Goal: Task Accomplishment & Management: Complete application form

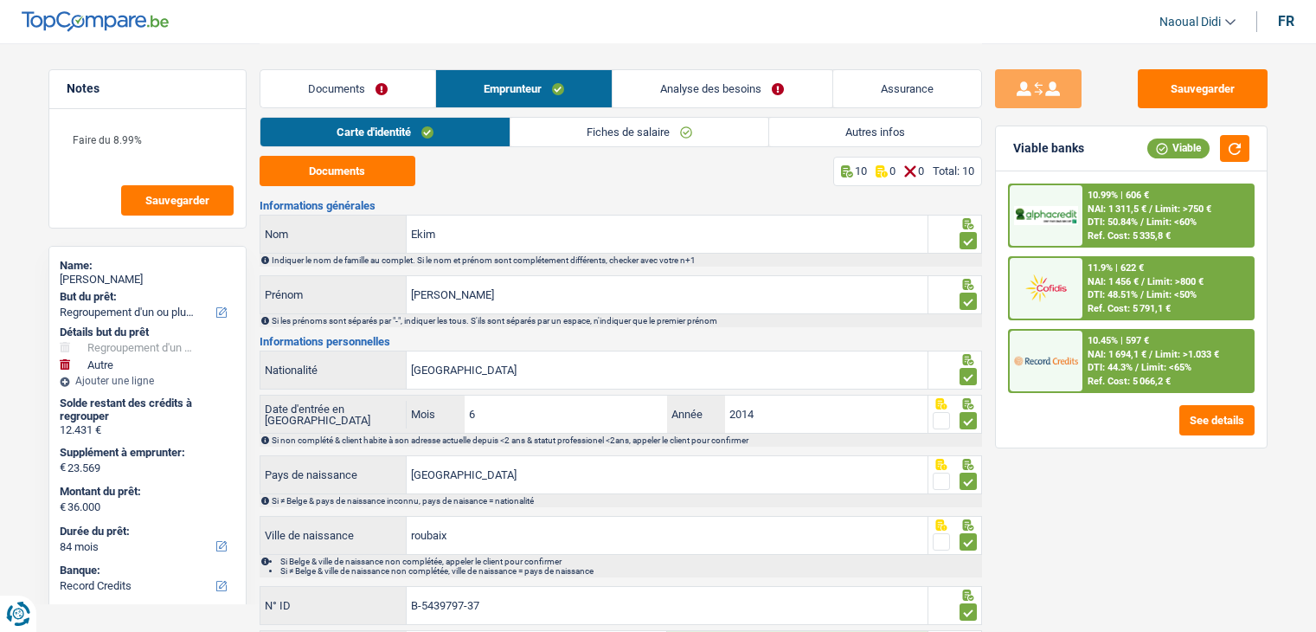
select select "refinancing"
select select "other"
select select "84"
select select "record credits"
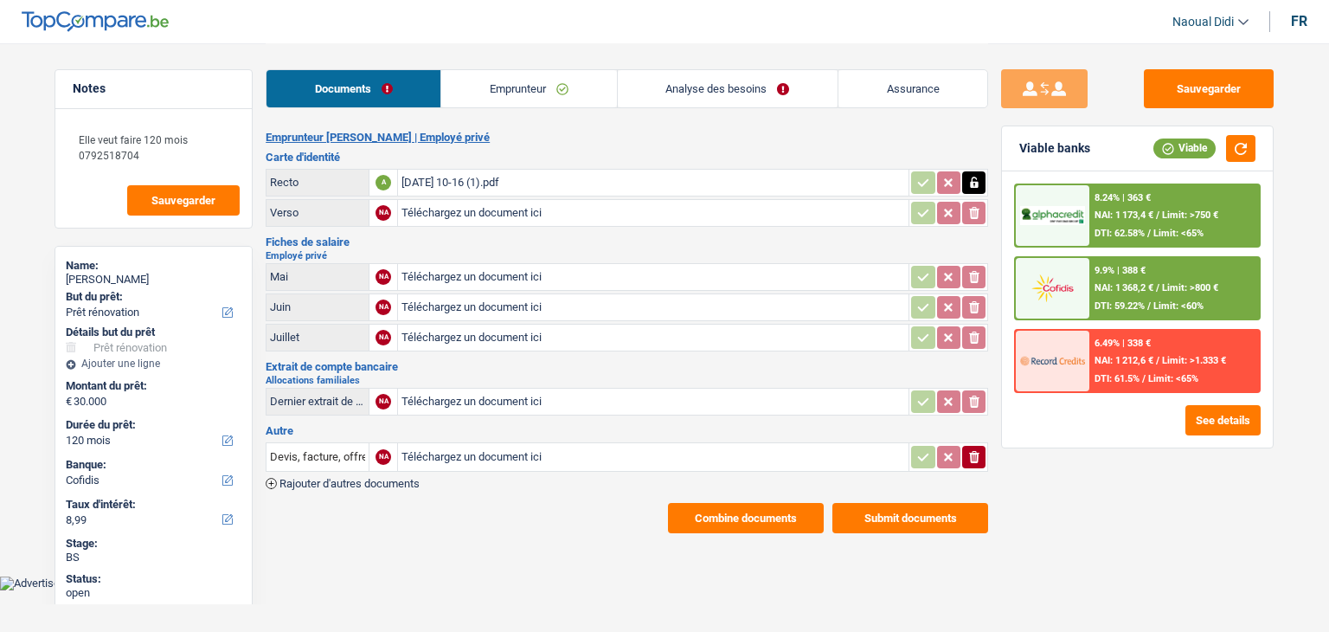
select select "renovation"
select select "120"
select select "cofidis"
click at [453, 274] on input "Téléchargez un document ici" at bounding box center [654, 277] width 504 height 26
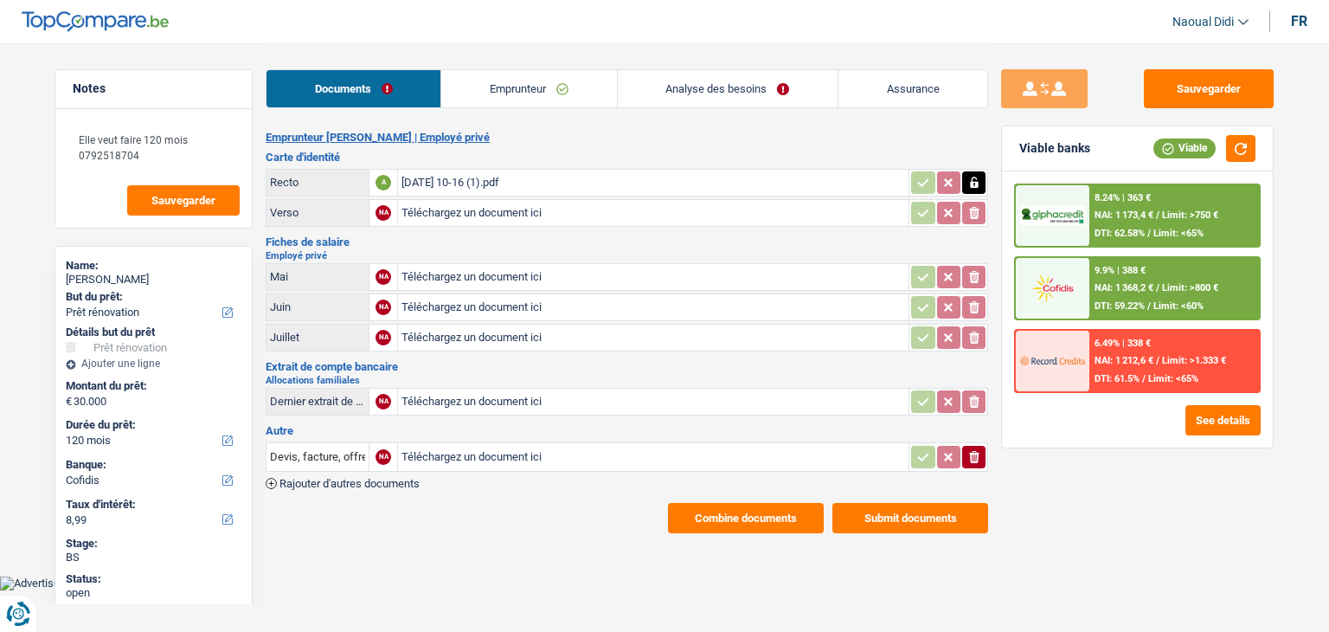
click at [419, 177] on div "2025-09-03 10-16 (1).pdf" at bounding box center [654, 183] width 504 height 26
select select "renovation"
select select "120"
select select "cofidis"
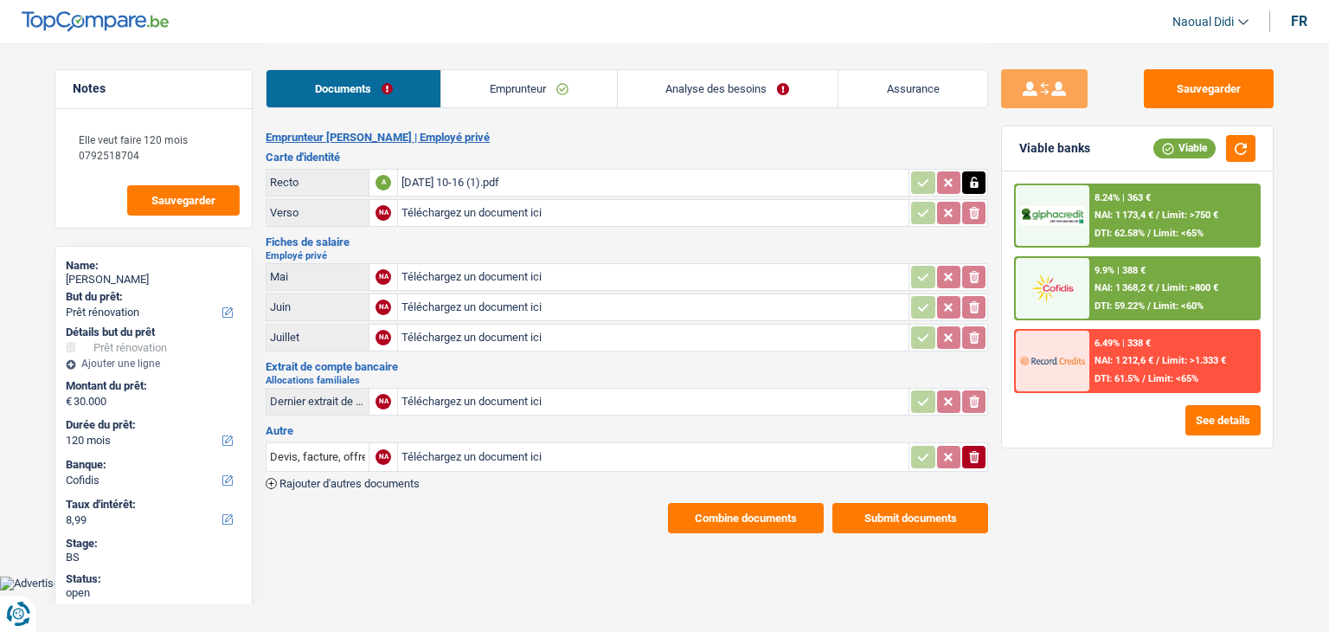
click at [440, 271] on input "Téléchargez un document ici" at bounding box center [654, 277] width 504 height 26
click at [975, 275] on icon "button" at bounding box center [974, 276] width 8 height 11
click at [983, 274] on button "ionicons-v5-e" at bounding box center [973, 277] width 23 height 23
click at [512, 274] on input "Téléchargez un document ici" at bounding box center [654, 277] width 504 height 26
type input "C:\fakepath\2025-09-03 10-16_page_3.pdf"
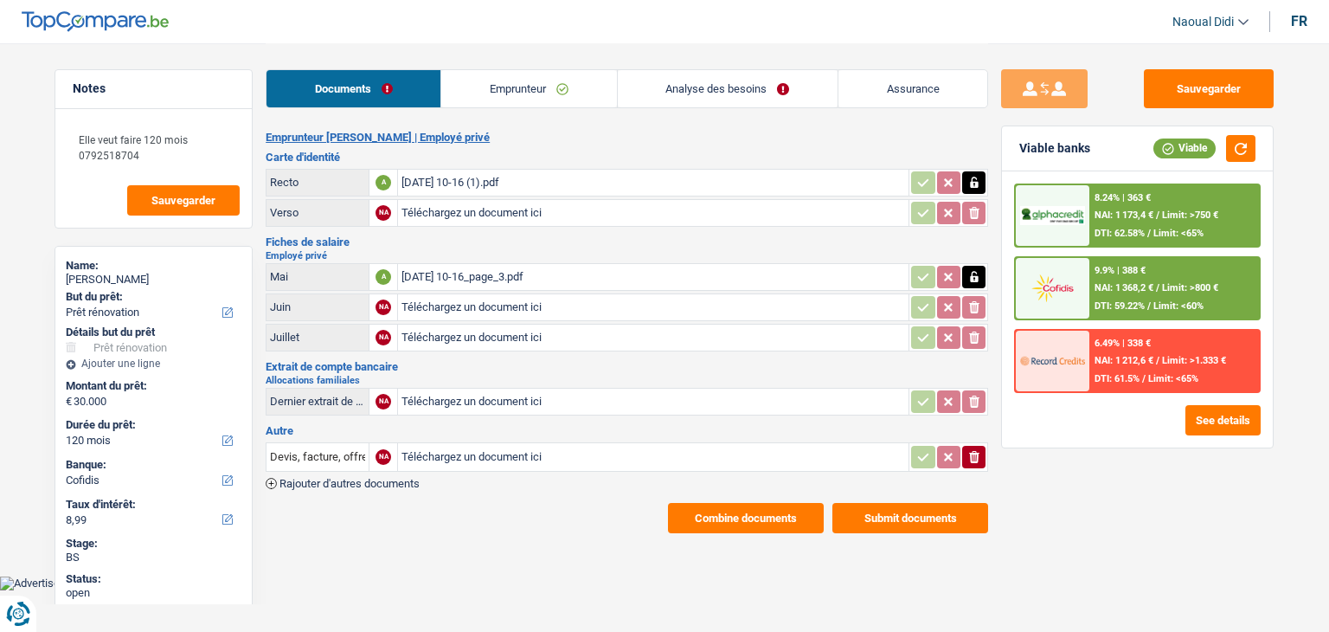
click at [489, 306] on input "Téléchargez un document ici" at bounding box center [654, 307] width 504 height 26
type input "C:\fakepath\2025-09-03 10-16_page_4.pdf"
click at [498, 330] on input "Téléchargez un document ici" at bounding box center [654, 338] width 504 height 26
type input "C:\fakepath\2025-09-03 10-16_page_5.pdf"
click at [338, 478] on span "Rajouter d'autres documents" at bounding box center [350, 483] width 140 height 11
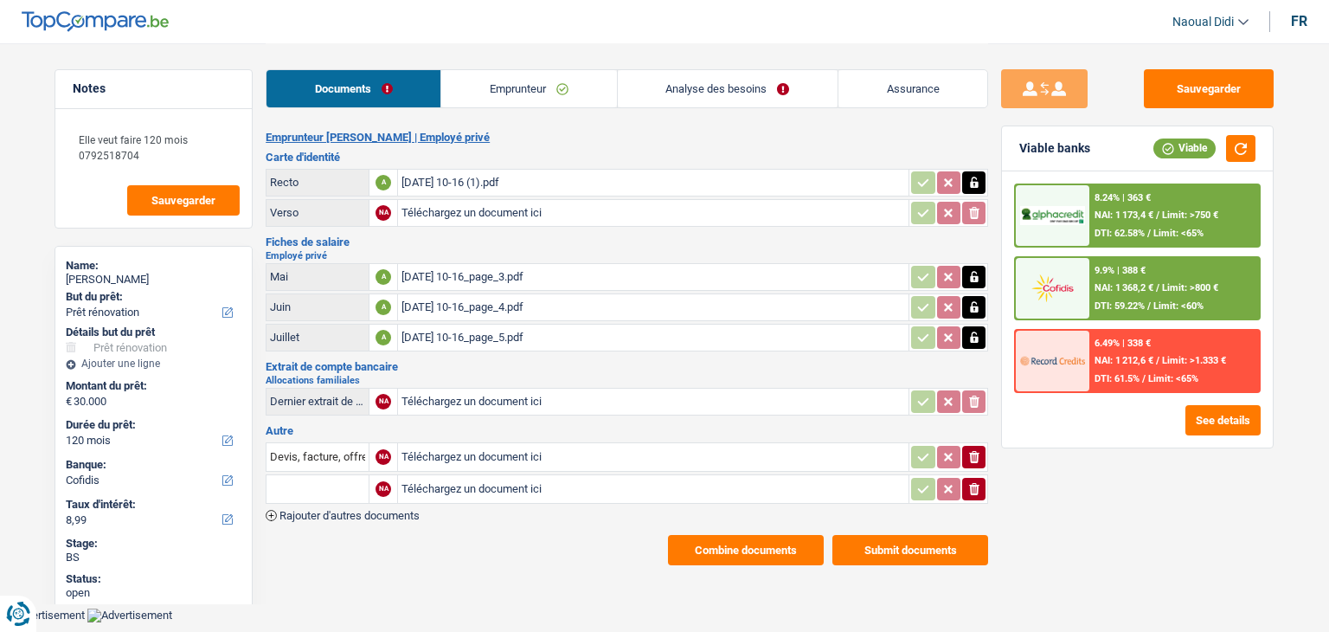
click at [348, 475] on input "text" at bounding box center [317, 489] width 95 height 28
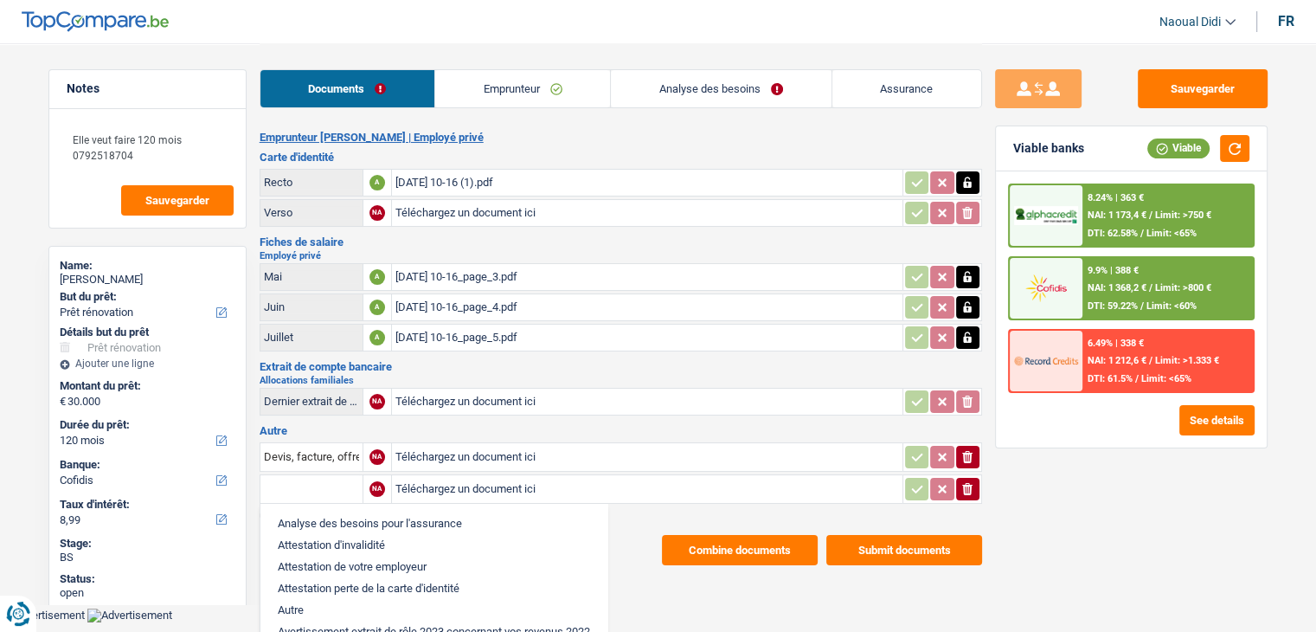
click at [314, 608] on li "Autre" at bounding box center [434, 610] width 330 height 22
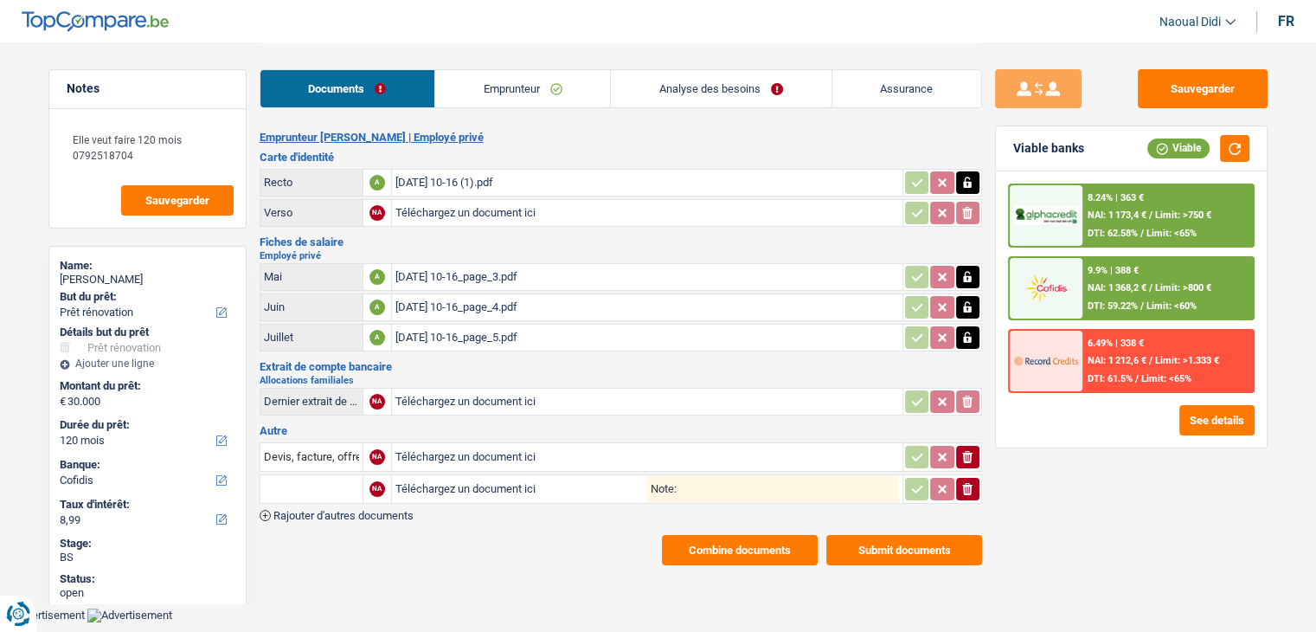
type input "Autre"
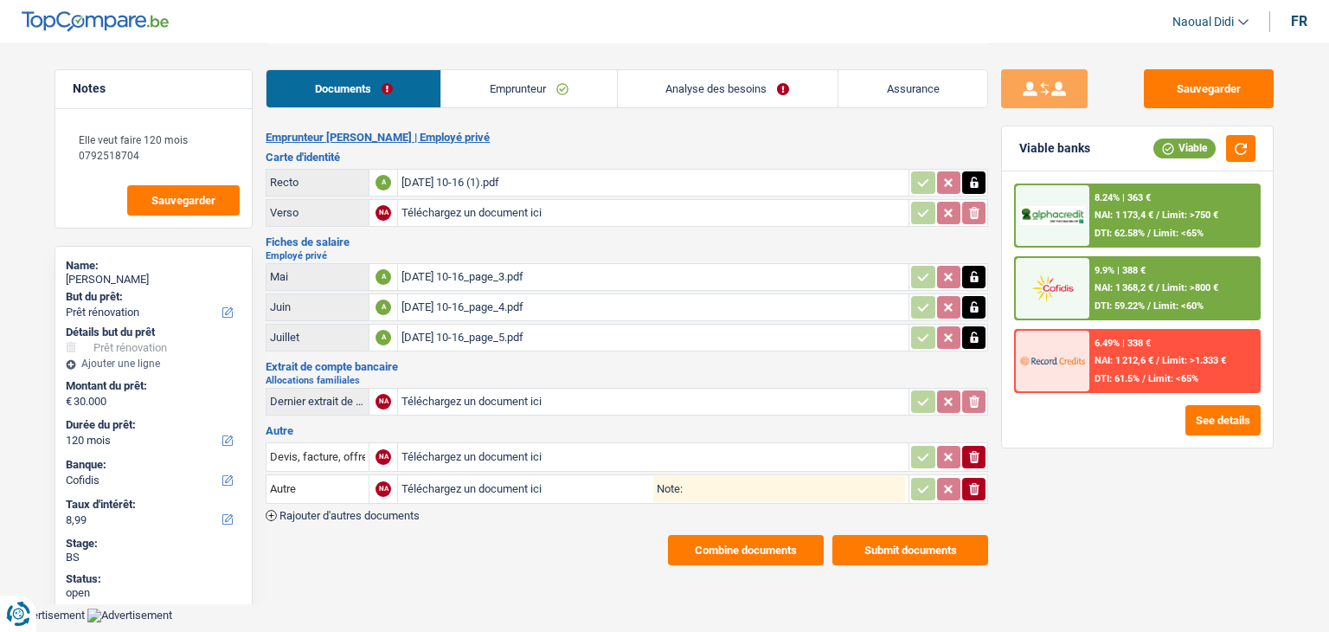
click at [441, 480] on input "Téléchargez un document ici" at bounding box center [528, 489] width 252 height 26
type input "C:\fakepath\2025-09-03 10-16_page_6.pdf"
click at [1167, 100] on button "Sauvegarder" at bounding box center [1209, 88] width 130 height 39
click at [761, 538] on button "Combine documents" at bounding box center [746, 550] width 156 height 30
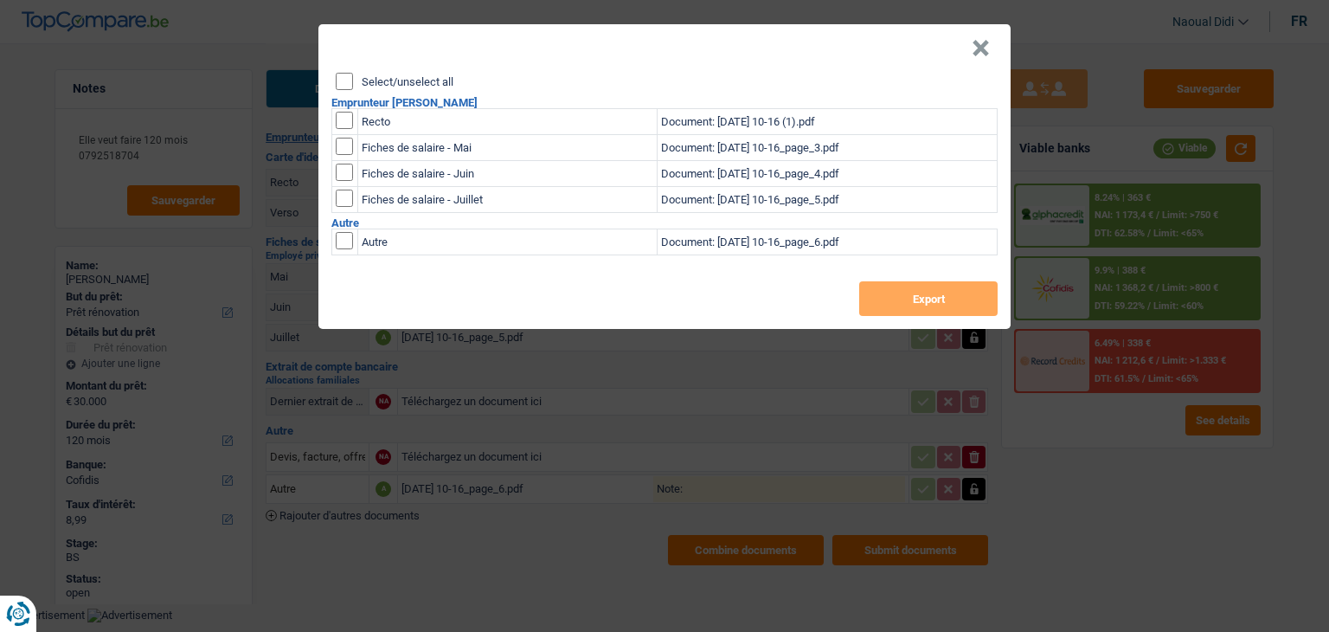
click at [344, 75] on input "Select/unselect all" at bounding box center [344, 81] width 17 height 17
checkbox input "true"
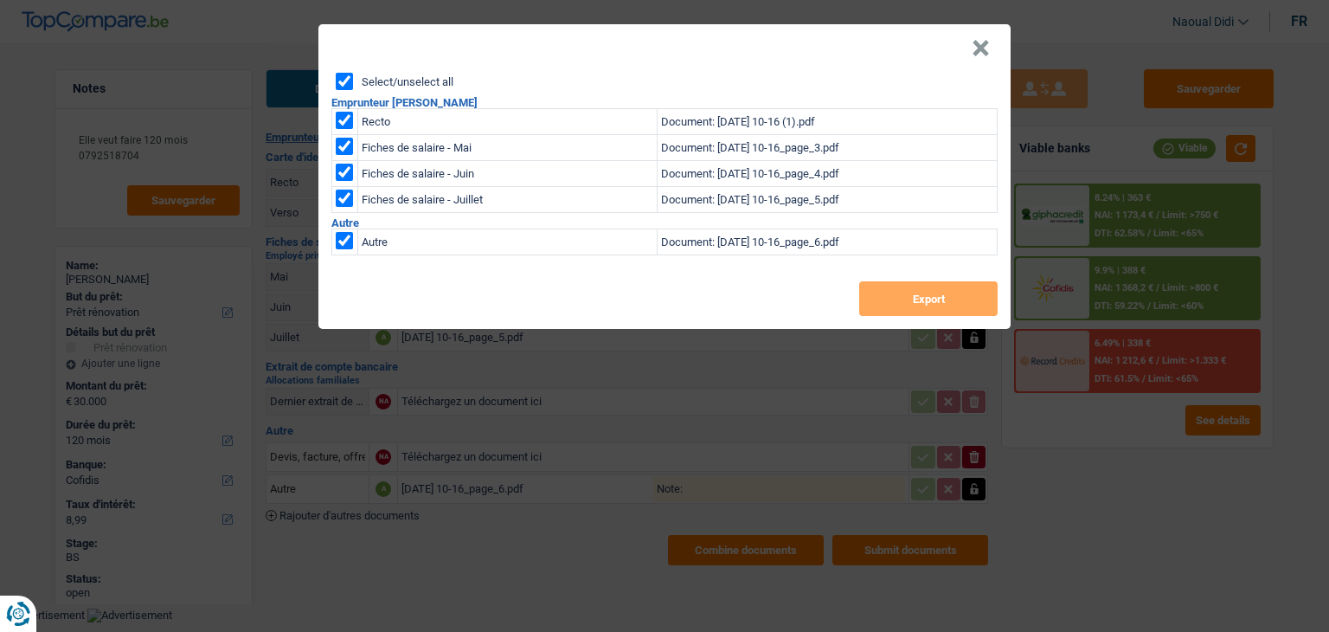
checkbox input "true"
click at [954, 305] on button "Export" at bounding box center [928, 298] width 138 height 35
click at [975, 46] on button "×" at bounding box center [981, 48] width 18 height 17
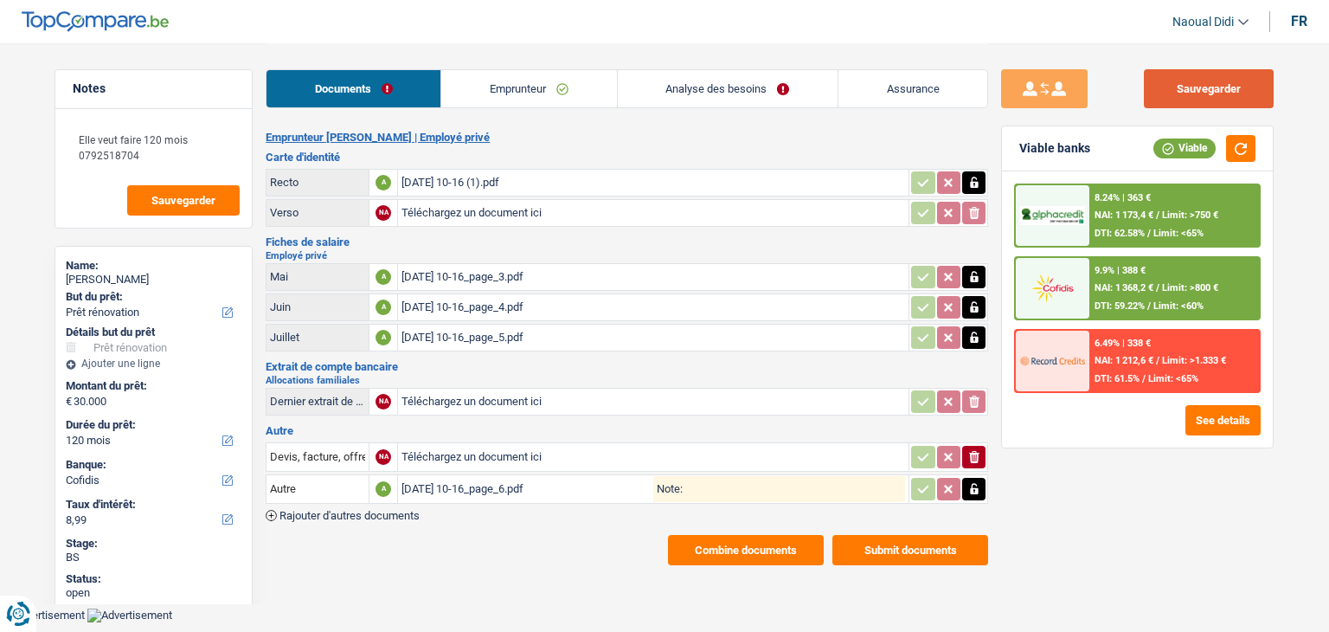
click at [1188, 91] on button "Sauvegarder" at bounding box center [1209, 88] width 130 height 39
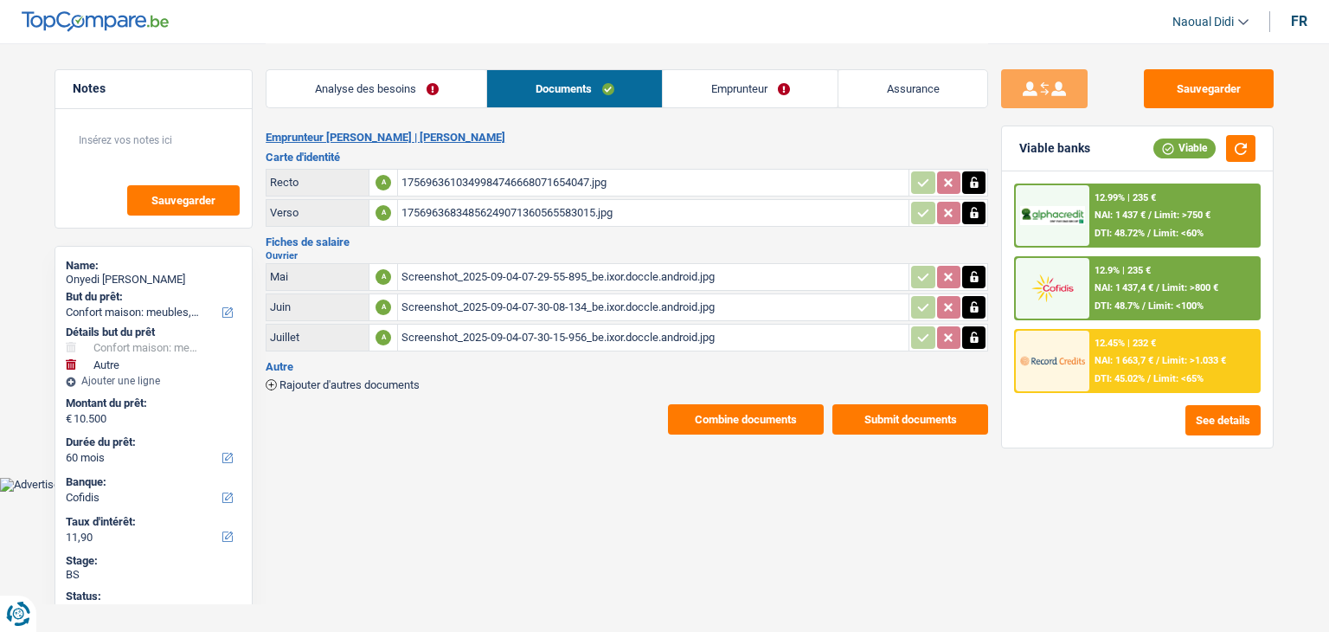
select select "household"
select select "other"
select select "60"
select select "cofidis"
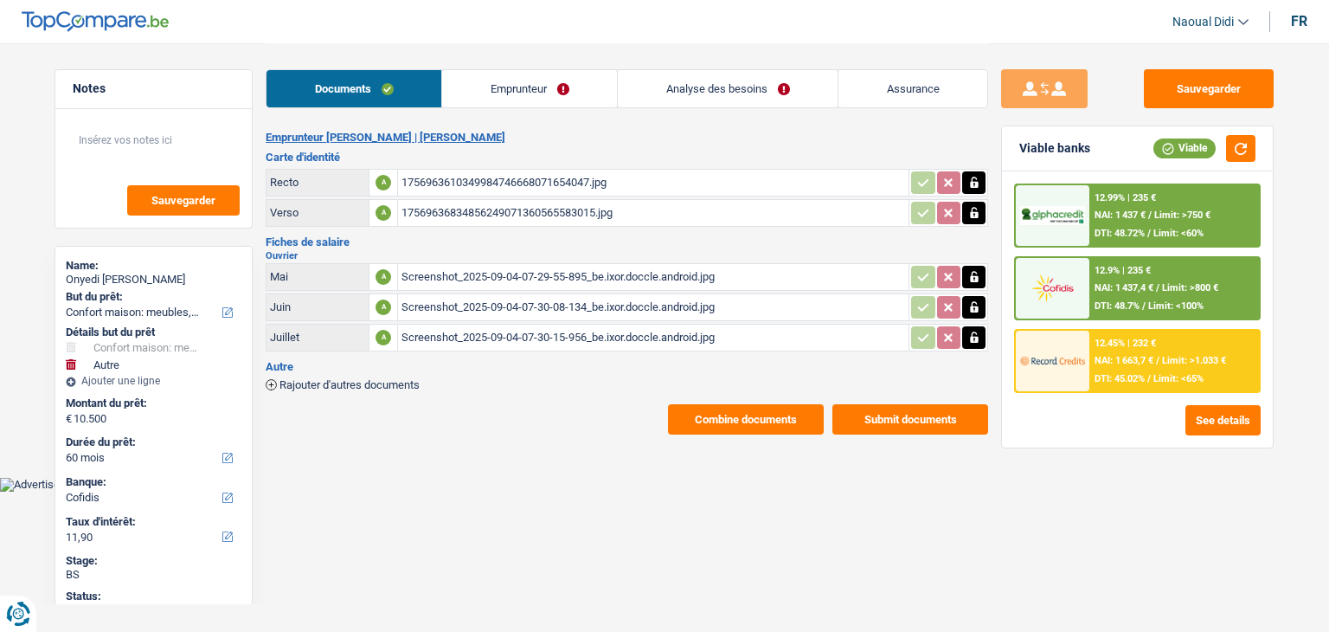
click at [683, 97] on link "Analyse des besoins" at bounding box center [728, 88] width 220 height 37
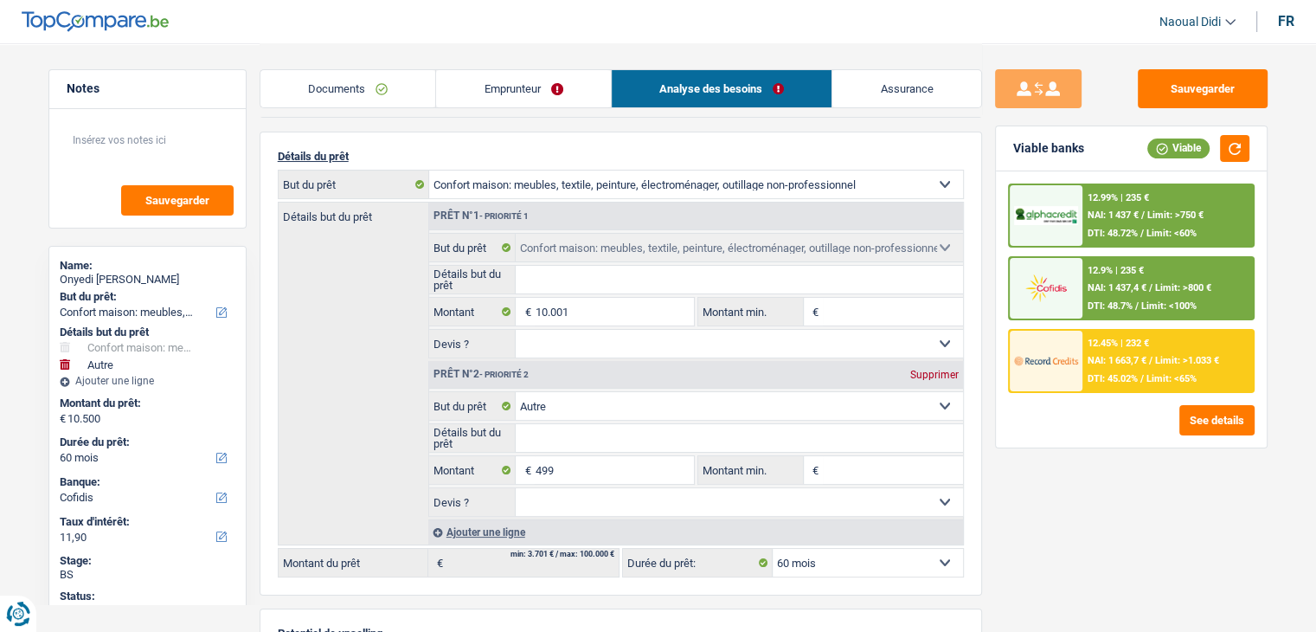
scroll to position [173, 0]
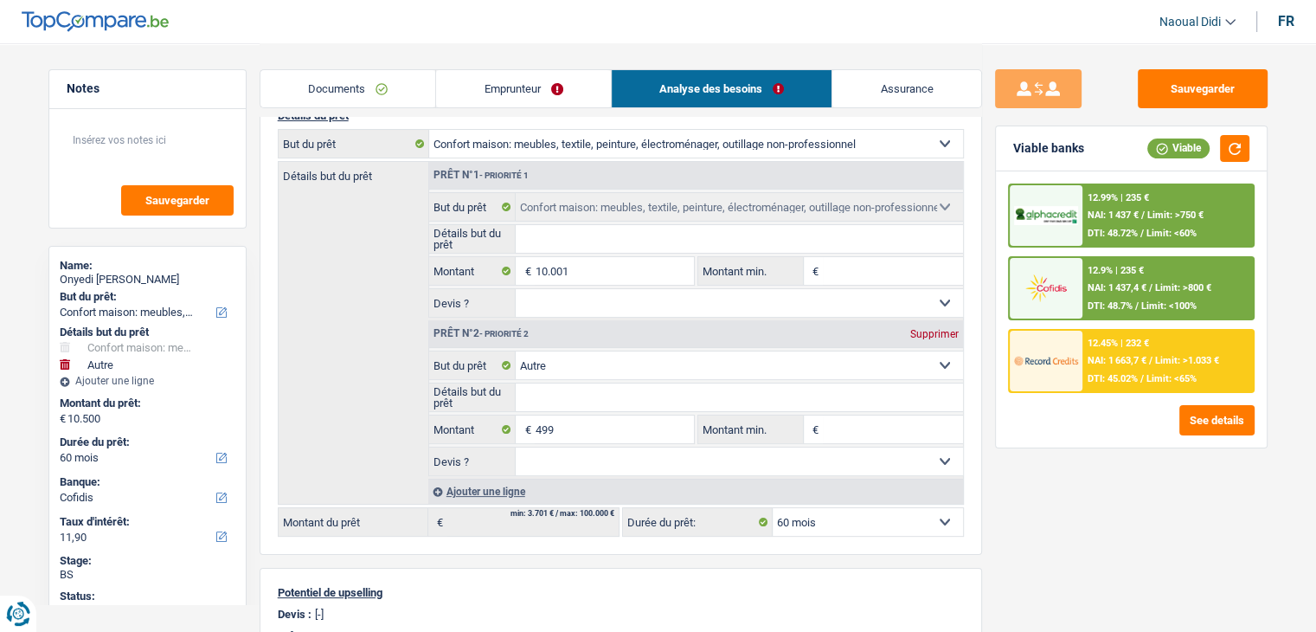
click at [932, 330] on div "Supprimer" at bounding box center [934, 334] width 57 height 10
type input "10.001"
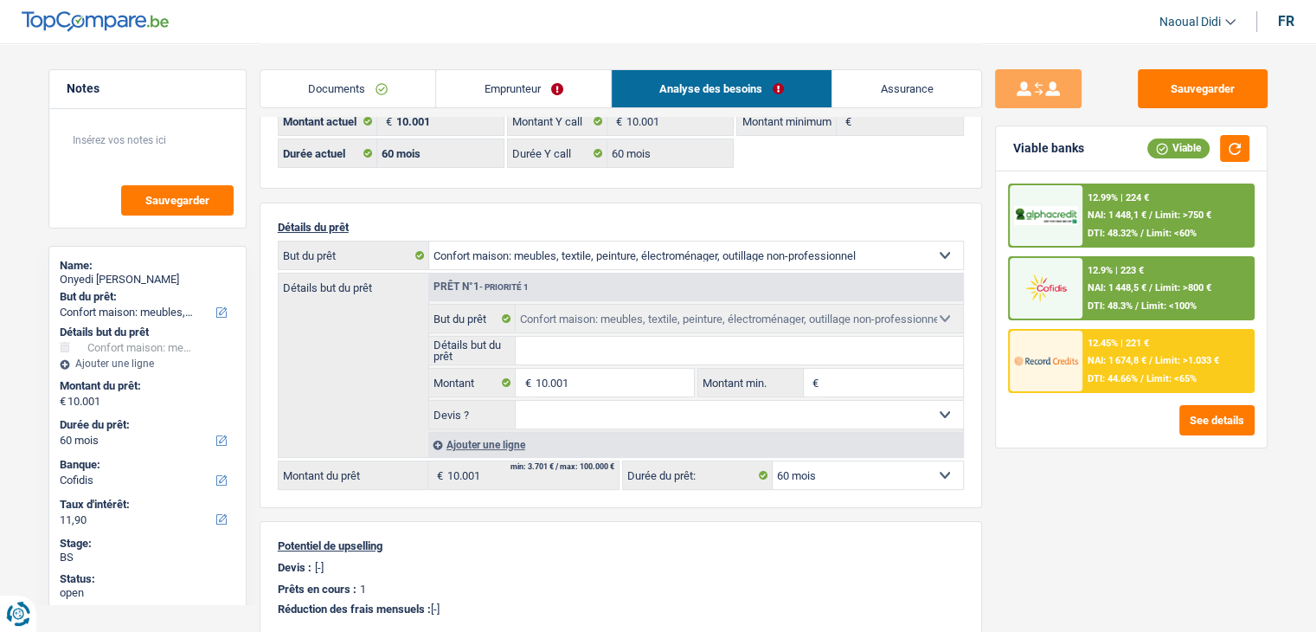
scroll to position [0, 0]
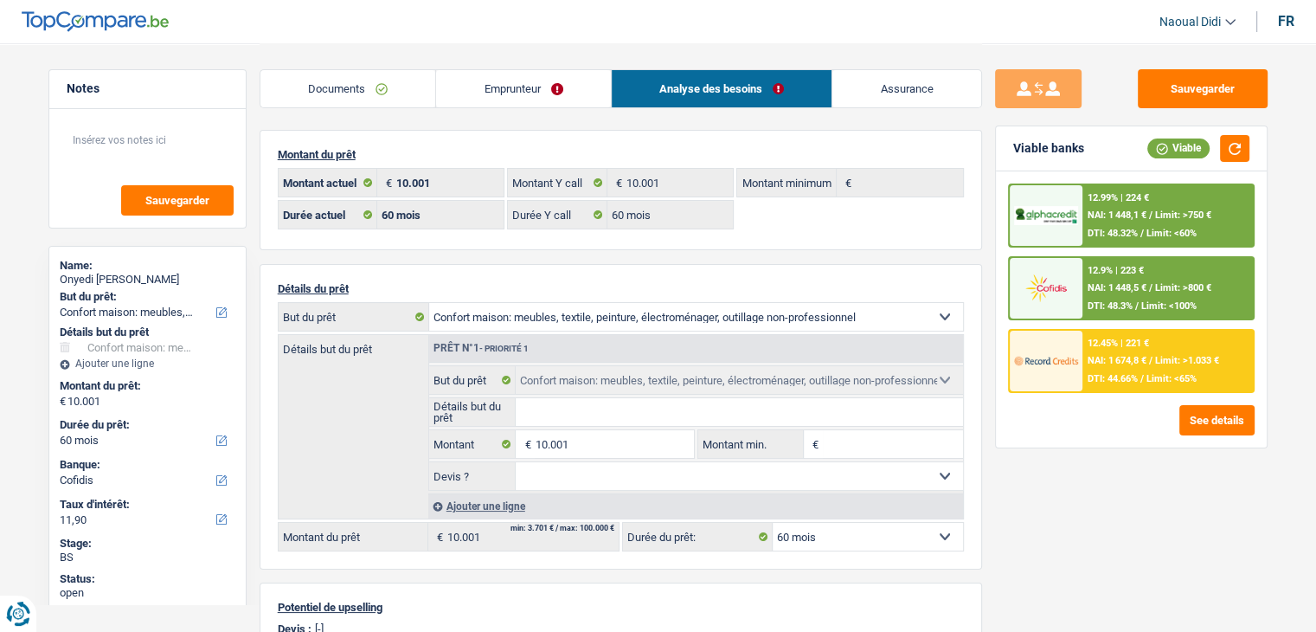
click at [324, 95] on link "Documents" at bounding box center [349, 88] width 176 height 37
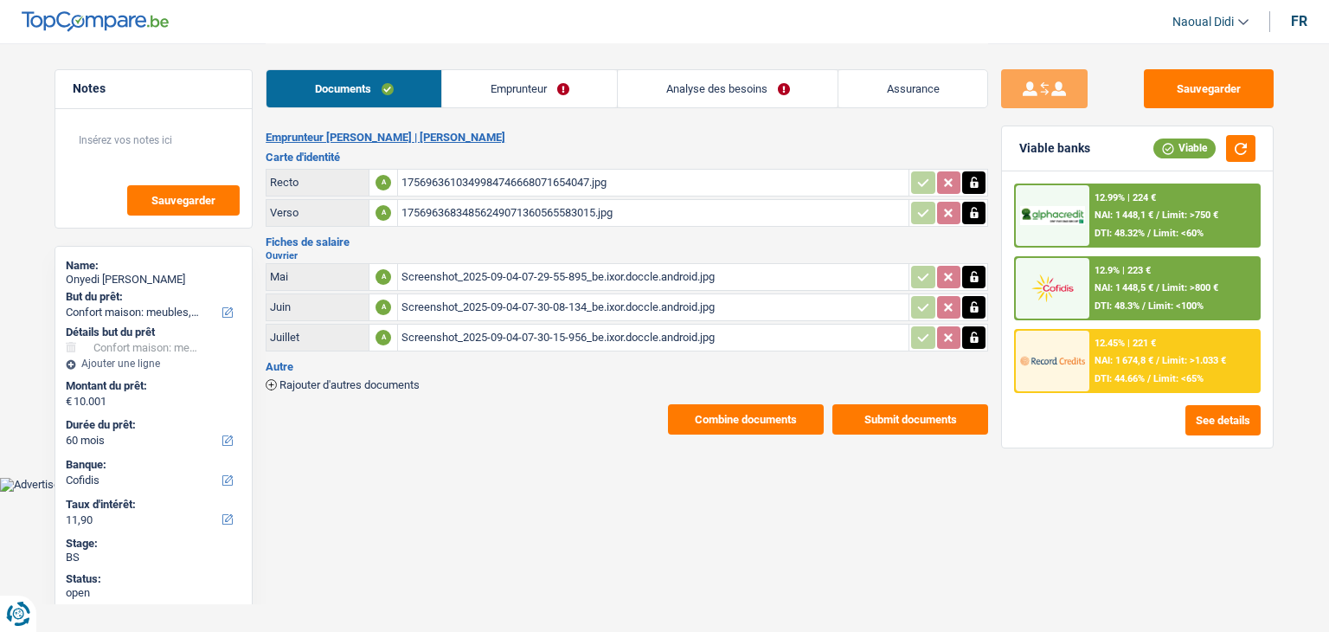
click at [476, 174] on div "1756963610349984746668071654047.jpg" at bounding box center [654, 183] width 504 height 26
click at [757, 414] on button "Combine documents" at bounding box center [746, 419] width 156 height 30
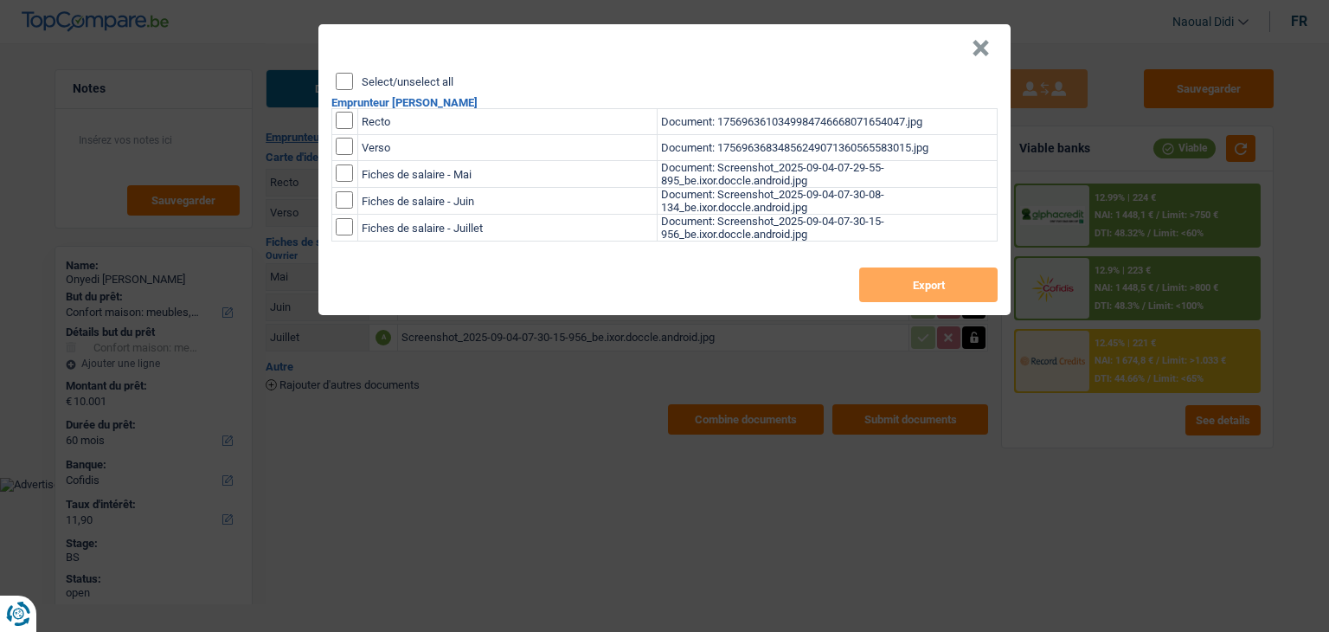
click at [343, 80] on input "Select/unselect all" at bounding box center [344, 81] width 17 height 17
checkbox input "true"
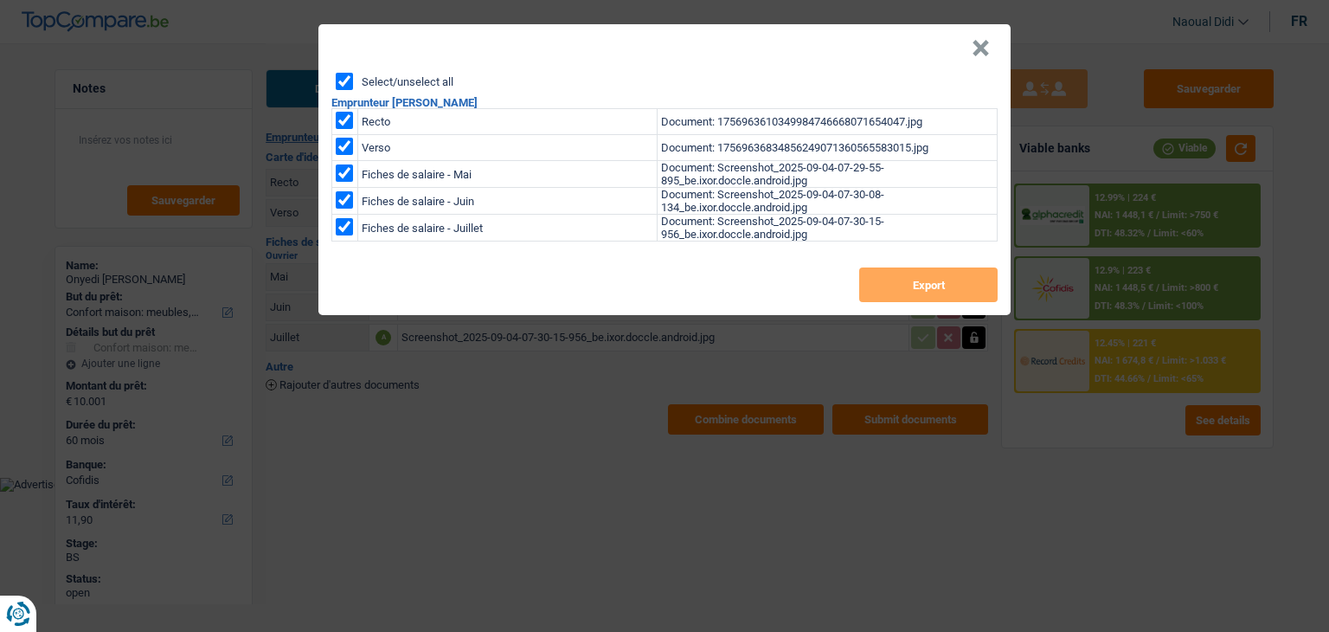
checkbox input "true"
click at [892, 290] on button "Export" at bounding box center [928, 284] width 138 height 35
click at [765, 48] on header "×" at bounding box center [665, 48] width 692 height 48
click at [983, 48] on button "×" at bounding box center [981, 48] width 18 height 17
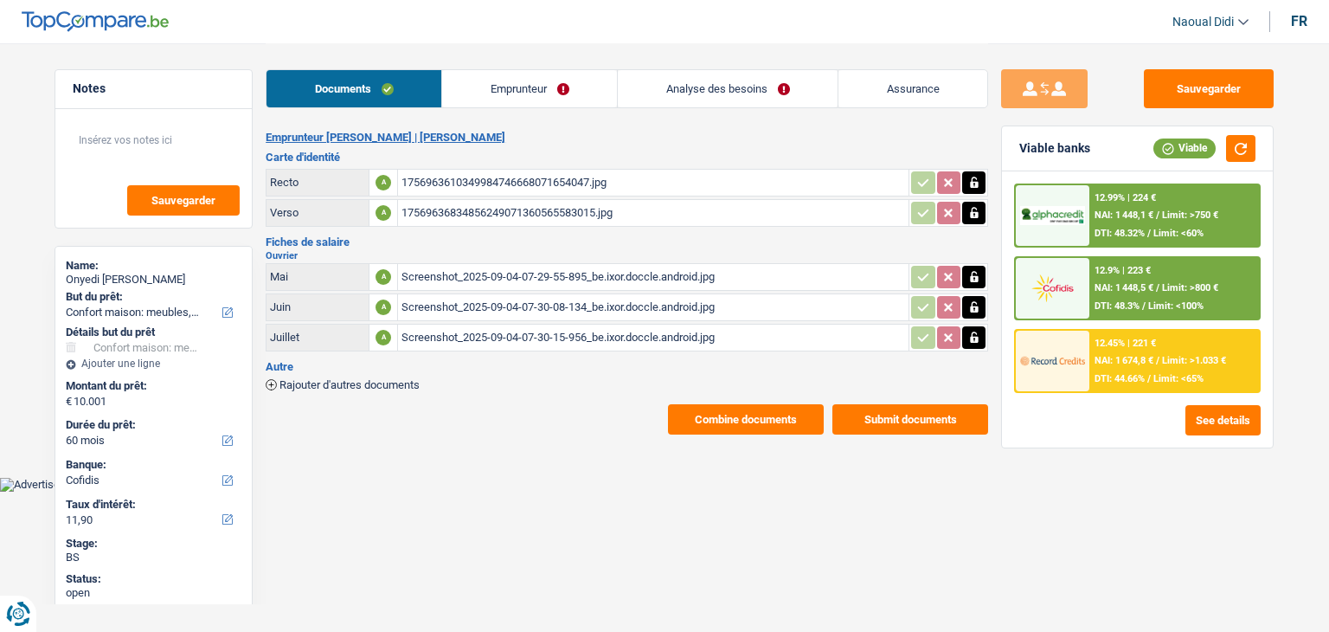
click at [1123, 355] on span "NAI: 1 674,8 €" at bounding box center [1124, 360] width 59 height 11
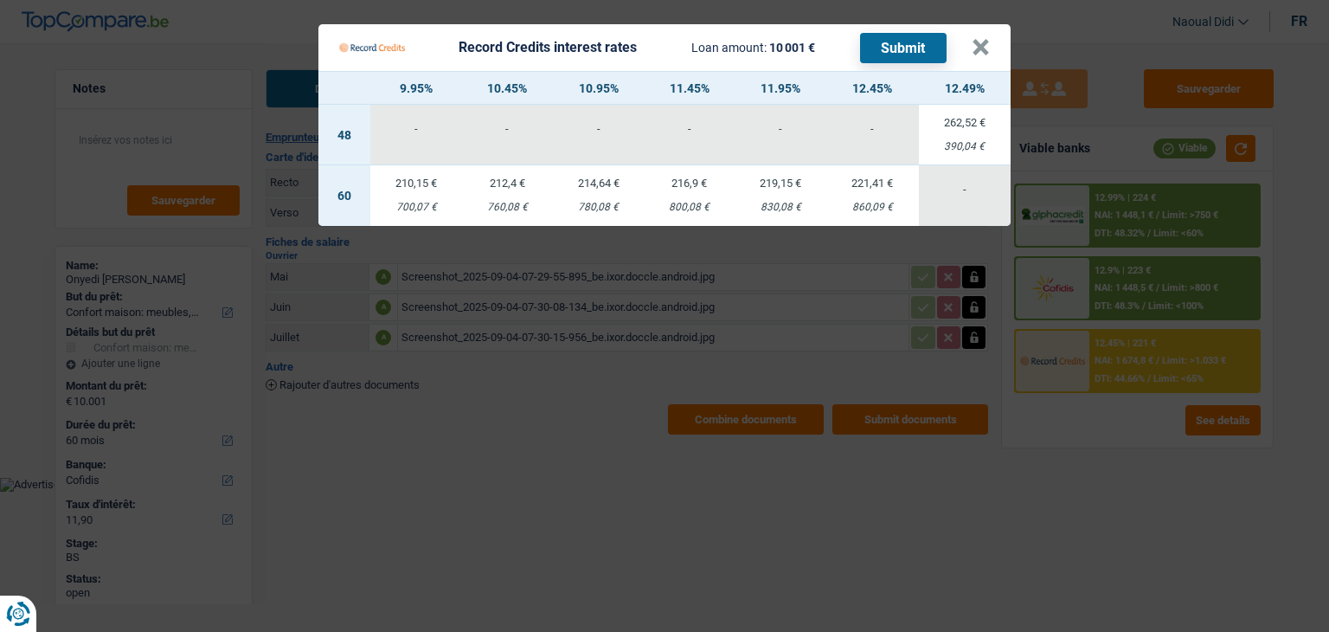
click at [597, 205] on div "780,08 €" at bounding box center [598, 207] width 92 height 11
select select "record credits"
type input "10,95"
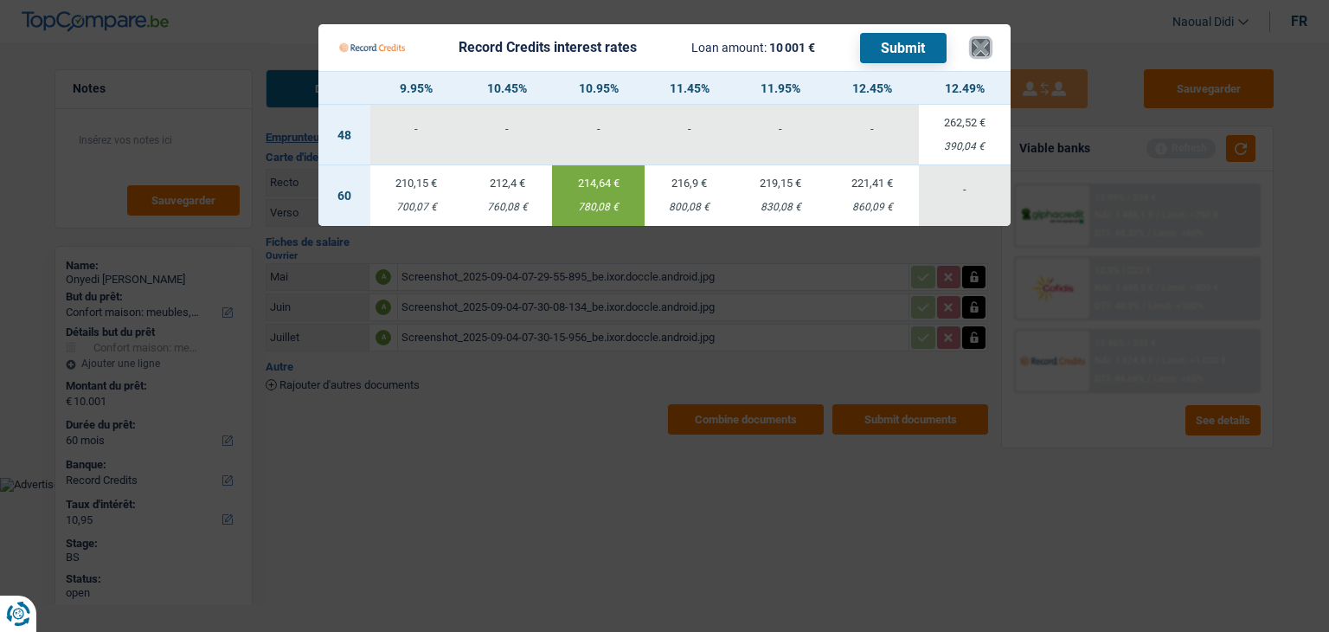
click at [987, 51] on button "×" at bounding box center [981, 47] width 18 height 17
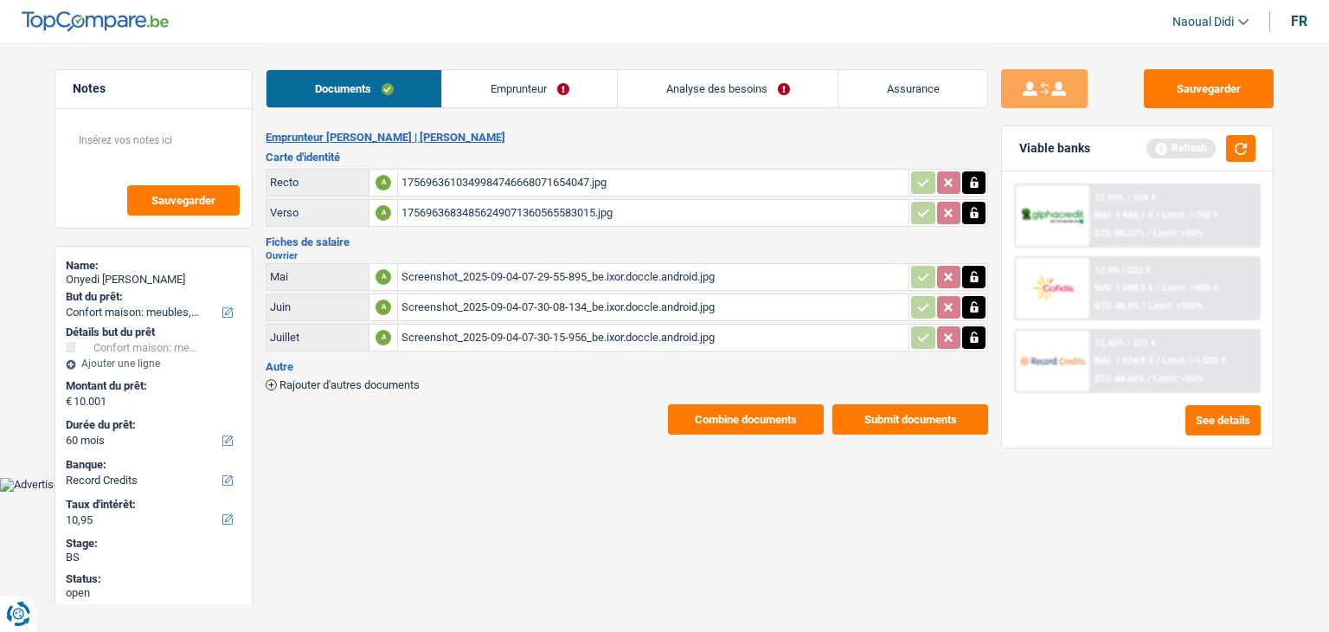
click at [432, 184] on div "1756963610349984746668071654047.jpg" at bounding box center [654, 183] width 504 height 26
click at [459, 215] on div "17569636834856249071360565583015.jpg" at bounding box center [654, 213] width 504 height 26
click at [488, 91] on link "Emprunteur" at bounding box center [529, 88] width 175 height 37
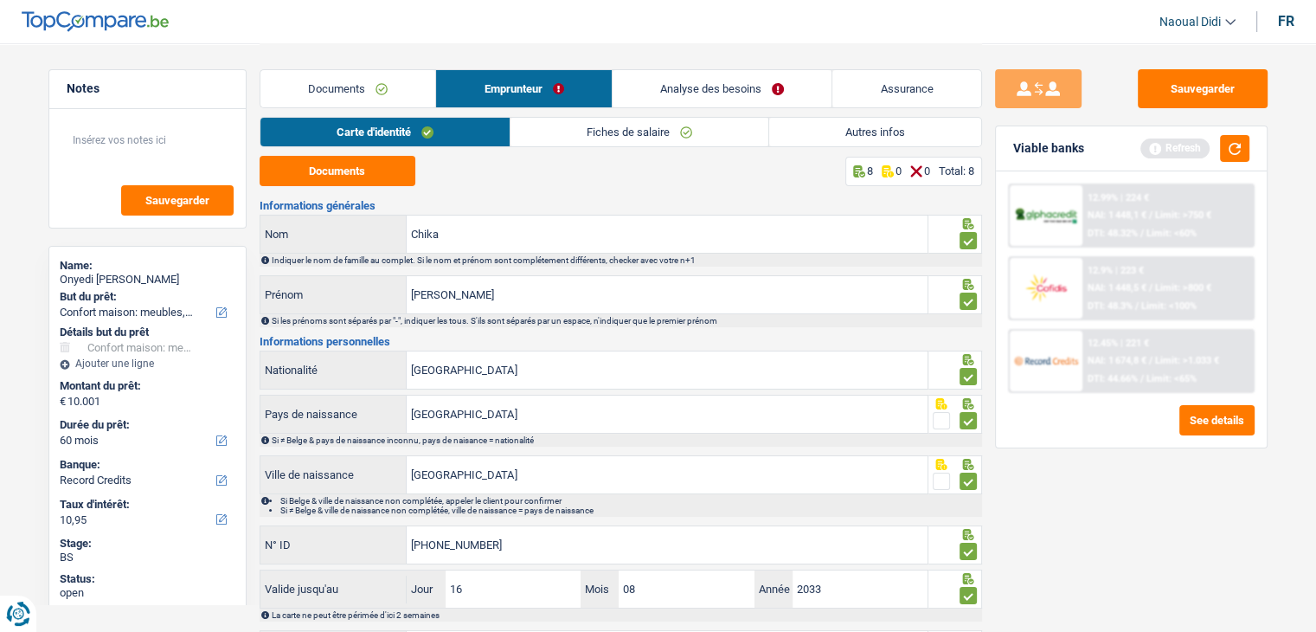
click at [628, 138] on link "Fiches de salaire" at bounding box center [640, 132] width 258 height 29
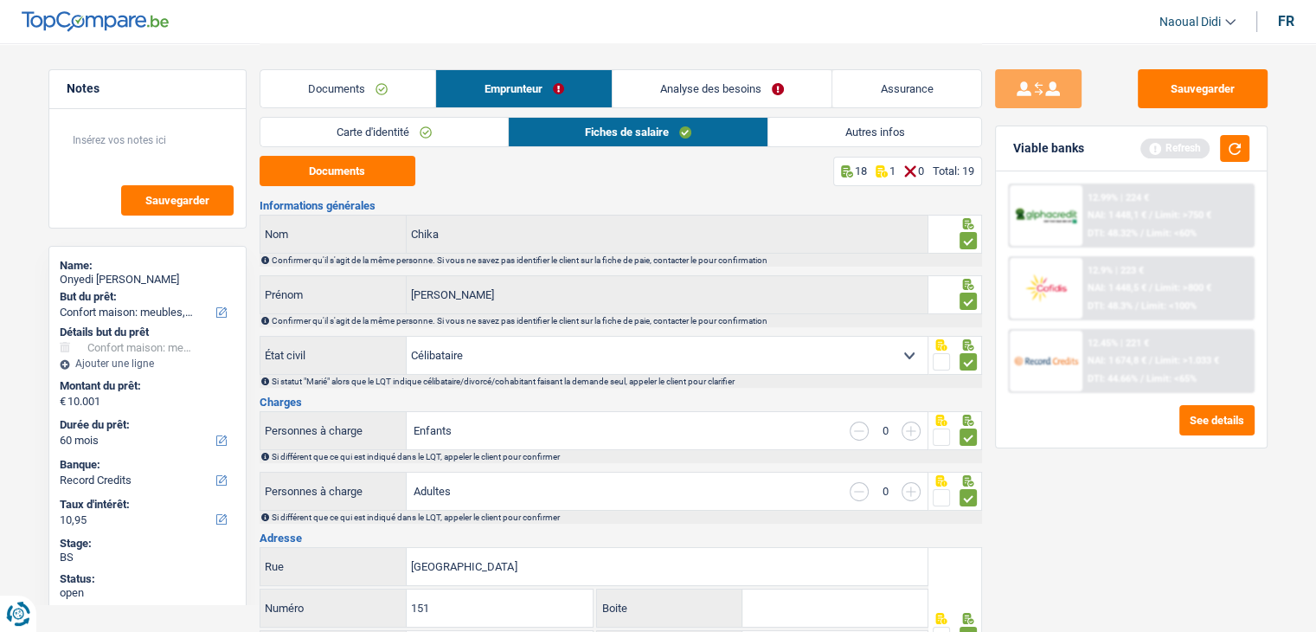
click at [843, 134] on link "Autres infos" at bounding box center [875, 132] width 212 height 29
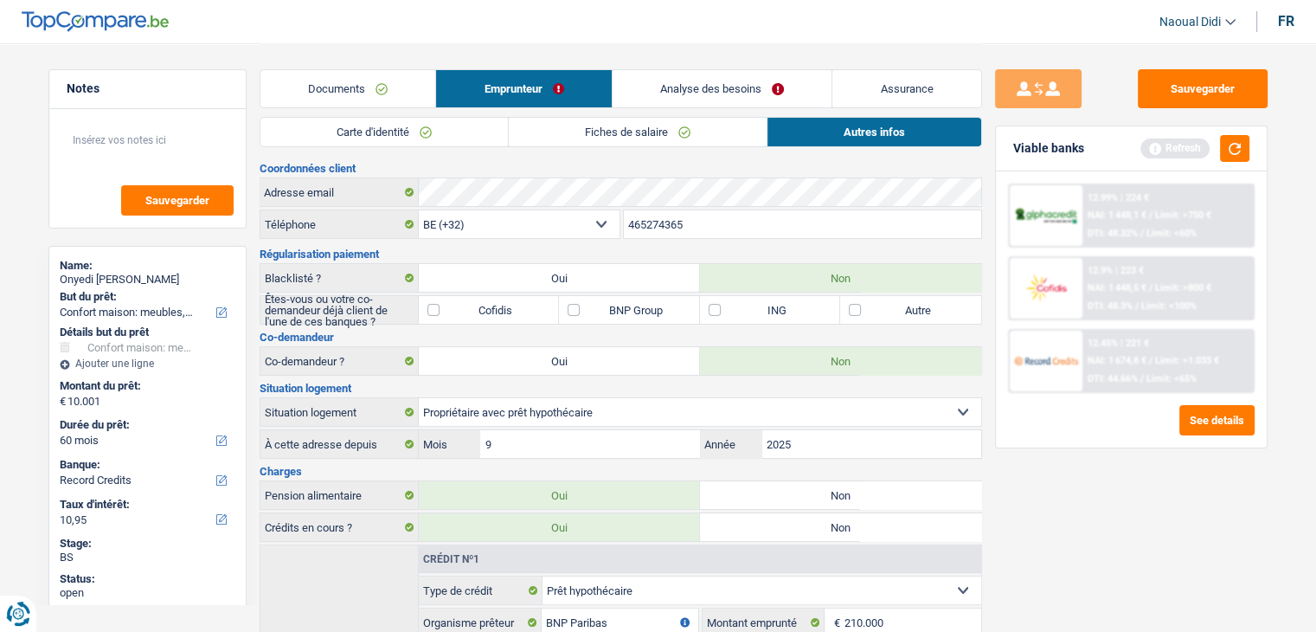
click at [718, 80] on link "Analyse des besoins" at bounding box center [723, 88] width 220 height 37
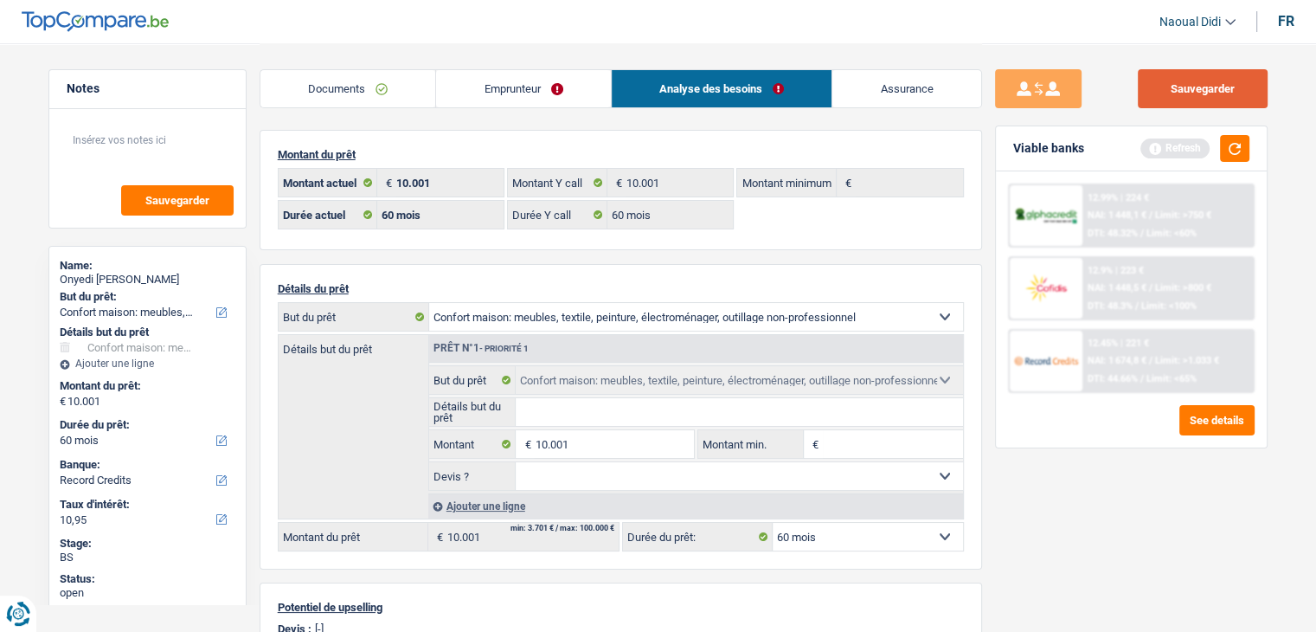
click at [1205, 97] on button "Sauvegarder" at bounding box center [1203, 88] width 130 height 39
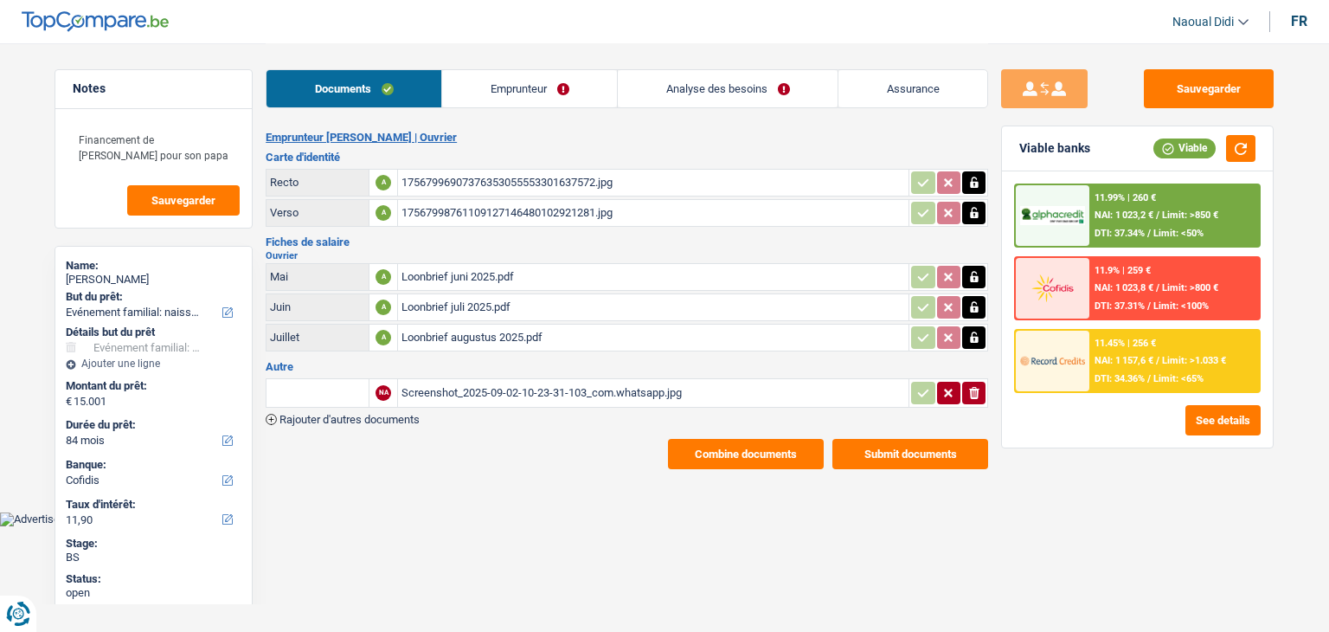
select select "familyEvent"
select select "84"
select select "cofidis"
click at [512, 86] on link "Emprunteur" at bounding box center [529, 88] width 175 height 37
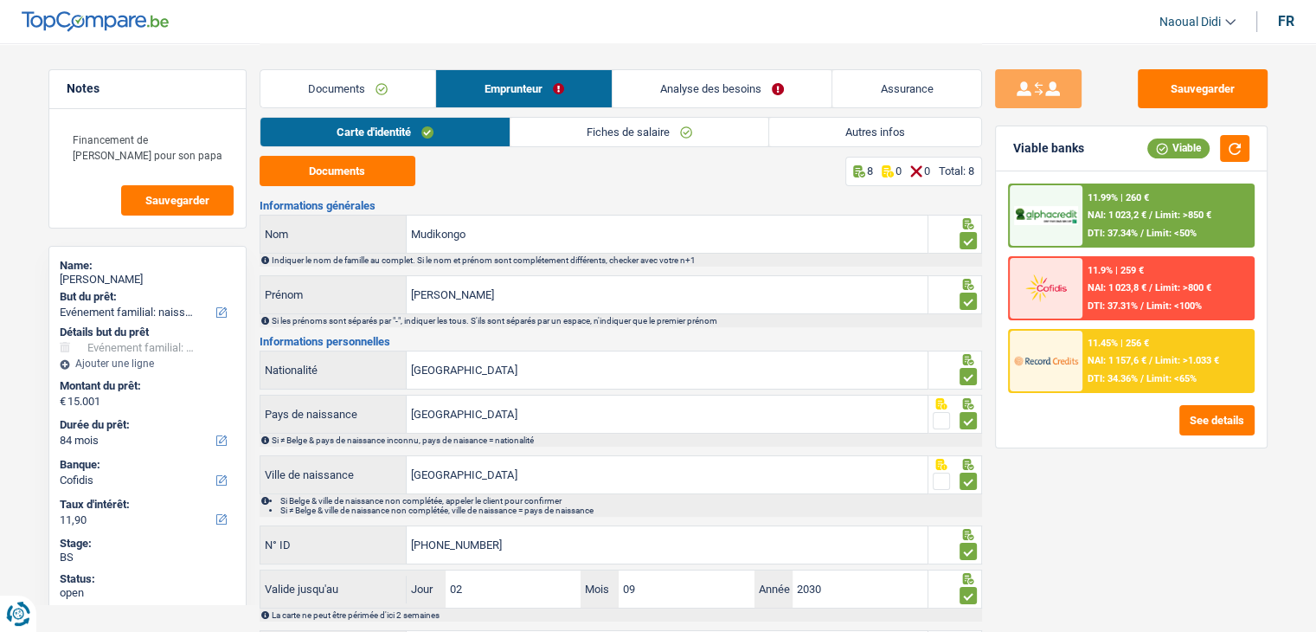
click at [744, 91] on link "Analyse des besoins" at bounding box center [723, 88] width 220 height 37
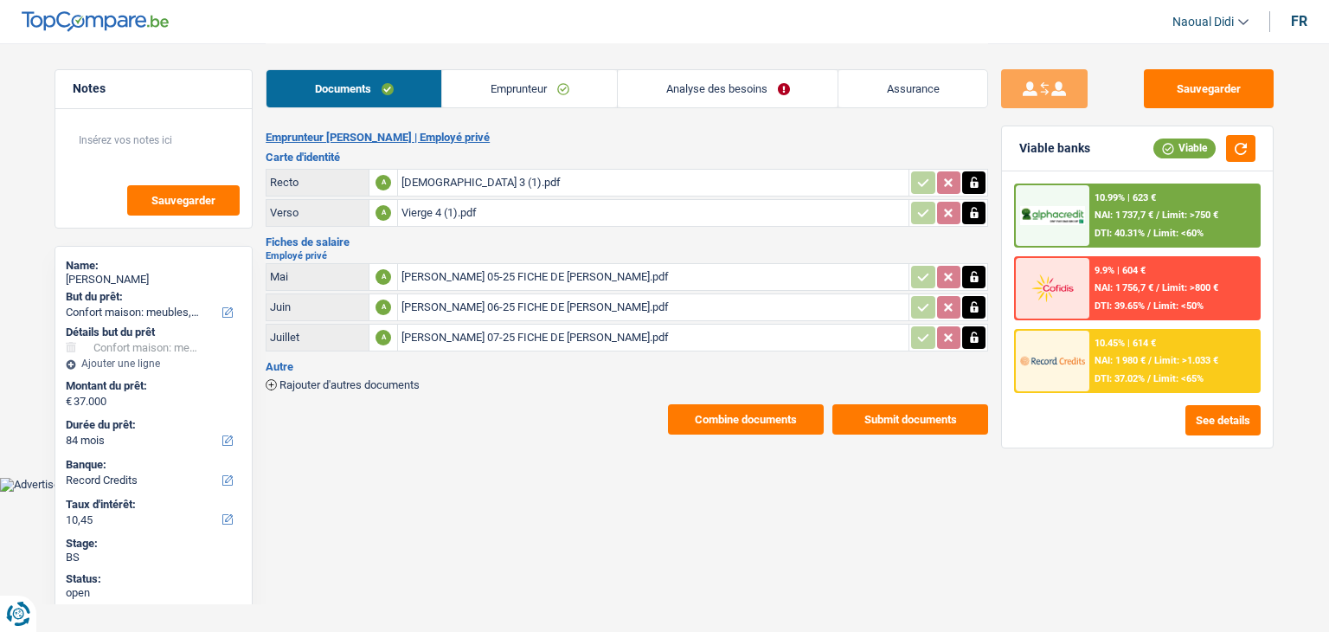
select select "household"
select select "84"
select select "record credits"
select select "84"
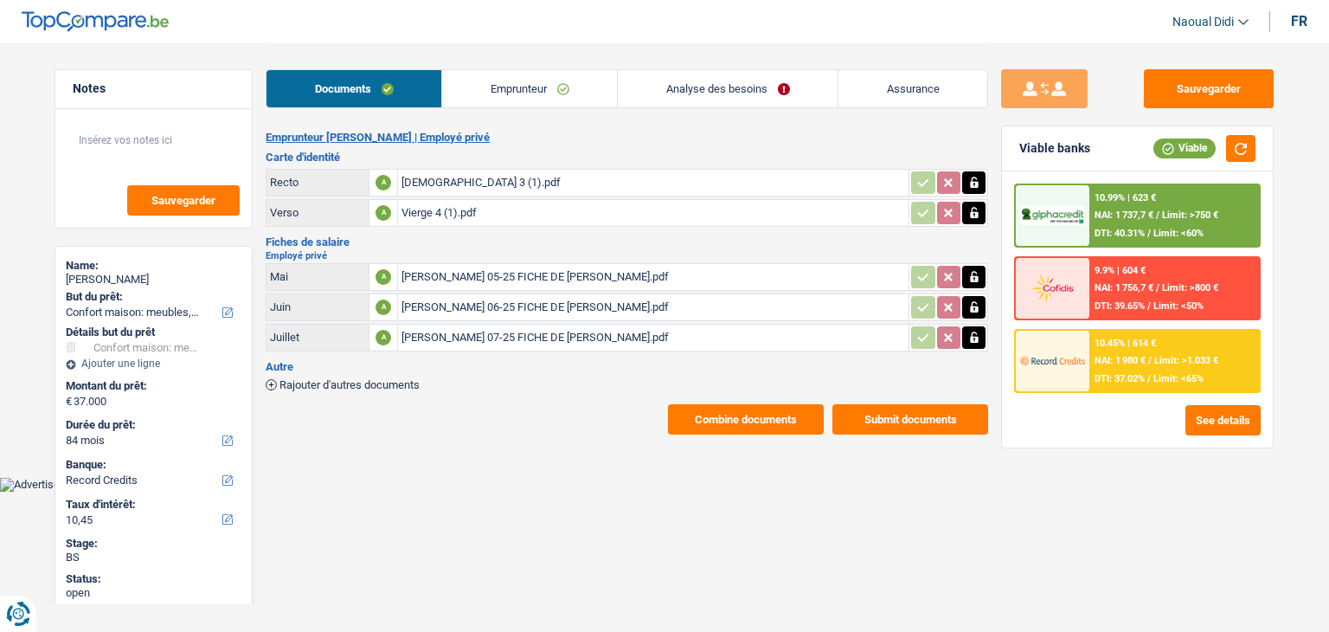
select select "96"
select select "household"
select select "84"
click at [698, 94] on link "Analyse des besoins" at bounding box center [728, 88] width 220 height 37
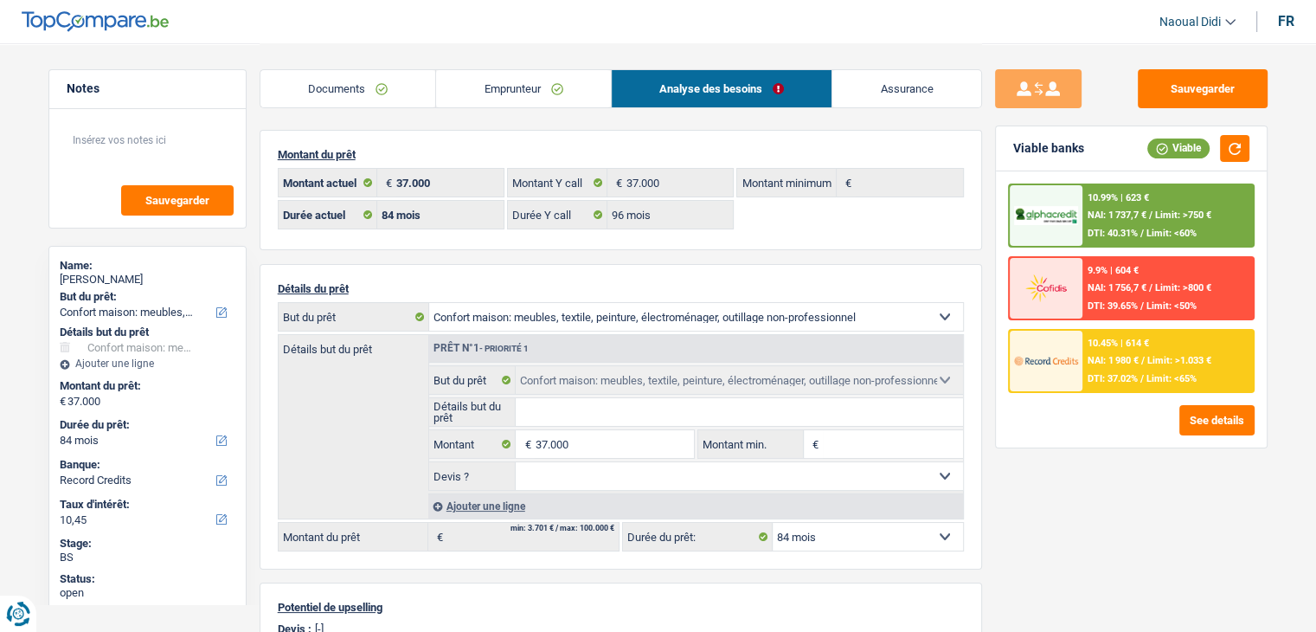
click at [325, 94] on link "Documents" at bounding box center [349, 88] width 176 height 37
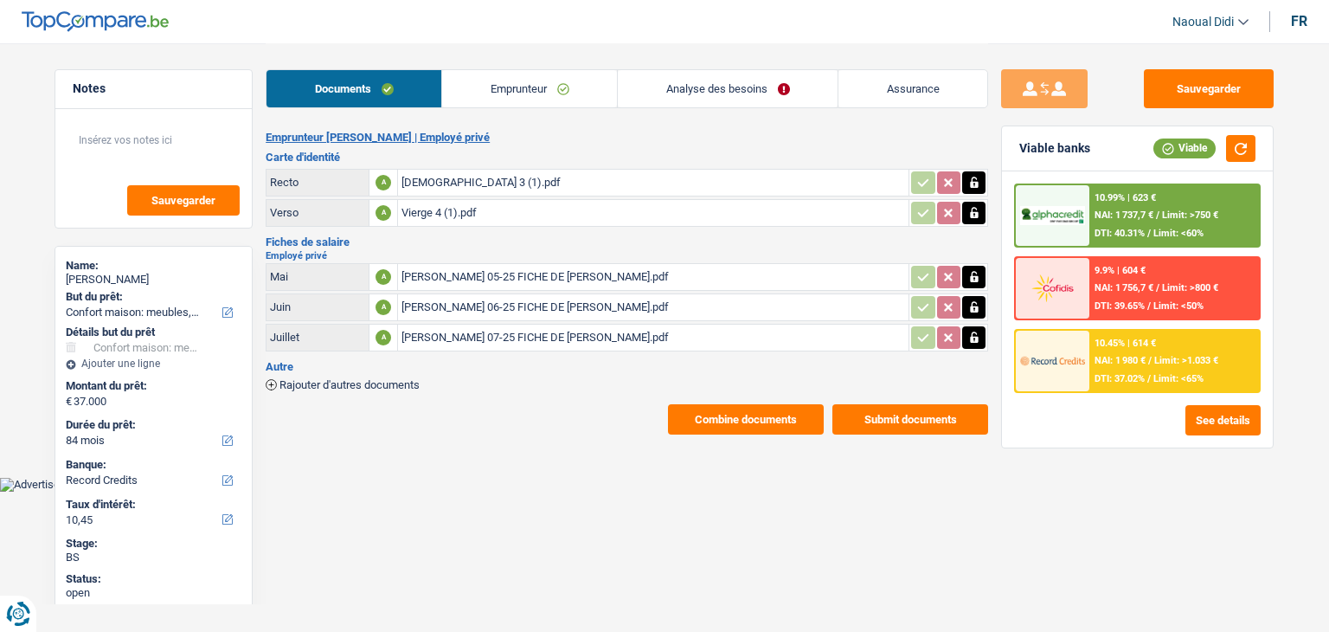
click at [436, 182] on div "Vierge 3 (1).pdf" at bounding box center [654, 183] width 504 height 26
click at [419, 201] on div "Vierge 4 (1).pdf" at bounding box center [654, 213] width 504 height 26
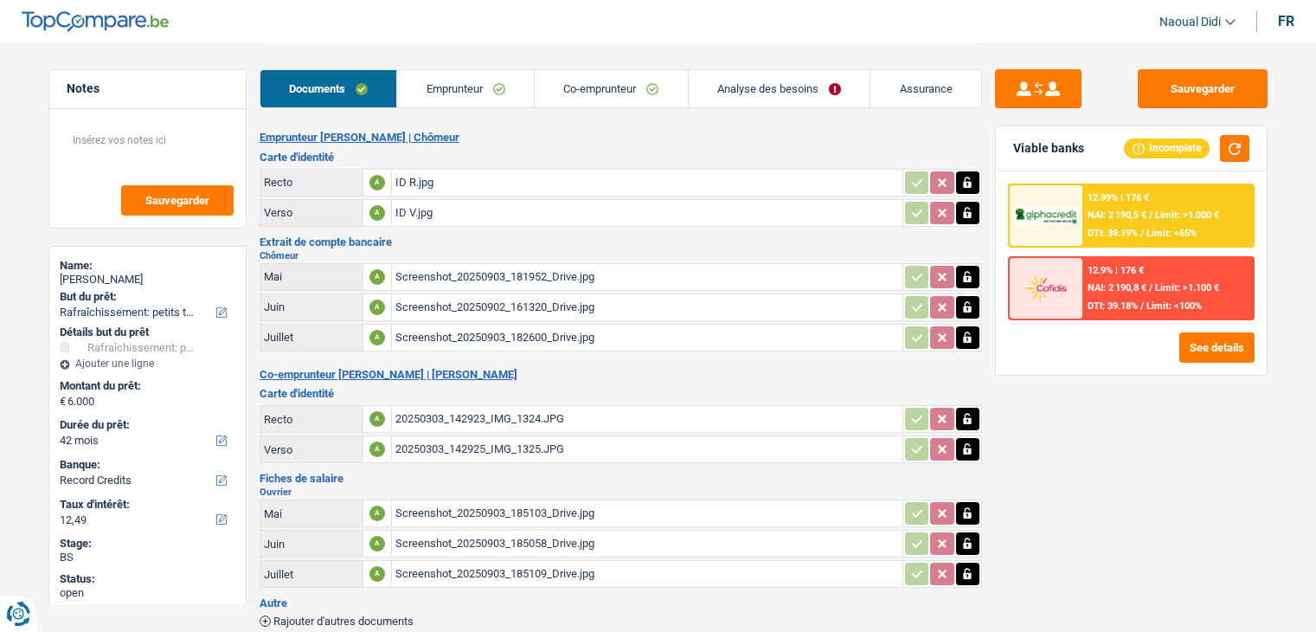
select select "houseOrGarden"
select select "42"
select select "record credits"
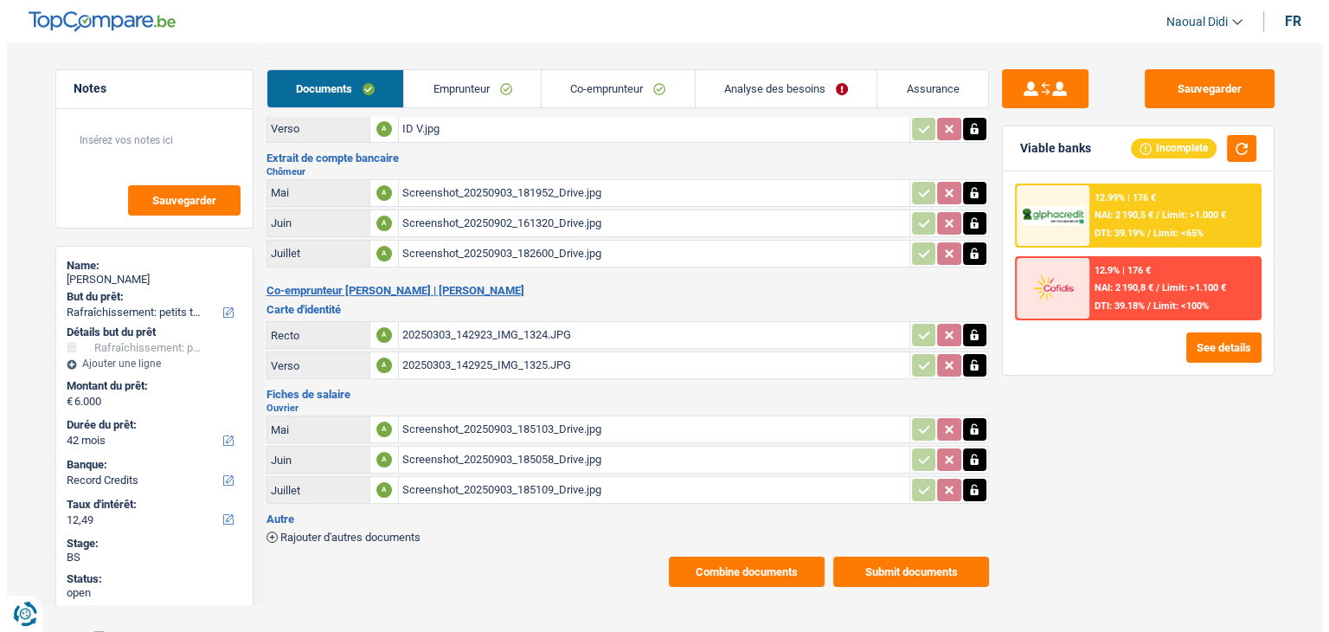
scroll to position [85, 0]
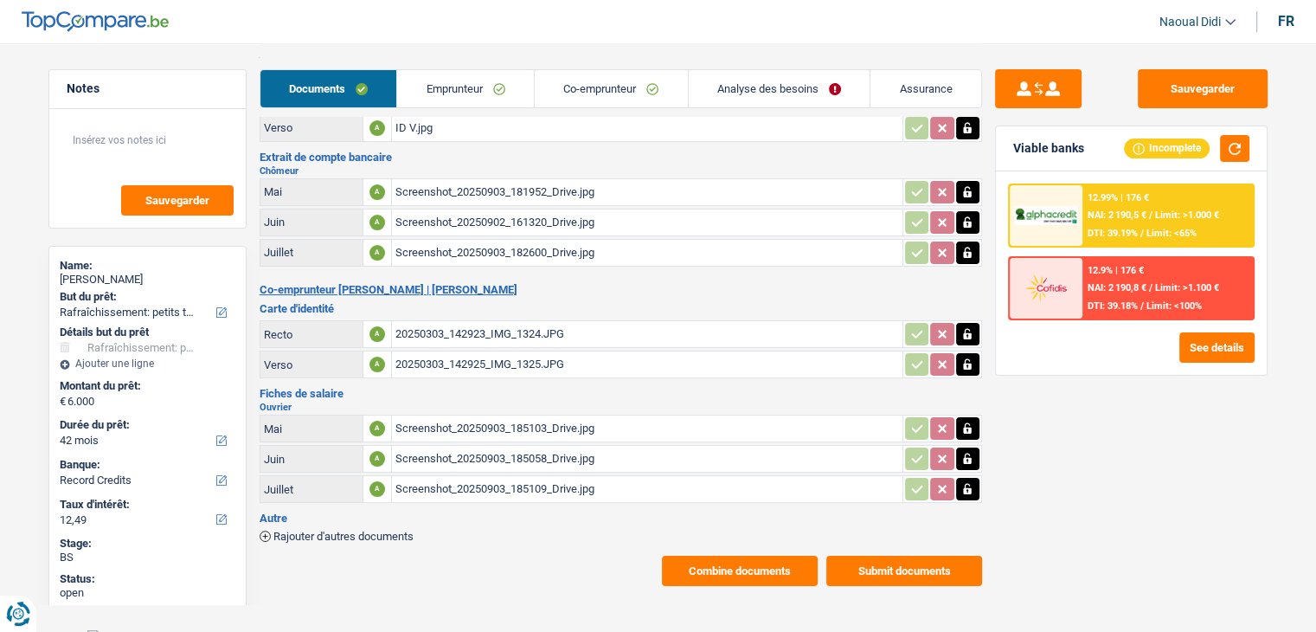
click at [751, 556] on button "Combine documents" at bounding box center [740, 571] width 156 height 30
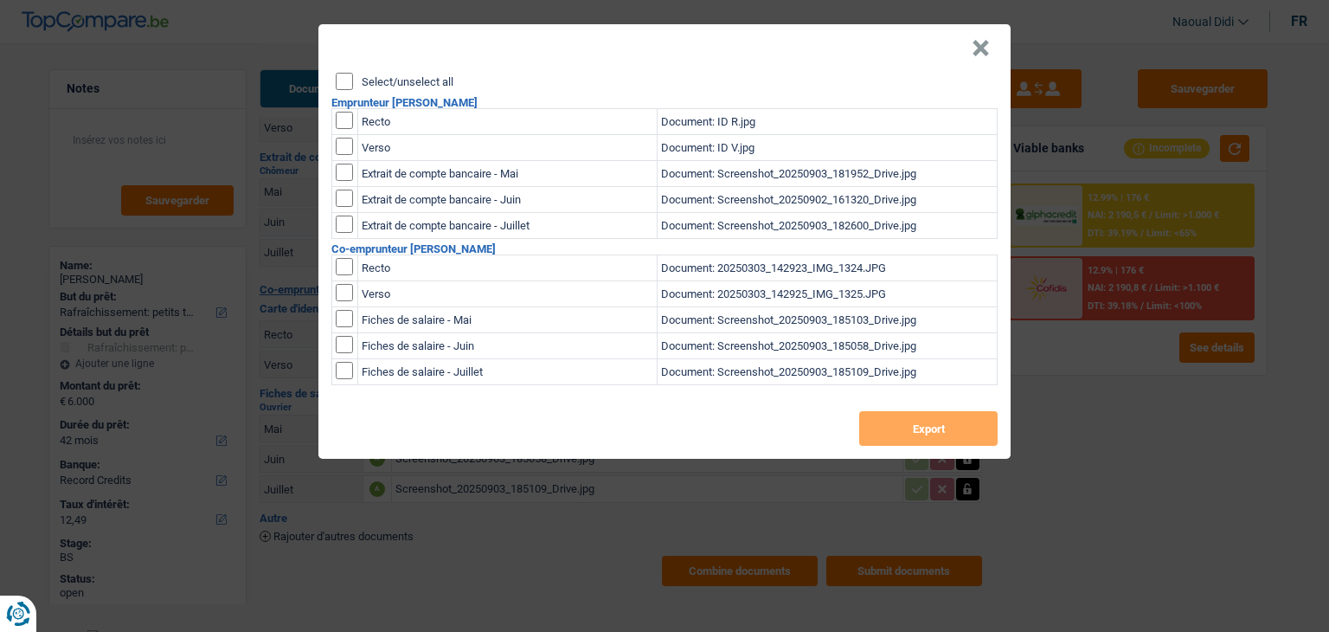
click at [343, 77] on input "Select/unselect all" at bounding box center [344, 81] width 17 height 17
checkbox input "true"
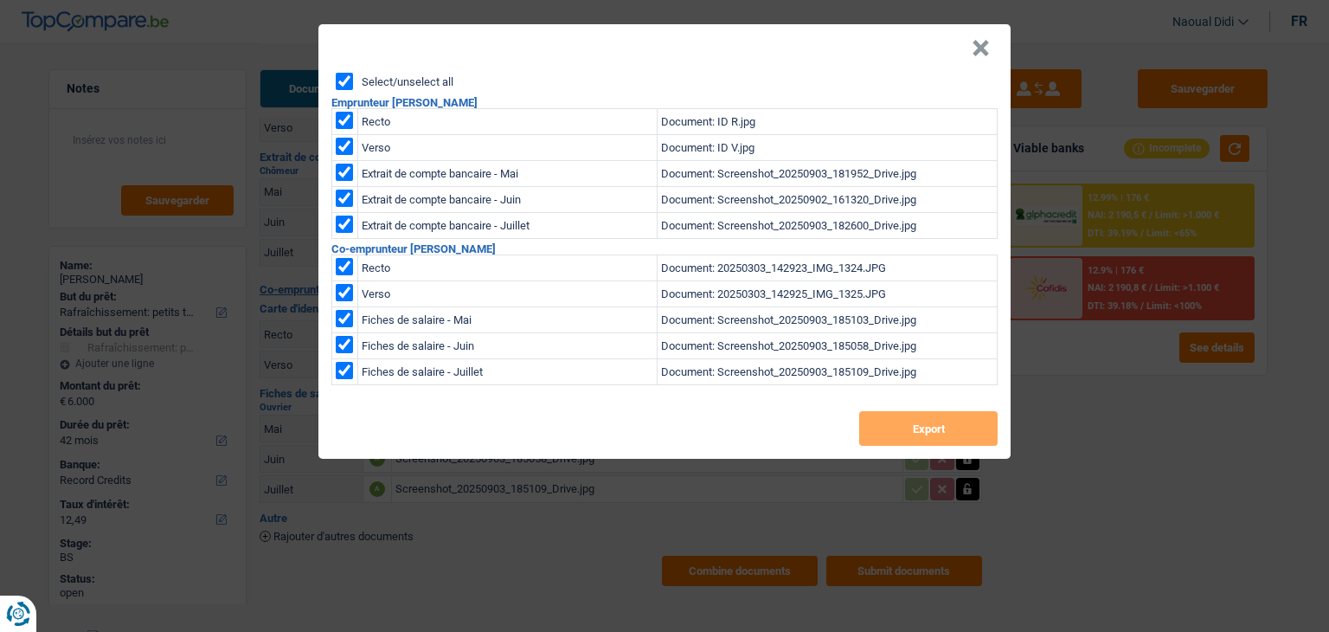
checkbox input "true"
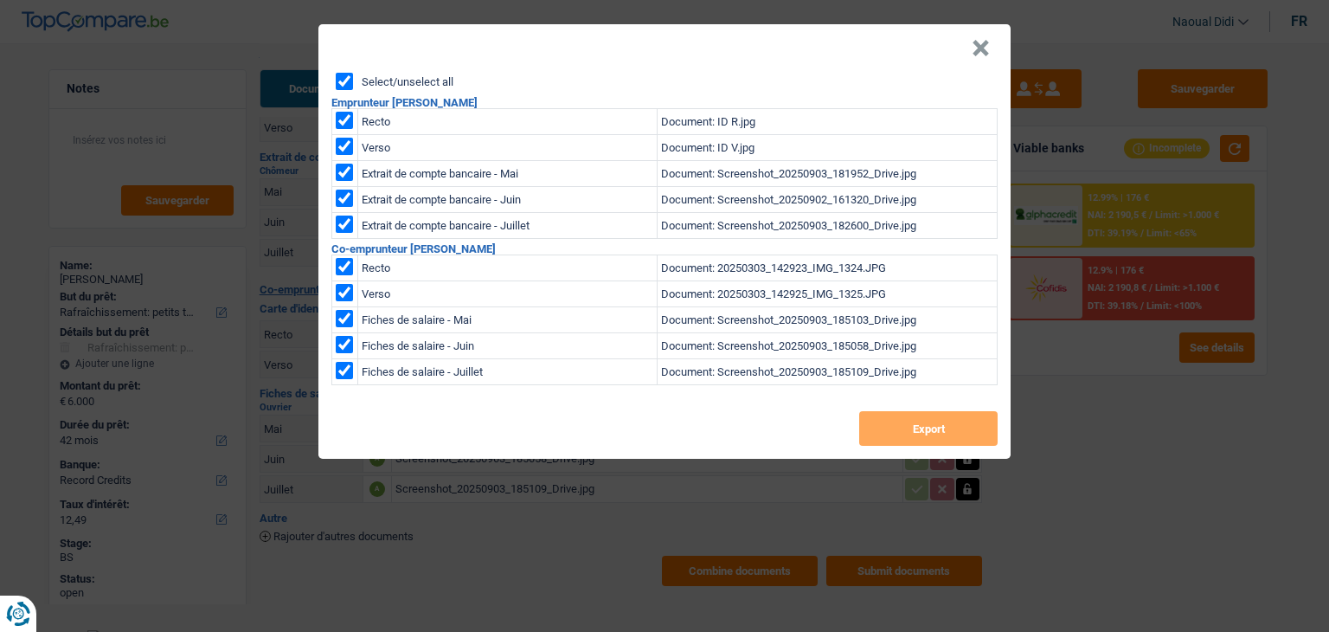
checkbox input "true"
click at [904, 429] on button "Export" at bounding box center [928, 428] width 138 height 35
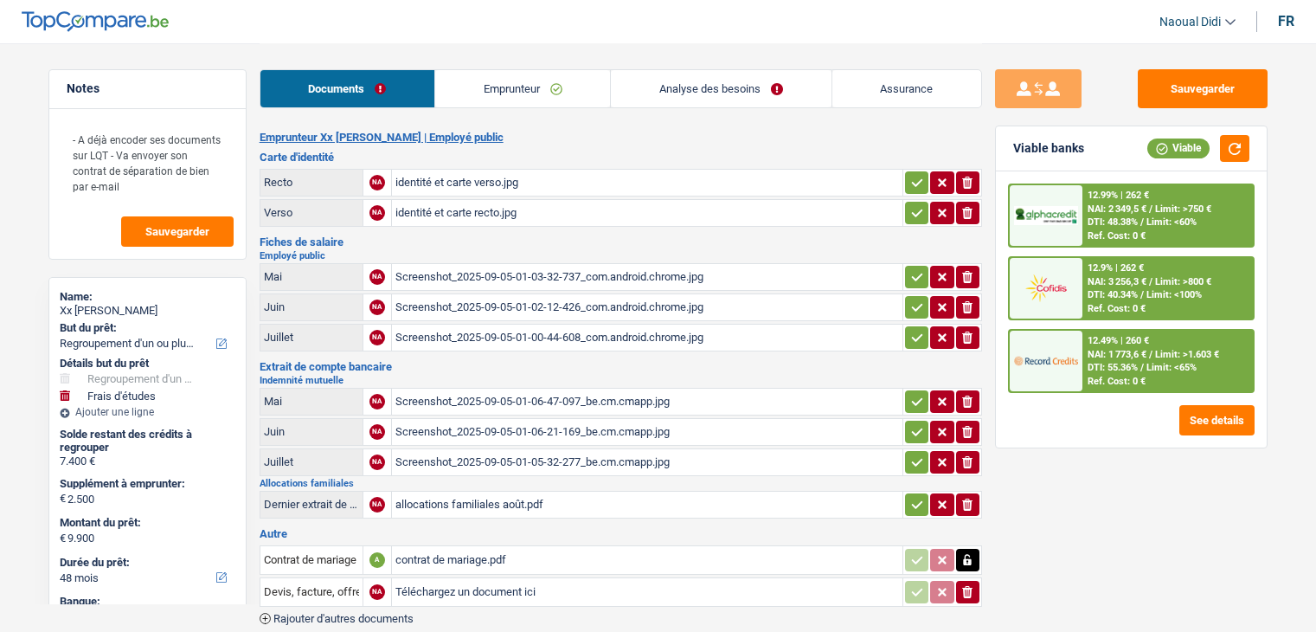
select select "refinancing"
select select "study"
select select "48"
select select "cofidis"
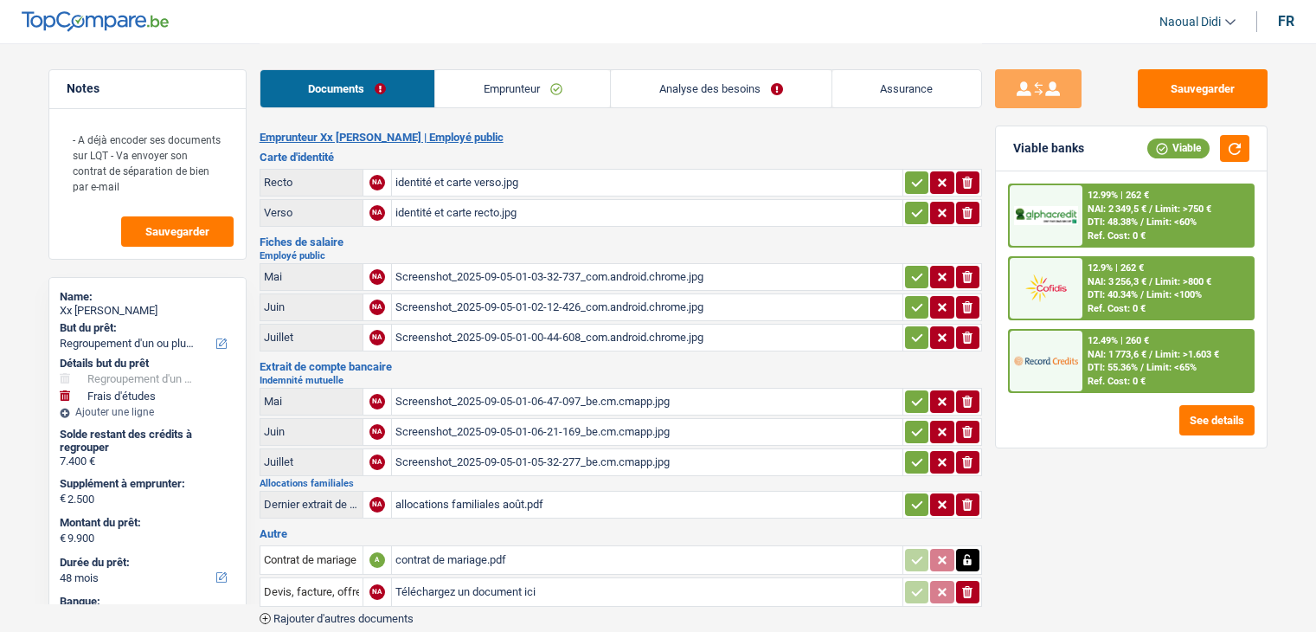
select select "48"
select select "refinancing"
select select "study"
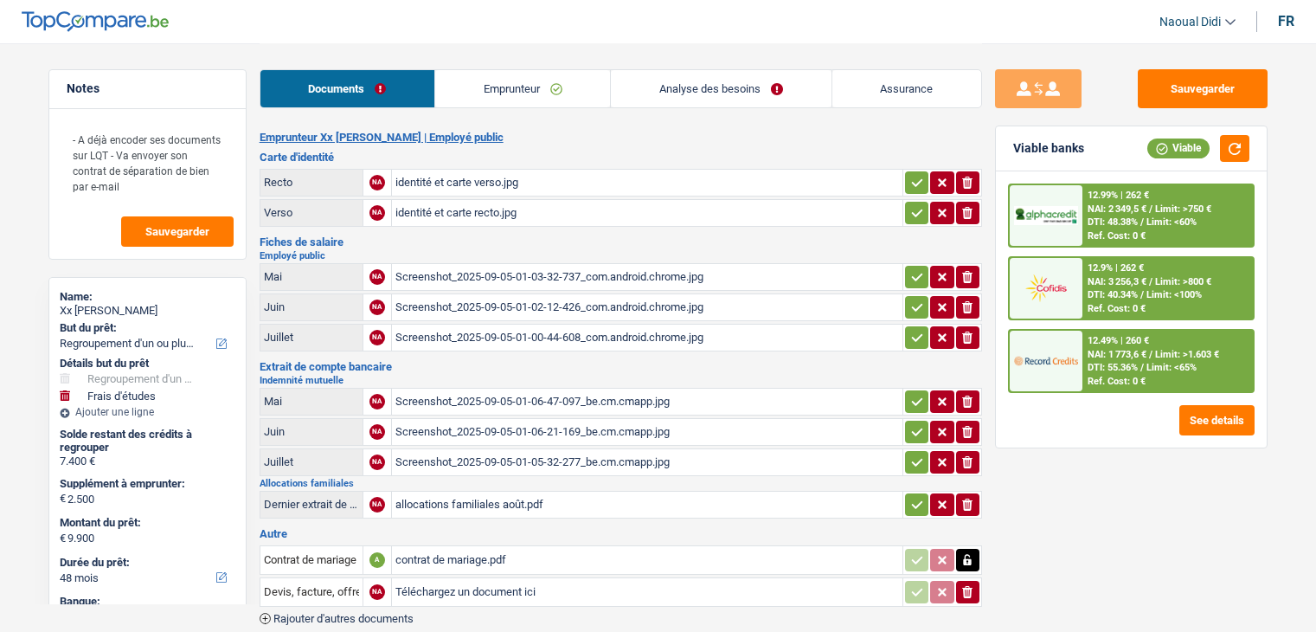
select select "false"
select select "48"
click at [734, 91] on link "Analyse des besoins" at bounding box center [721, 88] width 220 height 37
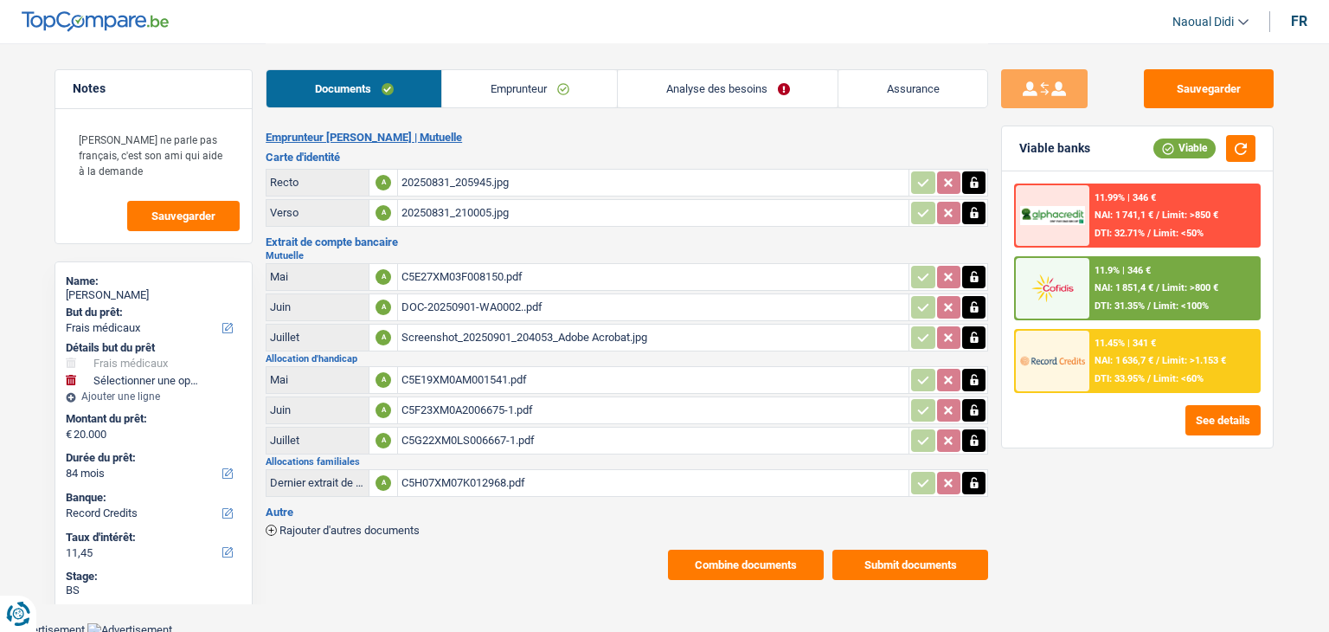
select select "medical"
select select "84"
select select "record credits"
click at [734, 550] on button "Combine documents" at bounding box center [746, 565] width 156 height 30
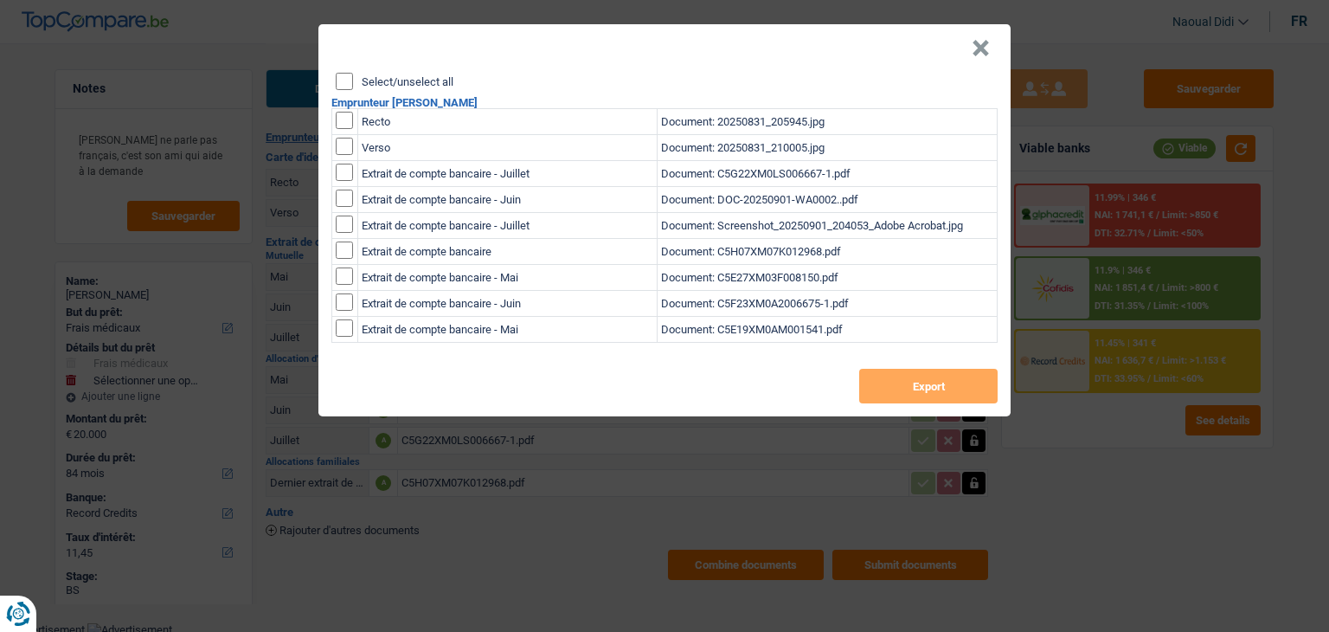
click at [343, 74] on input "Select/unselect all" at bounding box center [344, 81] width 17 height 17
checkbox input "true"
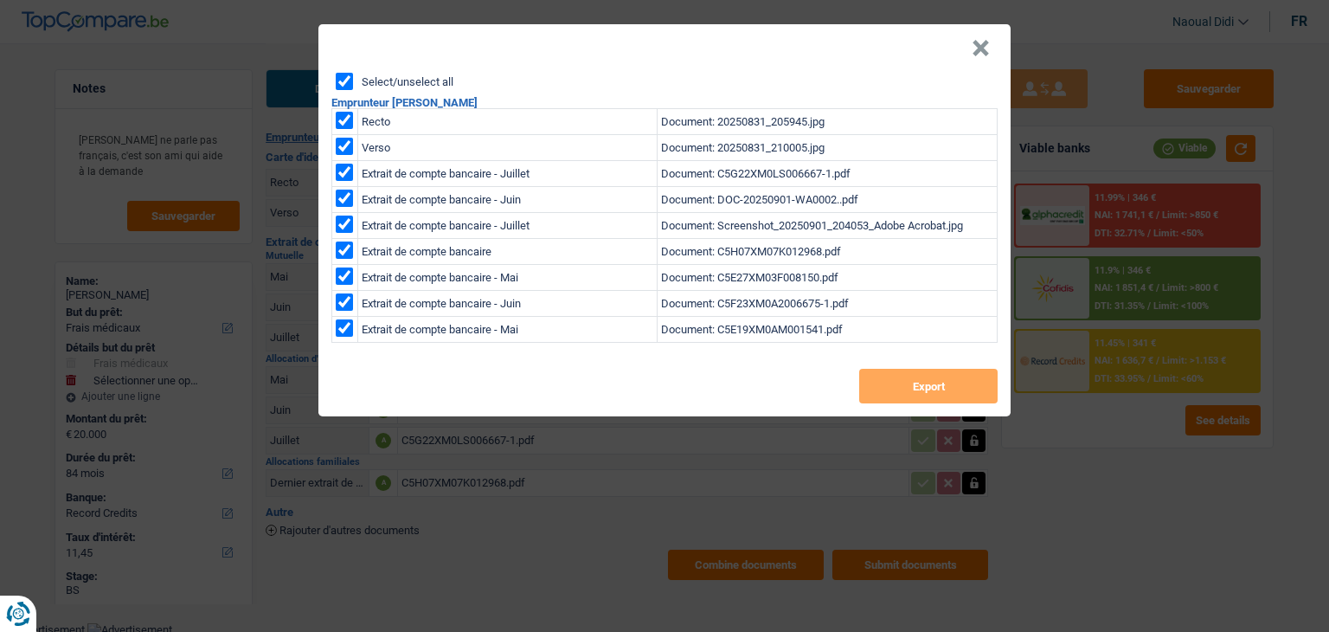
checkbox input "true"
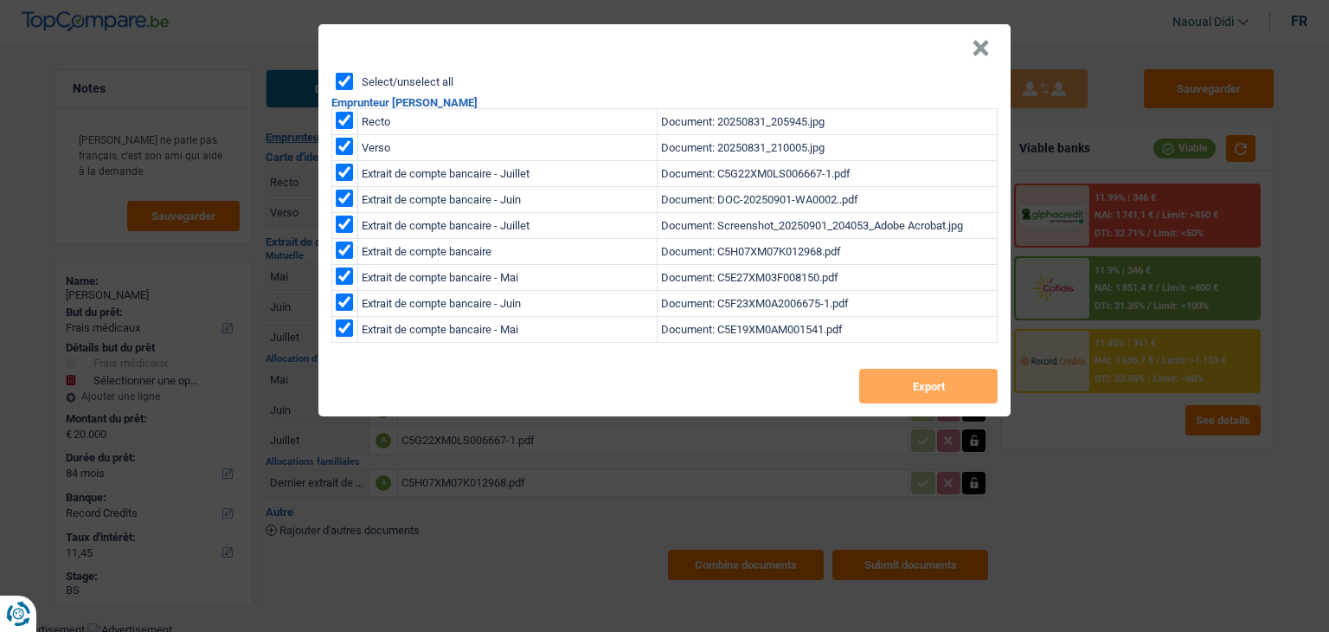
checkbox input "true"
click at [923, 386] on button "Export" at bounding box center [928, 386] width 138 height 35
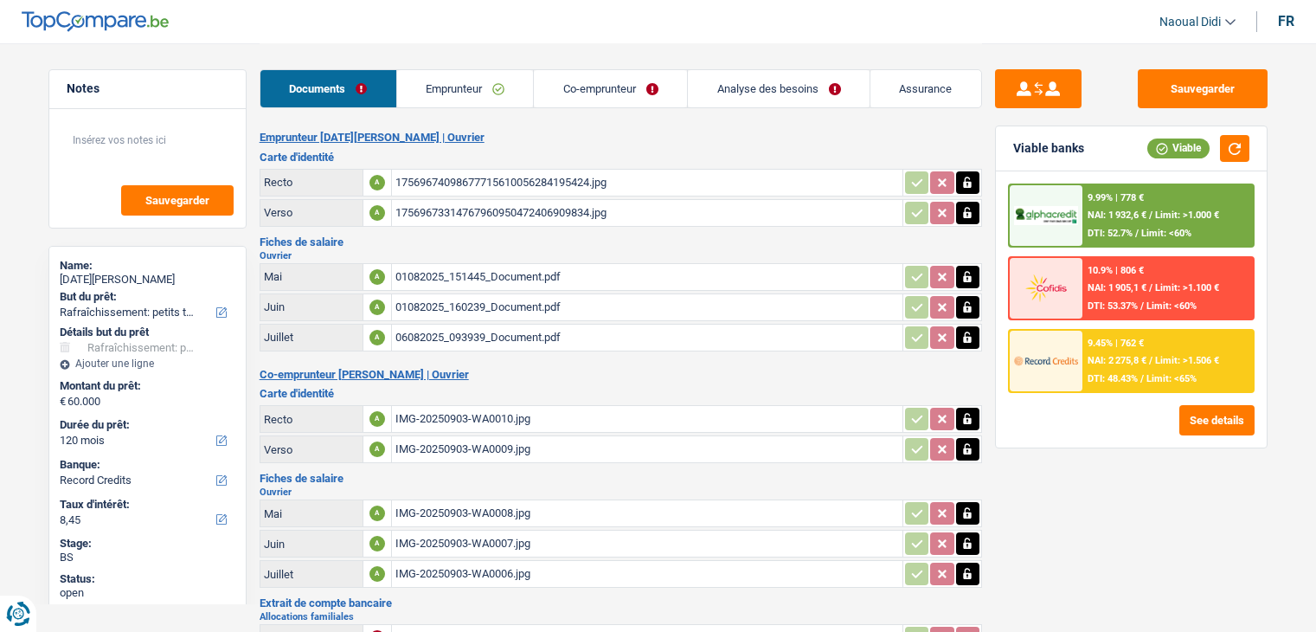
select select "houseOrGarden"
select select "120"
select select "record credits"
select select "120"
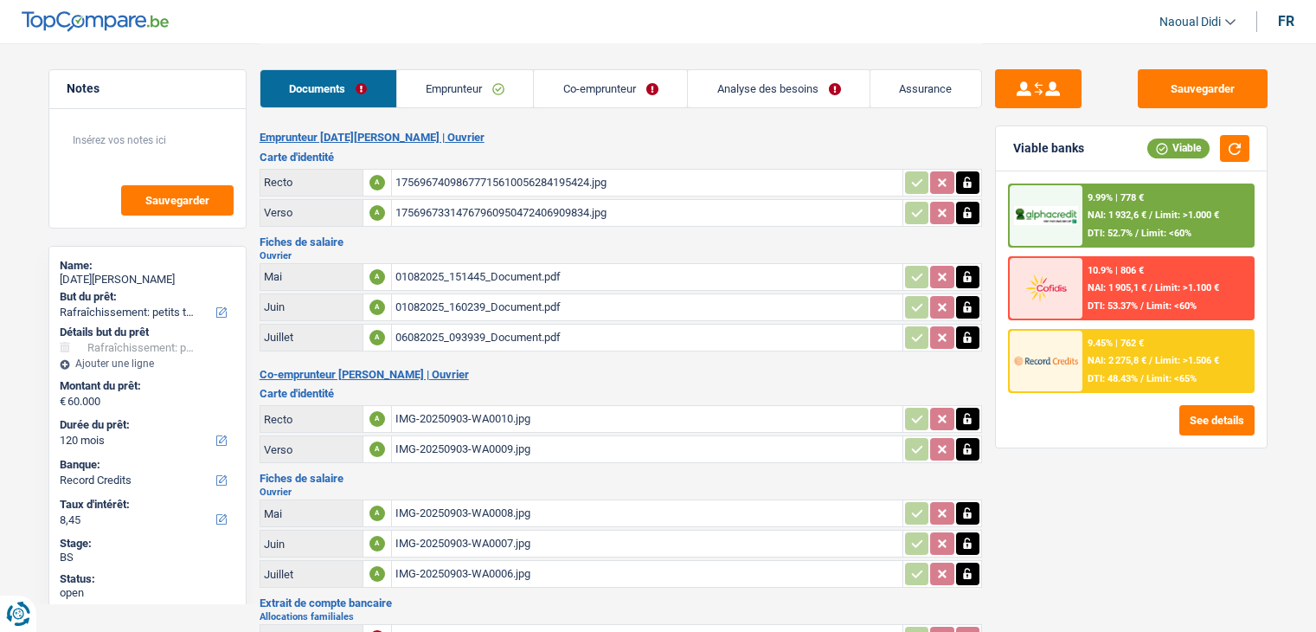
select select "120"
select select "houseOrGarden"
select select "false"
select select "120"
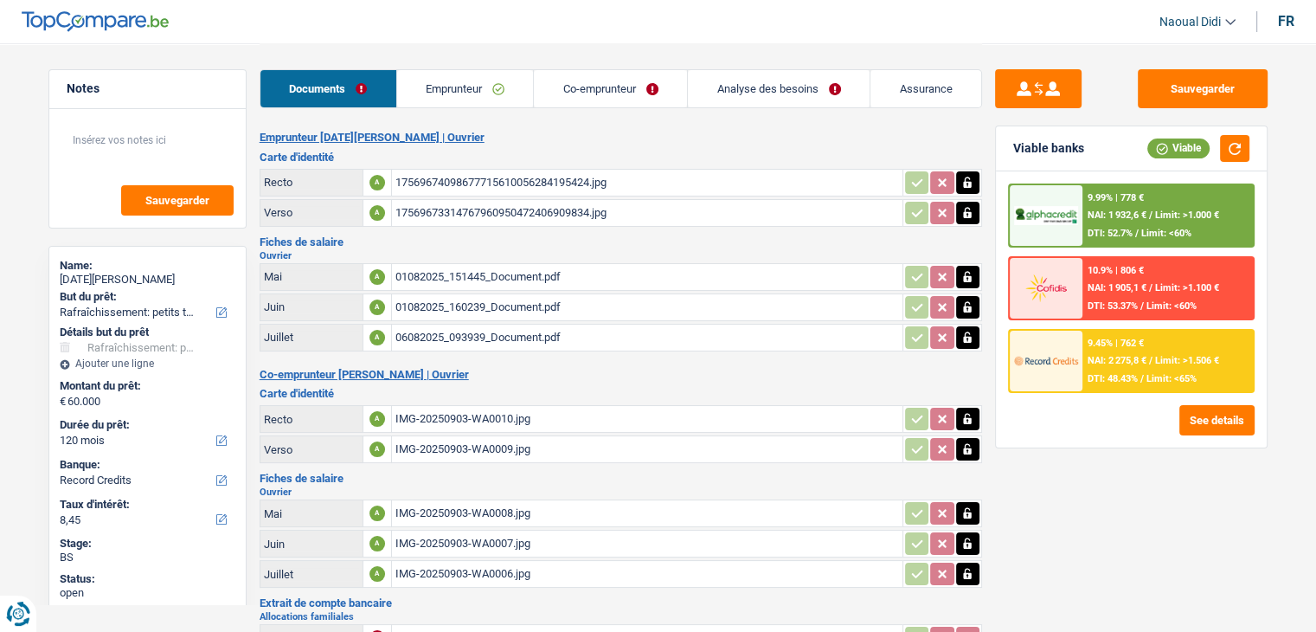
click at [630, 91] on link "Co-emprunteur" at bounding box center [610, 88] width 153 height 37
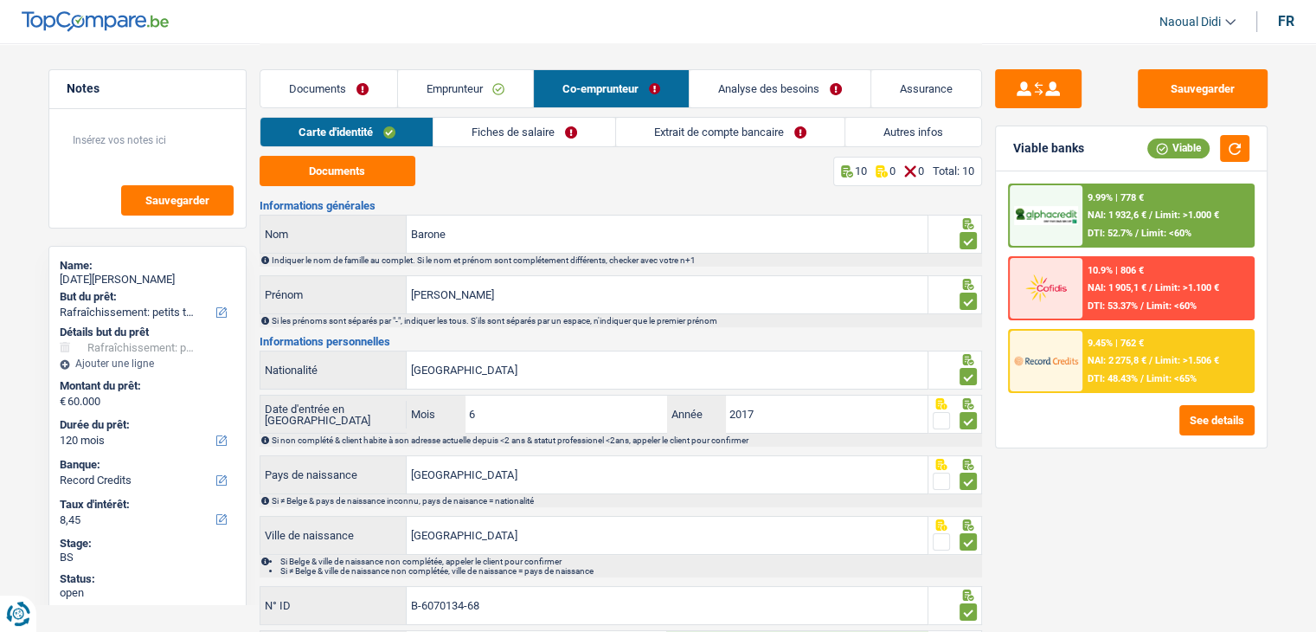
click at [734, 87] on link "Analyse des besoins" at bounding box center [780, 88] width 181 height 37
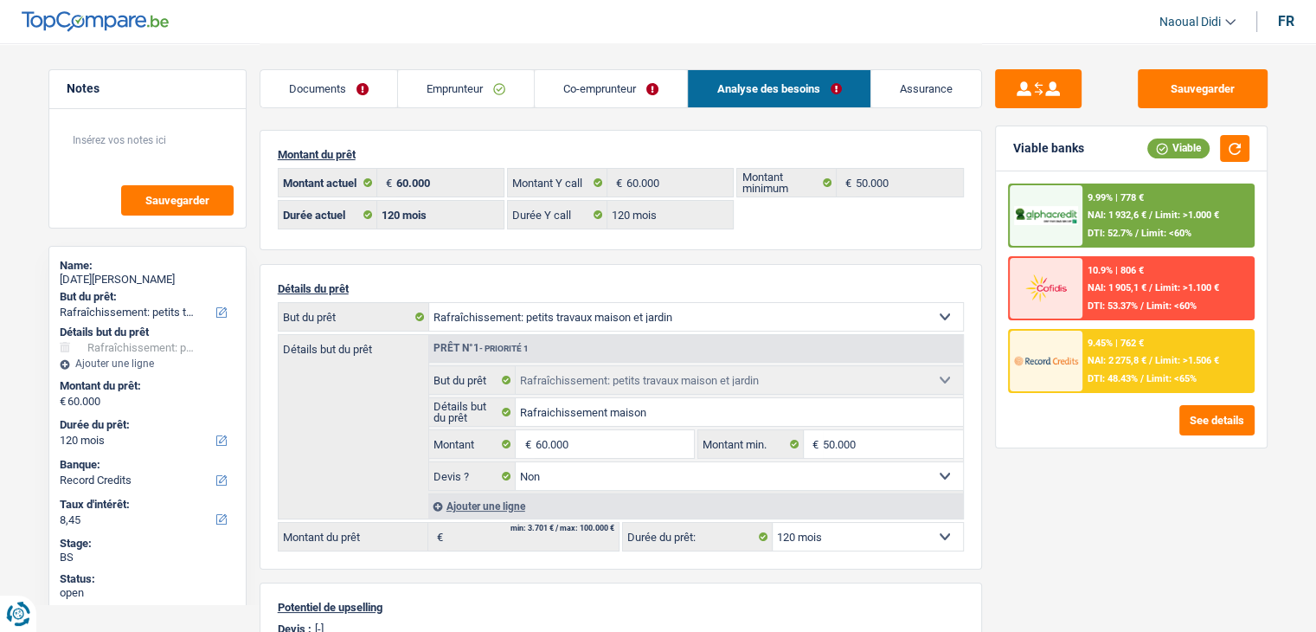
click at [319, 79] on link "Documents" at bounding box center [329, 88] width 137 height 37
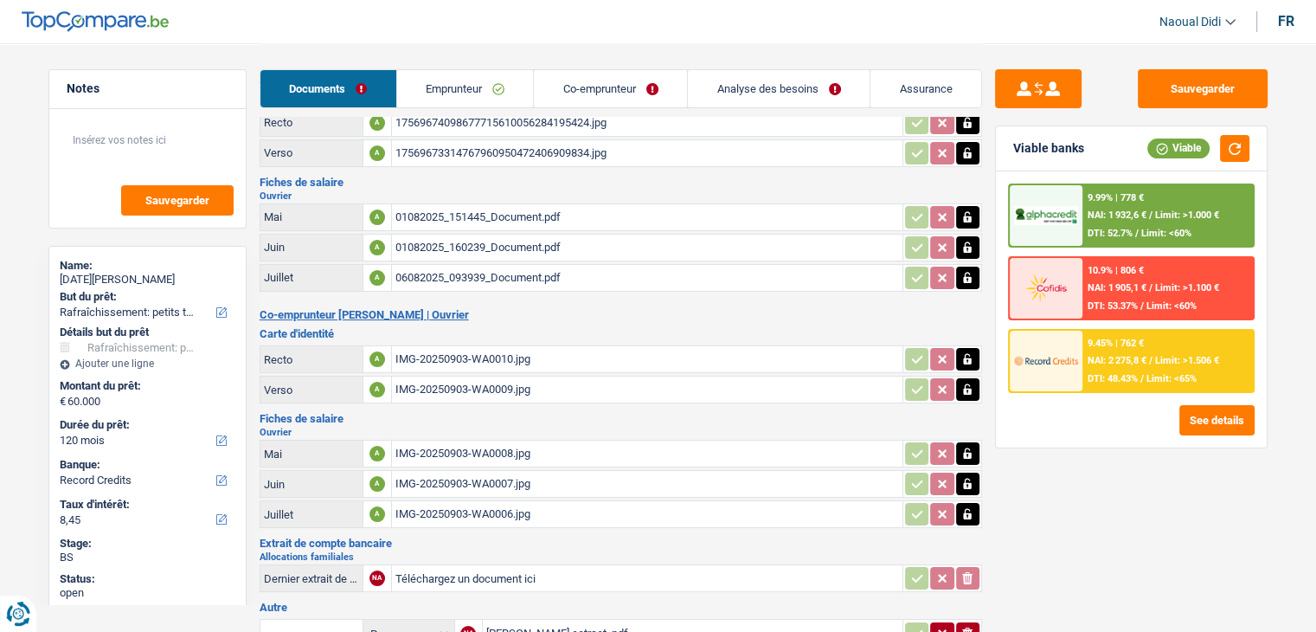
scroll to position [260, 0]
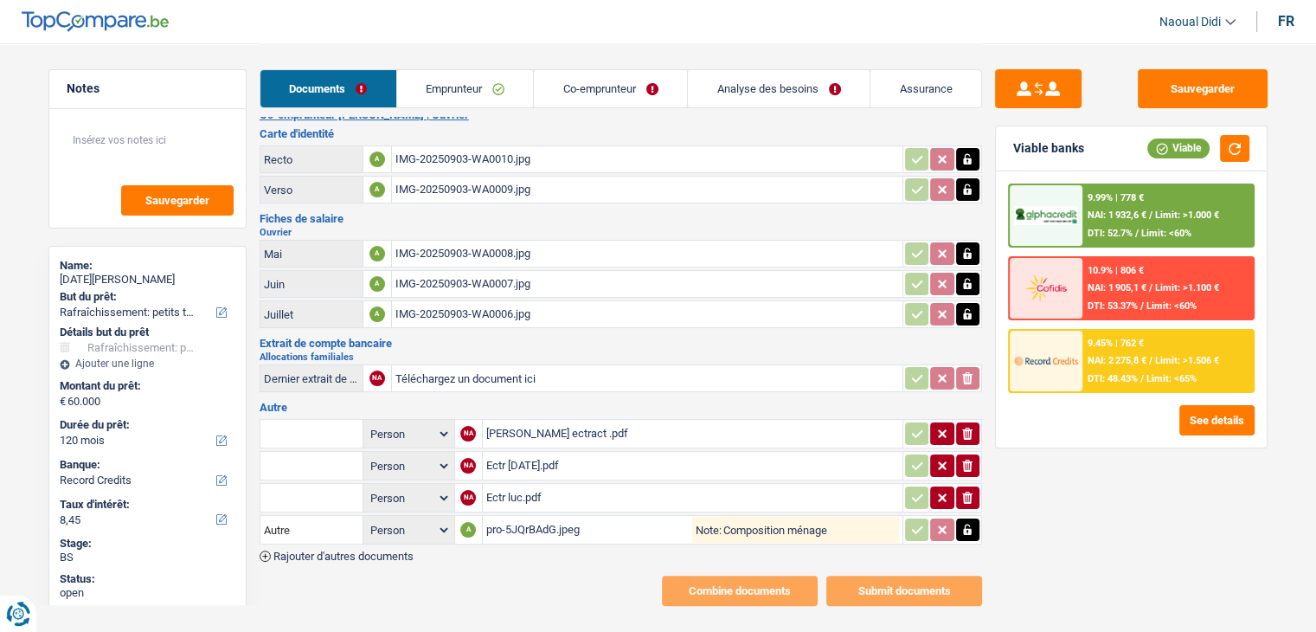
click at [526, 517] on div "pro-5JQrBAdG.jpeg" at bounding box center [589, 530] width 207 height 26
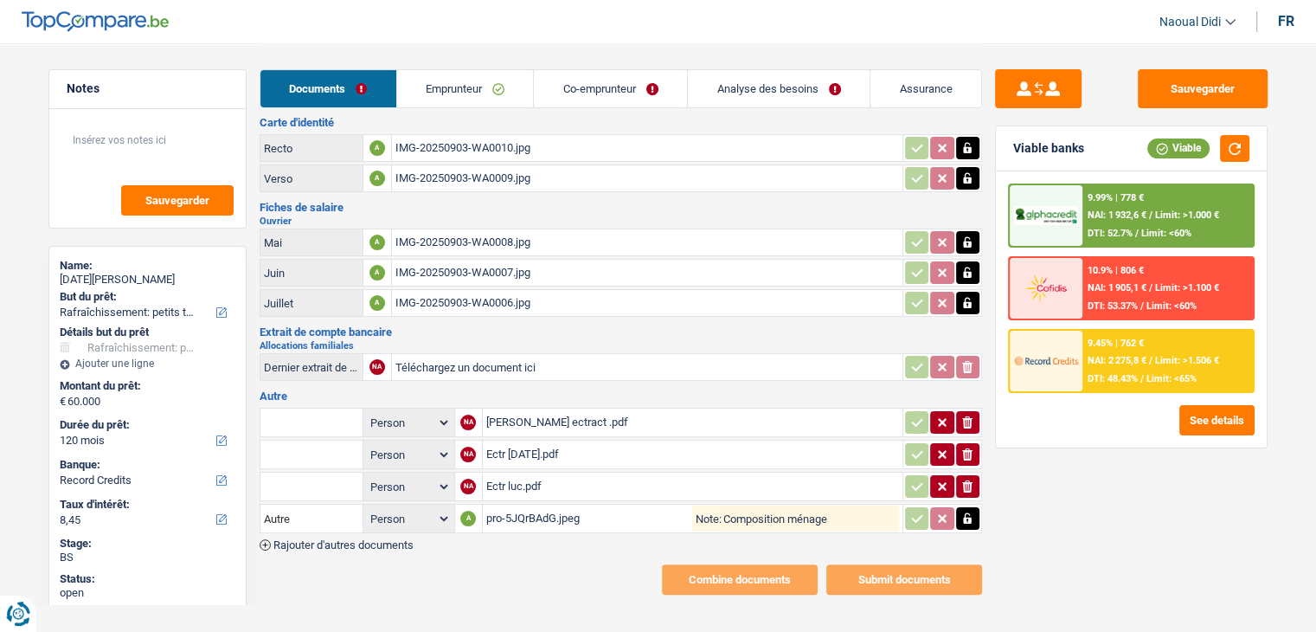
scroll to position [274, 0]
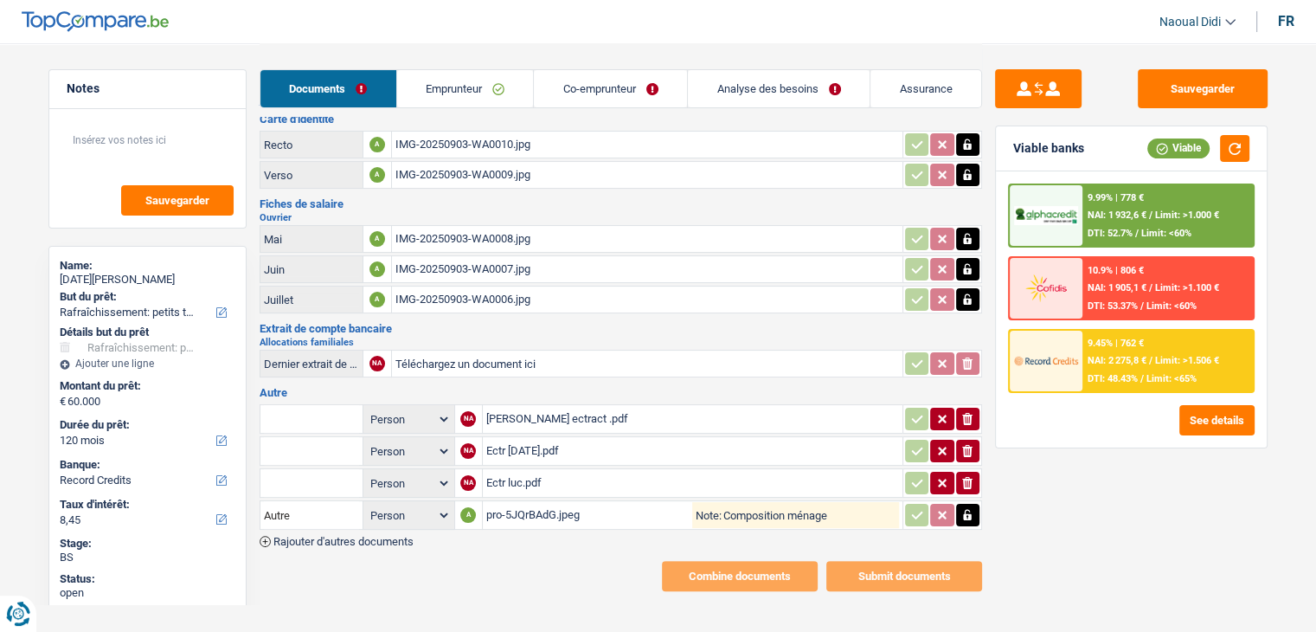
click at [536, 406] on div "Giuliano ectract .pdf" at bounding box center [692, 419] width 413 height 26
click at [537, 441] on div "Ectr Lucia.pdf" at bounding box center [692, 451] width 413 height 26
click at [509, 470] on div "Ectr luc.pdf" at bounding box center [692, 483] width 413 height 26
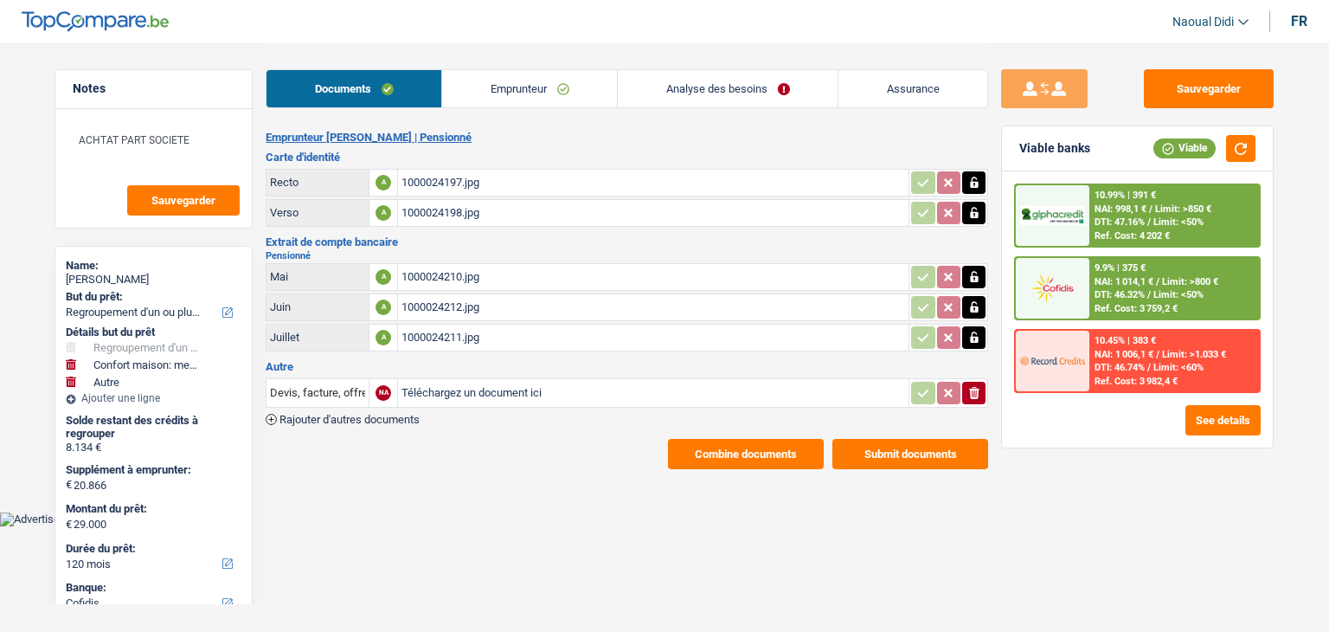
select select "refinancing"
select select "household"
select select "other"
select select "120"
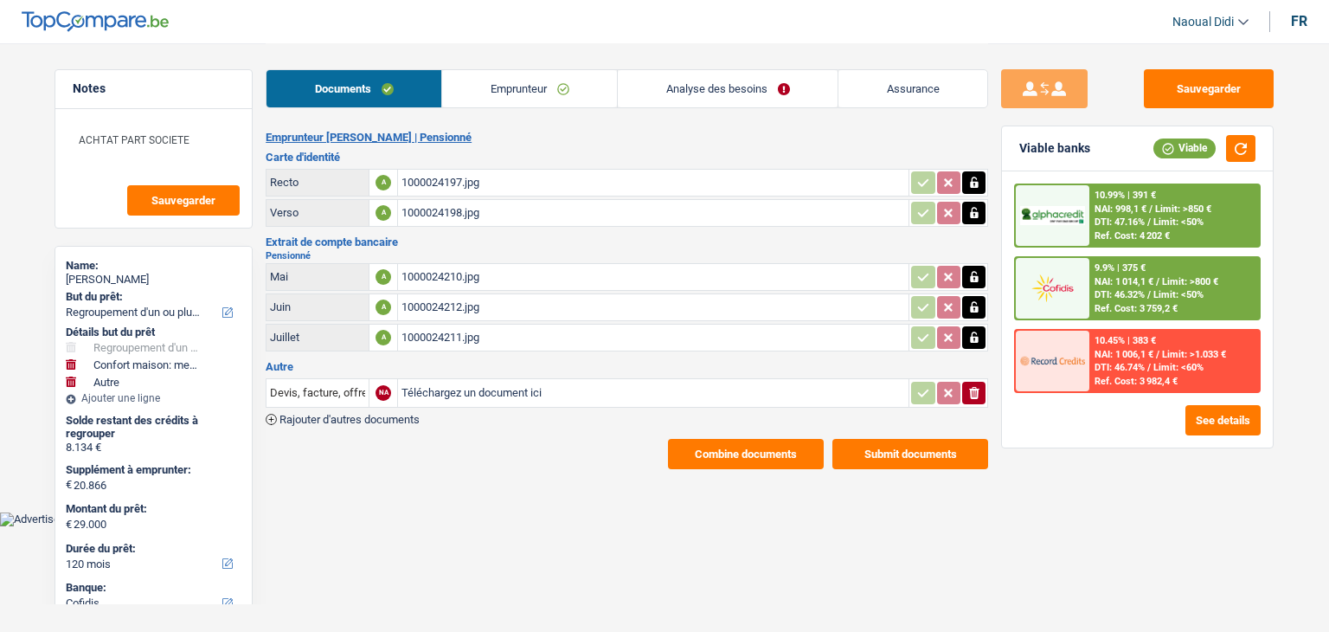
select select "cofidis"
select select "32"
select select "widowed"
select select "rents"
select select "BE"
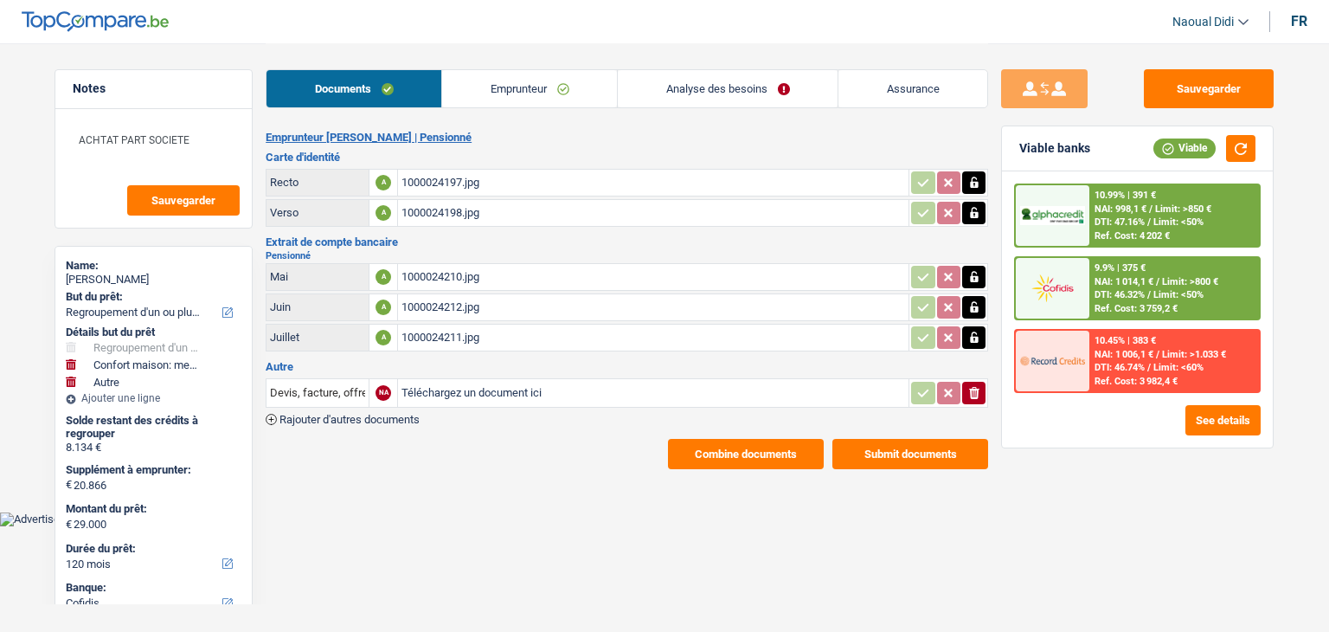
select select "personalLoan"
select select "other"
select select "36"
select select "cardOrCredit"
click at [715, 100] on link "Analyse des besoins" at bounding box center [728, 88] width 220 height 37
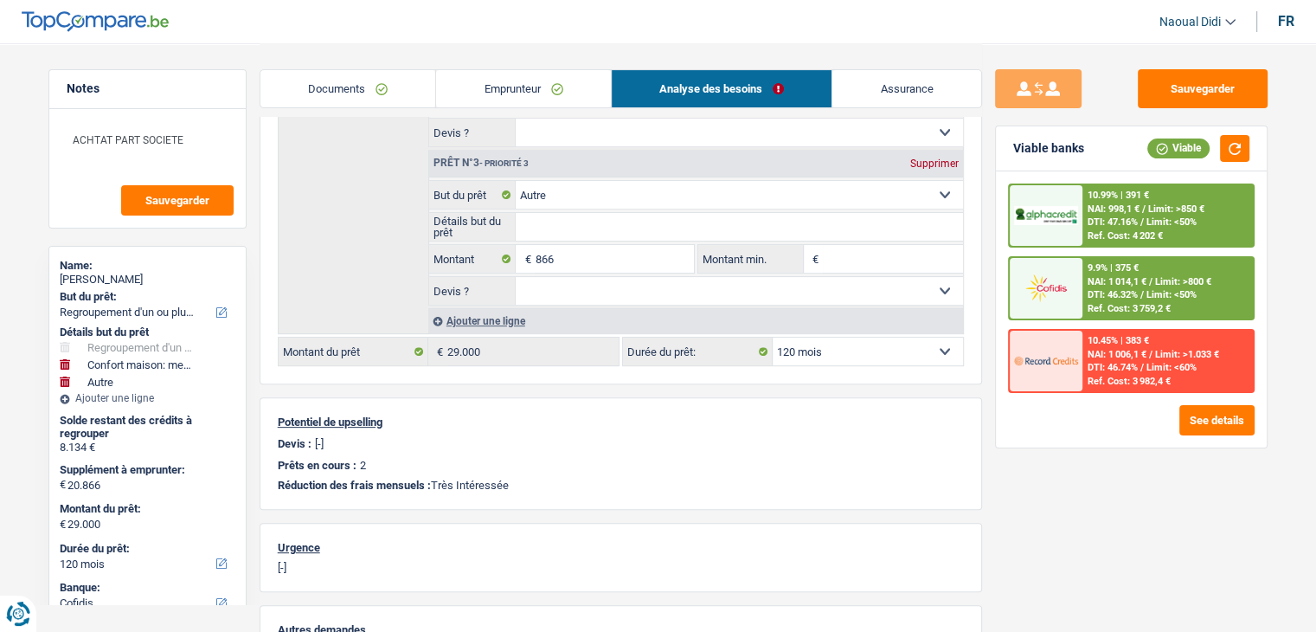
click at [501, 82] on link "Emprunteur" at bounding box center [523, 88] width 175 height 37
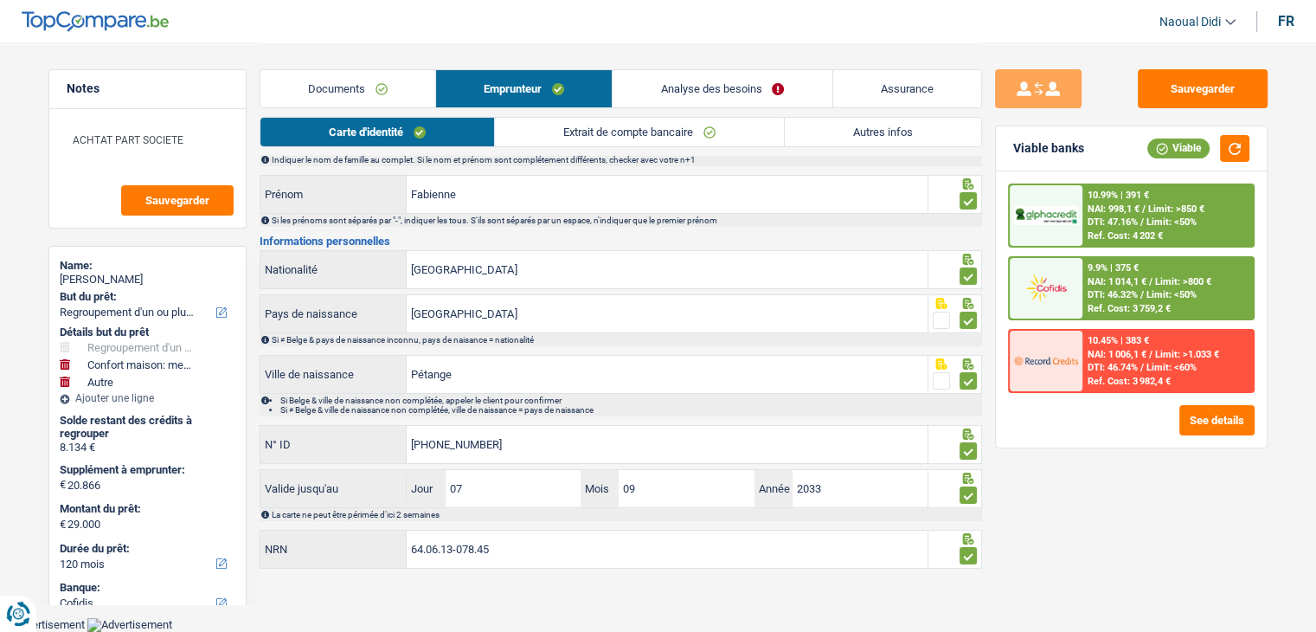
scroll to position [96, 0]
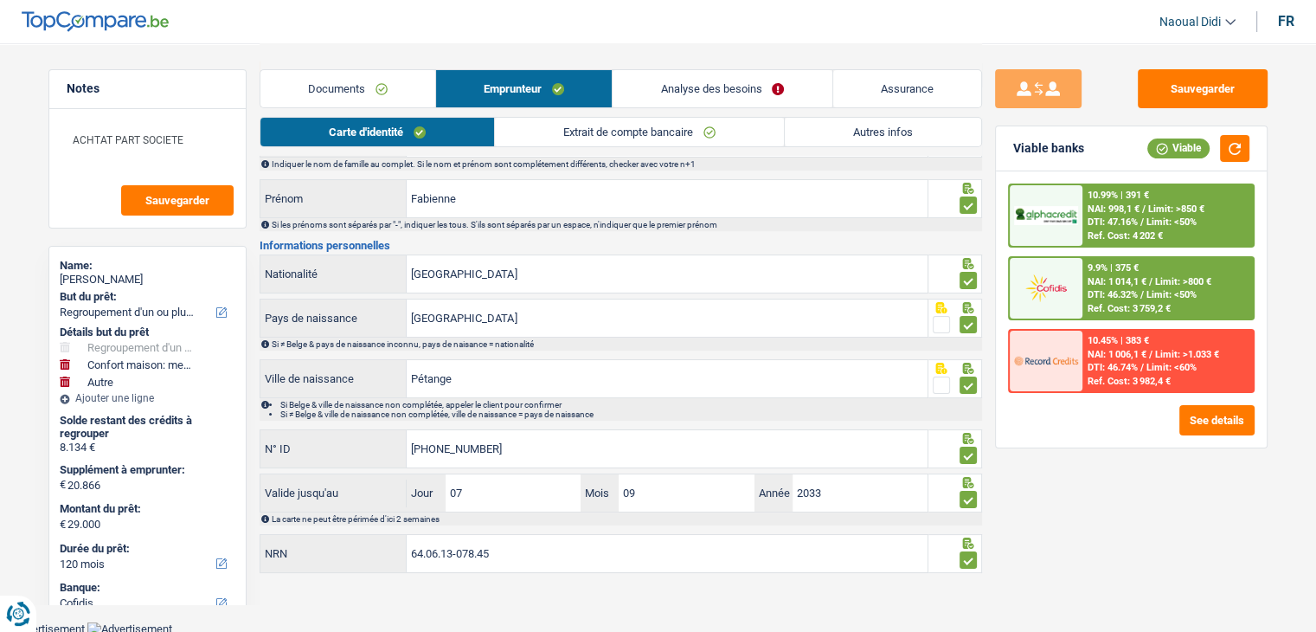
click at [824, 123] on link "Autres infos" at bounding box center [883, 132] width 196 height 29
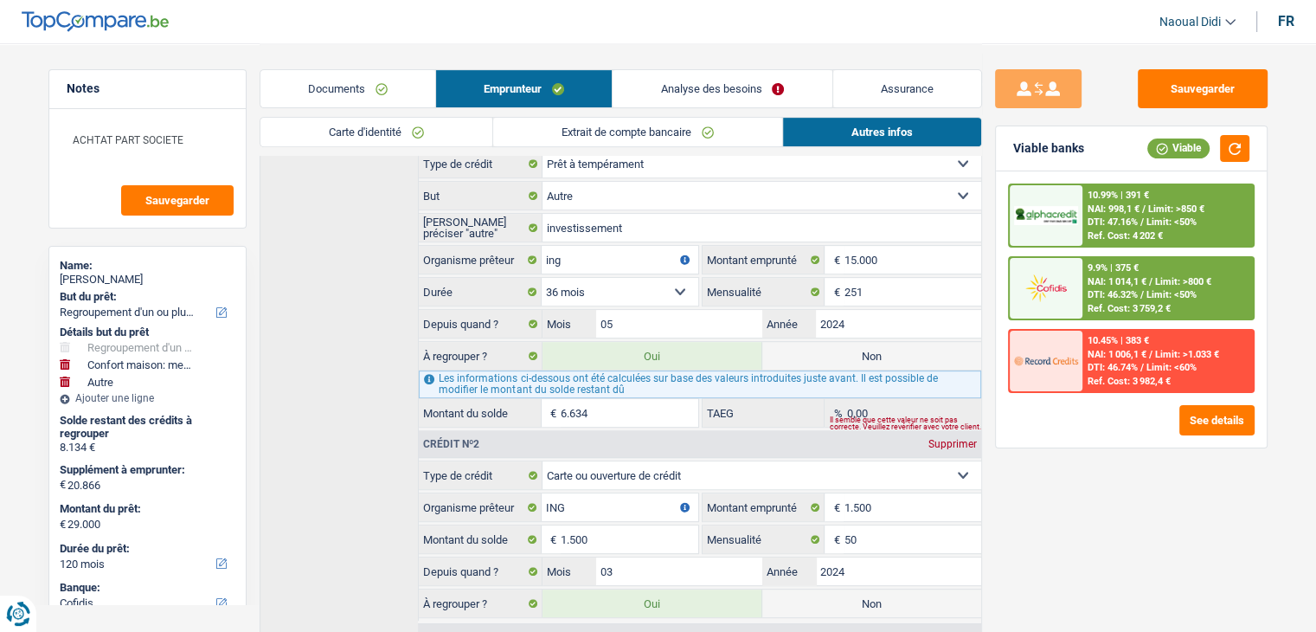
scroll to position [769, 0]
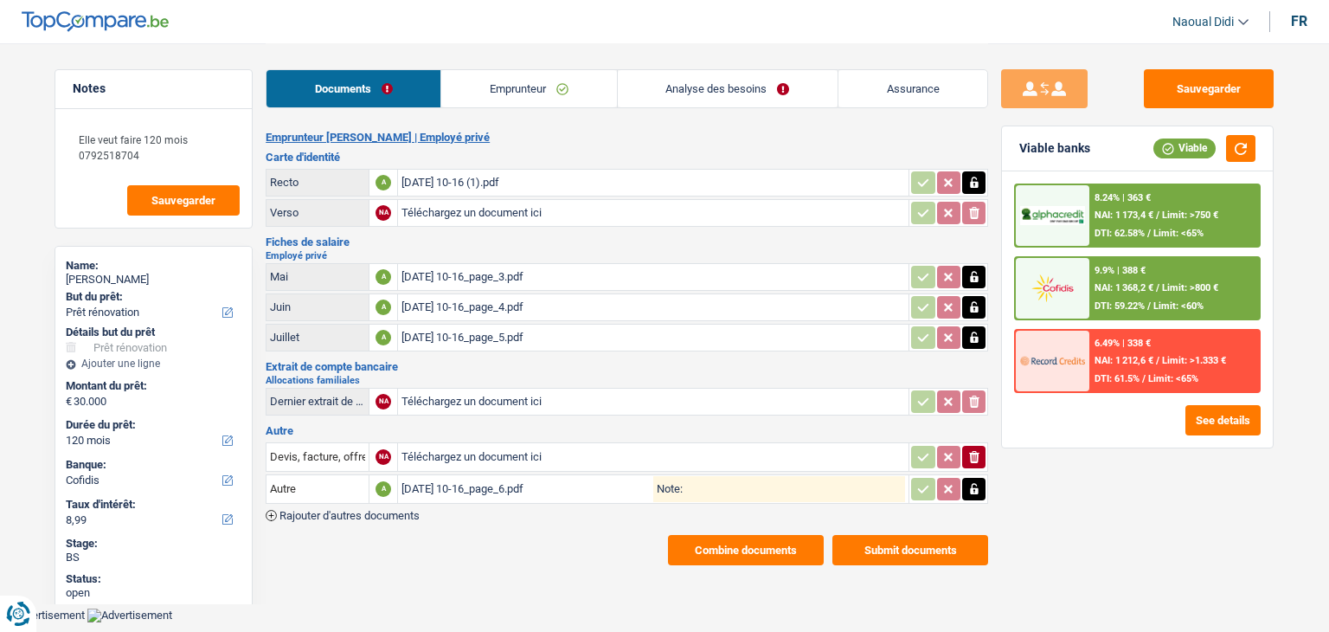
select select "renovation"
select select "120"
select select "cofidis"
select select "120"
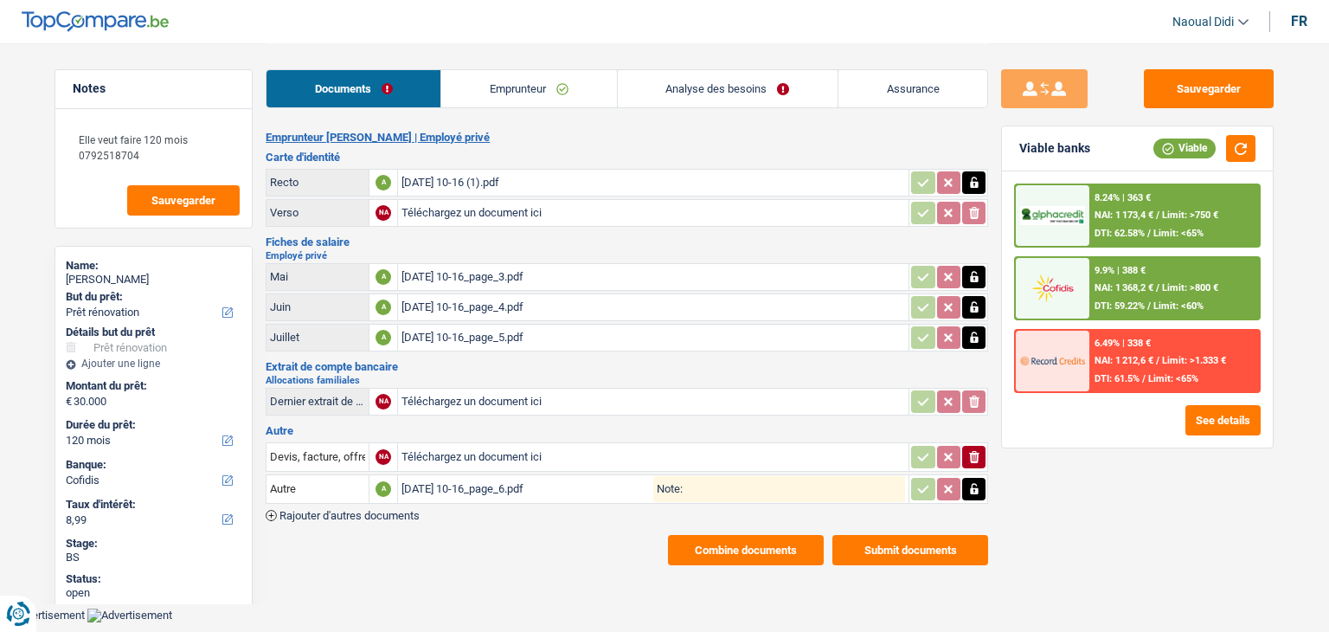
select select "120"
select select "renovation"
select select "yes"
select select "120"
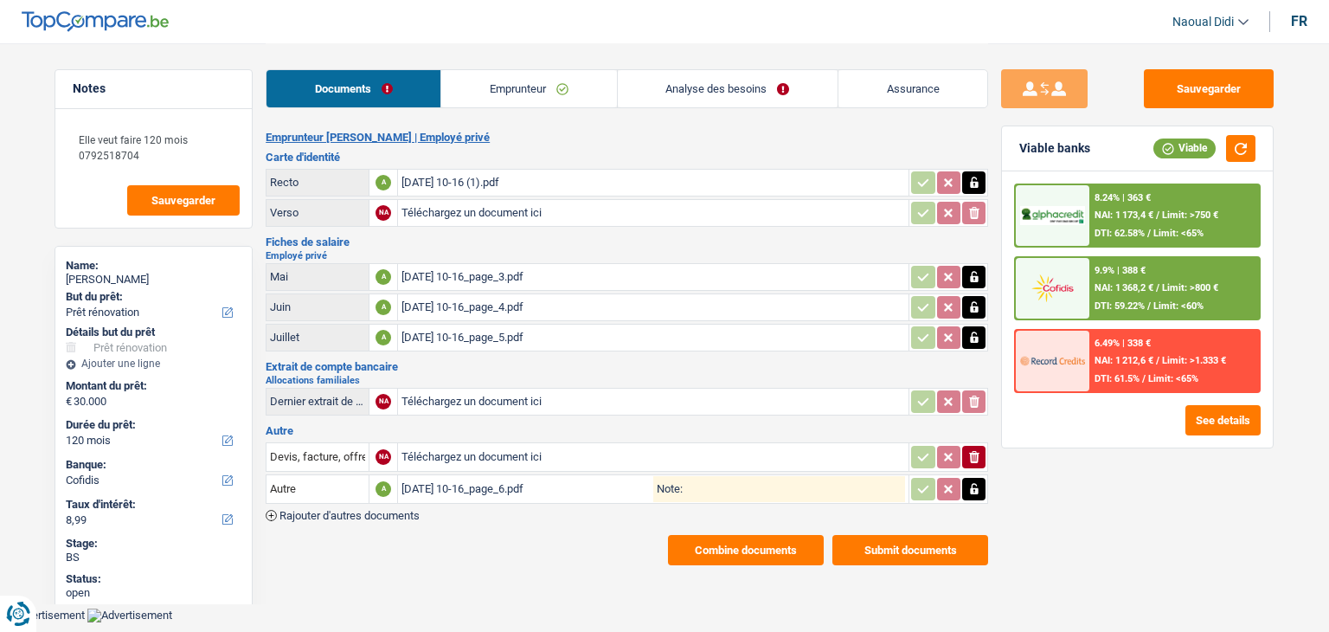
click at [722, 82] on link "Analyse des besoins" at bounding box center [728, 88] width 220 height 37
select select "renovation"
select select "120"
select select "cofidis"
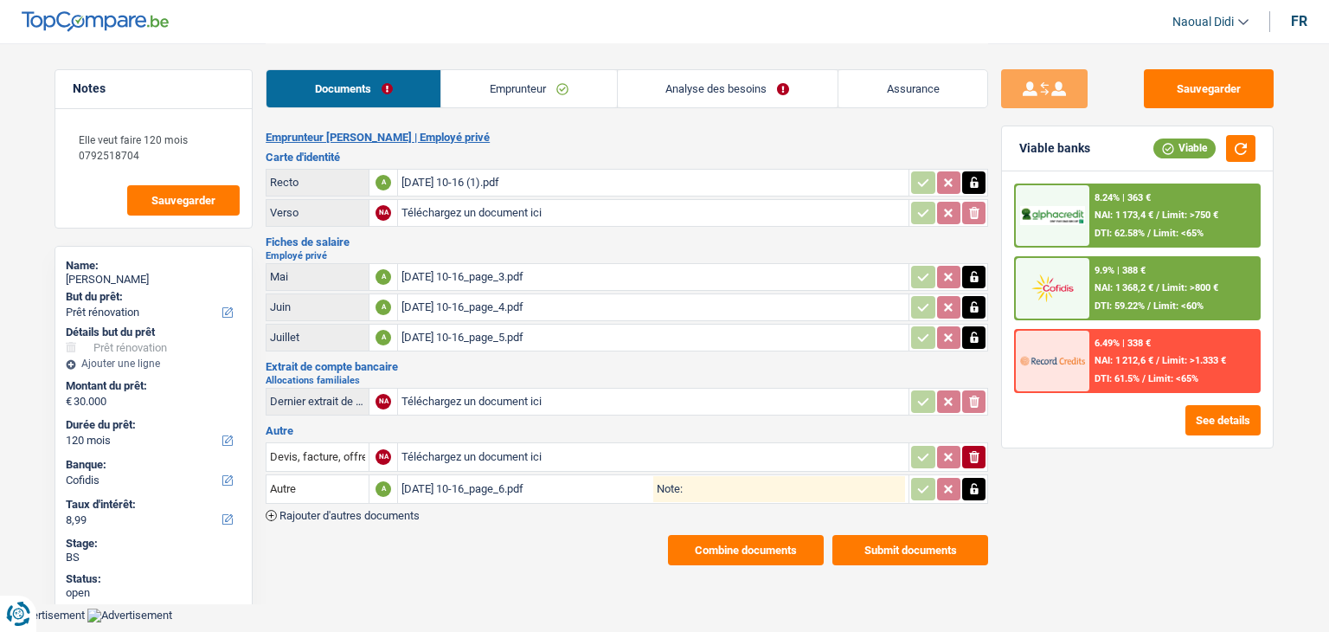
select select "120"
select select "renovation"
select select "yes"
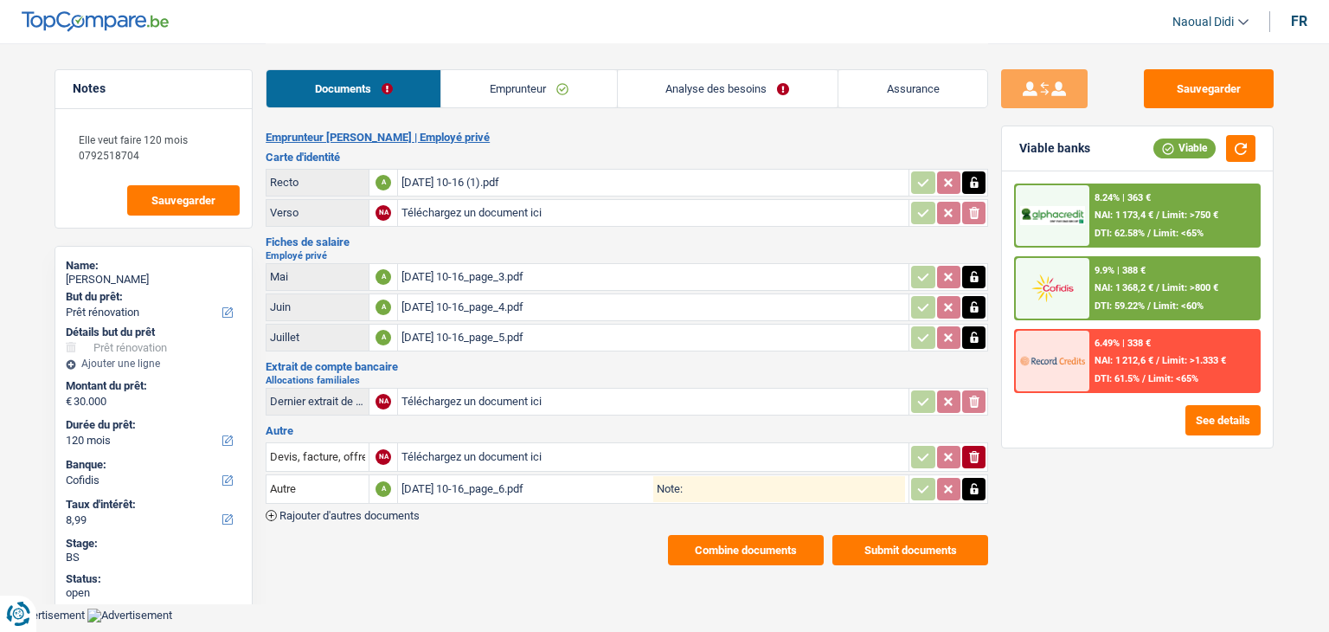
select select "120"
click at [677, 90] on link "Analyse des besoins" at bounding box center [728, 88] width 220 height 37
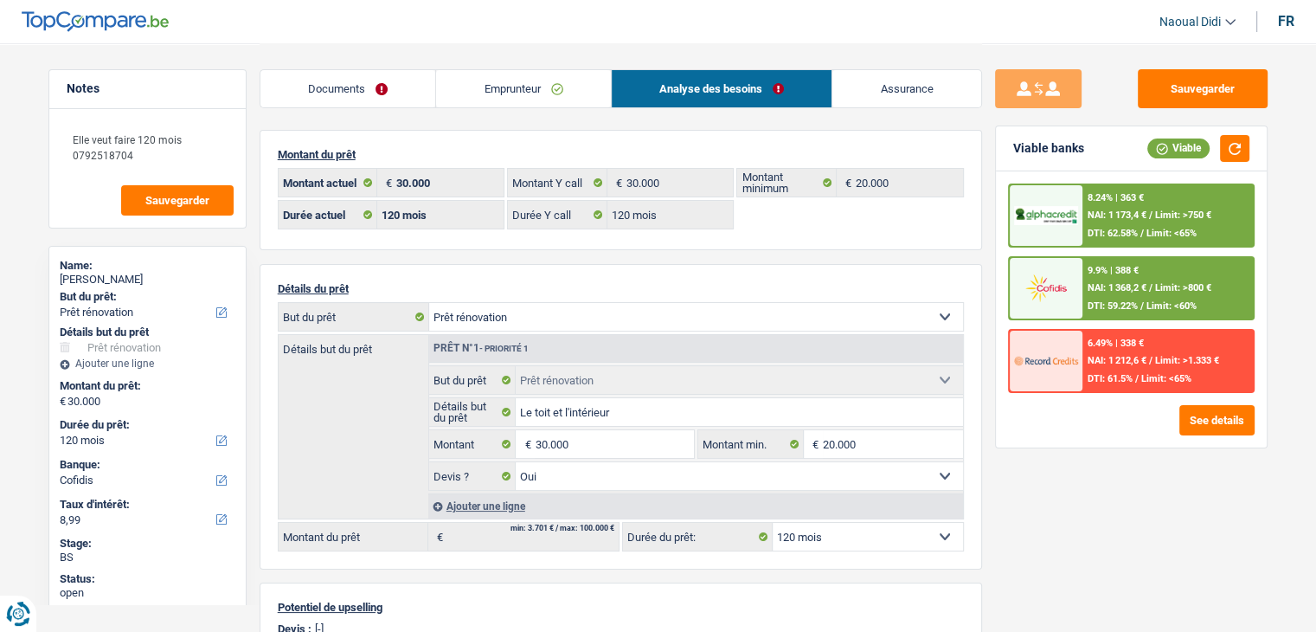
click at [348, 80] on link "Documents" at bounding box center [349, 88] width 176 height 37
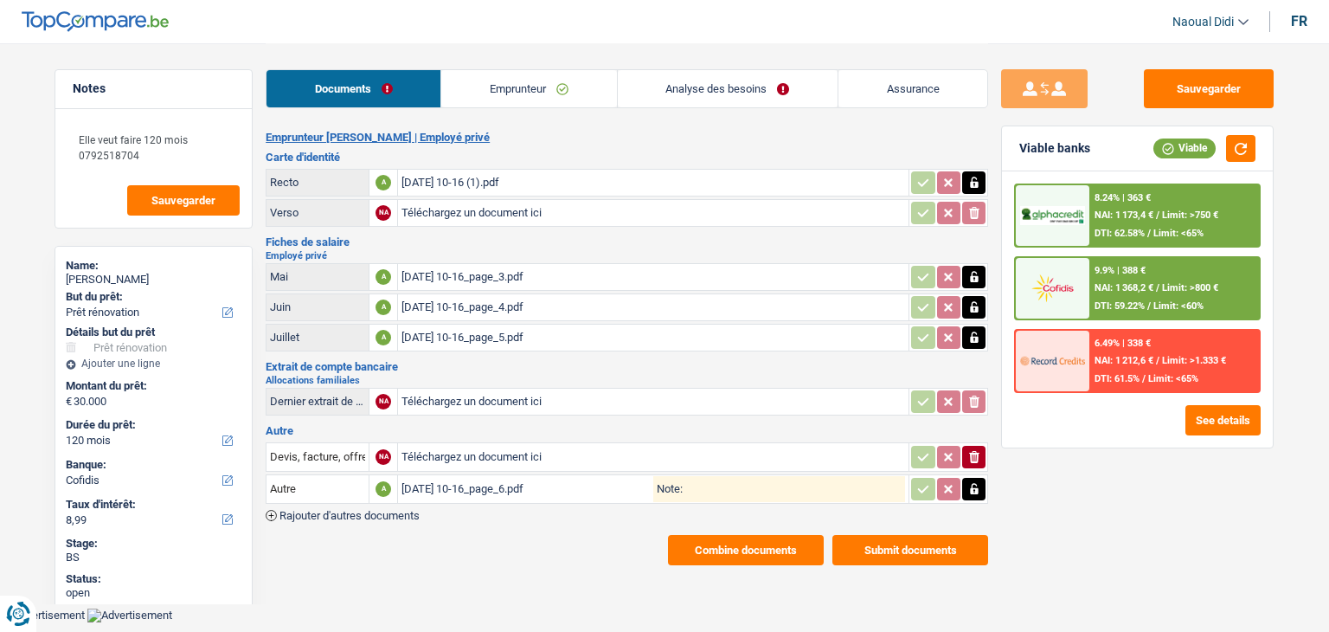
click at [495, 177] on div "2025-09-03 10-16 (1).pdf" at bounding box center [654, 183] width 504 height 26
click at [429, 212] on input "Téléchargez un document ici" at bounding box center [654, 213] width 504 height 26
type input "C:\fakepath\2025-09-08 14-07.pdf"
click at [1218, 80] on button "Sauvegarder" at bounding box center [1209, 88] width 130 height 39
click at [455, 275] on div "2025-09-03 10-16_page_3.pdf" at bounding box center [654, 277] width 504 height 26
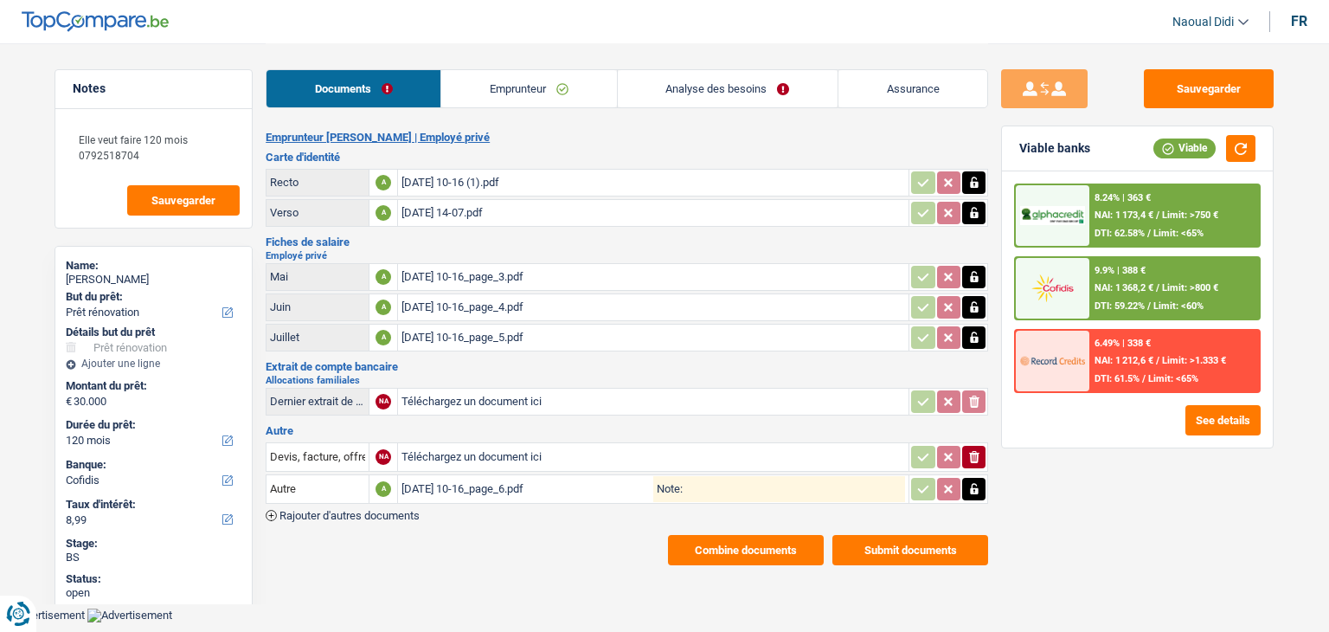
click at [472, 480] on div "2025-09-03 10-16_page_6.pdf" at bounding box center [528, 489] width 252 height 26
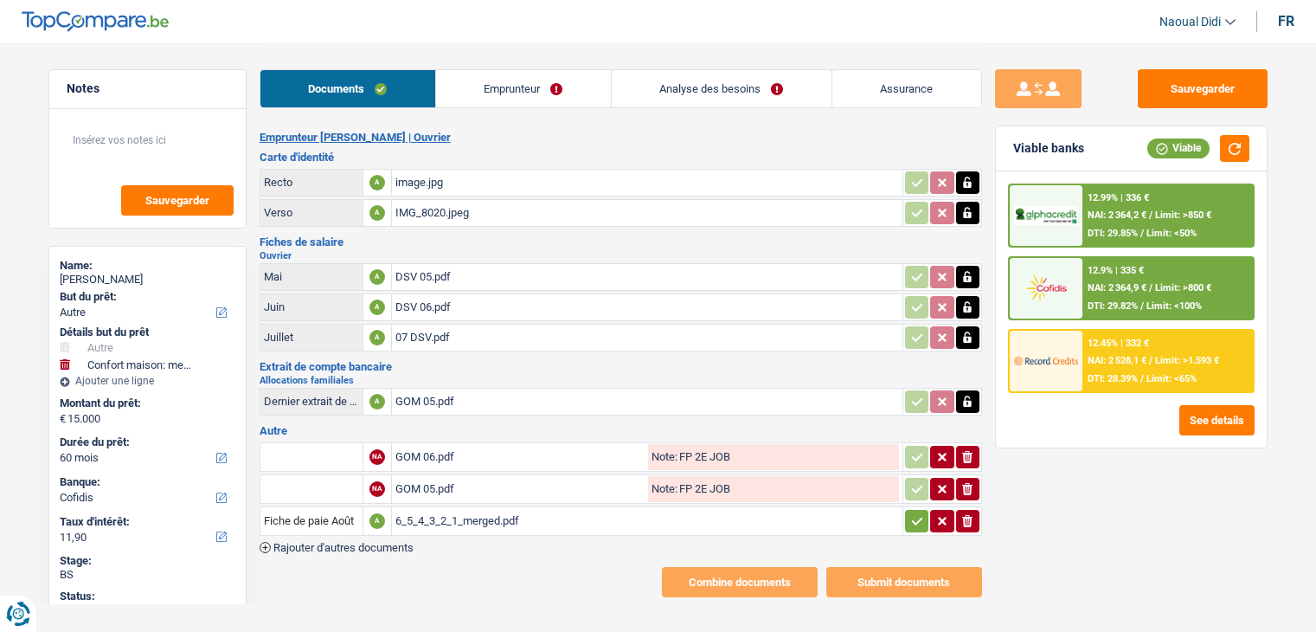
select select "other"
select select "household"
select select "60"
select select "cofidis"
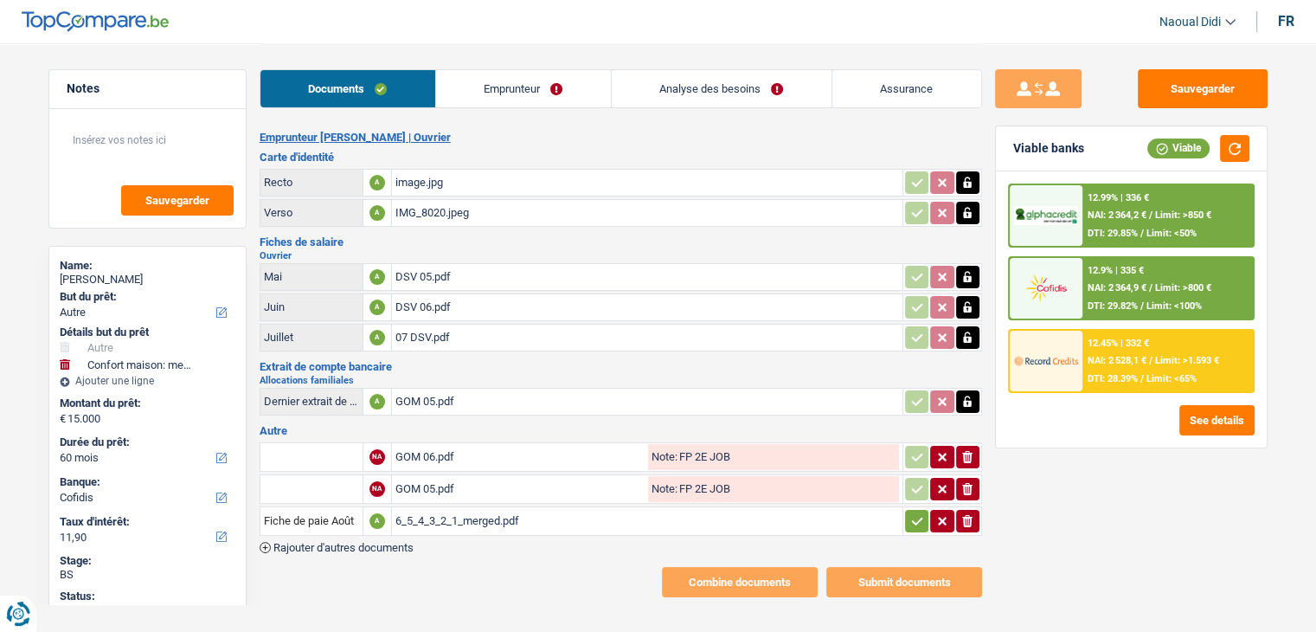
click at [492, 87] on link "Emprunteur" at bounding box center [523, 88] width 175 height 37
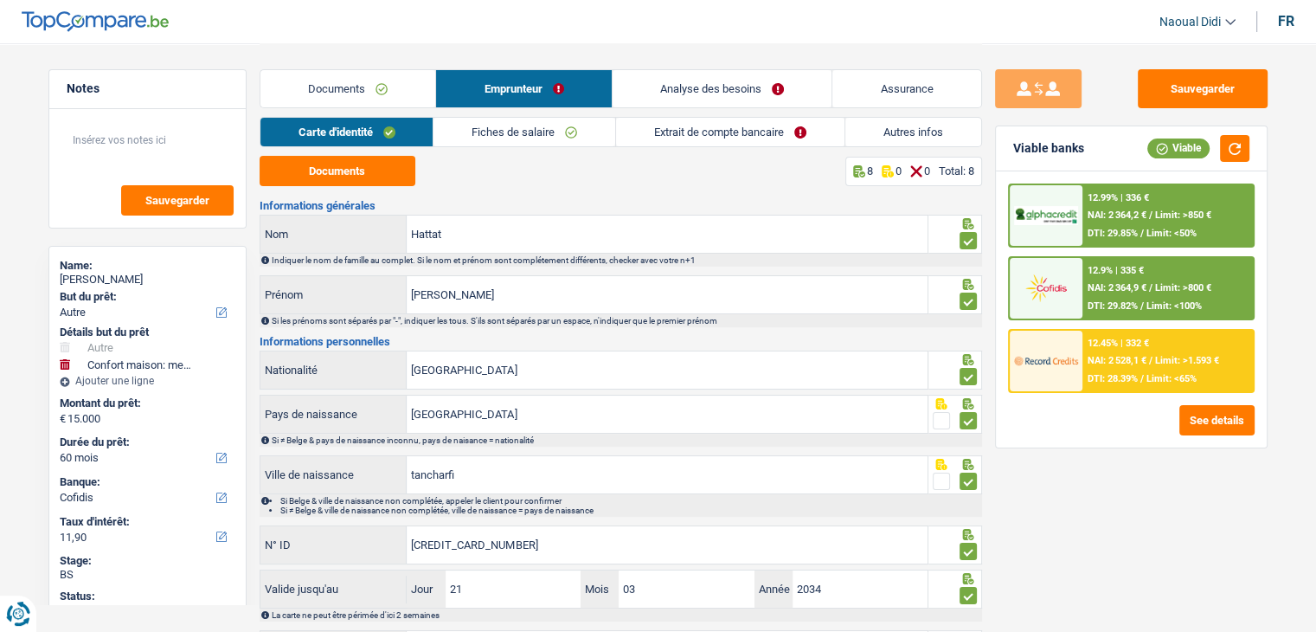
click at [923, 126] on link "Autres infos" at bounding box center [914, 132] width 136 height 29
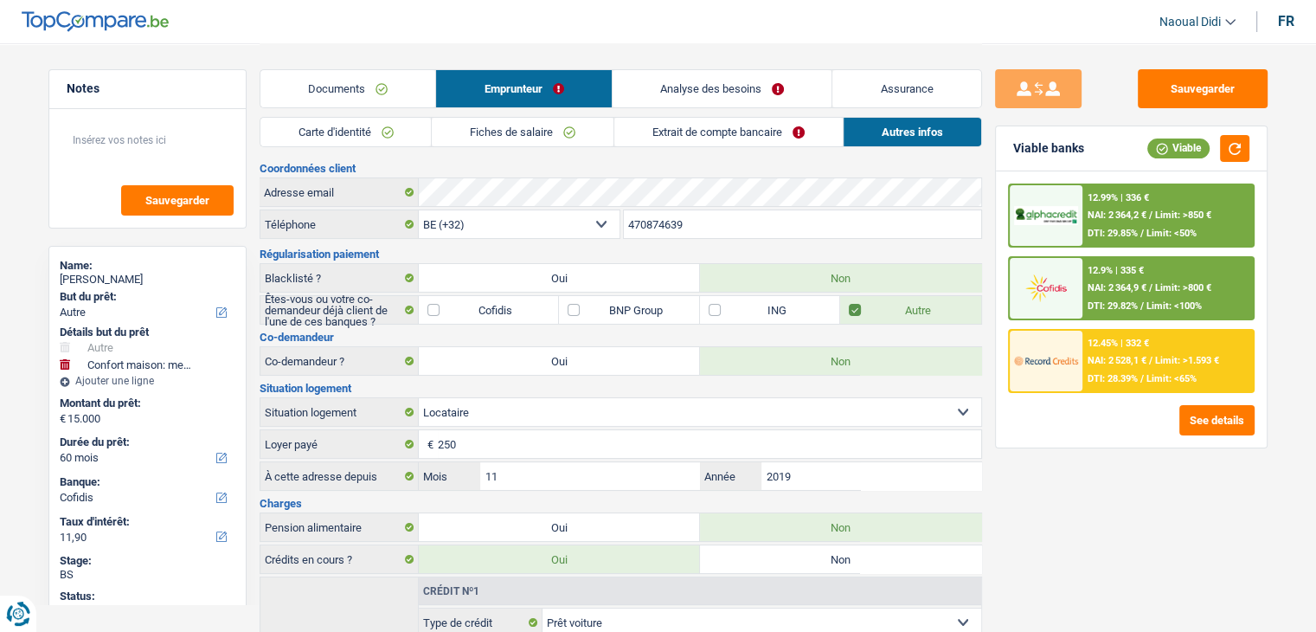
click at [591, 360] on label "Oui" at bounding box center [559, 361] width 281 height 28
click at [591, 360] on input "Oui" at bounding box center [559, 361] width 281 height 28
radio input "true"
select select "applicant"
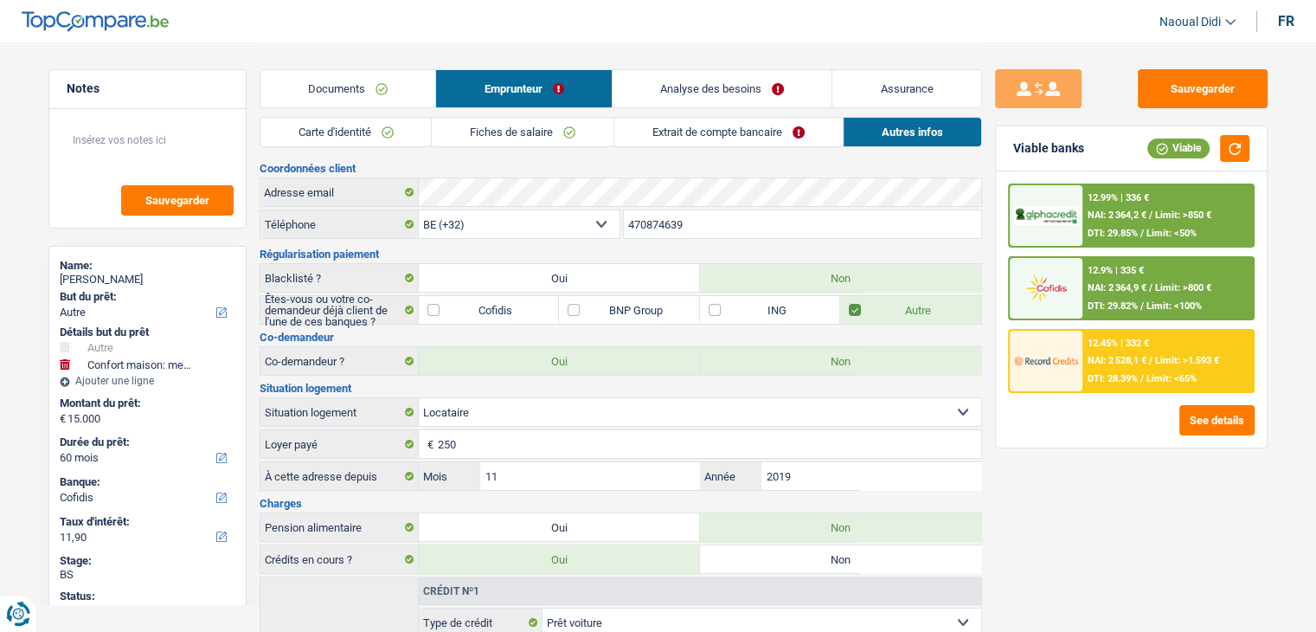
select select "applicant"
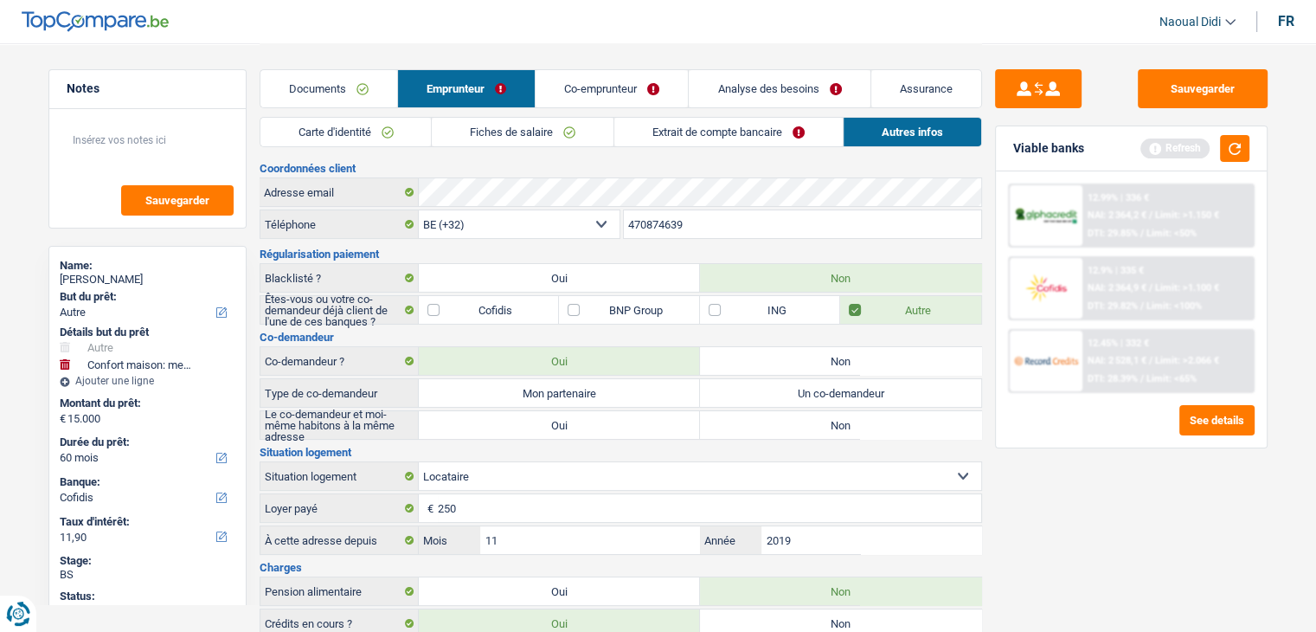
click at [618, 92] on link "Co-emprunteur" at bounding box center [612, 88] width 152 height 37
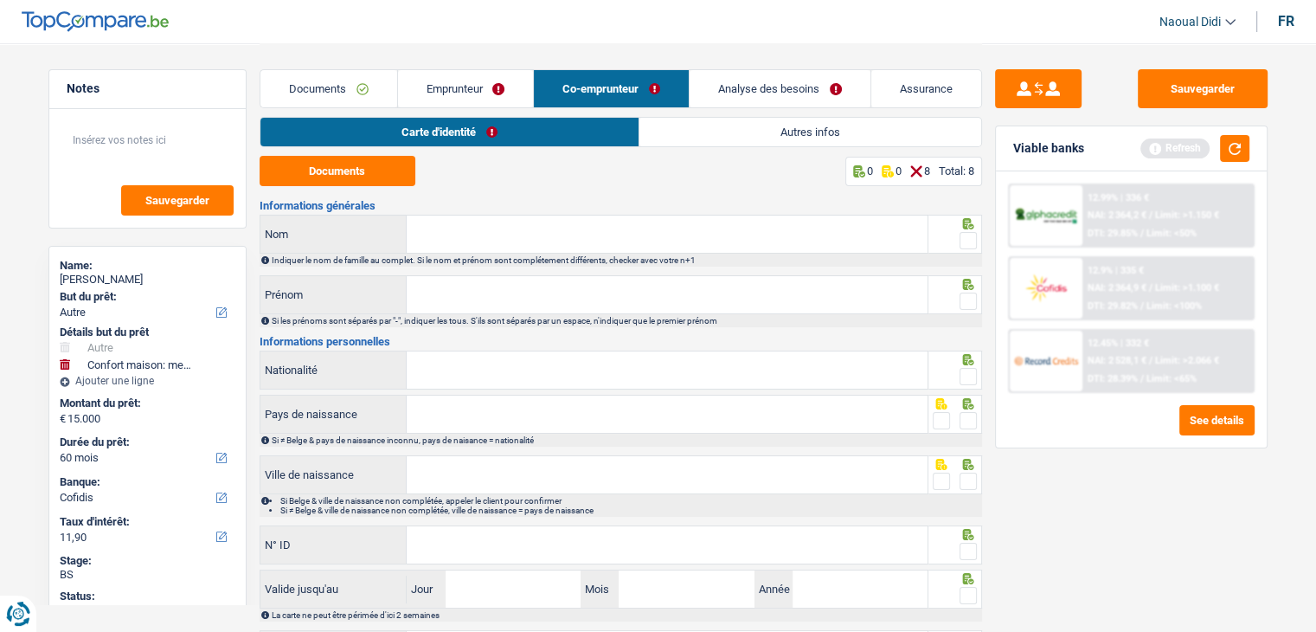
click at [319, 91] on link "Documents" at bounding box center [329, 88] width 137 height 37
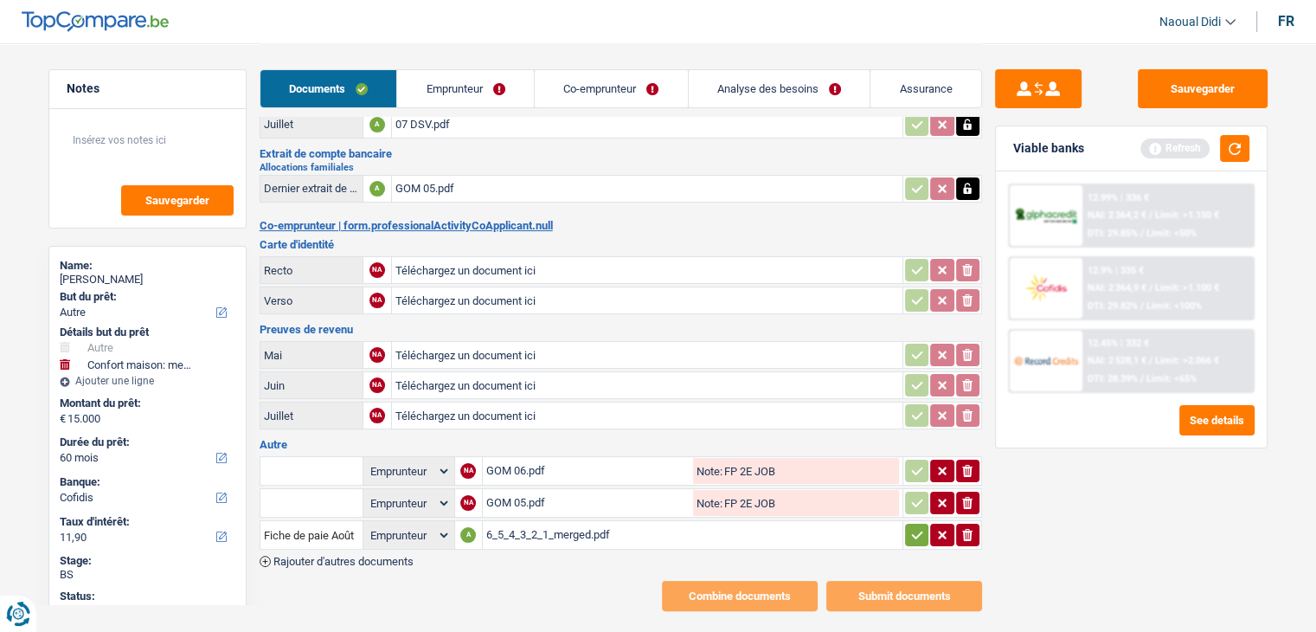
scroll to position [234, 0]
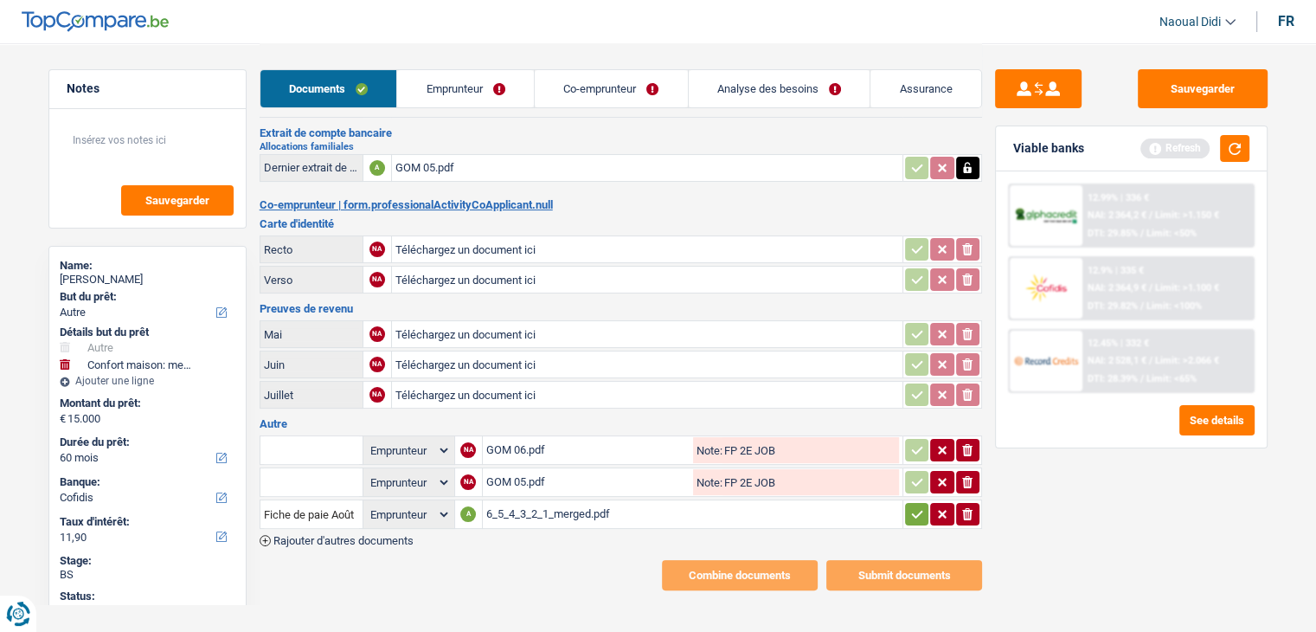
click at [449, 236] on input "Téléchargez un document ici" at bounding box center [648, 249] width 504 height 26
type input "C:\fakepath\IMG_8042.jpeg"
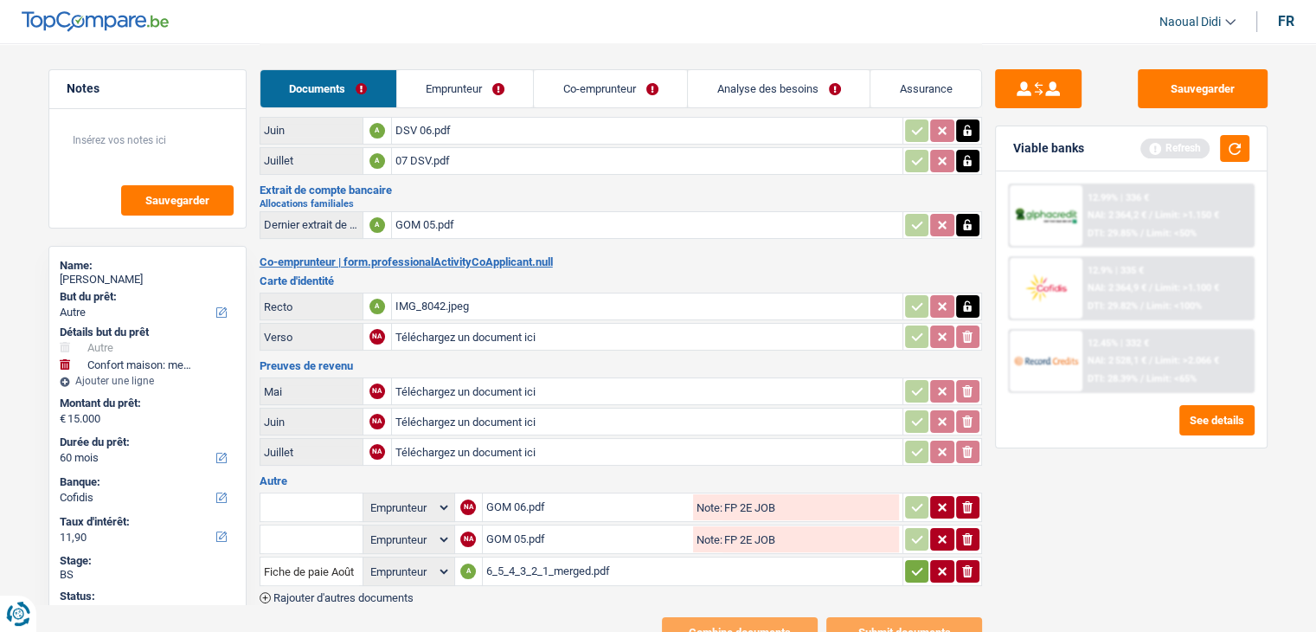
scroll to position [147, 0]
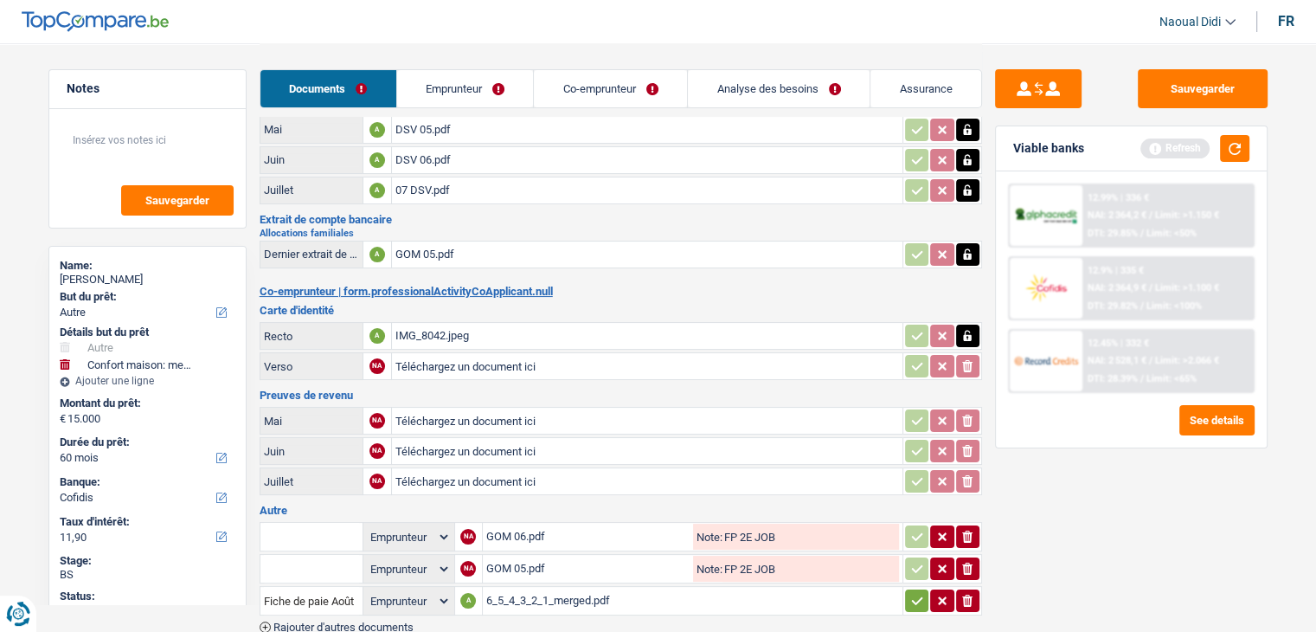
click at [440, 358] on input "Téléchargez un document ici" at bounding box center [648, 366] width 504 height 26
type input "C:\fakepath\IMG_8043.jpeg"
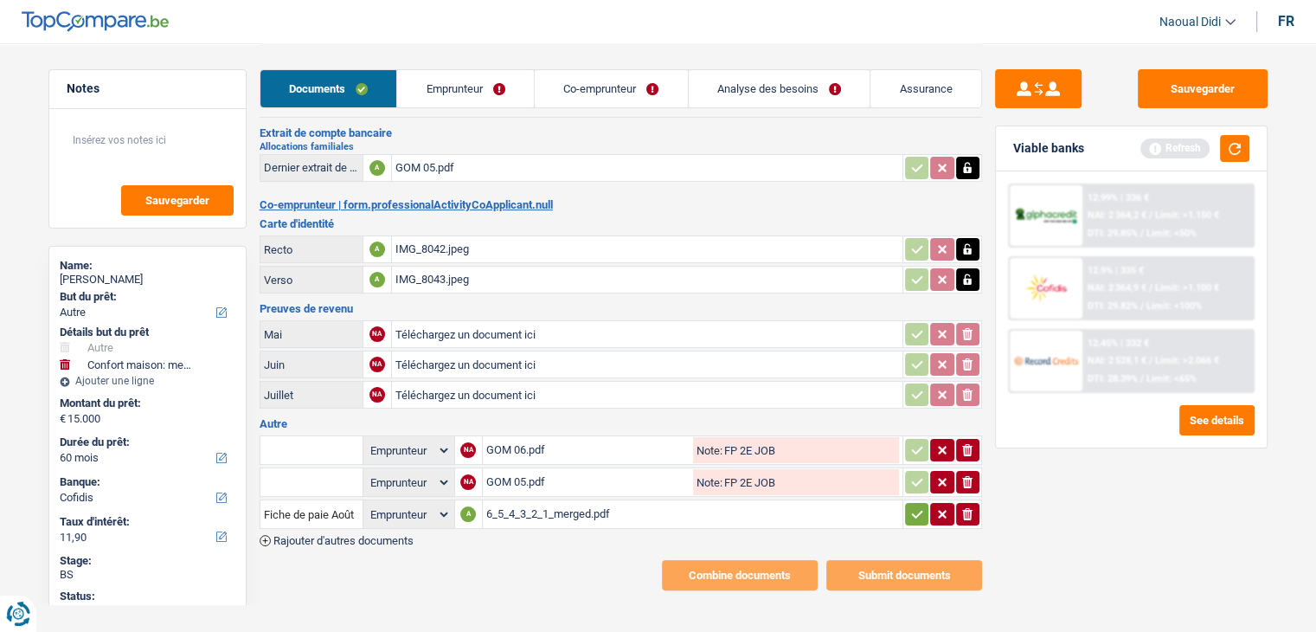
click at [916, 505] on icon "button" at bounding box center [918, 513] width 14 height 17
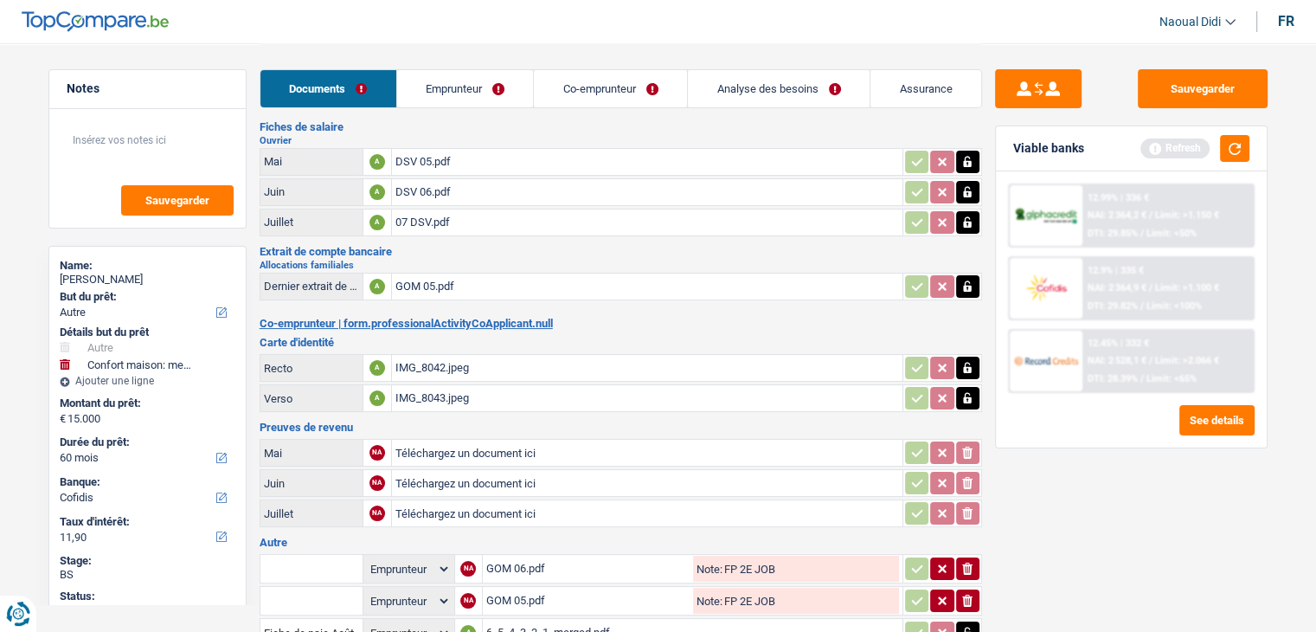
scroll to position [0, 0]
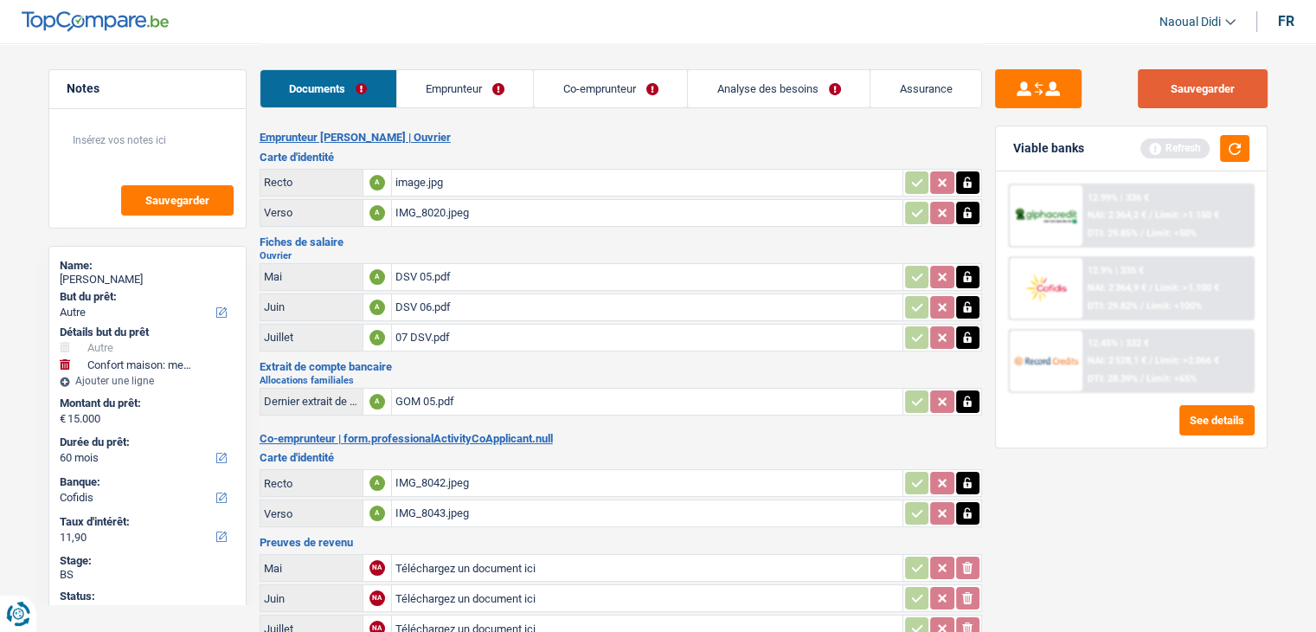
click at [1217, 81] on button "Sauvegarder" at bounding box center [1203, 88] width 130 height 39
click at [1226, 97] on button "Sauvegarder" at bounding box center [1203, 88] width 130 height 39
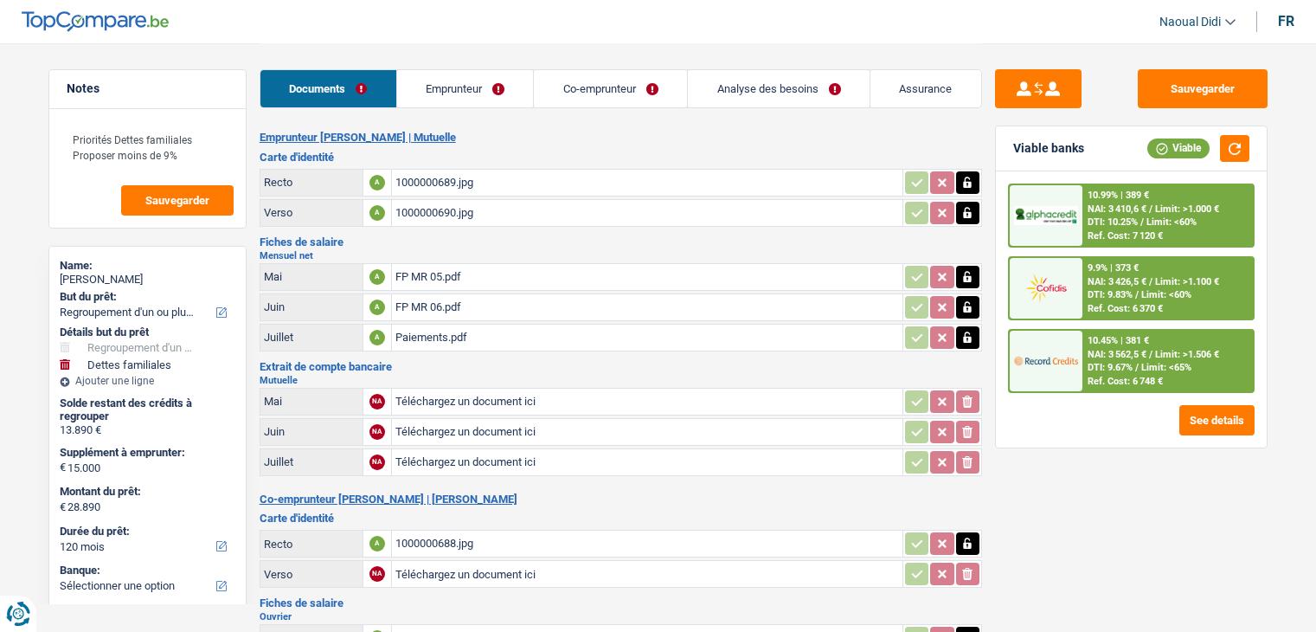
select select "refinancing"
select select "familyDebt"
select select "120"
click at [433, 179] on div "1000000689.jpg" at bounding box center [648, 183] width 504 height 26
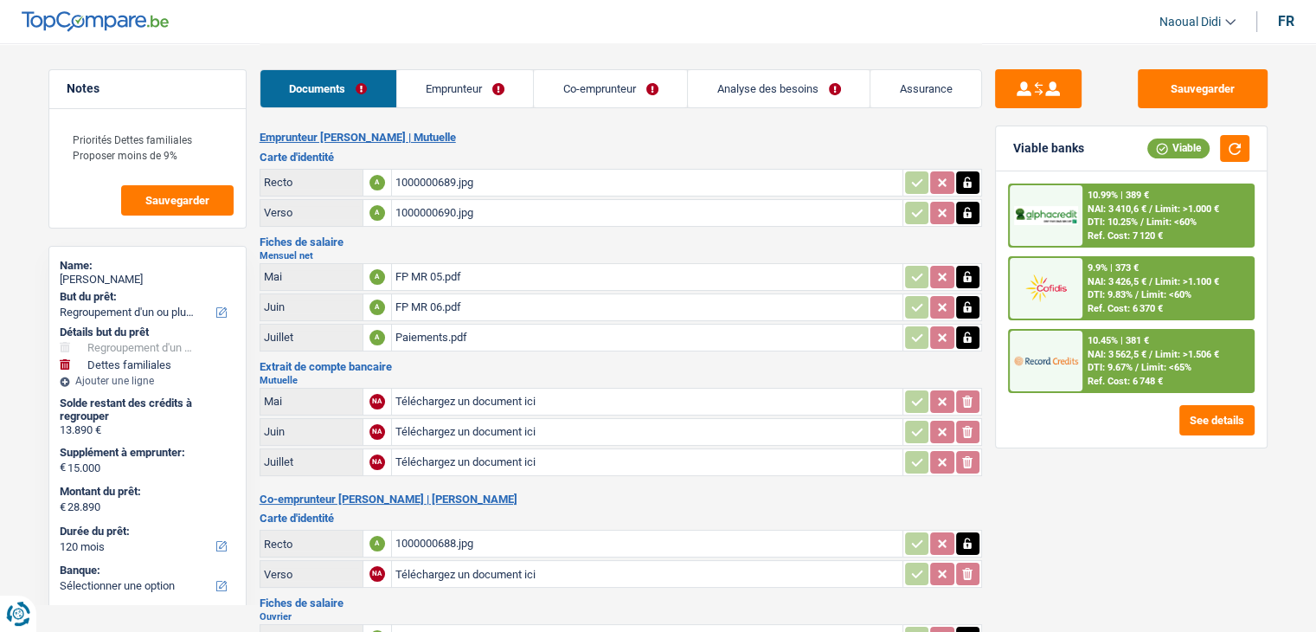
click at [431, 217] on div "1000000690.jpg" at bounding box center [648, 213] width 504 height 26
click at [443, 274] on div "FP MR 05.pdf" at bounding box center [648, 277] width 504 height 26
click at [419, 296] on div "FP MR 06.pdf" at bounding box center [648, 307] width 504 height 26
click at [428, 334] on div "Paiements.pdf" at bounding box center [648, 338] width 504 height 26
click at [433, 269] on div "FP MR 05.pdf" at bounding box center [648, 277] width 504 height 26
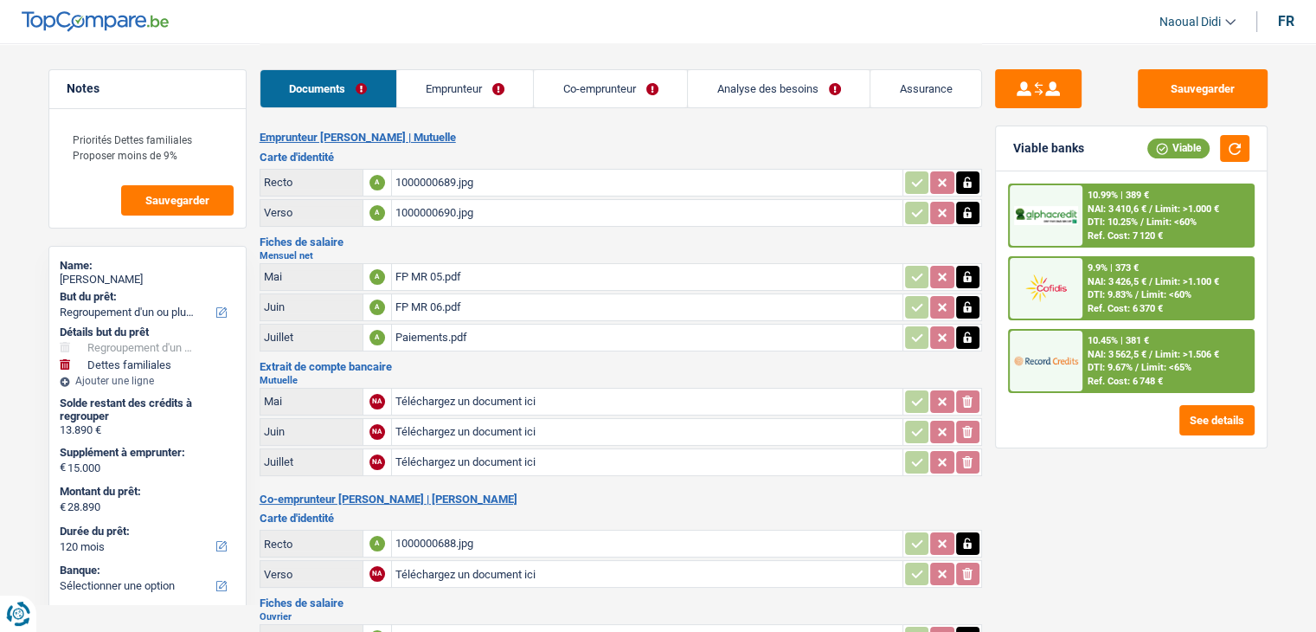
click at [441, 301] on div "FP MR 06.pdf" at bounding box center [648, 307] width 504 height 26
click at [419, 329] on div "Paiements.pdf" at bounding box center [648, 338] width 504 height 26
click at [429, 278] on div "FP MR 05.pdf" at bounding box center [648, 277] width 504 height 26
click at [446, 77] on link "Emprunteur" at bounding box center [465, 88] width 137 height 37
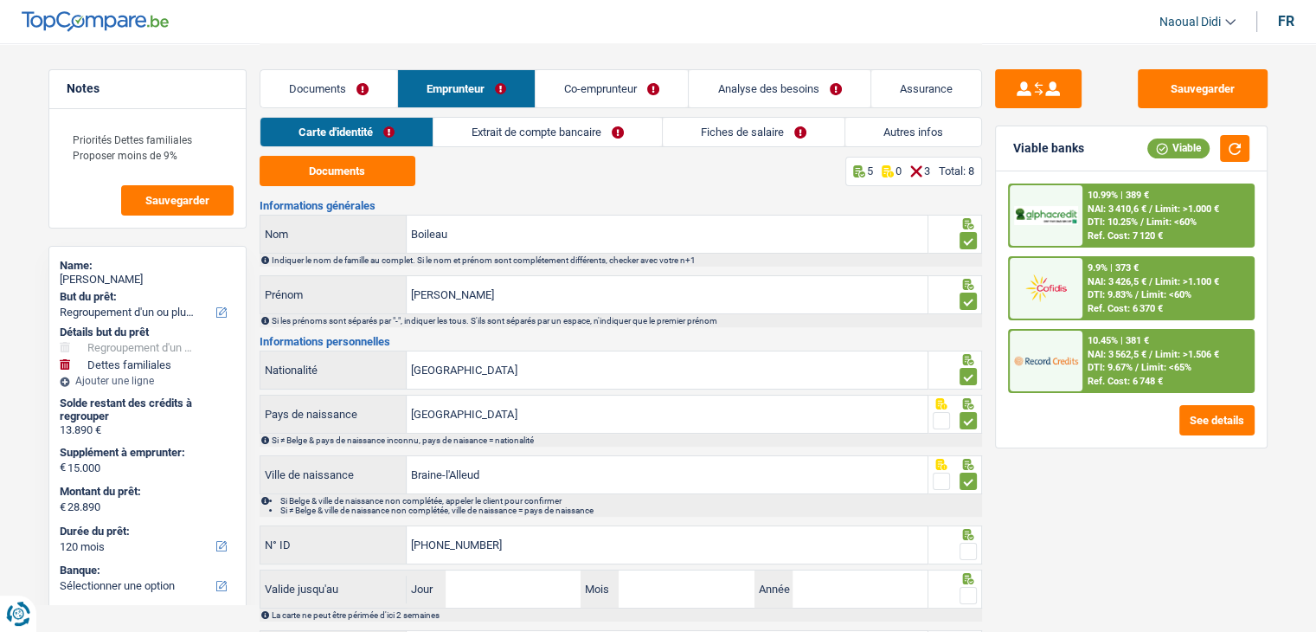
click at [563, 146] on link "Extrait de compte bancaire" at bounding box center [548, 132] width 229 height 29
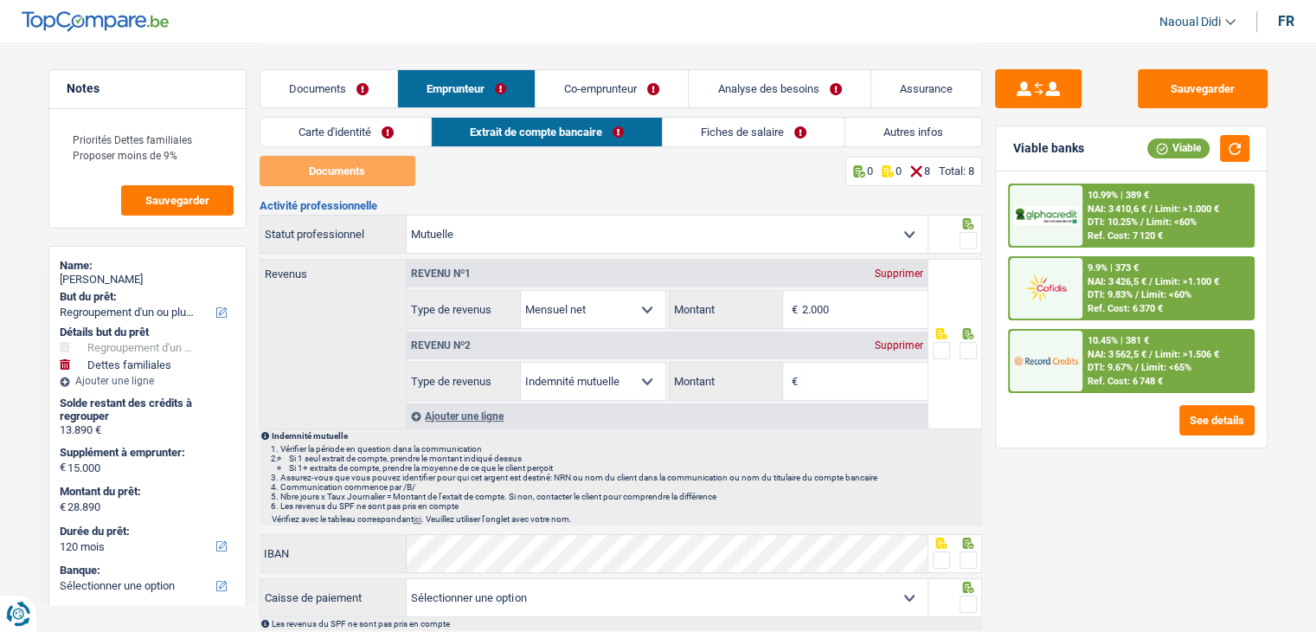
click at [729, 126] on link "Fiches de salaire" at bounding box center [754, 132] width 182 height 29
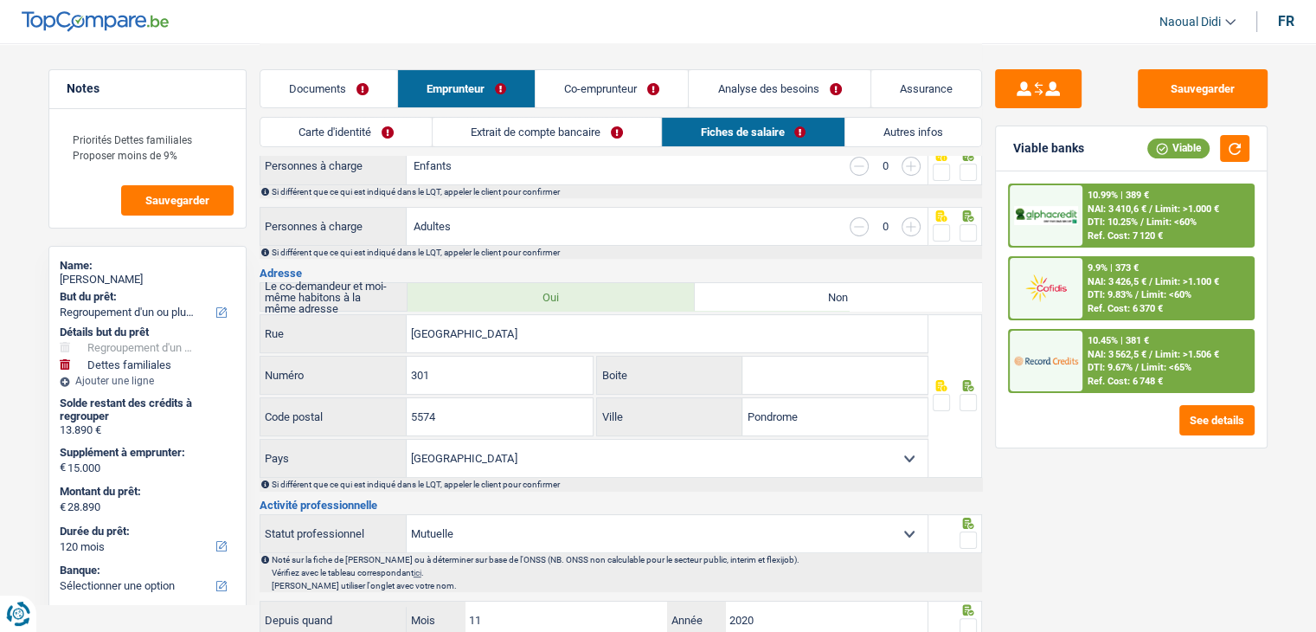
scroll to position [268, 0]
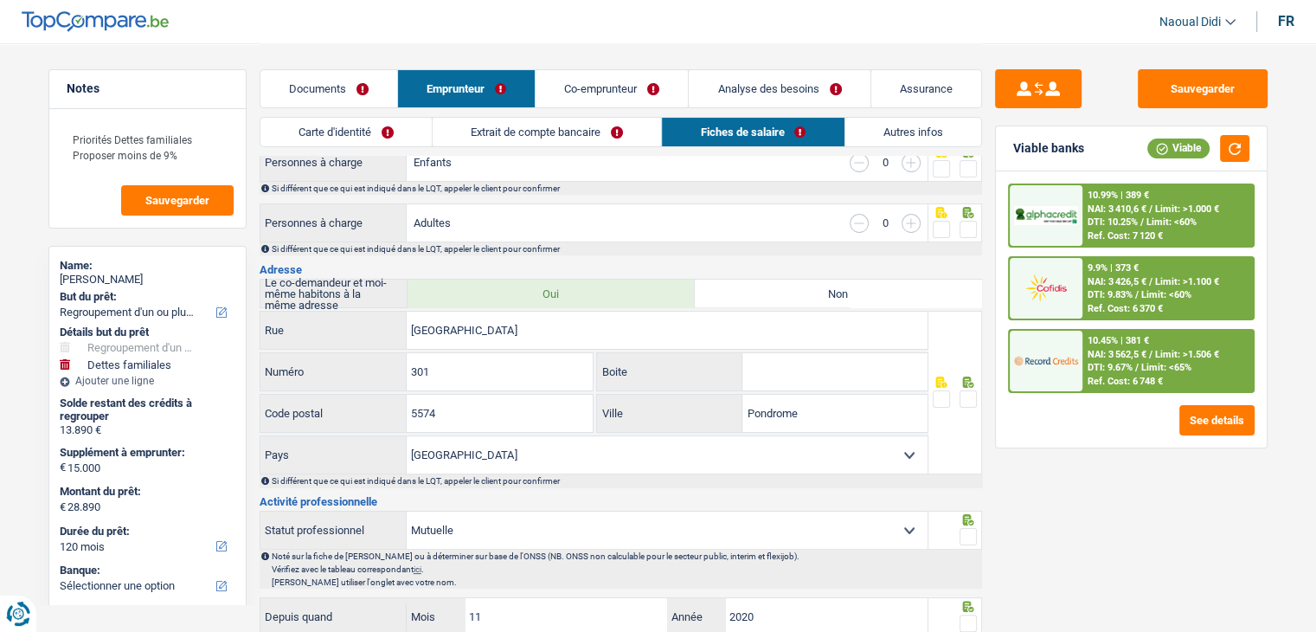
click at [602, 84] on link "Co-emprunteur" at bounding box center [612, 88] width 152 height 37
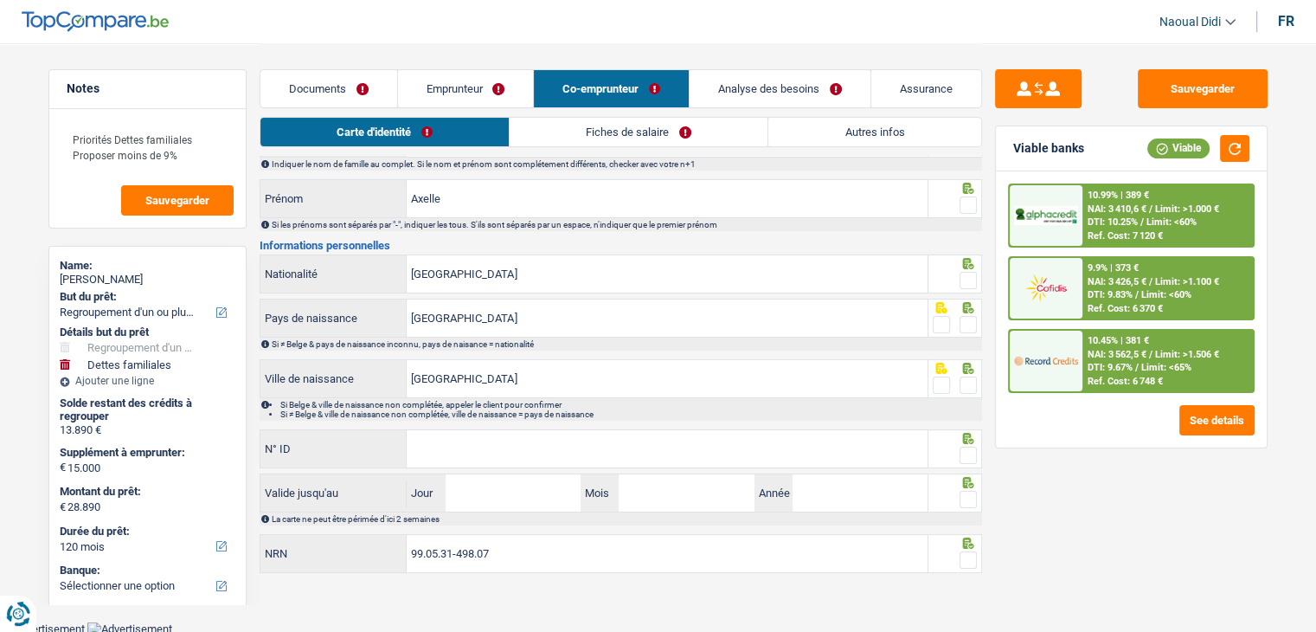
click at [599, 131] on link "Fiches de salaire" at bounding box center [639, 132] width 258 height 29
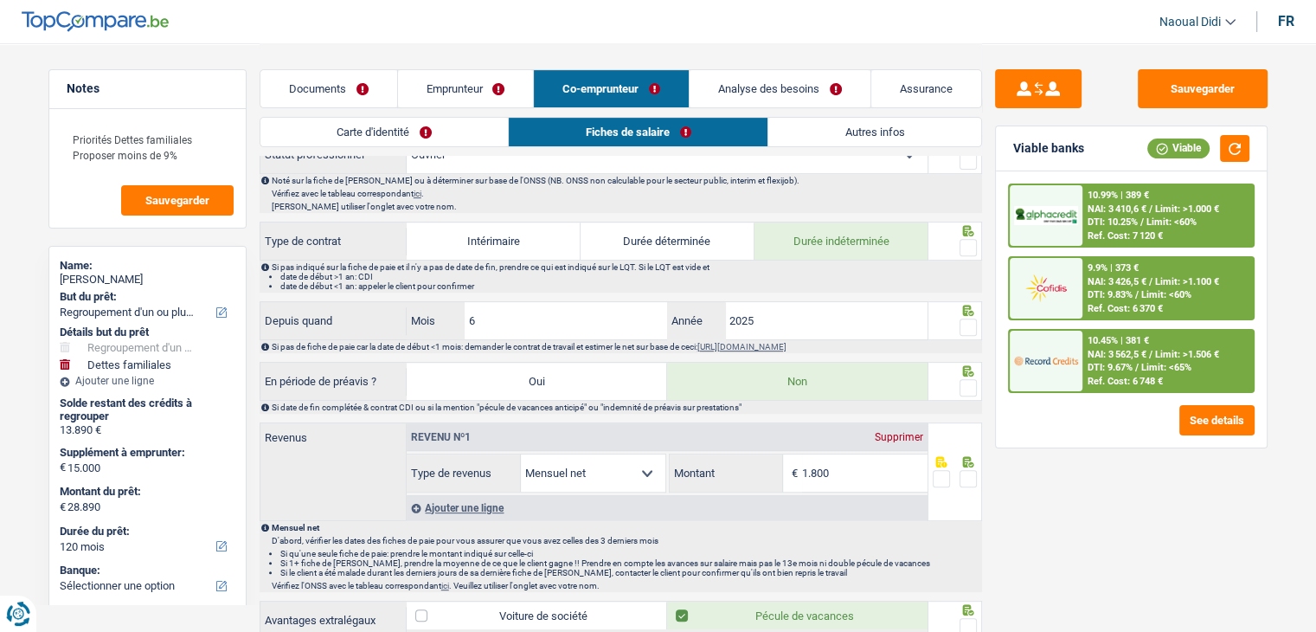
scroll to position [665, 0]
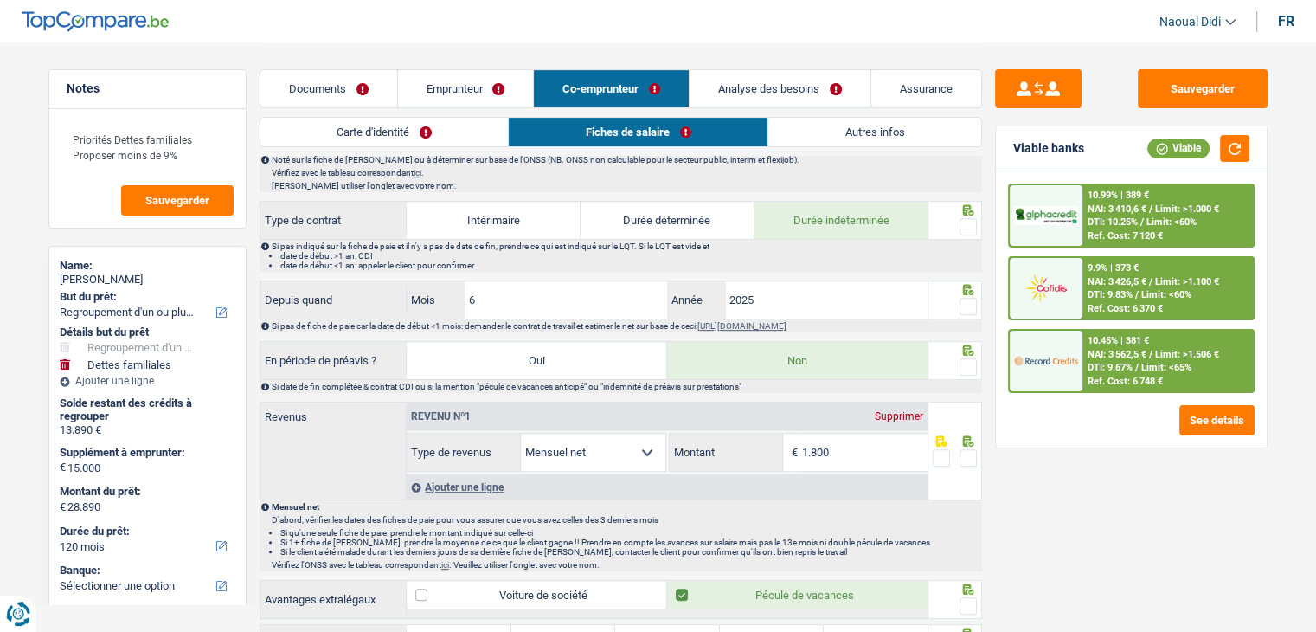
click at [351, 90] on link "Documents" at bounding box center [329, 88] width 137 height 37
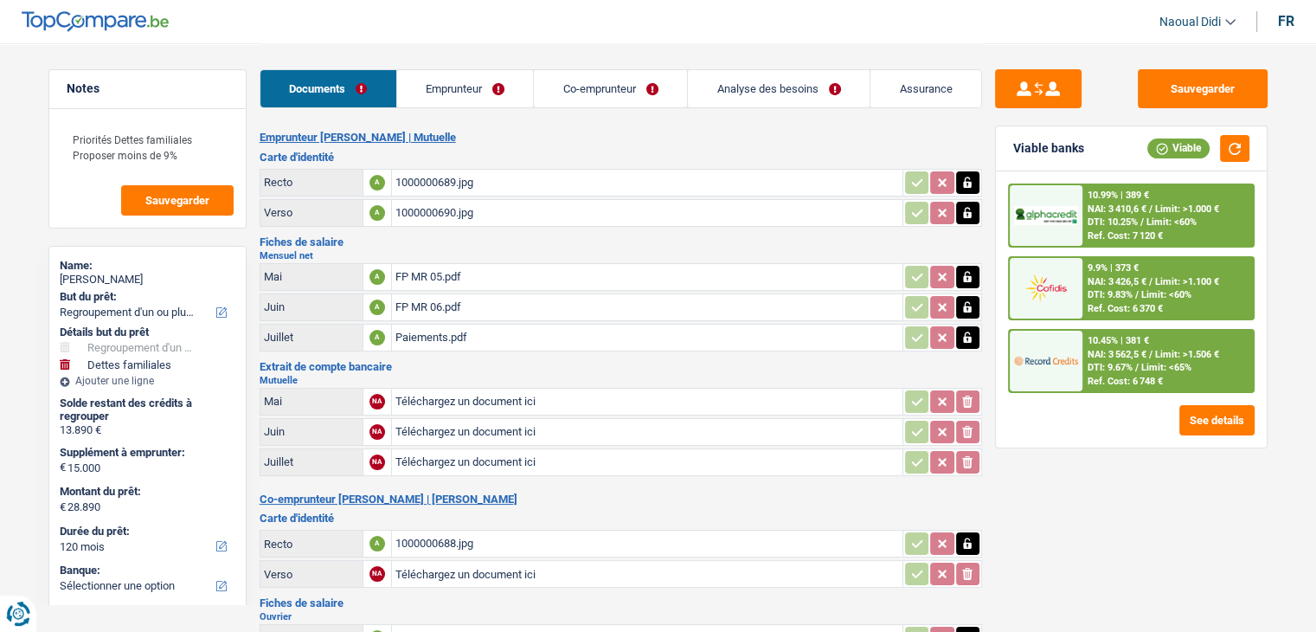
scroll to position [0, 0]
click at [460, 328] on div "Paiements.pdf" at bounding box center [648, 338] width 504 height 26
click at [442, 331] on div "Paiements.pdf" at bounding box center [648, 338] width 504 height 26
click at [427, 306] on div "FP MR 06.pdf" at bounding box center [648, 307] width 504 height 26
click at [435, 337] on div "Paiements.pdf" at bounding box center [648, 338] width 504 height 26
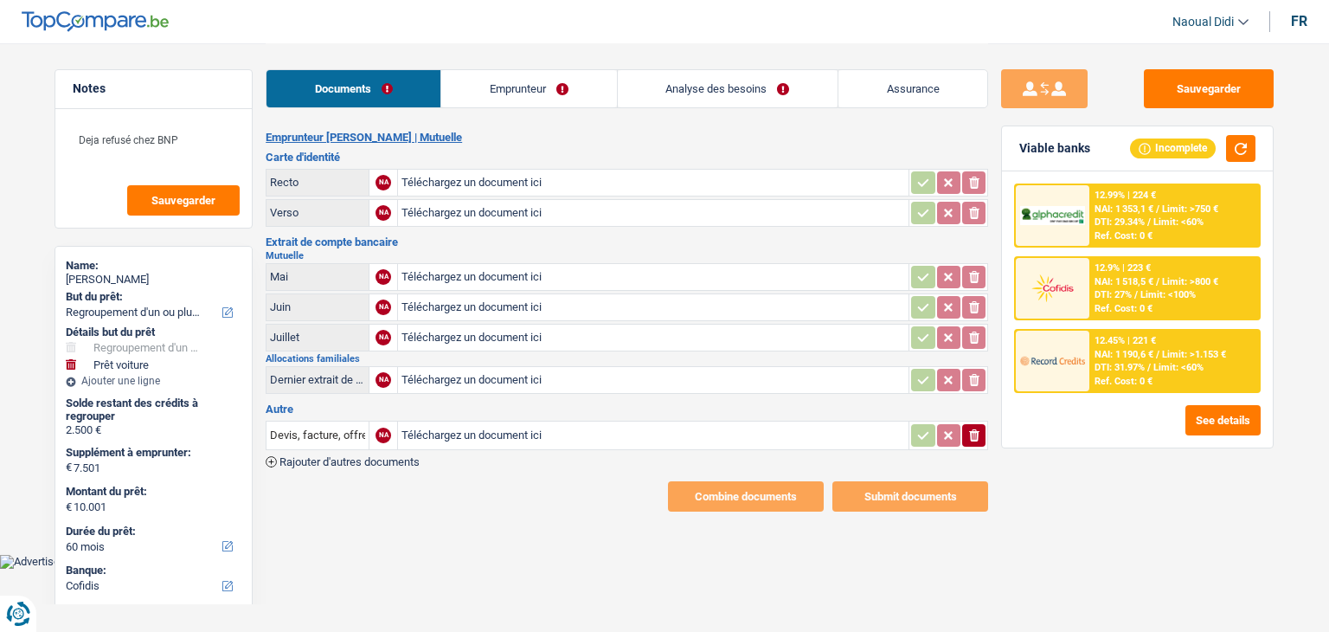
select select "refinancing"
select select "car"
select select "60"
select select "cofidis"
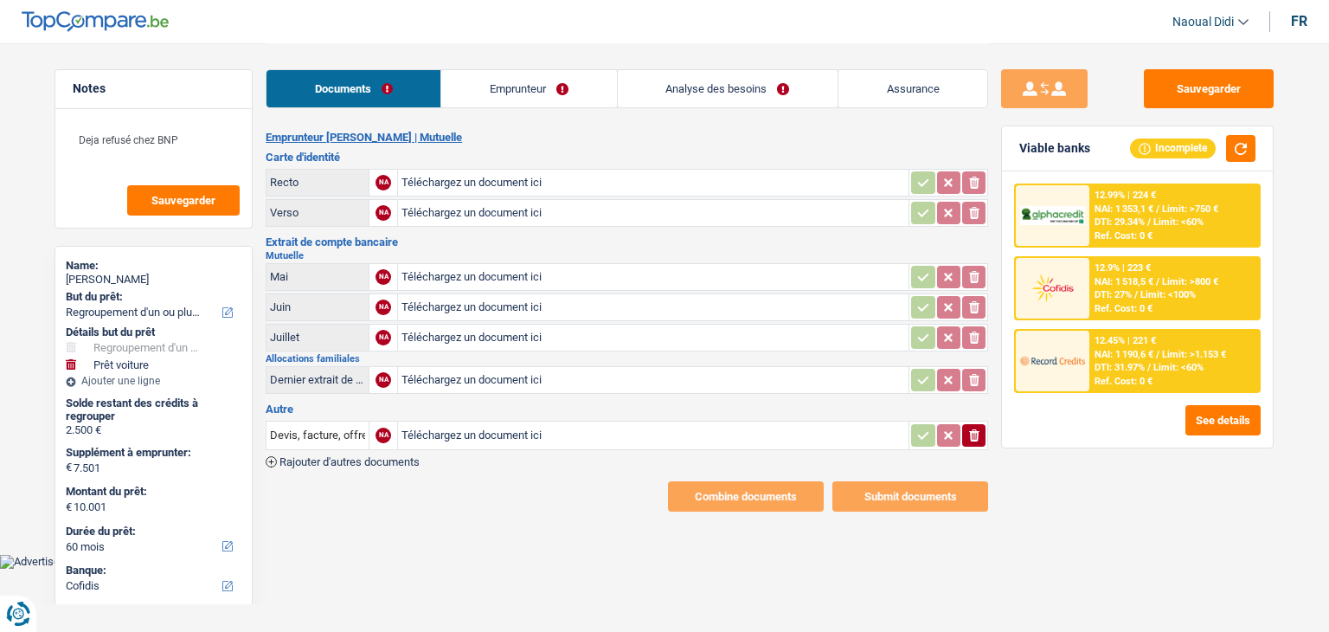
click at [480, 188] on input "Téléchargez un document ici" at bounding box center [654, 183] width 504 height 26
type input "C:\fakepath\image0.jpeg"
click at [454, 212] on input "Téléchargez un document ici" at bounding box center [654, 213] width 504 height 26
type input "C:\fakepath\image1.jpeg"
click at [476, 331] on input "Téléchargez un document ici" at bounding box center [654, 338] width 504 height 26
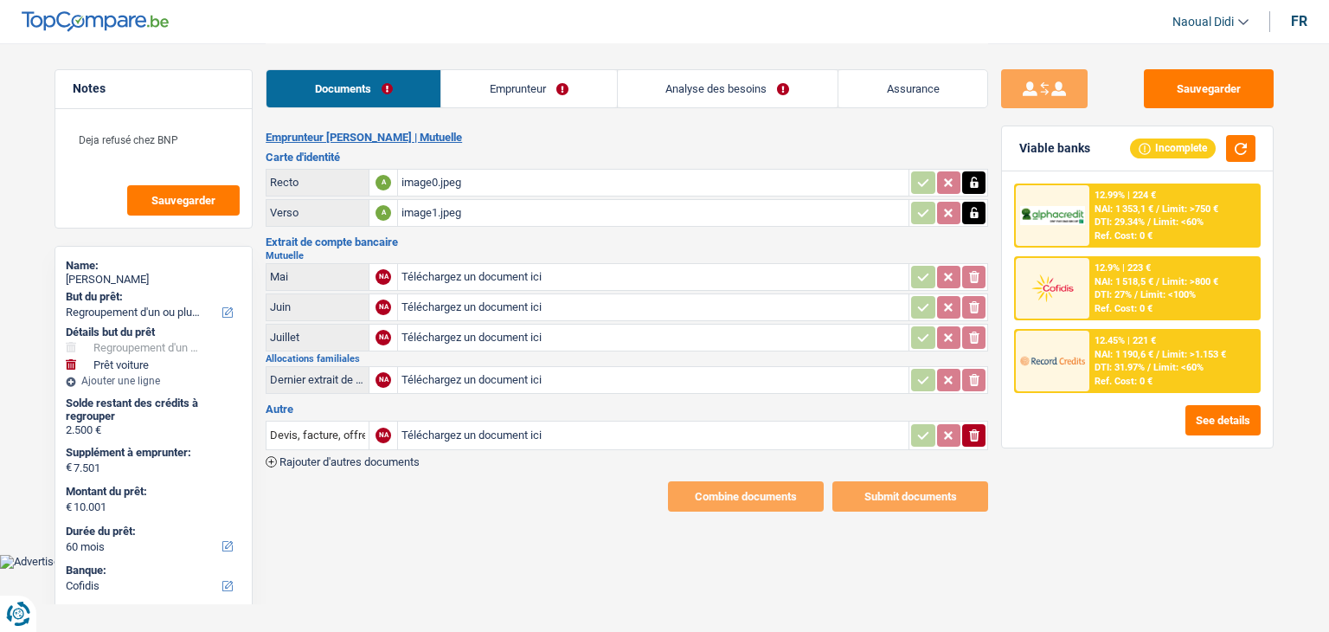
type input "C:\fakepath\filename.PDF"
click at [426, 382] on input "Téléchargez un document ici" at bounding box center [654, 380] width 504 height 26
type input "C:\fakepath\Allocations .PDF"
click at [450, 273] on input "Téléchargez un document ici" at bounding box center [654, 277] width 504 height 26
click at [474, 274] on input "Téléchargez un document ici" at bounding box center [654, 277] width 504 height 26
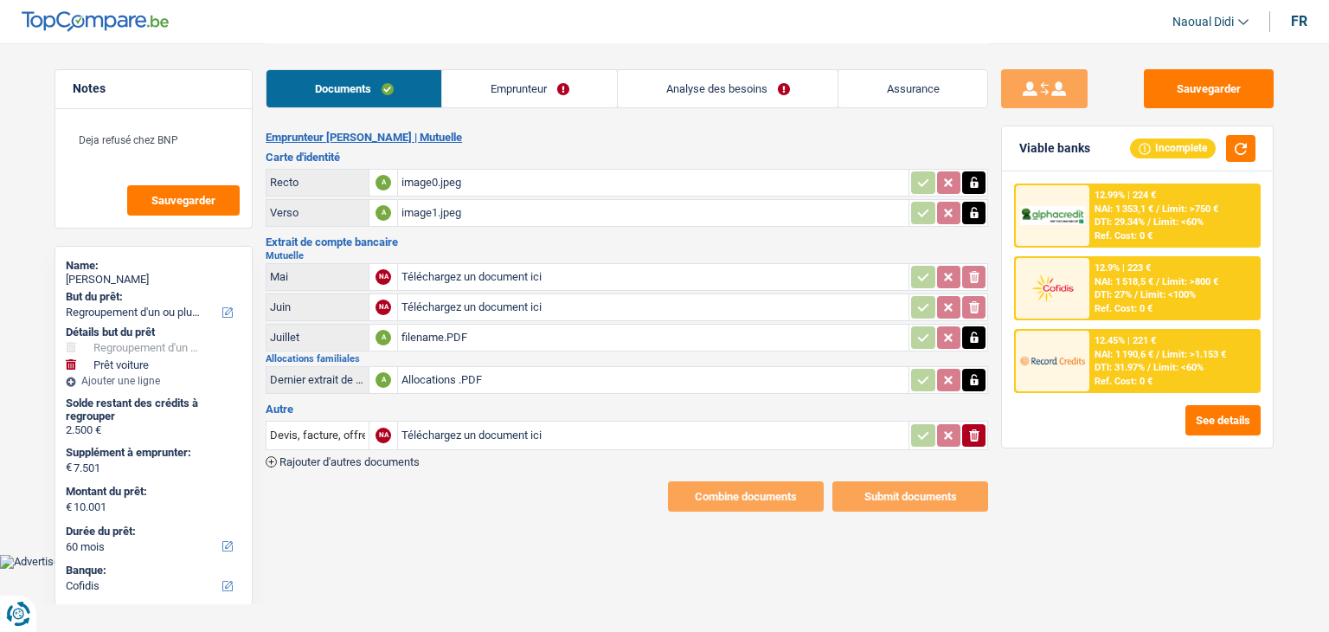
type input "C:\fakepath\Paiement indemnités Juin.pdf"
click at [452, 303] on input "Téléchargez un document ici" at bounding box center [654, 307] width 504 height 26
type input "C:\fakepath\Paiement indemnités juillet .pdf"
click at [422, 333] on div "filename.PDF" at bounding box center [654, 338] width 504 height 26
click at [449, 330] on div "filename.PDF" at bounding box center [654, 338] width 504 height 26
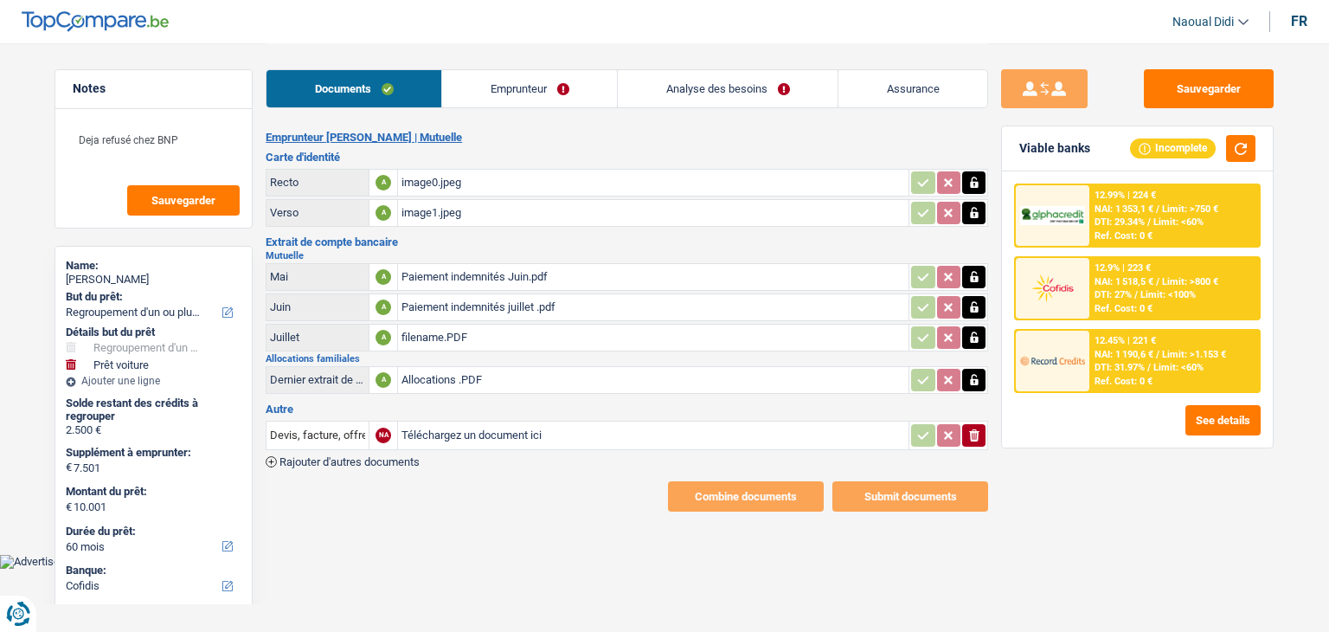
click at [975, 333] on icon "button" at bounding box center [974, 337] width 8 height 11
click at [969, 337] on icon "ionicons-v5-e" at bounding box center [975, 337] width 14 height 17
click at [515, 330] on input "Téléchargez un document ici" at bounding box center [654, 338] width 504 height 26
type input "C:\fakepath\Indemnités août 2025.pdf"
click at [466, 427] on input "Téléchargez un document ici" at bounding box center [654, 435] width 504 height 26
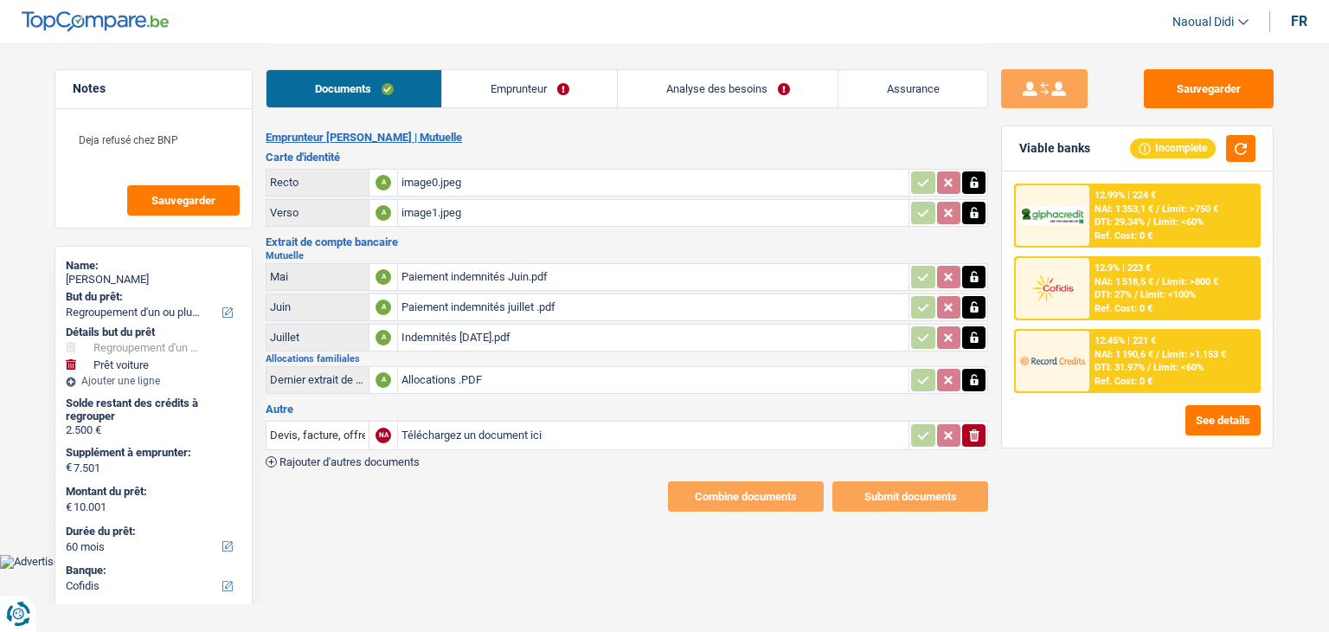
type input "C:\fakepath\filename.PDF"
click at [429, 432] on div "filename.PDF" at bounding box center [654, 435] width 504 height 26
click at [531, 80] on link "Emprunteur" at bounding box center [529, 88] width 175 height 37
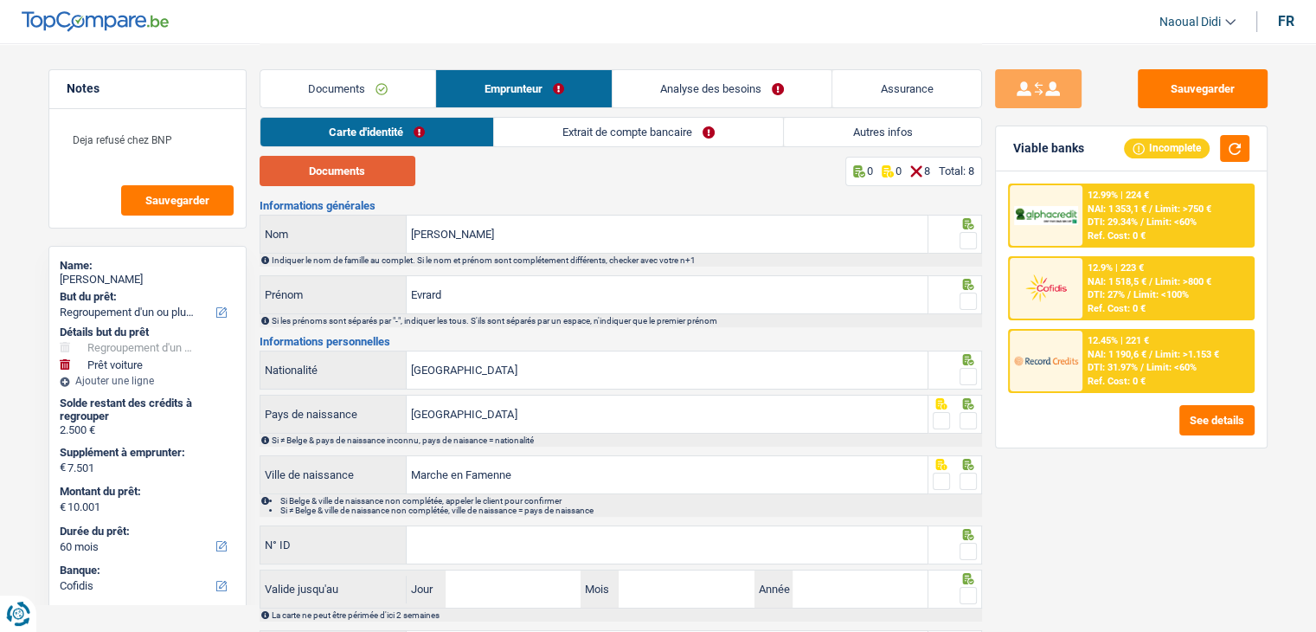
click at [356, 171] on button "Documents" at bounding box center [338, 171] width 156 height 30
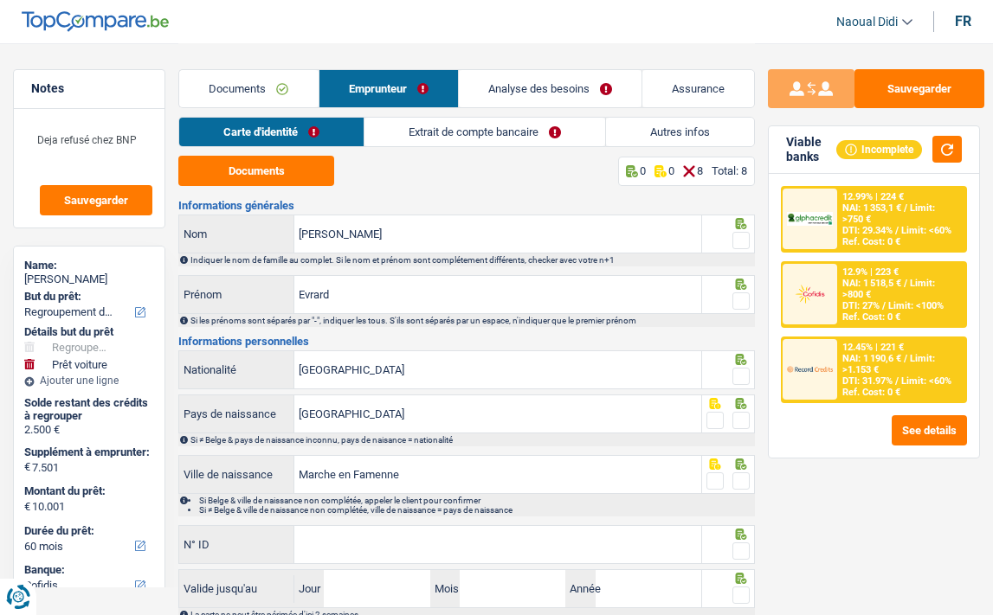
click at [977, 597] on div "Sauvegarder Viable banks Incomplete 12.99% | 224 € NAI: 1 353,1 € / Limit: >750…" at bounding box center [874, 358] width 238 height 631
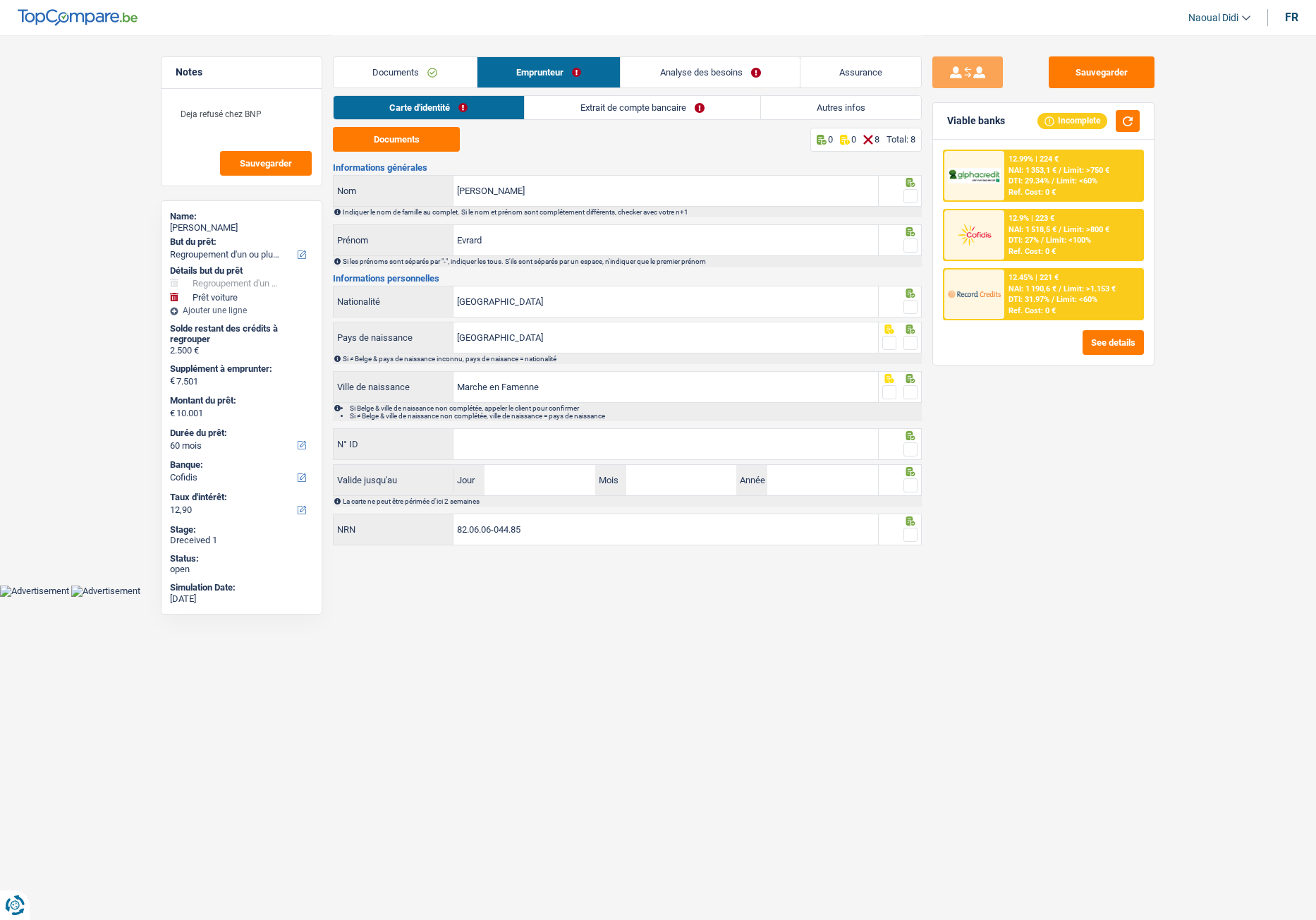
click at [910, 196] on span at bounding box center [910, 196] width 14 height 14
click at [0, 0] on input "radio" at bounding box center [0, 0] width 0 height 0
click at [907, 248] on span at bounding box center [910, 245] width 14 height 14
click at [0, 0] on input "radio" at bounding box center [0, 0] width 0 height 0
click at [909, 305] on span at bounding box center [910, 306] width 14 height 14
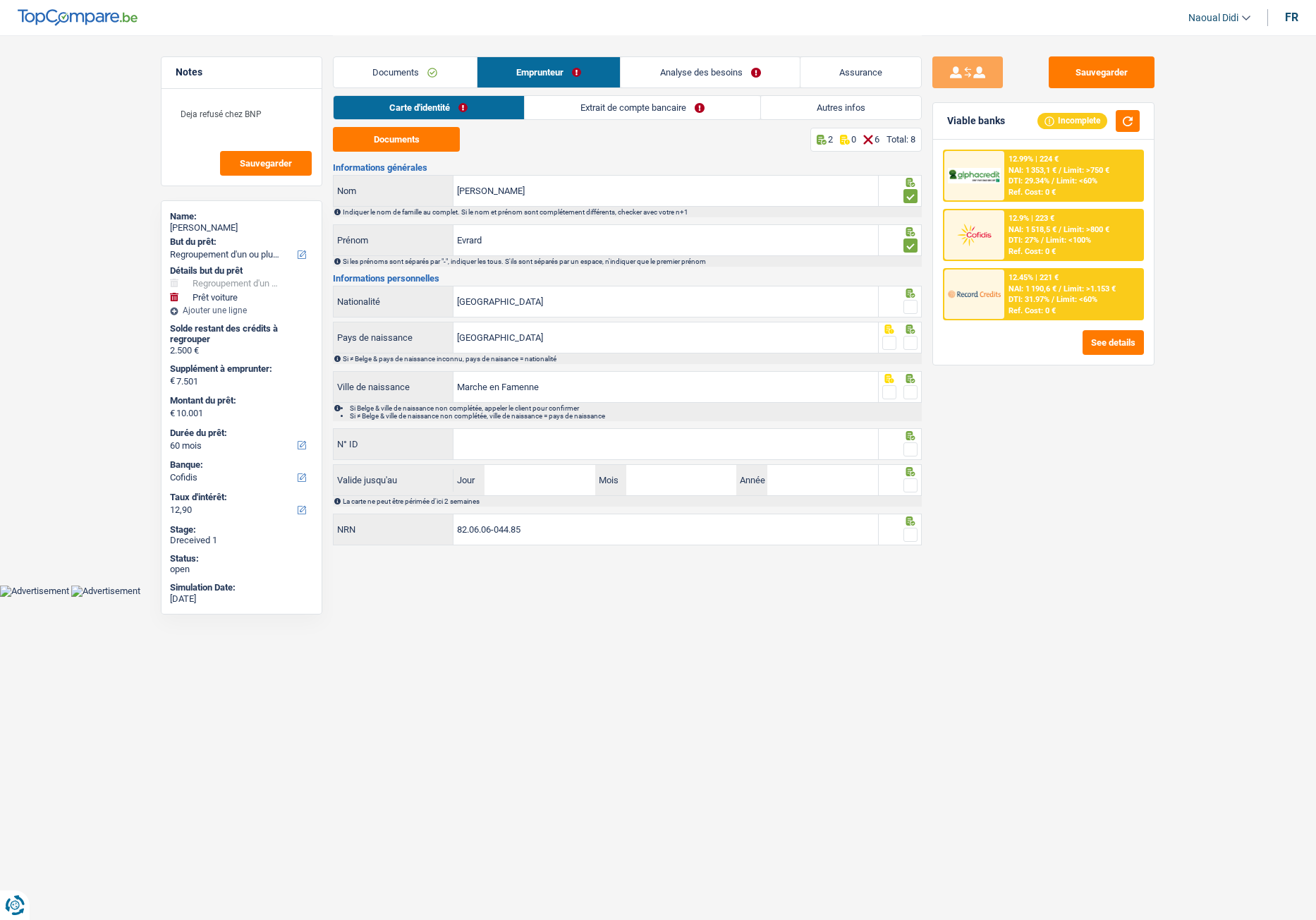
click at [0, 0] on input "radio" at bounding box center [0, 0] width 0 height 0
click at [910, 344] on span at bounding box center [910, 342] width 14 height 14
click at [0, 0] on input "radio" at bounding box center [0, 0] width 0 height 0
click at [910, 397] on span at bounding box center [910, 392] width 14 height 14
click at [0, 0] on input "radio" at bounding box center [0, 0] width 0 height 0
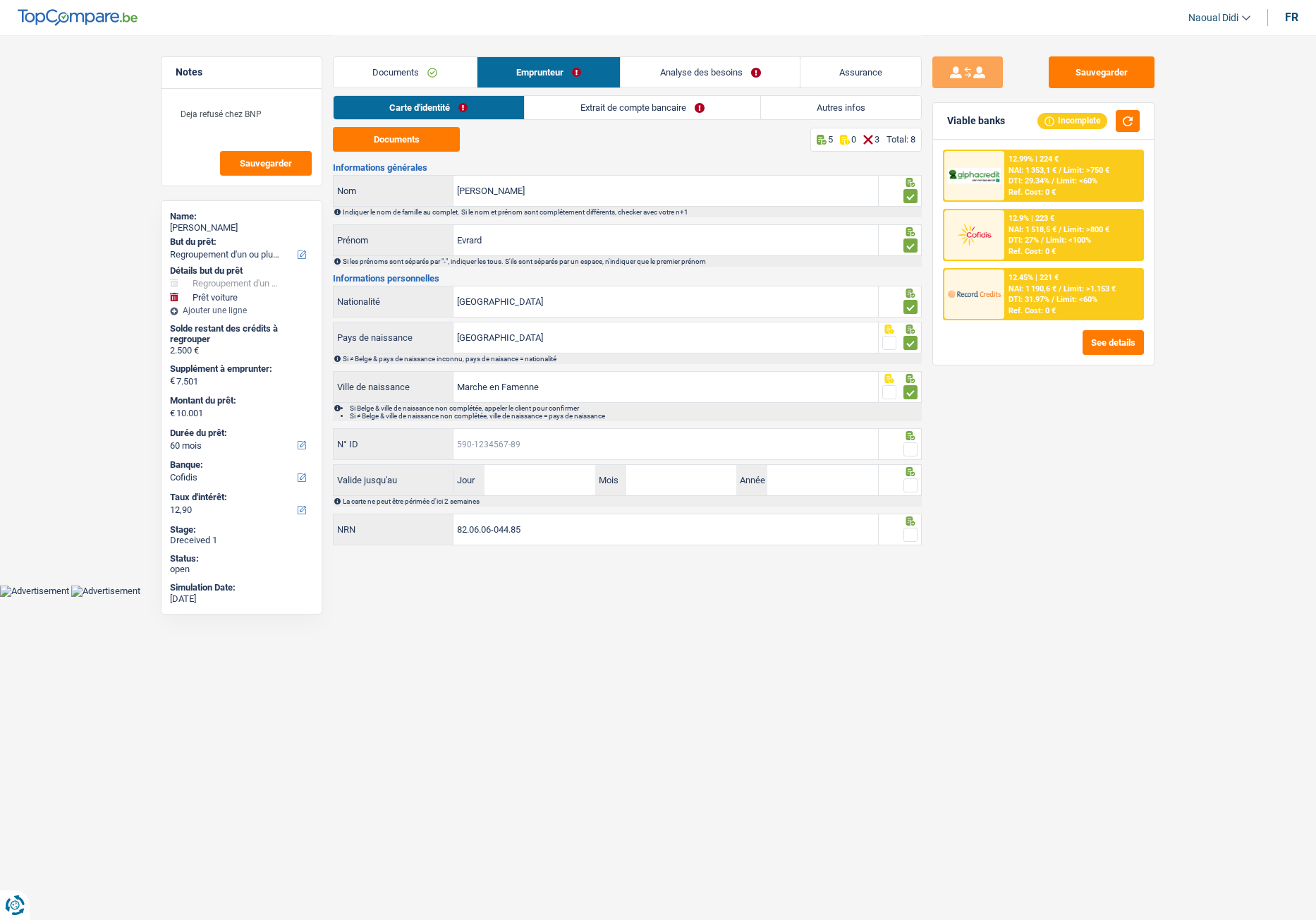
click at [486, 449] on input "N° ID" at bounding box center [666, 443] width 425 height 30
click at [597, 447] on input "N° ID" at bounding box center [666, 443] width 425 height 30
paste input "[PHONE_NUMBER]"
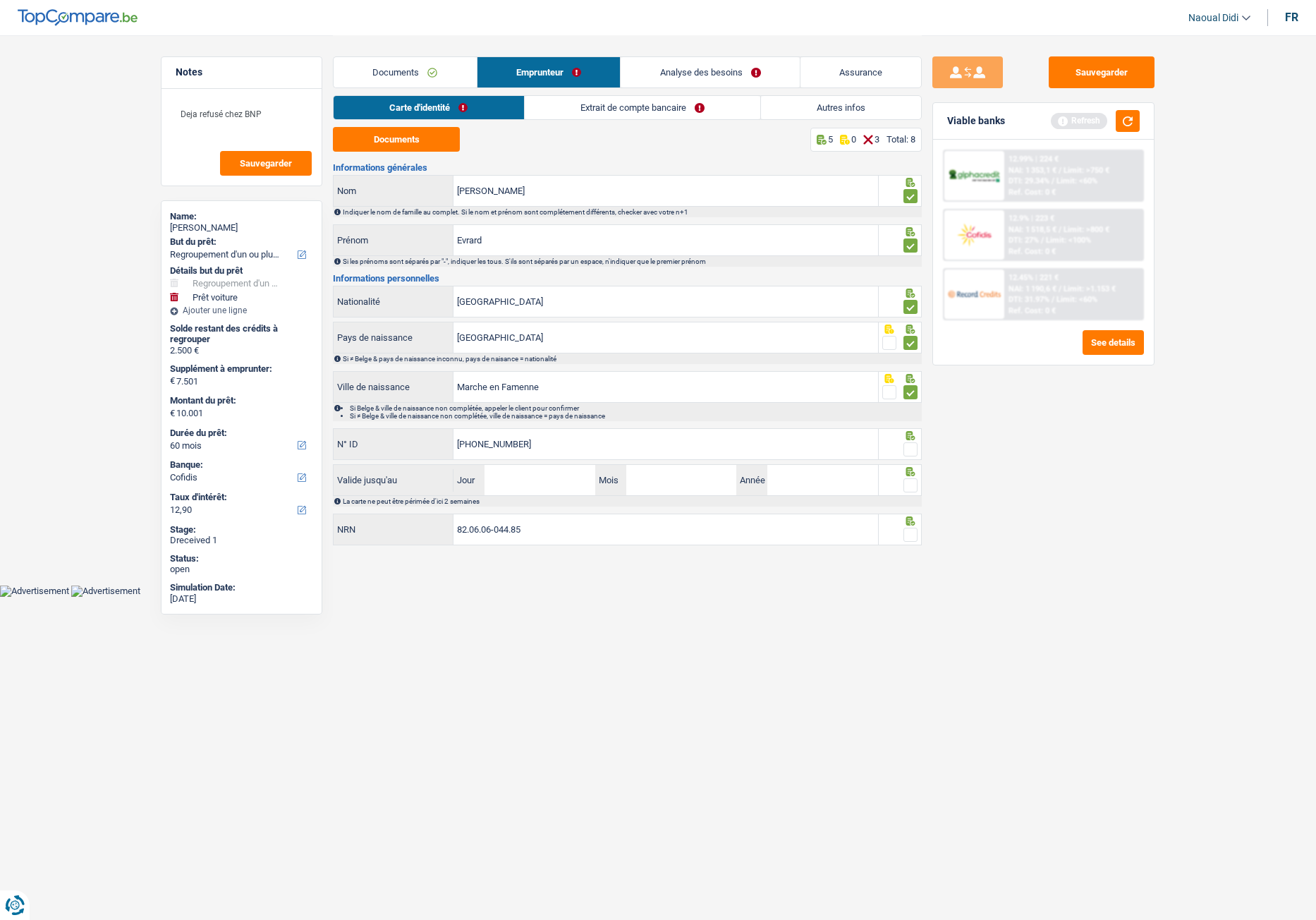
type input "[PHONE_NUMBER]"
click at [539, 482] on input "Jour" at bounding box center [539, 479] width 110 height 30
type input "09"
type input "05"
type input "2027"
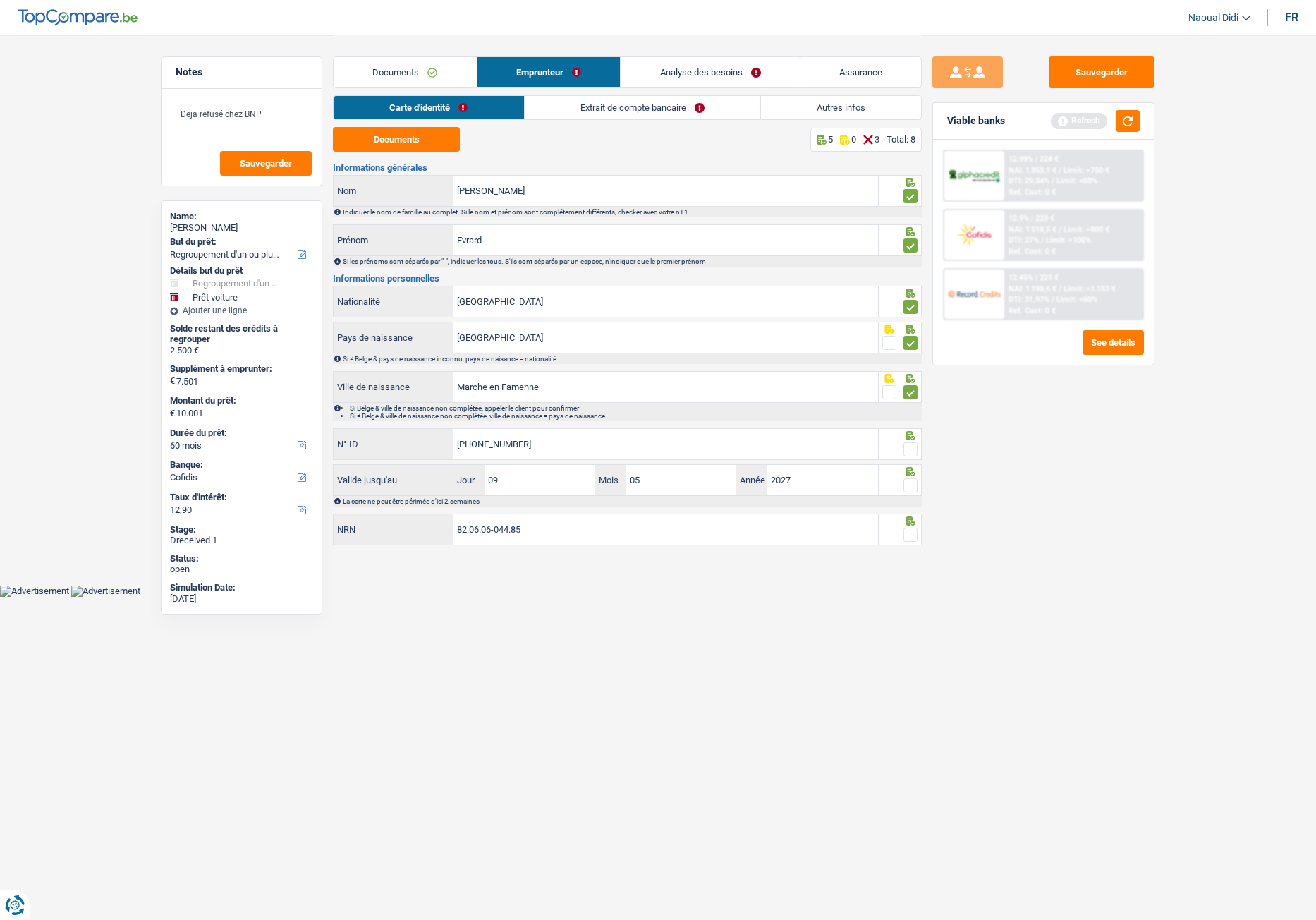
click at [912, 447] on span at bounding box center [910, 449] width 14 height 14
click at [0, 0] on input "radio" at bounding box center [0, 0] width 0 height 0
click at [909, 484] on span at bounding box center [910, 485] width 14 height 14
click at [0, 0] on input "radio" at bounding box center [0, 0] width 0 height 0
click at [910, 514] on span at bounding box center [910, 534] width 14 height 14
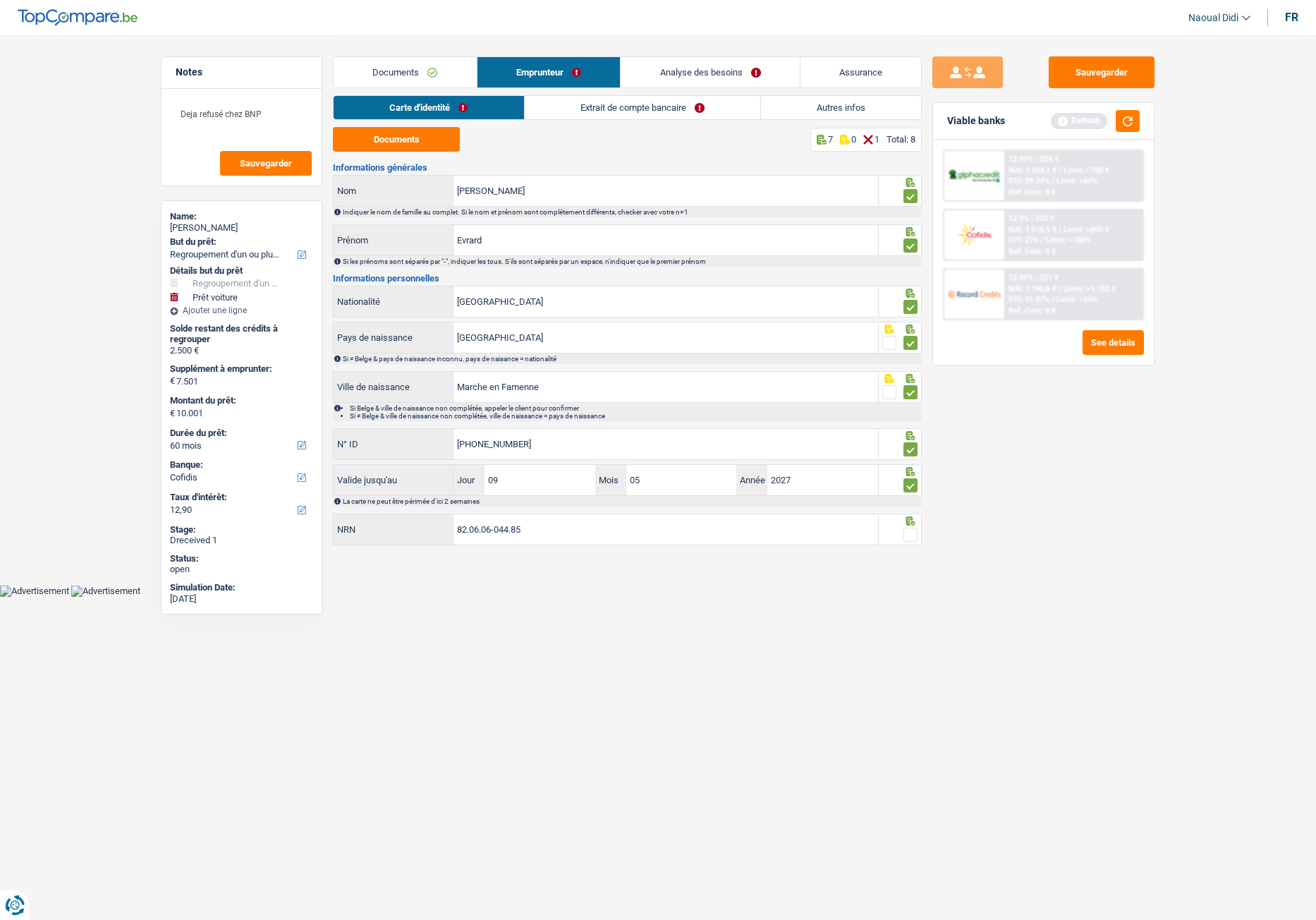
click at [0, 0] on input "radio" at bounding box center [0, 0] width 0 height 0
click at [604, 103] on link "Extrait de compte bancaire" at bounding box center [642, 108] width 235 height 24
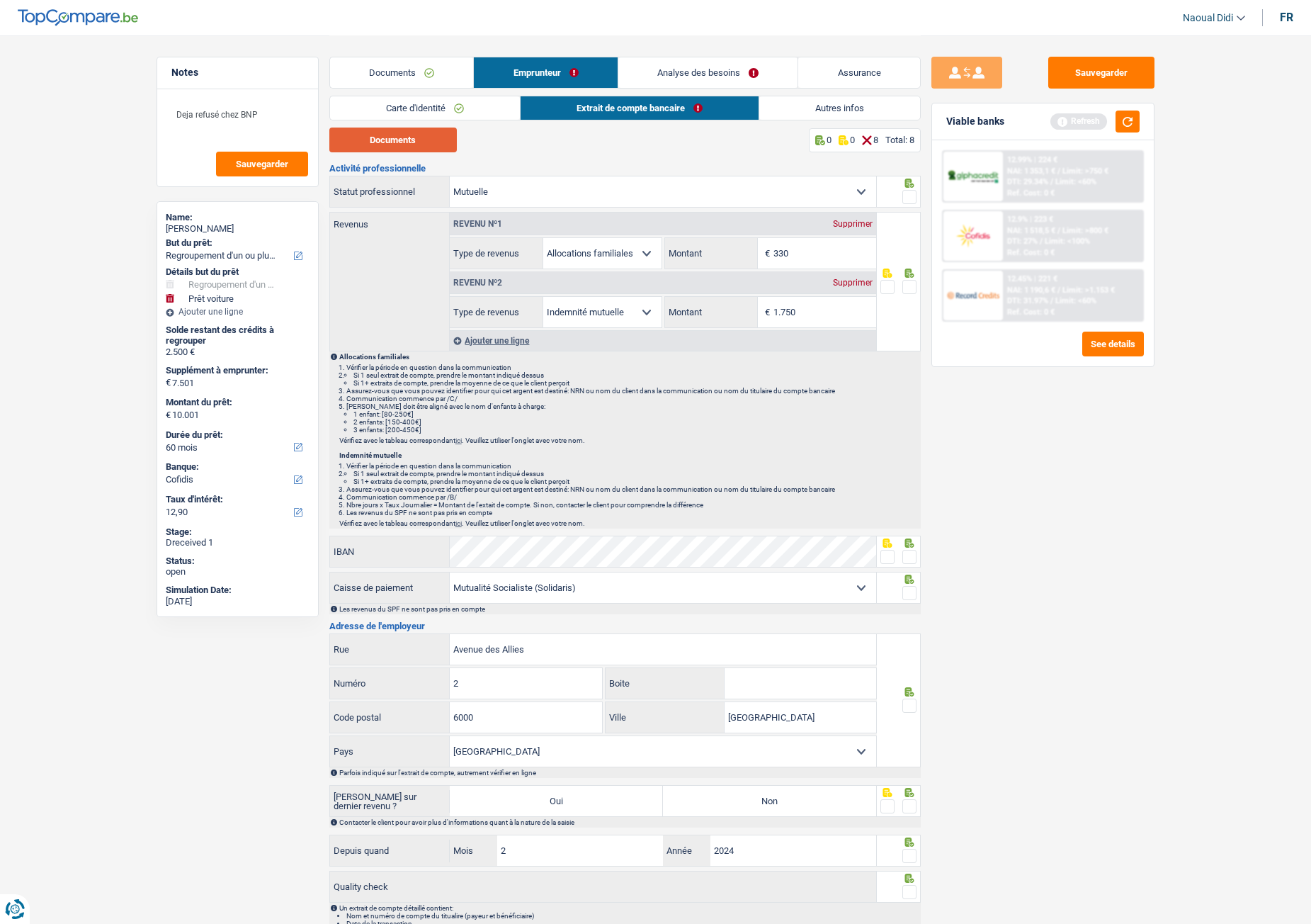
click at [421, 137] on button "Documents" at bounding box center [393, 140] width 128 height 25
click at [815, 250] on input "330" at bounding box center [825, 253] width 103 height 30
type input "3"
click at [819, 249] on input "Montant" at bounding box center [825, 253] width 103 height 30
type input "634"
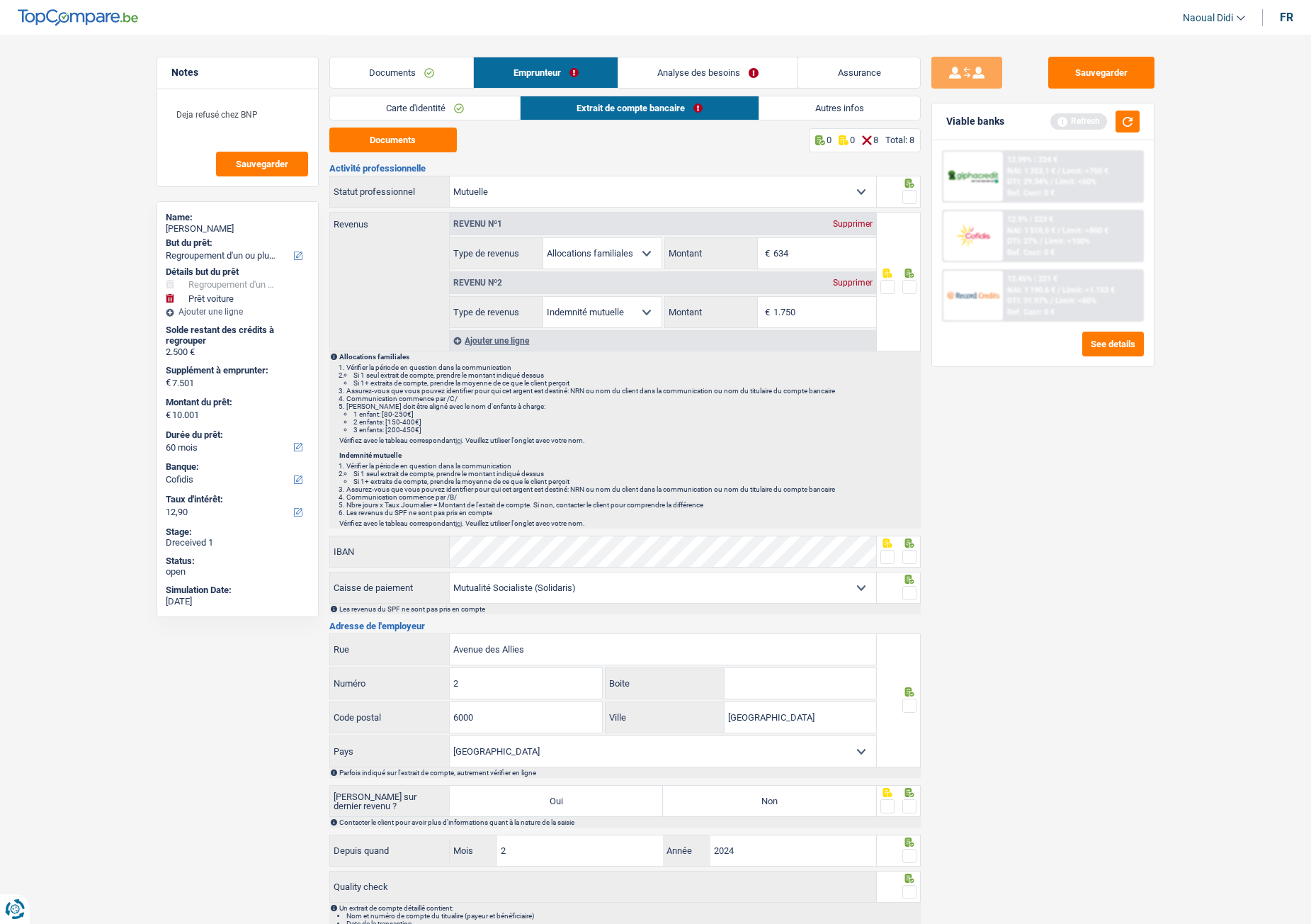
click at [912, 282] on span at bounding box center [909, 286] width 14 height 14
click at [0, 0] on input "radio" at bounding box center [0, 0] width 0 height 0
click at [915, 199] on span at bounding box center [909, 196] width 14 height 14
click at [0, 0] on input "radio" at bounding box center [0, 0] width 0 height 0
click at [371, 75] on link "Documents" at bounding box center [402, 72] width 144 height 30
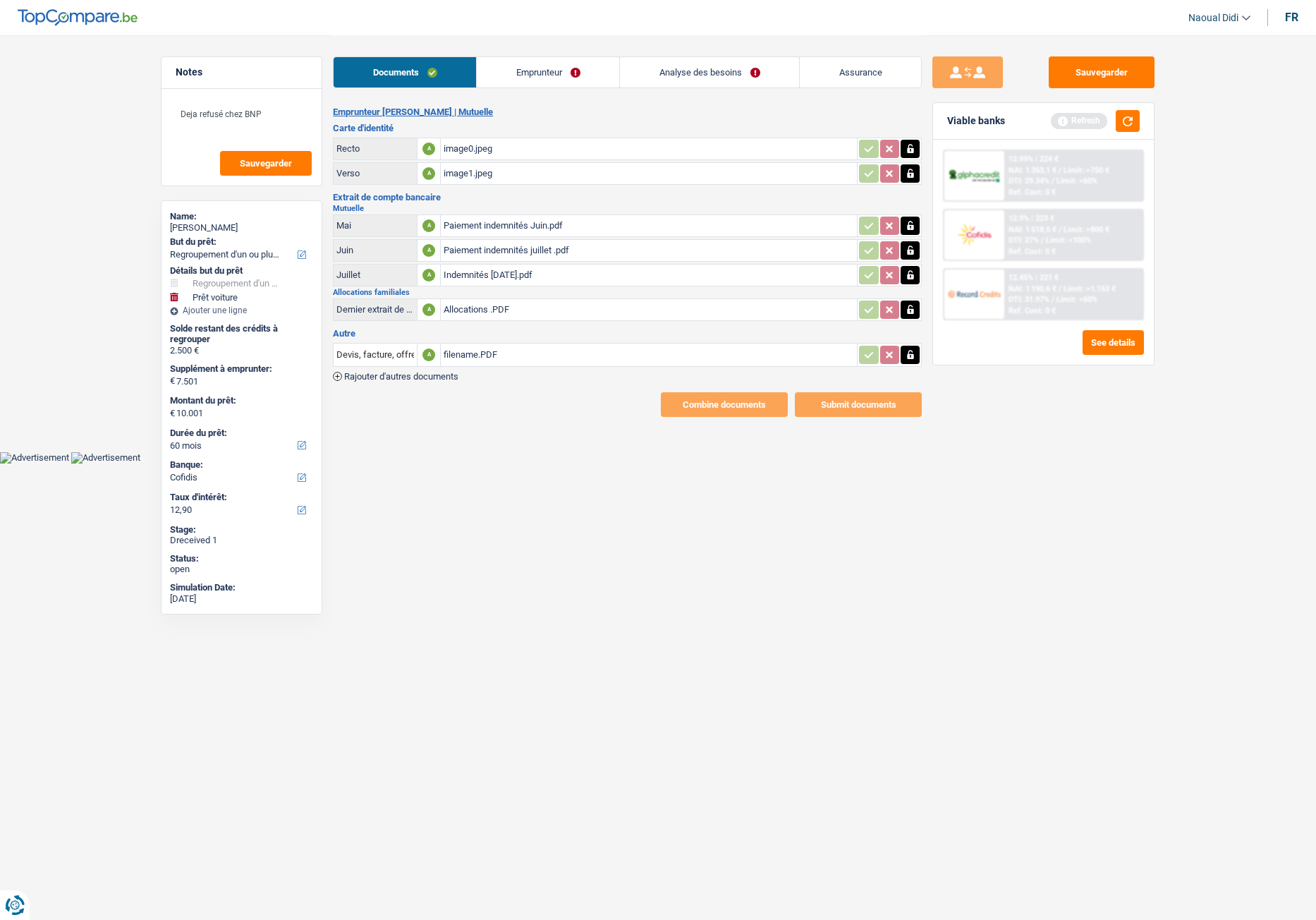
click at [556, 76] on link "Emprunteur" at bounding box center [548, 72] width 143 height 30
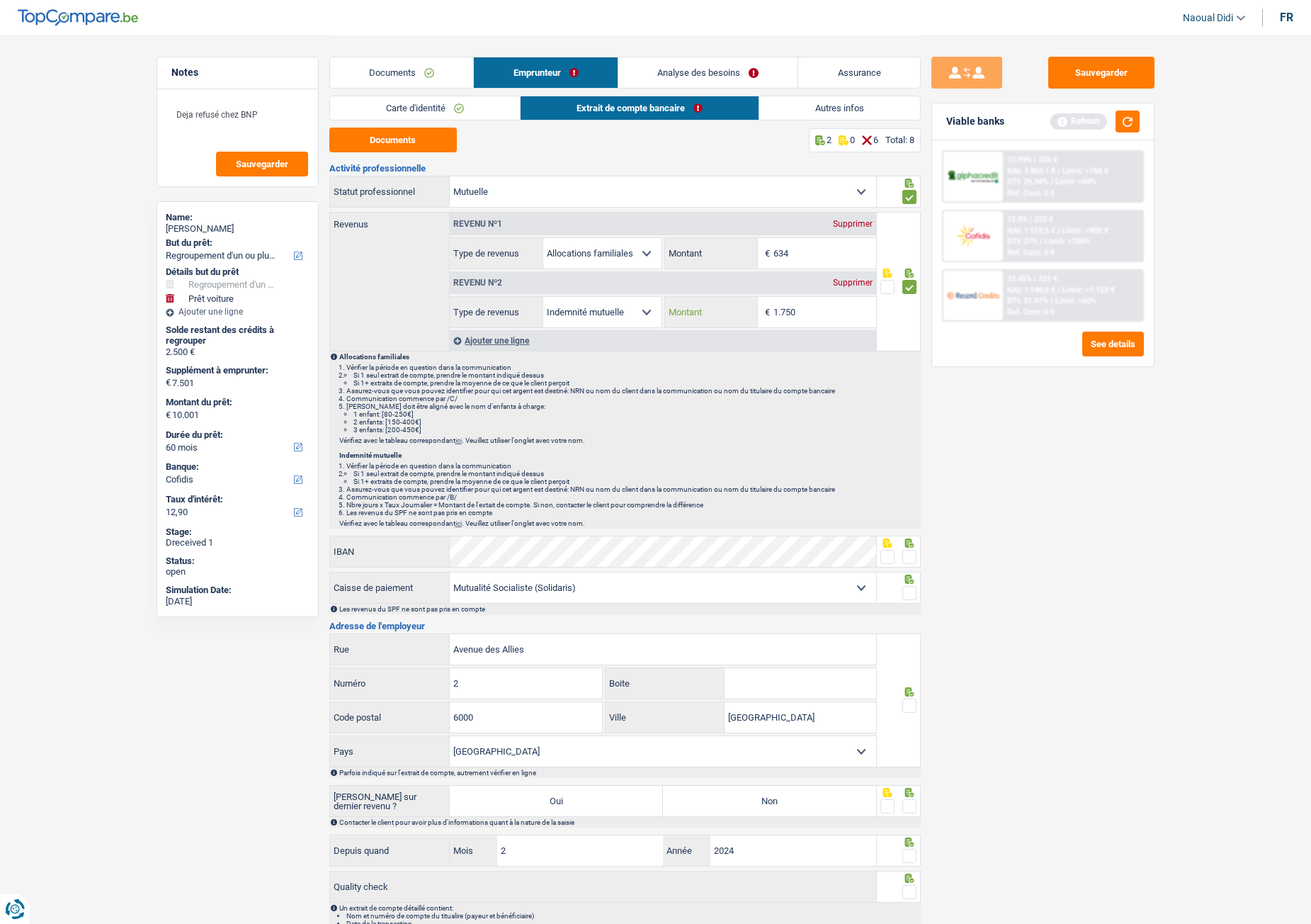
click at [808, 309] on input "1.750" at bounding box center [825, 312] width 103 height 30
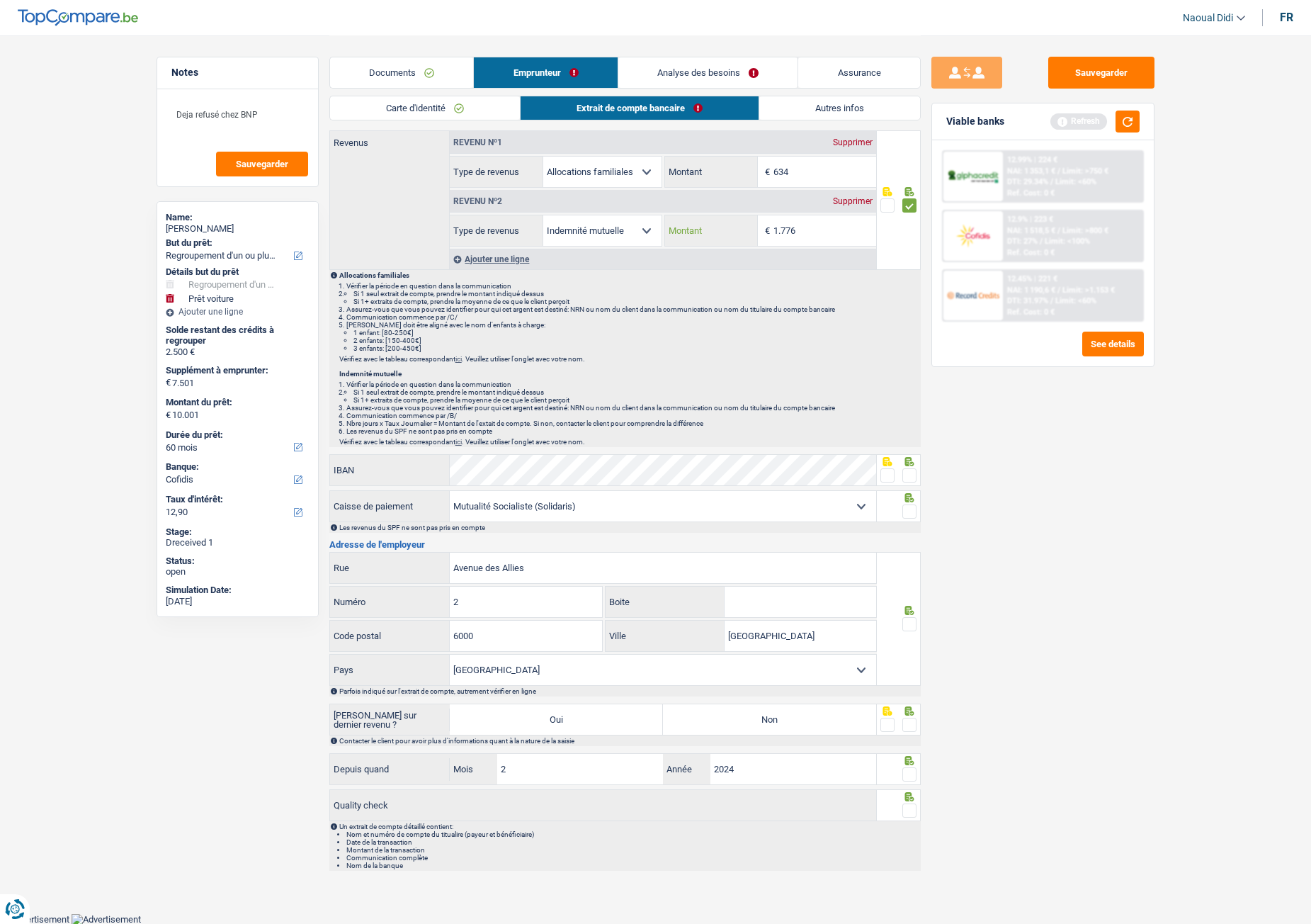
type input "1.776"
click at [903, 478] on span at bounding box center [909, 475] width 14 height 14
click at [0, 0] on input "radio" at bounding box center [0, 0] width 0 height 0
click at [910, 514] on span at bounding box center [909, 511] width 14 height 14
click at [0, 0] on input "radio" at bounding box center [0, 0] width 0 height 0
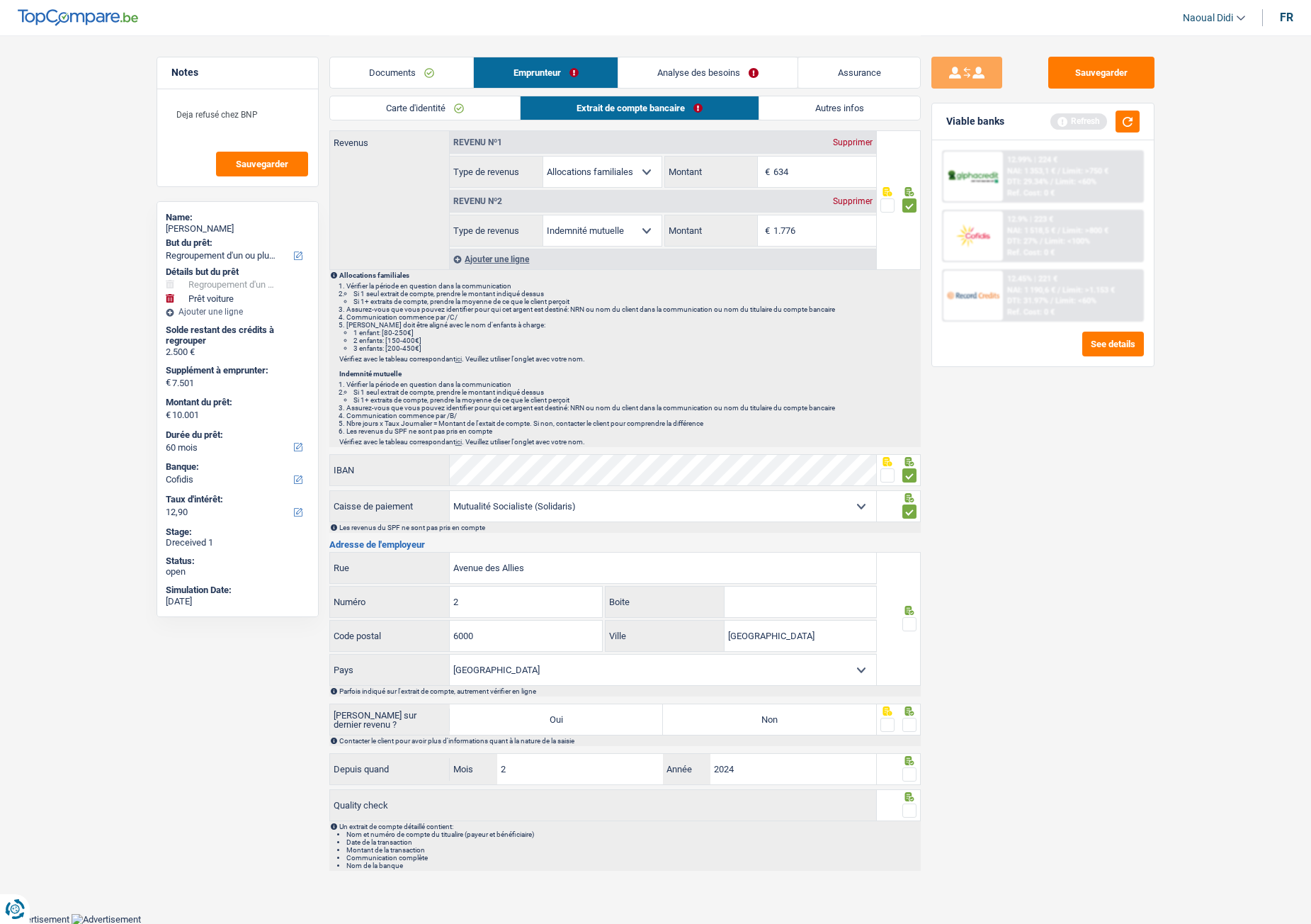
click at [907, 516] on span at bounding box center [909, 624] width 14 height 14
click at [0, 0] on input "radio" at bounding box center [0, 0] width 0 height 0
click at [822, 516] on label "Non" at bounding box center [769, 719] width 214 height 30
click at [822, 516] on input "Non" at bounding box center [769, 719] width 214 height 30
radio input "true"
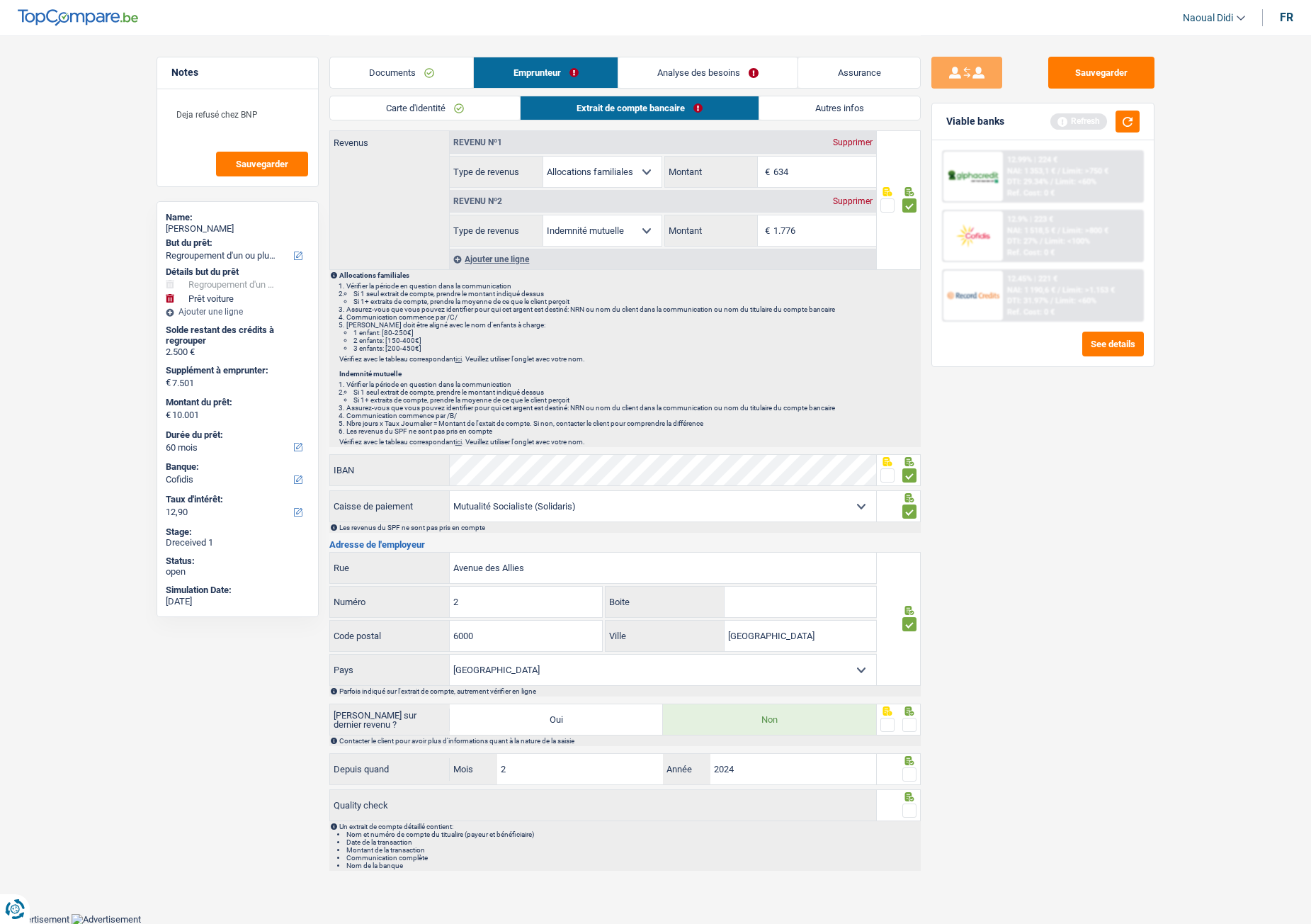
click at [905, 516] on span at bounding box center [909, 724] width 14 height 14
click at [0, 0] on input "radio" at bounding box center [0, 0] width 0 height 0
click at [908, 516] on span at bounding box center [909, 773] width 14 height 14
click at [0, 0] on input "radio" at bounding box center [0, 0] width 0 height 0
click at [912, 516] on div at bounding box center [909, 811] width 14 height 18
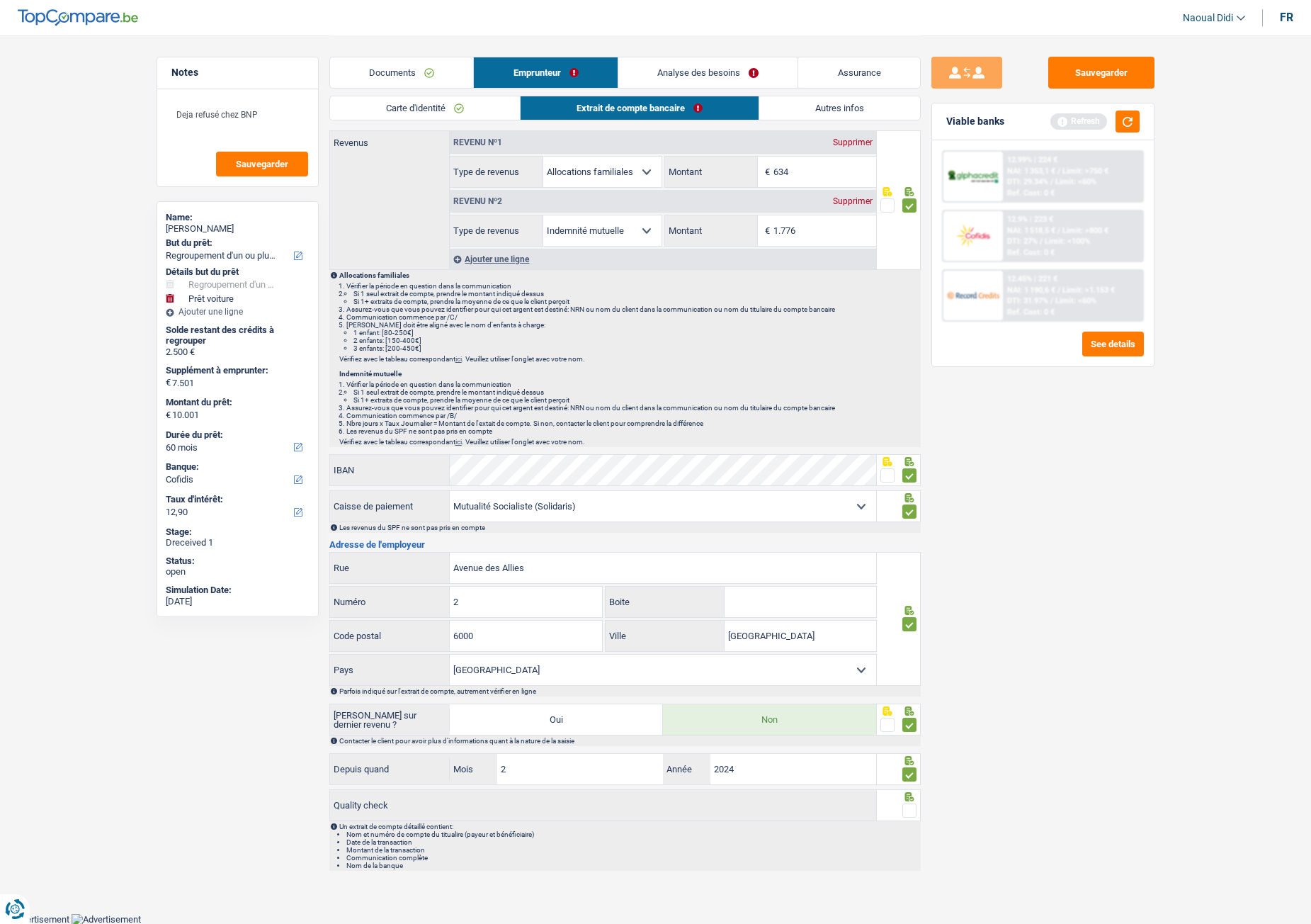
click at [914, 516] on span at bounding box center [909, 810] width 14 height 14
click at [0, 0] on input "radio" at bounding box center [0, 0] width 0 height 0
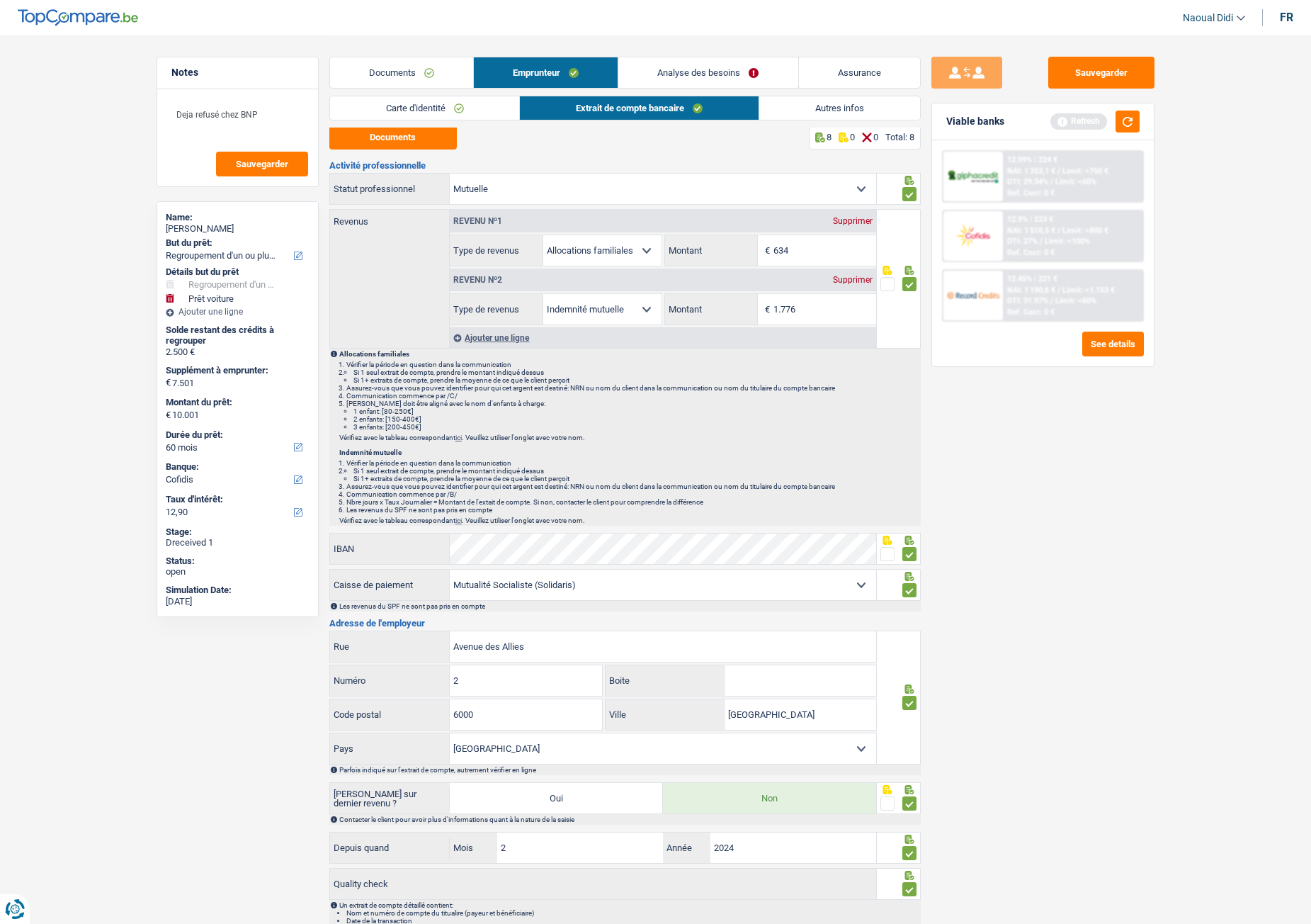
scroll to position [0, 0]
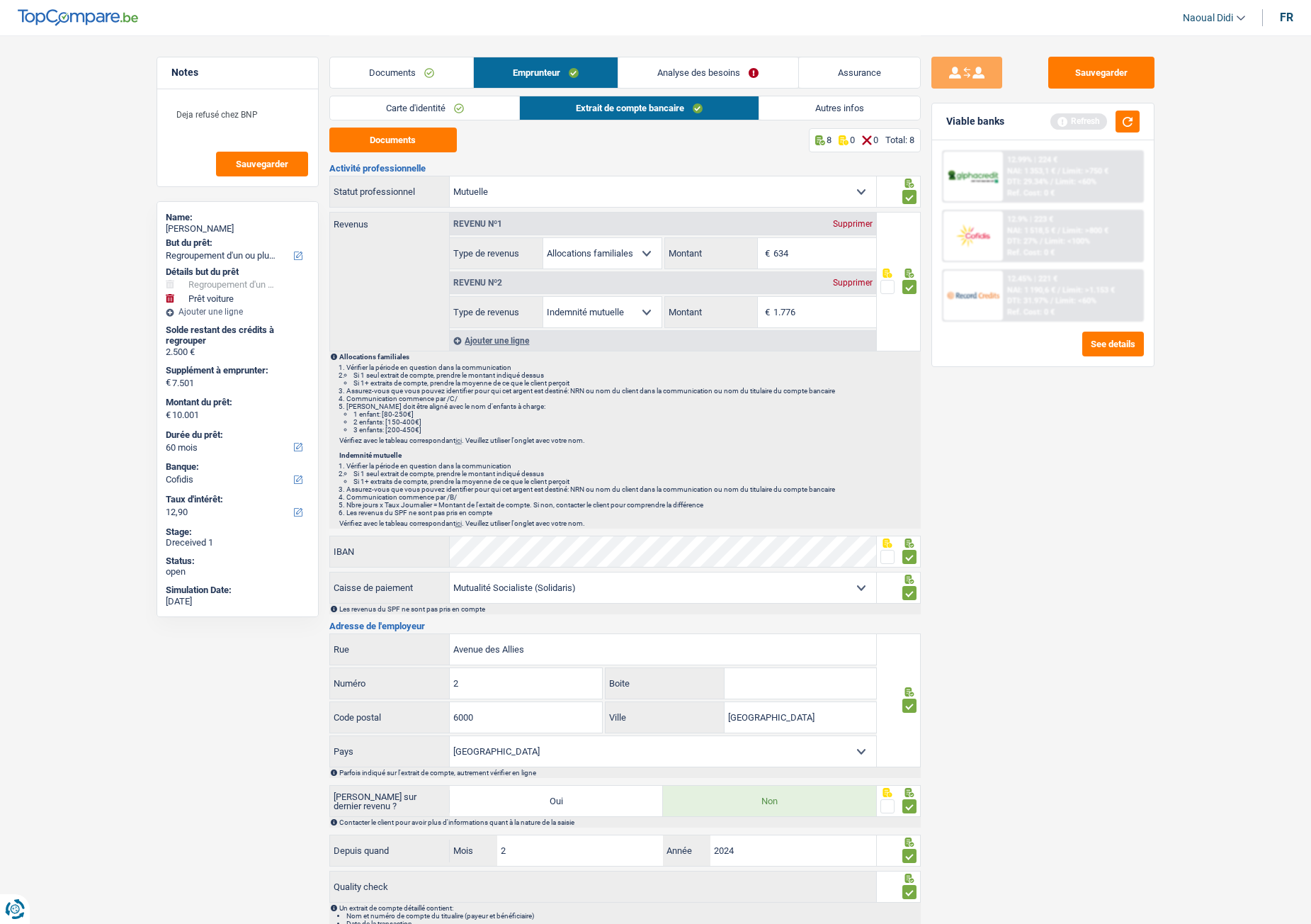
click at [36, 249] on main "Notes Deja refusé chez BNP Sauvegarder Name: Evrard Béatrice But du prêt: Confo…" at bounding box center [656, 497] width 1311 height 994
click at [672, 70] on link "Analyse des besoins" at bounding box center [708, 72] width 179 height 30
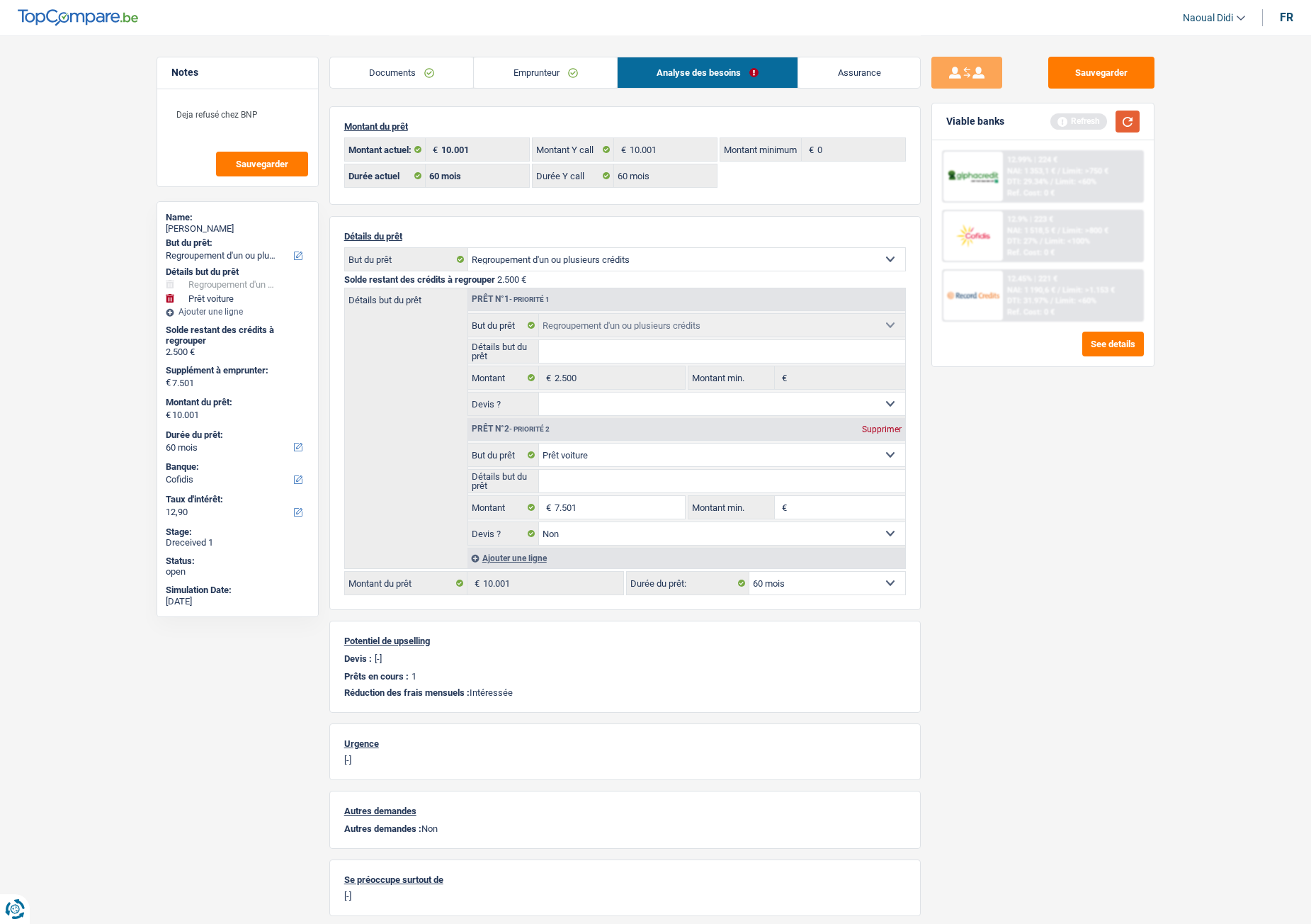
click at [1088, 124] on button "button" at bounding box center [1127, 121] width 24 height 22
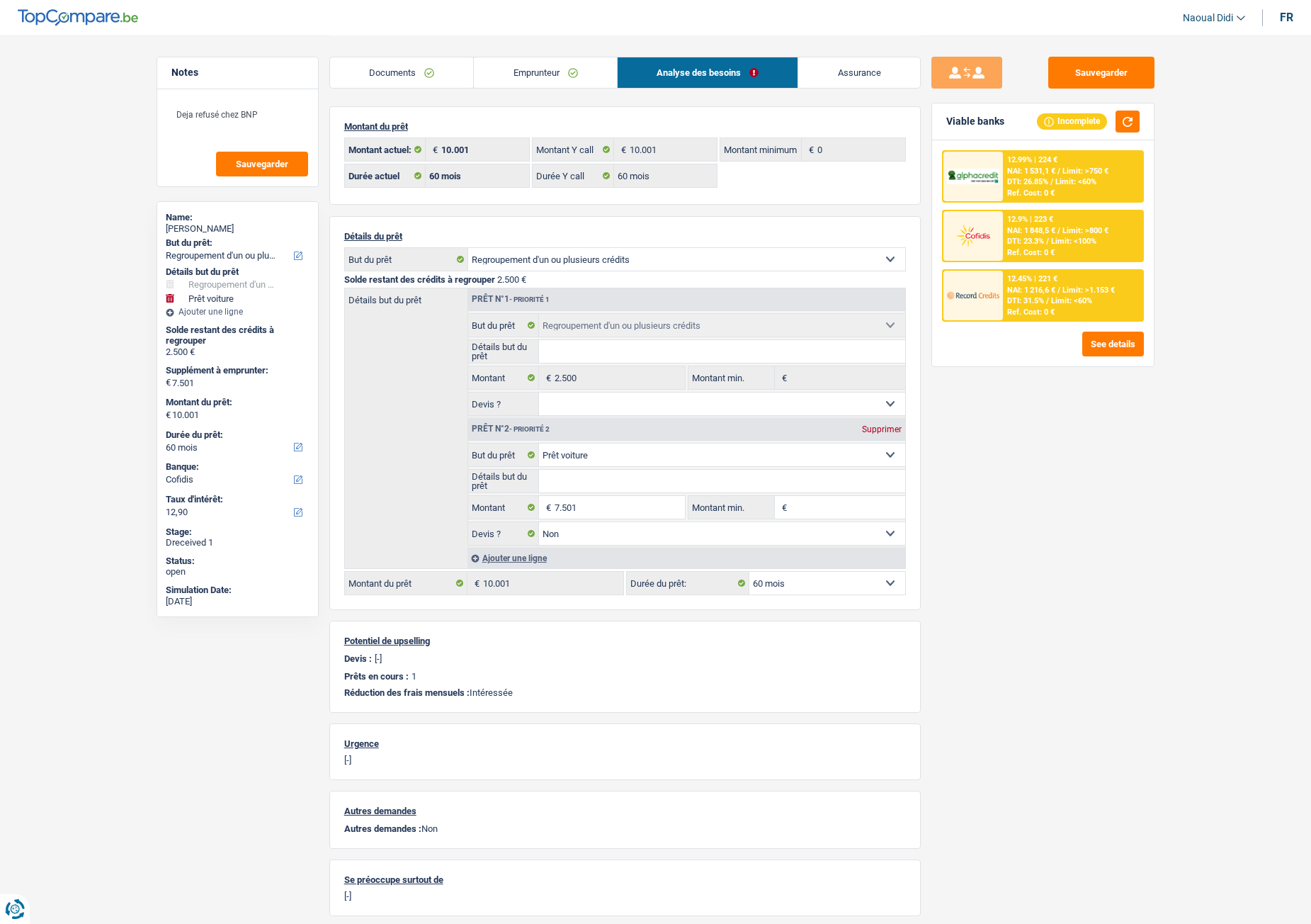
click at [1068, 177] on span "Limit: <60%" at bounding box center [1076, 181] width 41 height 9
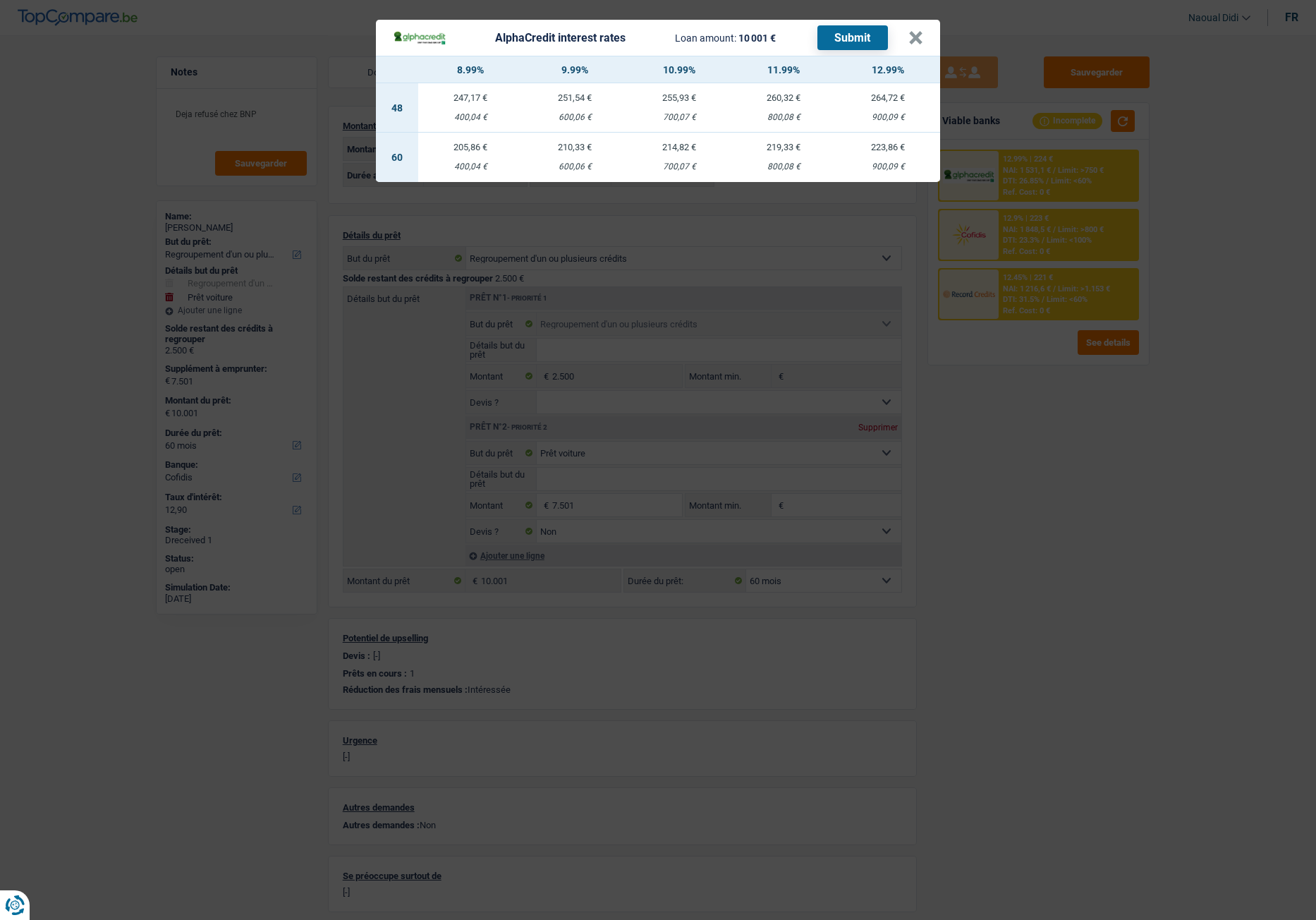
click at [902, 45] on div "AlphaCredit interest rates Loan amount: 10 001 € Submit" at bounding box center [650, 37] width 516 height 24
click at [918, 35] on button "×" at bounding box center [916, 37] width 15 height 14
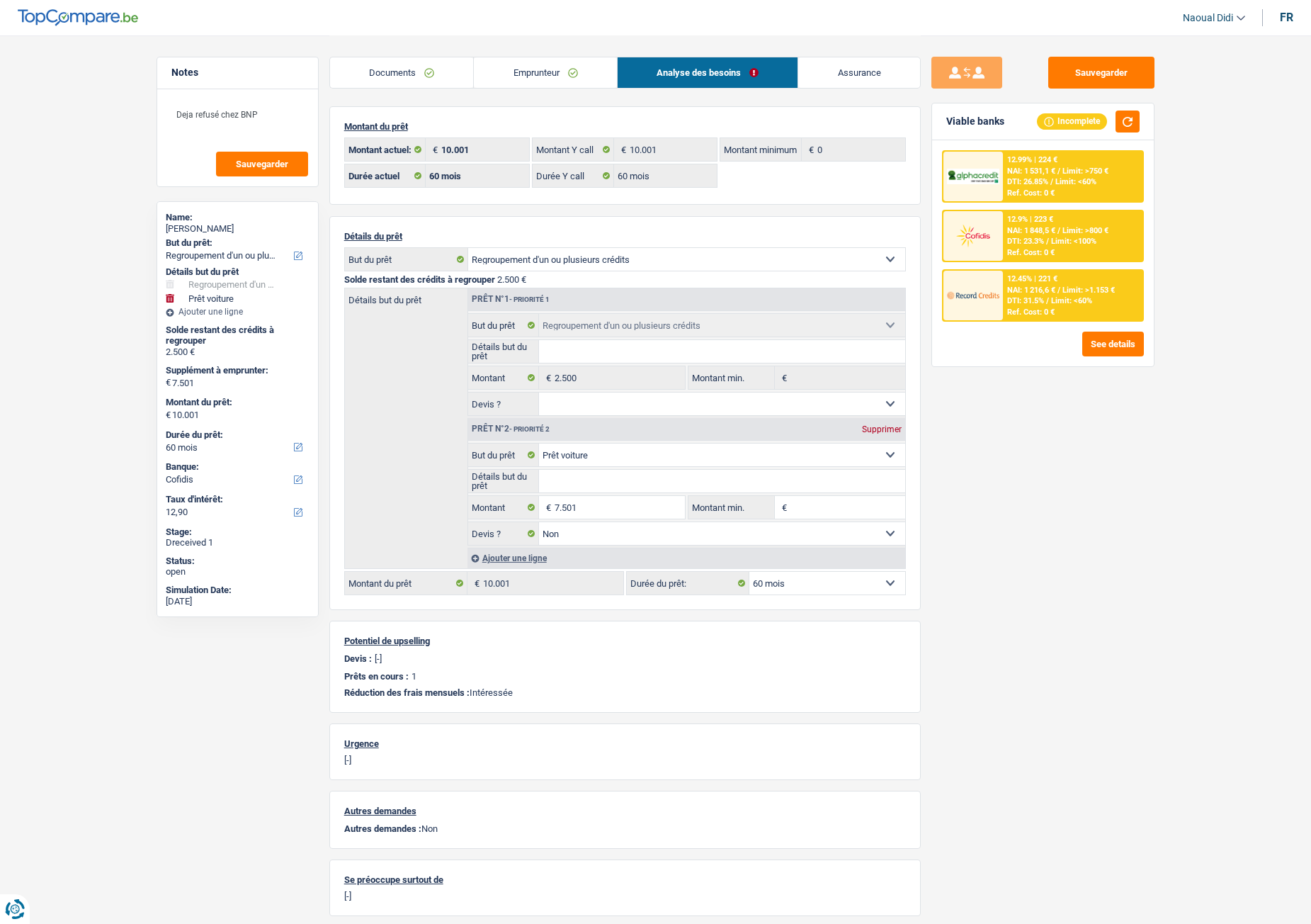
click at [1048, 174] on span "NAI: 1 531,1 €" at bounding box center [1031, 170] width 48 height 9
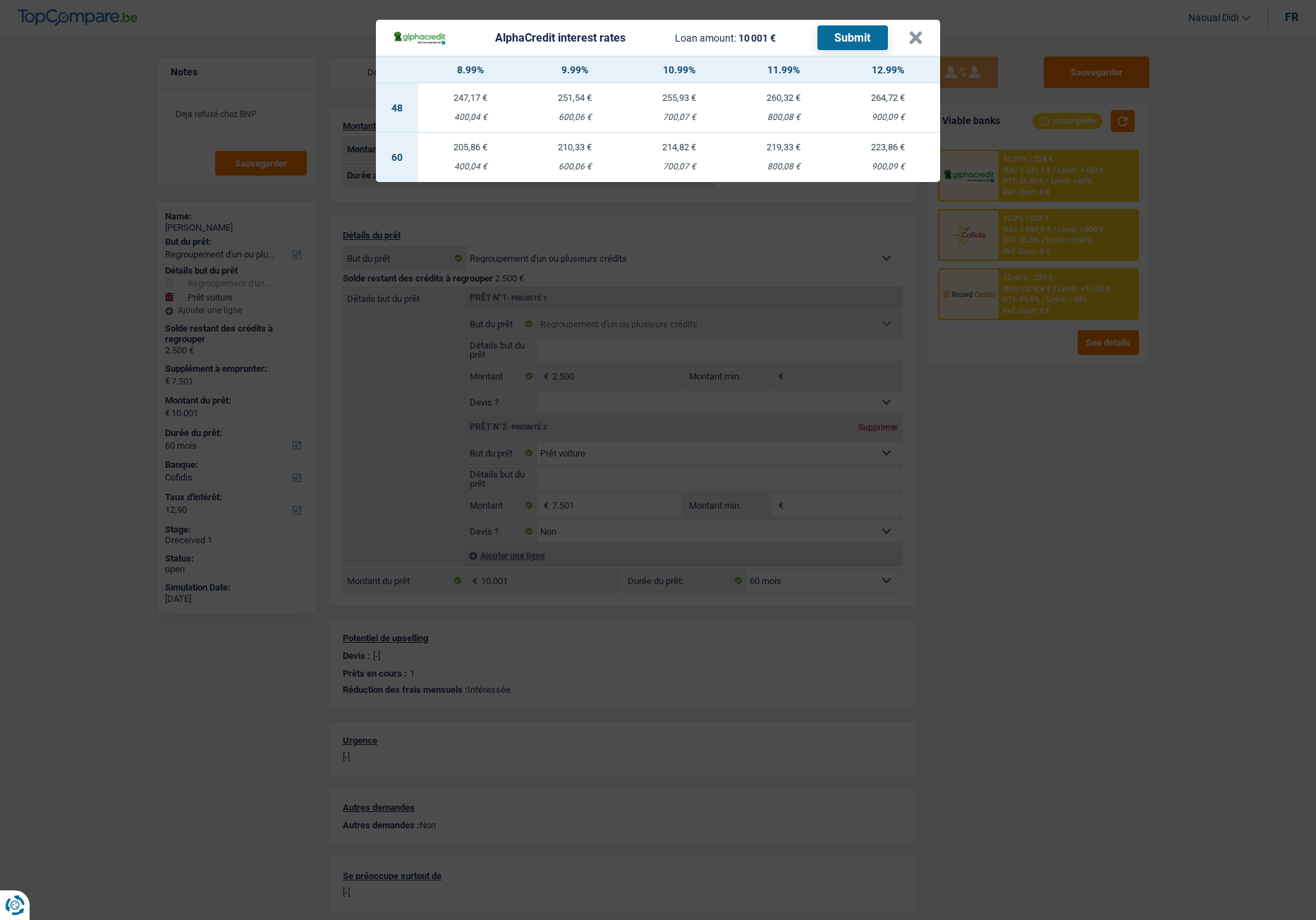
click at [782, 160] on td "219,33 € 800,08 €" at bounding box center [784, 157] width 104 height 50
select select "alphacredit"
type input "11,99"
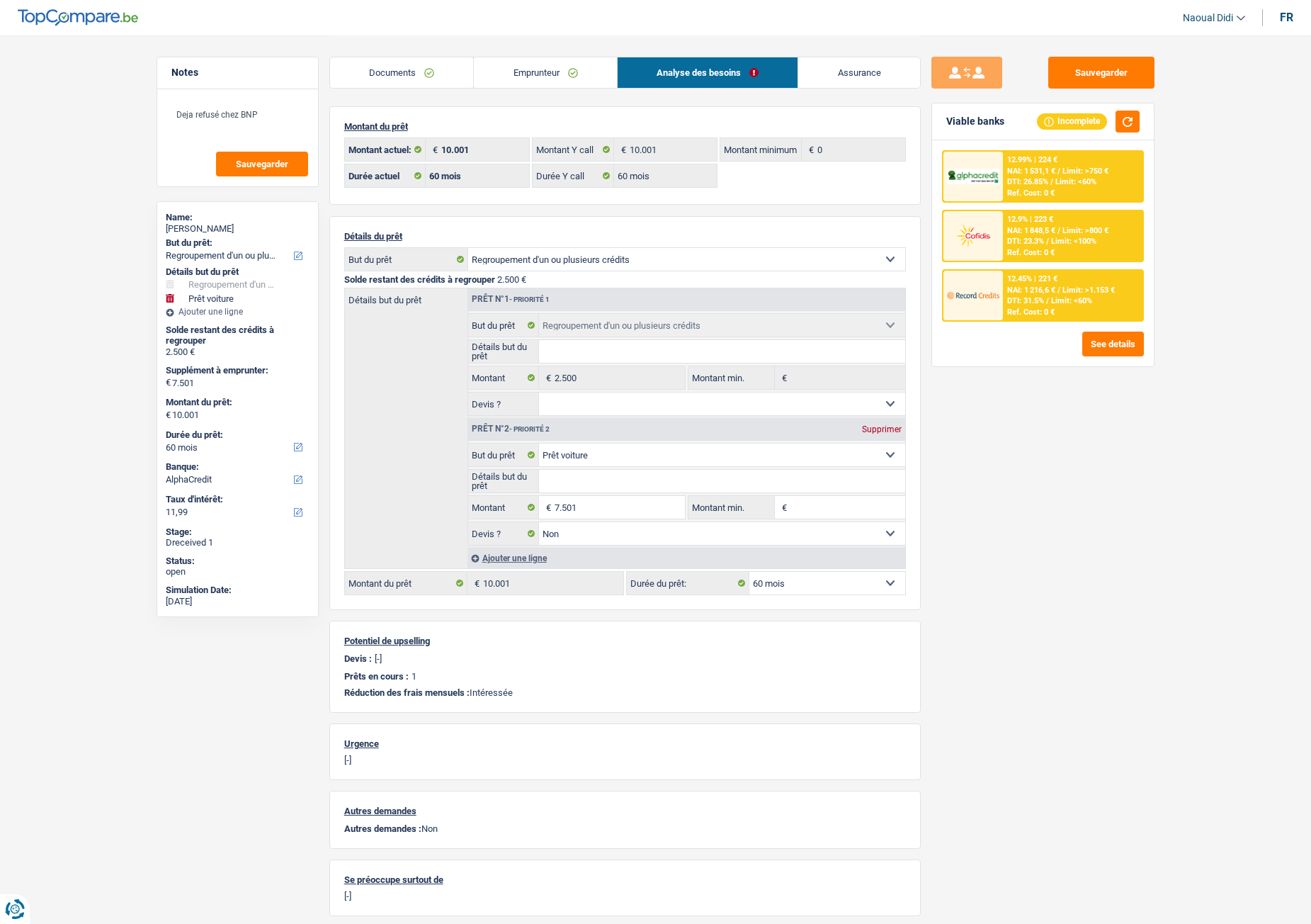
click at [1080, 179] on span "Limit: <60%" at bounding box center [1076, 181] width 41 height 9
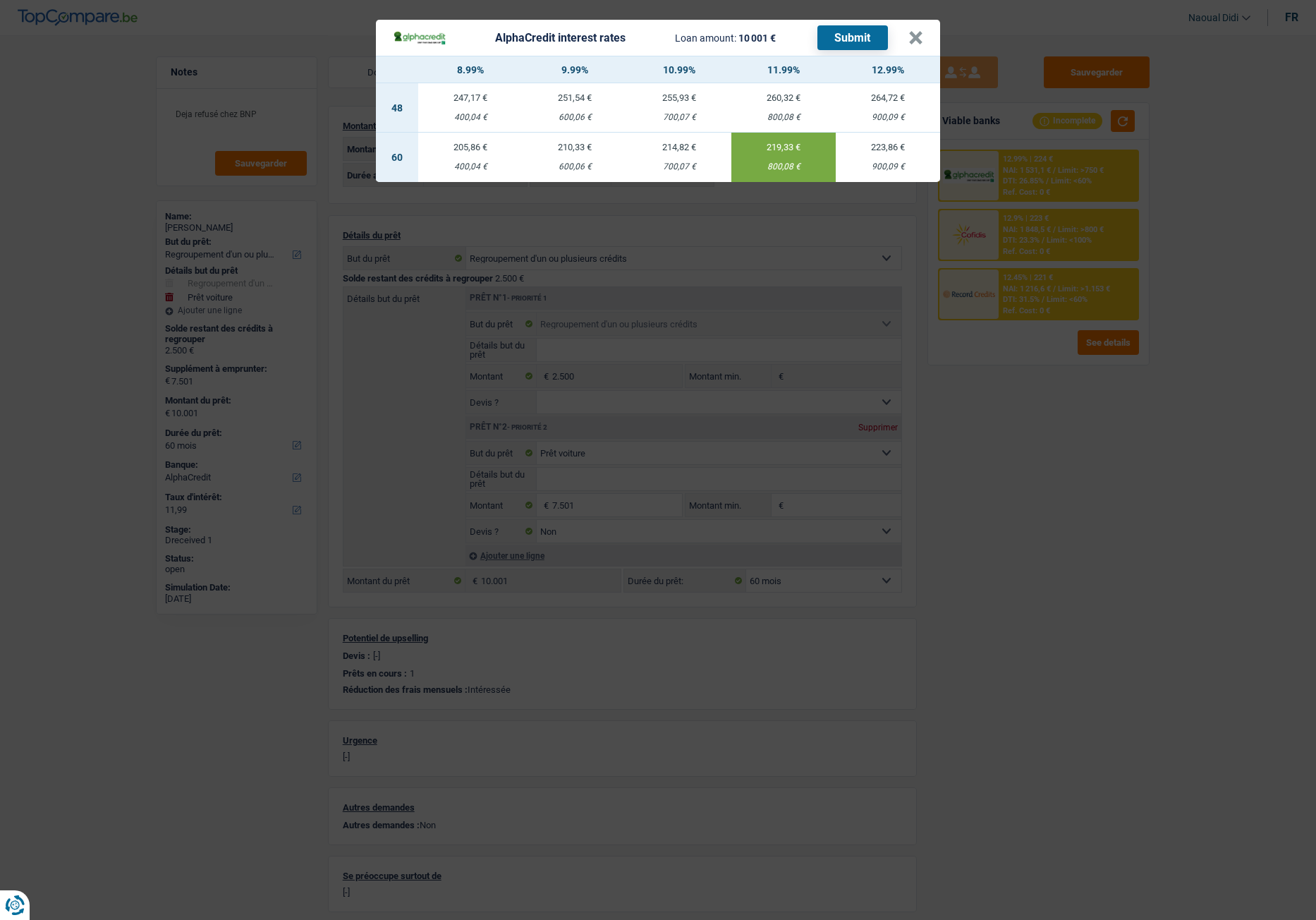
click at [856, 36] on button "Submit" at bounding box center [852, 37] width 71 height 24
click at [915, 36] on button "×" at bounding box center [916, 37] width 15 height 14
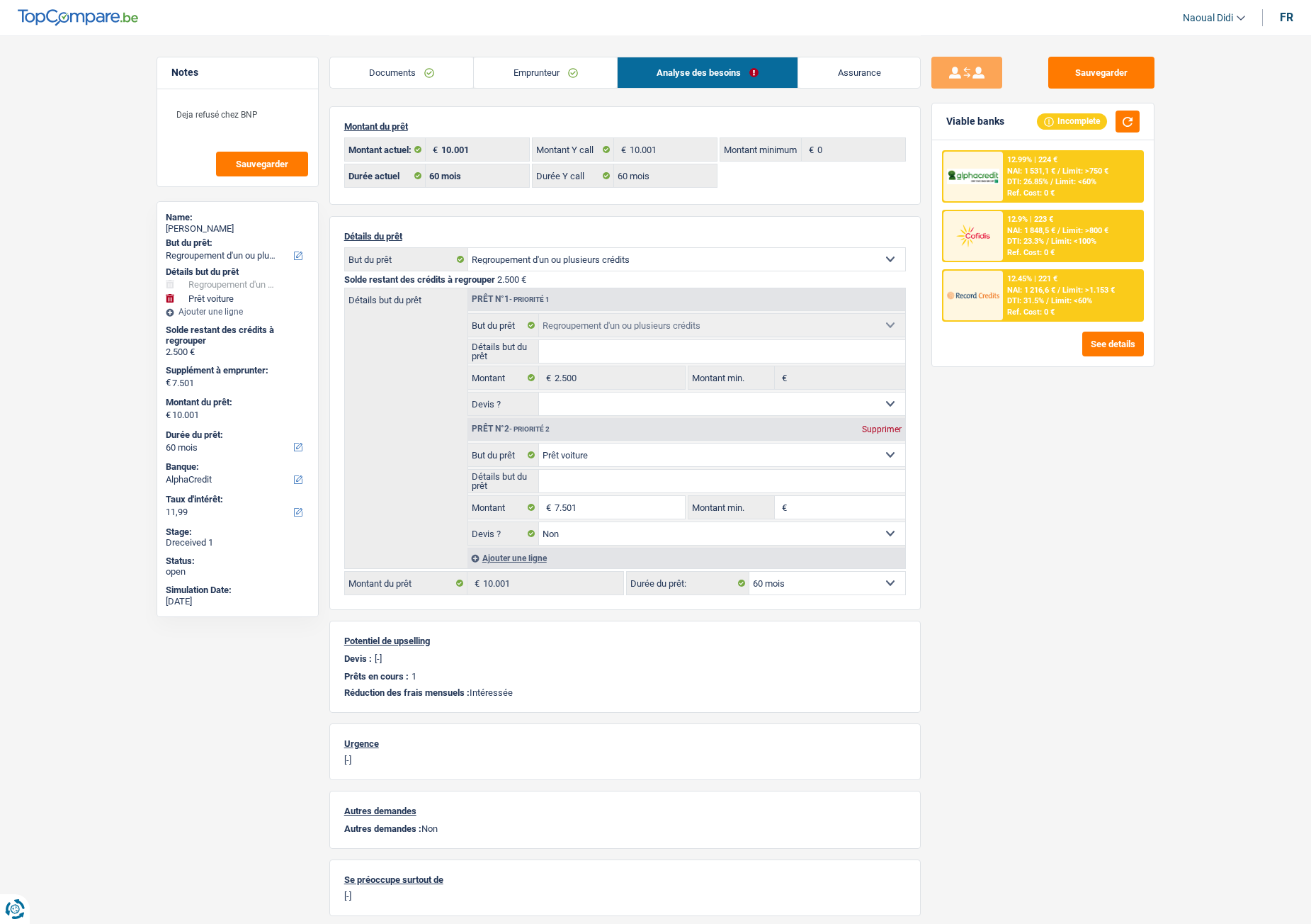
click at [1036, 293] on span "NAI: 1 216,6 €" at bounding box center [1031, 290] width 48 height 9
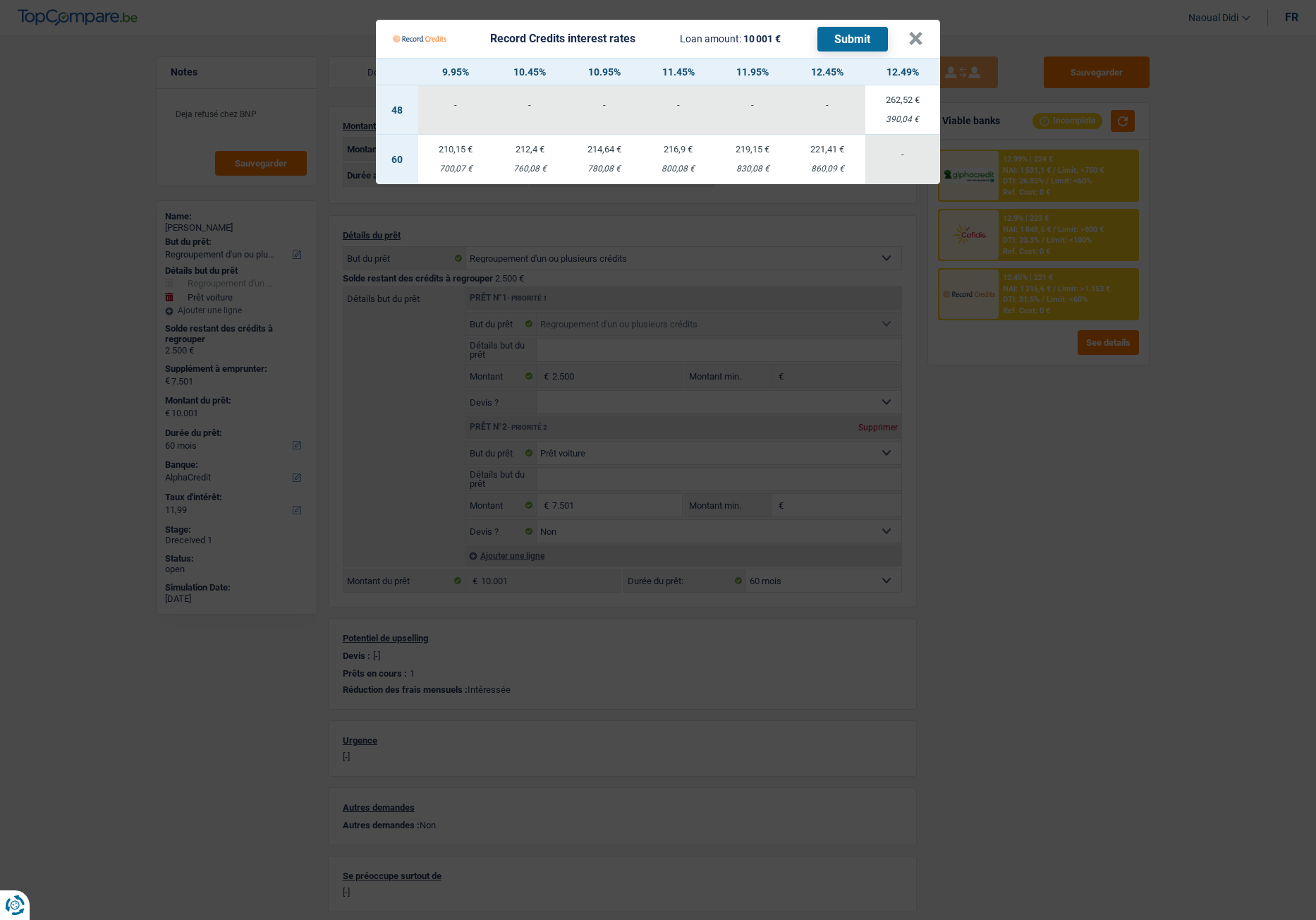
click at [832, 156] on td "221,41 € 860,09 €" at bounding box center [827, 159] width 75 height 50
select select "record credits"
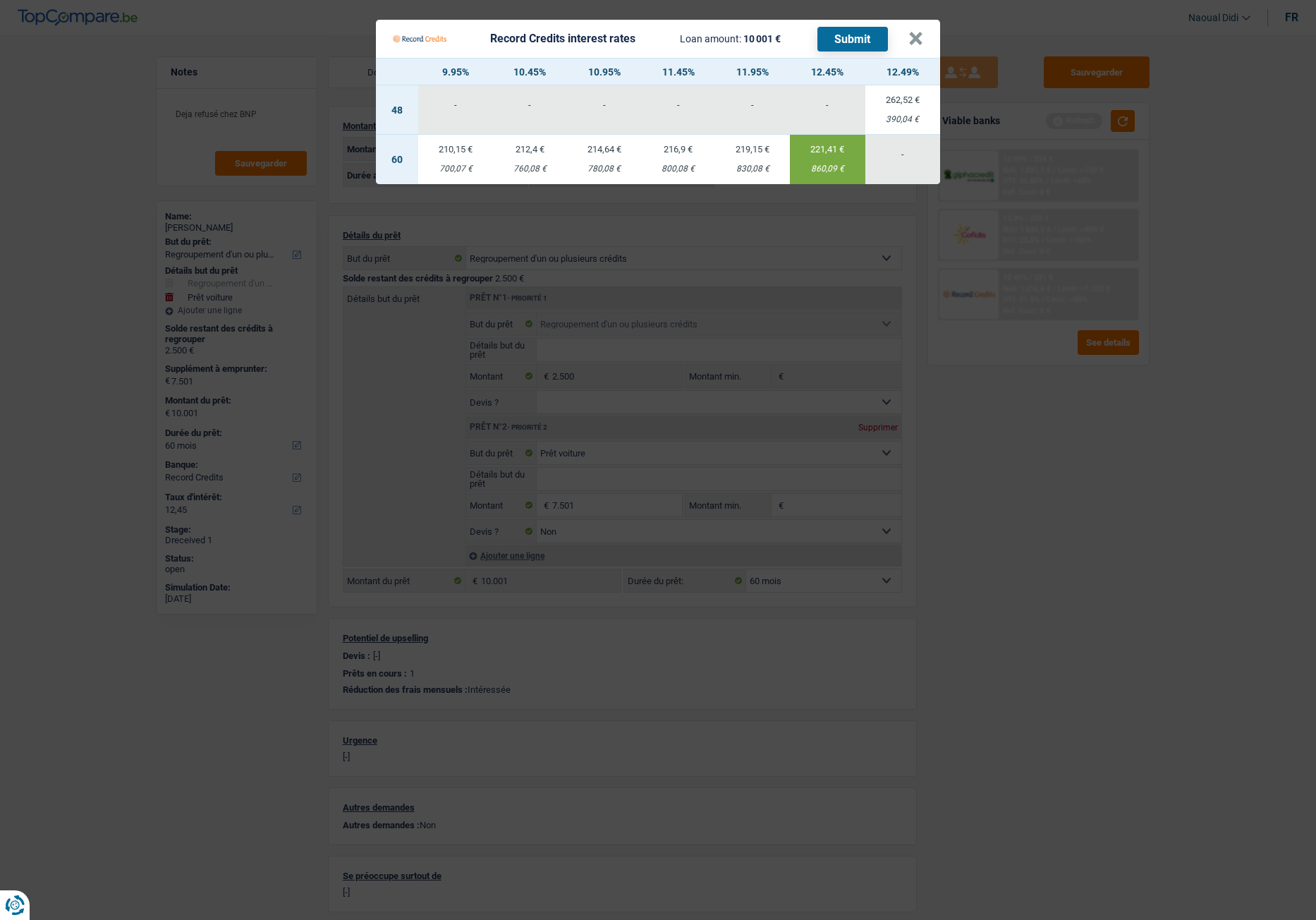
click at [763, 159] on td "219,15 € 830,08 €" at bounding box center [753, 159] width 75 height 50
type input "11,95"
click at [854, 37] on button "Submit" at bounding box center [852, 39] width 71 height 24
click at [910, 38] on button "×" at bounding box center [916, 38] width 15 height 14
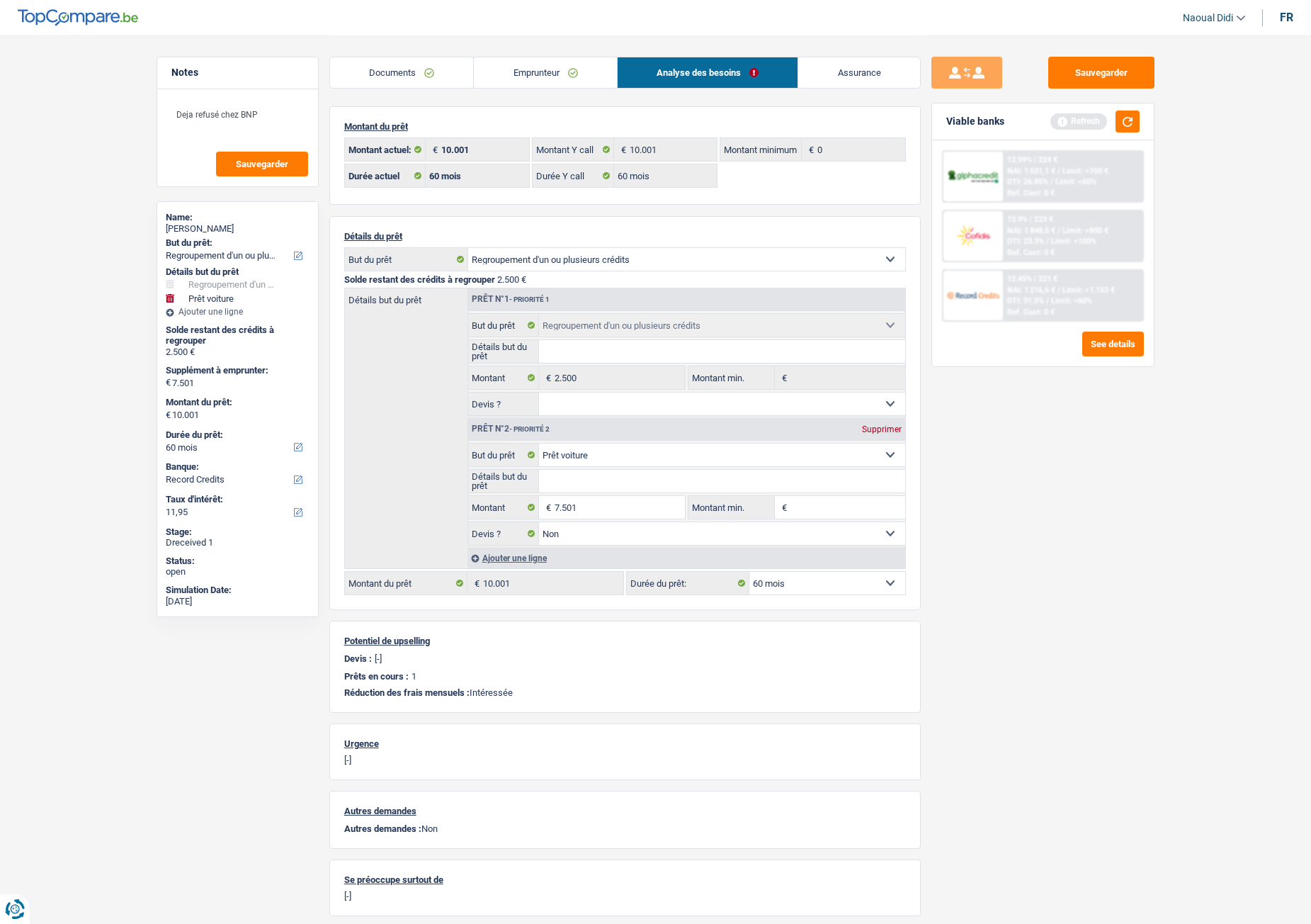
click at [1011, 245] on span "DTI: 23.3%" at bounding box center [1025, 241] width 37 height 9
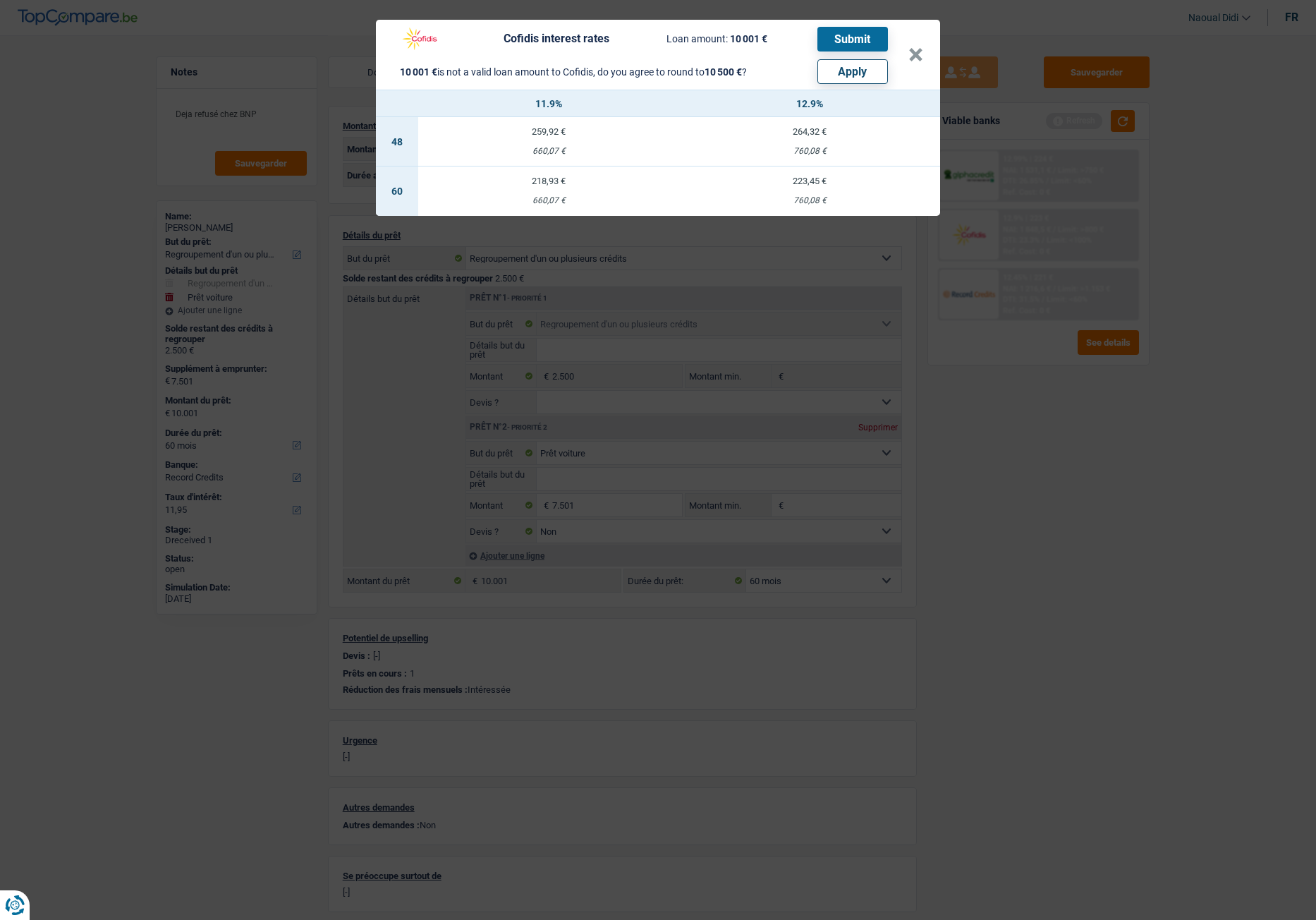
click at [844, 81] on button "Apply" at bounding box center [852, 72] width 71 height 24
type input "8.000"
type input "10.500"
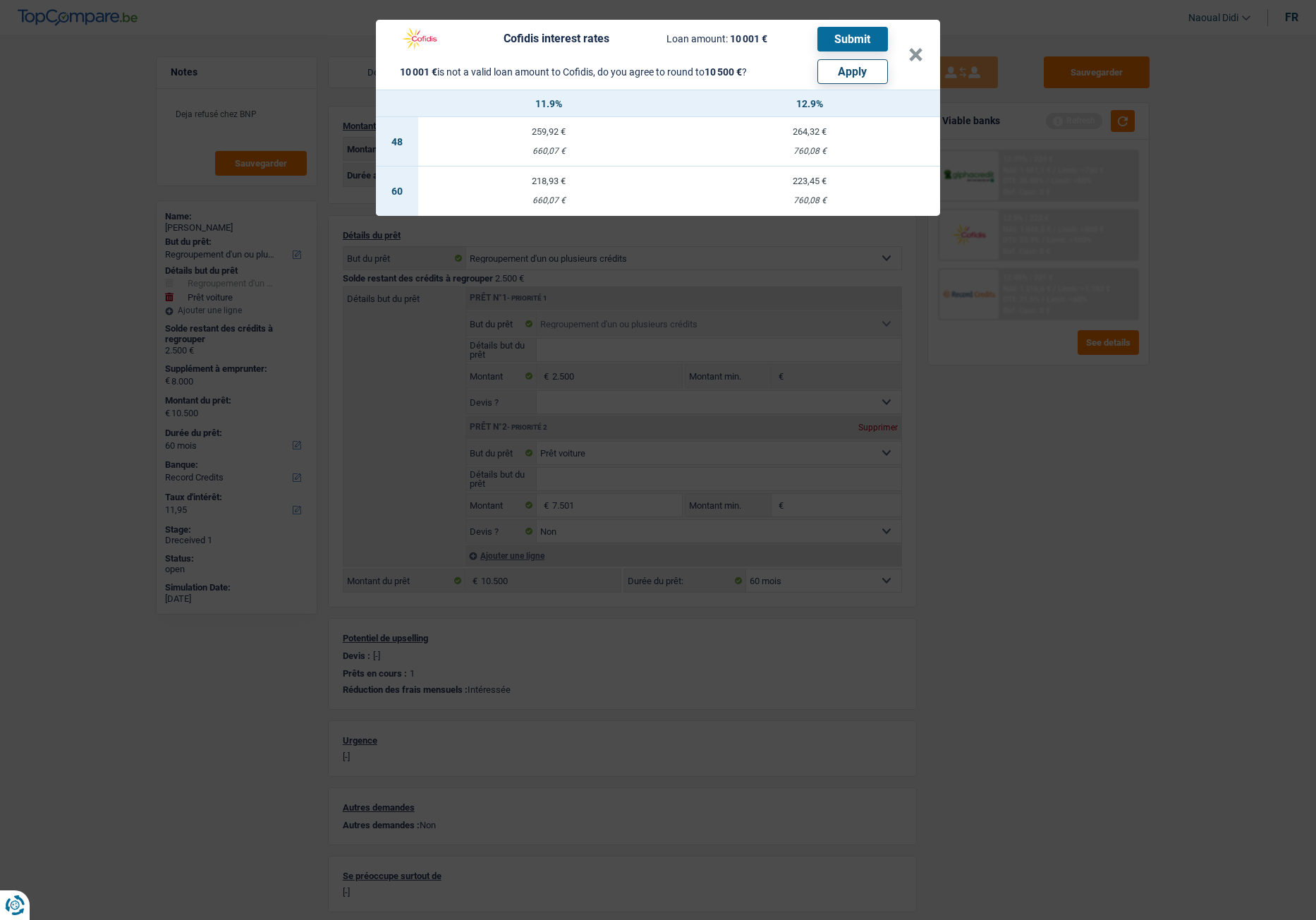
select select "other"
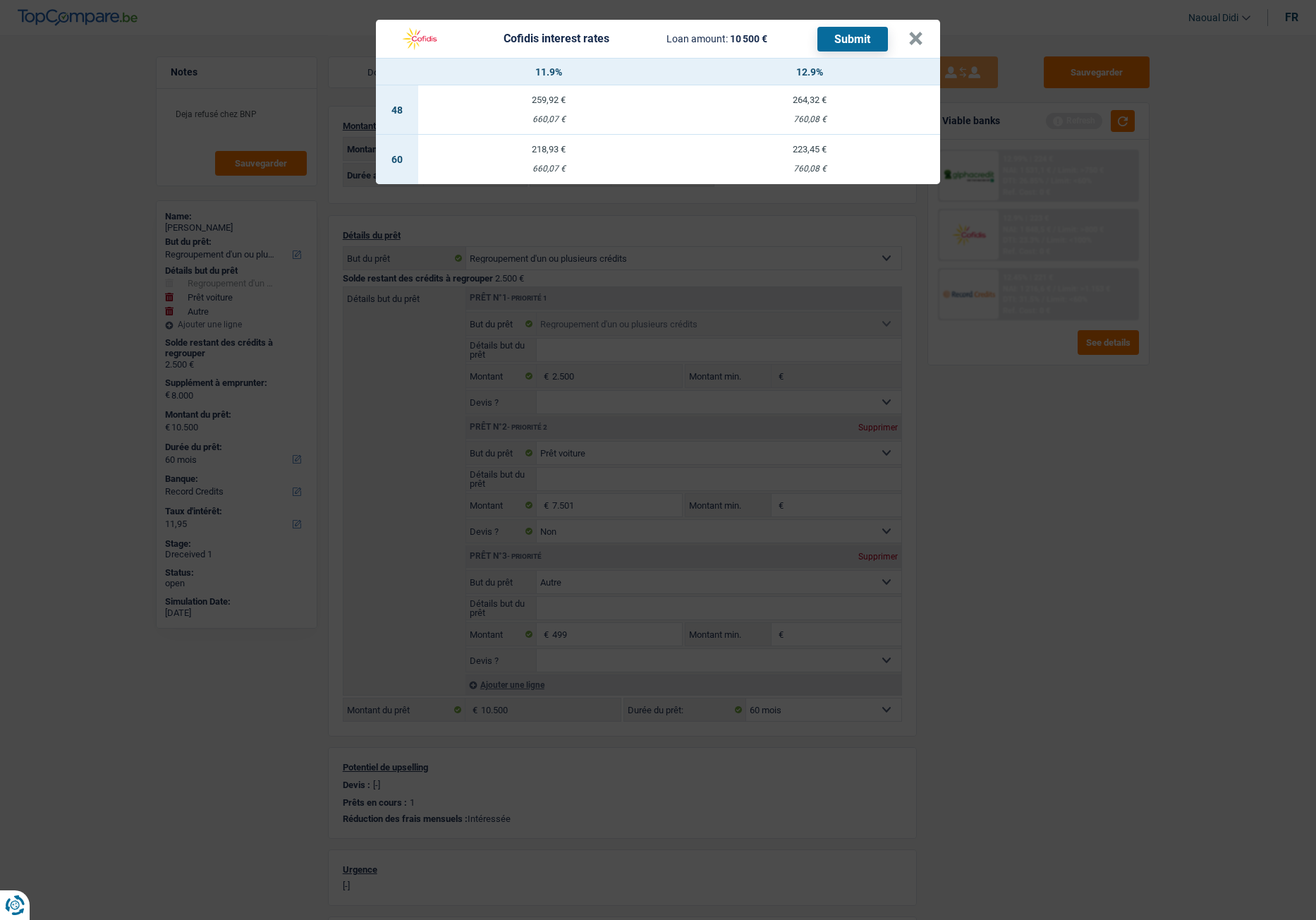
click at [800, 155] on td "223,45 € 760,08 €" at bounding box center [810, 159] width 261 height 50
select select "cofidis"
type input "12,90"
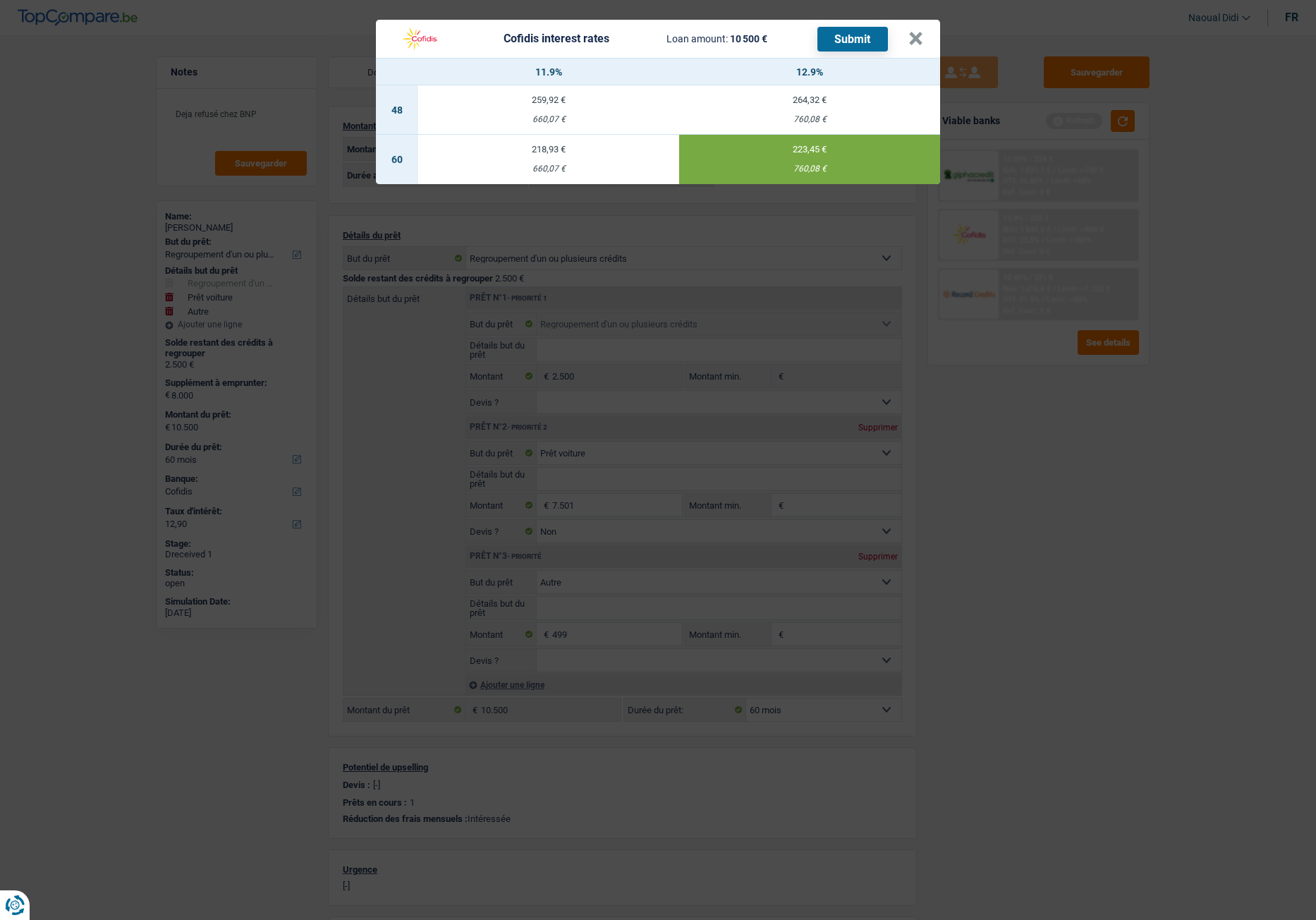
click at [842, 33] on button "Submit" at bounding box center [852, 39] width 71 height 24
click at [916, 43] on button "×" at bounding box center [916, 38] width 15 height 14
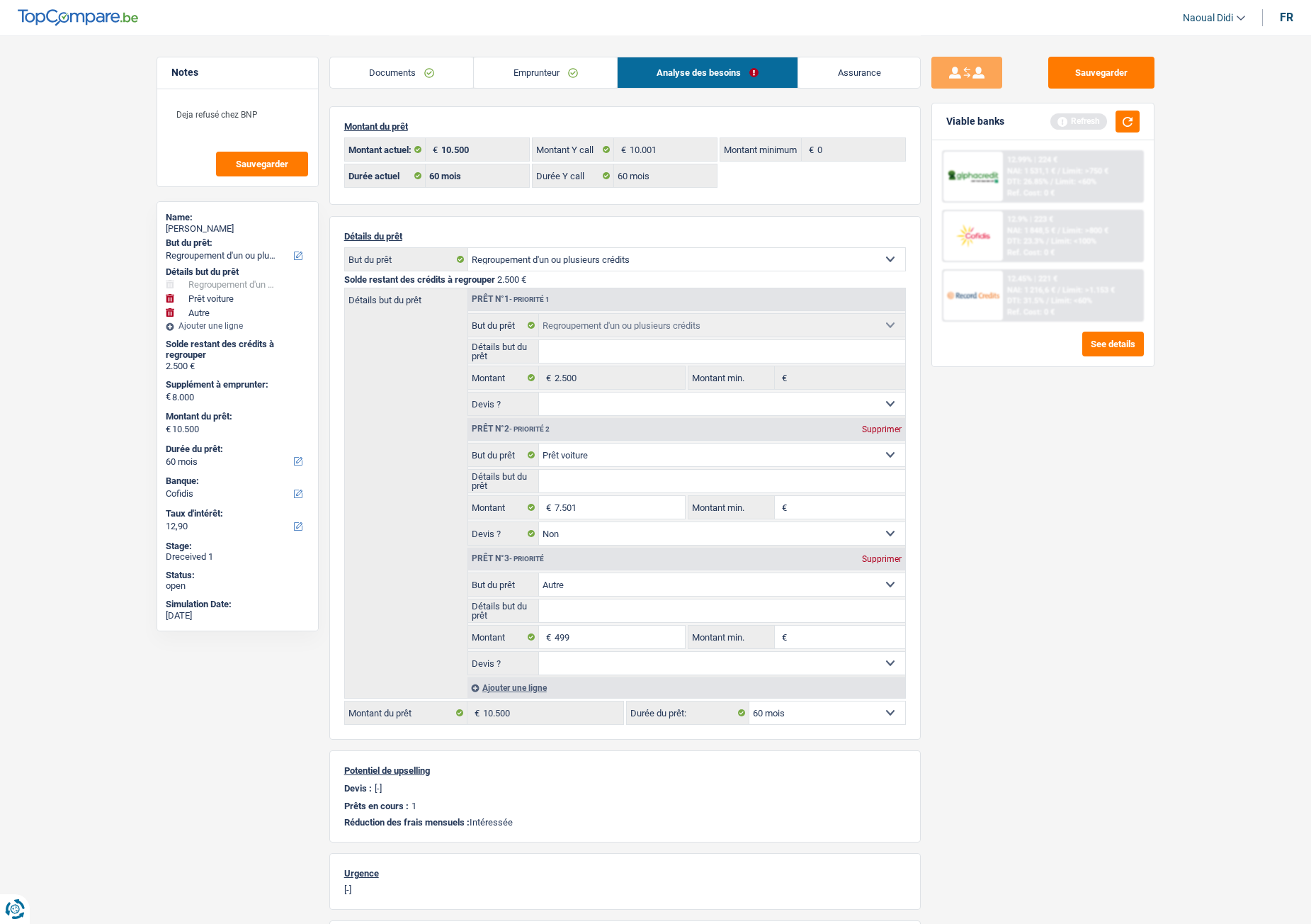
click at [392, 65] on link "Documents" at bounding box center [402, 72] width 144 height 30
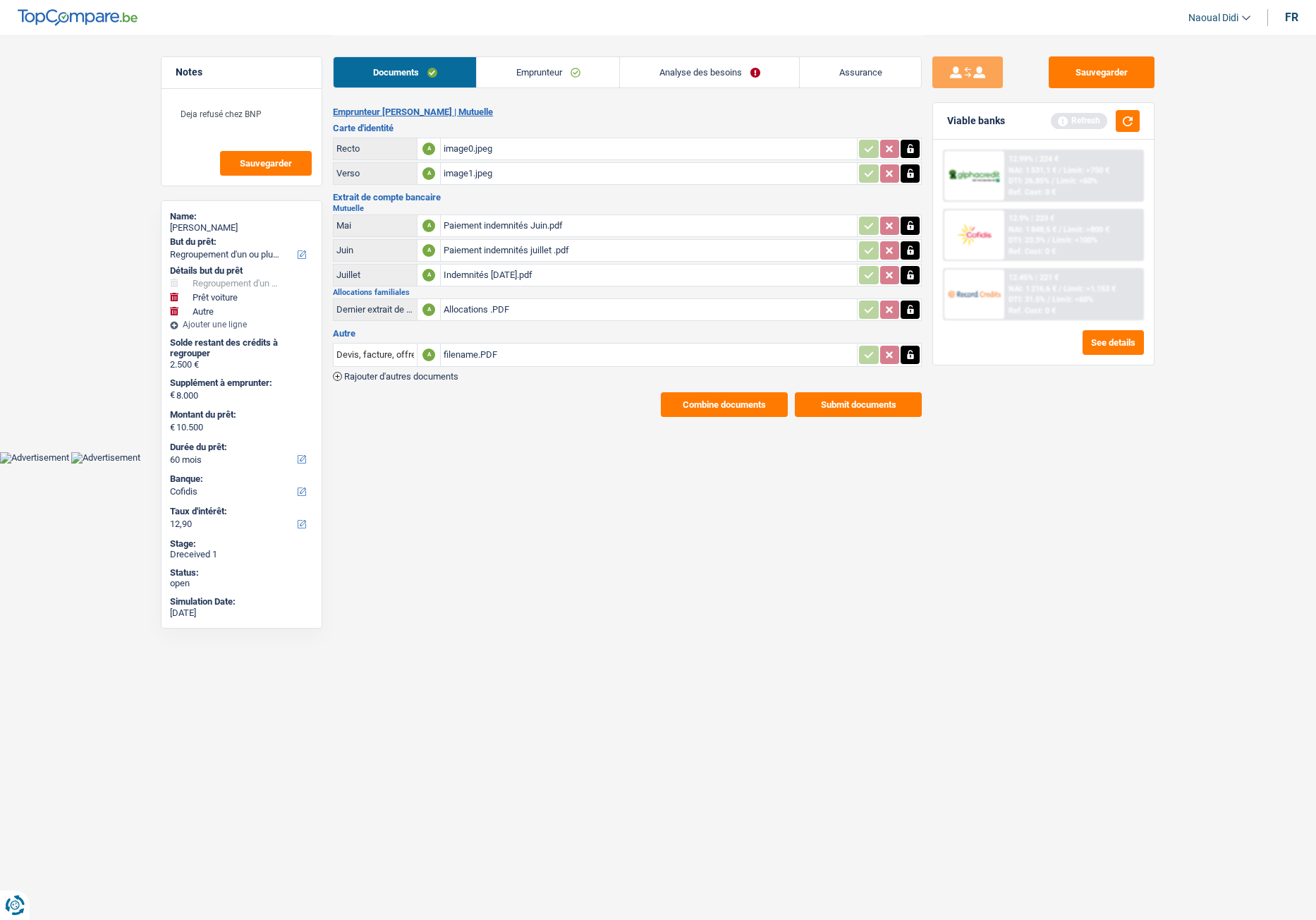
click at [472, 146] on div "image0.jpeg" at bounding box center [649, 149] width 411 height 21
click at [527, 79] on link "Emprunteur" at bounding box center [548, 72] width 143 height 30
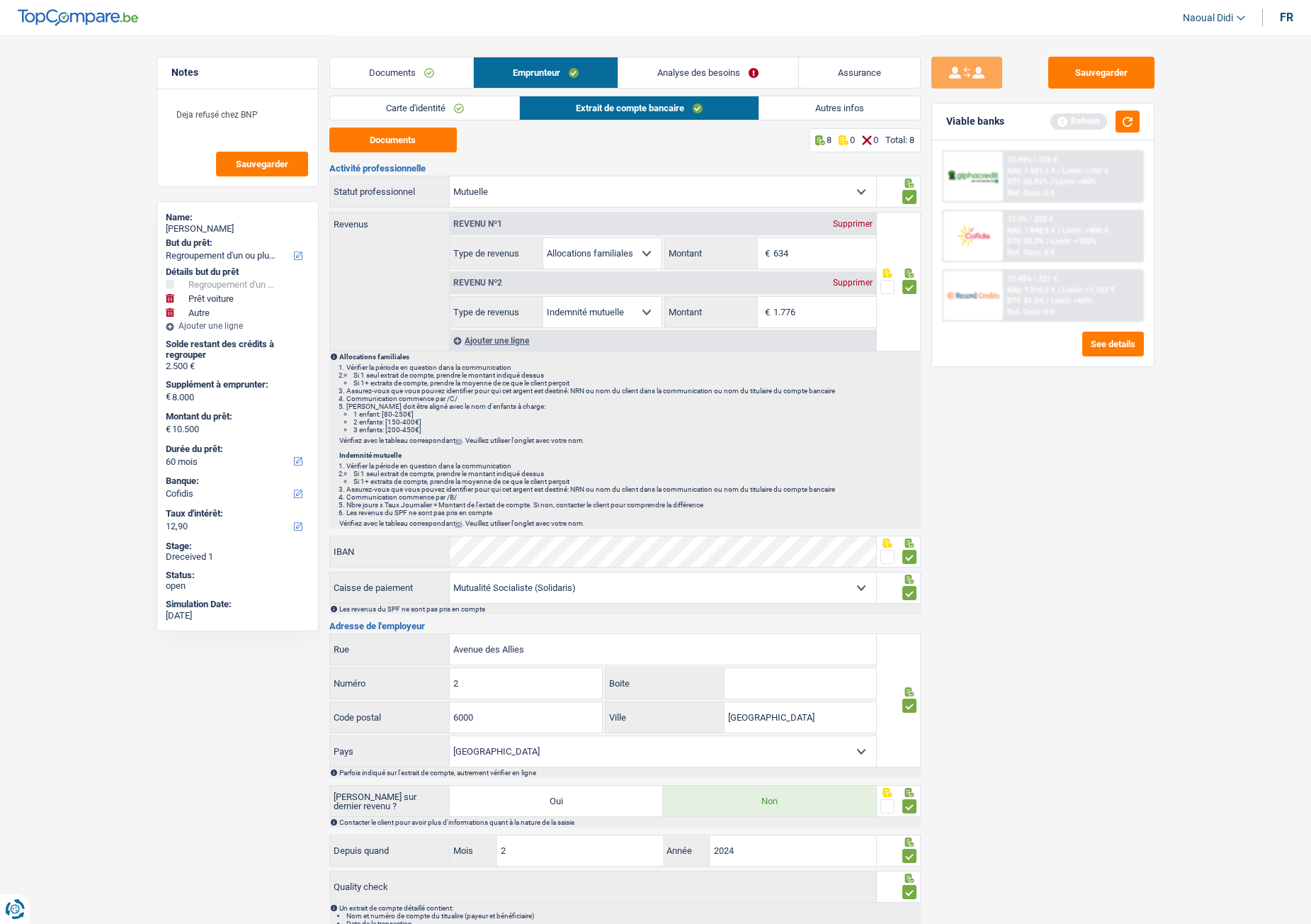
click at [391, 108] on link "Carte d'identité" at bounding box center [425, 108] width 190 height 24
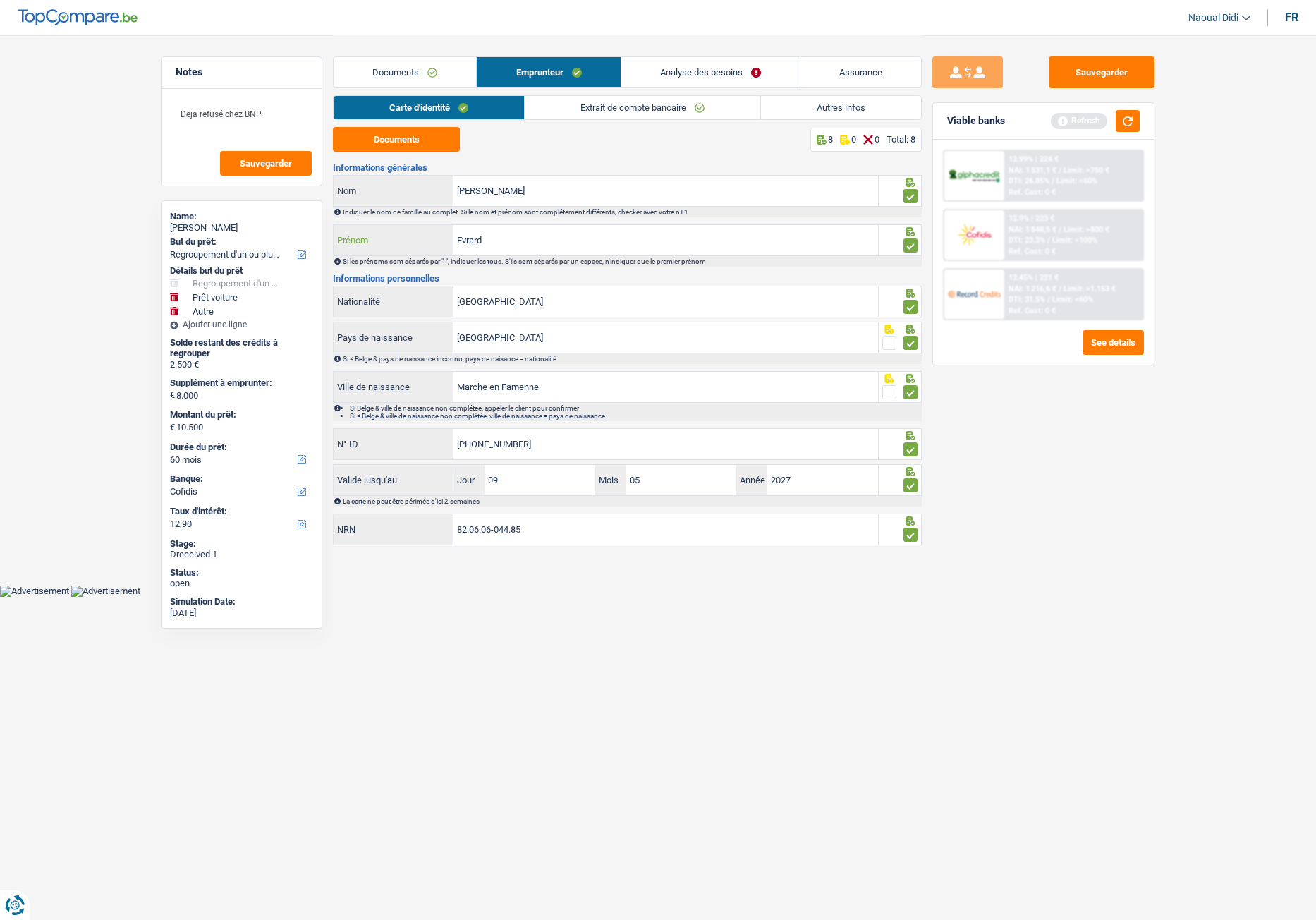
drag, startPoint x: 503, startPoint y: 236, endPoint x: 408, endPoint y: 230, distance: 95.2
click at [408, 230] on div "Evrard Prénom" at bounding box center [605, 240] width 544 height 30
drag, startPoint x: 502, startPoint y: 192, endPoint x: 412, endPoint y: 181, distance: 90.7
click at [412, 181] on div "Béatrice Nom" at bounding box center [605, 191] width 544 height 30
paste input "Evrard"
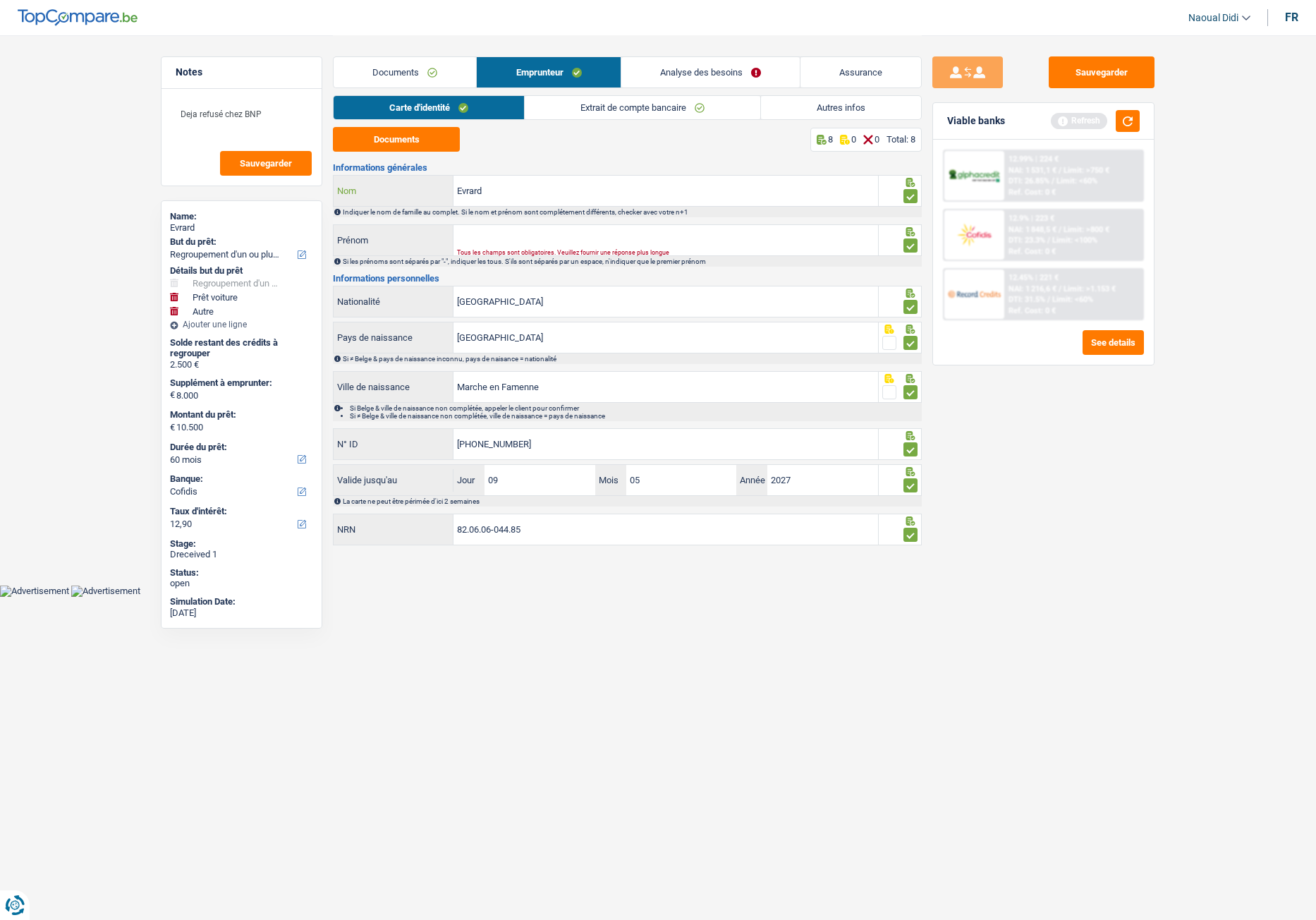
type input "Evrard"
click at [488, 245] on input "Prénom" at bounding box center [666, 240] width 425 height 30
type input "Béatrice"
click at [1083, 85] on button "Sauvegarder" at bounding box center [1102, 72] width 106 height 32
click at [1083, 78] on button "Sauvegarder" at bounding box center [1102, 72] width 106 height 32
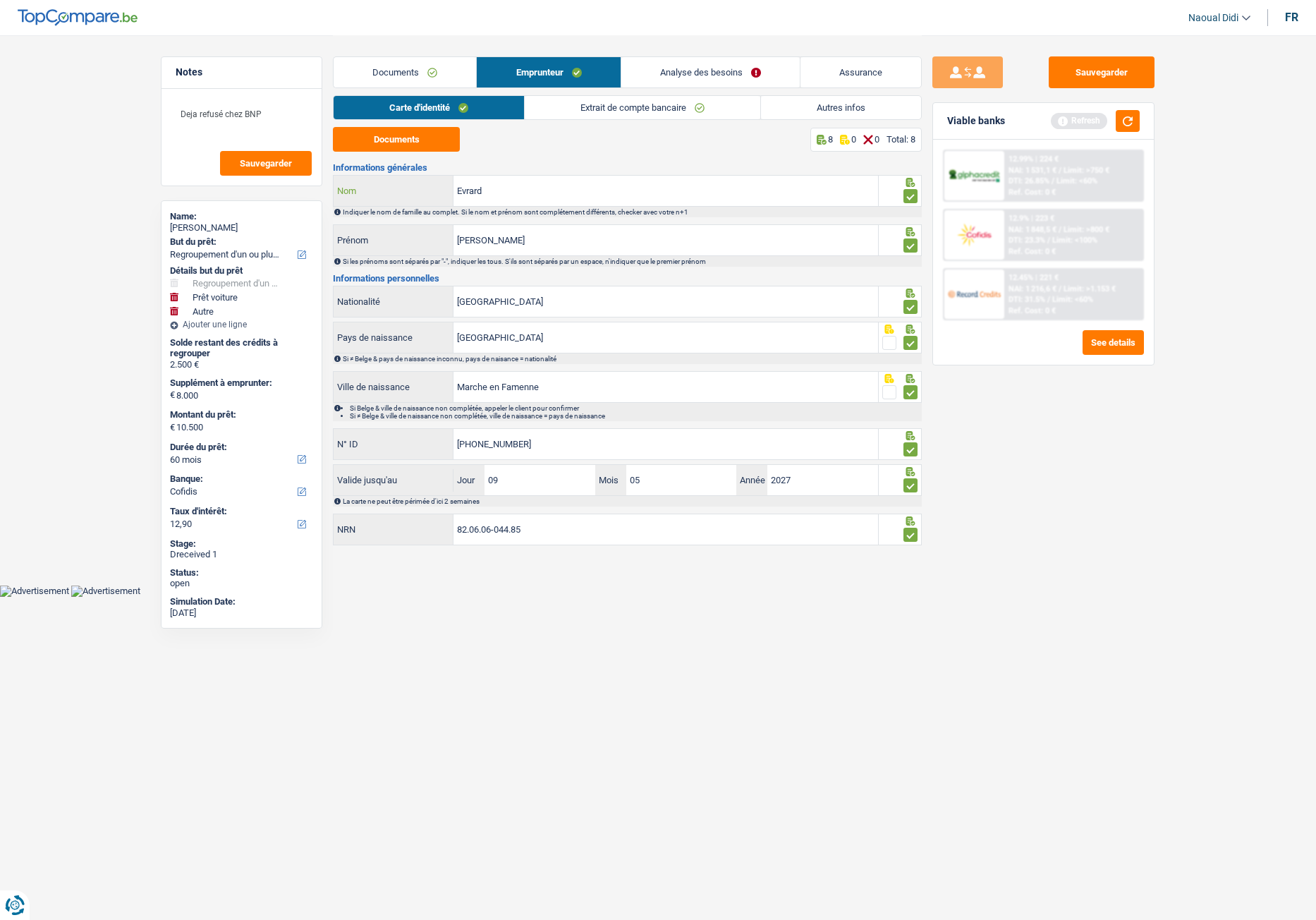
drag, startPoint x: 493, startPoint y: 196, endPoint x: 429, endPoint y: 187, distance: 64.6
click at [429, 187] on div "Evrard Nom" at bounding box center [605, 191] width 544 height 30
click at [15, 91] on main "Notes Deja refusé chez BNP Sauvegarder Name: Béatrice Evrard But du prêt: Confo…" at bounding box center [658, 293] width 1316 height 585
click at [1083, 67] on button "Sauvegarder" at bounding box center [1102, 72] width 106 height 32
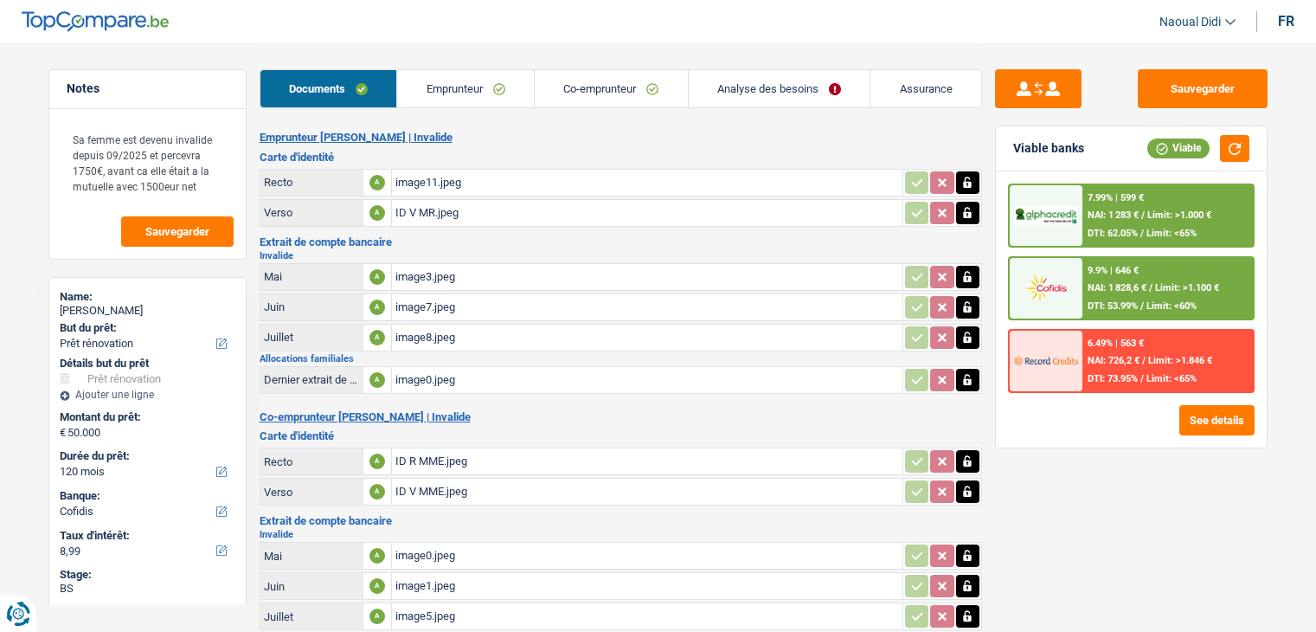
select select "renovation"
select select "120"
select select "cofidis"
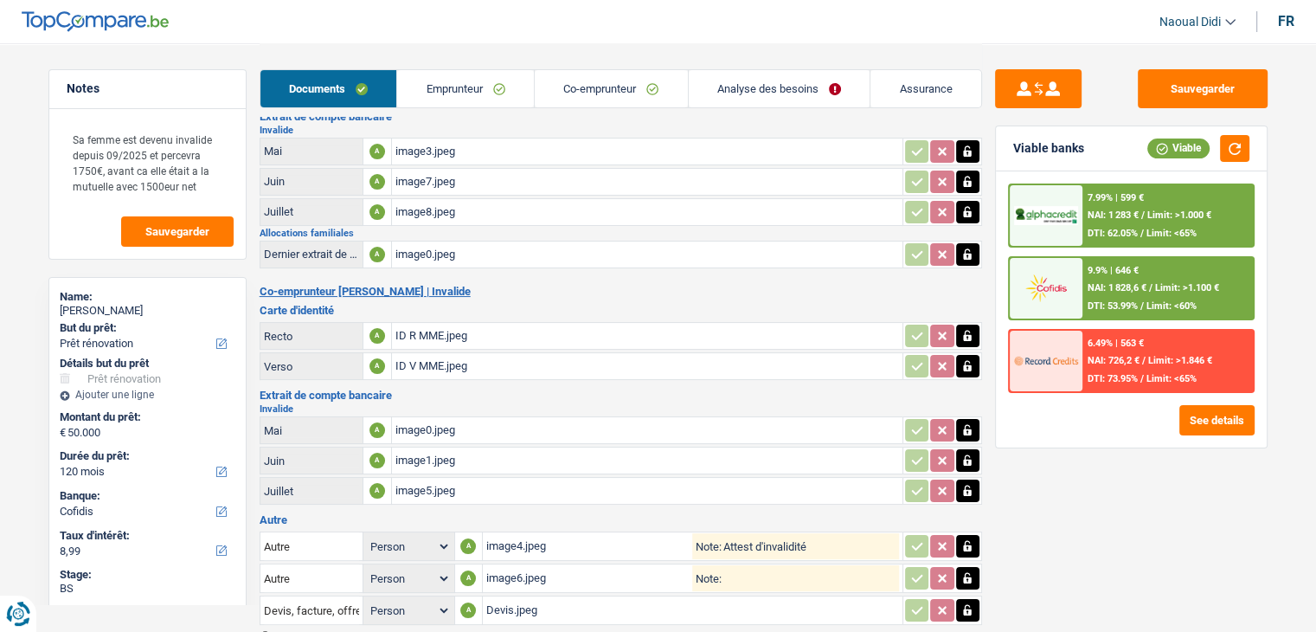
scroll to position [222, 0]
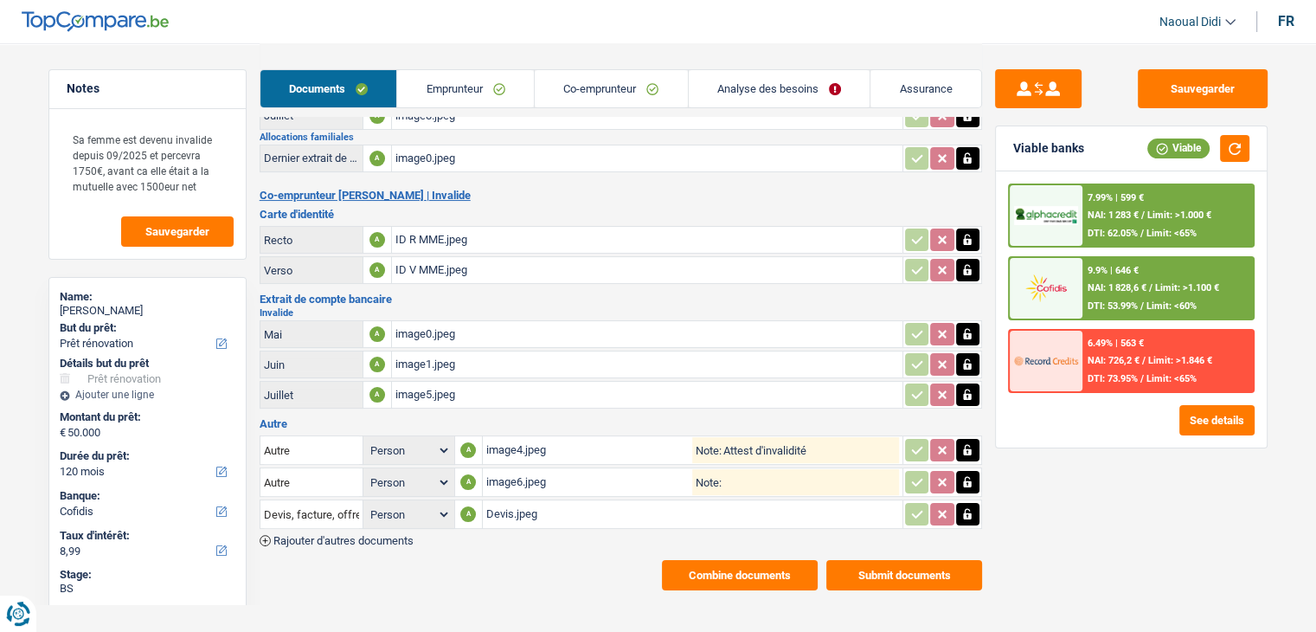
click at [517, 501] on div "Devis.jpeg" at bounding box center [692, 514] width 413 height 26
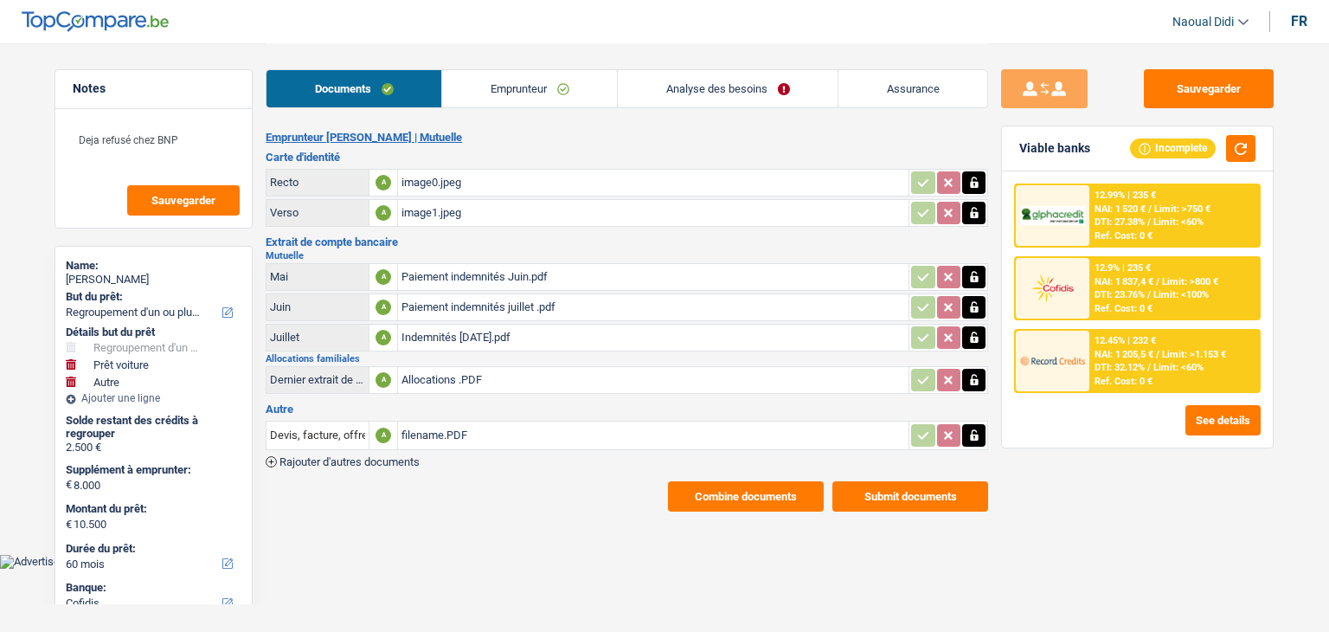
select select "refinancing"
select select "car"
select select "other"
select select "60"
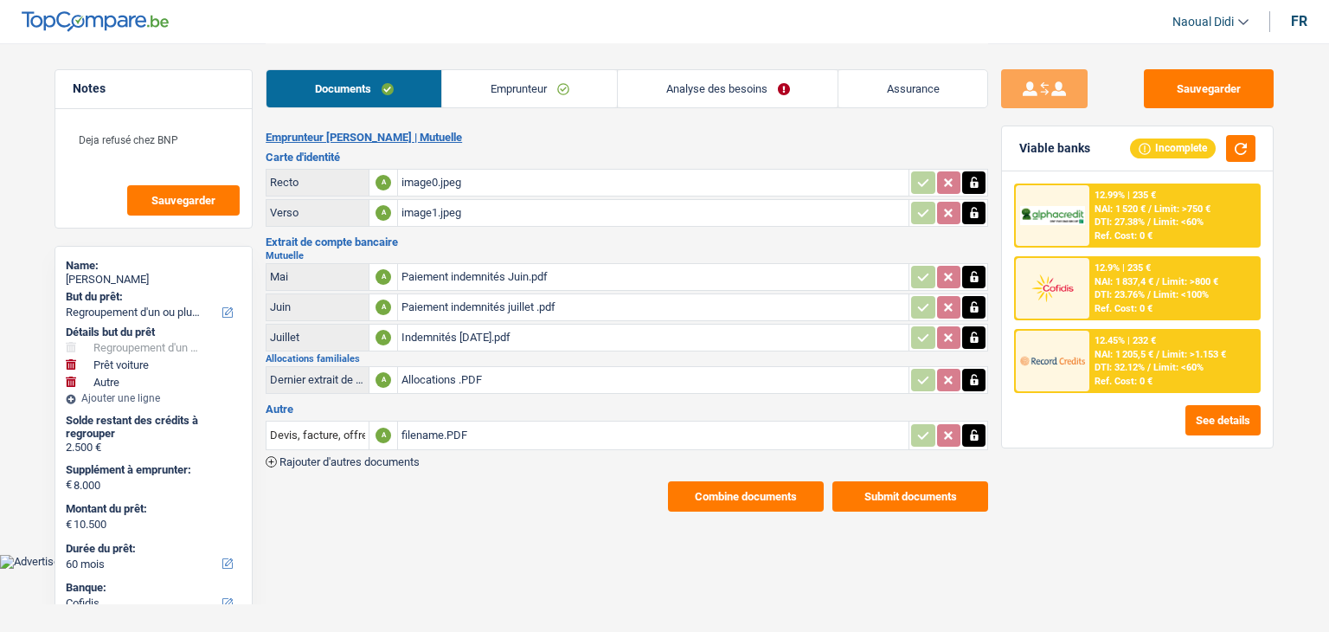
select select "cofidis"
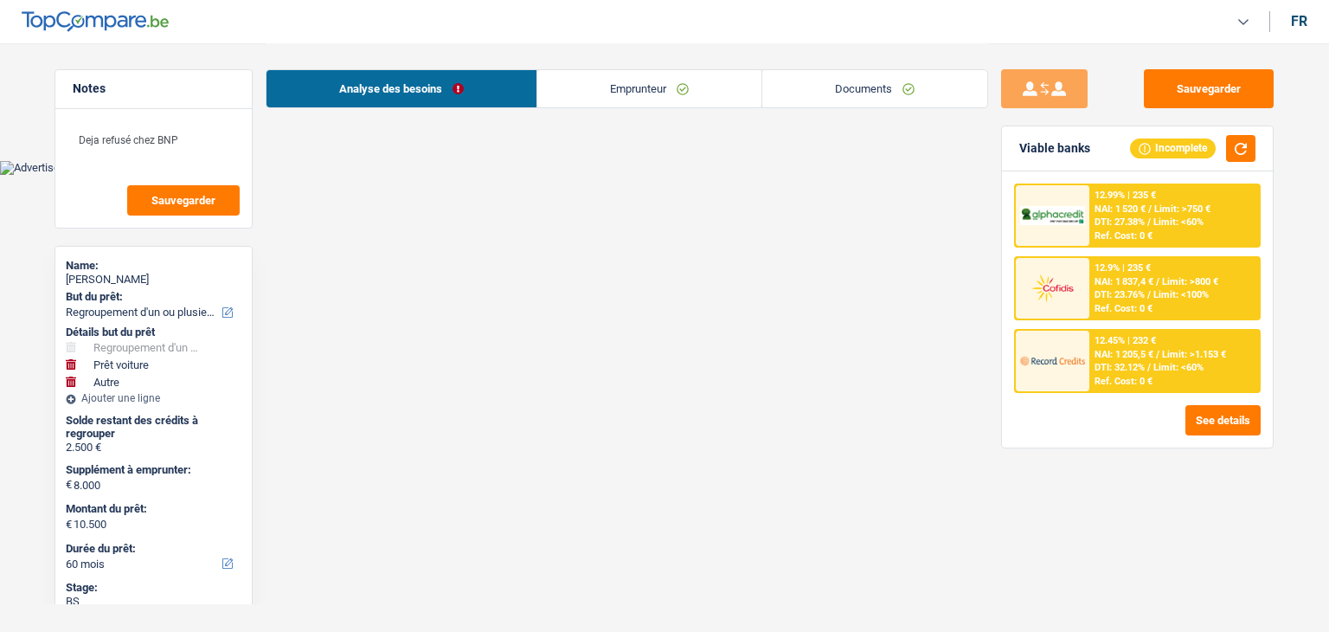
select select "refinancing"
select select "car"
select select "other"
select select "60"
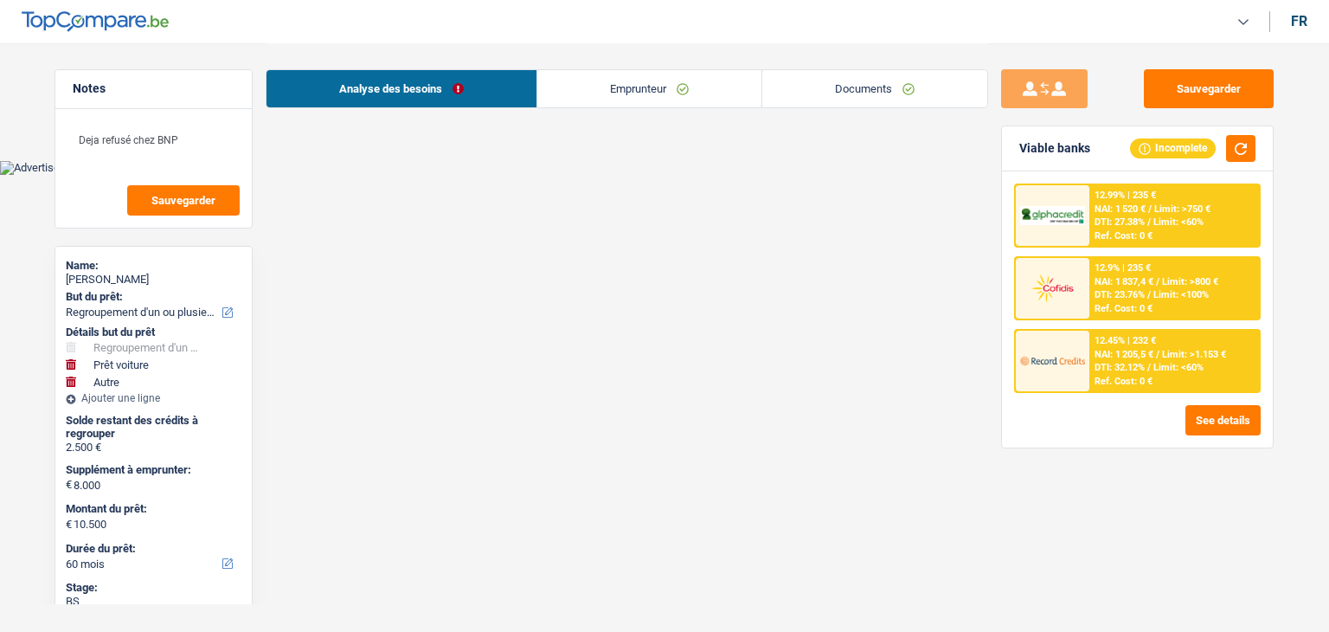
select select "cofidis"
select select "60"
select select "refinancing"
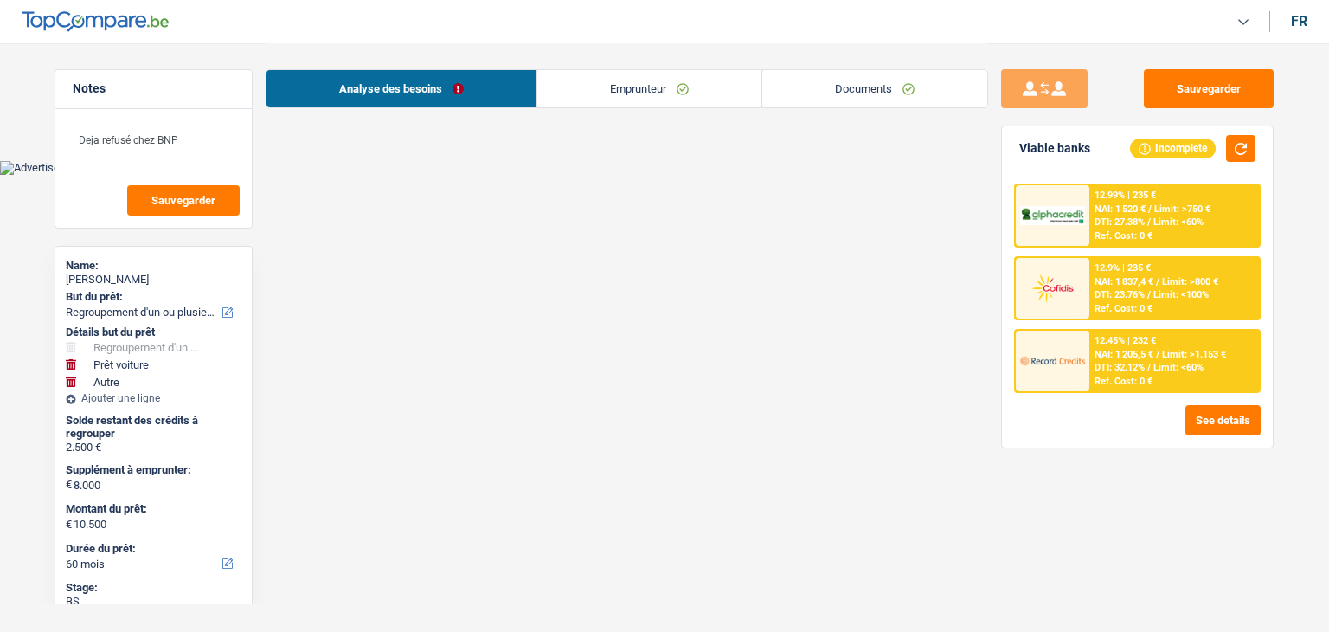
select select "car"
select select "false"
select select "other"
select select "60"
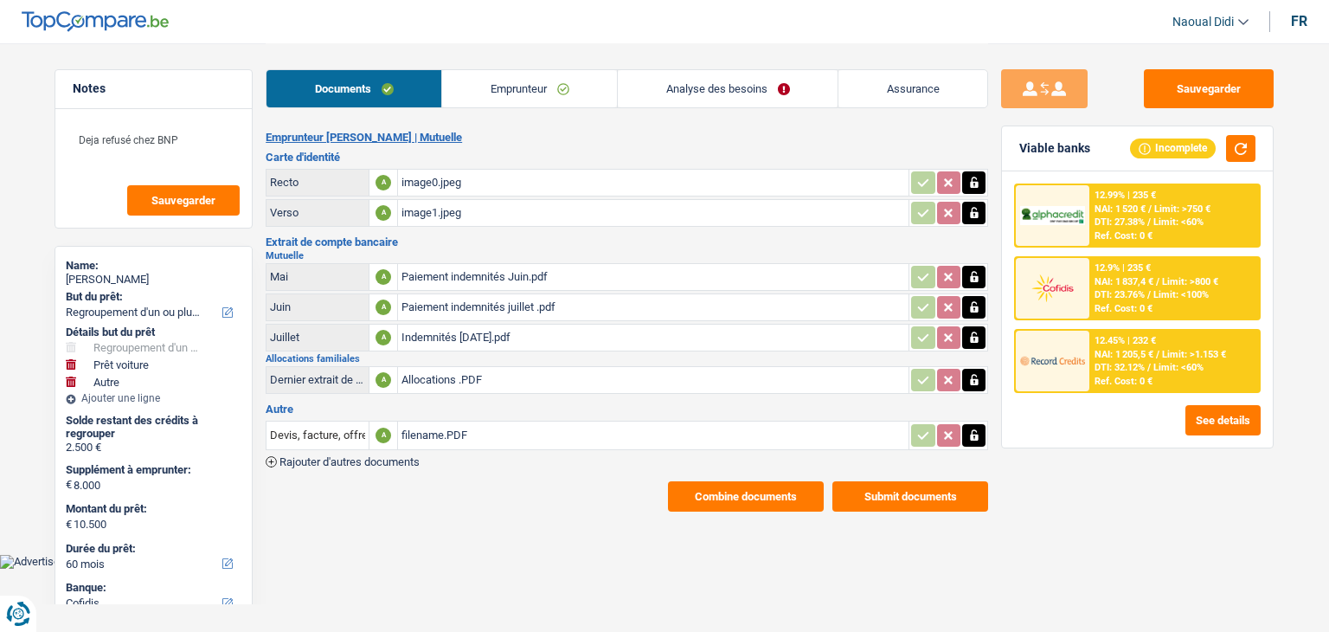
click at [731, 91] on link "Analyse des besoins" at bounding box center [728, 88] width 220 height 37
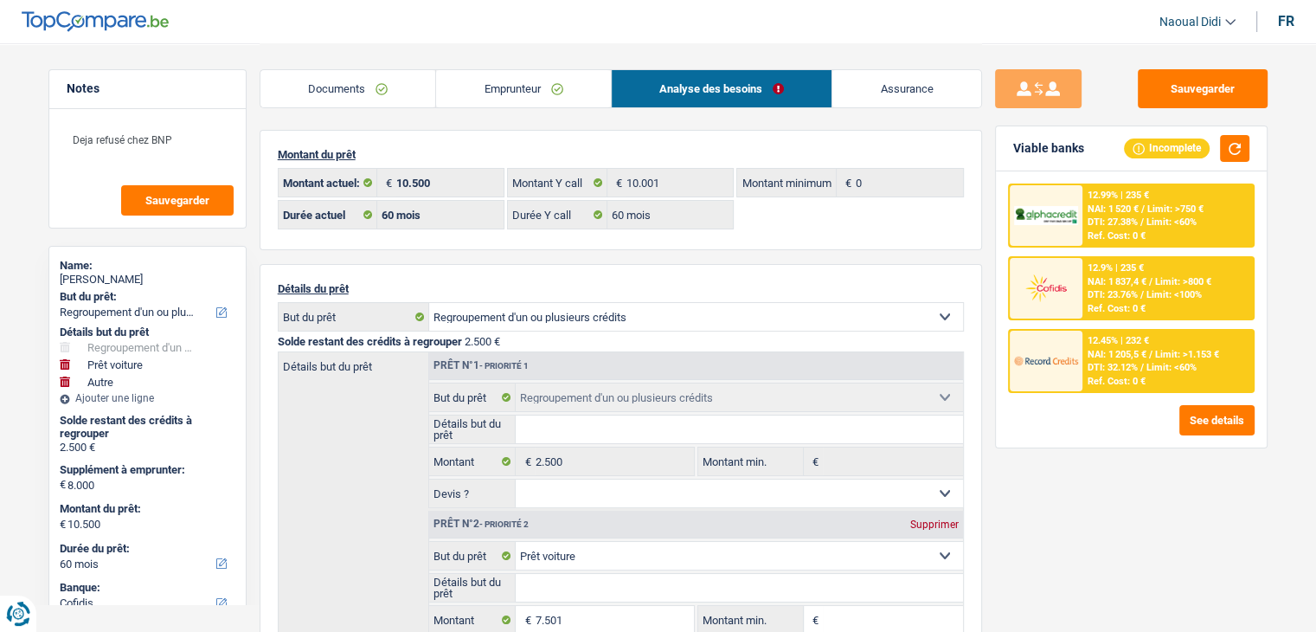
click at [1153, 355] on div "NAI: 1 205,5 € / Limit: >1.153 €" at bounding box center [1154, 354] width 132 height 11
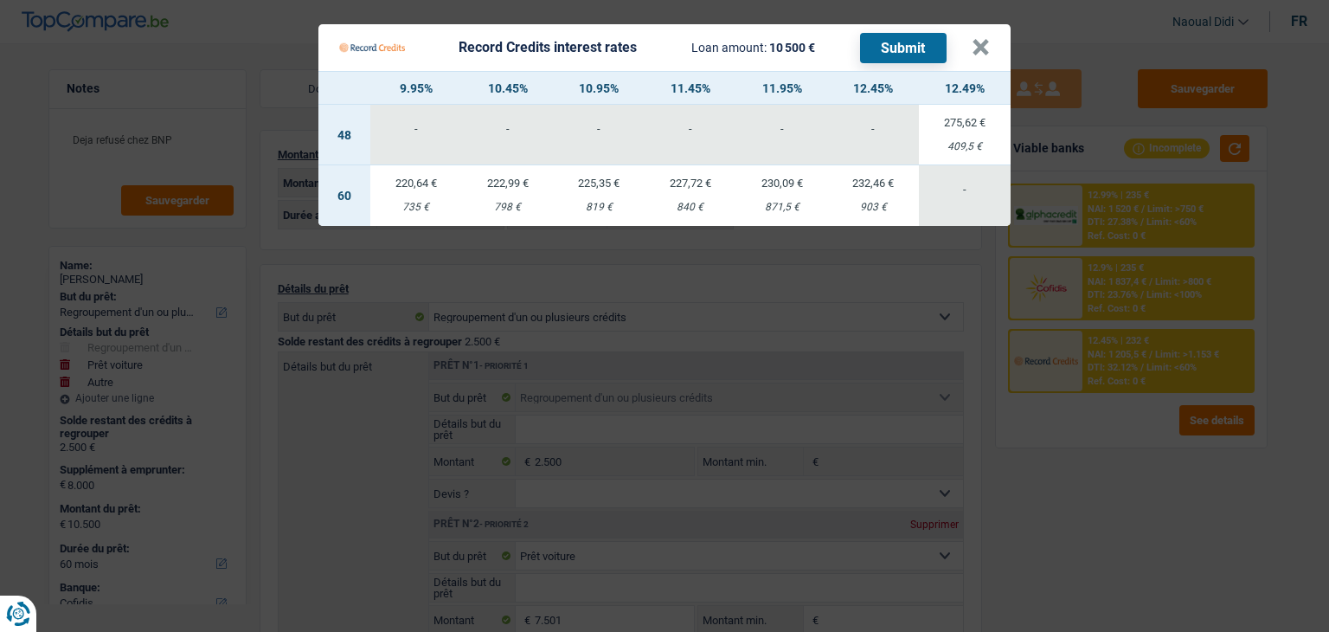
click at [969, 43] on div "Record Credits interest rates Loan amount: 10 500 € Submit" at bounding box center [655, 47] width 633 height 33
click at [987, 42] on button "×" at bounding box center [981, 47] width 18 height 17
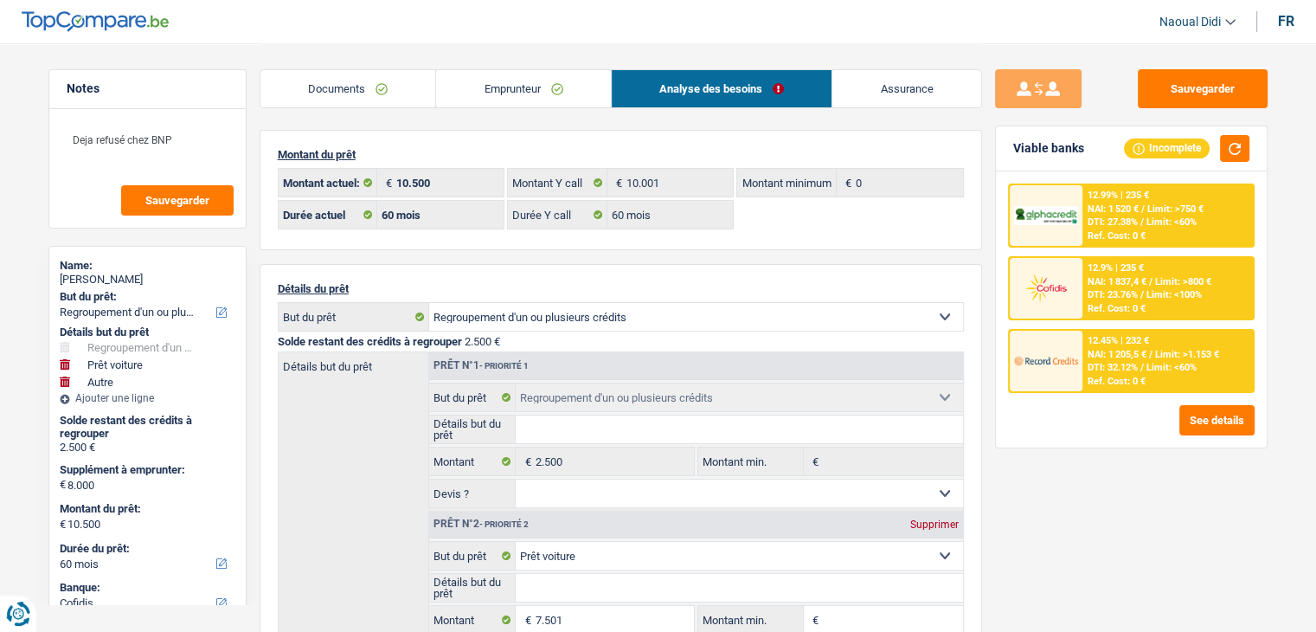
click at [558, 83] on link "Emprunteur" at bounding box center [523, 88] width 175 height 37
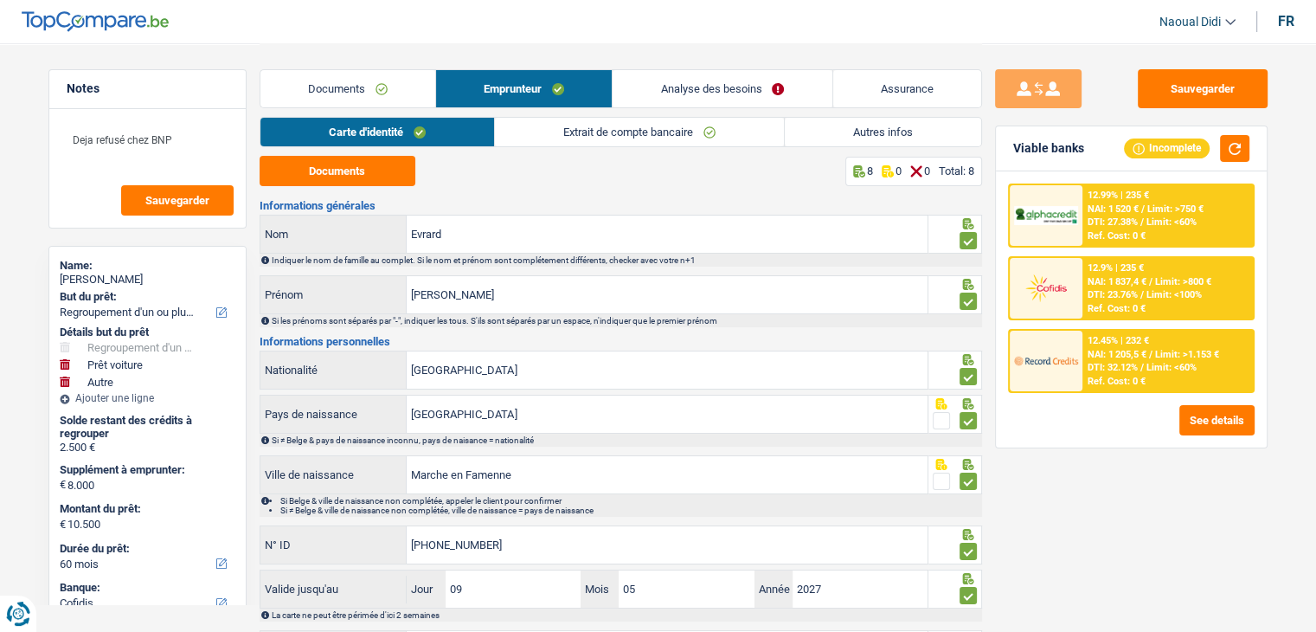
click at [1079, 206] on div at bounding box center [1046, 215] width 73 height 61
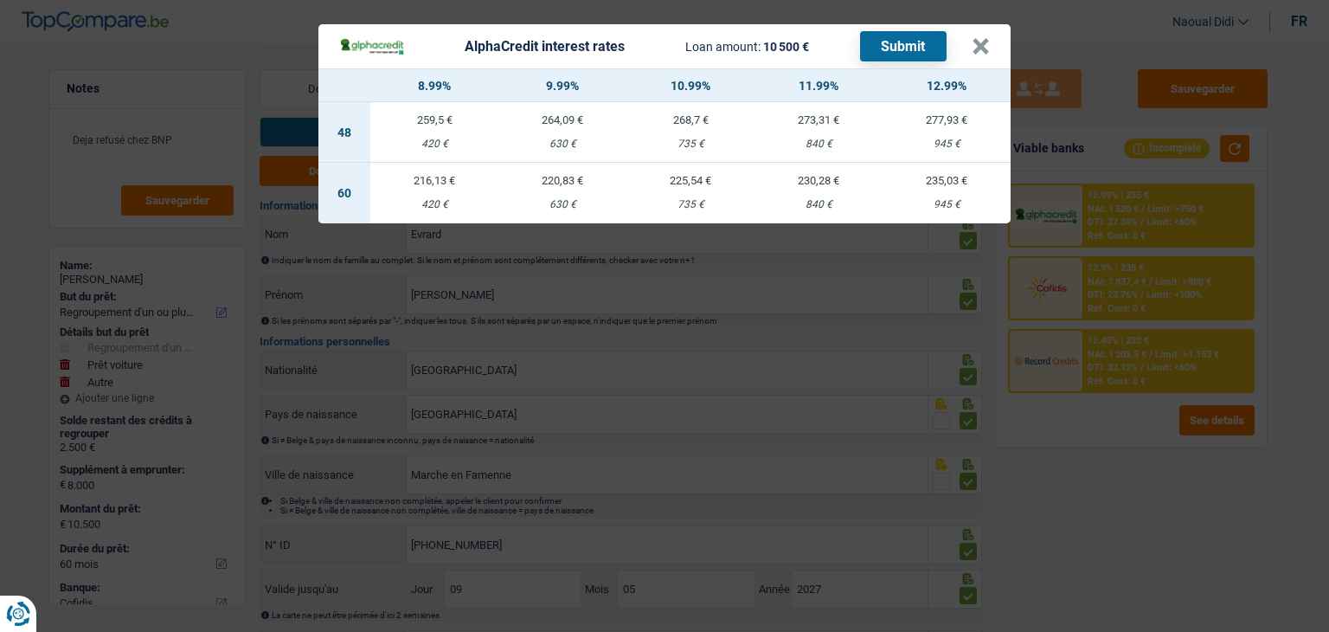
click at [1077, 268] on div "AlphaCredit interest rates Loan amount: 10 500 € Submit × 8.99% 9.99% 10.99% 11…" at bounding box center [664, 316] width 1329 height 632
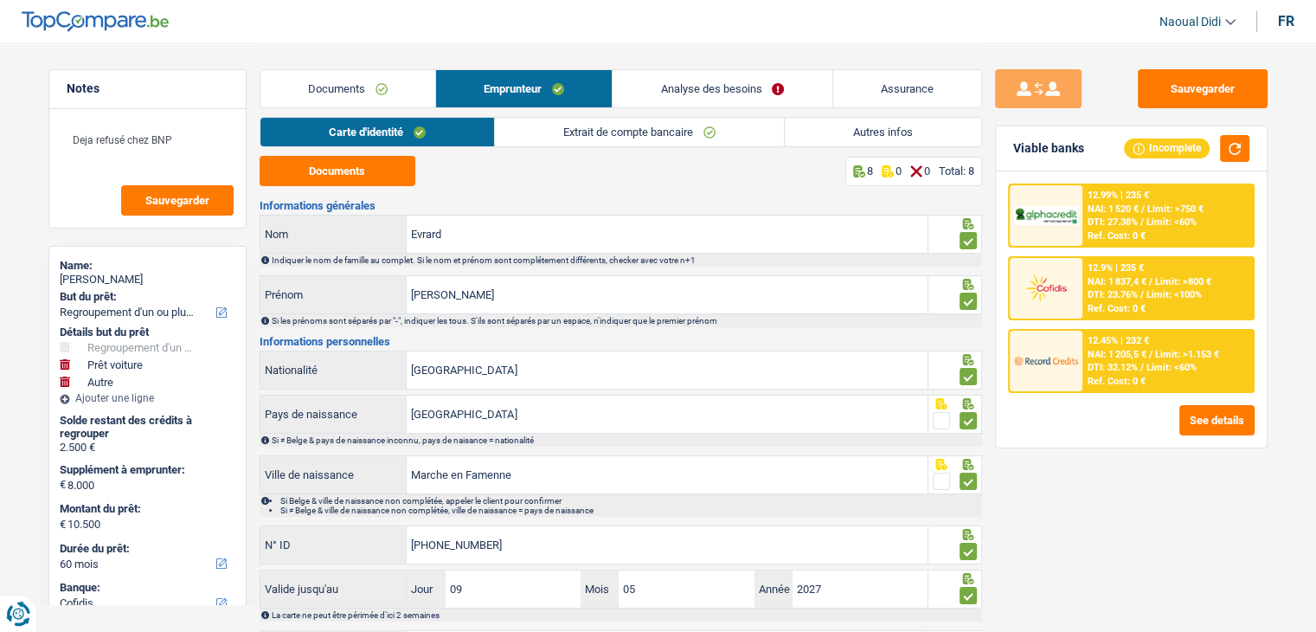
click at [1073, 353] on img at bounding box center [1046, 360] width 64 height 32
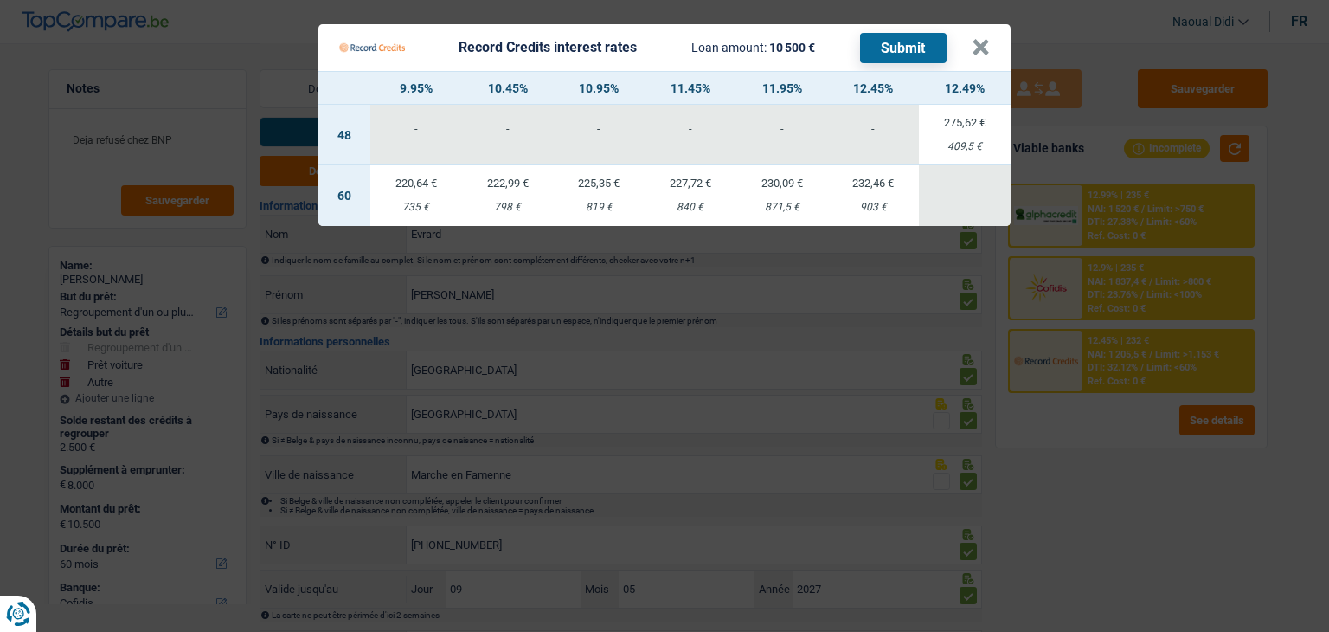
click at [850, 191] on td "232,46 € 903 €" at bounding box center [874, 195] width 92 height 61
select select "record credits"
type input "12,45"
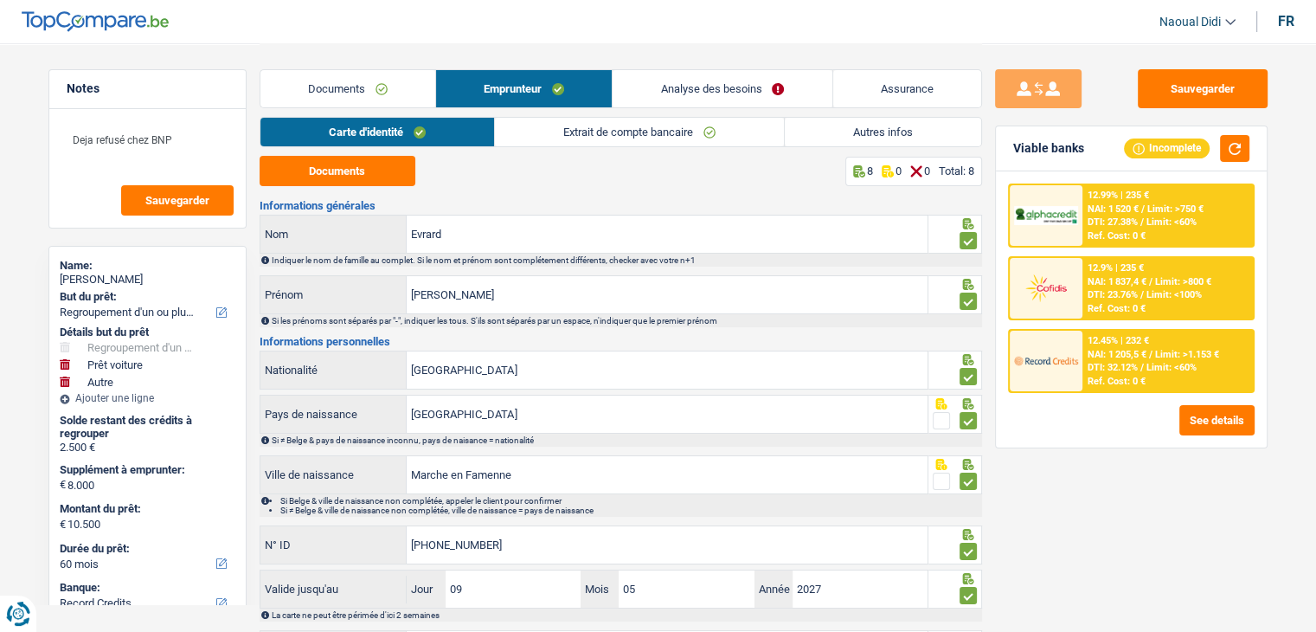
click at [1088, 361] on div "12.45% | 232 € NAI: 1 205,5 € / Limit: >1.153 € DTI: 32.12% / Limit: <60% Ref. …" at bounding box center [1168, 361] width 171 height 61
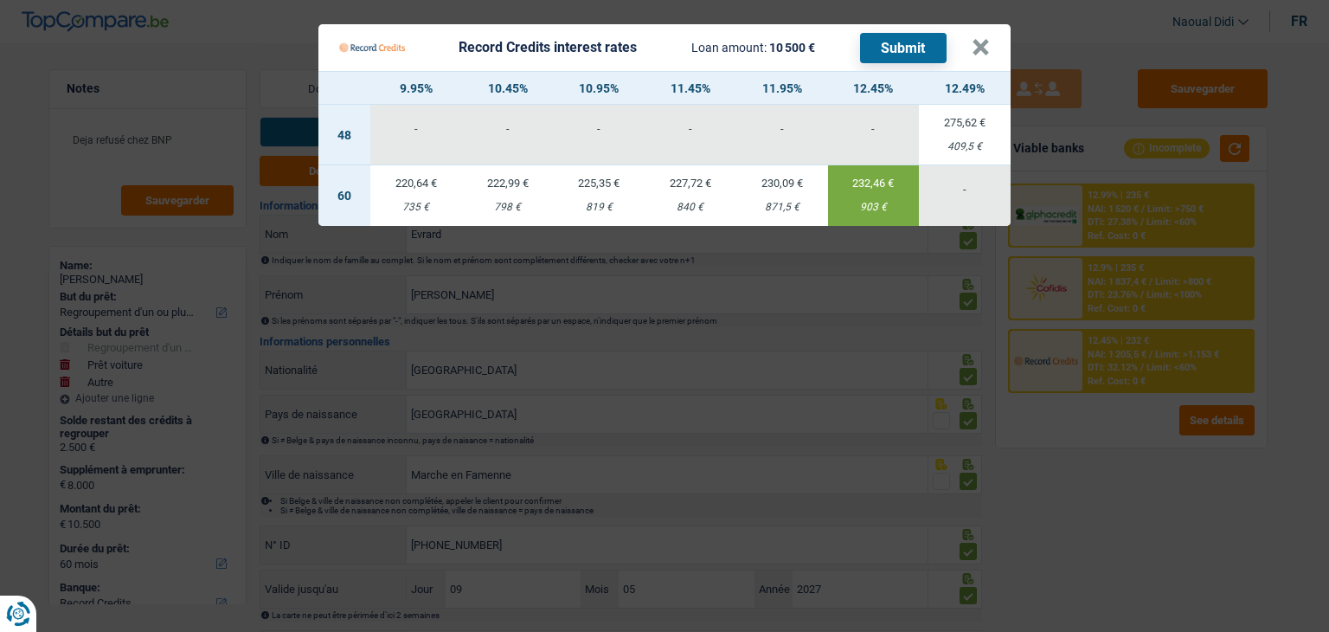
click at [903, 53] on button "Submit" at bounding box center [903, 48] width 87 height 30
click at [980, 50] on button "×" at bounding box center [981, 47] width 18 height 17
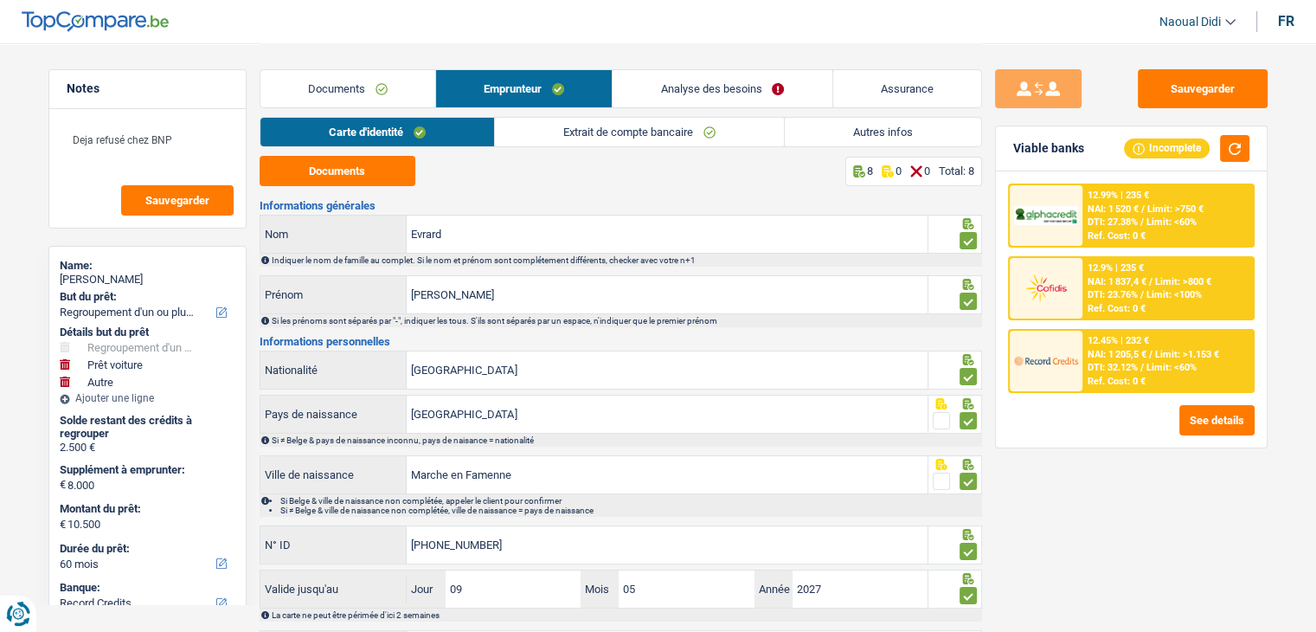
click at [1086, 219] on div "12.99% | 235 € NAI: 1 520 € / Limit: >750 € DTI: 27.38% / Limit: <60% Ref. Cost…" at bounding box center [1168, 215] width 171 height 61
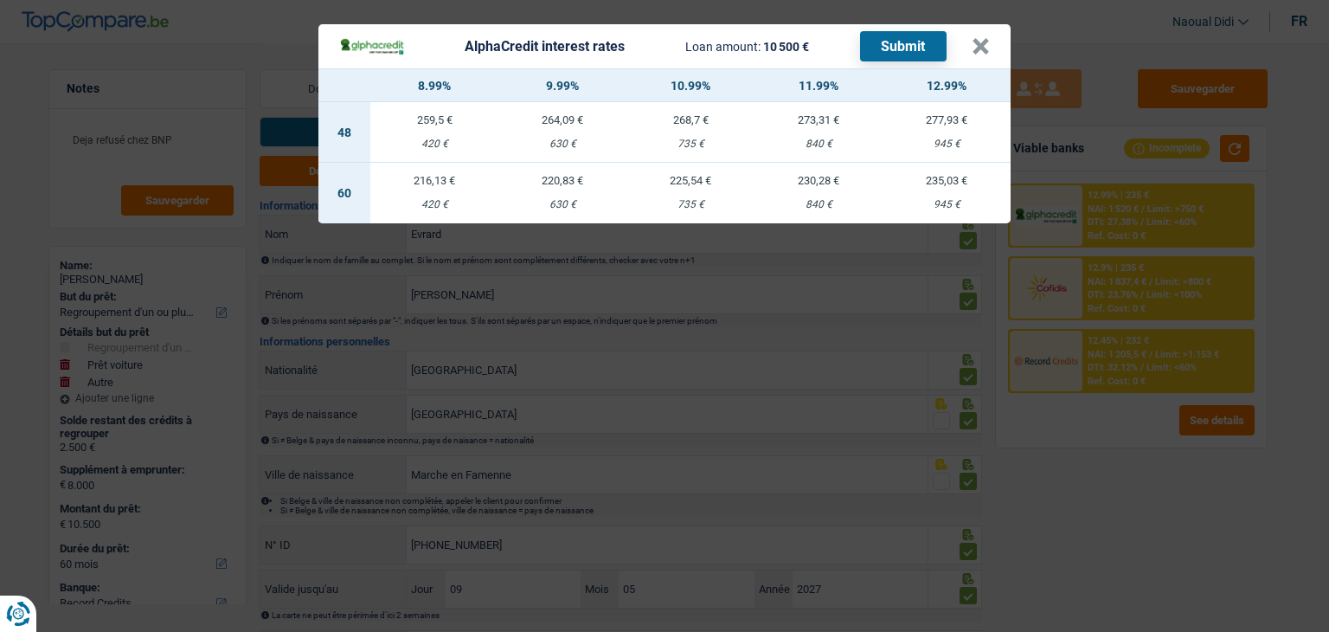
click at [222, 25] on div "AlphaCredit interest rates Loan amount: 10 500 € Submit × 8.99% 9.99% 10.99% 11…" at bounding box center [664, 316] width 1329 height 632
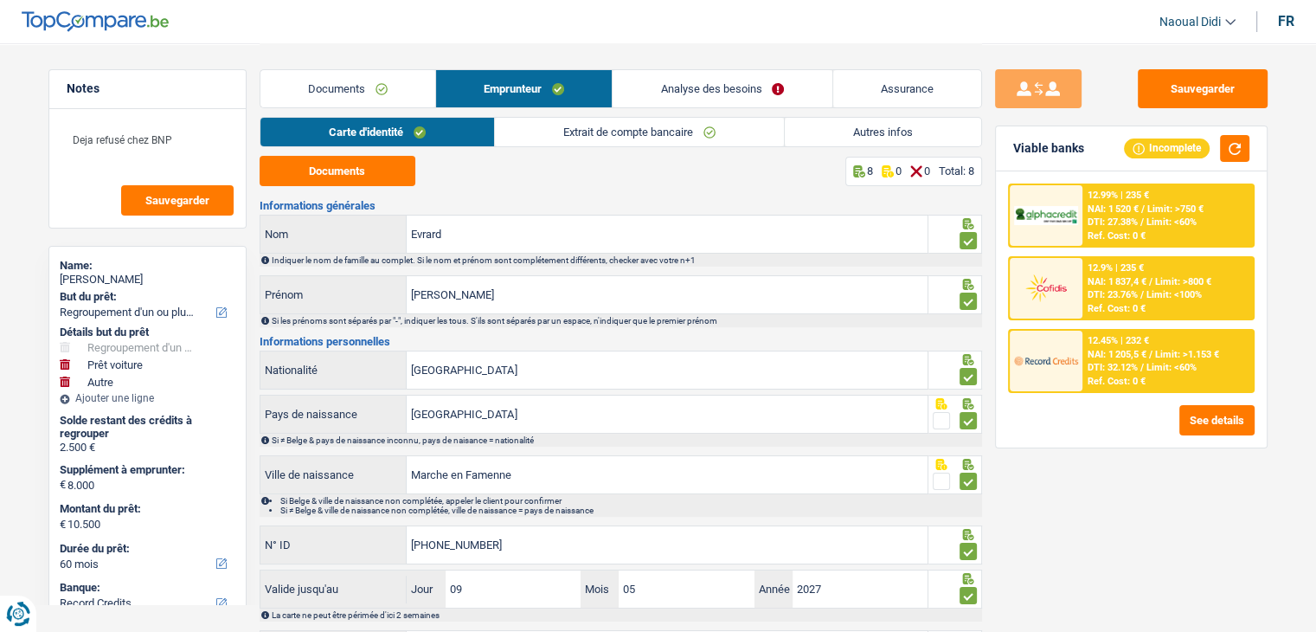
click at [733, 81] on link "Analyse des besoins" at bounding box center [722, 88] width 219 height 37
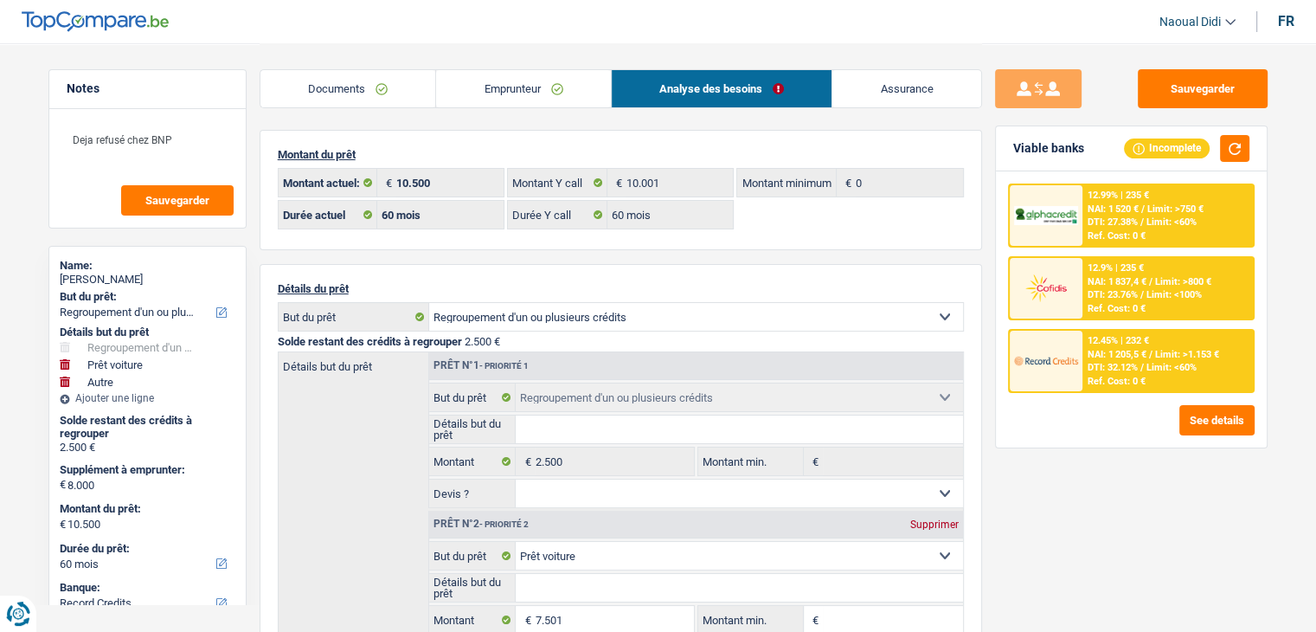
click at [1137, 216] on span "DTI: 27.38%" at bounding box center [1113, 221] width 50 height 11
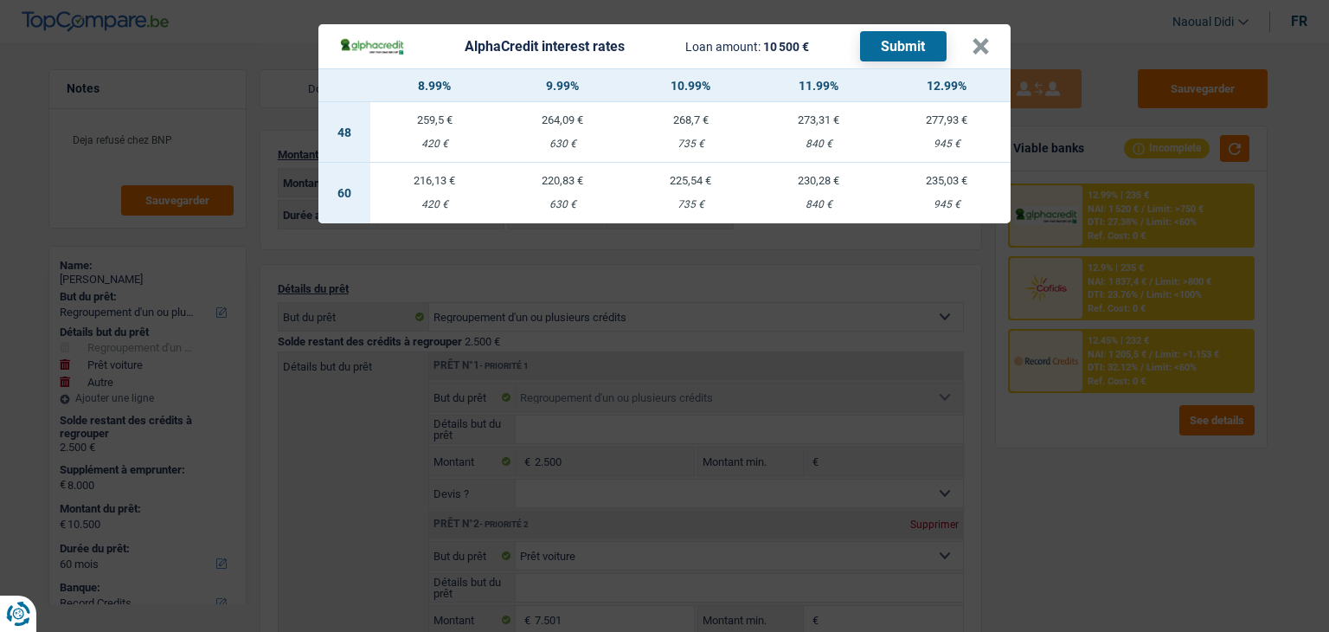
click at [818, 197] on td "230,28 € 840 €" at bounding box center [819, 193] width 128 height 61
select select "alphacredit"
type input "11,99"
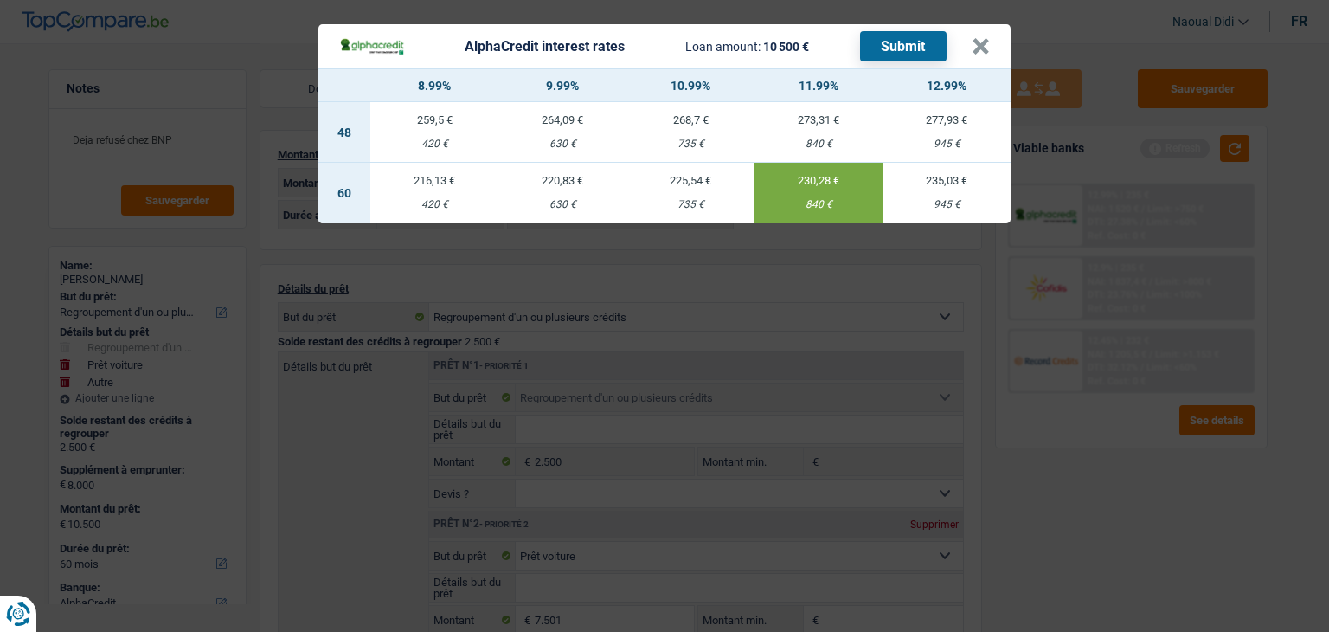
click at [896, 49] on button "Submit" at bounding box center [903, 46] width 87 height 30
click at [978, 46] on button "×" at bounding box center [981, 46] width 18 height 17
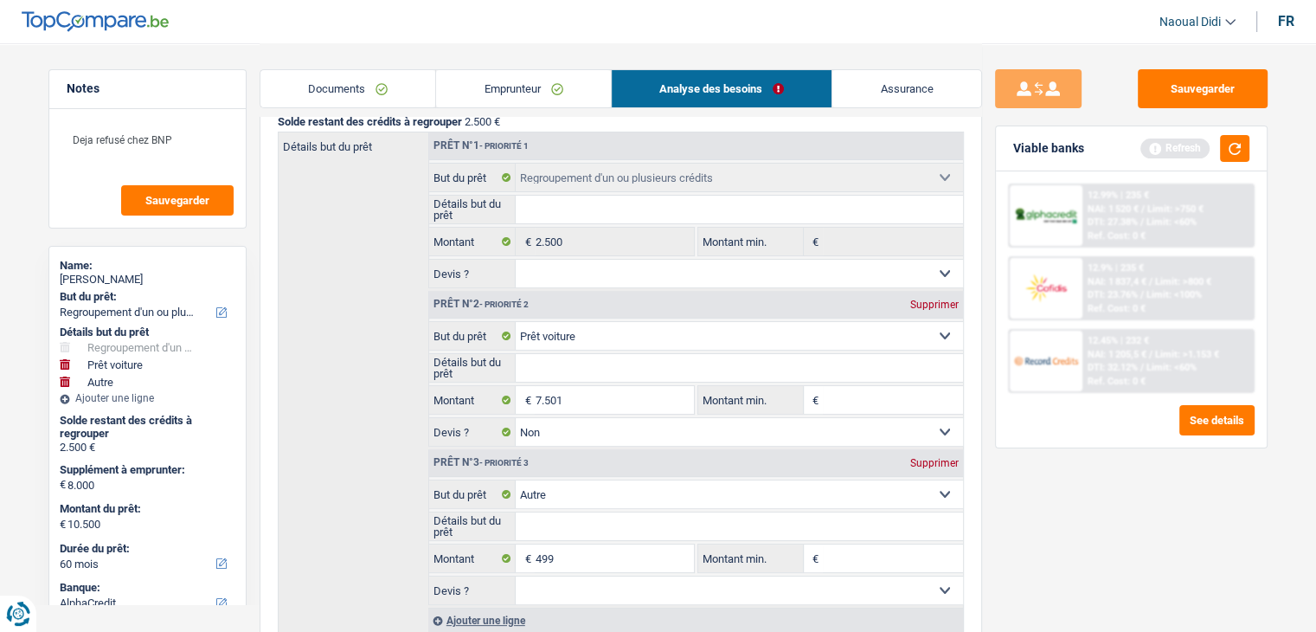
scroll to position [260, 0]
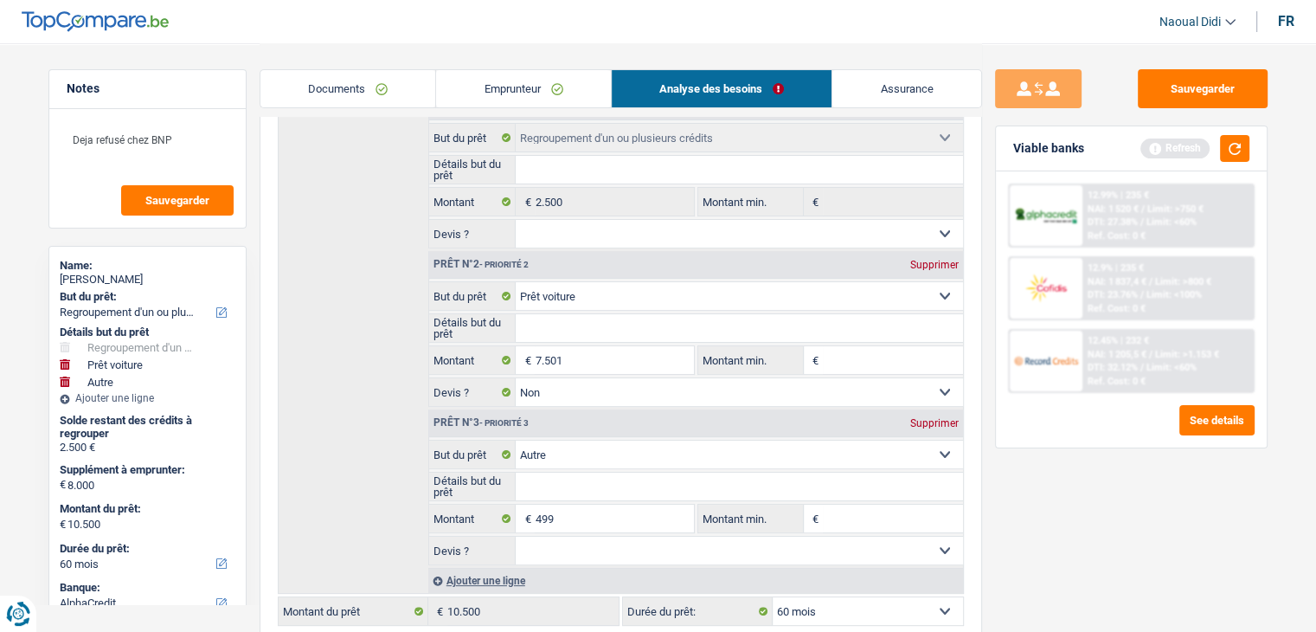
click at [921, 418] on div "Supprimer" at bounding box center [934, 423] width 57 height 10
type input "7.501"
type input "10.001"
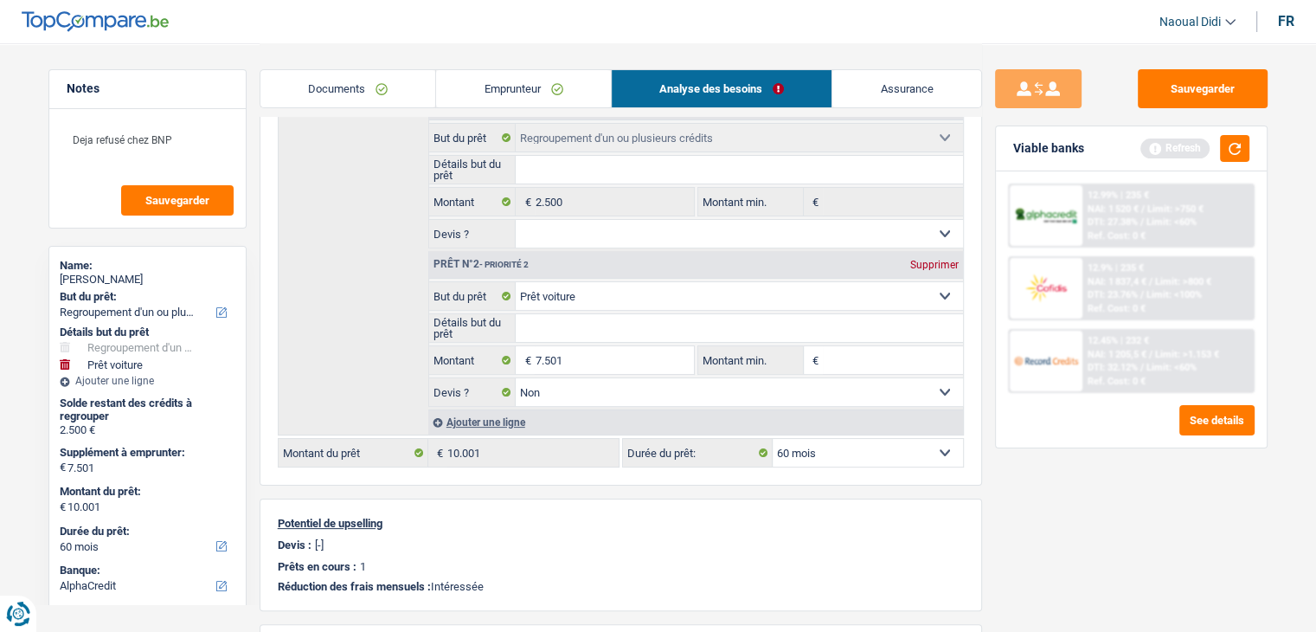
click at [848, 293] on select "Confort maison: meubles, textile, peinture, électroménager, outillage non-profe…" at bounding box center [739, 296] width 447 height 28
select select "other"
click at [516, 282] on select "Confort maison: meubles, textile, peinture, électroménager, outillage non-profe…" at bounding box center [739, 296] width 447 height 28
select select "other"
click at [573, 316] on input "Détails but du prêt" at bounding box center [739, 328] width 447 height 28
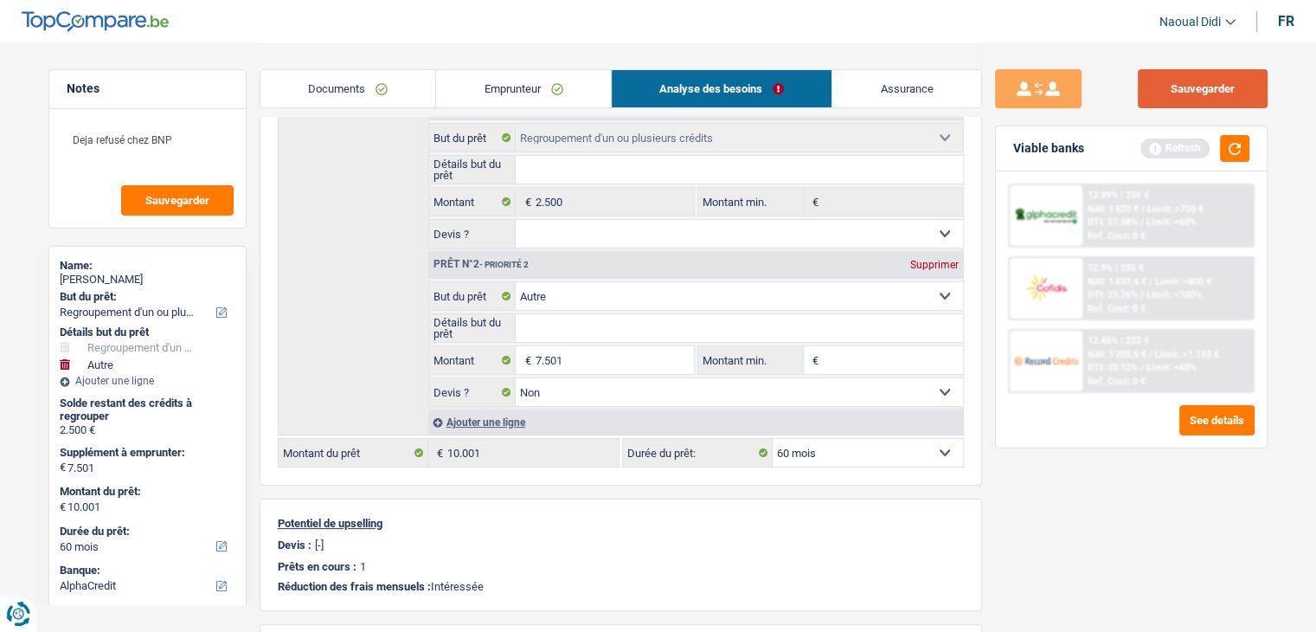
click at [1237, 90] on button "Sauvegarder" at bounding box center [1203, 88] width 130 height 39
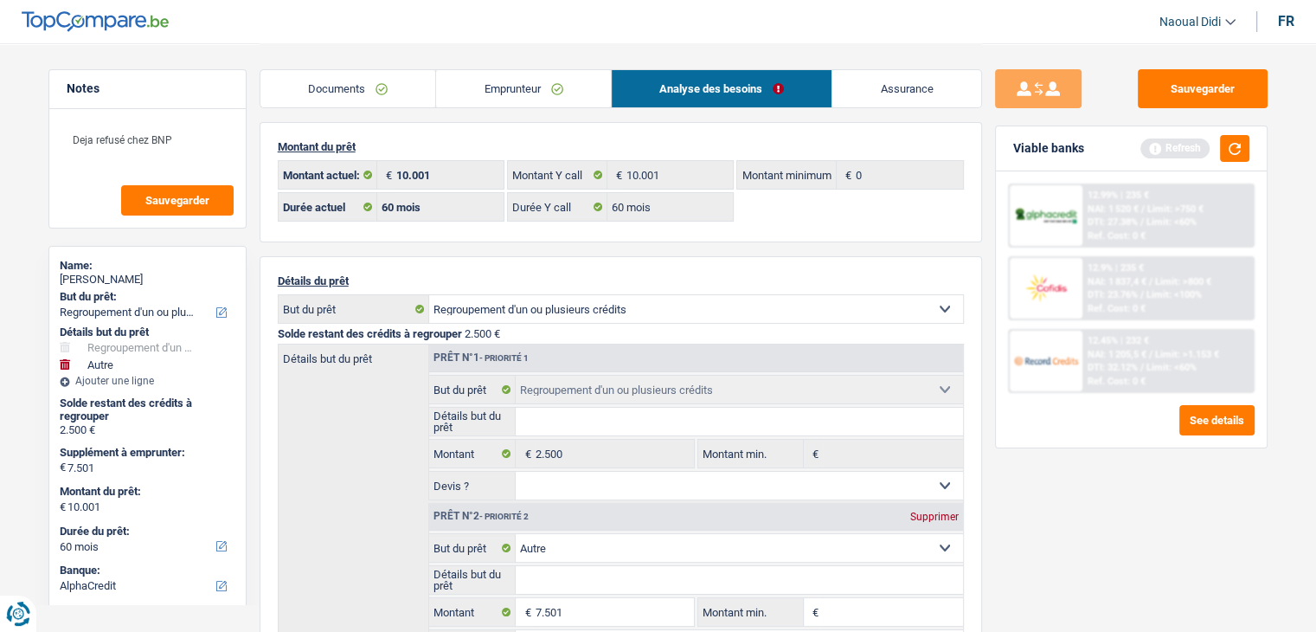
scroll to position [0, 0]
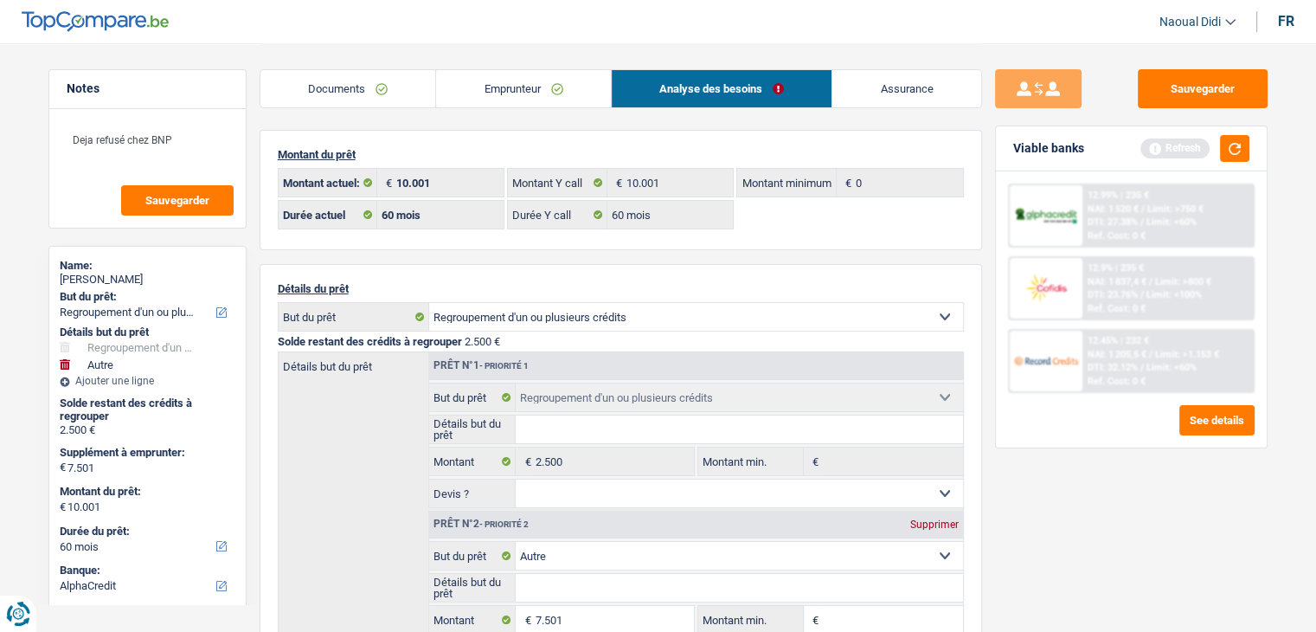
click at [519, 94] on link "Emprunteur" at bounding box center [523, 88] width 175 height 37
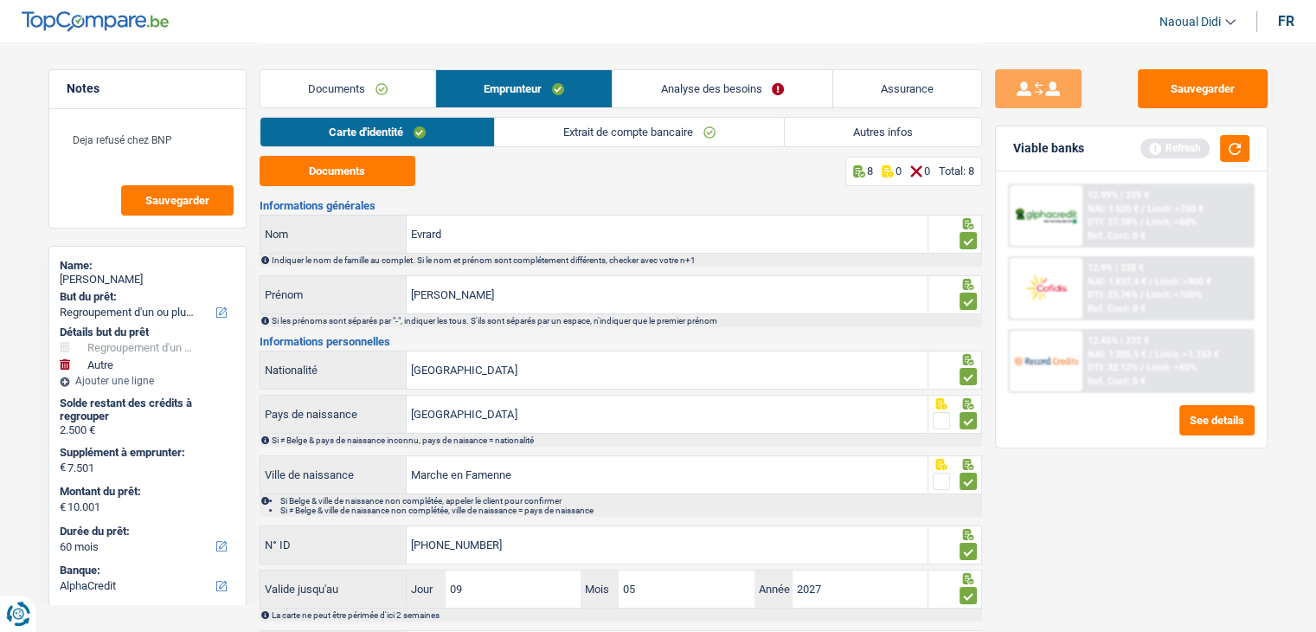
click at [872, 129] on link "Autres infos" at bounding box center [883, 132] width 196 height 29
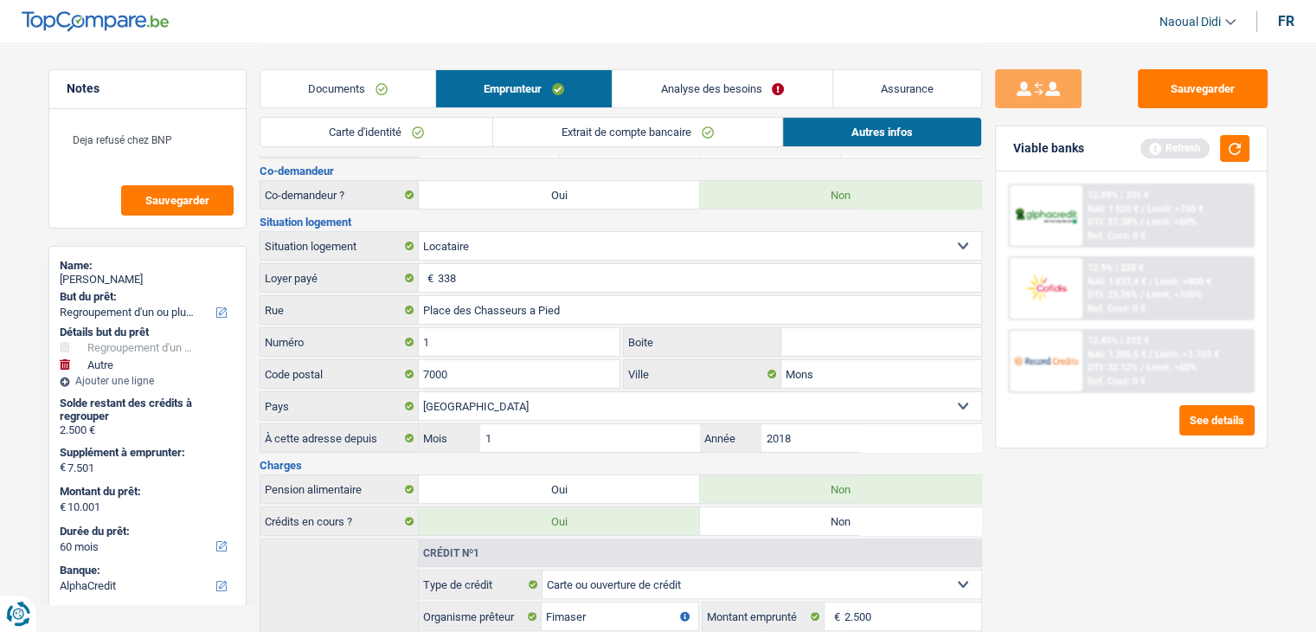
scroll to position [346, 0]
click at [696, 87] on link "Analyse des besoins" at bounding box center [722, 88] width 219 height 37
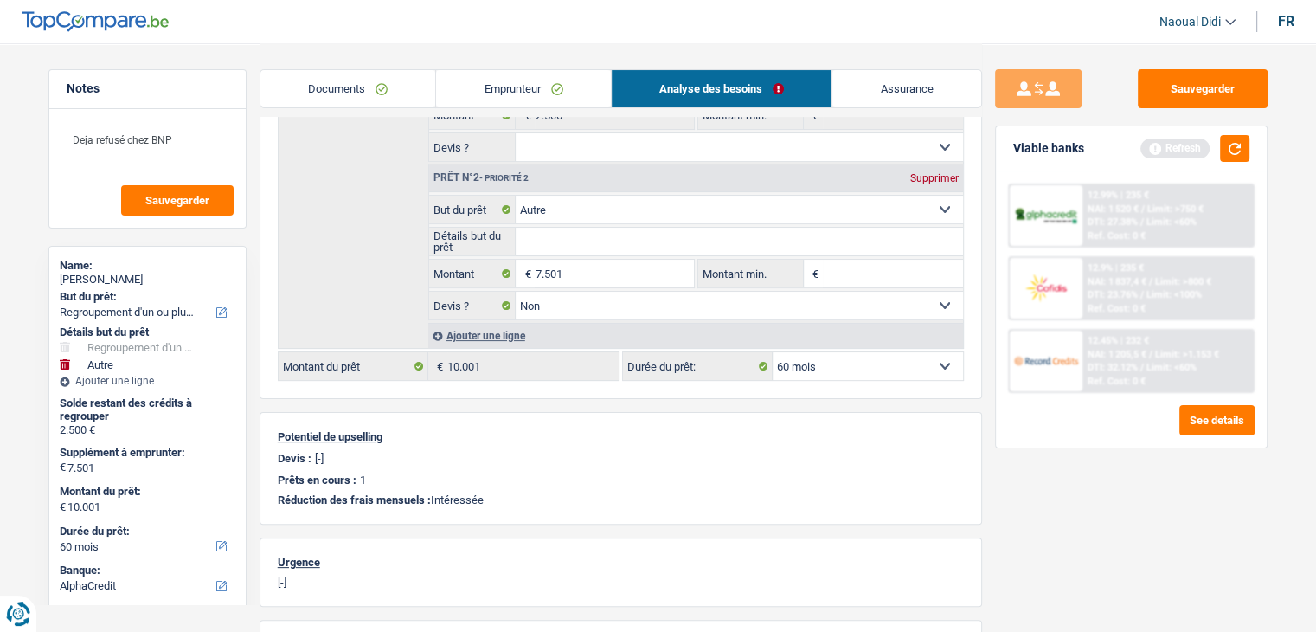
click at [545, 240] on input "Détails but du prêt" at bounding box center [739, 242] width 447 height 28
type input "Confort et ameublement"
click at [1229, 151] on button "button" at bounding box center [1234, 148] width 29 height 27
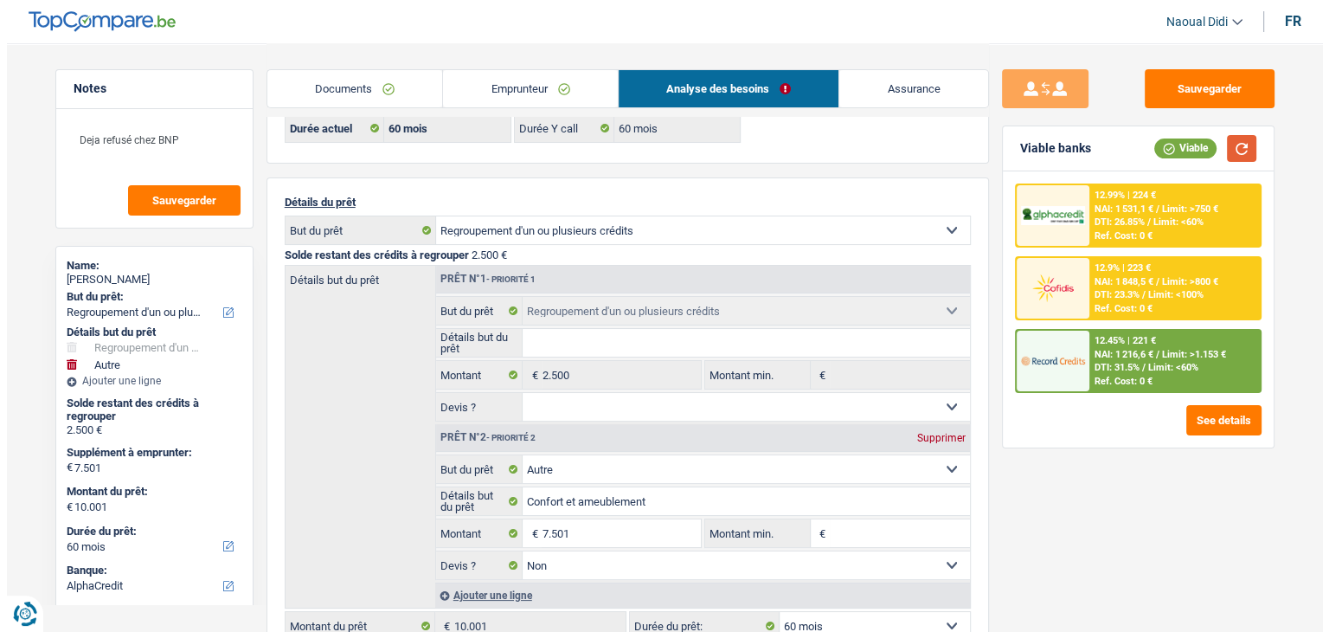
scroll to position [0, 0]
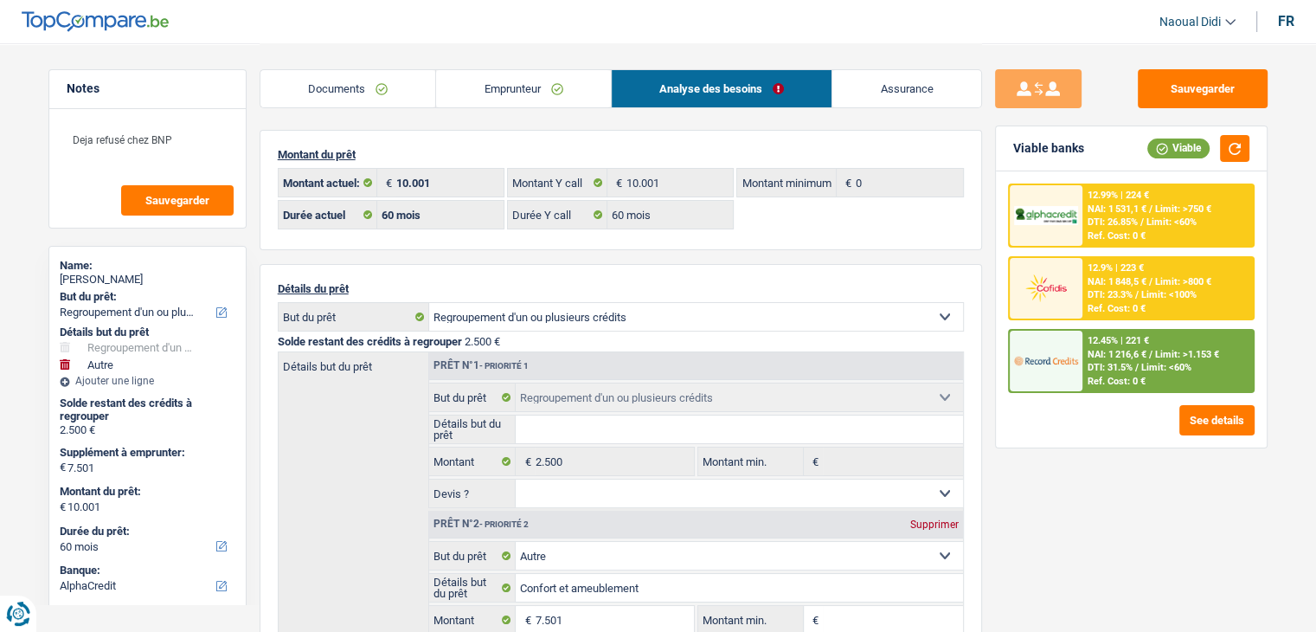
click at [348, 85] on link "Documents" at bounding box center [349, 88] width 176 height 37
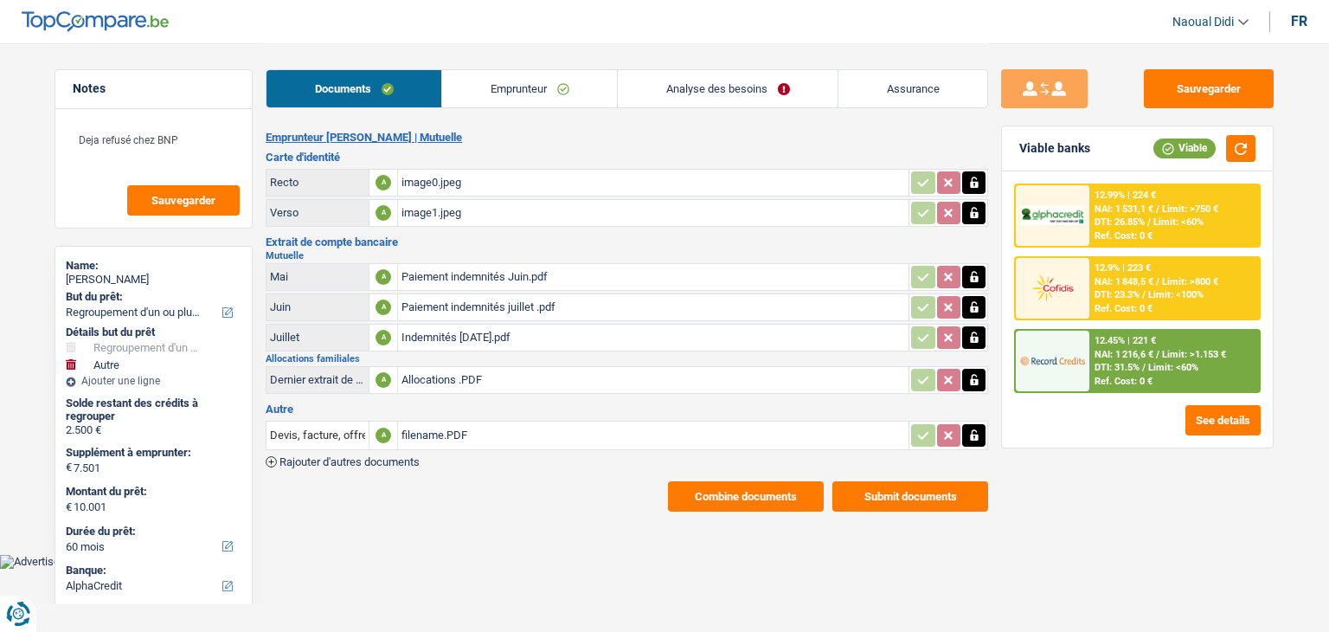
click at [423, 181] on div "image0.jpeg" at bounding box center [654, 183] width 504 height 26
click at [720, 481] on button "Combine documents" at bounding box center [746, 496] width 156 height 30
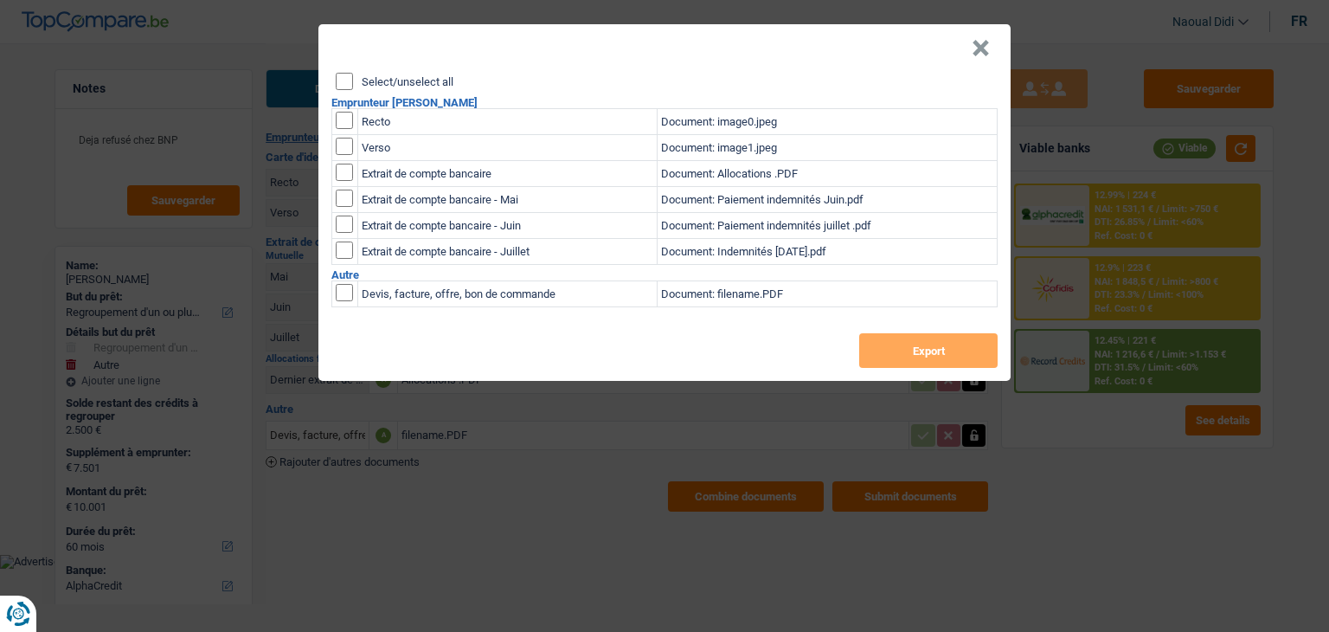
click at [332, 77] on div "Select/unselect all Emprunteur Béatrice Evrard Recto Document: image0.jpeg Vers…" at bounding box center [665, 227] width 692 height 308
click at [344, 76] on input "Select/unselect all" at bounding box center [344, 81] width 17 height 17
checkbox input "true"
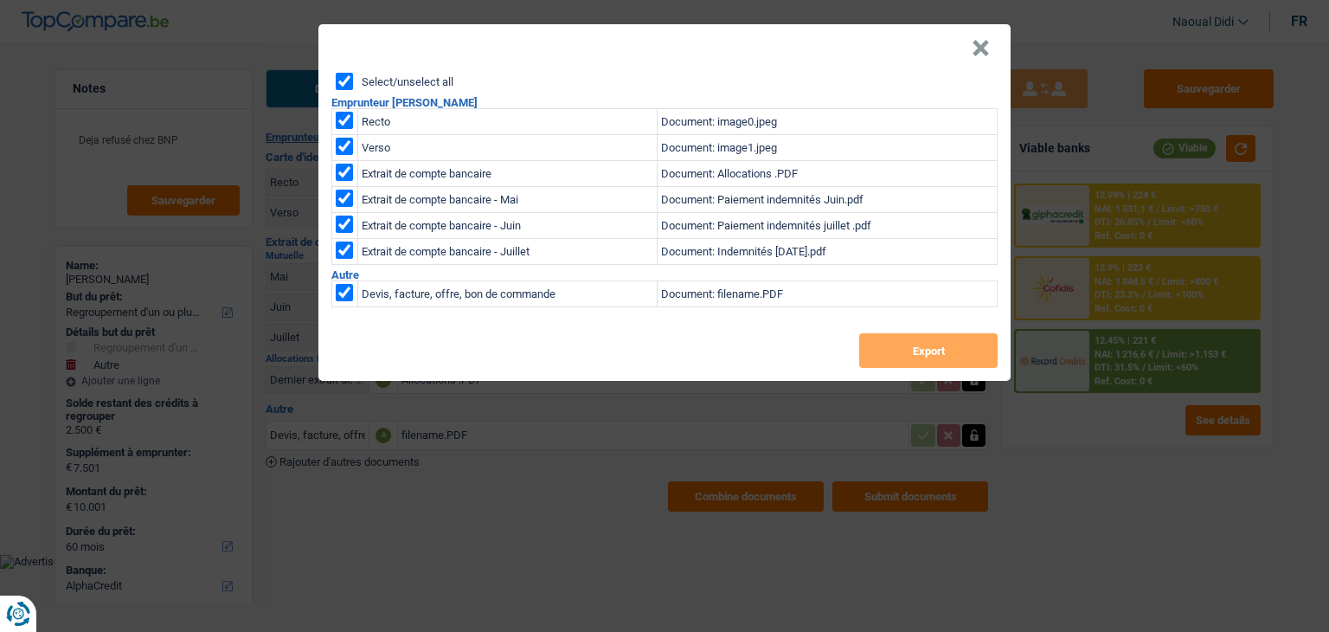
checkbox input "true"
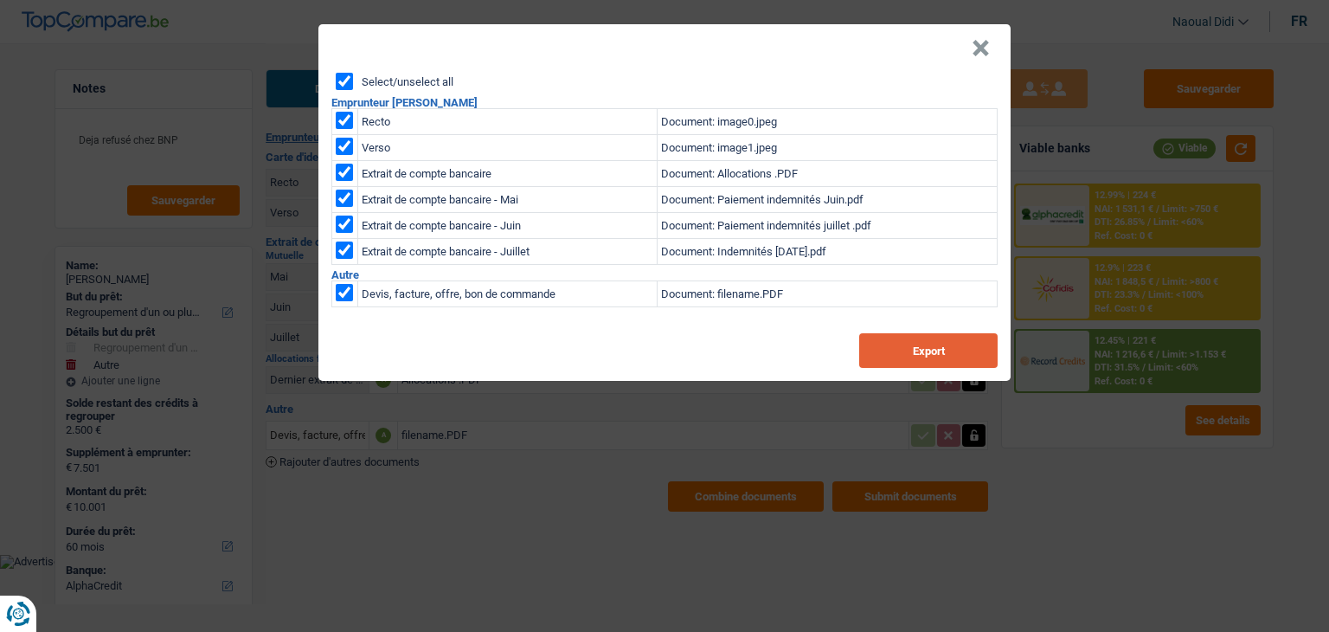
click at [908, 354] on button "Export" at bounding box center [928, 350] width 138 height 35
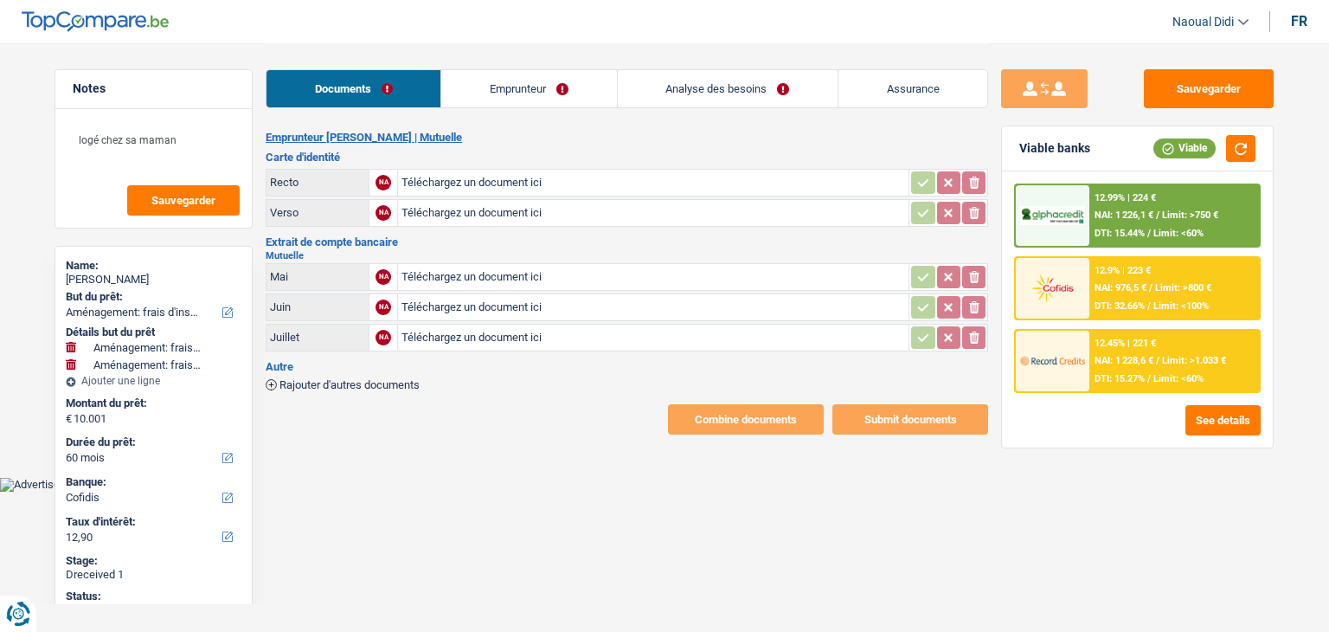
select select "movingOrInstallation"
select select "60"
select select "cofidis"
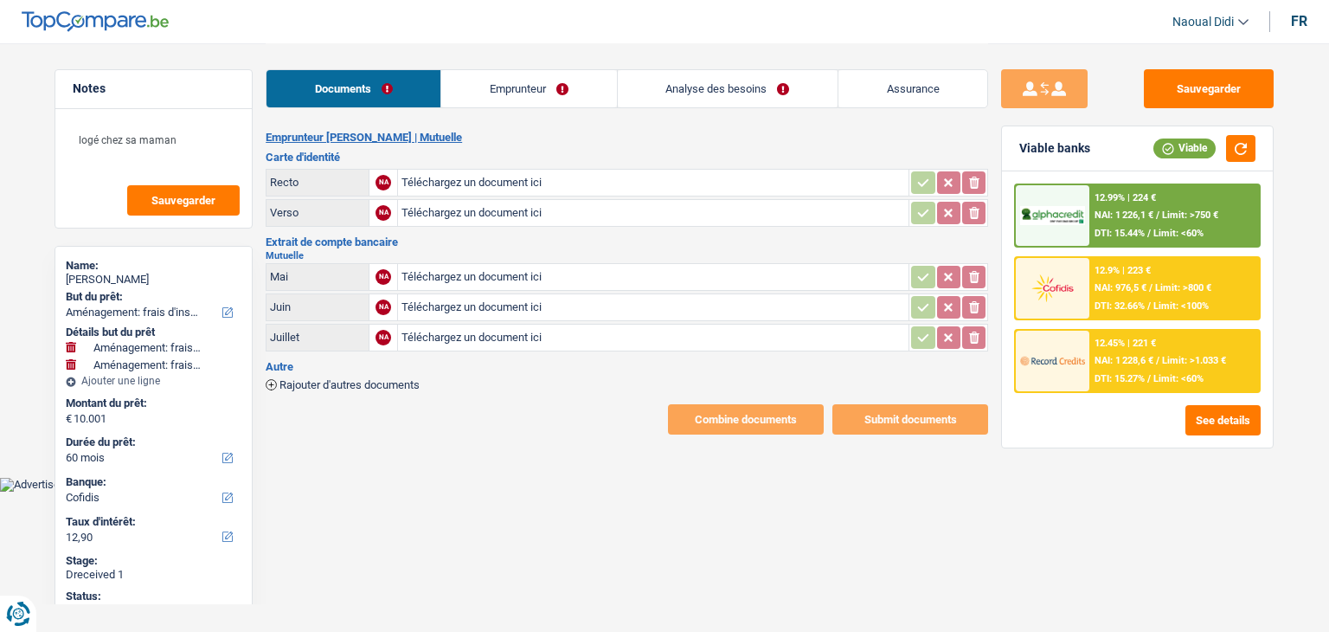
click at [451, 180] on input "Téléchargez un document ici" at bounding box center [654, 183] width 504 height 26
type input "C:\fakepath\20250908_103455.jpg"
click at [450, 204] on input "Téléchargez un document ici" at bounding box center [654, 213] width 504 height 26
type input "C:\fakepath\20250908_103500.jpg"
click at [494, 271] on input "Téléchargez un document ici" at bounding box center [654, 277] width 504 height 26
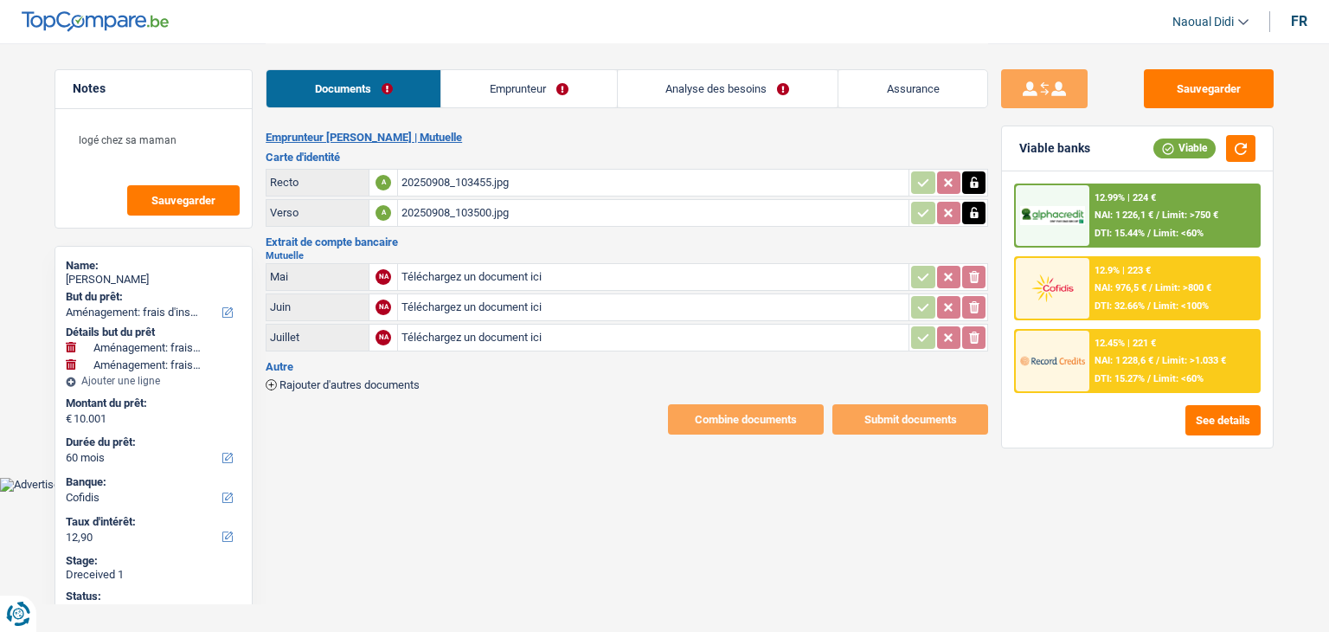
type input "C:\fakepath\Screenshot_20250908_102557_Mes Comptes.jpg"
click at [492, 306] on input "Téléchargez un document ici" at bounding box center [654, 307] width 504 height 26
type input "C:\fakepath\Screenshot_20250908_102557_Mes Comptes.jpg"
click at [517, 330] on input "Téléchargez un document ici" at bounding box center [654, 338] width 504 height 26
type input "C:\fakepath\Screenshot_20250908_103939_Mes Comptes.jpg"
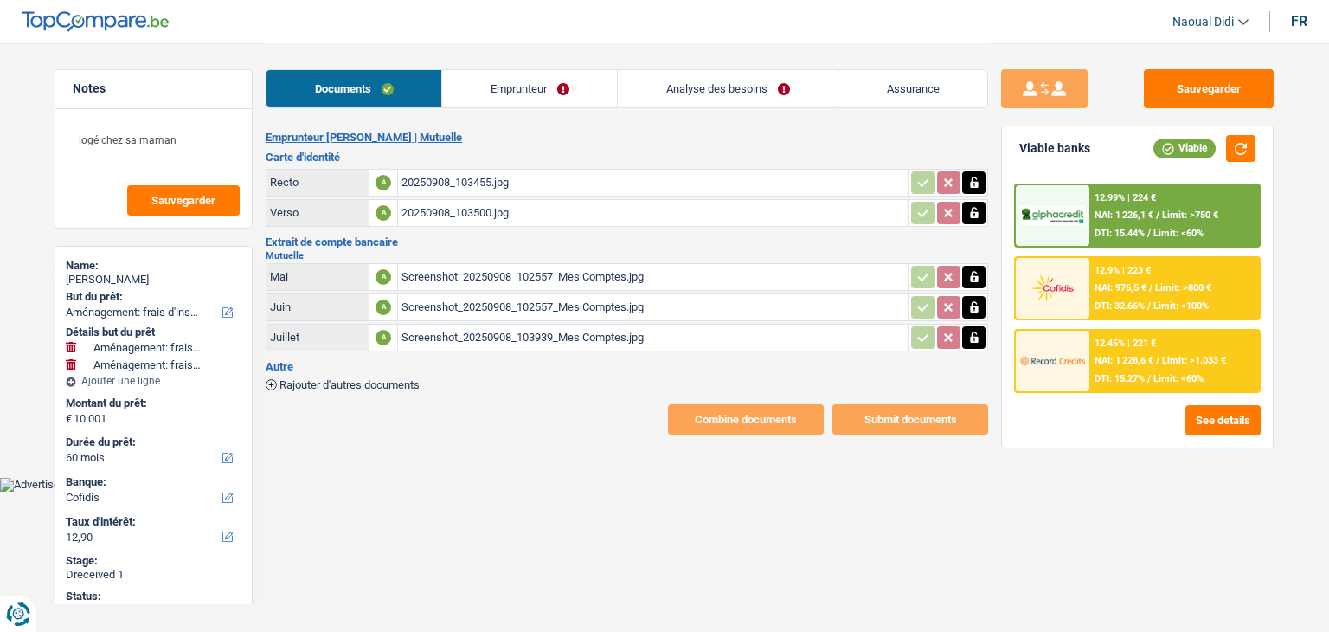
click at [519, 275] on div "Screenshot_20250908_102557_Mes Comptes.jpg" at bounding box center [654, 277] width 504 height 26
click at [580, 270] on div "Screenshot_20250908_102557_Mes Comptes.jpg" at bounding box center [654, 277] width 504 height 26
click at [969, 272] on icon "button" at bounding box center [975, 276] width 14 height 17
click at [509, 269] on div "Screenshot_20250908_102557_Mes Comptes.jpg" at bounding box center [654, 277] width 504 height 26
click at [966, 267] on button "ionicons-v5-e" at bounding box center [973, 277] width 23 height 23
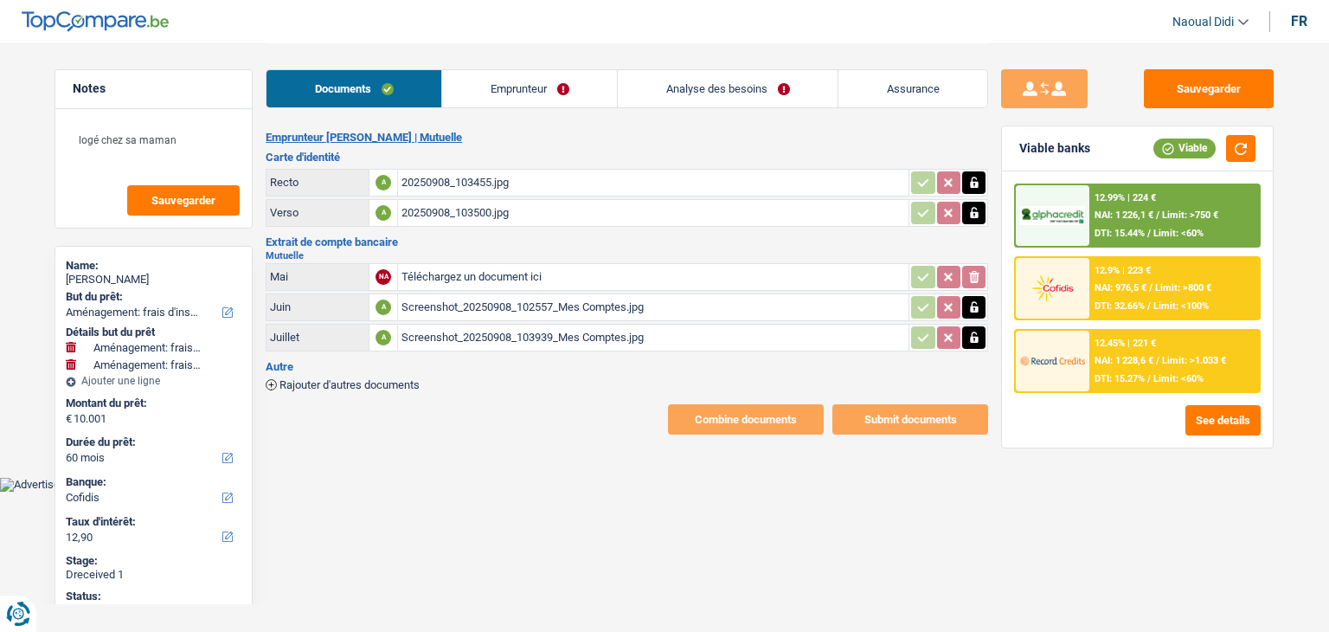
click at [496, 276] on input "Téléchargez un document ici" at bounding box center [654, 277] width 504 height 26
type input "C:\fakepath\Screenshot_20250908_103947_Mes Comptes.jpg"
click at [512, 299] on div "Screenshot_20250908_102557_Mes Comptes.jpg" at bounding box center [654, 307] width 504 height 26
click at [336, 379] on span "Rajouter d'autres documents" at bounding box center [350, 384] width 140 height 11
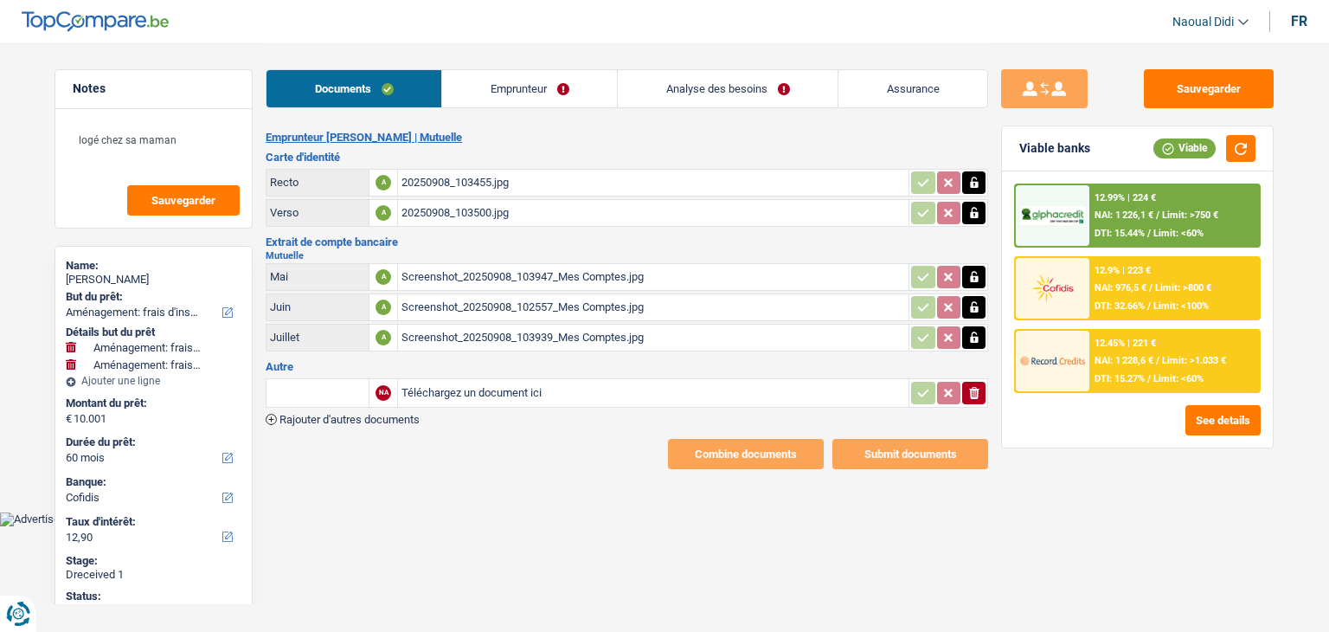
click at [482, 380] on input "Téléchargez un document ici" at bounding box center [654, 393] width 504 height 26
type input "C:\fakepath\[FINANCIAL_ID]-2025-8-27-UT44IDOTQIGZ (1).pdf"
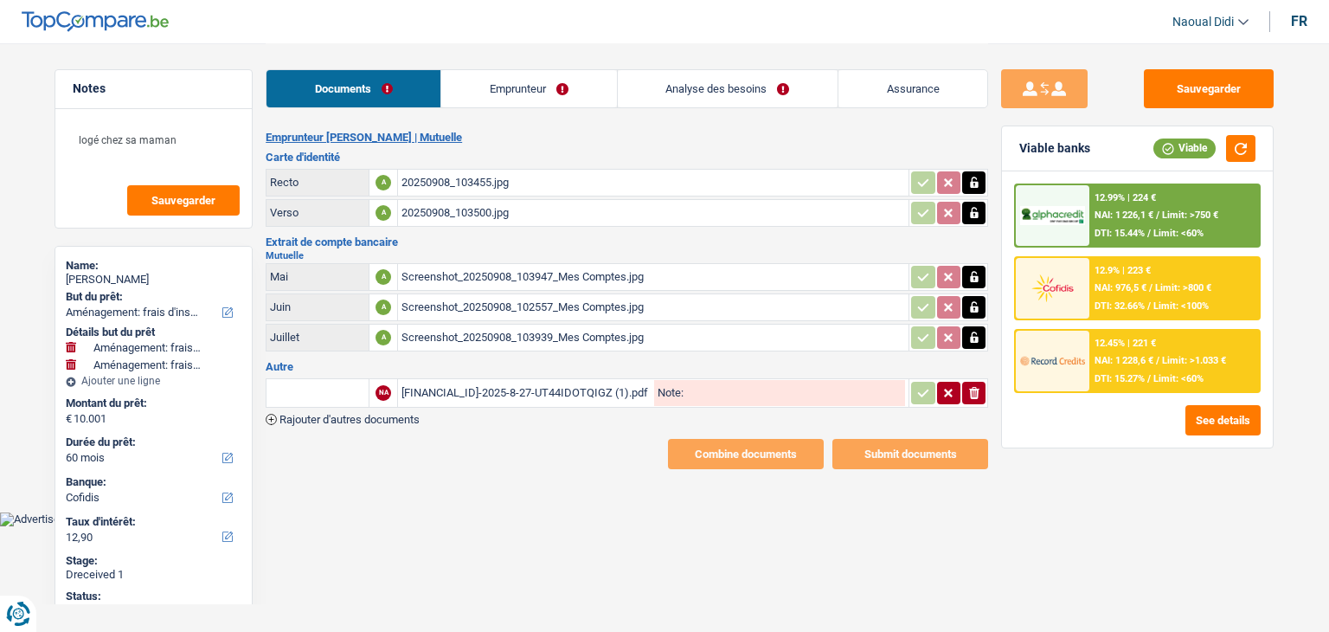
click at [510, 388] on div "[FINANCIAL_ID]-2025-8-27-UT44IDOTQIGZ (1).pdf" at bounding box center [526, 393] width 249 height 26
click at [1201, 80] on button "Sauvegarder" at bounding box center [1209, 88] width 130 height 39
click at [505, 84] on link "Emprunteur" at bounding box center [528, 88] width 175 height 37
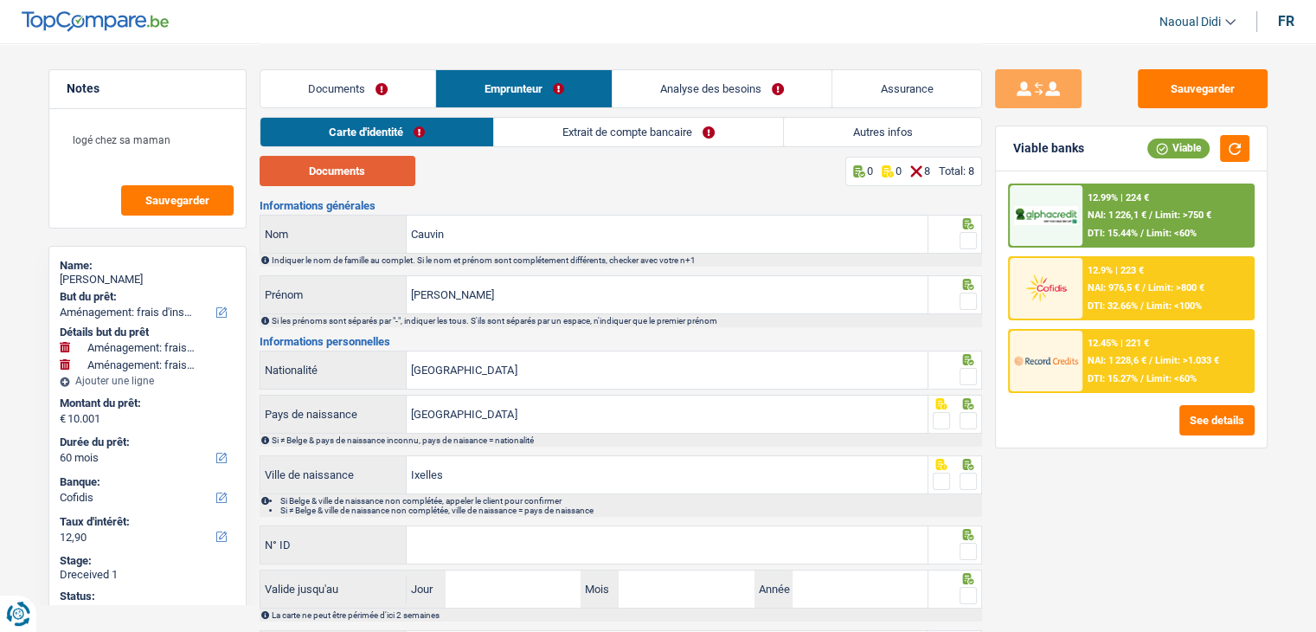
click at [353, 171] on button "Documents" at bounding box center [338, 171] width 156 height 30
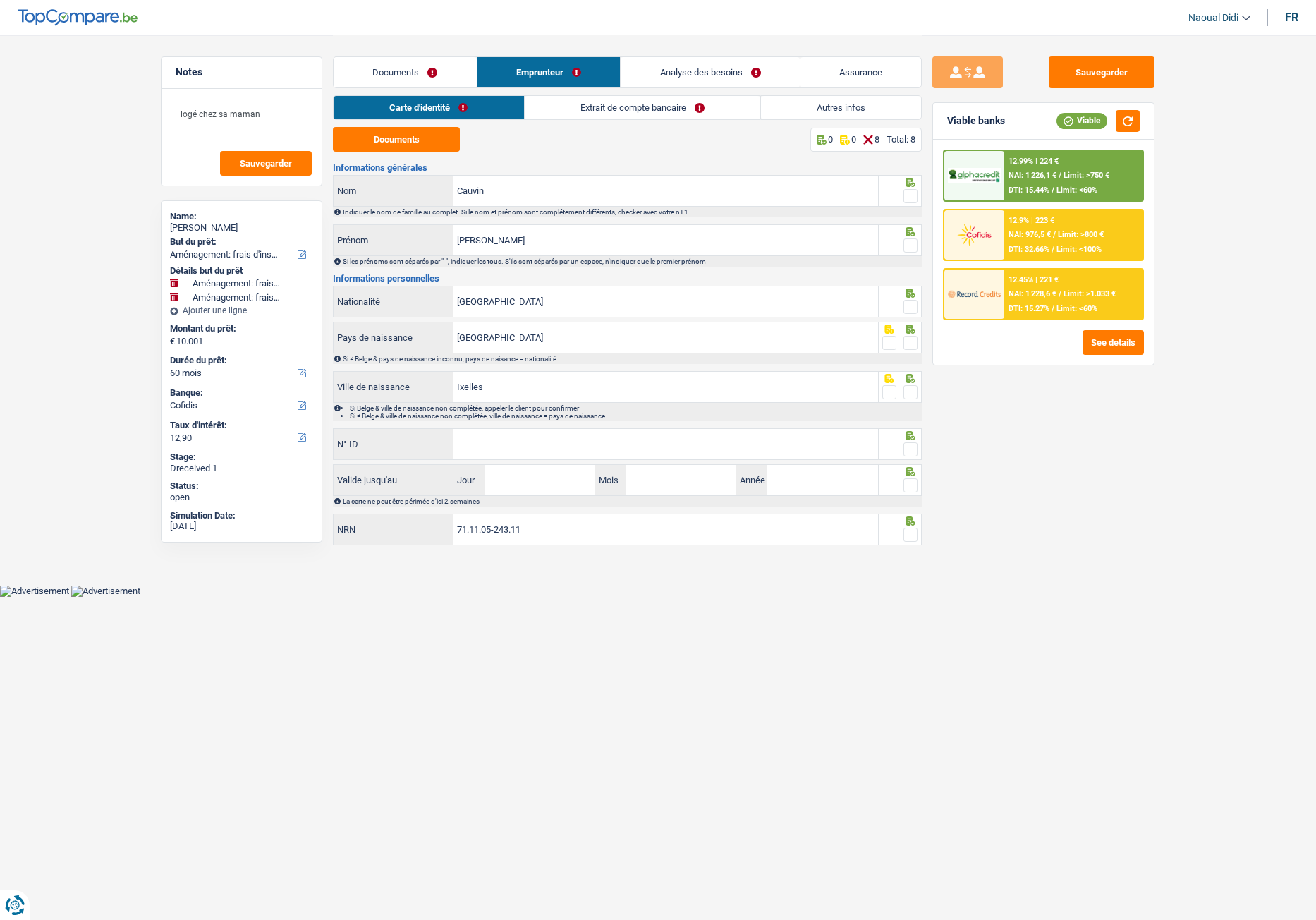
click at [912, 204] on div at bounding box center [910, 196] width 14 height 18
click at [913, 202] on span at bounding box center [910, 196] width 14 height 14
click at [0, 0] on input "radio" at bounding box center [0, 0] width 0 height 0
click at [910, 244] on span at bounding box center [910, 245] width 14 height 14
click at [0, 0] on input "radio" at bounding box center [0, 0] width 0 height 0
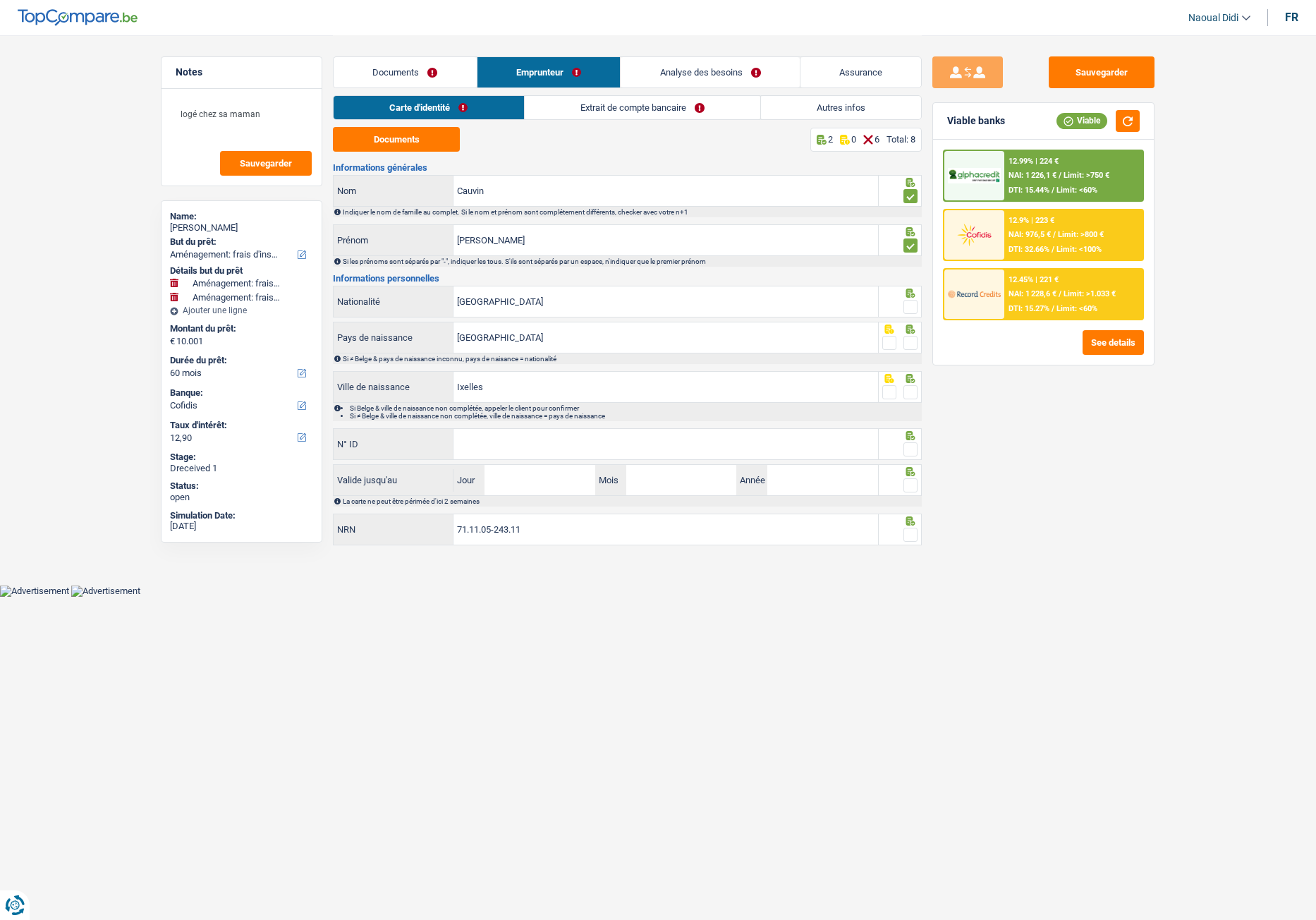
click at [910, 311] on span at bounding box center [910, 306] width 14 height 14
click at [0, 0] on input "radio" at bounding box center [0, 0] width 0 height 0
click at [913, 346] on span at bounding box center [910, 342] width 14 height 14
click at [0, 0] on input "radio" at bounding box center [0, 0] width 0 height 0
click at [911, 393] on span at bounding box center [910, 392] width 14 height 14
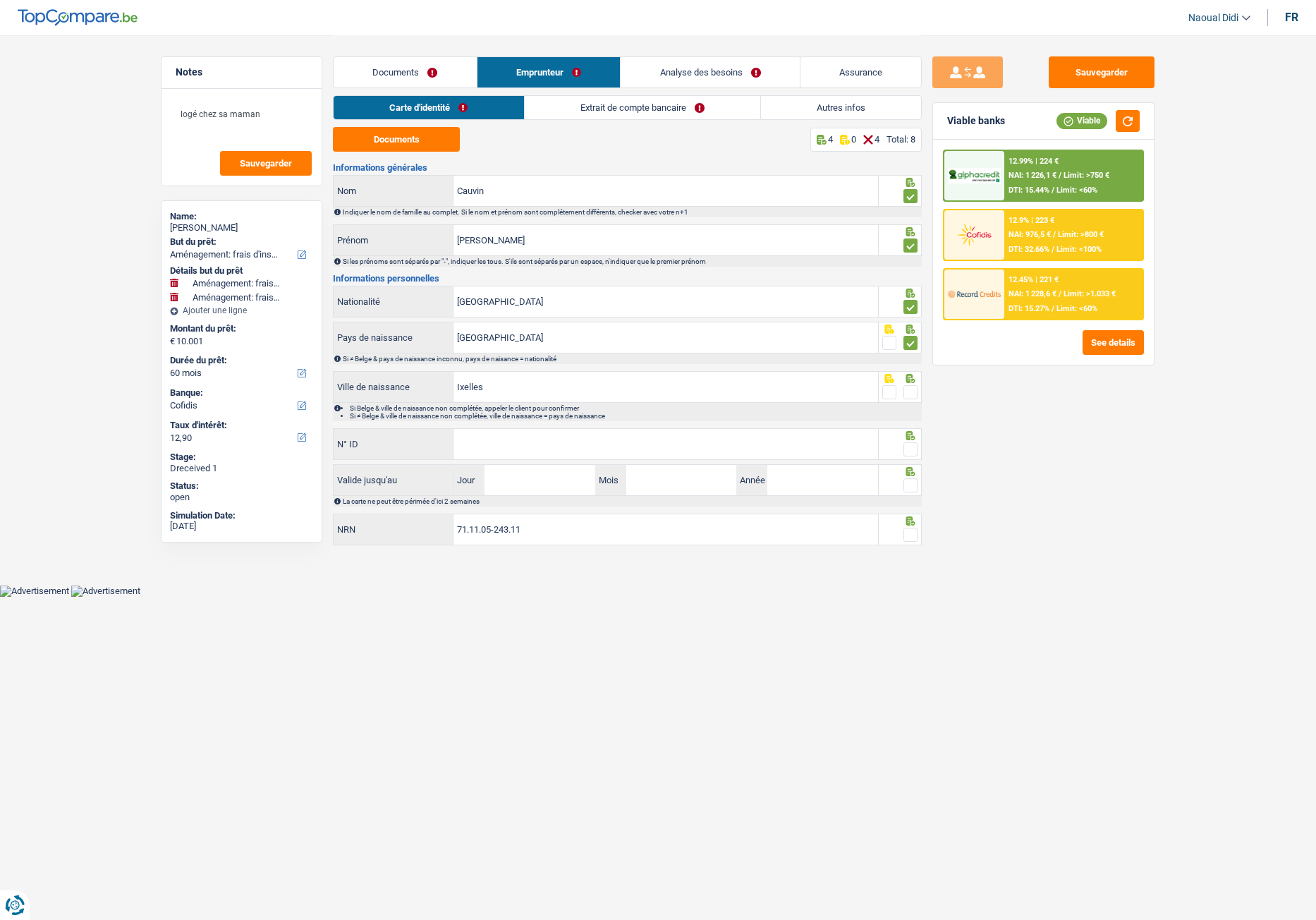
click at [0, 0] on input "radio" at bounding box center [0, 0] width 0 height 0
click at [548, 452] on input "N° ID" at bounding box center [666, 443] width 425 height 30
paste input "[PHONE_NUMBER]"
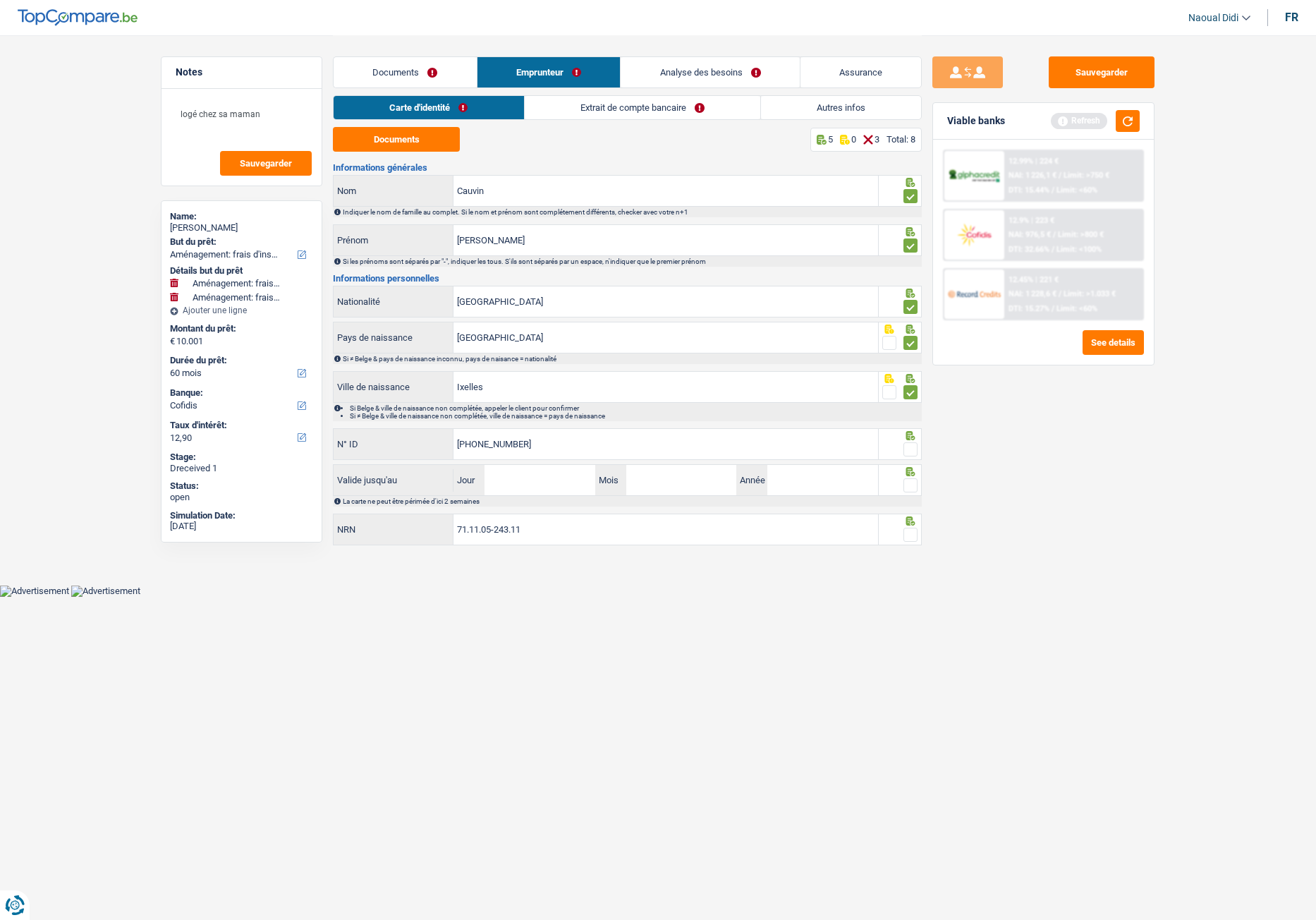
type input "[PHONE_NUMBER]"
click at [535, 475] on input "Jour" at bounding box center [539, 479] width 110 height 30
click at [516, 480] on input "Jour" at bounding box center [539, 479] width 110 height 30
type input "26"
type input "04"
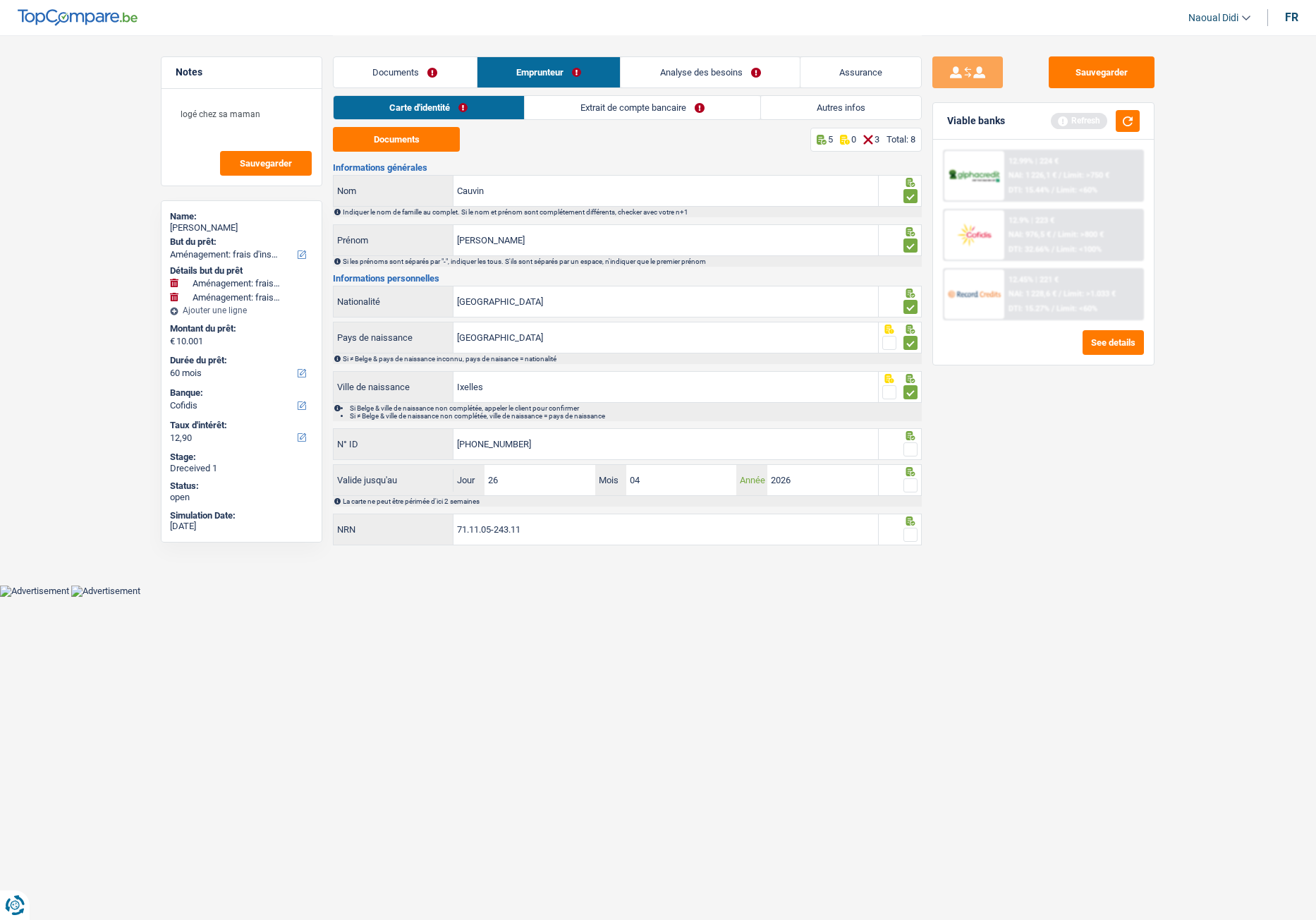
type input "2026"
click at [908, 486] on span at bounding box center [910, 485] width 14 height 14
click at [0, 0] on input "radio" at bounding box center [0, 0] width 0 height 0
click at [913, 448] on span at bounding box center [910, 449] width 14 height 14
click at [0, 0] on input "radio" at bounding box center [0, 0] width 0 height 0
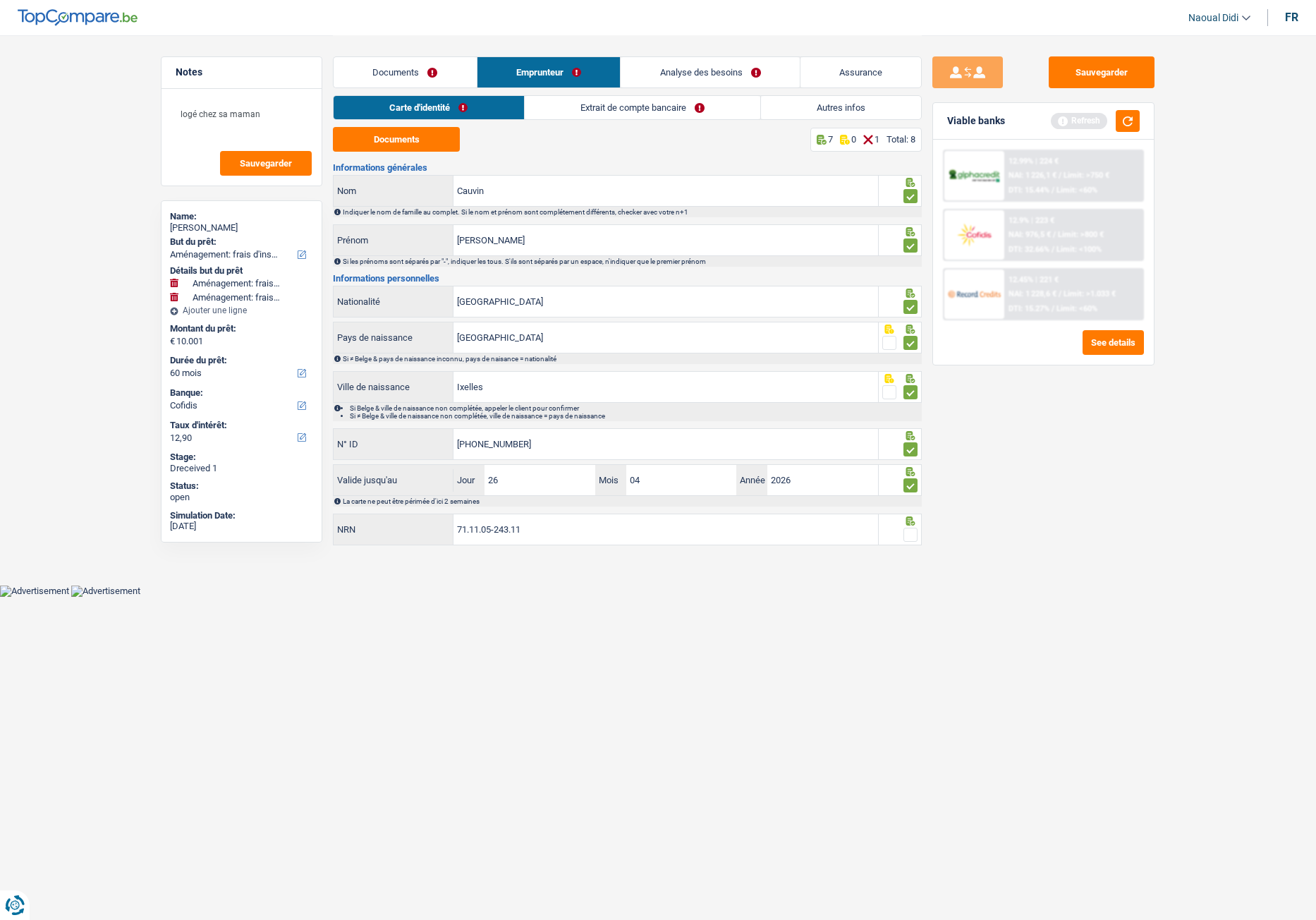
click at [914, 514] on span at bounding box center [910, 534] width 14 height 14
click at [0, 0] on input "radio" at bounding box center [0, 0] width 0 height 0
click at [1083, 80] on button "Sauvegarder" at bounding box center [1102, 72] width 106 height 32
click at [590, 107] on link "Extrait de compte bancaire" at bounding box center [642, 108] width 235 height 24
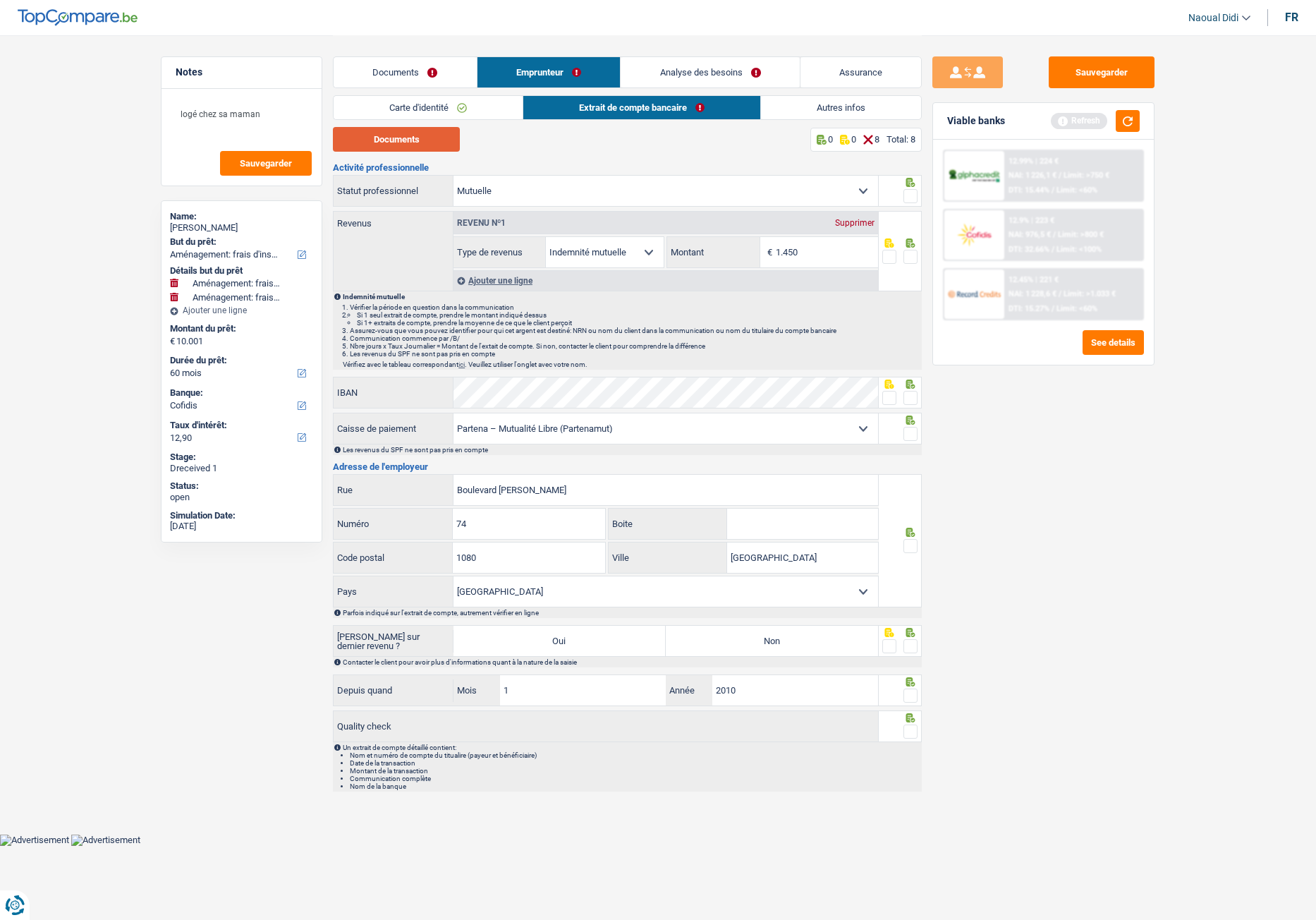
click at [417, 139] on button "Documents" at bounding box center [397, 139] width 127 height 24
click at [909, 191] on span at bounding box center [910, 196] width 14 height 14
click at [0, 0] on input "radio" at bounding box center [0, 0] width 0 height 0
click at [410, 74] on link "Documents" at bounding box center [405, 72] width 143 height 30
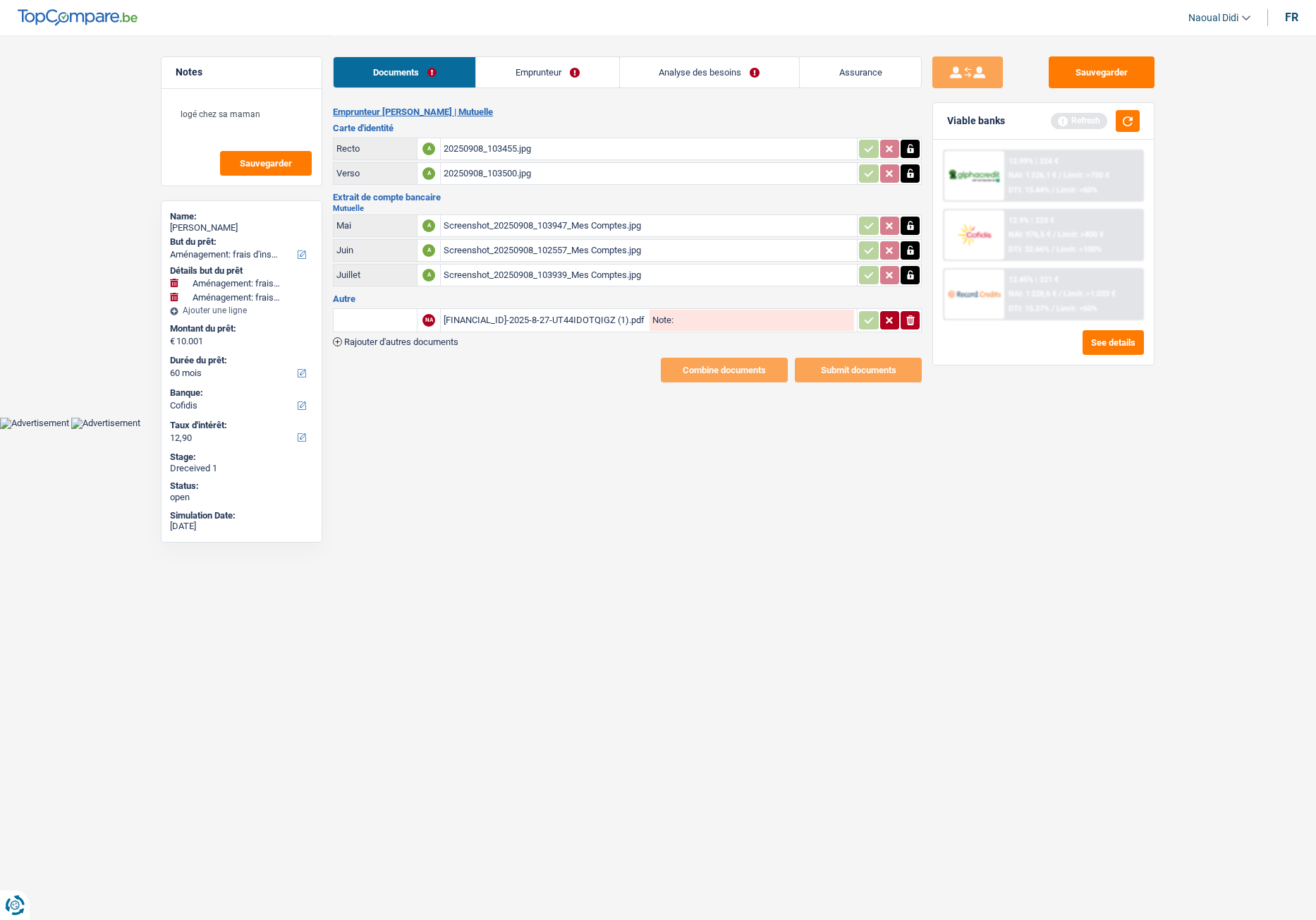
click at [588, 227] on div "Screenshot_20250908_103947_Mes Comptes.jpg" at bounding box center [649, 226] width 411 height 21
click at [543, 253] on div "Screenshot_20250908_102557_Mes Comptes.jpg" at bounding box center [649, 250] width 411 height 21
click at [504, 266] on div "Screenshot_20250908_103939_Mes Comptes.jpg" at bounding box center [649, 275] width 411 height 21
click at [422, 410] on main "Notes logé chez sa maman Sauvegarder Name: [PERSON_NAME] But du prêt: Confort m…" at bounding box center [658, 209] width 1316 height 417
click at [603, 230] on div "Screenshot_20250908_103947_Mes Comptes.jpg" at bounding box center [649, 226] width 411 height 21
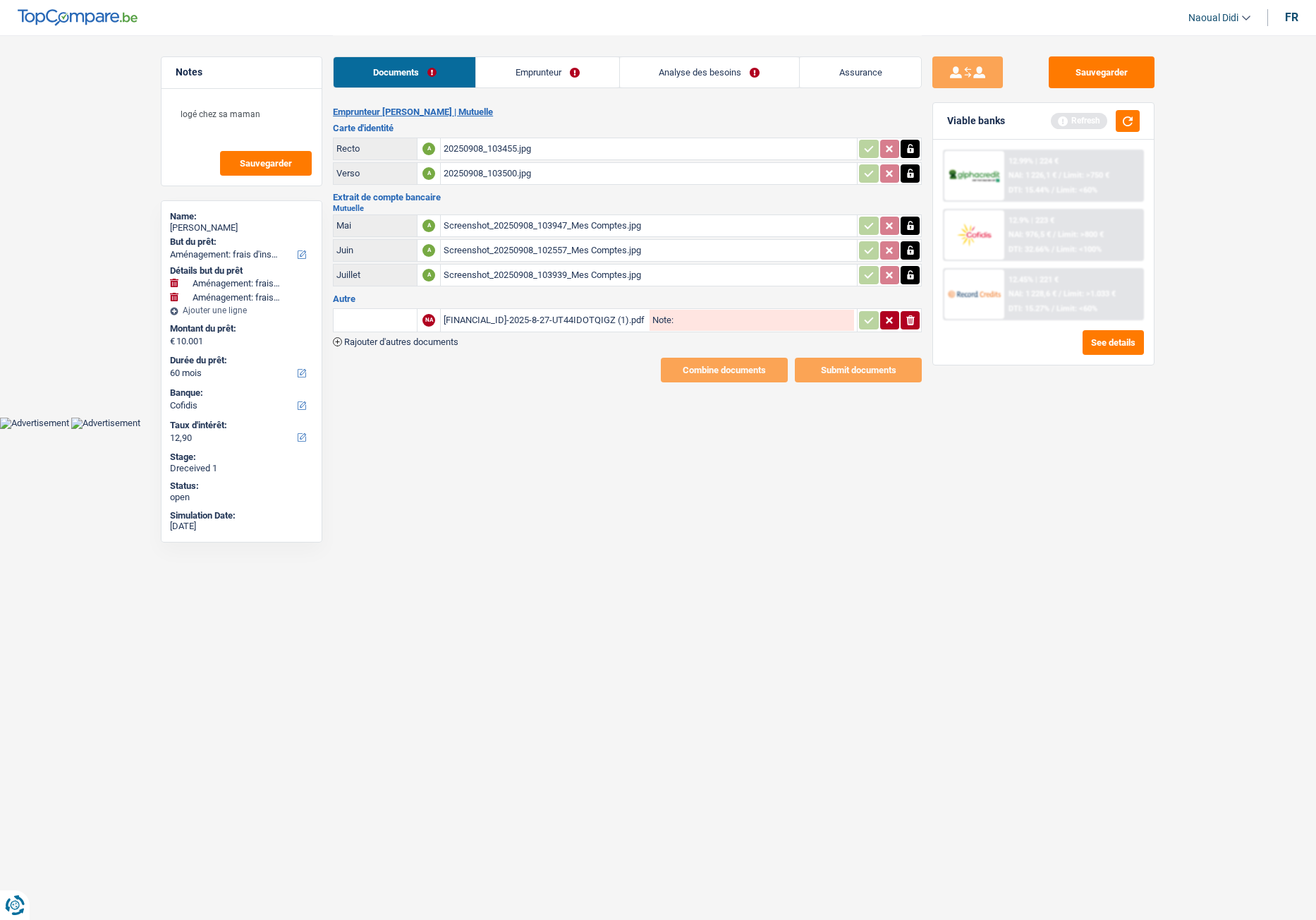
click at [495, 248] on div "Screenshot_20250908_102557_Mes Comptes.jpg" at bounding box center [649, 250] width 411 height 21
click at [482, 274] on div "Screenshot_20250908_103939_Mes Comptes.jpg" at bounding box center [649, 275] width 411 height 21
click at [907, 280] on icon "button" at bounding box center [910, 275] width 11 height 14
click at [908, 275] on icon "button" at bounding box center [910, 275] width 8 height 10
click at [545, 271] on input "Téléchargez un document ici" at bounding box center [649, 275] width 411 height 21
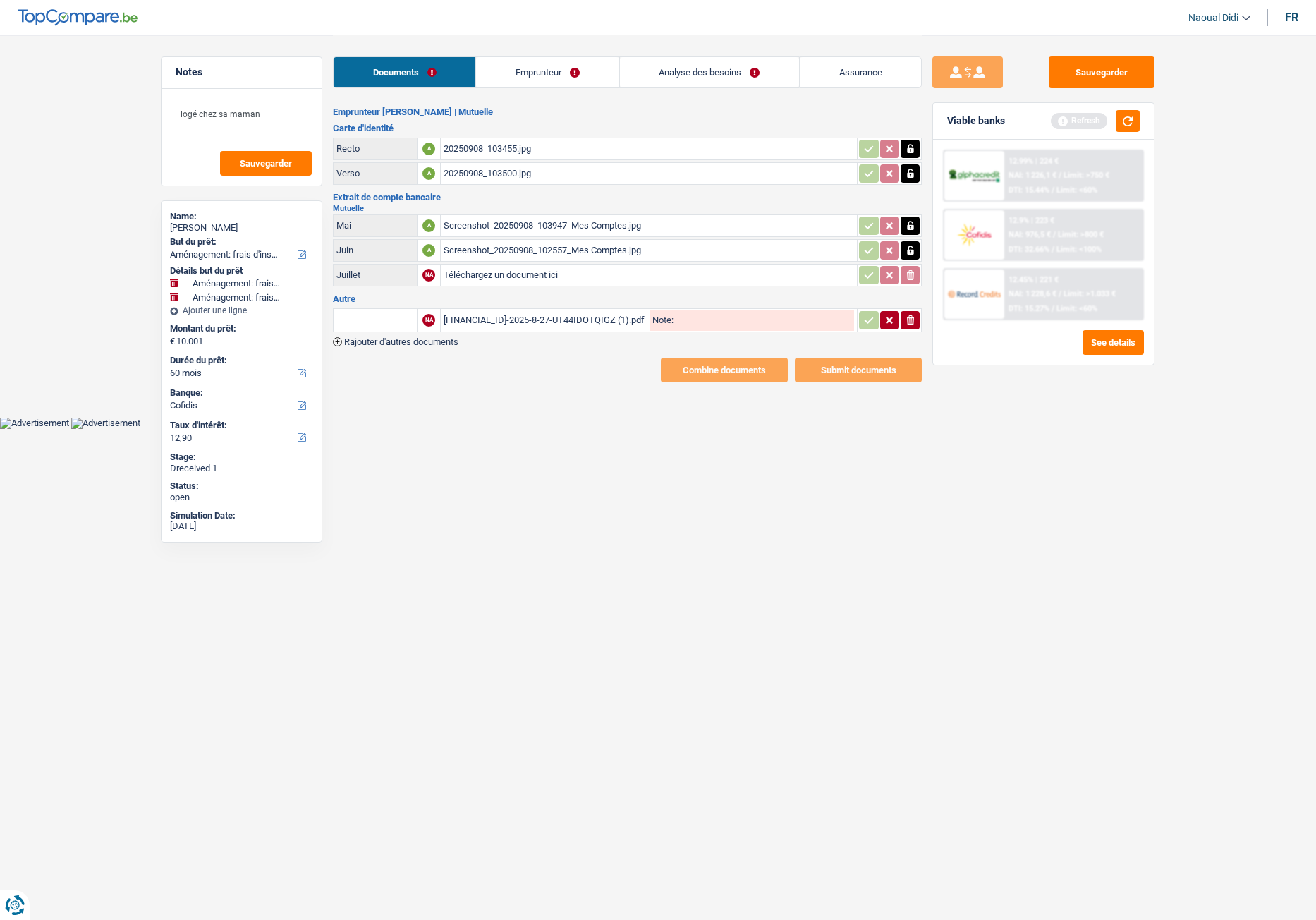
type input "C:\fakepath\Screenshot_20250908_103947_Mes Comptes.jpg"
click at [605, 317] on div "[FINANCIAL_ID]-2025-8-27-UT44IDOTQIGZ (1).pdf" at bounding box center [544, 320] width 203 height 21
click at [1080, 81] on button "Sauvegarder" at bounding box center [1102, 72] width 106 height 32
click at [553, 70] on link "Emprunteur" at bounding box center [547, 72] width 143 height 30
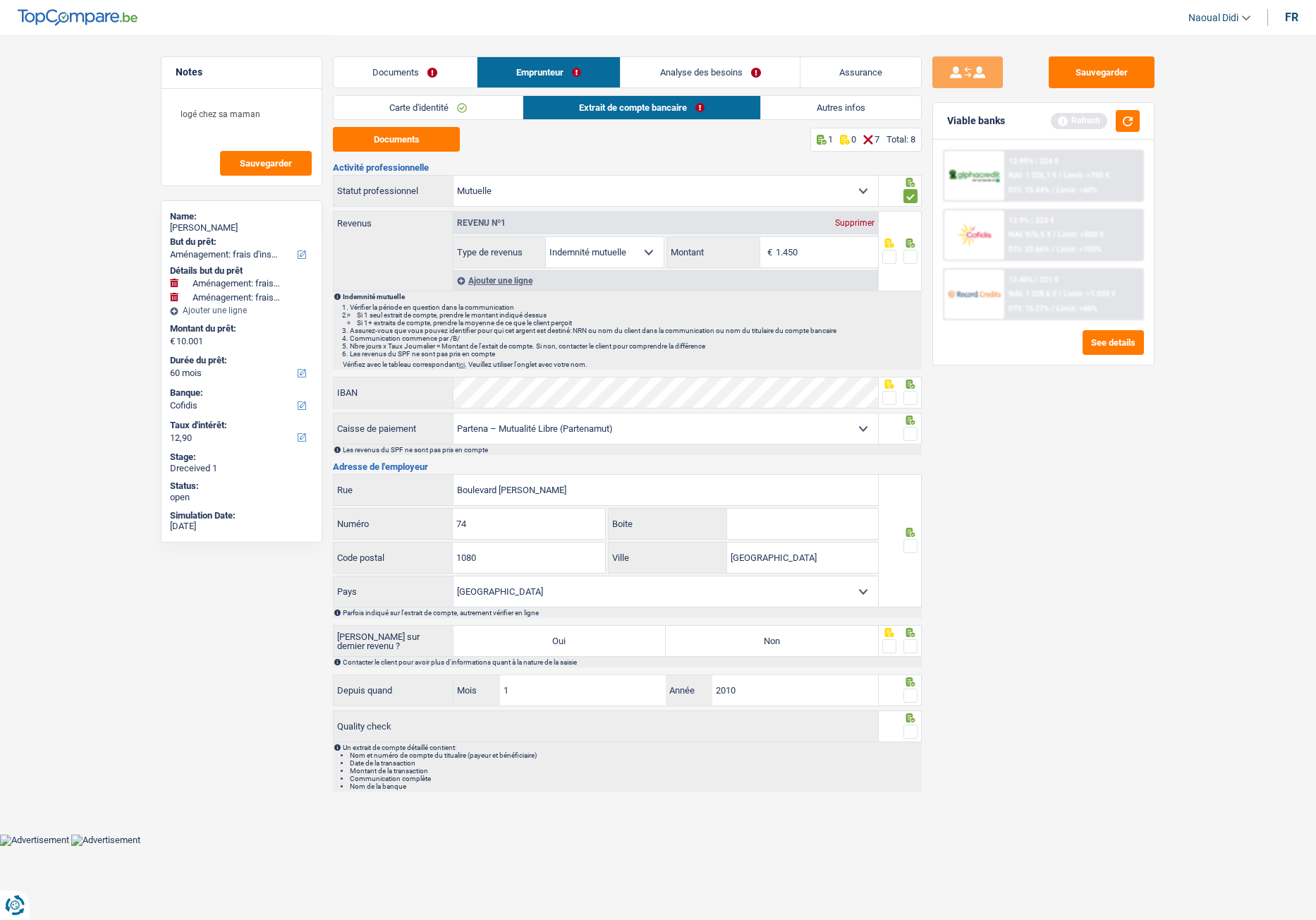
click at [640, 108] on link "Extrait de compte bancaire" at bounding box center [641, 108] width 237 height 24
click at [412, 141] on button "Documents" at bounding box center [397, 139] width 127 height 24
click at [821, 252] on input "1.450" at bounding box center [827, 252] width 103 height 30
type input "1.422"
click at [912, 253] on span at bounding box center [910, 256] width 14 height 14
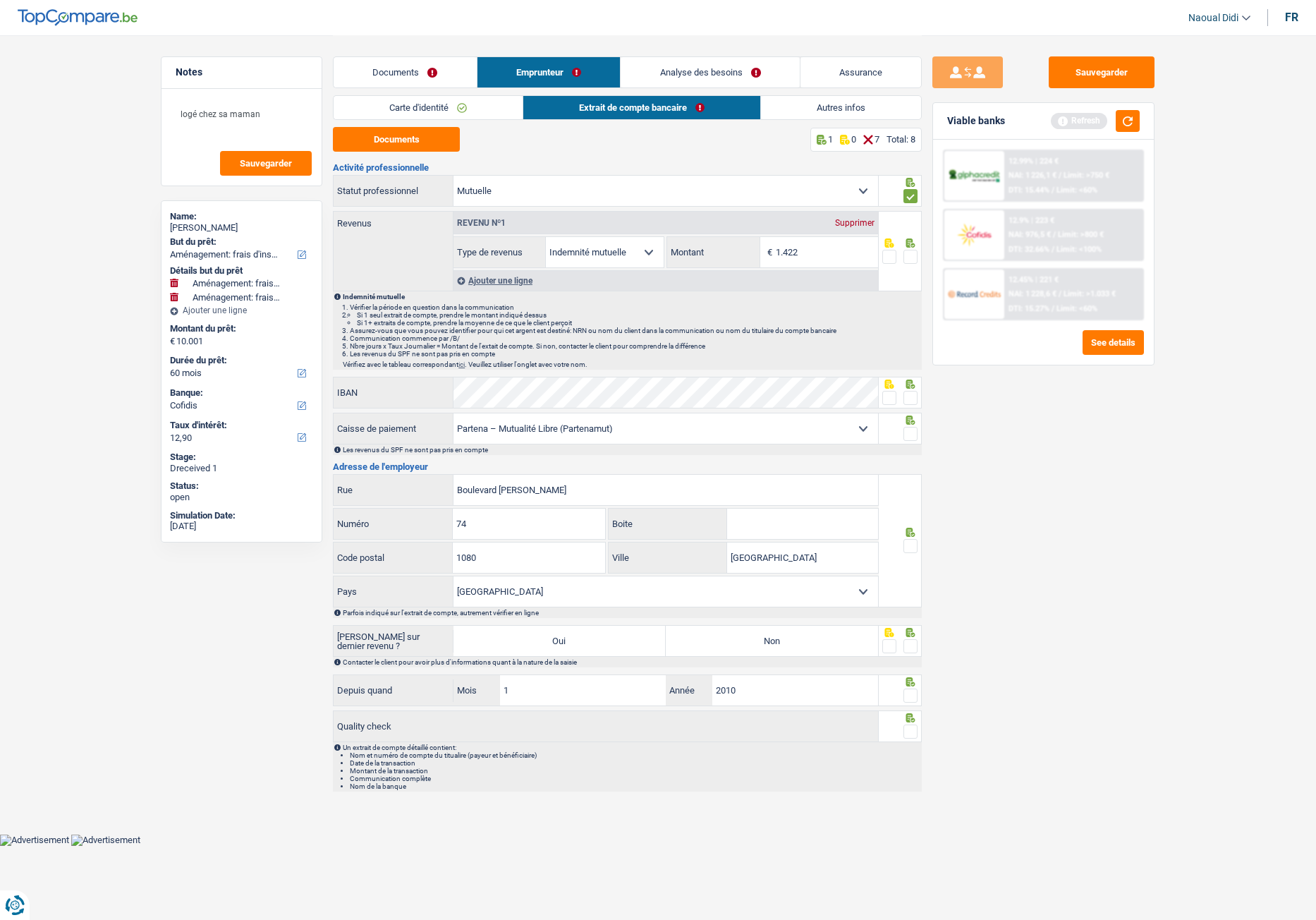
click at [0, 0] on input "radio" at bounding box center [0, 0] width 0 height 0
click at [438, 59] on link "Documents" at bounding box center [405, 72] width 143 height 30
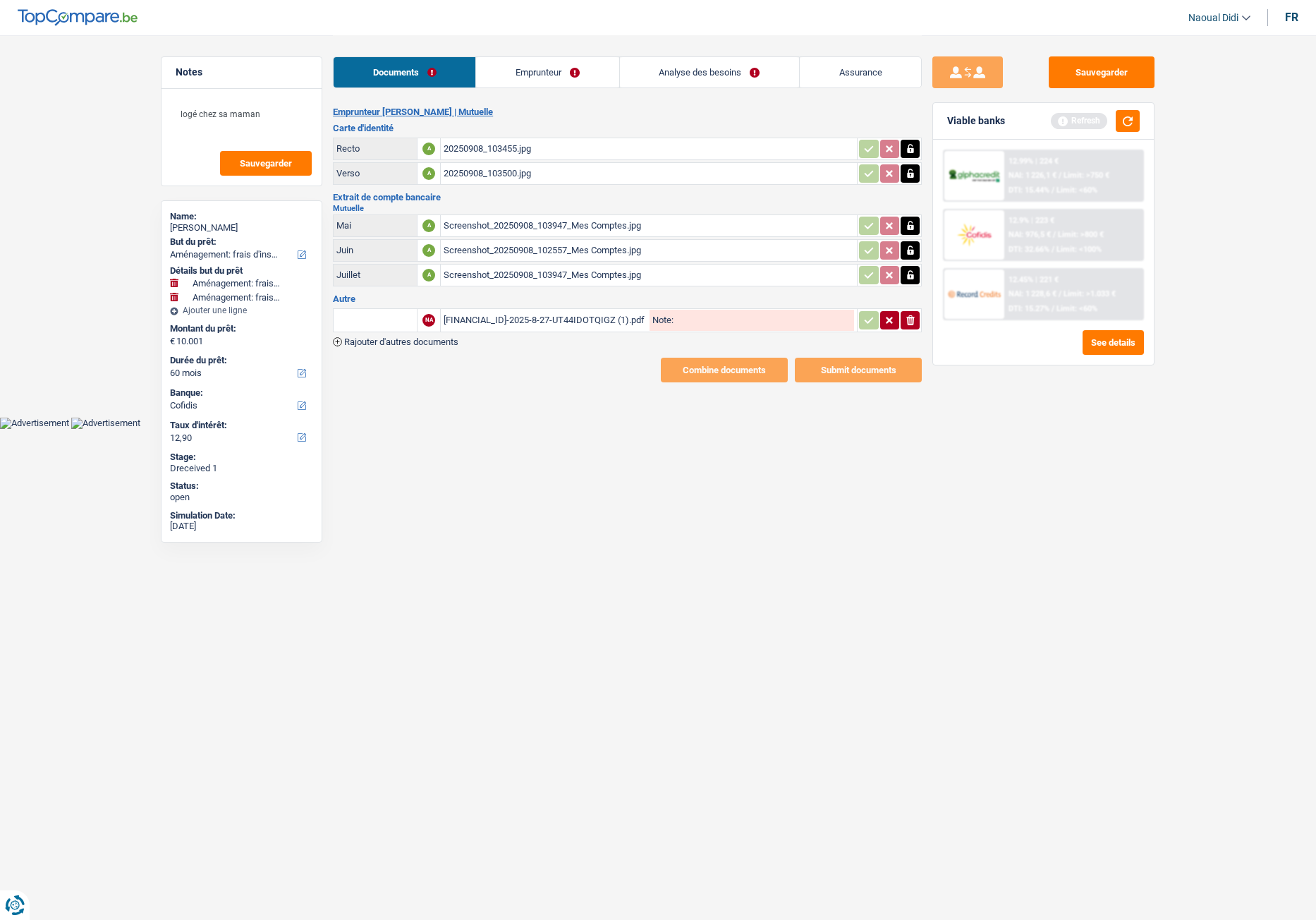
click at [497, 318] on div "[FINANCIAL_ID]-2025-8-27-UT44IDOTQIGZ (1).pdf" at bounding box center [544, 320] width 203 height 21
click at [539, 74] on link "Emprunteur" at bounding box center [547, 72] width 143 height 30
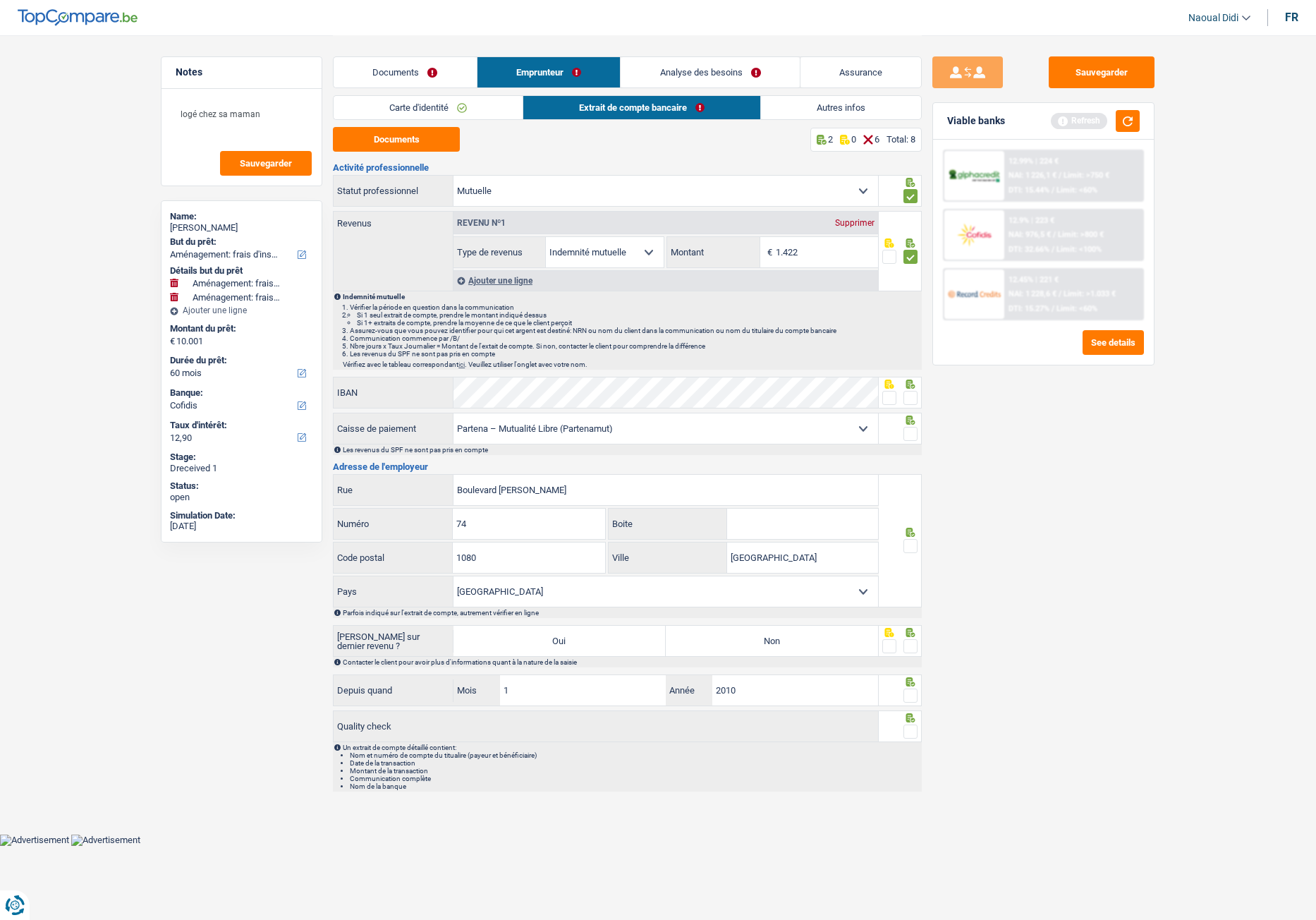
click at [912, 401] on span at bounding box center [910, 398] width 14 height 14
click at [0, 0] on input "radio" at bounding box center [0, 0] width 0 height 0
click at [913, 434] on span at bounding box center [910, 434] width 14 height 14
click at [0, 0] on input "radio" at bounding box center [0, 0] width 0 height 0
click at [913, 514] on span at bounding box center [910, 545] width 14 height 14
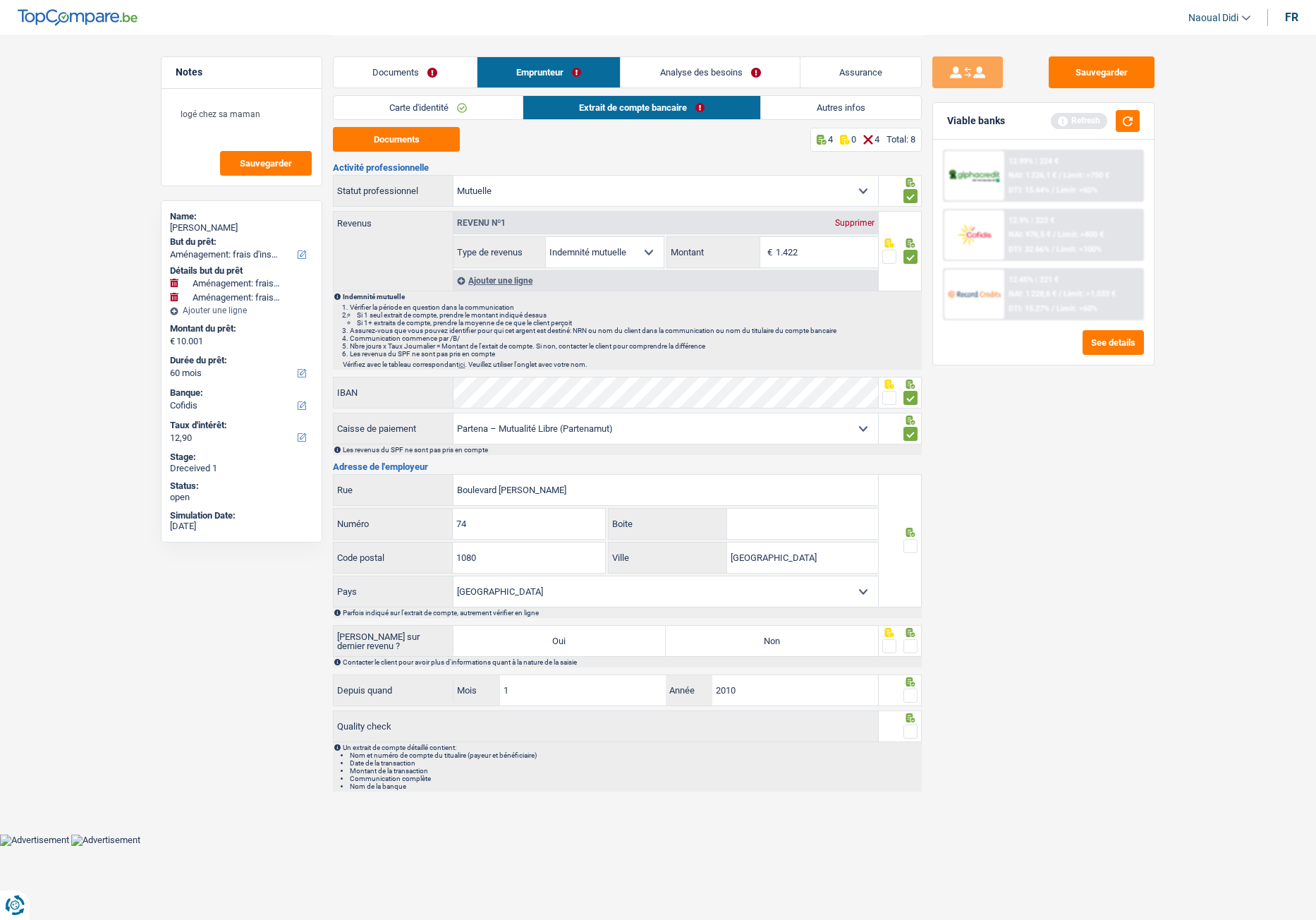
click at [0, 0] on input "radio" at bounding box center [0, 0] width 0 height 0
click at [809, 514] on label "Non" at bounding box center [772, 640] width 213 height 30
click at [809, 514] on input "Non" at bounding box center [772, 640] width 213 height 30
radio input "true"
click at [918, 514] on span at bounding box center [910, 645] width 14 height 14
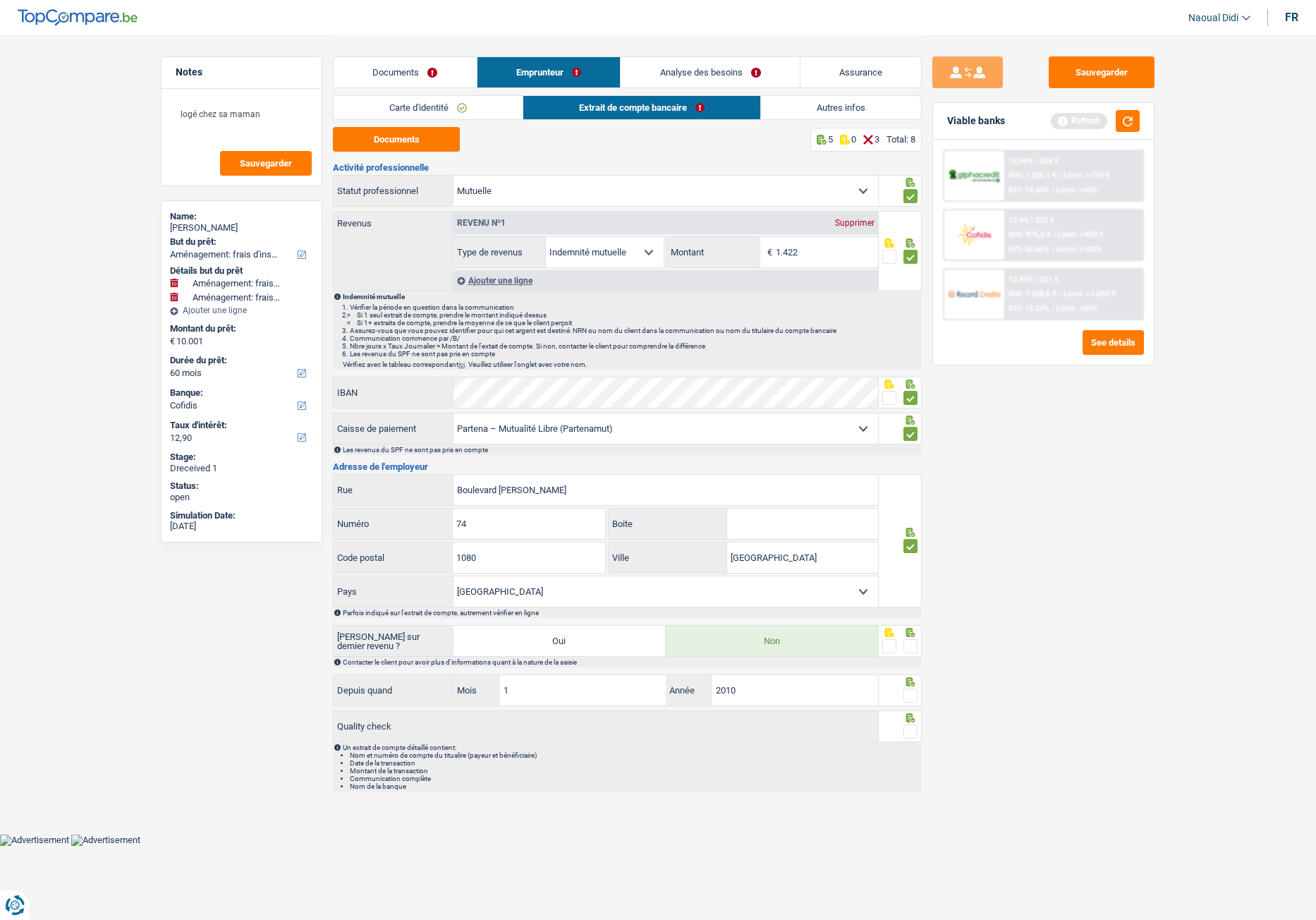
click at [0, 0] on input "radio" at bounding box center [0, 0] width 0 height 0
click at [911, 514] on span at bounding box center [910, 695] width 14 height 14
click at [0, 0] on input "radio" at bounding box center [0, 0] width 0 height 0
click at [913, 514] on span at bounding box center [910, 731] width 14 height 14
click at [0, 0] on input "radio" at bounding box center [0, 0] width 0 height 0
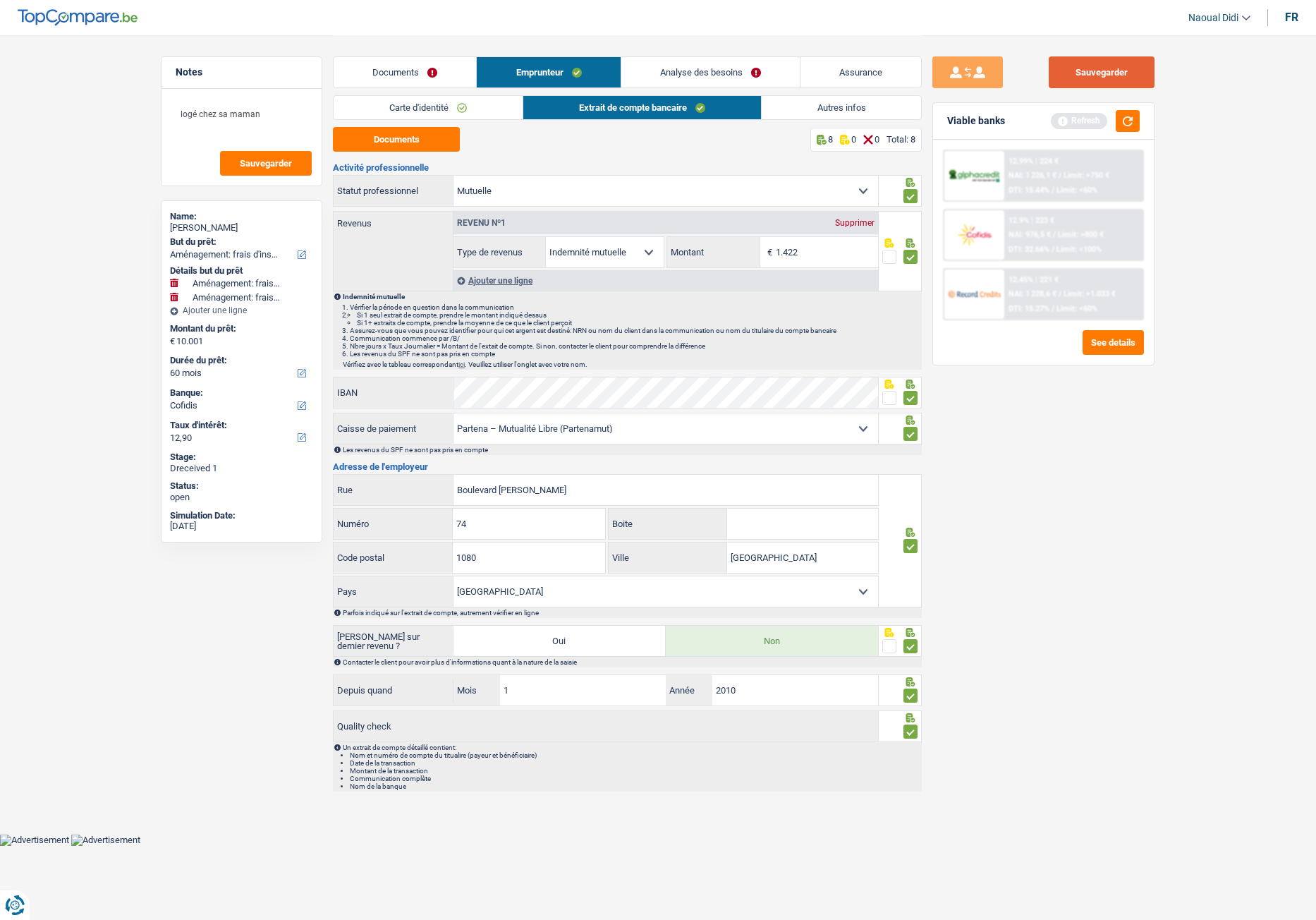
click at [1083, 66] on button "Sauvegarder" at bounding box center [1102, 72] width 106 height 32
click at [436, 67] on link "Documents" at bounding box center [404, 72] width 143 height 30
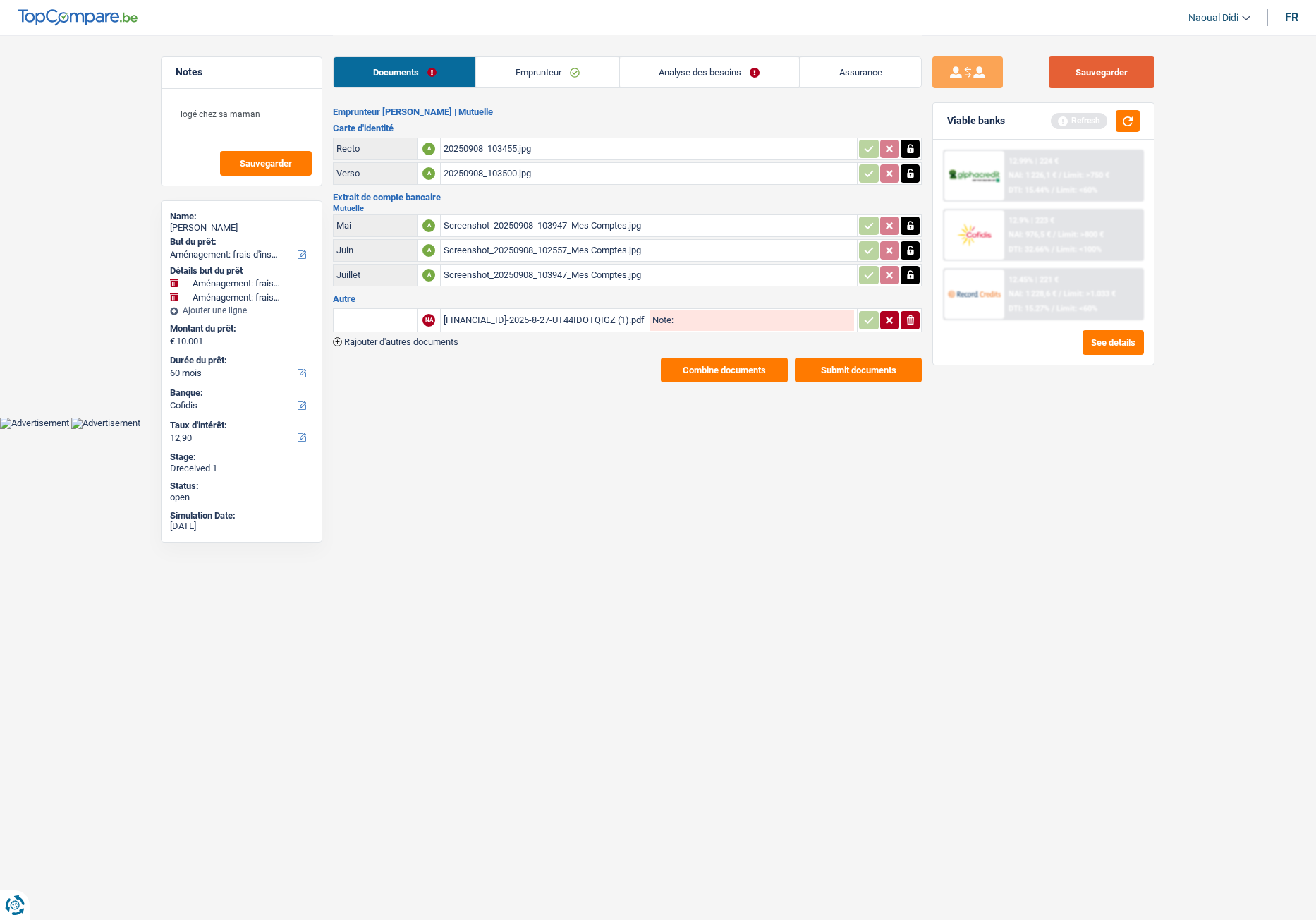
click at [1083, 84] on button "Sauvegarder" at bounding box center [1102, 72] width 106 height 32
click at [729, 322] on input "Note:" at bounding box center [764, 320] width 181 height 21
type input "extrait"
click at [1083, 73] on button "Sauvegarder" at bounding box center [1102, 72] width 106 height 32
click at [696, 68] on link "Analyse des besoins" at bounding box center [710, 72] width 179 height 30
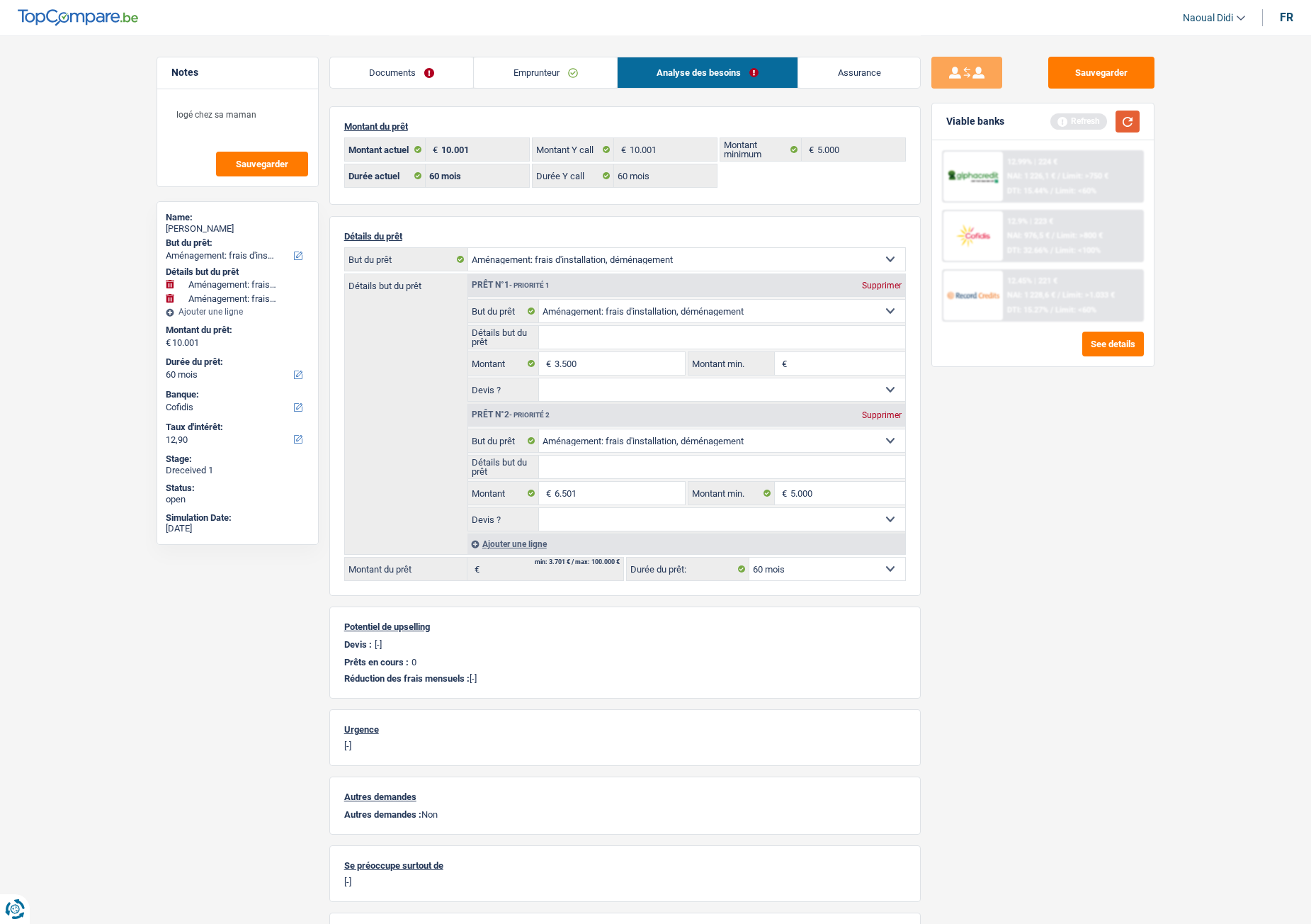
click at [1088, 116] on button "button" at bounding box center [1127, 121] width 24 height 22
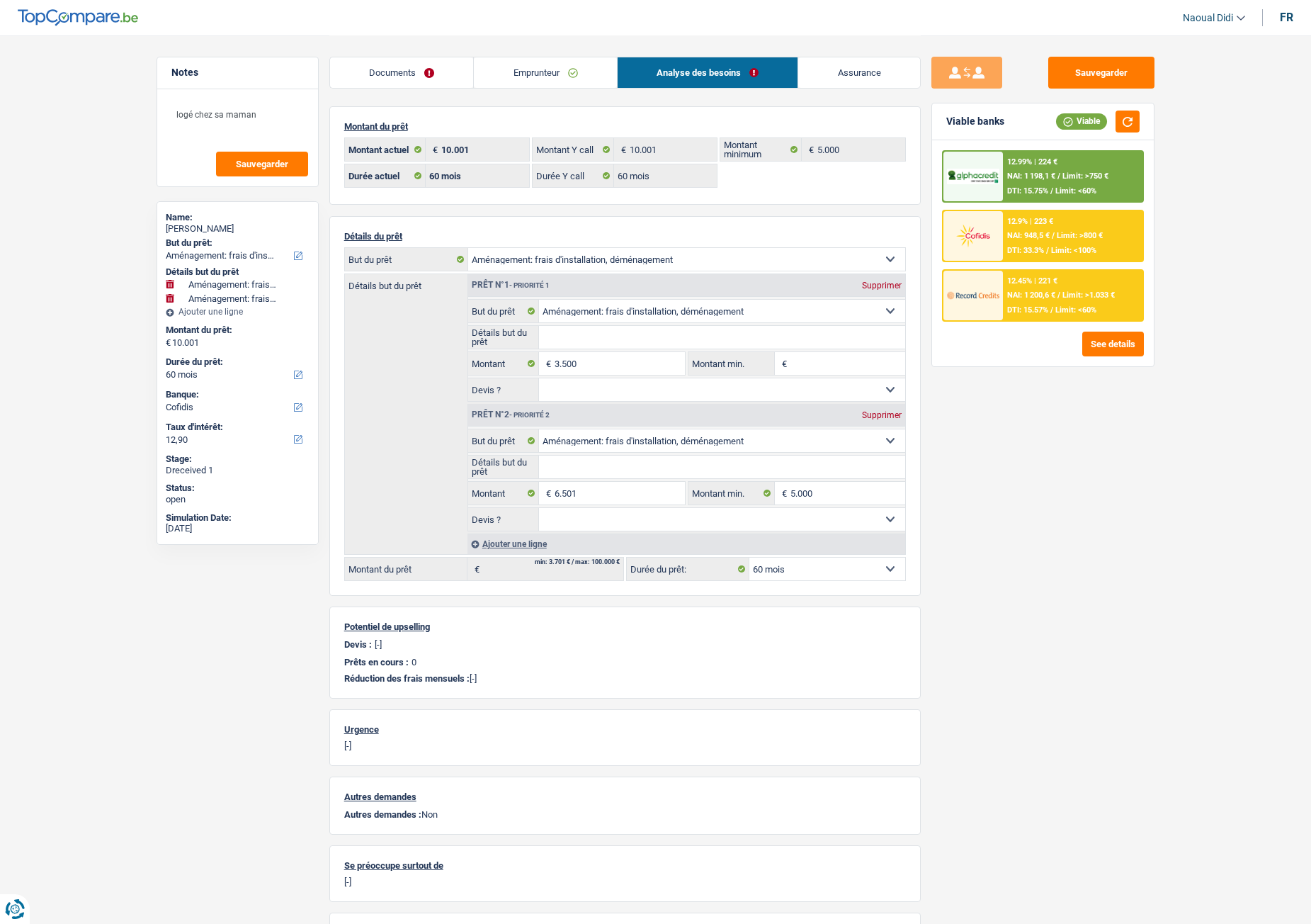
click at [1020, 171] on div "12.99% | 224 € NAI: 1 198,1 € / Limit: >750 € DTI: 15.75% / Limit: <60%" at bounding box center [1073, 176] width 140 height 50
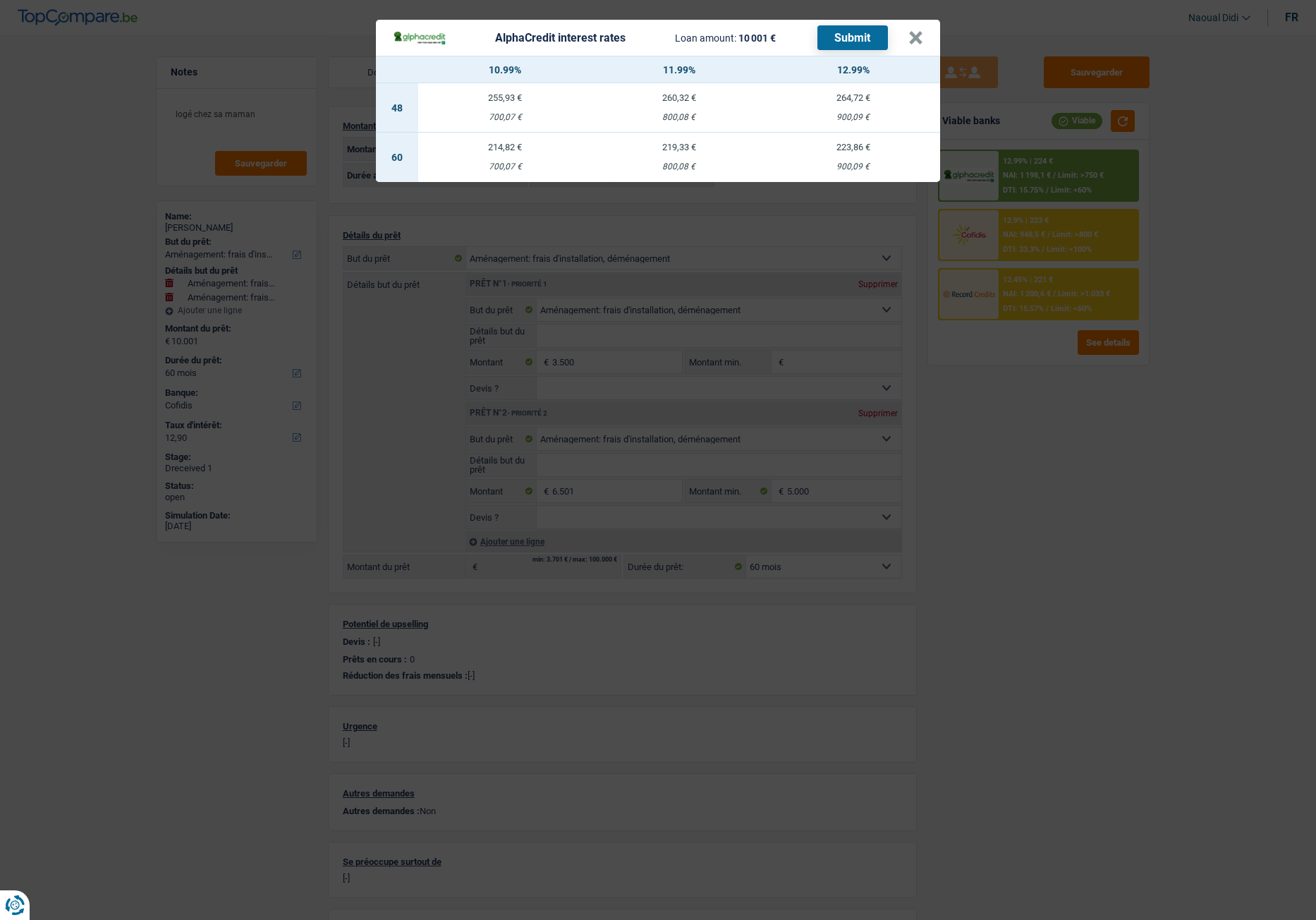
click at [860, 156] on td "223,86 € 900,09 €" at bounding box center [853, 157] width 174 height 50
select select "alphacredit"
type input "12,99"
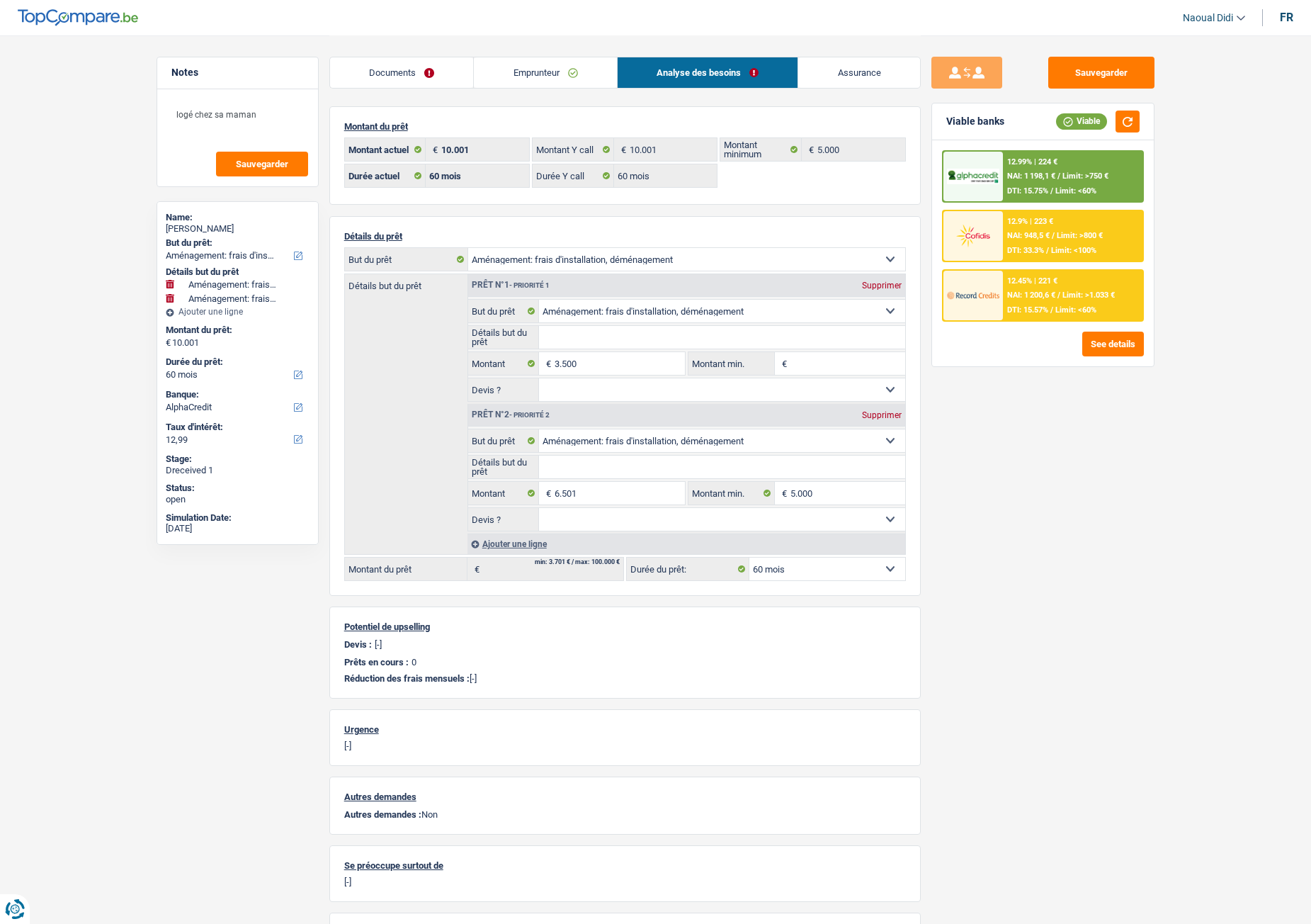
click at [1078, 173] on span "Limit: >750 €" at bounding box center [1085, 175] width 46 height 9
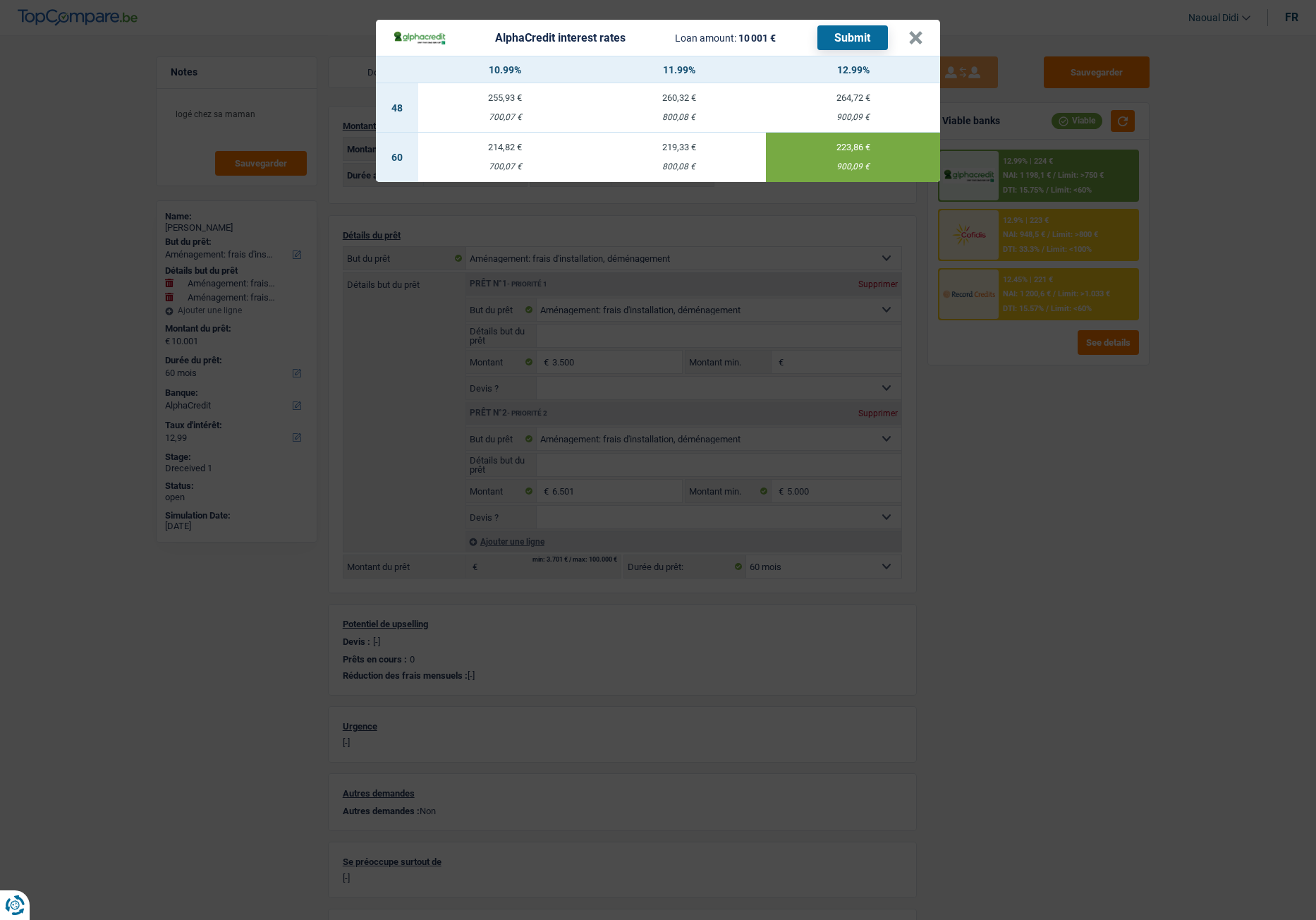
click at [852, 37] on button "Submit" at bounding box center [852, 37] width 71 height 24
click at [914, 39] on button "×" at bounding box center [916, 37] width 15 height 14
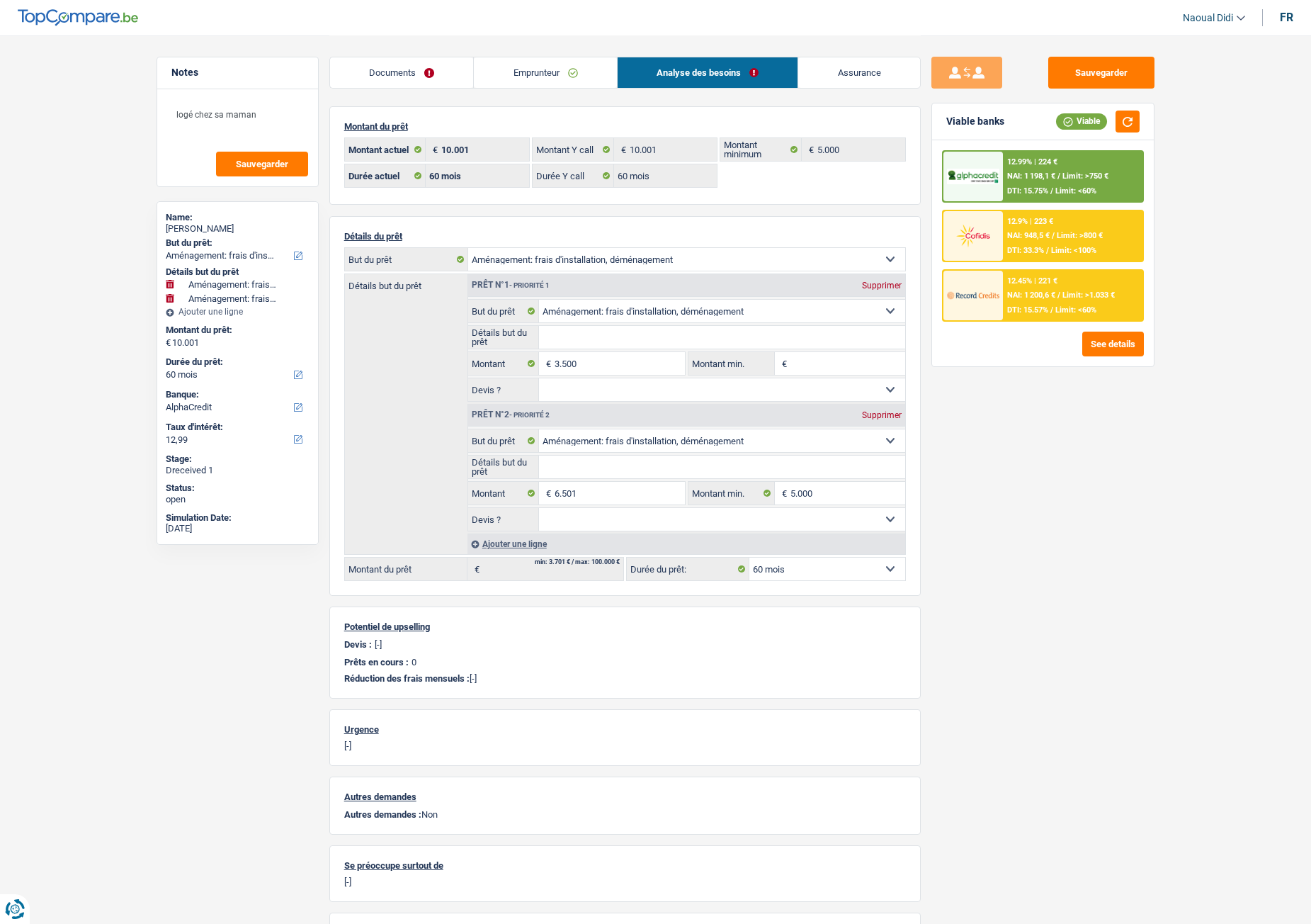
click at [1034, 293] on span "NAI: 1 200,6 €" at bounding box center [1031, 295] width 48 height 9
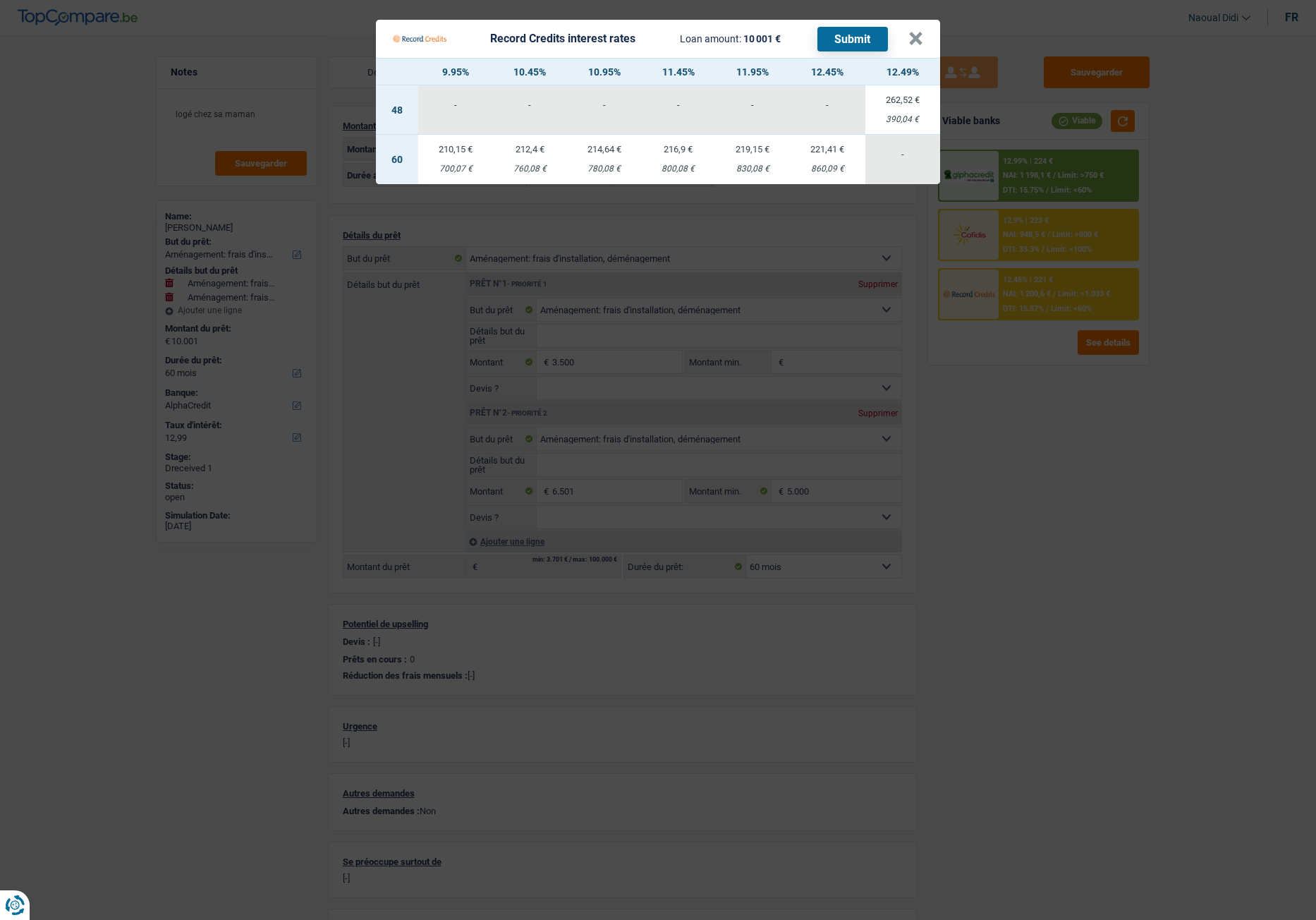
click at [750, 161] on td "219,15 € 830,08 €" at bounding box center [753, 159] width 75 height 50
select select "record credits"
type input "11,95"
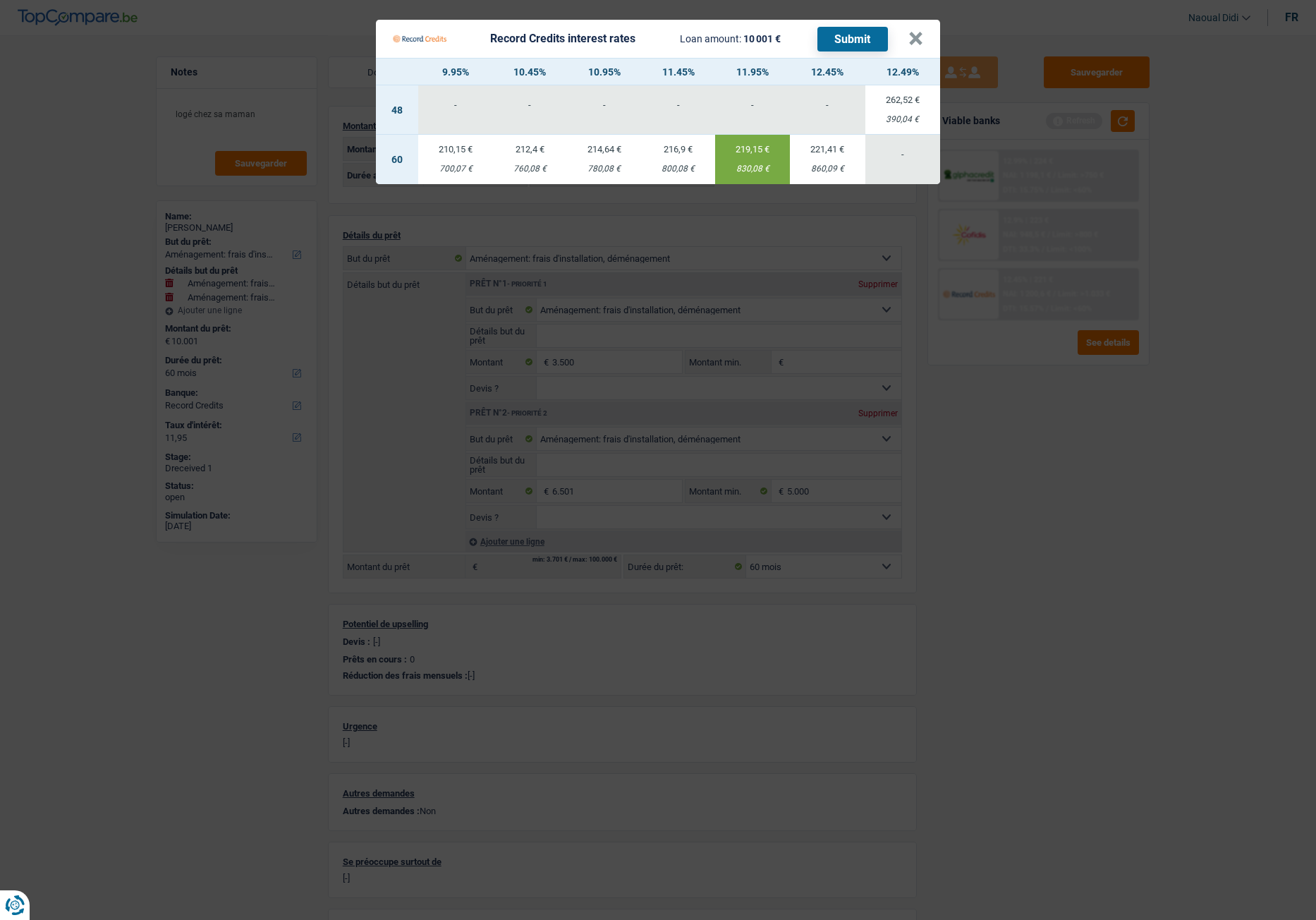
click at [852, 39] on button "Submit" at bounding box center [852, 39] width 71 height 24
click at [918, 38] on button "×" at bounding box center [916, 38] width 15 height 14
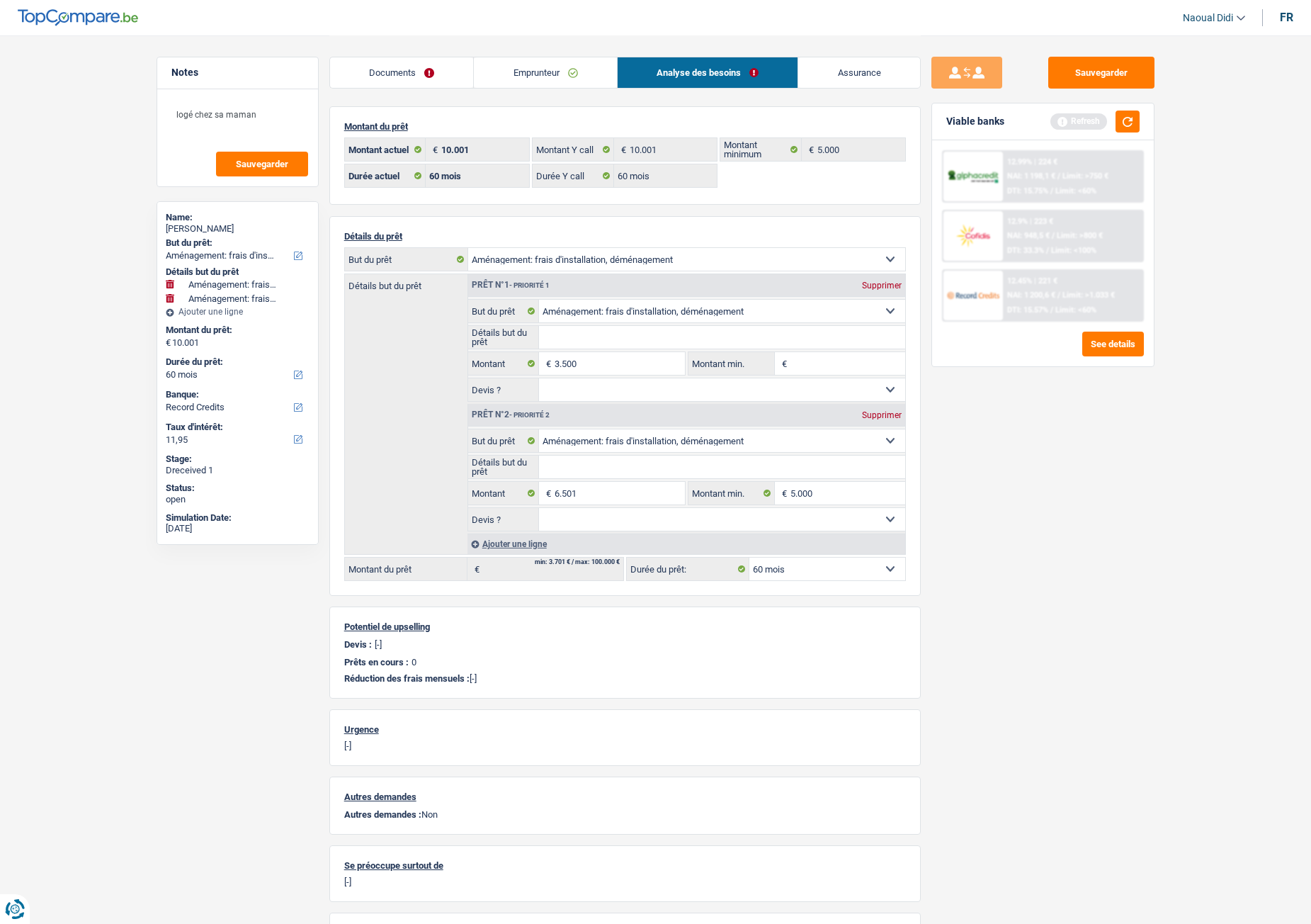
click at [1029, 240] on span "NAI: 948,5 €" at bounding box center [1029, 235] width 43 height 9
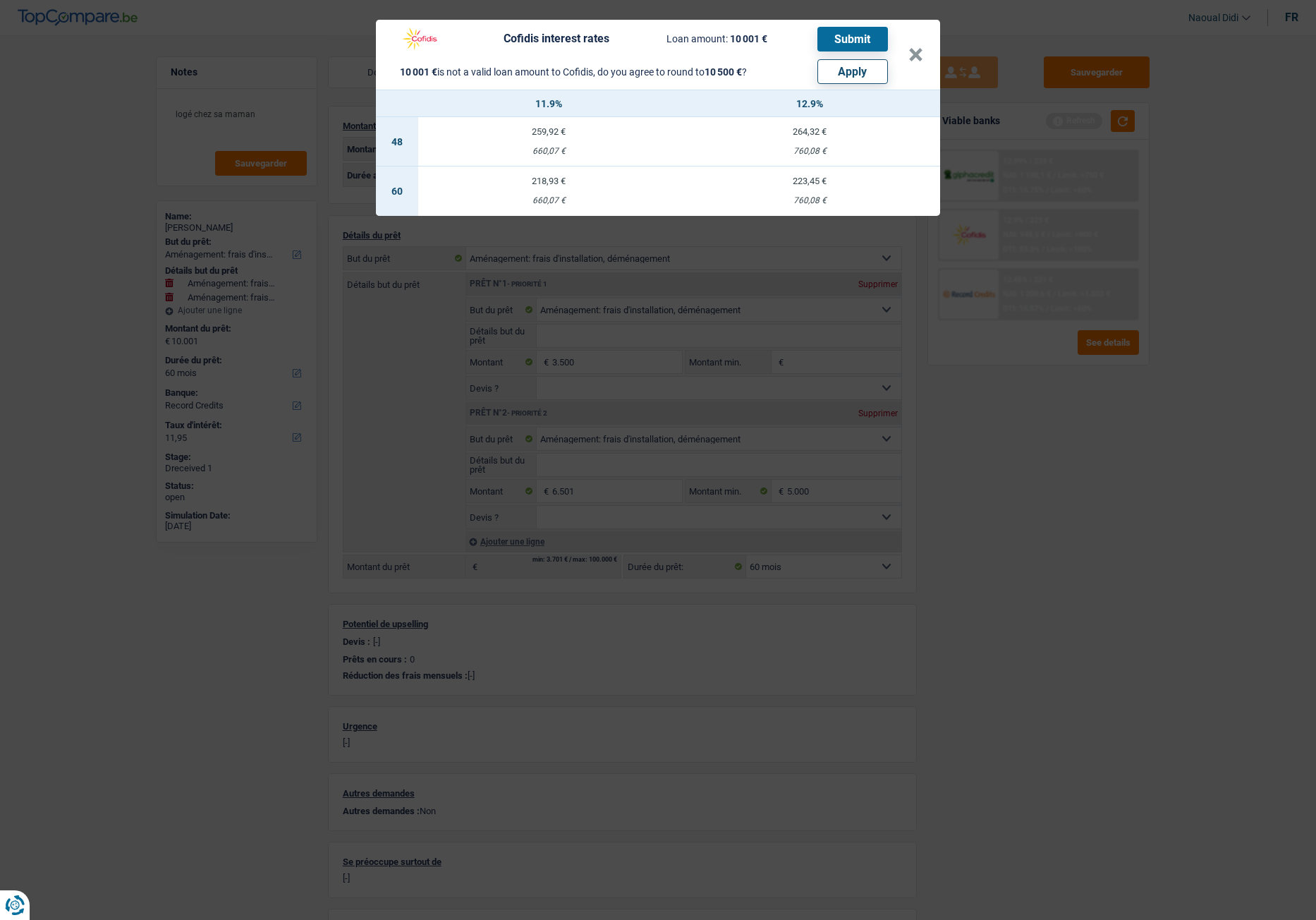
click at [833, 64] on button "Apply" at bounding box center [852, 72] width 71 height 24
type input "10.500"
select select "other"
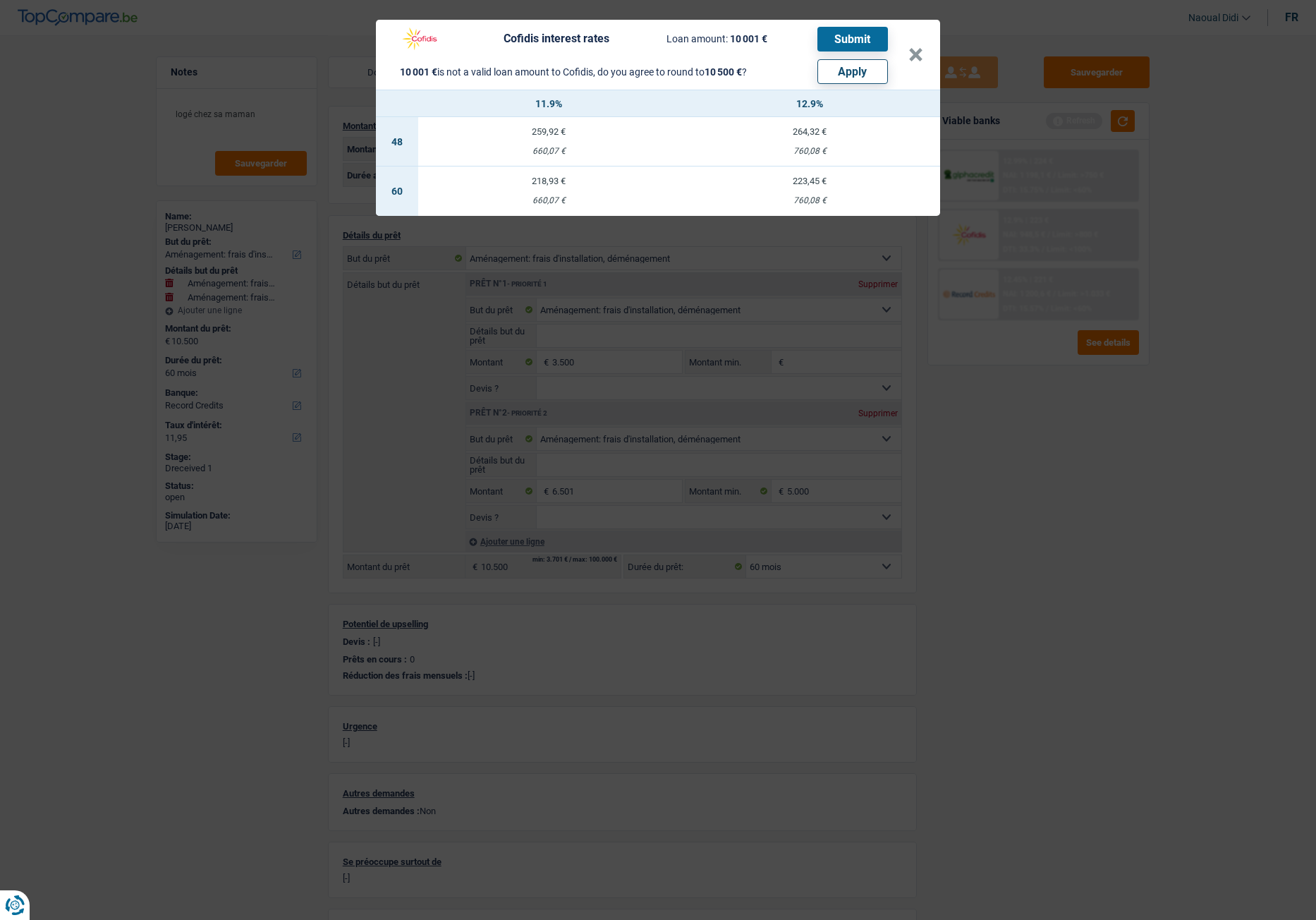
select select "other"
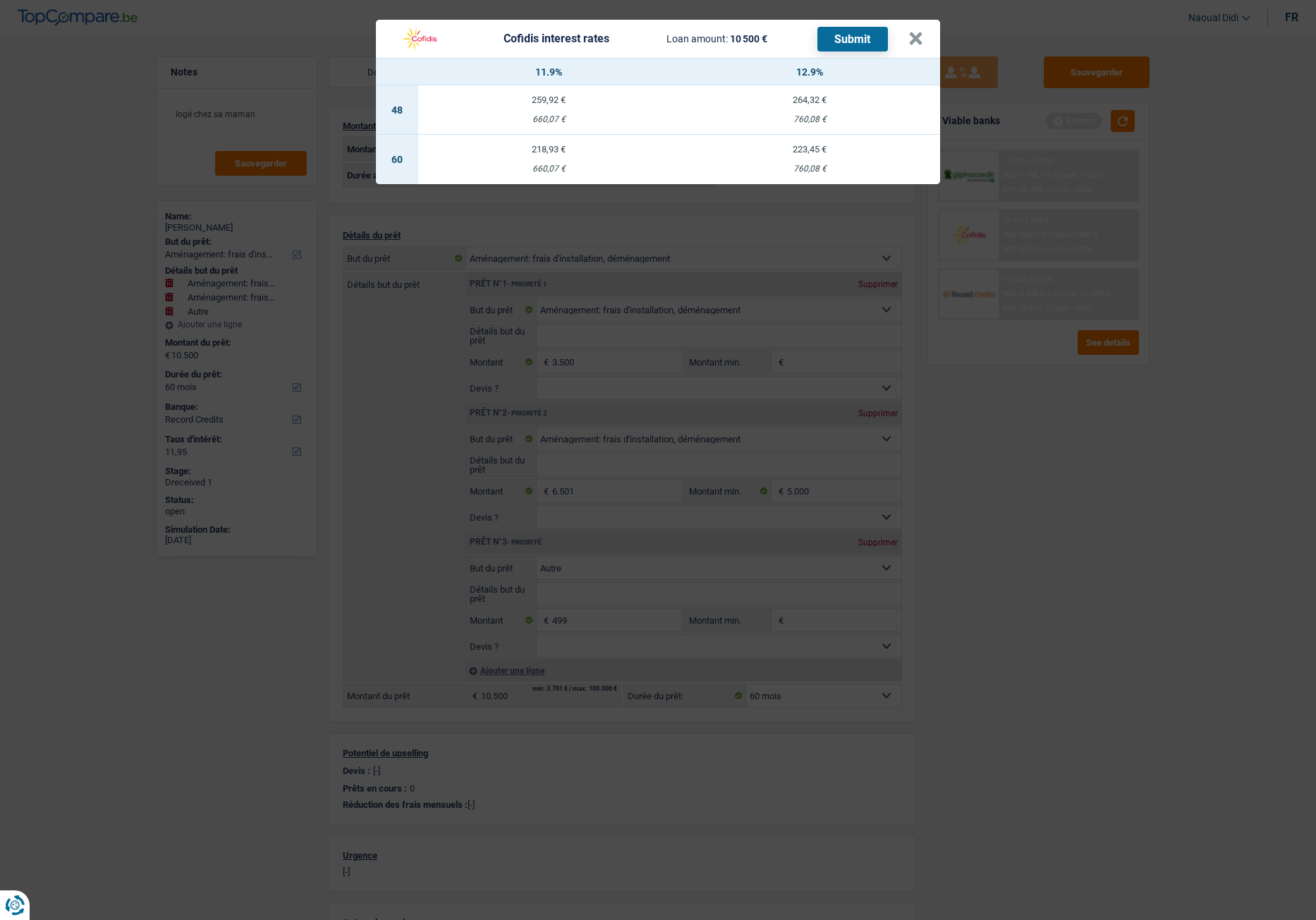
click at [543, 161] on td "218,93 € 660,07 €" at bounding box center [548, 159] width 261 height 50
select select "cofidis"
type input "11,90"
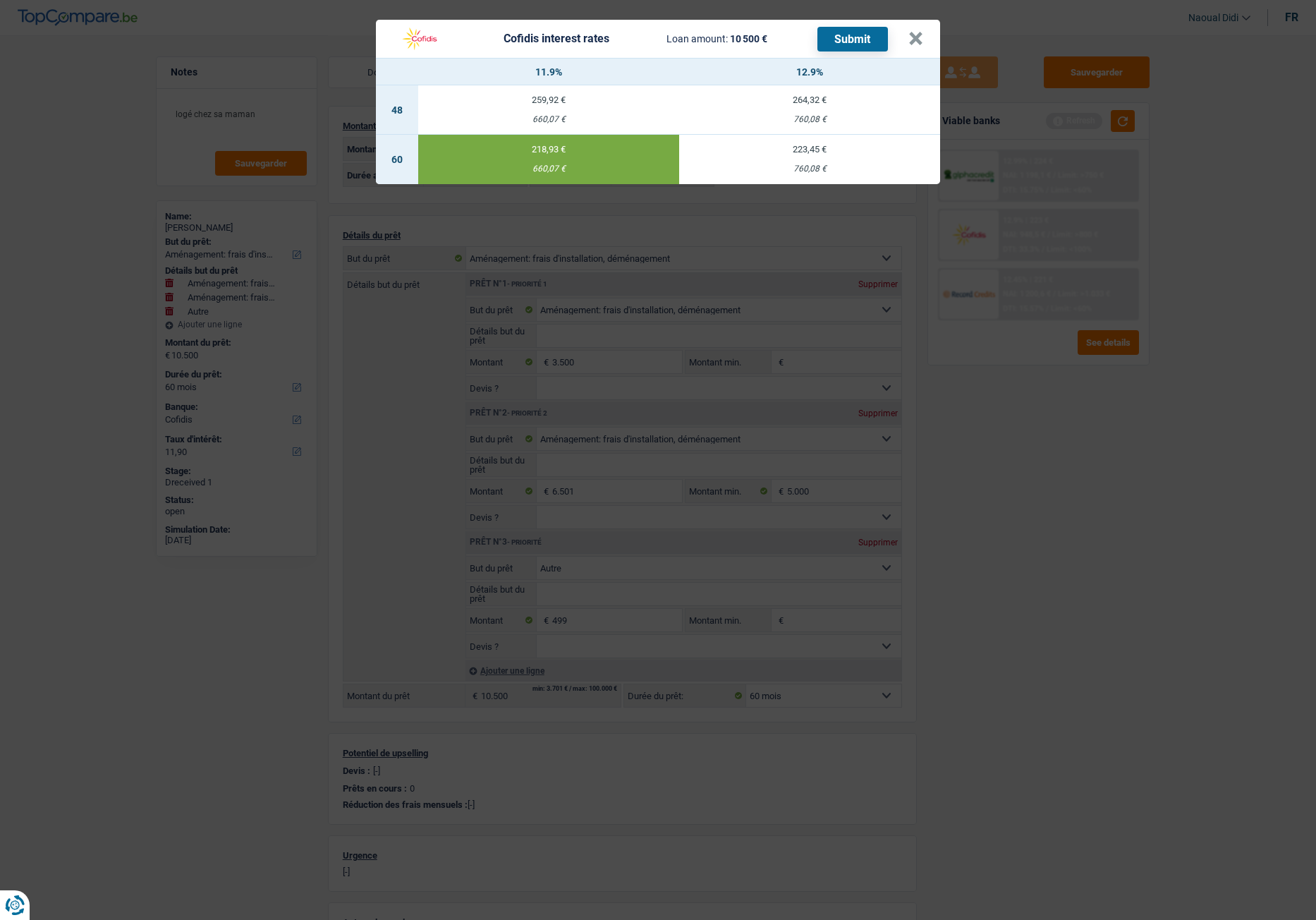
click at [843, 37] on button "Submit" at bounding box center [852, 39] width 71 height 24
click at [918, 33] on button "×" at bounding box center [916, 38] width 15 height 14
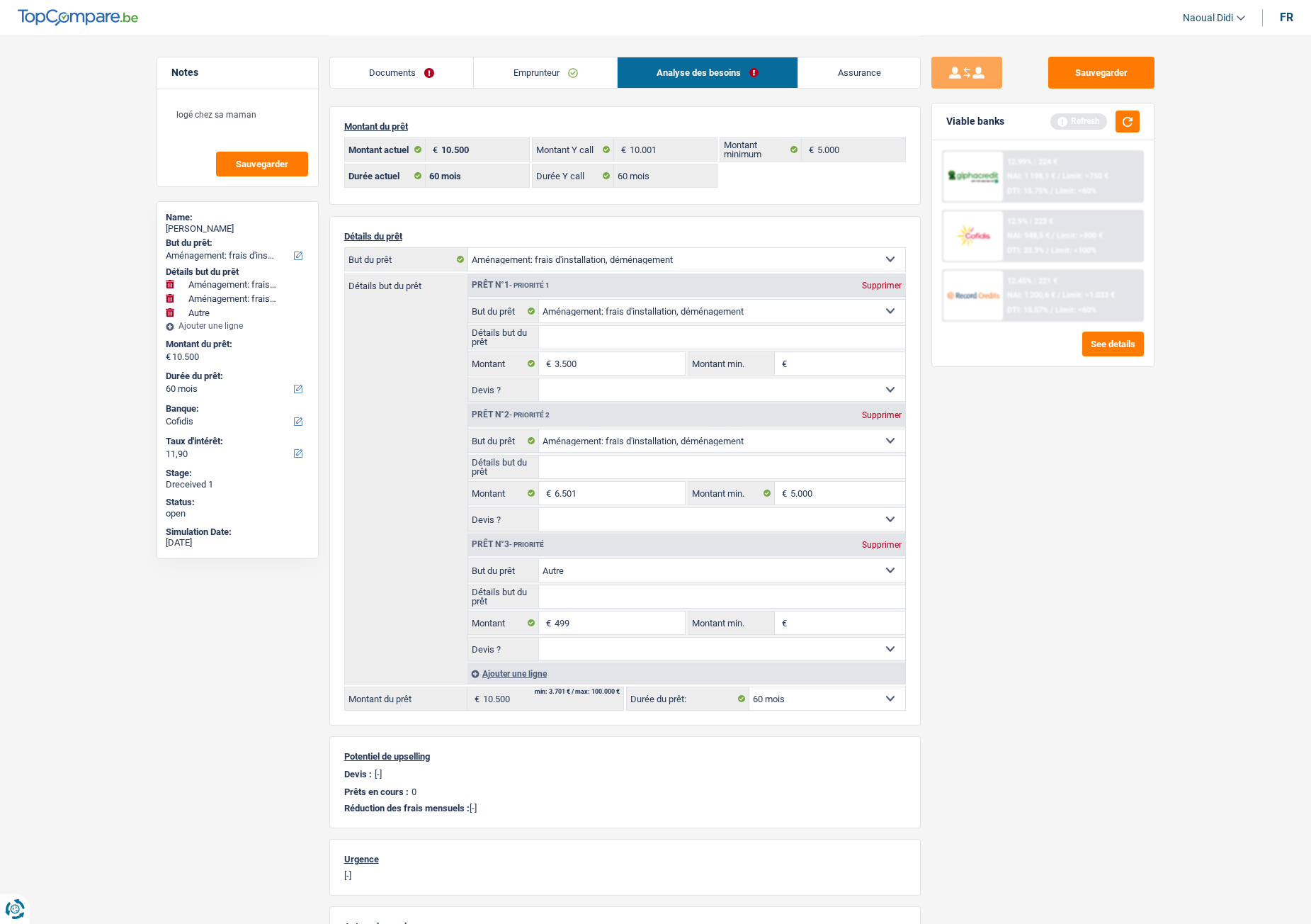
click at [425, 70] on link "Documents" at bounding box center [402, 72] width 144 height 30
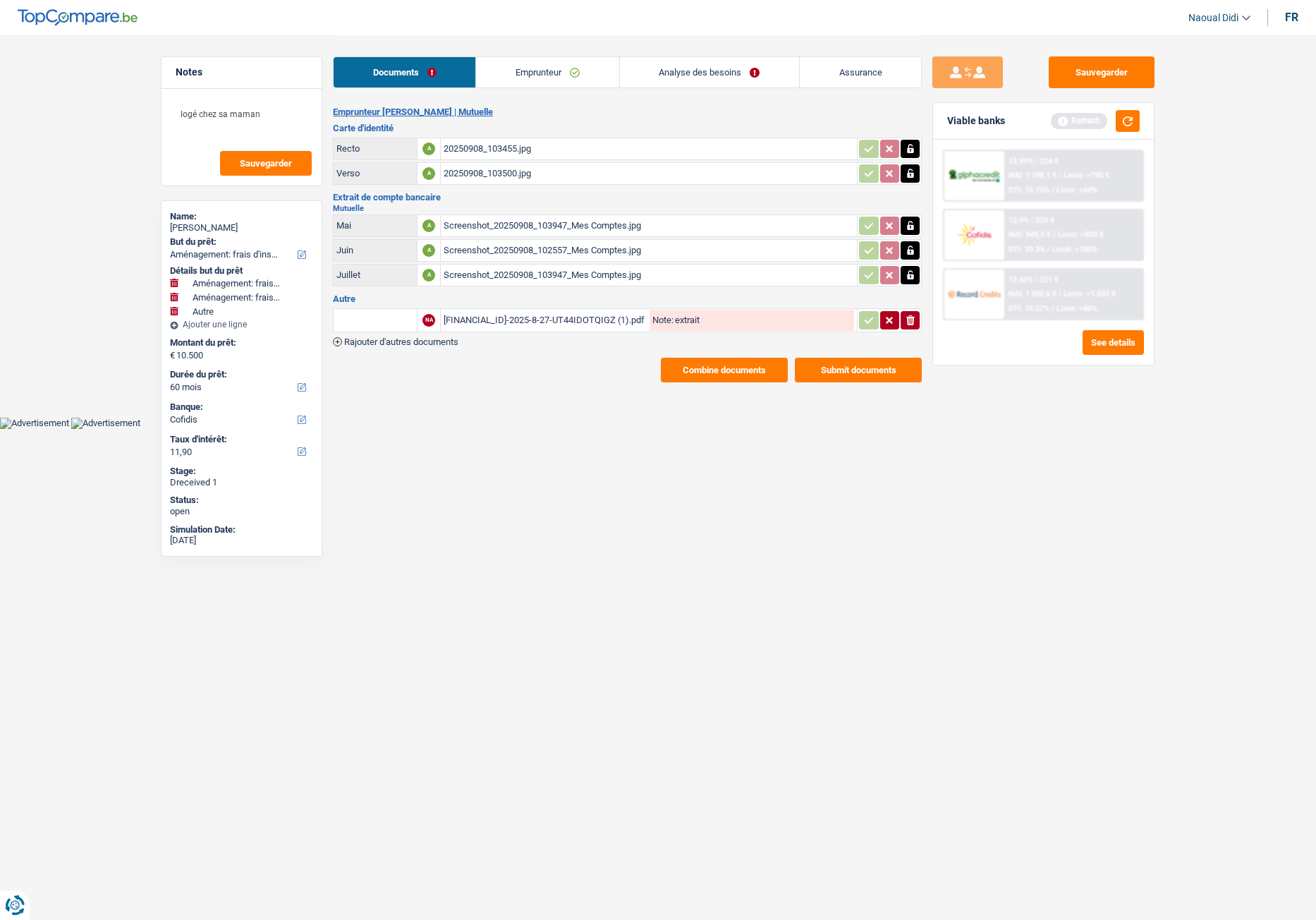
click at [526, 71] on link "Emprunteur" at bounding box center [547, 72] width 143 height 30
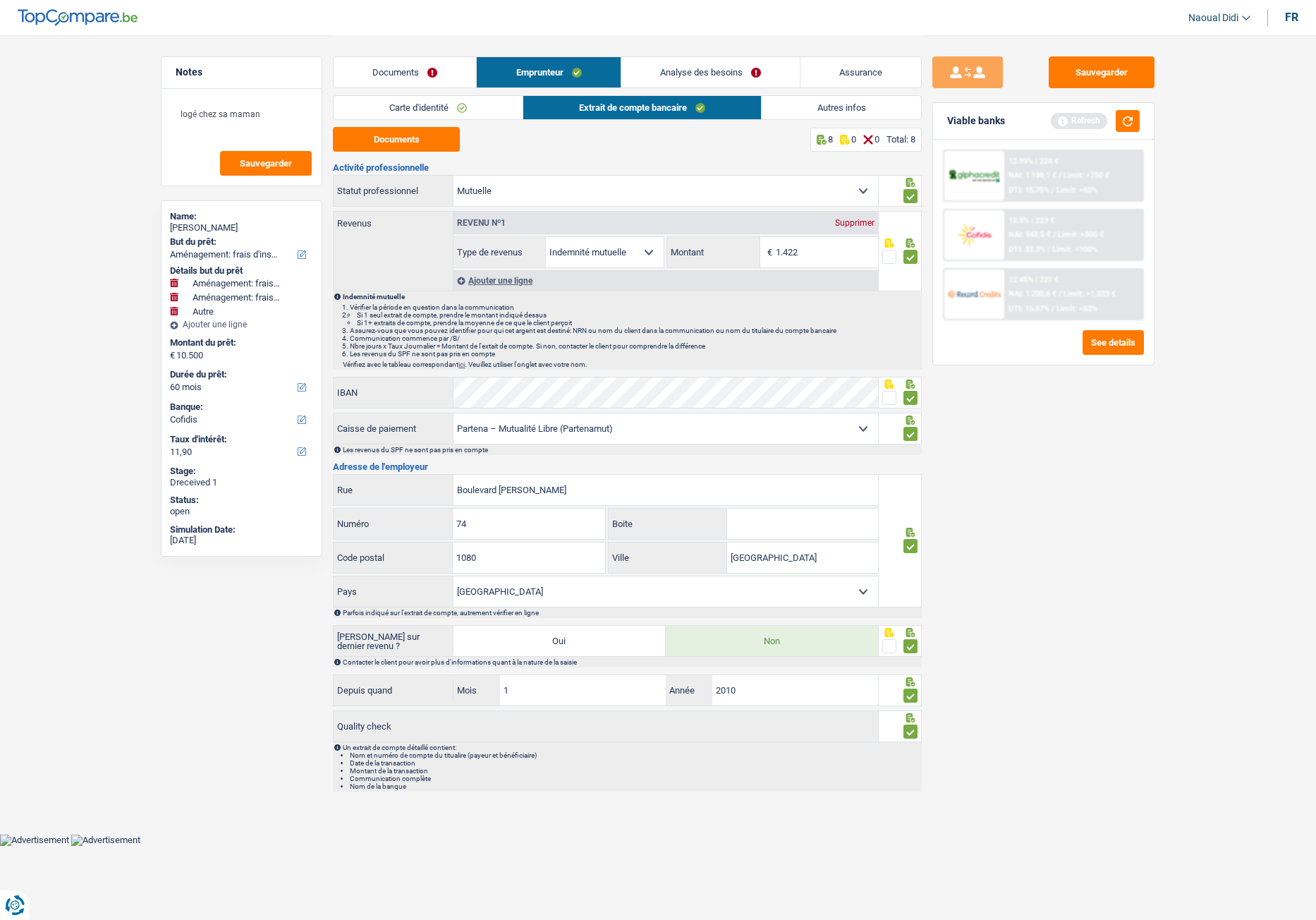
click at [394, 108] on link "Carte d'identité" at bounding box center [428, 108] width 189 height 24
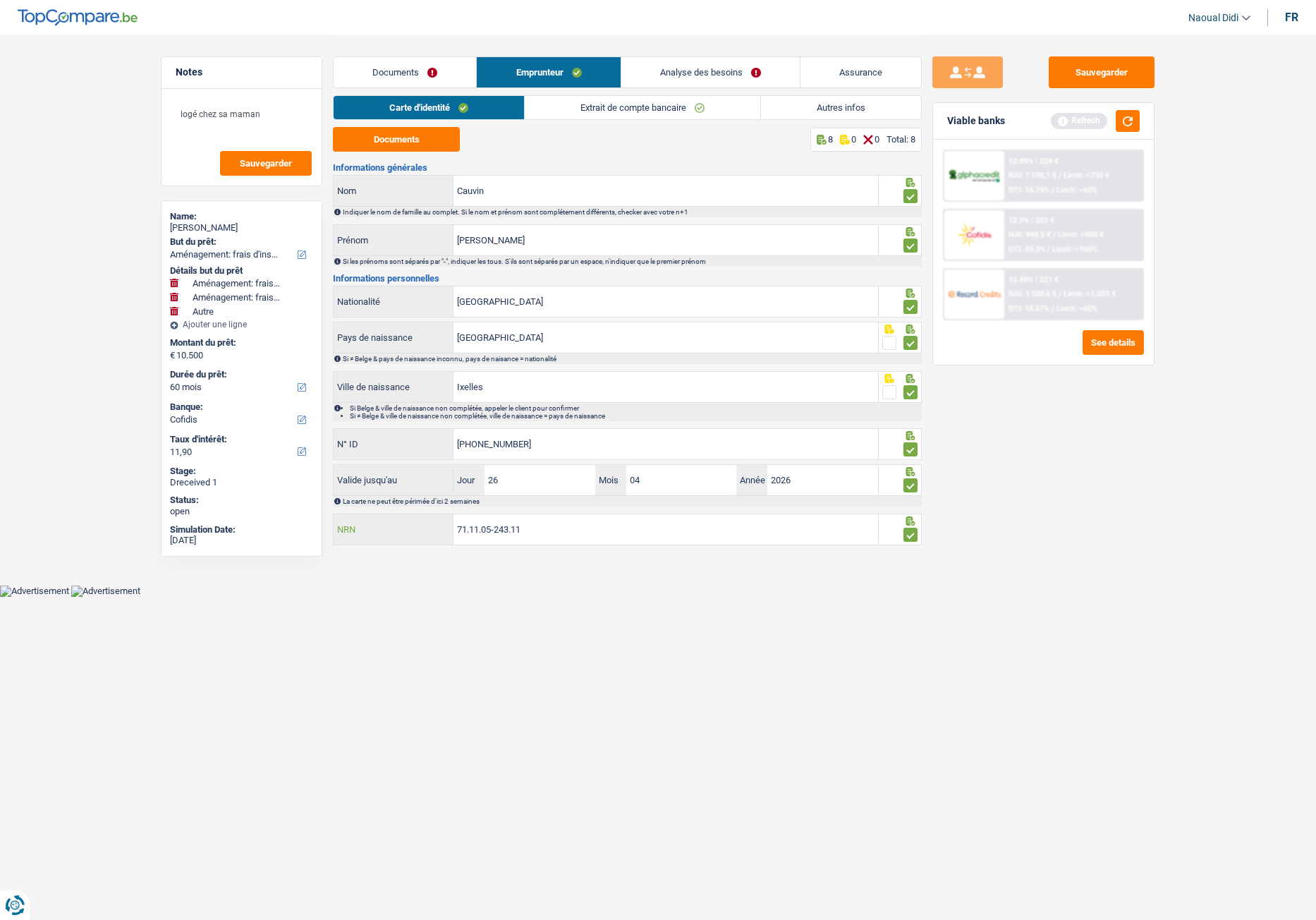
drag, startPoint x: 536, startPoint y: 532, endPoint x: 422, endPoint y: 526, distance: 114.2
click at [422, 514] on div "71.11.05-243.11 NRN" at bounding box center [605, 529] width 544 height 30
click at [407, 73] on link "Documents" at bounding box center [404, 72] width 143 height 30
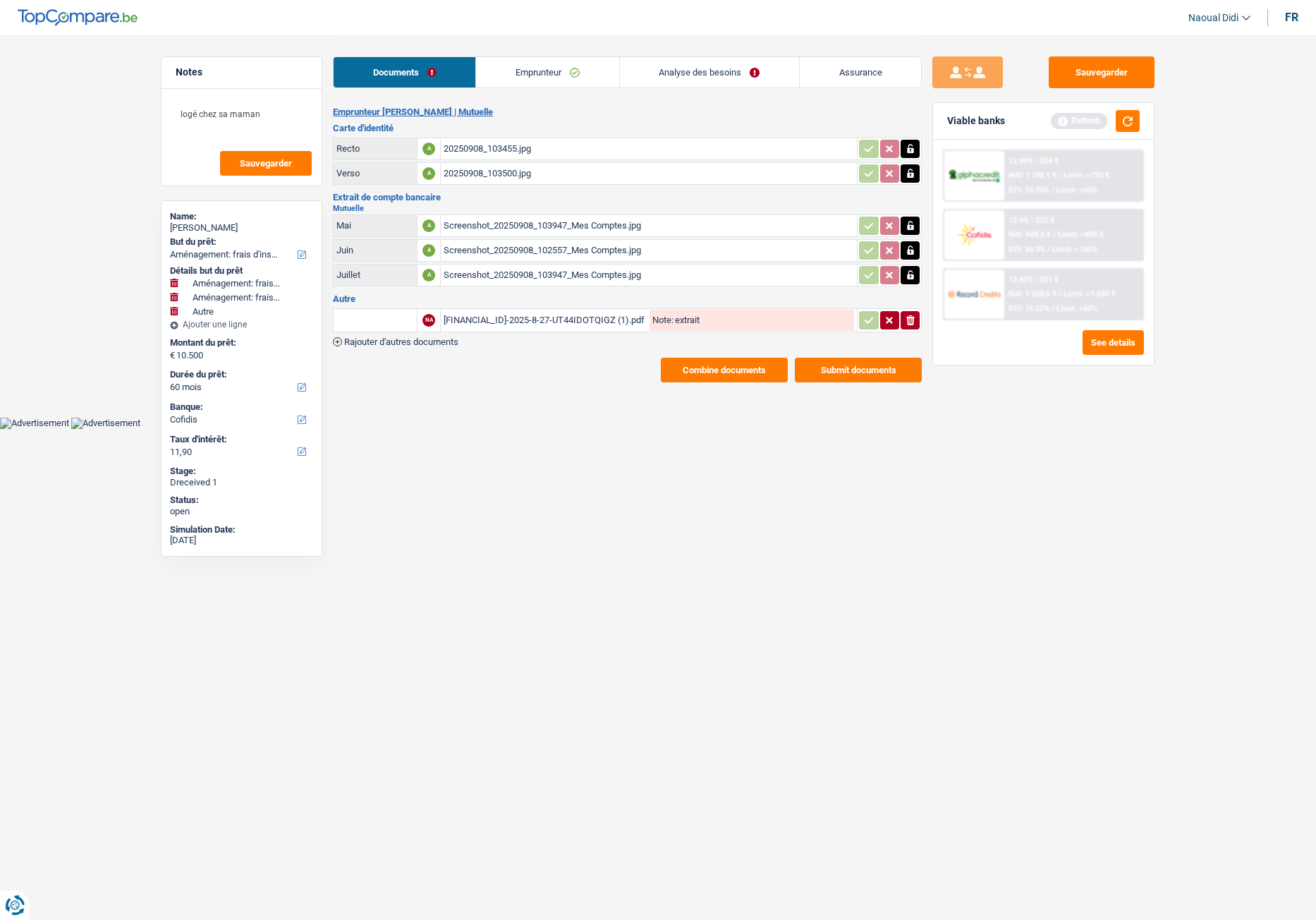
click at [760, 375] on button "Combine documents" at bounding box center [724, 370] width 127 height 24
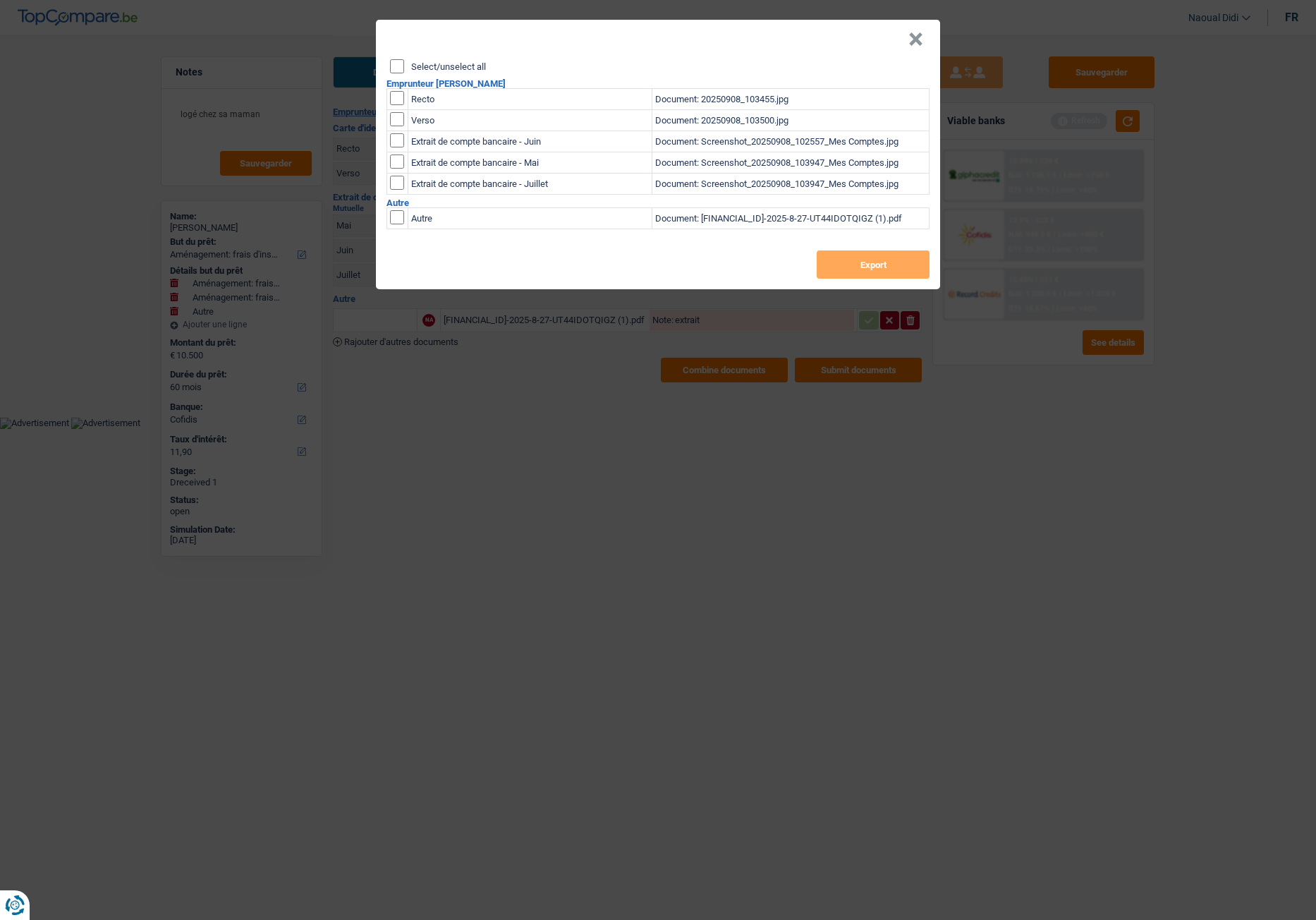
click at [393, 77] on div "Select/unselect all Emprunteur Stephan Cauvin Recto Document: 20250908_103455.j…" at bounding box center [658, 174] width 564 height 230
click at [398, 64] on input "Select/unselect all" at bounding box center [397, 66] width 14 height 14
checkbox input "true"
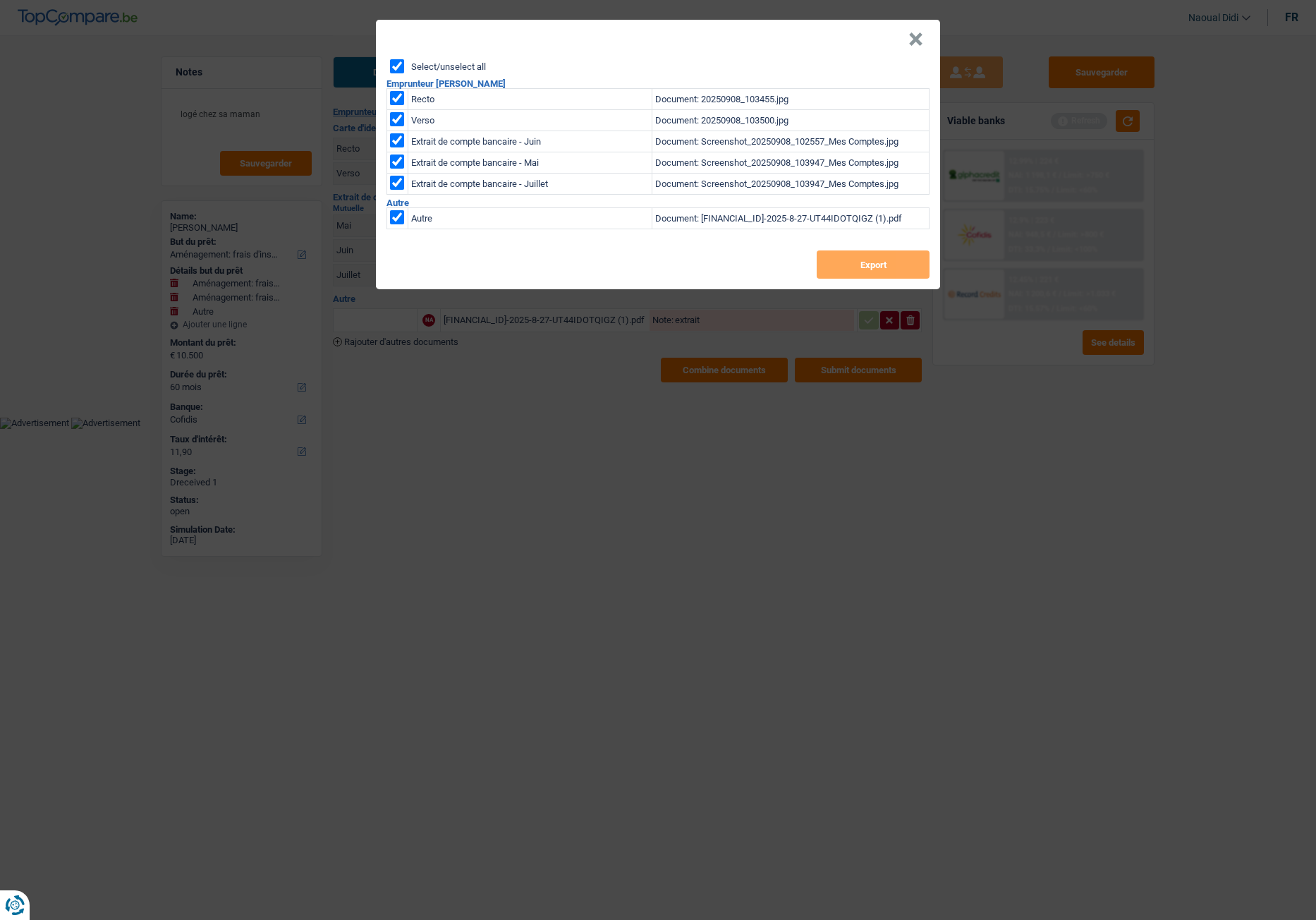
checkbox input "true"
click at [867, 260] on button "Export" at bounding box center [873, 264] width 112 height 29
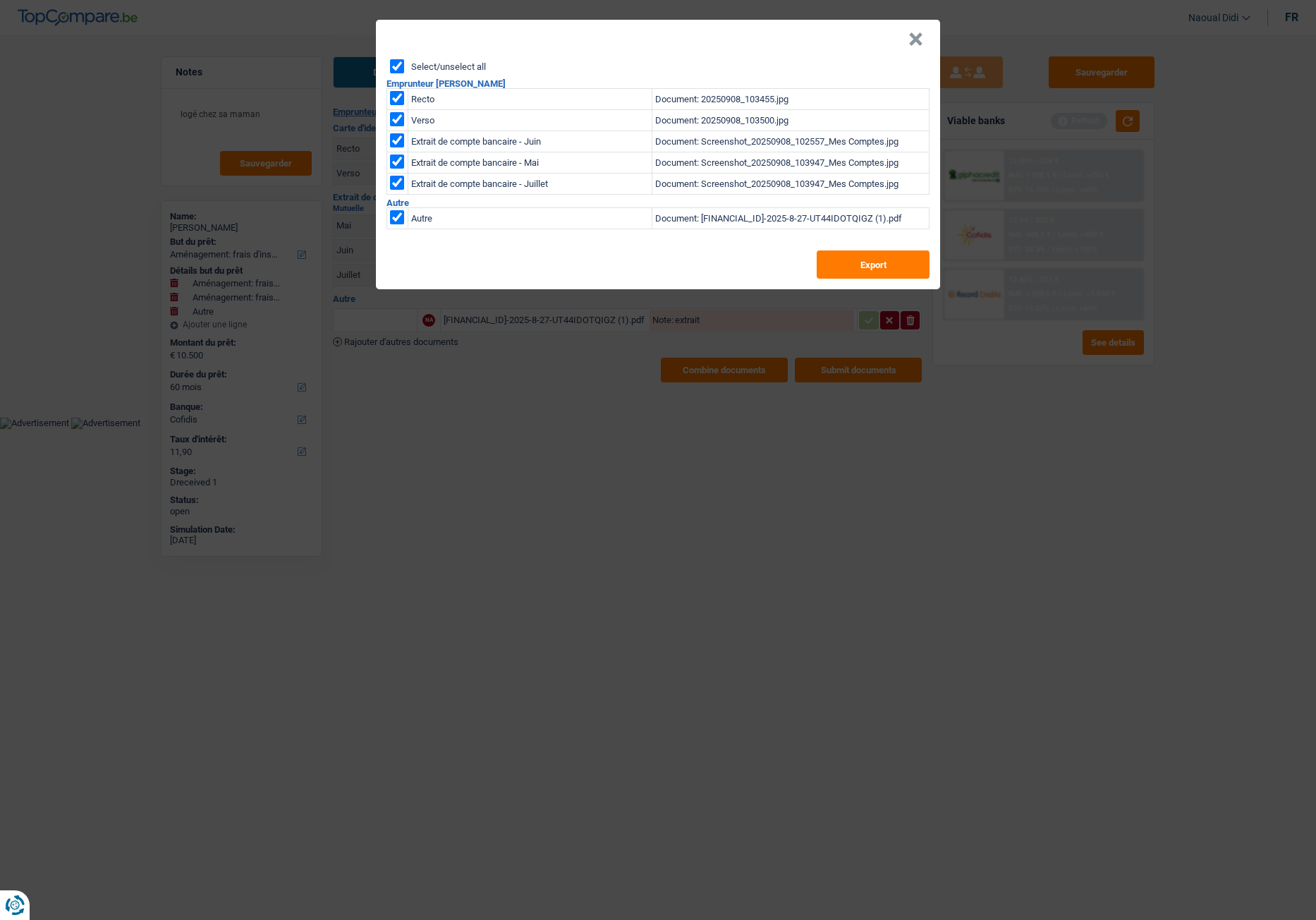
click at [914, 42] on button "×" at bounding box center [916, 39] width 15 height 14
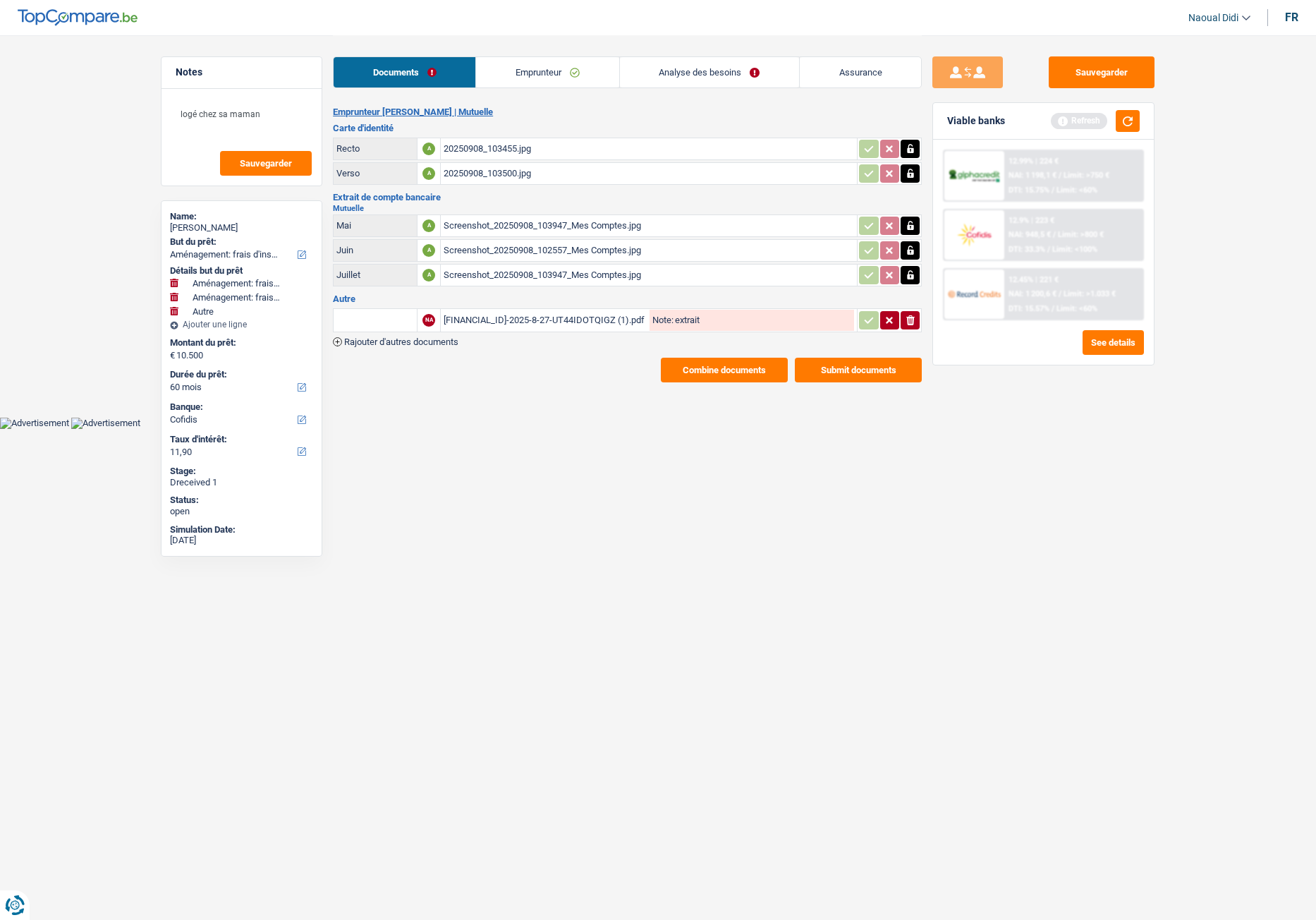
click at [111, 108] on main "Notes logé chez sa maman Sauvegarder Name: Stephan Cauvin But du prêt: Confort …" at bounding box center [658, 209] width 1316 height 417
click at [711, 73] on link "Analyse des besoins" at bounding box center [710, 72] width 179 height 30
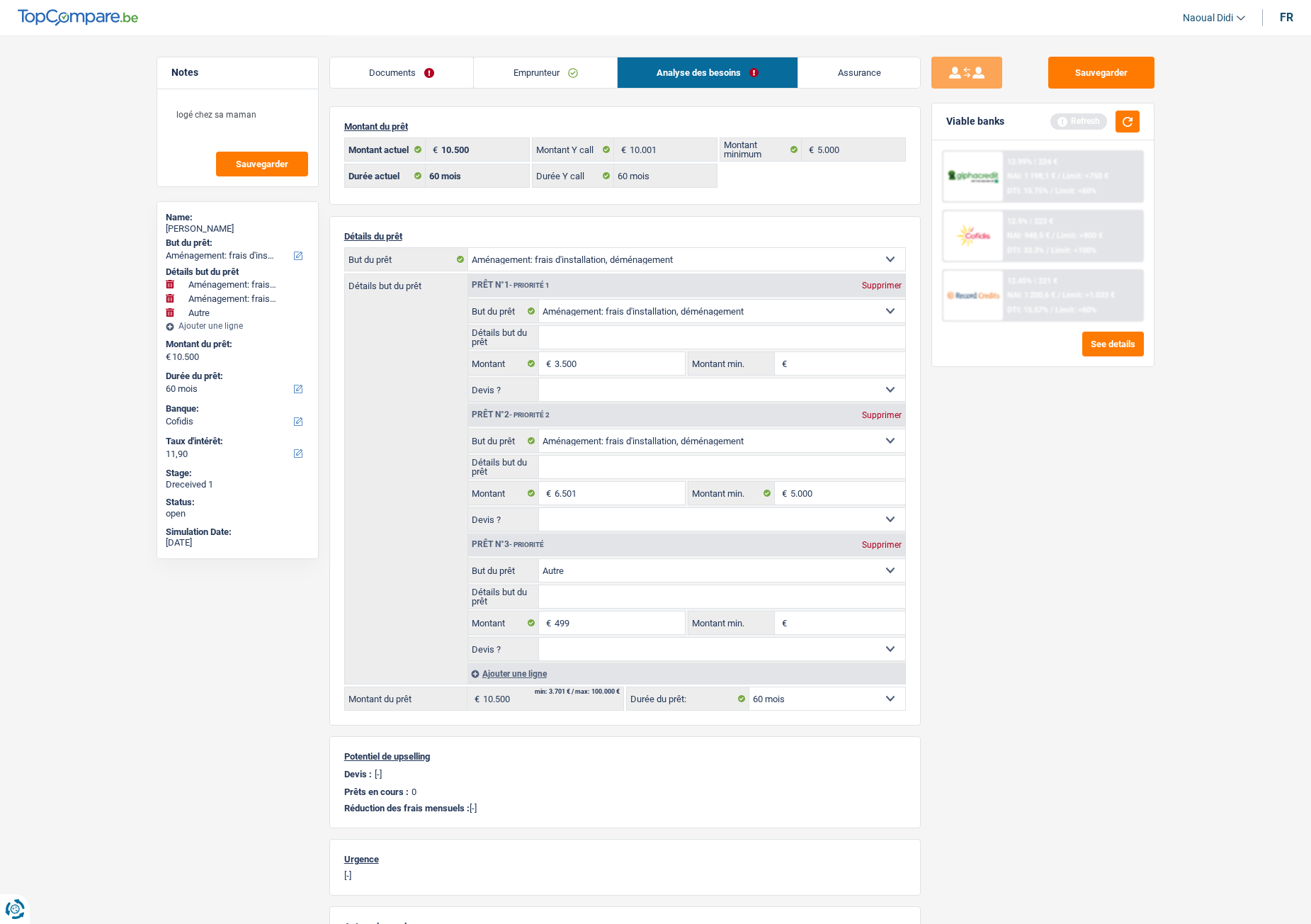
click at [891, 516] on div "Supprimer" at bounding box center [881, 544] width 47 height 8
type input "10.001"
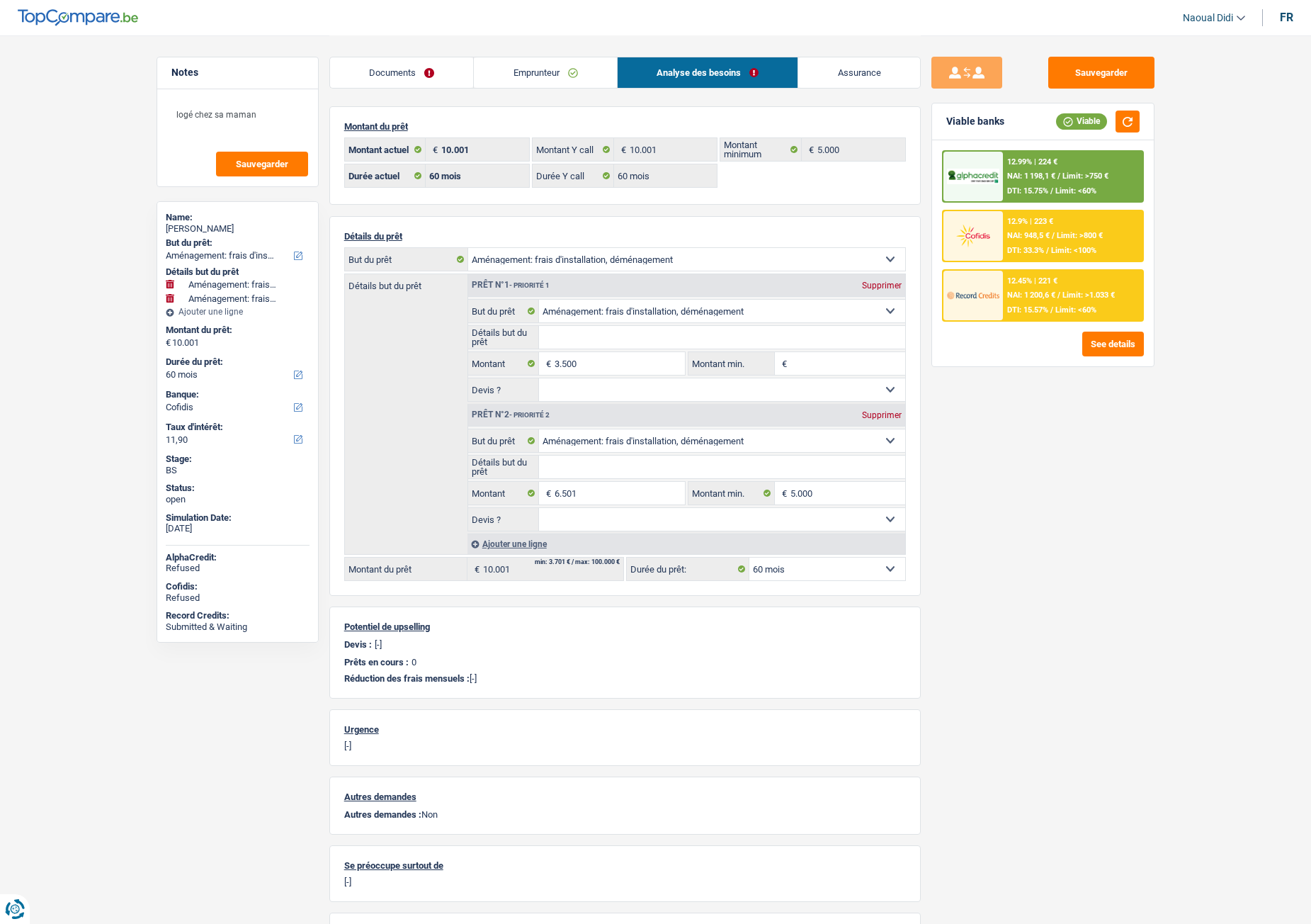
click at [33, 110] on main "Notes logé chez sa maman Sauvegarder Name: Stephan Cauvin But du prêt: Confort …" at bounding box center [656, 507] width 1311 height 1016
click at [382, 73] on link "Documents" at bounding box center [402, 72] width 144 height 30
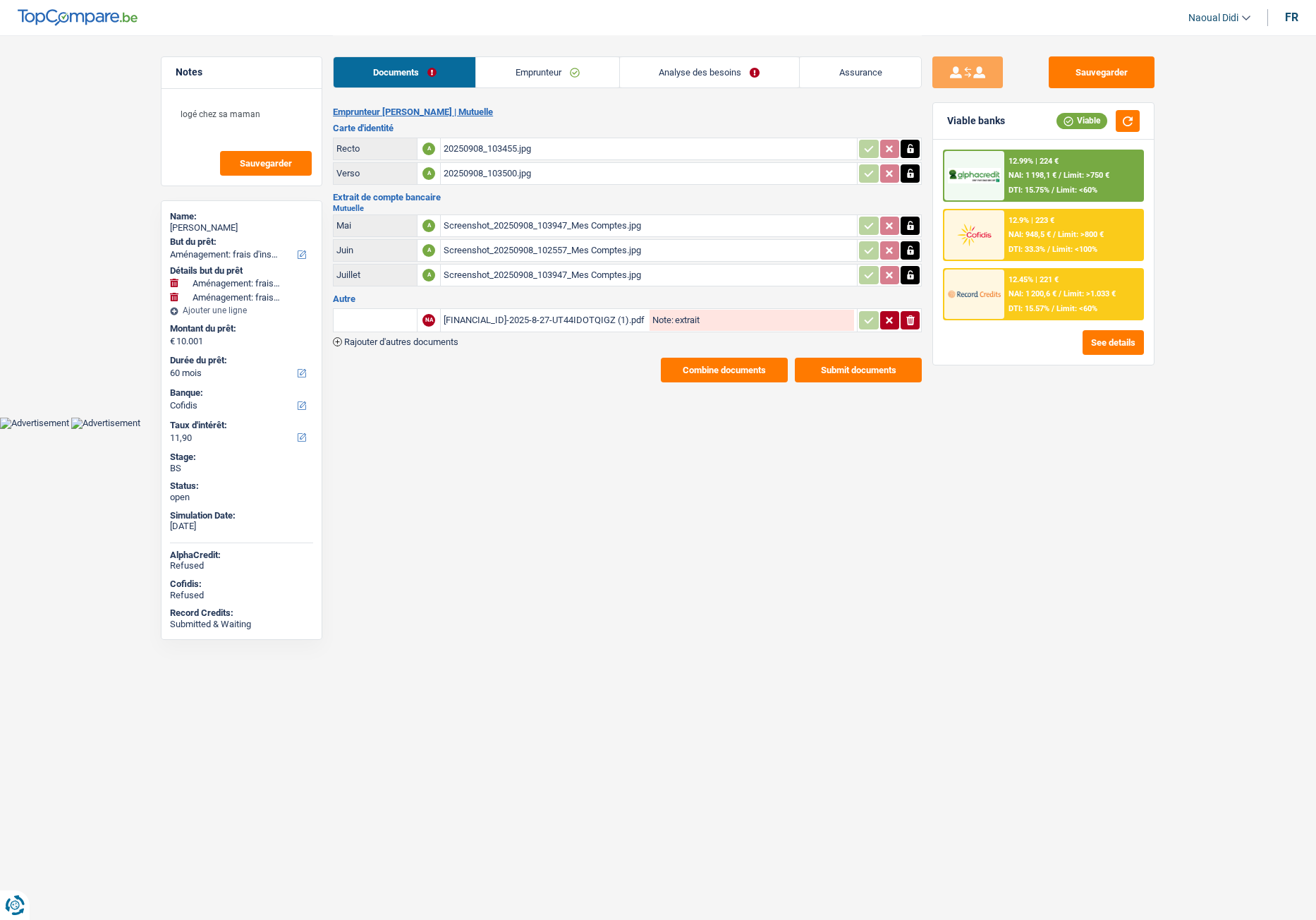
click at [512, 147] on div "20250908_103455.jpg" at bounding box center [649, 149] width 411 height 21
click at [546, 83] on link "Emprunteur" at bounding box center [547, 72] width 143 height 30
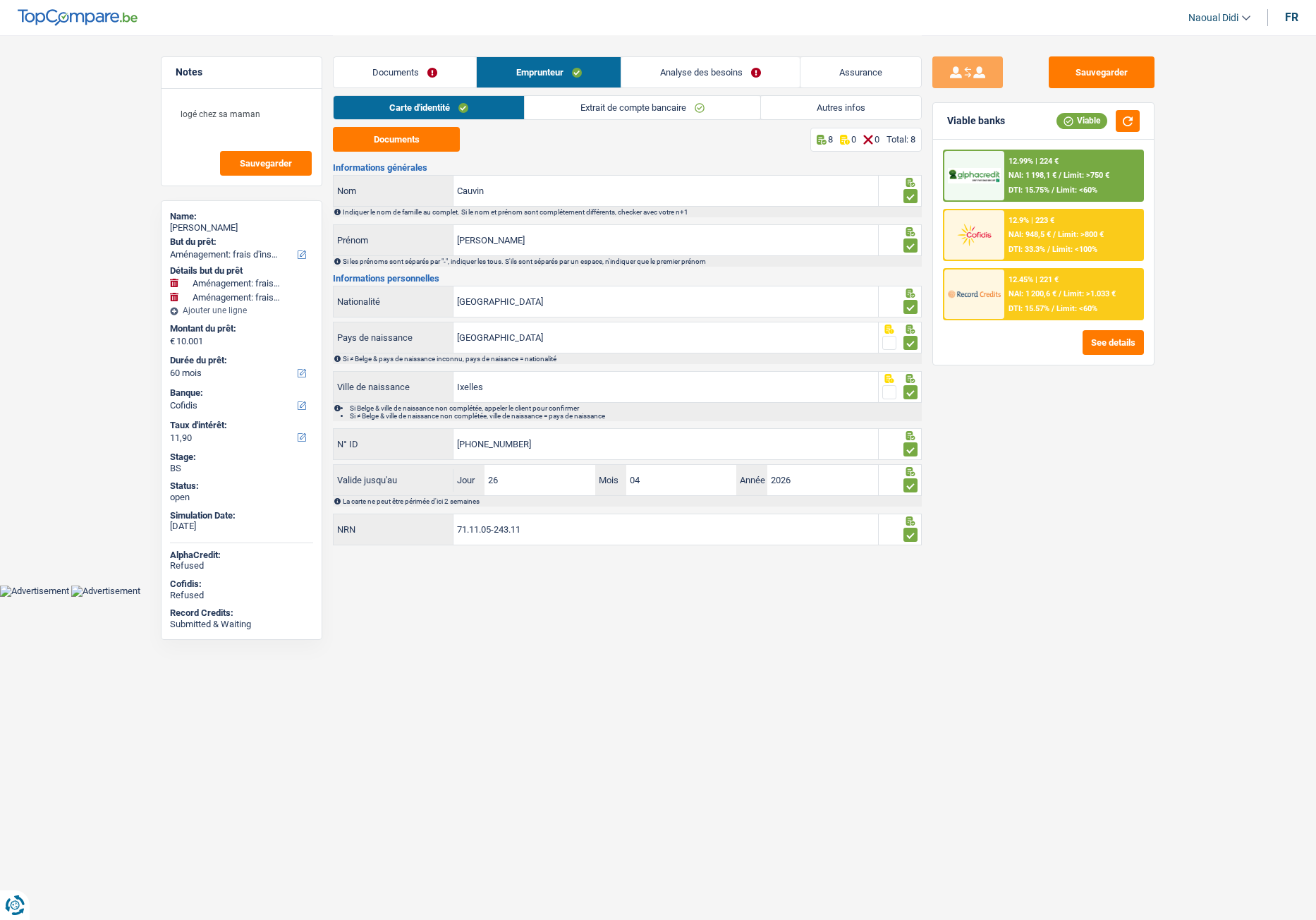
click at [671, 77] on link "Analyse des besoins" at bounding box center [711, 72] width 178 height 30
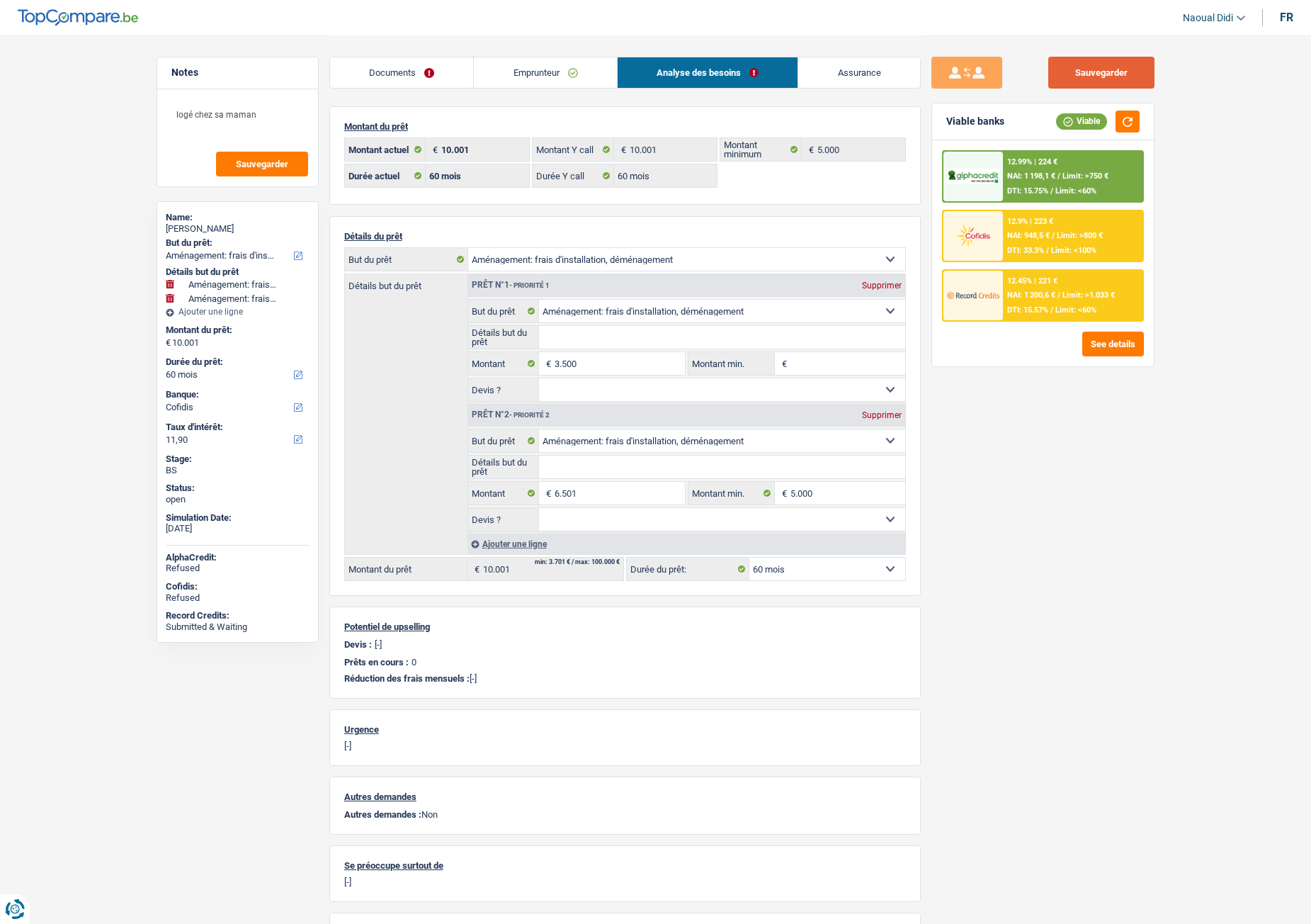
click at [1087, 78] on button "Sauvegarder" at bounding box center [1102, 72] width 106 height 32
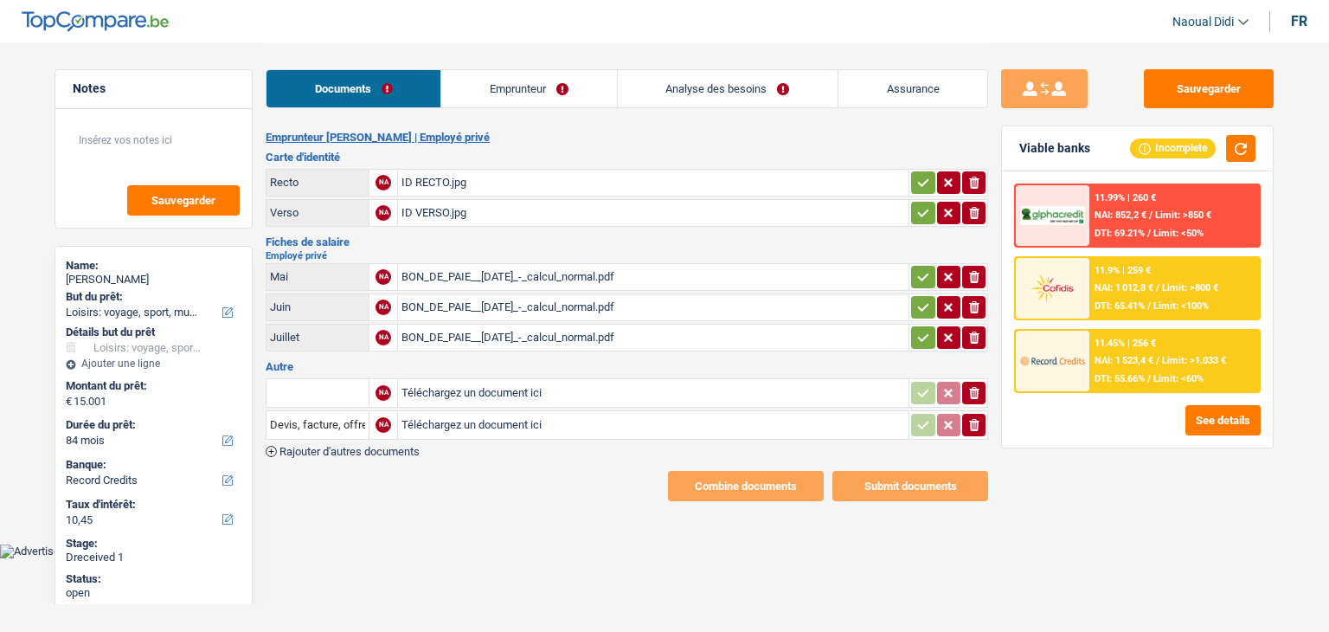
select select "hobbies"
select select "84"
select select "record credits"
click at [422, 184] on div "ID RECTO.jpg" at bounding box center [654, 183] width 504 height 26
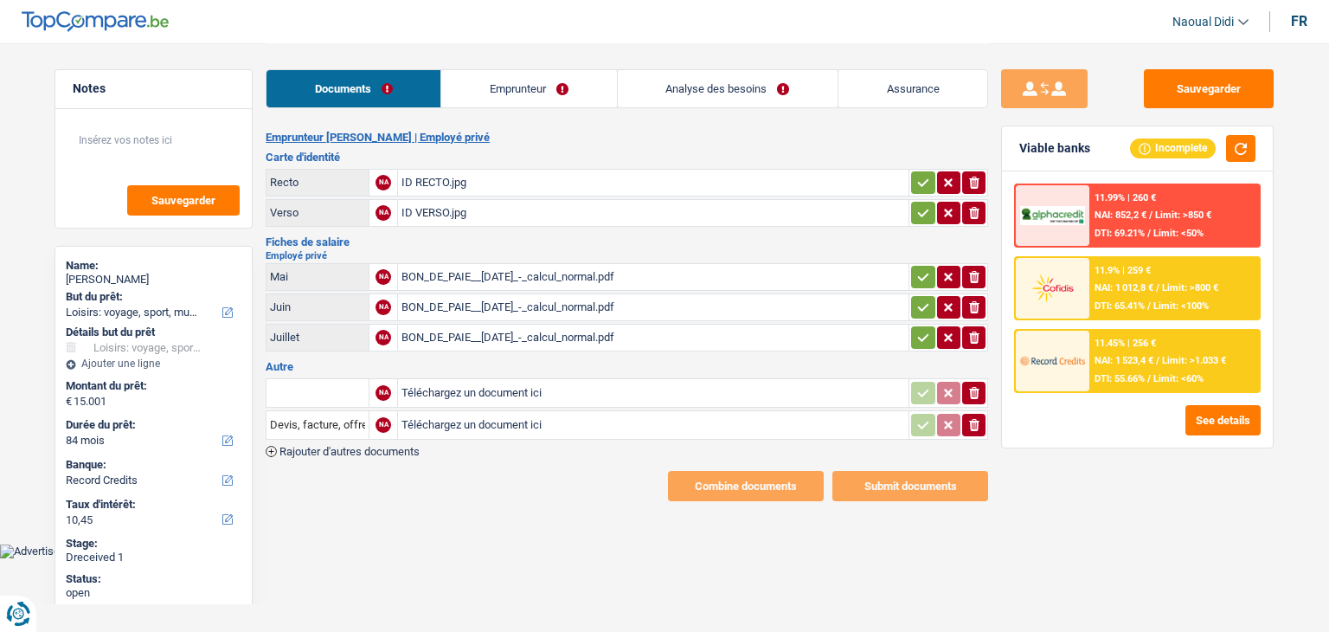
click at [417, 215] on div "ID VERSO.jpg" at bounding box center [654, 213] width 504 height 26
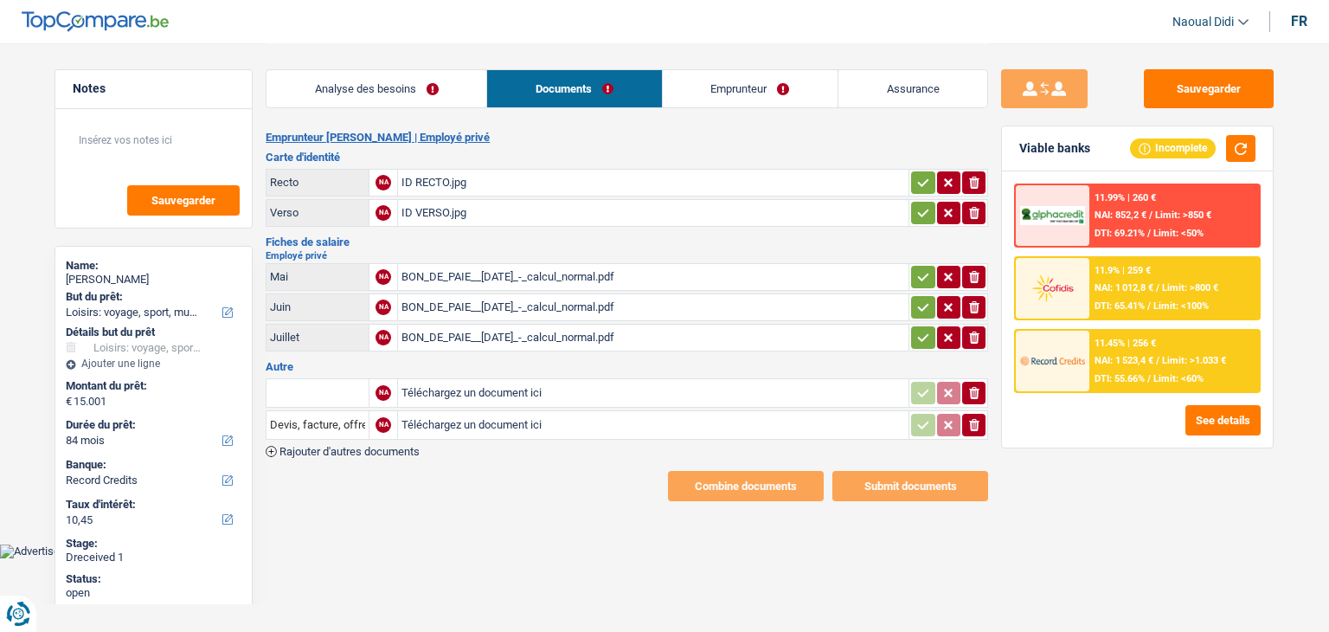
select select "hobbies"
select select "84"
select select "record credits"
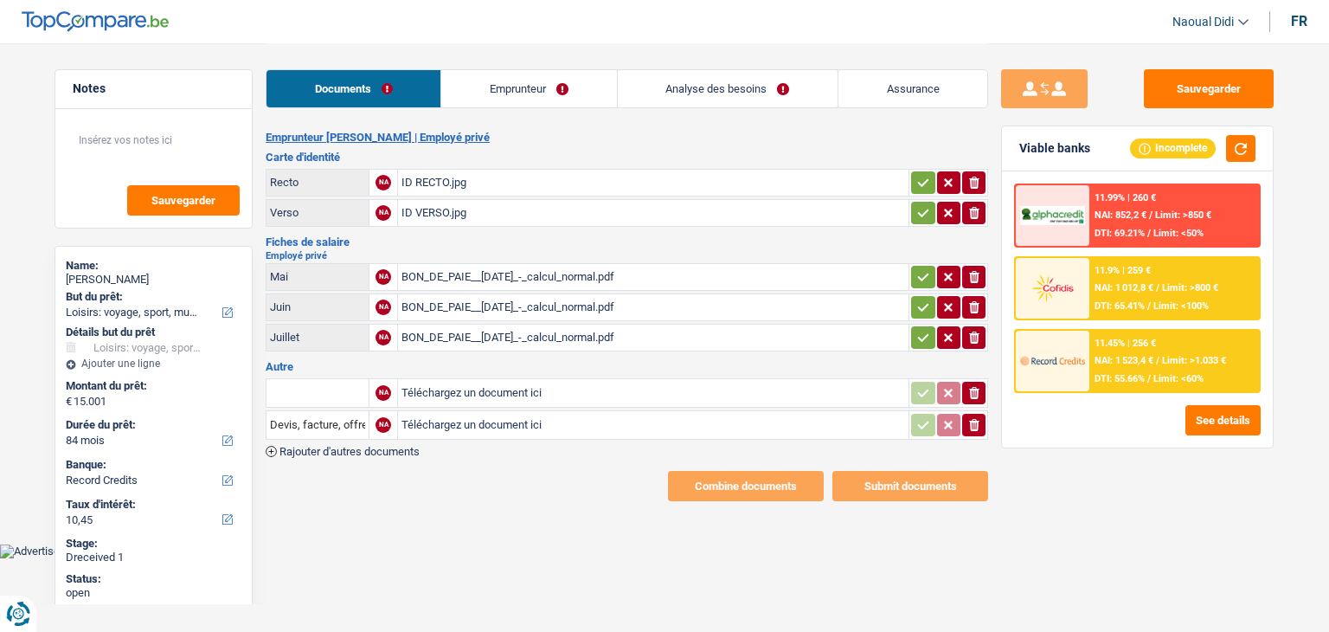
click at [426, 182] on div "ID RECTO.jpg" at bounding box center [654, 183] width 504 height 26
click at [442, 268] on div "BON_DE_PAIE__[DATE]_-_calcul_normal.pdf" at bounding box center [654, 277] width 504 height 26
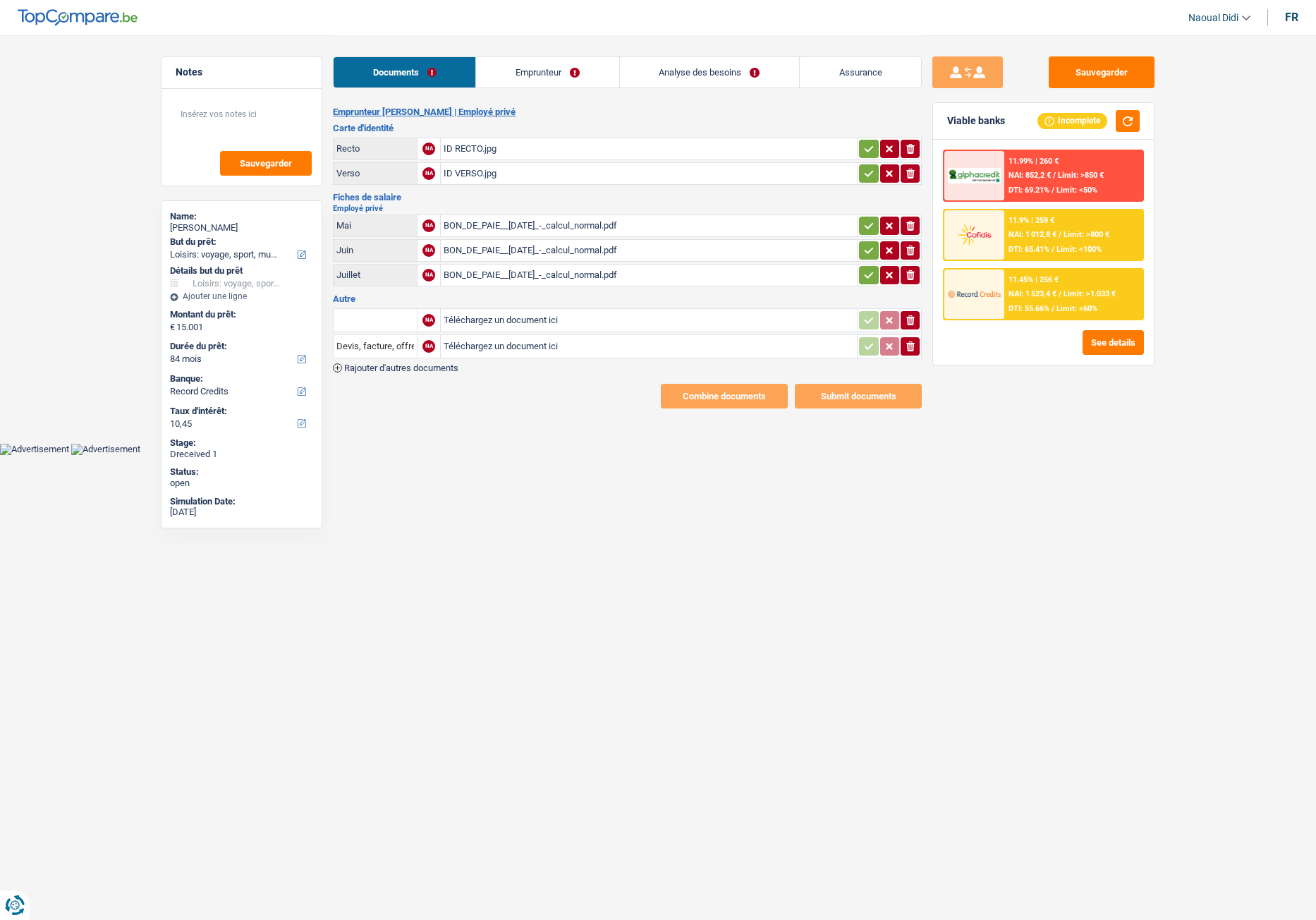
click at [538, 55] on div "Documents Emprunteur Analyse des besoins Assurance" at bounding box center [627, 65] width 589 height 60
click at [535, 74] on link "Emprunteur" at bounding box center [547, 72] width 143 height 30
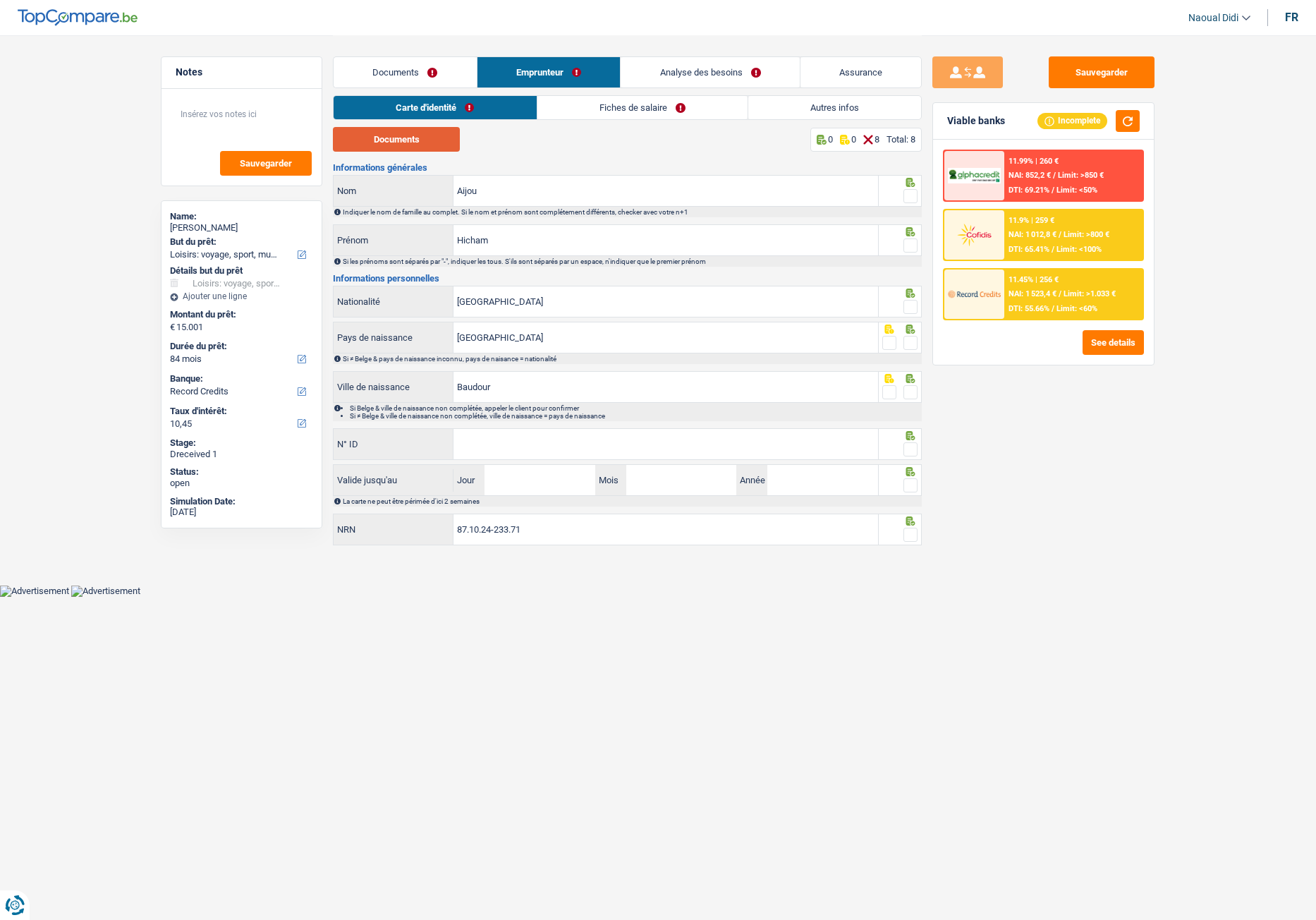
click at [414, 139] on button "Documents" at bounding box center [397, 139] width 127 height 24
click at [573, 195] on input "Aijou" at bounding box center [666, 191] width 425 height 30
click at [913, 195] on span at bounding box center [910, 196] width 14 height 14
click at [0, 0] on input "radio" at bounding box center [0, 0] width 0 height 0
click at [910, 247] on span at bounding box center [910, 245] width 14 height 14
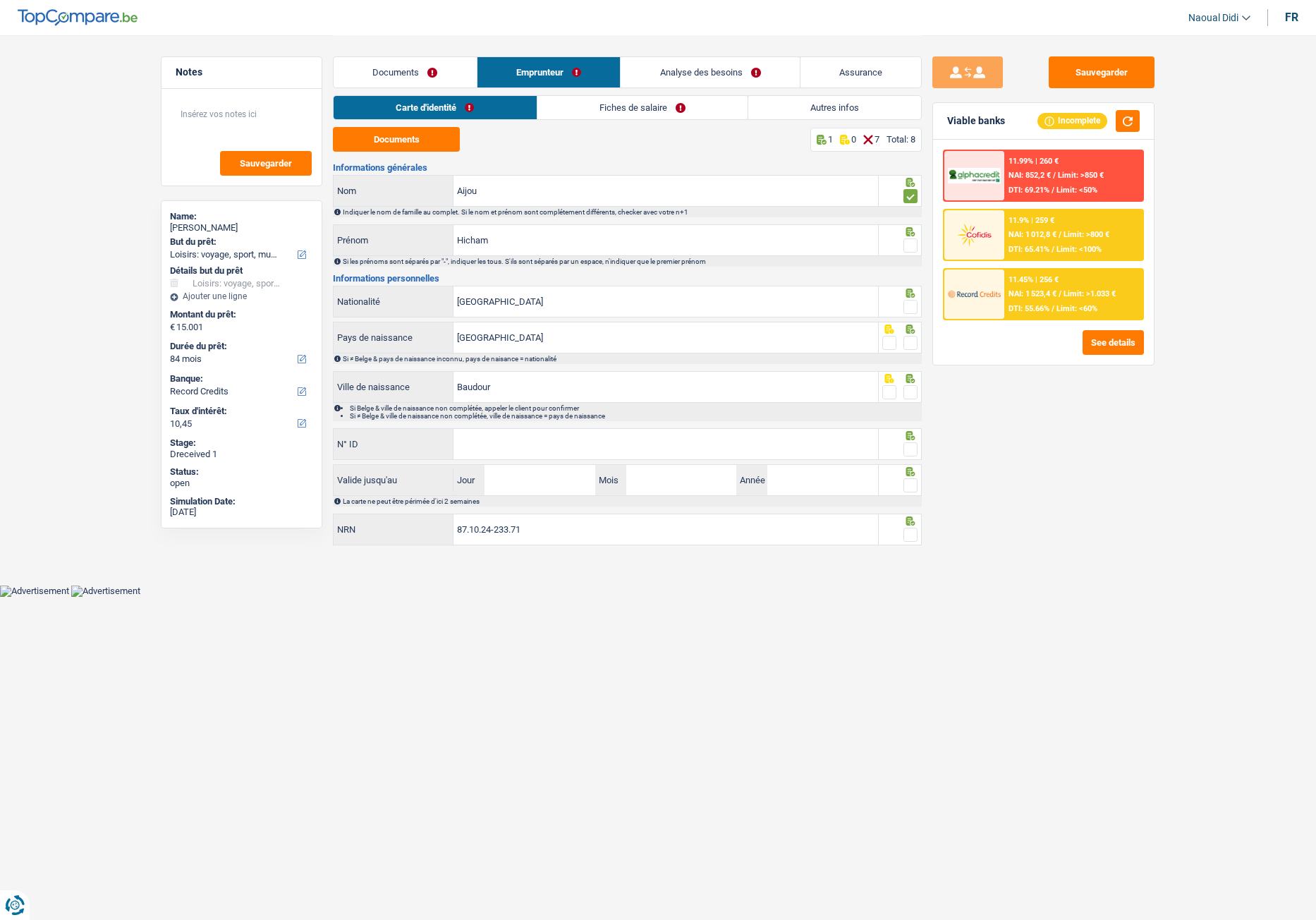
click at [0, 0] on input "radio" at bounding box center [0, 0] width 0 height 0
click at [909, 312] on span at bounding box center [910, 306] width 14 height 14
click at [0, 0] on input "radio" at bounding box center [0, 0] width 0 height 0
click at [910, 343] on span at bounding box center [910, 342] width 14 height 14
click at [0, 0] on input "radio" at bounding box center [0, 0] width 0 height 0
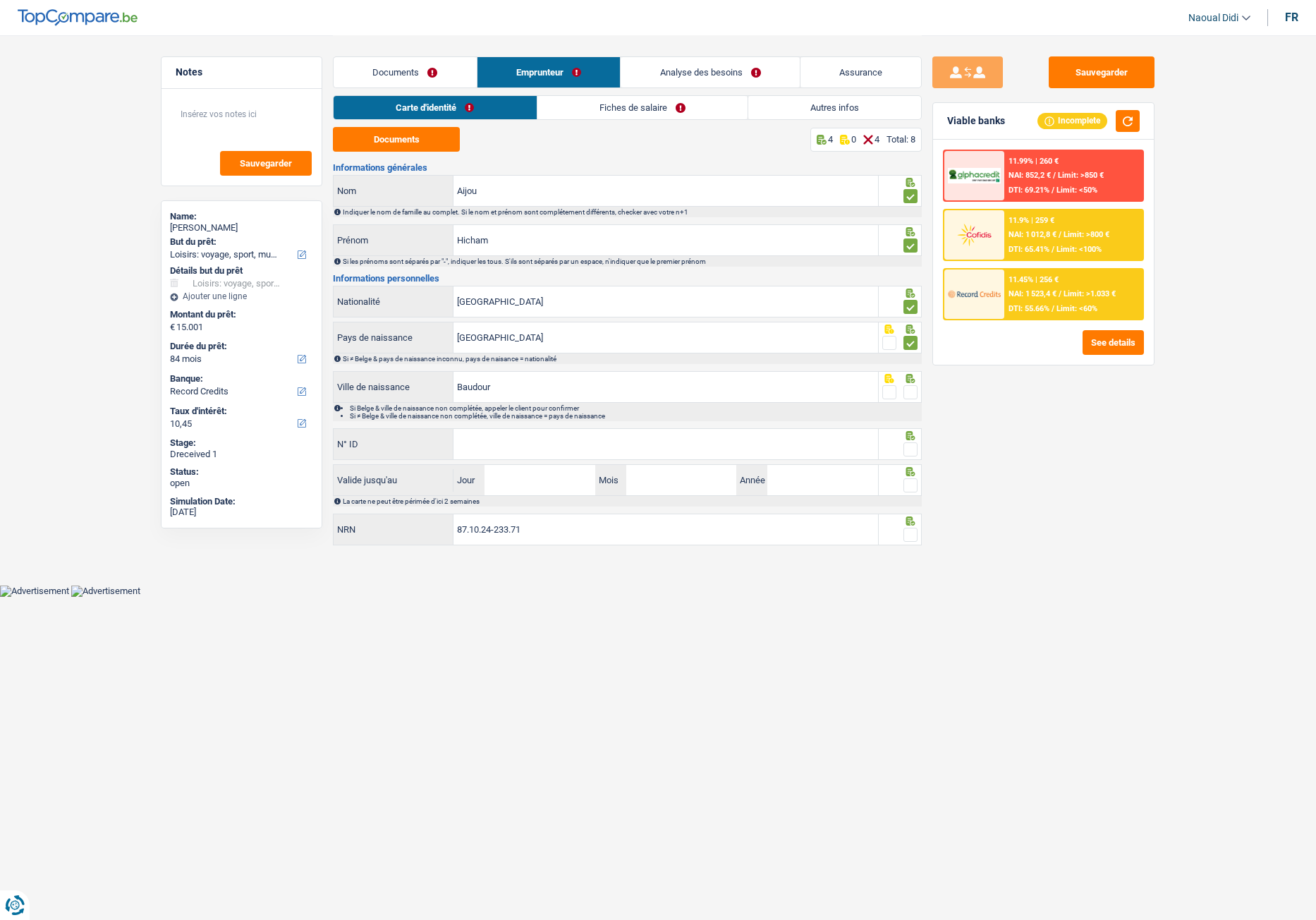
click at [912, 395] on span at bounding box center [910, 392] width 14 height 14
click at [0, 0] on input "radio" at bounding box center [0, 0] width 0 height 0
click at [510, 462] on div "Informations générales Aijou Nom Indiquer le nom de famille au complet. Si le n…" at bounding box center [627, 355] width 589 height 385
click at [508, 451] on input "N° ID" at bounding box center [666, 443] width 425 height 30
paste input "[PHONE_NUMBER]"
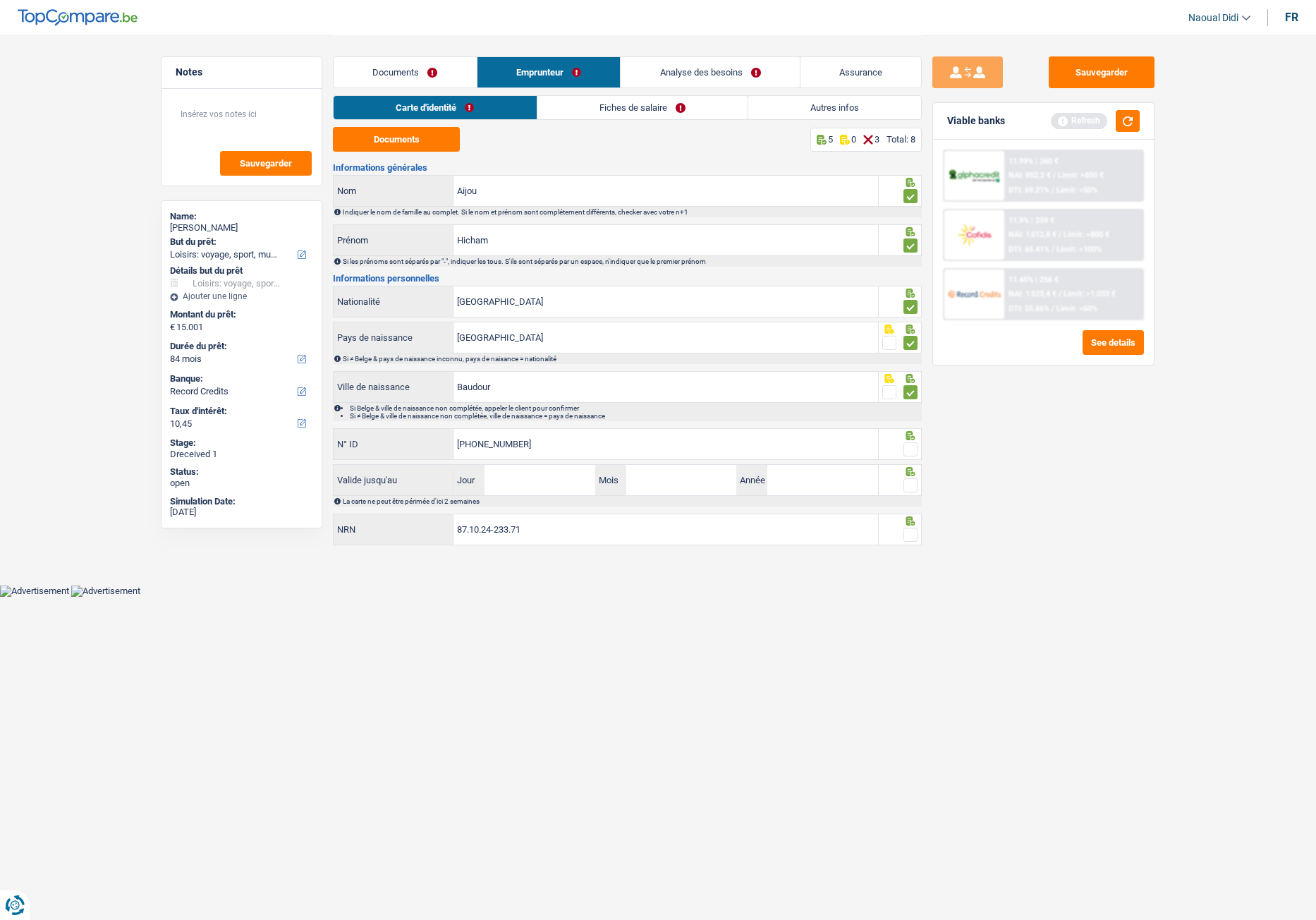
type input "[PHONE_NUMBER]"
click at [920, 446] on div at bounding box center [900, 443] width 44 height 32
drag, startPoint x: 915, startPoint y: 444, endPoint x: 889, endPoint y: 454, distance: 27.9
click at [915, 444] on span at bounding box center [910, 449] width 14 height 14
click at [0, 0] on input "radio" at bounding box center [0, 0] width 0 height 0
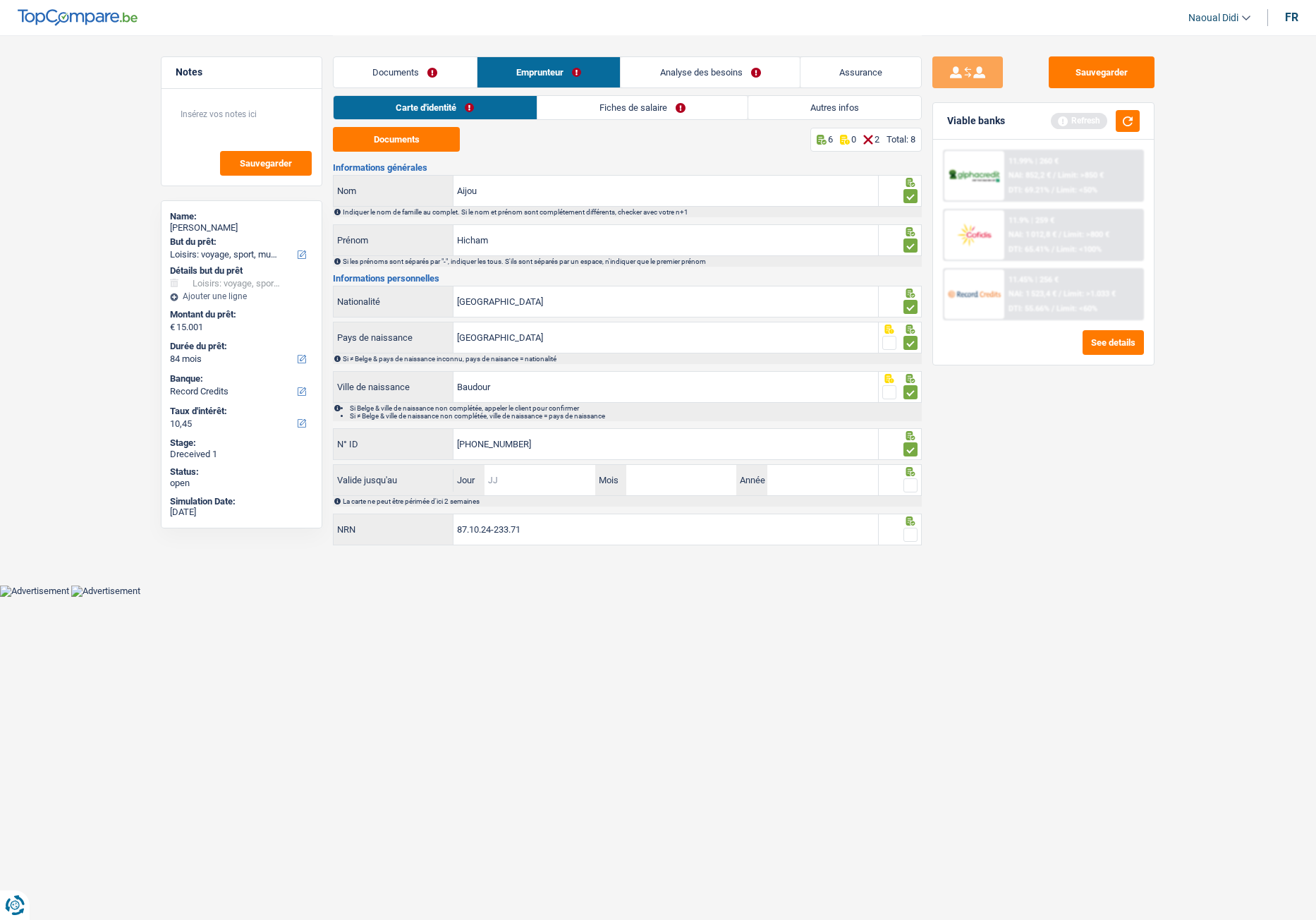
click at [538, 488] on input "Jour" at bounding box center [539, 479] width 110 height 30
type input "12"
type input "08"
type input "2026"
click at [909, 482] on span at bounding box center [910, 485] width 14 height 14
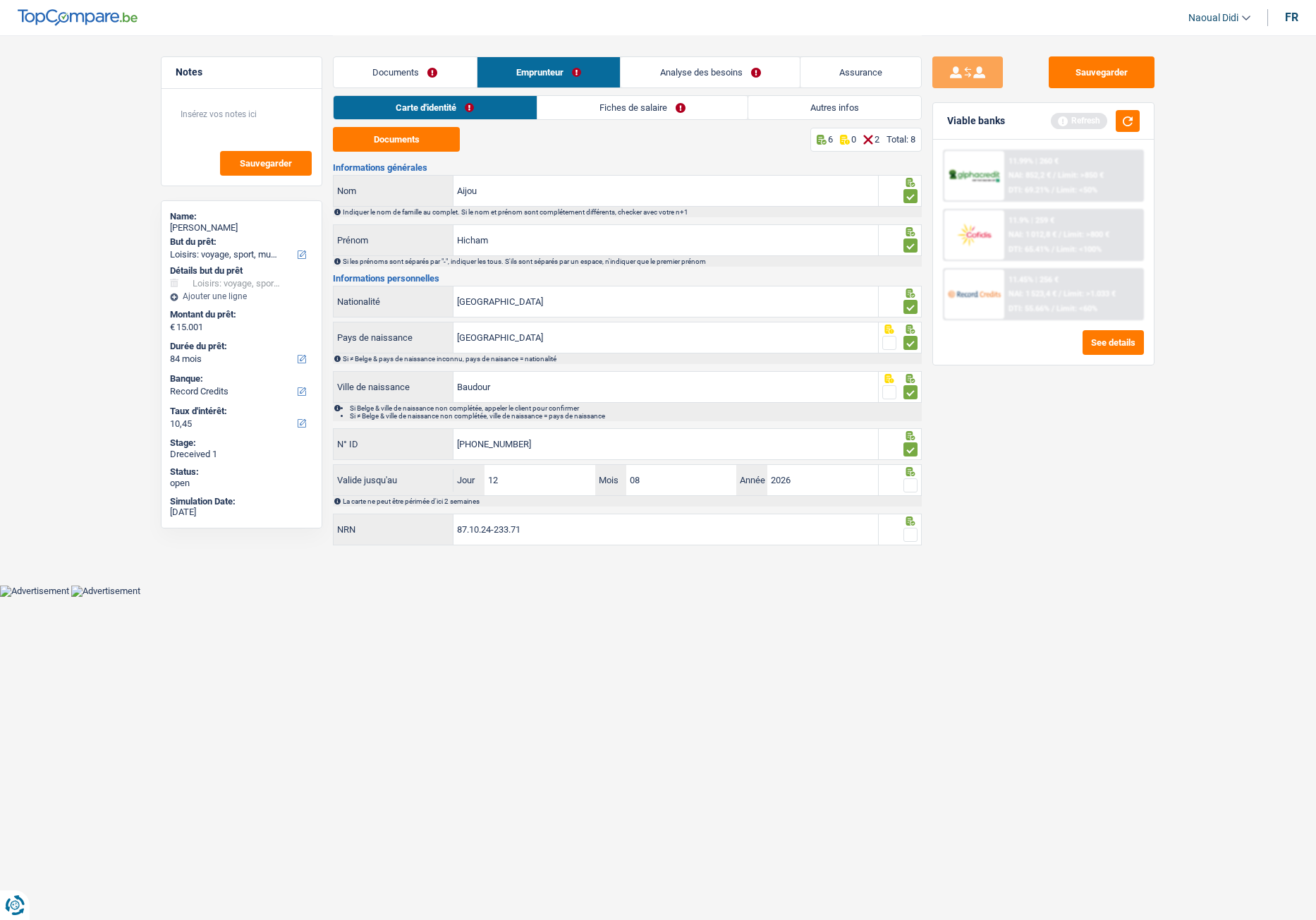
click at [0, 0] on input "radio" at bounding box center [0, 0] width 0 height 0
drag, startPoint x: 909, startPoint y: 482, endPoint x: 926, endPoint y: 507, distance: 30.2
click at [922, 507] on div "Notes Sauvegarder Name: [PERSON_NAME] But du prêt: Confort maison: meubles, tex…" at bounding box center [658, 292] width 1015 height 514
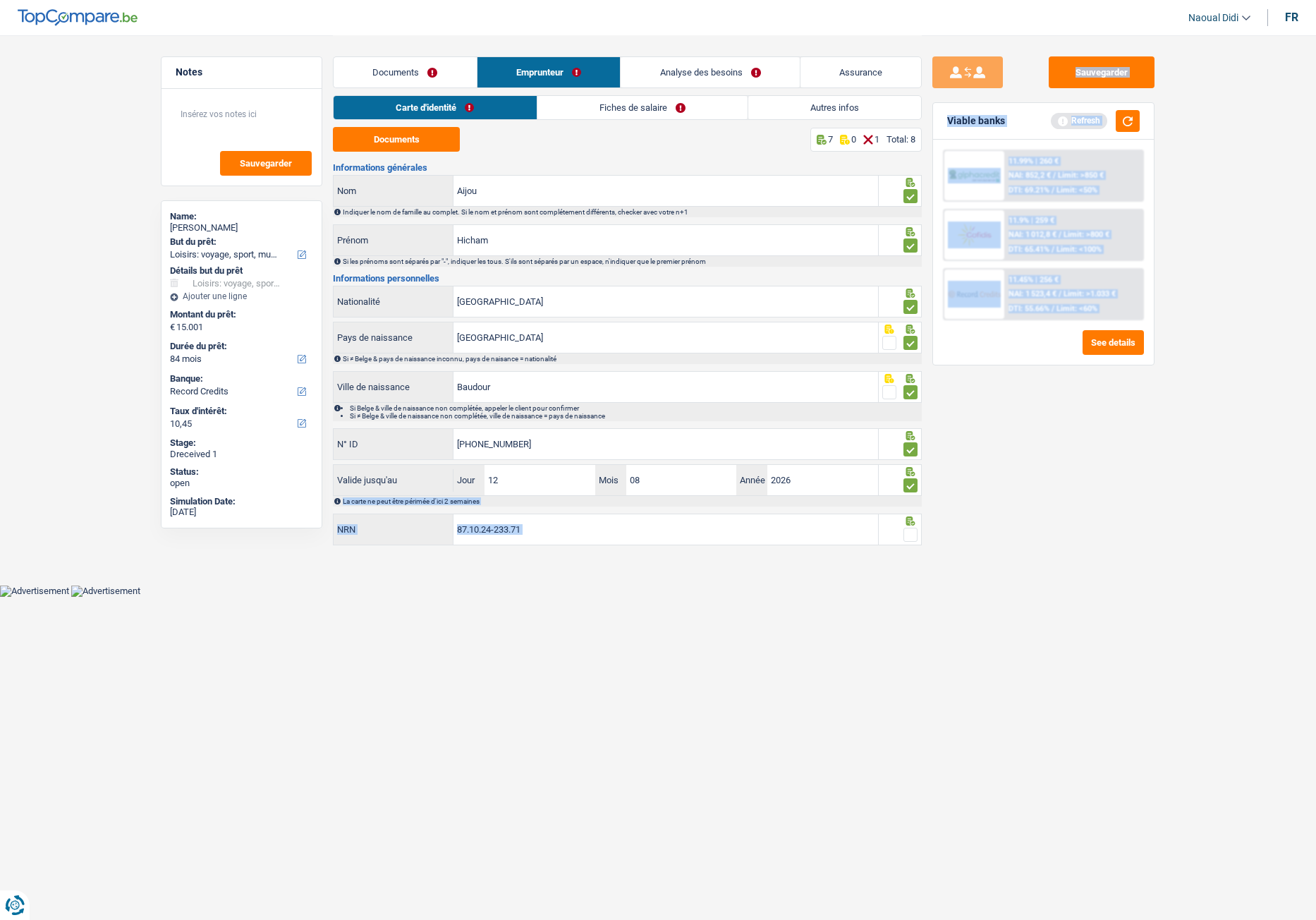
click at [913, 514] on span at bounding box center [910, 534] width 14 height 14
click at [0, 0] on input "radio" at bounding box center [0, 0] width 0 height 0
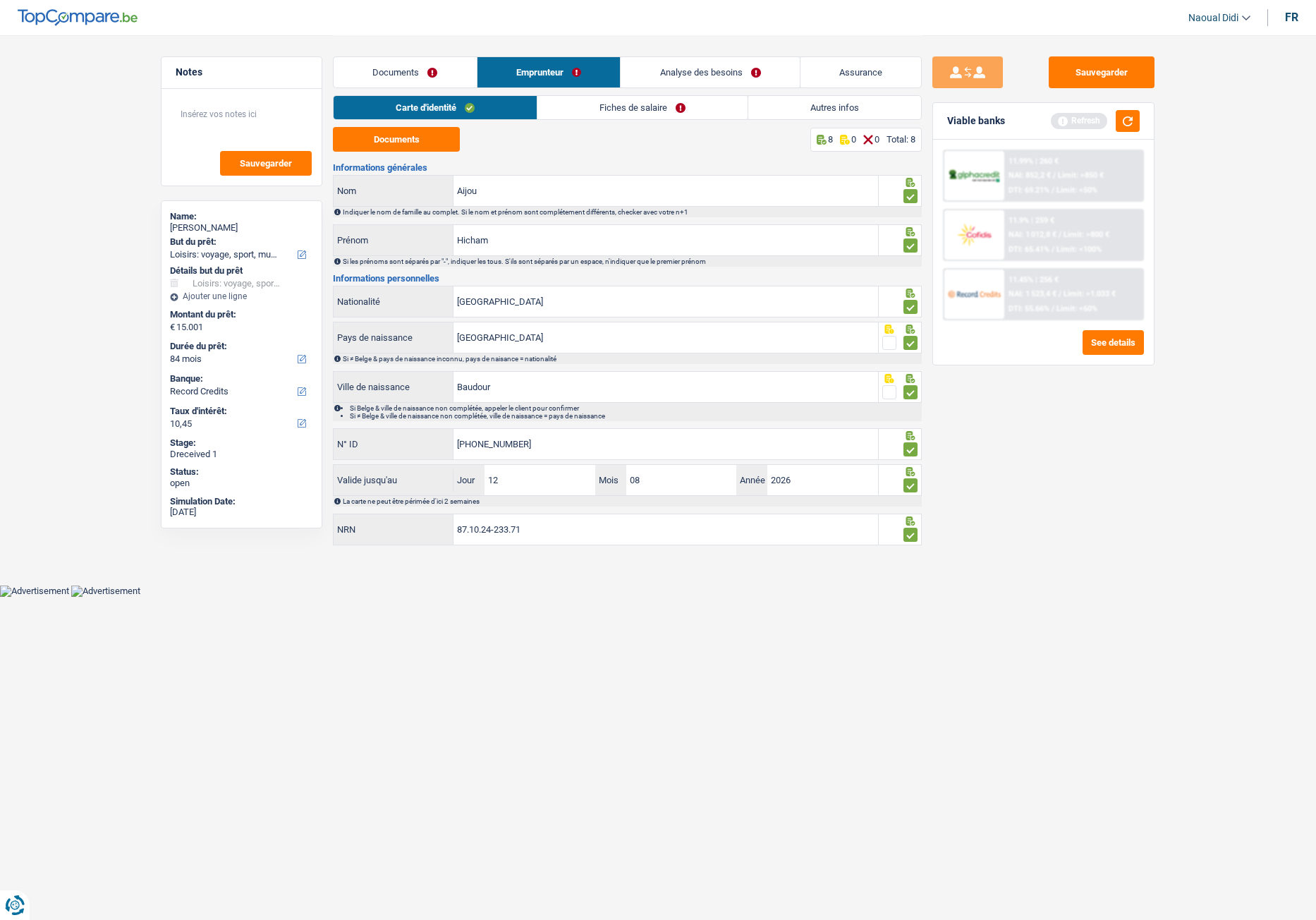
click at [994, 514] on div "Sauvegarder Viable banks Refresh 11.99% | 260 € NAI: 852,2 € / Limit: >850 € DT…" at bounding box center [1043, 477] width 244 height 841
click at [1083, 73] on button "Sauvegarder" at bounding box center [1102, 72] width 106 height 32
click at [643, 107] on link "Fiches de salaire" at bounding box center [643, 108] width 210 height 24
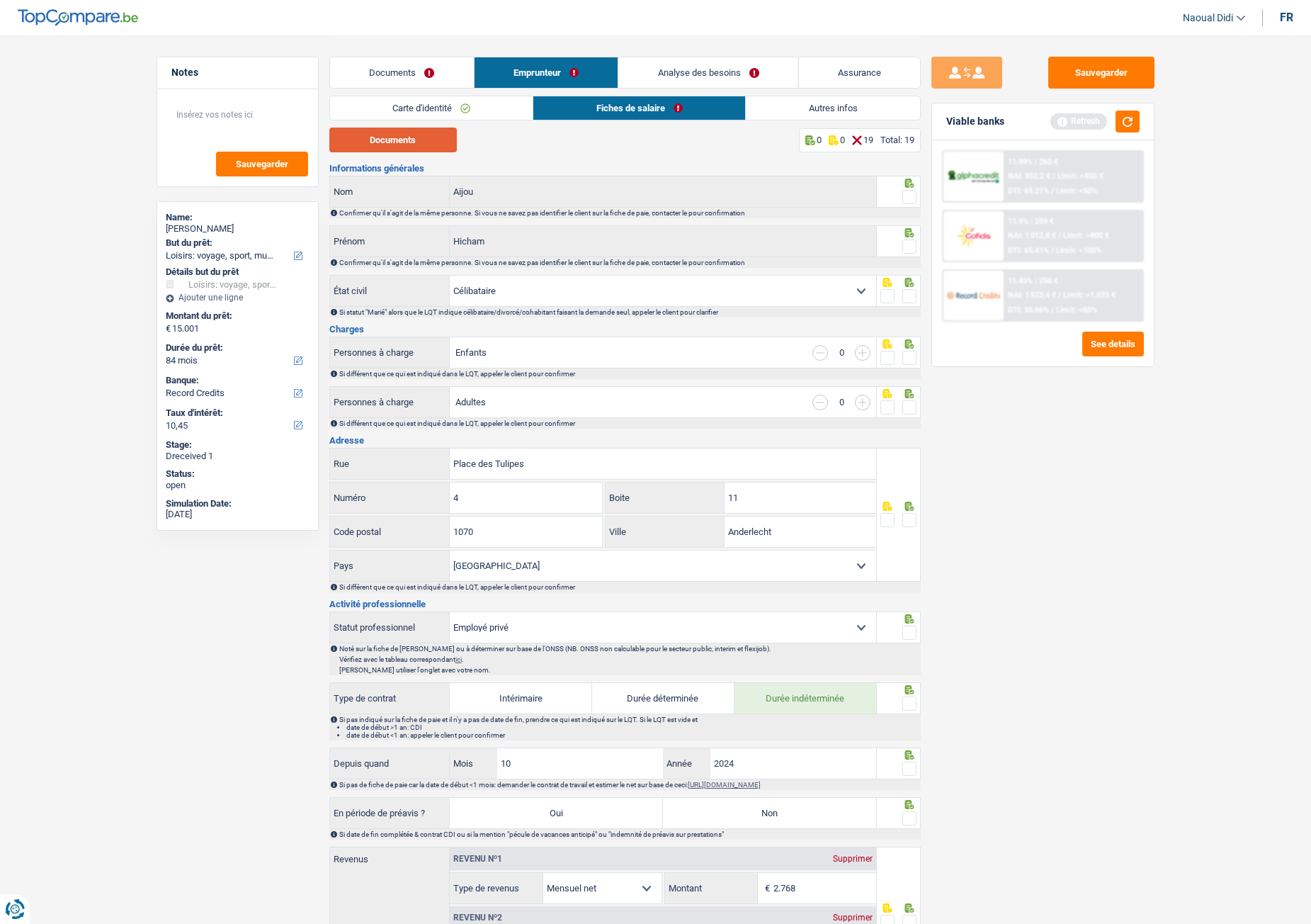
click at [377, 130] on button "Documents" at bounding box center [393, 140] width 128 height 25
click at [911, 202] on span at bounding box center [909, 196] width 14 height 14
click at [0, 0] on input "radio" at bounding box center [0, 0] width 0 height 0
click at [906, 246] on span at bounding box center [909, 246] width 14 height 14
click at [0, 0] on input "radio" at bounding box center [0, 0] width 0 height 0
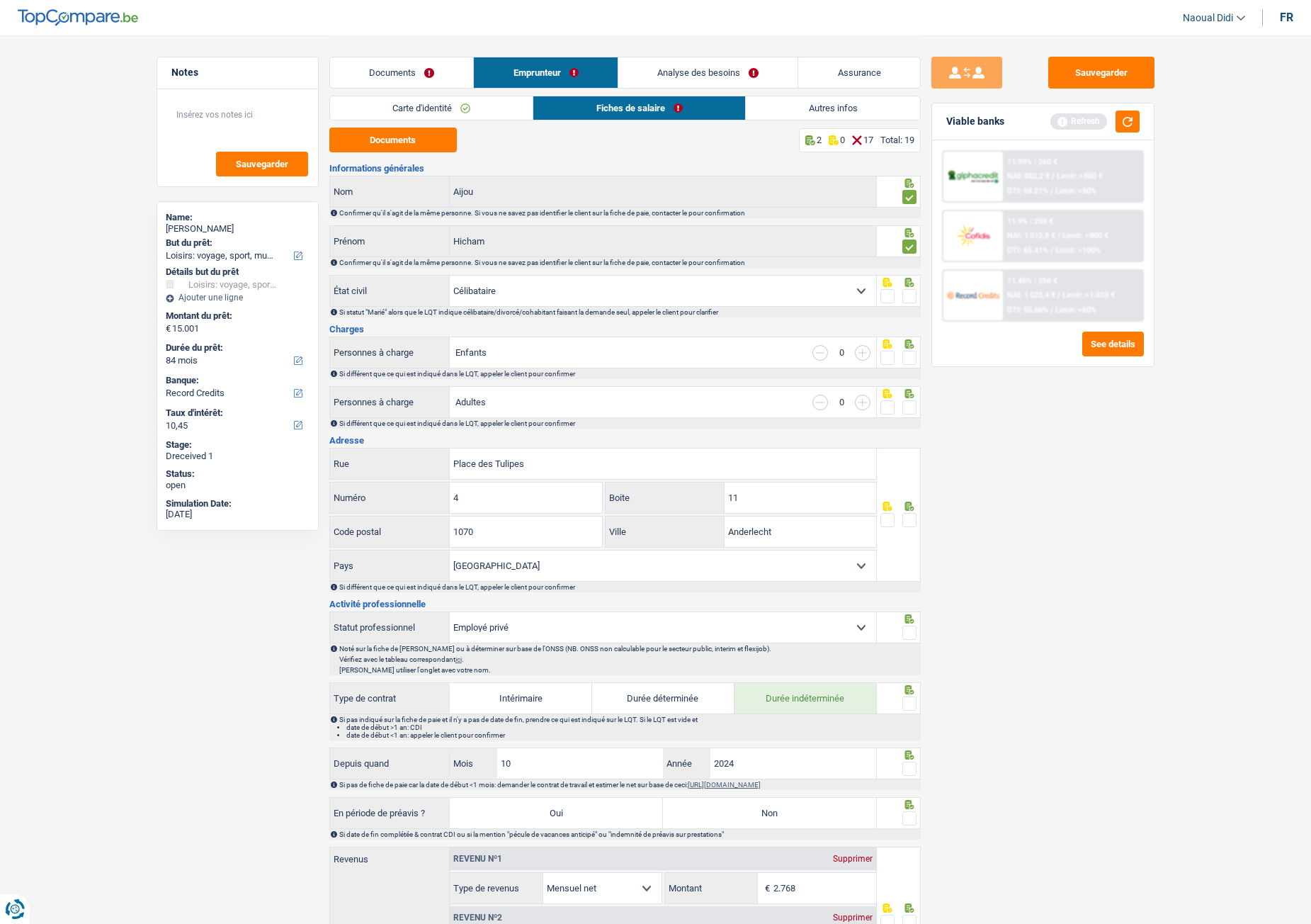
click at [910, 301] on span at bounding box center [909, 295] width 14 height 14
click at [0, 0] on input "radio" at bounding box center [0, 0] width 0 height 0
click at [909, 357] on span at bounding box center [909, 357] width 14 height 14
click at [0, 0] on input "radio" at bounding box center [0, 0] width 0 height 0
click at [908, 407] on span at bounding box center [909, 407] width 14 height 14
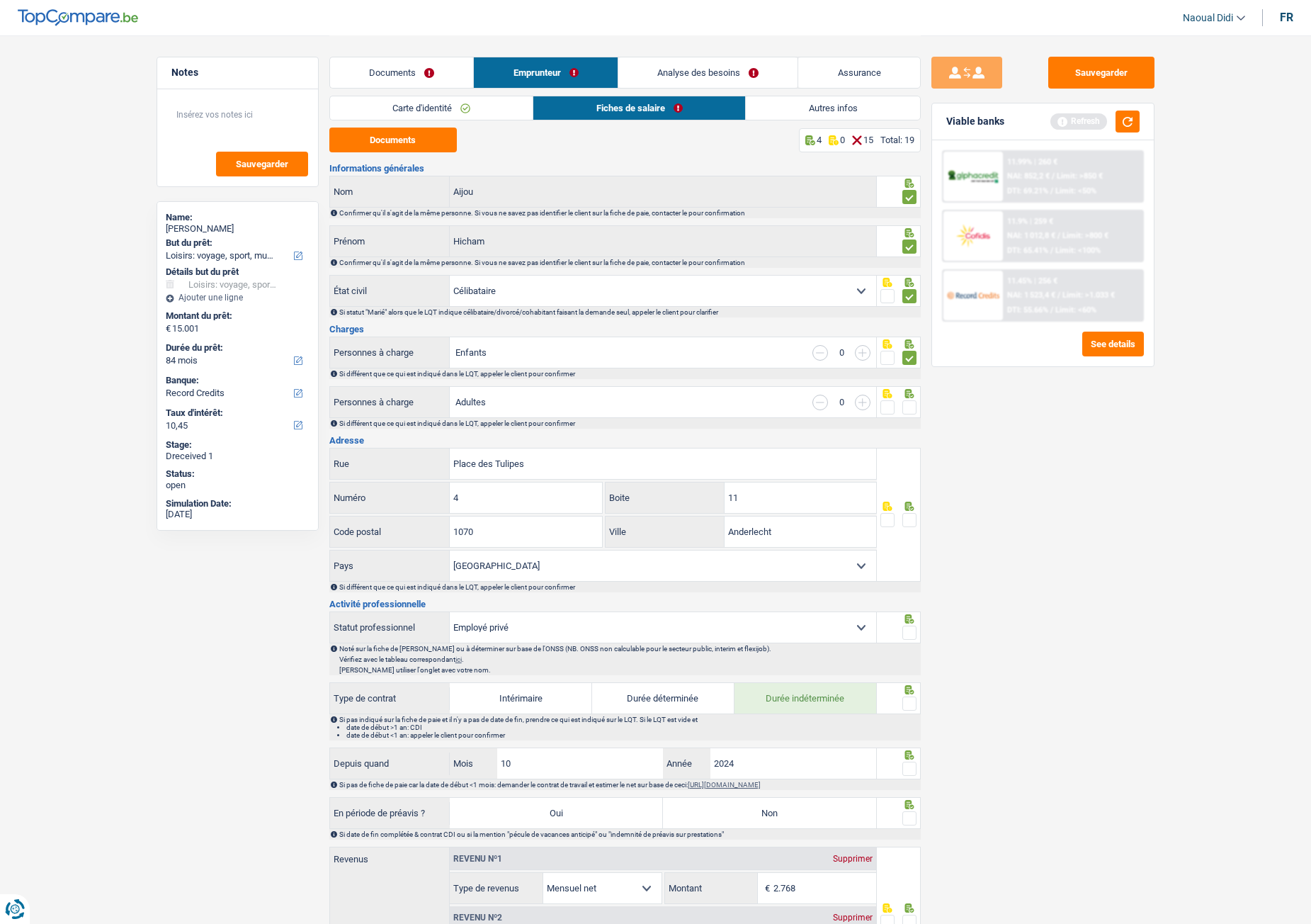
click at [0, 0] on input "radio" at bounding box center [0, 0] width 0 height 0
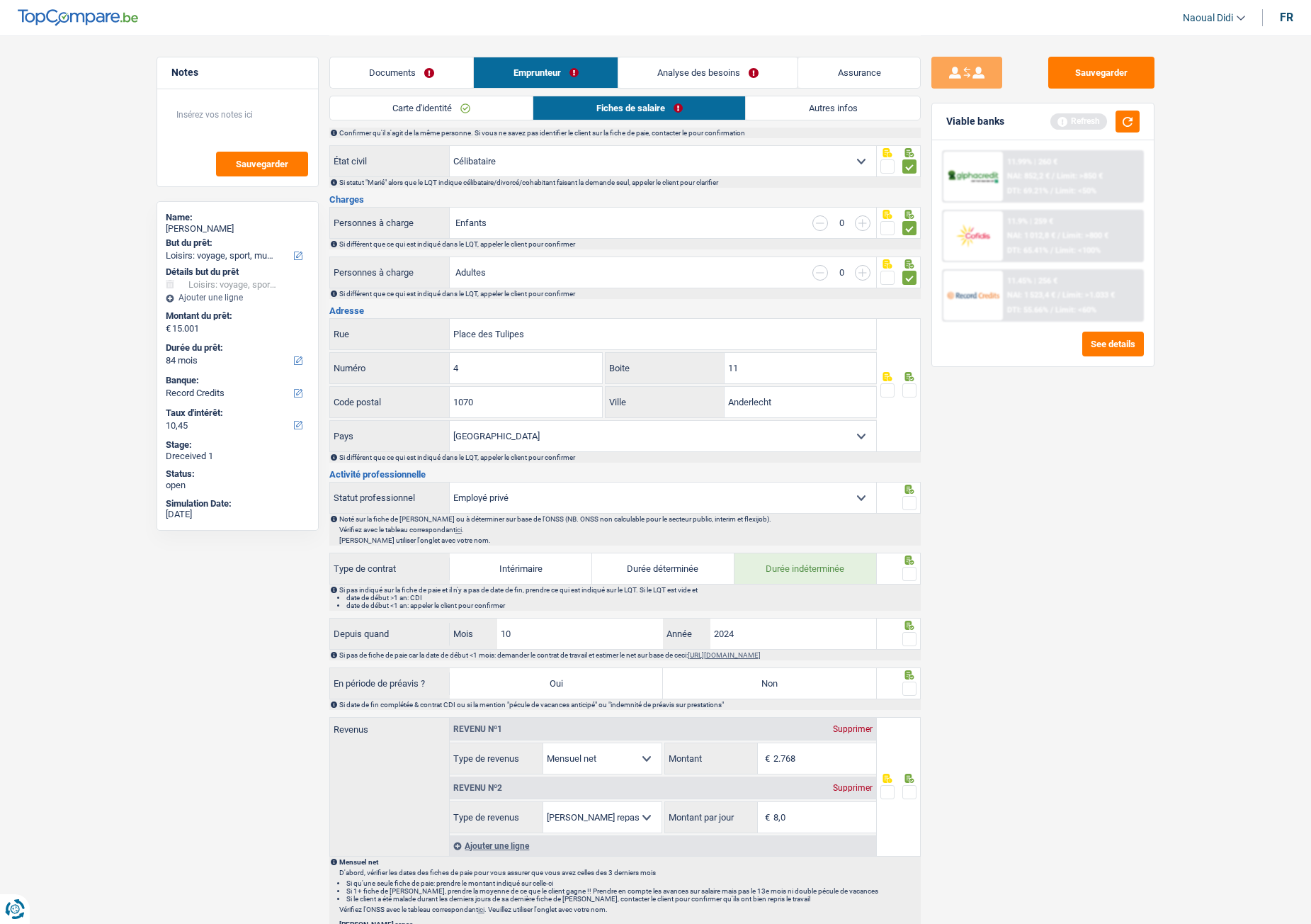
scroll to position [142, 0]
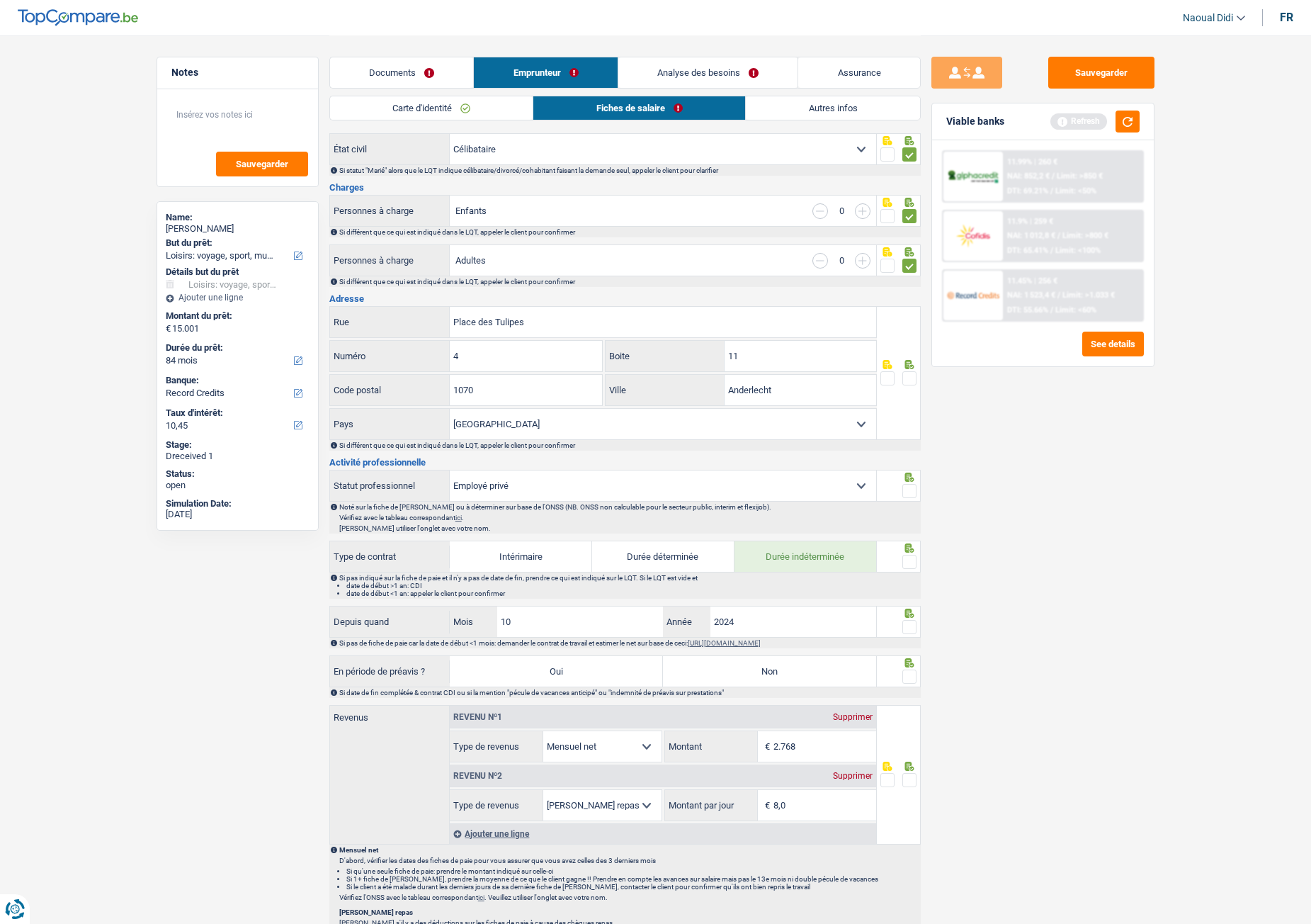
click at [916, 376] on span at bounding box center [909, 378] width 14 height 14
click at [0, 0] on input "radio" at bounding box center [0, 0] width 0 height 0
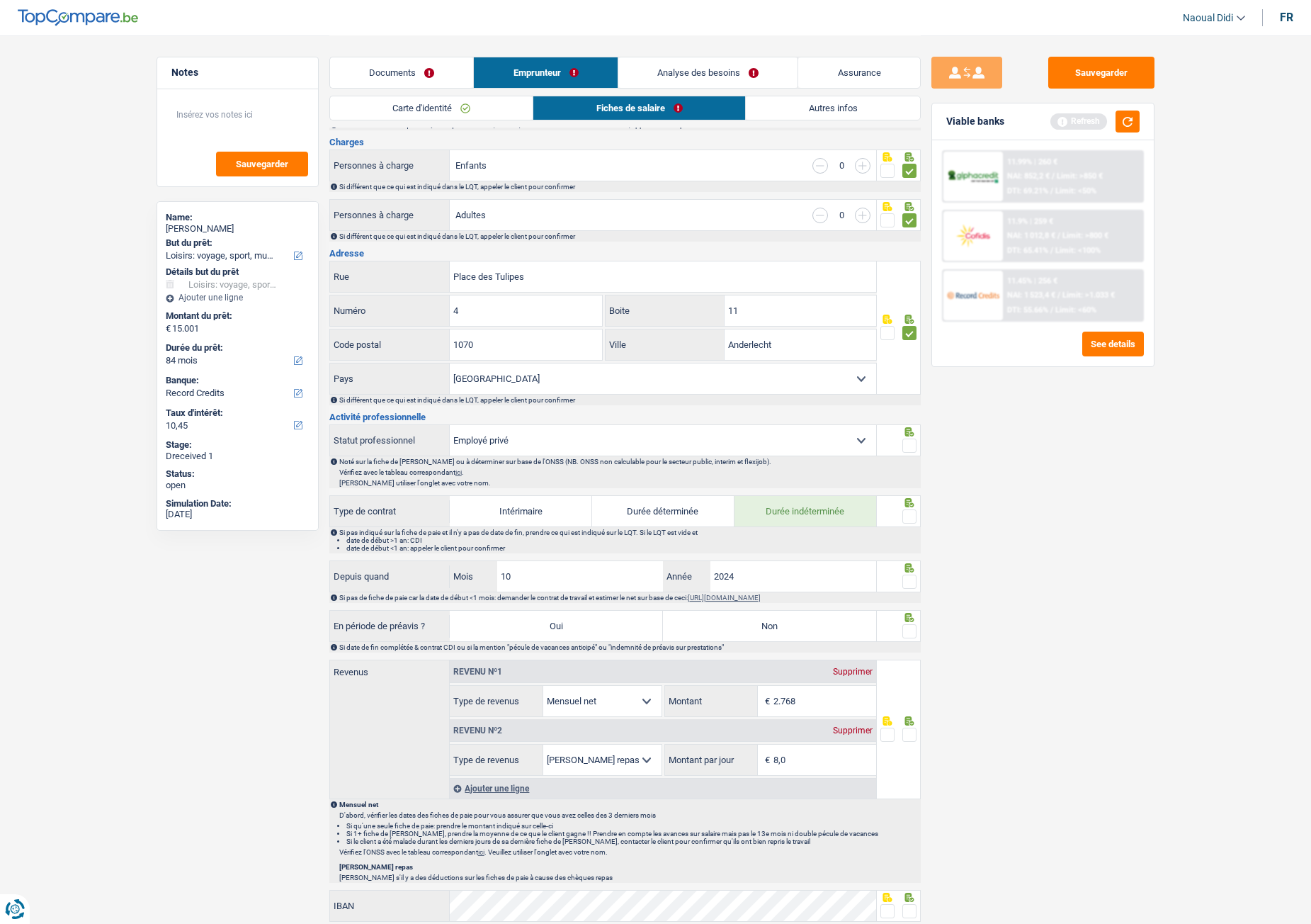
scroll to position [213, 0]
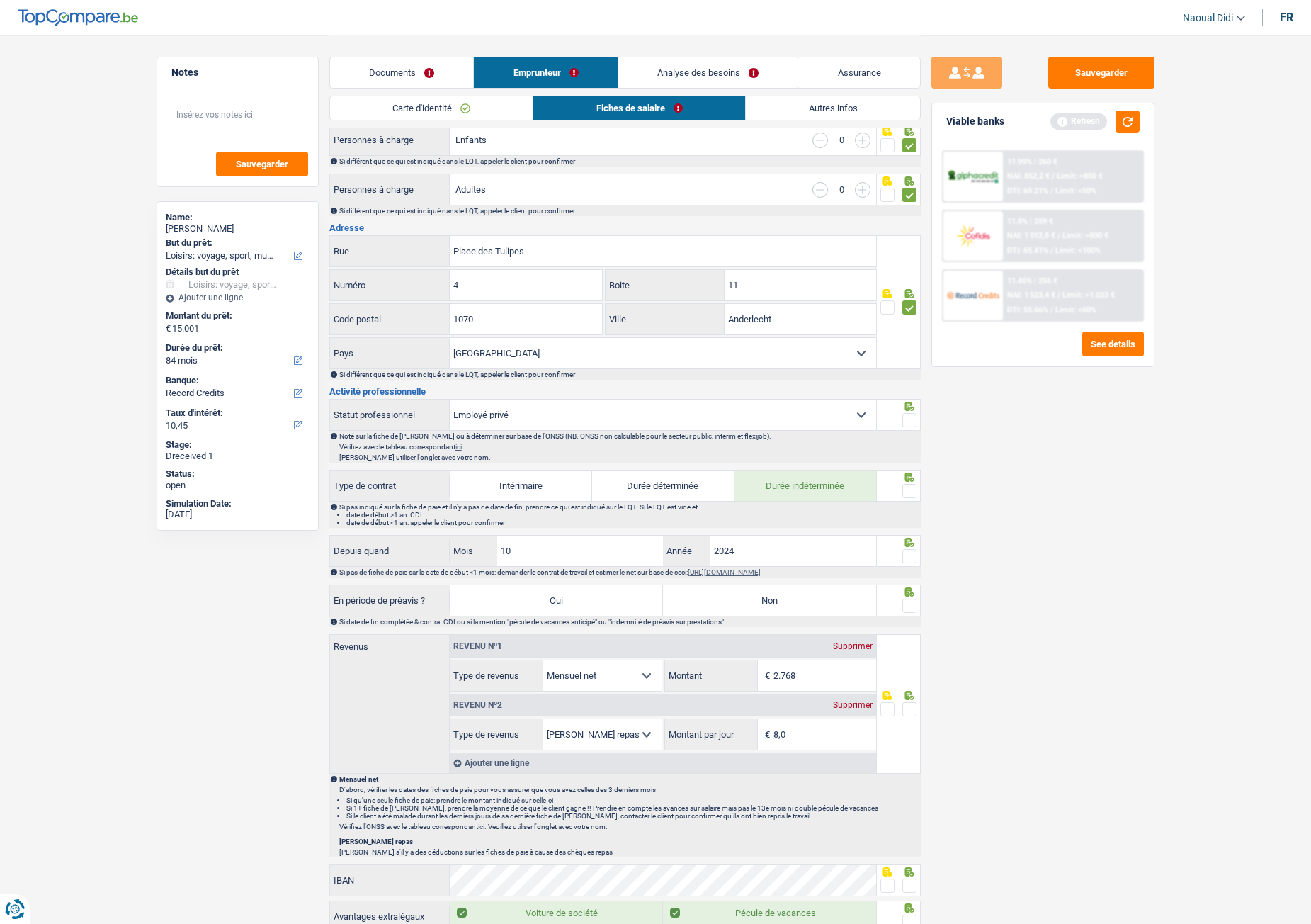
click at [903, 413] on span at bounding box center [909, 420] width 14 height 14
click at [0, 0] on input "radio" at bounding box center [0, 0] width 0 height 0
click at [908, 495] on span at bounding box center [909, 490] width 14 height 14
click at [0, 0] on input "radio" at bounding box center [0, 0] width 0 height 0
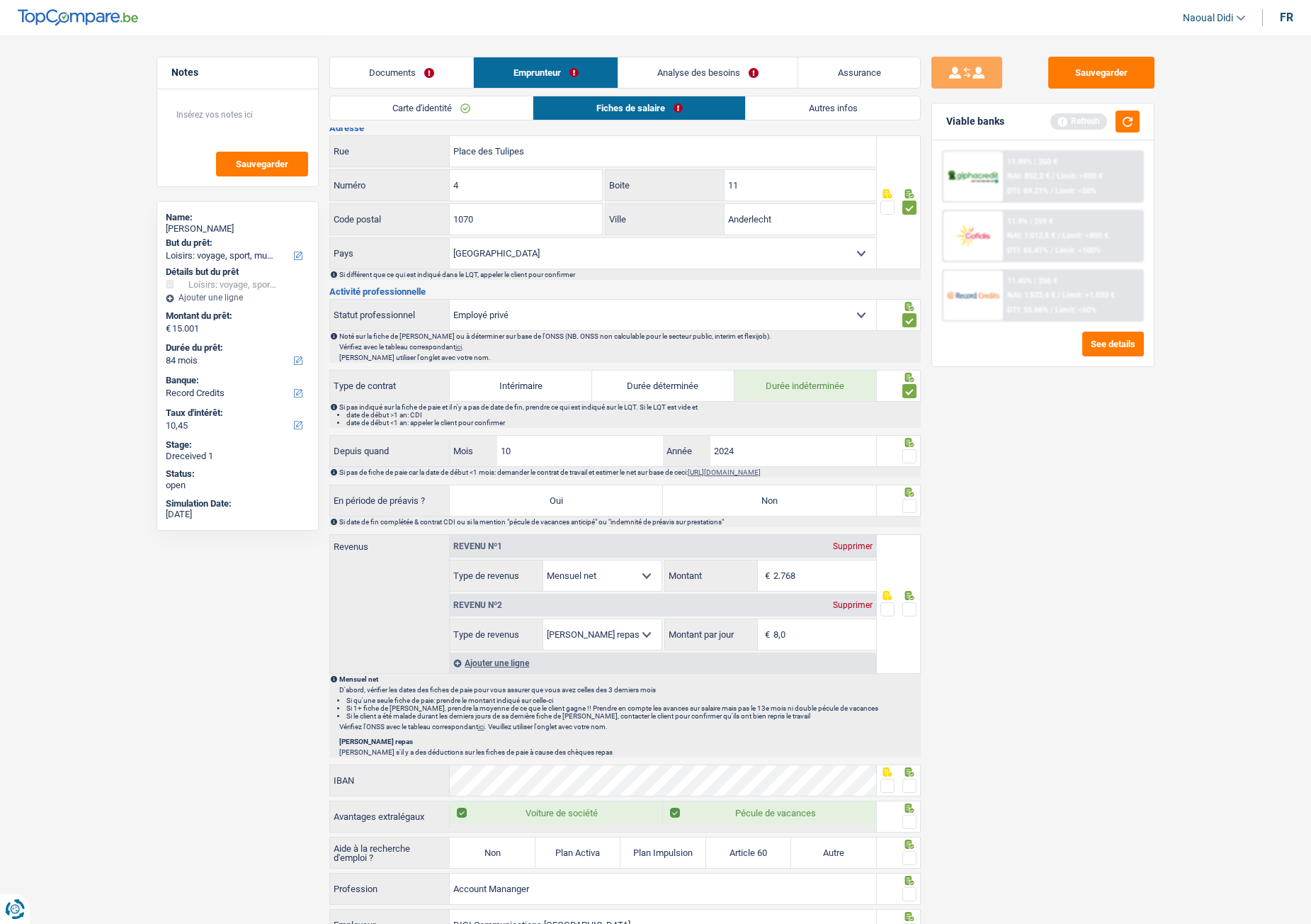
scroll to position [354, 0]
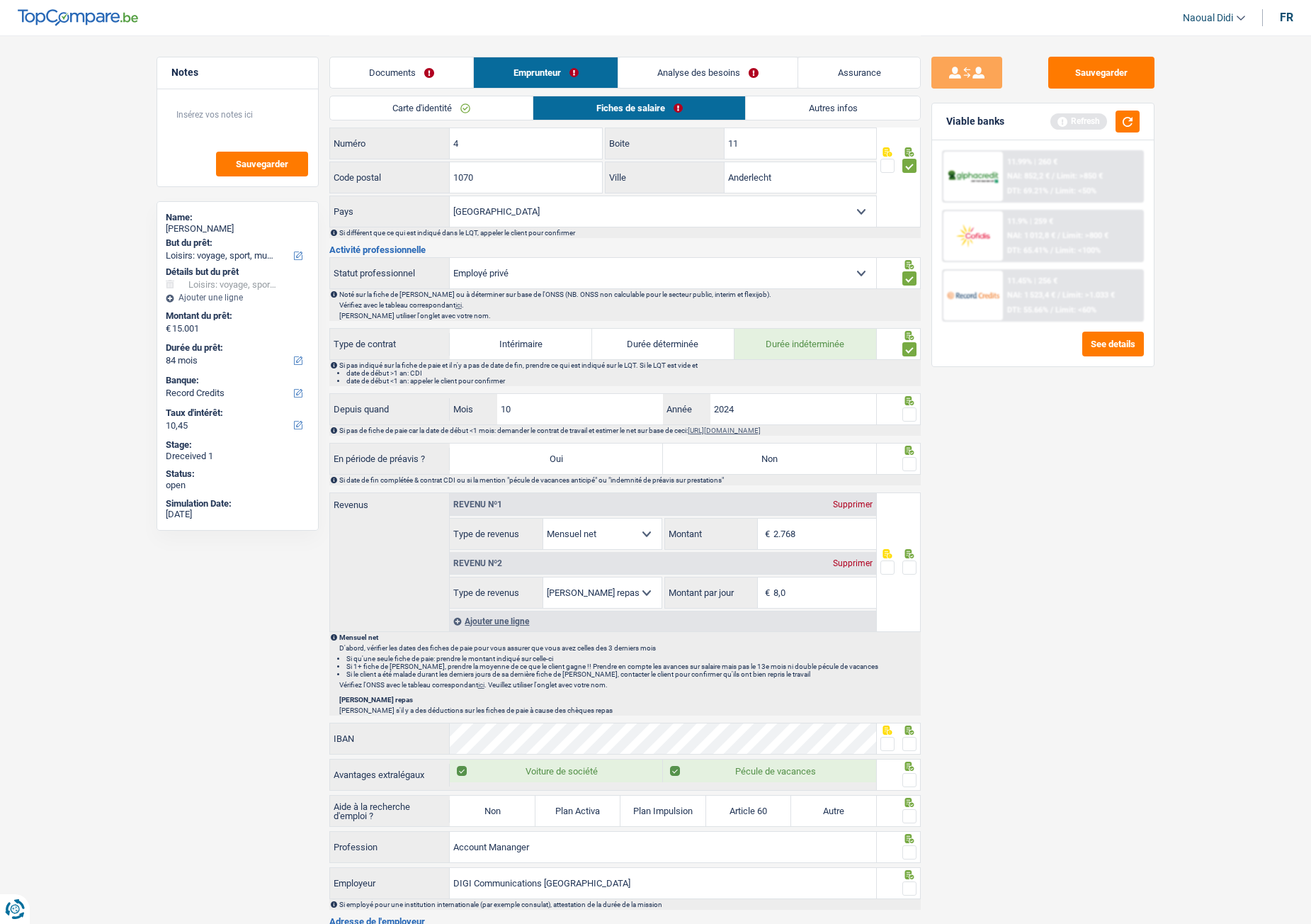
click at [903, 462] on span at bounding box center [909, 463] width 14 height 14
click at [0, 0] on input "radio" at bounding box center [0, 0] width 0 height 0
click at [911, 417] on span at bounding box center [909, 414] width 14 height 14
click at [0, 0] on input "radio" at bounding box center [0, 0] width 0 height 0
click at [908, 516] on span at bounding box center [909, 567] width 14 height 14
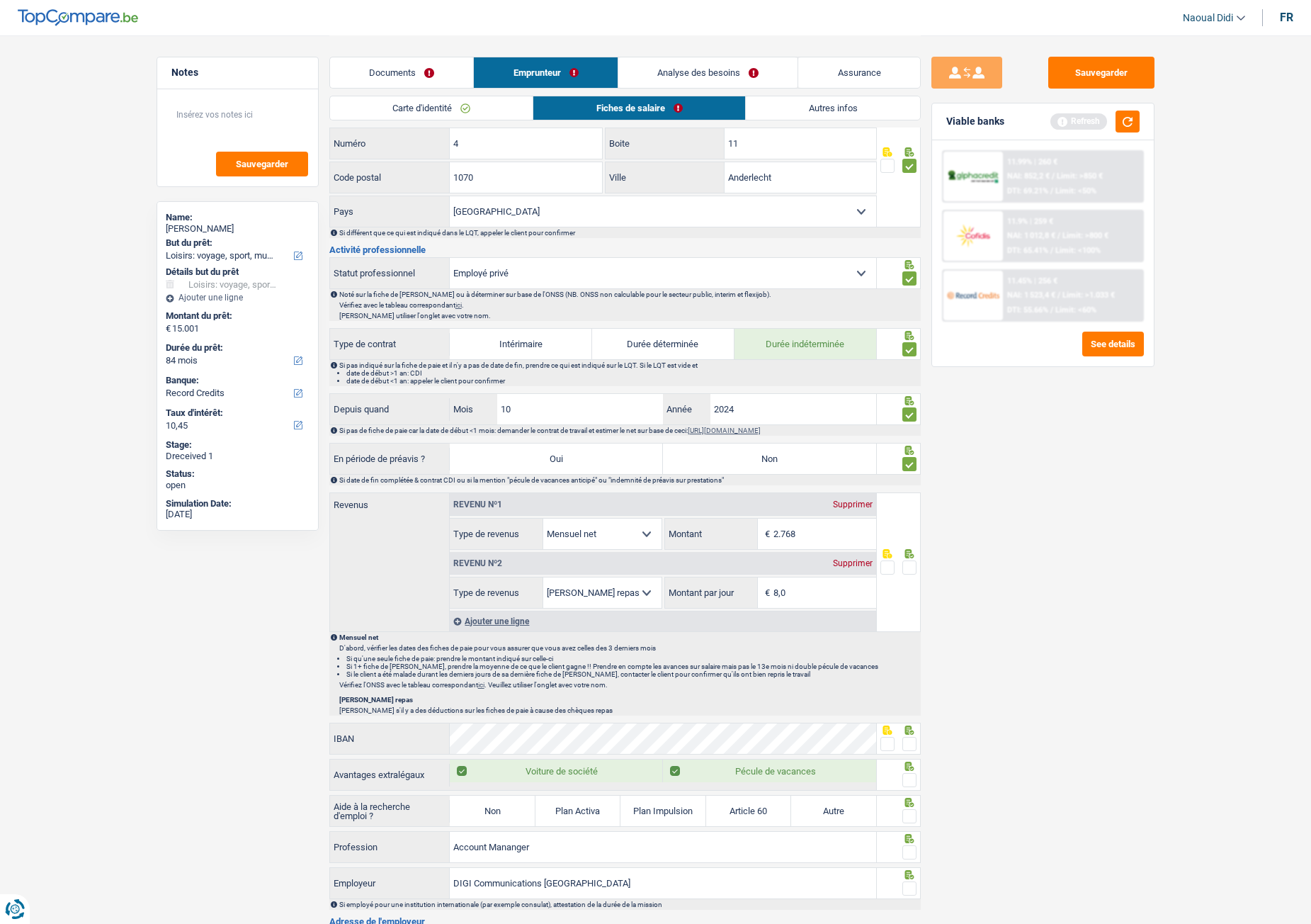
click at [0, 0] on input "radio" at bounding box center [0, 0] width 0 height 0
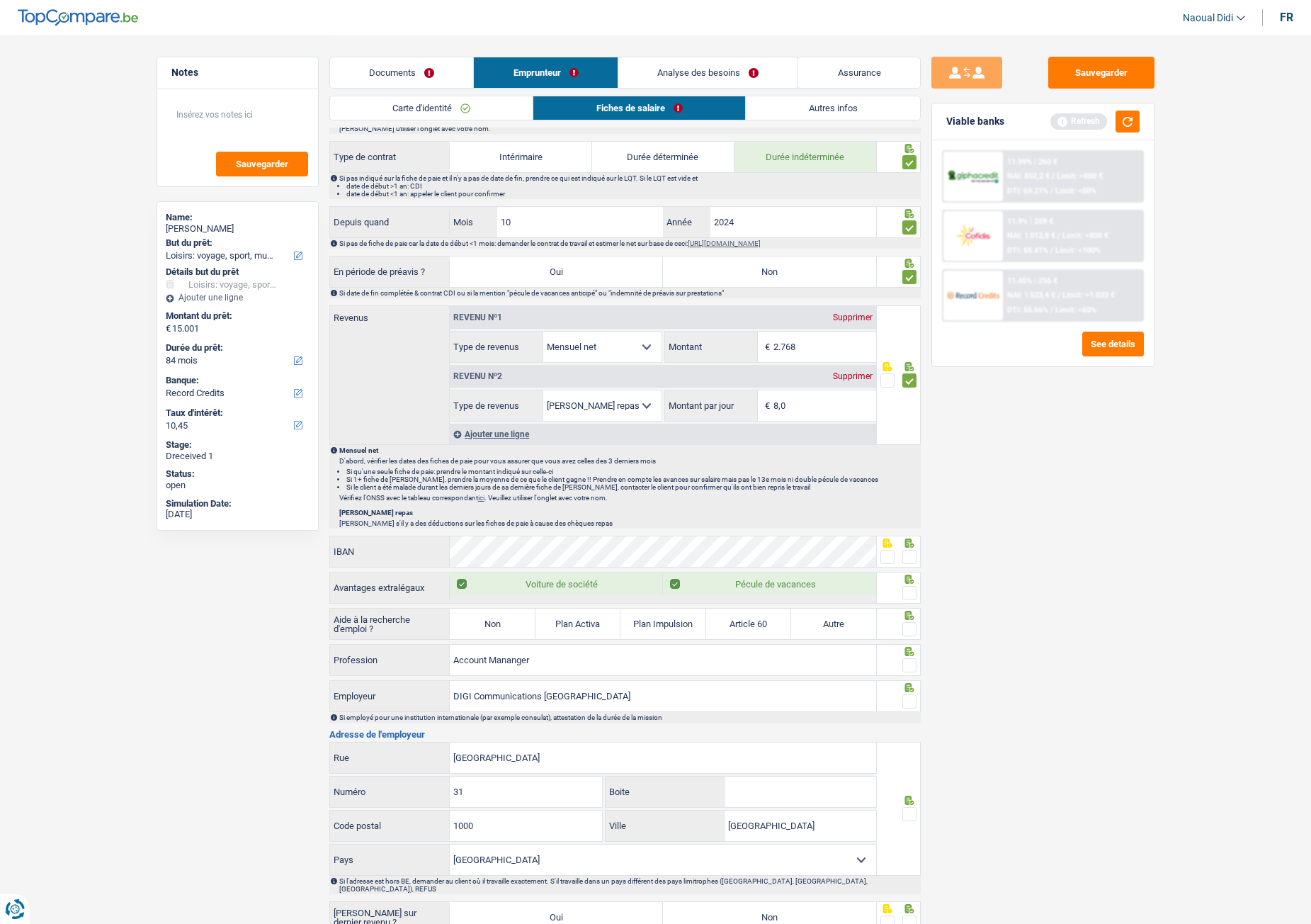
scroll to position [566, 0]
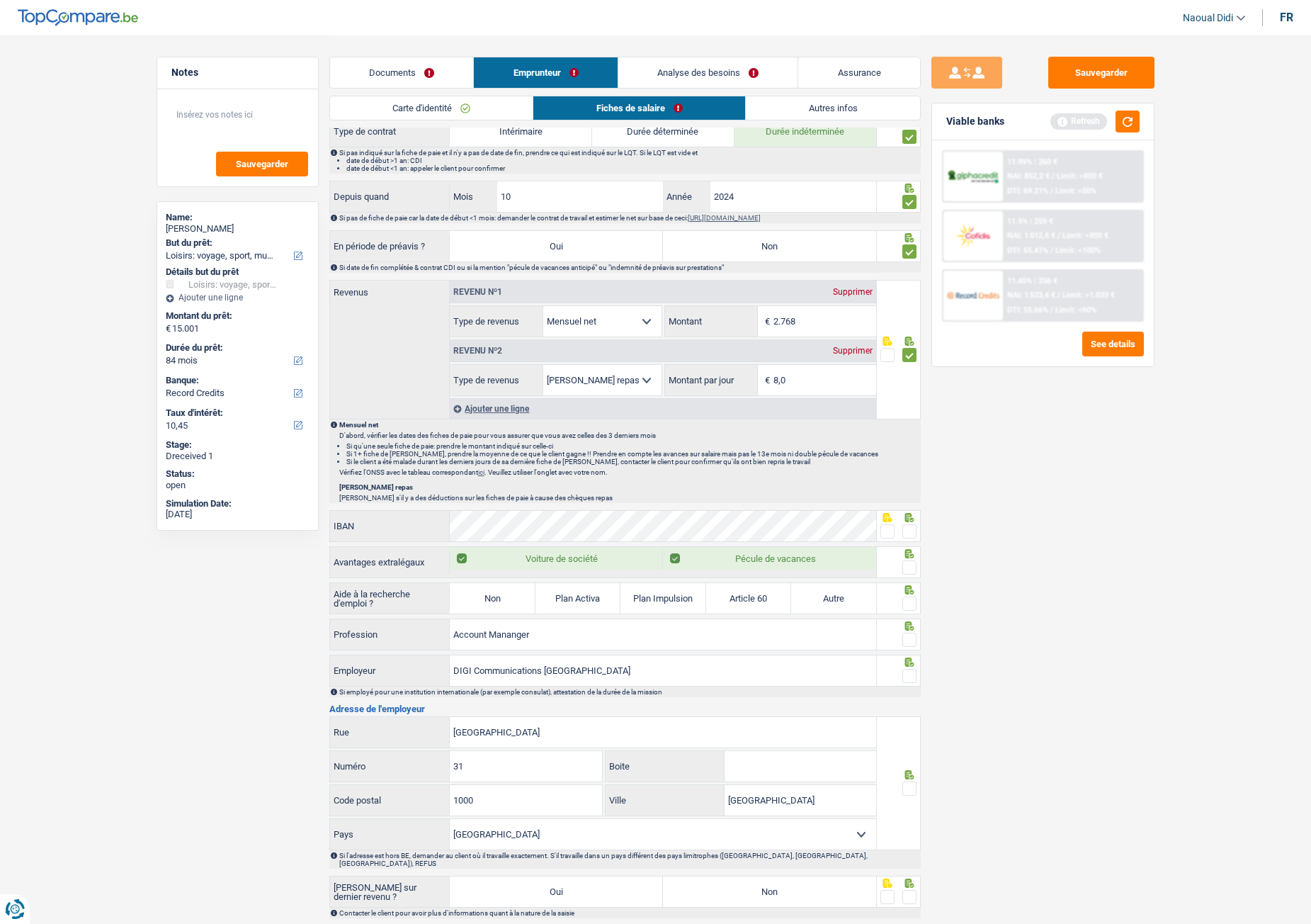
click at [903, 516] on span at bounding box center [909, 567] width 14 height 14
click at [0, 0] on input "radio" at bounding box center [0, 0] width 0 height 0
click at [910, 516] on span at bounding box center [909, 567] width 14 height 14
click at [0, 0] on input "radio" at bounding box center [0, 0] width 0 height 0
click at [910, 516] on span at bounding box center [909, 530] width 14 height 14
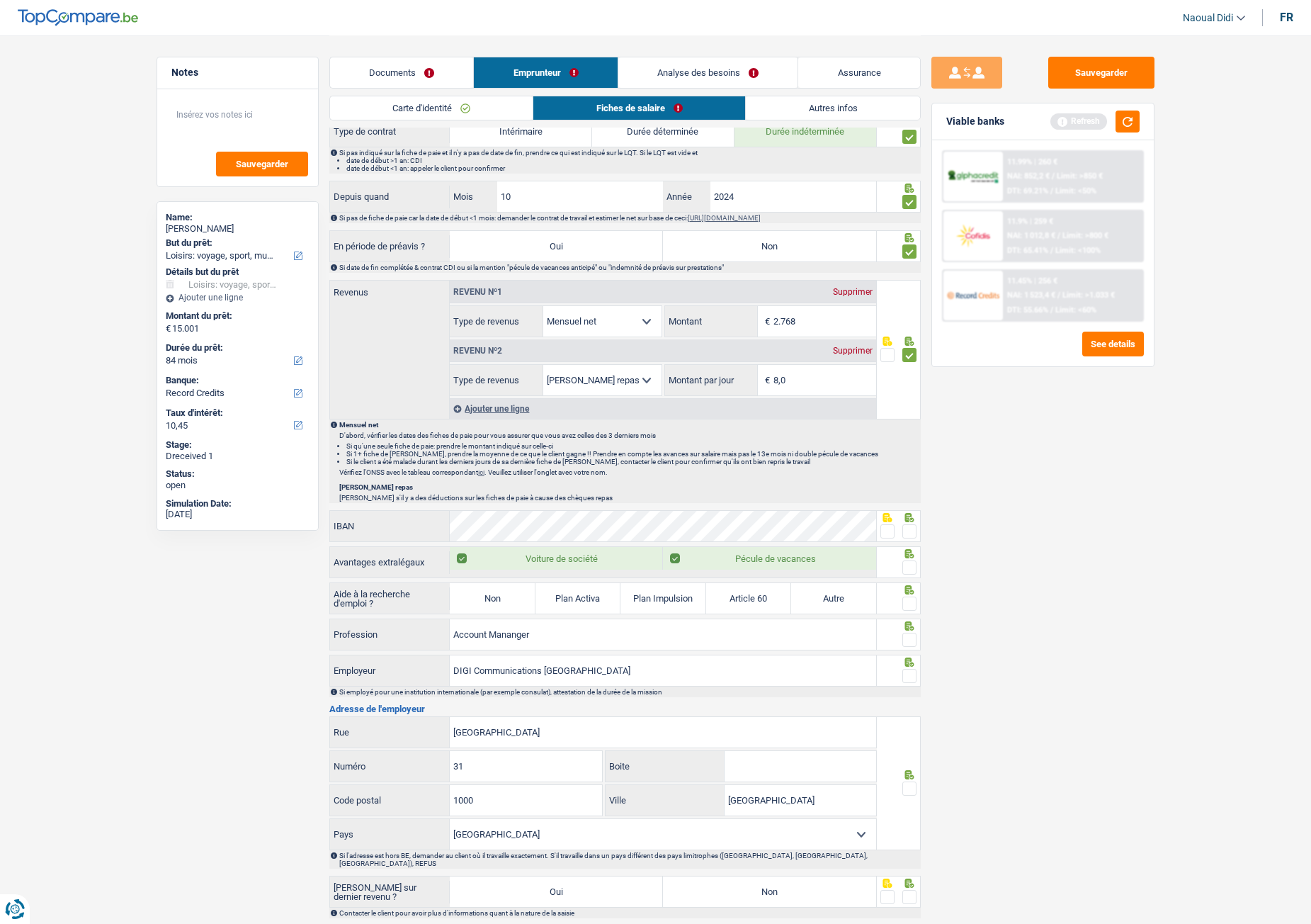
click at [0, 0] on input "radio" at bounding box center [0, 0] width 0 height 0
click at [910, 516] on div at bounding box center [909, 568] width 14 height 18
click at [480, 516] on label "Non" at bounding box center [493, 597] width 85 height 30
click at [480, 516] on input "Non" at bounding box center [493, 597] width 85 height 30
radio input "true"
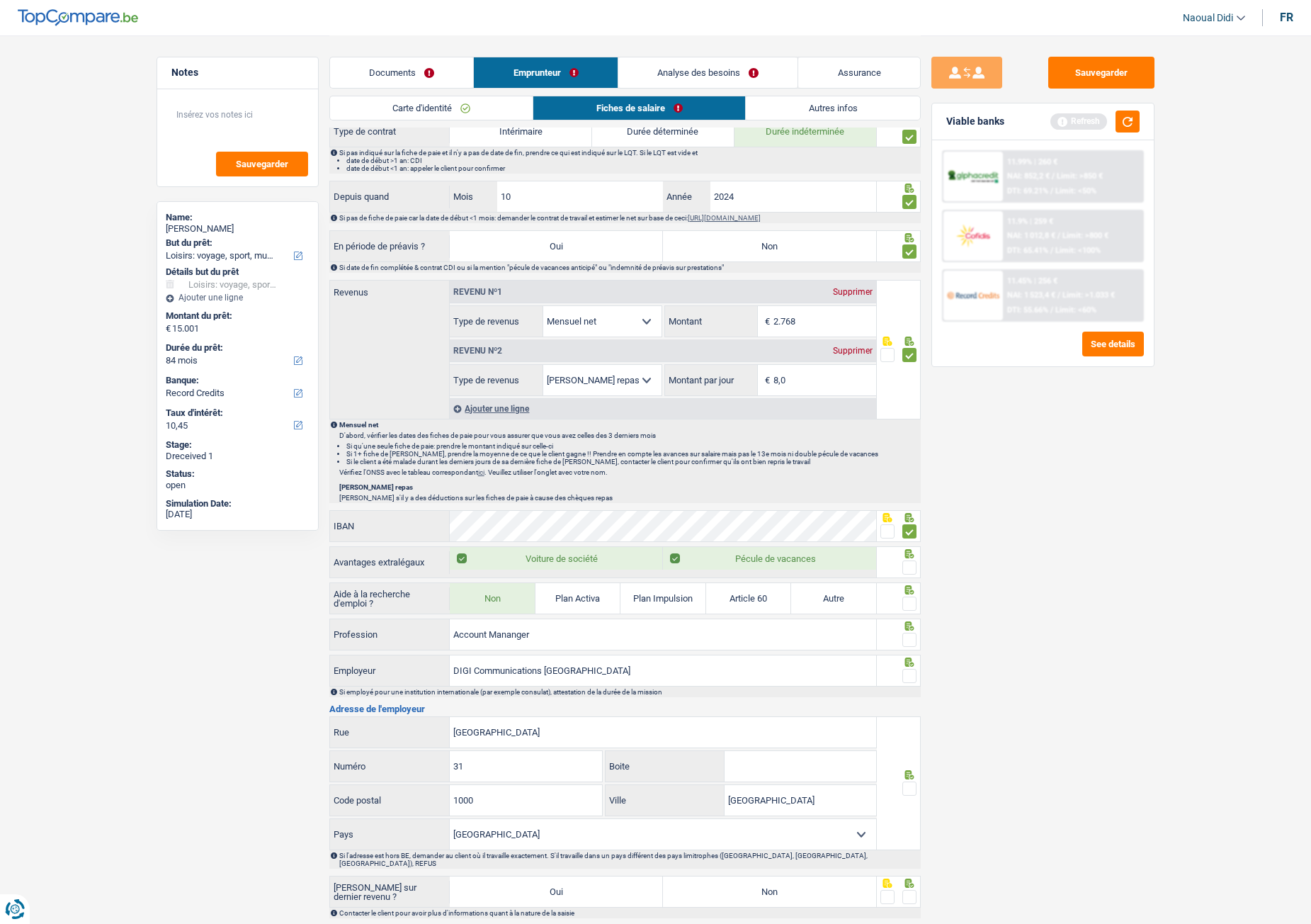
click at [908, 516] on span at bounding box center [909, 603] width 14 height 14
click at [0, 0] on input "radio" at bounding box center [0, 0] width 0 height 0
click at [911, 516] on span at bounding box center [909, 639] width 14 height 14
click at [0, 0] on input "radio" at bounding box center [0, 0] width 0 height 0
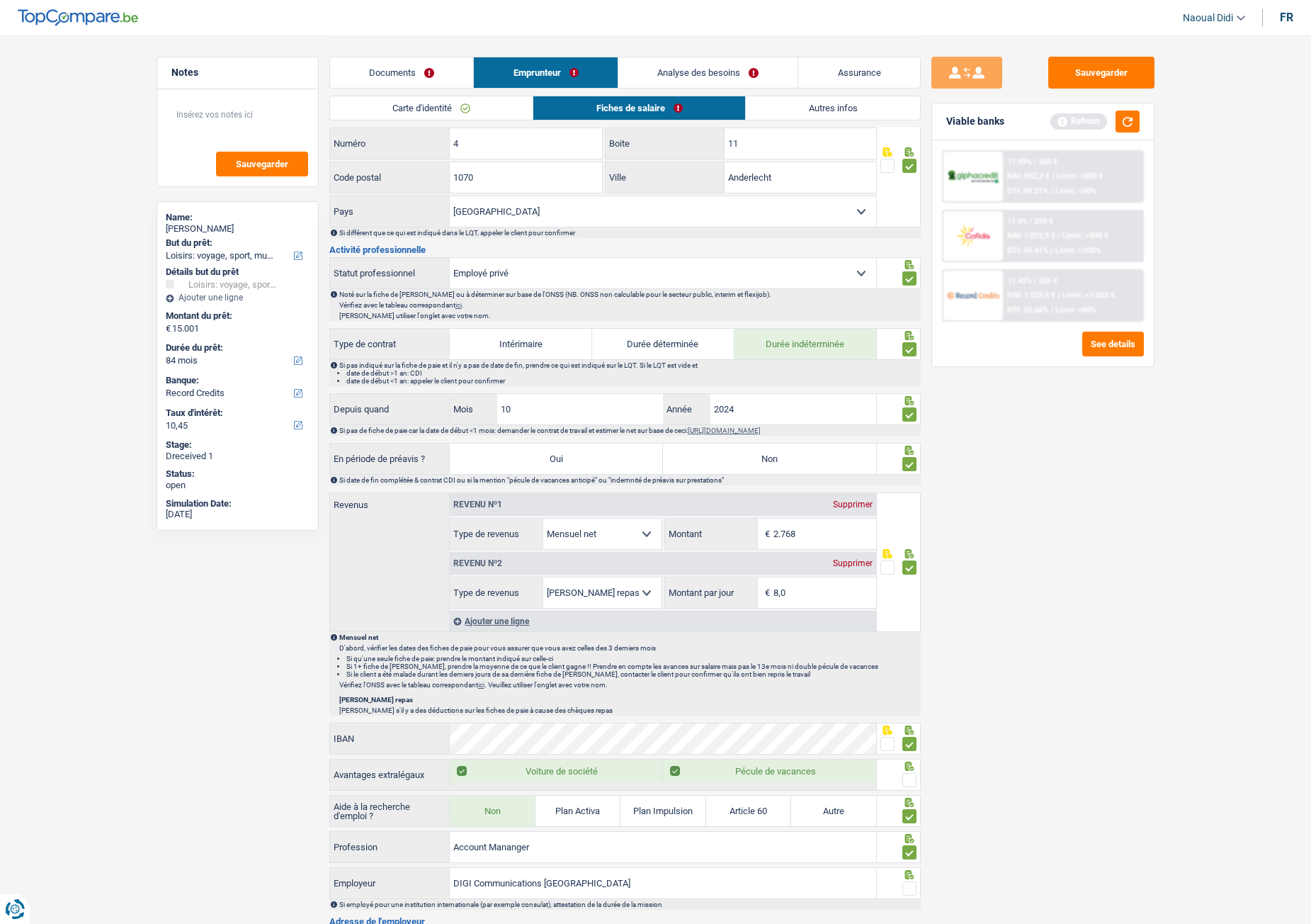
click at [818, 516] on input "2.768" at bounding box center [825, 534] width 103 height 30
type input "2.874"
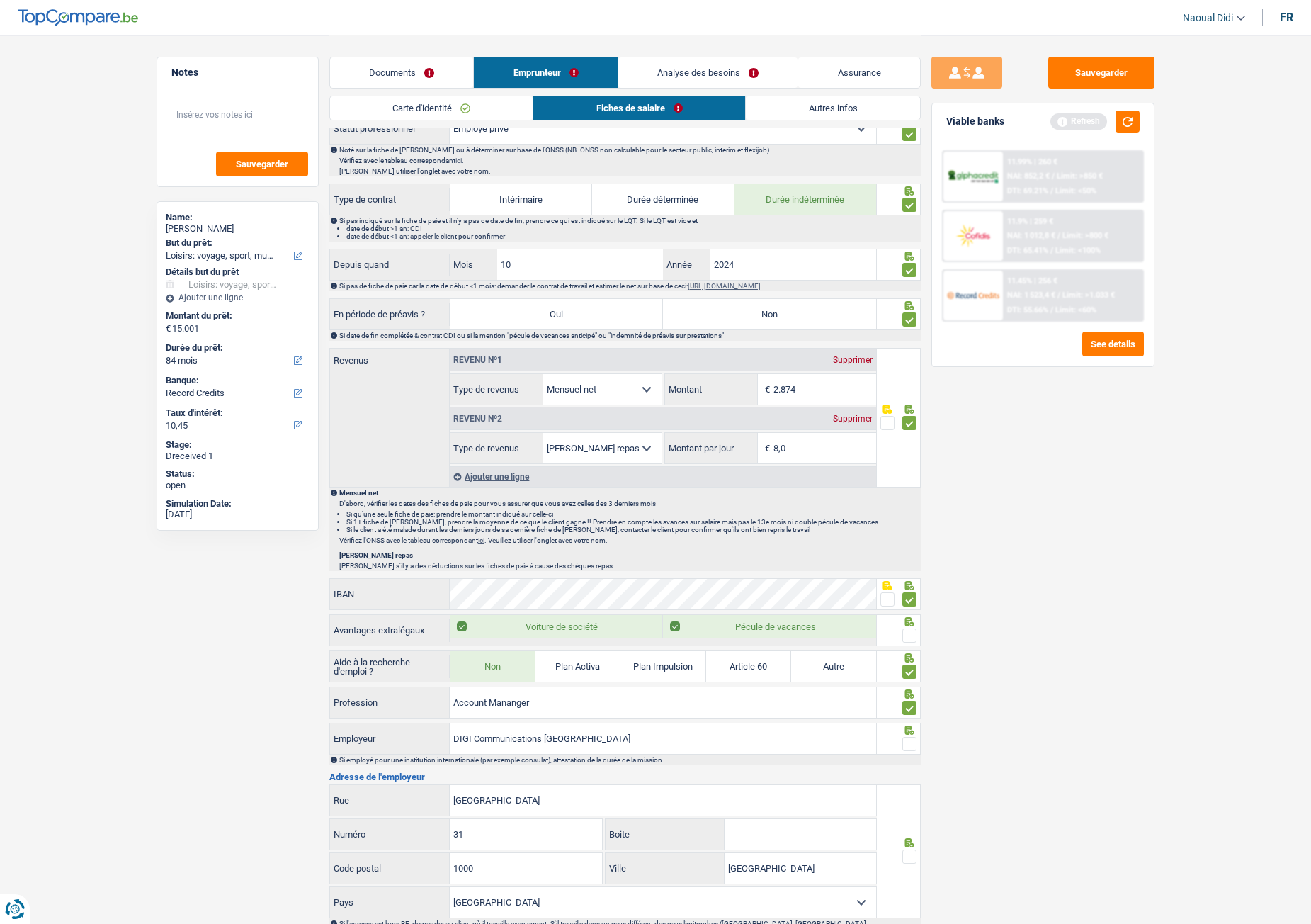
scroll to position [566, 0]
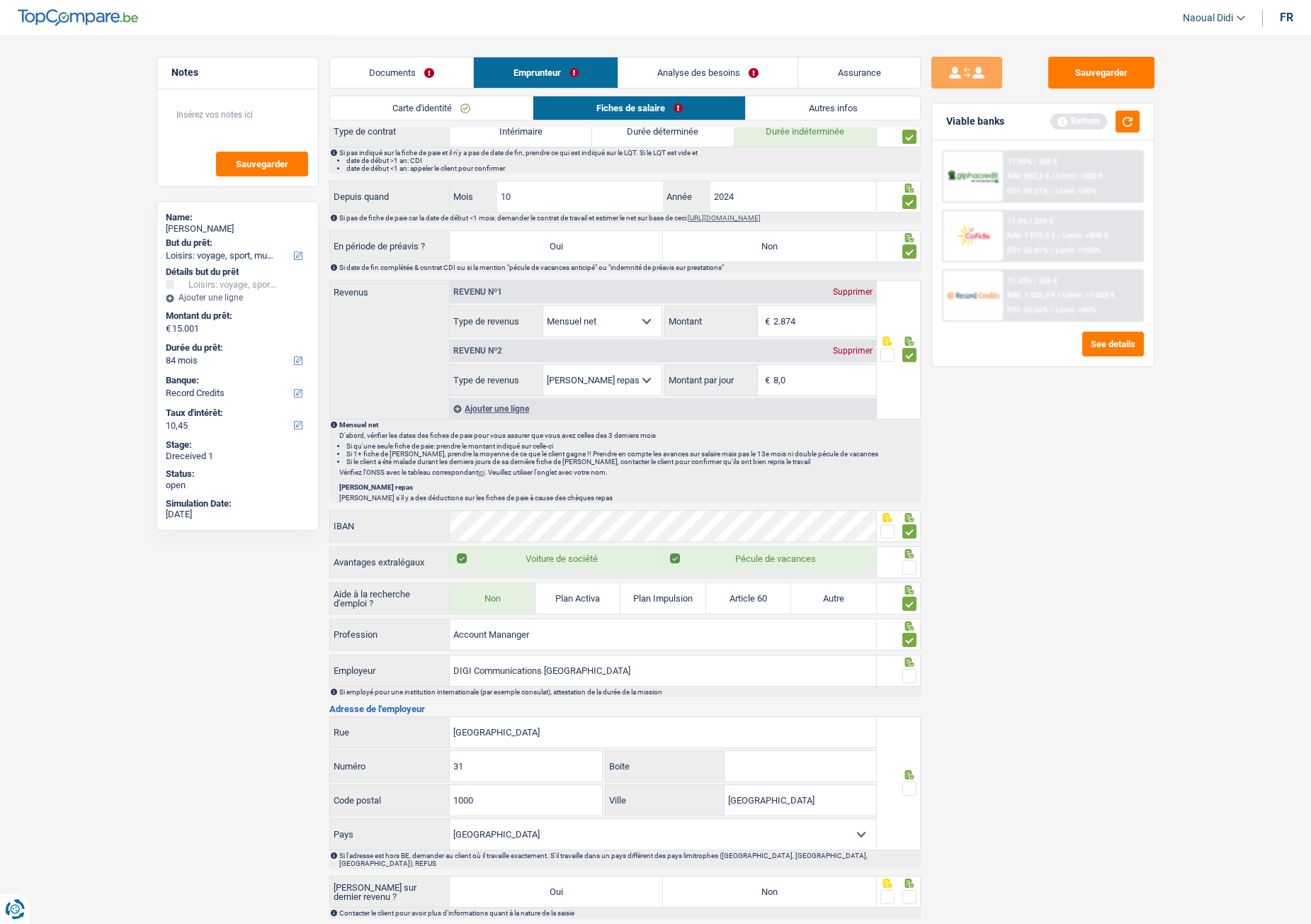
click at [910, 516] on span at bounding box center [909, 567] width 14 height 14
click at [0, 0] on input "radio" at bounding box center [0, 0] width 0 height 0
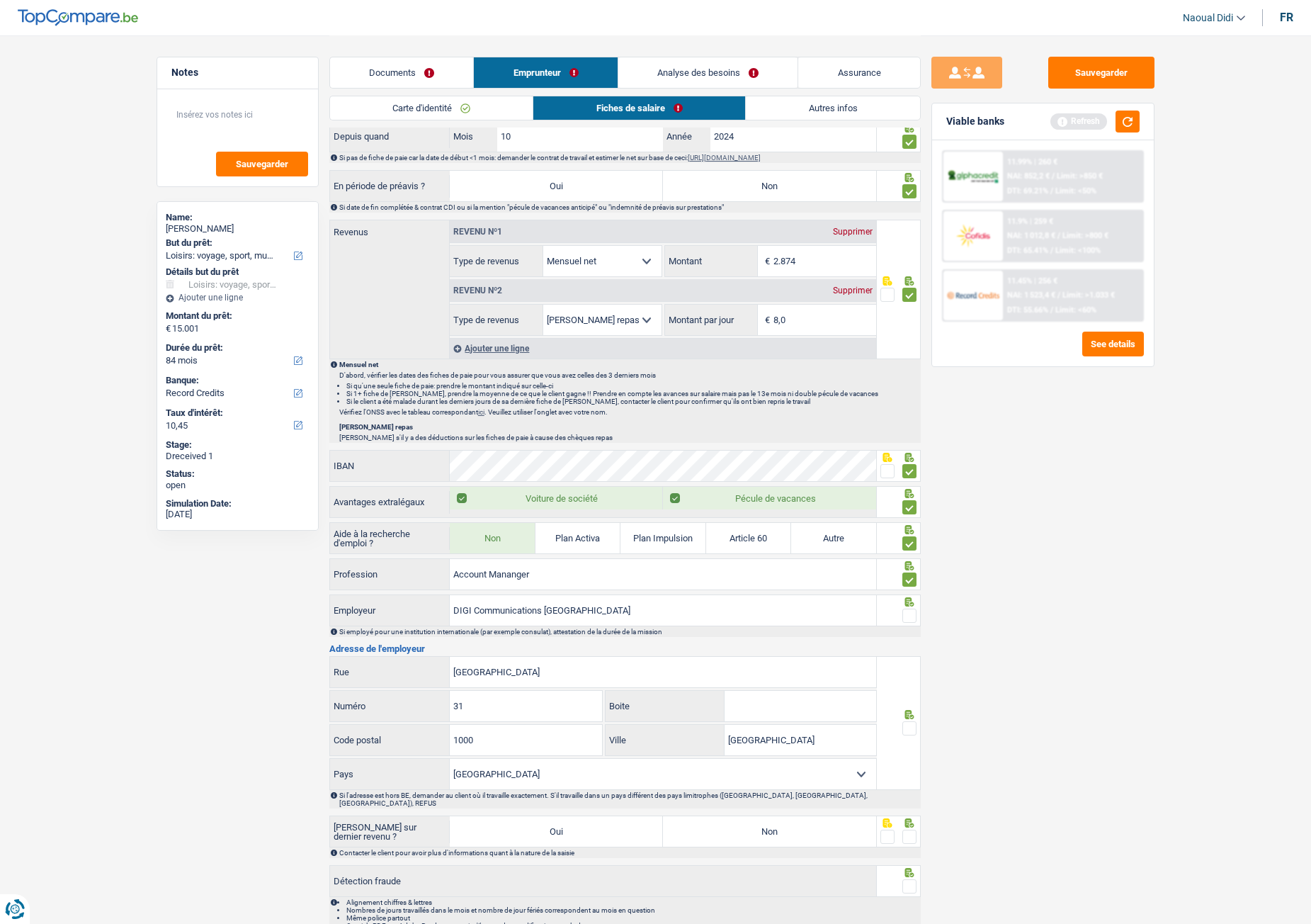
scroll to position [687, 0]
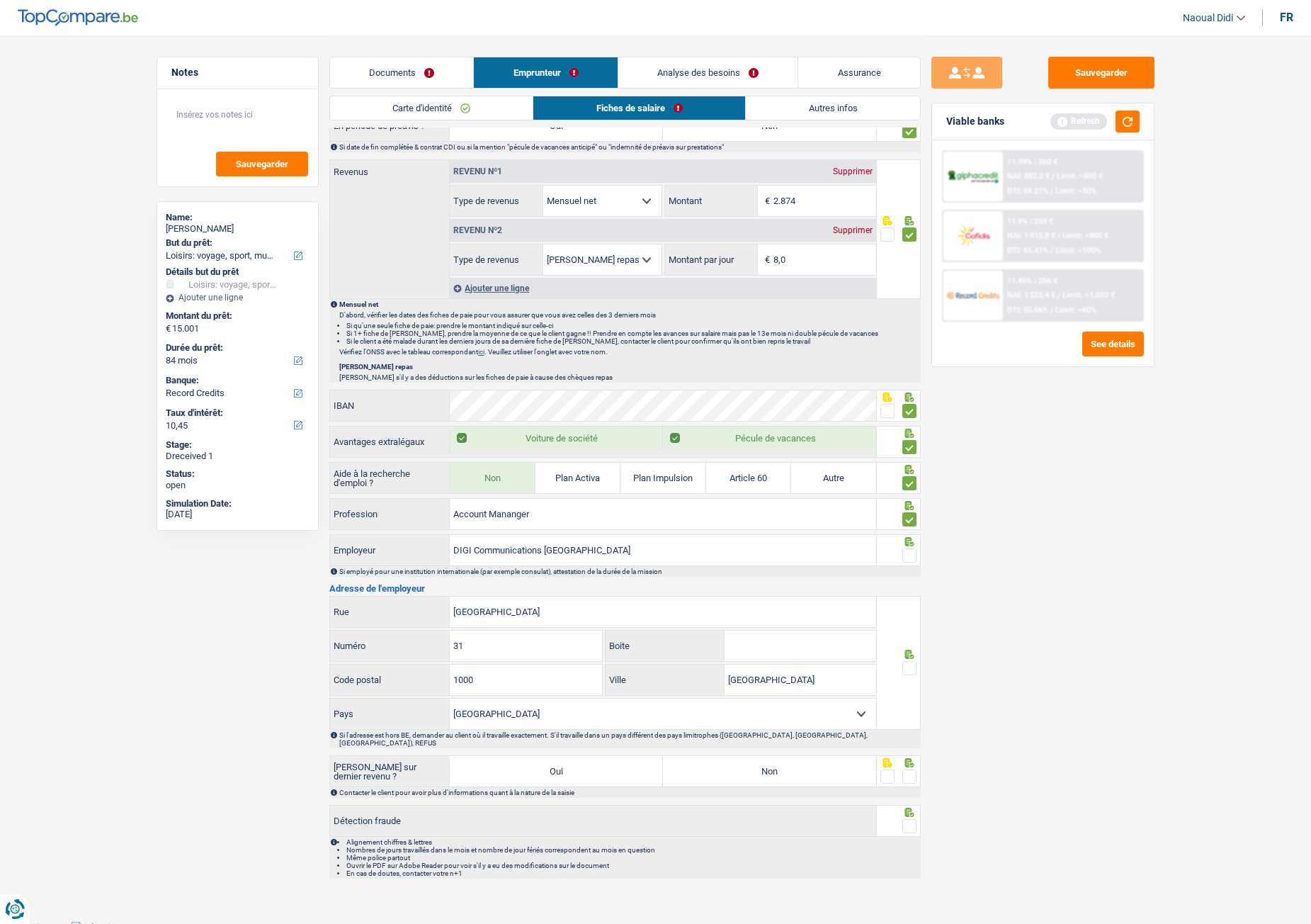
click at [910, 516] on span at bounding box center [909, 555] width 14 height 14
click at [0, 0] on input "radio" at bounding box center [0, 0] width 0 height 0
click at [906, 516] on span at bounding box center [909, 668] width 14 height 14
click at [0, 0] on input "radio" at bounding box center [0, 0] width 0 height 0
click at [906, 516] on icon at bounding box center [908, 762] width 9 height 9
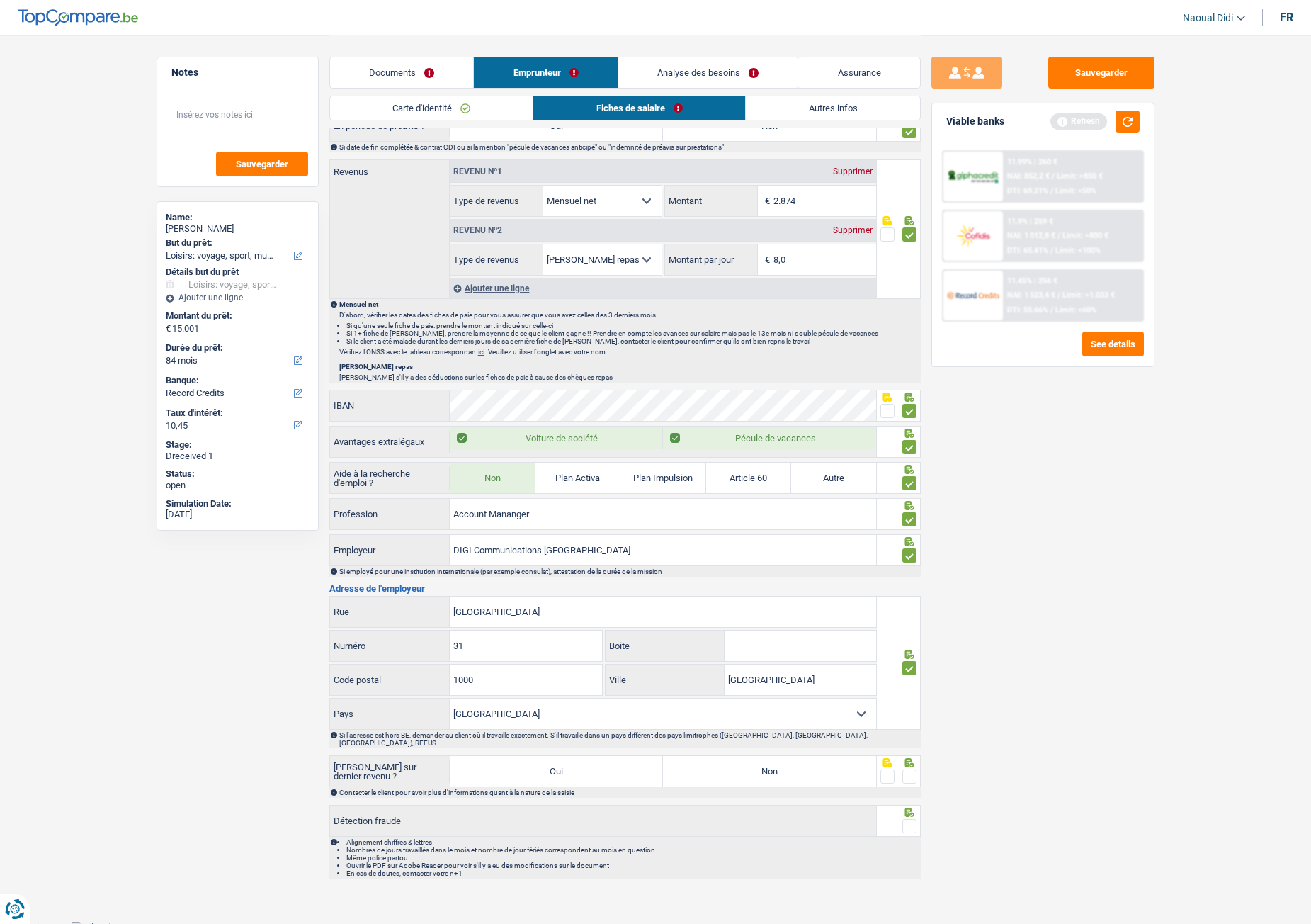
click at [908, 516] on span at bounding box center [909, 776] width 14 height 14
click at [0, 0] on input "radio" at bounding box center [0, 0] width 0 height 0
click at [914, 516] on span at bounding box center [909, 826] width 14 height 14
click at [0, 0] on input "radio" at bounding box center [0, 0] width 0 height 0
click at [816, 516] on label "Non" at bounding box center [769, 771] width 214 height 30
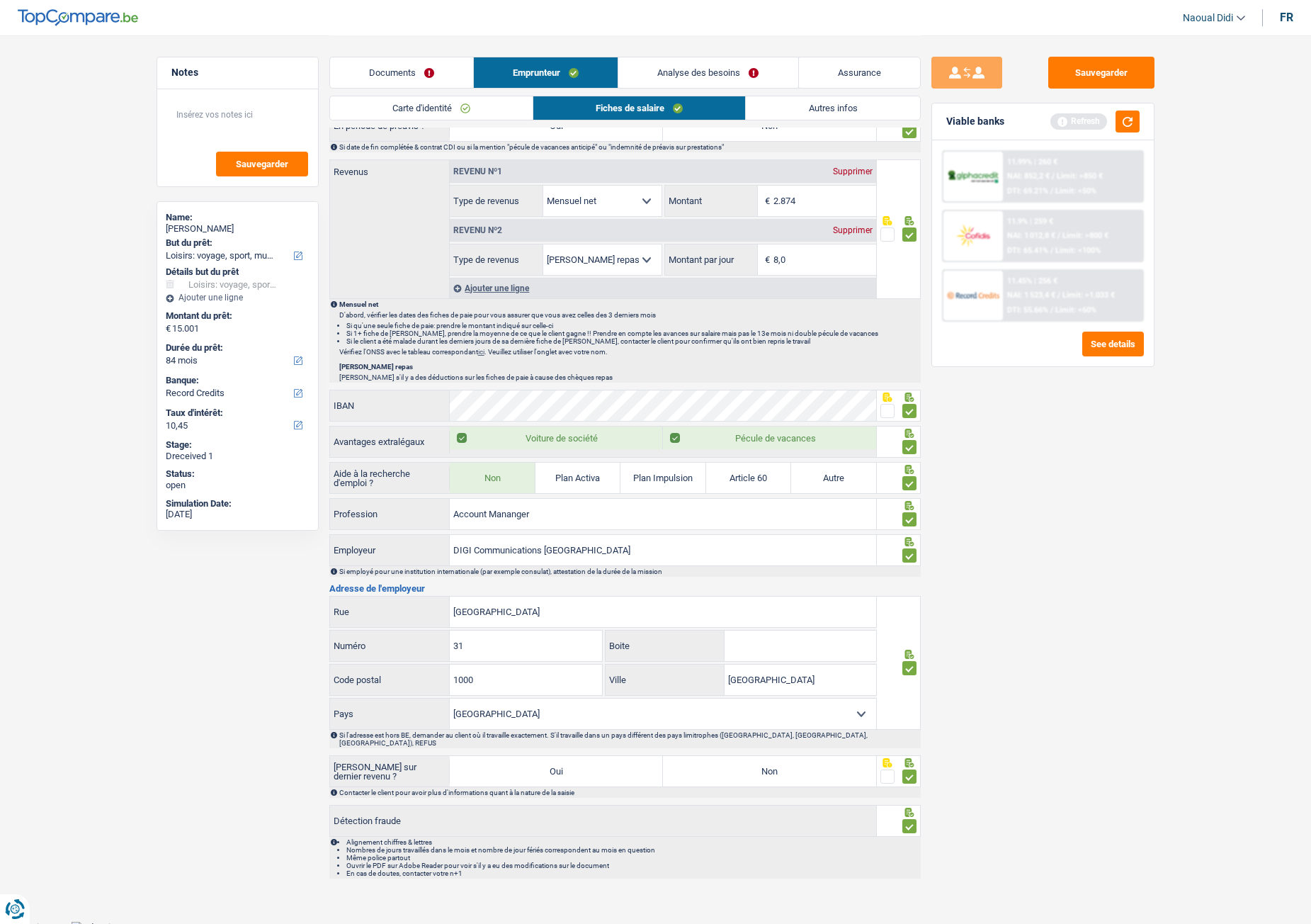
click at [816, 516] on input "Non" at bounding box center [769, 771] width 214 height 30
radio input "true"
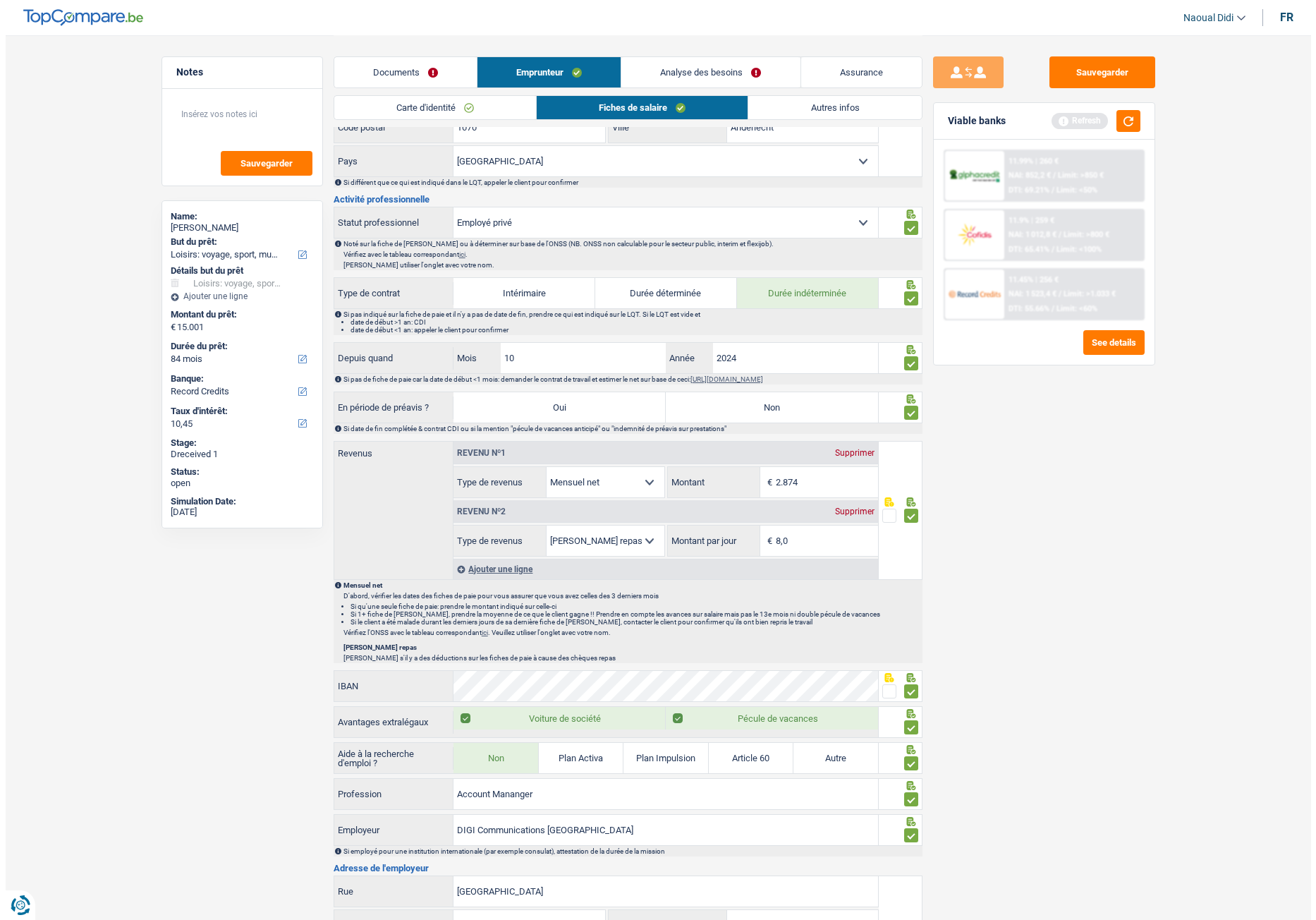
scroll to position [0, 0]
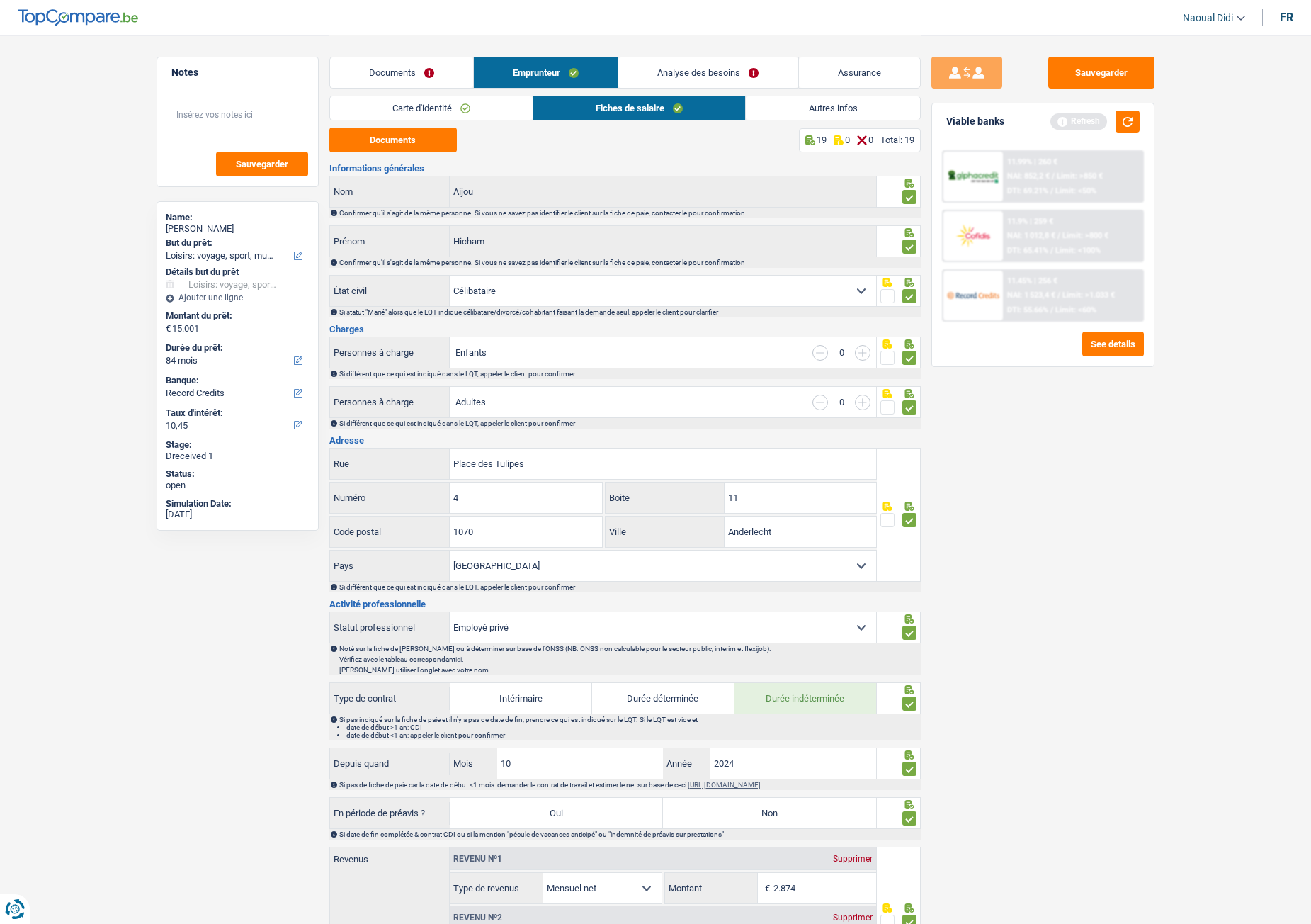
click at [414, 70] on link "Documents" at bounding box center [401, 72] width 143 height 30
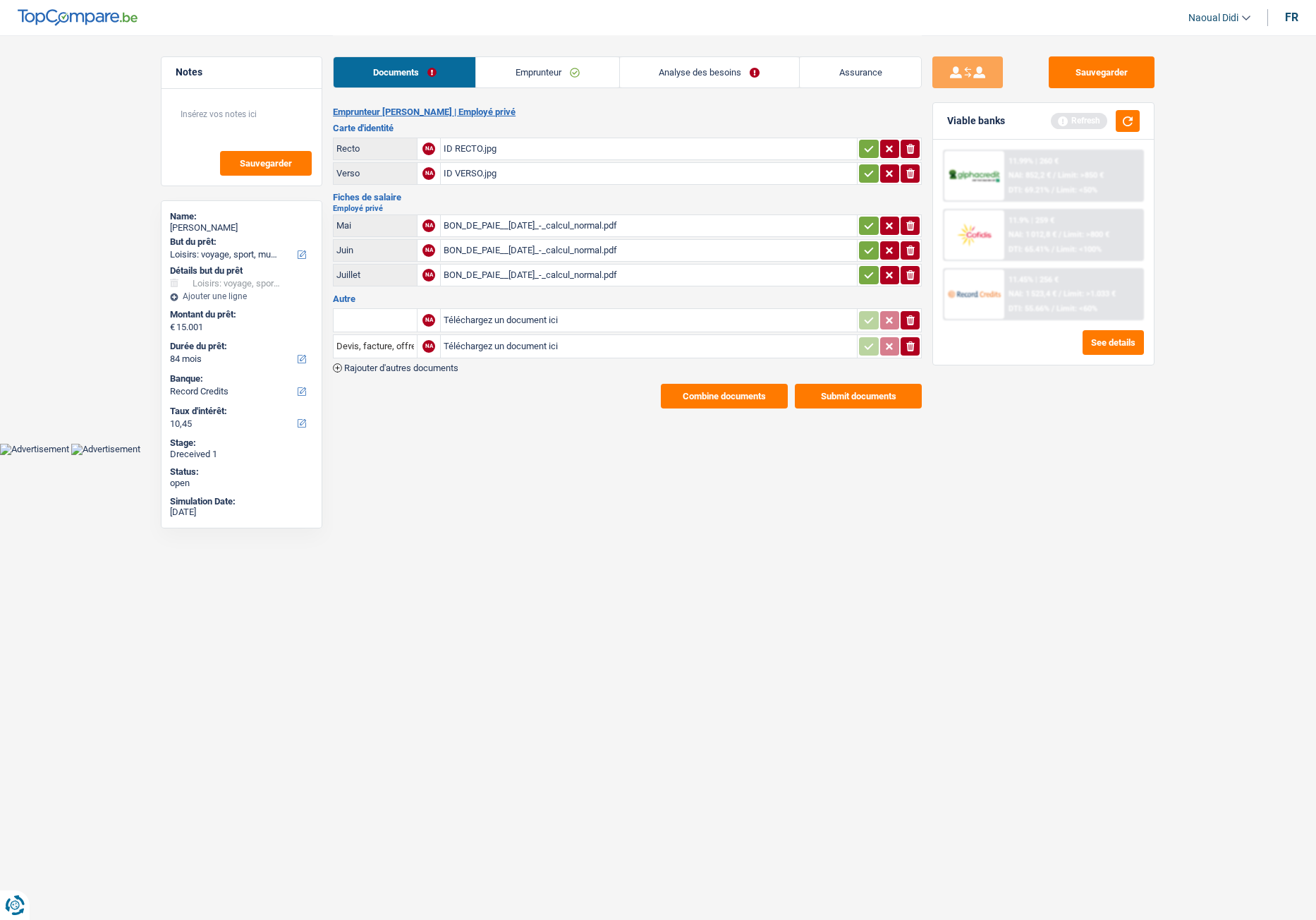
click at [864, 278] on icon "button" at bounding box center [869, 275] width 11 height 14
click at [863, 259] on button "button" at bounding box center [868, 250] width 19 height 19
click at [868, 230] on icon "button" at bounding box center [869, 225] width 11 height 14
click at [863, 166] on icon "button" at bounding box center [869, 173] width 11 height 14
click at [863, 155] on icon "button" at bounding box center [869, 148] width 11 height 14
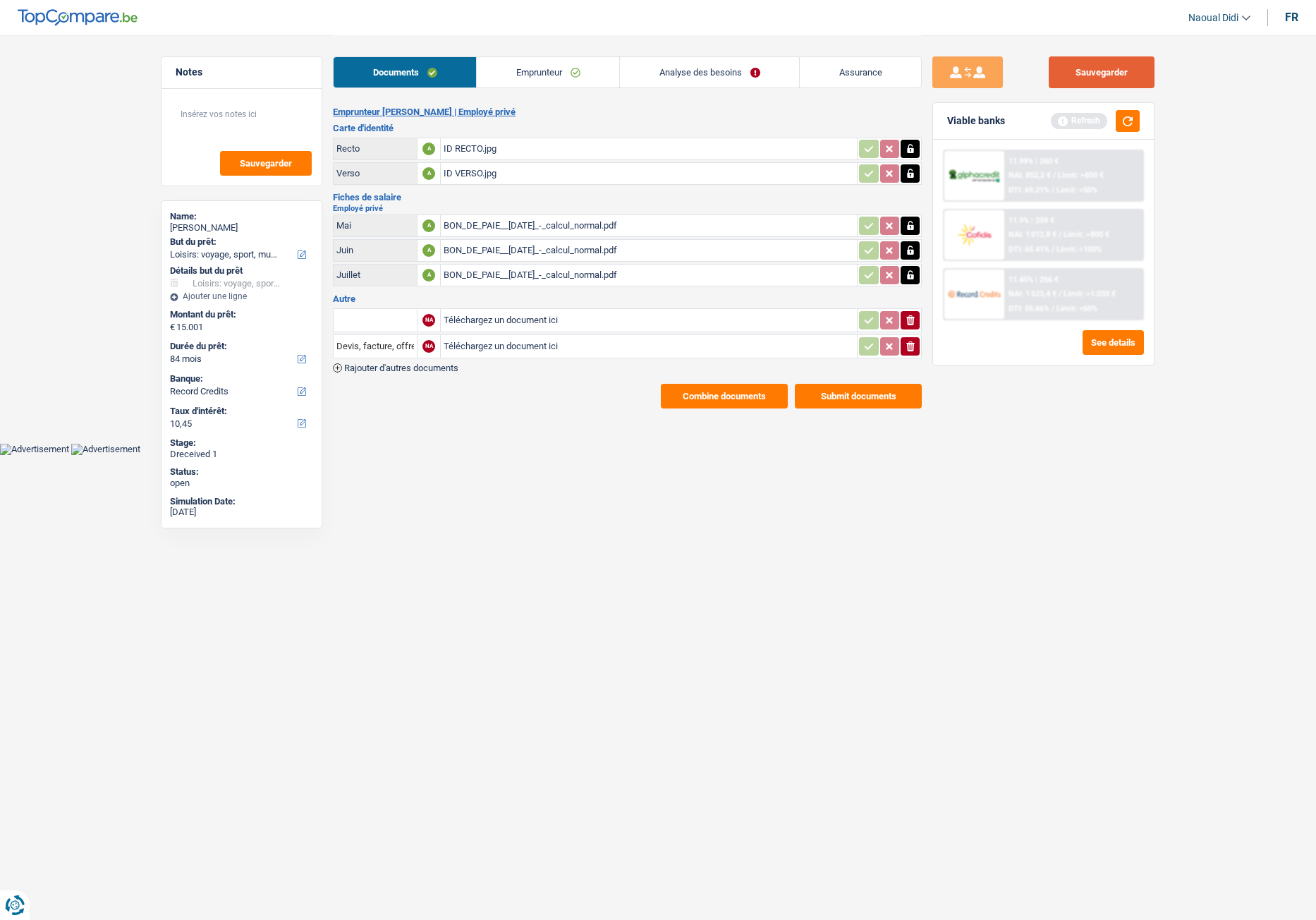
click at [1083, 72] on button "Sauvegarder" at bounding box center [1102, 72] width 106 height 32
click at [682, 78] on link "Analyse des besoins" at bounding box center [710, 72] width 179 height 30
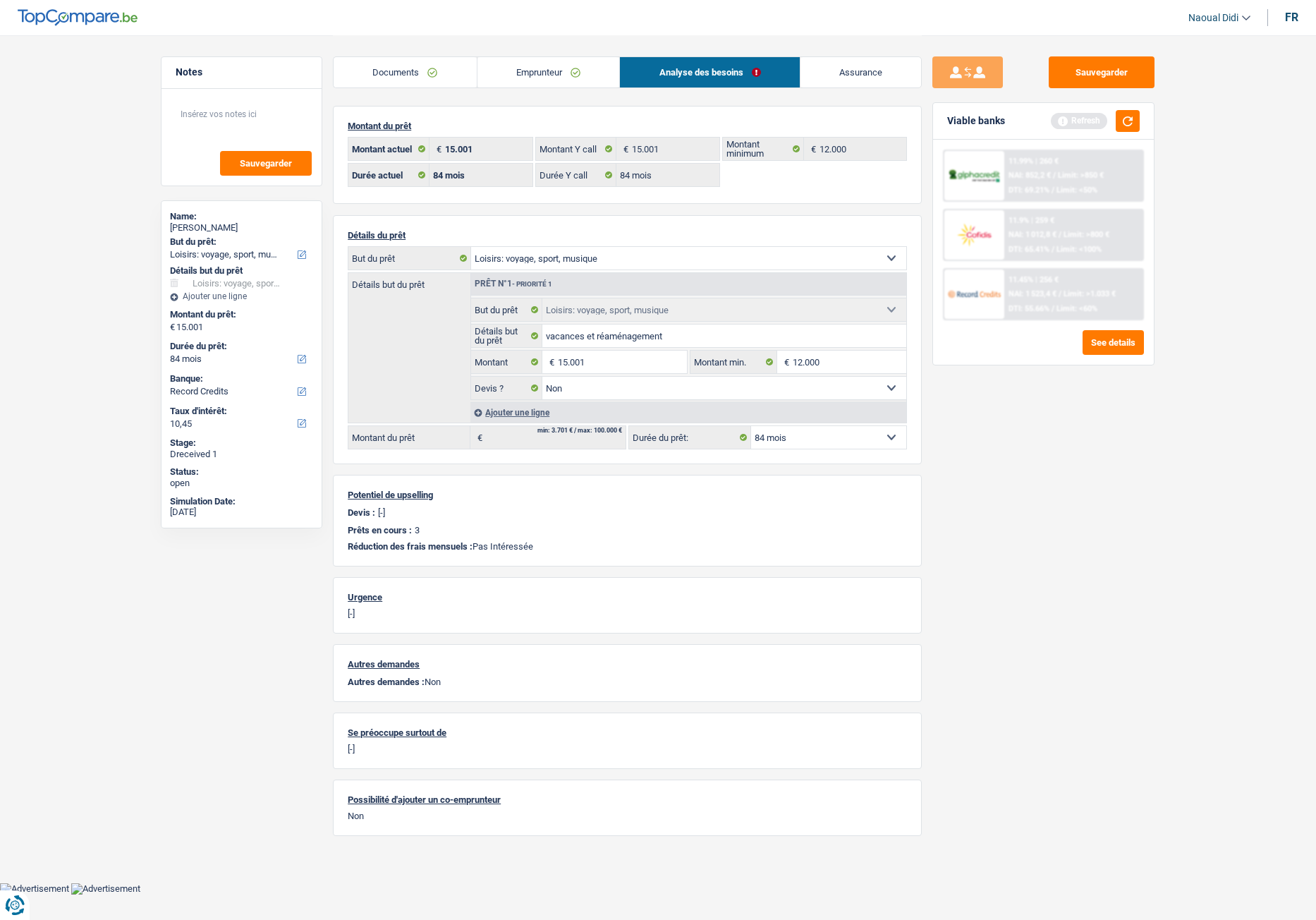
click at [558, 71] on link "Emprunteur" at bounding box center [548, 72] width 143 height 30
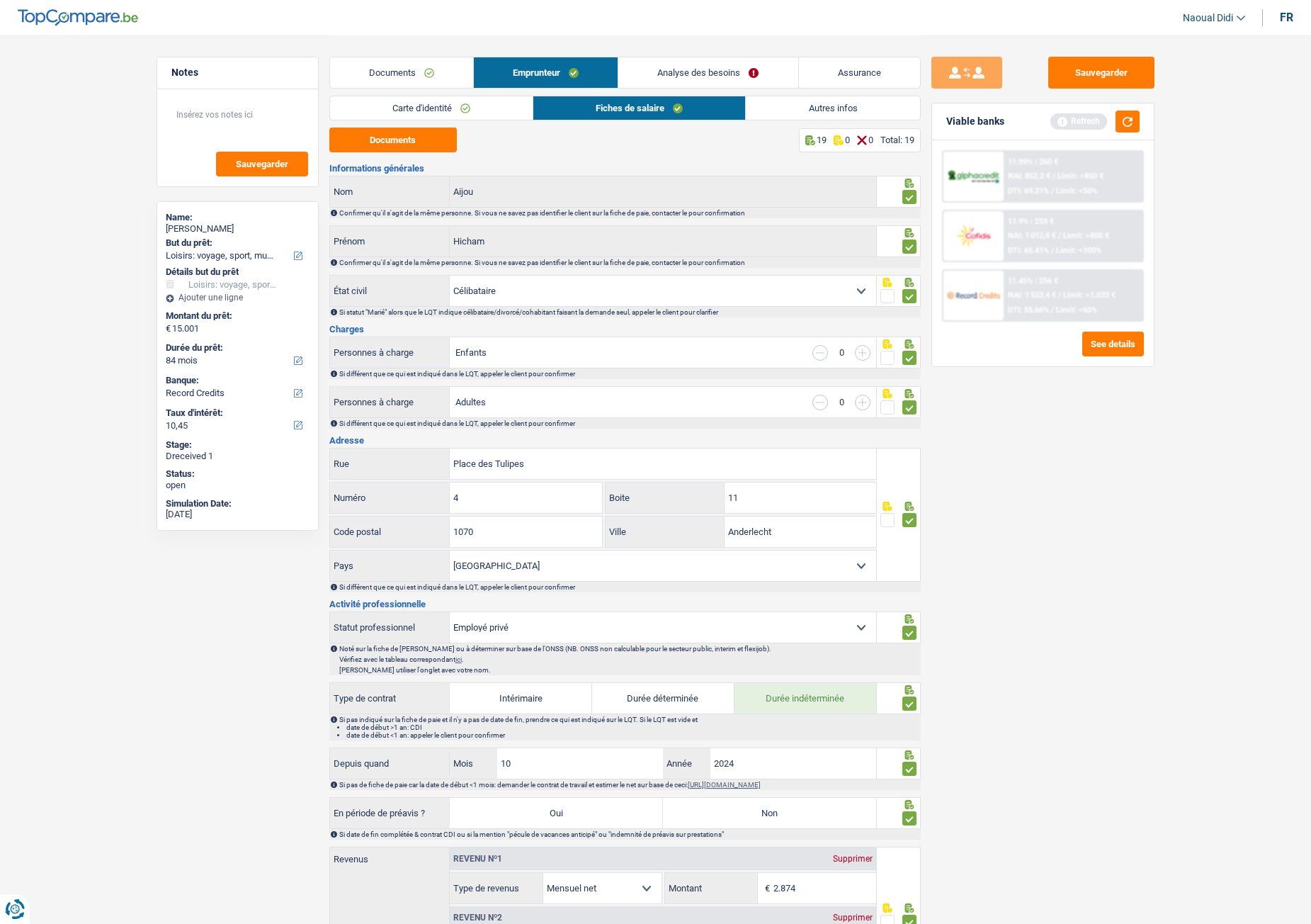
click at [867, 105] on link "Autres infos" at bounding box center [832, 108] width 173 height 24
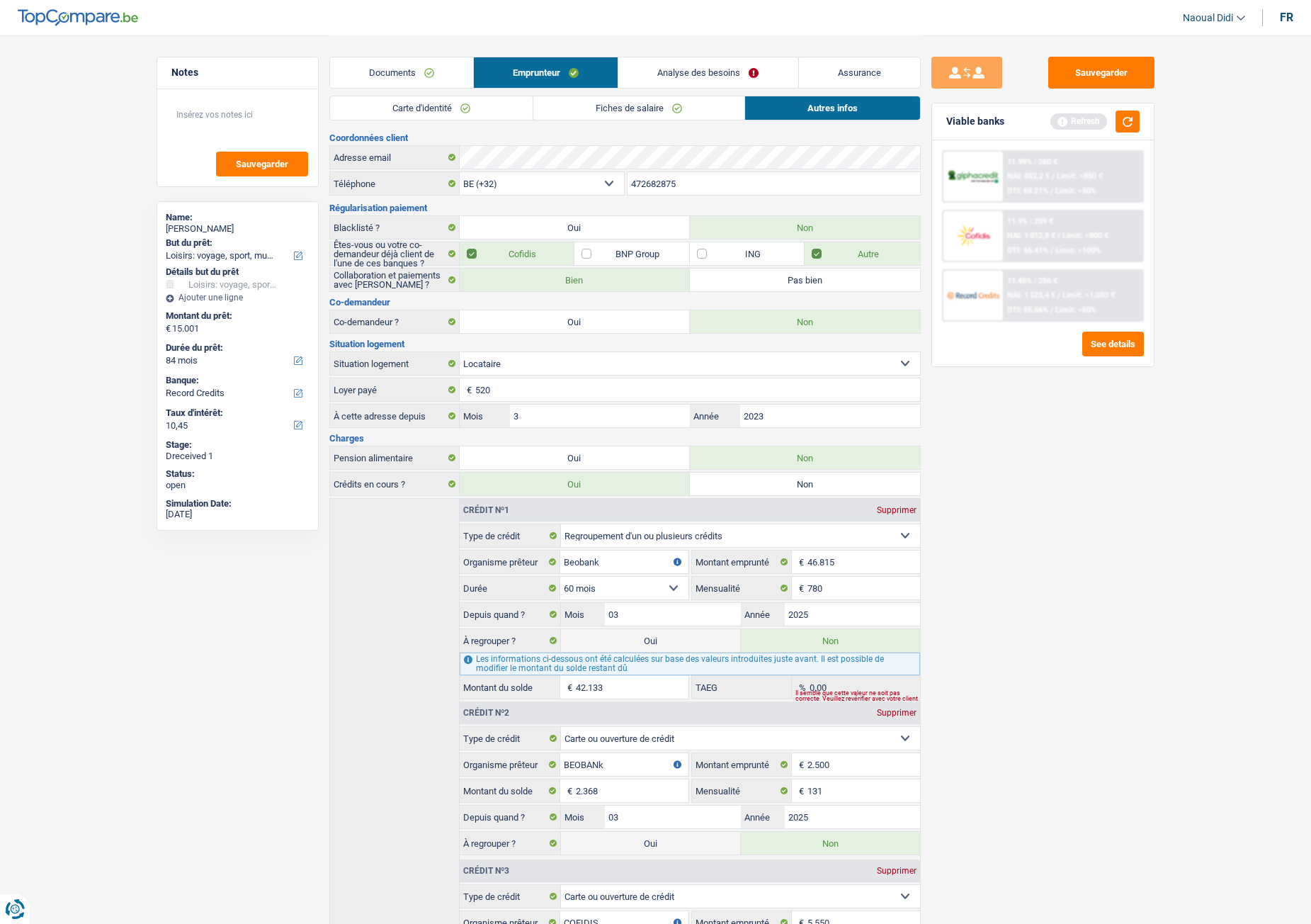
click at [708, 82] on link "Analyse des besoins" at bounding box center [708, 72] width 179 height 30
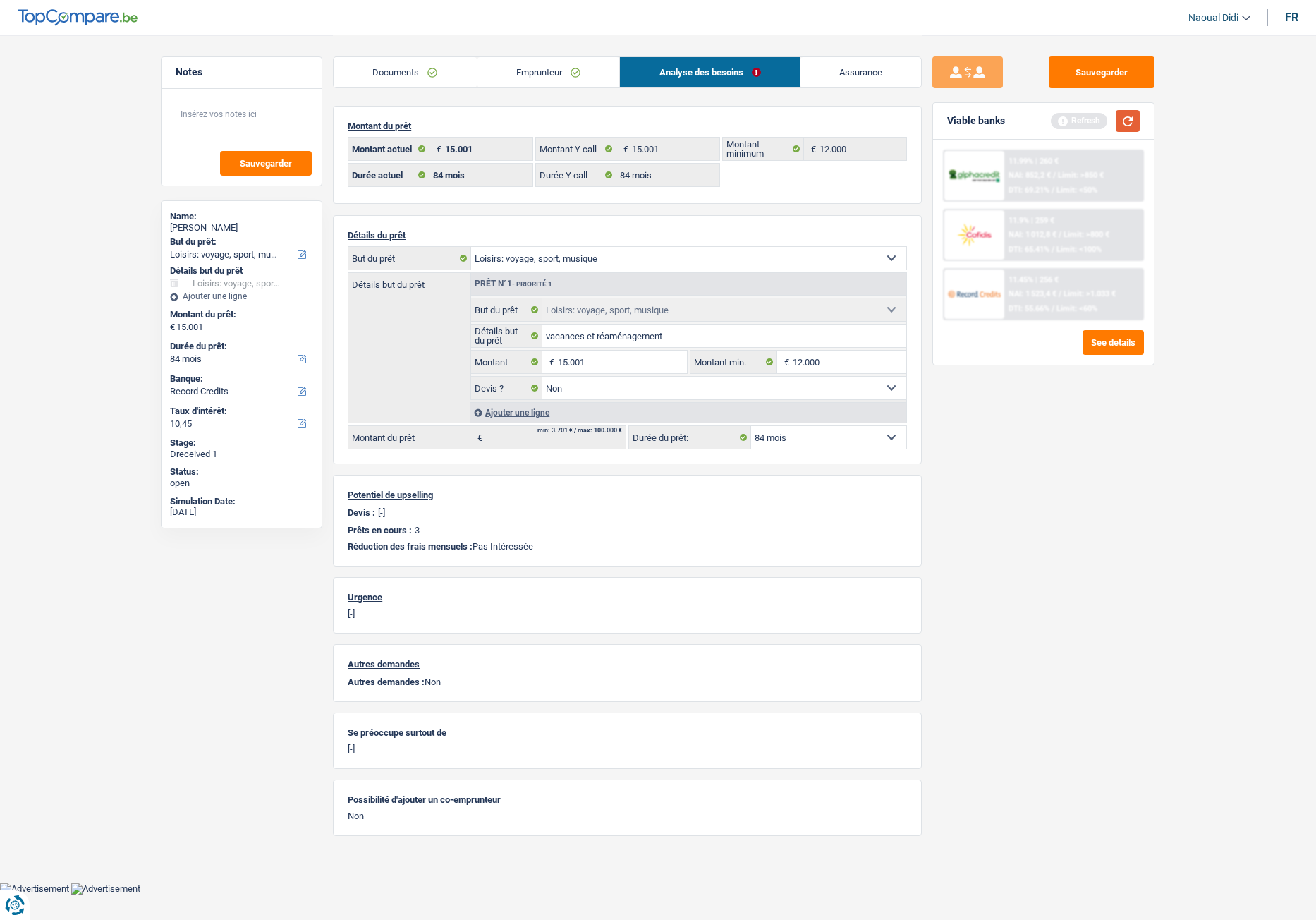
click at [1083, 129] on button "button" at bounding box center [1127, 121] width 24 height 22
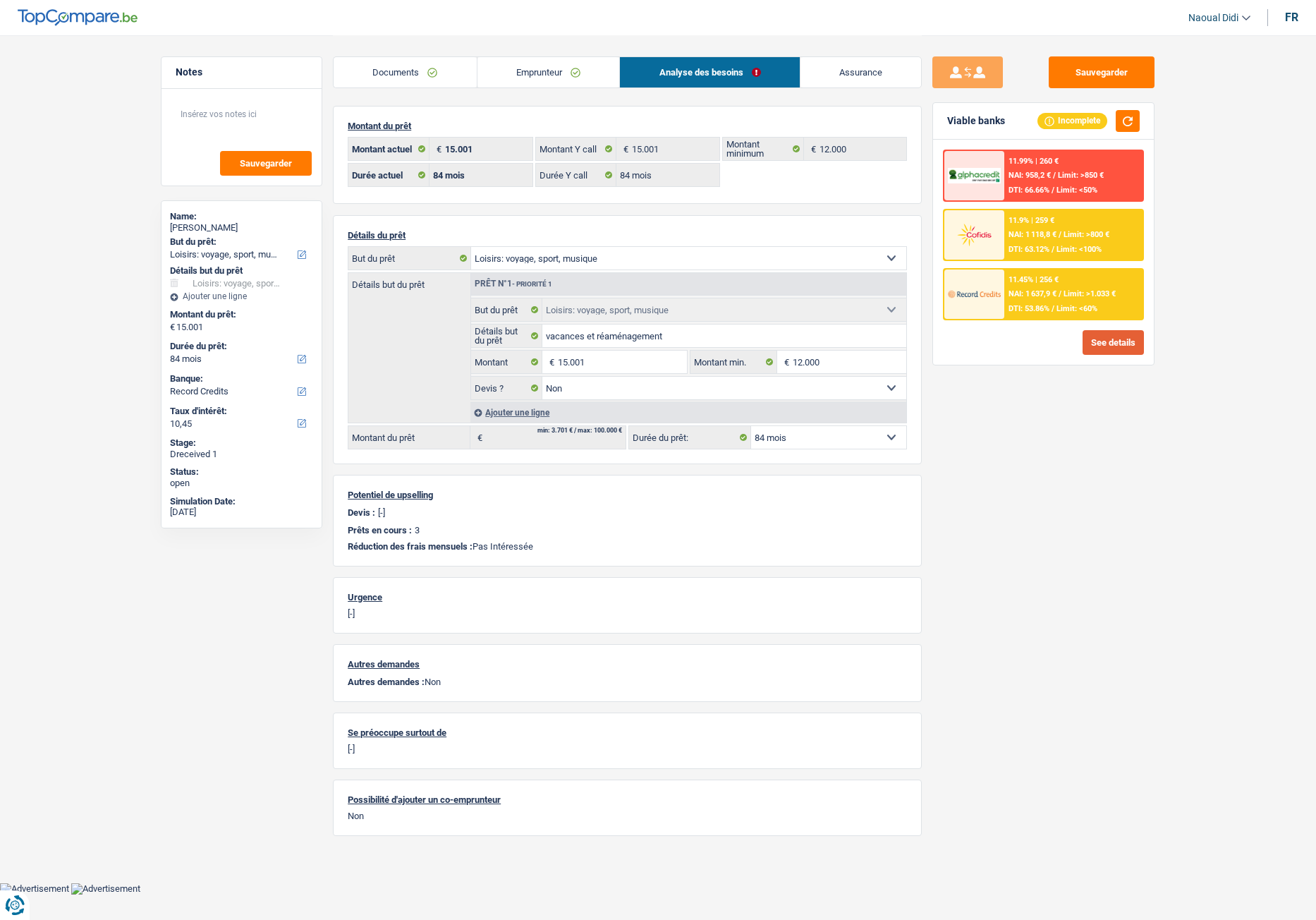
click at [1083, 344] on button "See details" at bounding box center [1113, 342] width 61 height 24
click at [1083, 350] on button "See details" at bounding box center [1113, 342] width 61 height 24
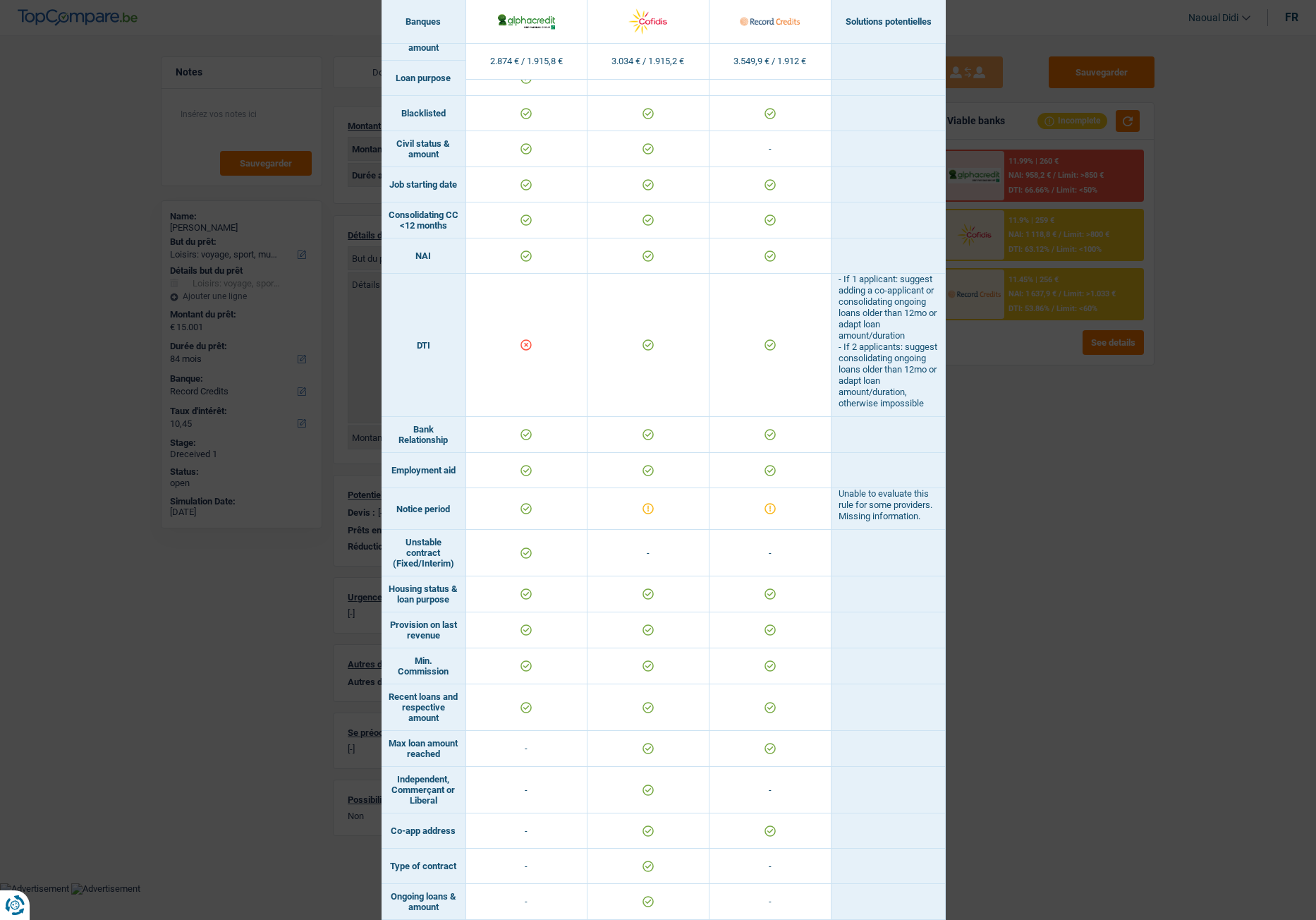
scroll to position [604, 0]
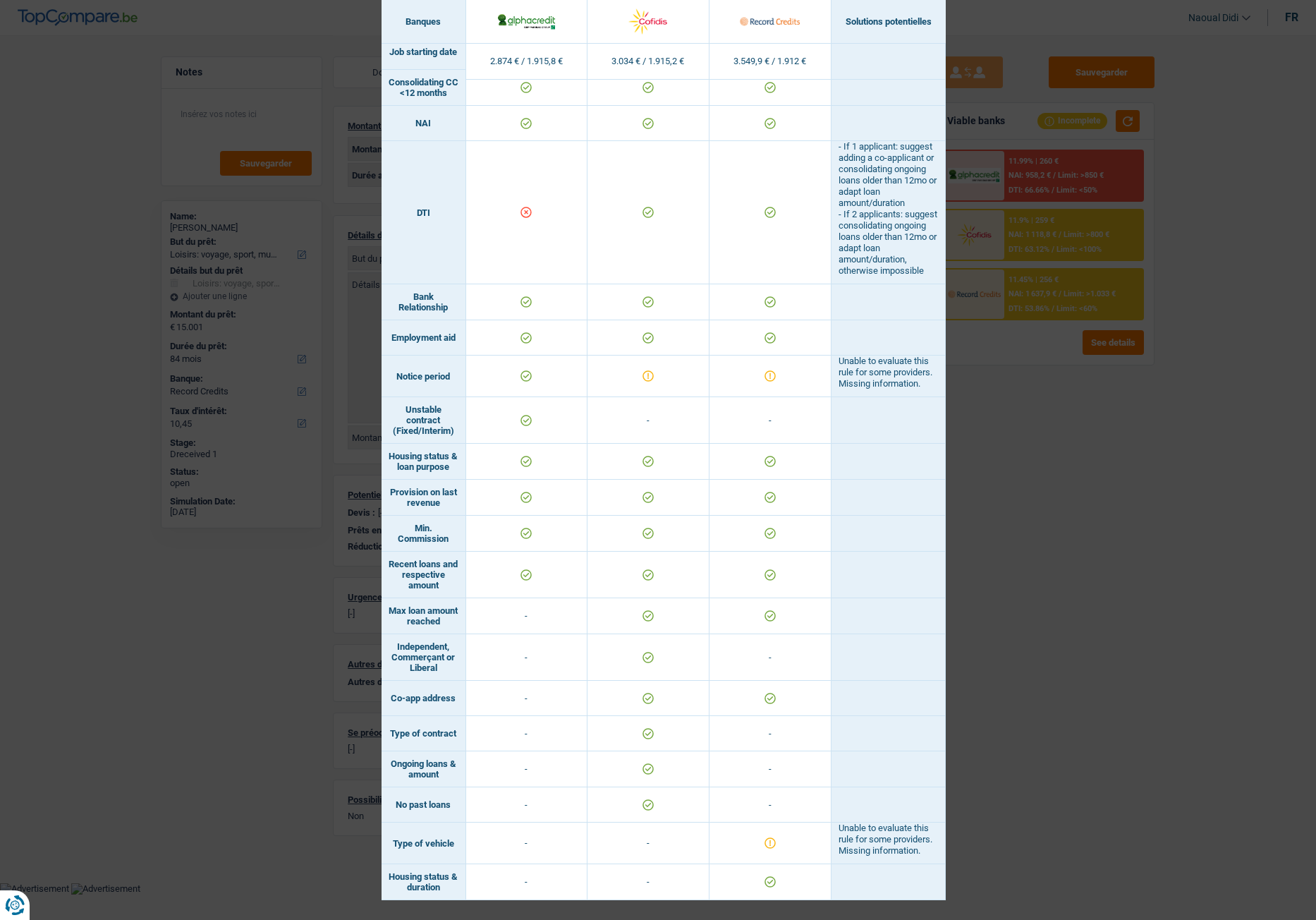
click at [1083, 514] on div "Banks conditions × Banques Solutions potentielles Revenus / Charges 2.874 € / 1…" at bounding box center [658, 460] width 1316 height 920
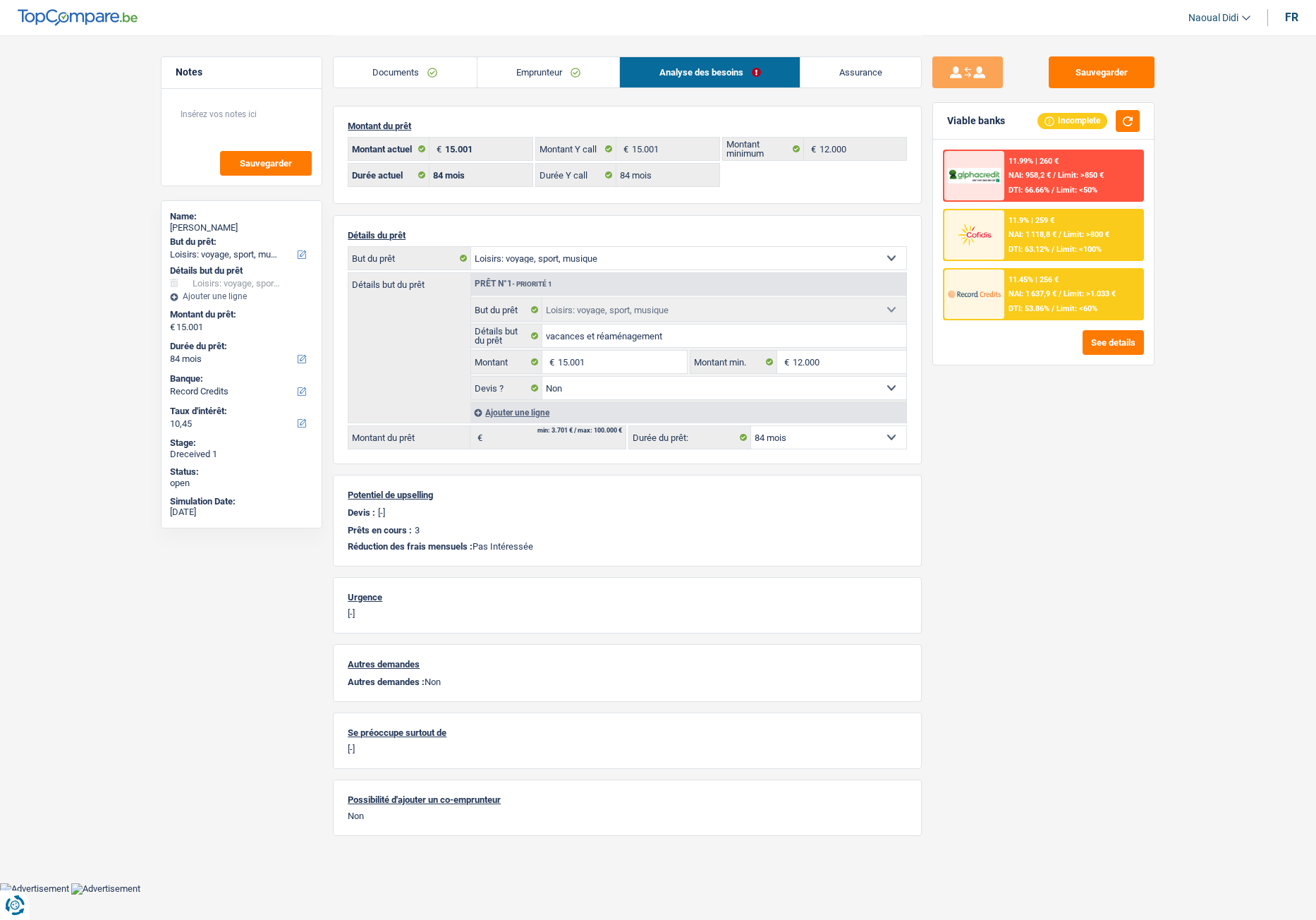
click at [1041, 300] on div "11.45% | 256 € NAI: 1 637,9 € / Limit: >1.033 € DTI: 53.86% / Limit: <60%" at bounding box center [1074, 294] width 139 height 50
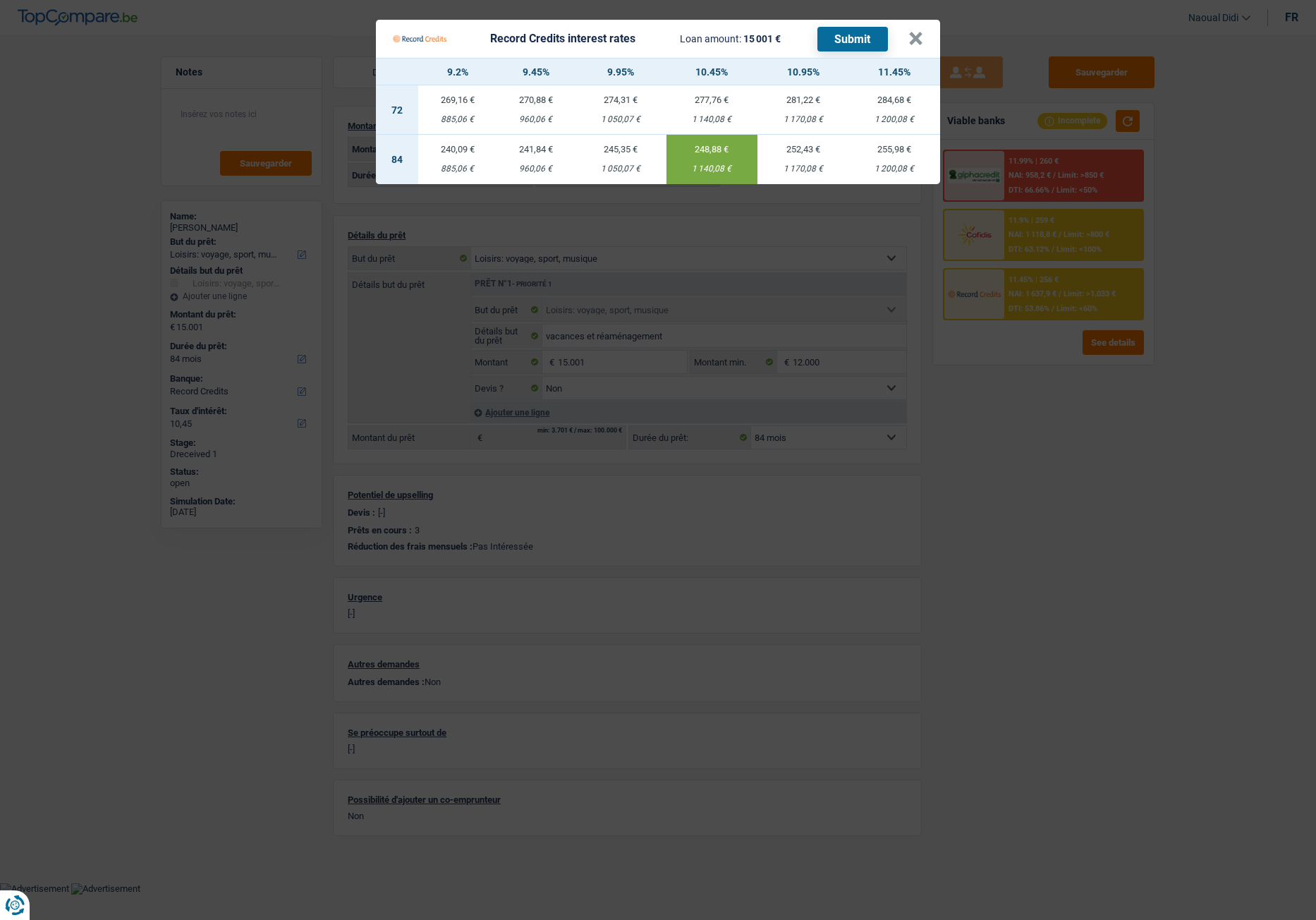
click at [808, 162] on td "252,43 € 1 170,08 €" at bounding box center [803, 159] width 92 height 50
type input "10,95"
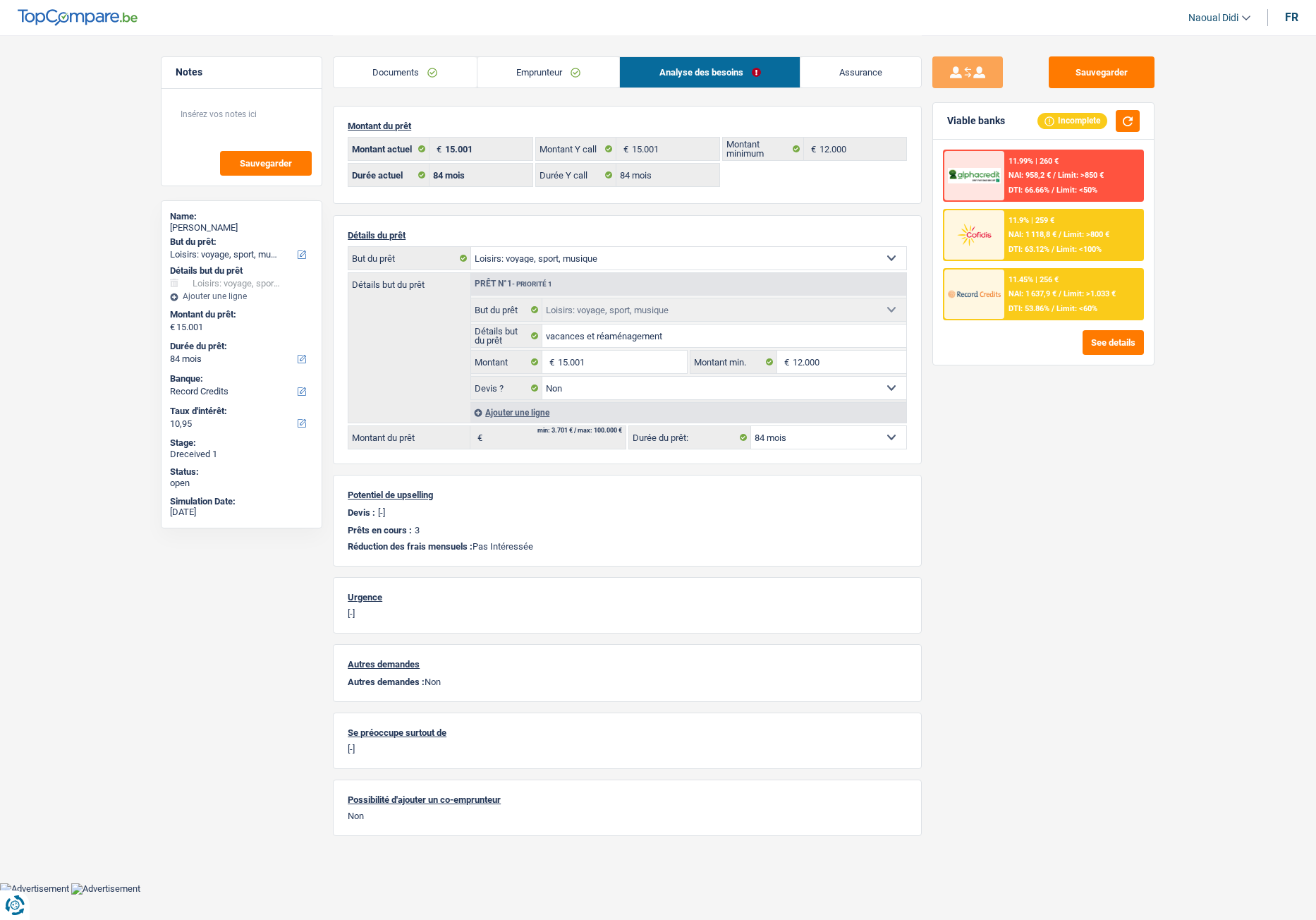
click at [1028, 286] on div "11.45% | 256 € NAI: 1 637,9 € / Limit: >1.033 € DTI: 53.86% / Limit: <60%" at bounding box center [1074, 294] width 139 height 50
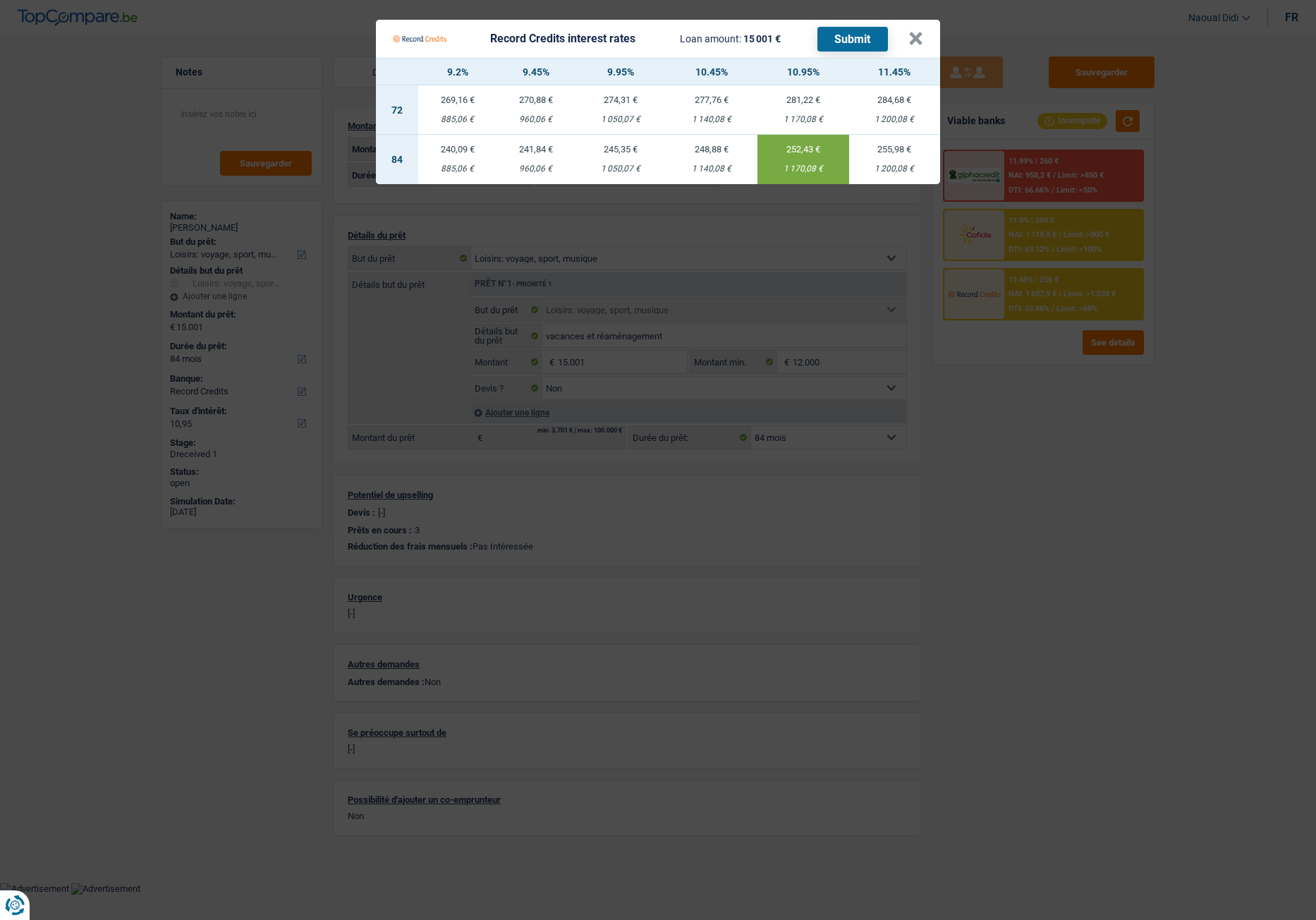
click at [864, 39] on button "Submit" at bounding box center [852, 39] width 71 height 24
click at [910, 33] on button "×" at bounding box center [916, 38] width 15 height 14
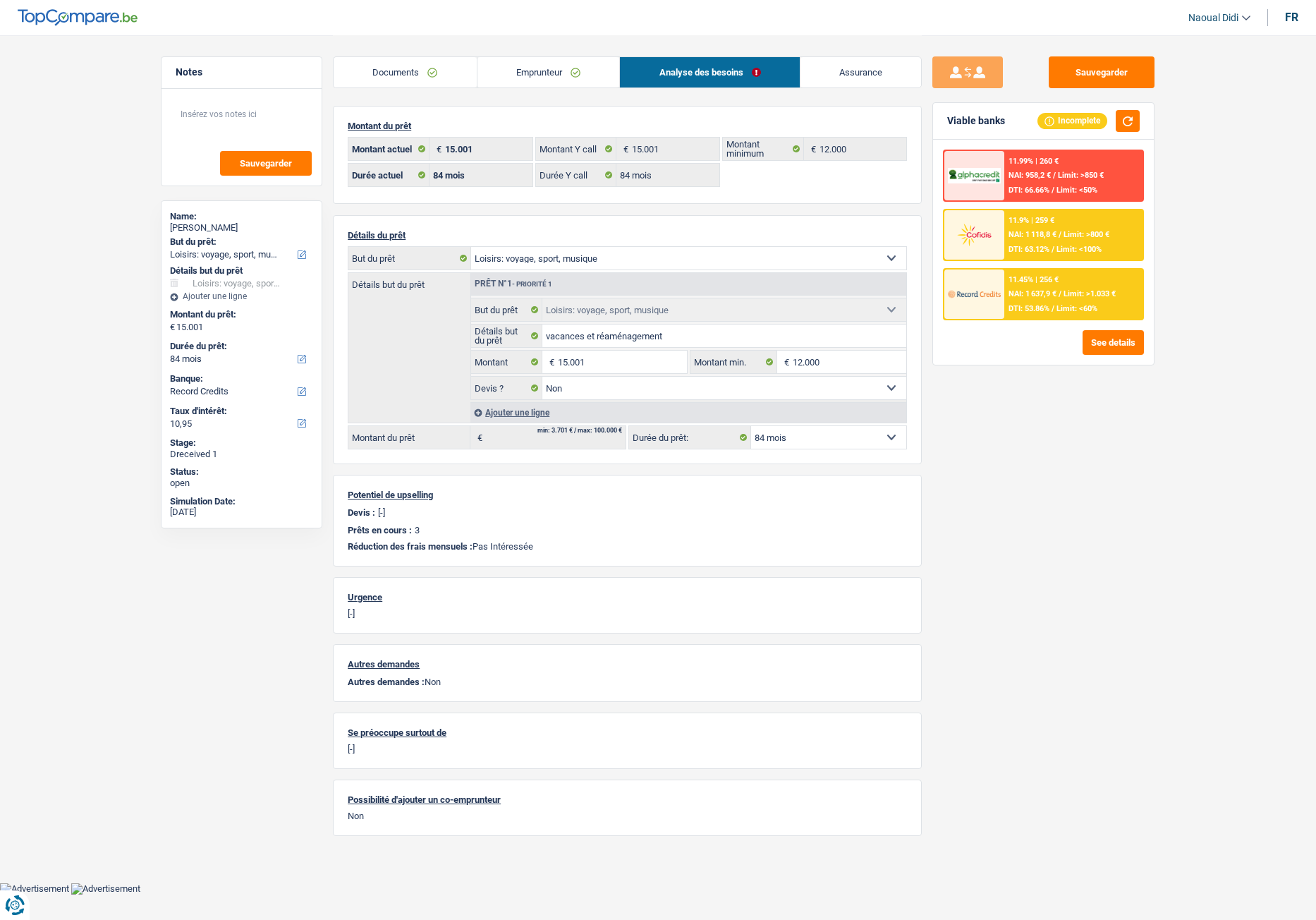
click at [1028, 238] on span "NAI: 1 118,8 €" at bounding box center [1032, 234] width 48 height 9
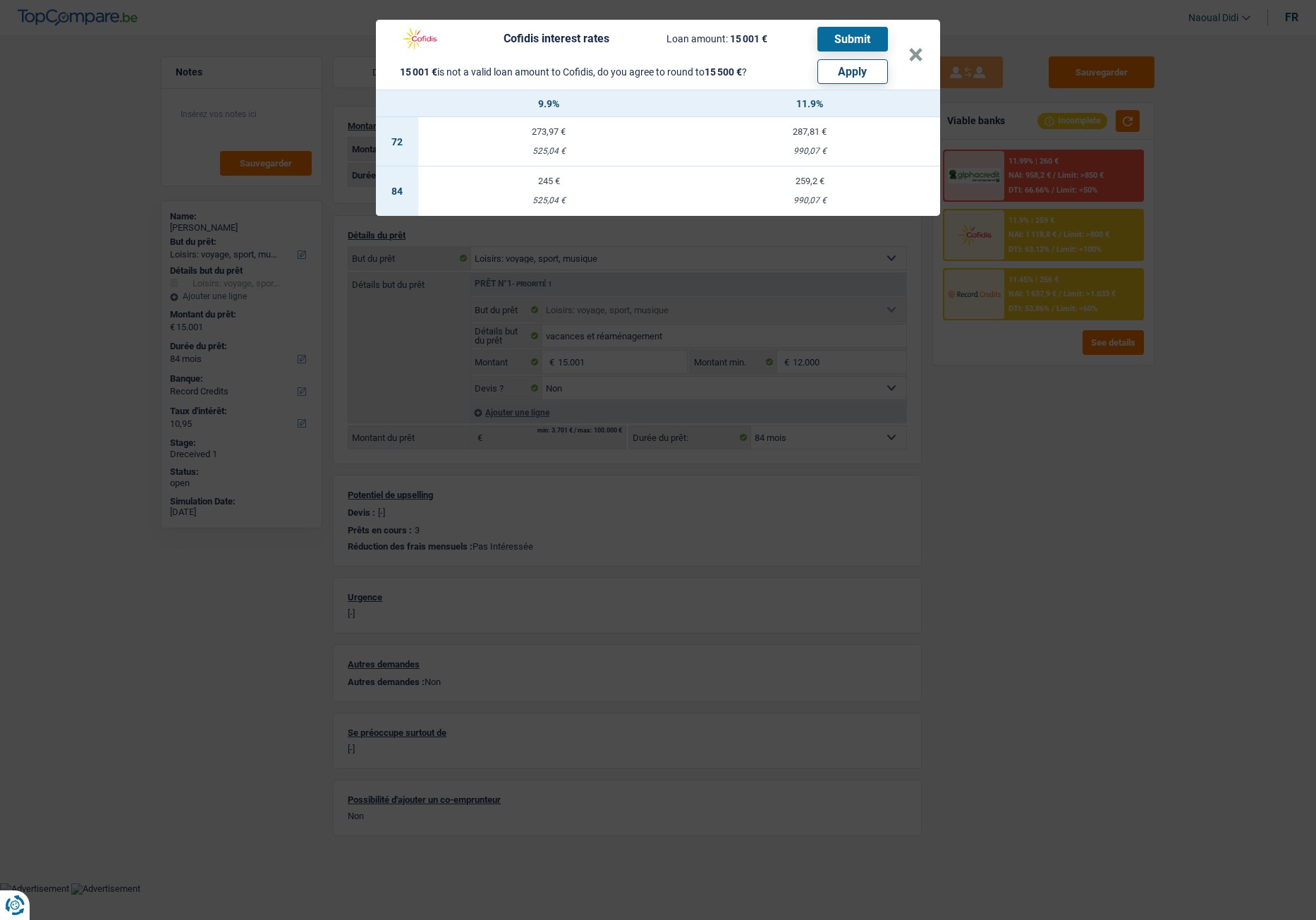
click at [829, 73] on button "Apply" at bounding box center [852, 72] width 71 height 24
type input "15.500"
select select "other"
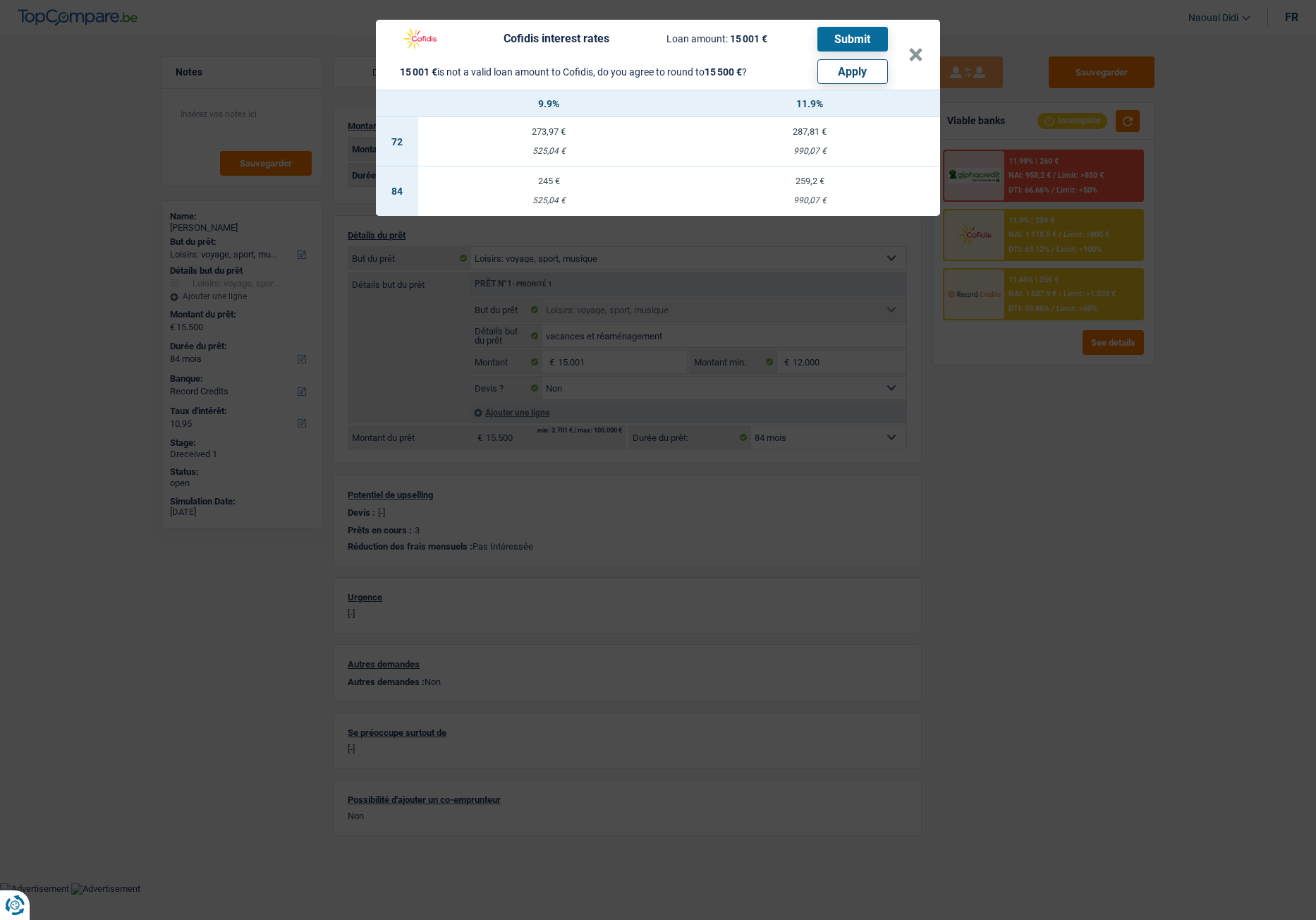
select select "other"
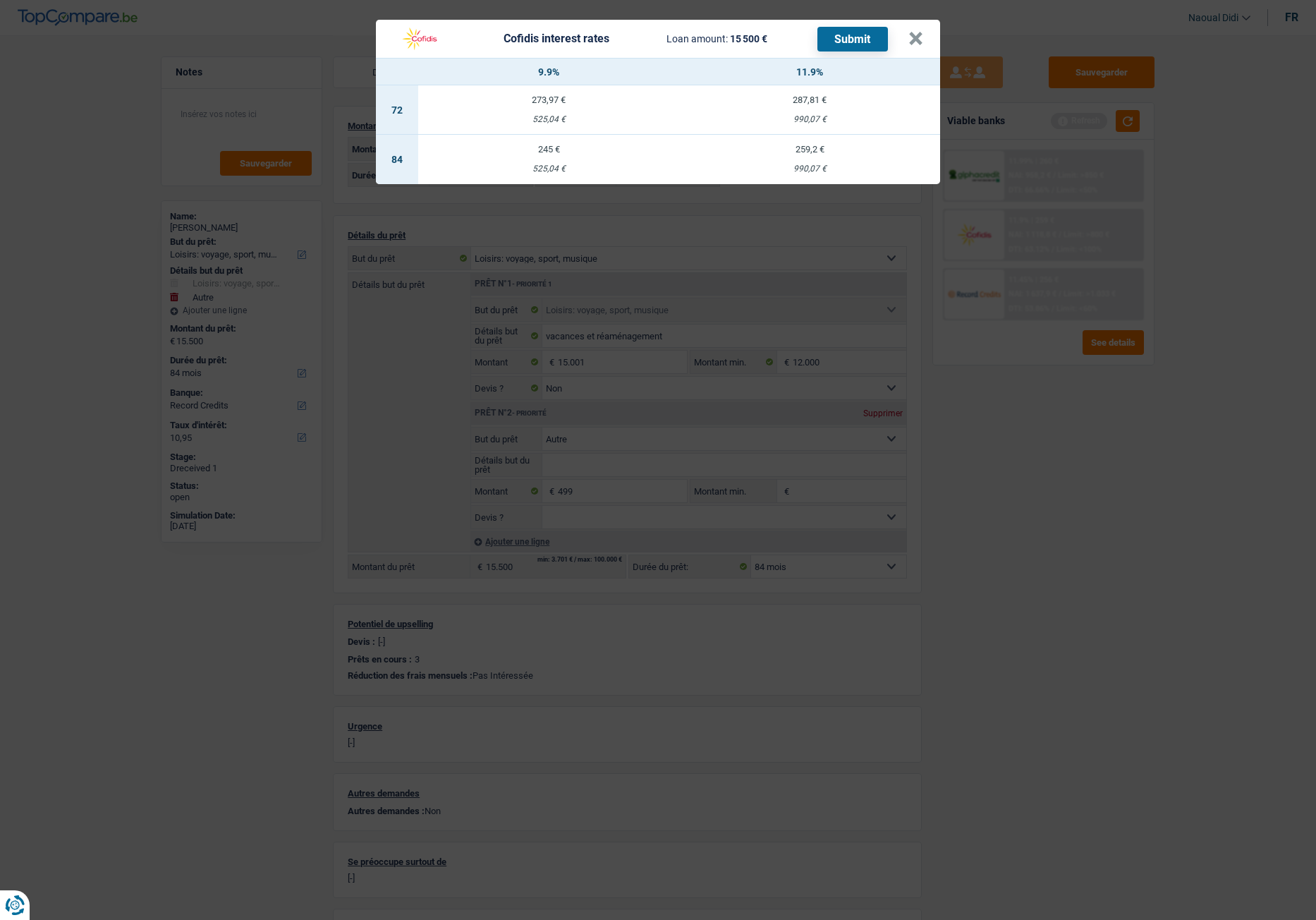
click at [807, 157] on td "259,2 € 990,07 €" at bounding box center [810, 159] width 261 height 50
select select "cofidis"
type input "11,90"
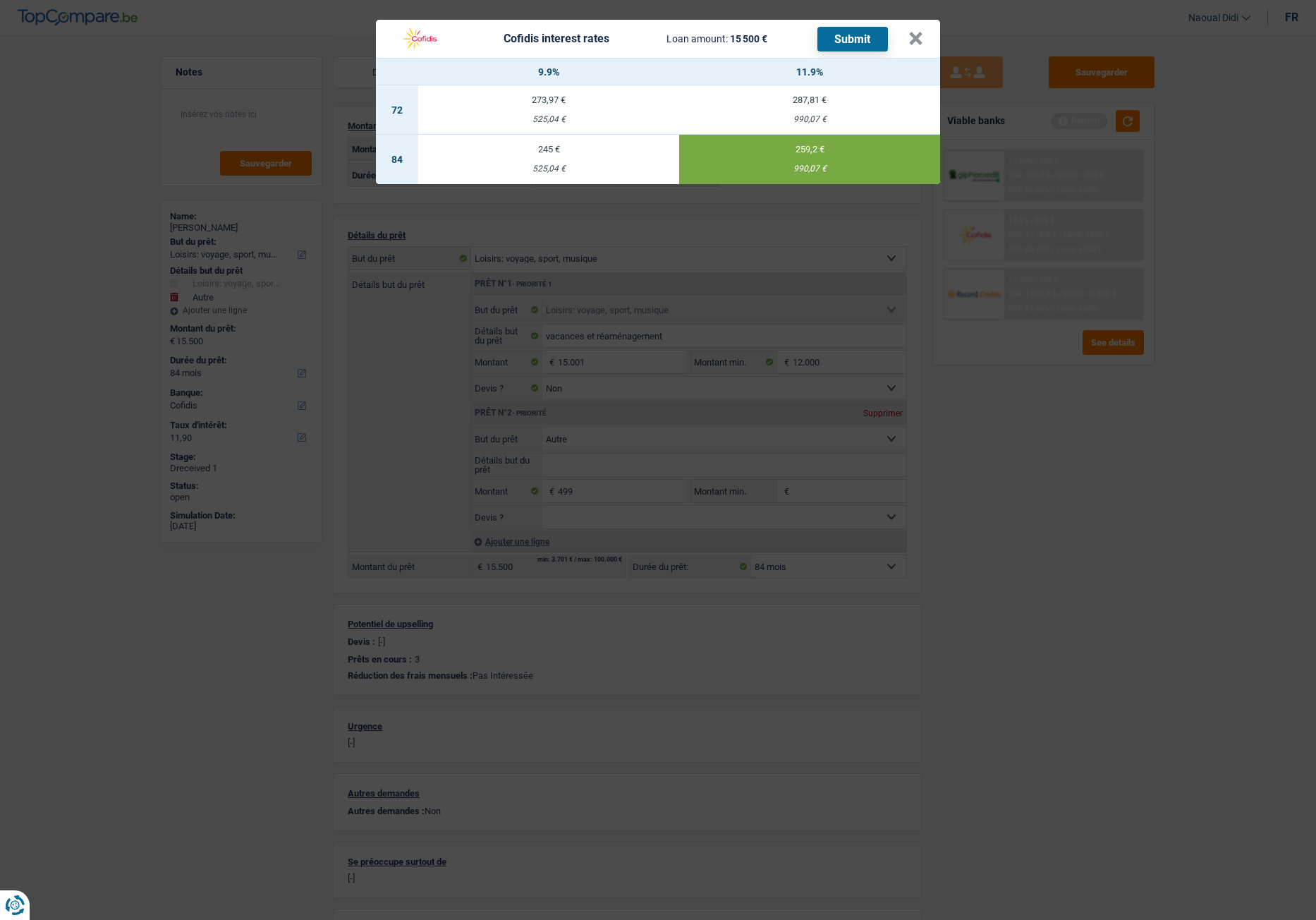
click at [852, 41] on button "Submit" at bounding box center [852, 39] width 71 height 24
click at [623, 42] on div "Cofidis interest rates Loan amount: 15 500 € Submit" at bounding box center [640, 38] width 495 height 27
click at [912, 45] on button "×" at bounding box center [916, 38] width 15 height 14
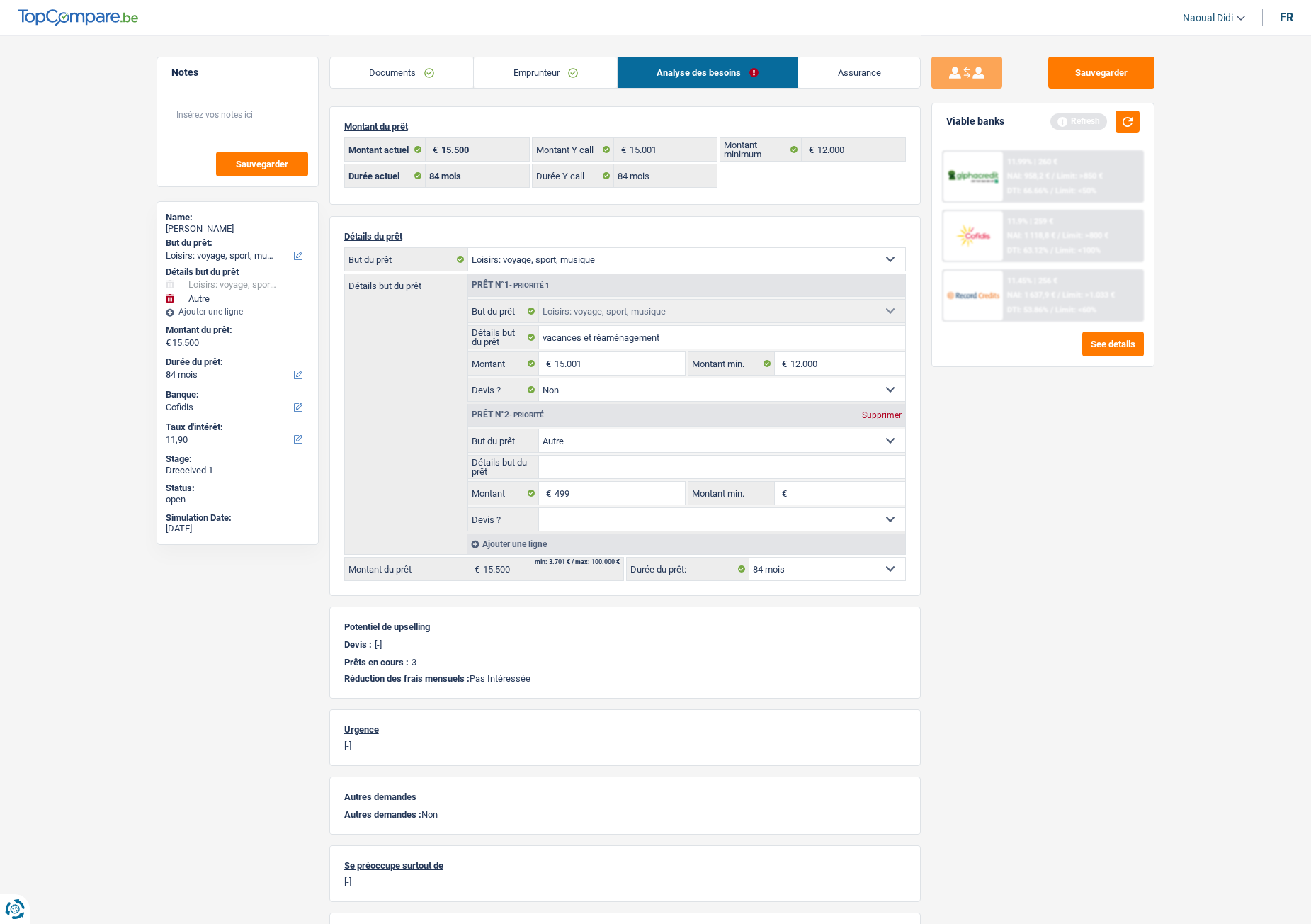
click at [528, 80] on link "Emprunteur" at bounding box center [545, 72] width 143 height 30
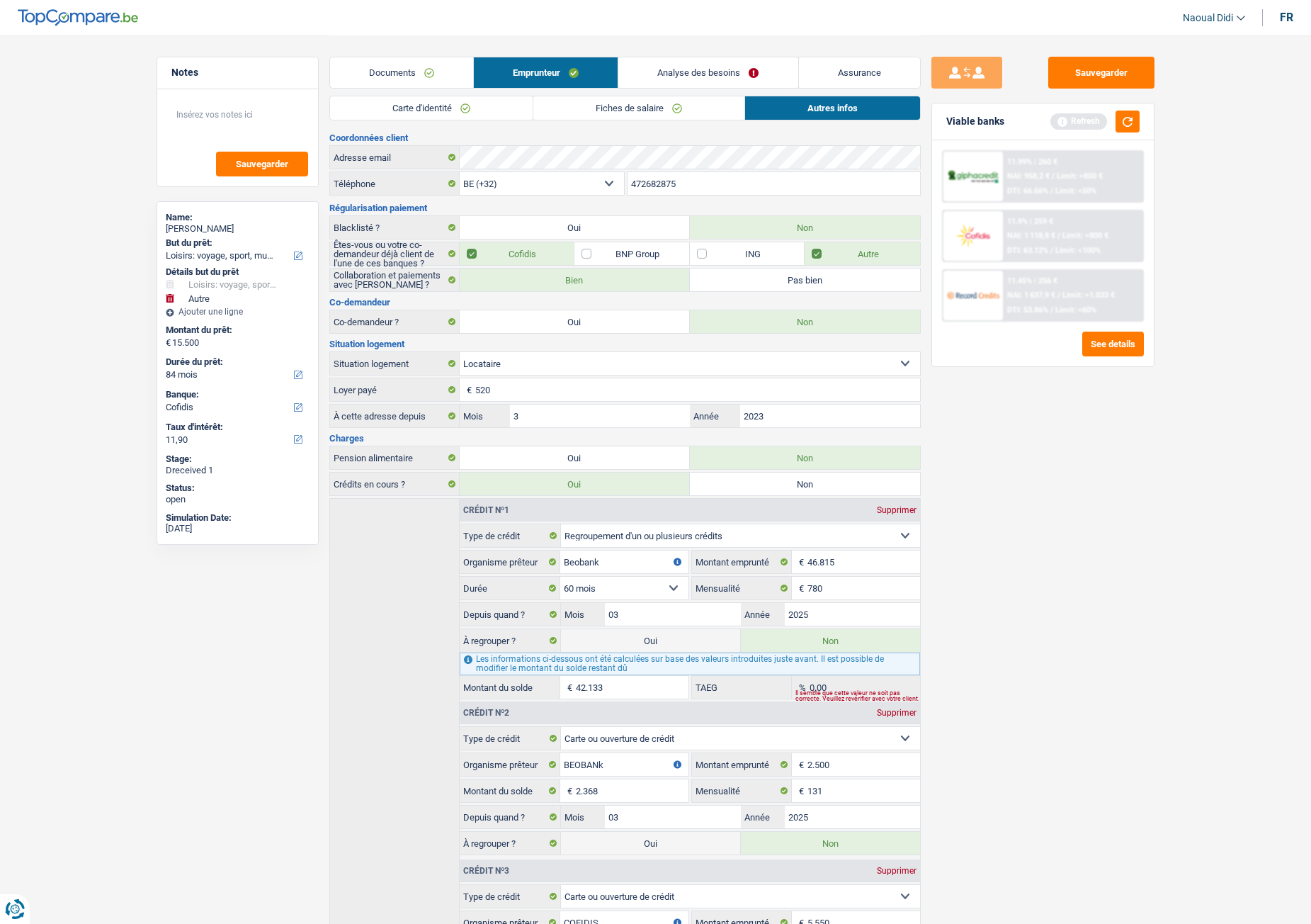
click at [397, 112] on link "Carte d'identité" at bounding box center [431, 108] width 203 height 24
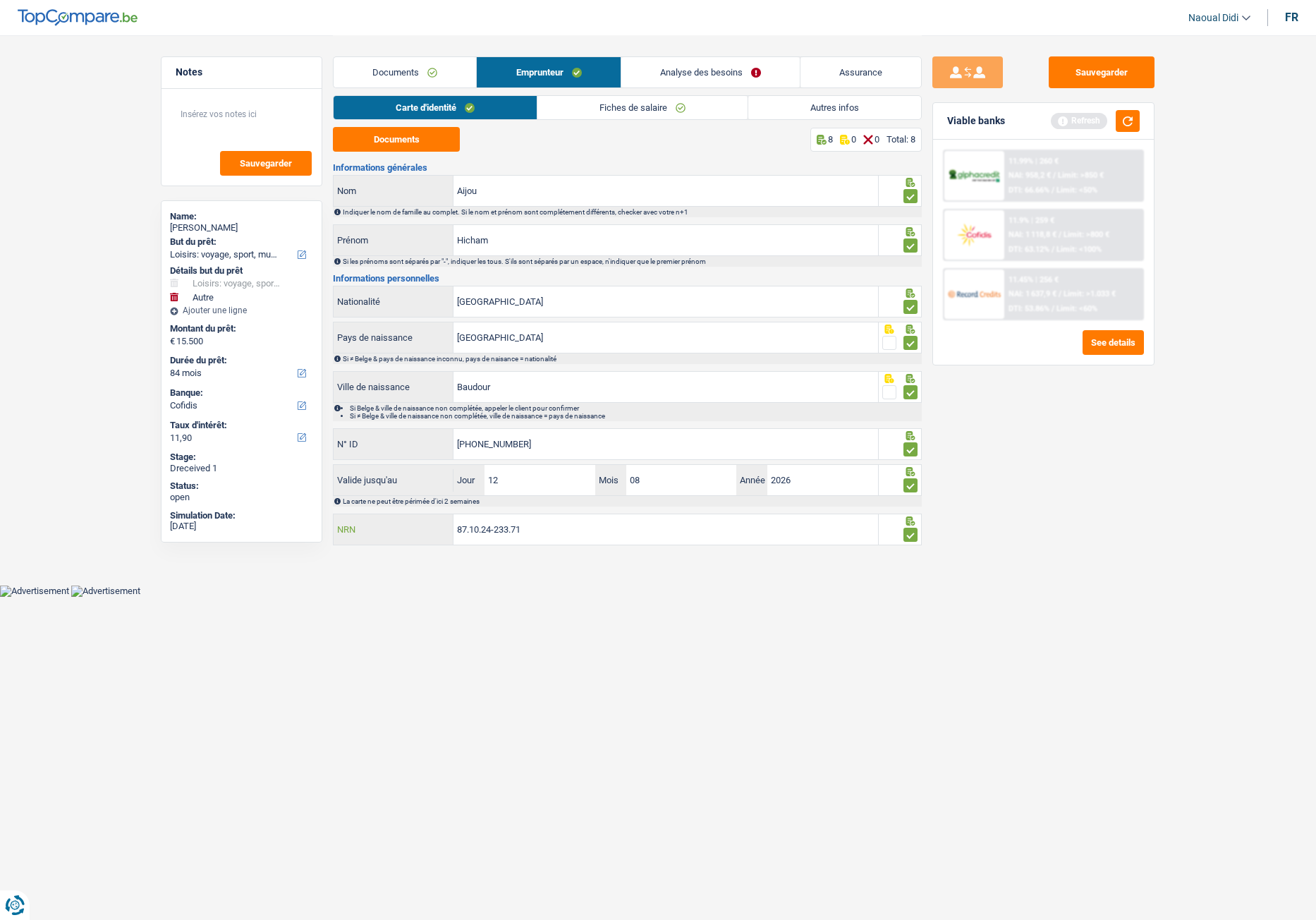
drag, startPoint x: 511, startPoint y: 530, endPoint x: 398, endPoint y: 517, distance: 113.7
click at [398, 514] on div "87.10.24-233.71 NRN" at bounding box center [605, 529] width 544 height 30
click at [730, 75] on link "Analyse des besoins" at bounding box center [711, 72] width 178 height 30
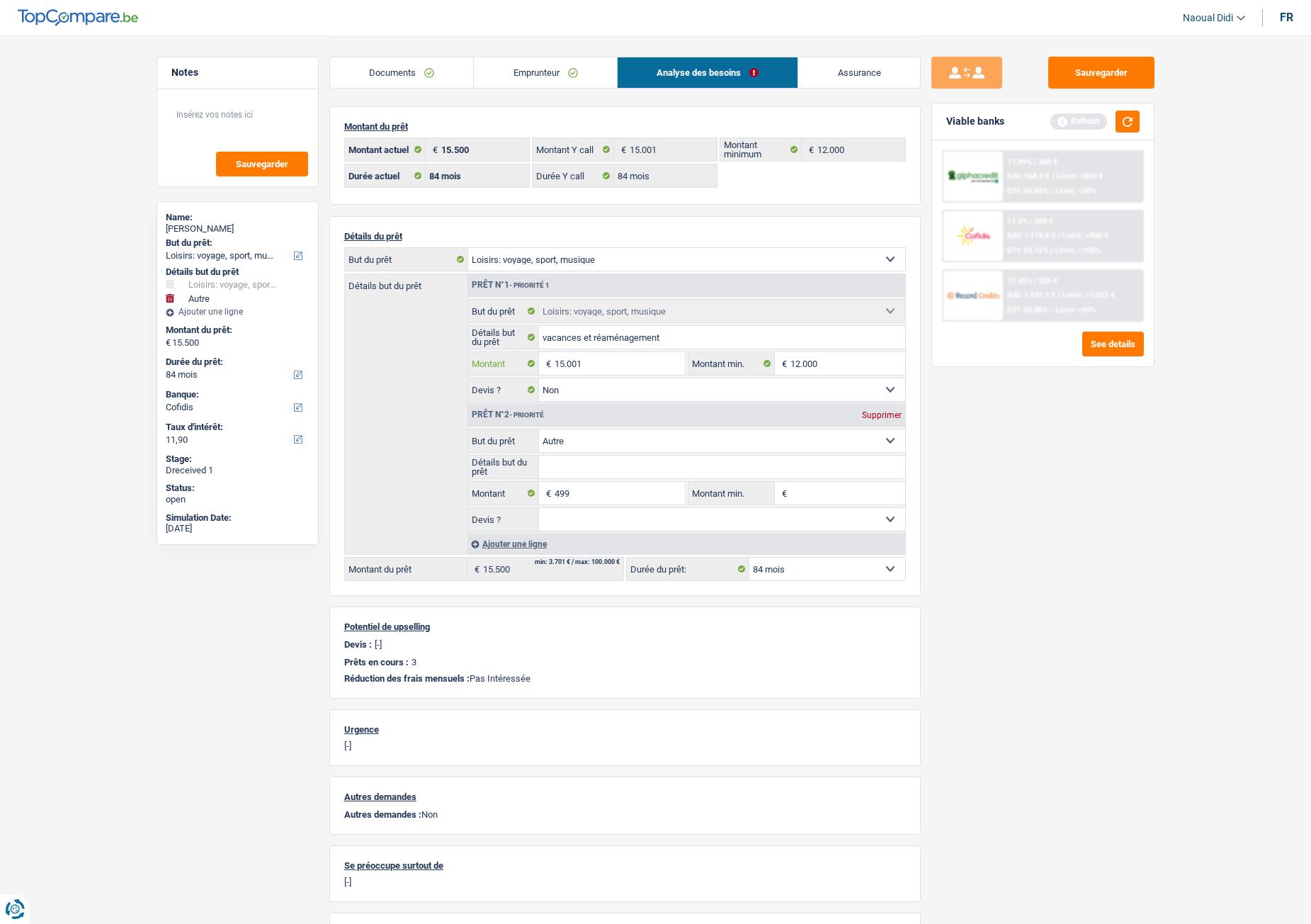
select select
type input "1.500"
select select
type input "150"
select select
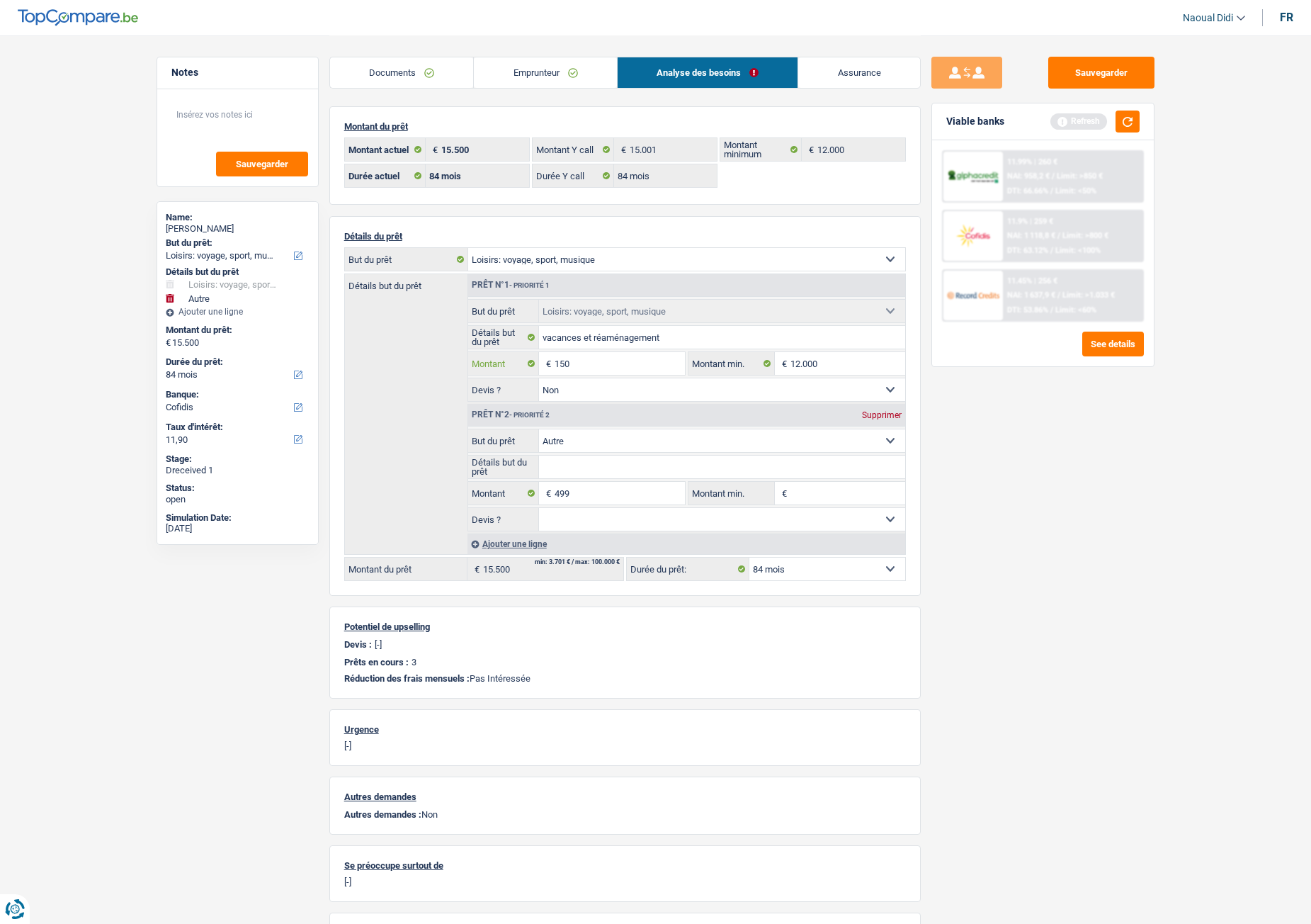
type input "15"
select select
type input "1"
select select
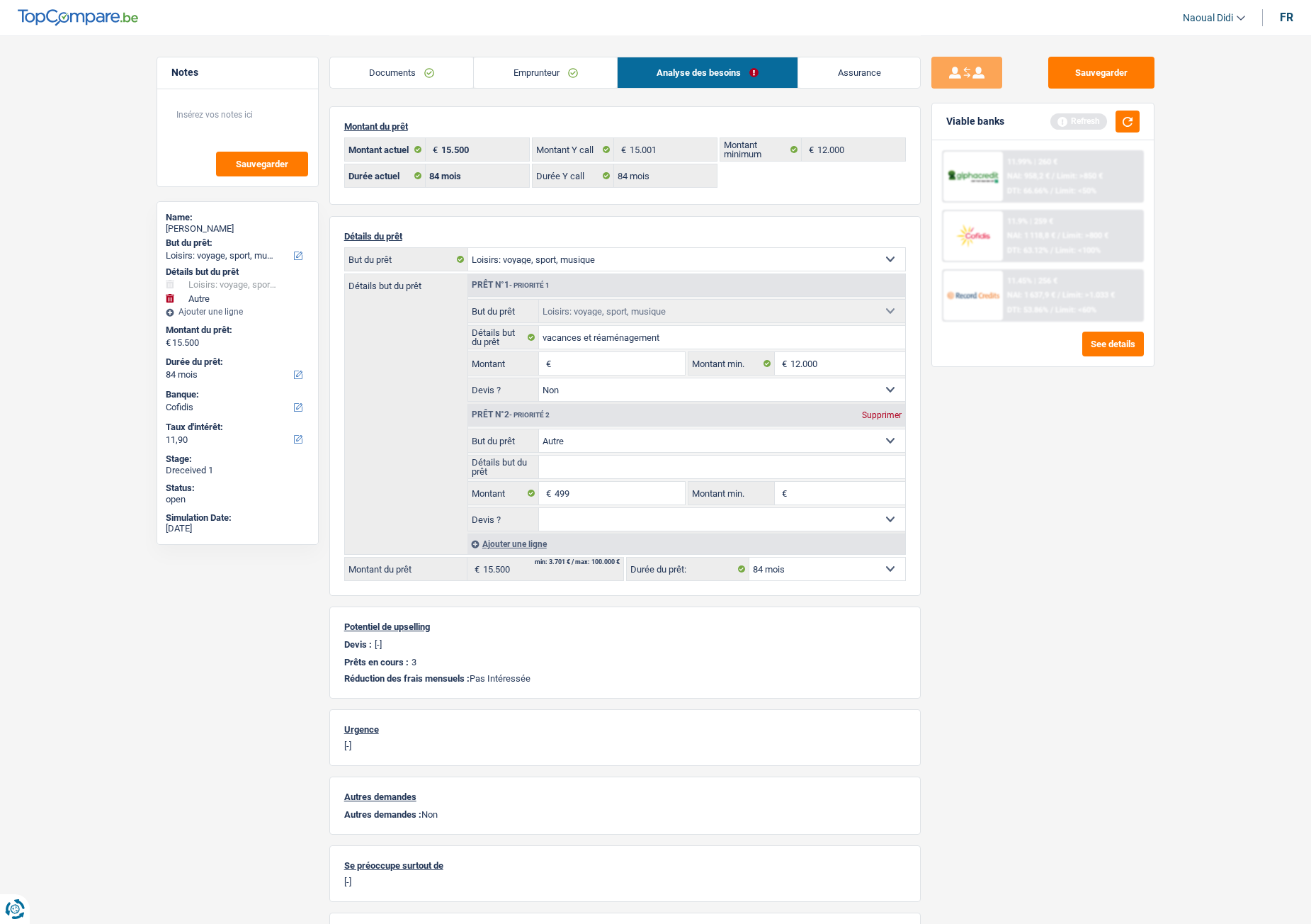
type input "1"
select select
type input "12"
select select
type input "120"
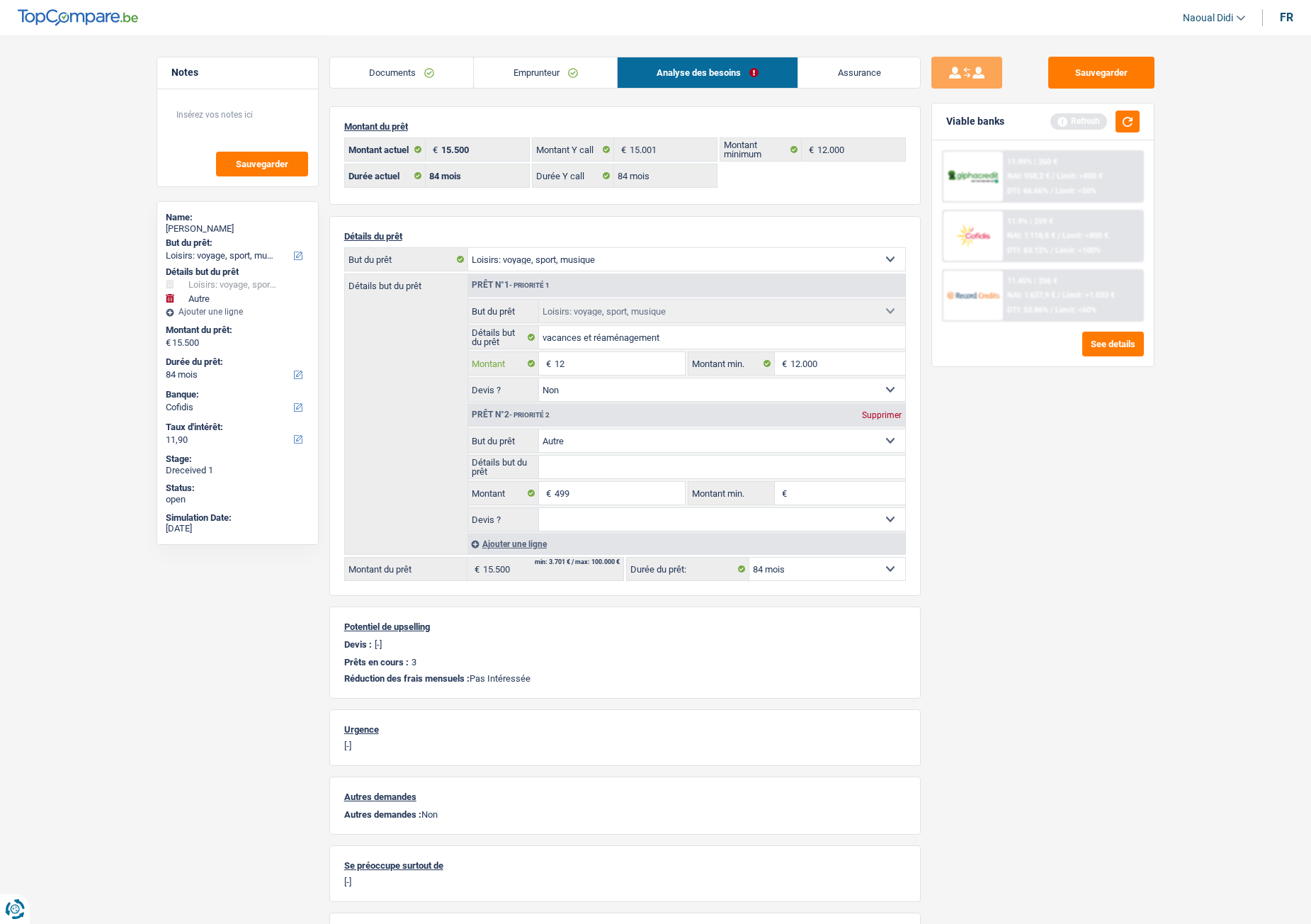
select select
type input "1.200"
select select
type input "12.000"
select select
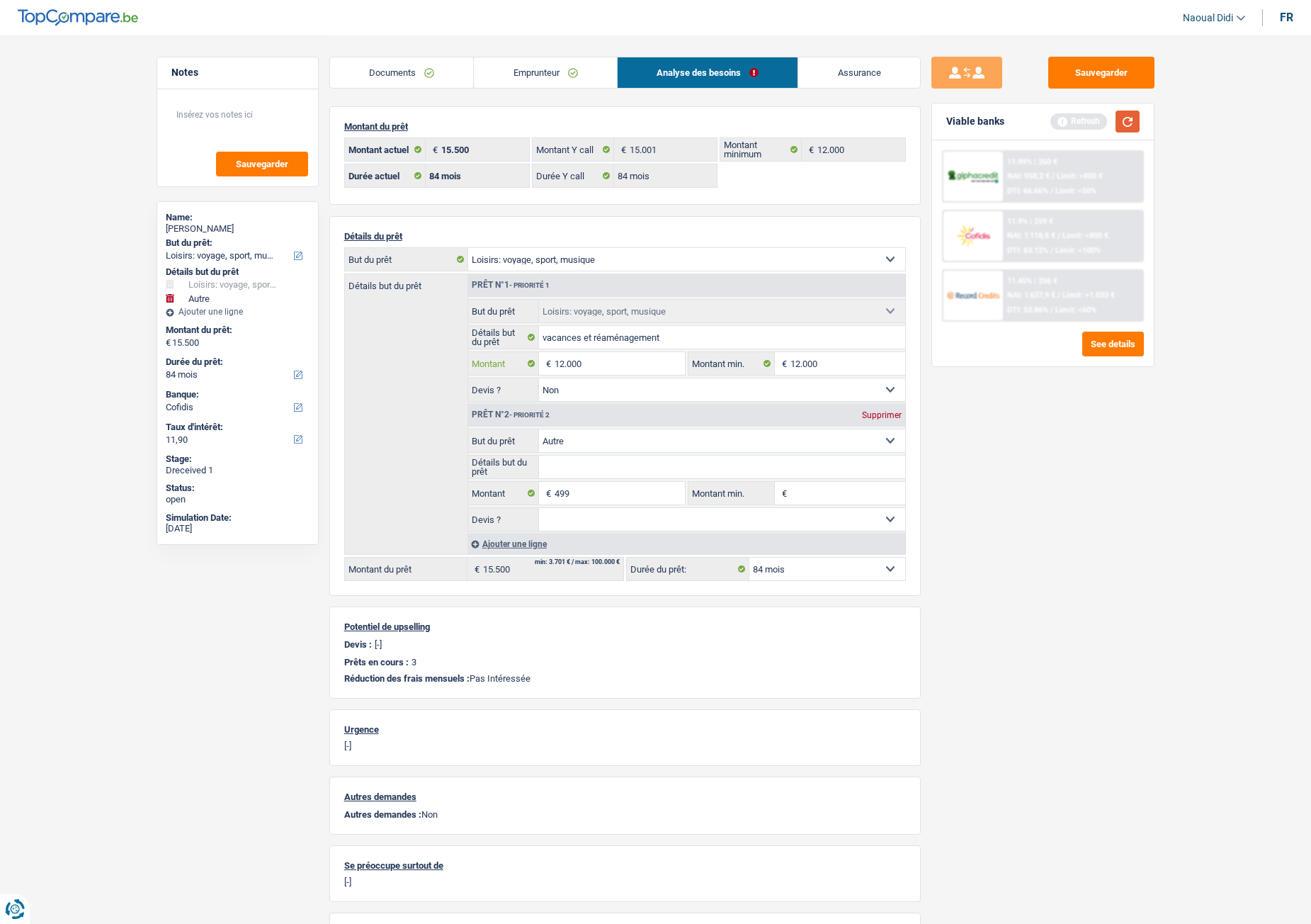
type input "12.000"
type input "12.499"
select select "60"
type input "12.499"
select select "60"
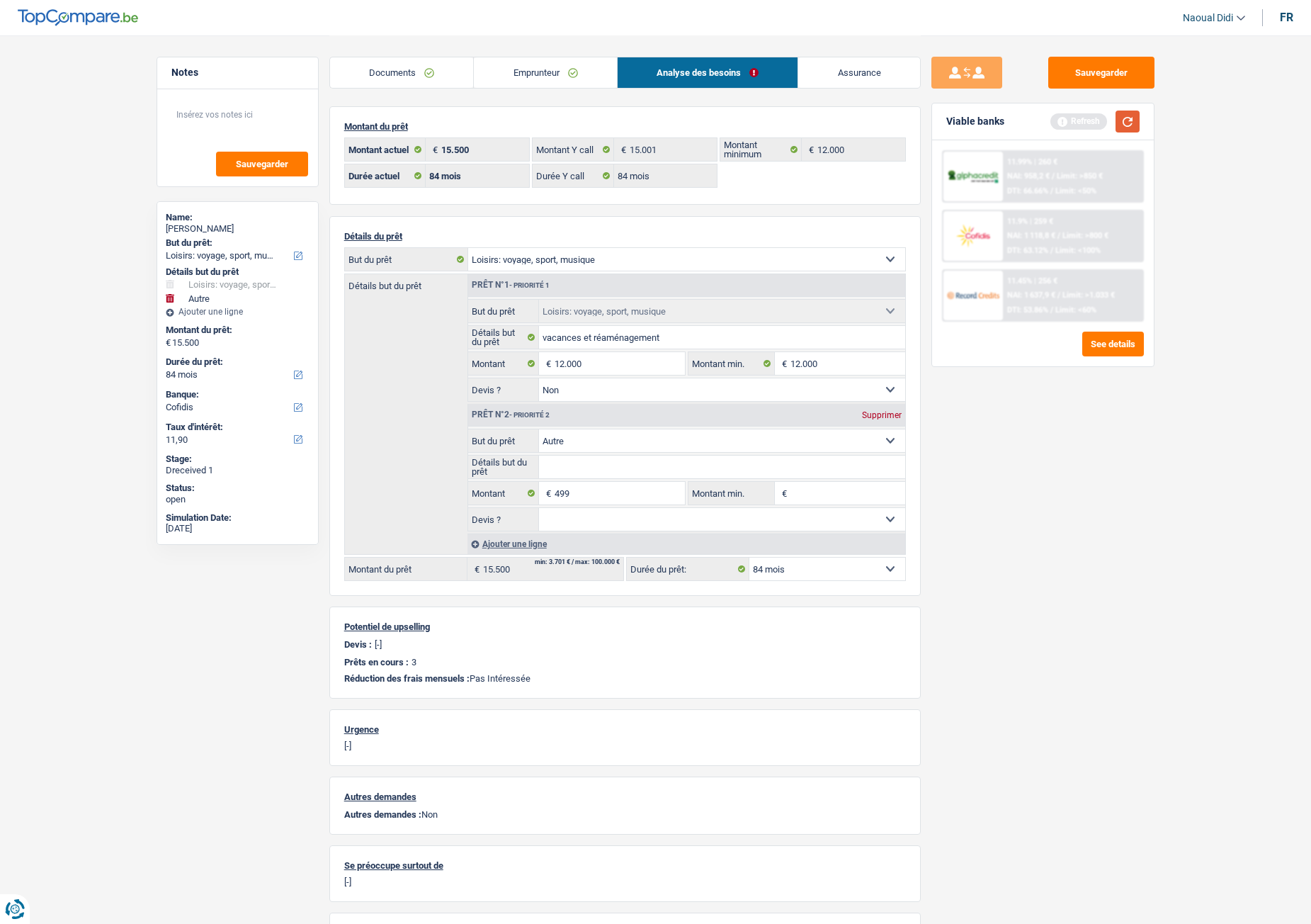
type input "12.499"
select select "60"
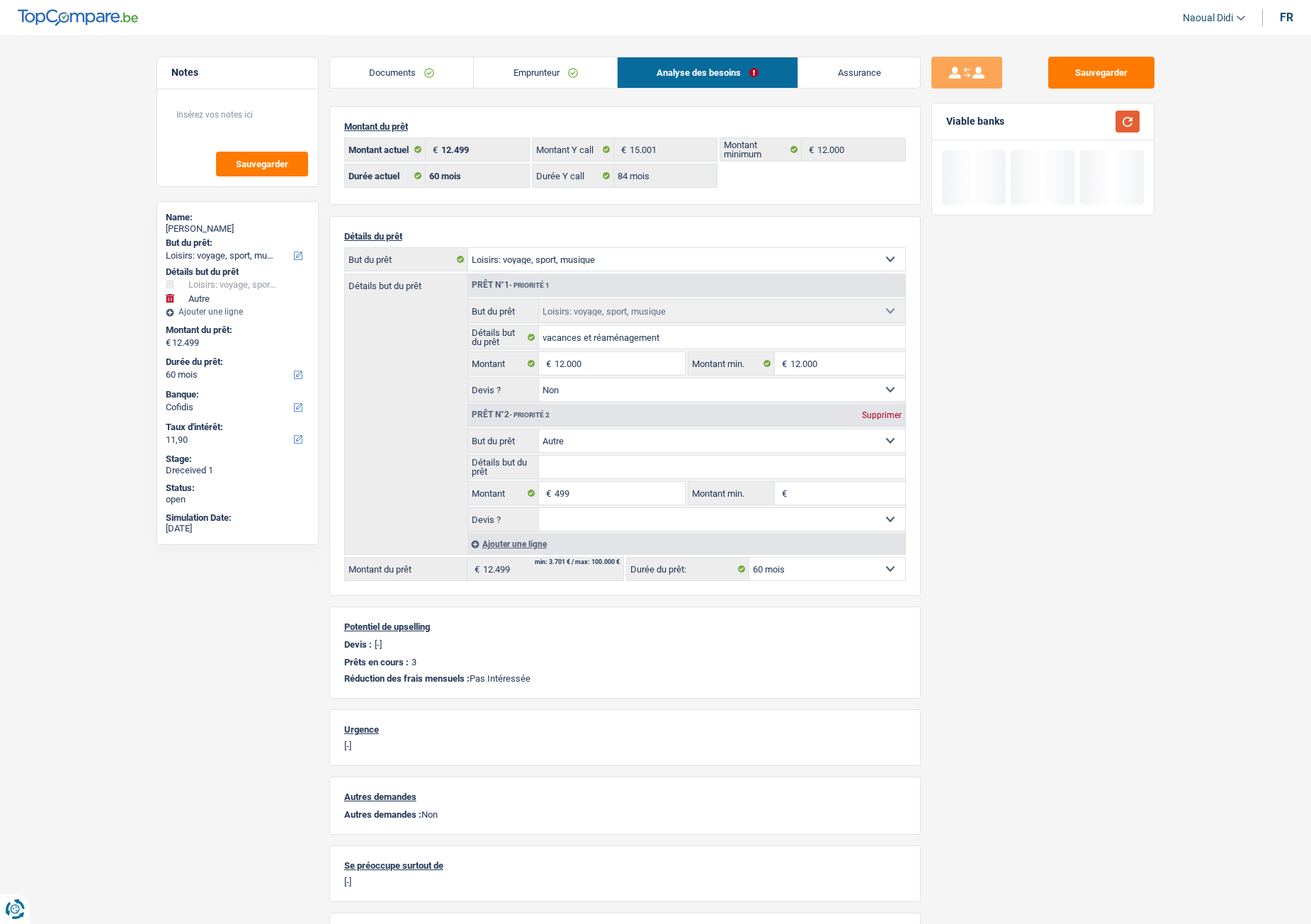
click at [1088, 128] on button "button" at bounding box center [1127, 121] width 24 height 22
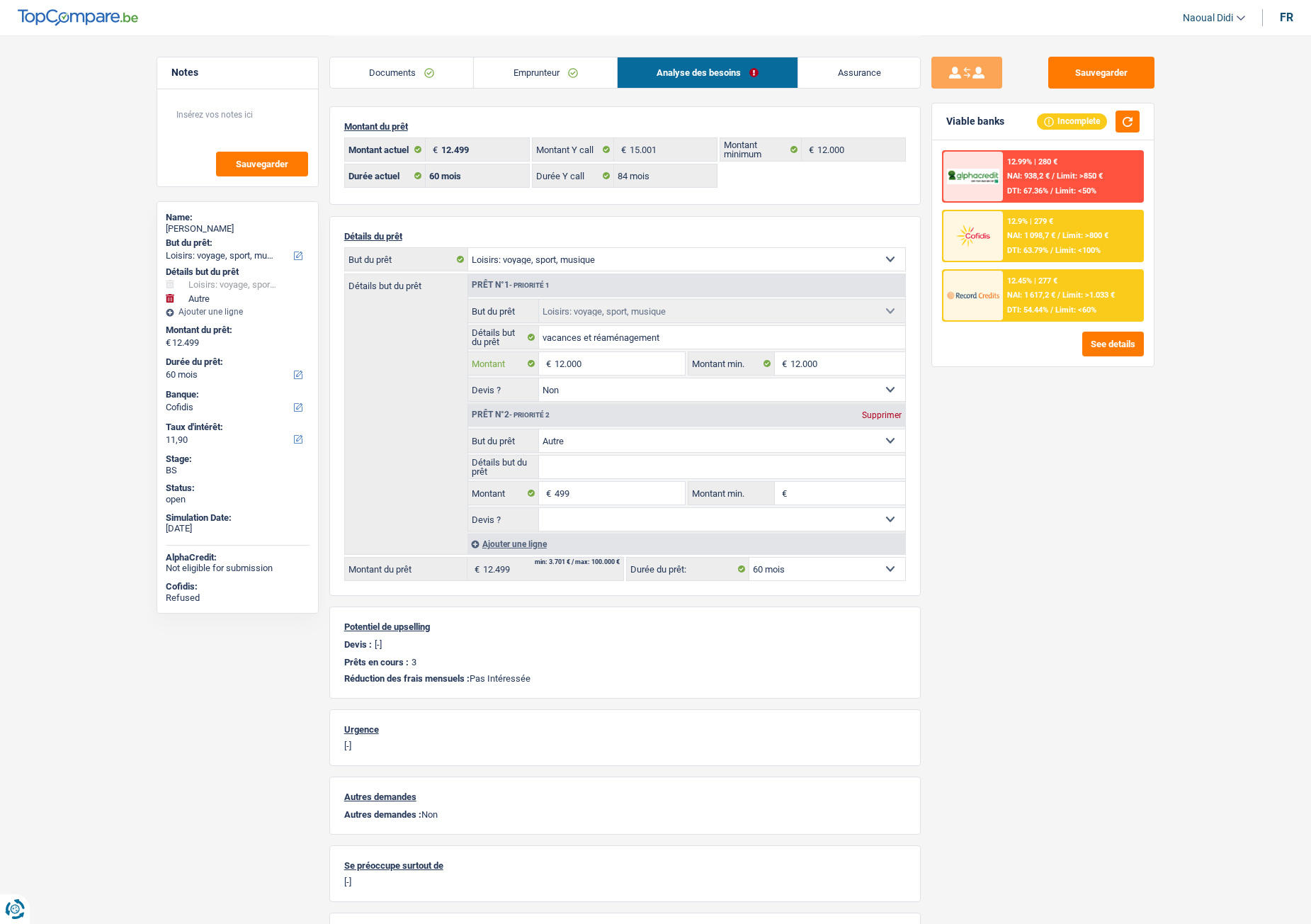
click at [615, 367] on input "12.000" at bounding box center [619, 363] width 129 height 23
type input "1.200"
select select
type input "120"
select select
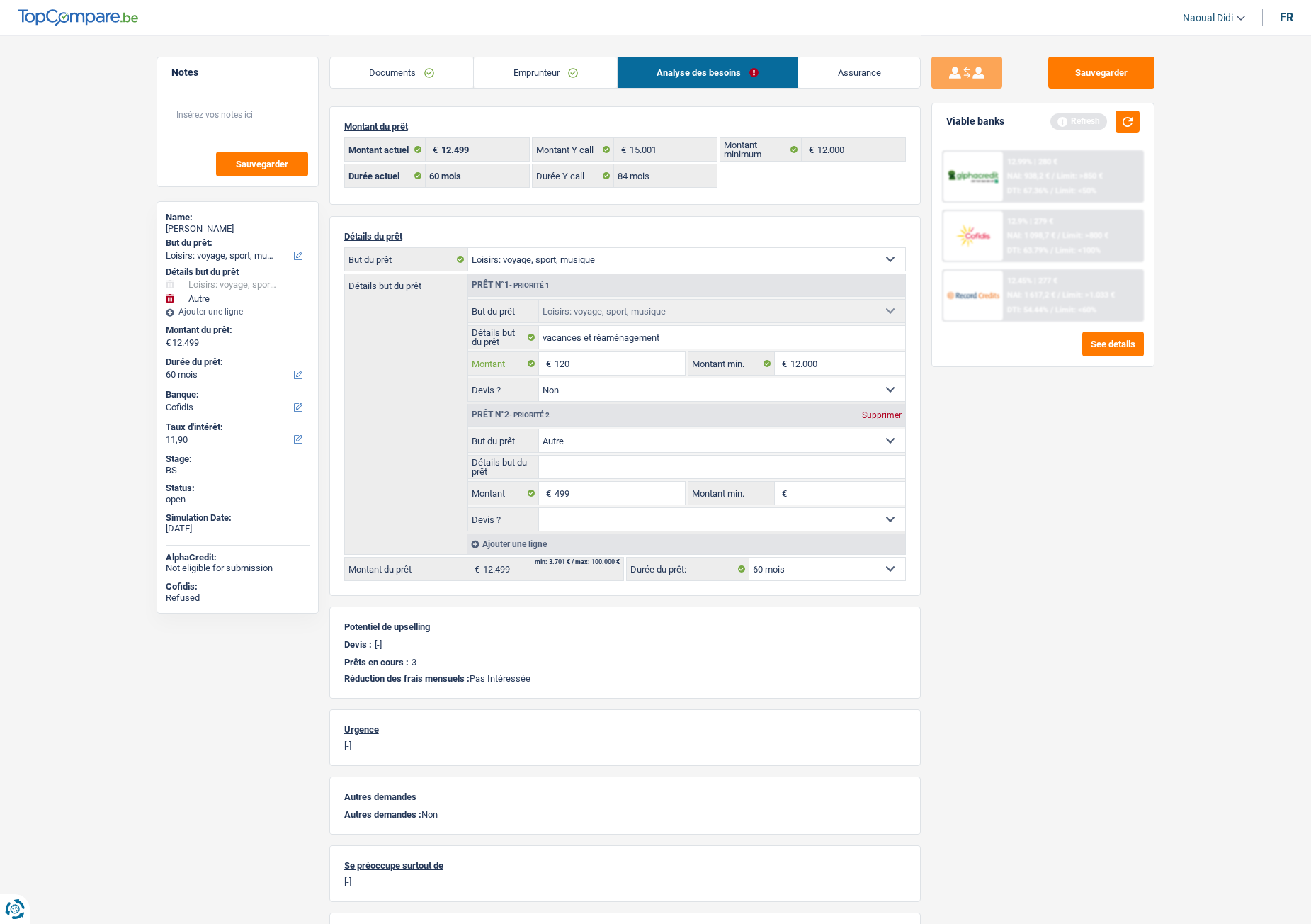
type input "12"
select select
type input "1"
select select
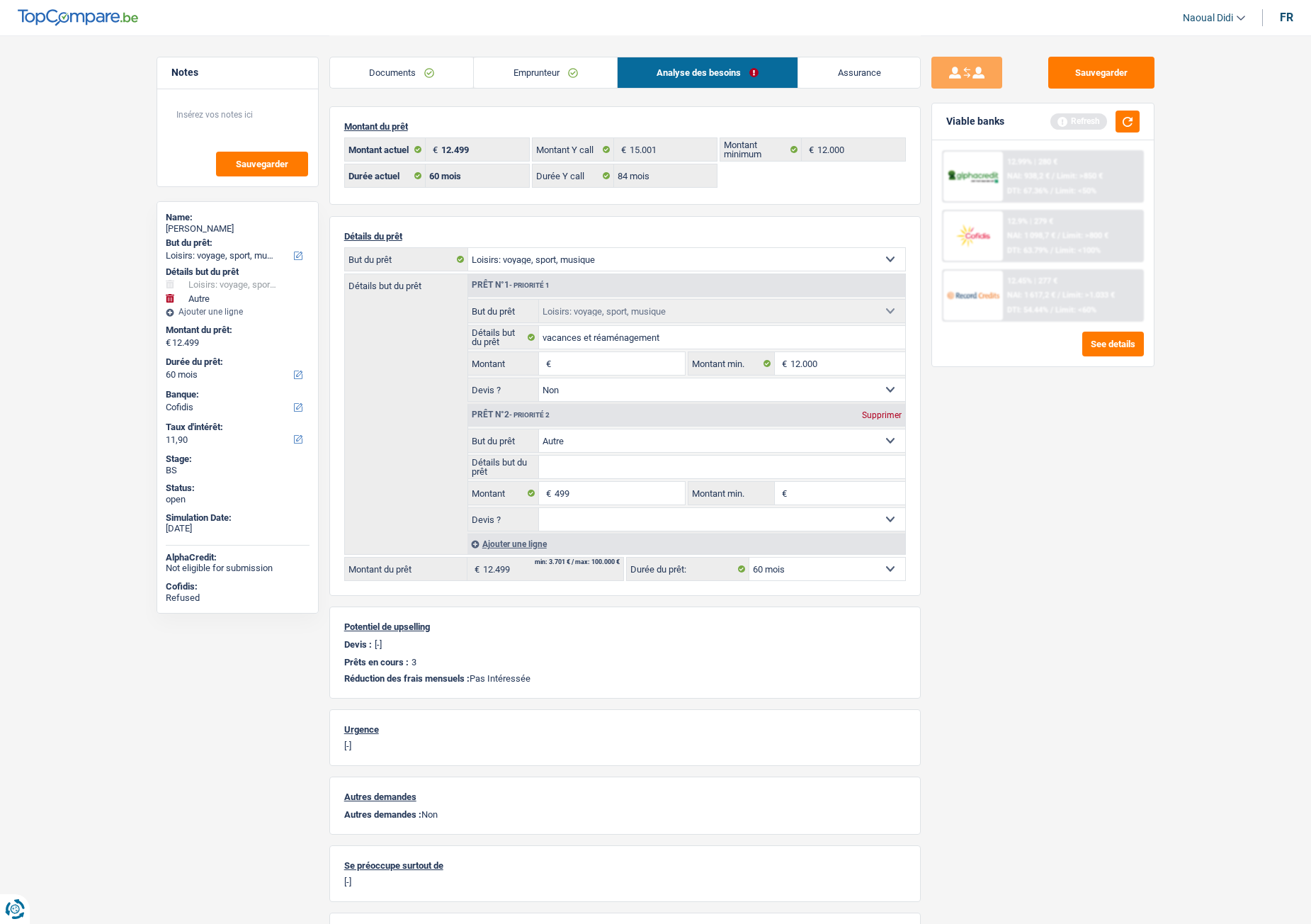
type input "1"
select select
type input "10"
select select
type input "100"
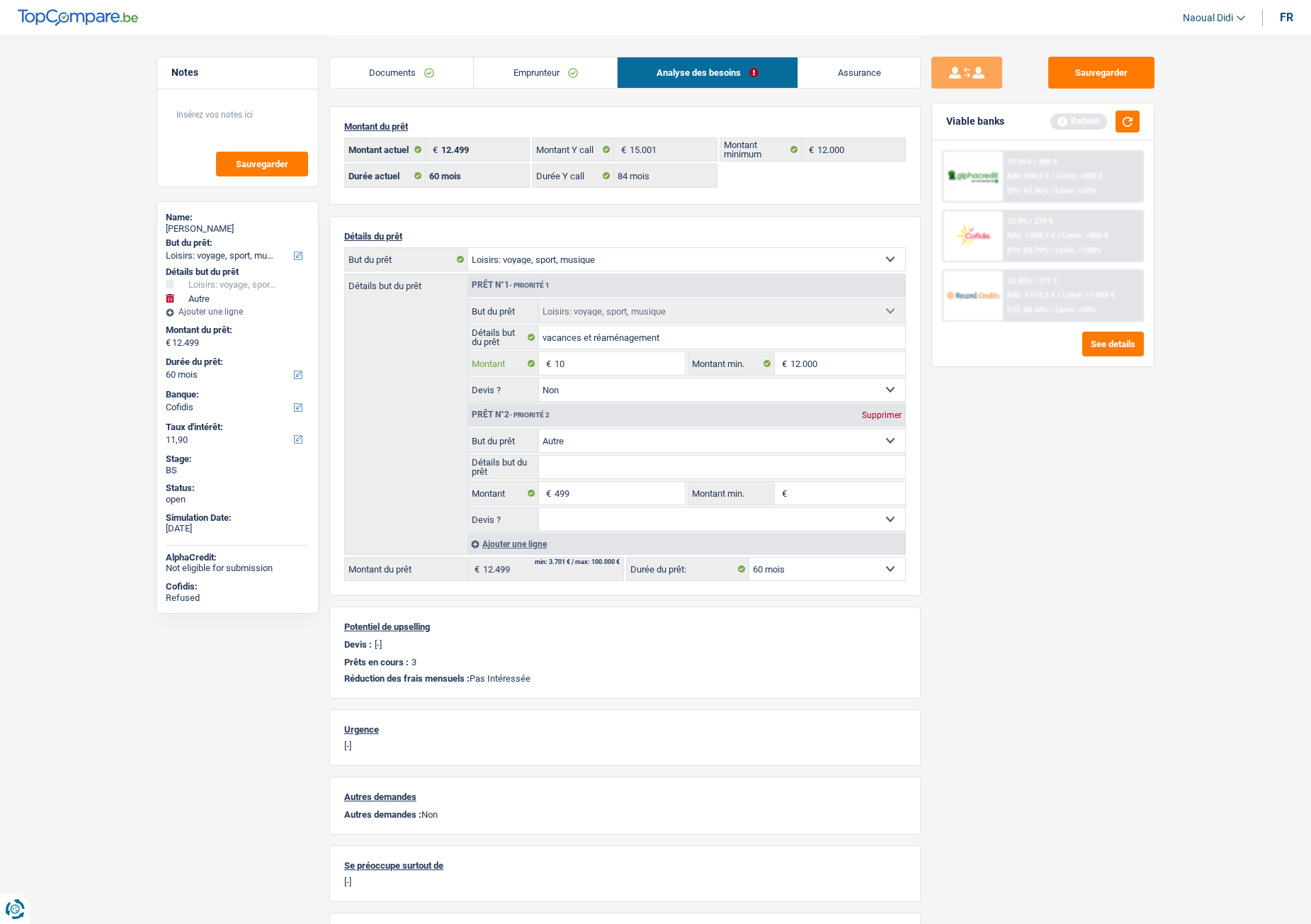
select select
type input "1.001"
select select
type input "100"
select select
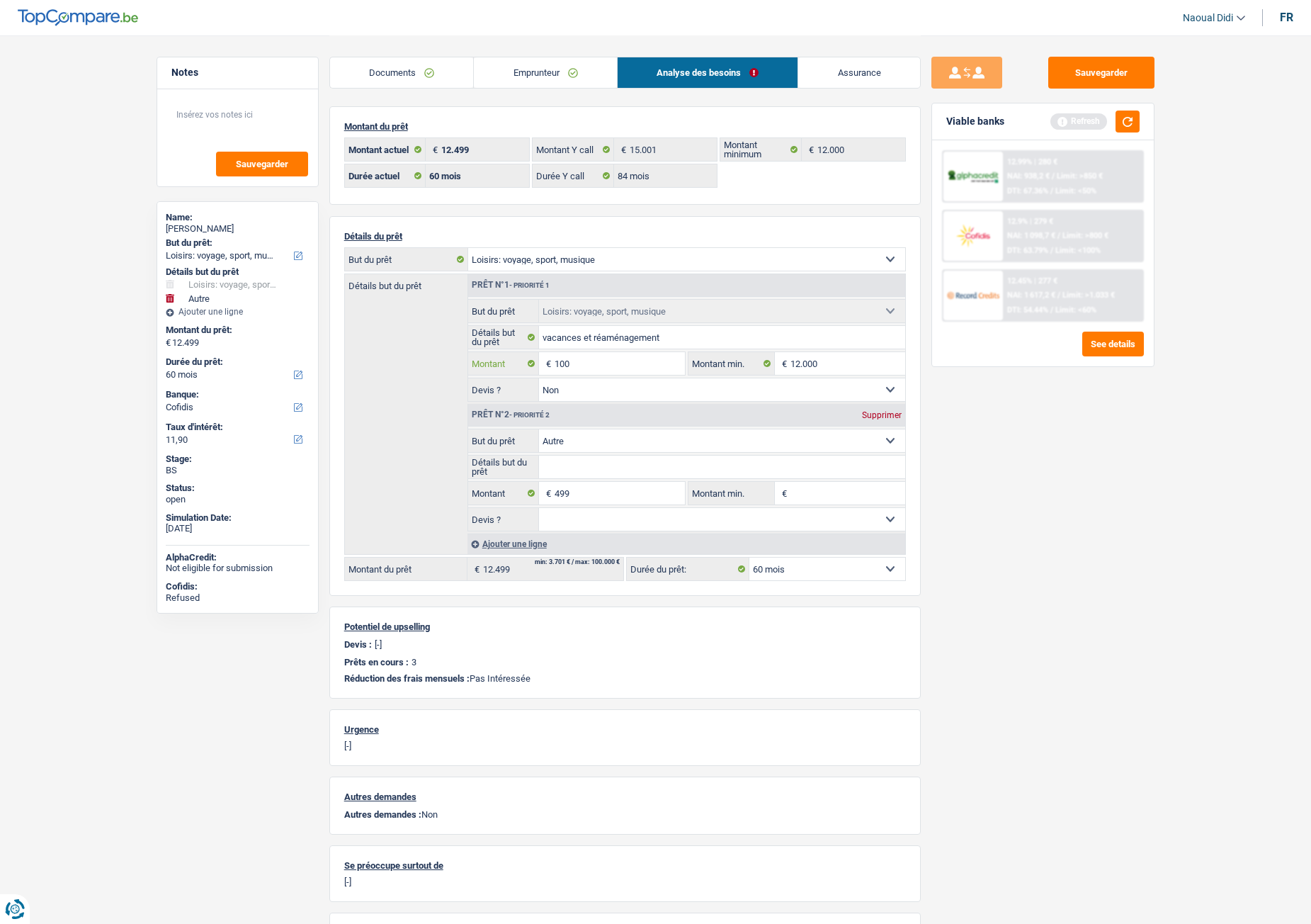
type input "1.000"
select select
type input "10.001"
select select
type input "10.001"
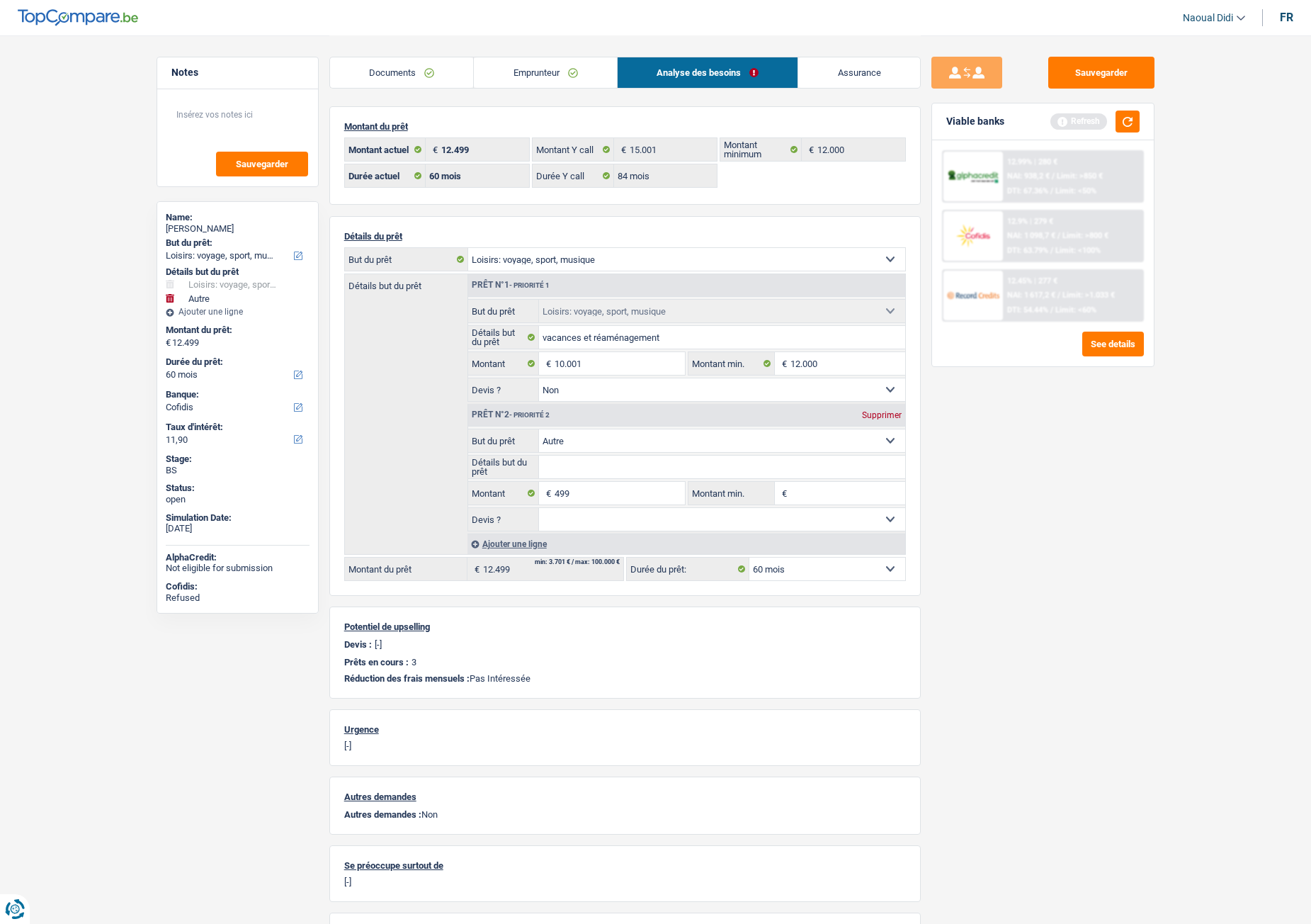
type input "10.500"
select select
click at [933, 484] on div "Sauvegarder Viable banks Refresh 12.99% | 280 € NAI: 938,2 € / Limit: >850 € DT…" at bounding box center [1043, 479] width 245 height 845
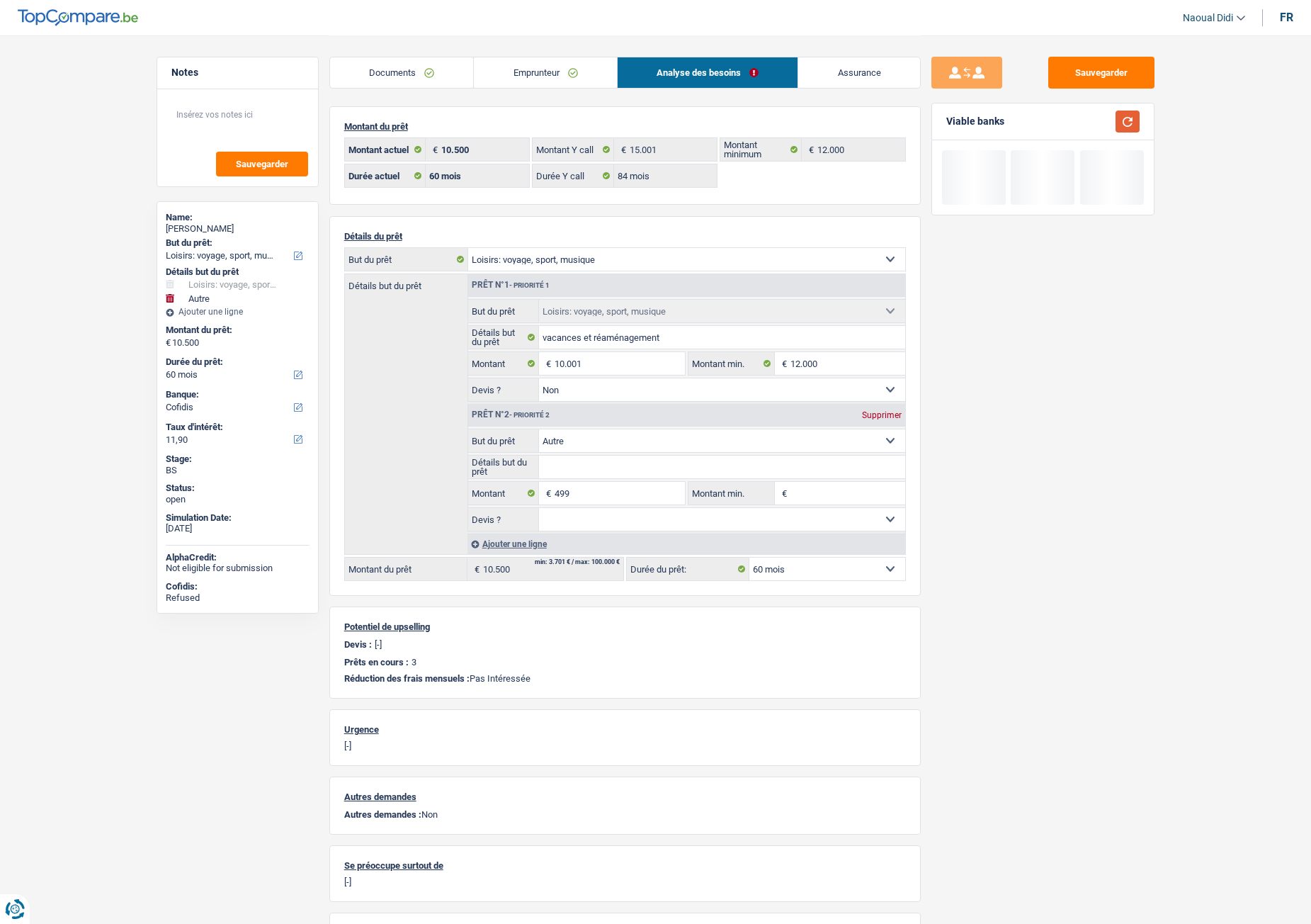
click at [1088, 118] on button "button" at bounding box center [1127, 121] width 24 height 22
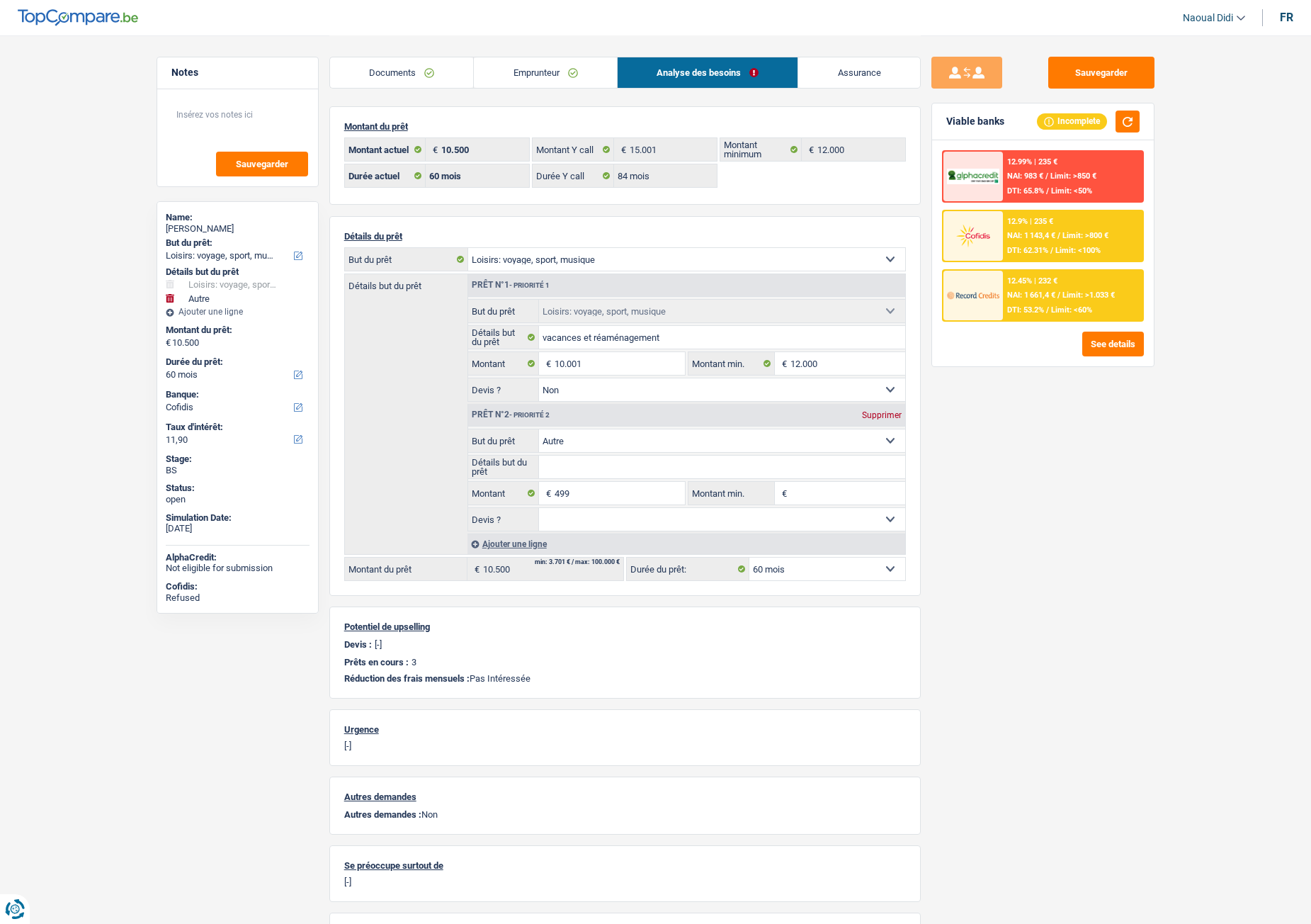
click at [892, 409] on div "Prêt n°2 - Priorité 2 Supprimer" at bounding box center [687, 415] width 437 height 23
click at [874, 414] on div "Supprimer" at bounding box center [881, 415] width 47 height 8
type input "10.001"
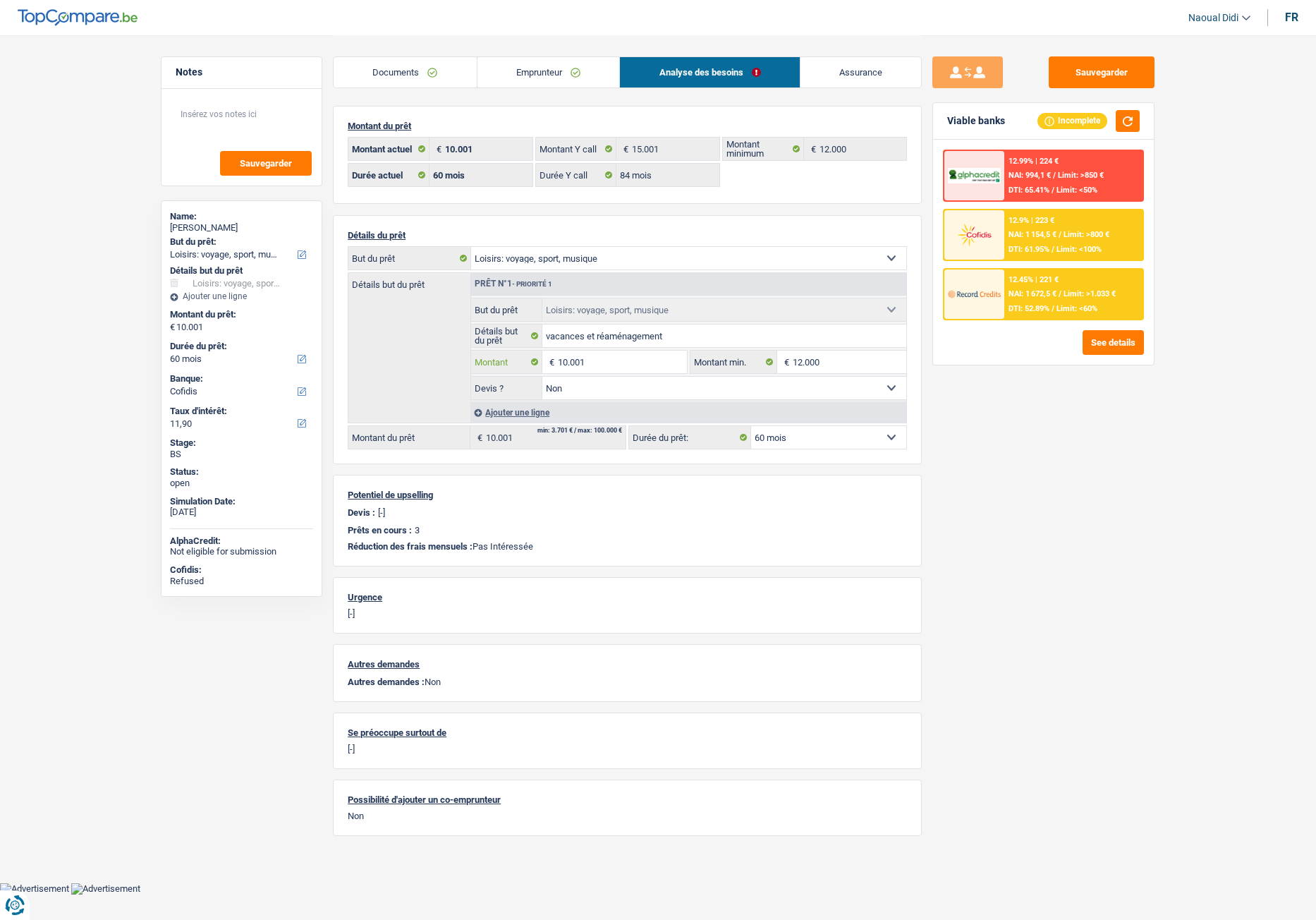
click at [614, 365] on input "10.001" at bounding box center [623, 362] width 129 height 23
click at [567, 364] on input "10.001" at bounding box center [623, 362] width 129 height 23
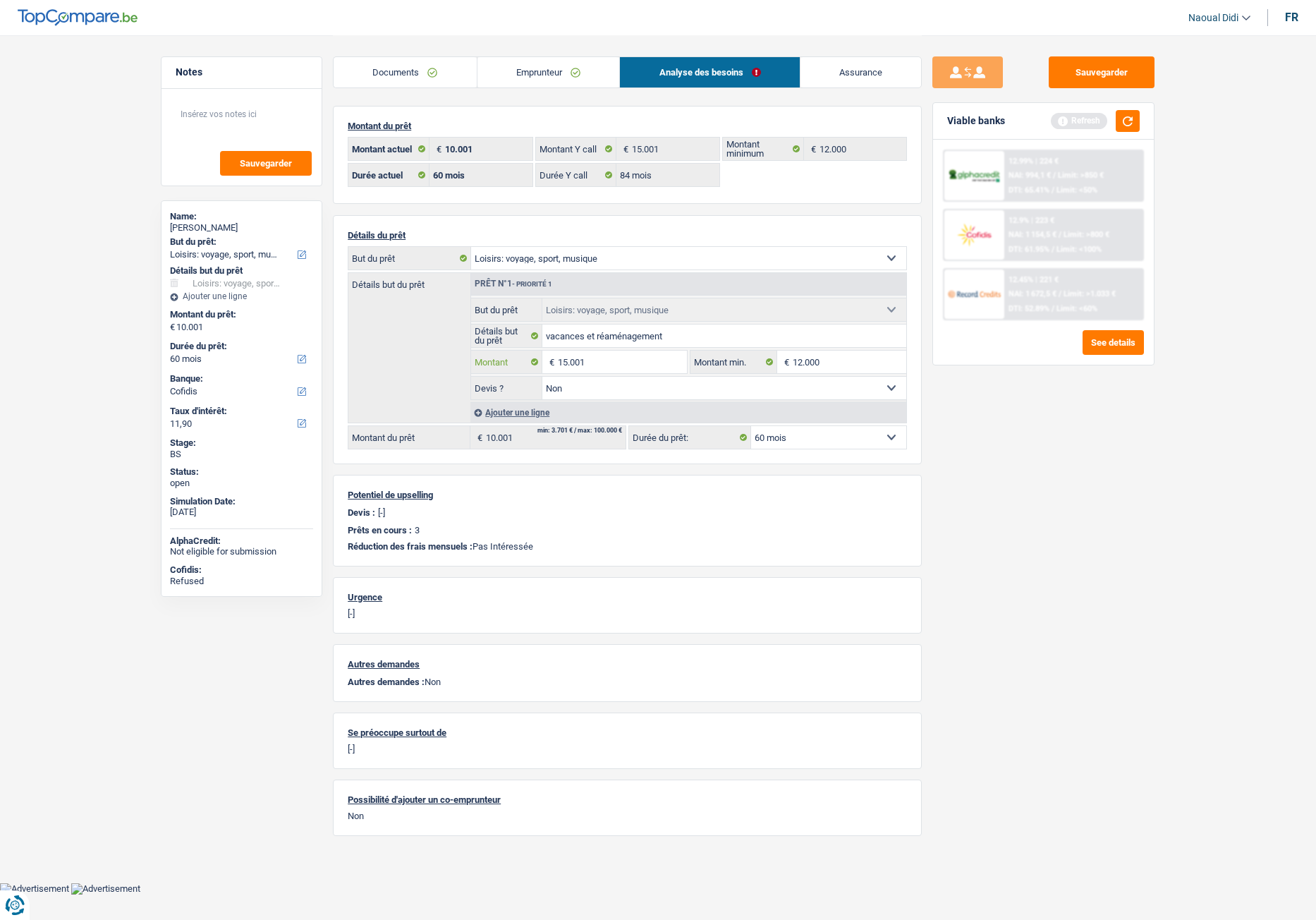
type input "15.001"
select select "84"
type input "15.001"
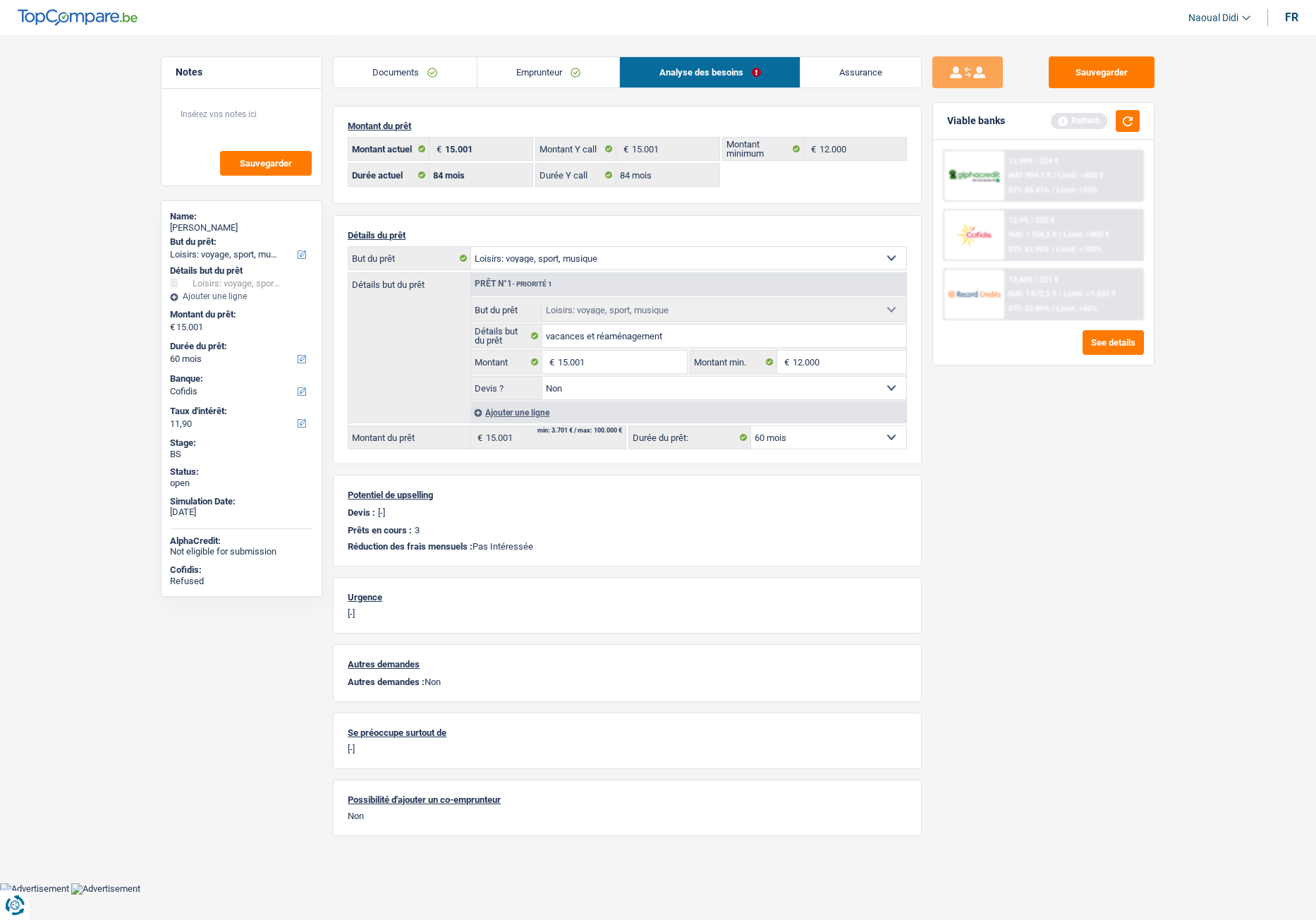
click at [958, 514] on div "Sauvegarder Viable banks Refresh 12.99% | 224 € NAI: 994,1 € / Limit: >850 € DT…" at bounding box center [1043, 477] width 244 height 841
select select "84"
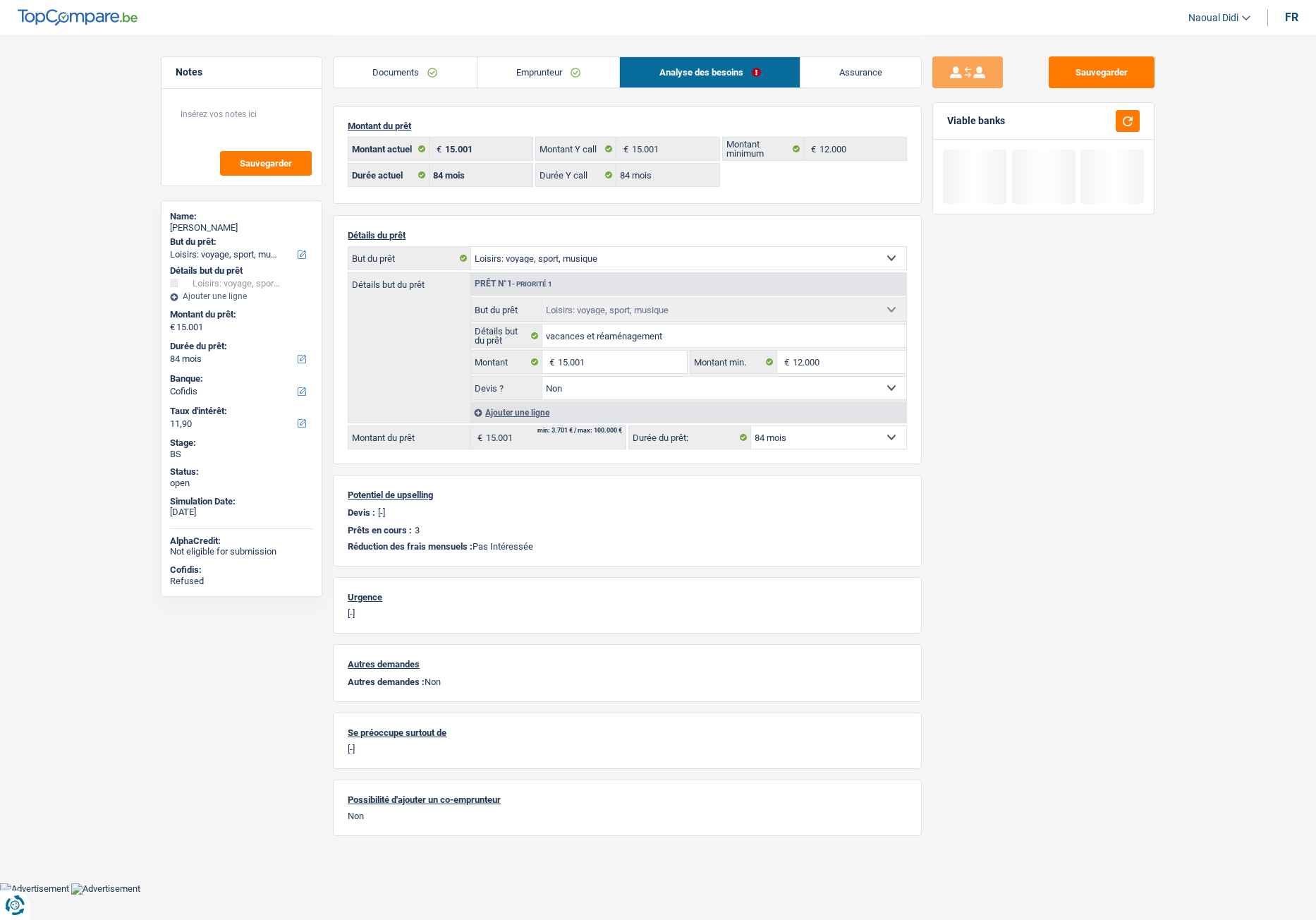
click at [958, 514] on div "Sauvegarder Viable banks" at bounding box center [1043, 477] width 244 height 841
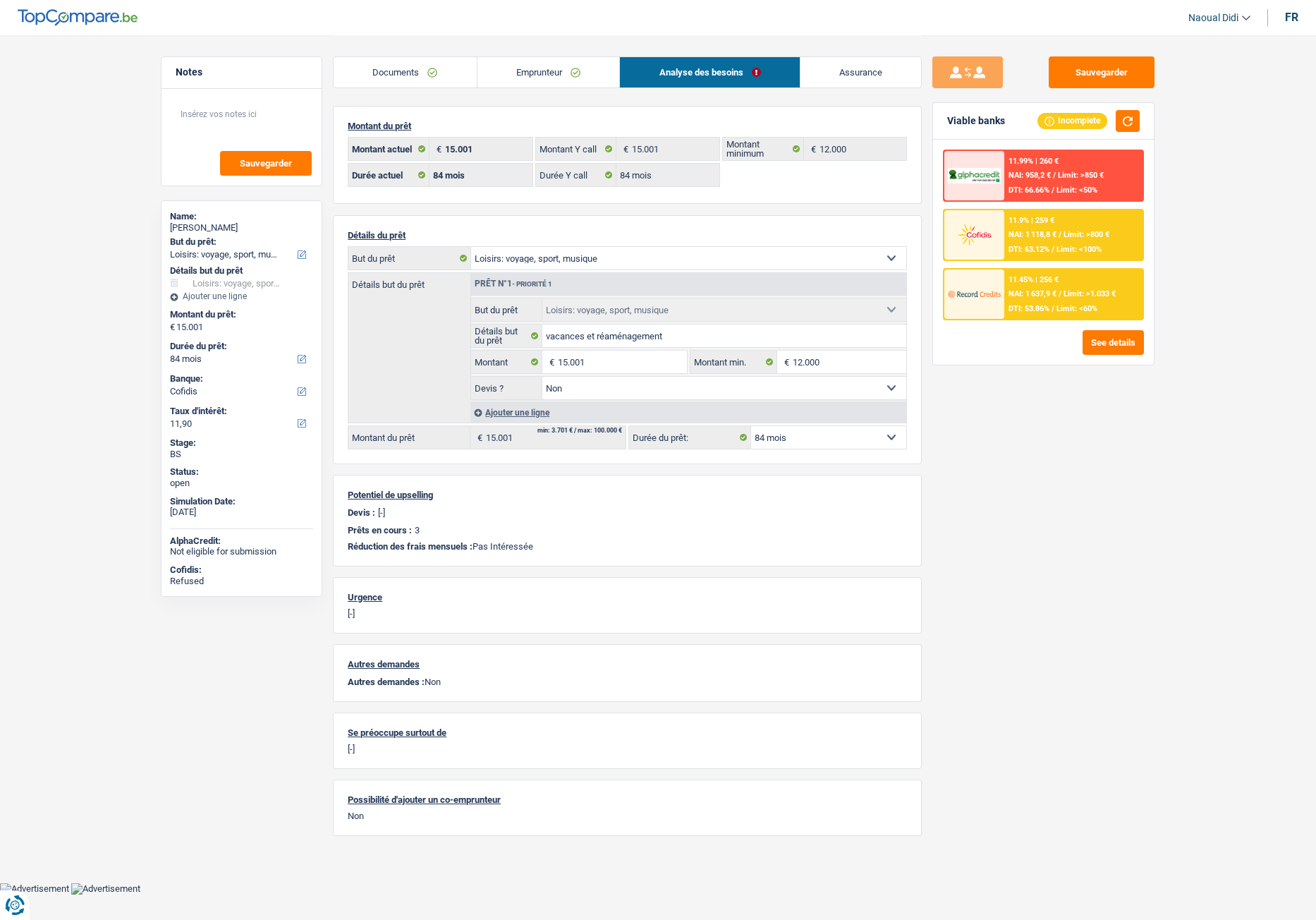
click at [83, 119] on main "Notes Sauvegarder Name: Hicham Aijou But du prêt: Confort maison: meubles, text…" at bounding box center [658, 441] width 1316 height 883
drag, startPoint x: 39, startPoint y: 134, endPoint x: 48, endPoint y: 134, distance: 9.0
click at [39, 134] on main "Notes Sauvegarder Name: Hicham Aijou But du prêt: Confort maison: meubles, text…" at bounding box center [658, 441] width 1316 height 883
click at [412, 80] on link "Documents" at bounding box center [405, 72] width 143 height 30
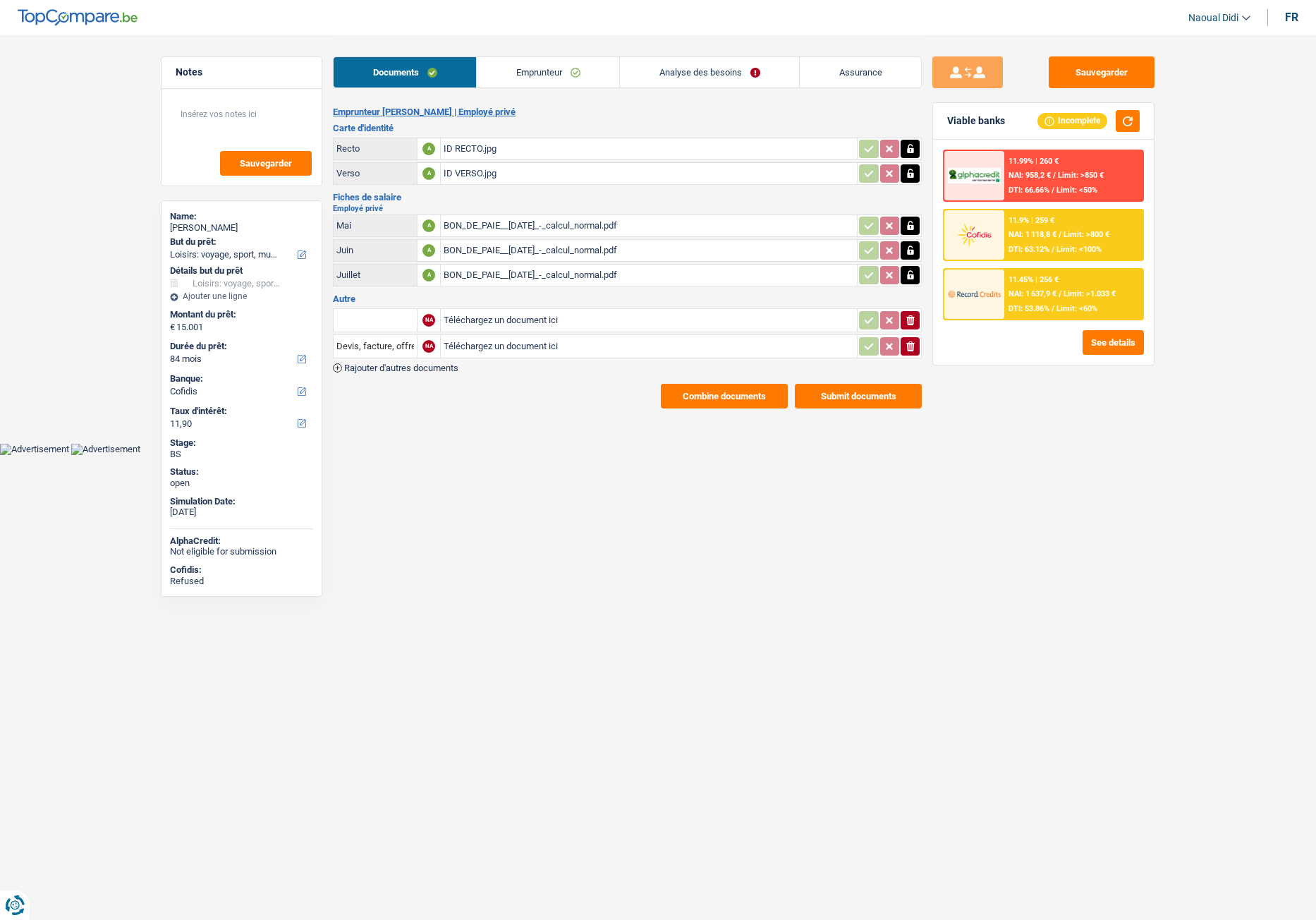
click at [474, 154] on div "ID RECTO.jpg" at bounding box center [649, 149] width 411 height 21
click at [744, 393] on button "Combine documents" at bounding box center [724, 396] width 127 height 24
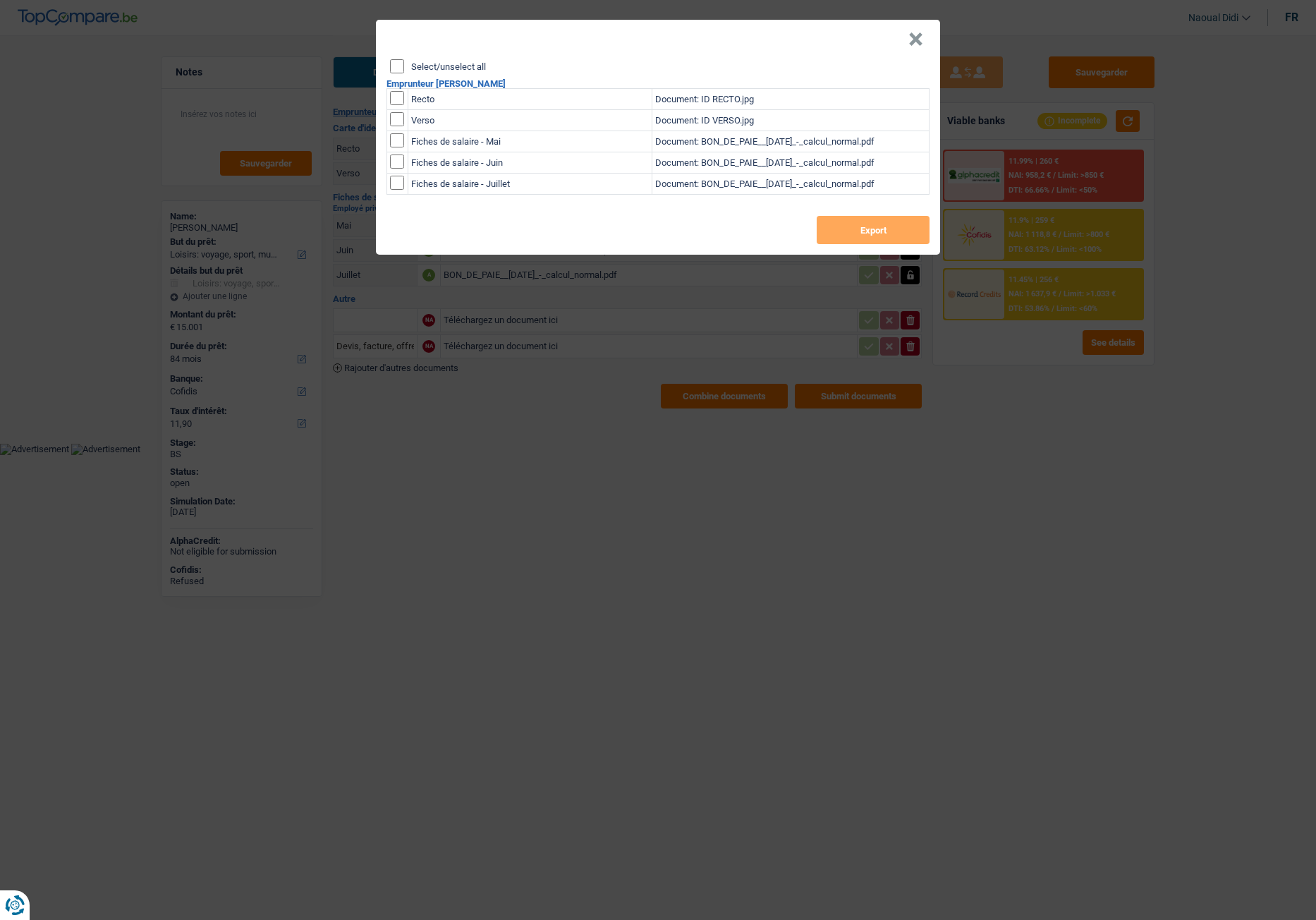
click at [396, 64] on input "Select/unselect all" at bounding box center [397, 66] width 14 height 14
checkbox input "true"
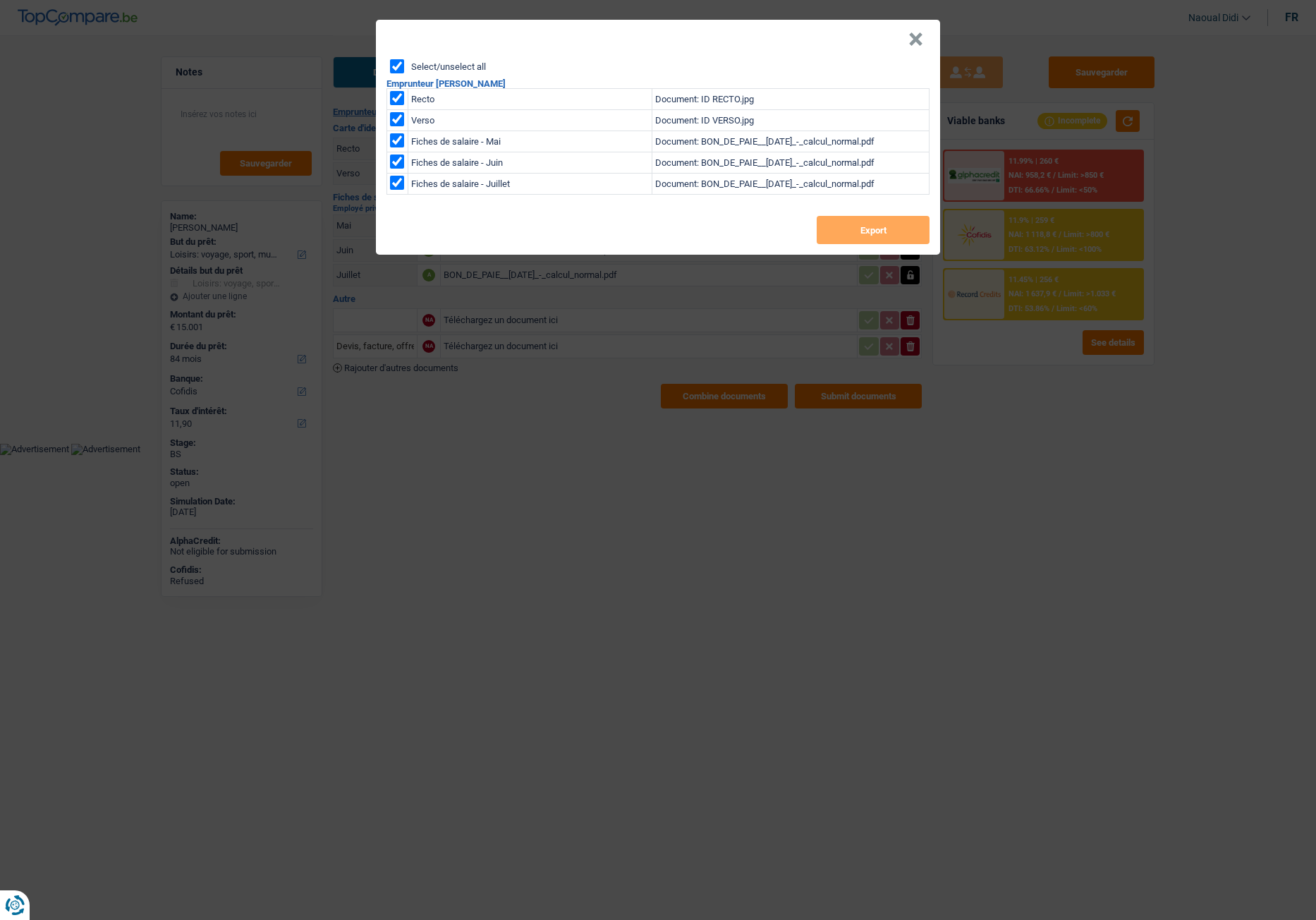
checkbox input "true"
click at [885, 233] on button "Export" at bounding box center [873, 230] width 112 height 29
click at [920, 33] on button "×" at bounding box center [916, 39] width 15 height 14
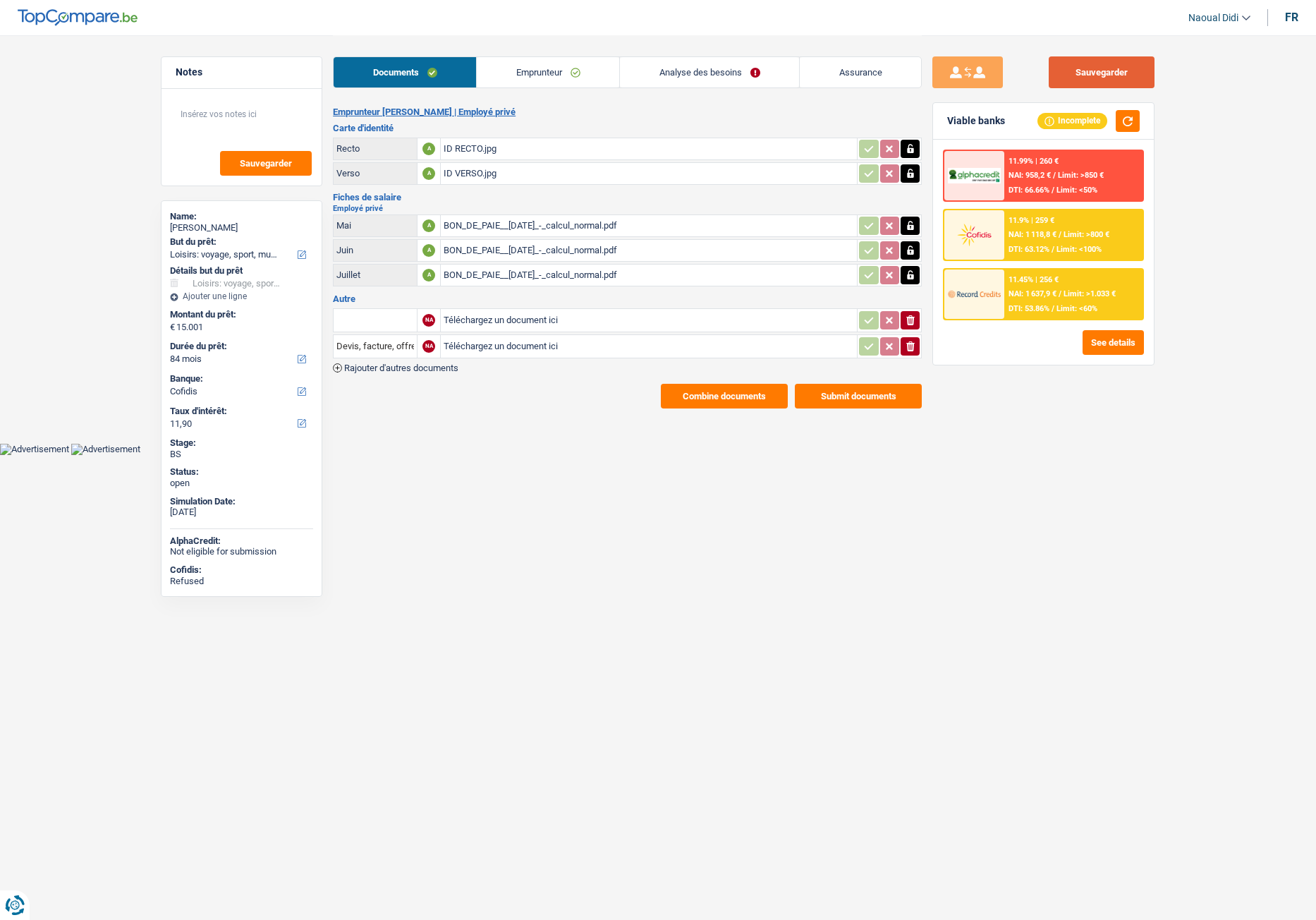
click at [1083, 71] on button "Sauvegarder" at bounding box center [1102, 72] width 106 height 32
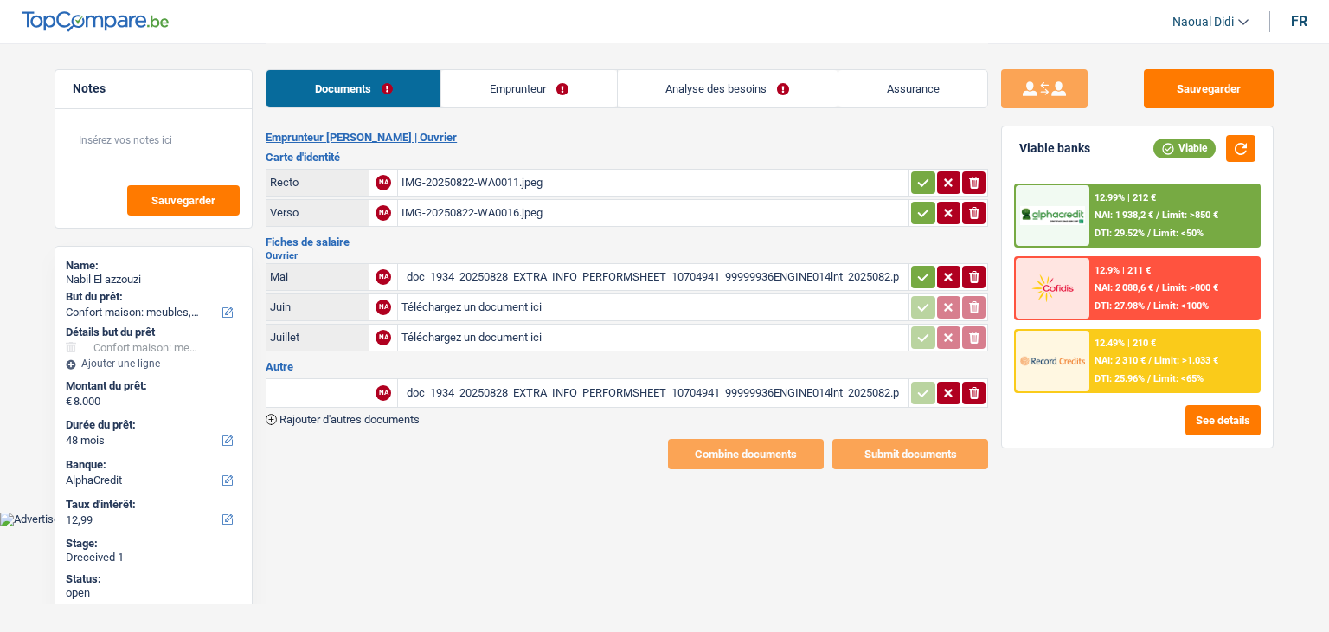
select select "household"
select select "48"
select select "alphacredit"
click at [484, 187] on div "IMG-20250822-WA0011.jpeg" at bounding box center [654, 183] width 504 height 26
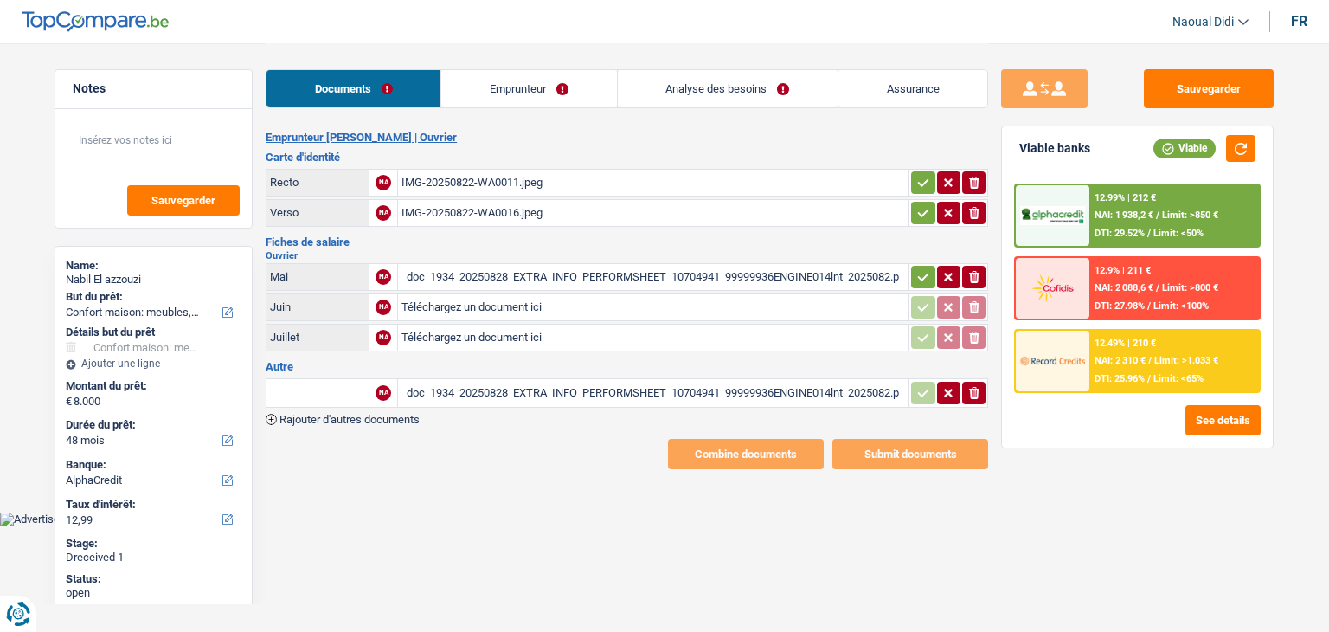
click at [424, 209] on div "IMG-20250822-WA0016.jpeg" at bounding box center [654, 213] width 504 height 26
click at [490, 274] on div "_doc_1934_20250828_EXTRA_INFO_PERFORMSHEET_10704941_99999936ENGINE014lnt_202508…" at bounding box center [654, 277] width 504 height 26
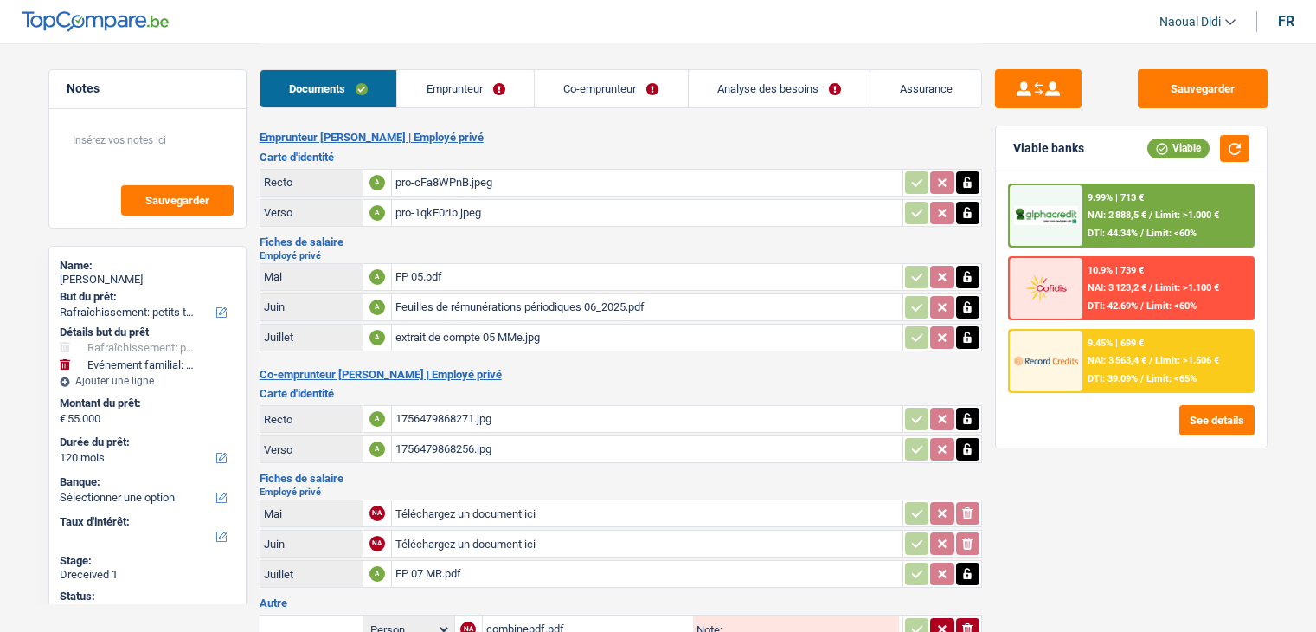
select select "houseOrGarden"
select select "familyEvent"
select select "120"
click at [449, 181] on div "pro-cFa8WPnB.jpeg" at bounding box center [648, 183] width 504 height 26
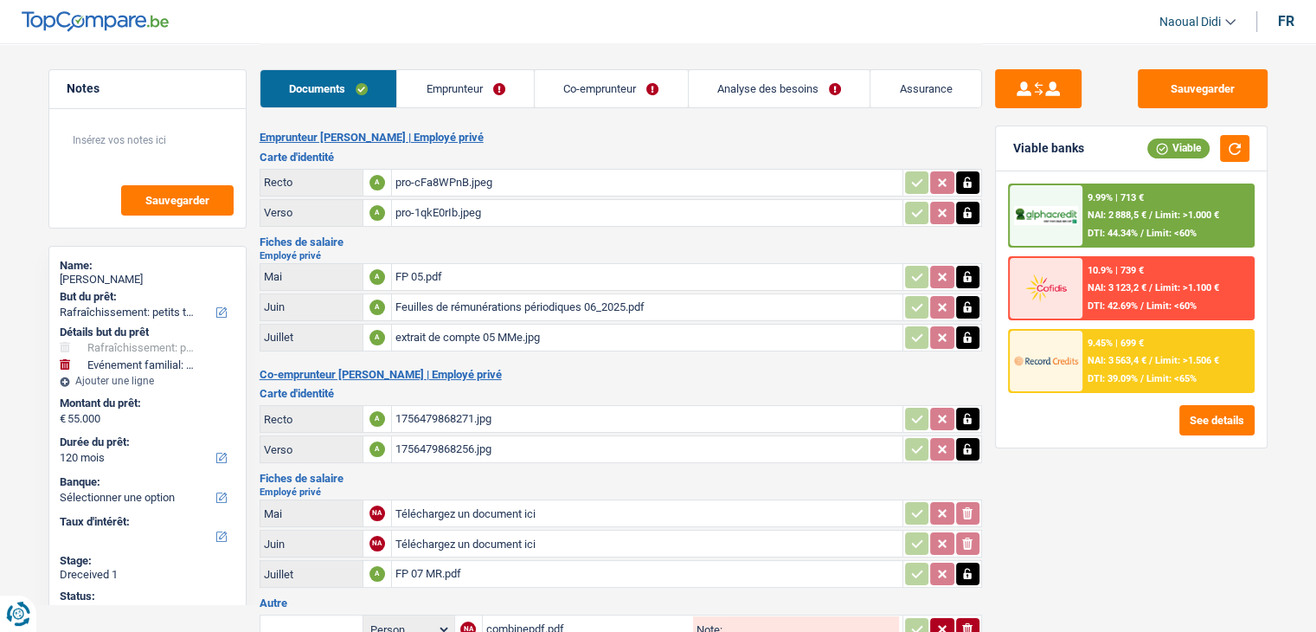
click at [426, 209] on div "pro-1qkE0rIb.jpeg" at bounding box center [648, 213] width 504 height 26
click at [421, 264] on div "FP 05.pdf" at bounding box center [648, 277] width 504 height 26
click at [460, 304] on div "Feuilles de rémunérations périodiques 06_2025.pdf" at bounding box center [648, 307] width 504 height 26
click at [430, 328] on div "extrait de compte 05 MMe.jpg" at bounding box center [648, 338] width 504 height 26
click at [409, 568] on div "FP 07 MR.pdf" at bounding box center [648, 574] width 504 height 26
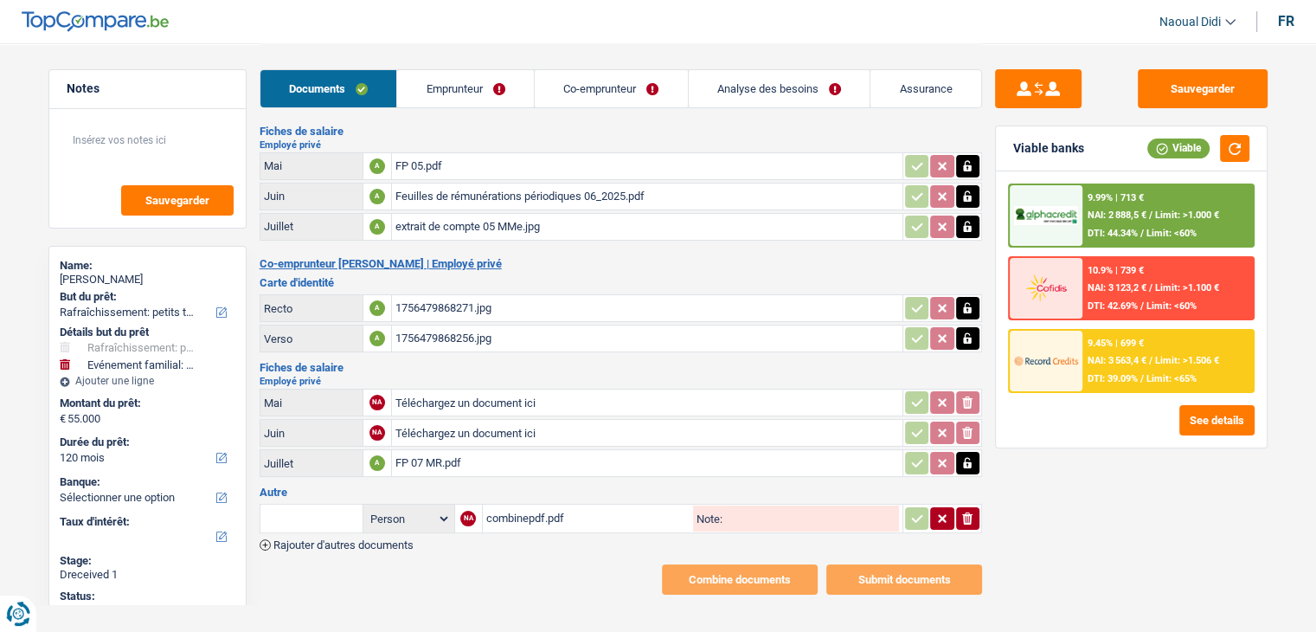
scroll to position [118, 0]
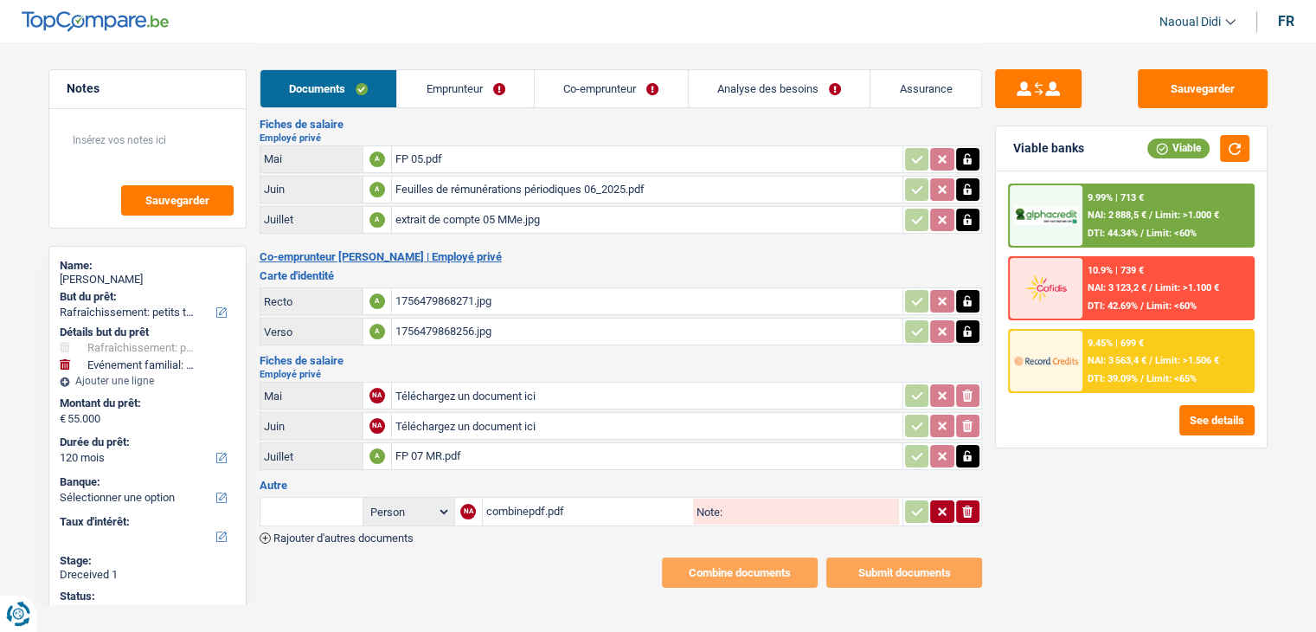
click at [513, 500] on div "combinepdf.pdf" at bounding box center [588, 512] width 204 height 26
click at [1067, 593] on div "Sauvegarder Viable banks Viable 9.99% | 713 € NAI: 2 888,5 € / Limit: >1.000 € …" at bounding box center [1131, 336] width 299 height 535
click at [729, 93] on link "Analyse des besoins" at bounding box center [780, 88] width 182 height 37
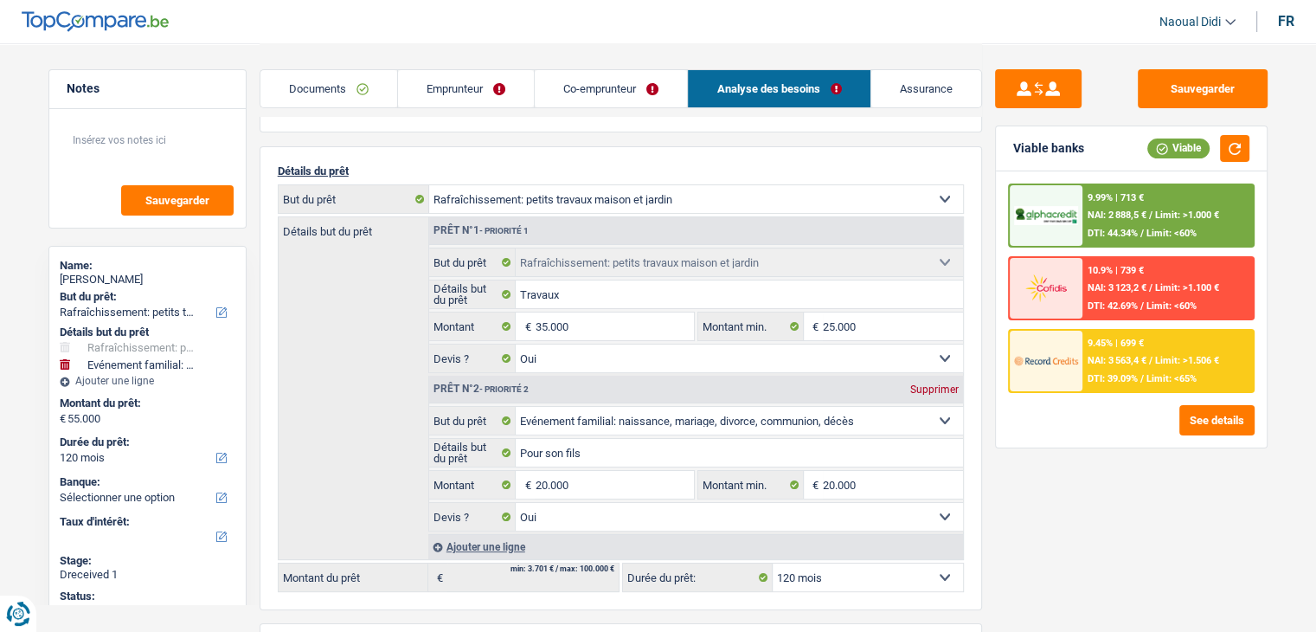
click at [312, 79] on link "Documents" at bounding box center [329, 88] width 137 height 37
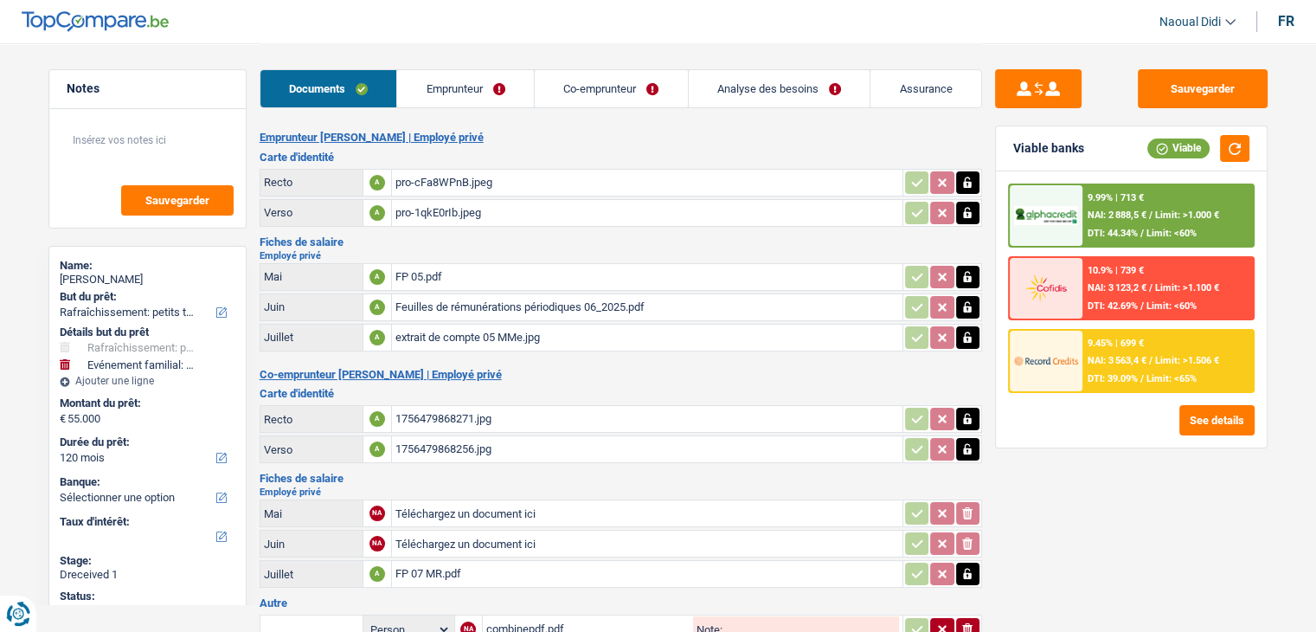
scroll to position [87, 0]
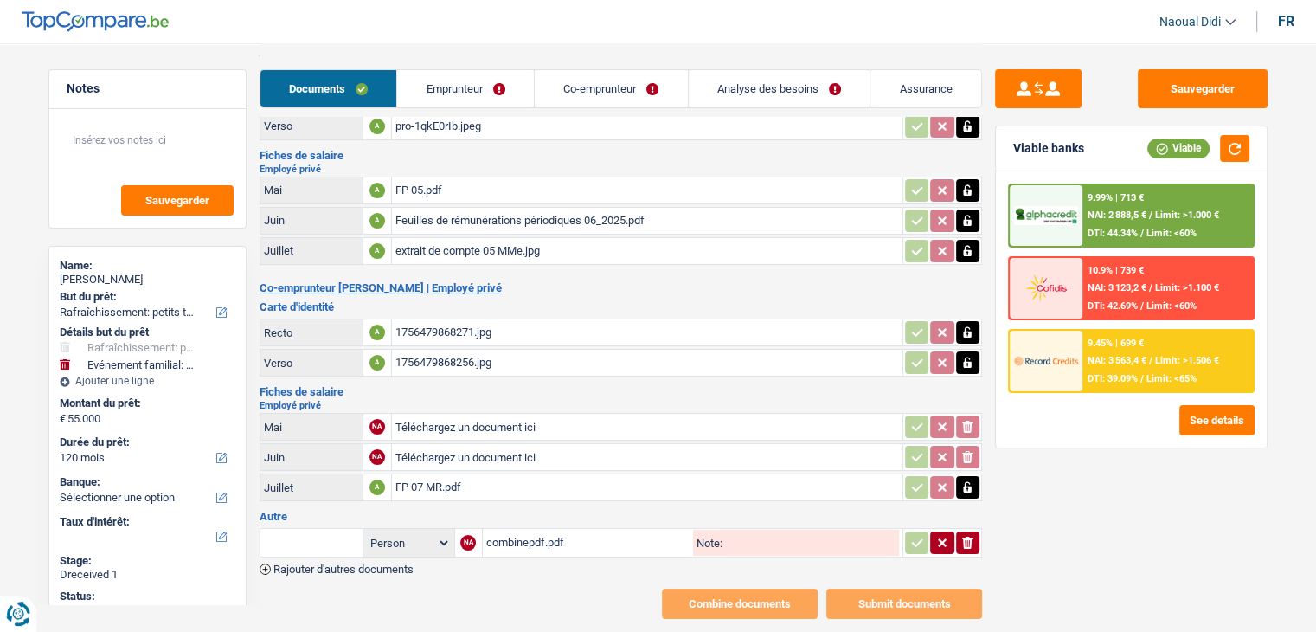
click at [422, 482] on div "FP 07 MR.pdf" at bounding box center [648, 487] width 504 height 26
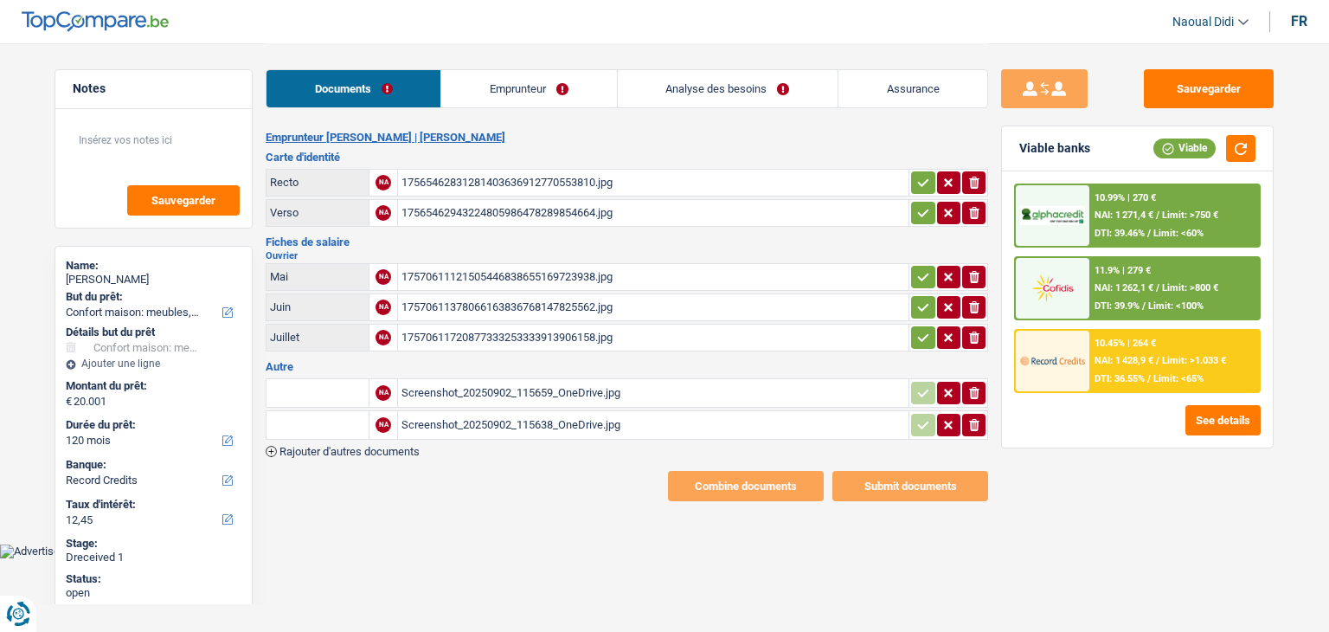
select select "household"
select select "120"
select select "record credits"
click at [478, 271] on div "17570611121505446838655169723938.jpg" at bounding box center [654, 277] width 504 height 26
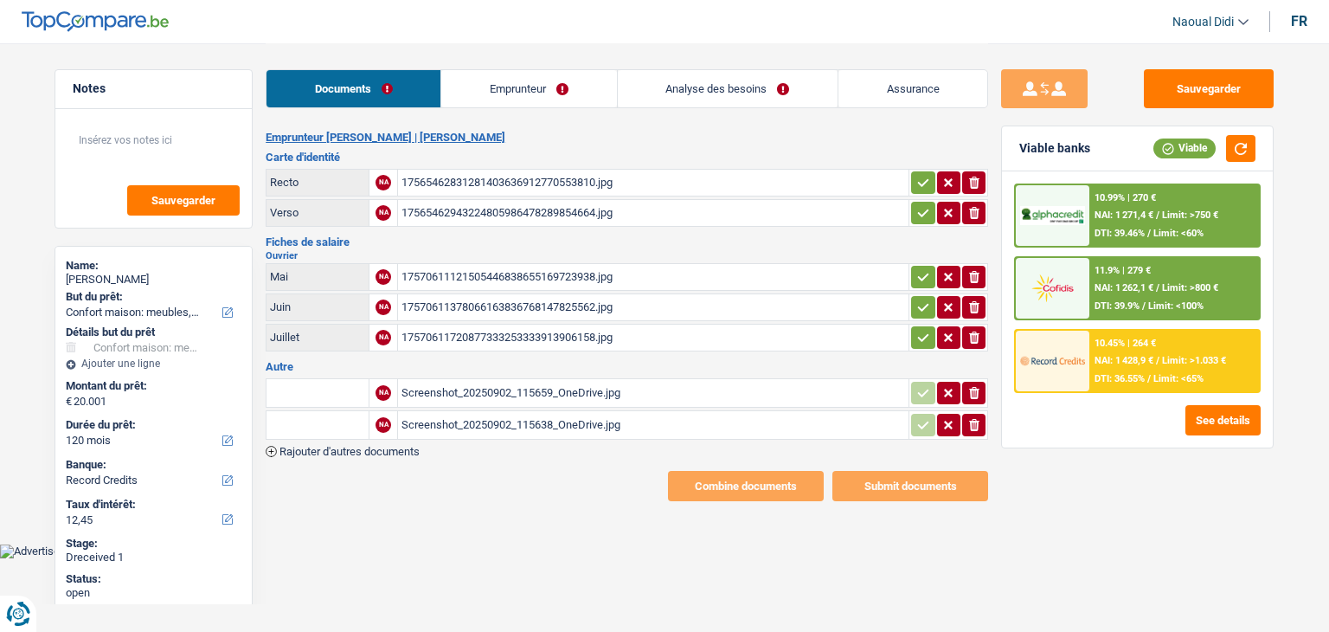
click at [473, 302] on div "17570611378066163836768147825562.jpg" at bounding box center [654, 307] width 504 height 26
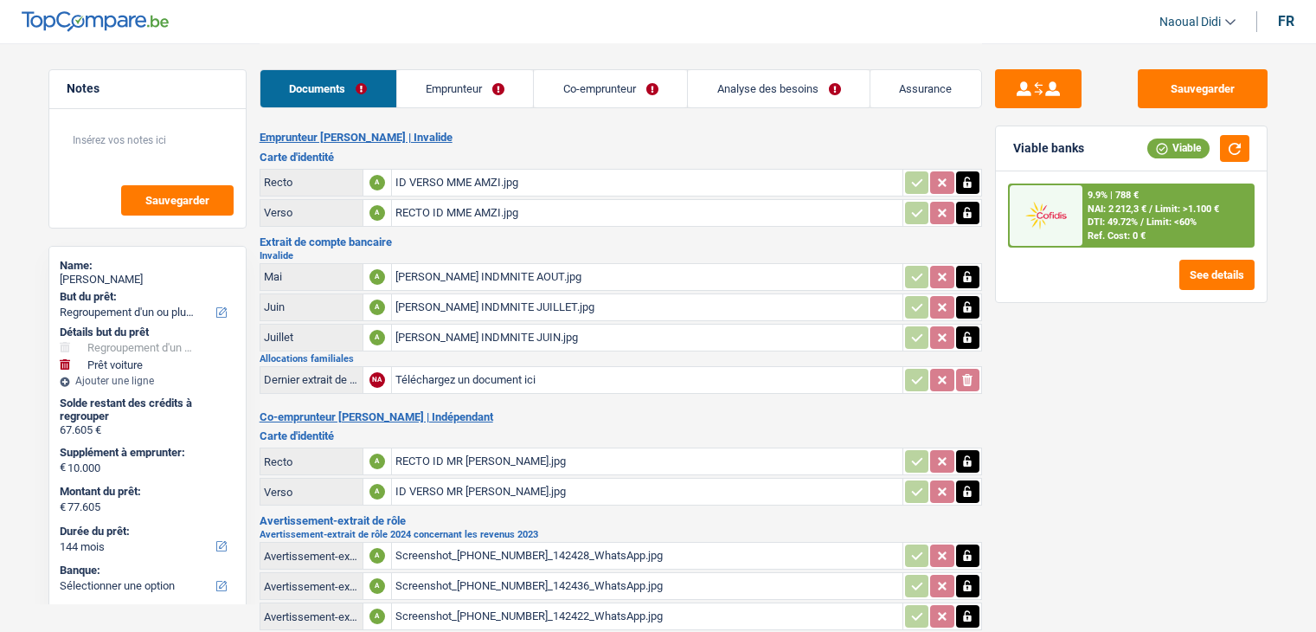
select select "refinancing"
select select "car"
select select "144"
click at [452, 177] on div "ID VERSO MME AMZI.jpg" at bounding box center [648, 183] width 504 height 26
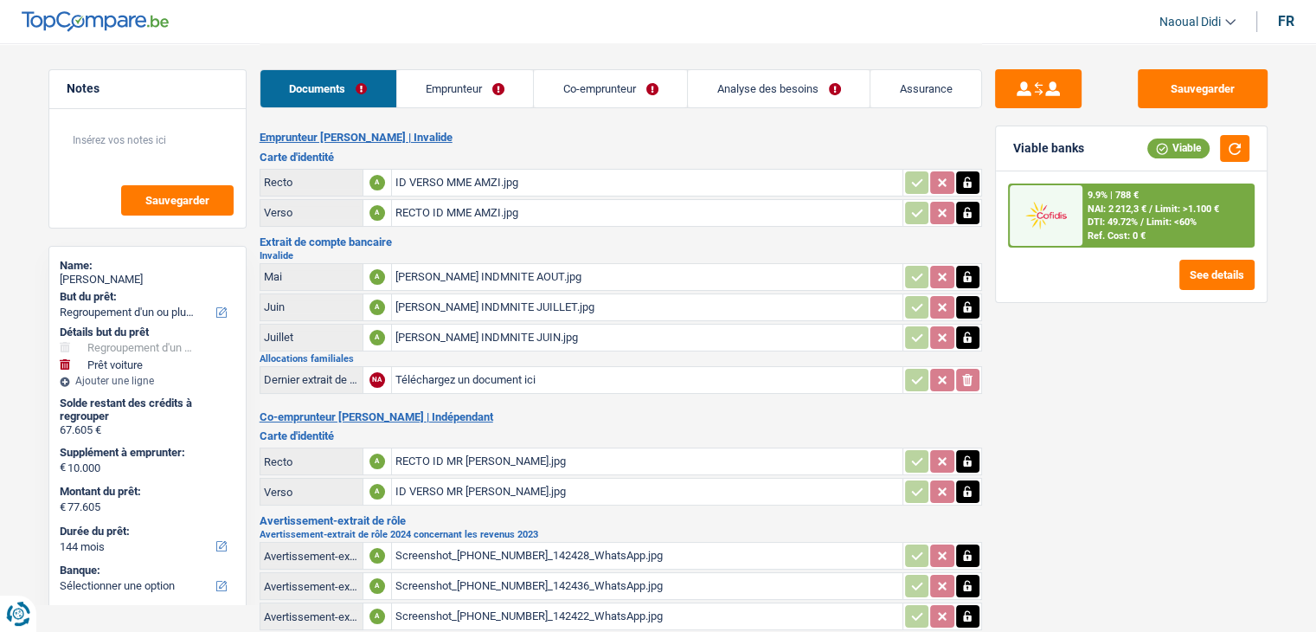
click at [435, 210] on div "RECTO ID MME AMZI.jpg" at bounding box center [648, 213] width 504 height 26
click at [413, 273] on div "MME AZMI INDMNITE AOUT.jpg" at bounding box center [648, 277] width 504 height 26
click at [481, 305] on div "MME AZMI INDMNITE JUILLET.jpg" at bounding box center [648, 307] width 504 height 26
click at [502, 338] on div "MME AZMI INDMNITE JUIN.jpg" at bounding box center [648, 338] width 504 height 26
click at [470, 311] on div "MME AZMI INDMNITE JUILLET.jpg" at bounding box center [648, 307] width 504 height 26
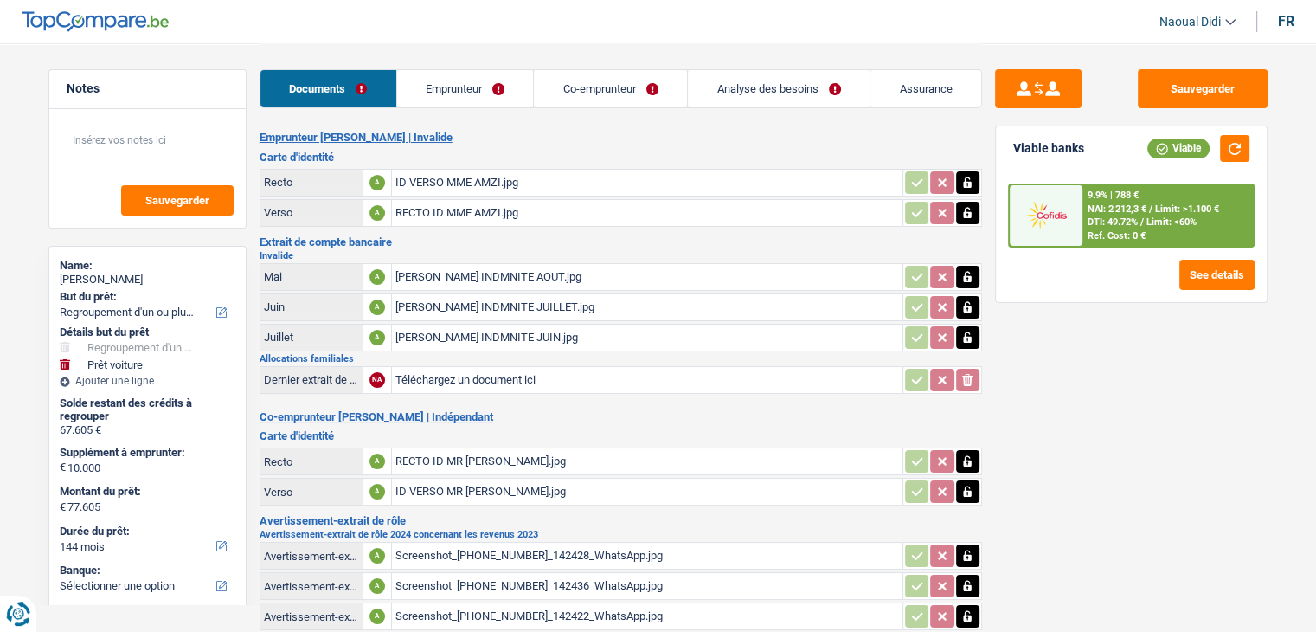
click at [467, 274] on div "MME AZMI INDMNITE AOUT.jpg" at bounding box center [648, 277] width 504 height 26
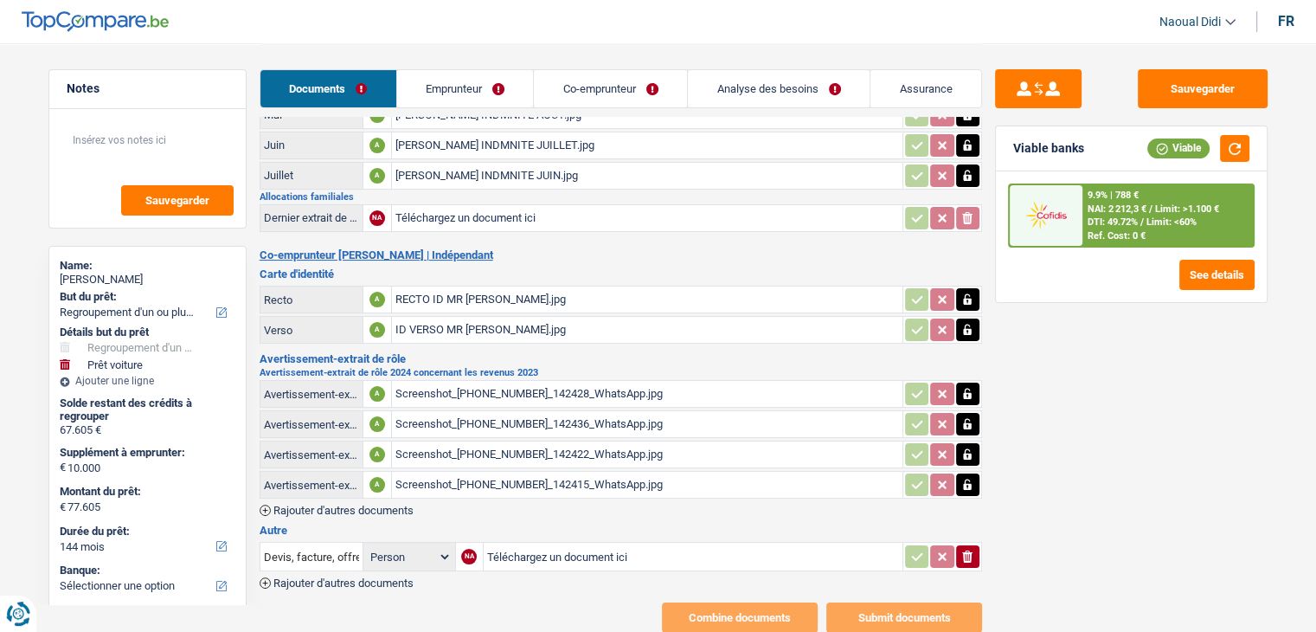
scroll to position [173, 0]
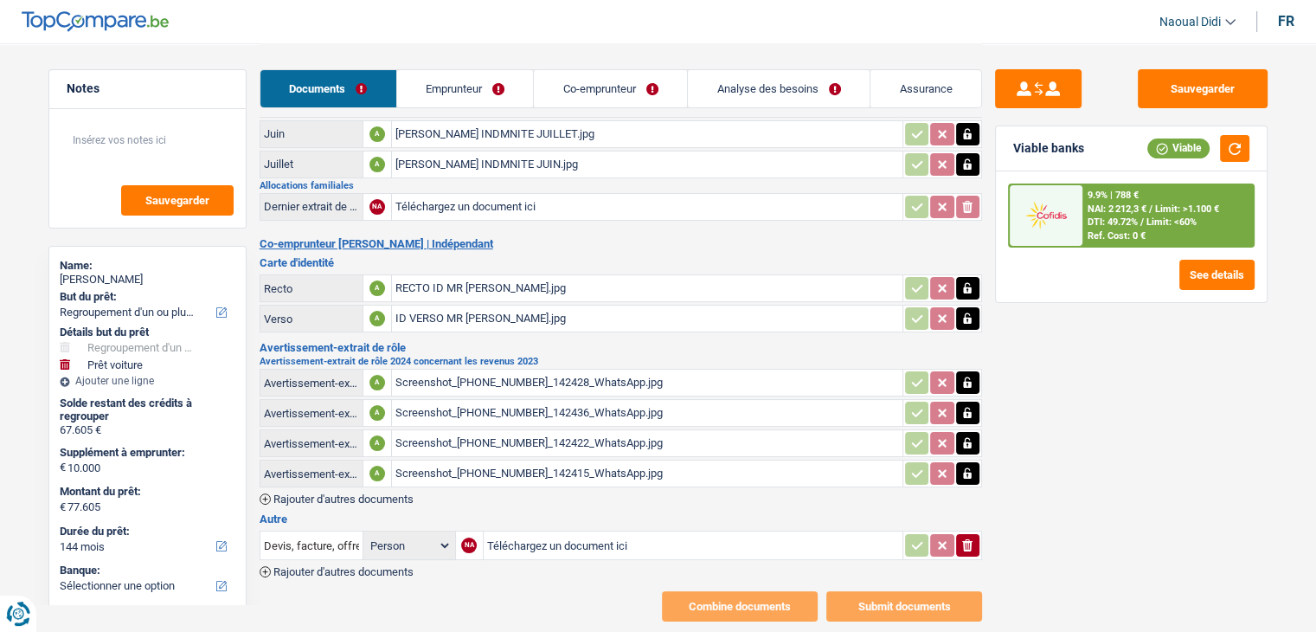
click at [483, 374] on div "Screenshot_20250829_142428_WhatsApp.jpg" at bounding box center [648, 383] width 504 height 26
click at [441, 406] on div "Screenshot_20250829_142436_WhatsApp.jpg" at bounding box center [648, 413] width 504 height 26
click at [493, 435] on div "Screenshot_20250829_142422_WhatsApp.jpg" at bounding box center [648, 443] width 504 height 26
click at [519, 460] on div "Screenshot_20250829_142415_WhatsApp.jpg" at bounding box center [648, 473] width 504 height 26
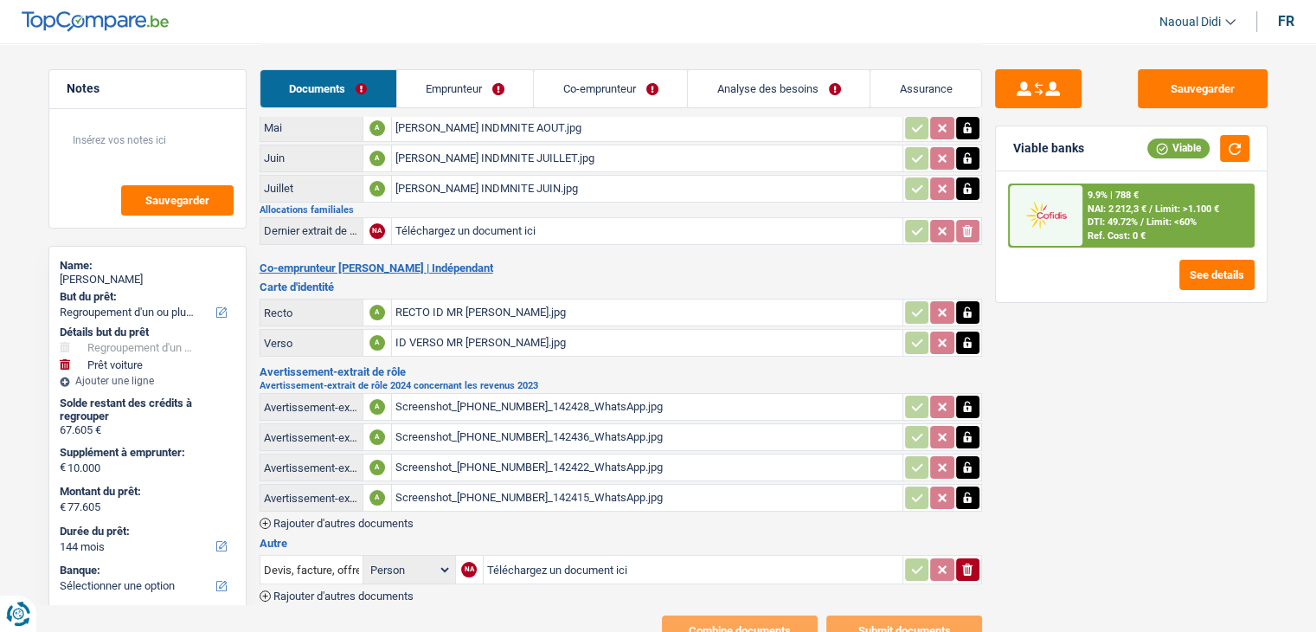
scroll to position [32, 0]
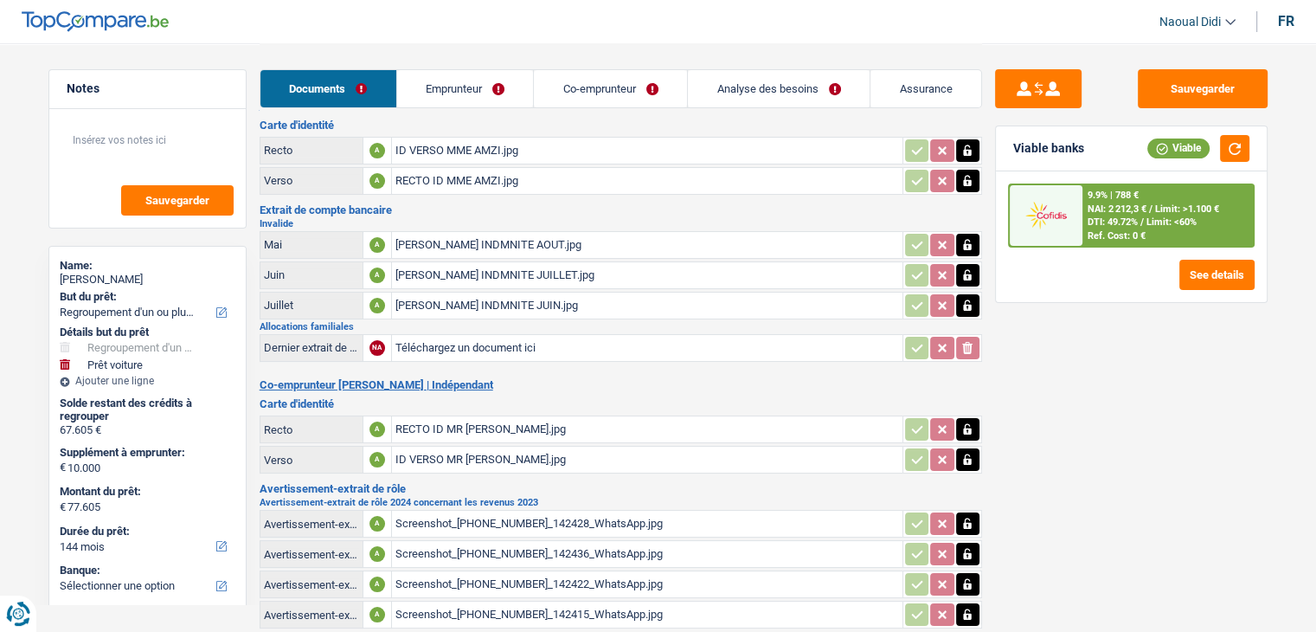
click at [470, 93] on link "Emprunteur" at bounding box center [465, 88] width 137 height 37
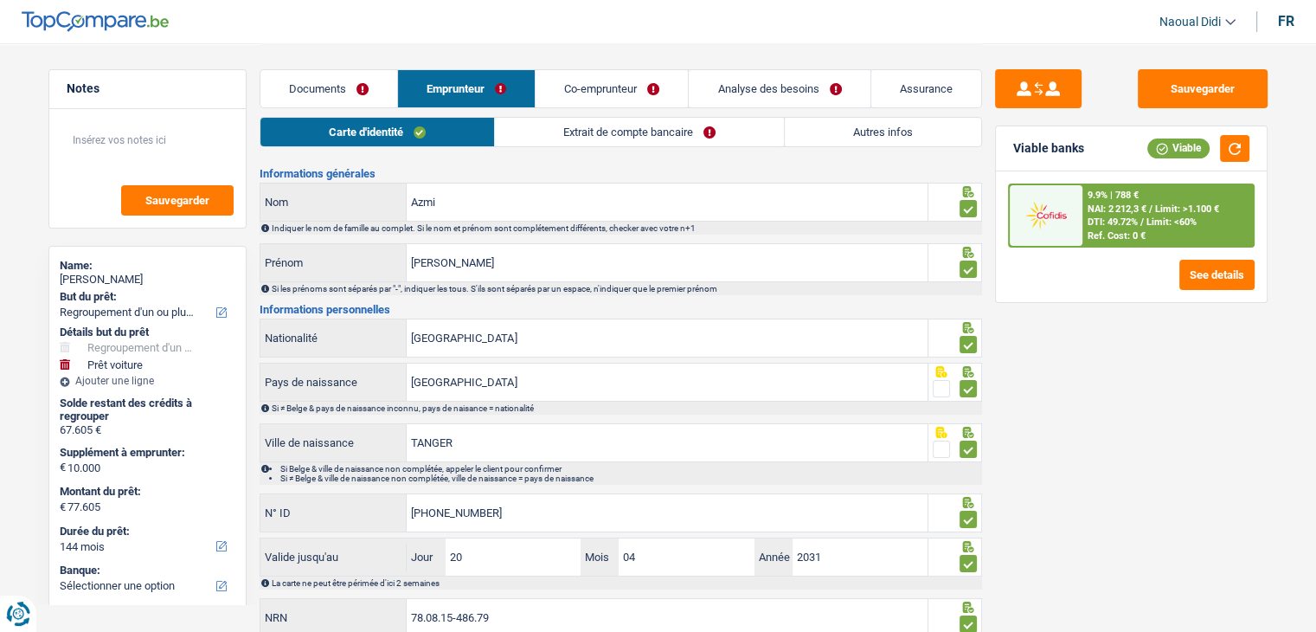
click at [617, 91] on link "Co-emprunteur" at bounding box center [612, 88] width 152 height 37
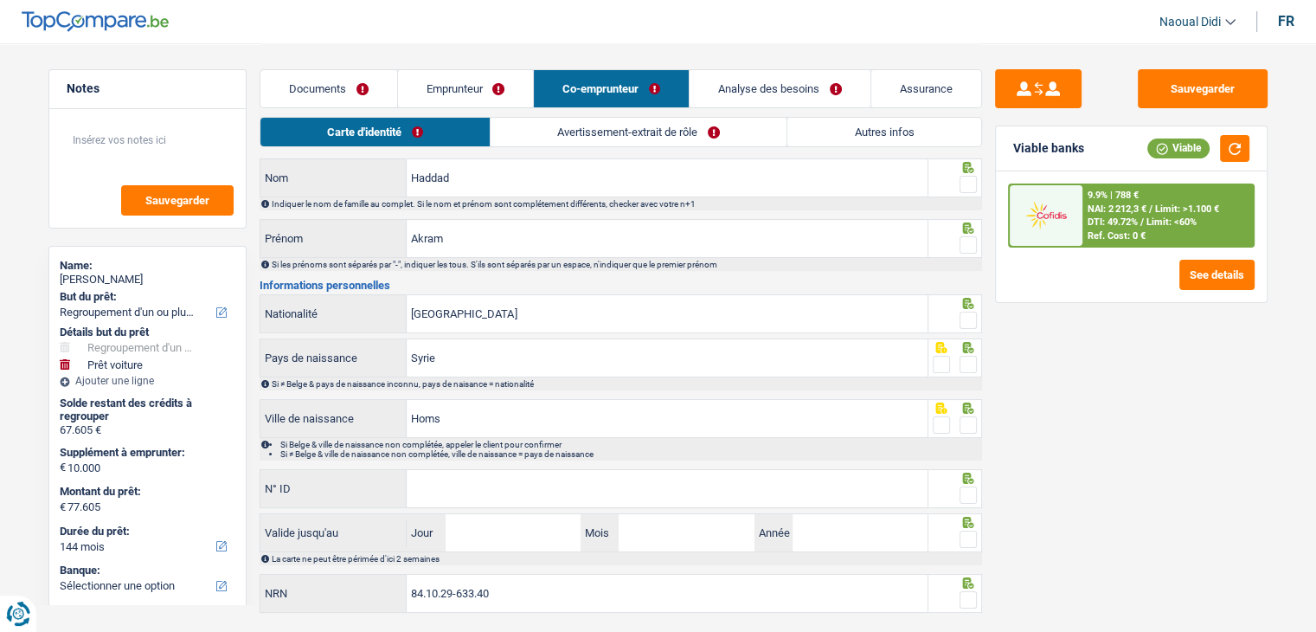
scroll to position [0, 0]
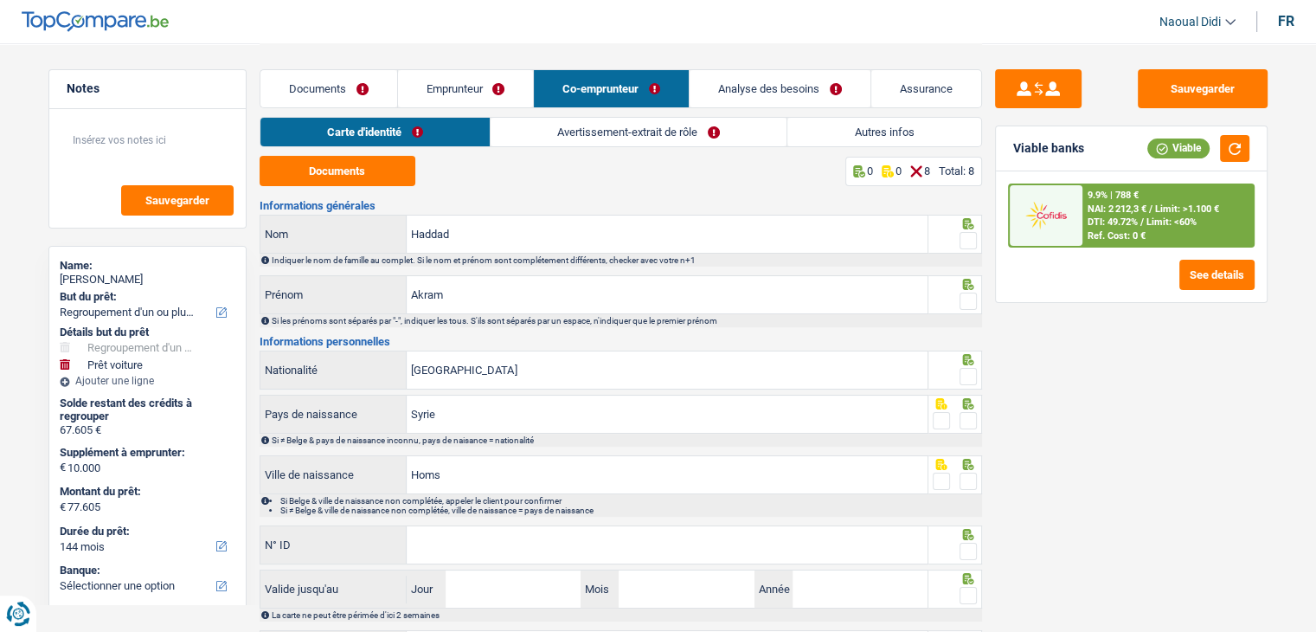
click at [457, 91] on link "Emprunteur" at bounding box center [466, 88] width 136 height 37
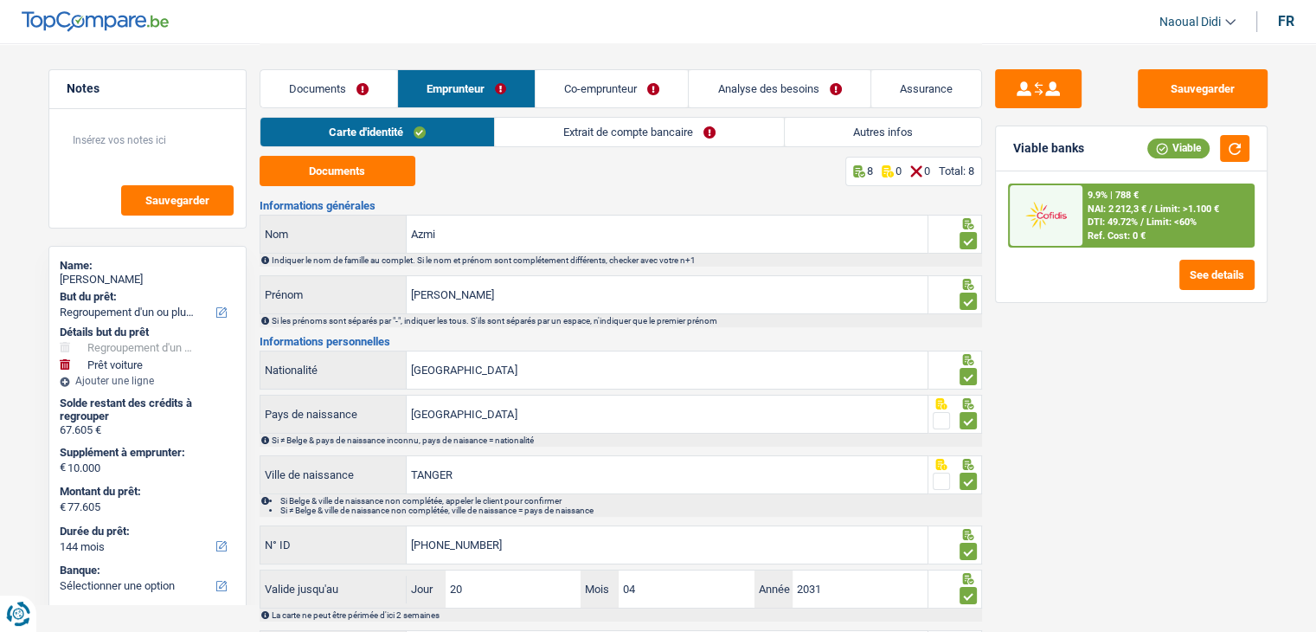
click at [603, 134] on link "Extrait de compte bancaire" at bounding box center [639, 132] width 289 height 29
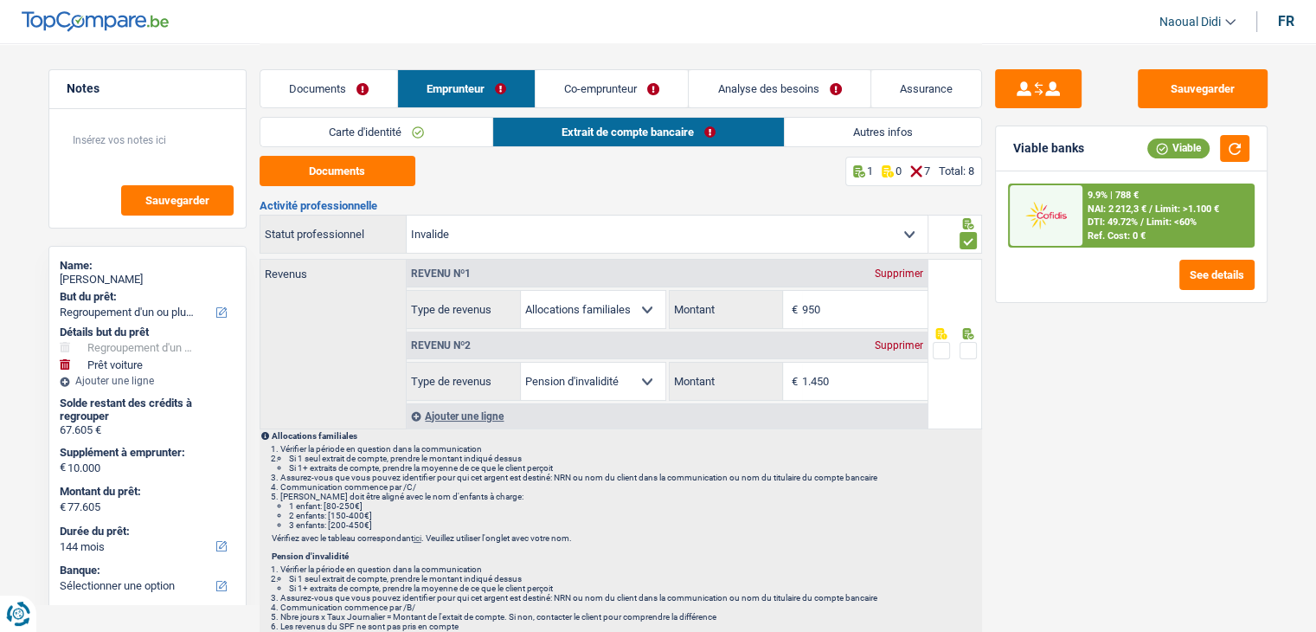
click at [402, 132] on link "Carte d'identité" at bounding box center [377, 132] width 232 height 29
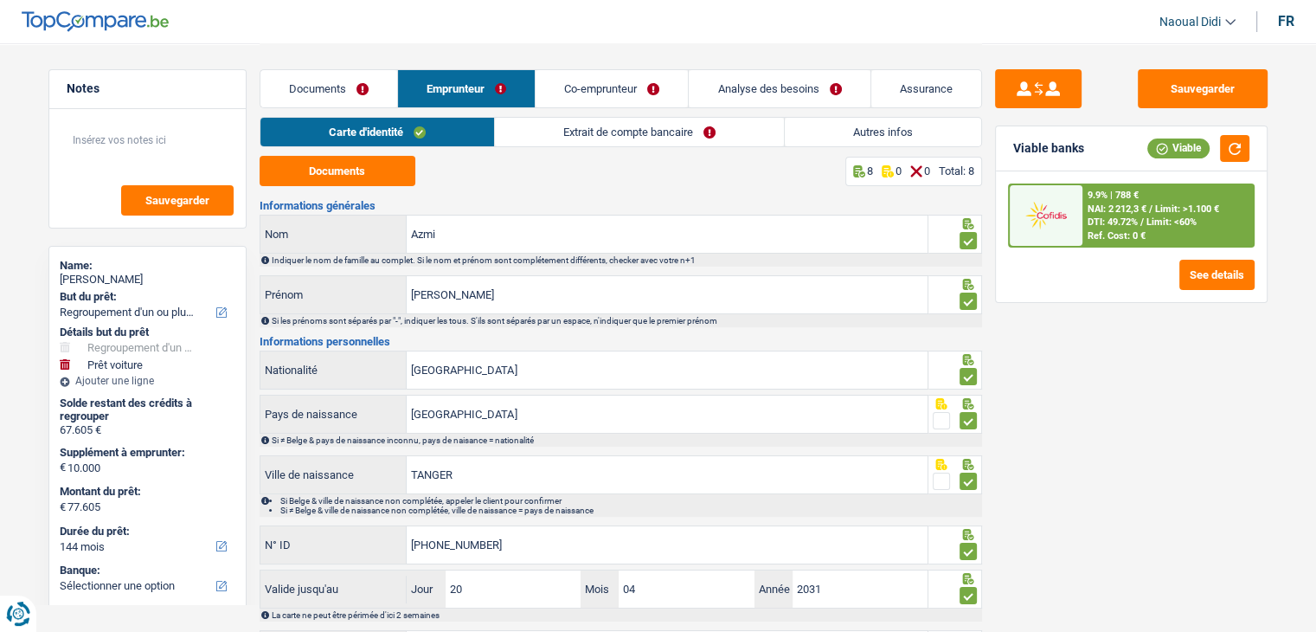
click at [621, 128] on link "Extrait de compte bancaire" at bounding box center [639, 132] width 289 height 29
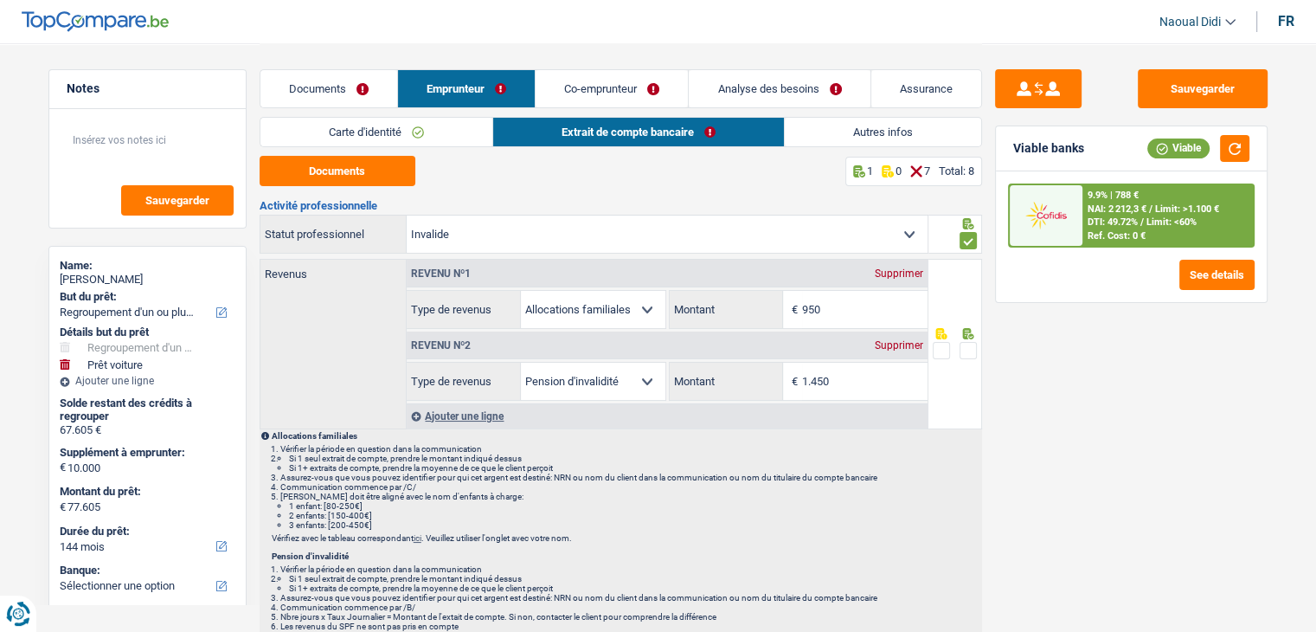
click at [303, 80] on link "Documents" at bounding box center [329, 88] width 137 height 37
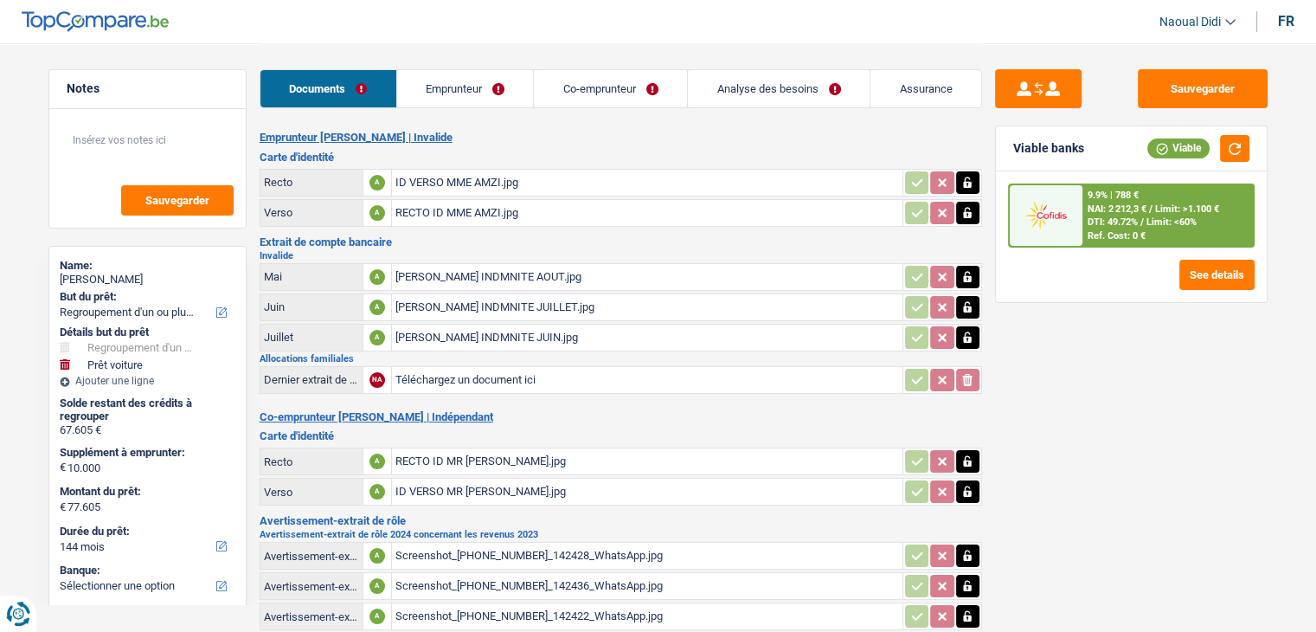
click at [460, 371] on input "Téléchargez un document ici" at bounding box center [648, 380] width 504 height 26
type input "C:\fakepath\ymail-tmp-5025960445121241186.jpg"
click at [1205, 100] on button "Sauvegarder" at bounding box center [1203, 88] width 130 height 39
click at [441, 88] on link "Emprunteur" at bounding box center [465, 88] width 137 height 37
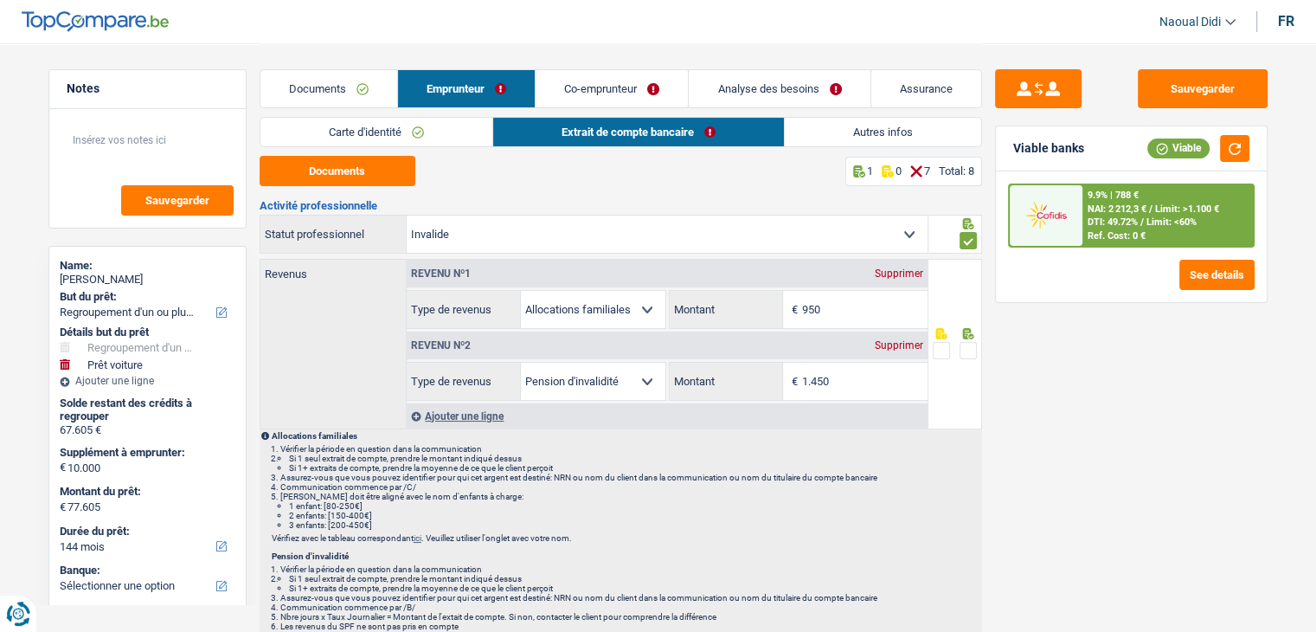
click at [345, 135] on link "Carte d'identité" at bounding box center [377, 132] width 232 height 29
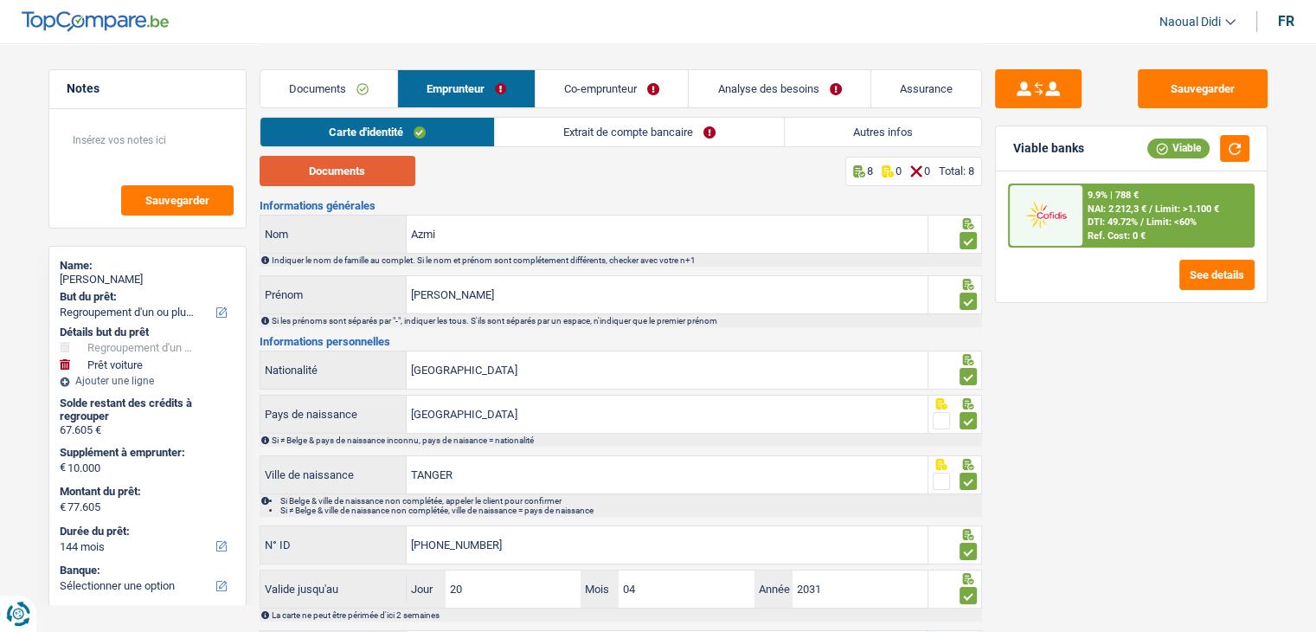
click at [343, 174] on button "Documents" at bounding box center [338, 171] width 156 height 30
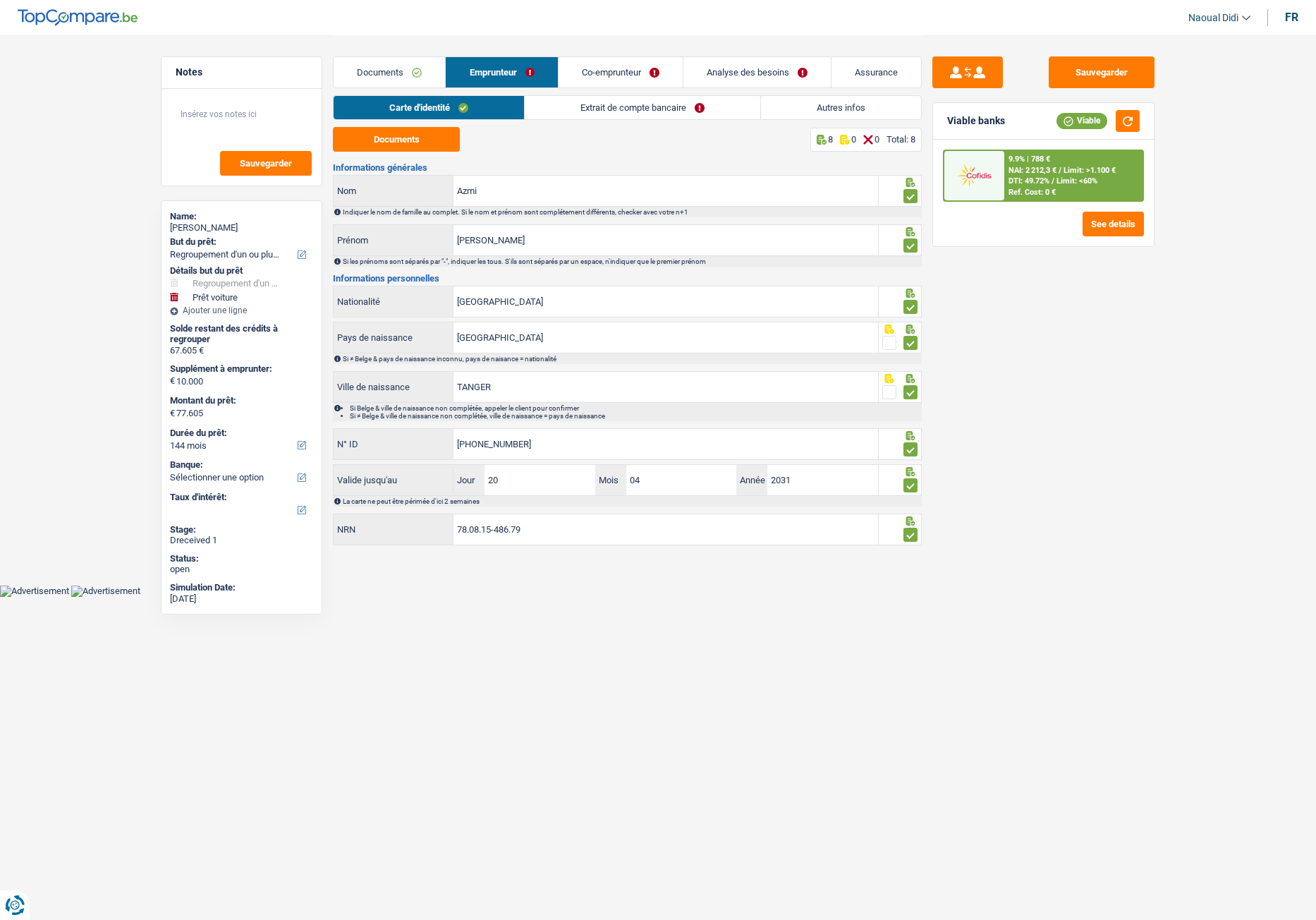
click at [617, 108] on link "Extrait de compte bancaire" at bounding box center [642, 108] width 235 height 24
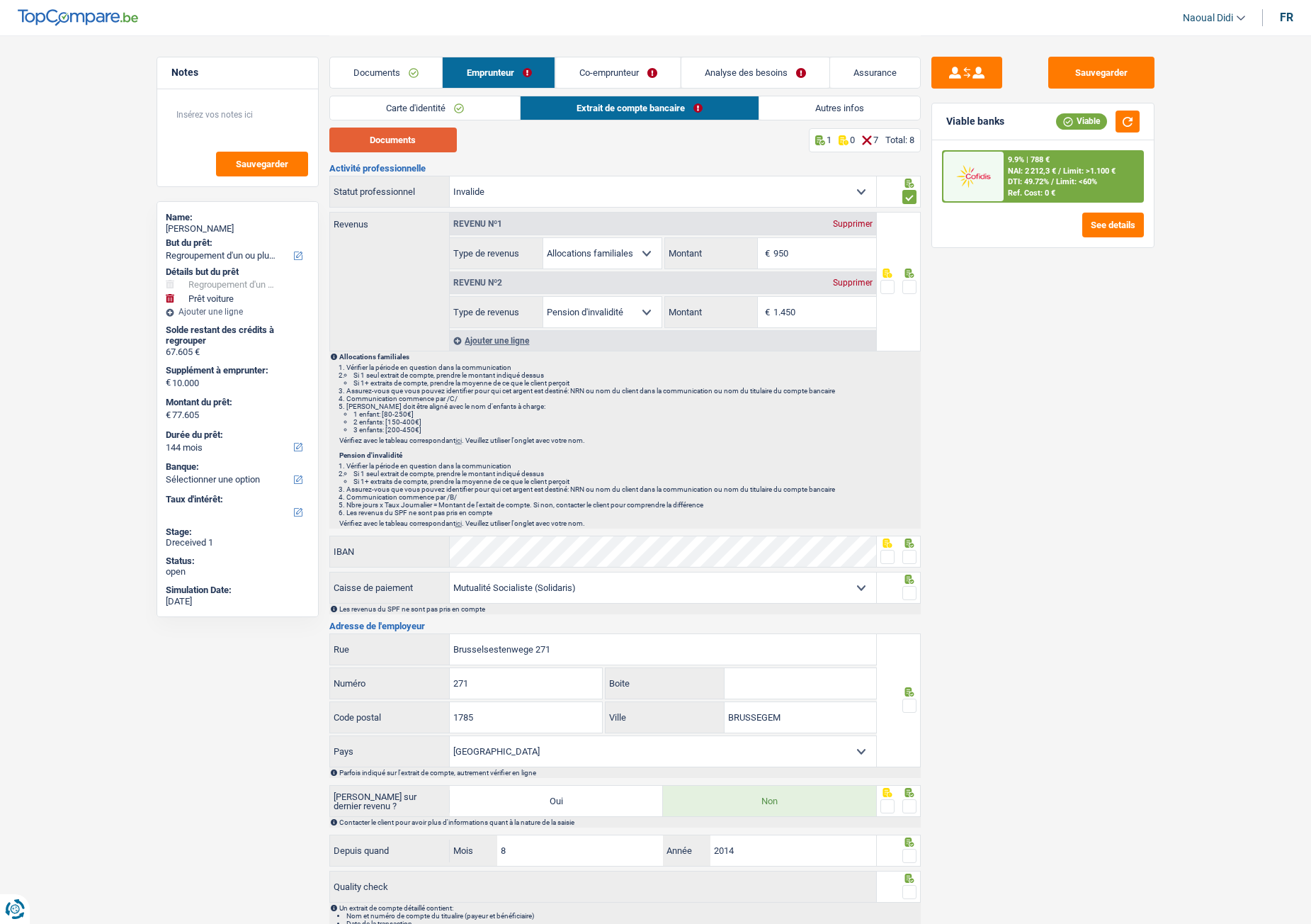
click at [406, 138] on button "Documents" at bounding box center [393, 140] width 128 height 25
click at [807, 253] on input "950" at bounding box center [825, 253] width 103 height 30
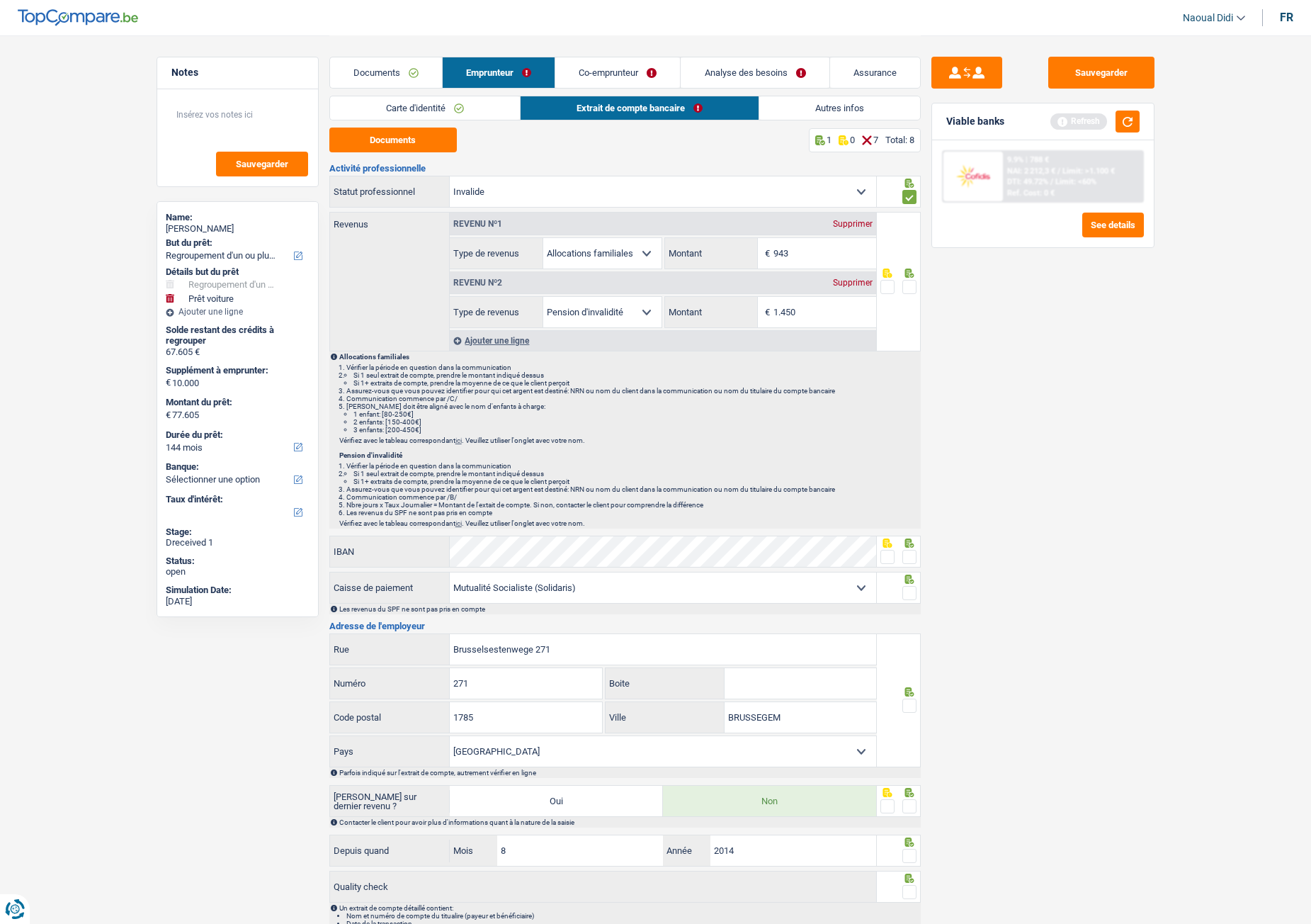
type input "943"
click at [1043, 413] on div "Sauvegarder Viable banks Refresh 9.9% | 788 € NAI: 2 212,3 € / Limit: >1.100 € …" at bounding box center [1043, 479] width 245 height 845
click at [843, 305] on input "1.450" at bounding box center [825, 312] width 103 height 30
type input "1.404"
click at [911, 286] on span at bounding box center [909, 286] width 14 height 14
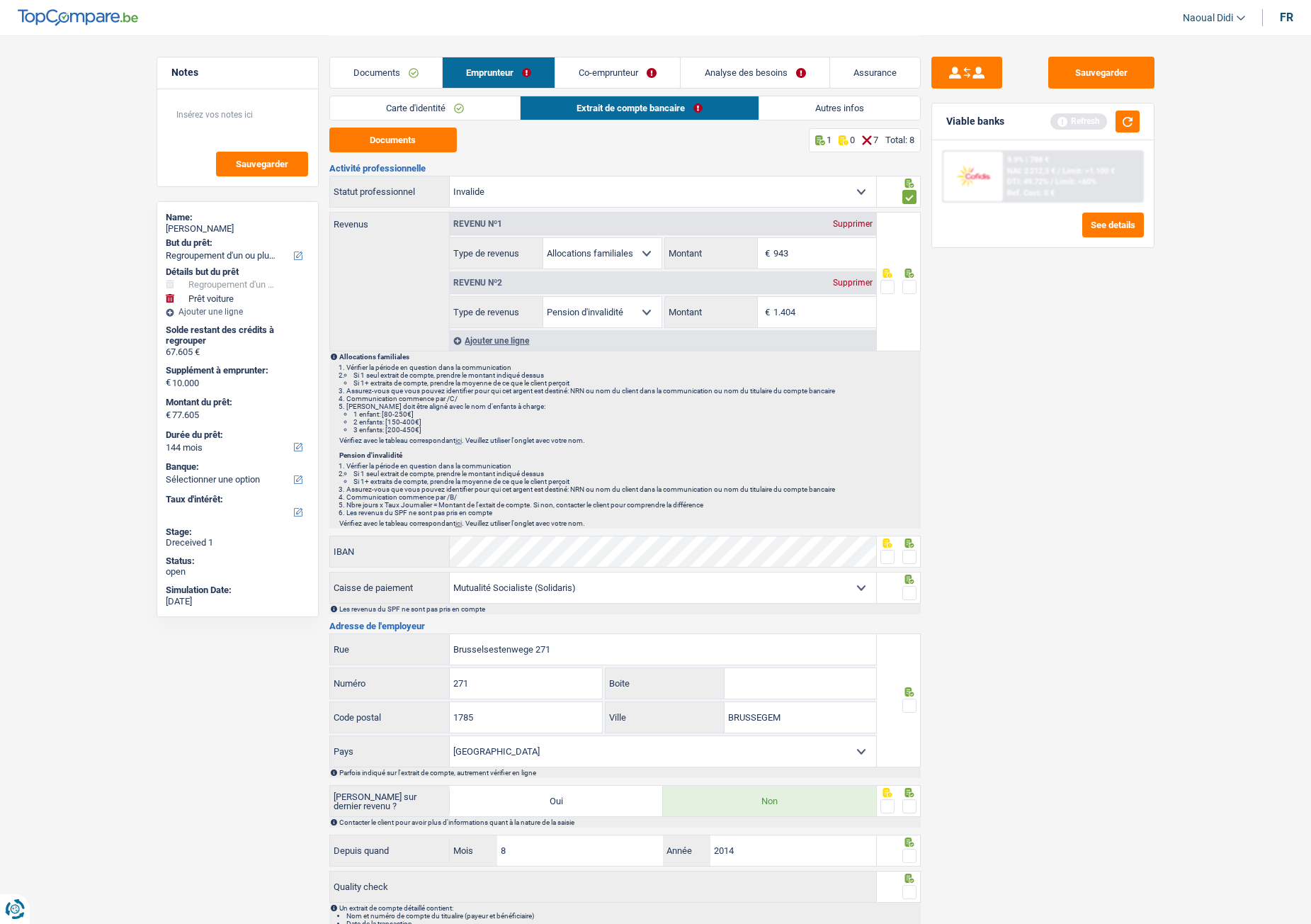
click at [0, 0] on input "radio" at bounding box center [0, 0] width 0 height 0
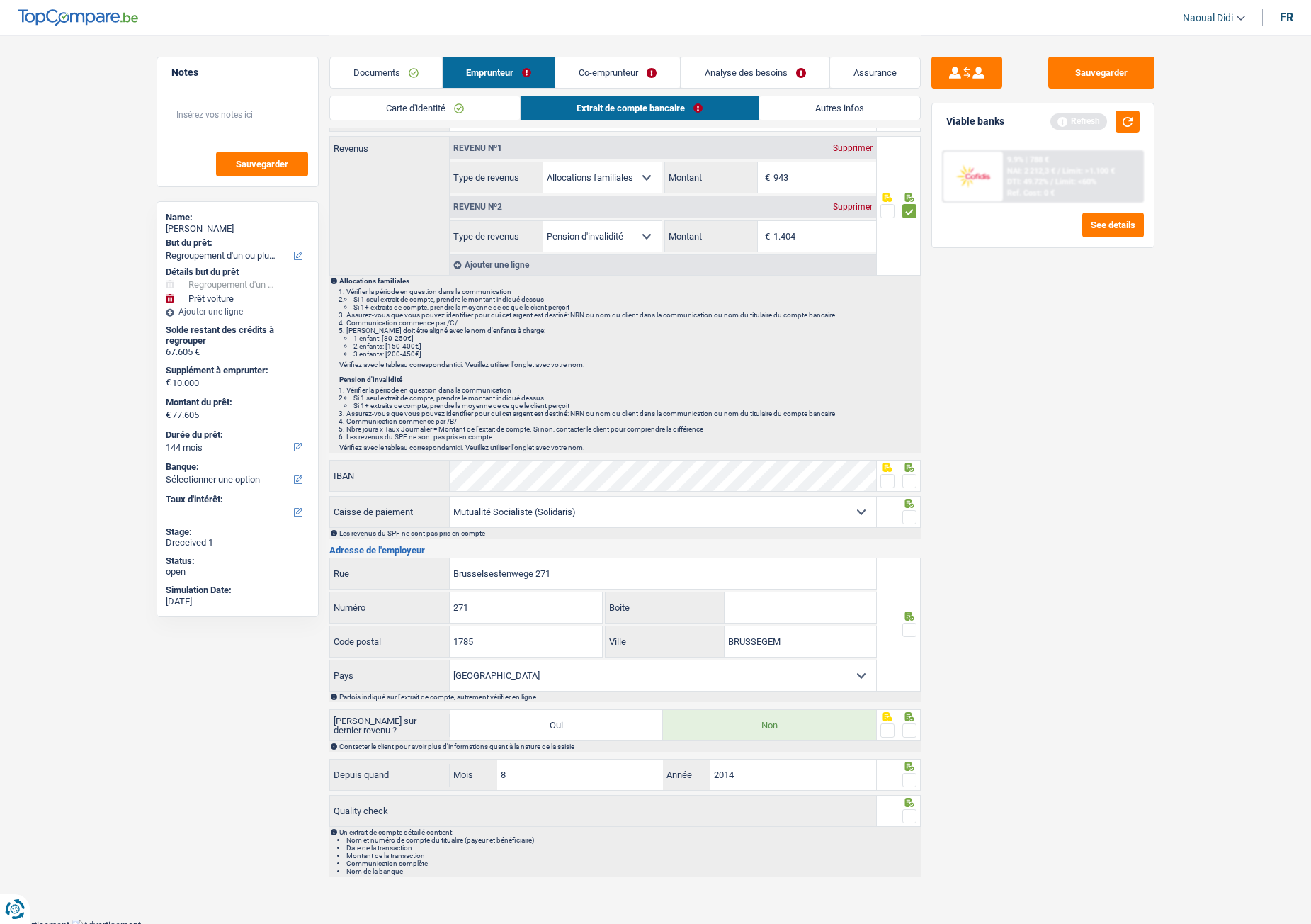
scroll to position [82, 0]
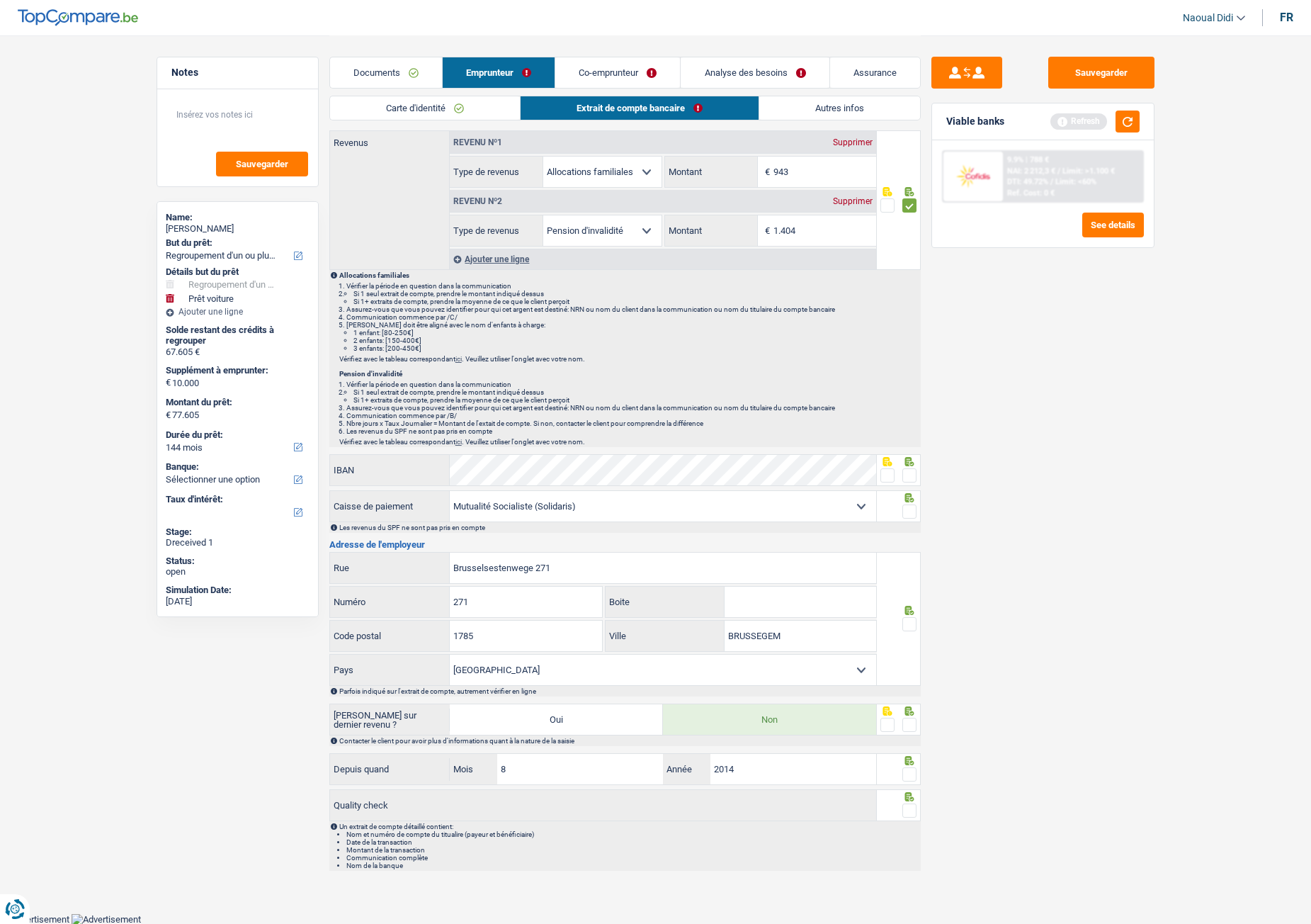
click at [908, 477] on span at bounding box center [909, 475] width 14 height 14
click at [0, 0] on input "radio" at bounding box center [0, 0] width 0 height 0
click at [908, 514] on span at bounding box center [909, 511] width 14 height 14
click at [0, 0] on input "radio" at bounding box center [0, 0] width 0 height 0
click at [913, 516] on span at bounding box center [909, 624] width 14 height 14
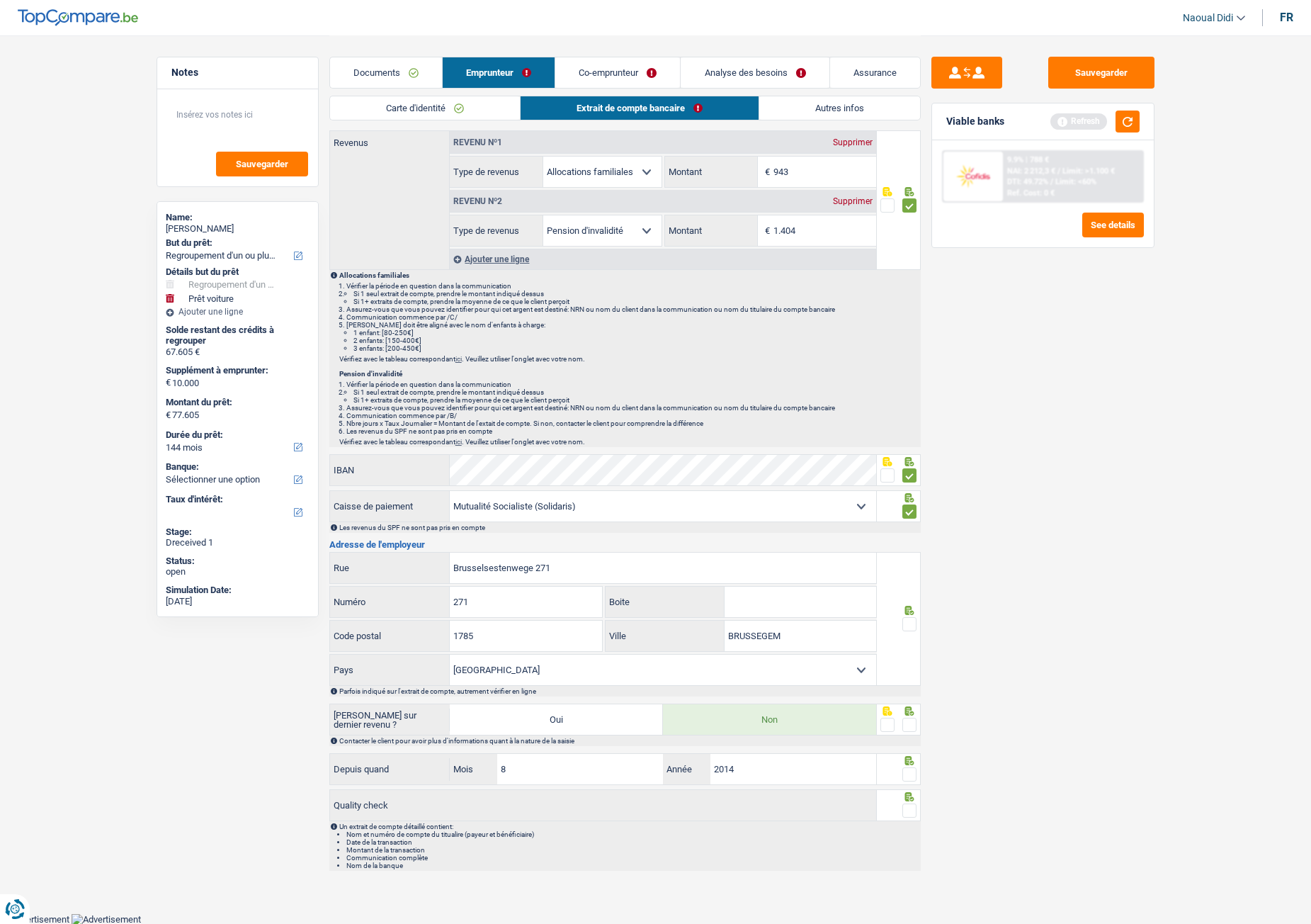
click at [0, 0] on input "radio" at bounding box center [0, 0] width 0 height 0
click at [623, 516] on input "Brusselsestenwege 271" at bounding box center [663, 567] width 426 height 30
type input "Brusselsestenwege"
click at [911, 516] on span at bounding box center [909, 724] width 14 height 14
click at [0, 0] on input "radio" at bounding box center [0, 0] width 0 height 0
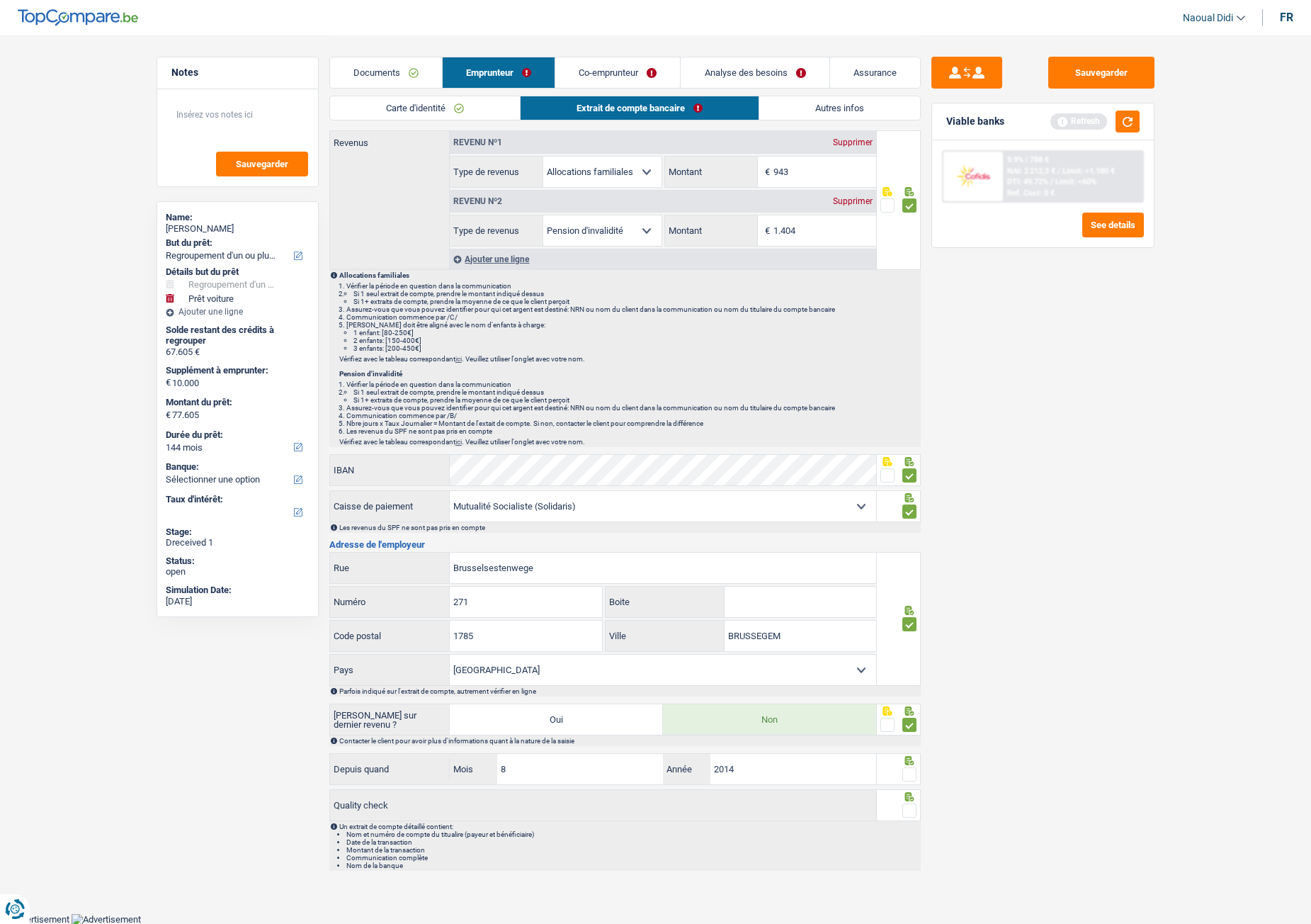
click at [907, 516] on span at bounding box center [909, 773] width 14 height 14
click at [0, 0] on input "radio" at bounding box center [0, 0] width 0 height 0
click at [910, 516] on span at bounding box center [909, 810] width 14 height 14
click at [0, 0] on input "radio" at bounding box center [0, 0] width 0 height 0
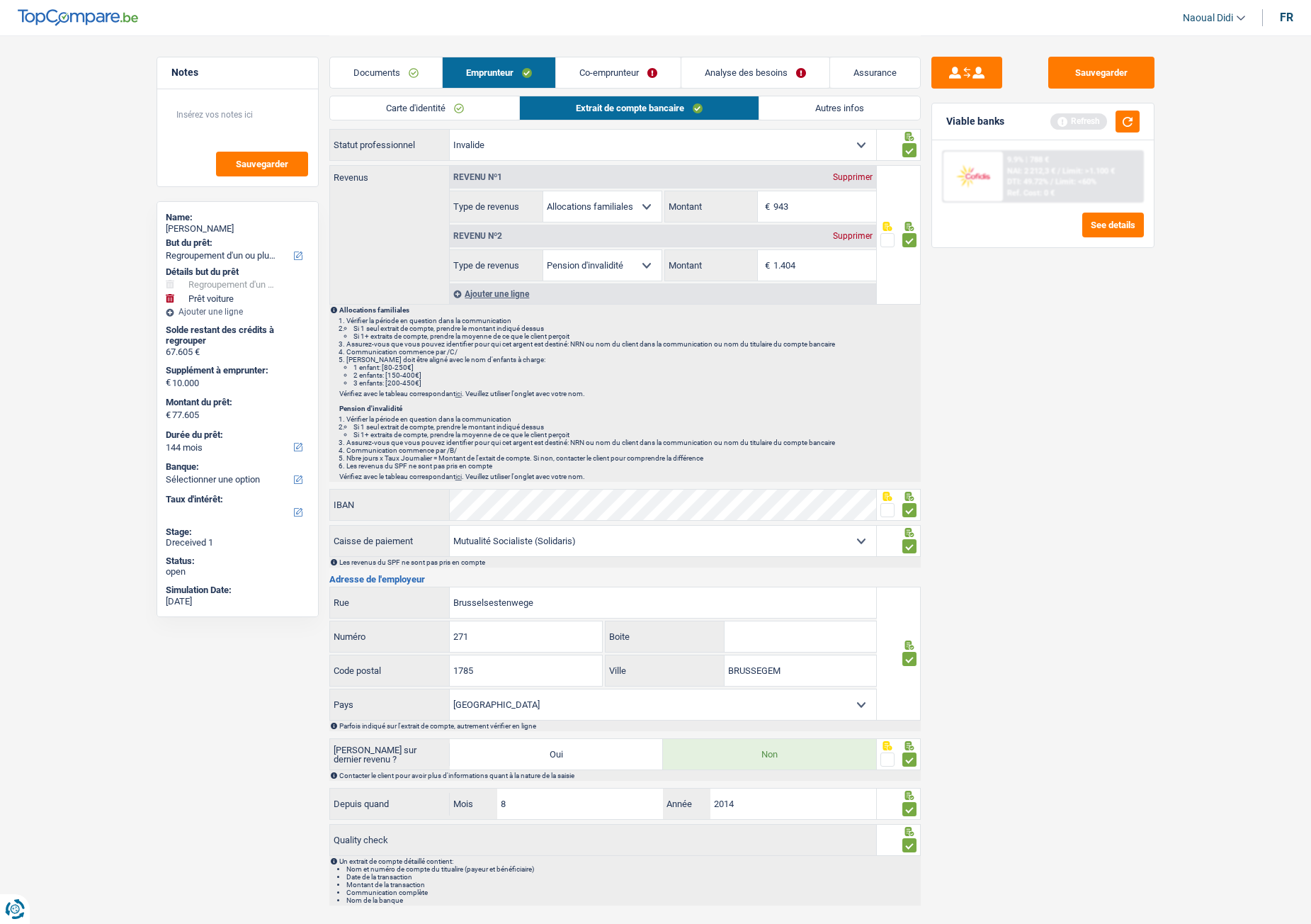
scroll to position [0, 0]
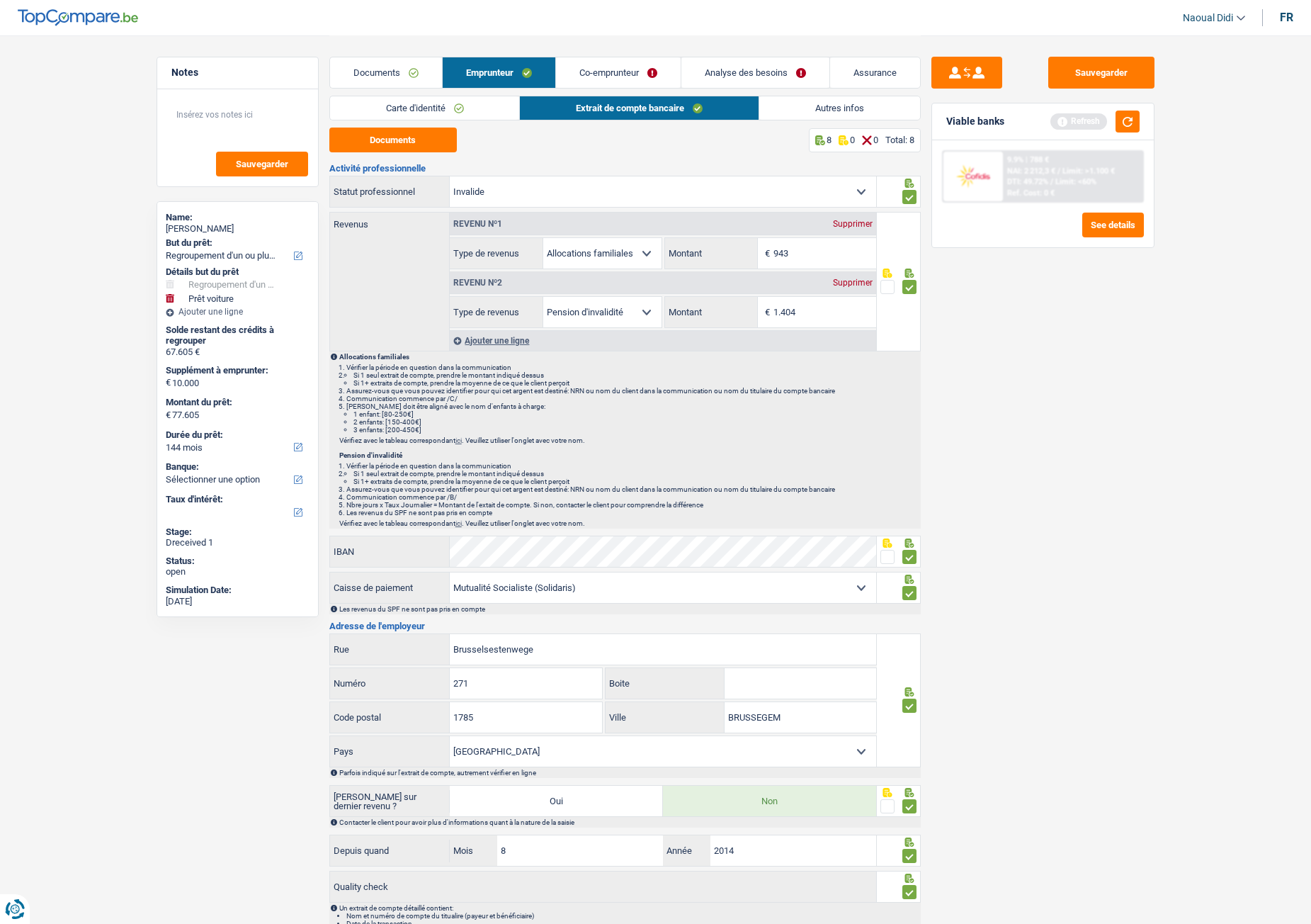
click at [614, 70] on link "Co-emprunteur" at bounding box center [618, 72] width 124 height 30
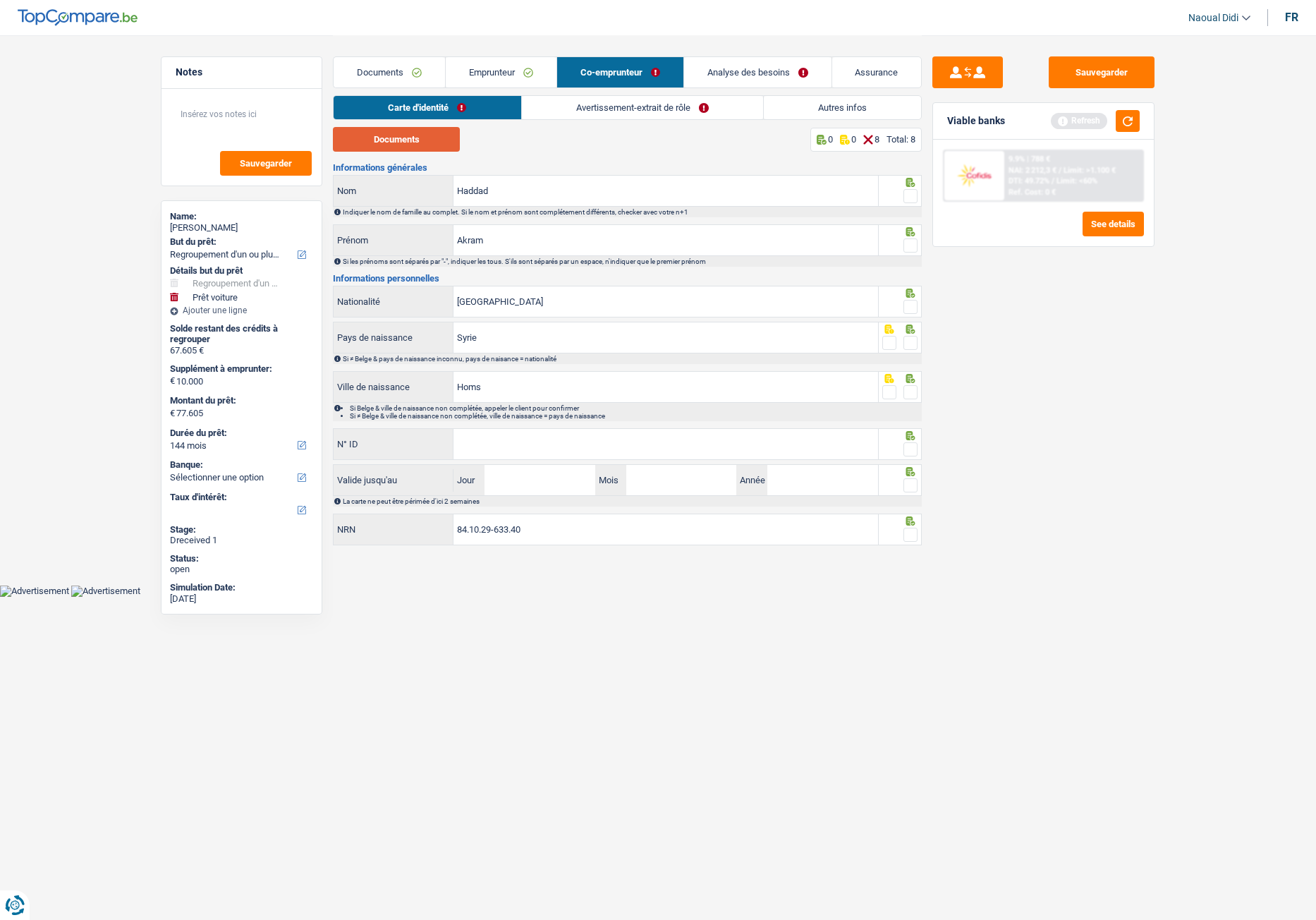
click at [413, 144] on button "Documents" at bounding box center [397, 139] width 127 height 24
click at [914, 342] on span at bounding box center [910, 342] width 14 height 14
click at [0, 0] on input "radio" at bounding box center [0, 0] width 0 height 0
click at [907, 317] on div at bounding box center [900, 302] width 44 height 32
click at [907, 313] on span at bounding box center [910, 306] width 14 height 14
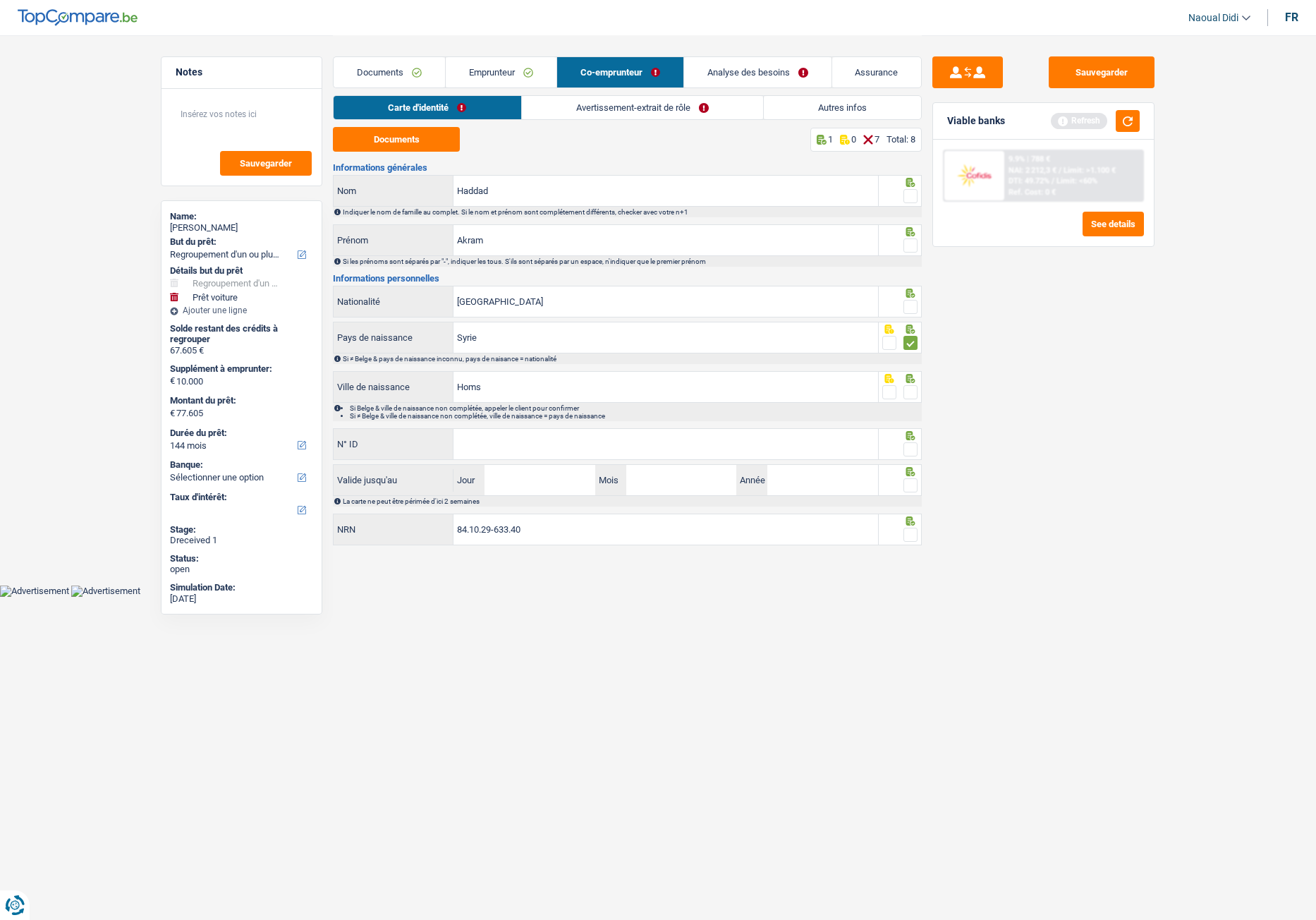
click at [0, 0] on input "radio" at bounding box center [0, 0] width 0 height 0
click at [914, 244] on span at bounding box center [910, 245] width 14 height 14
click at [0, 0] on input "radio" at bounding box center [0, 0] width 0 height 0
click at [911, 193] on span at bounding box center [910, 196] width 14 height 14
click at [0, 0] on input "radio" at bounding box center [0, 0] width 0 height 0
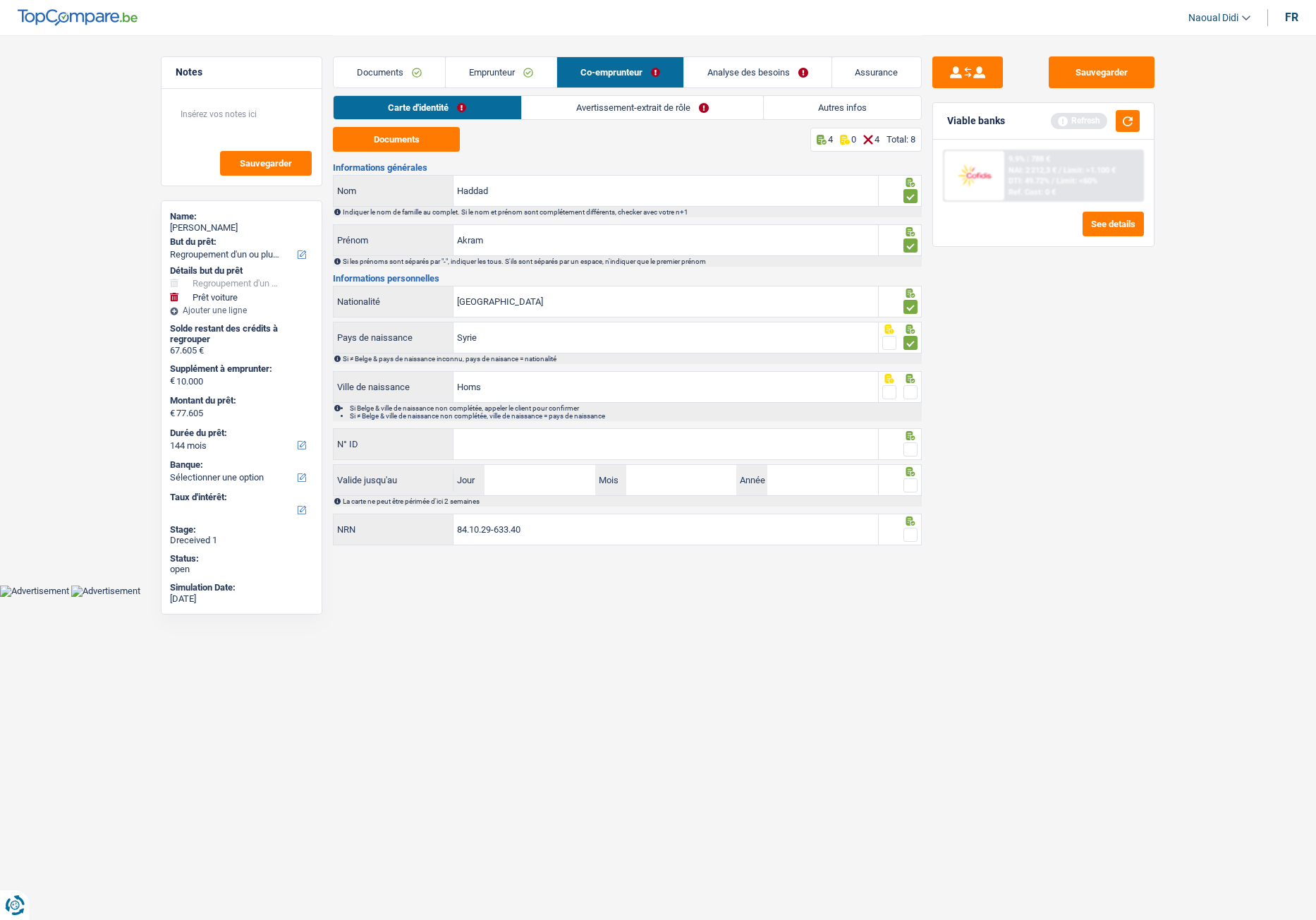
click at [911, 391] on span at bounding box center [910, 392] width 14 height 14
click at [0, 0] on input "radio" at bounding box center [0, 0] width 0 height 0
click at [491, 444] on input "N° ID" at bounding box center [666, 443] width 425 height 30
type input "592-9230958-34"
drag, startPoint x: 910, startPoint y: 450, endPoint x: 816, endPoint y: 475, distance: 97.3
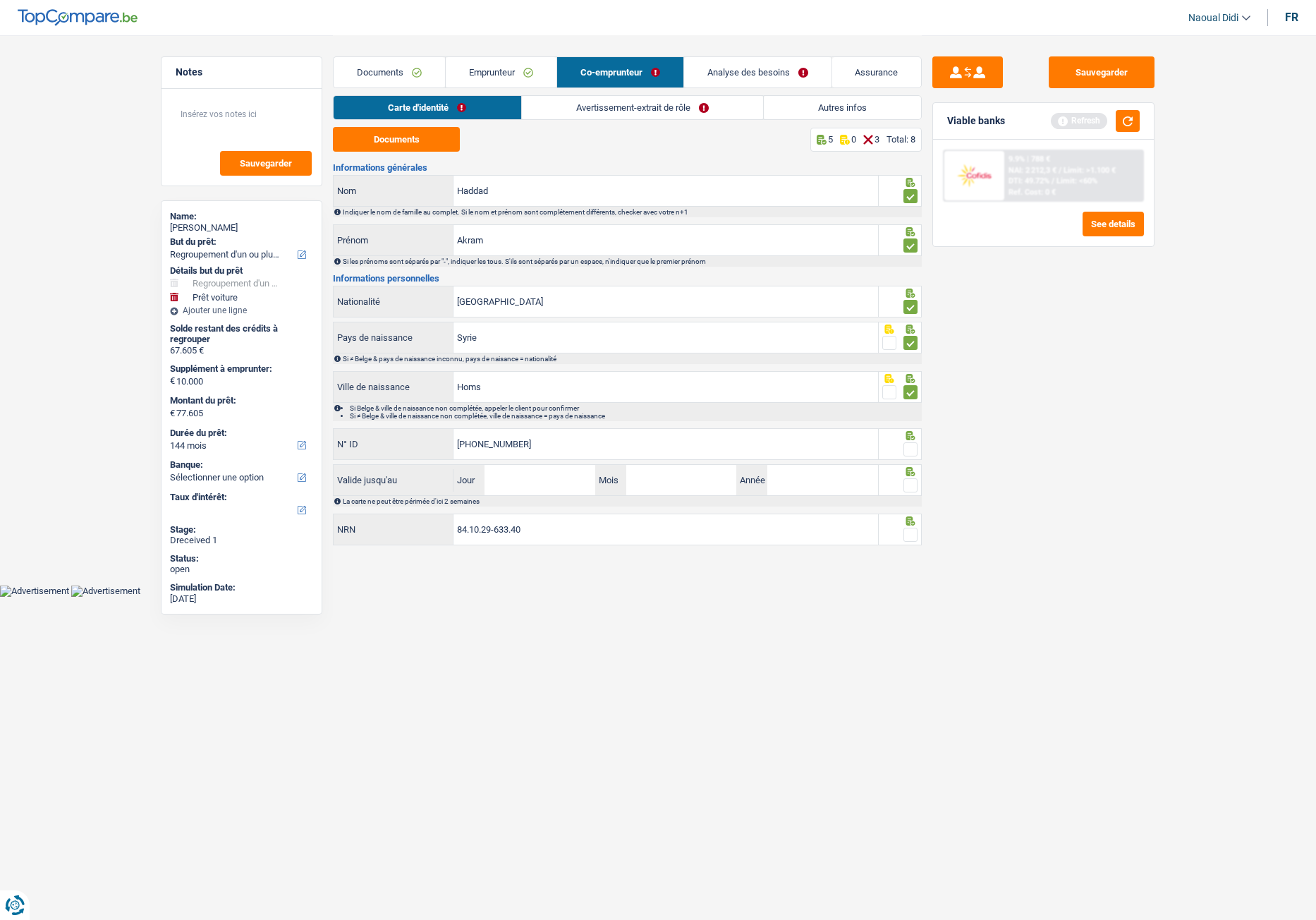
click at [910, 450] on span at bounding box center [910, 449] width 14 height 14
click at [0, 0] on input "radio" at bounding box center [0, 0] width 0 height 0
click at [530, 480] on input "Jour" at bounding box center [539, 479] width 110 height 30
type input "22"
type input "02"
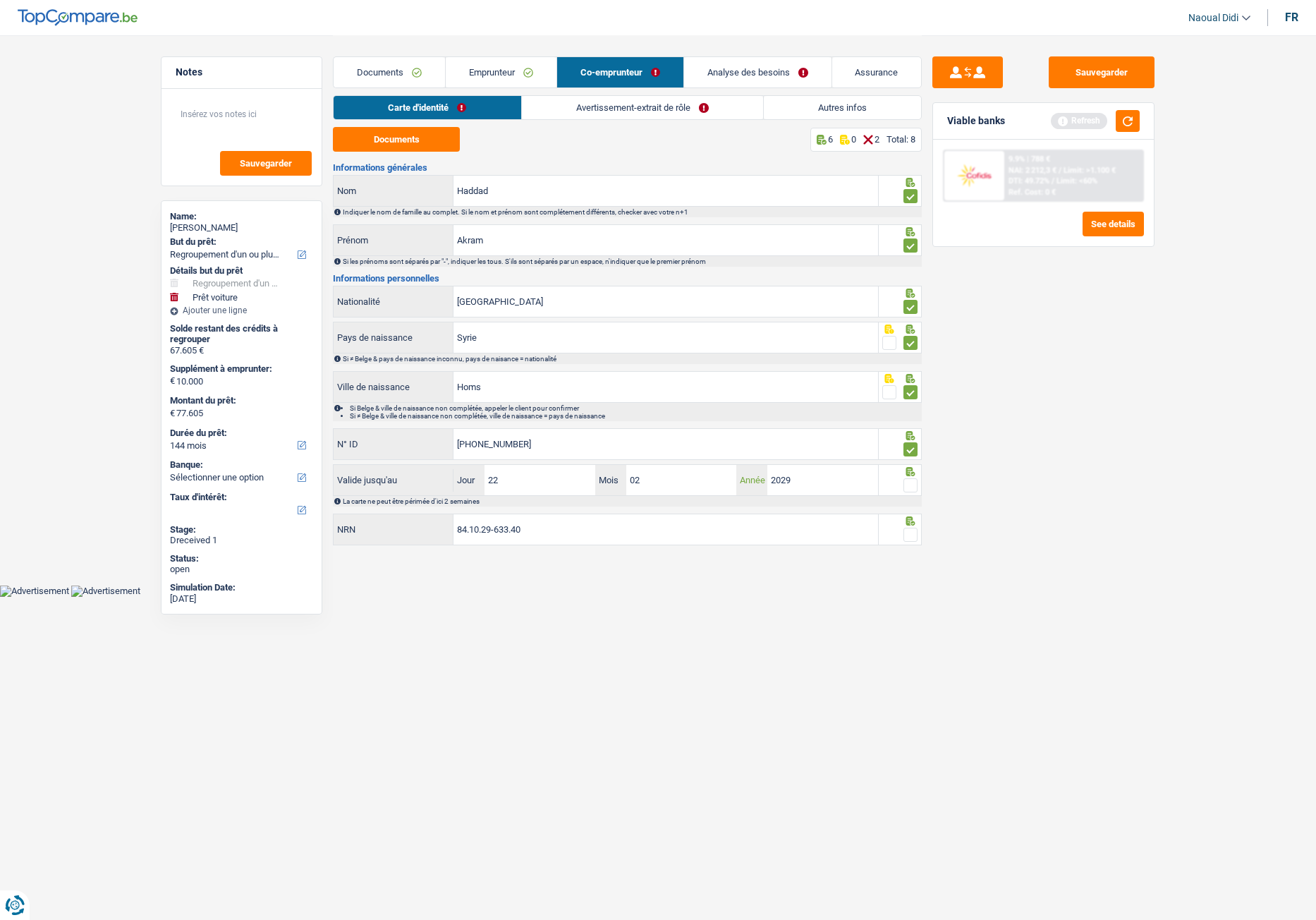
type input "2029"
click at [913, 486] on span at bounding box center [910, 485] width 14 height 14
click at [0, 0] on input "radio" at bounding box center [0, 0] width 0 height 0
click at [911, 514] on span at bounding box center [910, 534] width 14 height 14
click at [0, 0] on input "radio" at bounding box center [0, 0] width 0 height 0
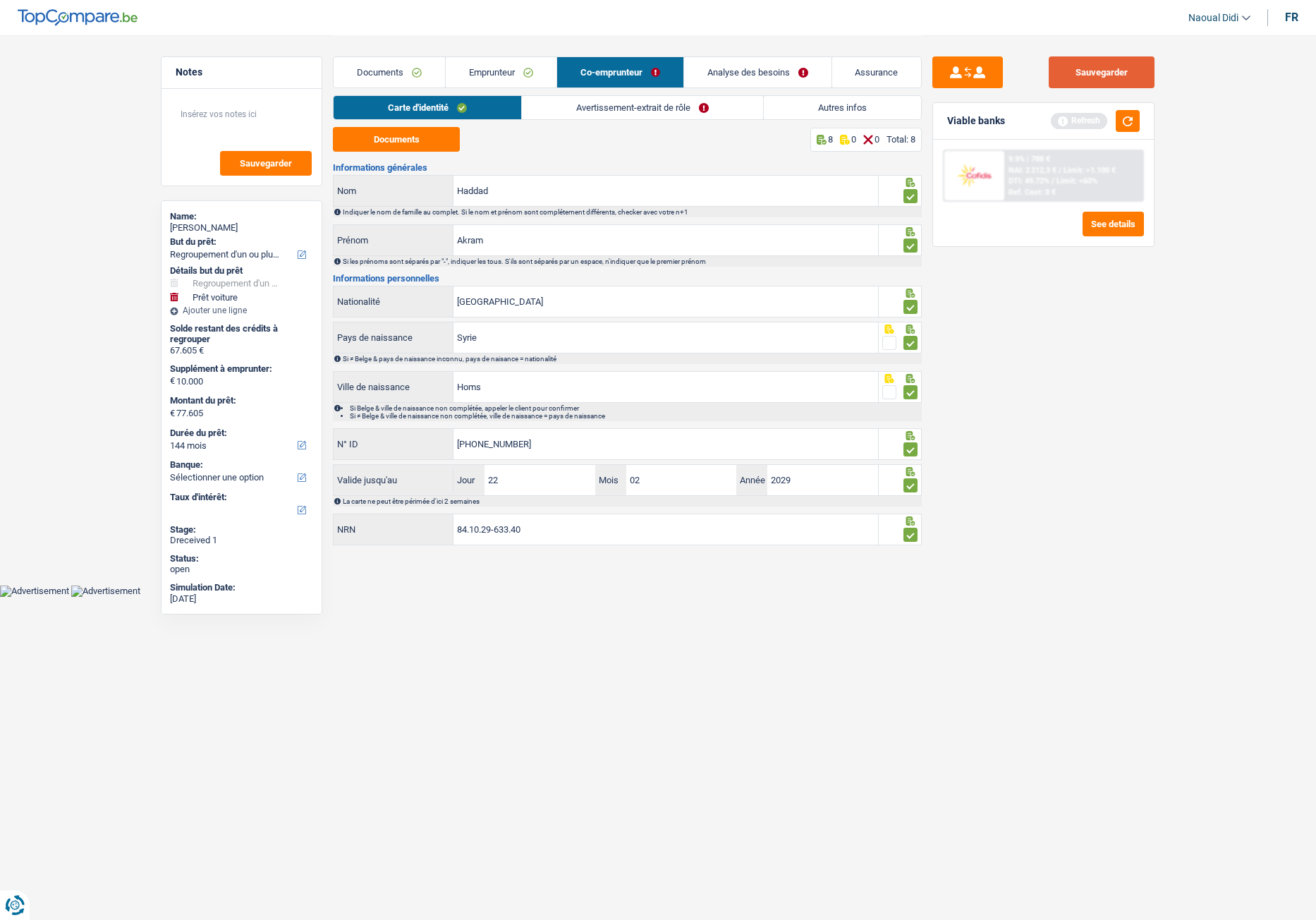
click at [1072, 76] on button "Sauvegarder" at bounding box center [1102, 72] width 106 height 32
click at [669, 111] on link "Avertissement-extrait de rôle" at bounding box center [642, 108] width 241 height 24
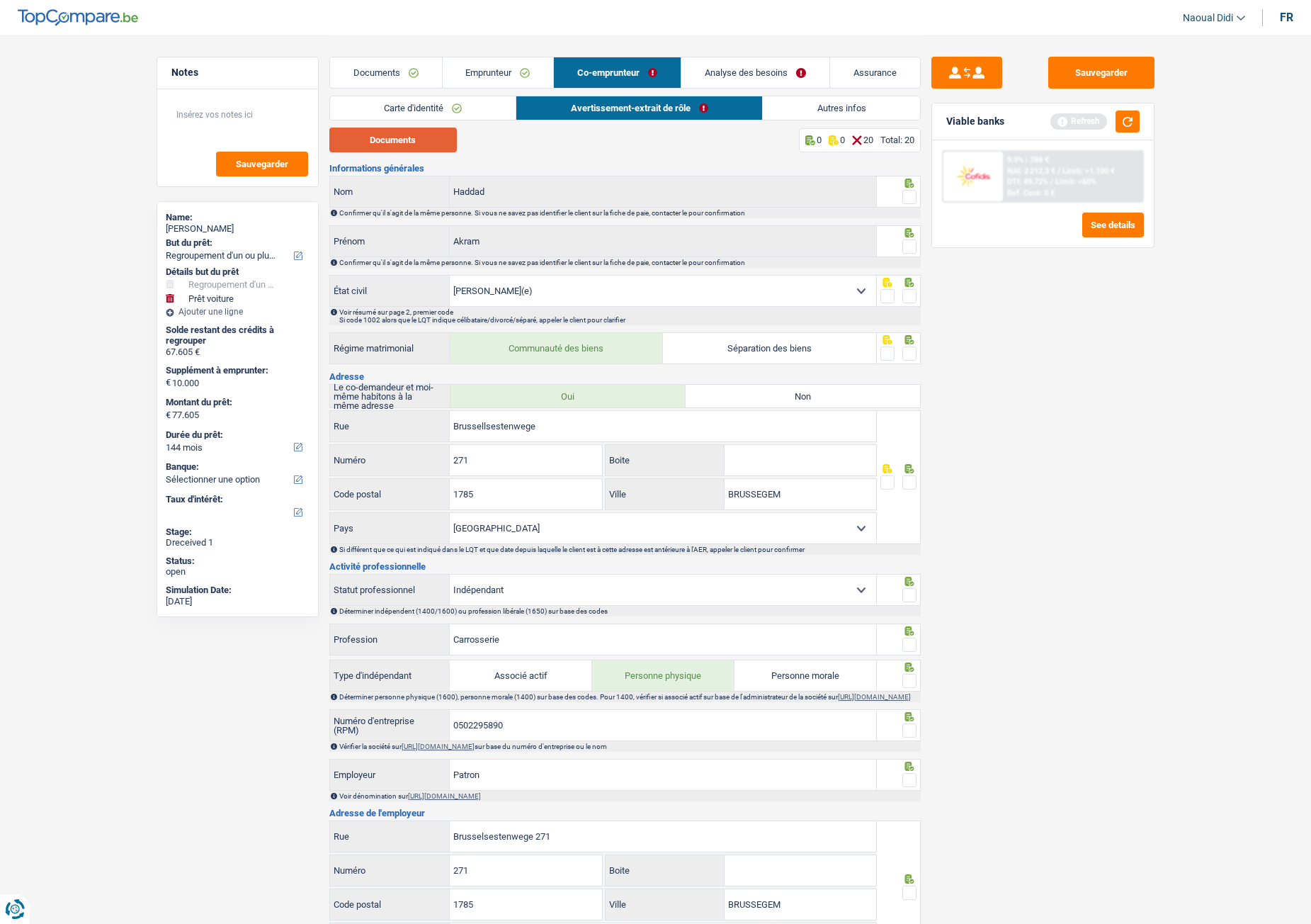
click at [387, 137] on button "Documents" at bounding box center [393, 140] width 128 height 25
click at [909, 197] on span at bounding box center [909, 196] width 14 height 14
click at [0, 0] on input "radio" at bounding box center [0, 0] width 0 height 0
click at [913, 248] on span at bounding box center [909, 246] width 14 height 14
click at [0, 0] on input "radio" at bounding box center [0, 0] width 0 height 0
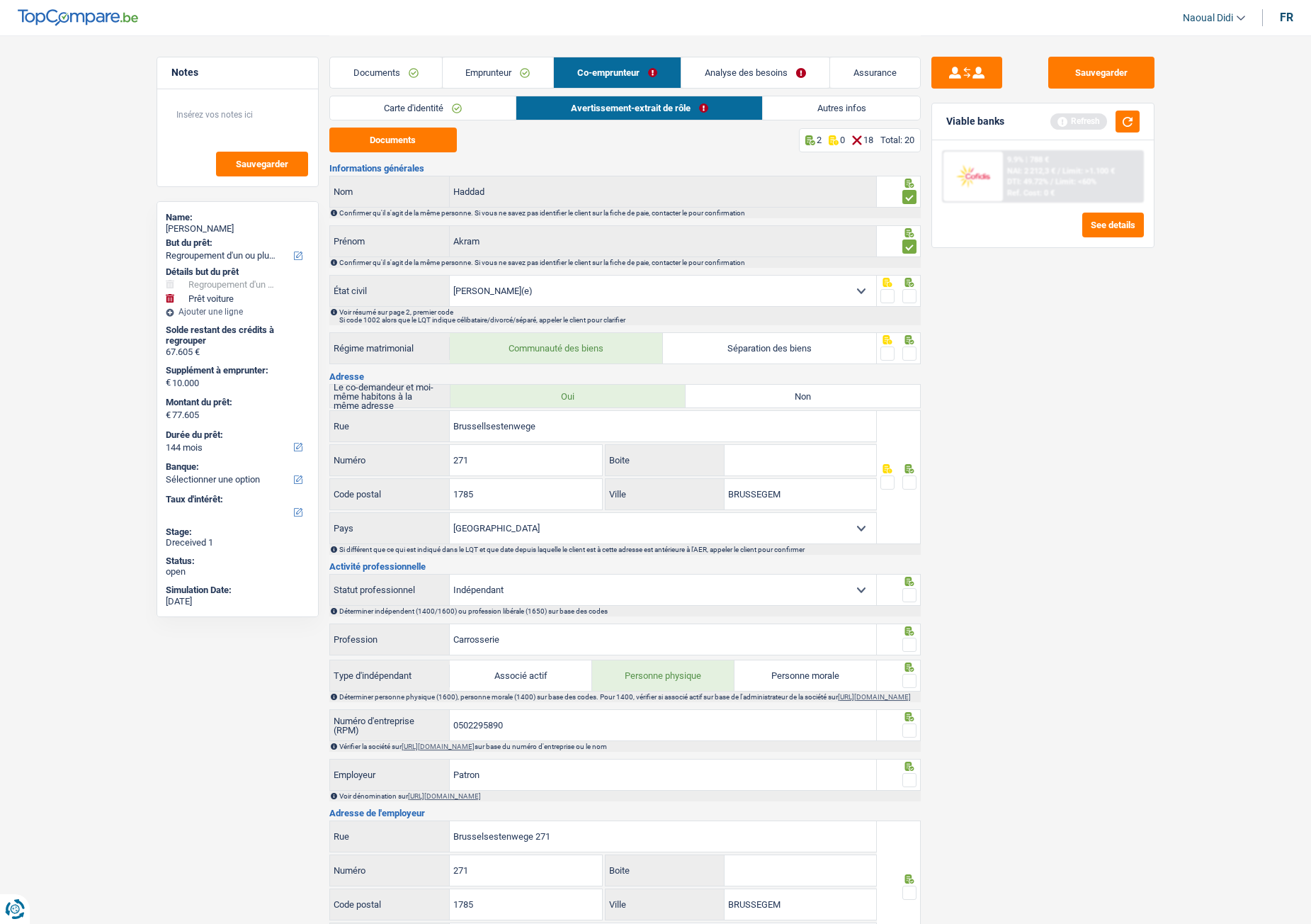
click at [908, 297] on span at bounding box center [909, 295] width 14 height 14
click at [0, 0] on input "radio" at bounding box center [0, 0] width 0 height 0
click at [912, 350] on span at bounding box center [909, 353] width 14 height 14
click at [0, 0] on input "radio" at bounding box center [0, 0] width 0 height 0
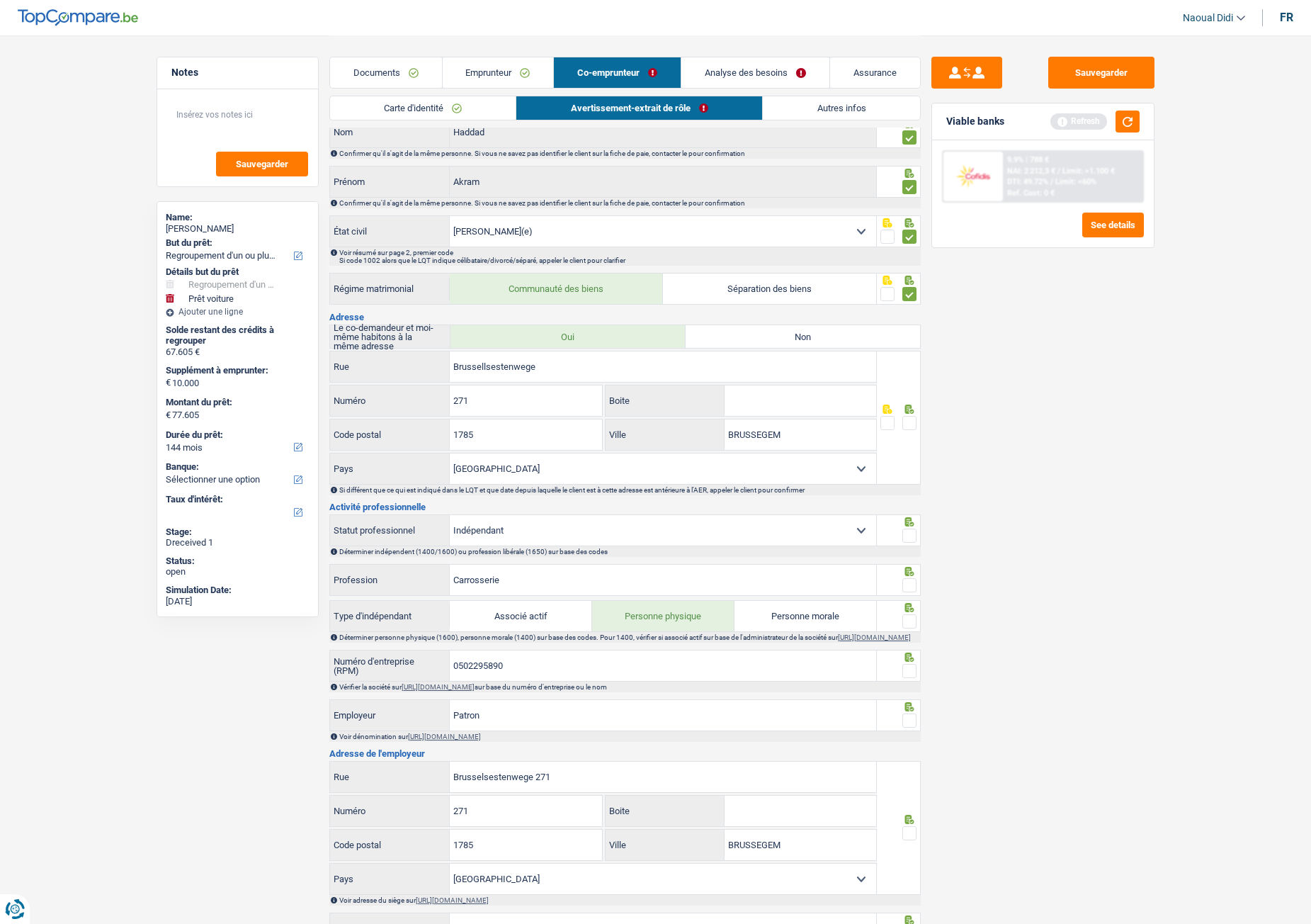
scroll to position [142, 0]
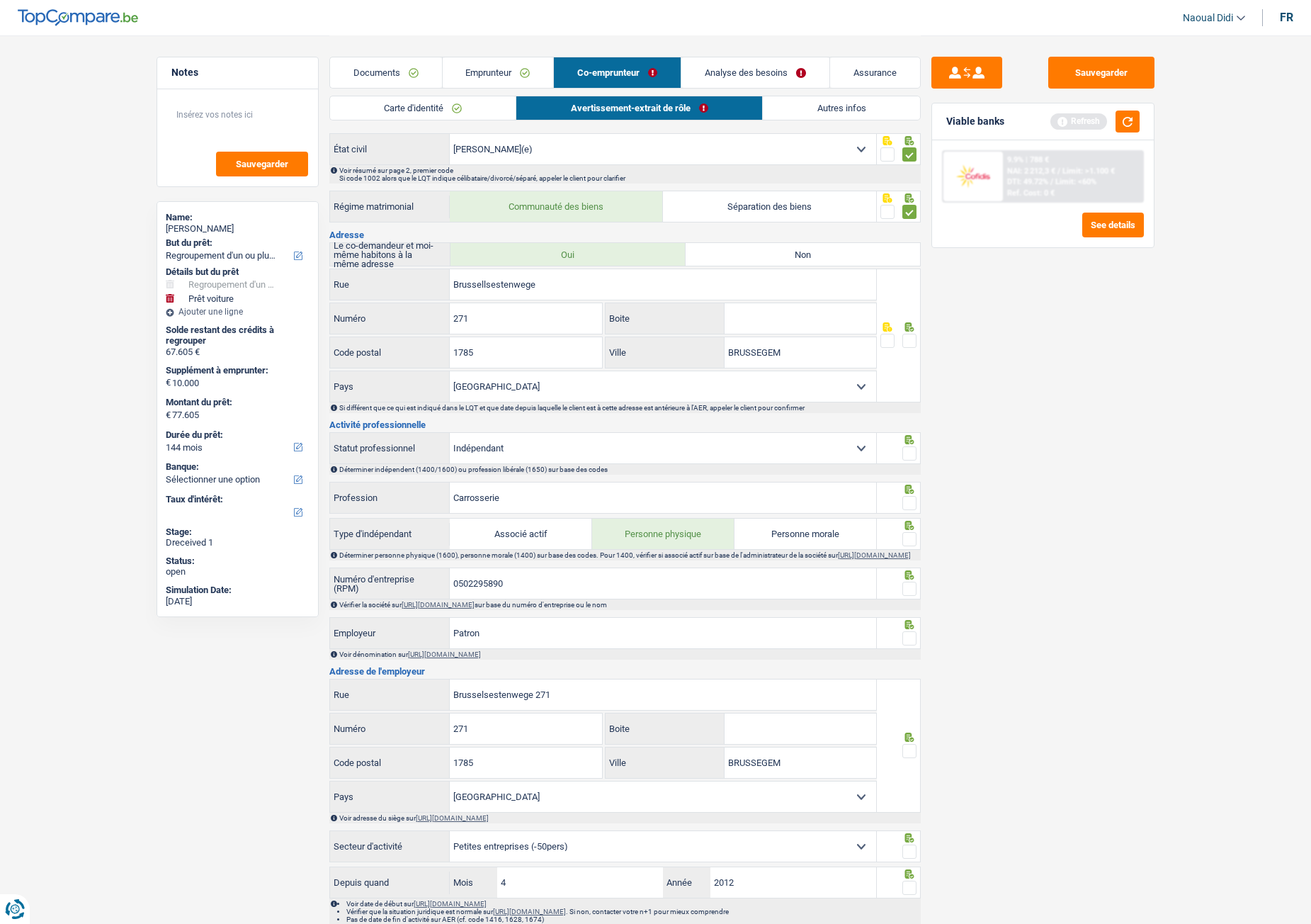
click at [909, 337] on span at bounding box center [909, 340] width 14 height 14
click at [0, 0] on input "radio" at bounding box center [0, 0] width 0 height 0
click at [906, 452] on span at bounding box center [909, 453] width 14 height 14
click at [0, 0] on input "radio" at bounding box center [0, 0] width 0 height 0
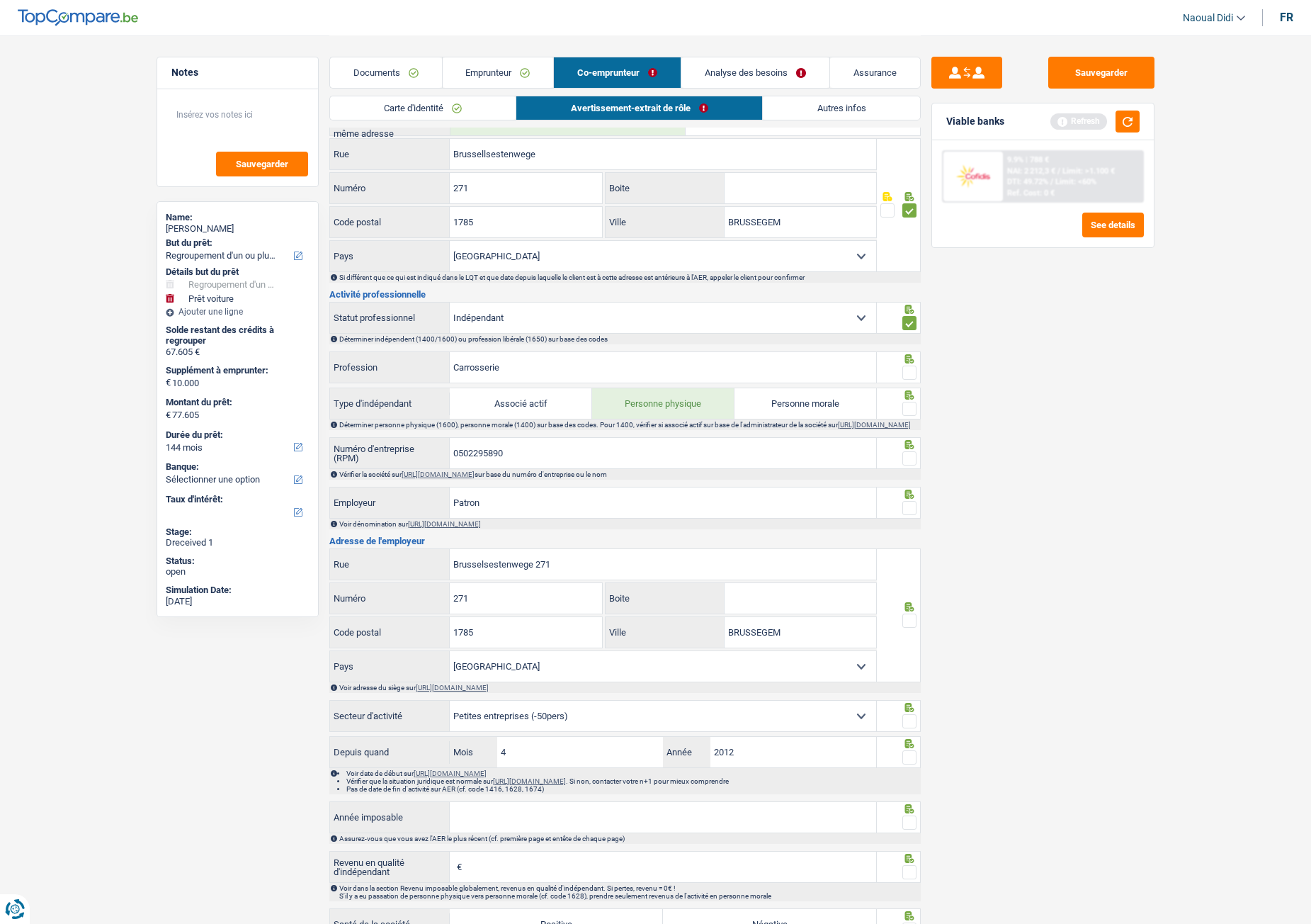
scroll to position [283, 0]
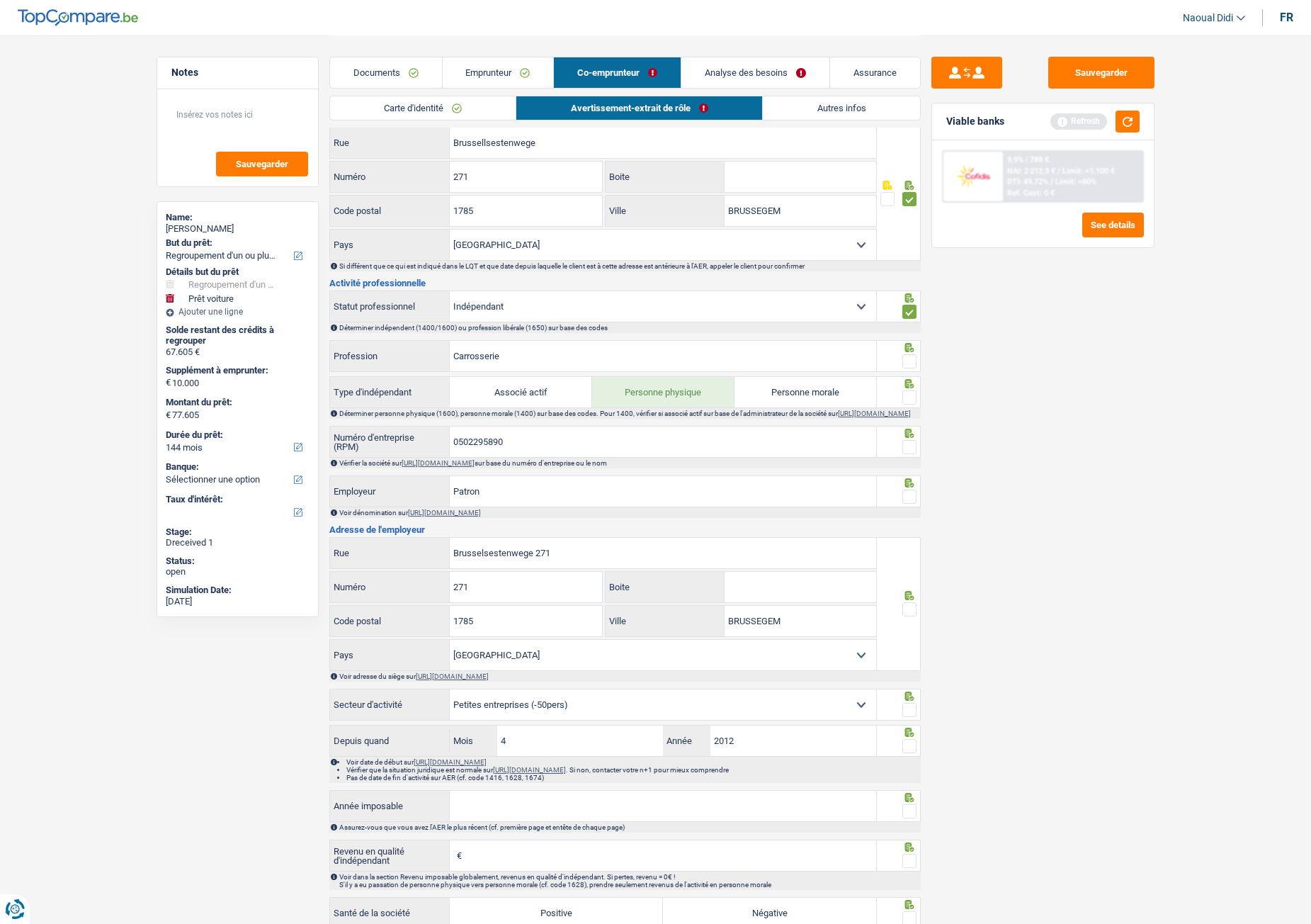
click at [908, 362] on span at bounding box center [909, 361] width 14 height 14
click at [0, 0] on input "radio" at bounding box center [0, 0] width 0 height 0
click at [908, 401] on span at bounding box center [909, 397] width 14 height 14
click at [0, 0] on input "radio" at bounding box center [0, 0] width 0 height 0
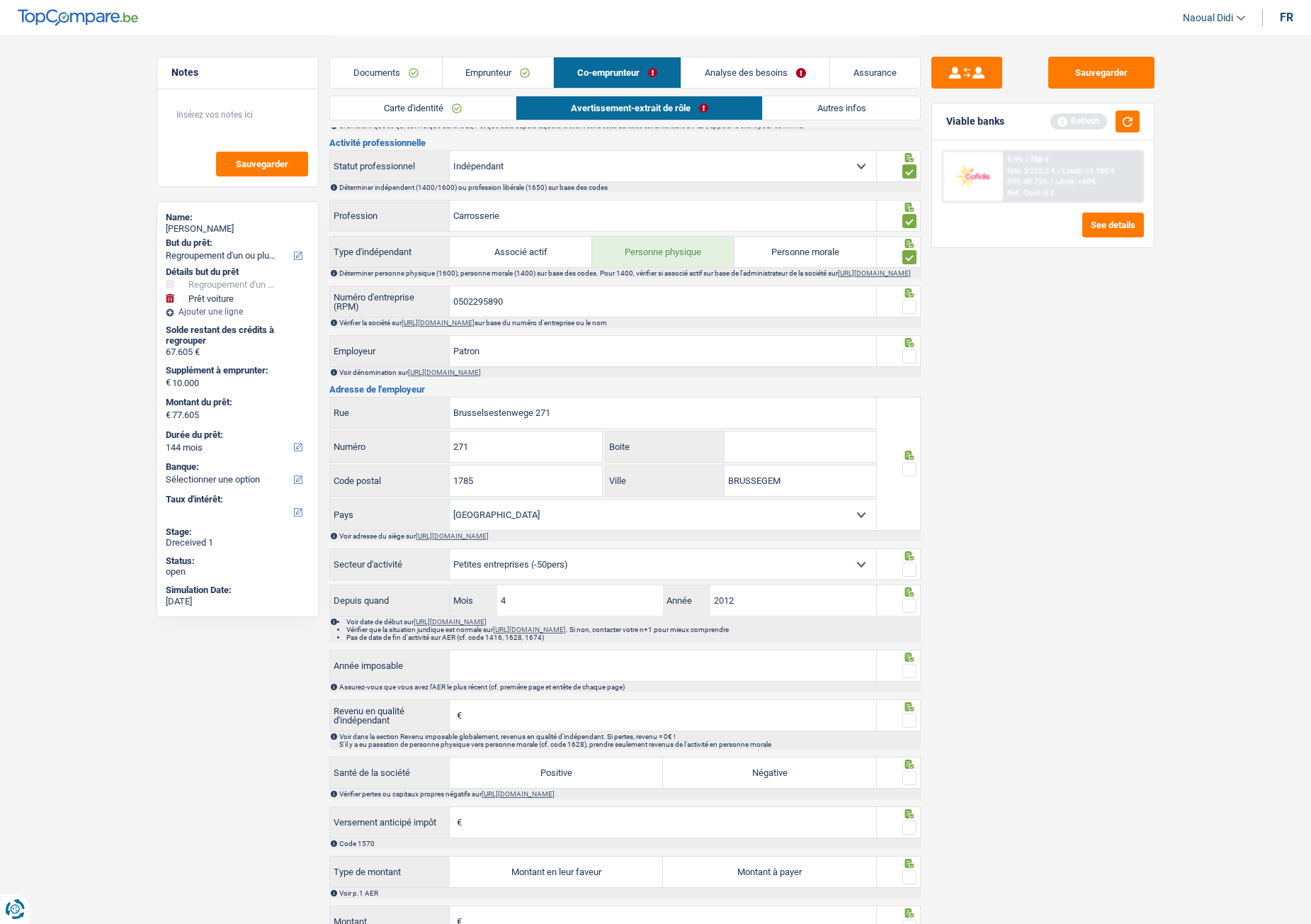
scroll to position [425, 0]
click at [475, 325] on link "https://kbopub.economie.fgov.be/kbopub/zoeknummerform.html" at bounding box center [438, 322] width 73 height 8
drag, startPoint x: 540, startPoint y: 310, endPoint x: 430, endPoint y: 300, distance: 110.5
click at [430, 300] on div "0502295890 Numéro d'entreprise (RPM)" at bounding box center [603, 300] width 547 height 30
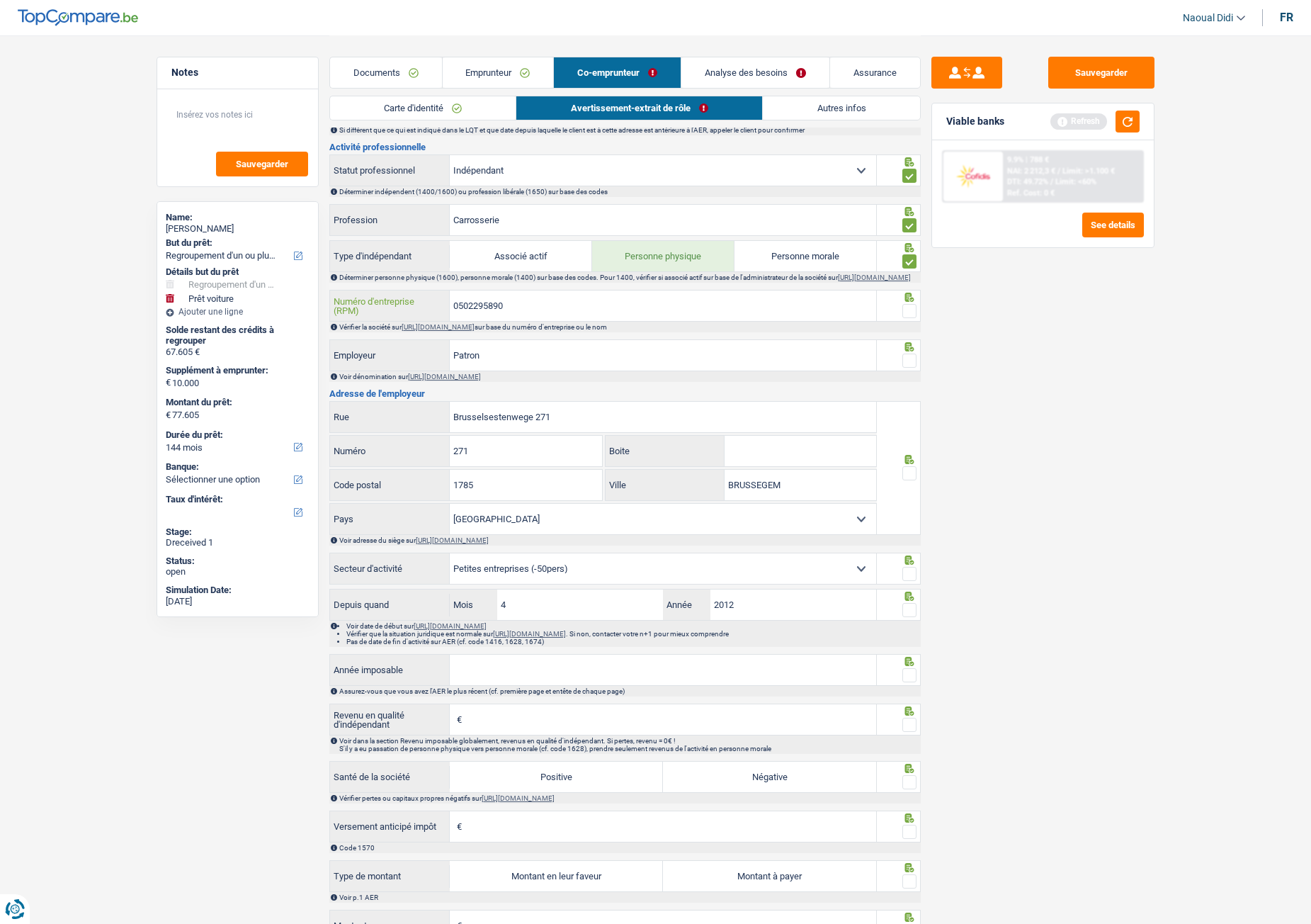
scroll to position [394, 0]
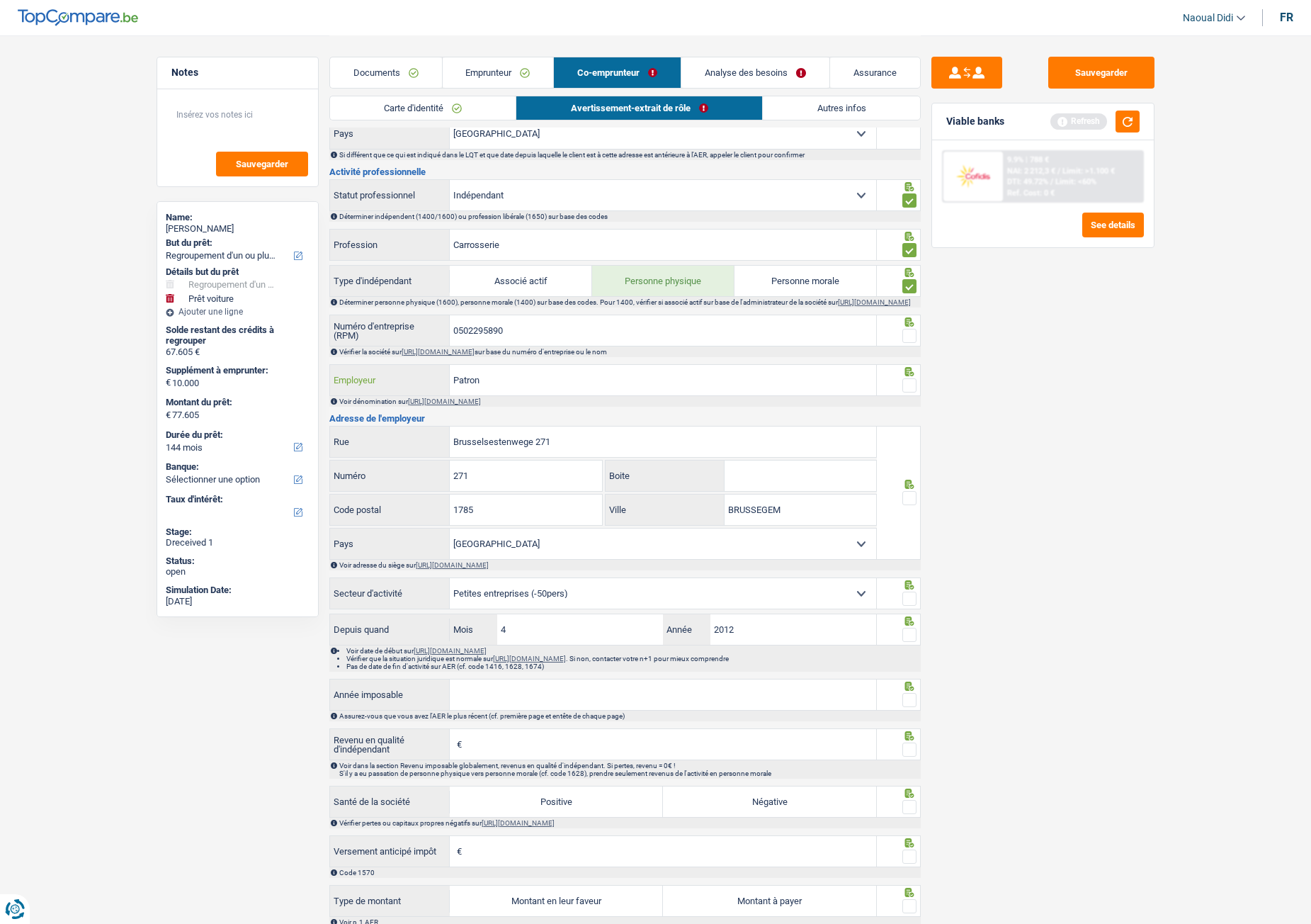
click at [499, 390] on input "Patron" at bounding box center [663, 380] width 426 height 30
drag, startPoint x: 508, startPoint y: 389, endPoint x: 435, endPoint y: 384, distance: 73.2
click at [435, 384] on div "Patron Employeur" at bounding box center [603, 380] width 547 height 30
paste input "LHW CARS"
type input "LHW CARS"
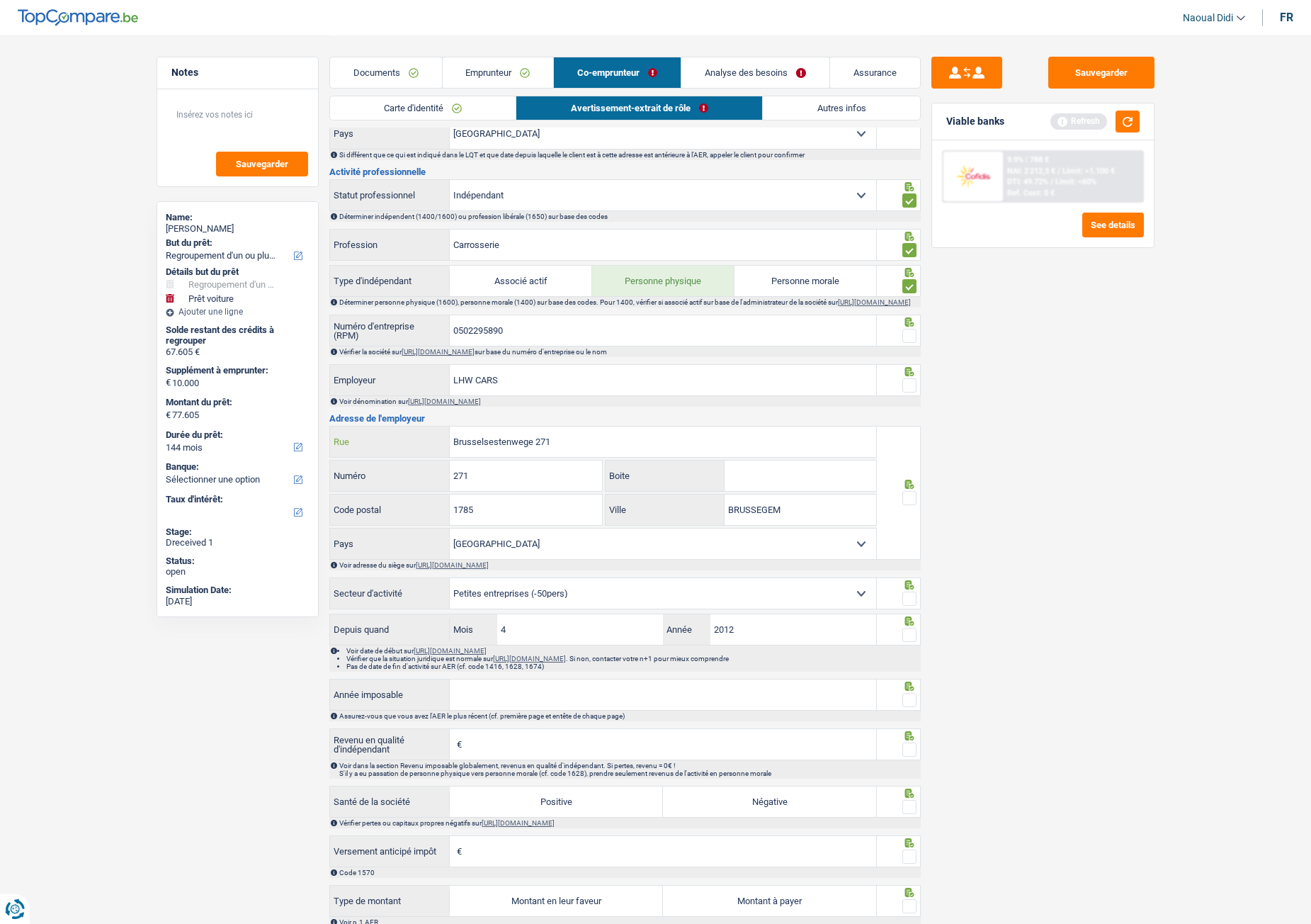
drag, startPoint x: 573, startPoint y: 440, endPoint x: 435, endPoint y: 410, distance: 141.2
click at [435, 410] on div "Informations générales Haddad Nom Confirmer qu'il s'agit de la même personne. S…" at bounding box center [624, 422] width 592 height 1306
paste input "Dendermondsesteenweg 293 1730 Asse"
type input "Dendermondsesteenweg 293 1730 Asse"
drag, startPoint x: 447, startPoint y: 477, endPoint x: 435, endPoint y: 476, distance: 12.0
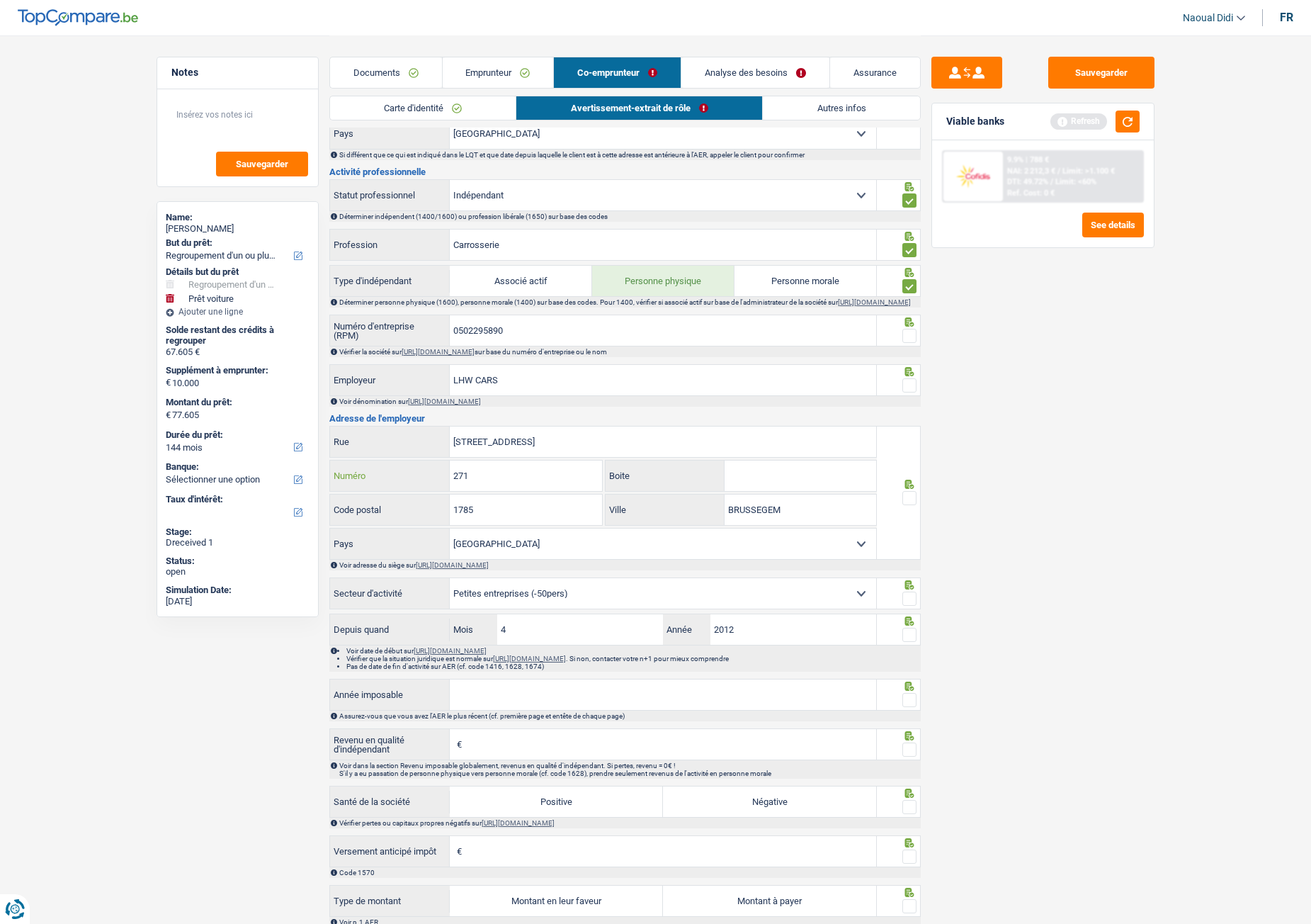
click at [435, 476] on div "271 Numéro" at bounding box center [466, 476] width 273 height 30
type input "293"
click at [479, 516] on input "1785" at bounding box center [526, 509] width 152 height 30
type input "1730"
drag, startPoint x: 616, startPoint y: 451, endPoint x: 600, endPoint y: 452, distance: 16.0
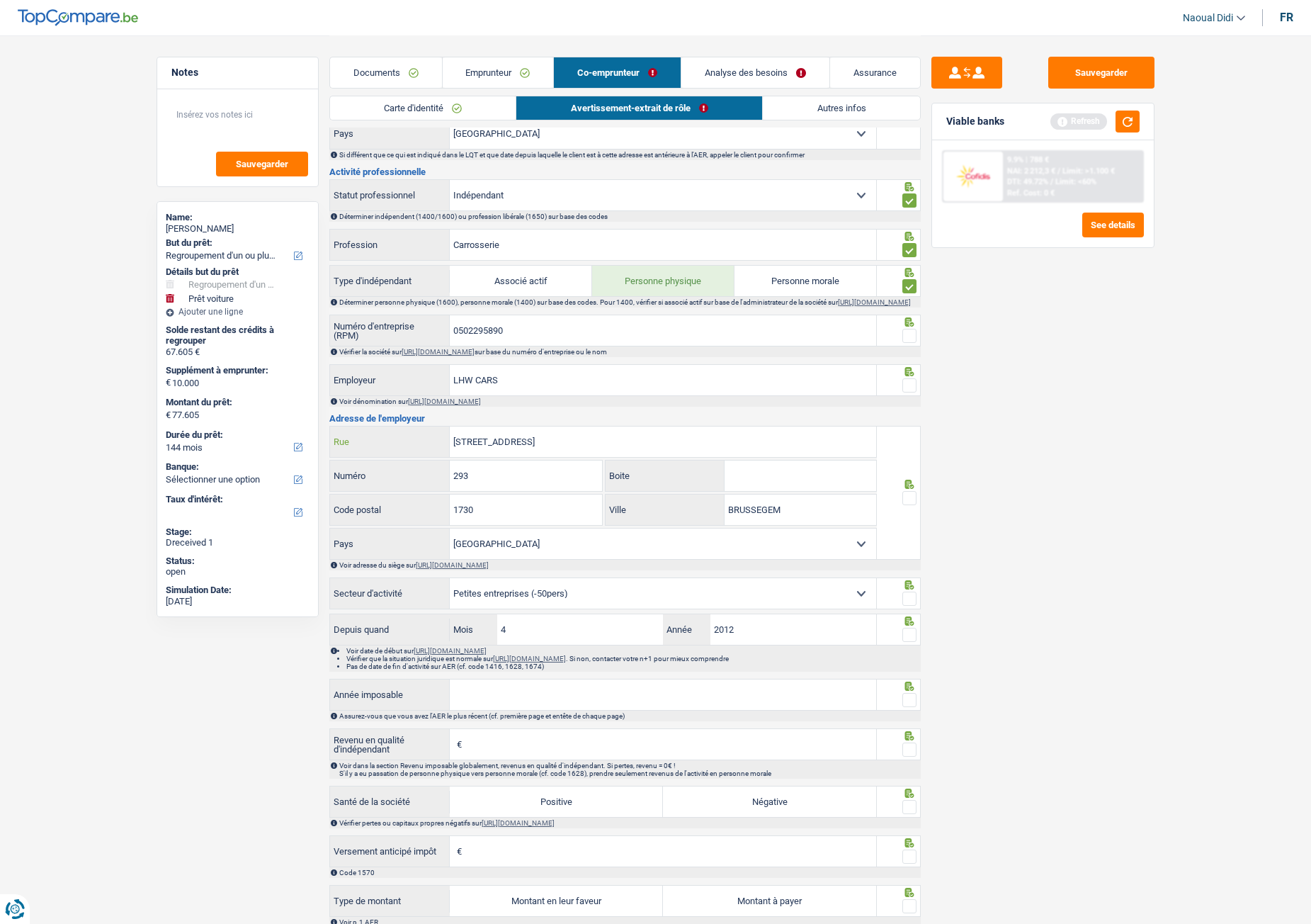
click at [600, 452] on input "Dendermondsesteenweg 293 1730 Asse" at bounding box center [663, 441] width 426 height 30
drag, startPoint x: 621, startPoint y: 447, endPoint x: 595, endPoint y: 447, distance: 26.0
click at [595, 447] on input "Dendermondsesteenweg 293 1730 Asse" at bounding box center [663, 441] width 426 height 30
type input "Dendermondsesteenweg 293 1730"
drag, startPoint x: 728, startPoint y: 515, endPoint x: 683, endPoint y: 514, distance: 45.0
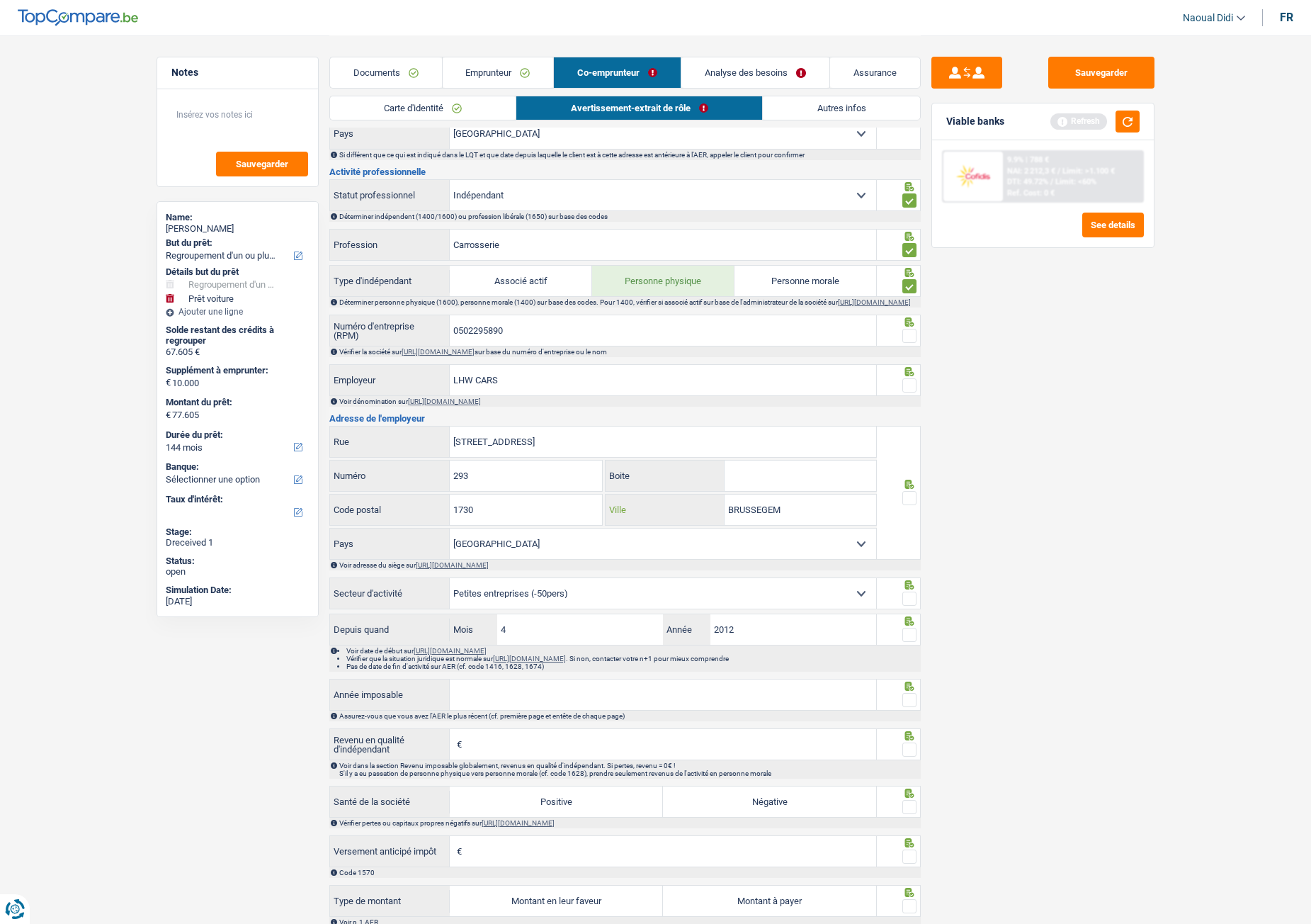
click at [683, 514] on div "BRUSSEGEM Ville" at bounding box center [741, 509] width 271 height 30
paste input "Asse"
type input "Asse"
click at [556, 445] on input "Dendermondsesteenweg 293 1730" at bounding box center [663, 441] width 426 height 30
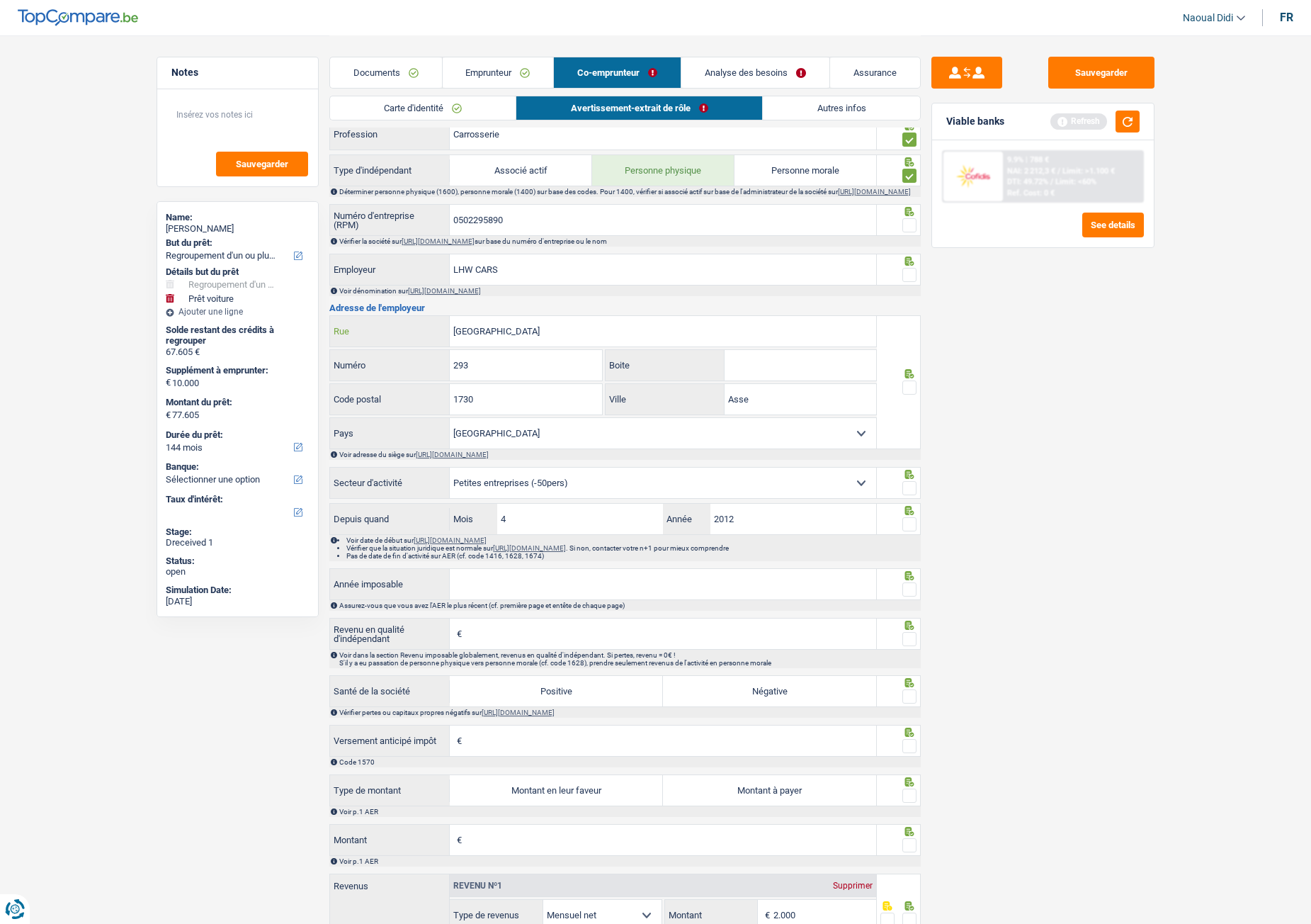
scroll to position [536, 0]
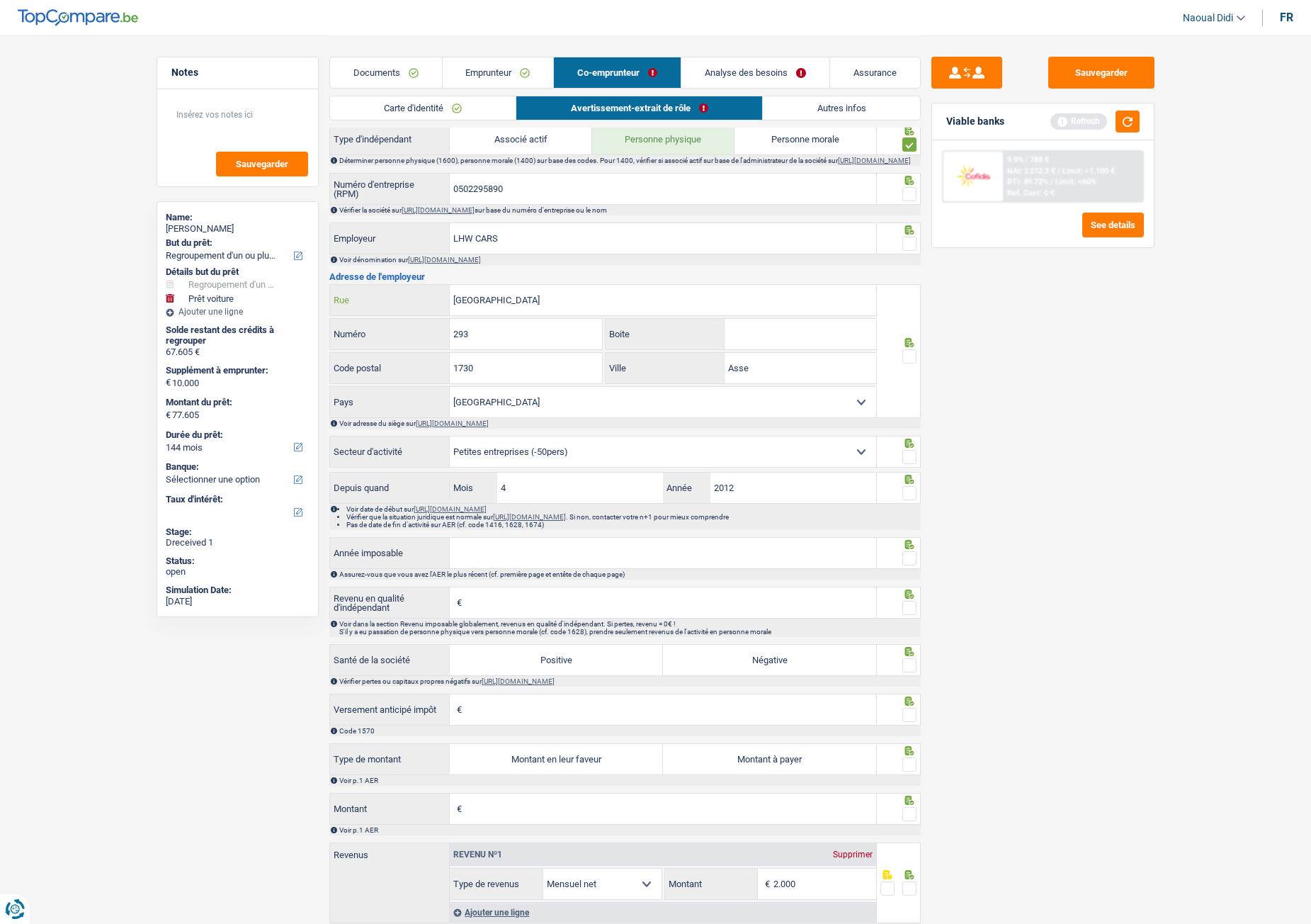
type input "Dendermondsesteenweg"
click at [914, 464] on span at bounding box center [909, 457] width 14 height 14
click at [0, 0] on input "radio" at bounding box center [0, 0] width 0 height 0
click at [906, 361] on span at bounding box center [909, 356] width 14 height 14
click at [0, 0] on input "radio" at bounding box center [0, 0] width 0 height 0
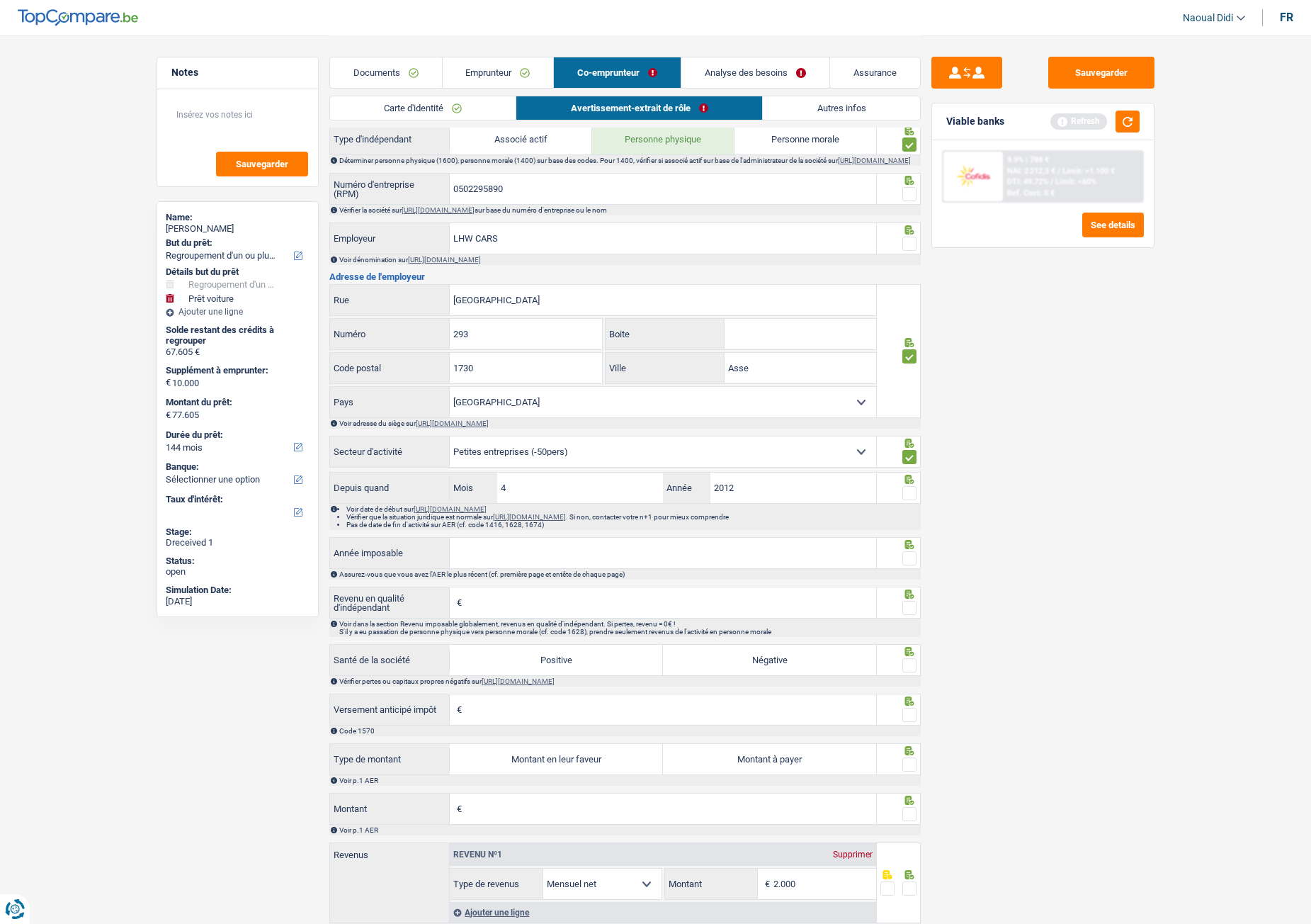
click at [912, 250] on span at bounding box center [909, 243] width 14 height 14
click at [0, 0] on input "radio" at bounding box center [0, 0] width 0 height 0
click at [903, 196] on span at bounding box center [909, 194] width 14 height 14
click at [0, 0] on input "radio" at bounding box center [0, 0] width 0 height 0
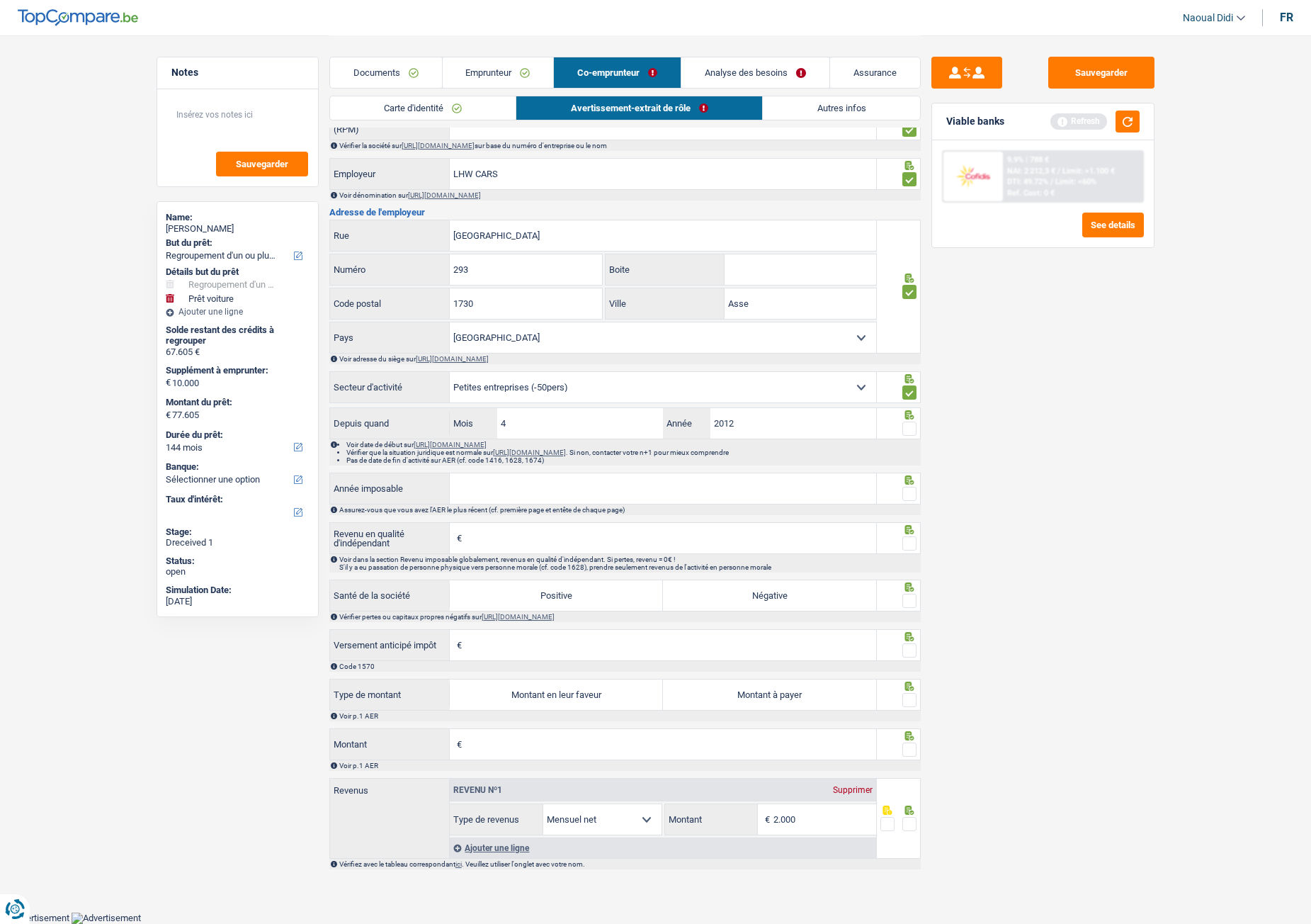
click at [908, 424] on span at bounding box center [909, 428] width 14 height 14
click at [0, 0] on input "radio" at bounding box center [0, 0] width 0 height 0
drag, startPoint x: 516, startPoint y: 424, endPoint x: 464, endPoint y: 413, distance: 53.2
click at [464, 413] on div "4 Mois" at bounding box center [556, 423] width 214 height 30
type input "9"
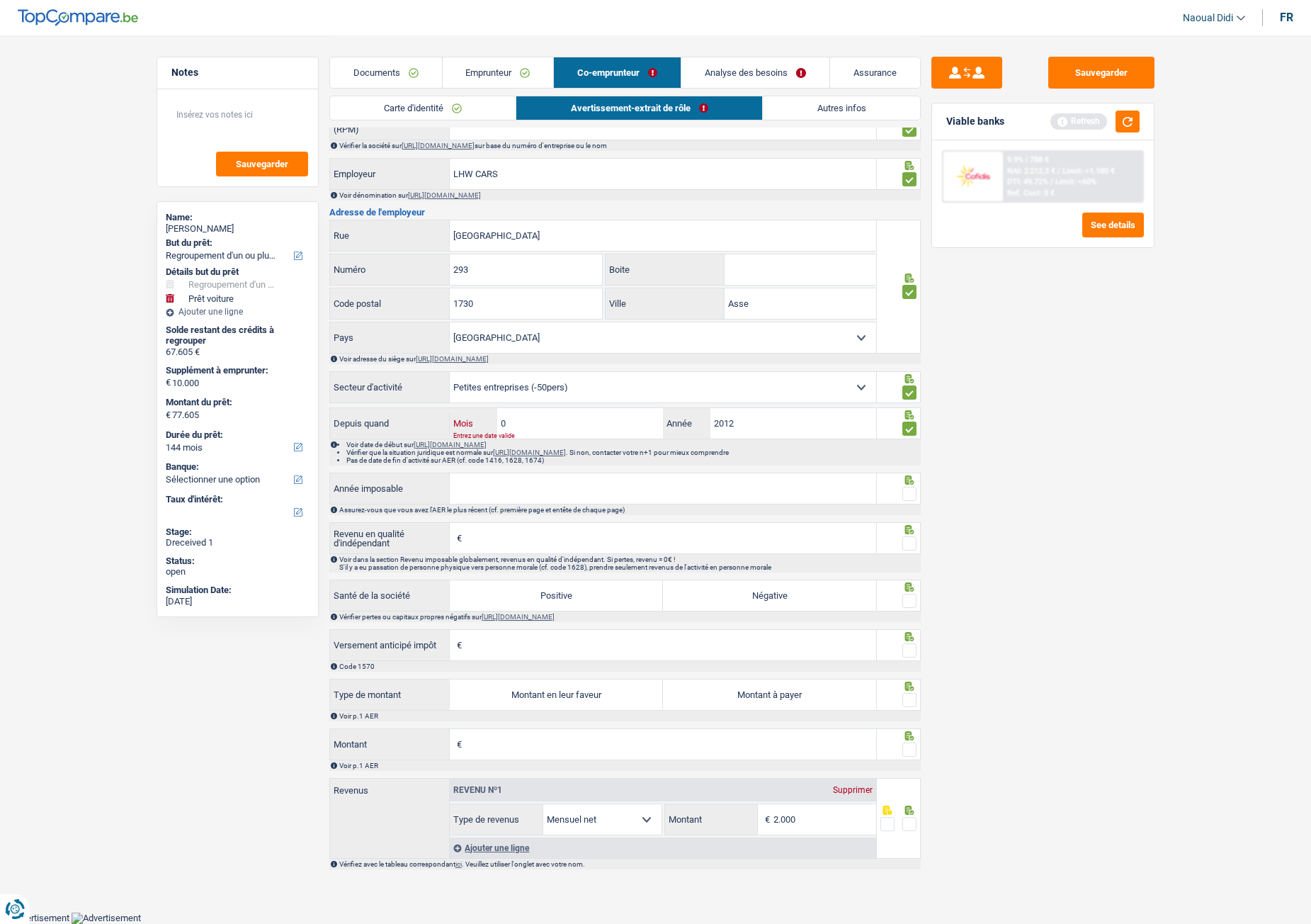
type input "01"
type input "2013"
click at [489, 481] on input "Année imposable" at bounding box center [663, 488] width 426 height 30
type input "2023"
click at [906, 498] on span at bounding box center [909, 494] width 14 height 14
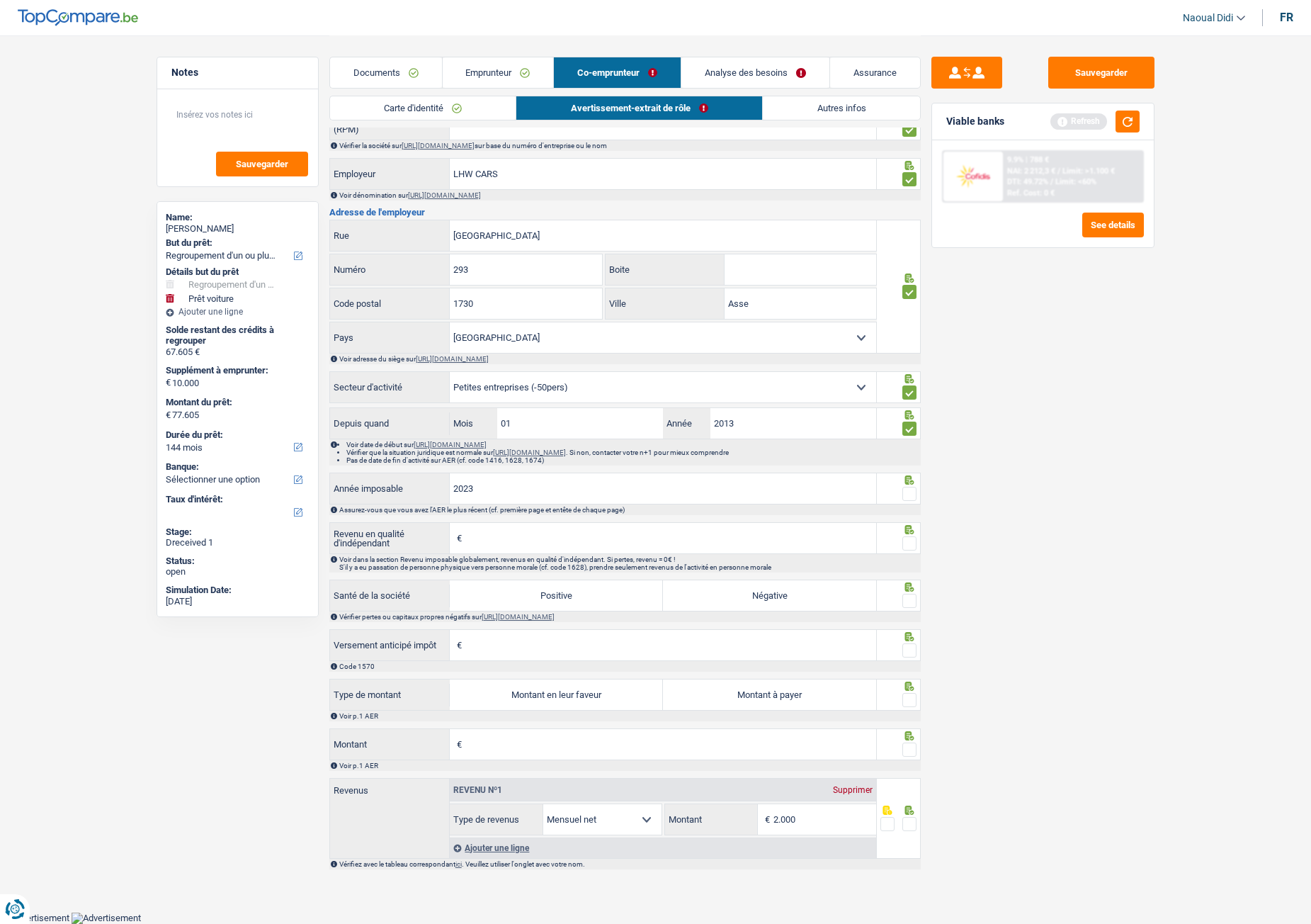
click at [0, 0] on input "radio" at bounding box center [0, 0] width 0 height 0
click at [512, 516] on input "Revenu en qualité d'indépendant" at bounding box center [671, 538] width 411 height 30
click at [629, 516] on label "Positive" at bounding box center [556, 595] width 214 height 30
click at [629, 516] on input "Positive" at bounding box center [556, 595] width 214 height 30
radio input "true"
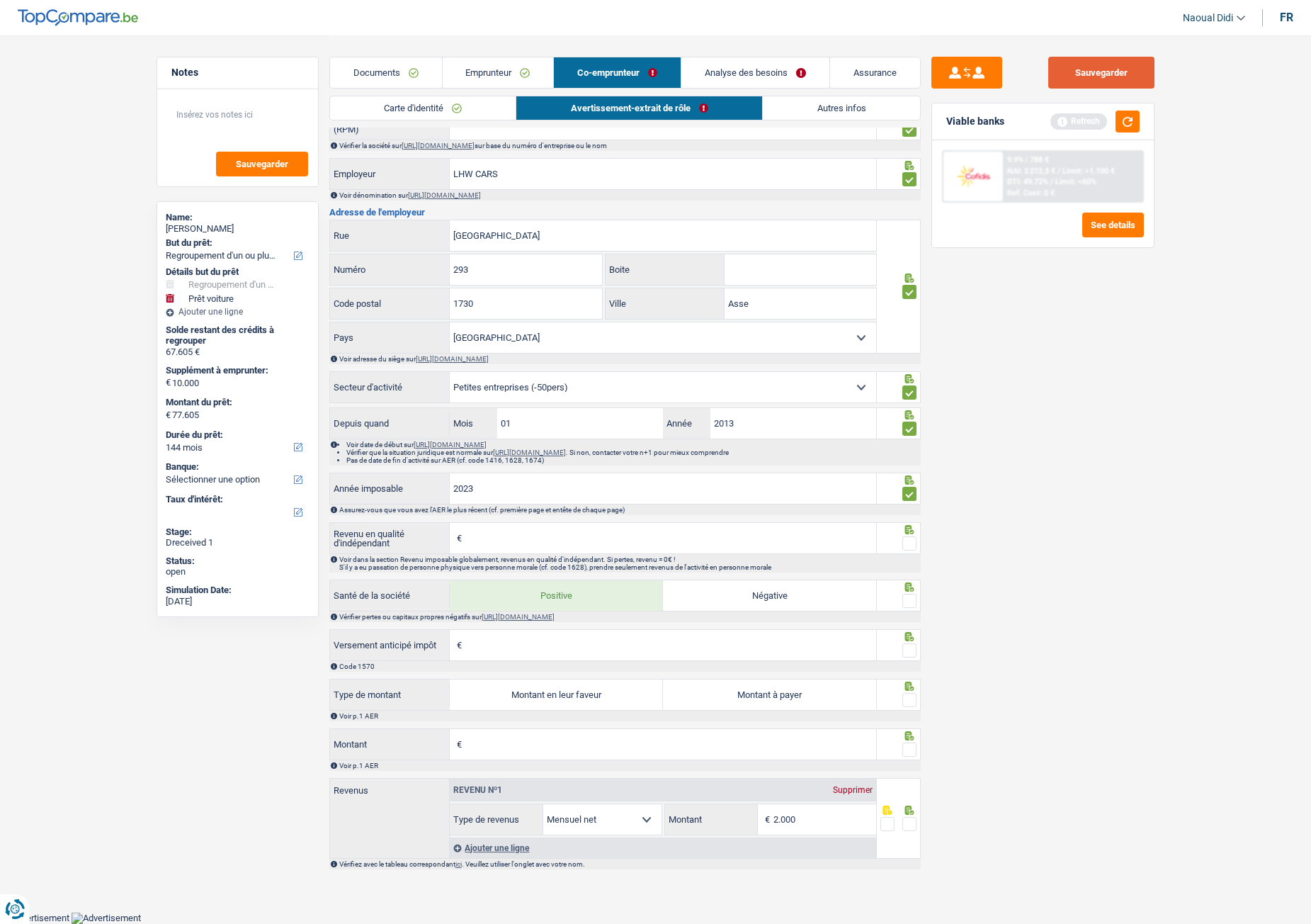
click at [1077, 73] on button "Sauvegarder" at bounding box center [1102, 72] width 106 height 32
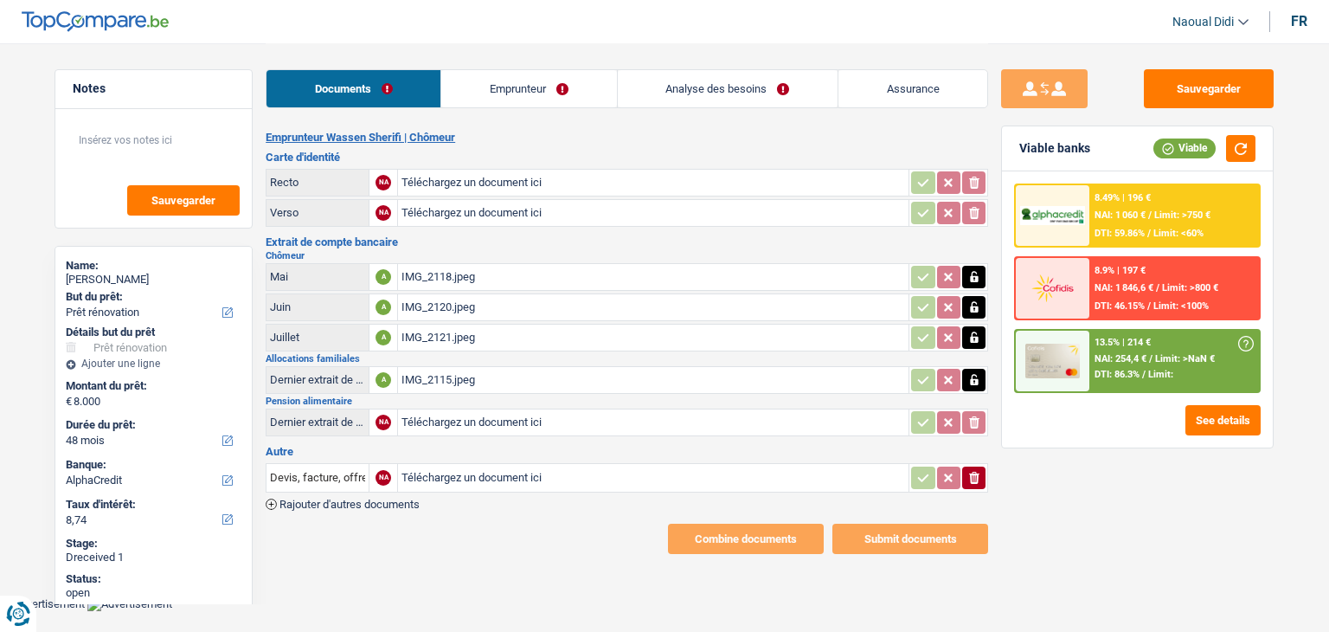
select select "renovation"
select select "48"
select select "alphacredit"
click at [419, 274] on div "IMG_2118.jpeg" at bounding box center [654, 277] width 504 height 26
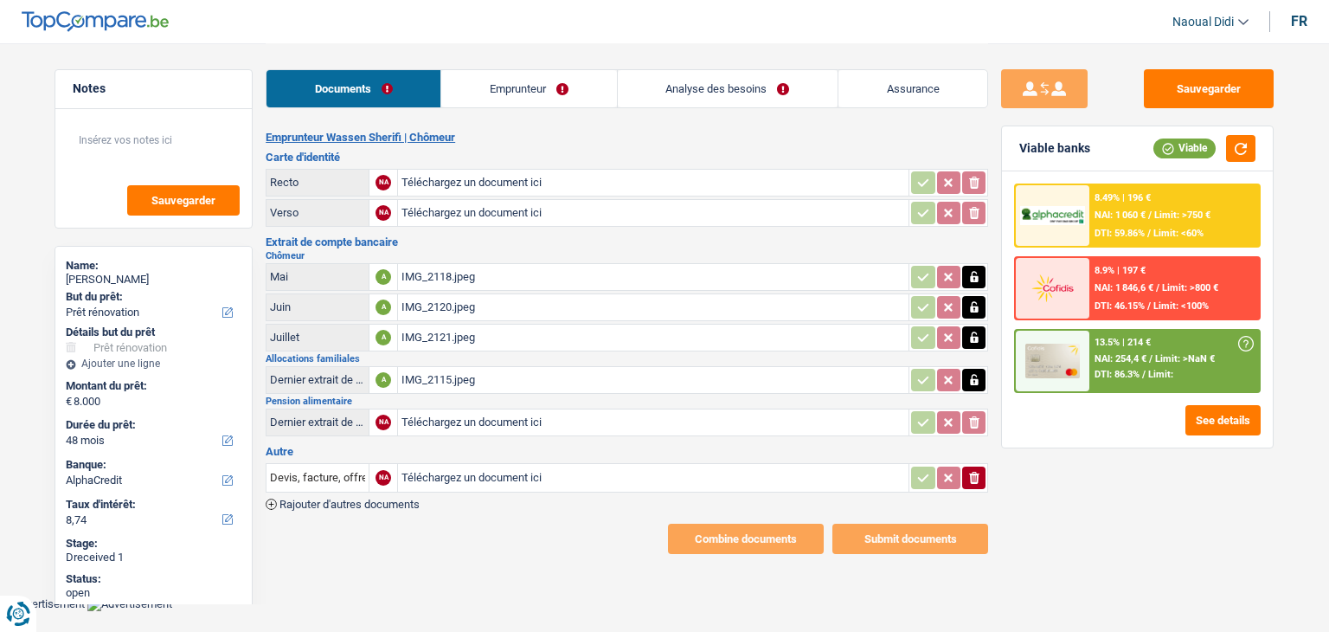
click at [438, 377] on div "IMG_2115.jpeg" at bounding box center [654, 380] width 504 height 26
click at [467, 413] on input "Téléchargez un document ici" at bounding box center [654, 422] width 504 height 26
type input "C:\fakepath\IMG_2137.jpeg"
click at [491, 465] on input "Téléchargez un document ici" at bounding box center [654, 478] width 504 height 26
type input "C:\fakepath\IMG_2138.jpeg"
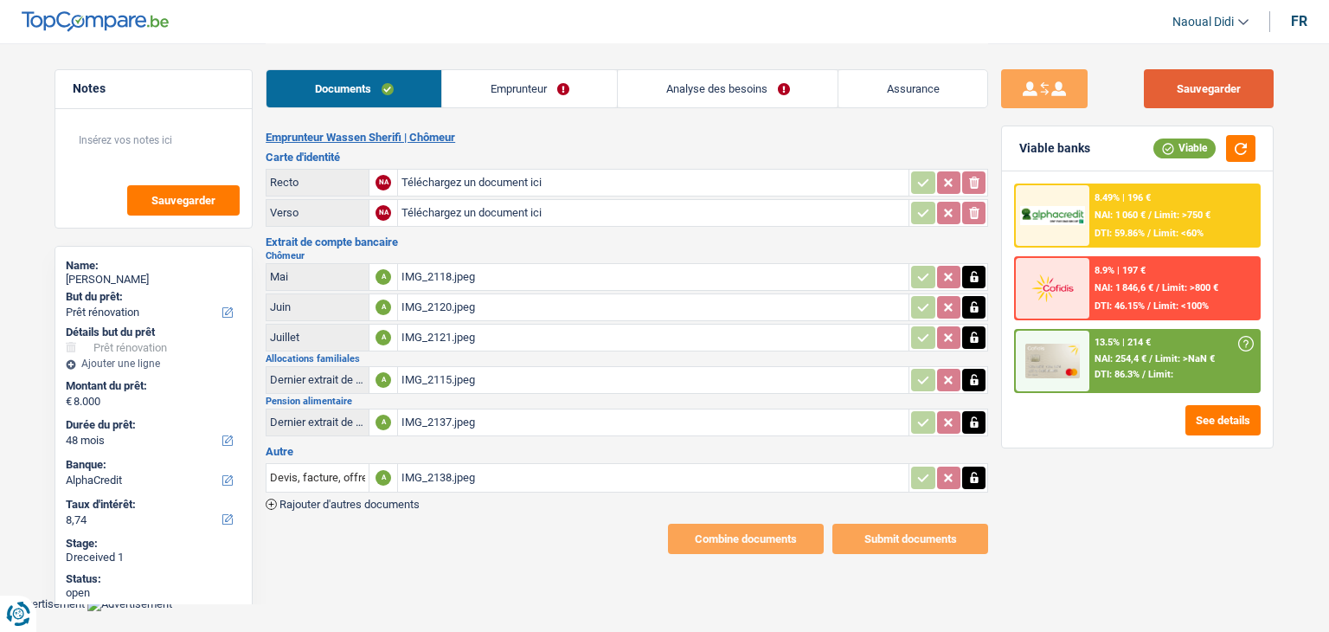
click at [1213, 98] on button "Sauvegarder" at bounding box center [1209, 88] width 130 height 39
click at [449, 177] on input "Téléchargez un document ici" at bounding box center [654, 183] width 504 height 26
type input "C:\fakepath\image.jpg"
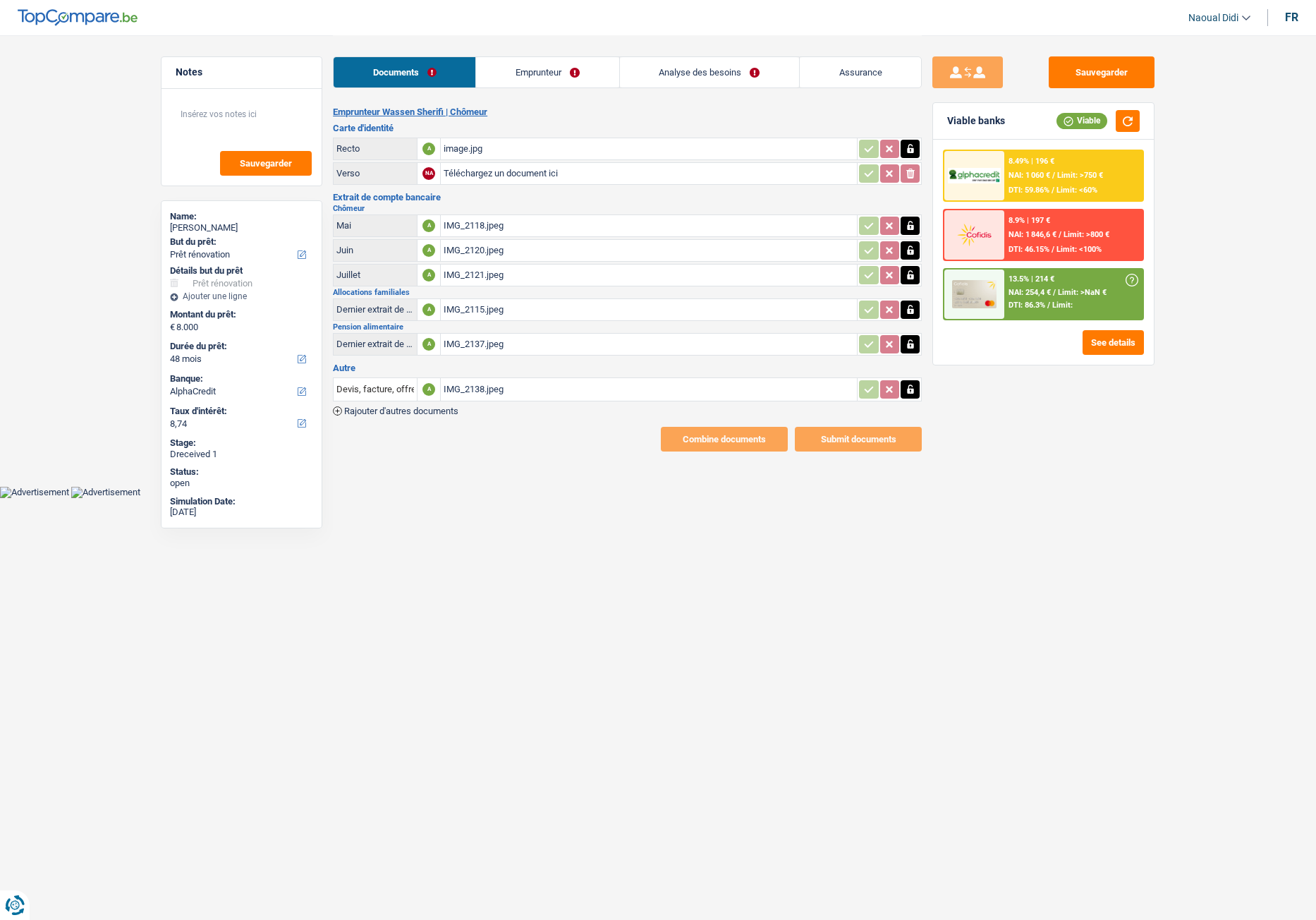
click at [522, 77] on link "Emprunteur" at bounding box center [547, 72] width 143 height 30
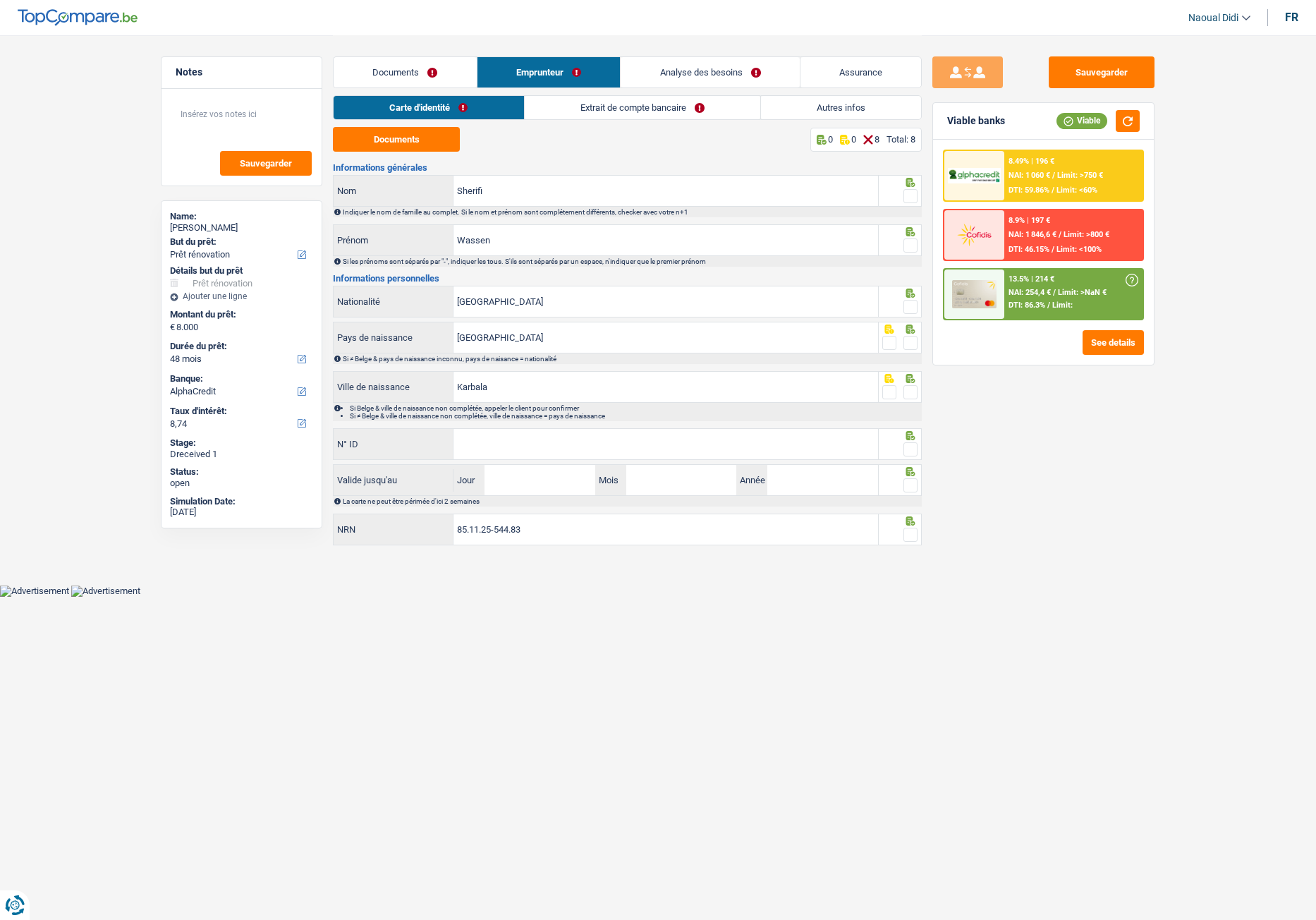
click at [419, 115] on link "Carte d'identité" at bounding box center [428, 108] width 190 height 24
click at [412, 149] on button "Documents" at bounding box center [397, 139] width 127 height 24
click at [498, 241] on input "Wassen" at bounding box center [666, 240] width 425 height 30
click at [912, 195] on span at bounding box center [910, 196] width 14 height 14
click at [0, 0] on input "radio" at bounding box center [0, 0] width 0 height 0
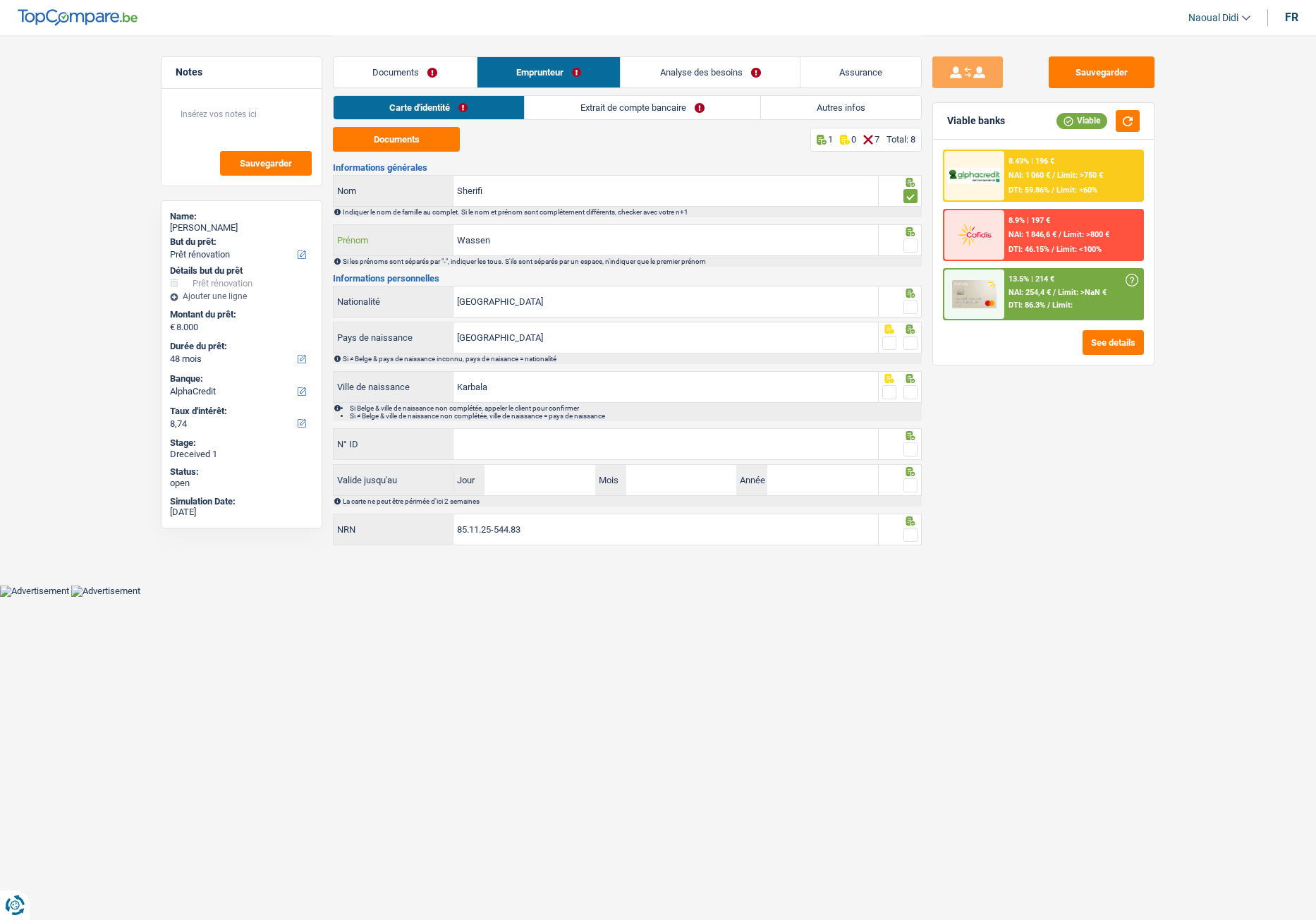
drag, startPoint x: 490, startPoint y: 240, endPoint x: 407, endPoint y: 232, distance: 83.4
click at [407, 232] on div "[PERSON_NAME]" at bounding box center [605, 240] width 544 height 30
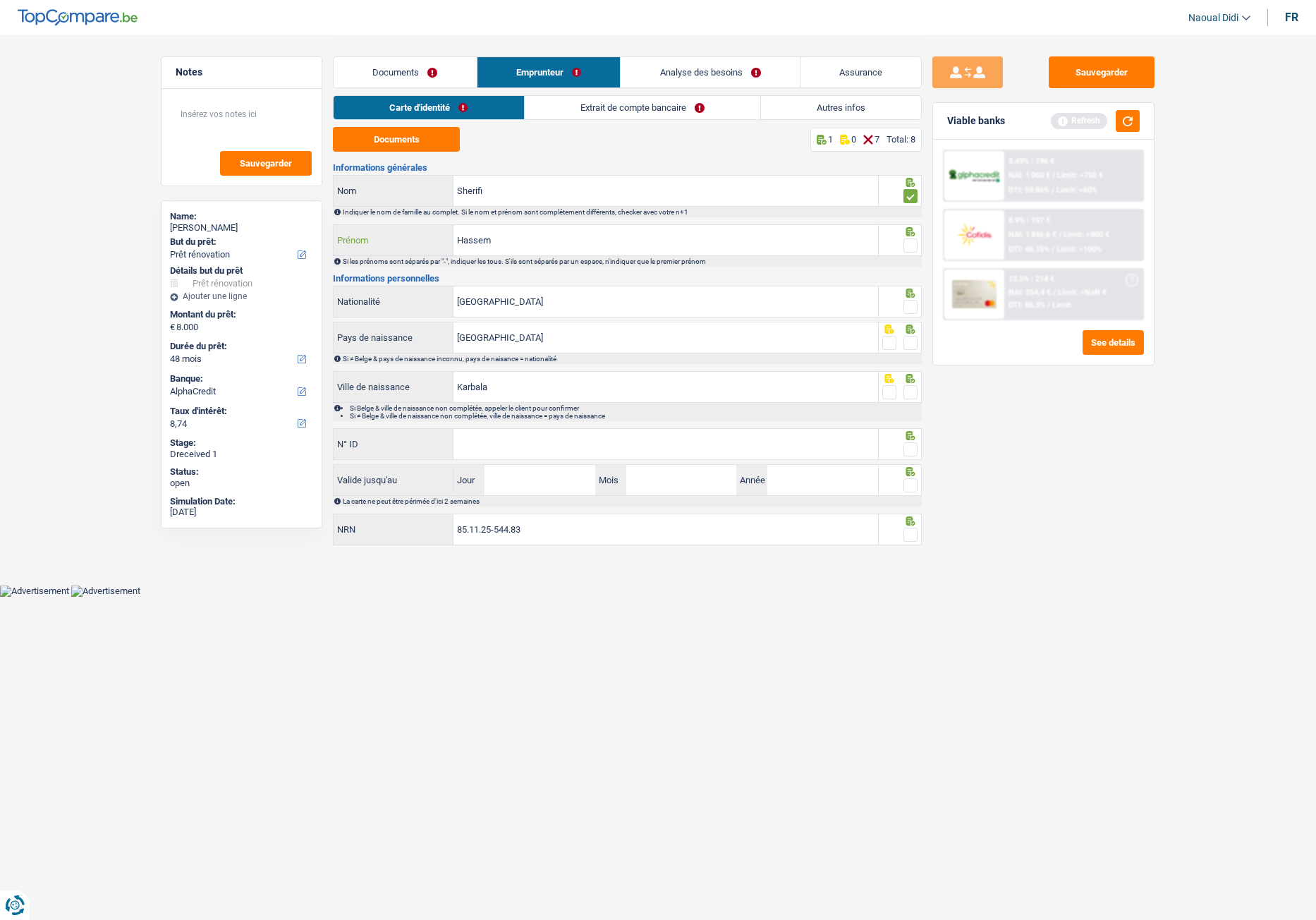
type input "Hassem"
click at [904, 248] on span at bounding box center [910, 245] width 14 height 14
click at [0, 0] on input "radio" at bounding box center [0, 0] width 0 height 0
click at [911, 311] on span at bounding box center [910, 306] width 14 height 14
click at [0, 0] on input "radio" at bounding box center [0, 0] width 0 height 0
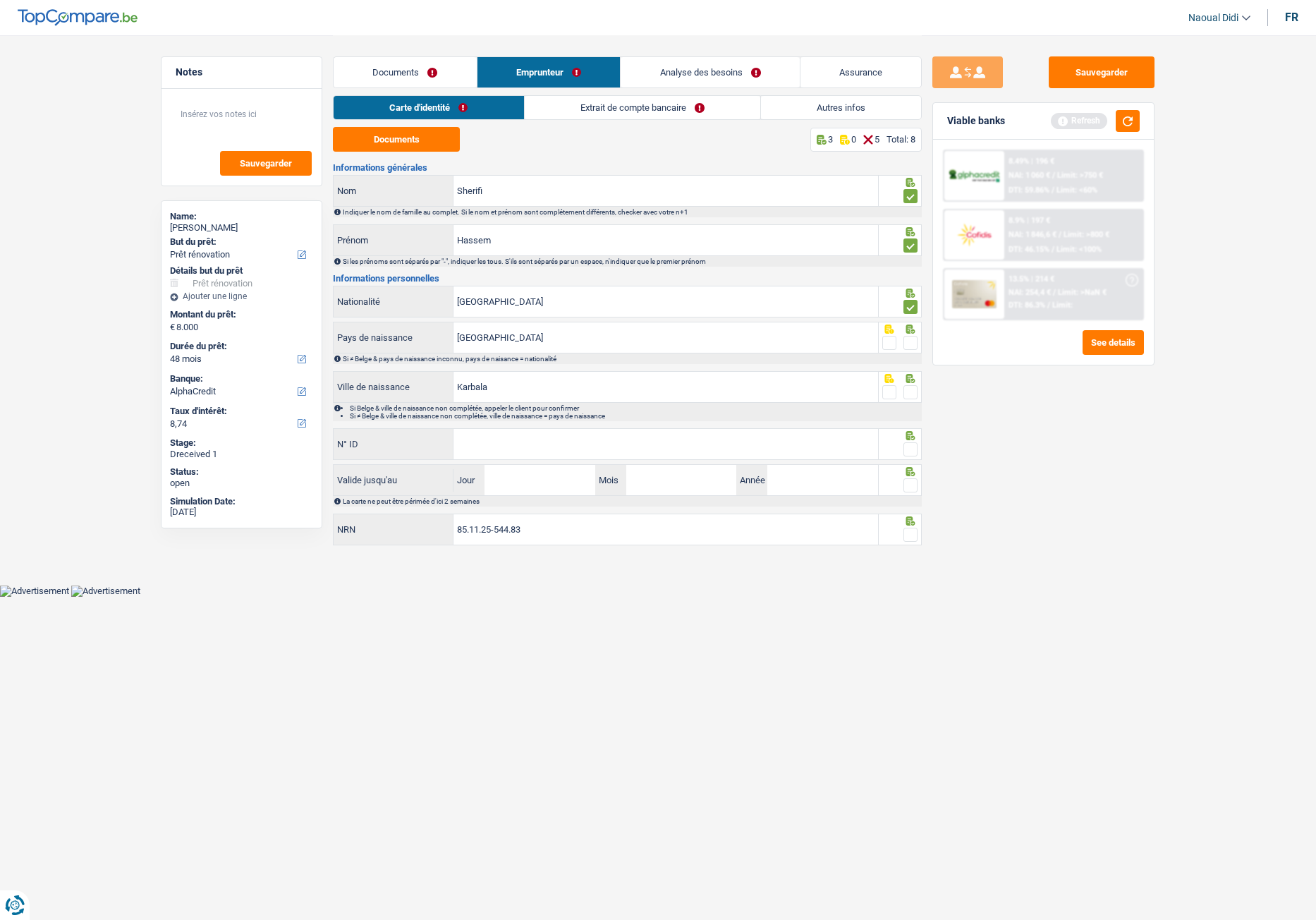
click at [909, 344] on span at bounding box center [910, 342] width 14 height 14
click at [0, 0] on input "radio" at bounding box center [0, 0] width 0 height 0
click at [906, 396] on span at bounding box center [910, 392] width 14 height 14
click at [0, 0] on input "radio" at bounding box center [0, 0] width 0 height 0
click at [538, 443] on input "N° ID" at bounding box center [666, 443] width 425 height 30
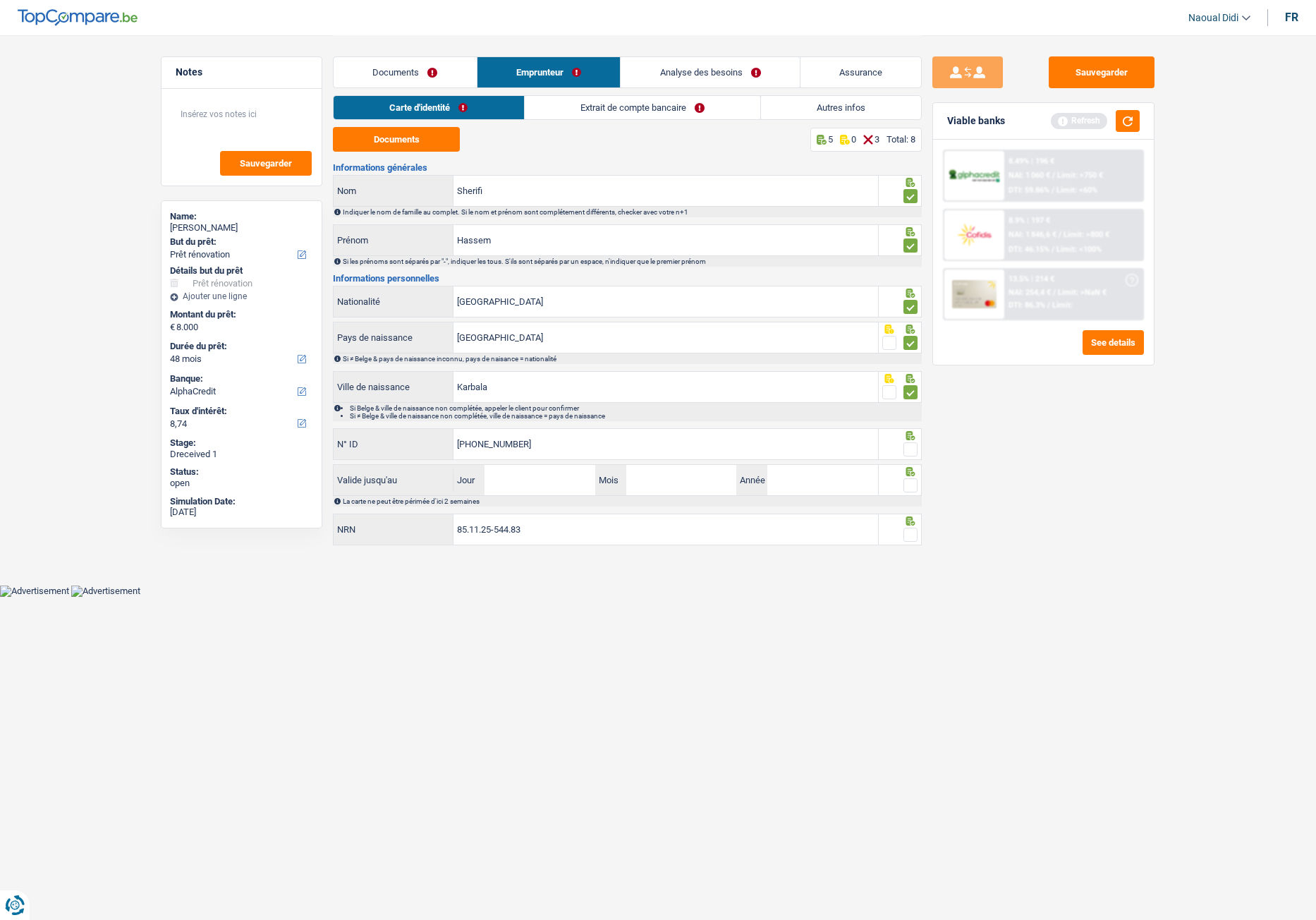
type input "[PHONE_NUMBER]"
drag, startPoint x: 913, startPoint y: 449, endPoint x: 790, endPoint y: 479, distance: 126.6
click at [913, 448] on span at bounding box center [910, 449] width 14 height 14
click at [0, 0] on input "radio" at bounding box center [0, 0] width 0 height 0
click at [499, 481] on input "Jour" at bounding box center [539, 479] width 110 height 30
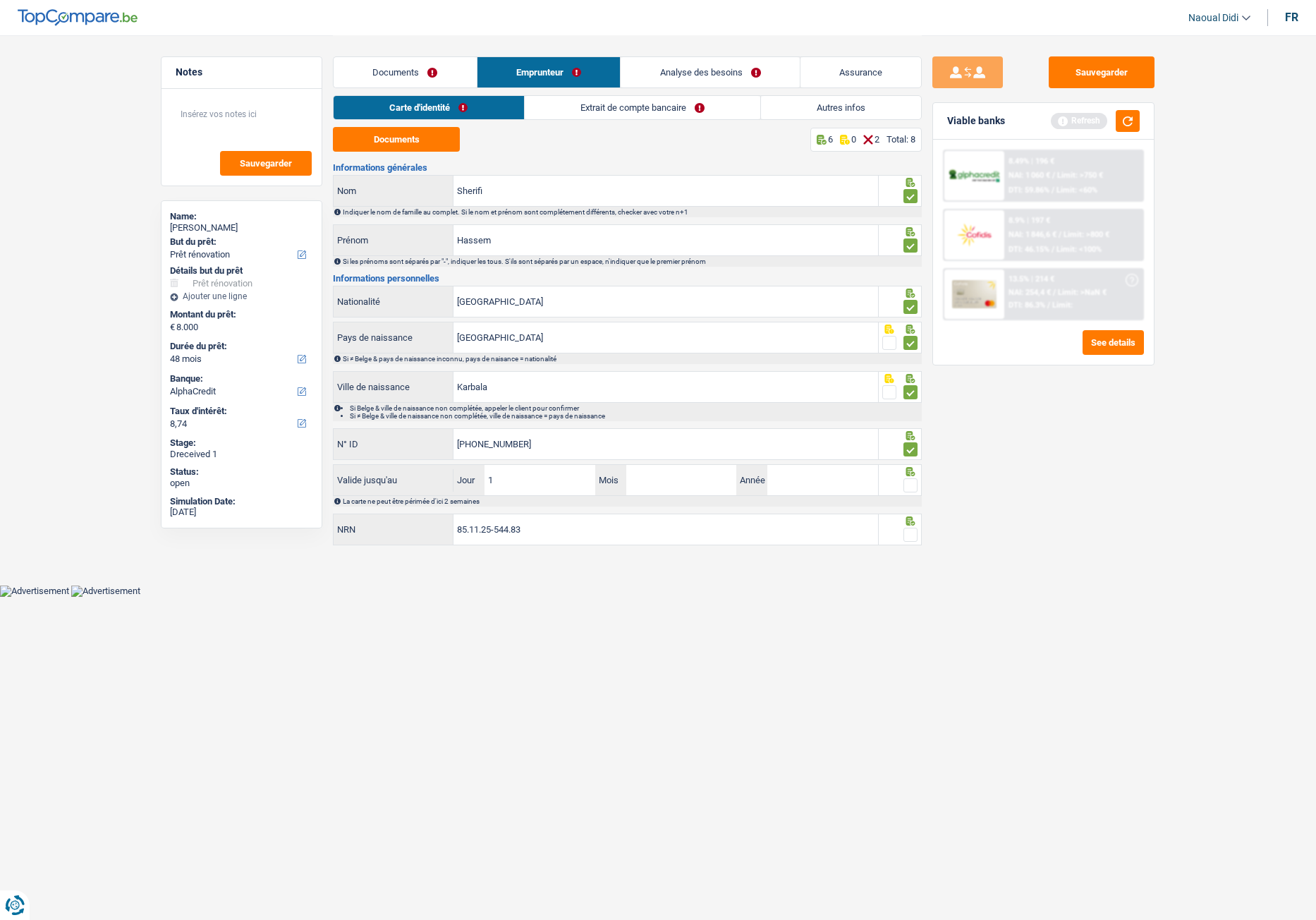
type input "10"
type input "4"
click at [566, 476] on input "10" at bounding box center [539, 479] width 110 height 30
type input "14"
click at [648, 480] on input "4" at bounding box center [681, 479] width 110 height 30
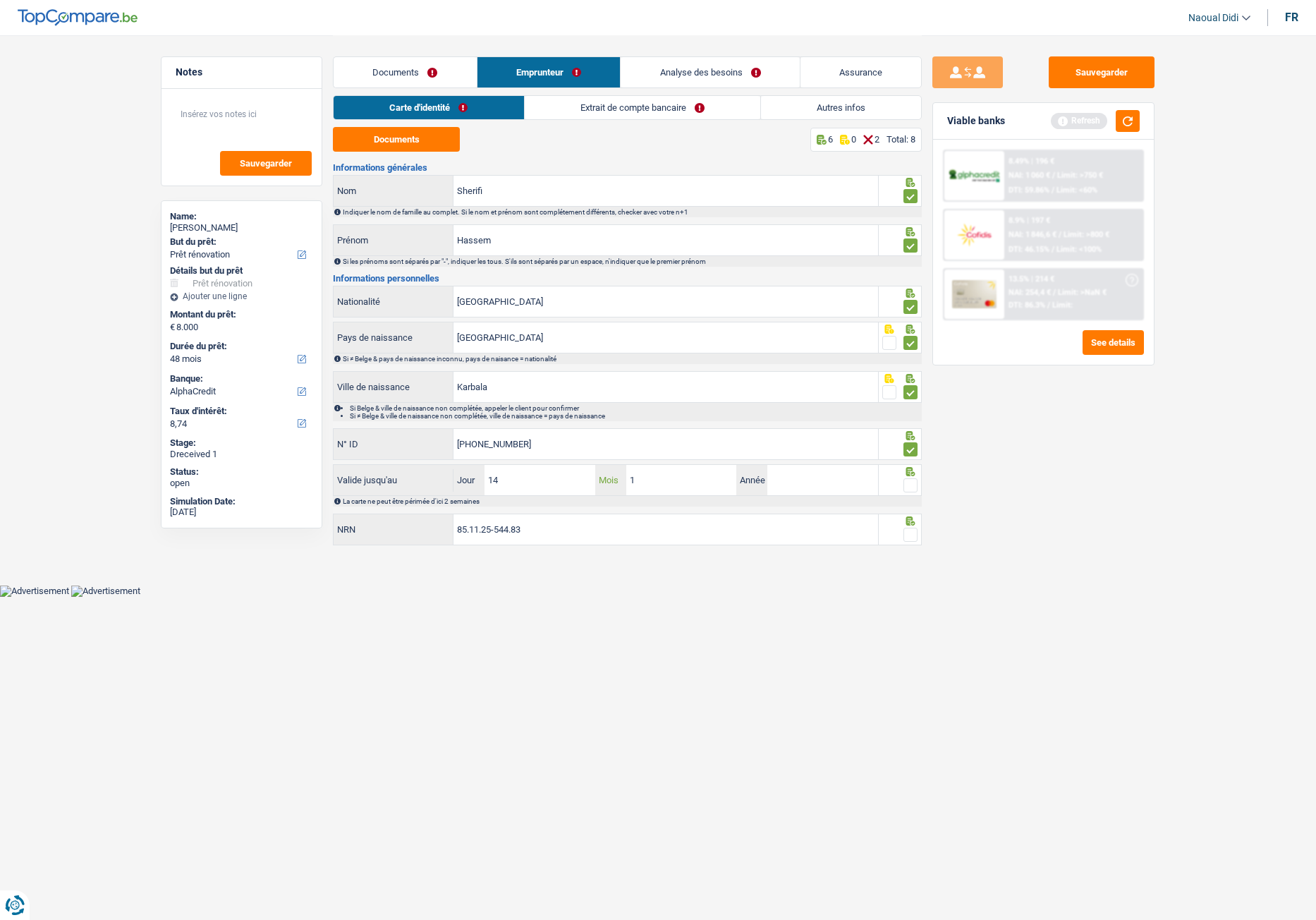
type input "10"
type input "2032"
click at [913, 486] on span at bounding box center [910, 485] width 14 height 14
click at [0, 0] on input "radio" at bounding box center [0, 0] width 0 height 0
click at [913, 514] on span at bounding box center [910, 534] width 14 height 14
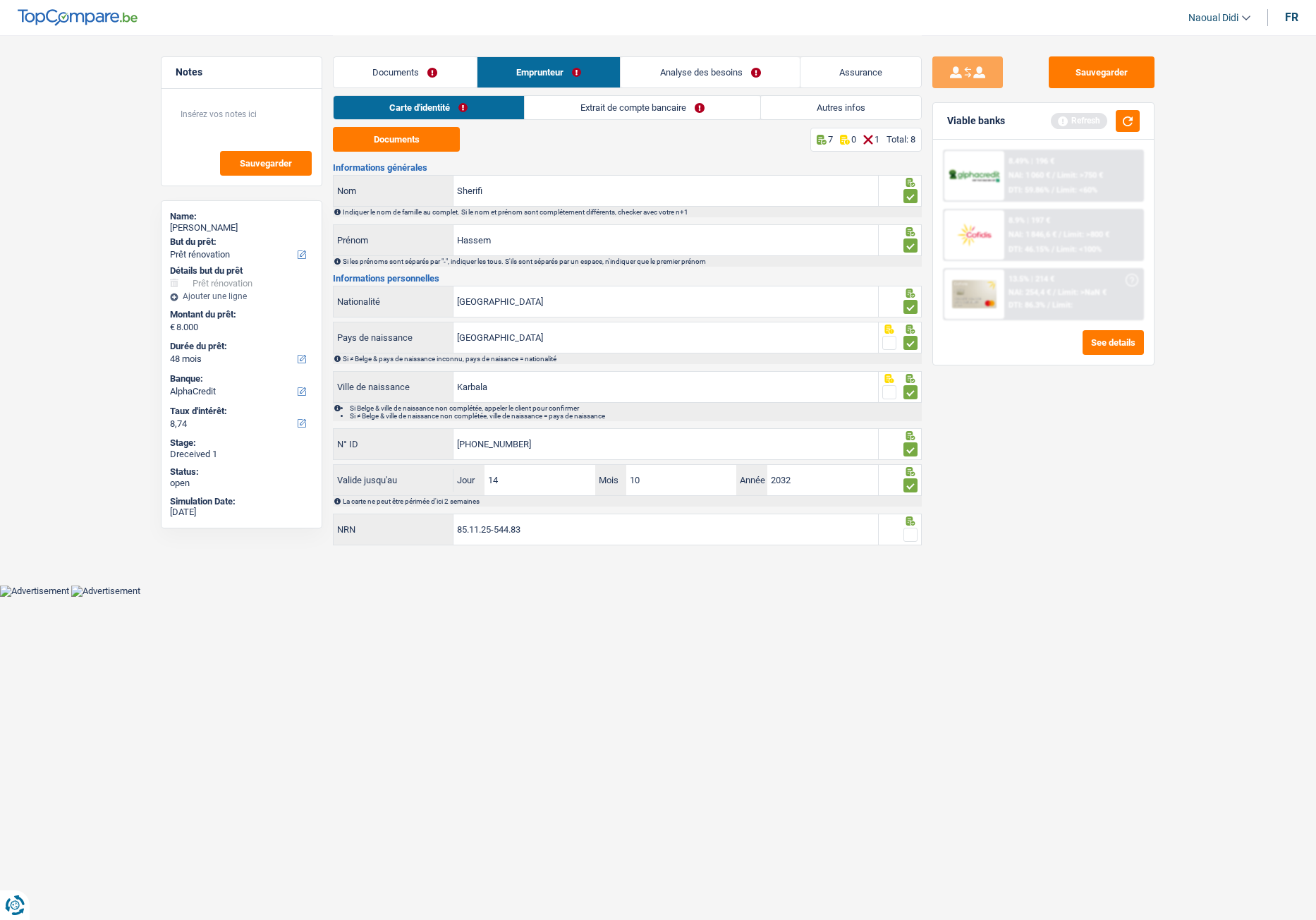
click at [0, 0] on input "radio" at bounding box center [0, 0] width 0 height 0
click at [525, 514] on input "85.11.25-544.83" at bounding box center [666, 529] width 425 height 30
click at [1083, 119] on button "button" at bounding box center [1127, 121] width 24 height 22
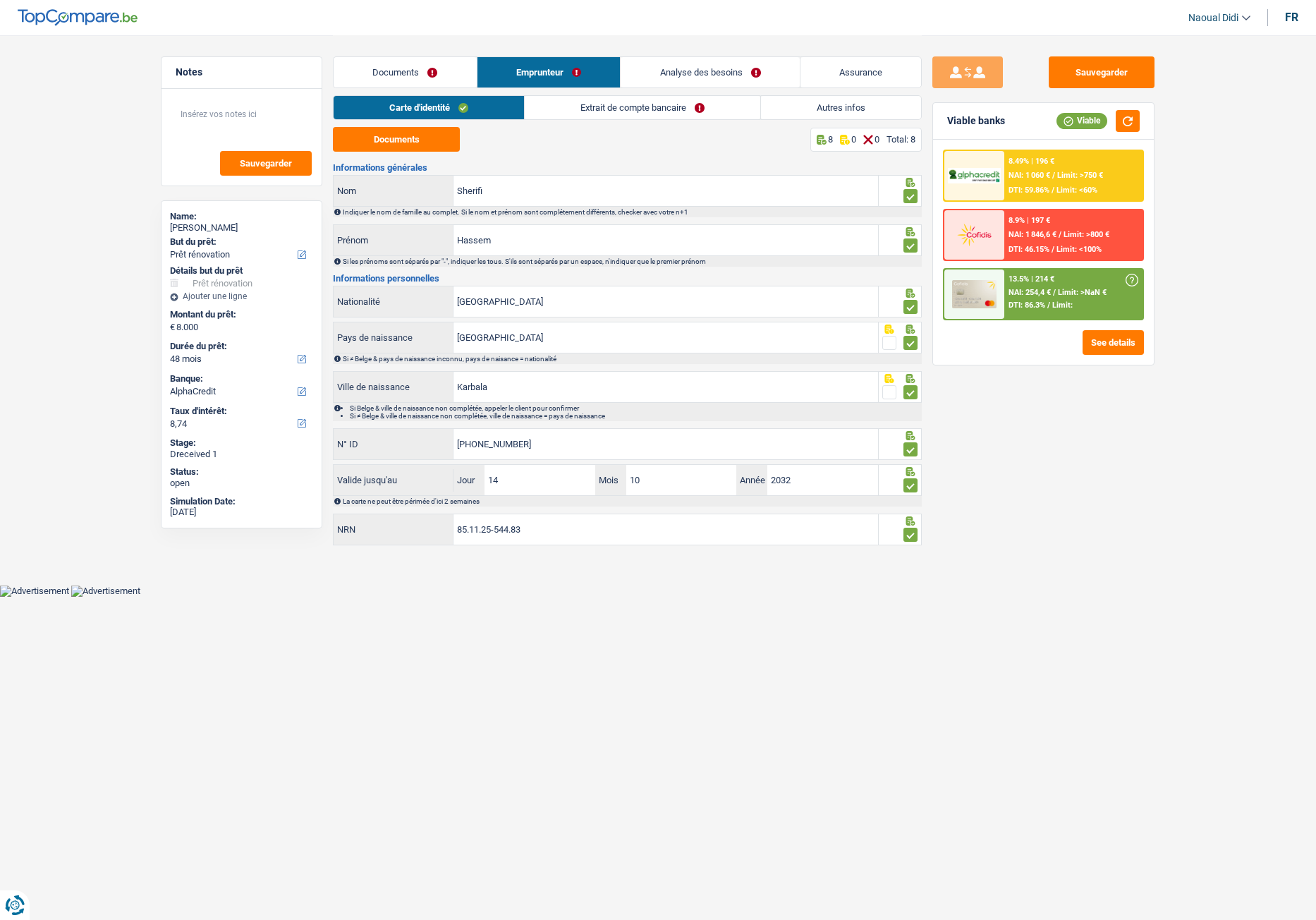
click at [656, 117] on link "Extrait de compte bancaire" at bounding box center [642, 108] width 235 height 24
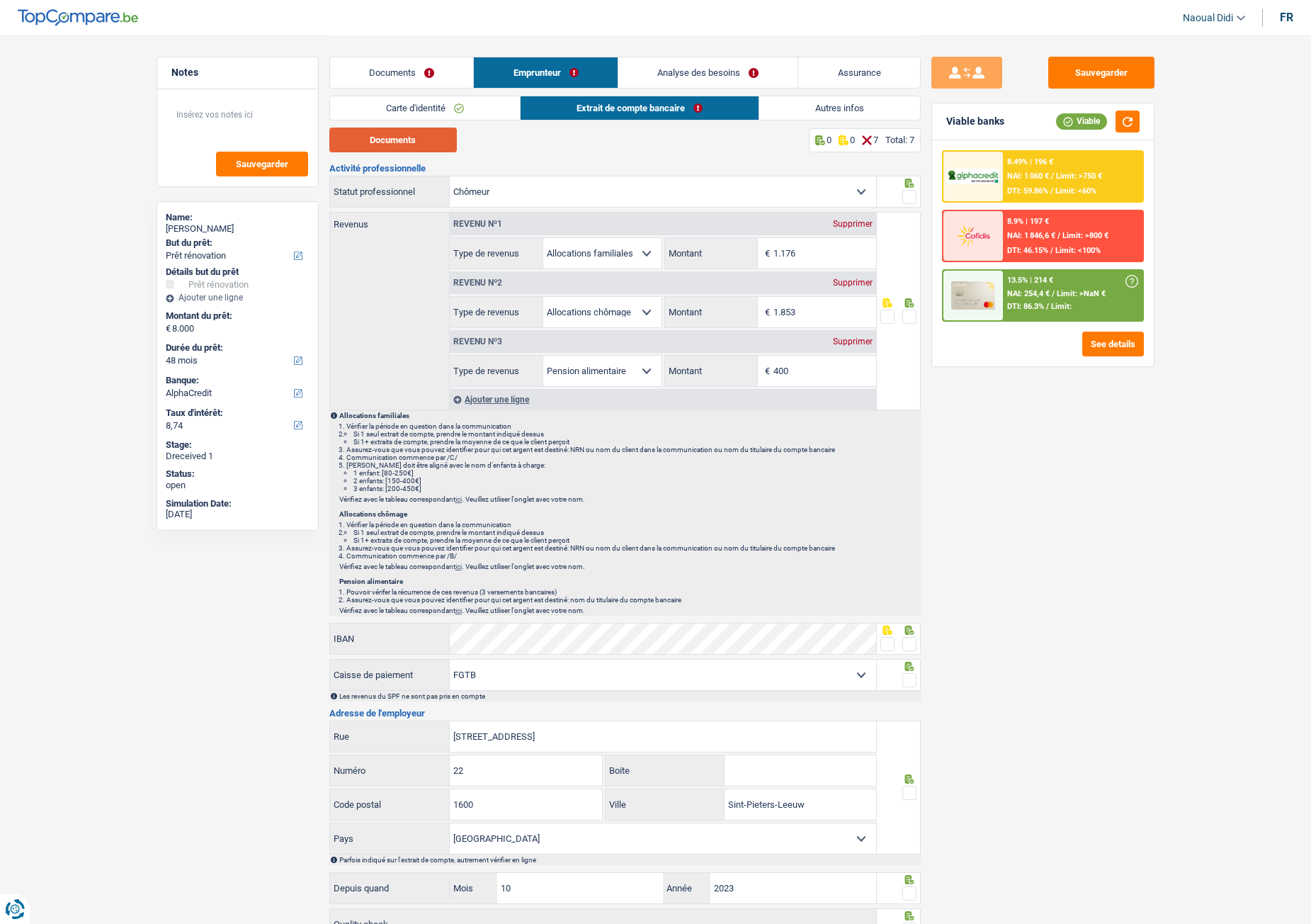
click at [387, 150] on button "Documents" at bounding box center [393, 140] width 128 height 25
click at [816, 313] on input "1.853" at bounding box center [825, 312] width 103 height 30
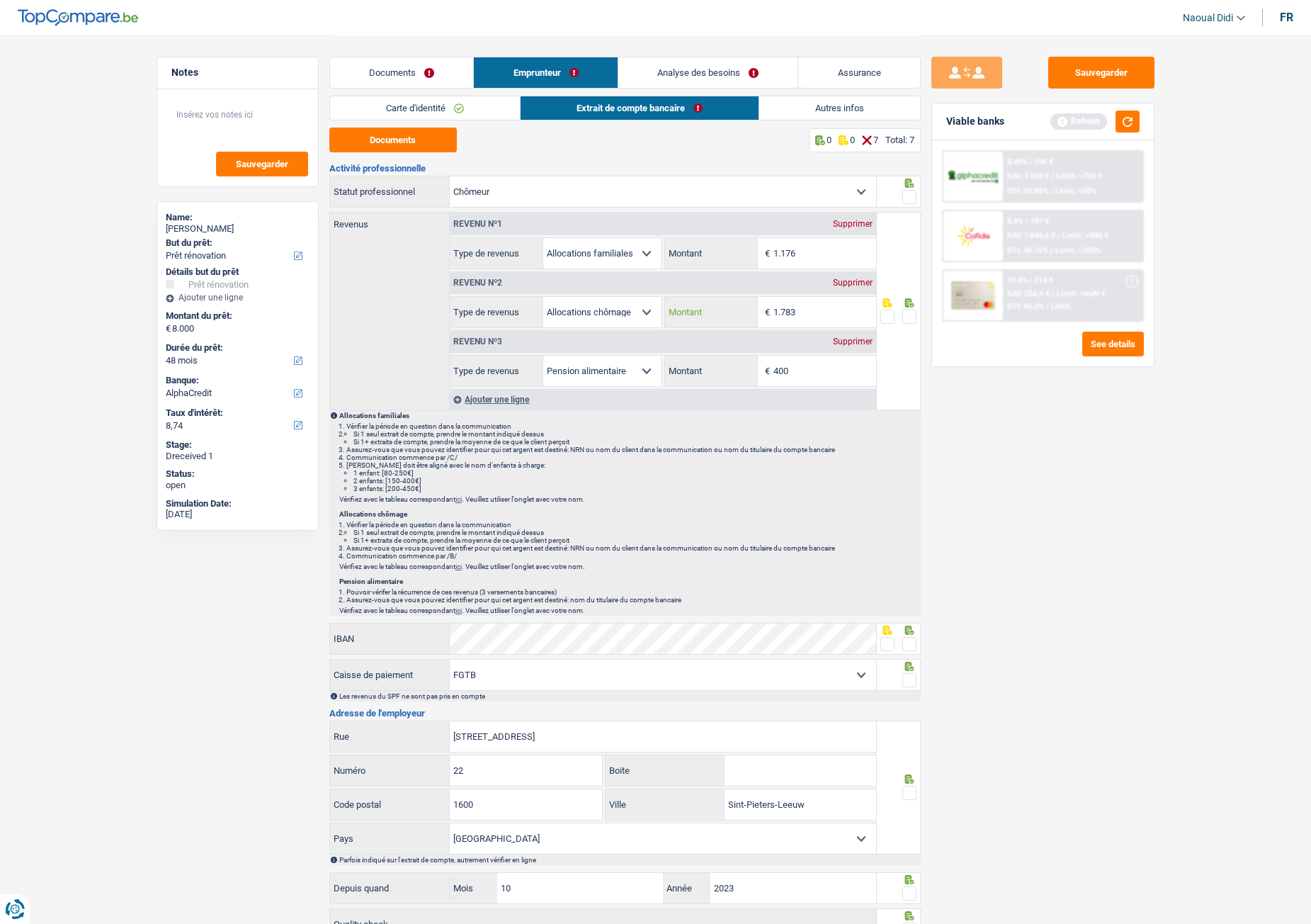
type input "1.783"
click at [813, 252] on input "1.176" at bounding box center [825, 253] width 103 height 30
click at [815, 373] on input "400" at bounding box center [825, 371] width 103 height 30
click at [402, 74] on link "Documents" at bounding box center [402, 72] width 144 height 30
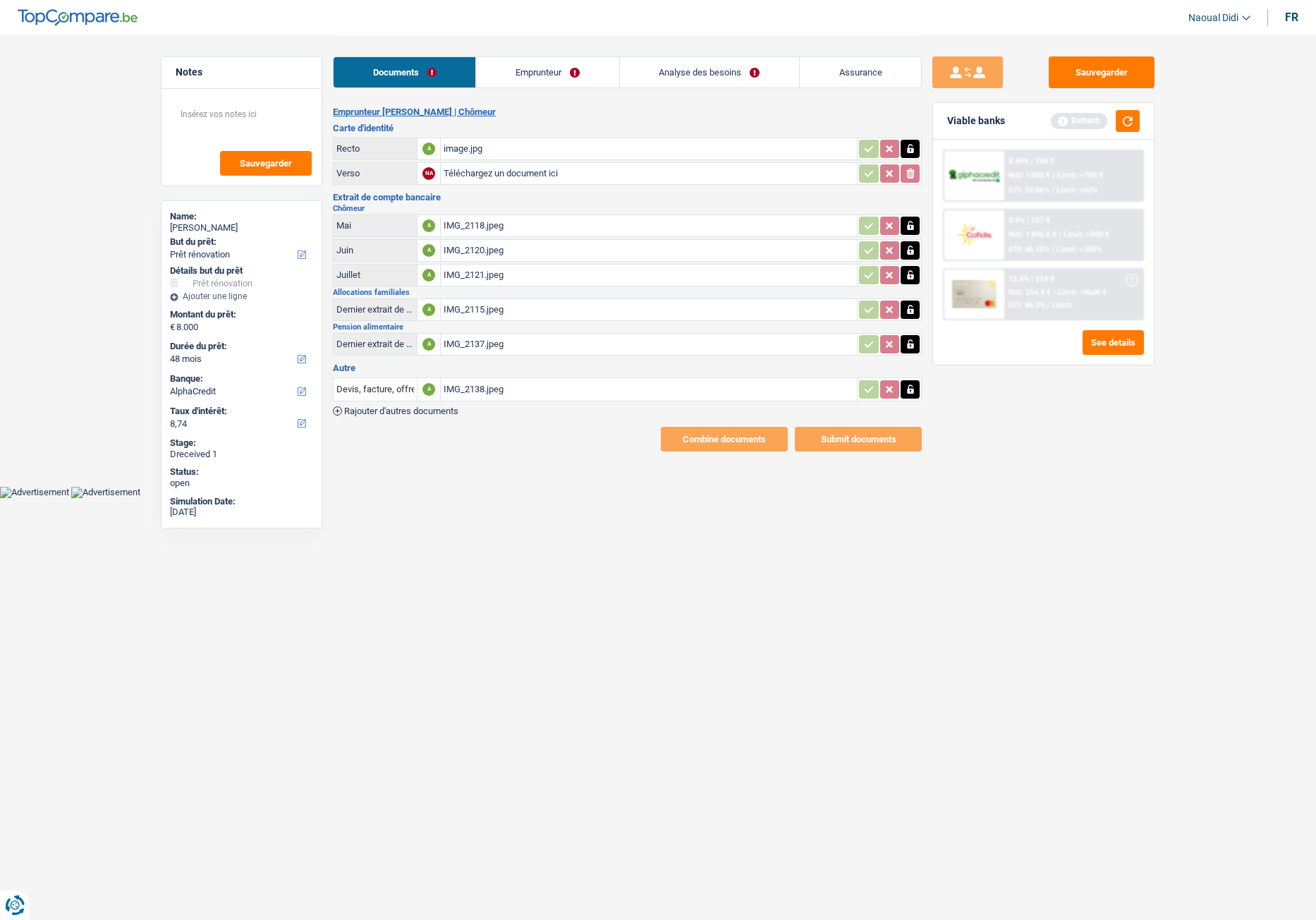
click at [405, 410] on span "Rajouter d'autres documents" at bounding box center [401, 411] width 114 height 9
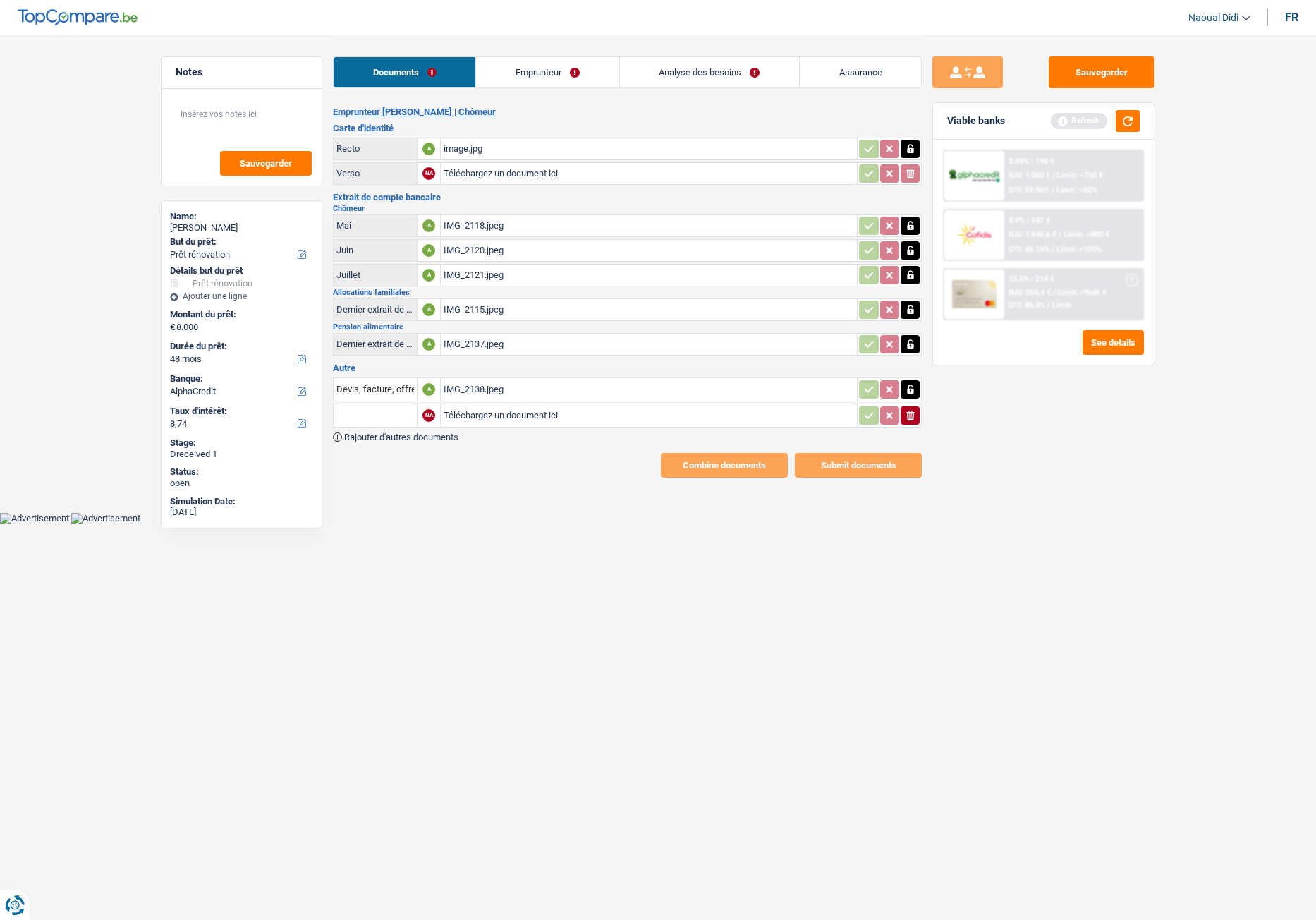
click at [368, 415] on input "text" at bounding box center [375, 416] width 77 height 23
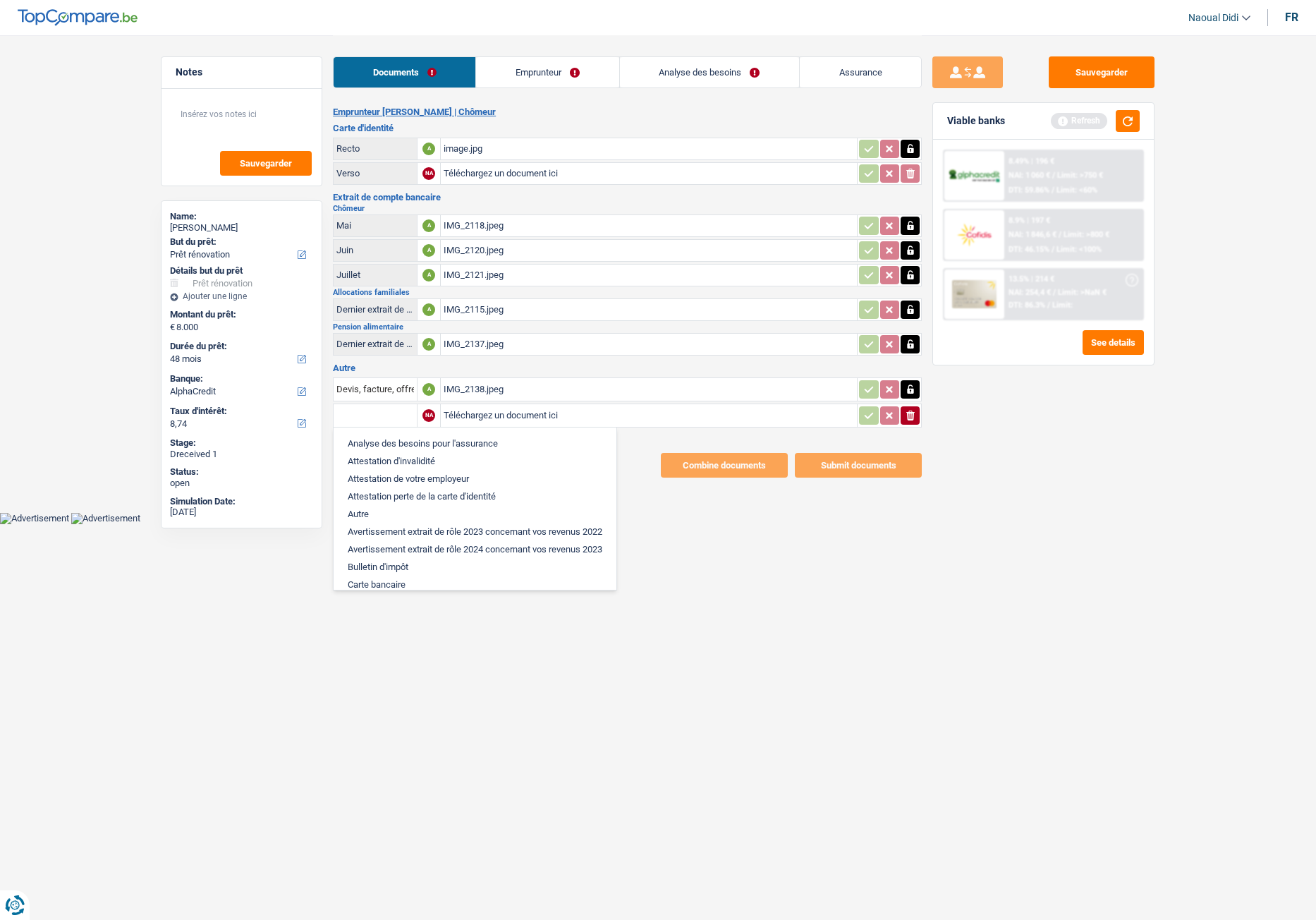
click at [378, 512] on li "Autre" at bounding box center [475, 514] width 269 height 18
type input "Autre"
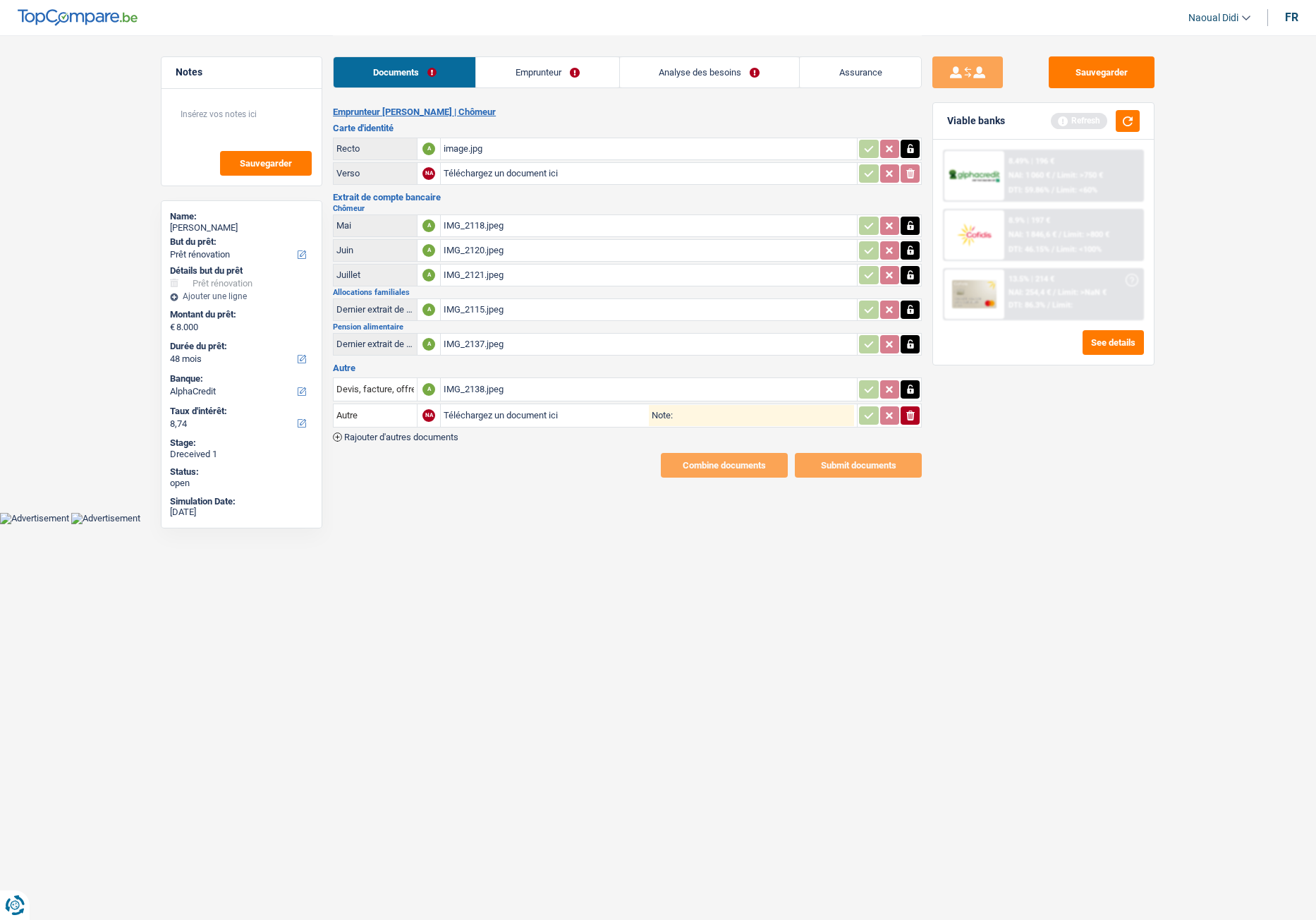
click at [526, 412] on input "Téléchargez un document ici" at bounding box center [546, 416] width 205 height 21
type input "C:\fakepath\IMG_2139.jpeg"
click at [379, 439] on span "Rajouter d'autres documents" at bounding box center [401, 437] width 114 height 9
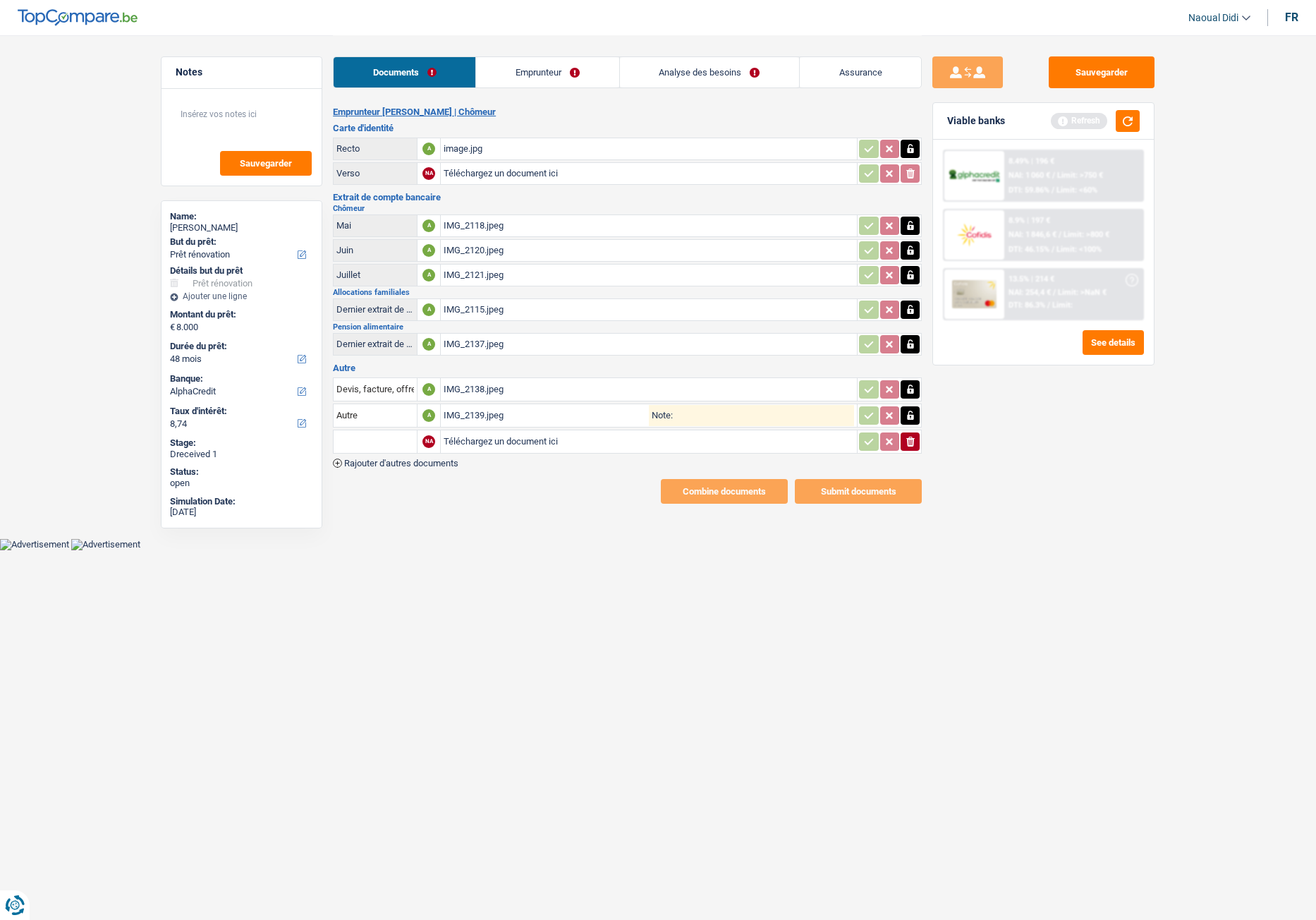
click at [464, 443] on input "Téléchargez un document ici" at bounding box center [649, 442] width 411 height 21
type input "C:\fakepath\IMG_2140.jpeg"
click at [543, 72] on link "Emprunteur" at bounding box center [547, 72] width 143 height 30
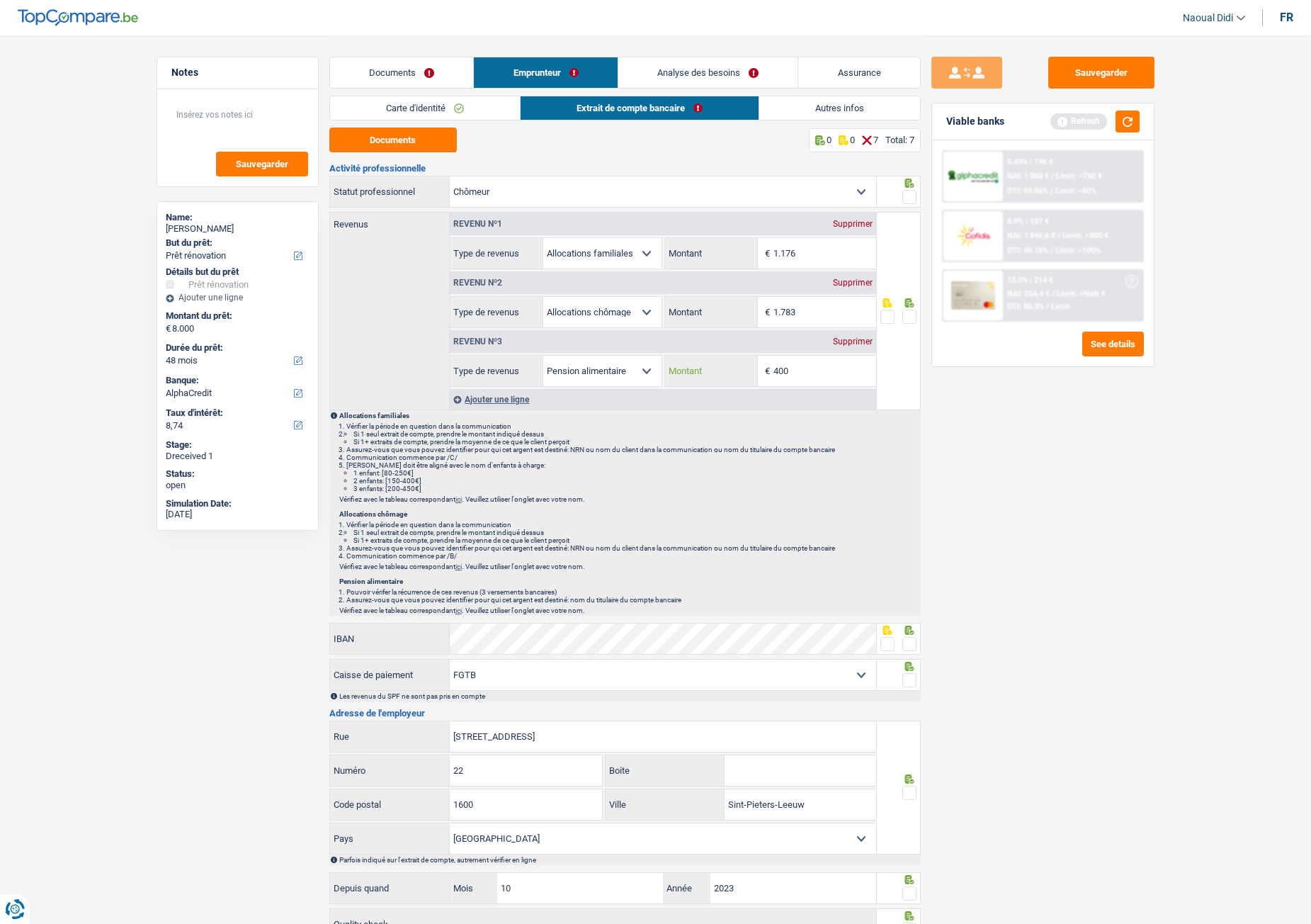
click at [809, 367] on input "400" at bounding box center [825, 371] width 103 height 30
click at [908, 318] on span at bounding box center [909, 316] width 14 height 14
click at [0, 0] on input "radio" at bounding box center [0, 0] width 0 height 0
click at [909, 194] on span at bounding box center [909, 196] width 14 height 14
click at [0, 0] on input "radio" at bounding box center [0, 0] width 0 height 0
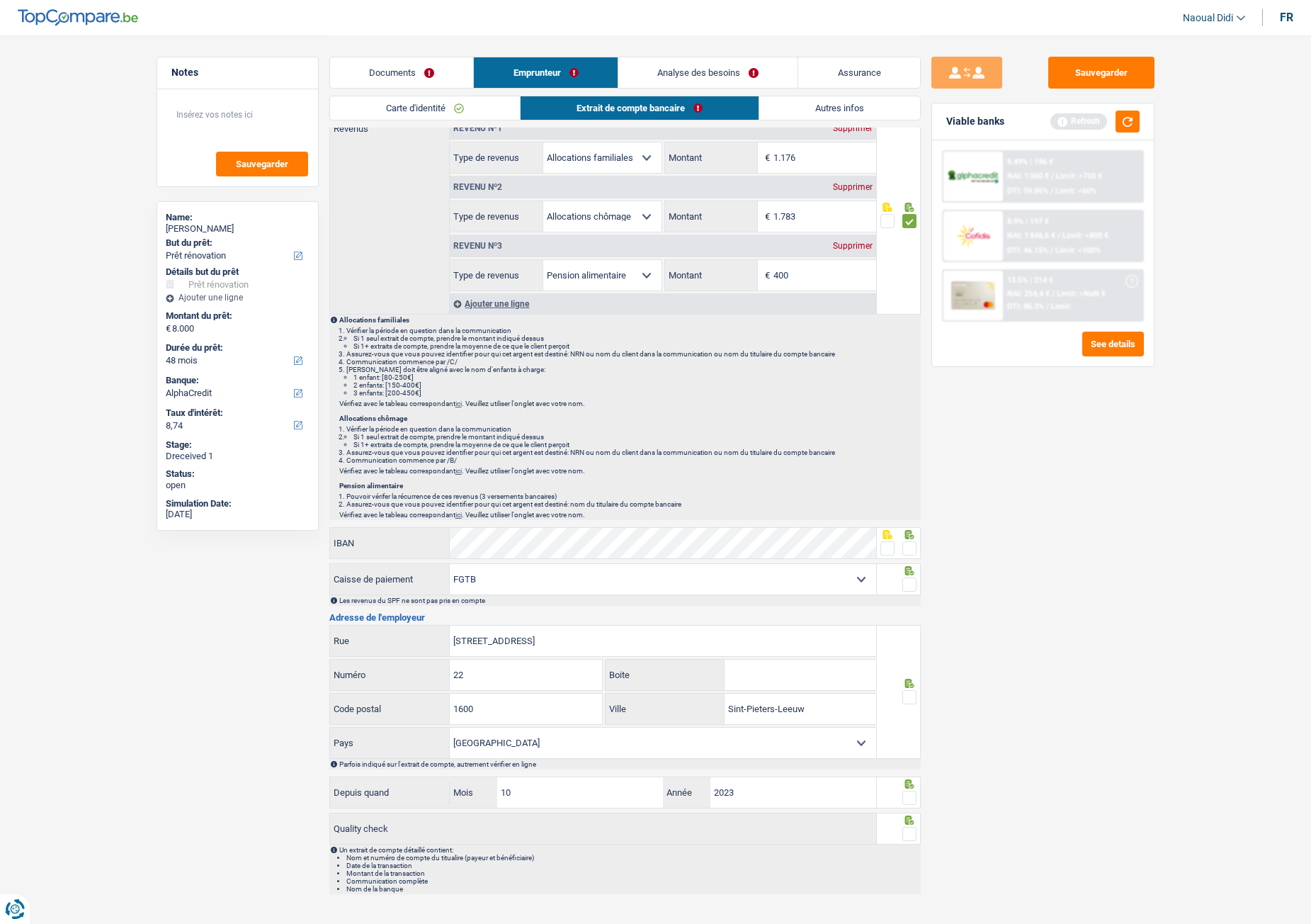
scroll to position [119, 0]
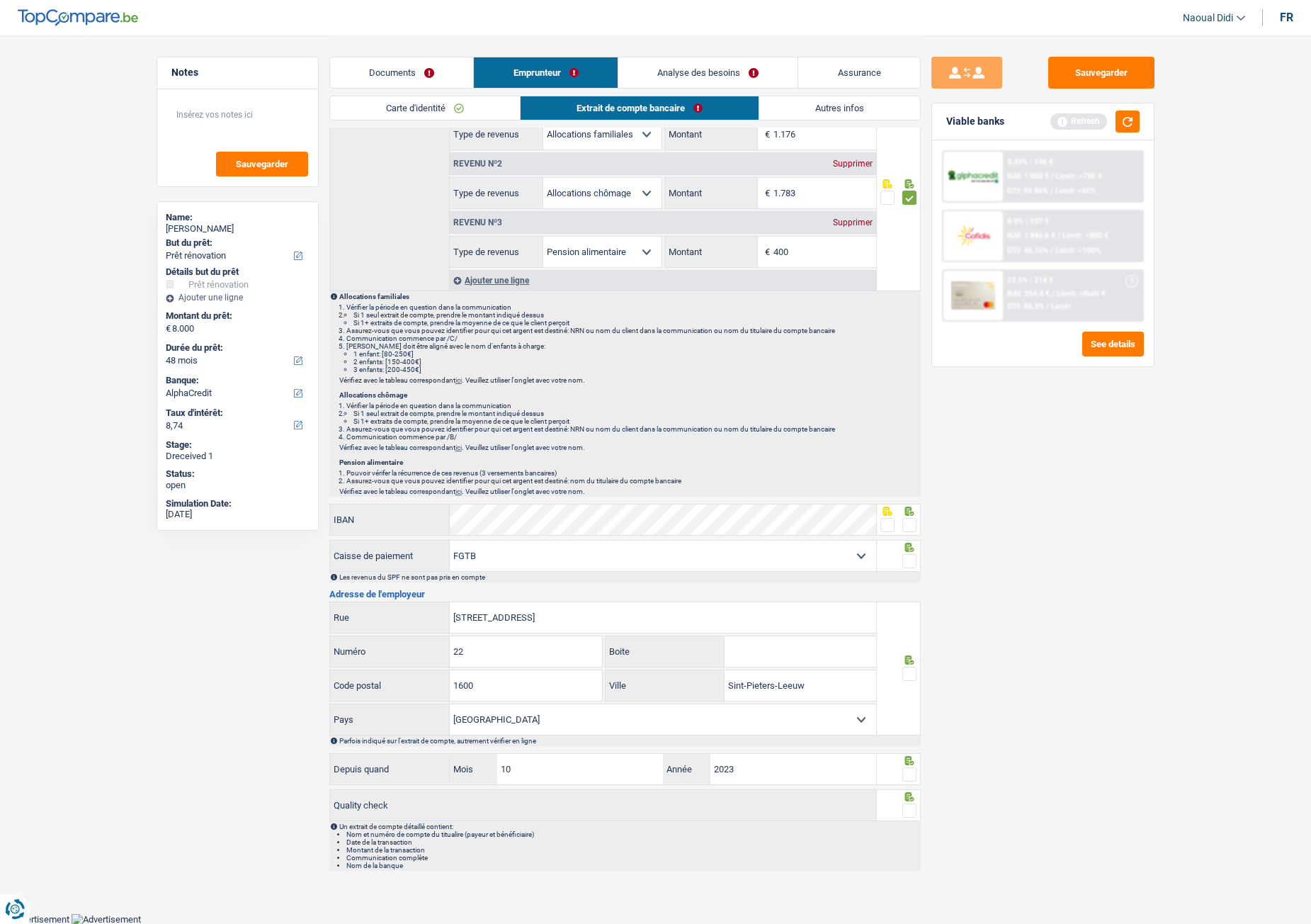
click at [885, 516] on span at bounding box center [887, 525] width 14 height 14
click at [0, 0] on input "radio" at bounding box center [0, 0] width 0 height 0
click at [912, 516] on span at bounding box center [909, 561] width 14 height 14
click at [0, 0] on input "radio" at bounding box center [0, 0] width 0 height 0
click at [905, 516] on span at bounding box center [909, 673] width 14 height 14
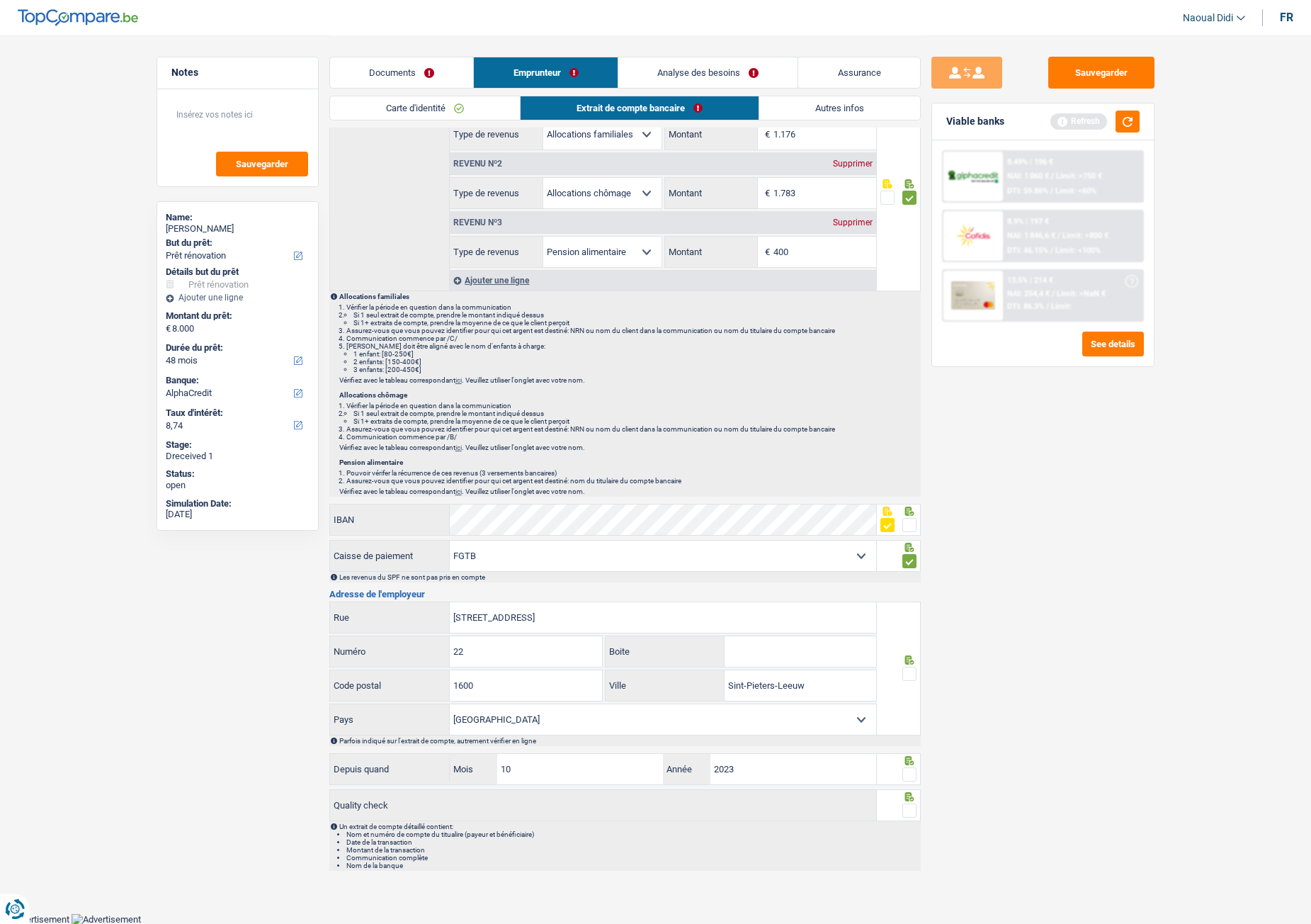
click at [0, 0] on input "radio" at bounding box center [0, 0] width 0 height 0
click at [907, 516] on span at bounding box center [909, 773] width 14 height 14
click at [0, 0] on input "radio" at bounding box center [0, 0] width 0 height 0
click at [906, 516] on span at bounding box center [909, 810] width 14 height 14
click at [0, 0] on input "radio" at bounding box center [0, 0] width 0 height 0
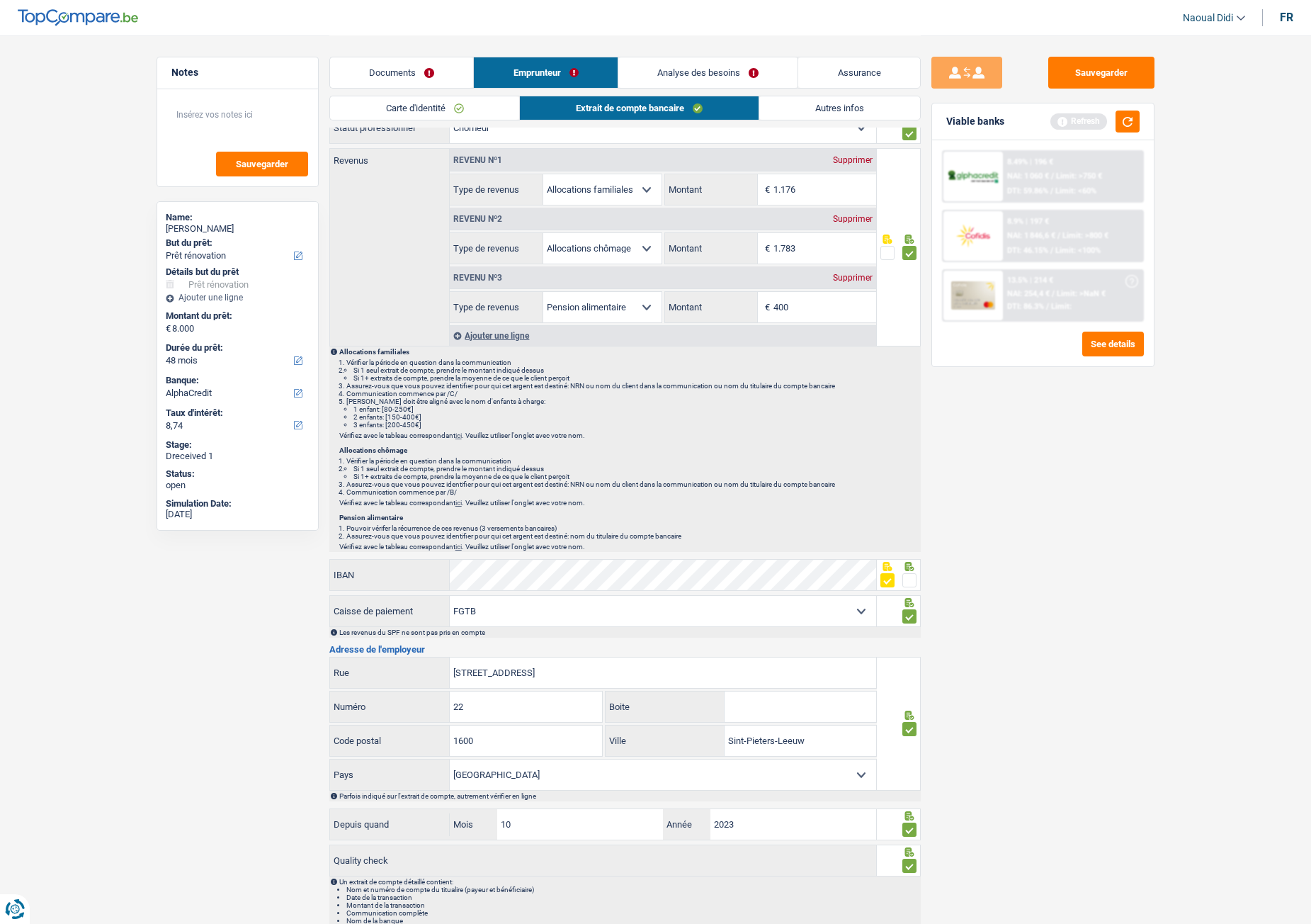
scroll to position [0, 0]
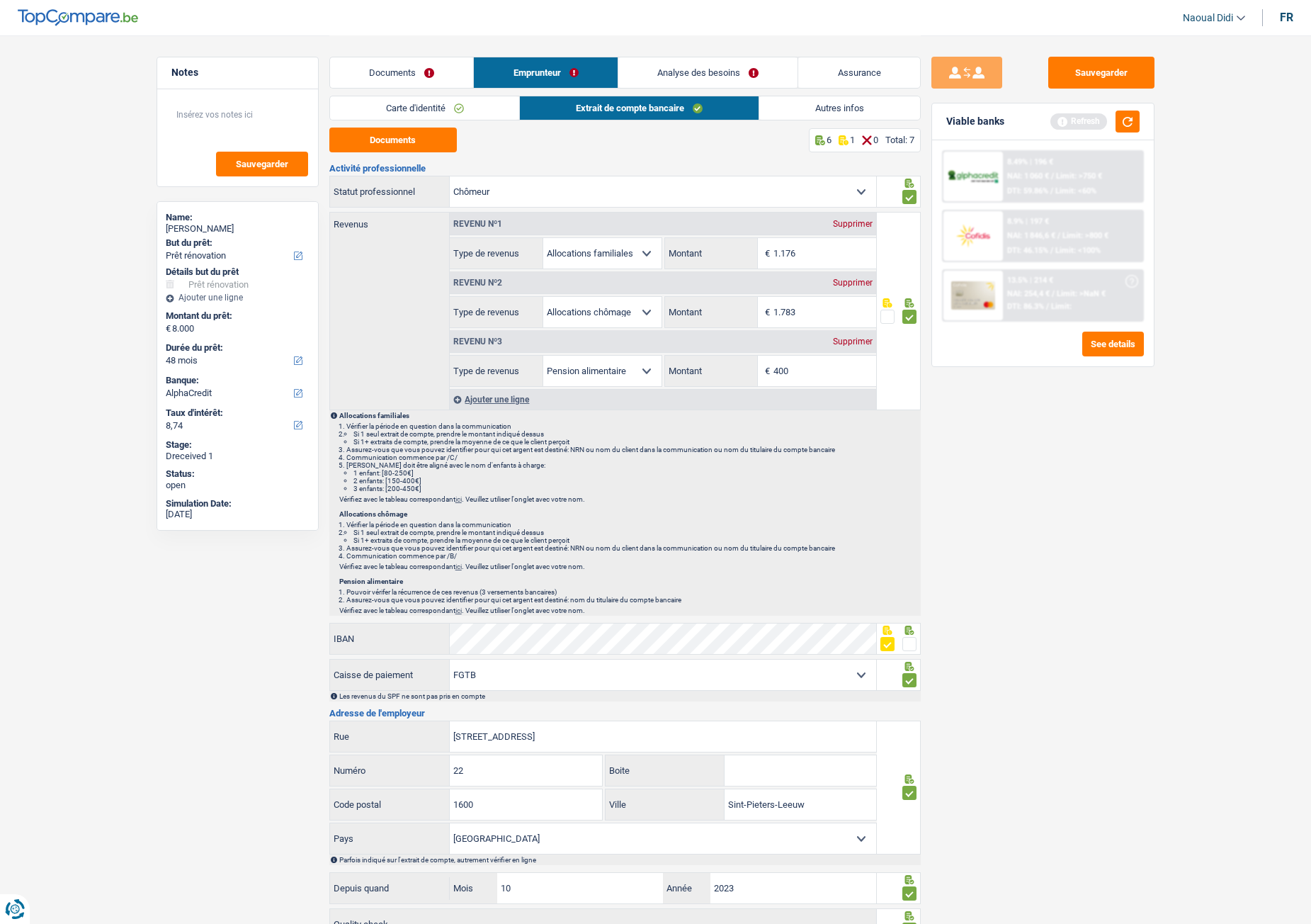
click at [415, 71] on link "Documents" at bounding box center [402, 72] width 144 height 30
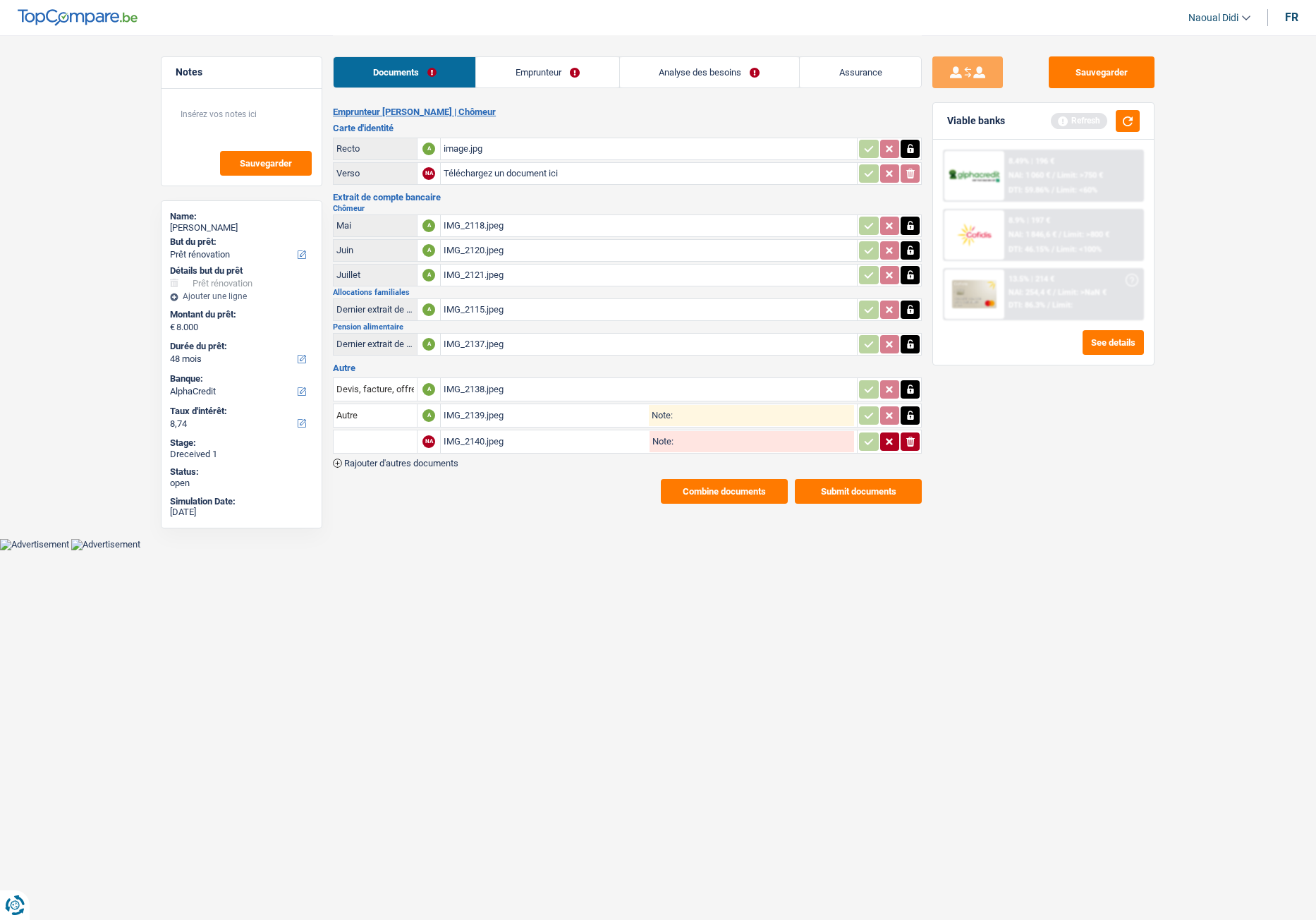
click at [684, 416] on input "Note:" at bounding box center [764, 416] width 181 height 21
click at [566, 66] on link "Emprunteur" at bounding box center [547, 72] width 143 height 30
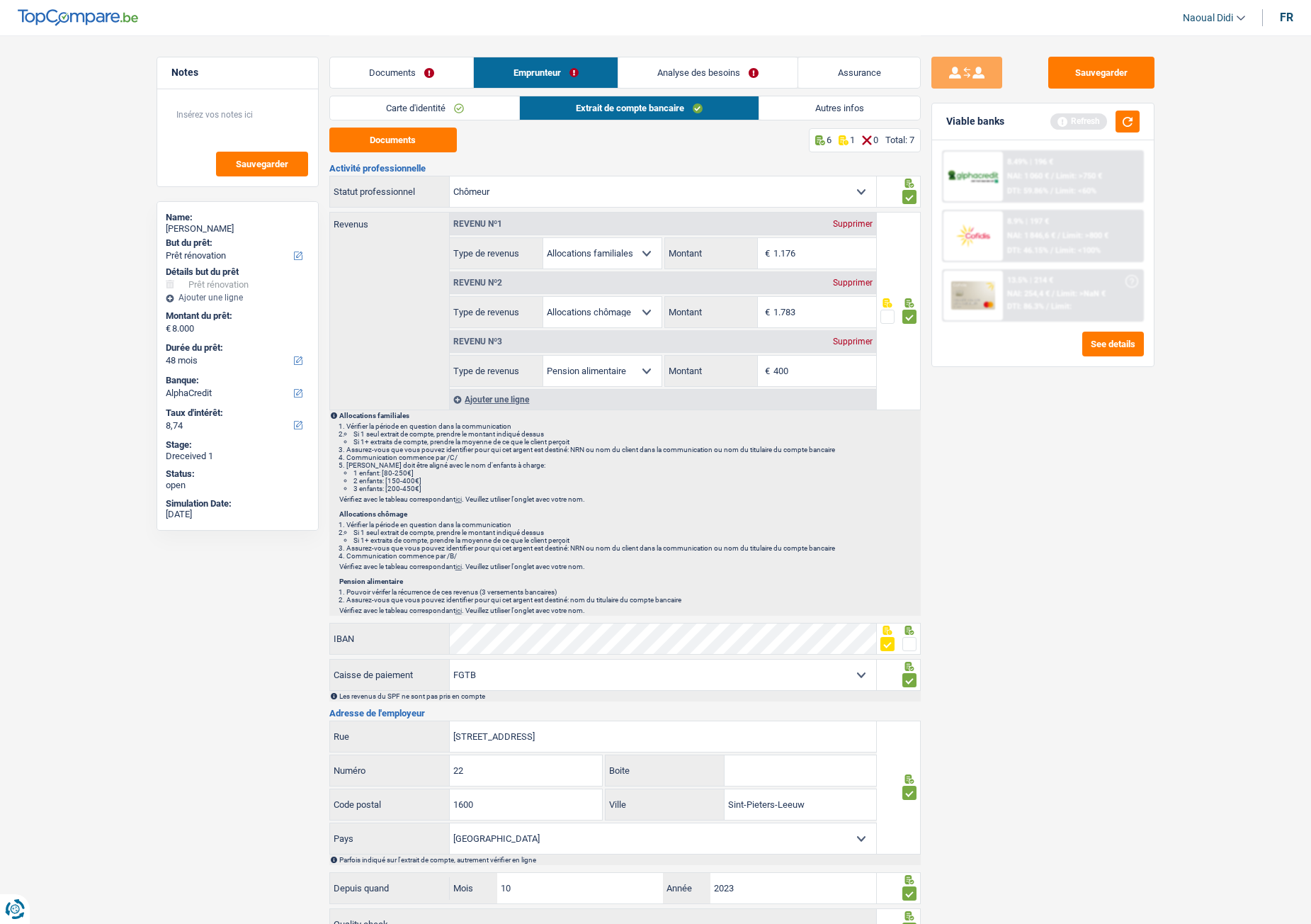
click at [370, 67] on link "Documents" at bounding box center [402, 72] width 144 height 30
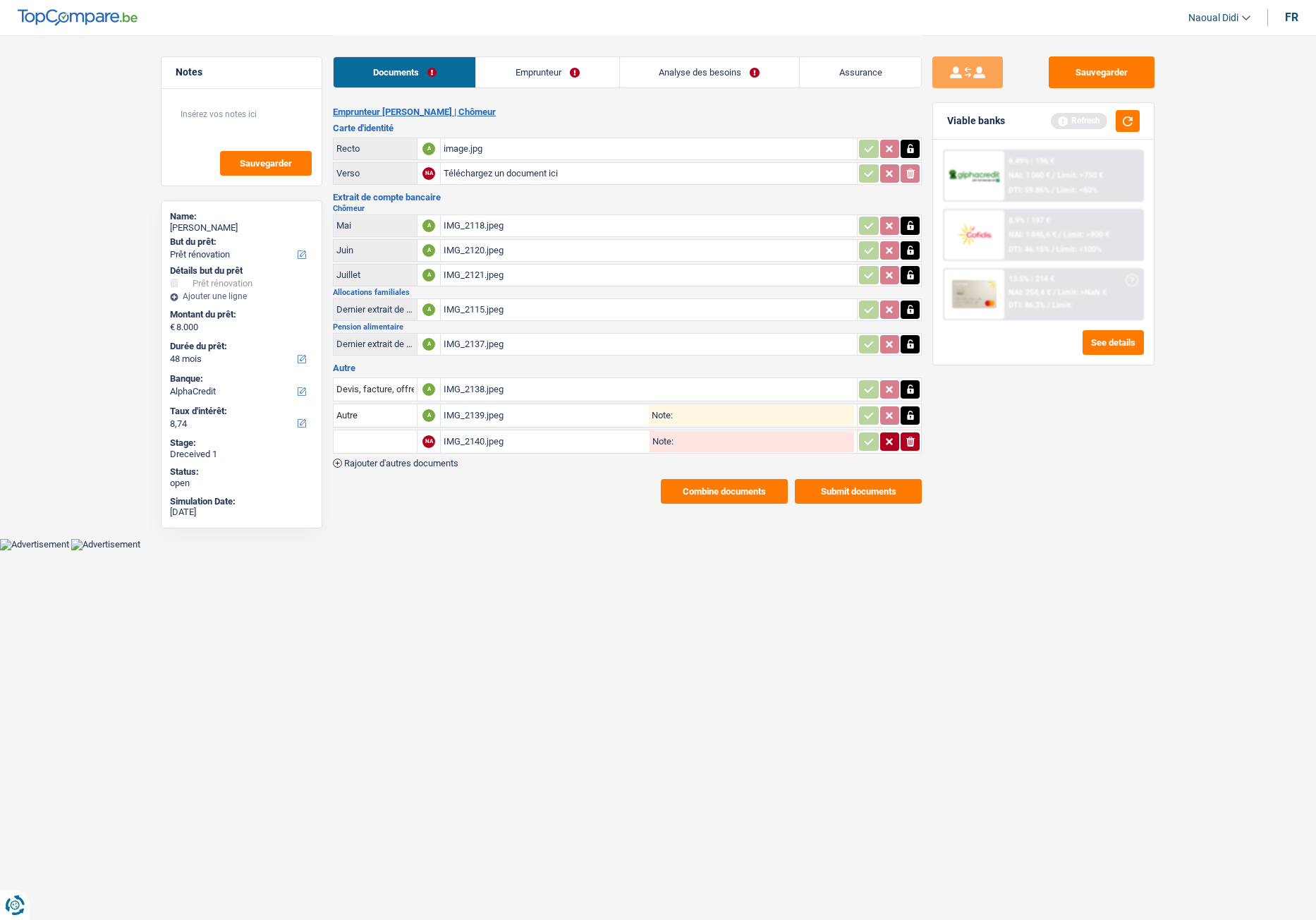
click at [686, 418] on input "Note:" at bounding box center [764, 416] width 181 height 21
drag, startPoint x: 750, startPoint y: 412, endPoint x: 574, endPoint y: 399, distance: 176.5
click at [574, 399] on table "Devis, facture, offre, bon de commande A IMG_2138.jpeg Autre A IMG_2139.jpeg No…" at bounding box center [627, 415] width 589 height 81
type input "pension alim"
click at [700, 446] on input "Note:" at bounding box center [764, 442] width 181 height 21
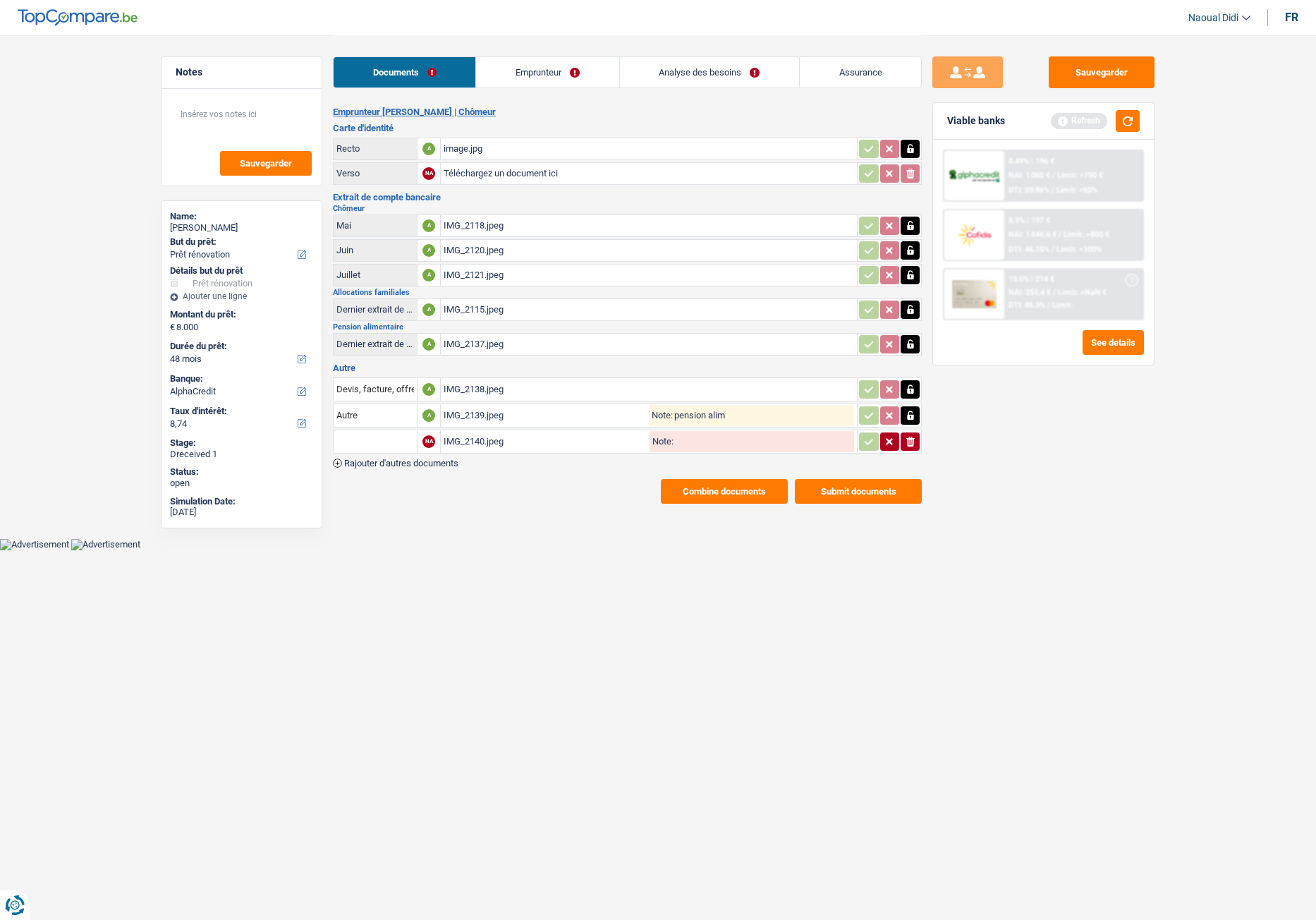
paste input "pension alim"
type input "pension alim"
click at [1083, 70] on button "Sauvegarder" at bounding box center [1102, 72] width 106 height 32
click at [530, 73] on link "Emprunteur" at bounding box center [547, 72] width 143 height 30
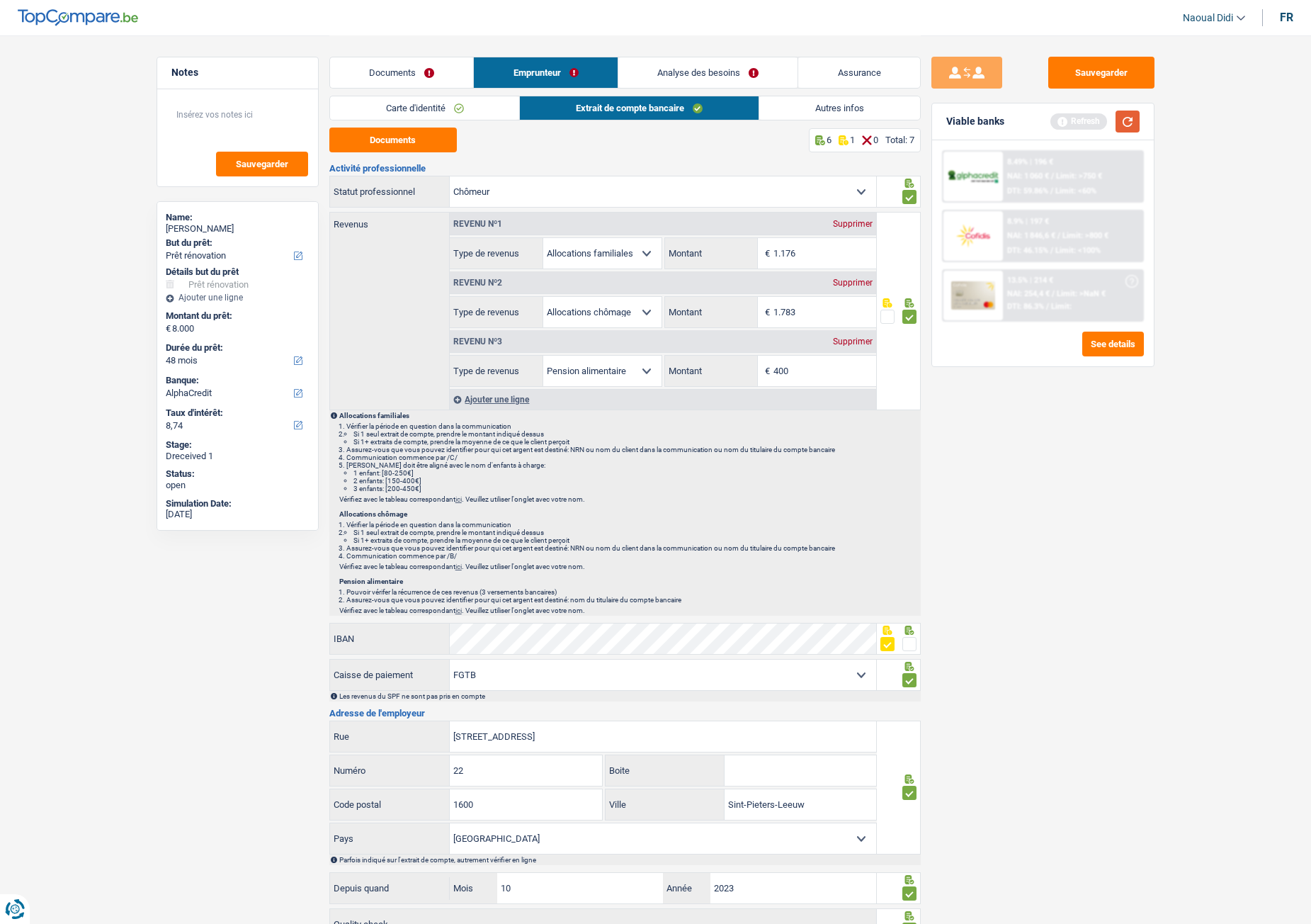
click at [1088, 124] on button "button" at bounding box center [1127, 121] width 24 height 22
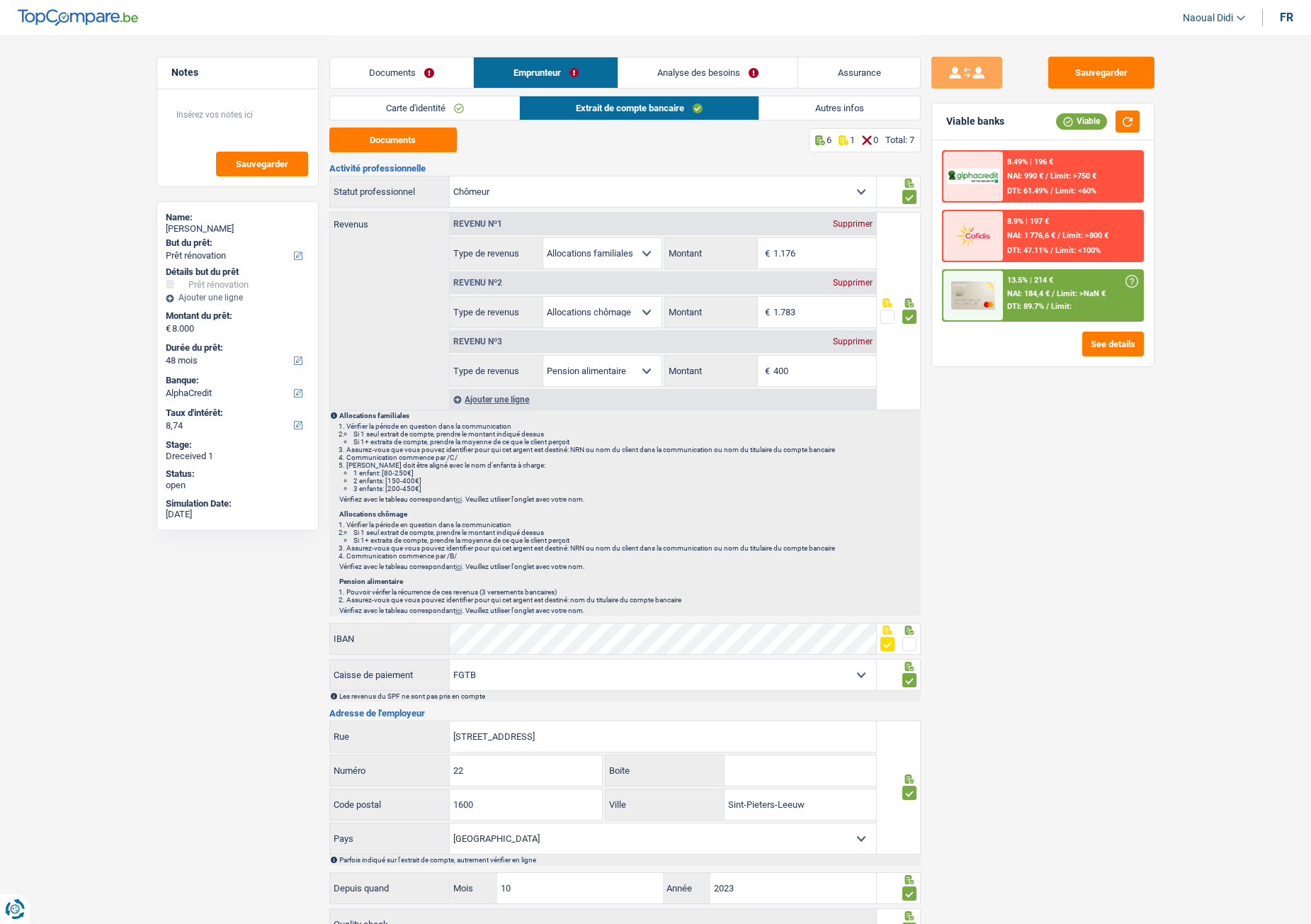
click at [669, 69] on link "Analyse des besoins" at bounding box center [709, 72] width 180 height 30
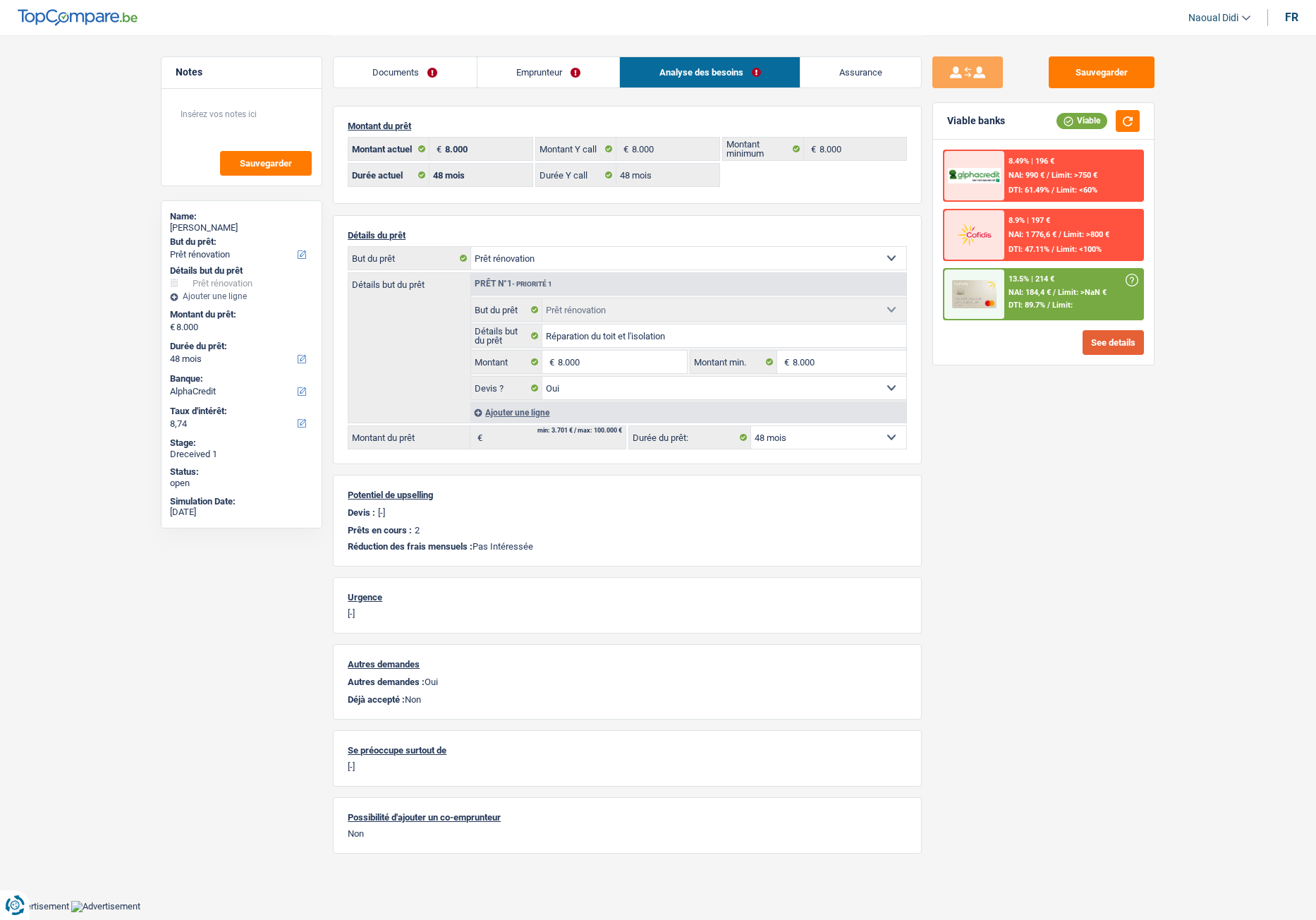
click at [1083, 342] on button "See details" at bounding box center [1113, 342] width 61 height 24
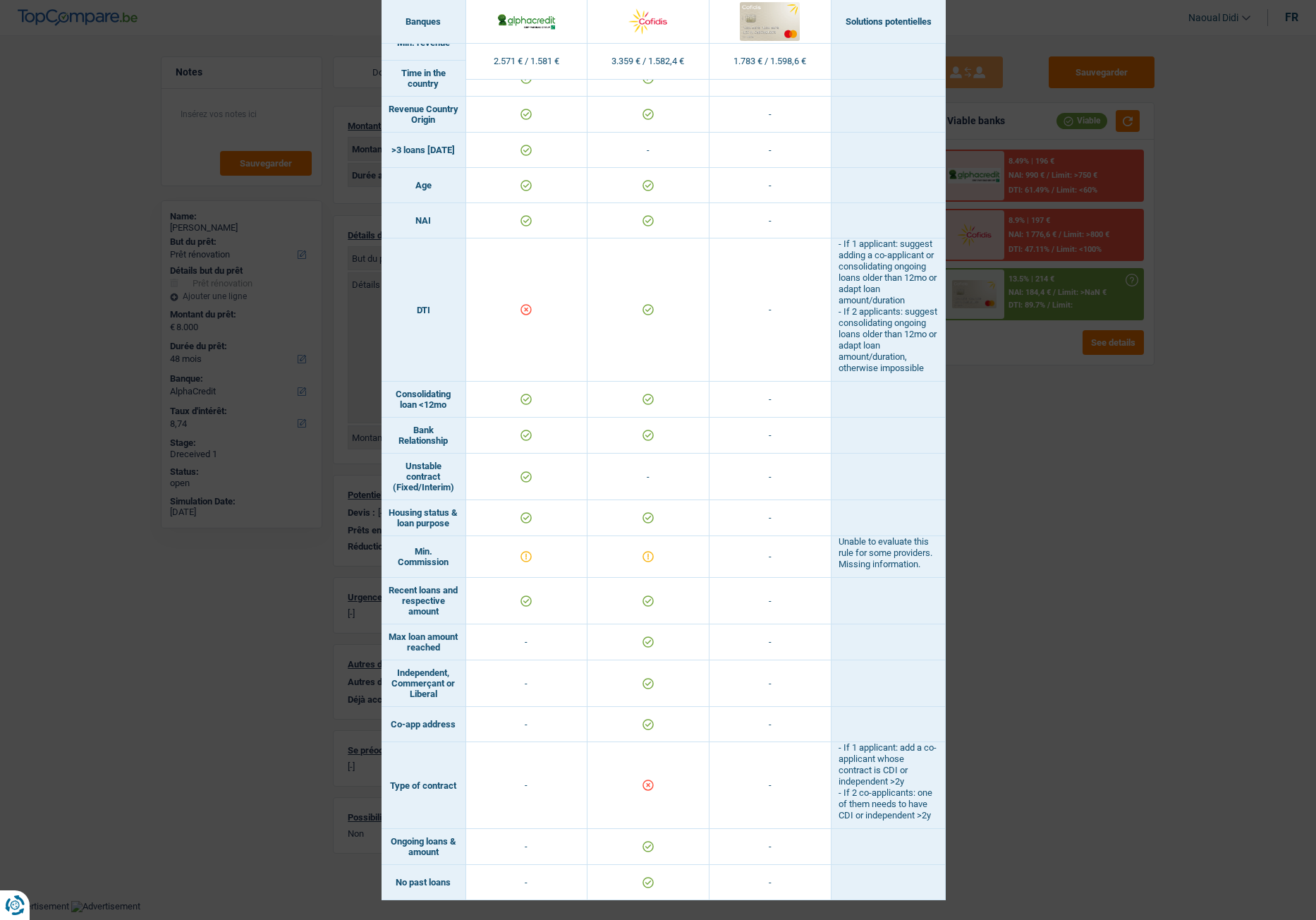
scroll to position [435, 0]
click at [1030, 398] on div "Banks conditions × Banques Solutions potentielles Revenus / Charges 2.571 € / 1…" at bounding box center [658, 460] width 1316 height 920
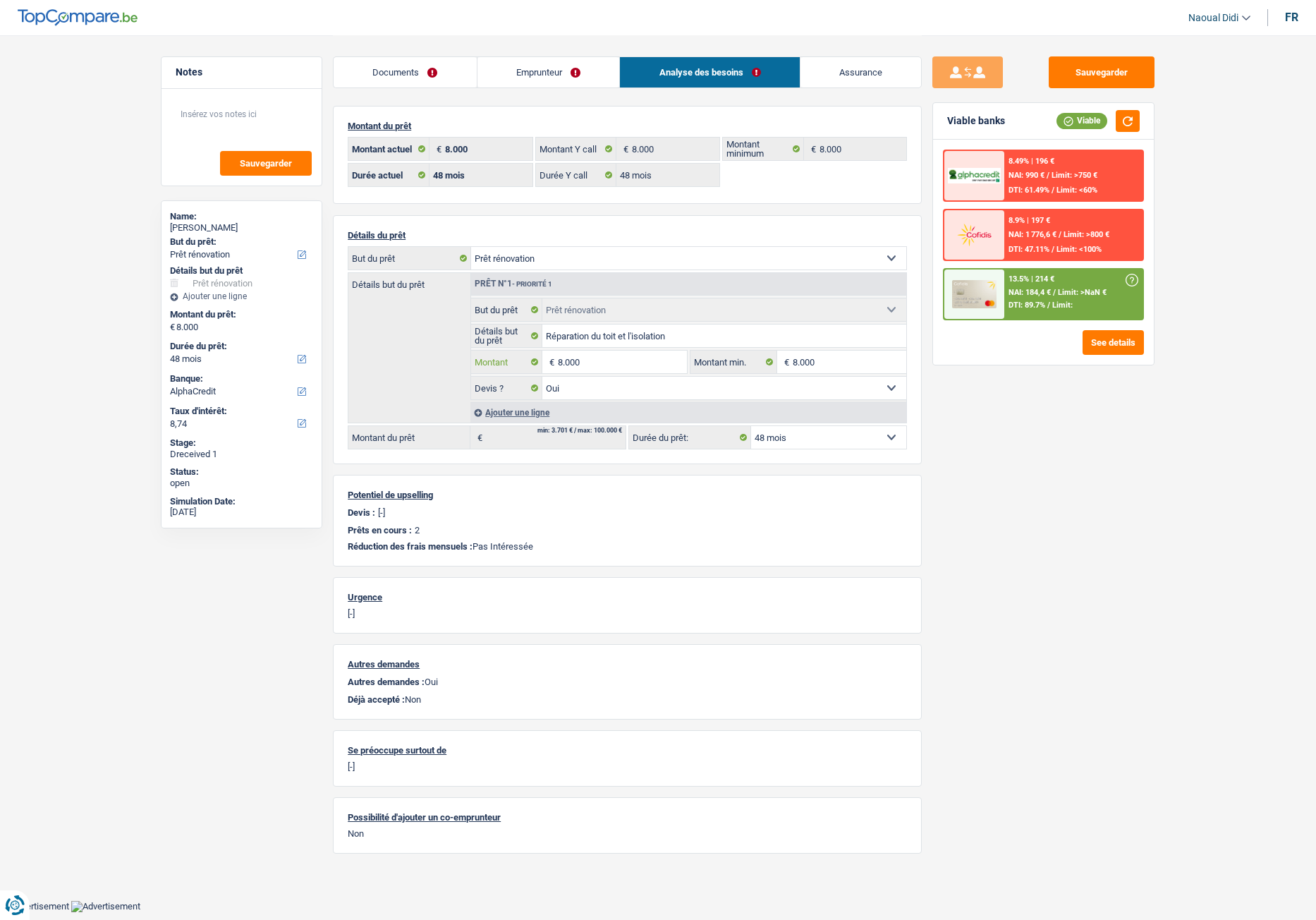
click at [610, 368] on input "8.000" at bounding box center [623, 362] width 129 height 23
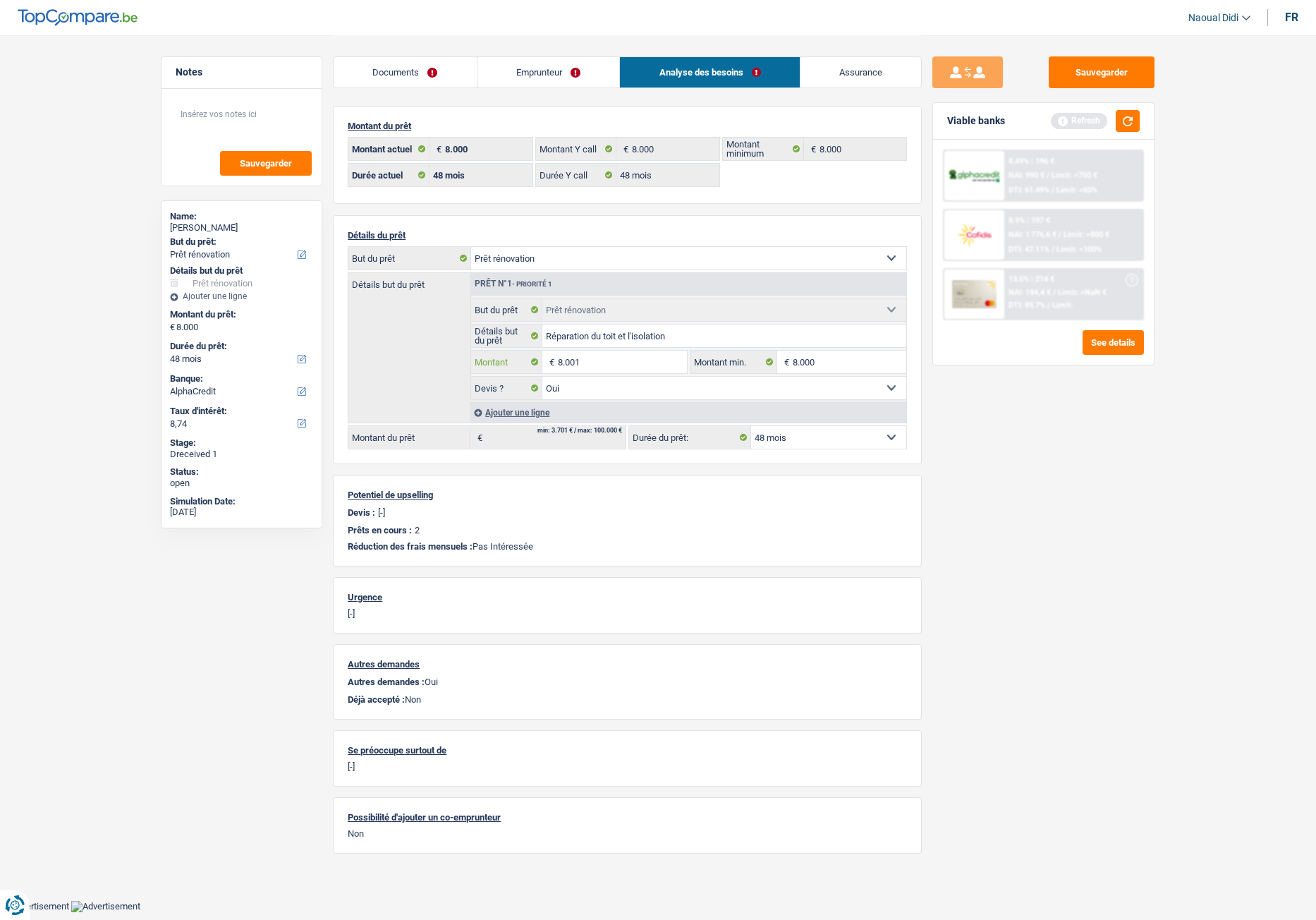
type input "8.001"
click at [993, 471] on div "Sauvegarder Viable banks Refresh 8.49% | 196 € NAI: 990 € / Limit: >750 € DTI: …" at bounding box center [1043, 477] width 244 height 841
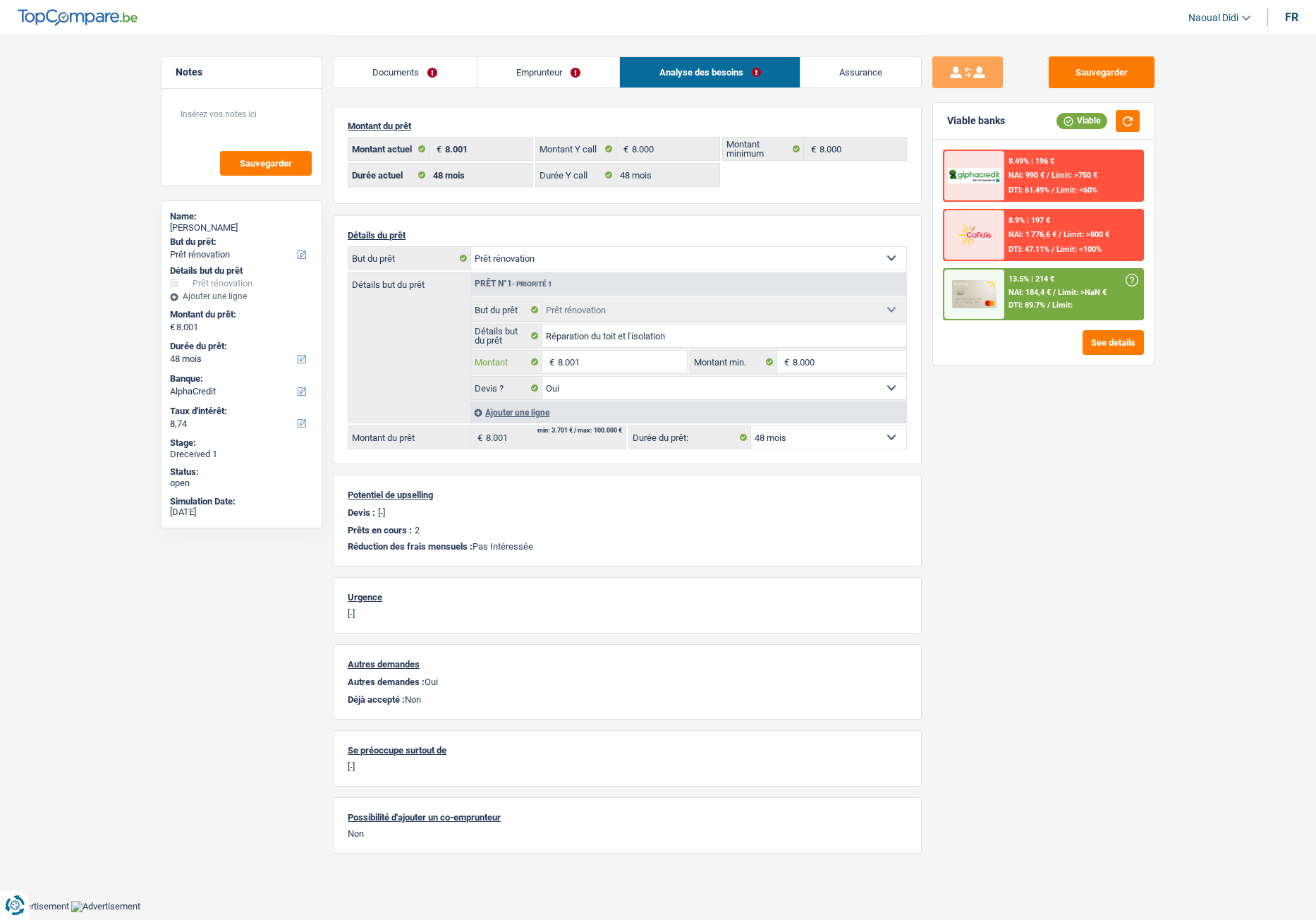
click at [623, 363] on input "8.001" at bounding box center [623, 362] width 129 height 23
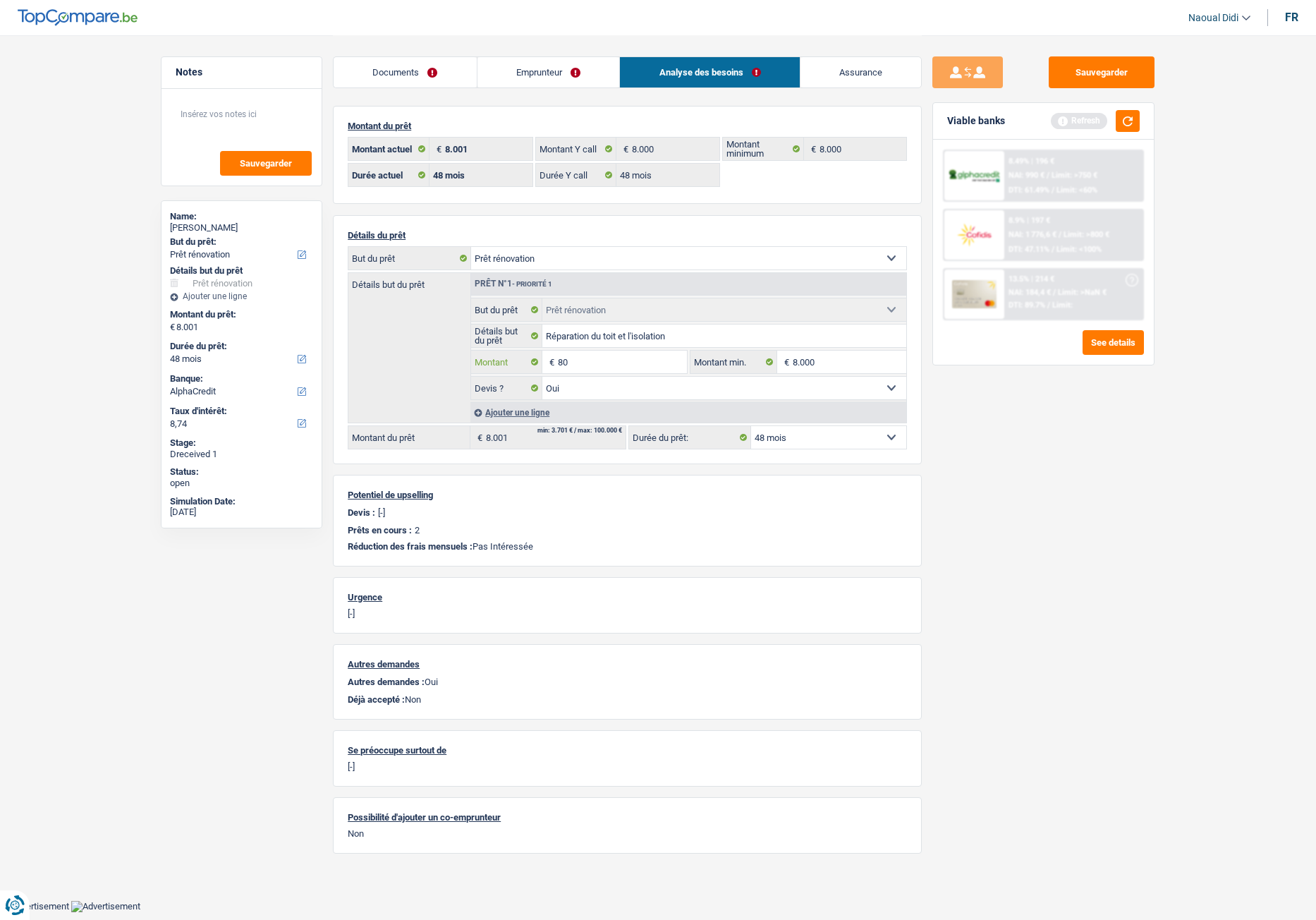
type input "8"
type input "9.000"
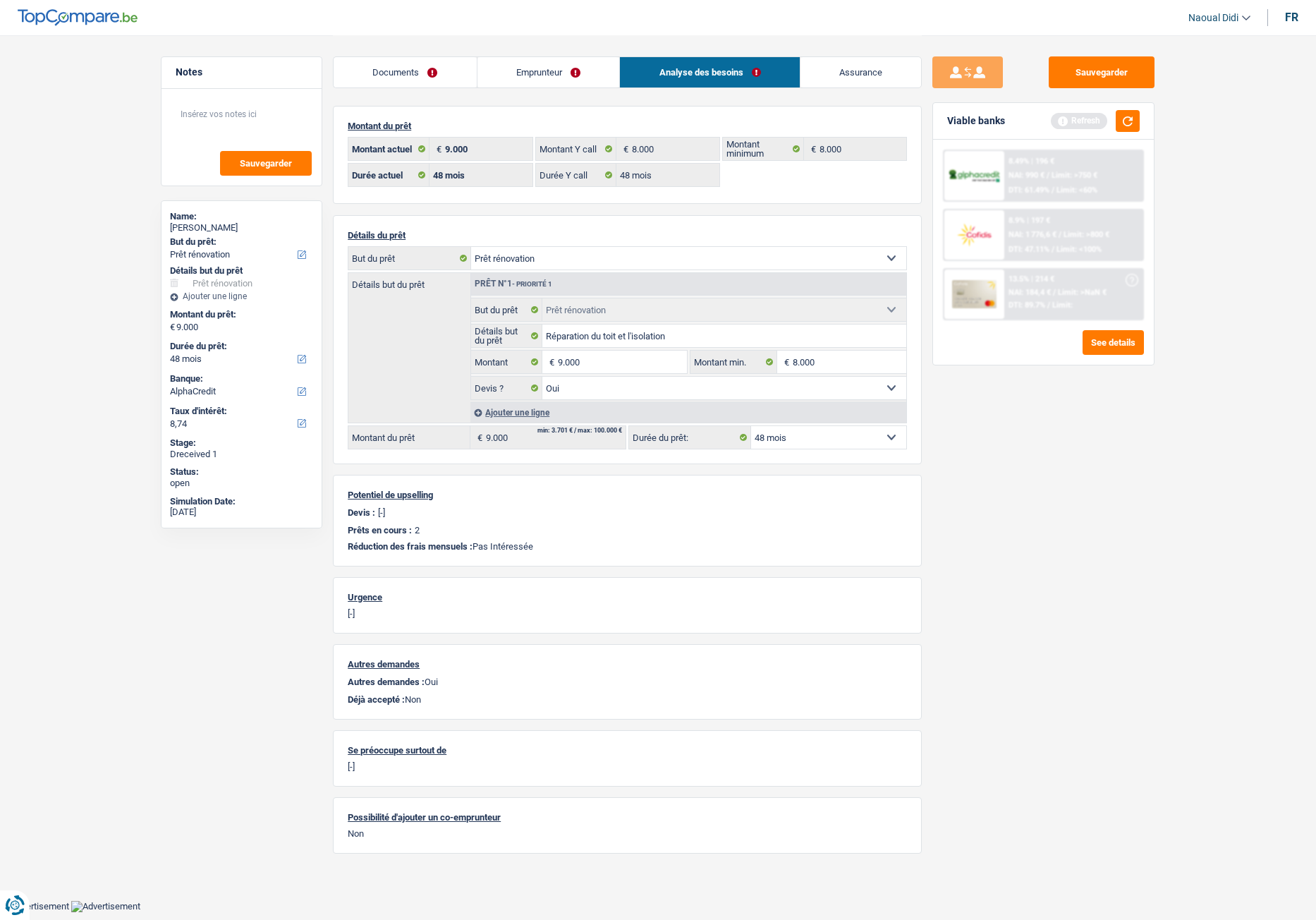
click at [964, 438] on div "Sauvegarder Viable banks Refresh 8.49% | 196 € NAI: 990 € / Limit: >750 € DTI: …" at bounding box center [1043, 477] width 244 height 841
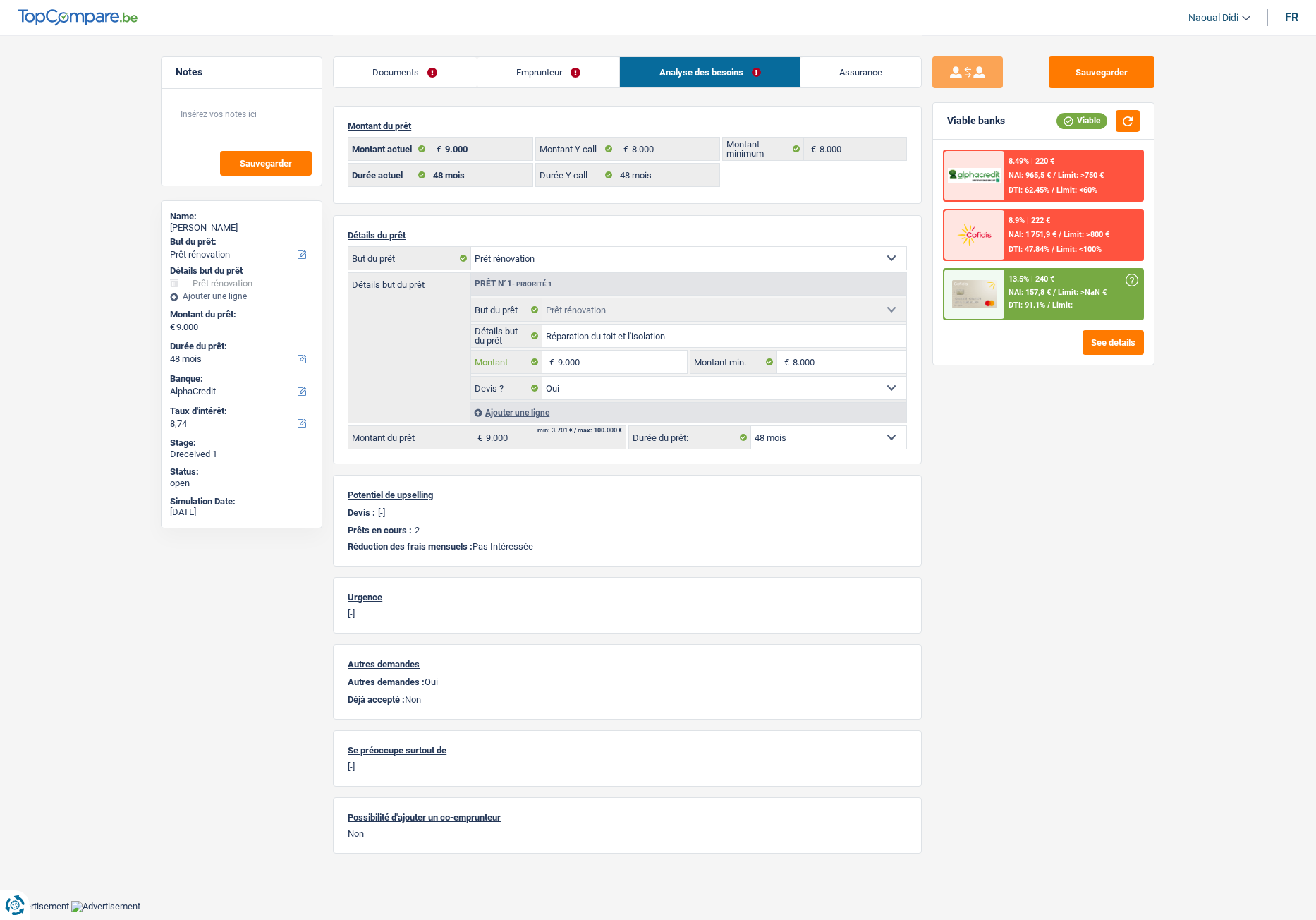
click at [609, 358] on input "9.000" at bounding box center [623, 362] width 129 height 23
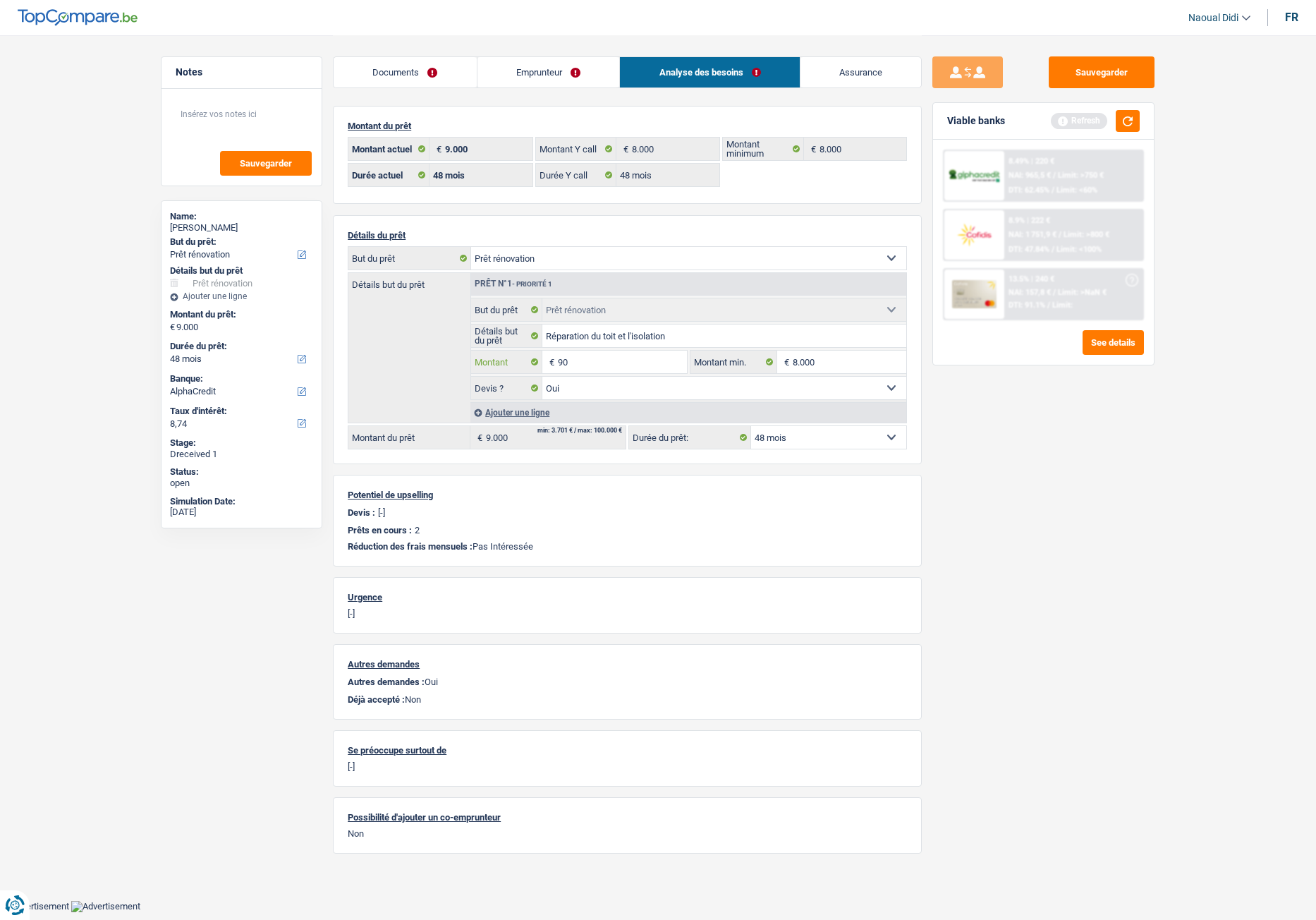
type input "9"
type input "8.001"
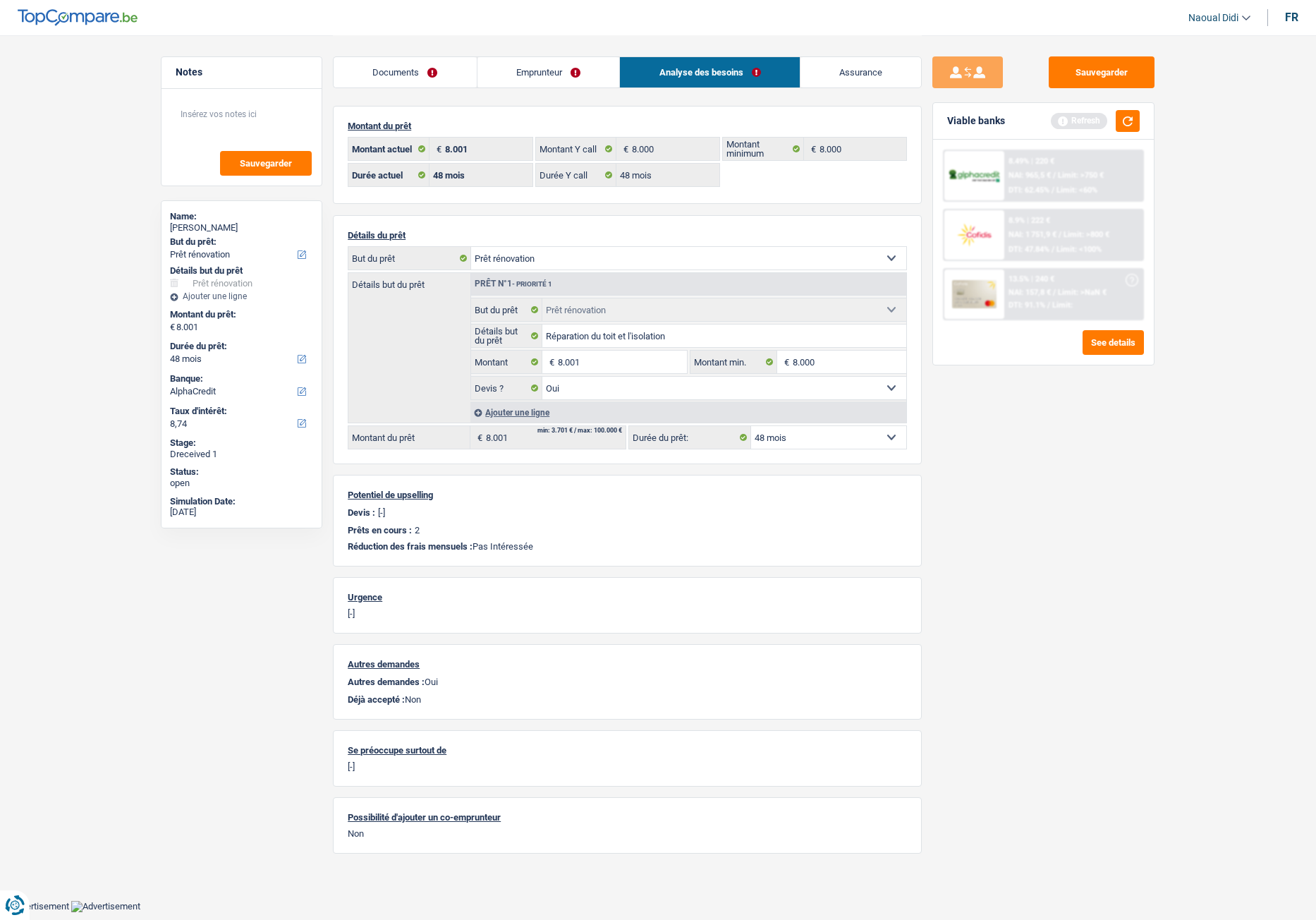
click at [1072, 493] on div "Sauvegarder Viable banks Refresh 8.49% | 220 € NAI: 965,5 € / Limit: >750 € DTI…" at bounding box center [1043, 477] width 244 height 841
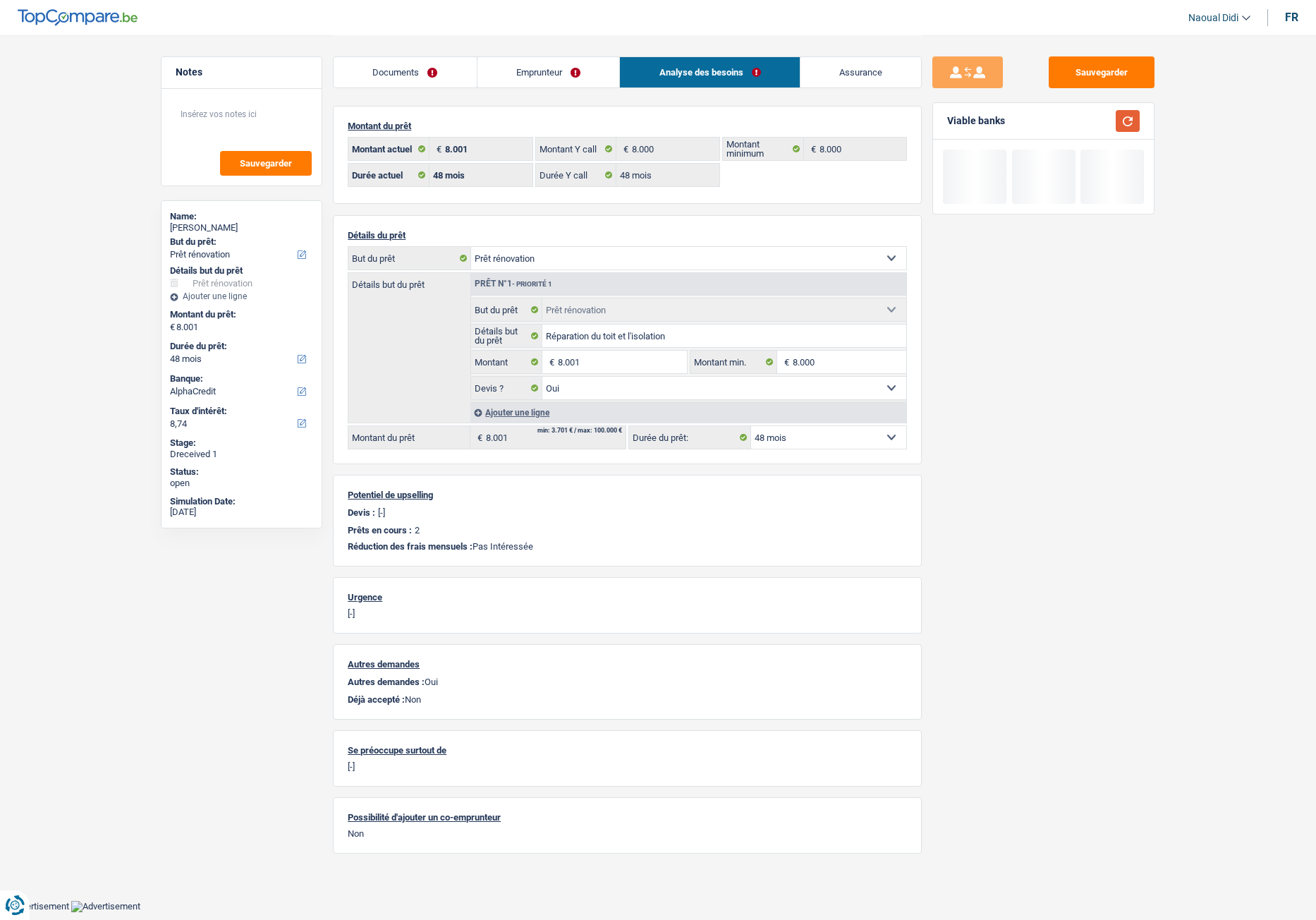
click at [1083, 122] on button "button" at bounding box center [1127, 121] width 24 height 22
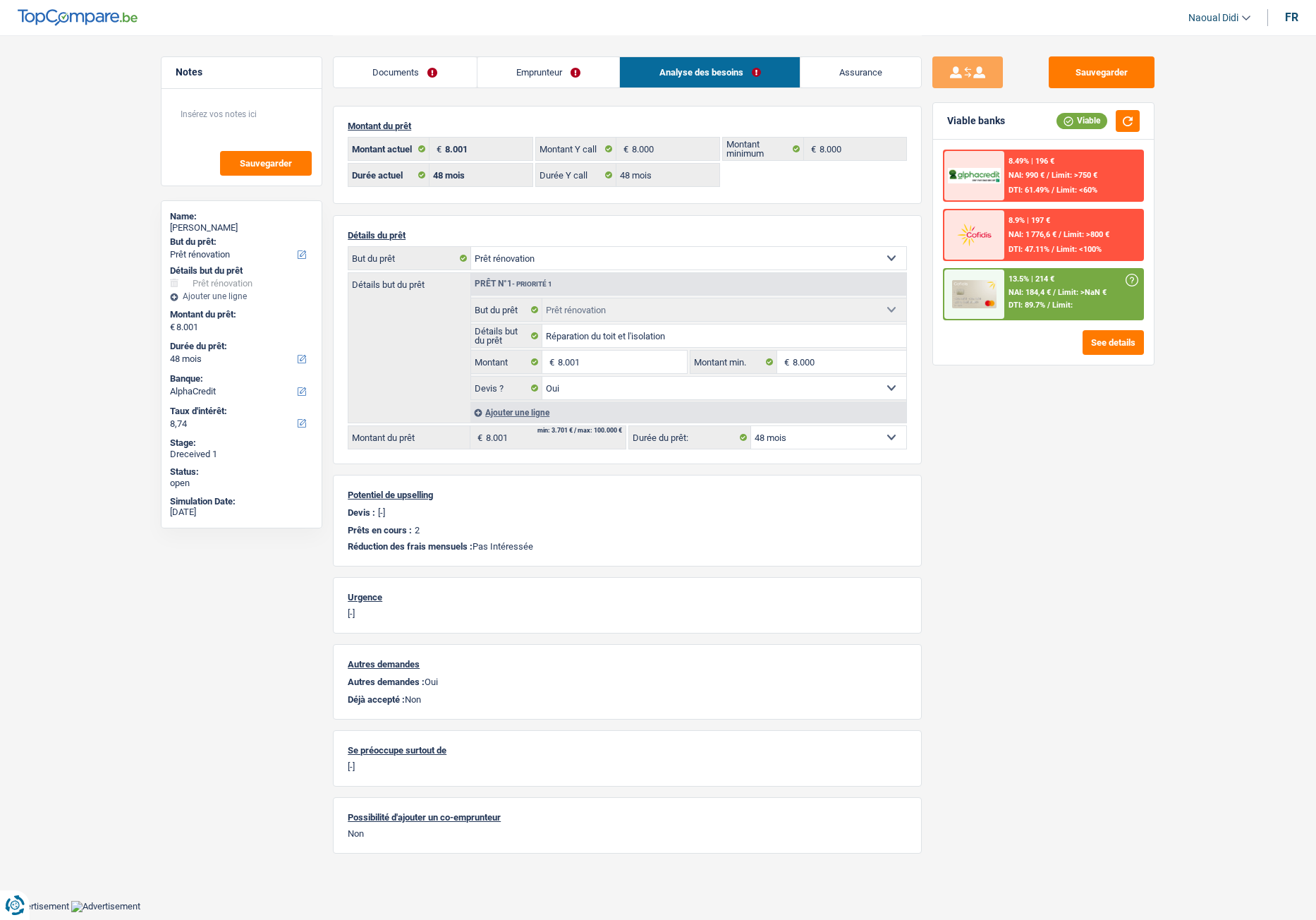
click at [825, 445] on select "12 mois 18 mois 24 mois 30 mois 36 mois 42 mois 48 mois Sélectionner une option" at bounding box center [829, 438] width 155 height 23
click at [1057, 302] on span "Limit:" at bounding box center [1062, 305] width 20 height 9
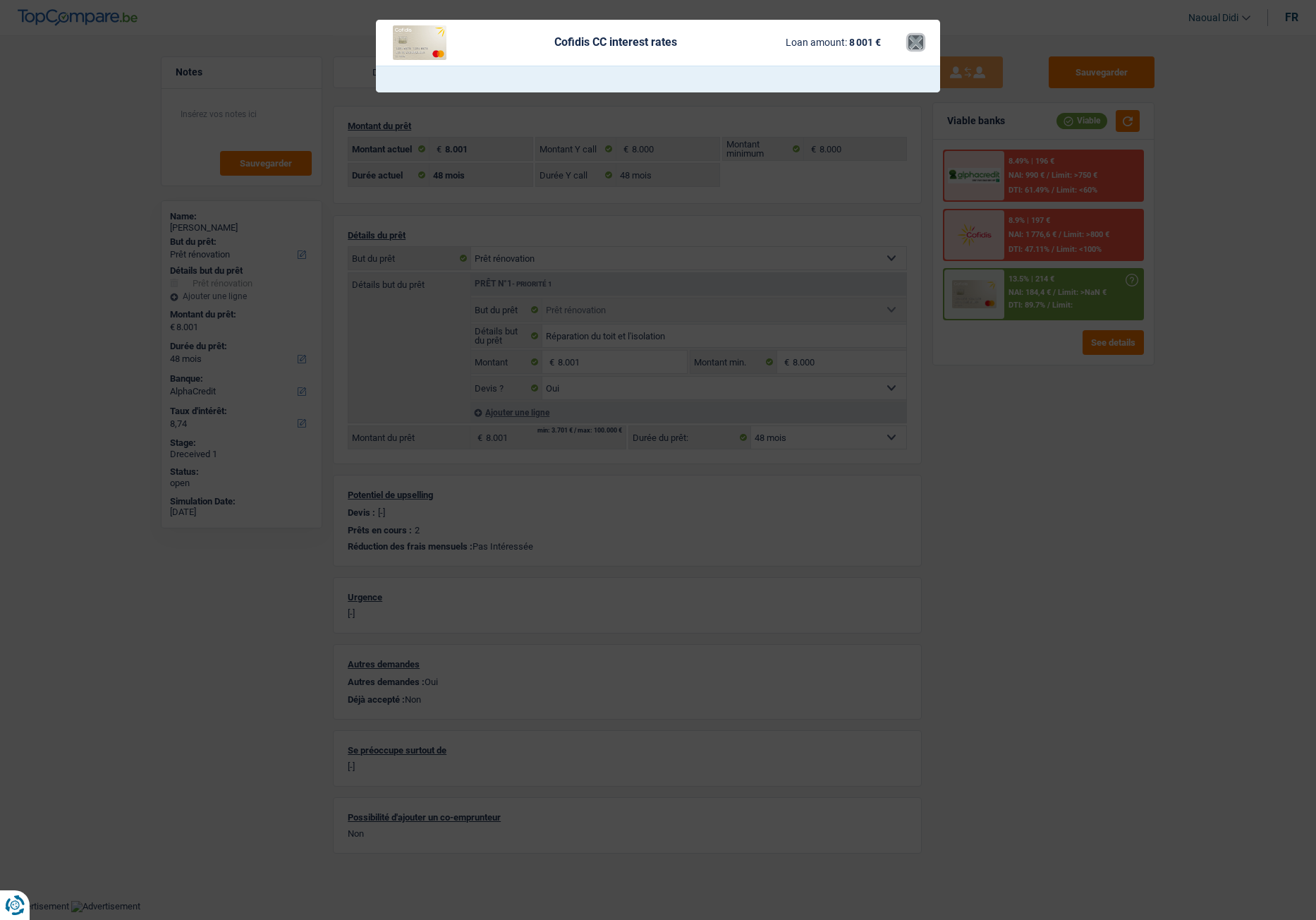
click at [915, 43] on button "×" at bounding box center [916, 42] width 15 height 14
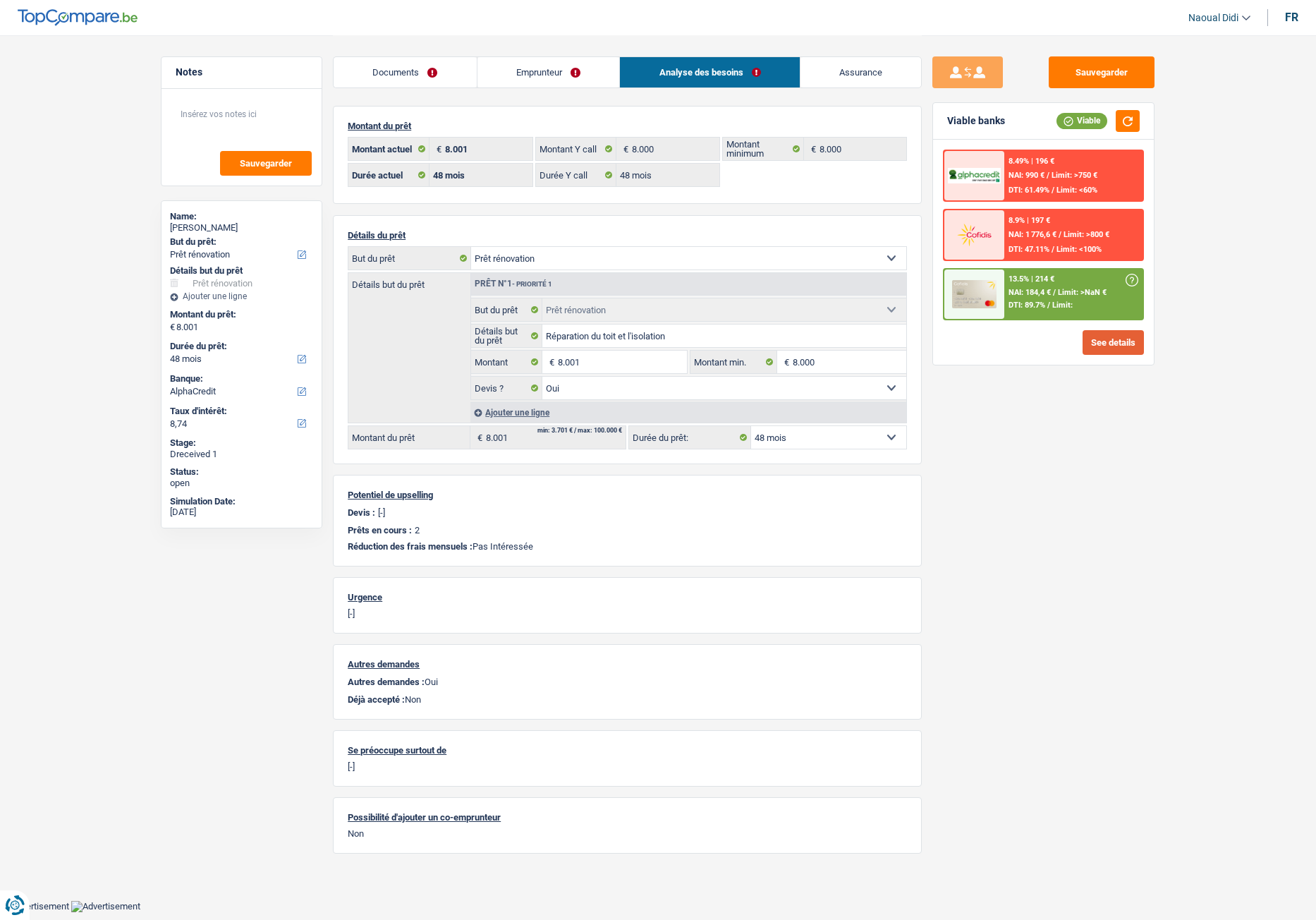
click at [1083, 337] on button "See details" at bounding box center [1113, 342] width 61 height 24
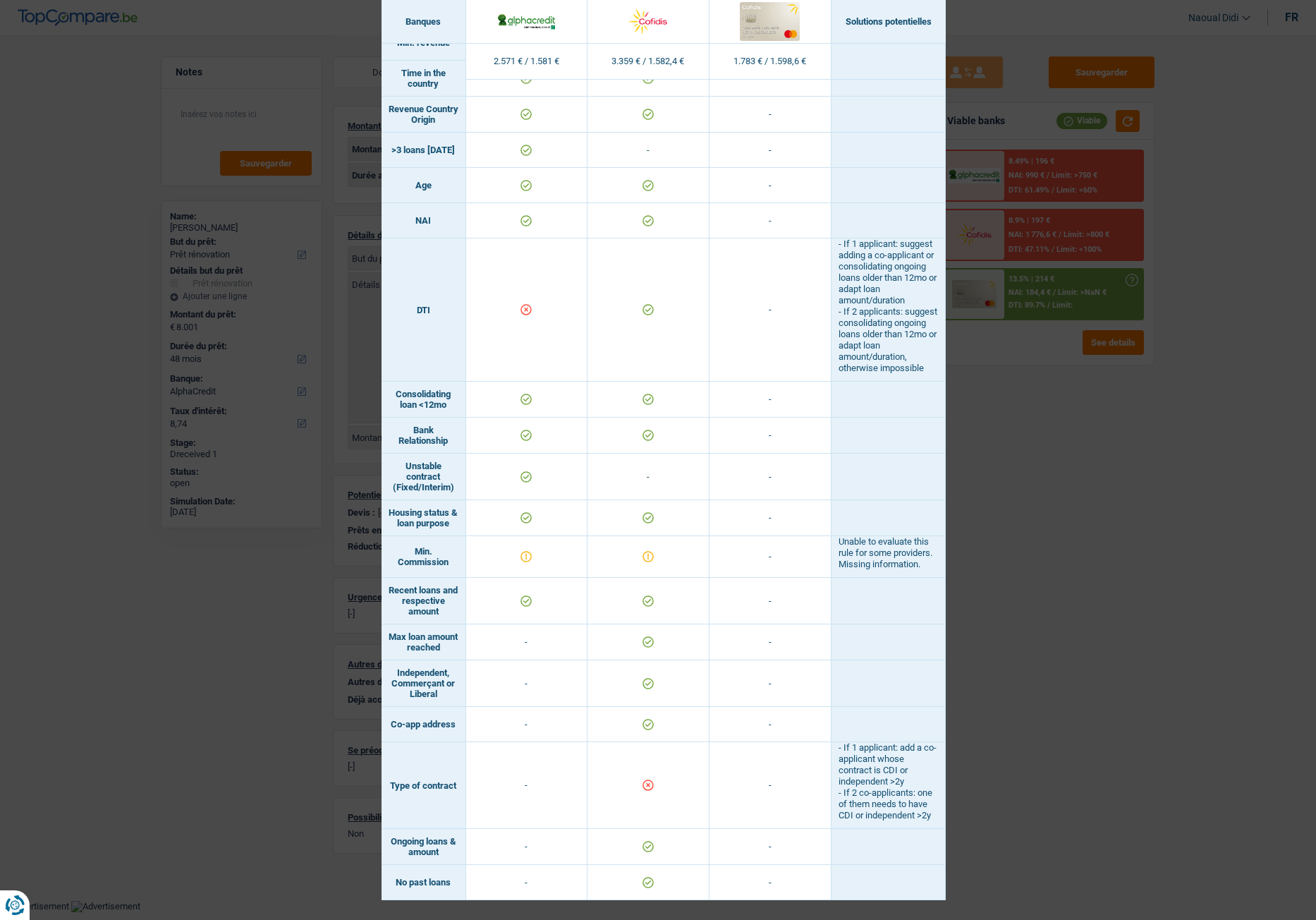
click at [928, 514] on td "- If 1 applicant: add a co-applicant whose contract is CDI or independent >2y -…" at bounding box center [888, 786] width 114 height 86
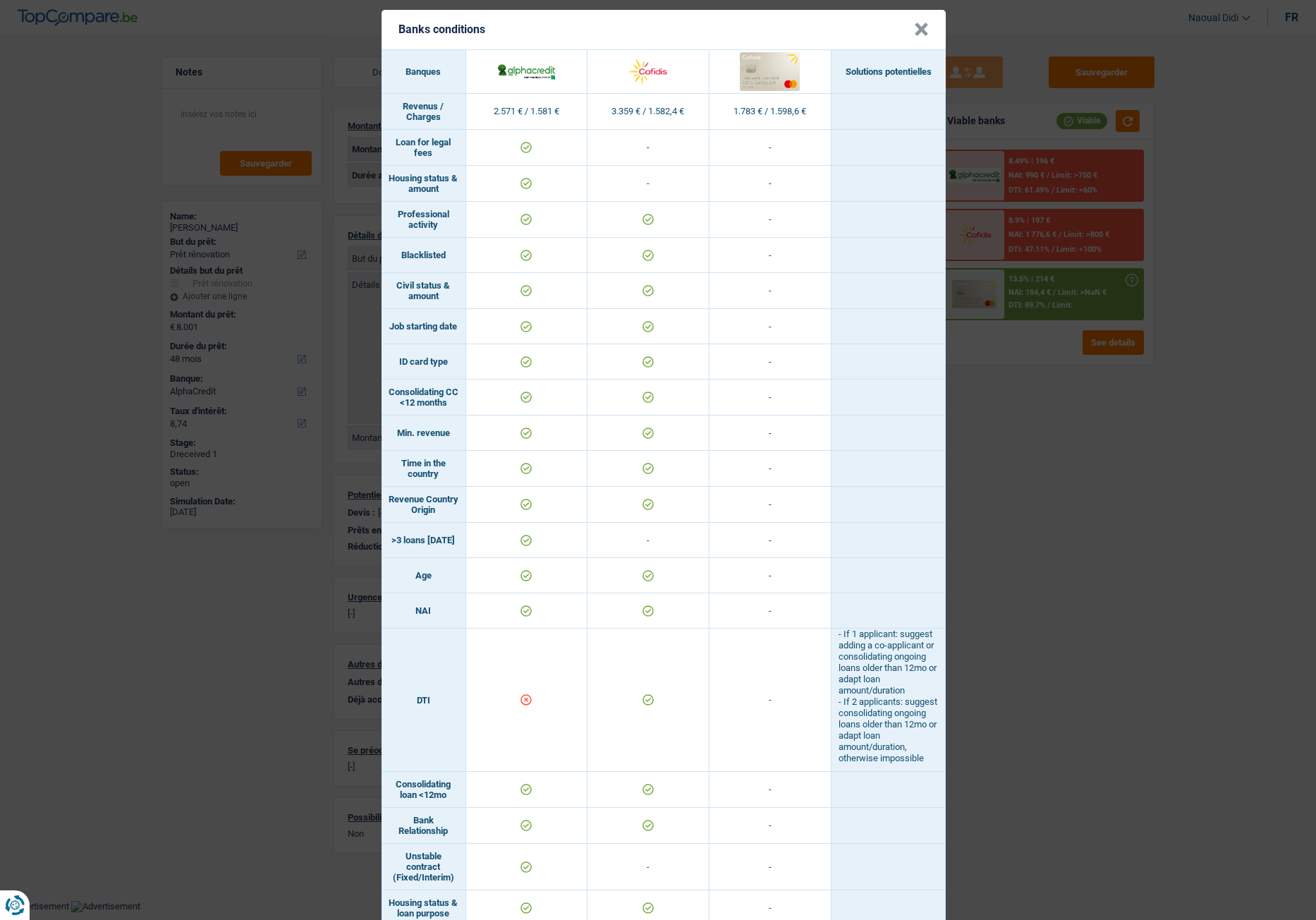
scroll to position [0, 0]
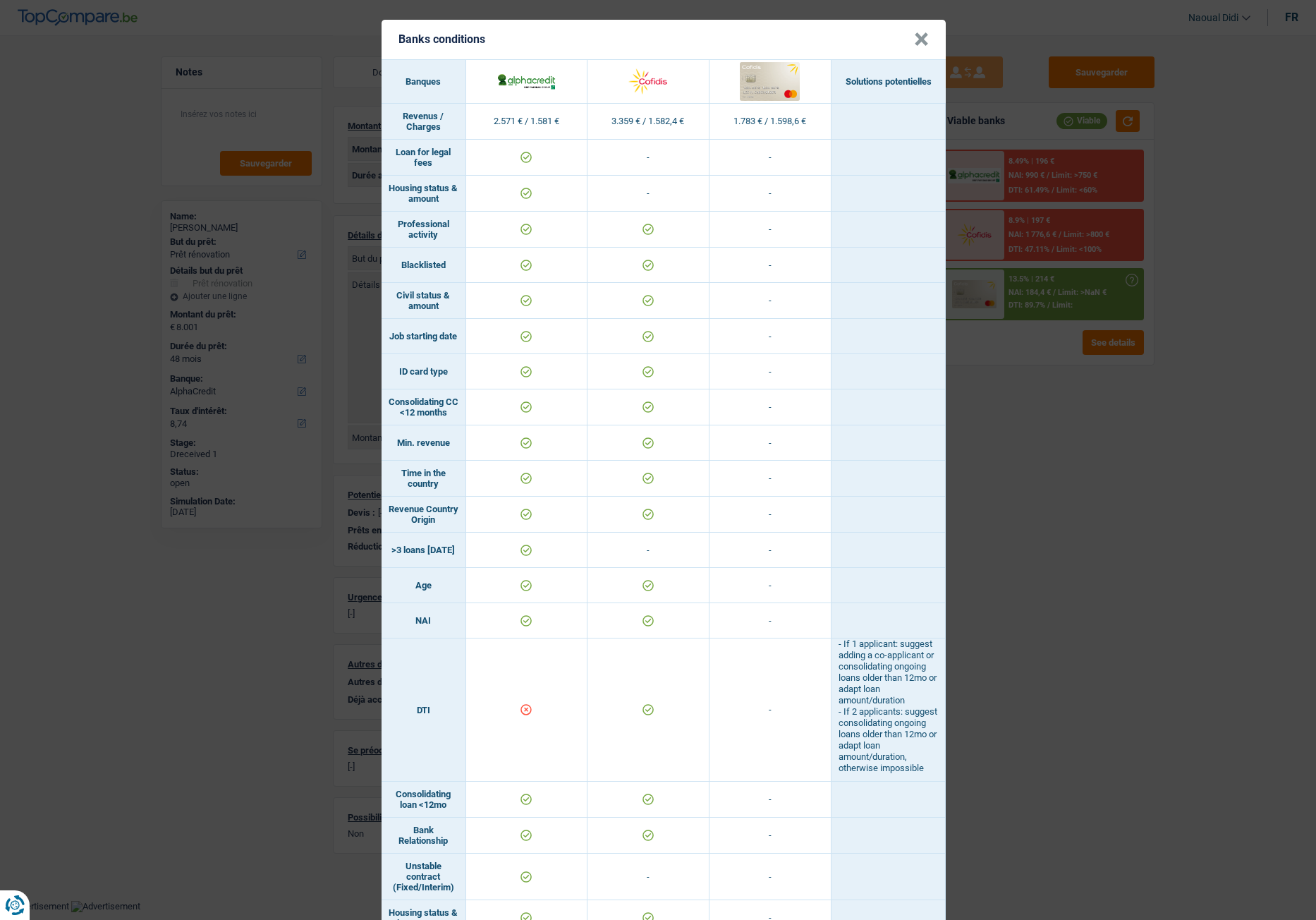
click at [1034, 514] on div "Banks conditions × Banques Solutions potentielles Revenus / Charges 2.571 € / 1…" at bounding box center [658, 460] width 1316 height 920
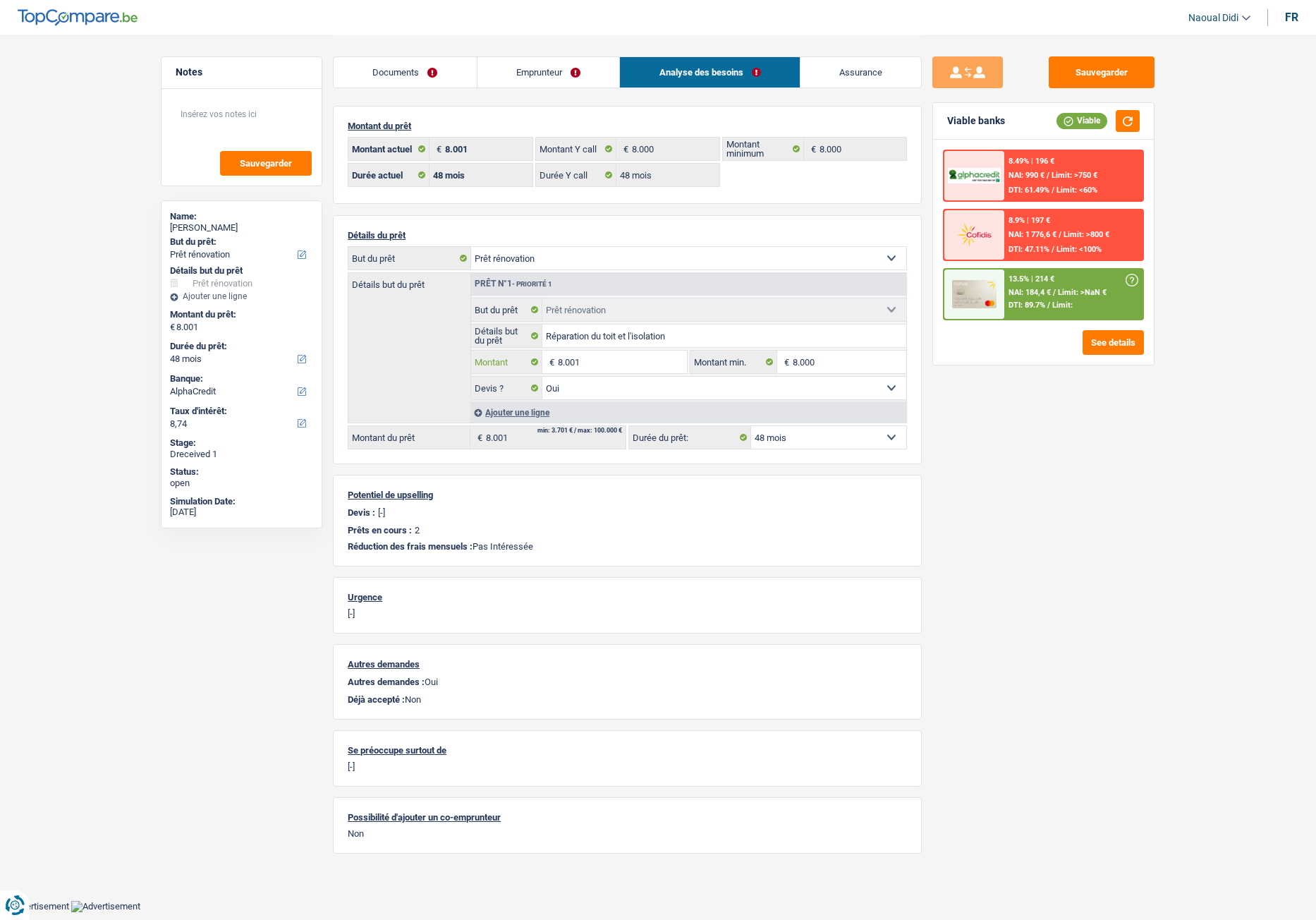
click at [610, 363] on input "8.001" at bounding box center [623, 362] width 129 height 23
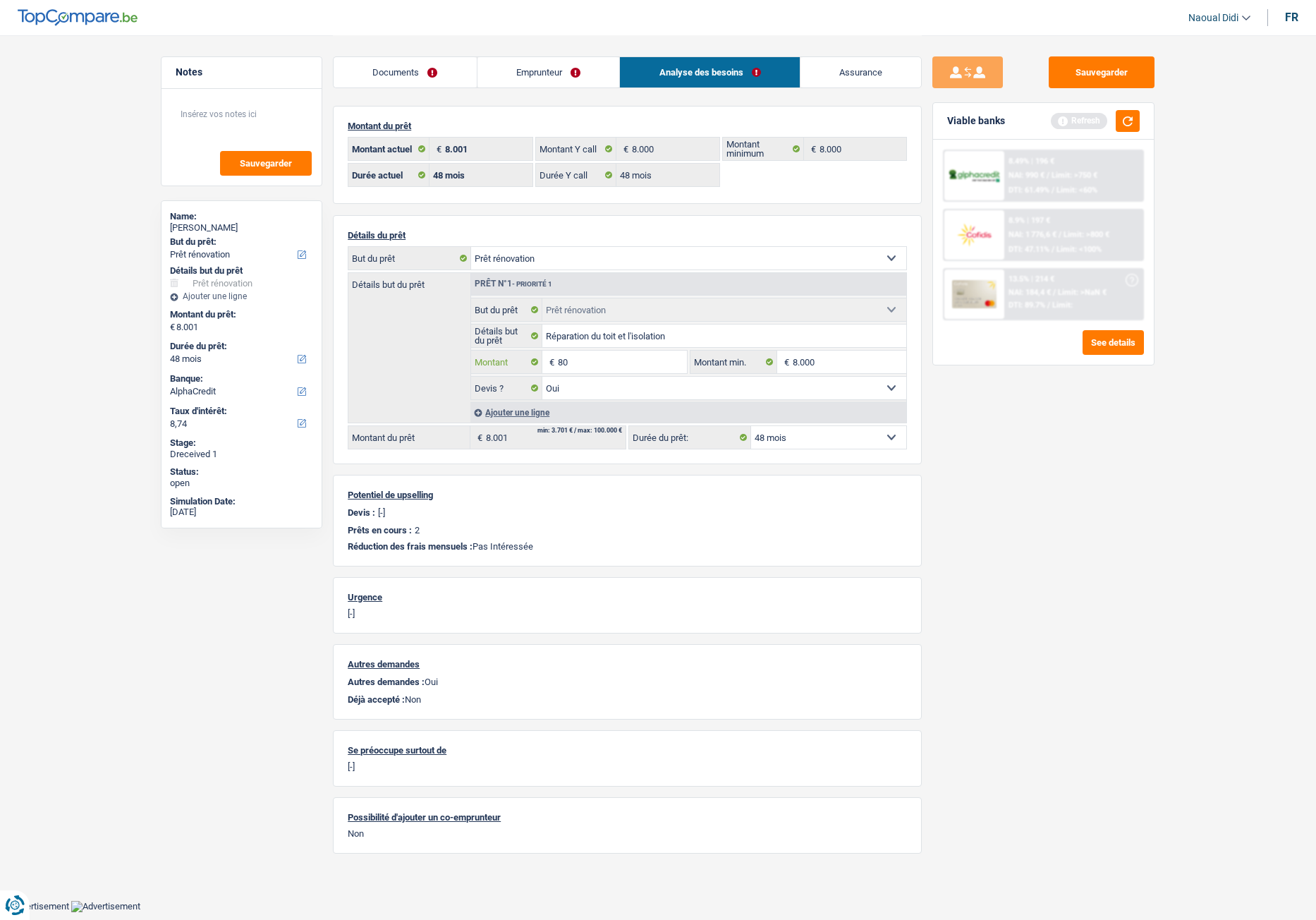
type input "8"
type input "0"
click at [588, 260] on select "Confort maison: meubles, textile, peinture, électroménager, outillage non-profe…" at bounding box center [689, 258] width 435 height 23
click at [1083, 514] on div "Sauvegarder Viable banks Refresh 8.49% | 196 € NAI: 990 € / Limit: >750 € DTI: …" at bounding box center [1043, 477] width 244 height 841
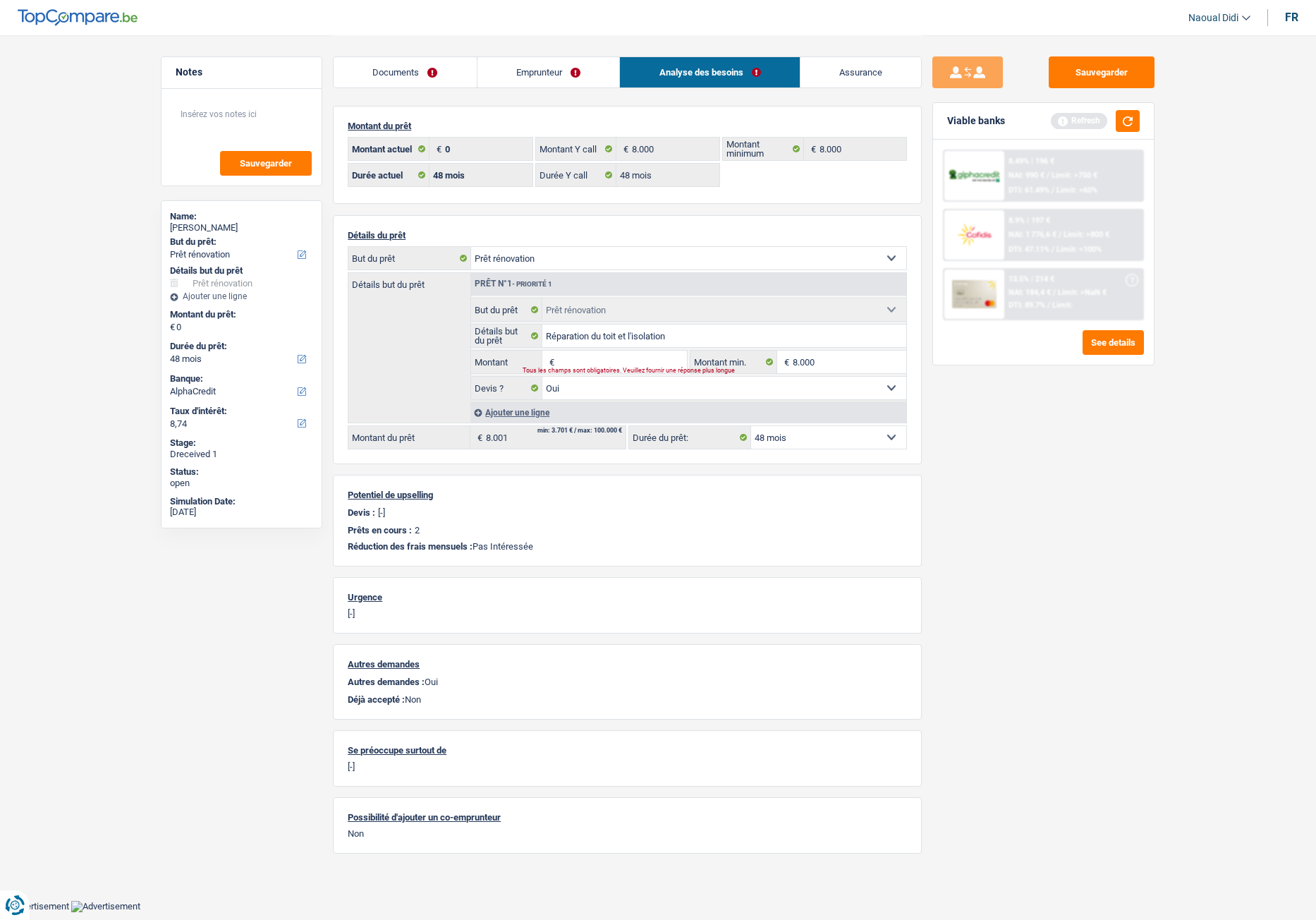
click at [558, 260] on select "Confort maison: meubles, textile, peinture, électroménager, outillage non-profe…" at bounding box center [689, 258] width 435 height 23
select select "other"
click at [471, 247] on select "Confort maison: meubles, textile, peinture, électroménager, outillage non-profe…" at bounding box center [689, 258] width 435 height 23
select select "other"
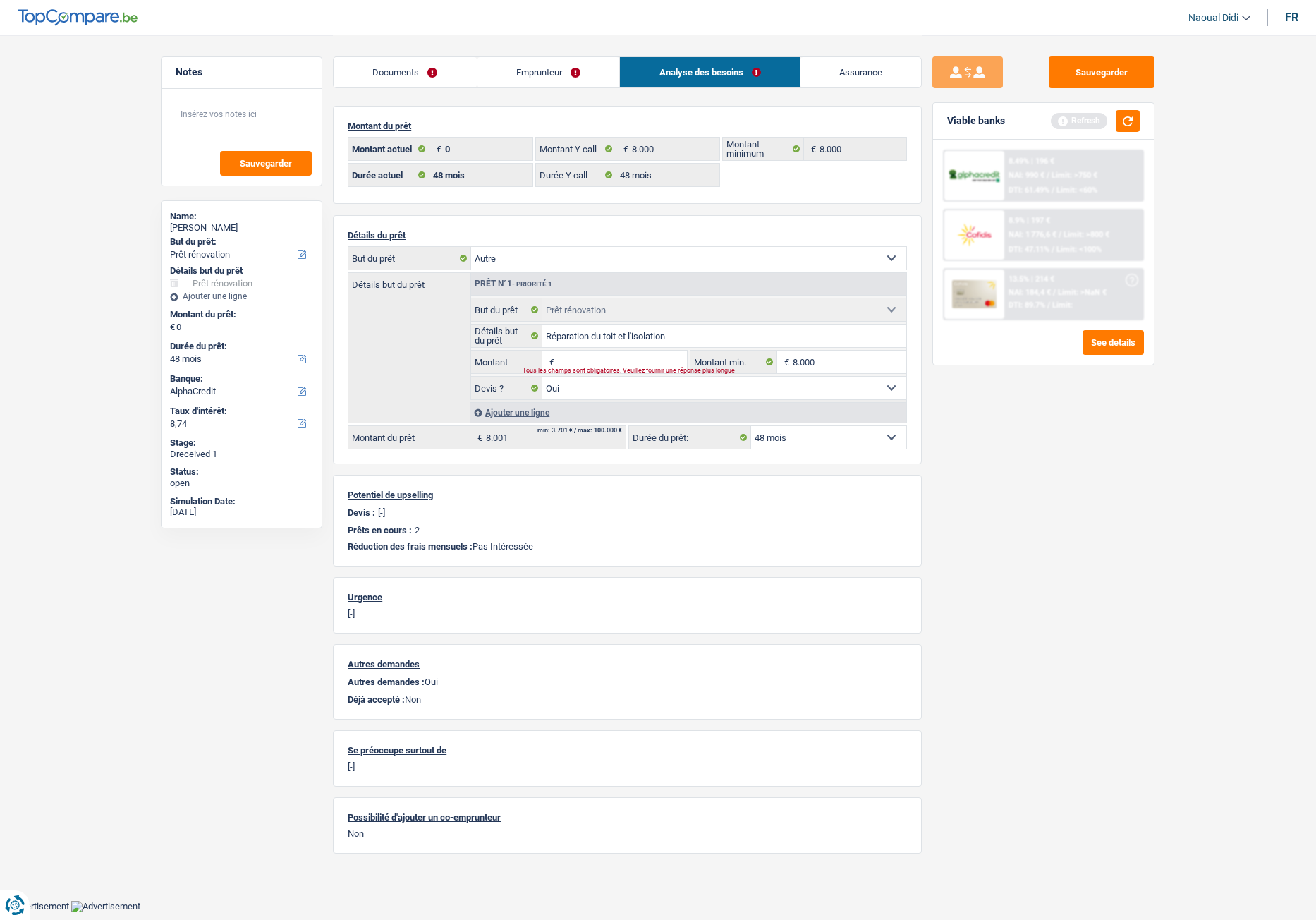
select select
select select "other"
select select
select select "renovation"
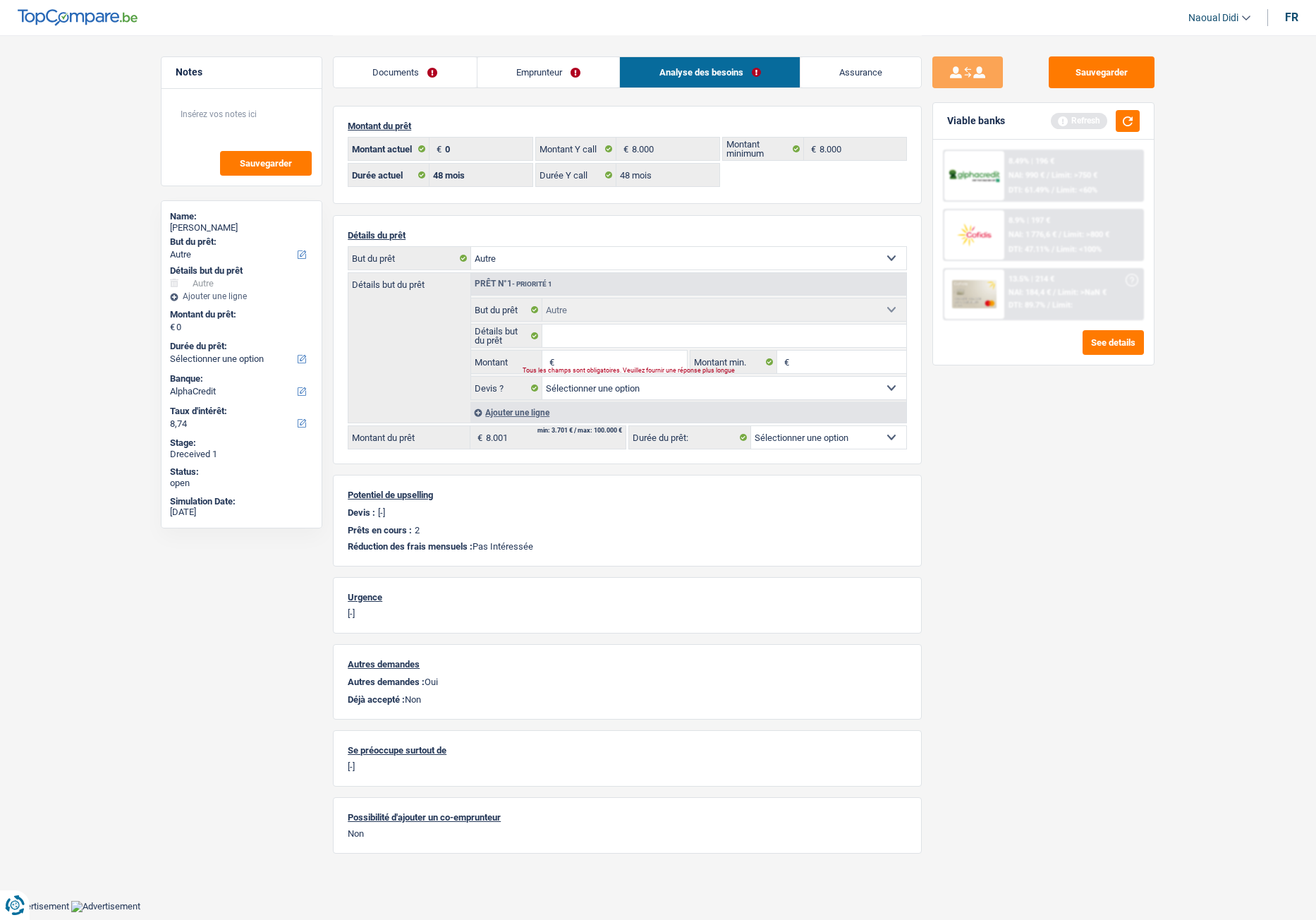
select select "renovation"
select select "yes"
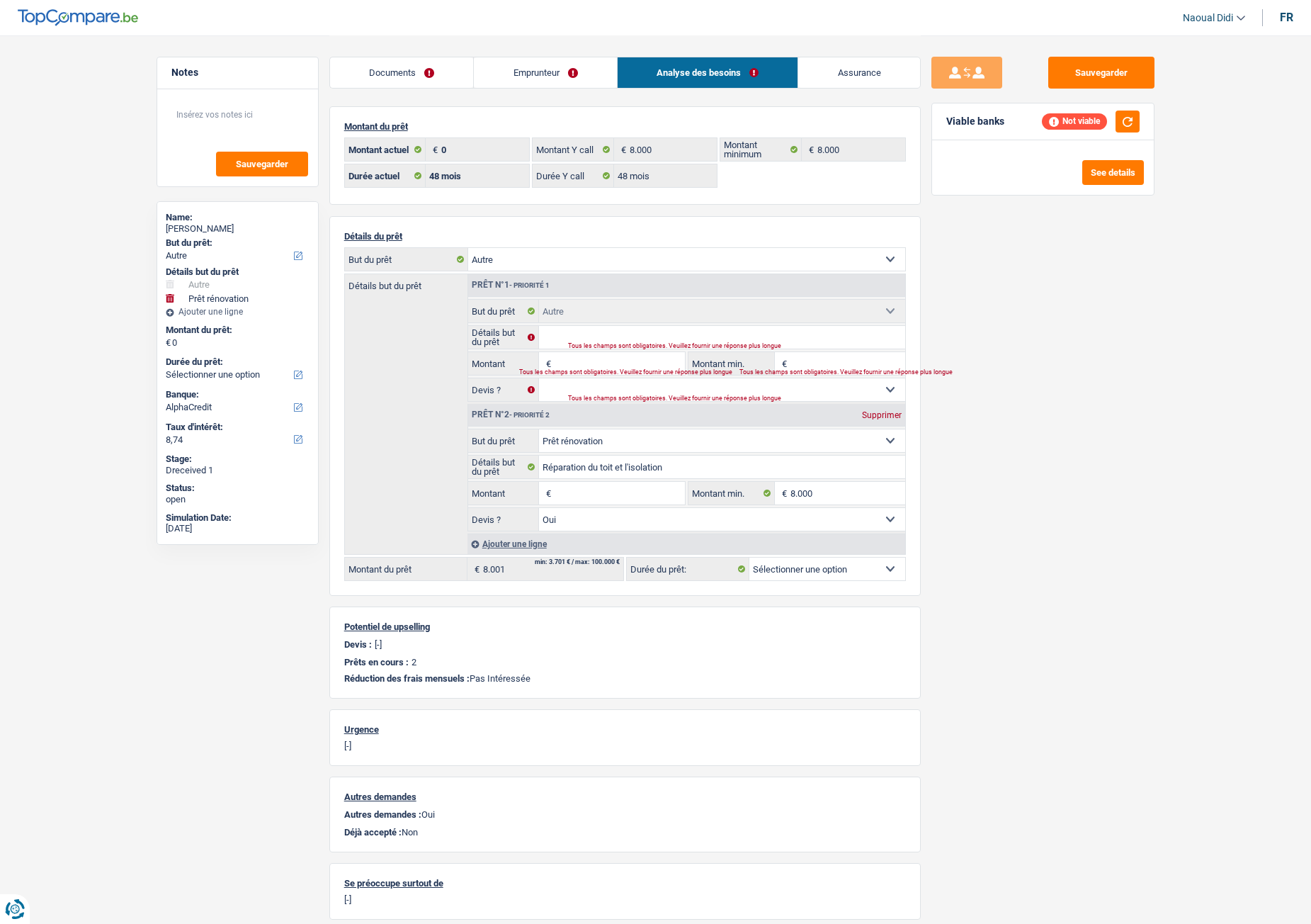
click at [583, 365] on input "Montant" at bounding box center [619, 363] width 129 height 23
type input "8.001"
click at [1003, 467] on div "Sauvegarder Viable banks Refresh See details" at bounding box center [1043, 479] width 245 height 845
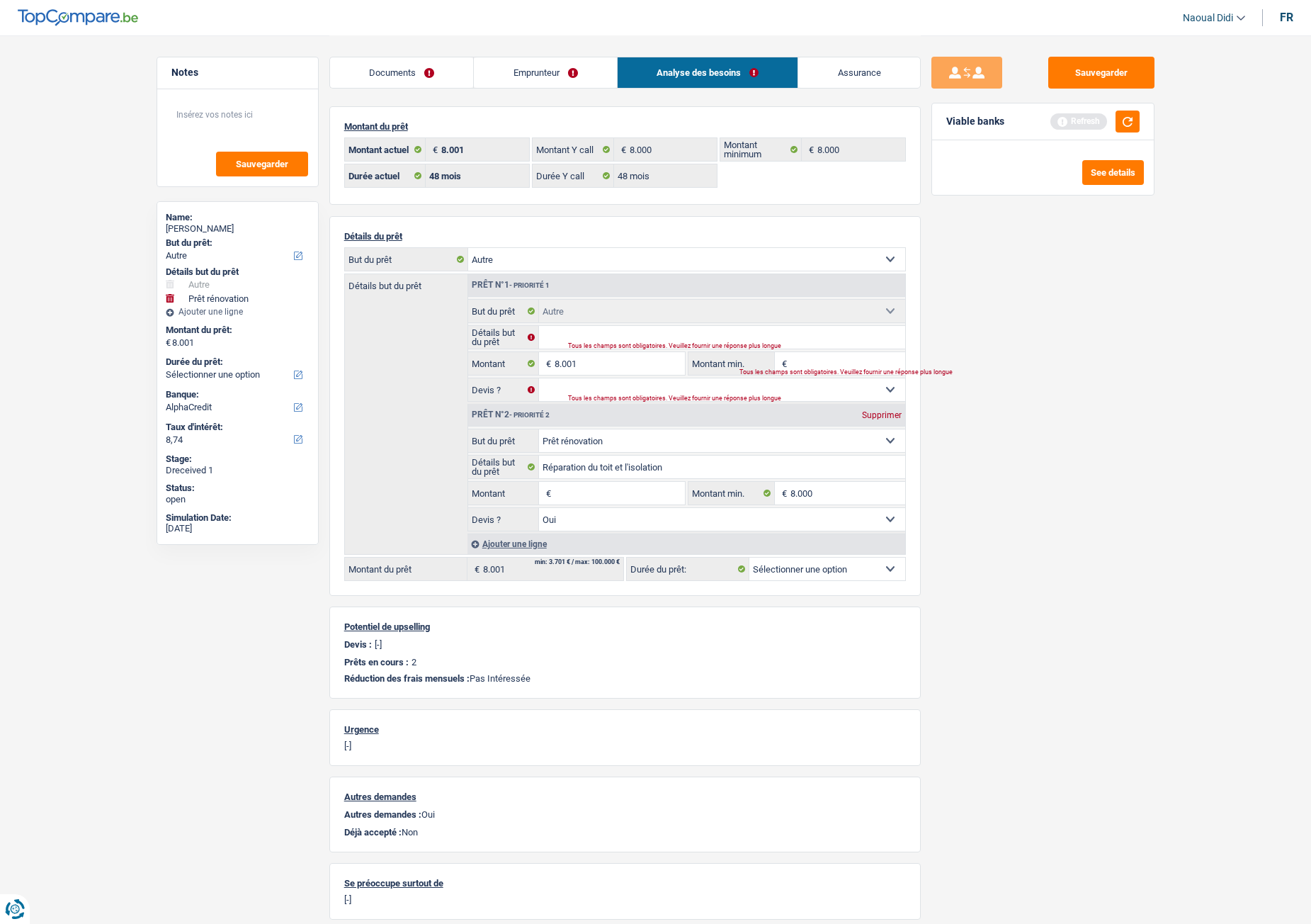
select select "48"
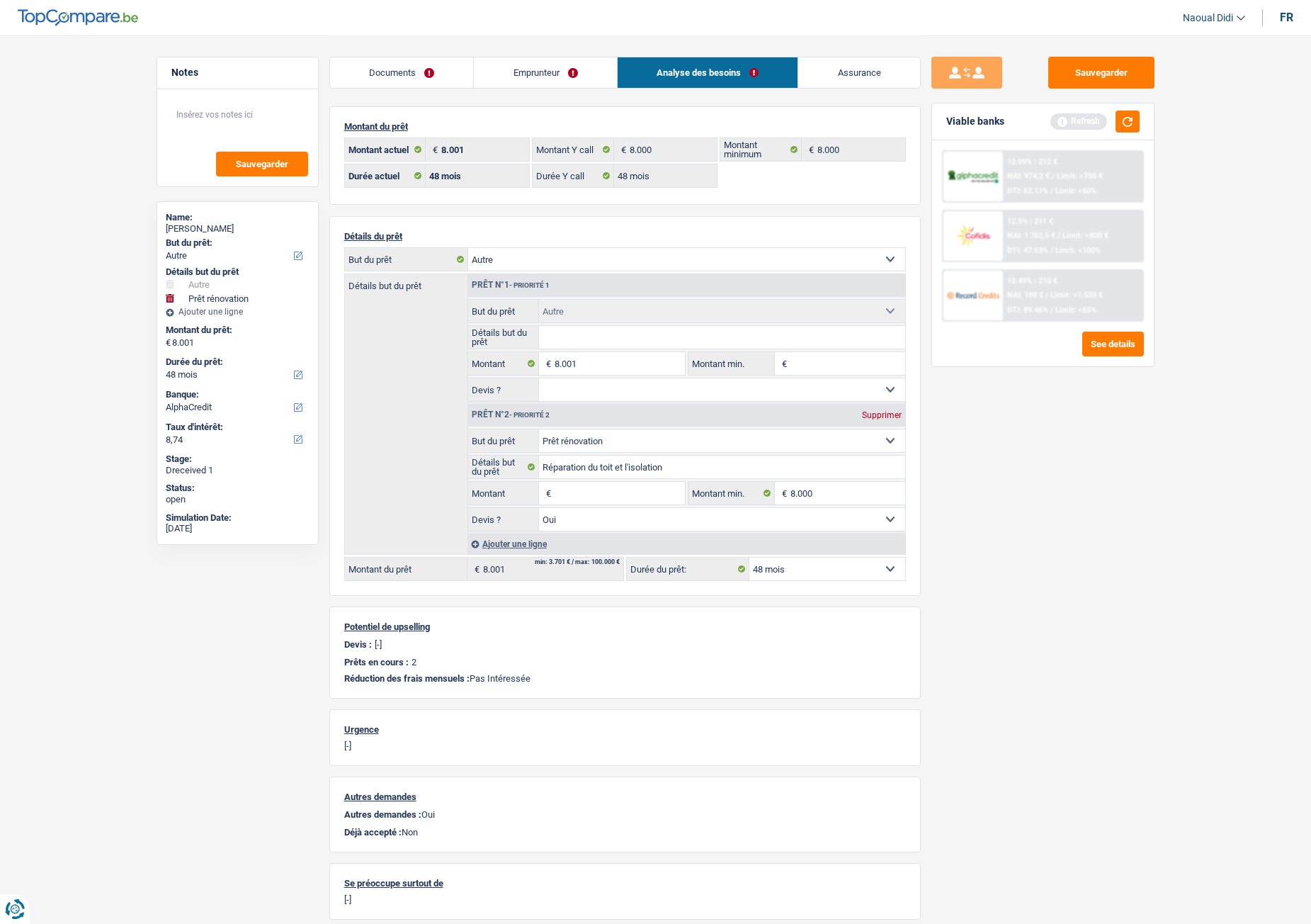
click at [874, 420] on div "Prêt n°2 - Priorité 2 Supprimer" at bounding box center [687, 415] width 437 height 23
click at [876, 416] on div "Supprimer" at bounding box center [881, 415] width 47 height 8
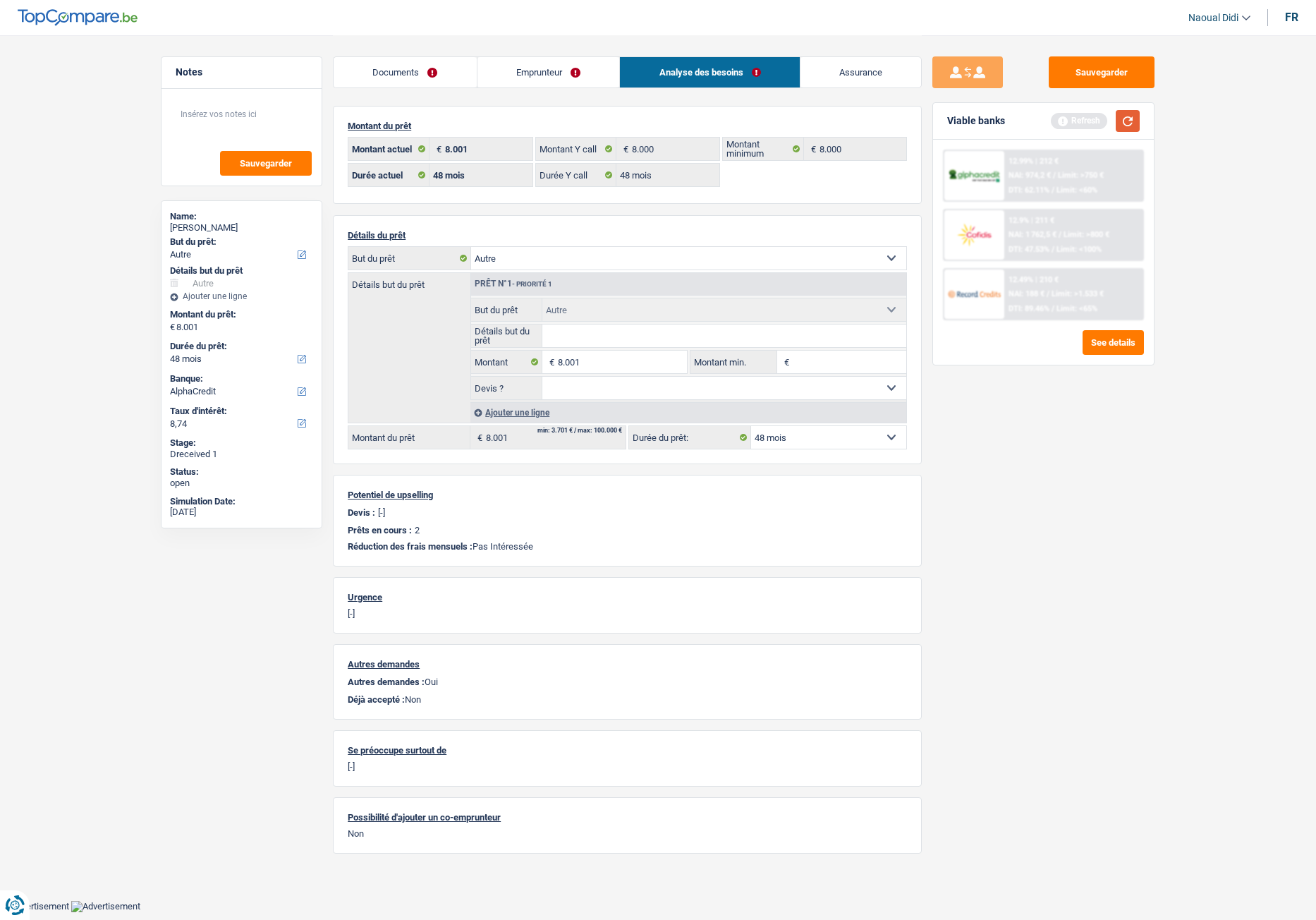
click at [1083, 125] on button "button" at bounding box center [1127, 121] width 24 height 22
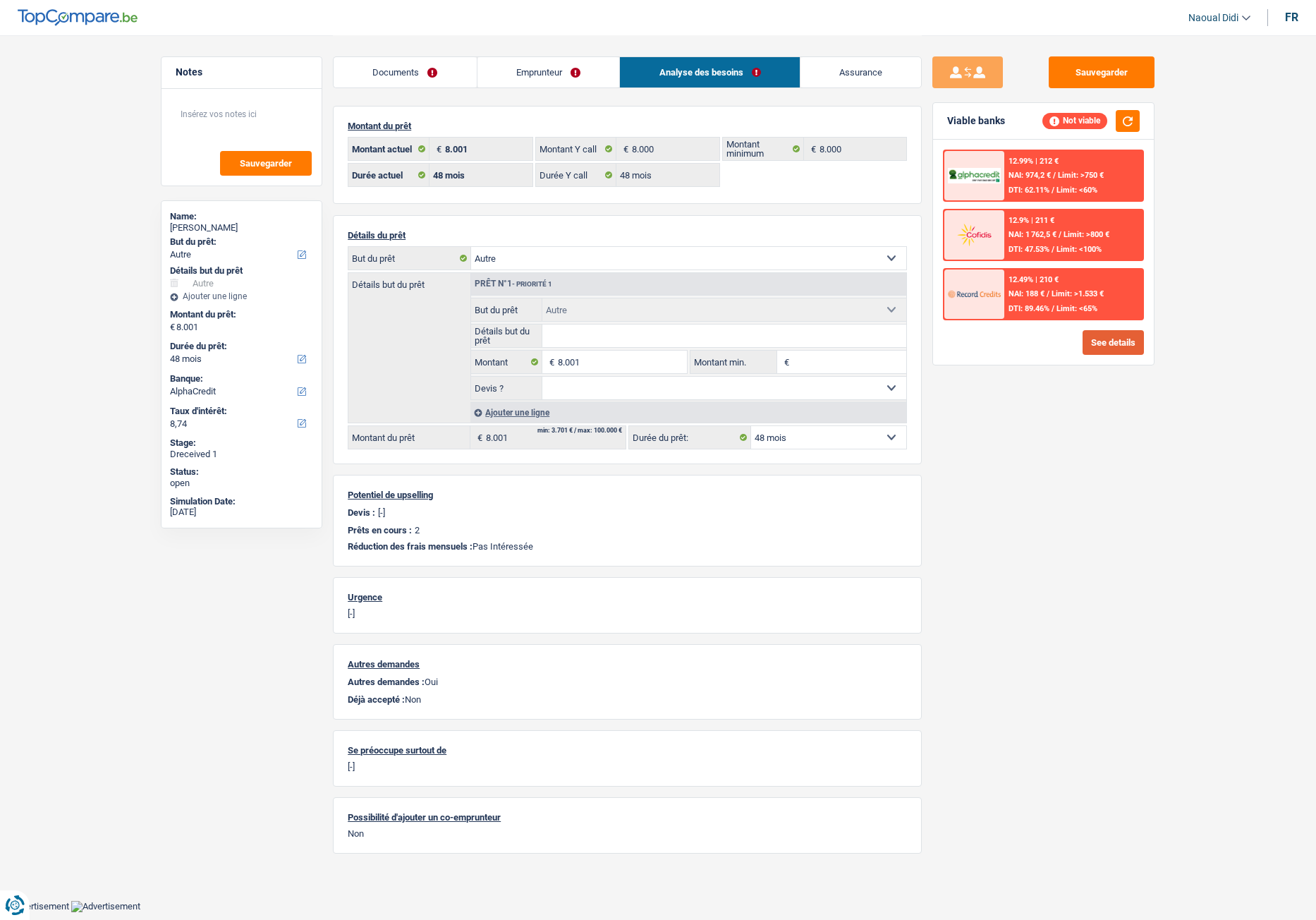
click at [1083, 344] on button "See details" at bounding box center [1113, 342] width 61 height 24
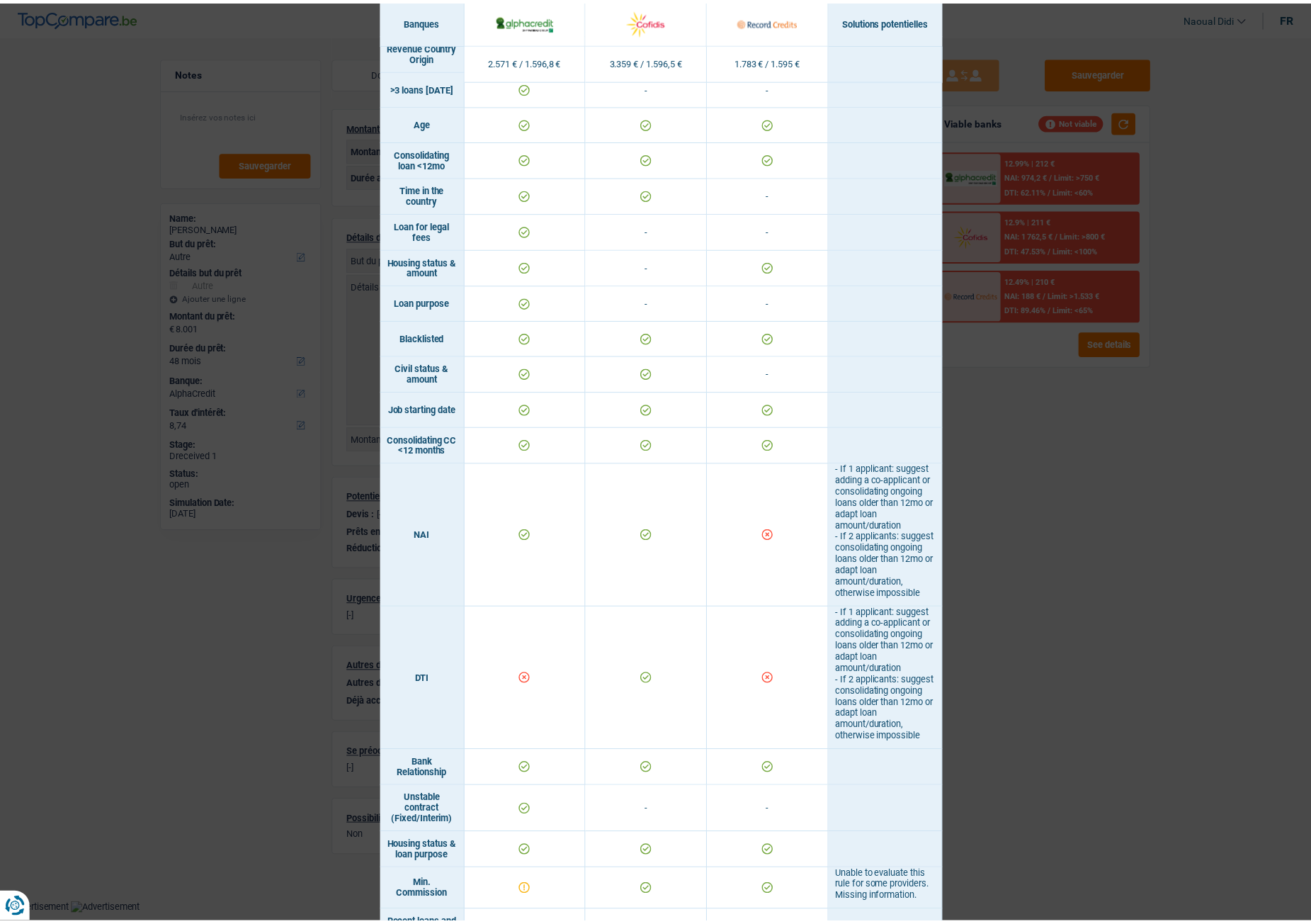
scroll to position [213, 0]
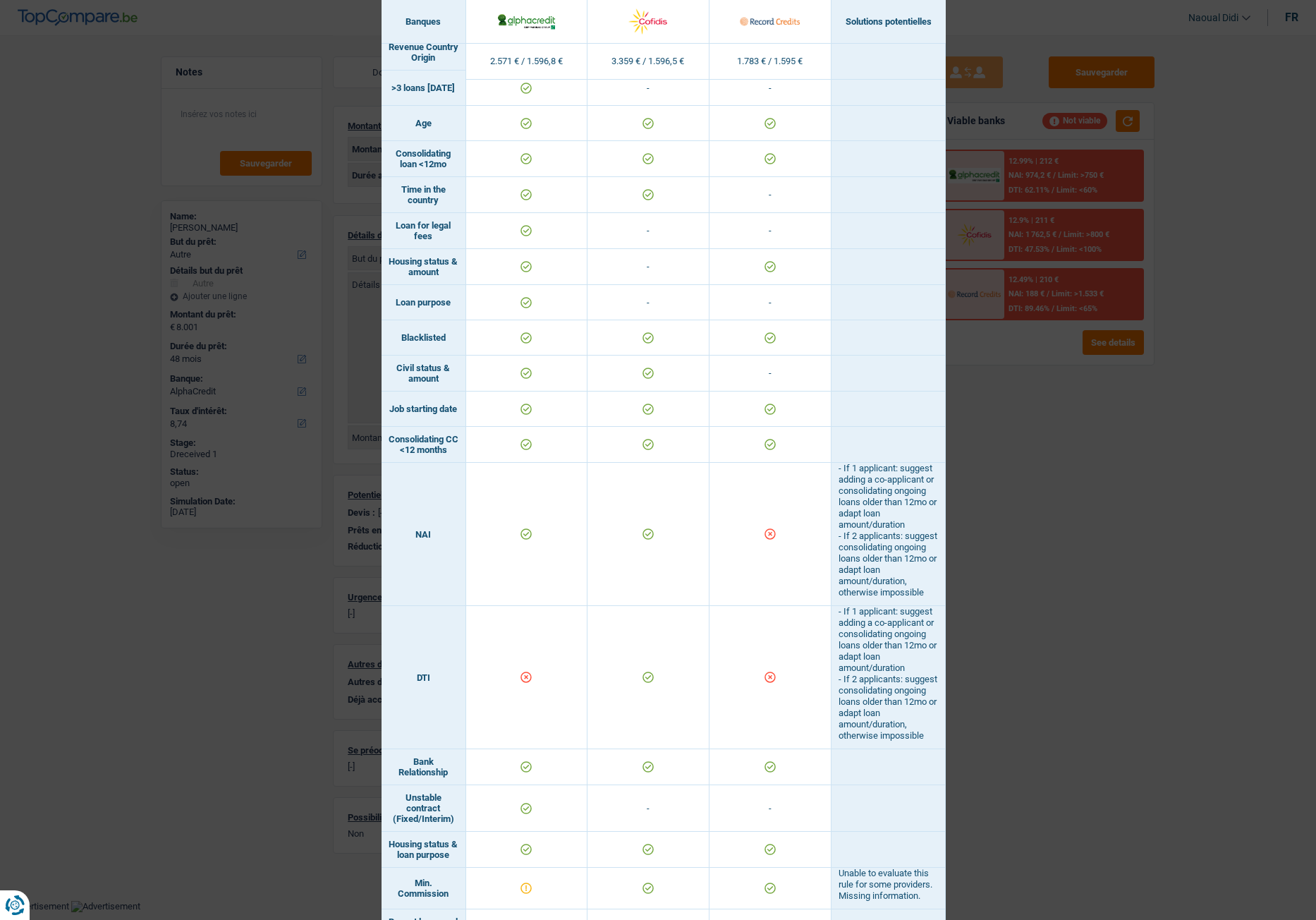
click at [1034, 514] on div "Banks conditions × Banques Solutions potentielles Revenus / Charges 2.571 € / 1…" at bounding box center [658, 460] width 1316 height 920
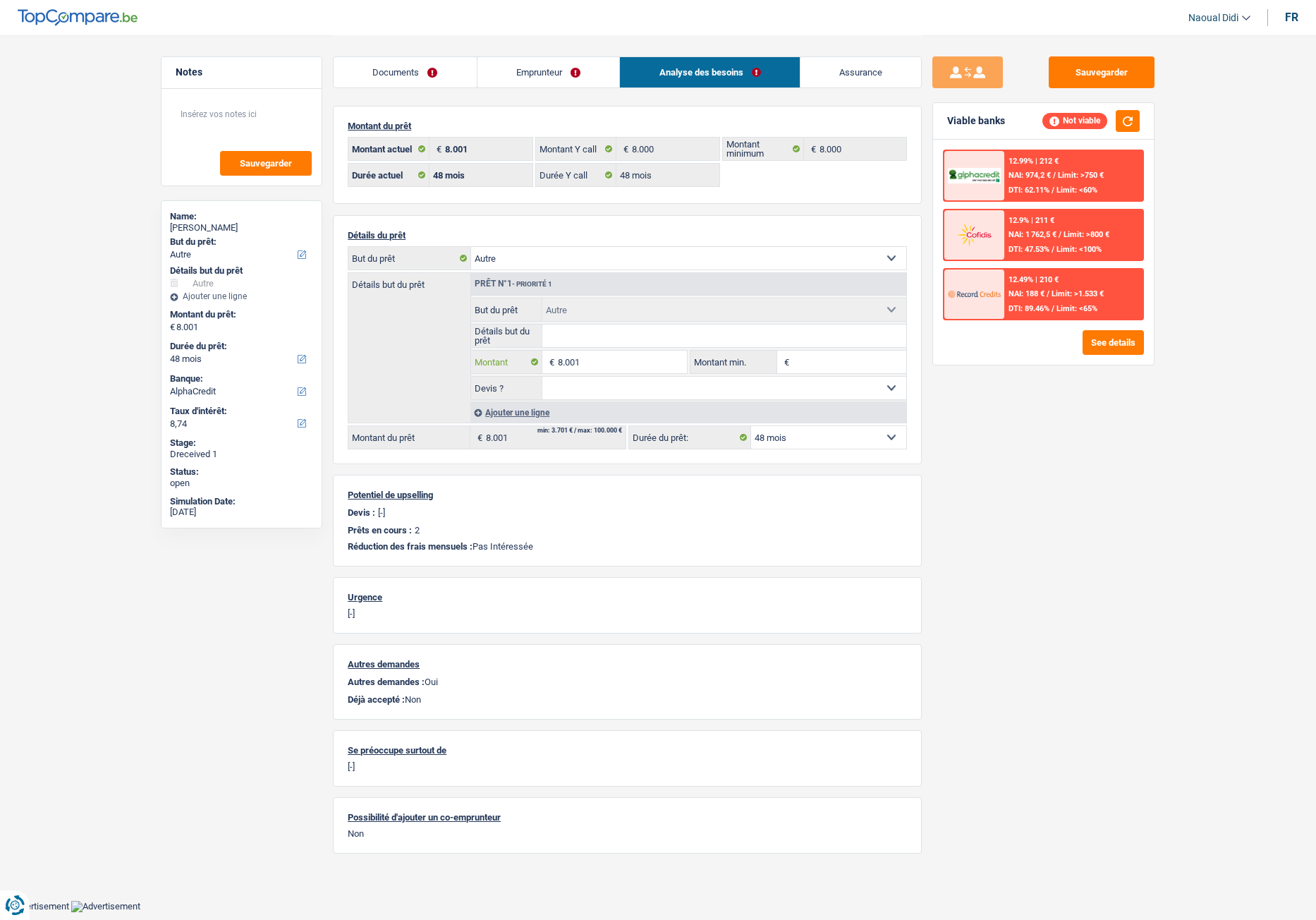
click at [594, 369] on input "8.001" at bounding box center [623, 362] width 129 height 23
click at [519, 73] on link "Emprunteur" at bounding box center [548, 72] width 143 height 30
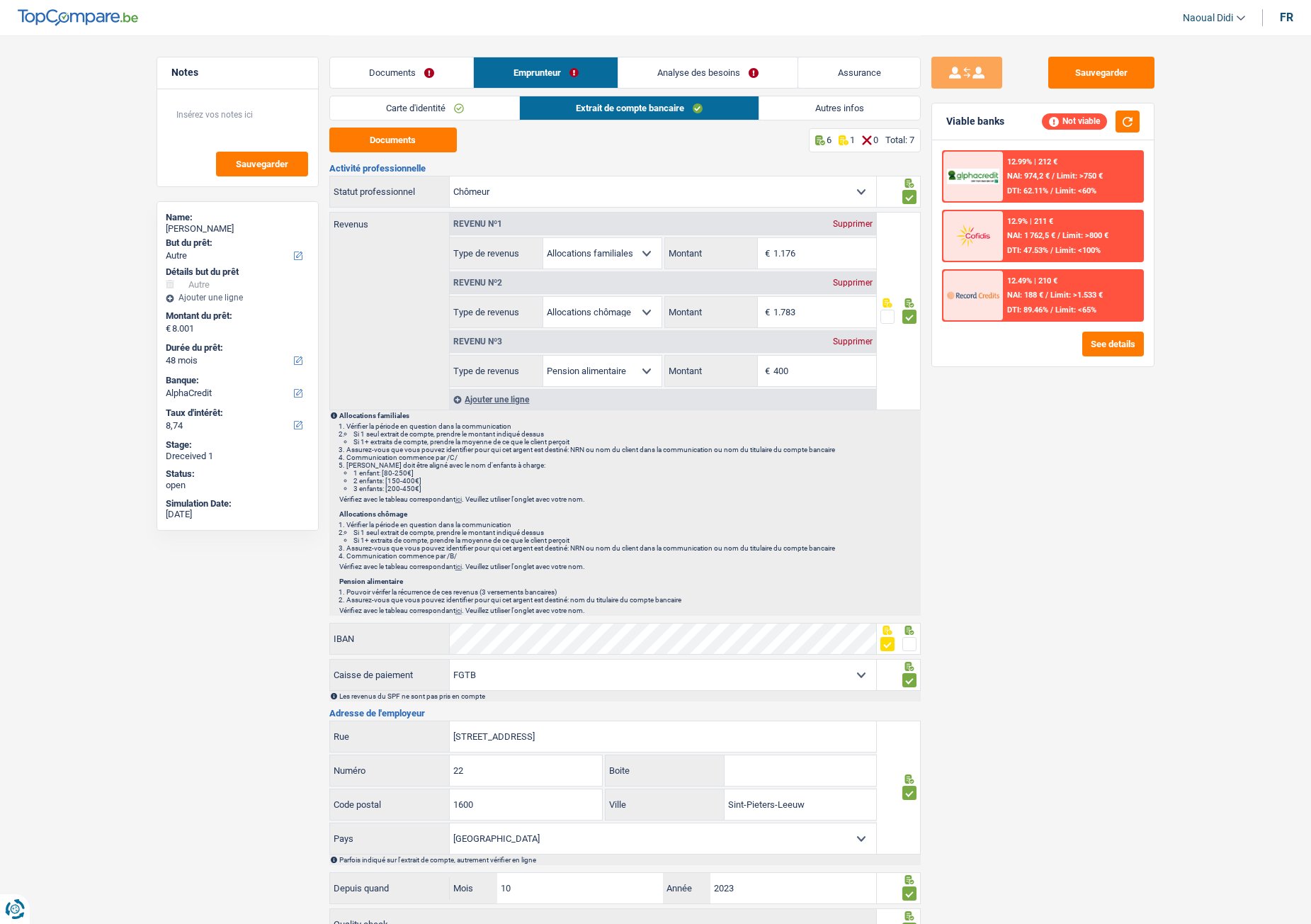
click at [872, 119] on link "Autres infos" at bounding box center [840, 108] width 160 height 24
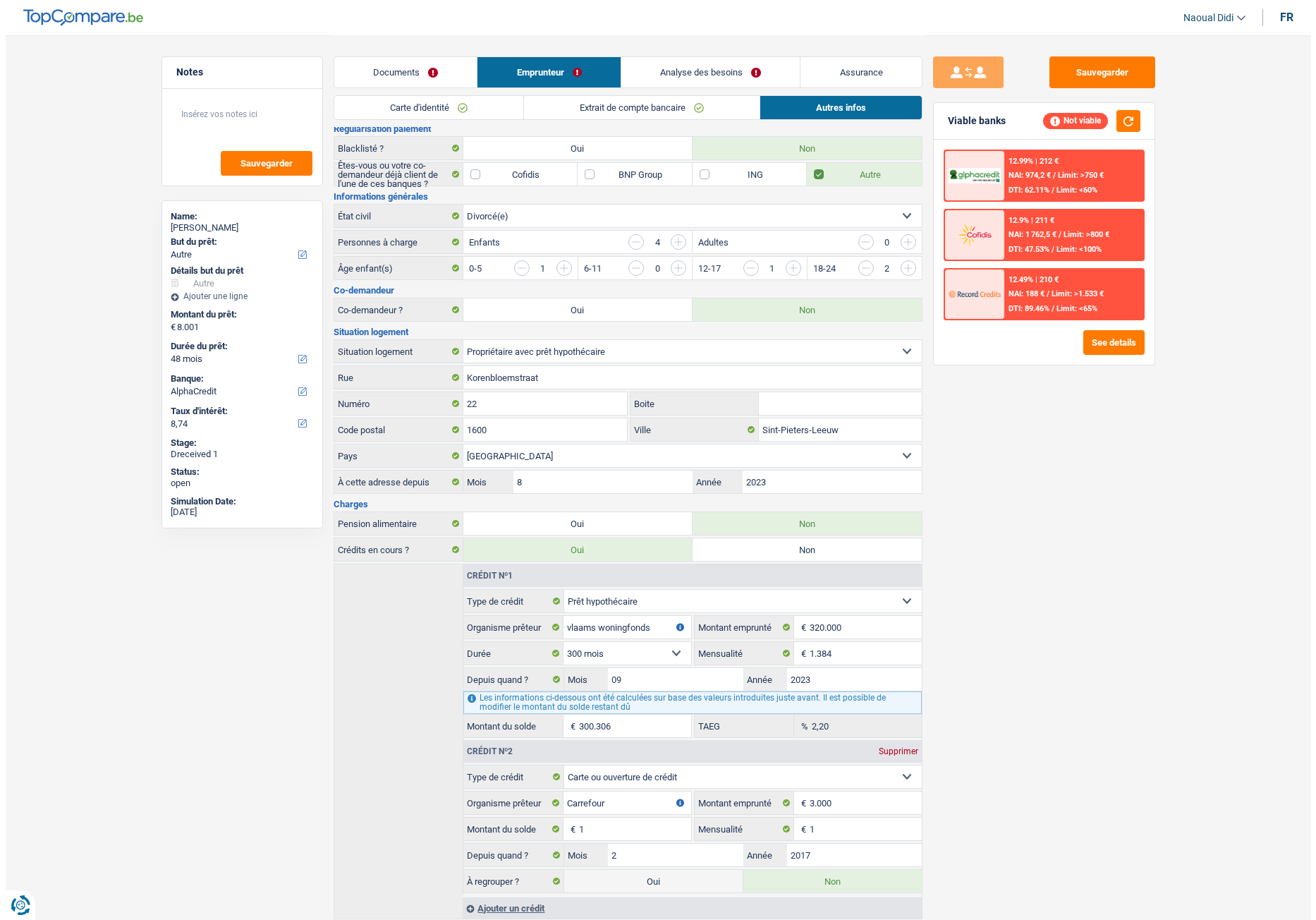
scroll to position [0, 0]
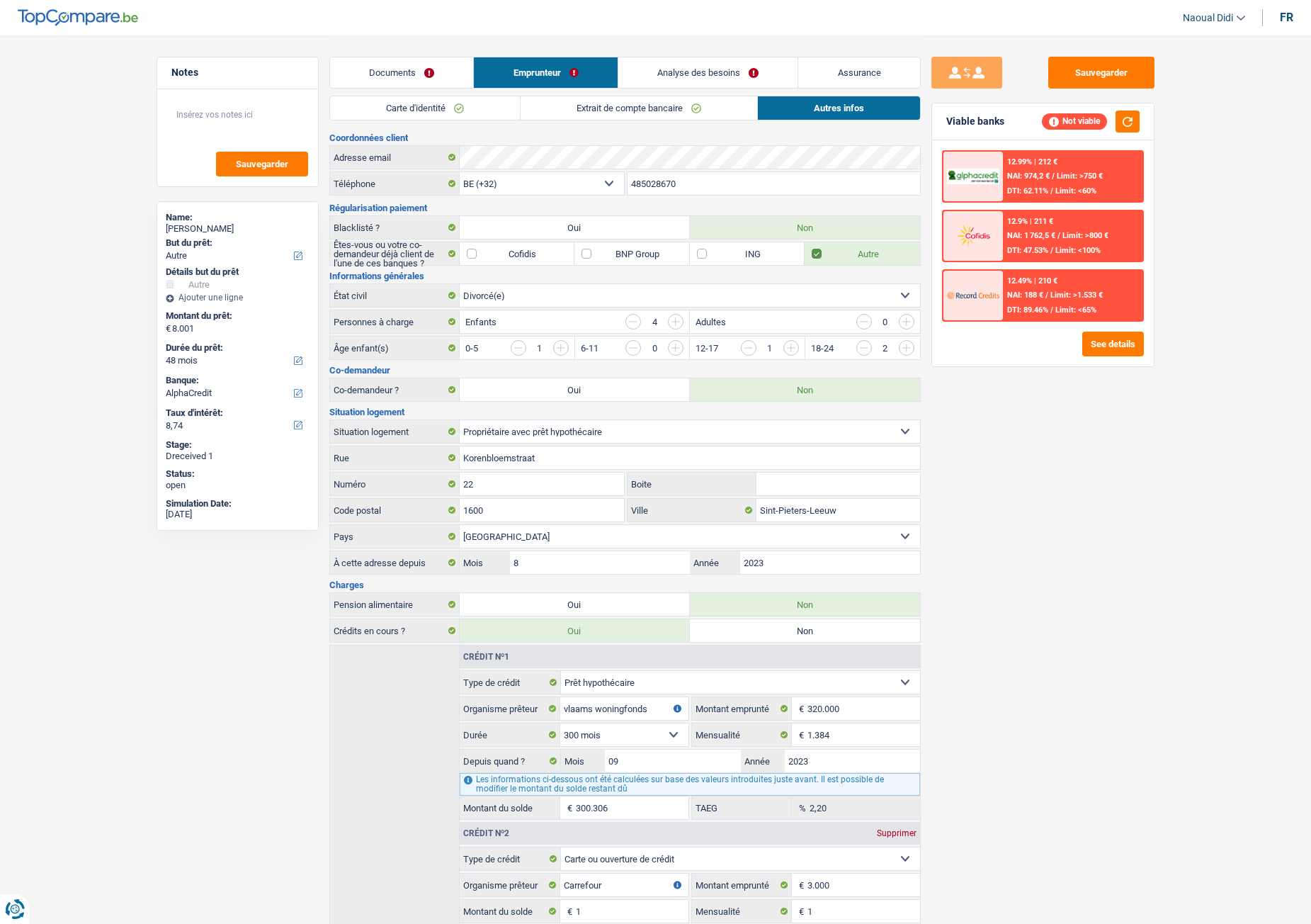
click at [720, 66] on link "Analyse des besoins" at bounding box center [709, 72] width 180 height 30
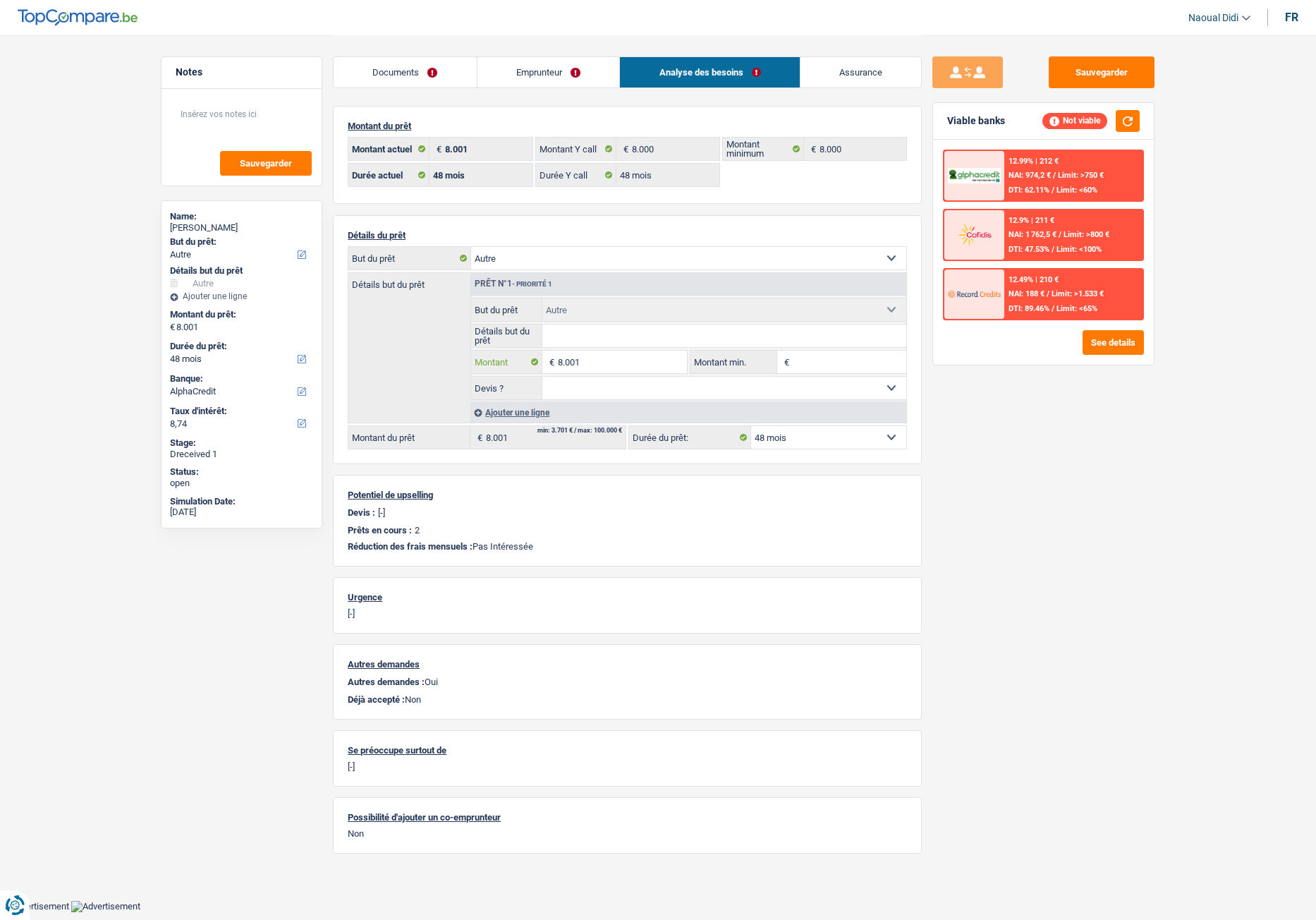
click at [605, 359] on input "8.001" at bounding box center [623, 362] width 129 height 23
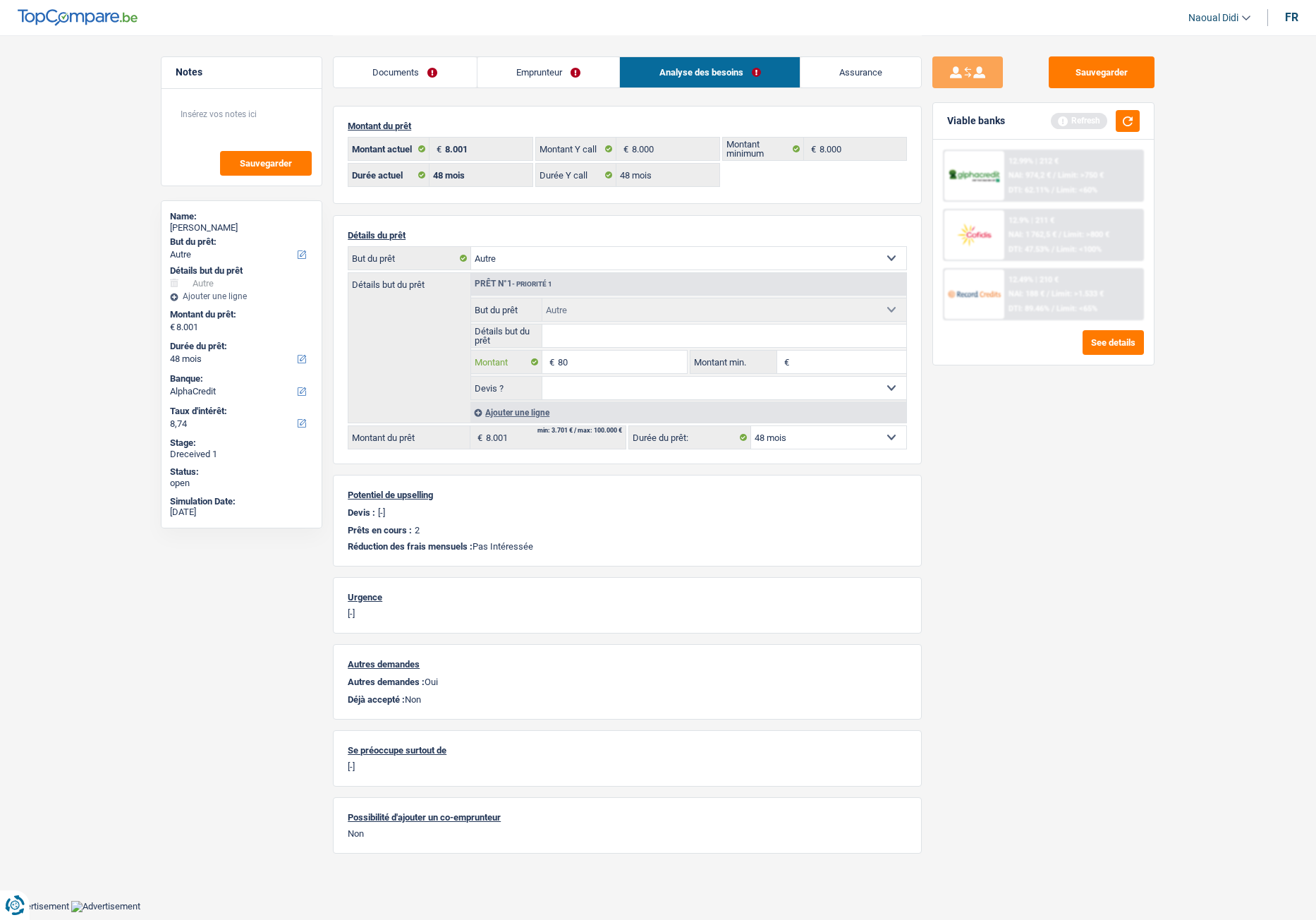
type input "8"
type input "7.501"
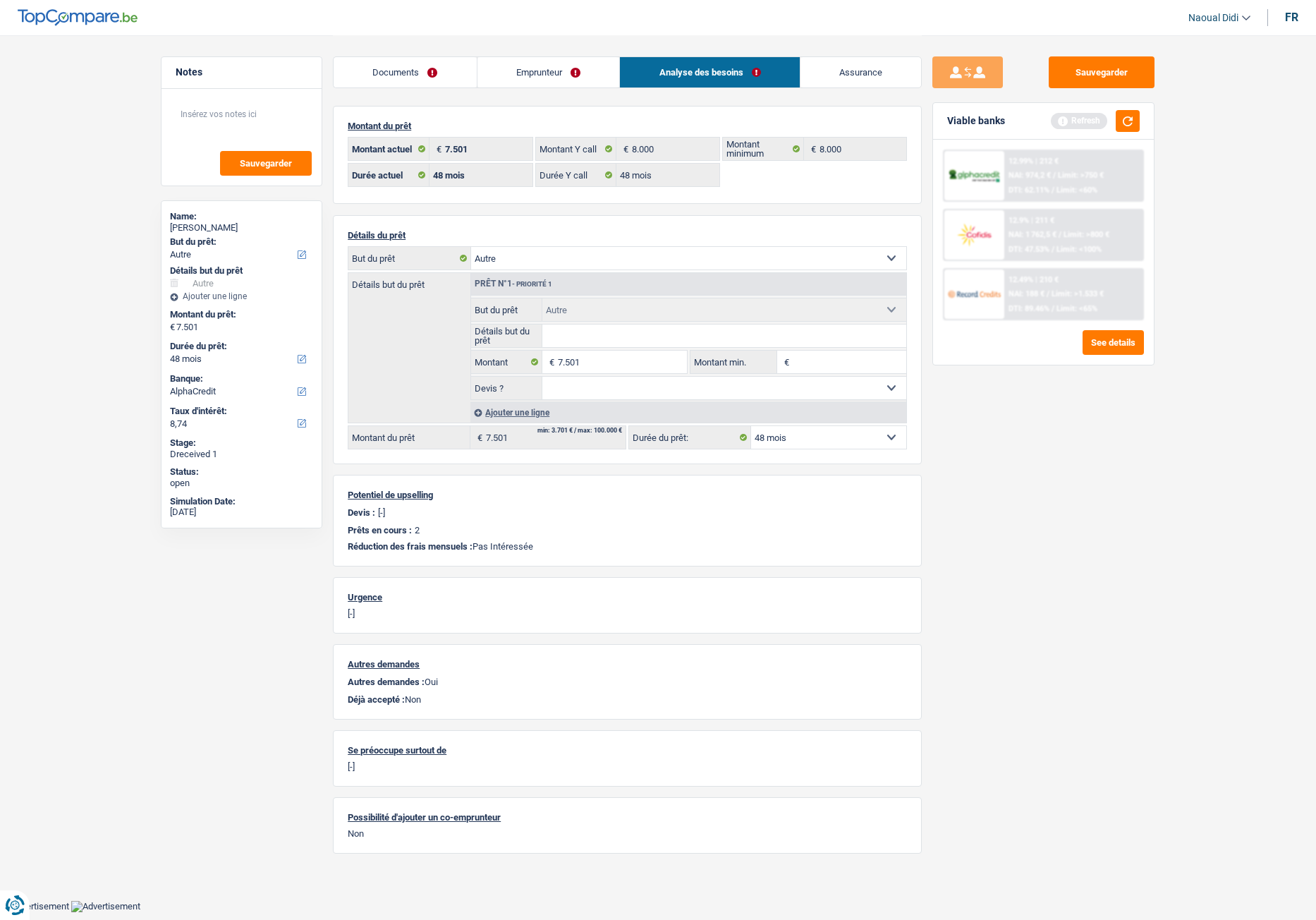
click at [1083, 495] on div "Sauvegarder Viable banks Refresh 12.99% | 212 € NAI: 974,2 € / Limit: >750 € DT…" at bounding box center [1043, 477] width 244 height 841
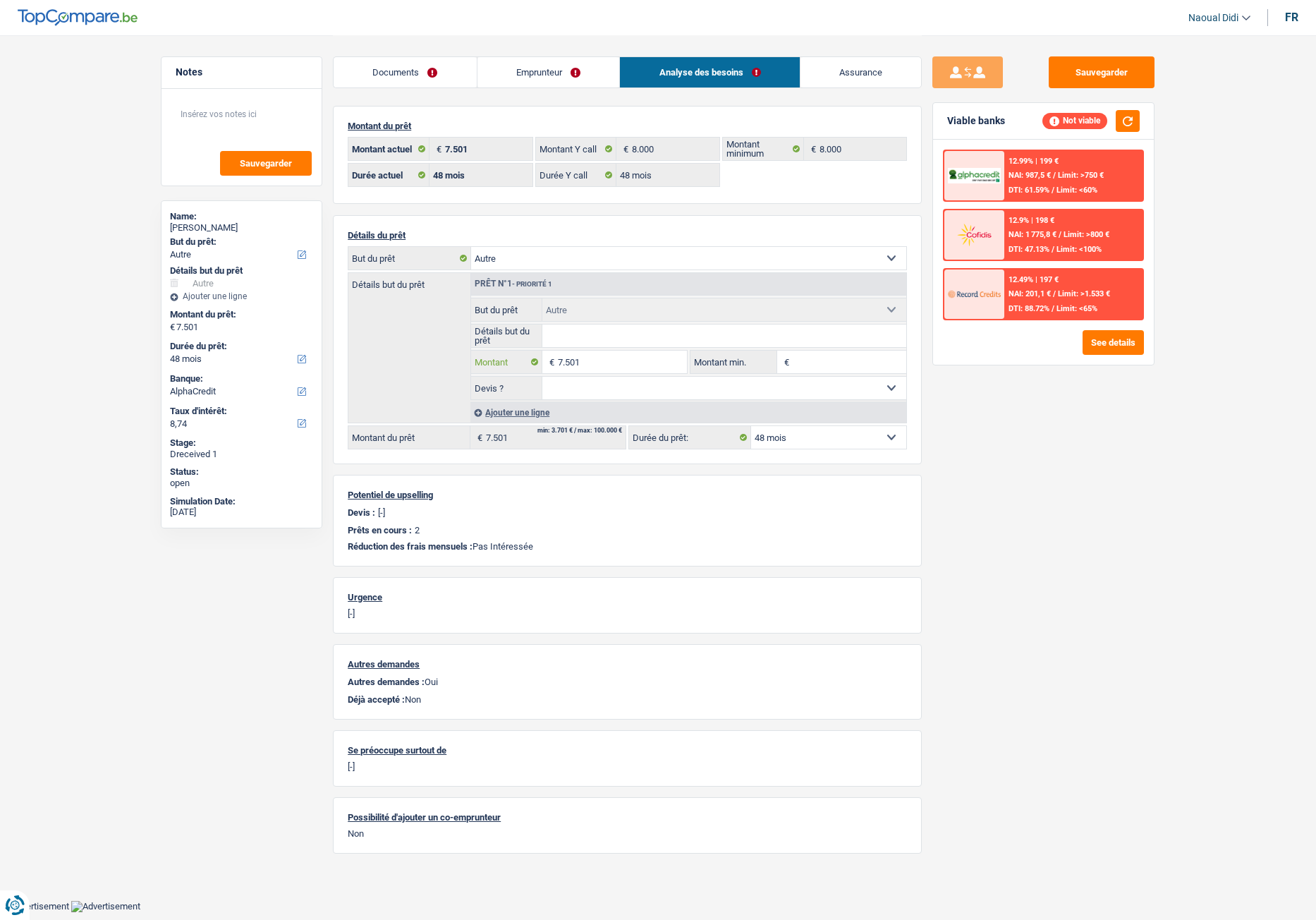
click at [622, 359] on input "7.501" at bounding box center [623, 362] width 129 height 23
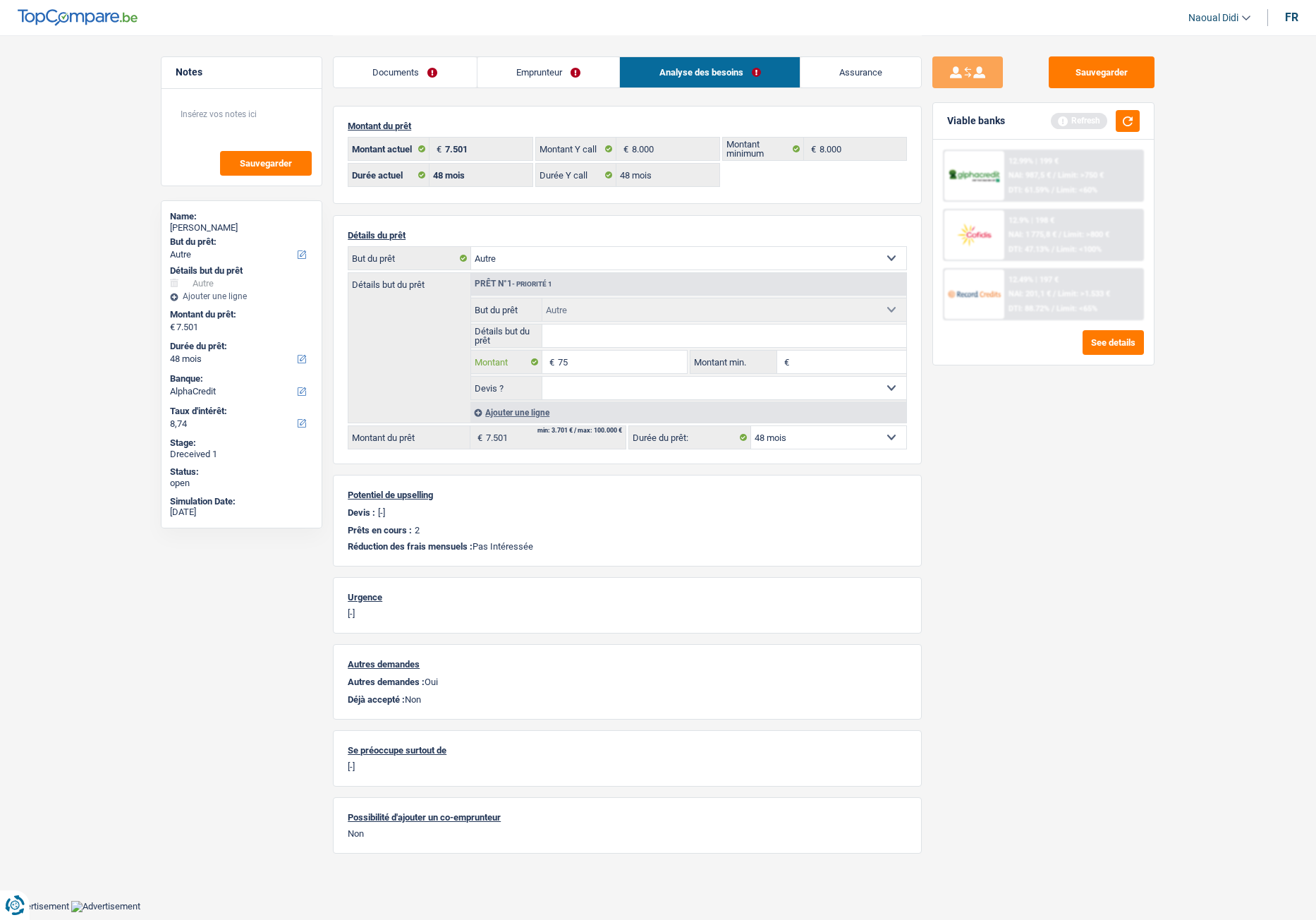
type input "7"
type input "6.000"
select select "42"
type input "6.000"
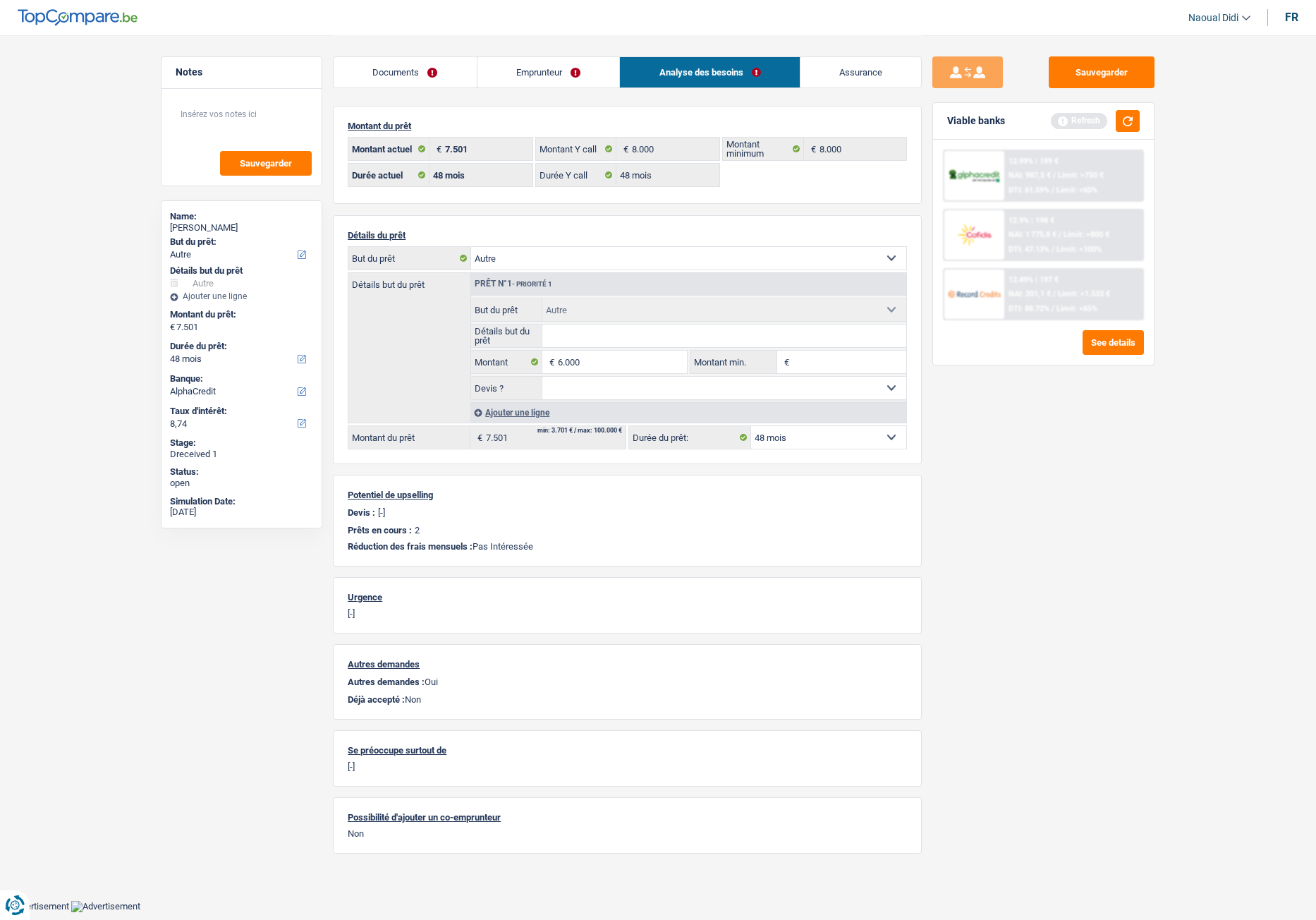
select select "42"
type input "6.000"
select select "42"
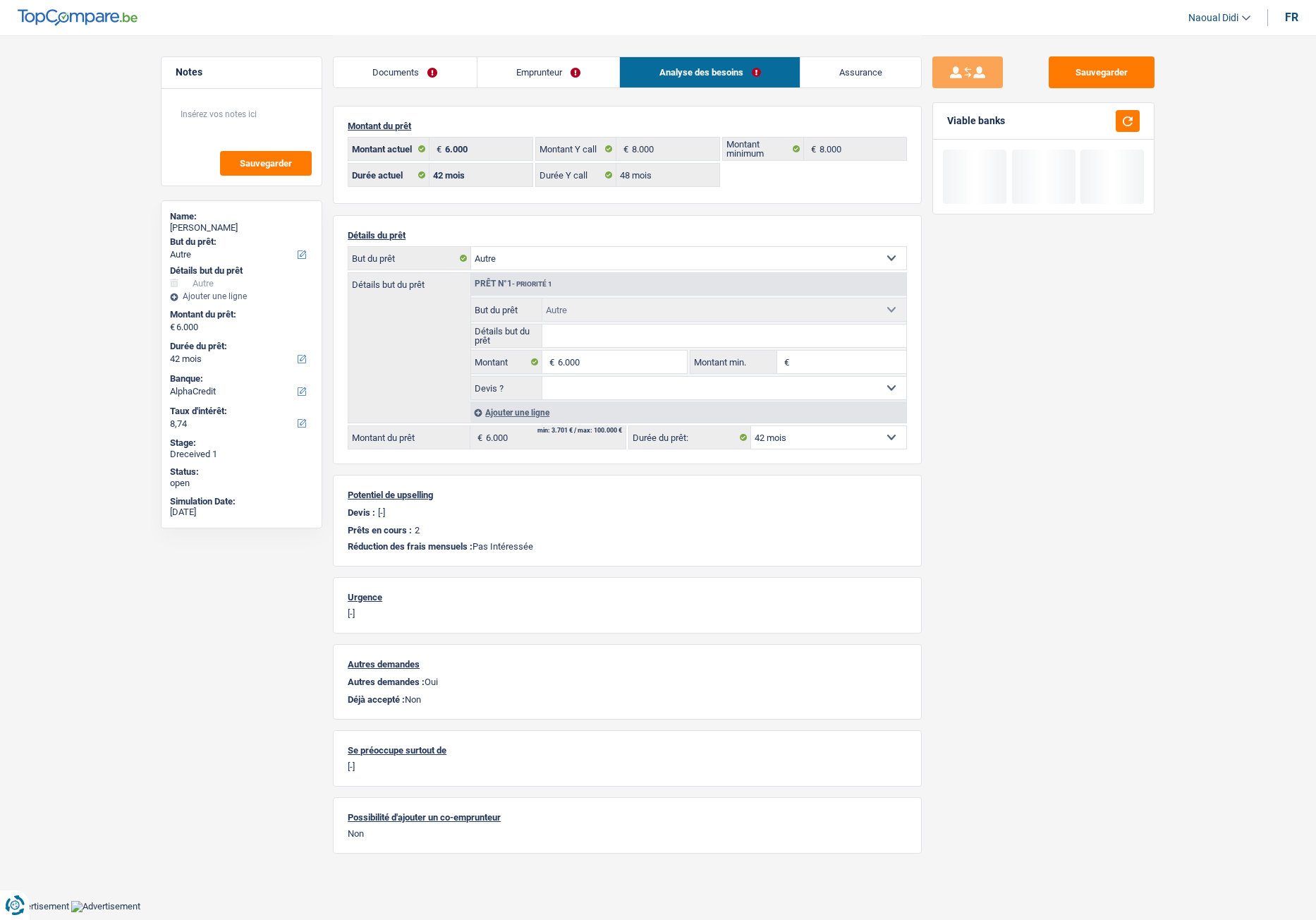
click at [1041, 457] on div "Sauvegarder Viable banks" at bounding box center [1043, 477] width 244 height 841
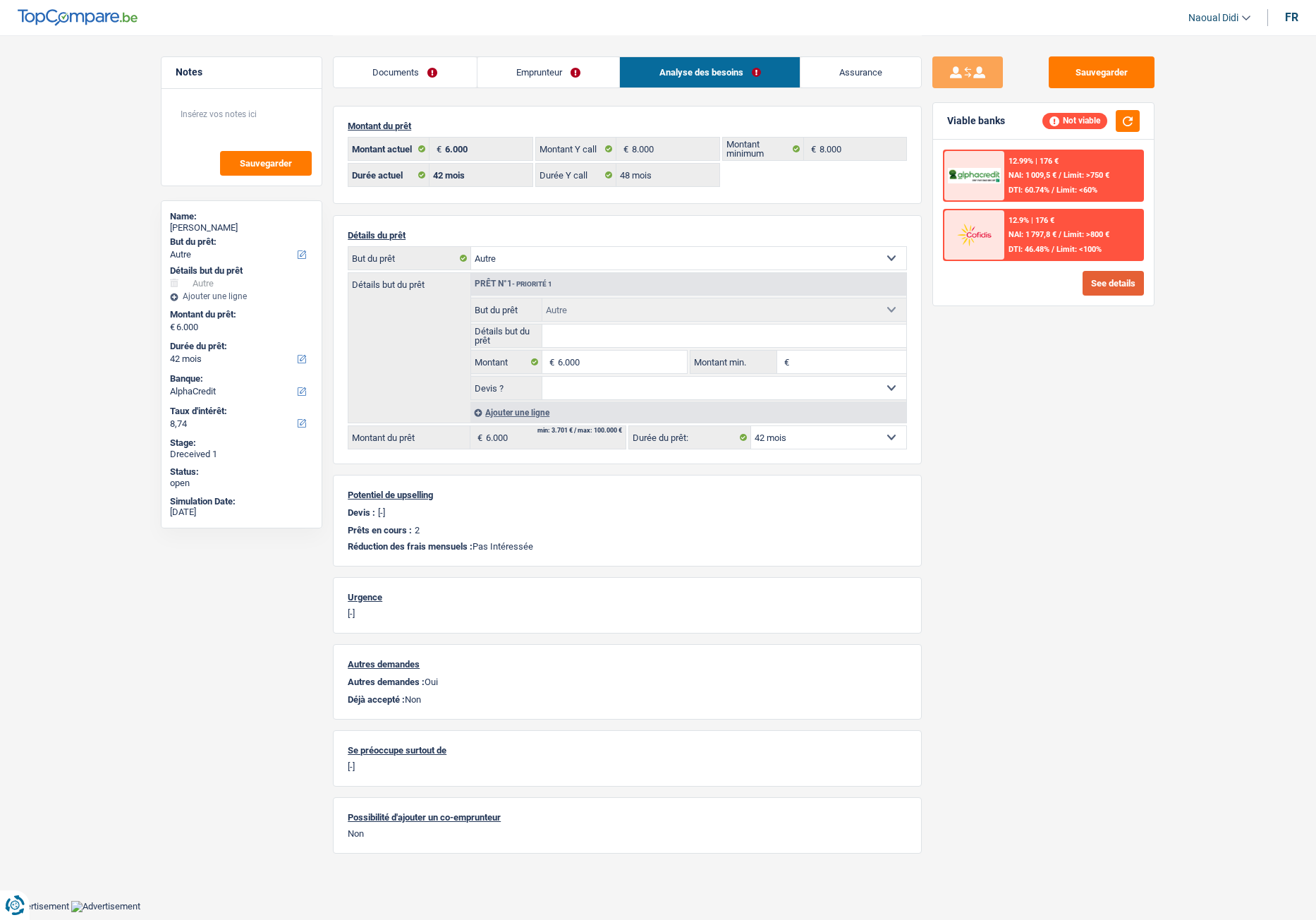
click at [1083, 284] on button "See details" at bounding box center [1113, 283] width 61 height 24
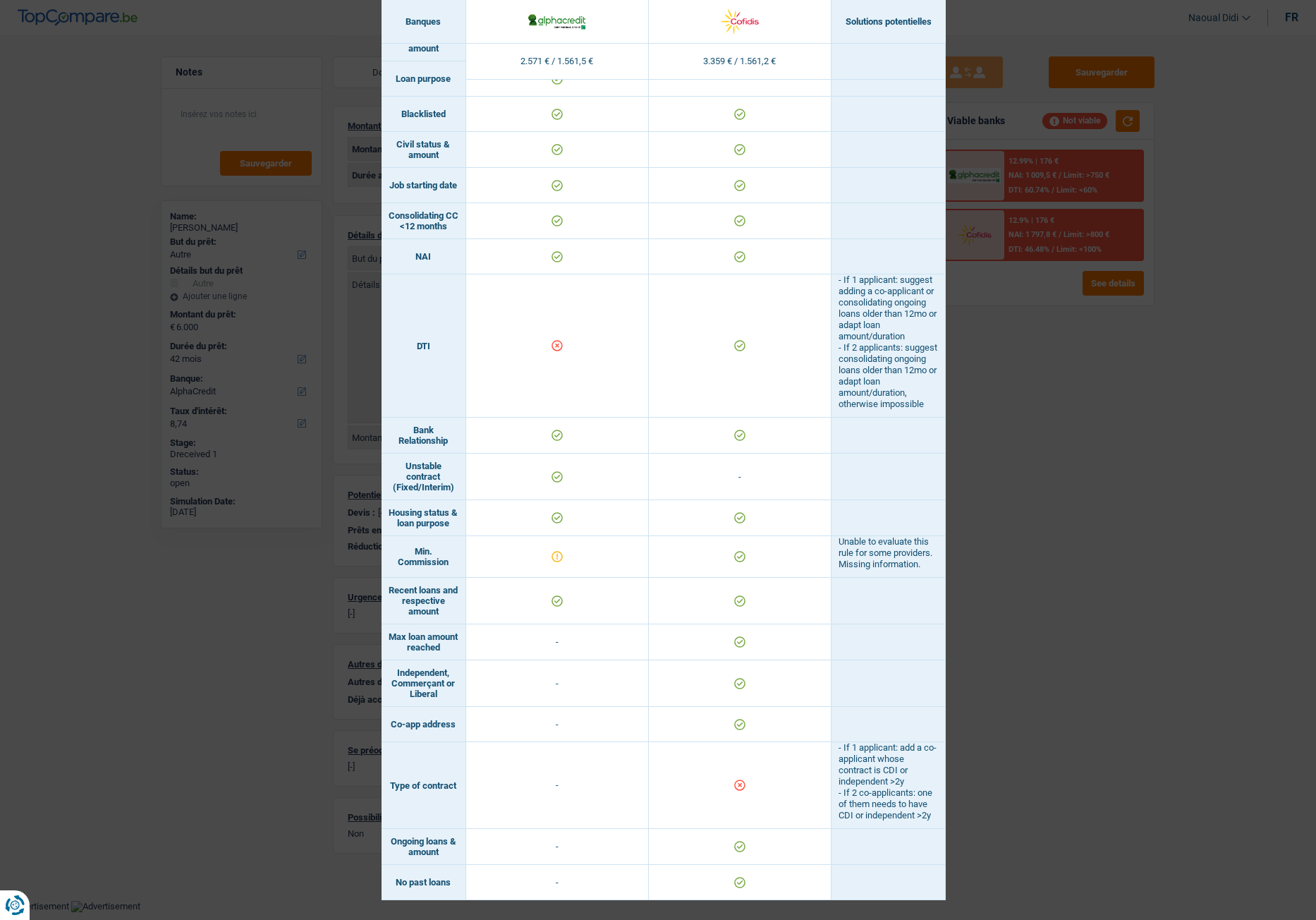
scroll to position [470, 0]
click at [1019, 514] on div "Banks conditions × Banques Solutions potentielles Revenus / Charges 2.571 € / 1…" at bounding box center [658, 460] width 1316 height 920
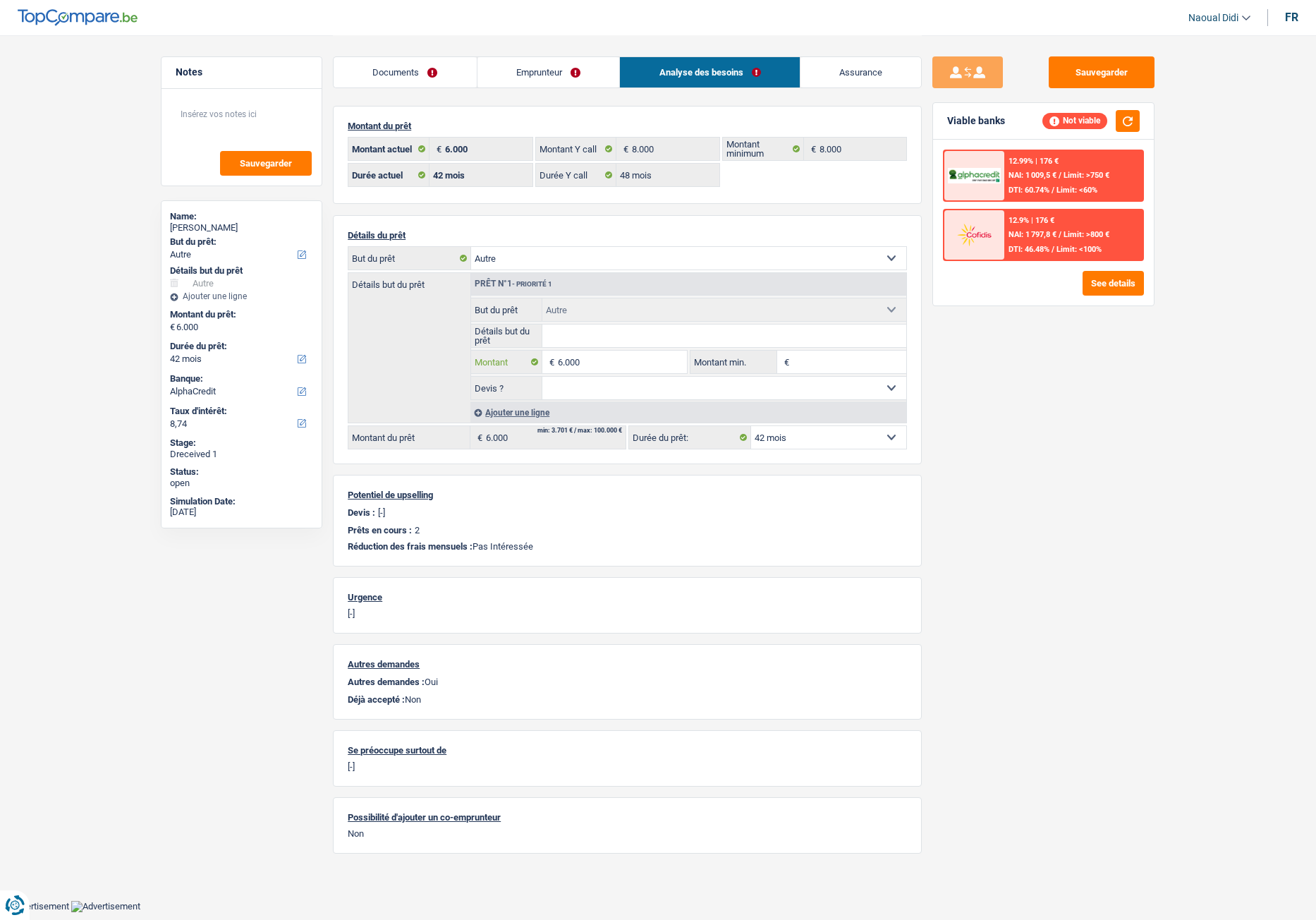
click at [601, 355] on input "6.000" at bounding box center [623, 362] width 129 height 23
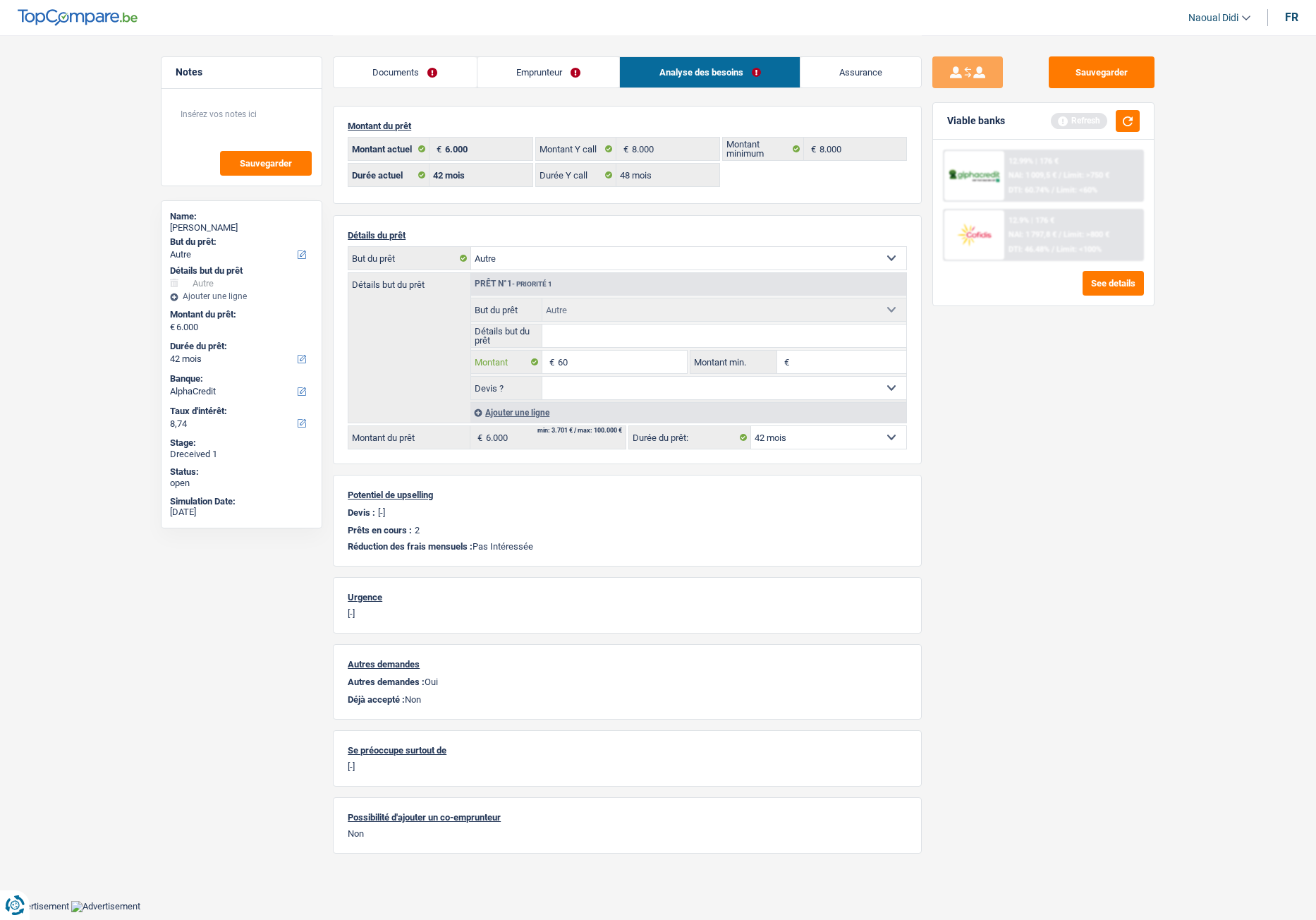
type input "6"
type input "8.001"
select select "48"
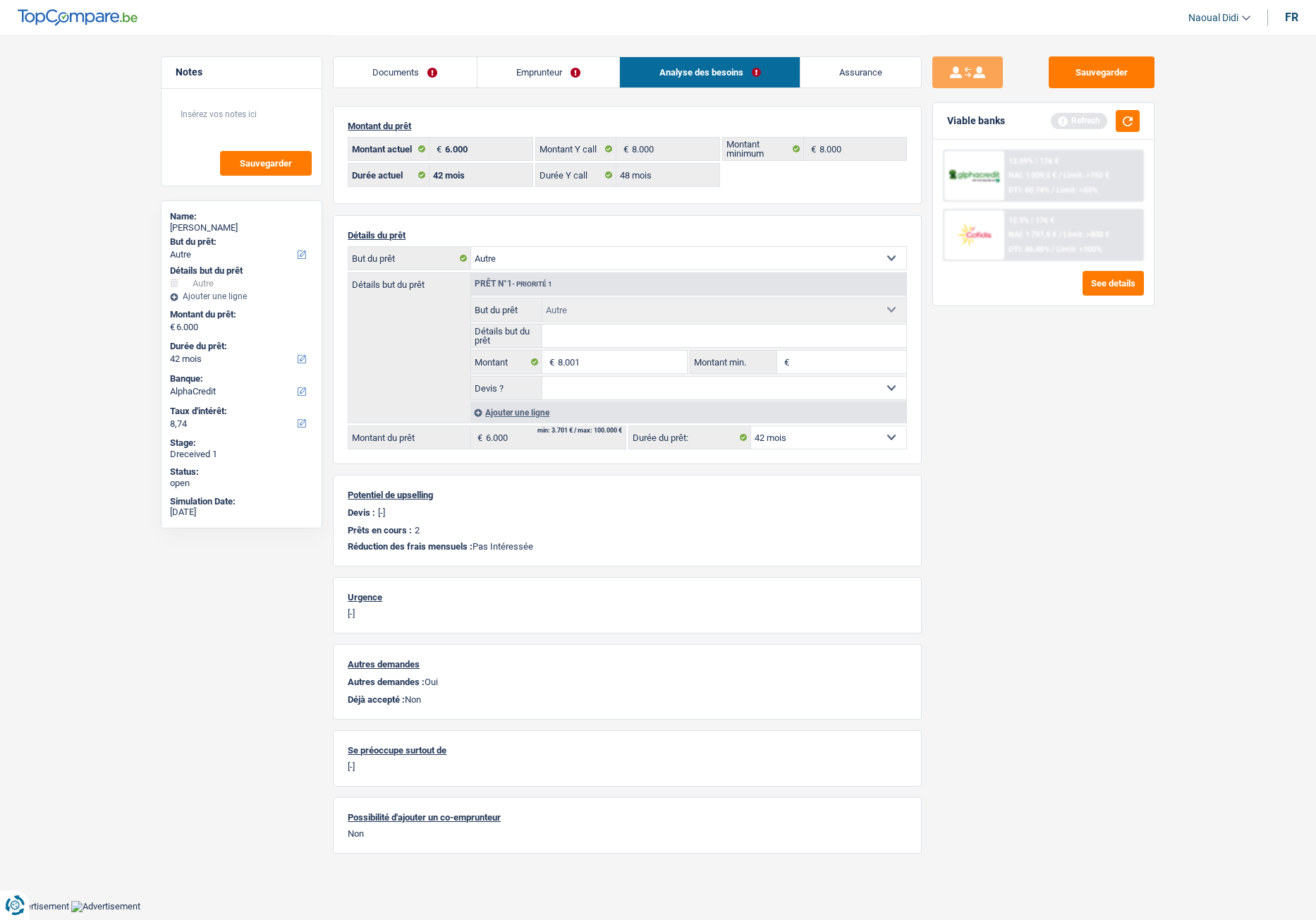
type input "8.001"
click at [990, 417] on div "Sauvegarder Viable banks Refresh 12.99% | 176 € NAI: 1 009,5 € / Limit: >750 € …" at bounding box center [1043, 477] width 244 height 841
select select "48"
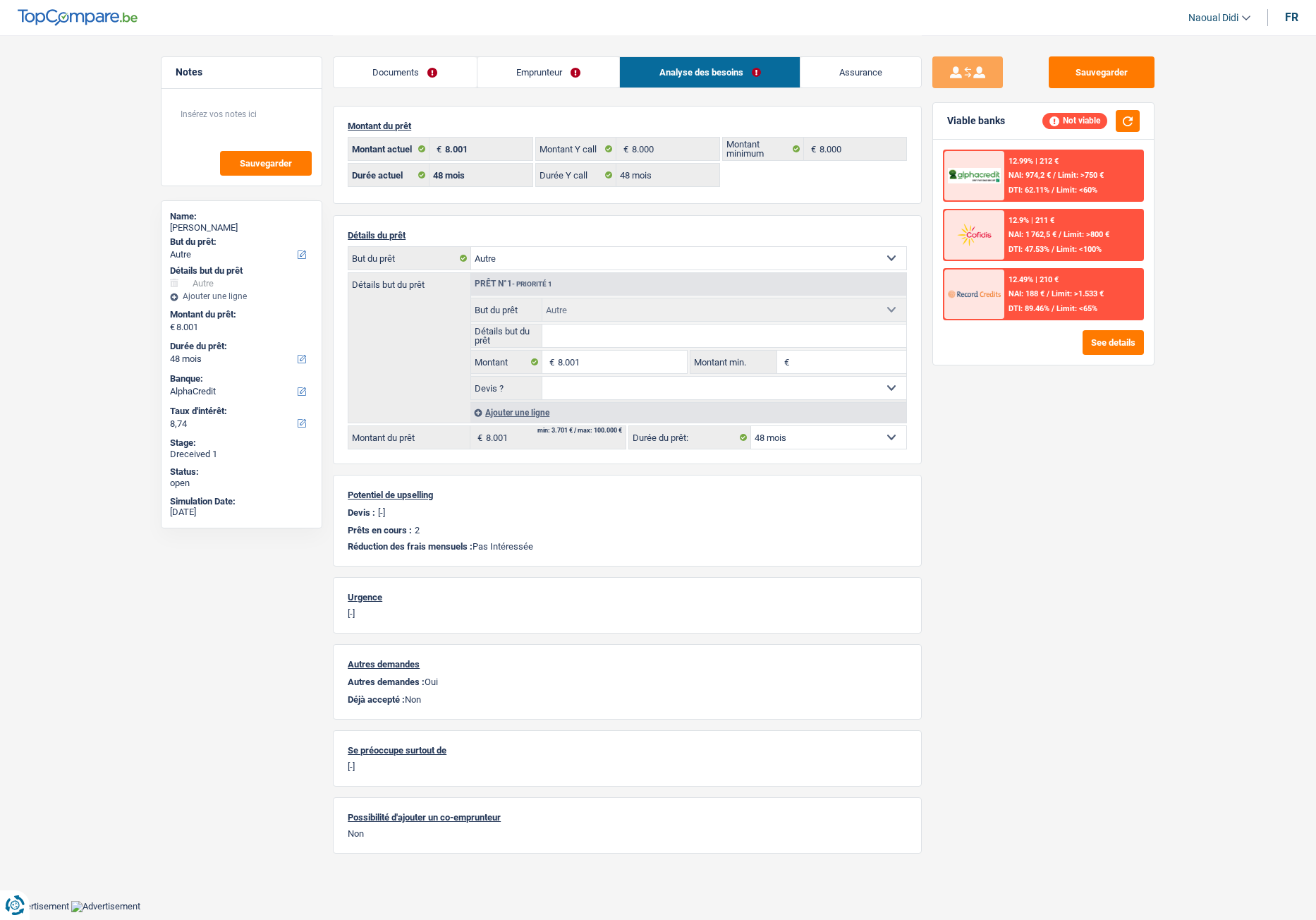
click at [564, 255] on select "Confort maison: meubles, textile, peinture, électroménager, outillage non-profe…" at bounding box center [689, 258] width 435 height 23
select select "renovation"
click at [471, 247] on select "Confort maison: meubles, textile, peinture, électroménager, outillage non-profe…" at bounding box center [689, 258] width 435 height 23
select select "renovation"
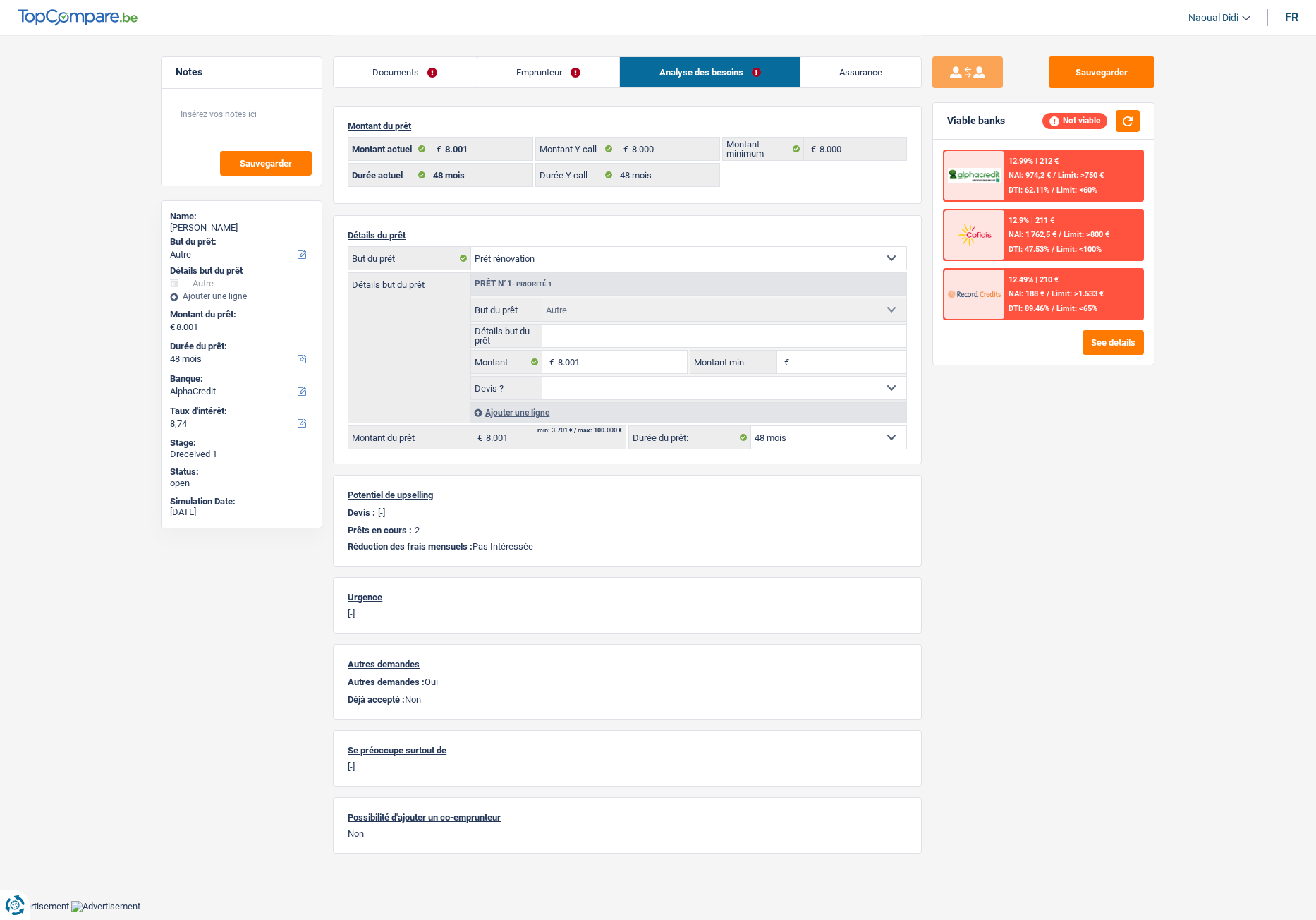
select select "renovation"
select select "other"
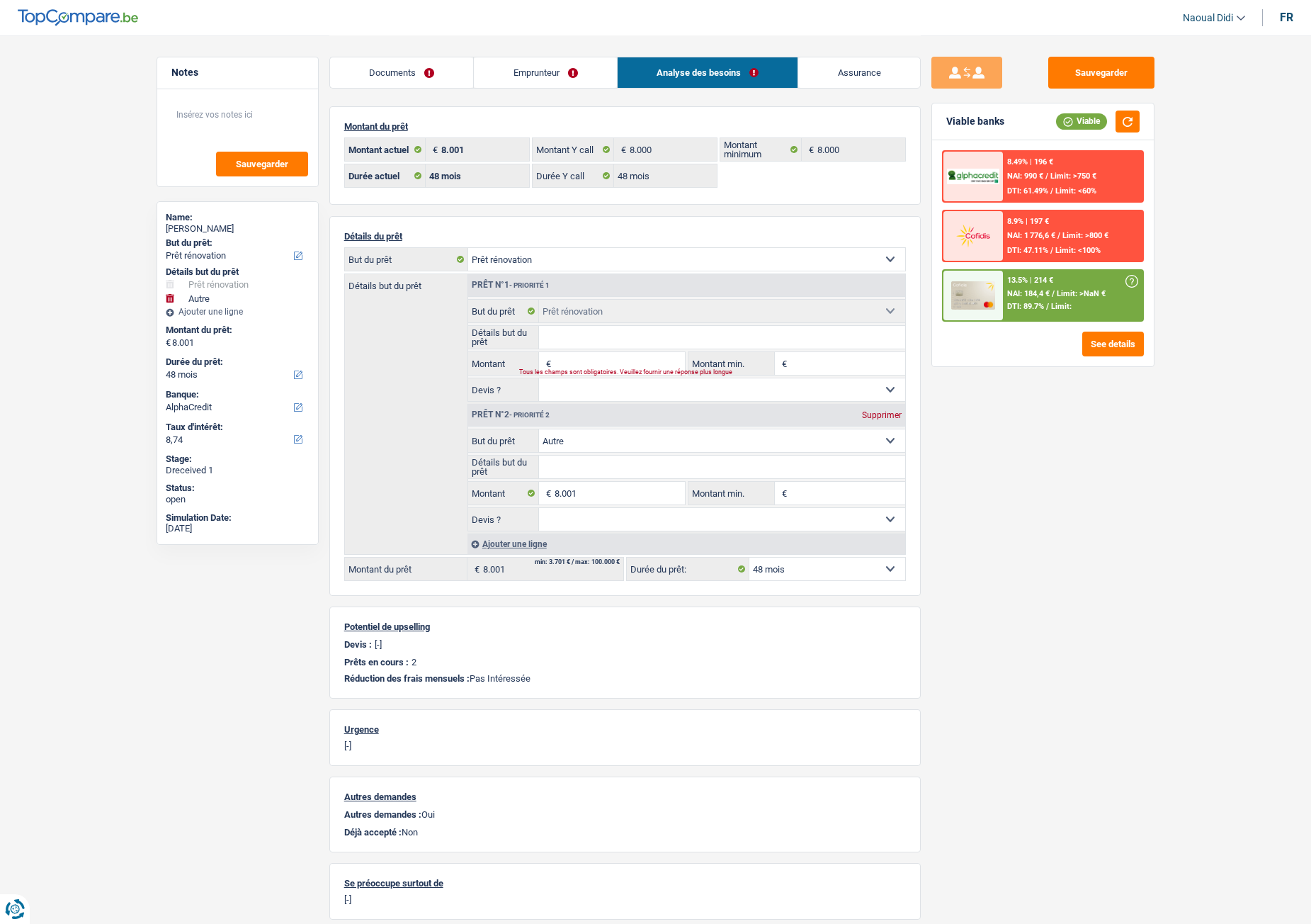
click at [582, 364] on input "Montant" at bounding box center [619, 363] width 129 height 23
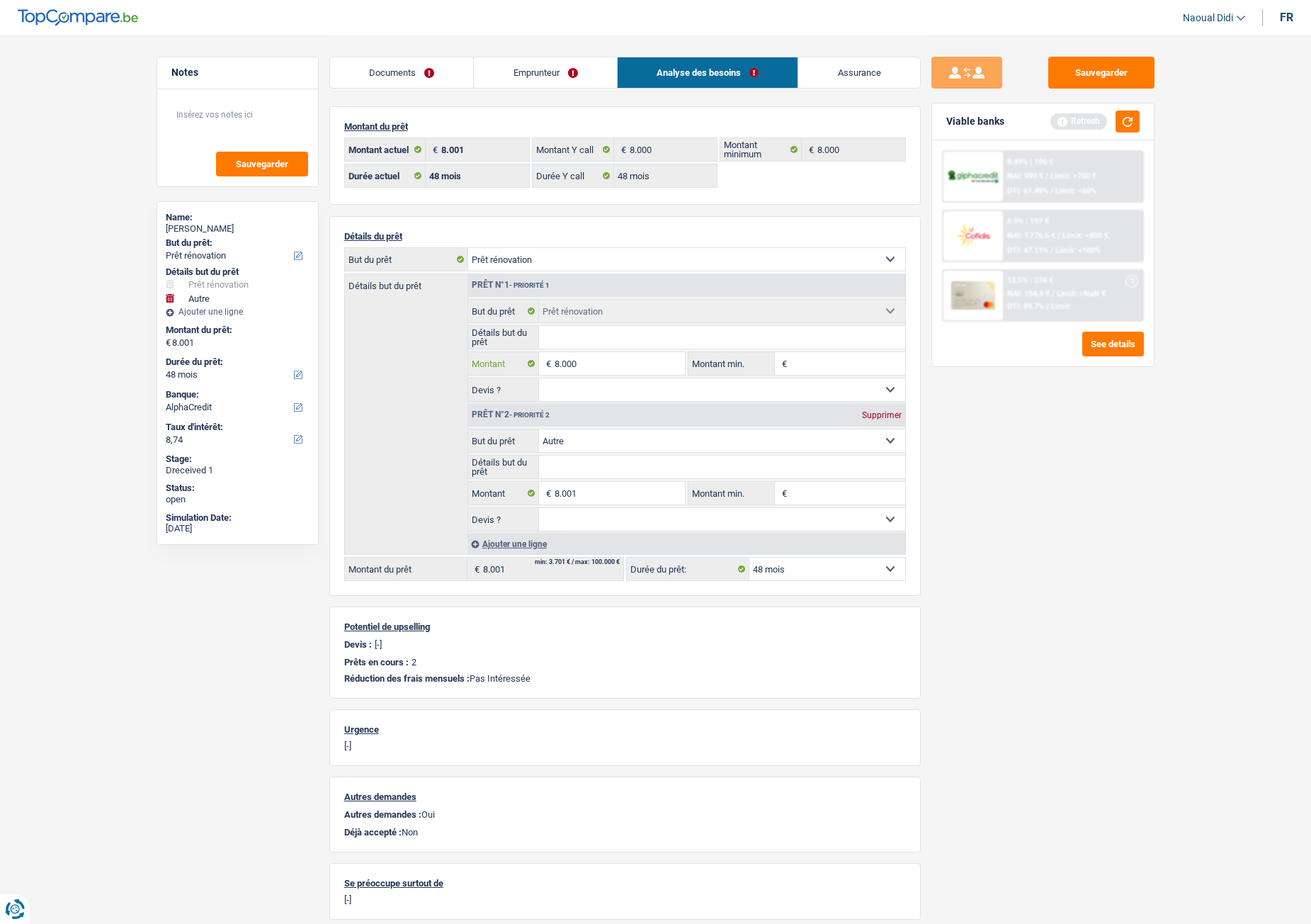
type input "8.000"
type input "16.001"
select select "84"
type input "16.001"
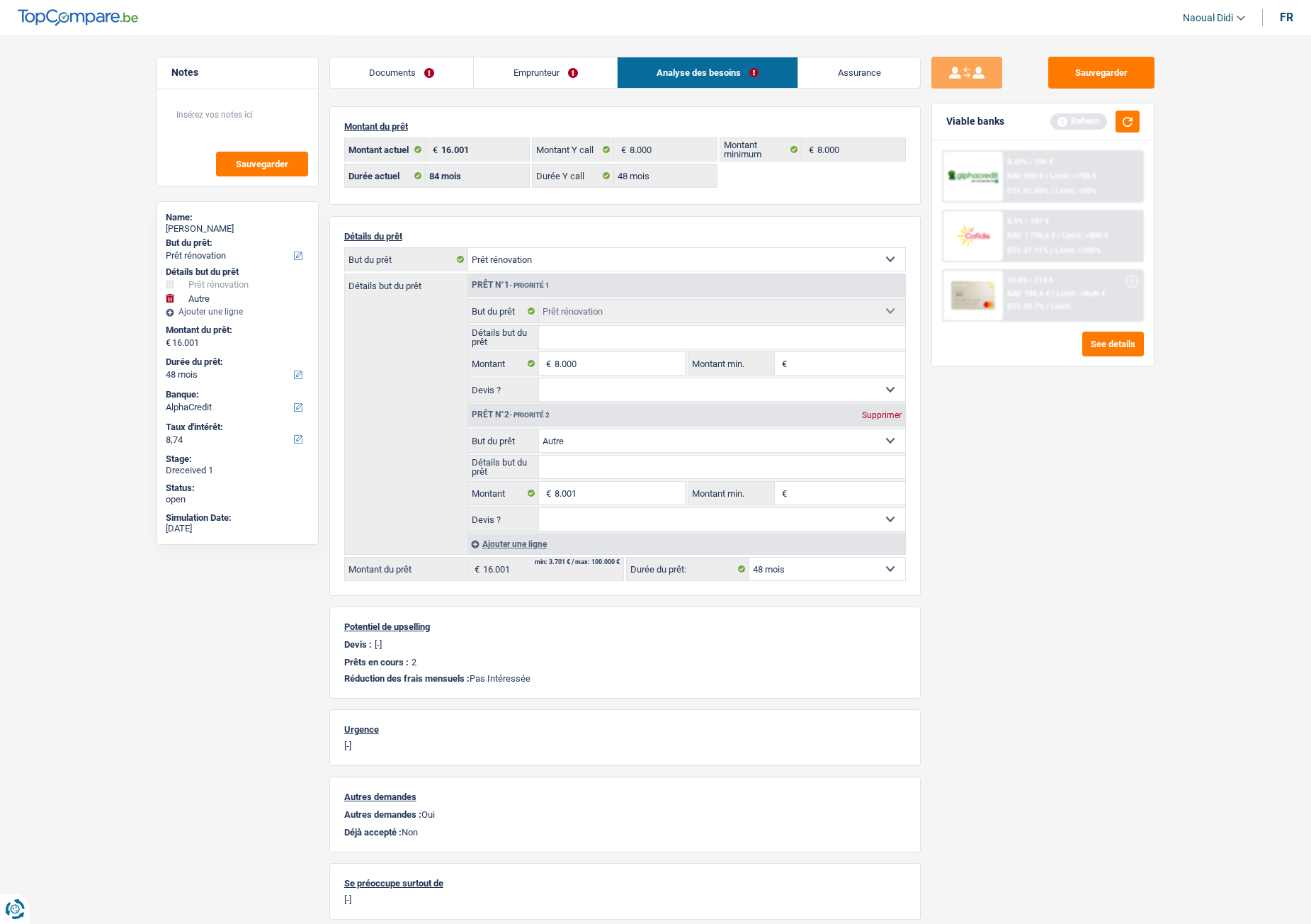
select select "84"
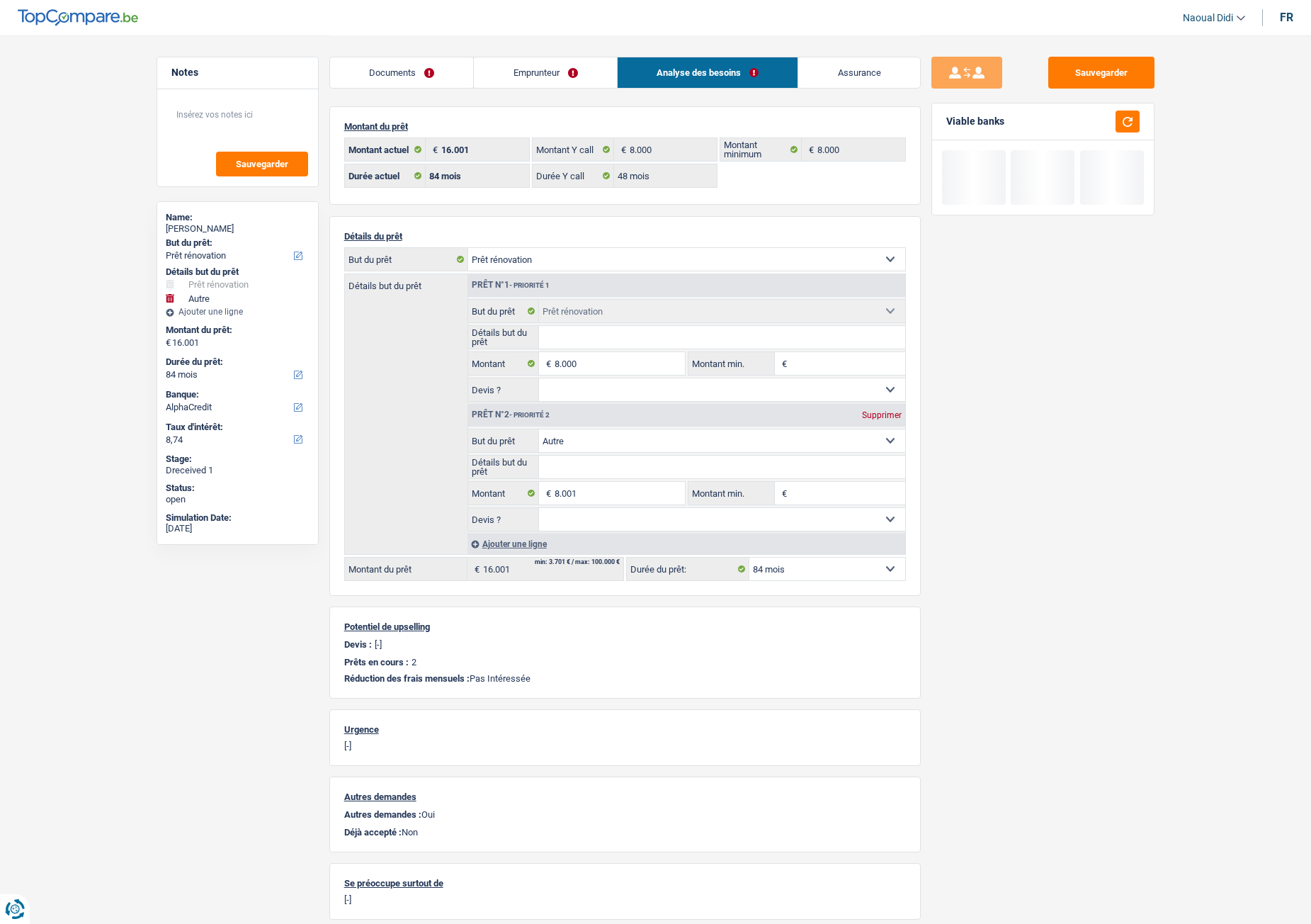
click at [879, 418] on div "Supprimer" at bounding box center [881, 415] width 47 height 8
type input "8.000"
select select "48"
type input "8.000"
select select "48"
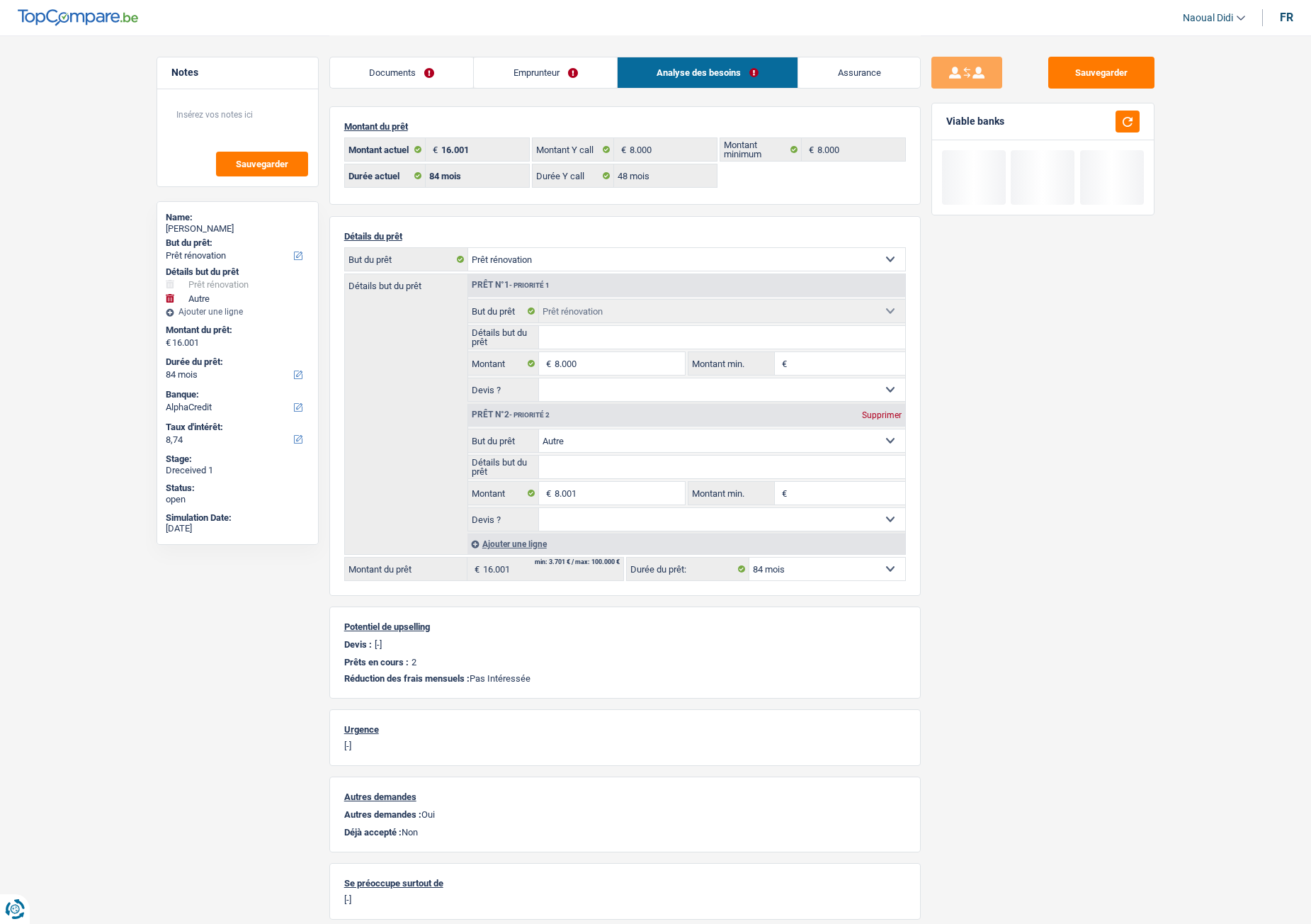
type input "8.000"
select select "48"
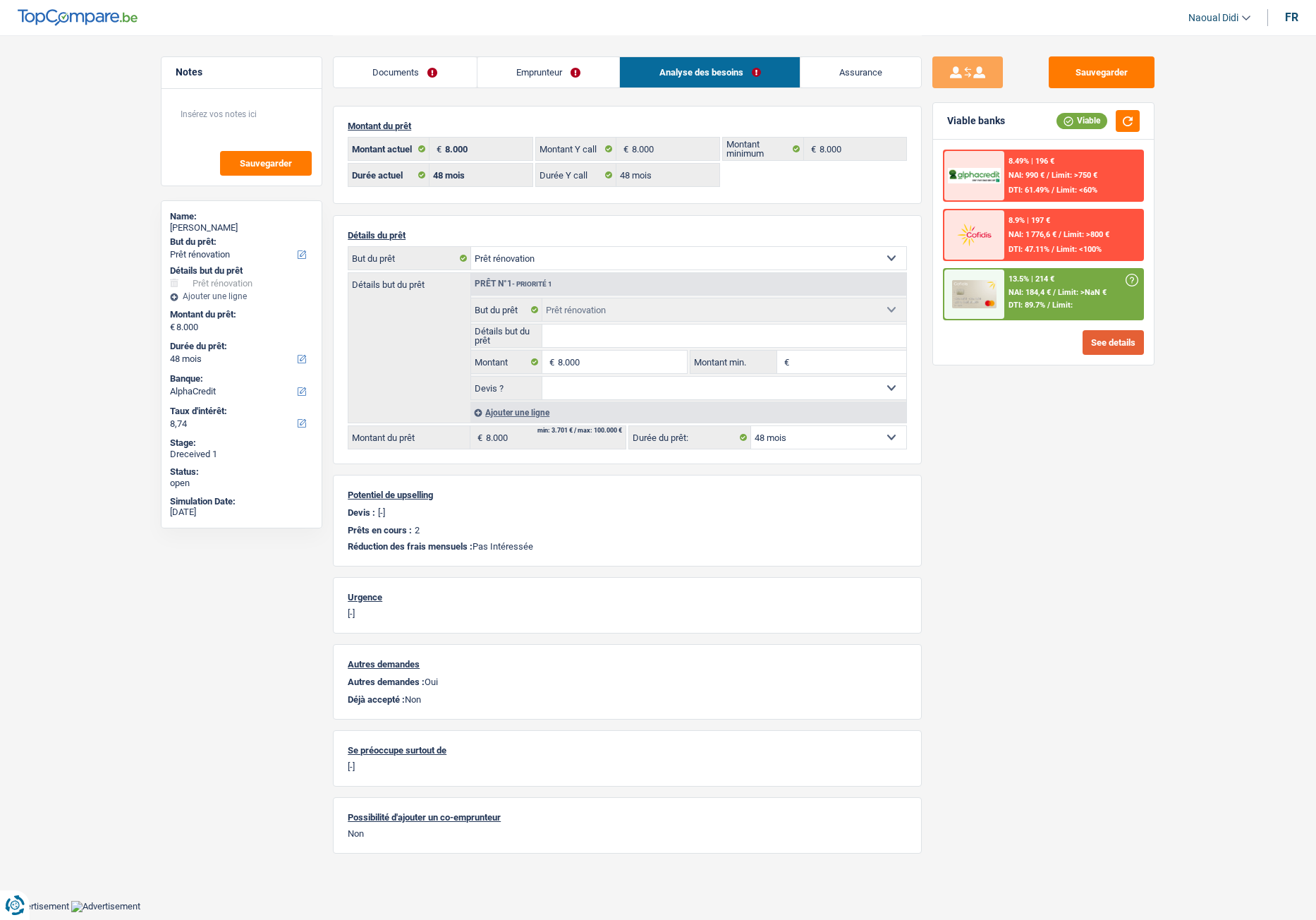
click at [1083, 342] on button "See details" at bounding box center [1113, 342] width 61 height 24
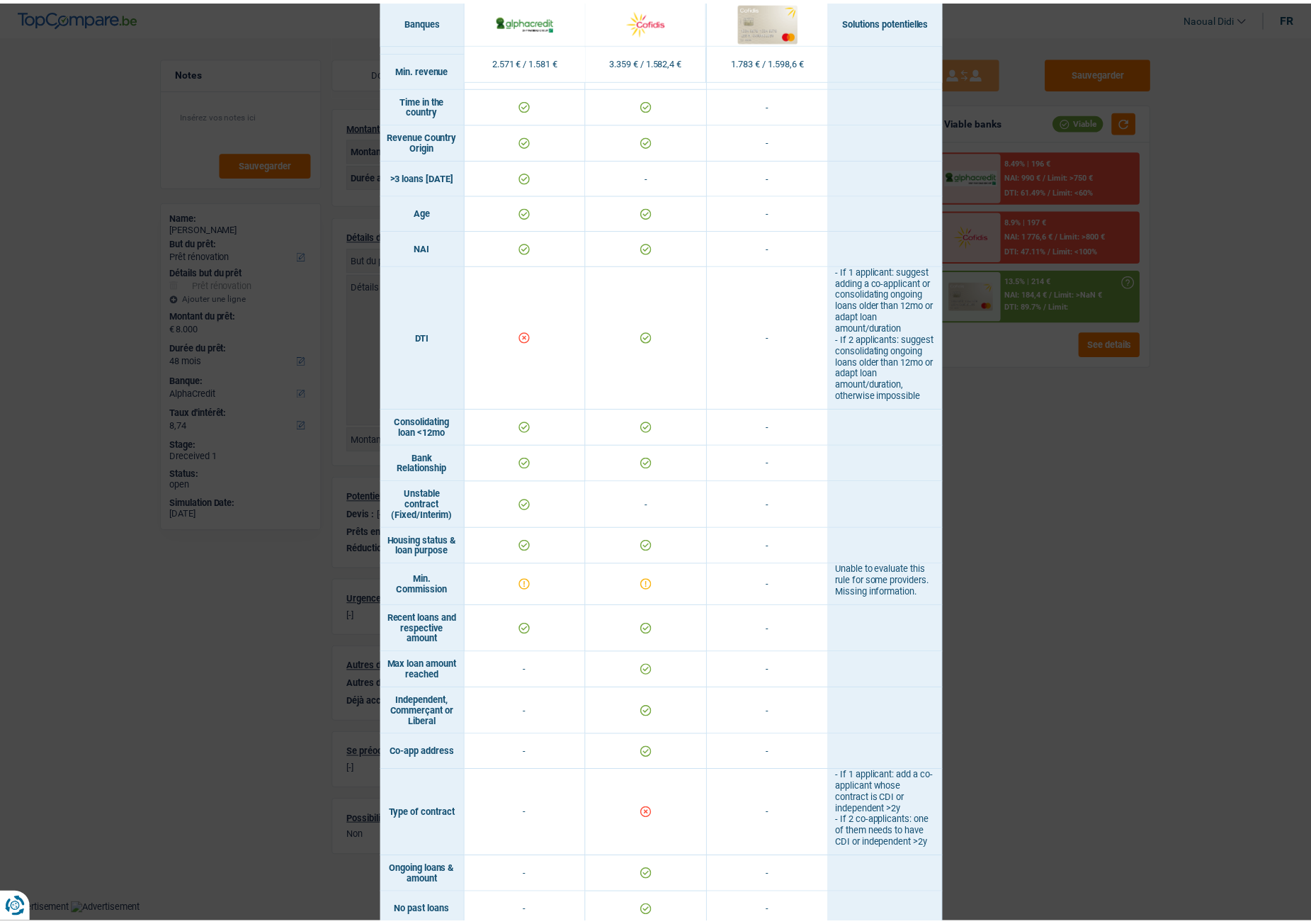
scroll to position [437, 0]
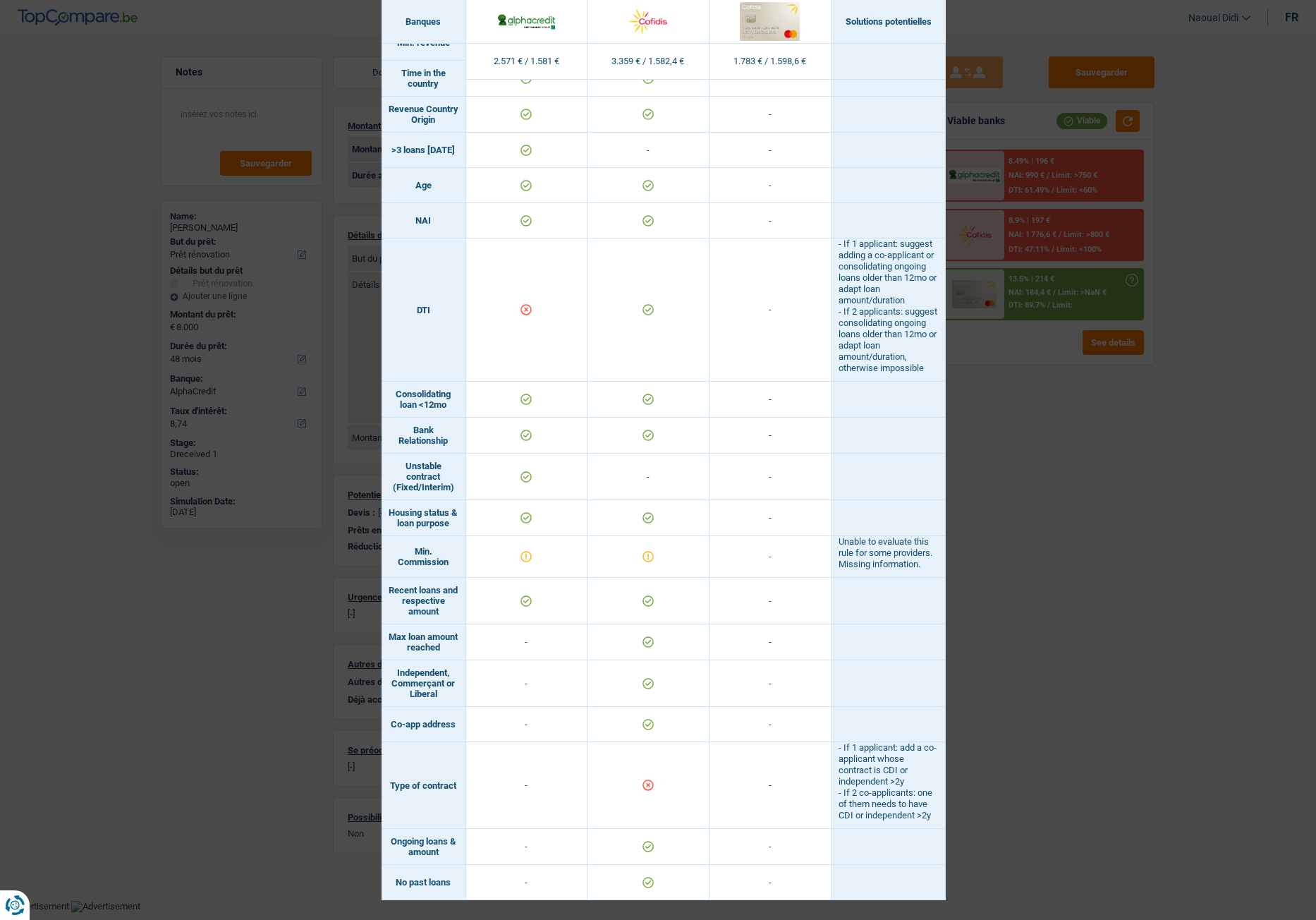
click at [1069, 447] on div "Banks conditions × Banques Solutions potentielles Revenus / Charges 2.571 € / 1…" at bounding box center [658, 460] width 1316 height 920
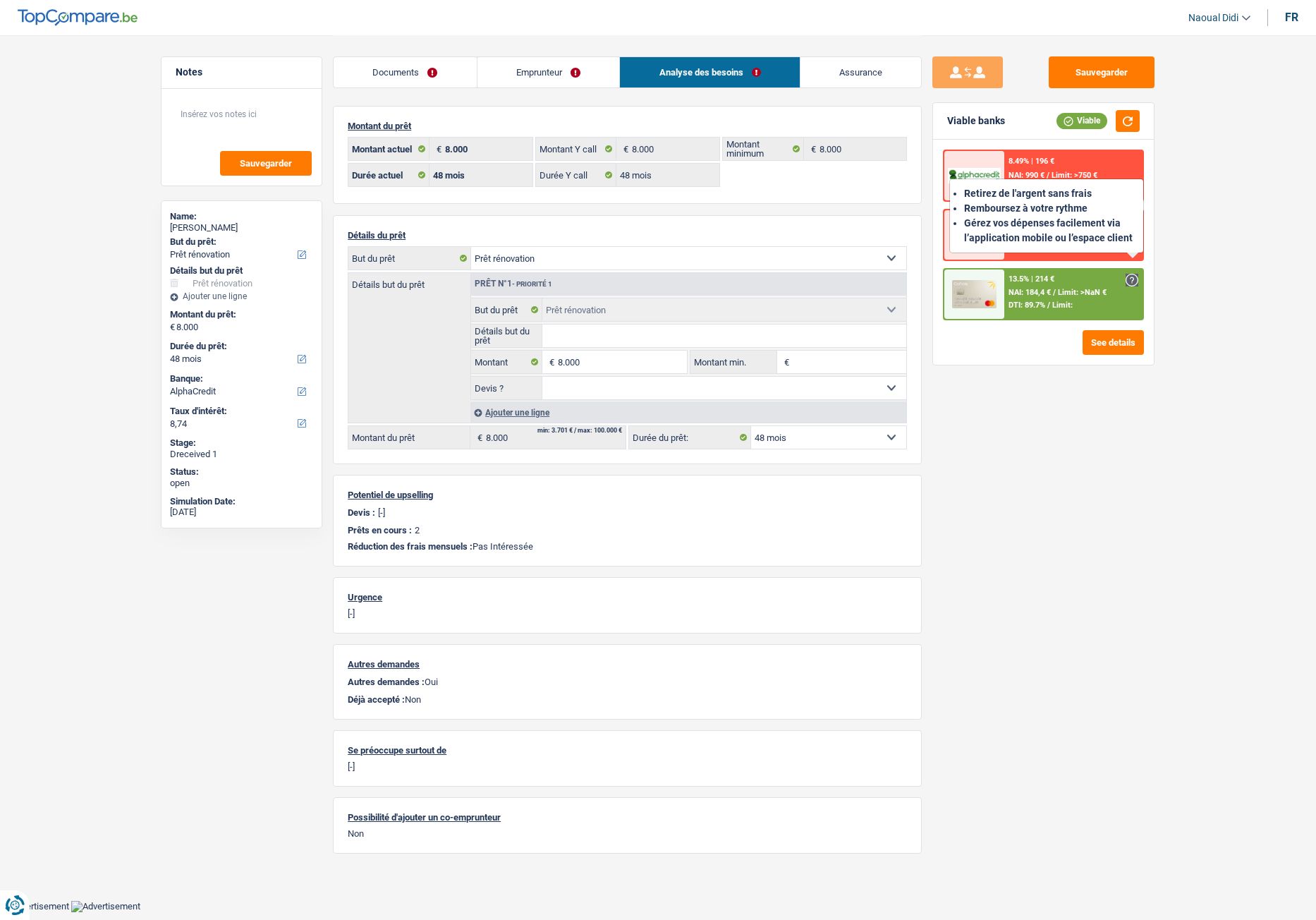
click at [1083, 275] on link at bounding box center [1132, 280] width 13 height 13
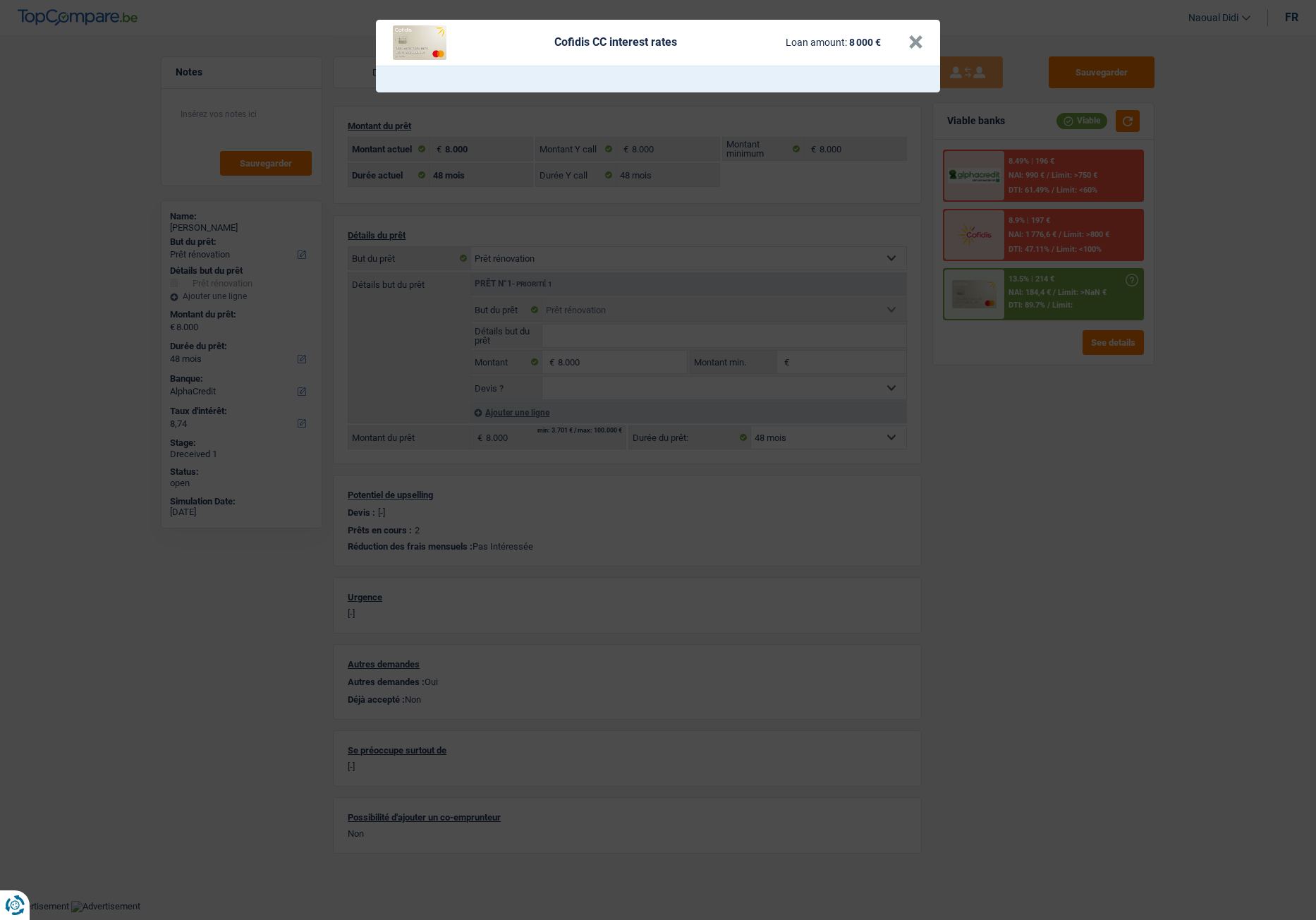
drag, startPoint x: 1204, startPoint y: 228, endPoint x: 1155, endPoint y: 204, distance: 54.6
click at [1083, 231] on CC "Cofidis CC interest rates Loan amount: 8 000 € ×" at bounding box center [658, 460] width 1316 height 920
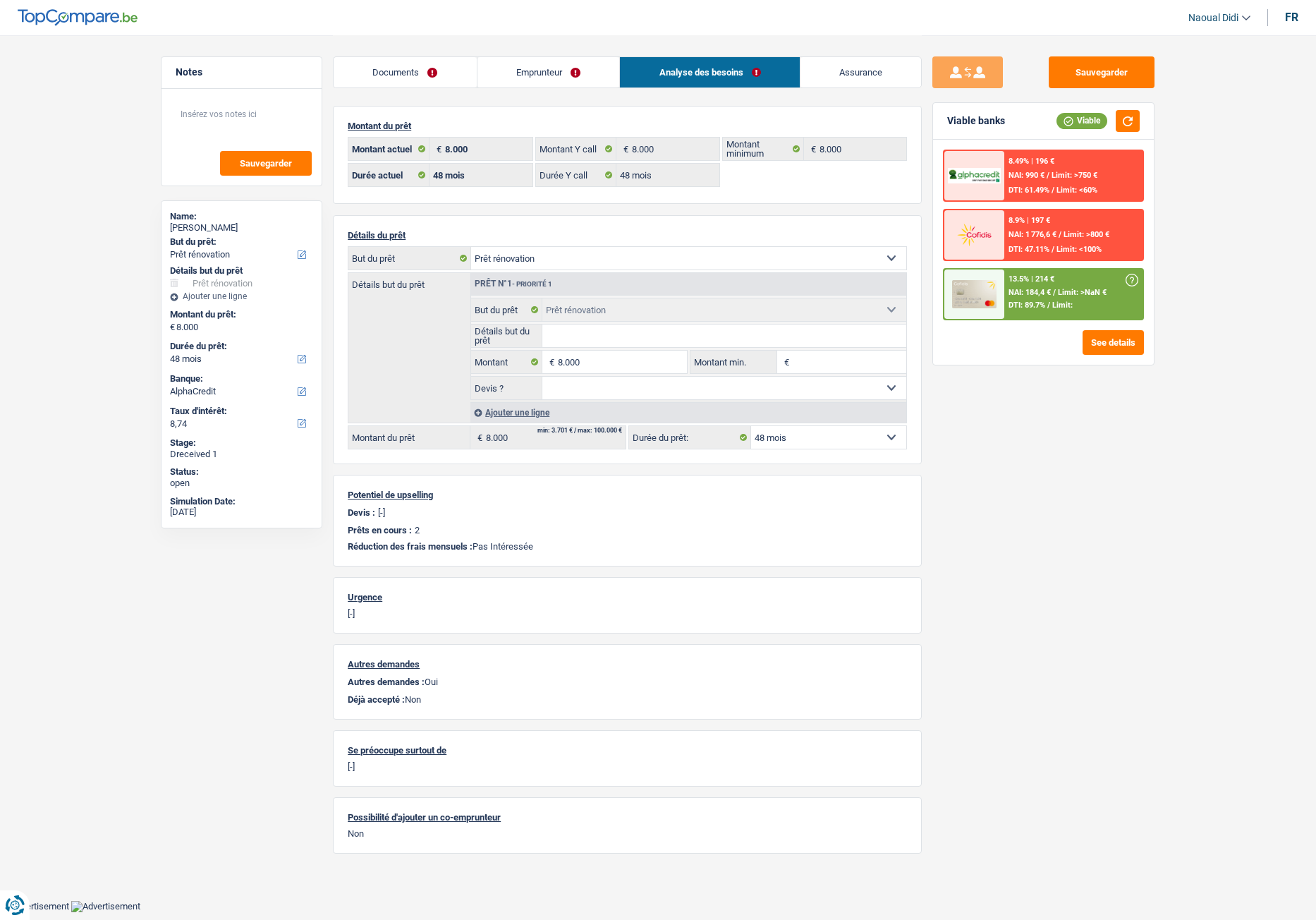
click at [527, 413] on div "Ajouter une ligne" at bounding box center [688, 412] width 436 height 20
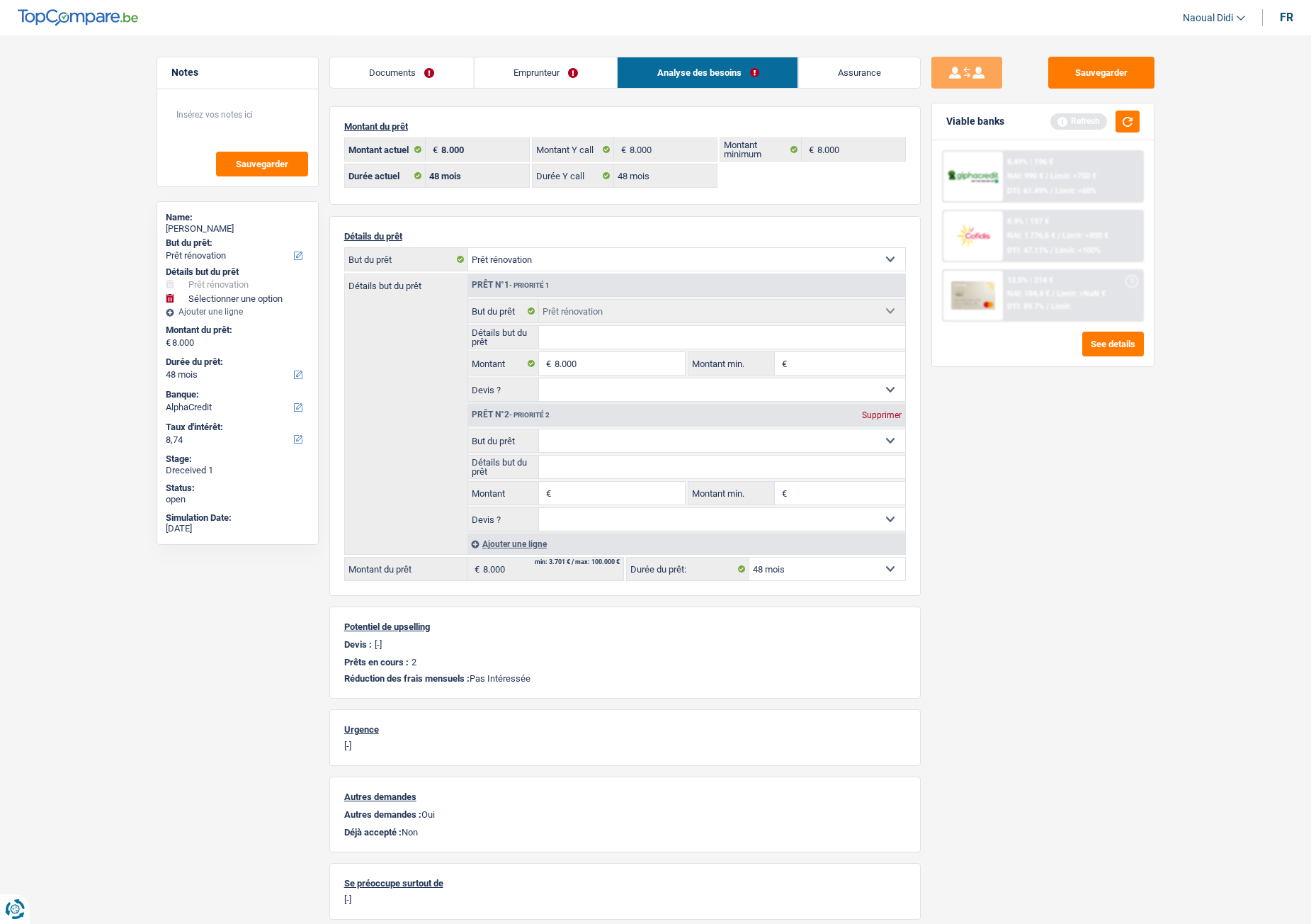
click at [573, 433] on select "Confort maison: meubles, textile, peinture, électroménager, outillage non-profe…" at bounding box center [722, 441] width 366 height 23
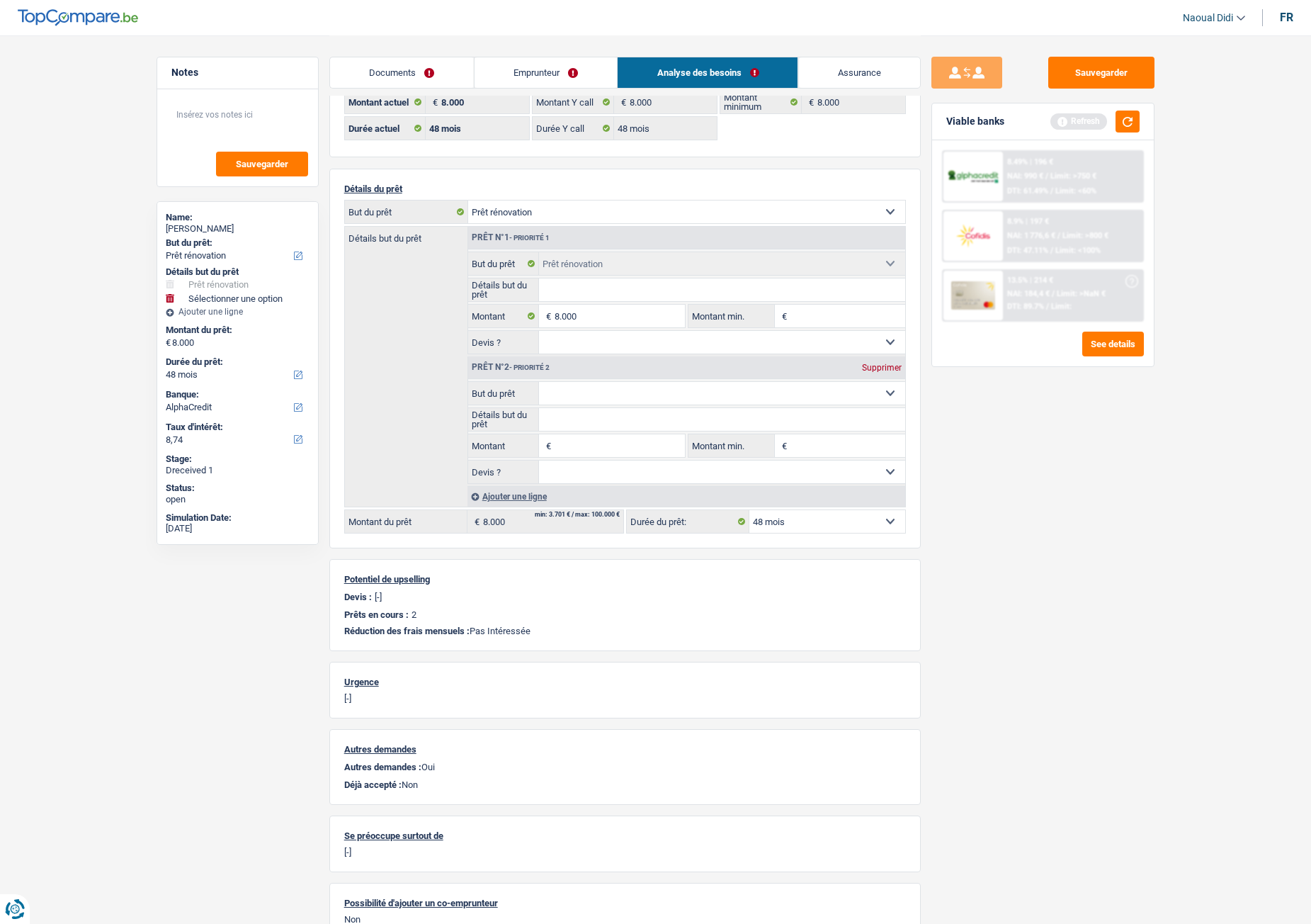
scroll to position [71, 0]
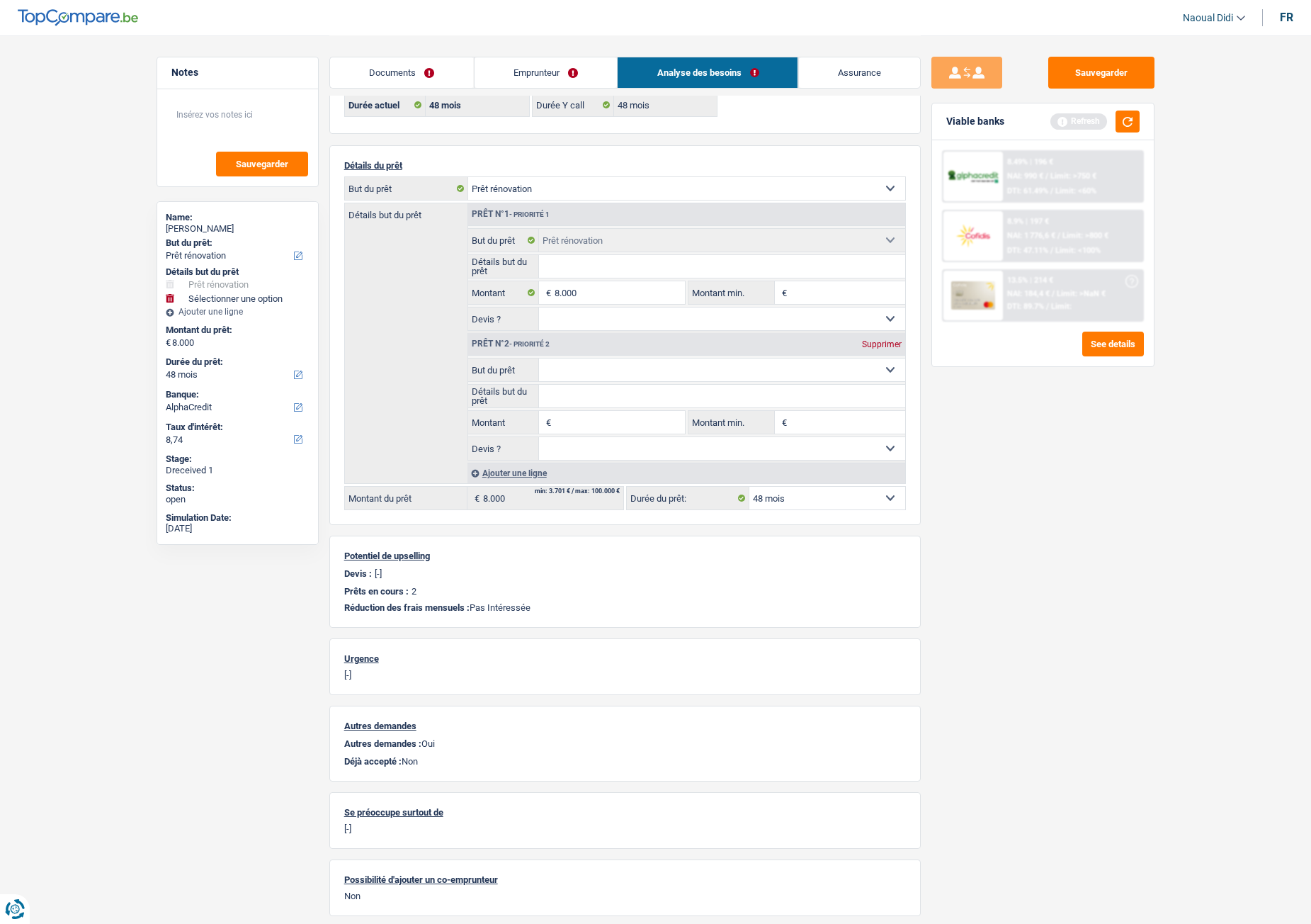
click at [597, 378] on select "Confort maison: meubles, textile, peinture, électroménager, outillage non-profe…" at bounding box center [722, 370] width 366 height 23
select select "houseOrGarden"
click at [539, 358] on select "Confort maison: meubles, textile, peinture, électroménager, outillage non-profe…" at bounding box center [722, 370] width 366 height 23
type input "0"
select select "houseOrGarden"
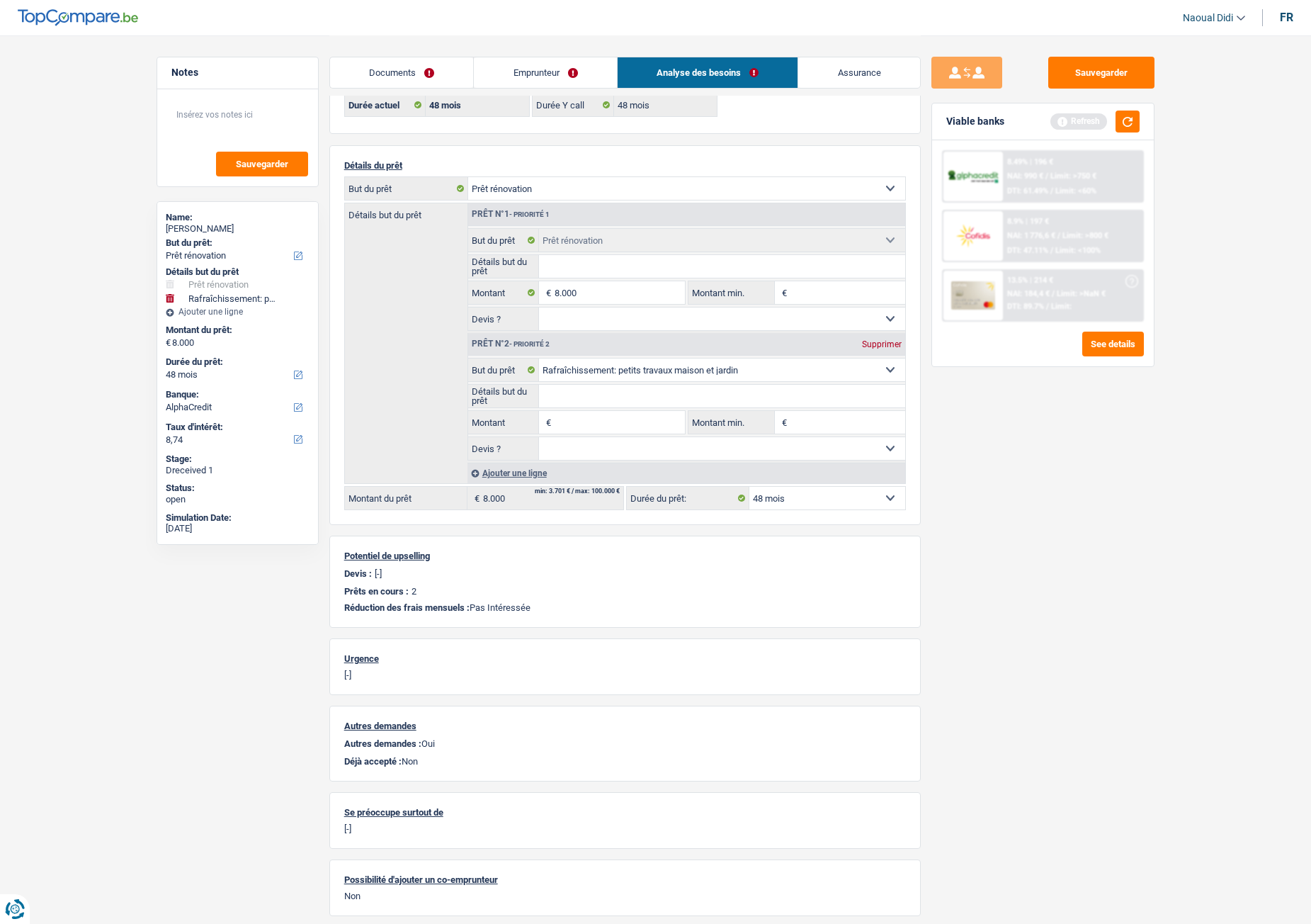
click at [581, 414] on input "Montant" at bounding box center [619, 422] width 129 height 23
type input "8.000"
type input "16.000"
select select "84"
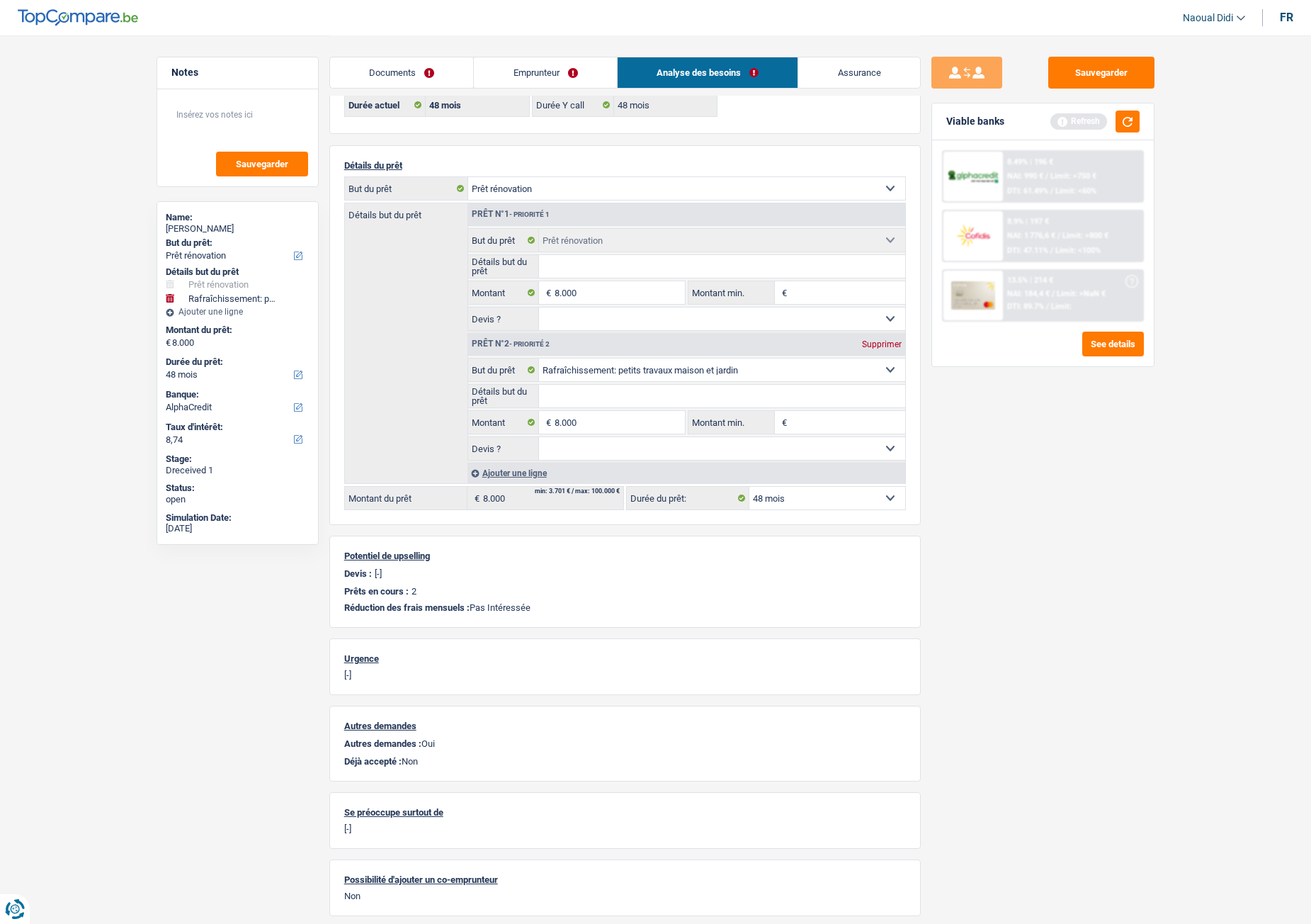
type input "16.000"
click at [859, 192] on select "Confort maison: meubles, textile, peinture, électroménager, outillage non-profe…" at bounding box center [687, 188] width 437 height 23
select select "84"
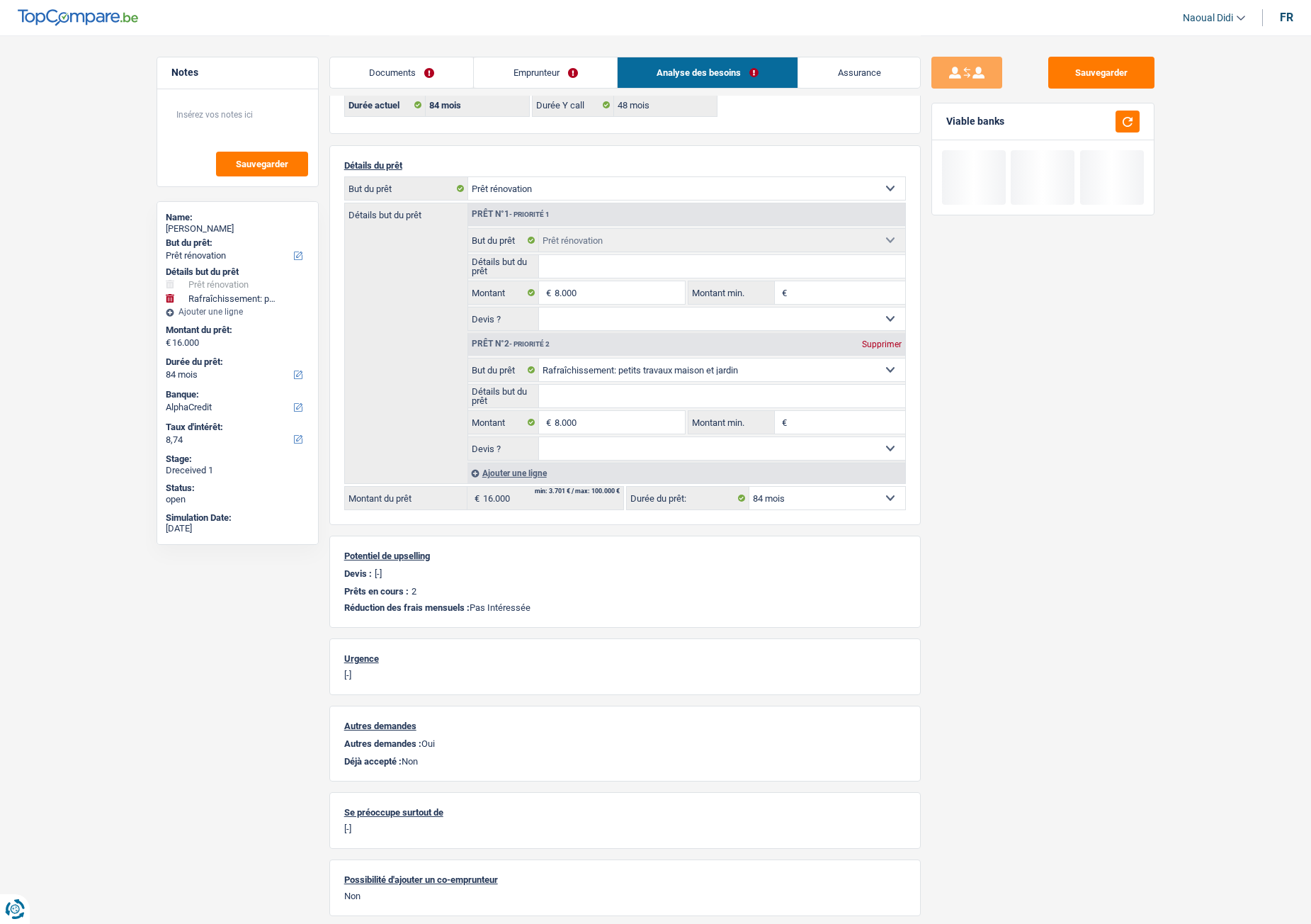
select select "other"
click at [468, 177] on select "Confort maison: meubles, textile, peinture, électroménager, outillage non-profe…" at bounding box center [687, 188] width 437 height 23
select select "other"
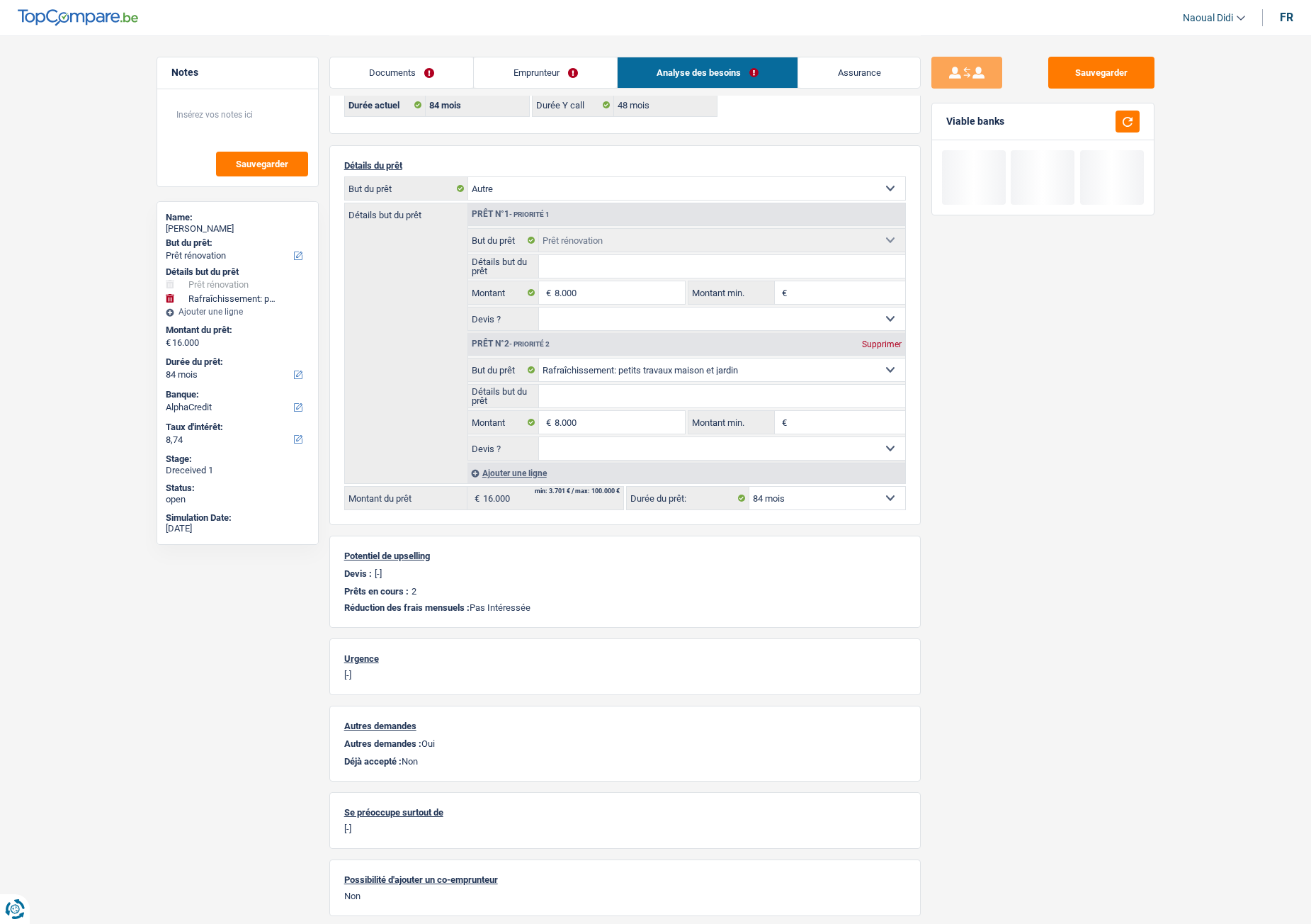
select select "renovation"
select select "houseOrGarden"
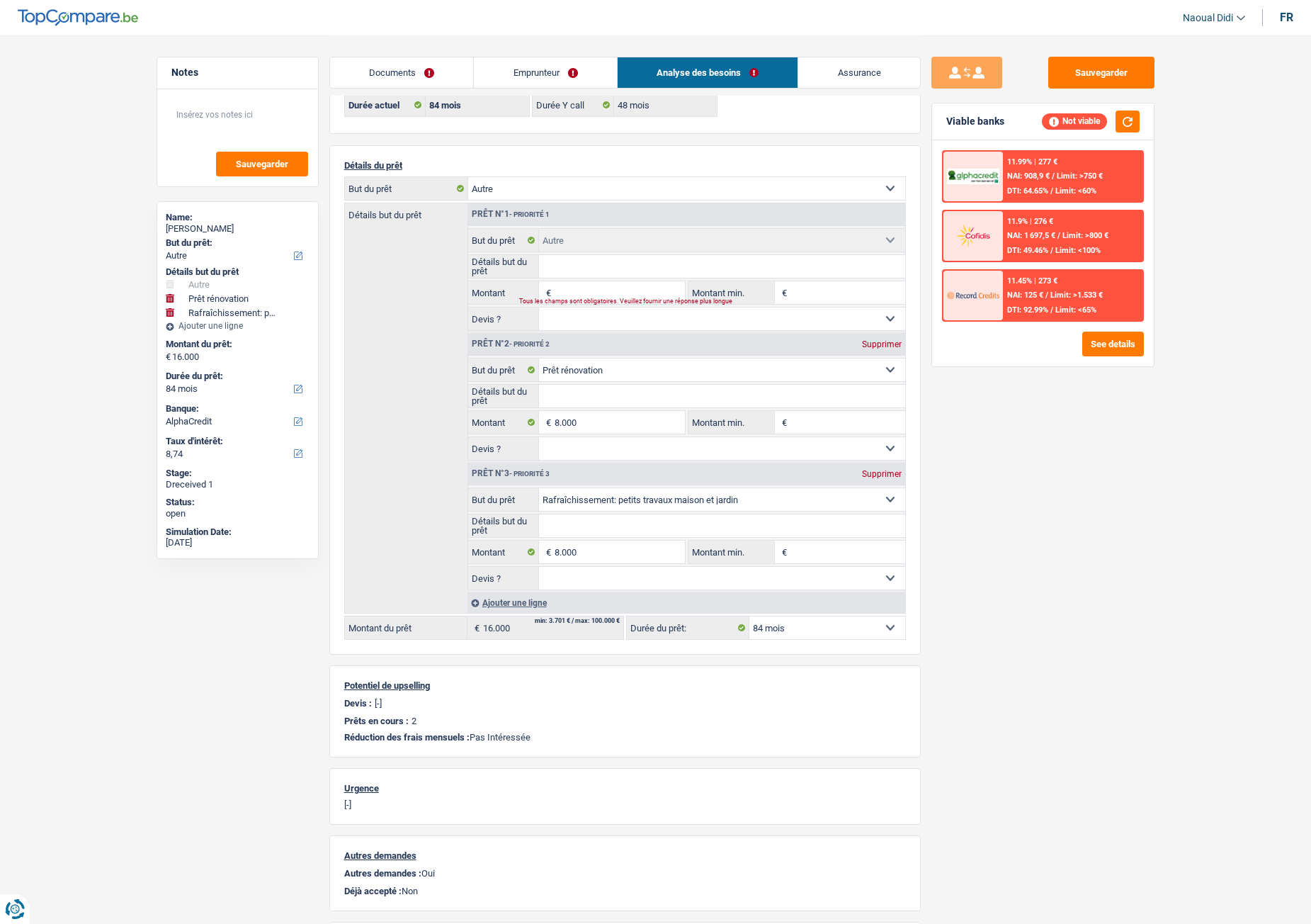
click at [869, 192] on select "Confort maison: meubles, textile, peinture, électroménager, outillage non-profe…" at bounding box center [687, 188] width 437 height 23
select select "houseOrGarden"
click at [468, 177] on select "Confort maison: meubles, textile, peinture, électroménager, outillage non-profe…" at bounding box center [687, 188] width 437 height 23
select select "houseOrGarden"
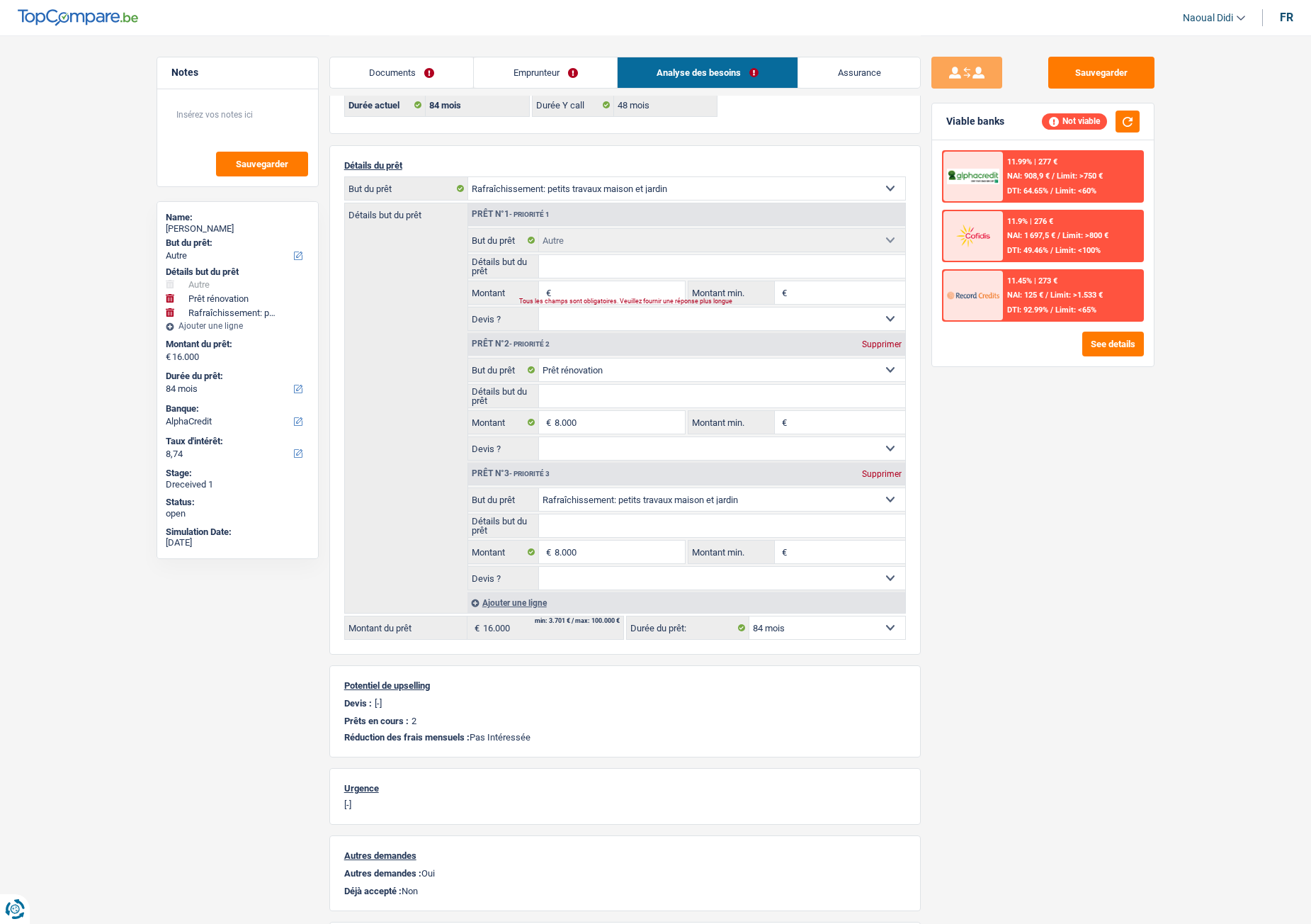
select select "houseOrGarden"
type input "8.000"
select select "other"
select select "renovation"
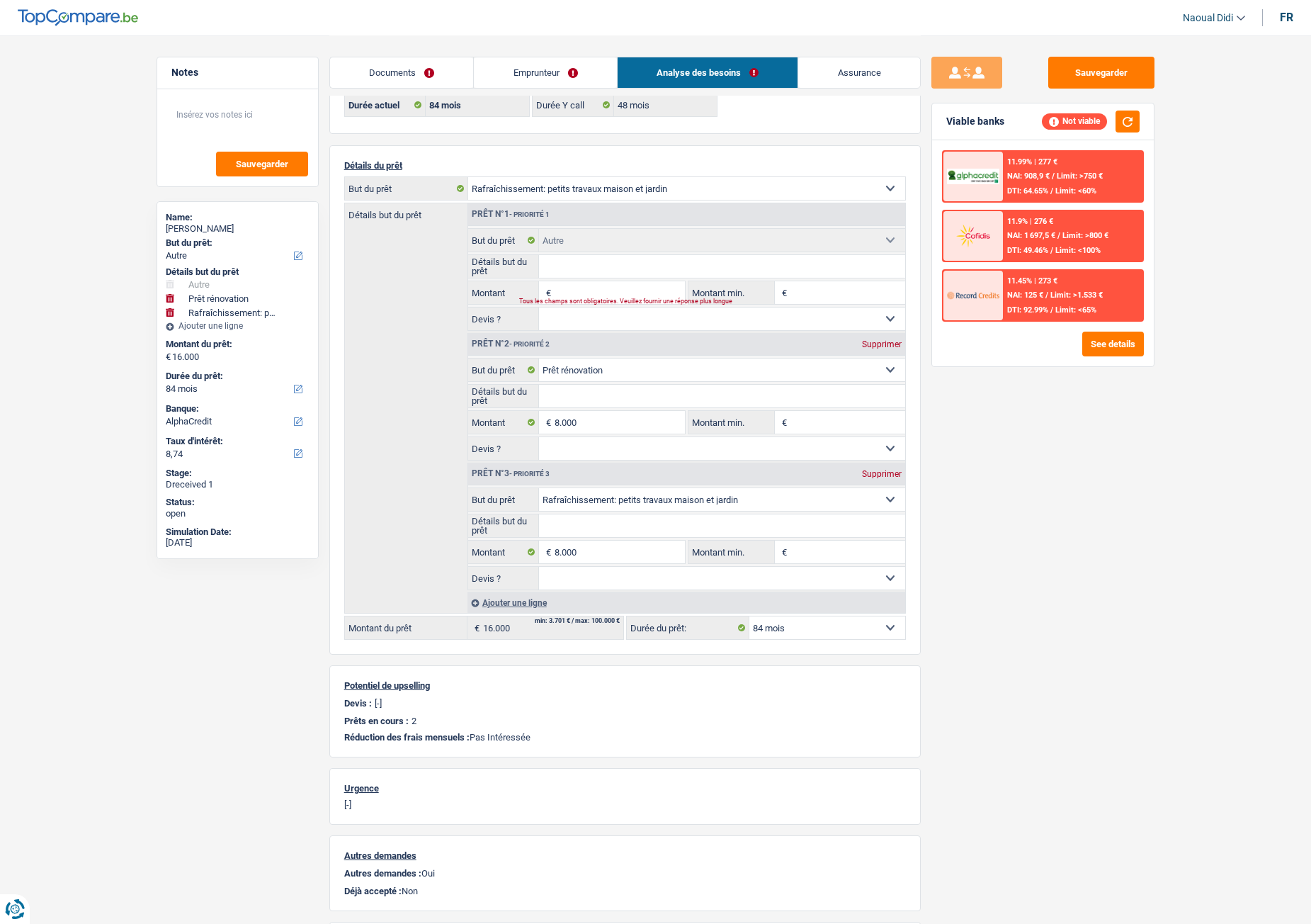
select select "renovation"
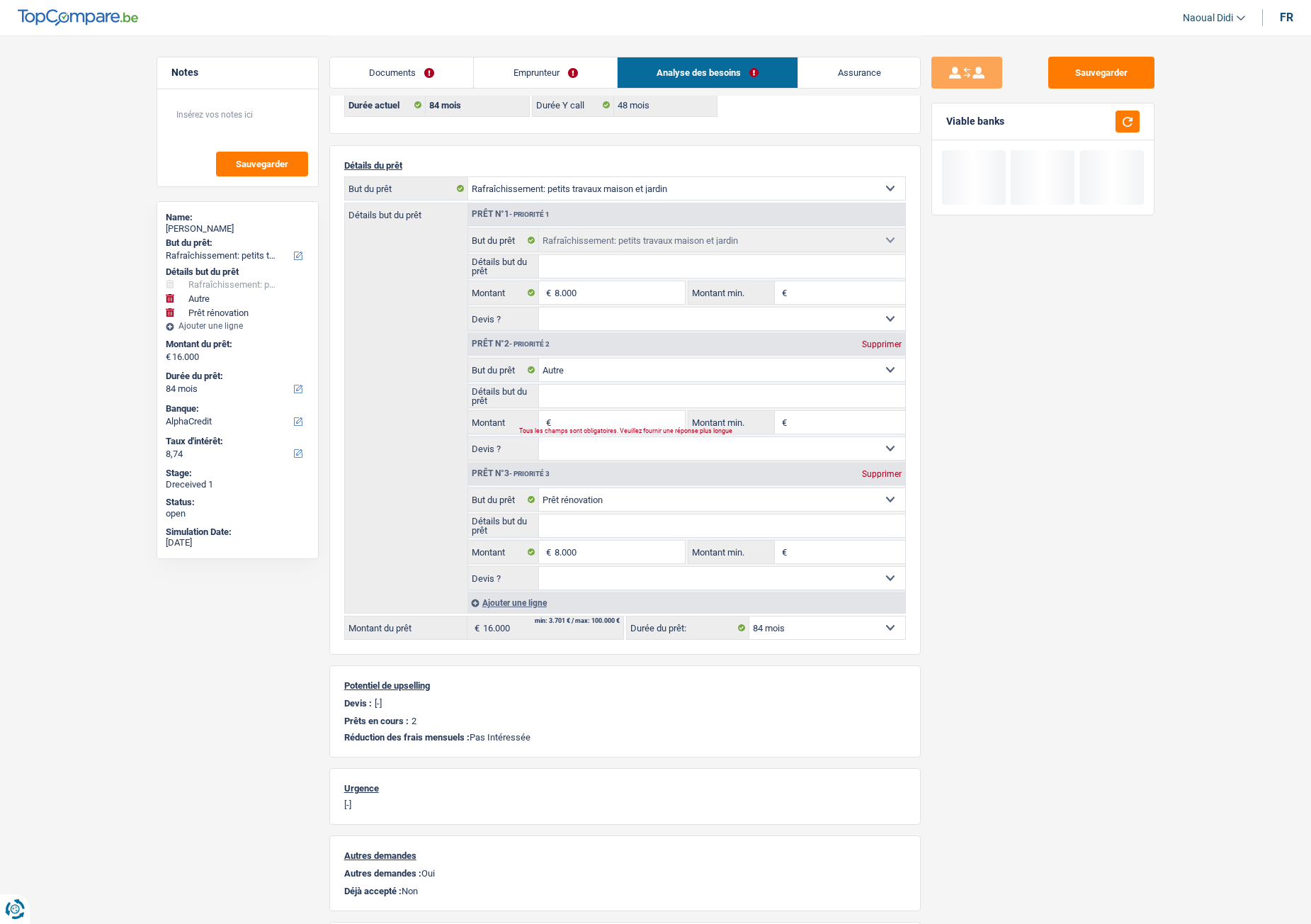
click at [874, 345] on div "Supprimer" at bounding box center [881, 344] width 47 height 8
select select "renovation"
type input "8.000"
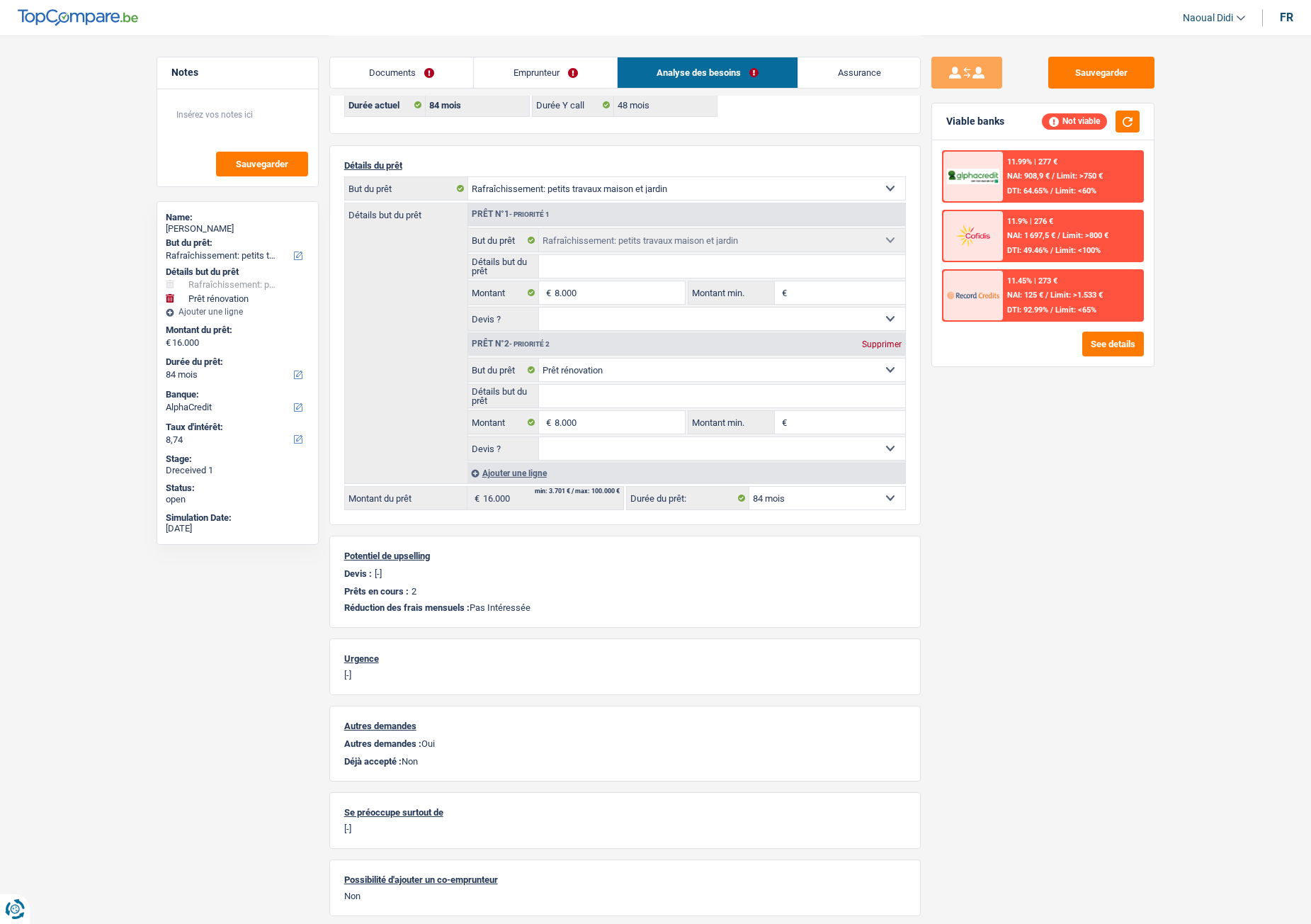
click at [875, 345] on div "Supprimer" at bounding box center [881, 344] width 47 height 8
type input "8.000"
select select "48"
type input "8.000"
select select "48"
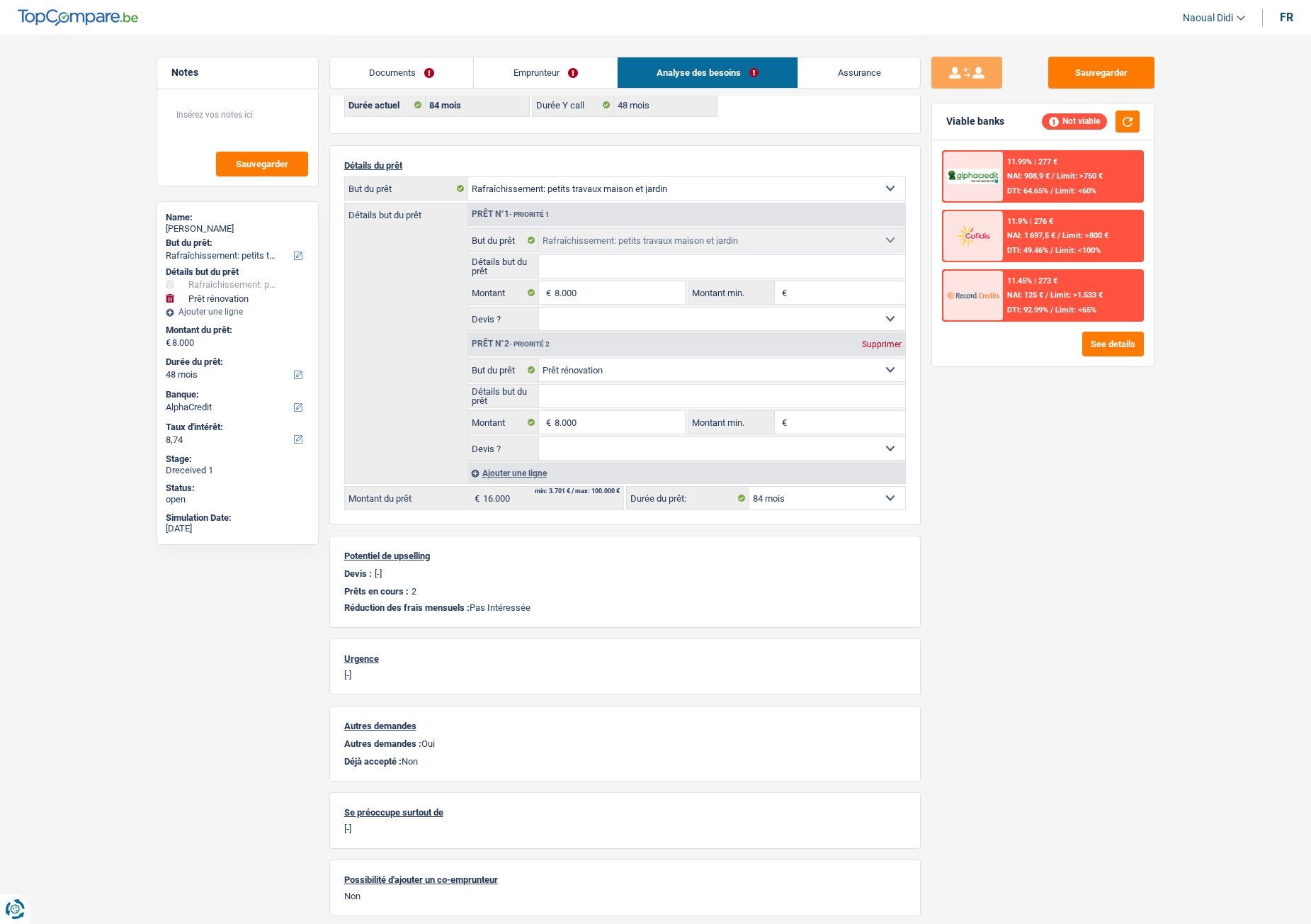
type input "8.000"
select select "48"
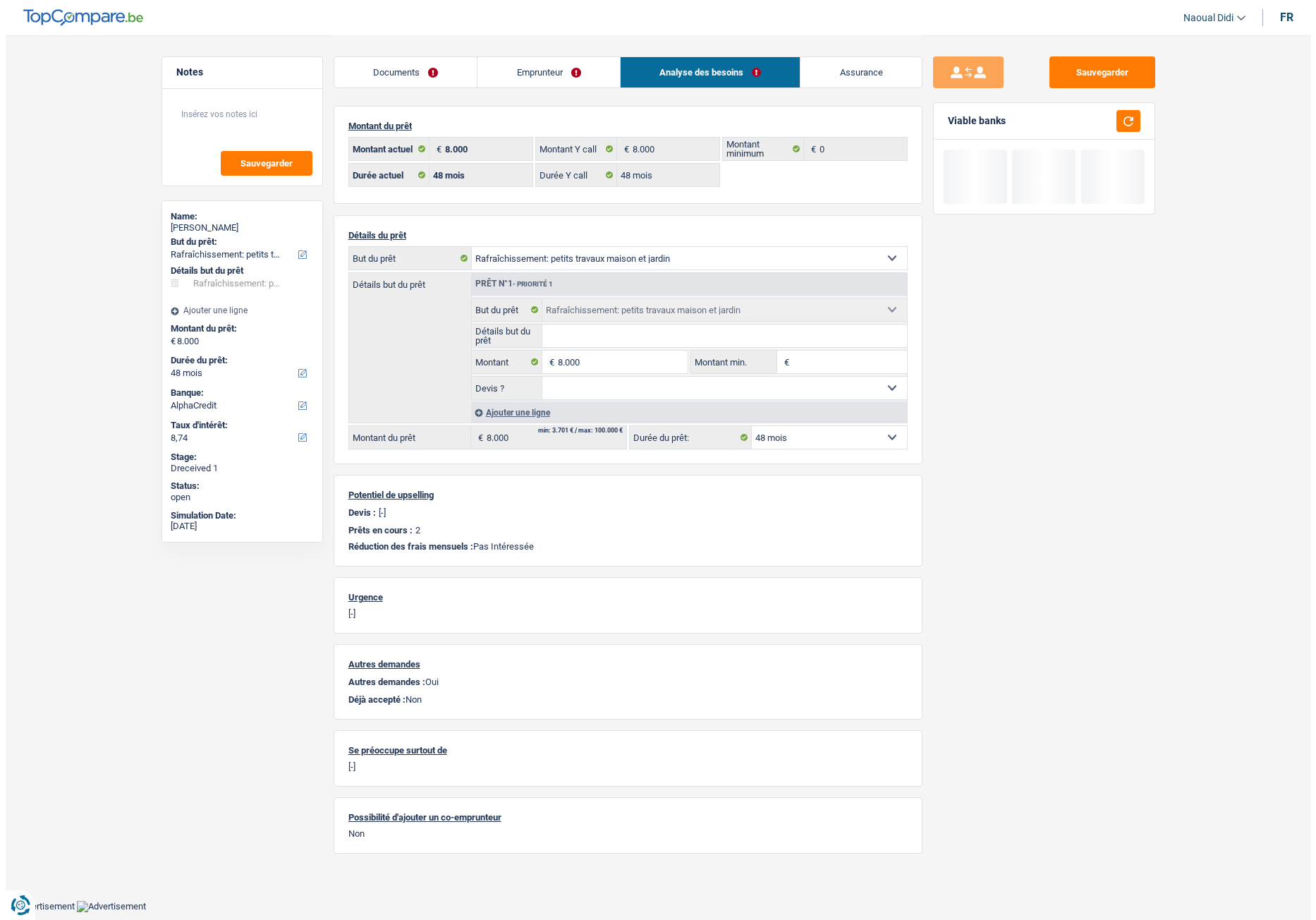
scroll to position [0, 0]
click at [1083, 112] on button "button" at bounding box center [1127, 121] width 24 height 22
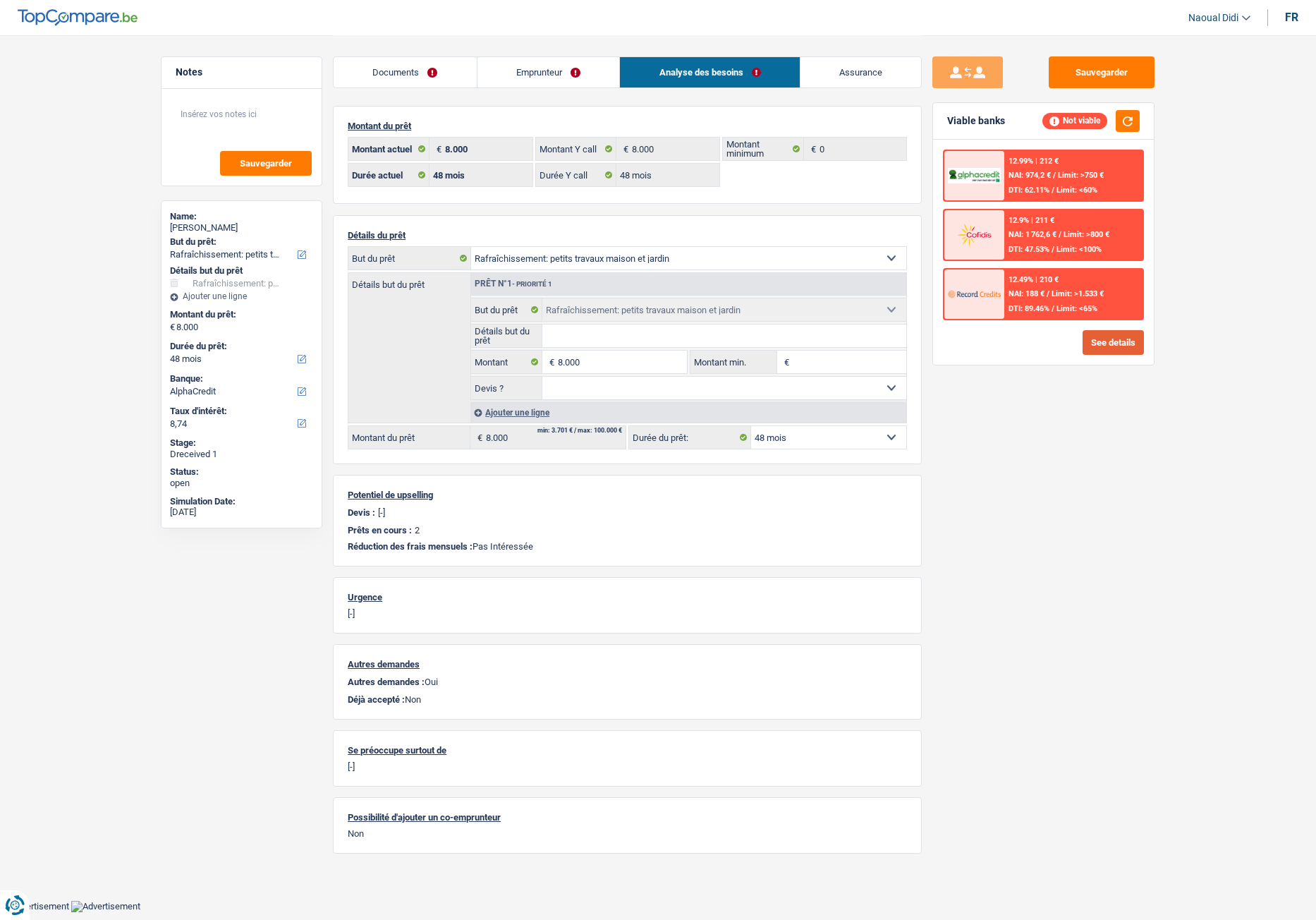
click at [1083, 334] on button "See details" at bounding box center [1113, 342] width 61 height 24
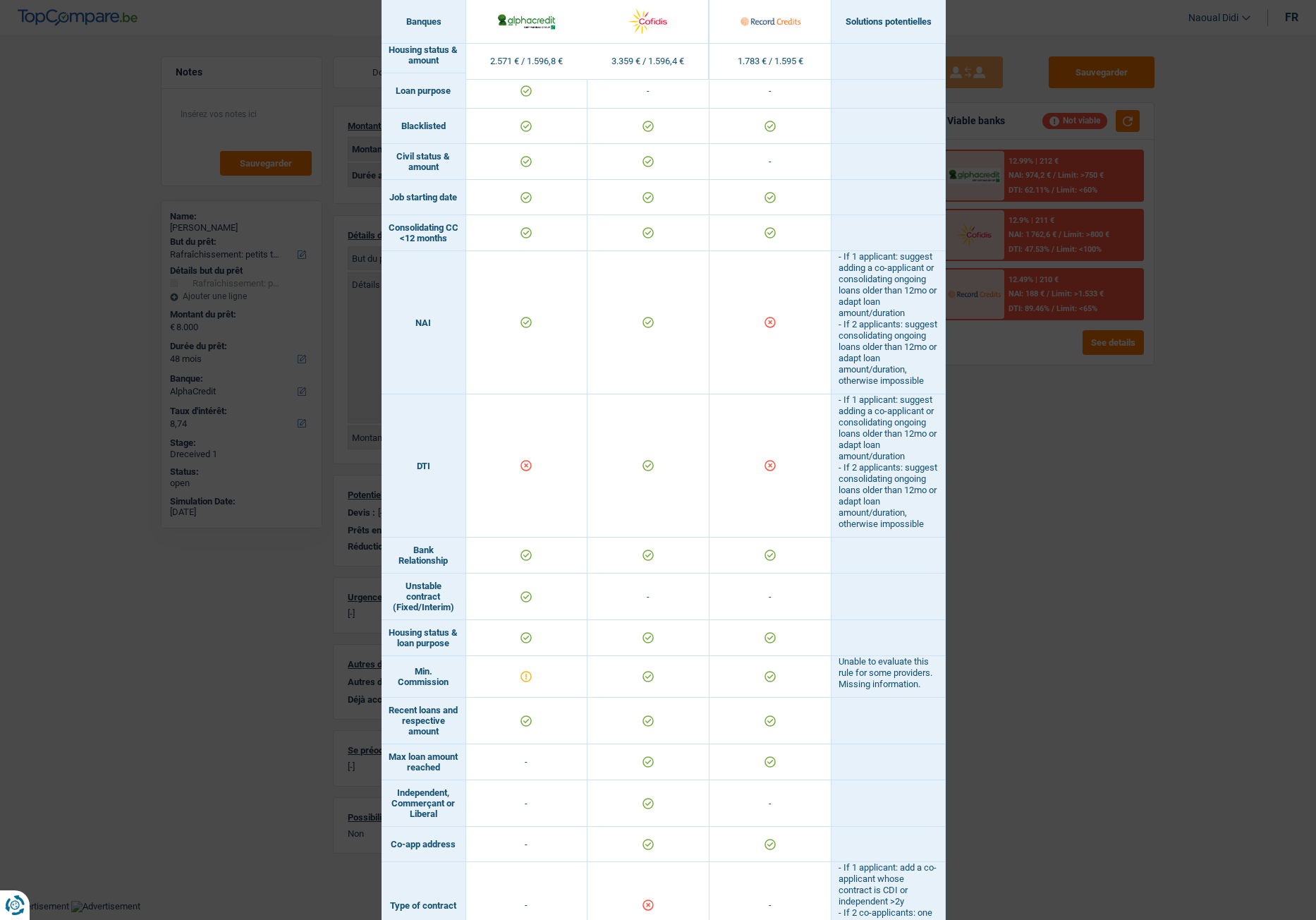
scroll to position [679, 0]
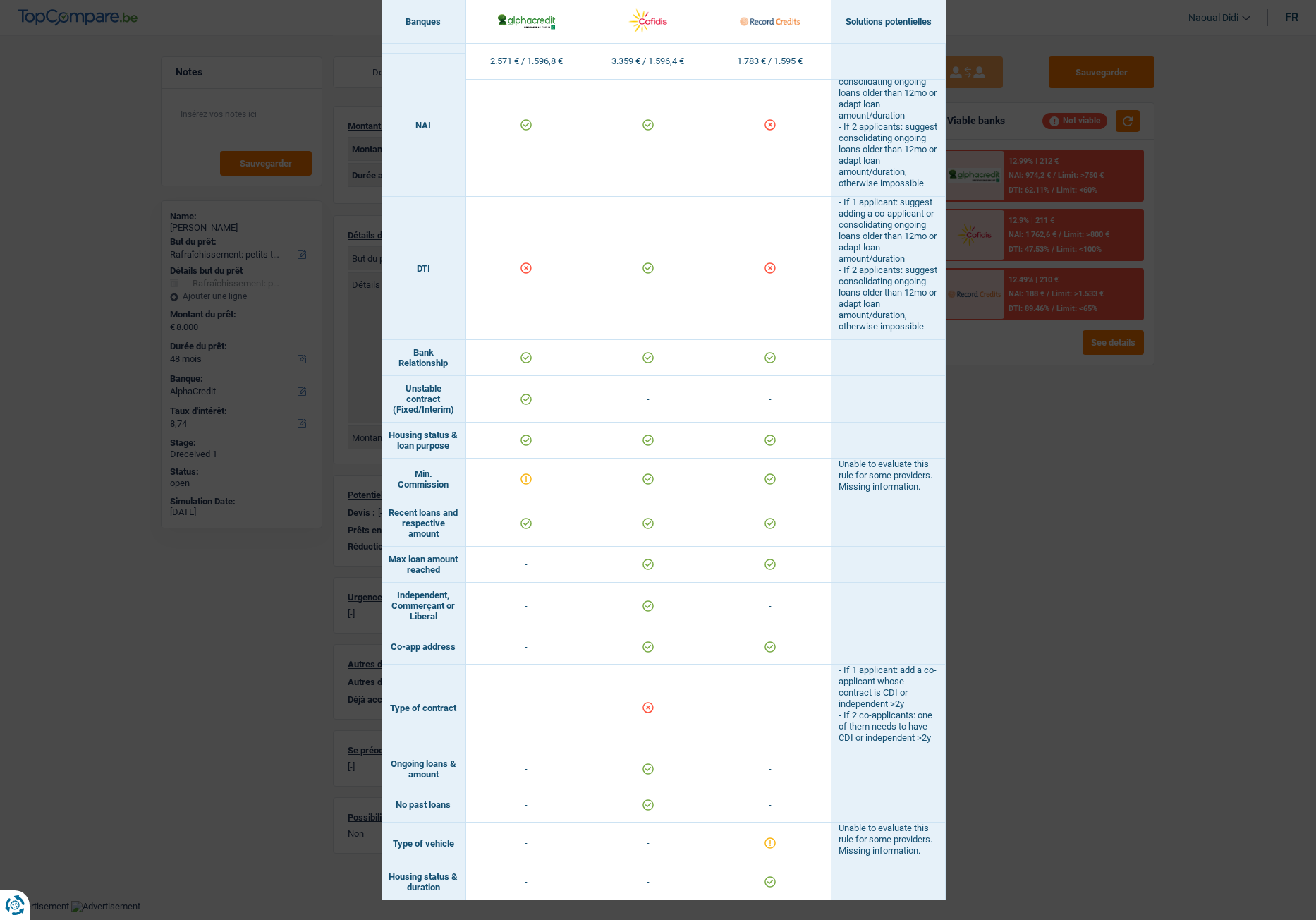
drag, startPoint x: 1063, startPoint y: 538, endPoint x: 868, endPoint y: 448, distance: 214.8
click at [1063, 514] on div "Banks conditions × Banques Solutions potentielles Revenus / Charges 2.571 € / 1…" at bounding box center [658, 460] width 1316 height 920
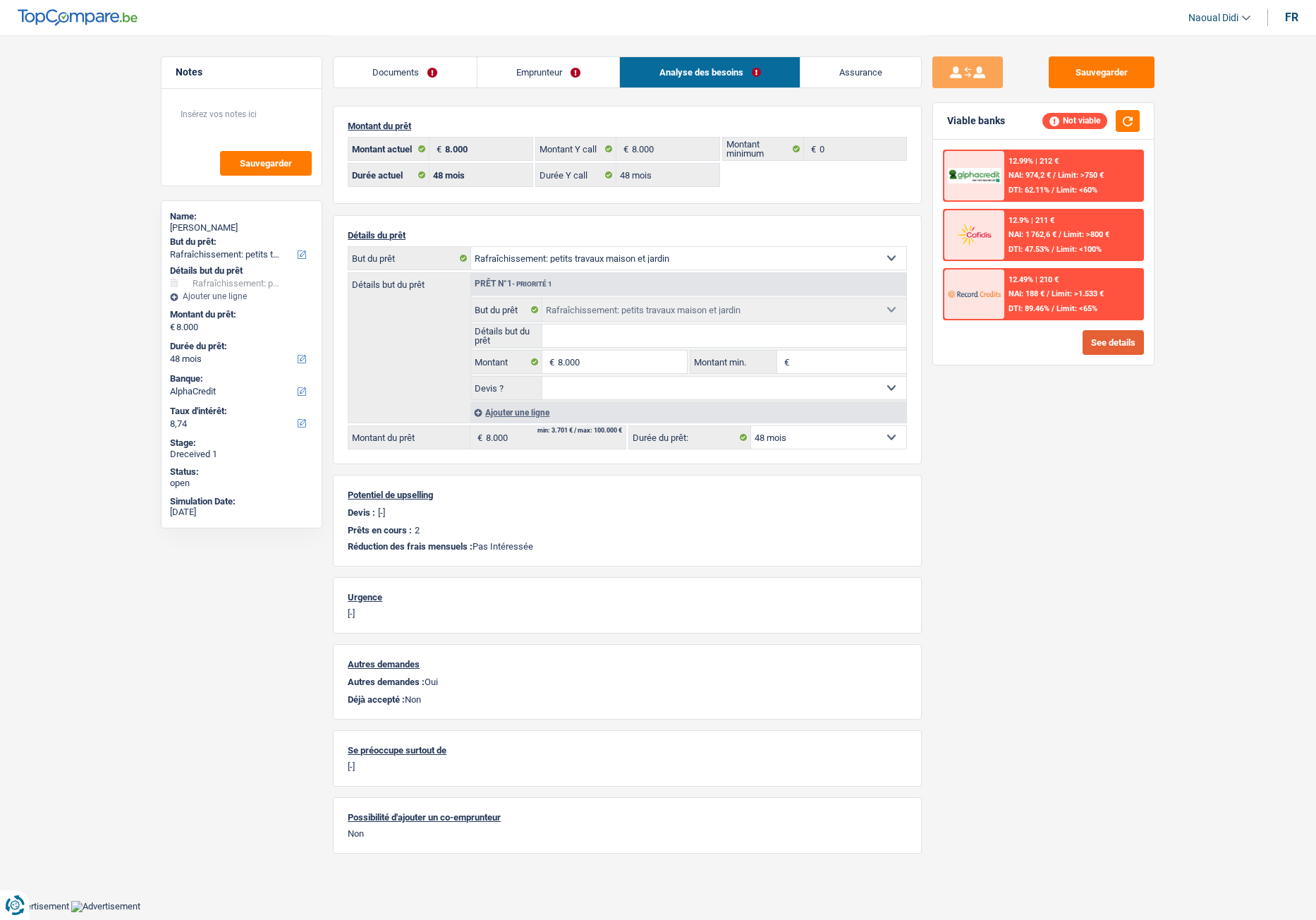
click at [1083, 337] on button "See details" at bounding box center [1113, 342] width 61 height 24
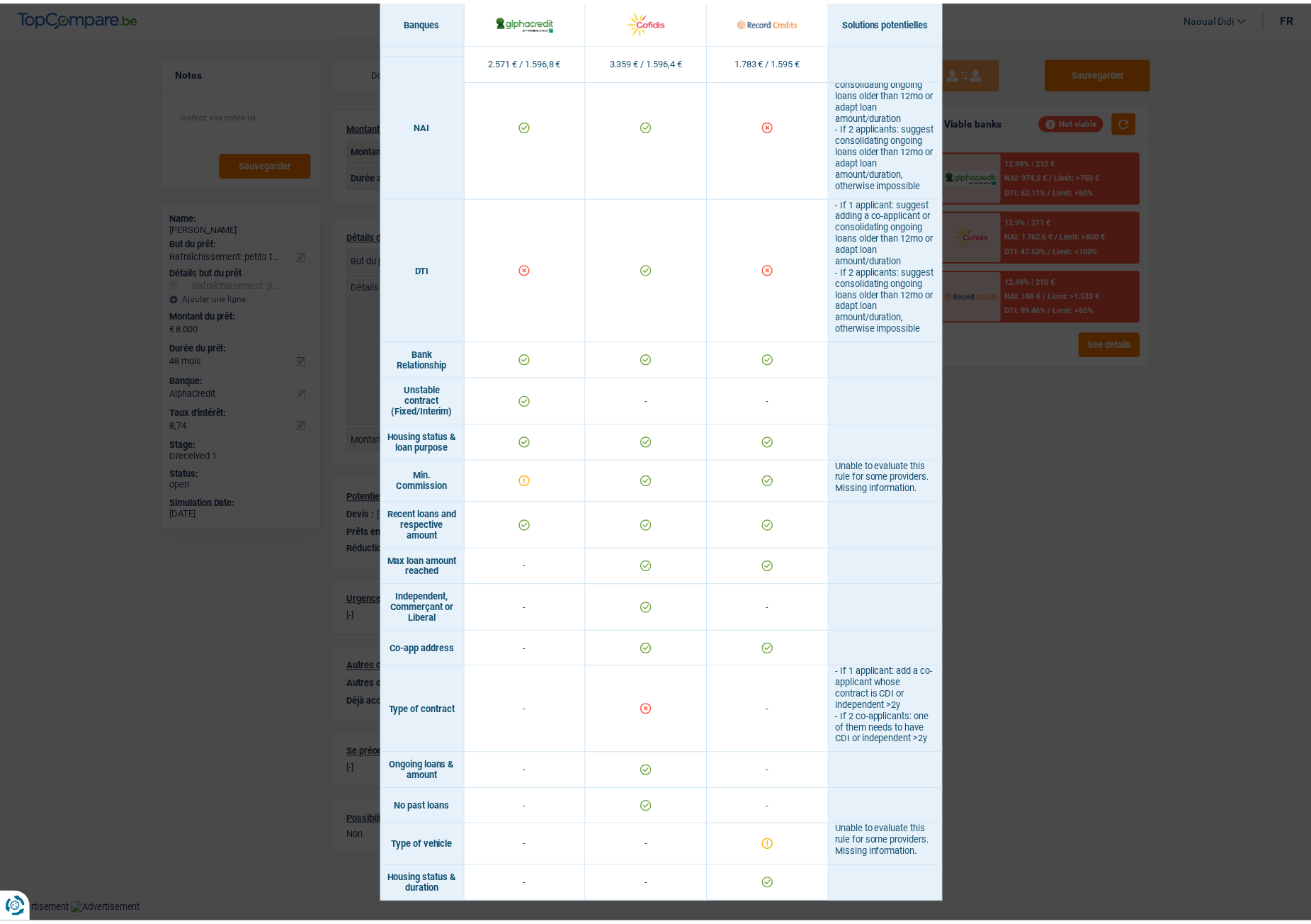
scroll to position [398, 0]
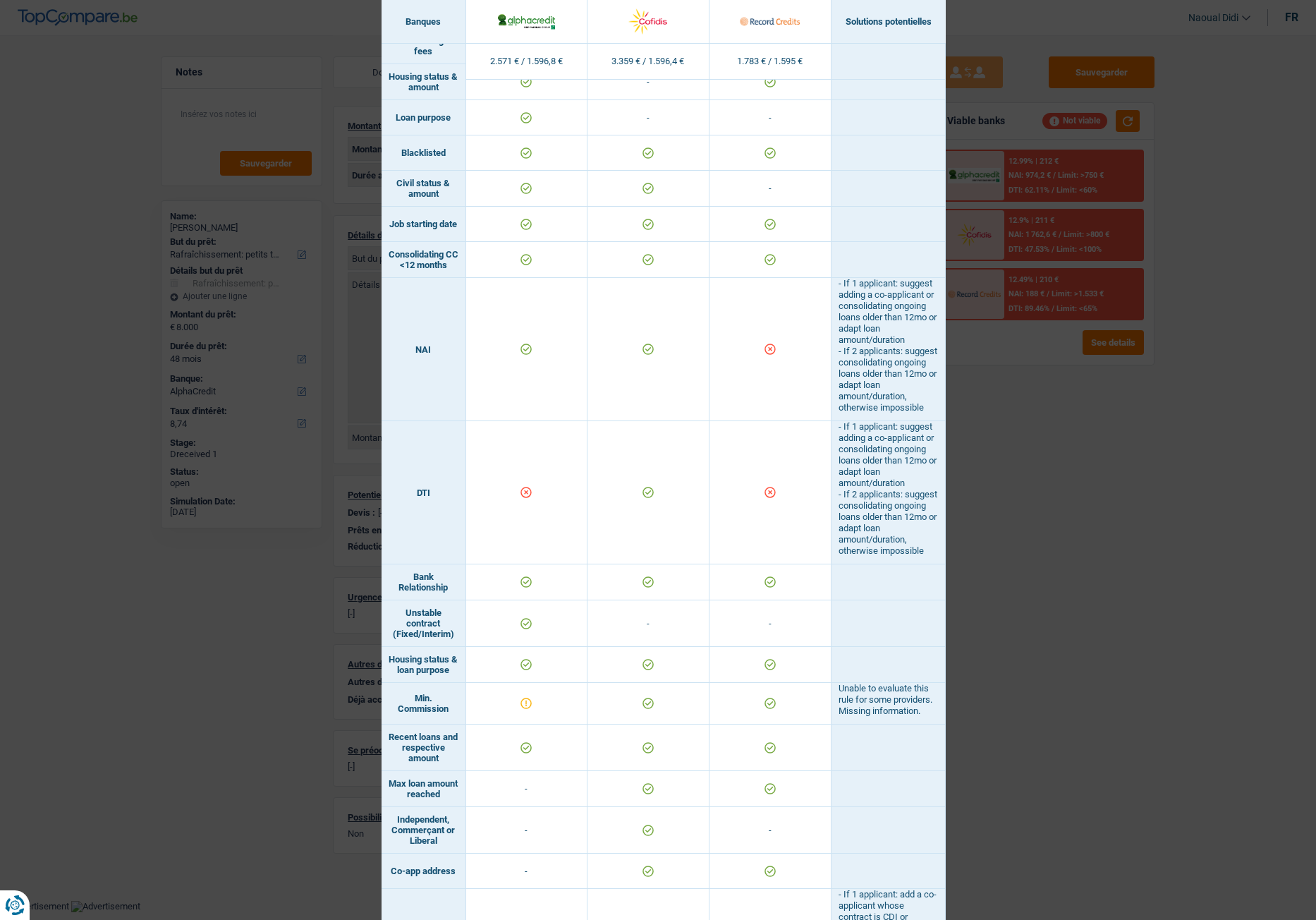
drag, startPoint x: 1019, startPoint y: 412, endPoint x: 888, endPoint y: 330, distance: 154.5
click at [1018, 412] on div "Banks conditions × Banques Solutions potentielles Revenus / Charges 2.571 € / 1…" at bounding box center [658, 460] width 1316 height 920
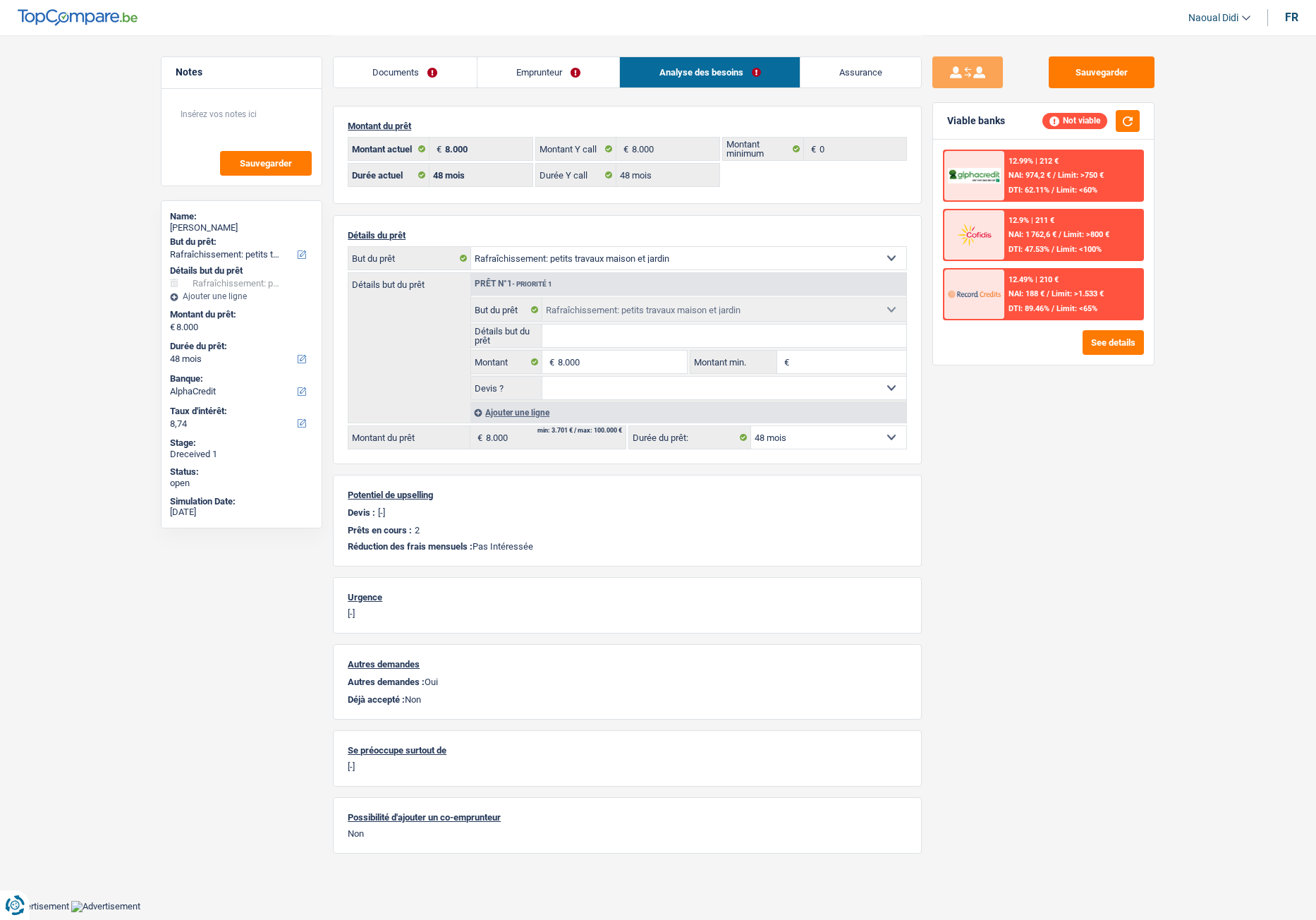
drag, startPoint x: 579, startPoint y: 65, endPoint x: 592, endPoint y: 86, distance: 24.7
click at [579, 65] on link "Emprunteur" at bounding box center [548, 72] width 143 height 30
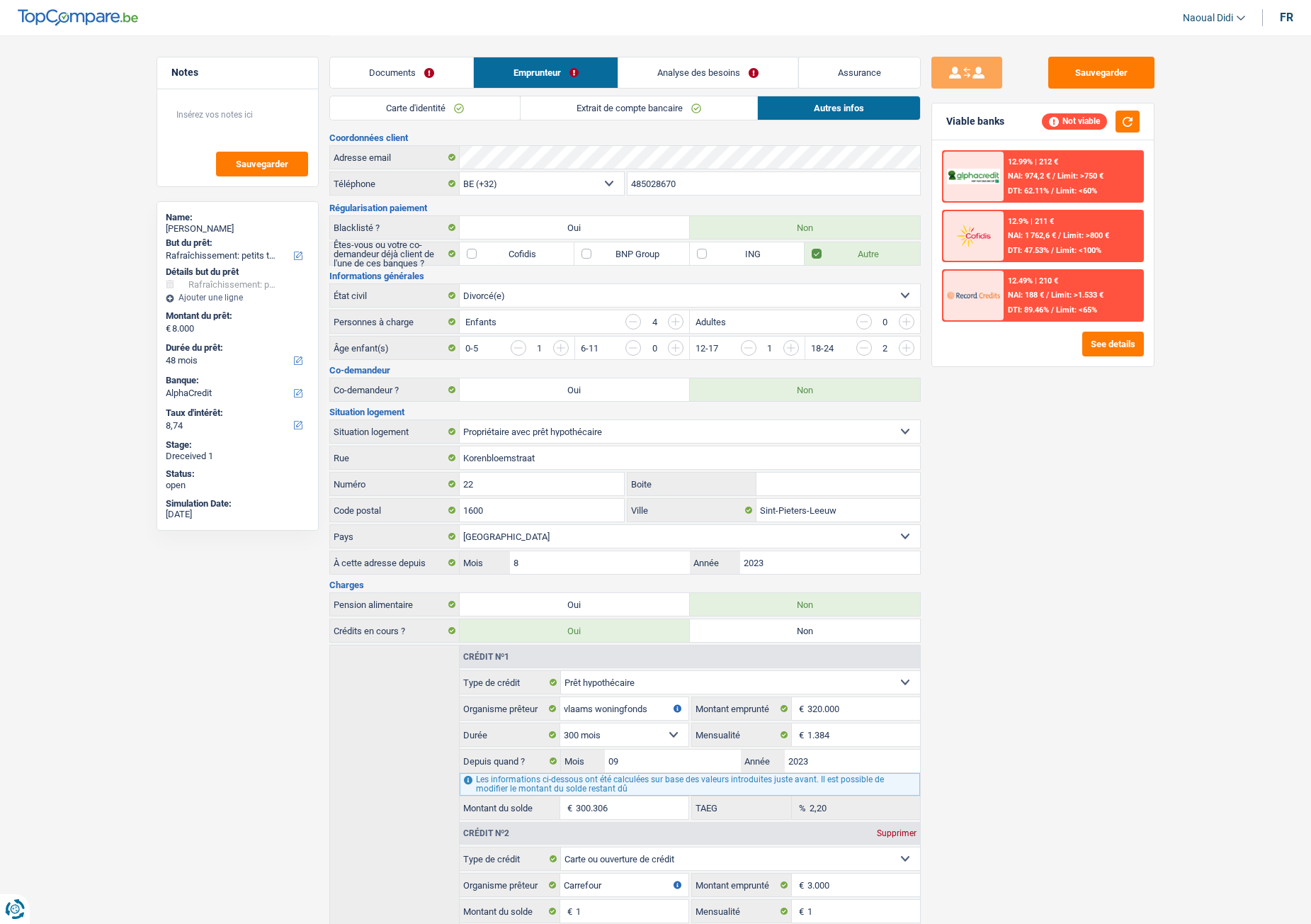
click at [610, 114] on link "Extrait de compte bancaire" at bounding box center [638, 108] width 237 height 24
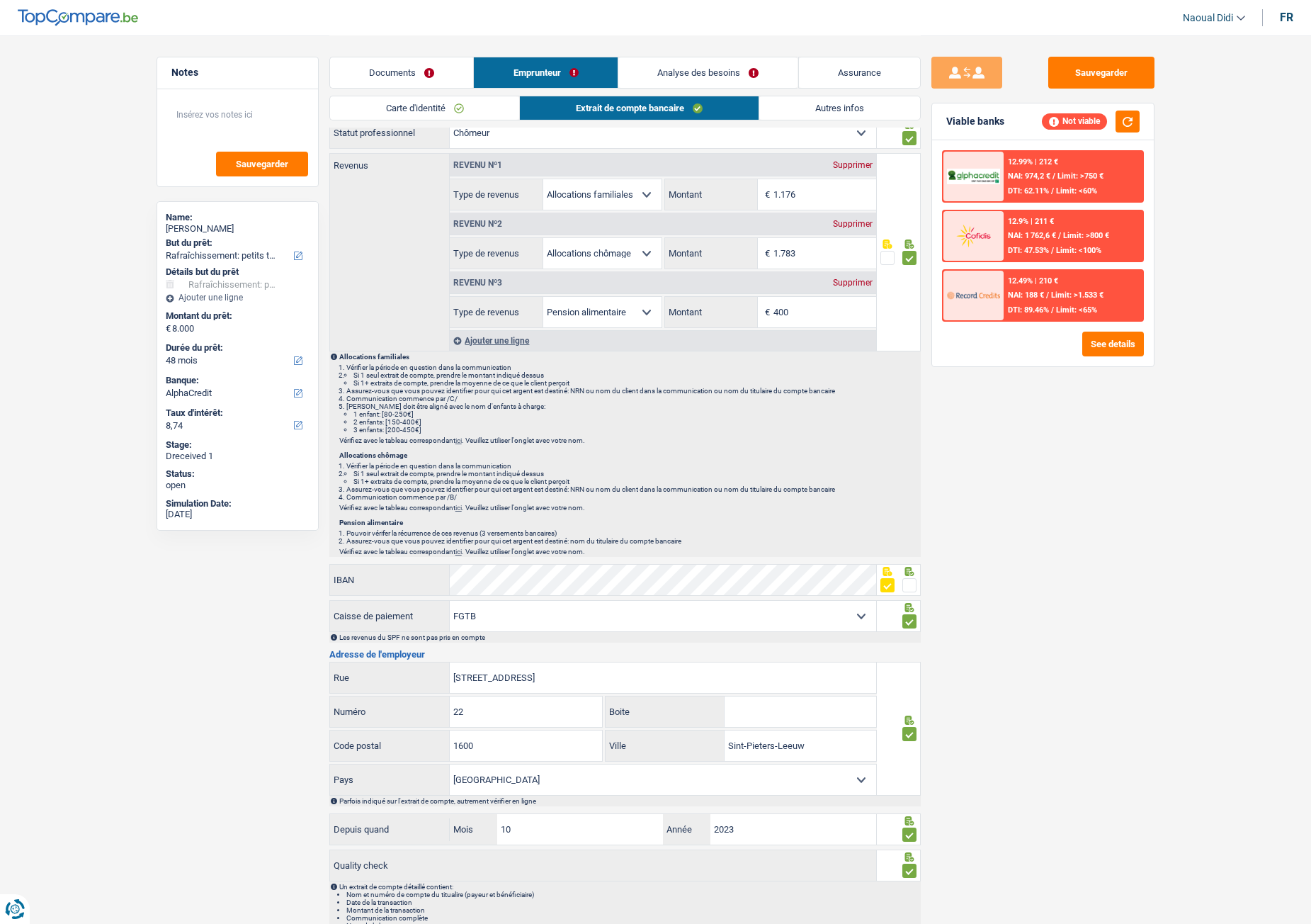
scroll to position [0, 0]
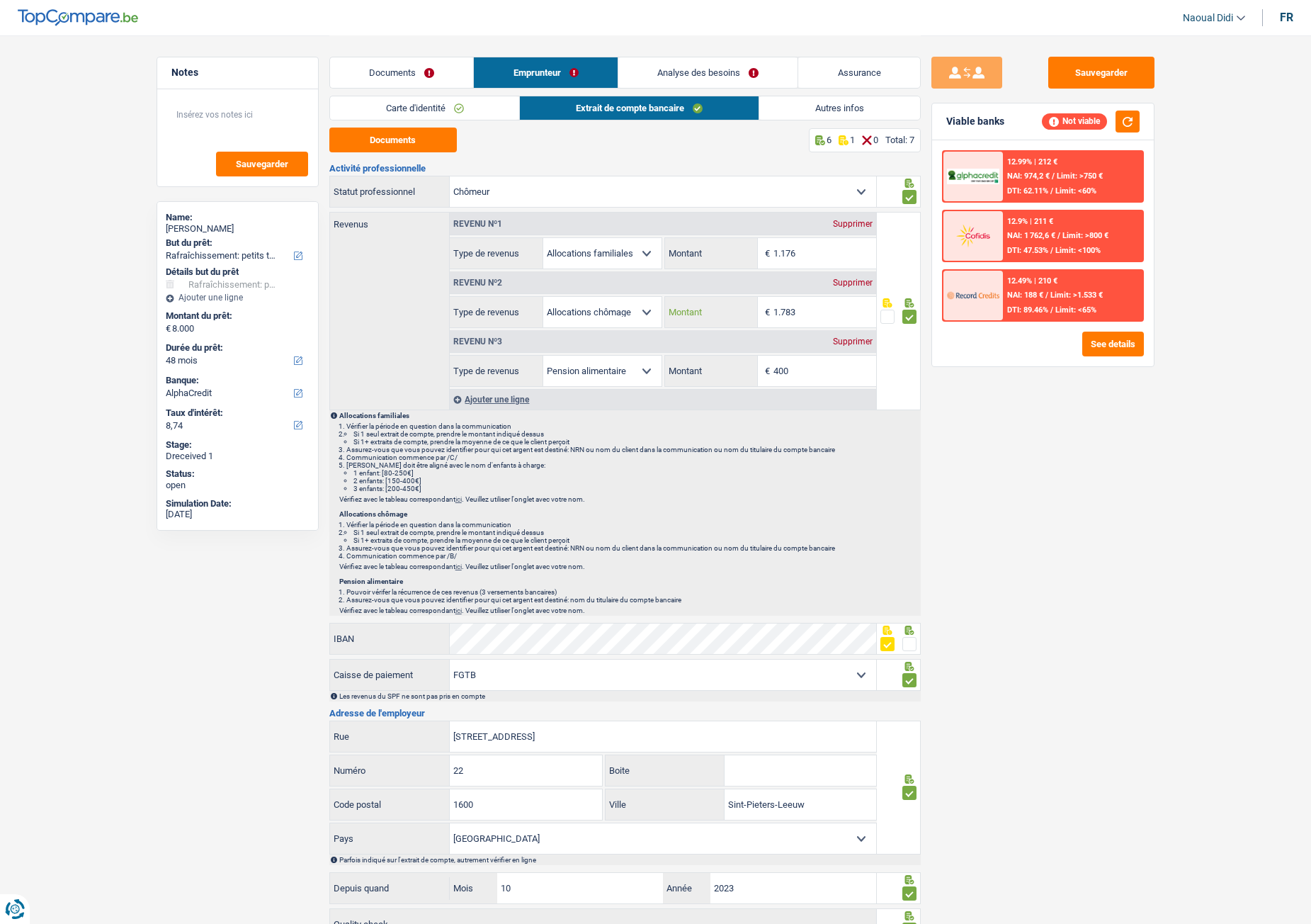
drag, startPoint x: 810, startPoint y: 306, endPoint x: 752, endPoint y: 312, distance: 58.3
click at [752, 312] on div "1.783 € Montant" at bounding box center [771, 312] width 211 height 30
click at [796, 372] on input "400" at bounding box center [825, 371] width 103 height 30
click at [817, 109] on link "Autres infos" at bounding box center [840, 108] width 160 height 24
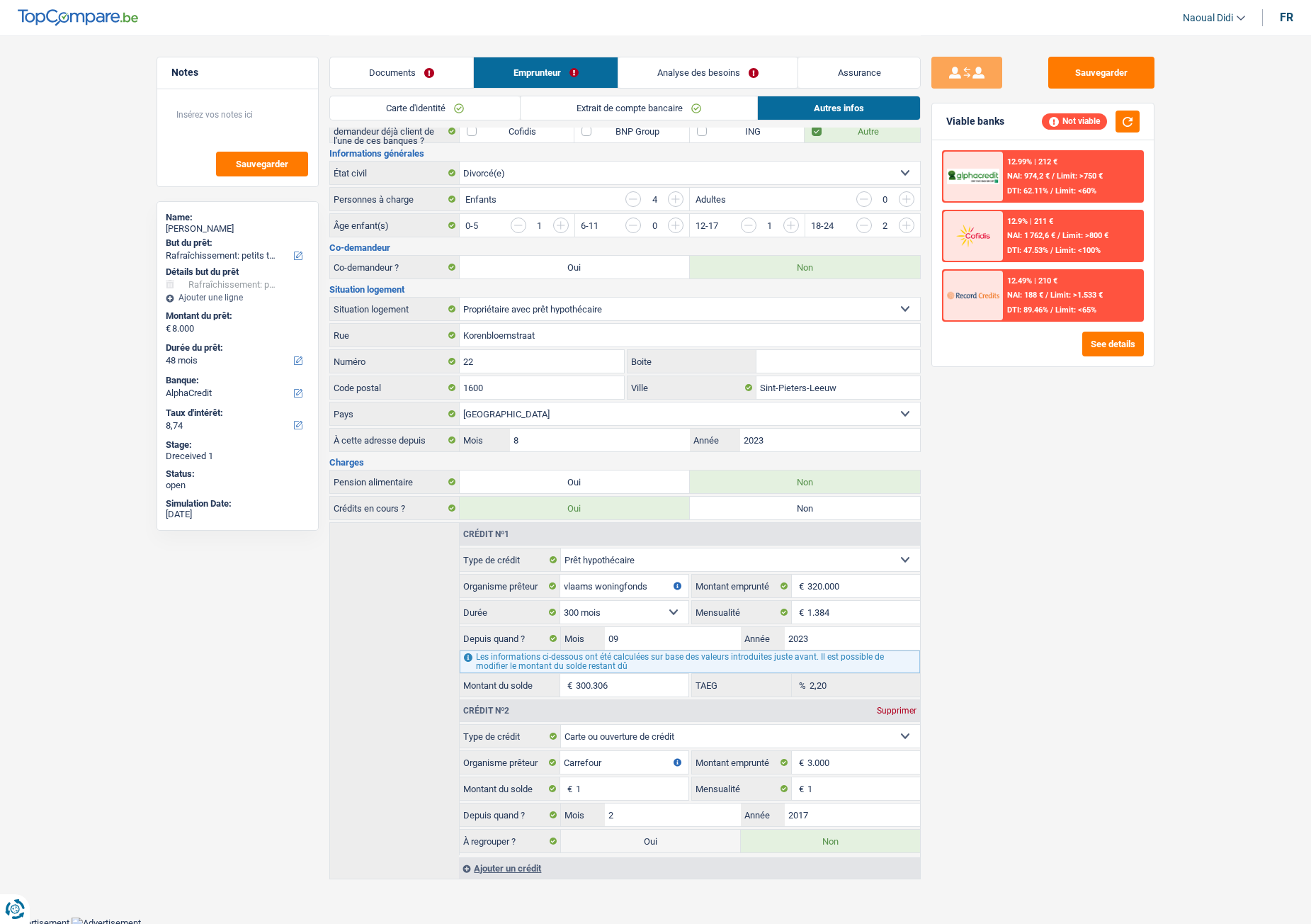
scroll to position [126, 0]
click at [566, 96] on li "Extrait de compte bancaire" at bounding box center [638, 108] width 237 height 25
click at [584, 99] on link "Extrait de compte bancaire" at bounding box center [638, 108] width 237 height 24
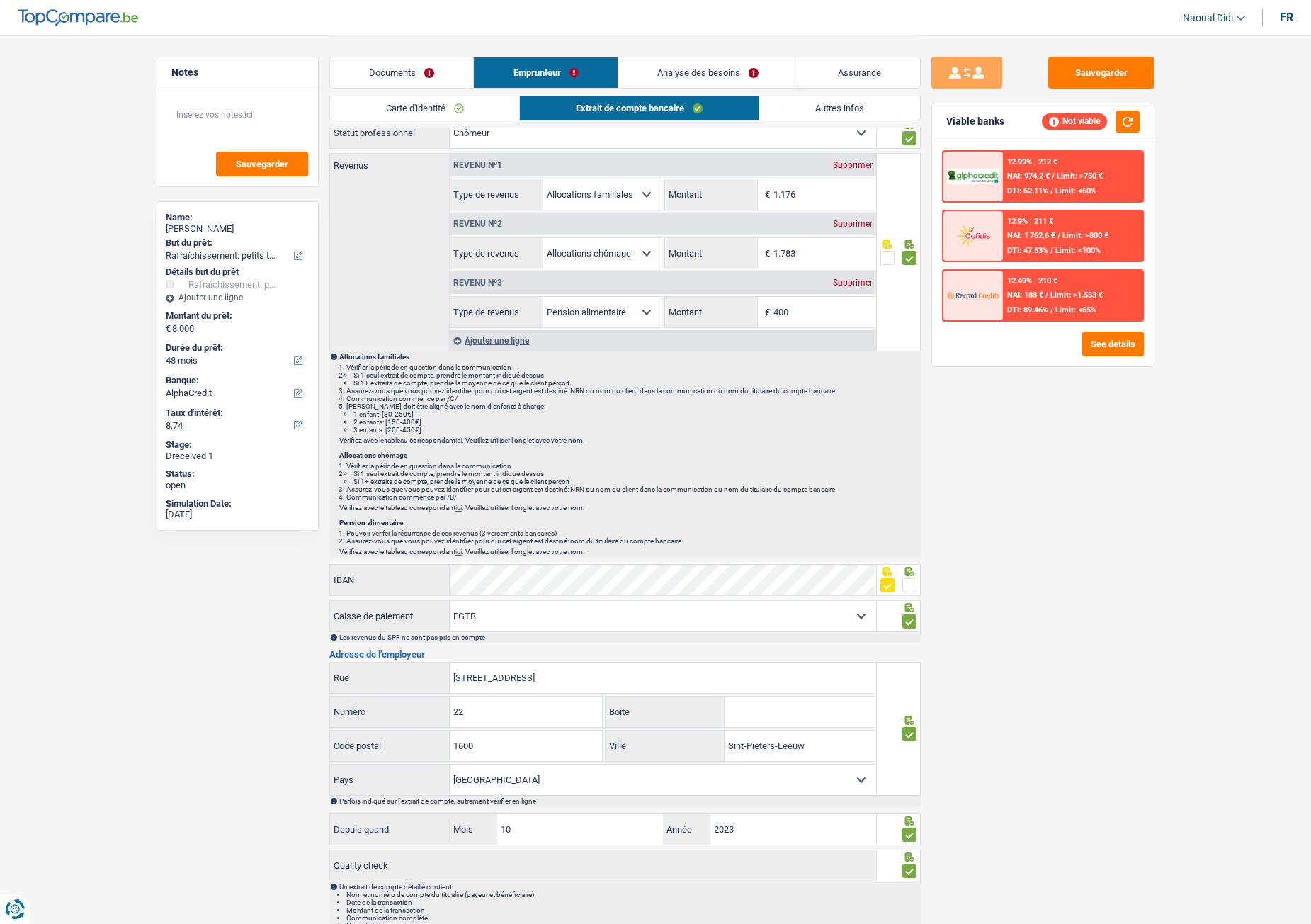
scroll to position [0, 0]
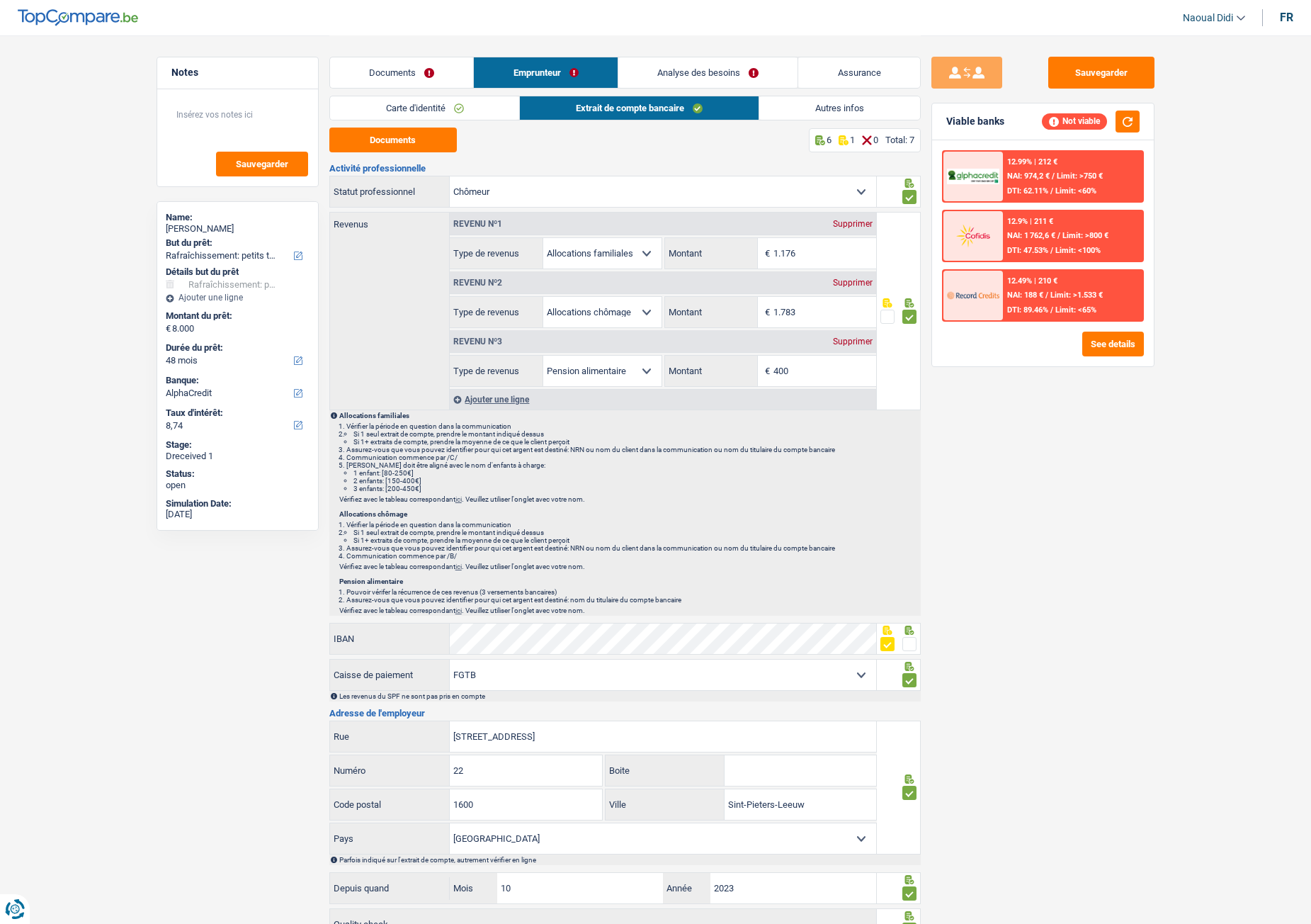
click at [840, 97] on link "Autres infos" at bounding box center [840, 108] width 160 height 24
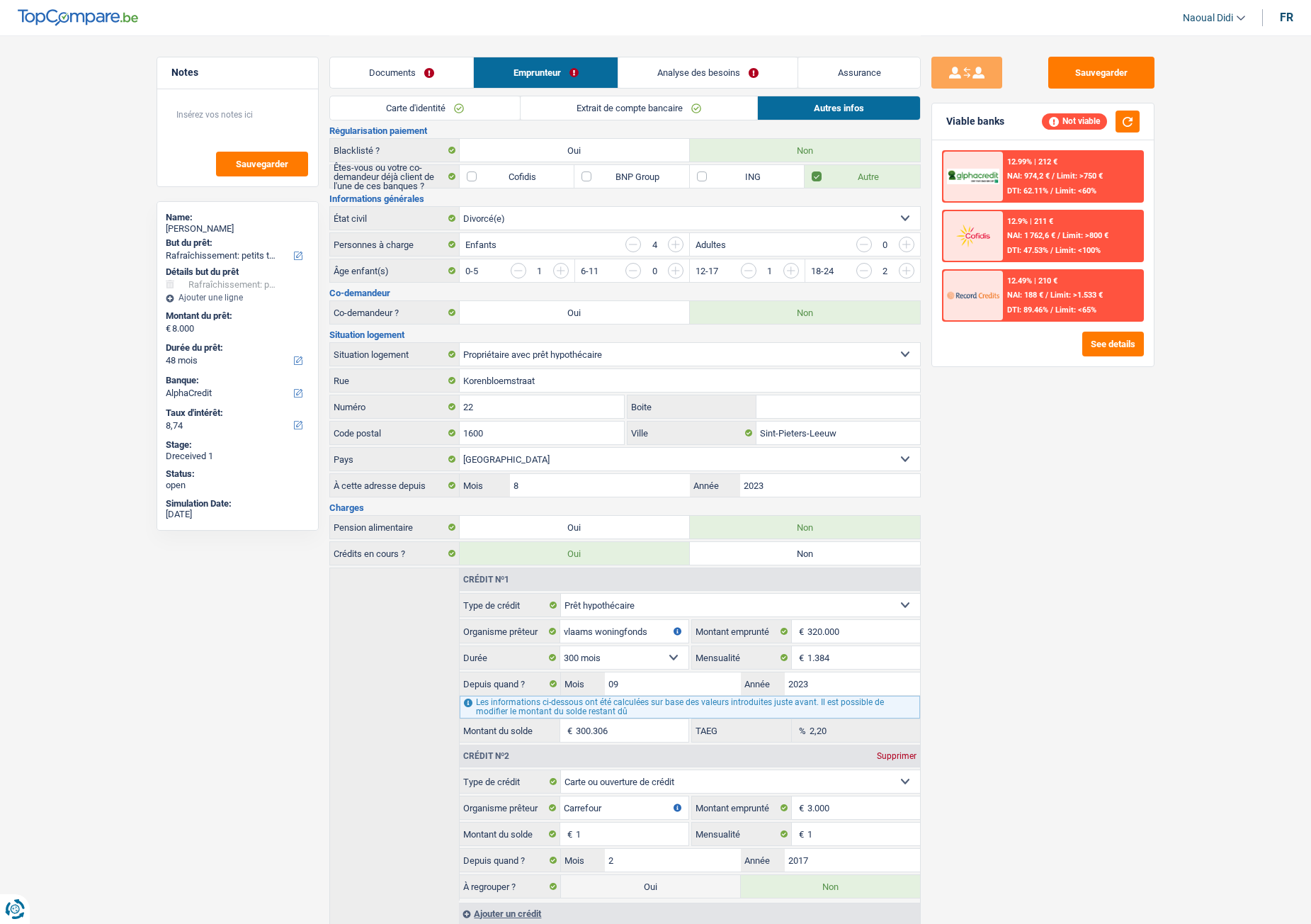
scroll to position [126, 0]
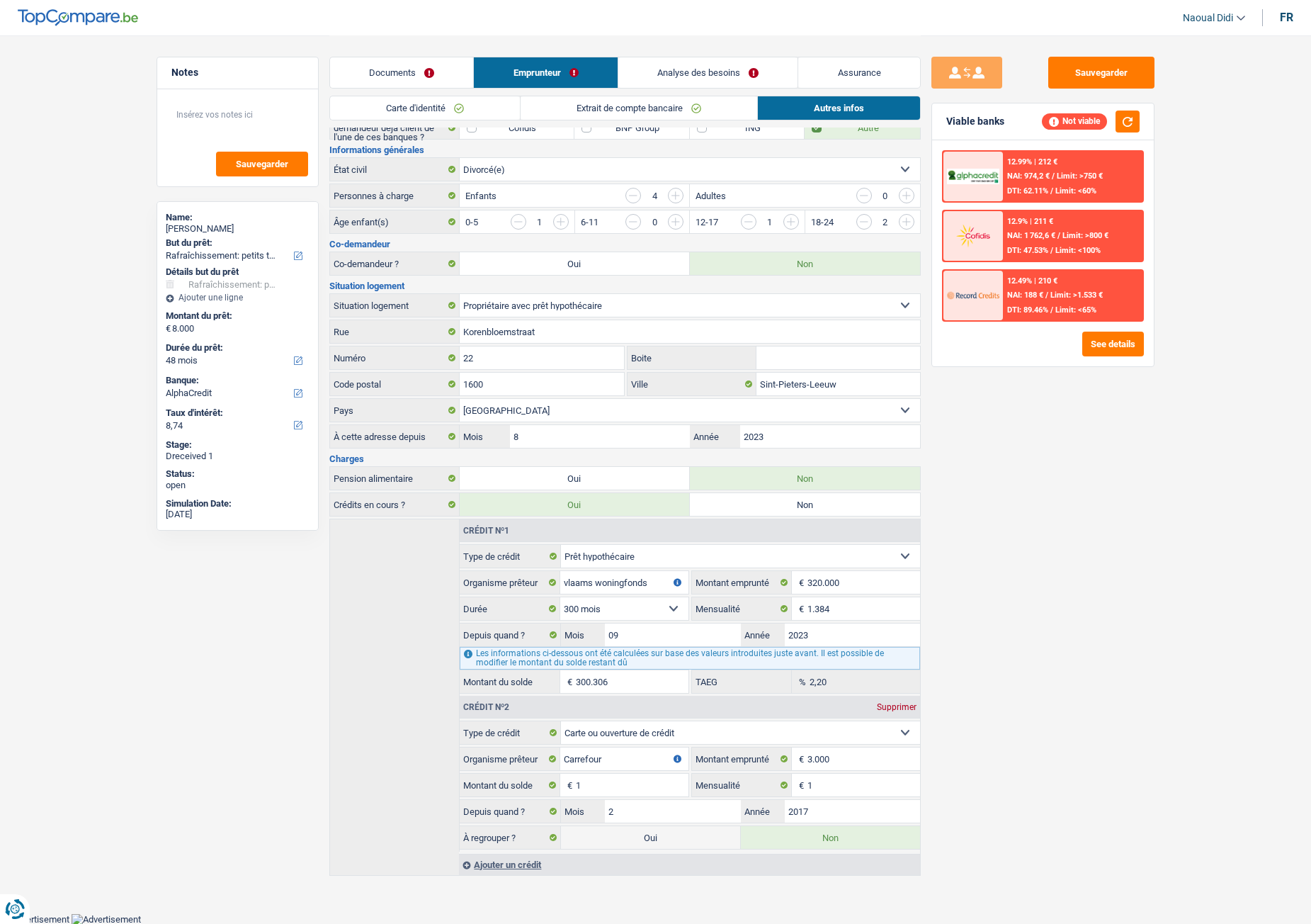
drag, startPoint x: 1028, startPoint y: 236, endPoint x: 1061, endPoint y: 237, distance: 33.0
click at [1061, 237] on div "NAI: 1 762,6 € / Limit: >800 €" at bounding box center [1058, 235] width 101 height 9
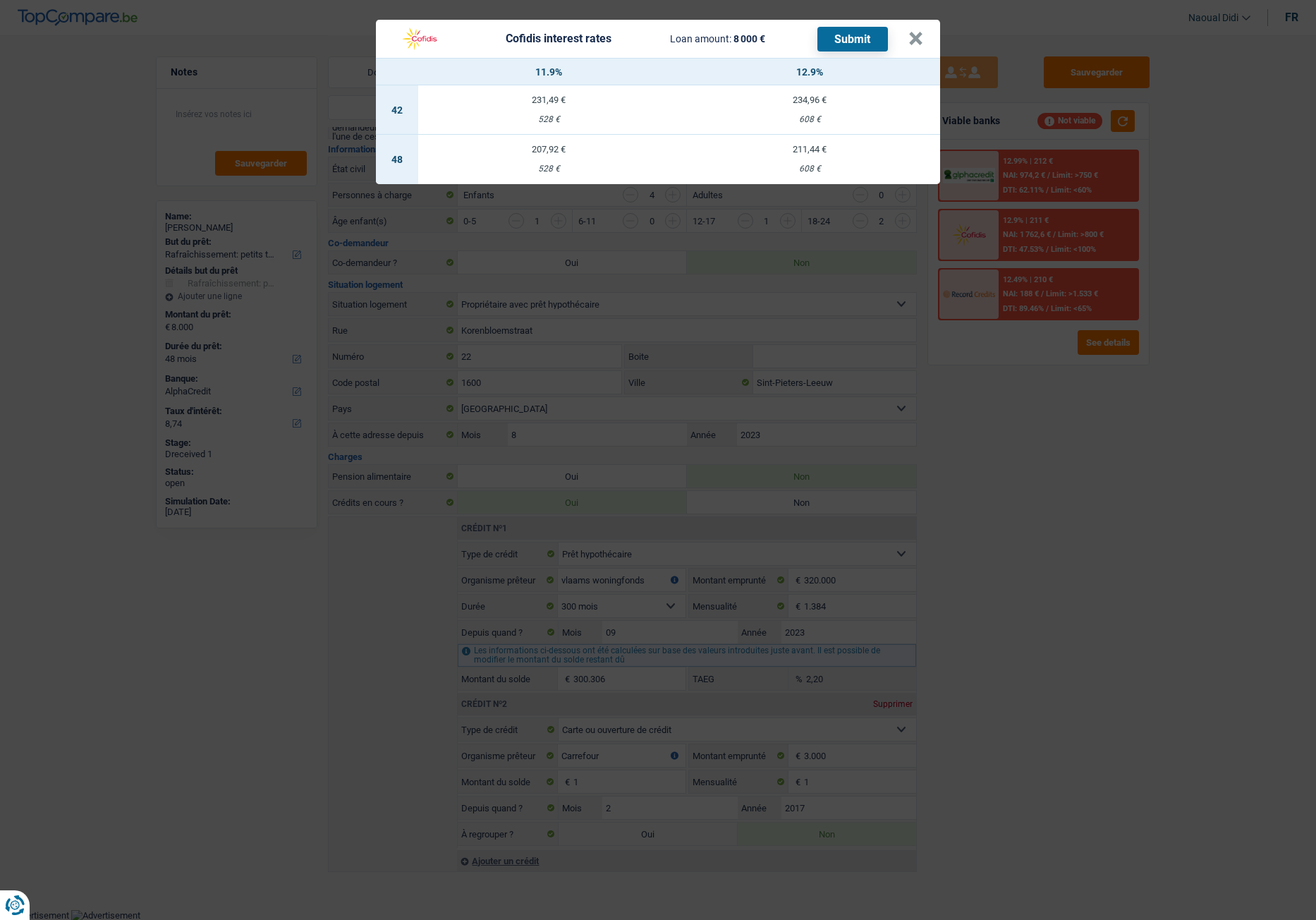
click at [1077, 222] on div "Cofidis interest rates Loan amount: 8 000 € Submit × 11.9% 12.9% 42 231,49 € 52…" at bounding box center [658, 460] width 1316 height 920
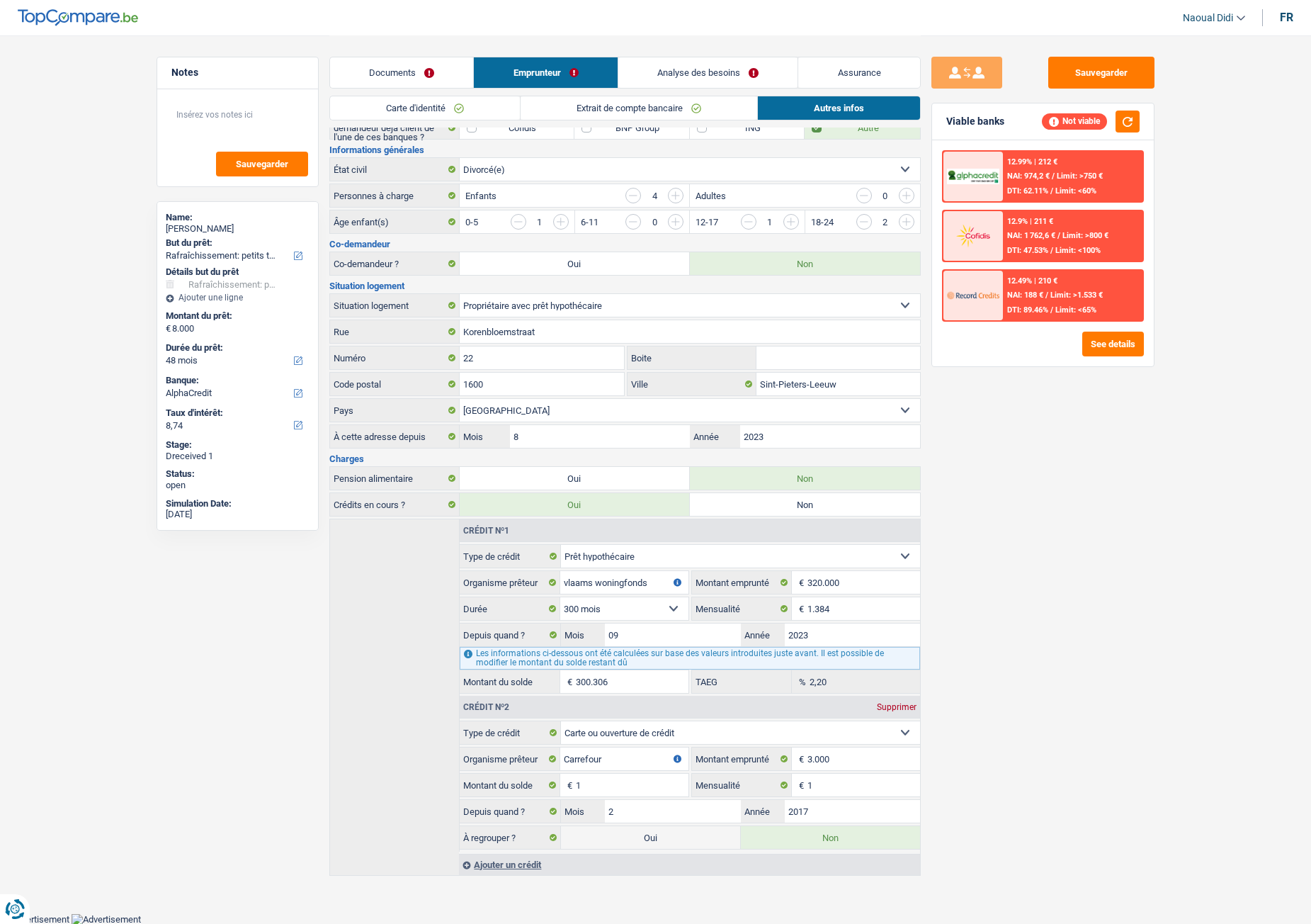
drag, startPoint x: 1022, startPoint y: 175, endPoint x: 1040, endPoint y: 176, distance: 18.0
click at [1040, 176] on span "NAI: 974,2 €" at bounding box center [1029, 175] width 43 height 9
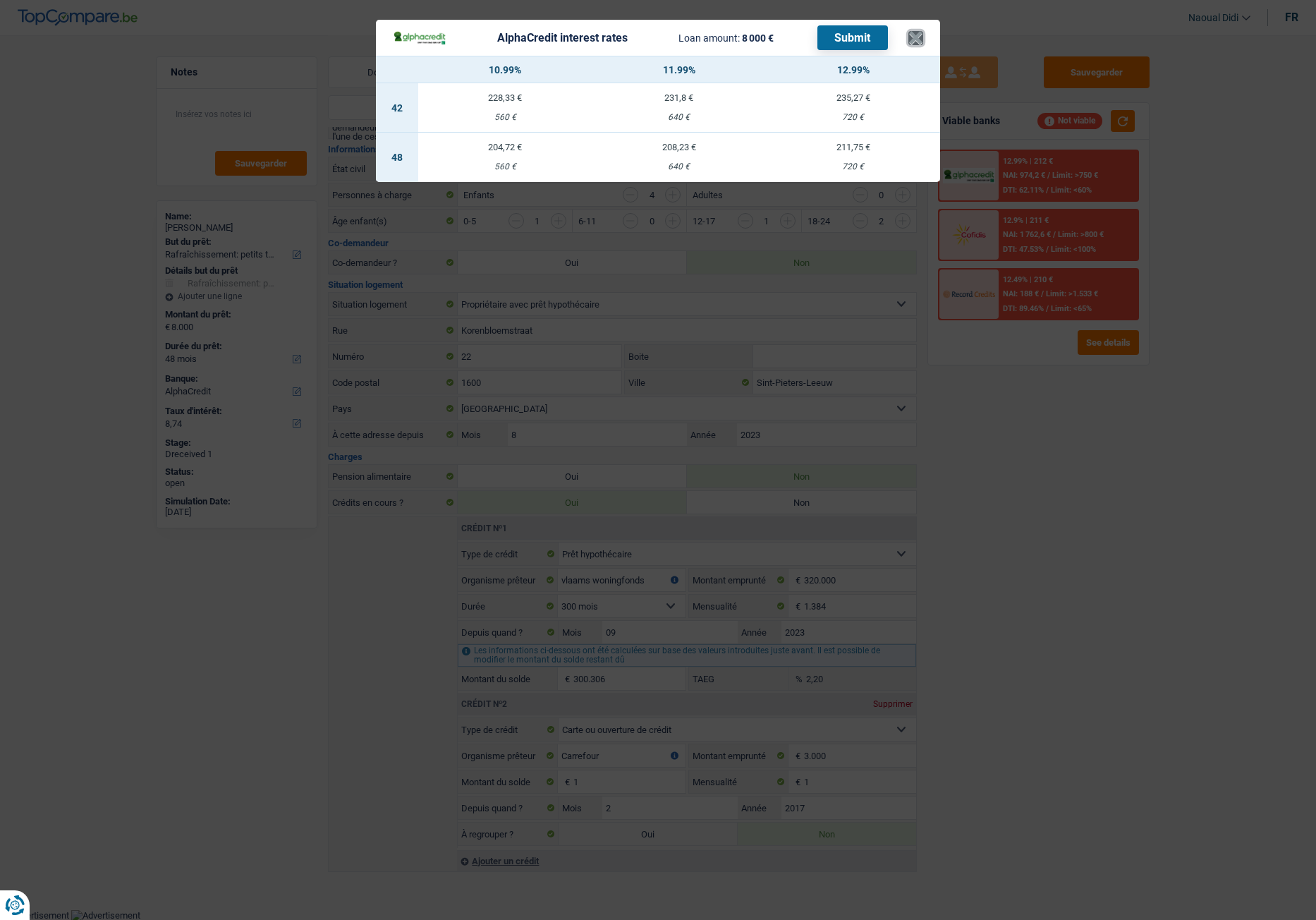
click at [922, 34] on button "×" at bounding box center [916, 37] width 15 height 14
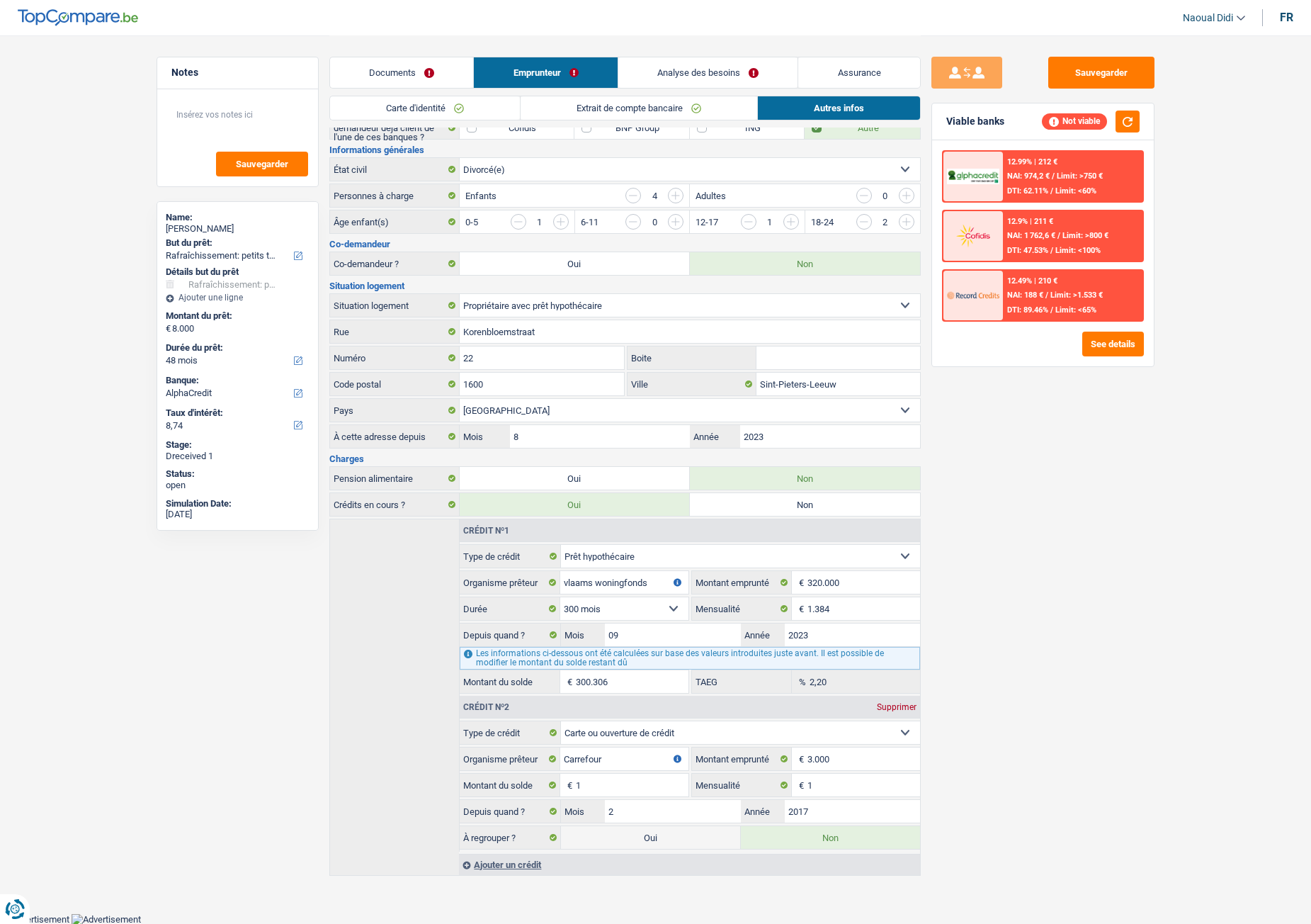
click at [665, 108] on link "Extrait de compte bancaire" at bounding box center [638, 108] width 237 height 24
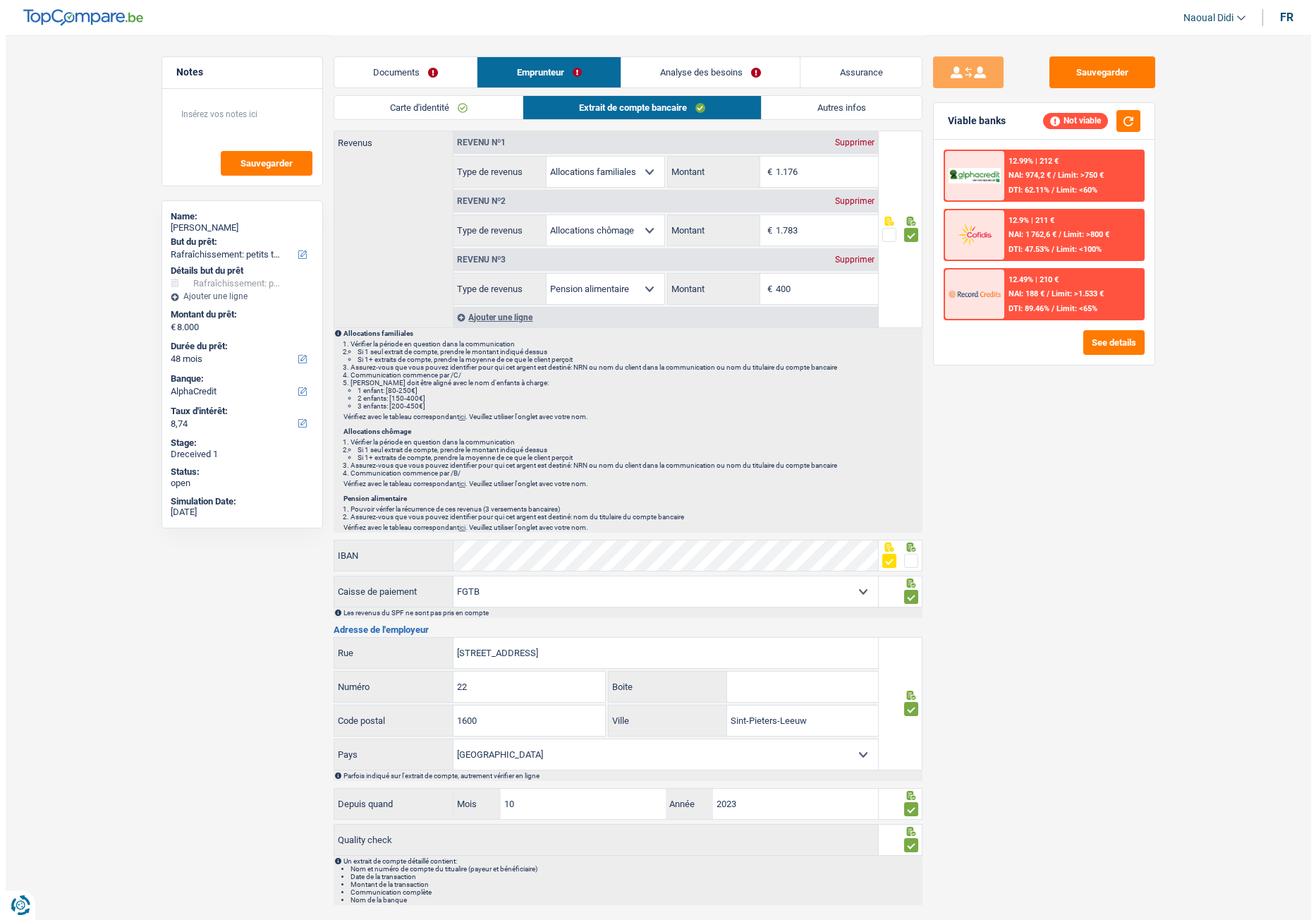
scroll to position [48, 0]
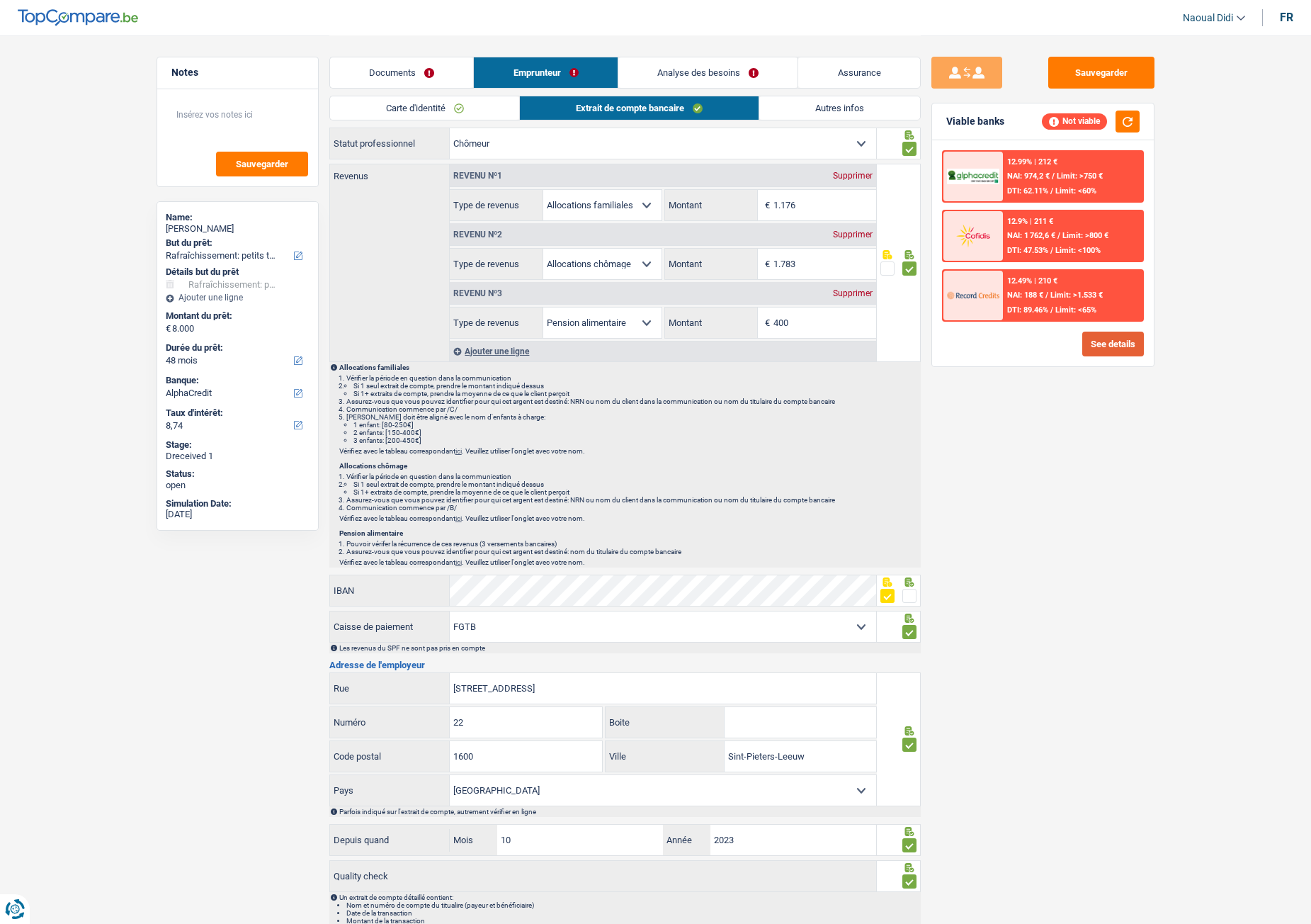
click at [1088, 339] on button "See details" at bounding box center [1113, 344] width 61 height 25
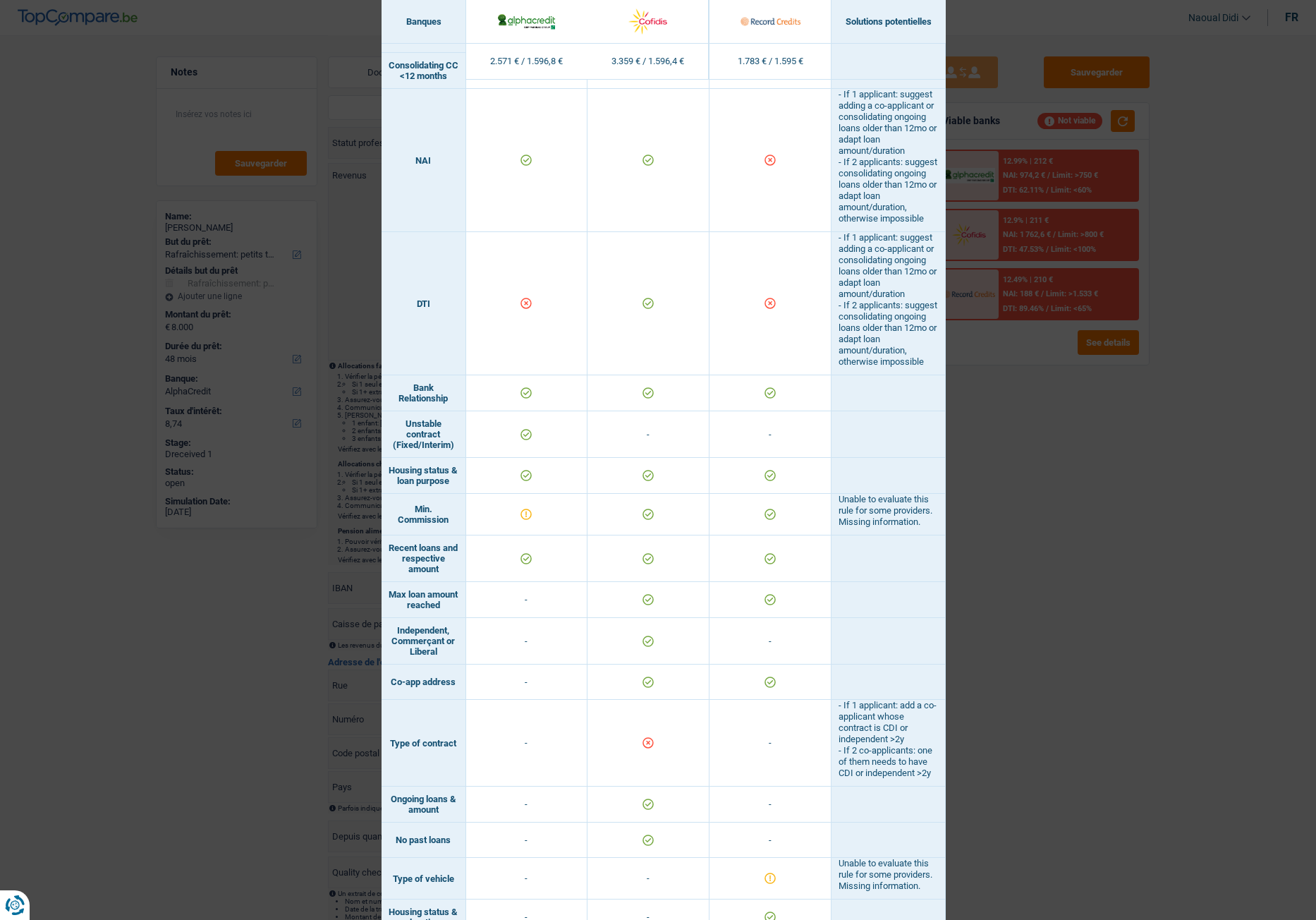
scroll to position [679, 0]
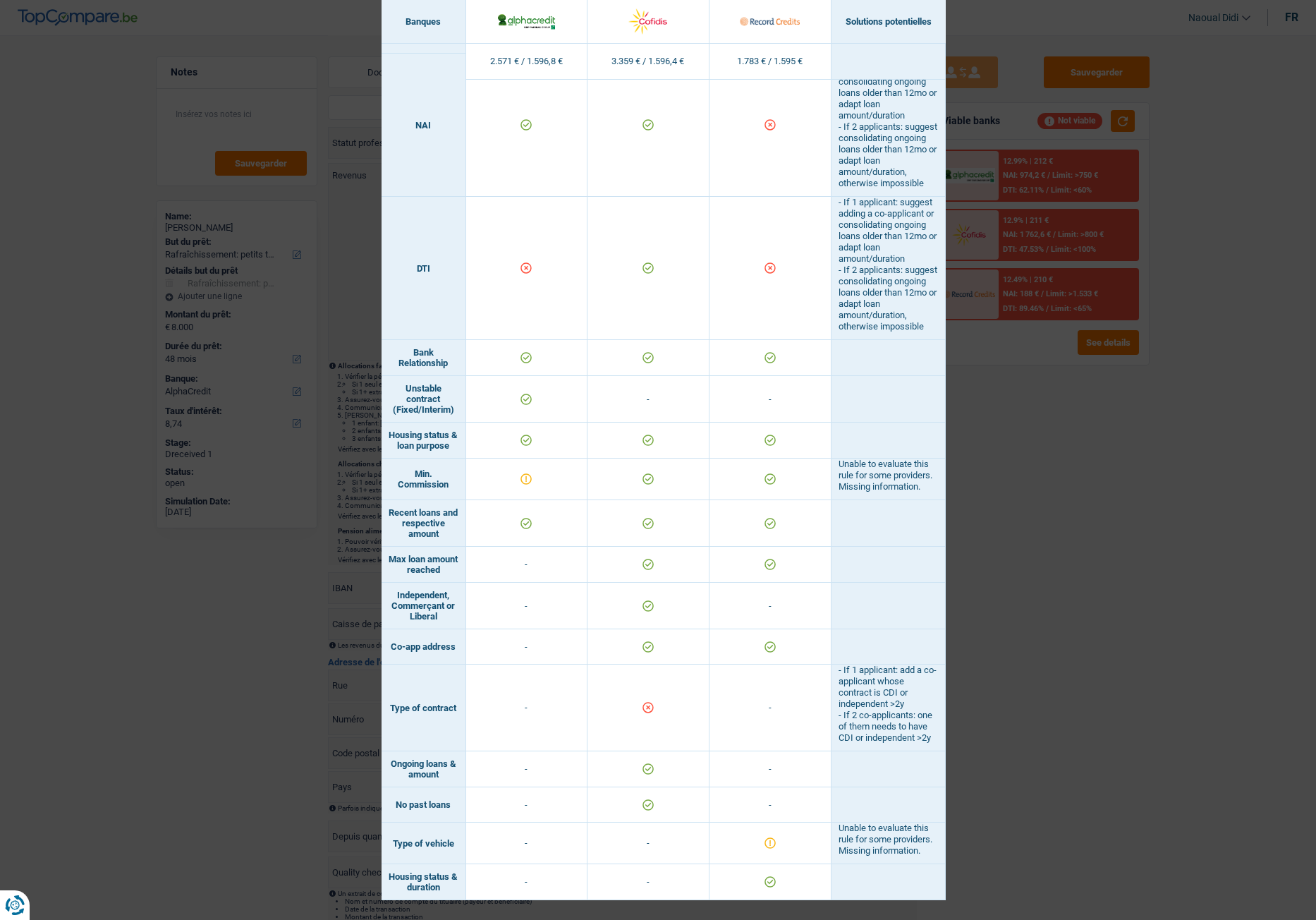
click at [997, 513] on div "Banks conditions × Banques Solutions potentielles Revenus / Charges 2.571 € / 1…" at bounding box center [658, 460] width 1316 height 920
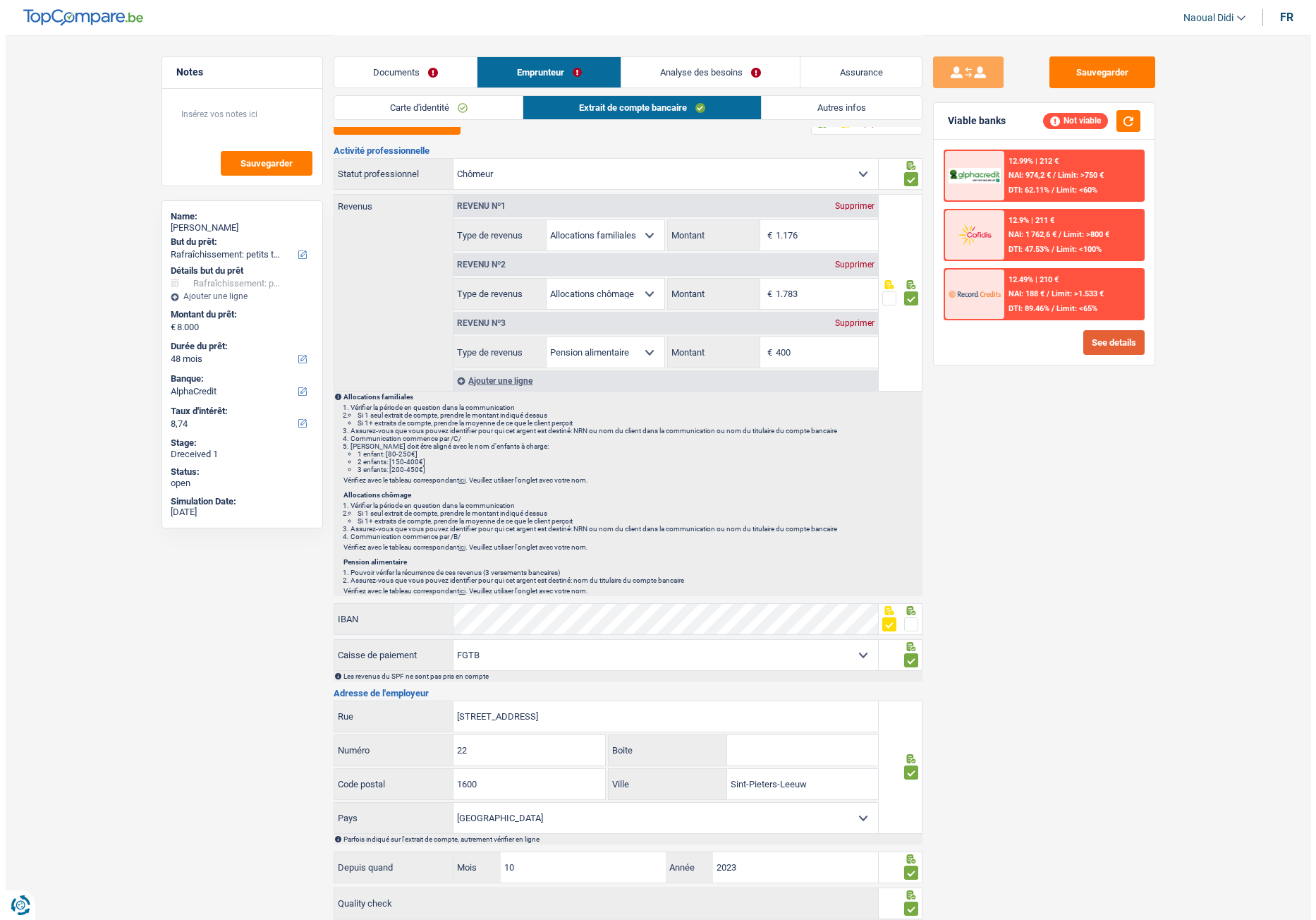
scroll to position [0, 0]
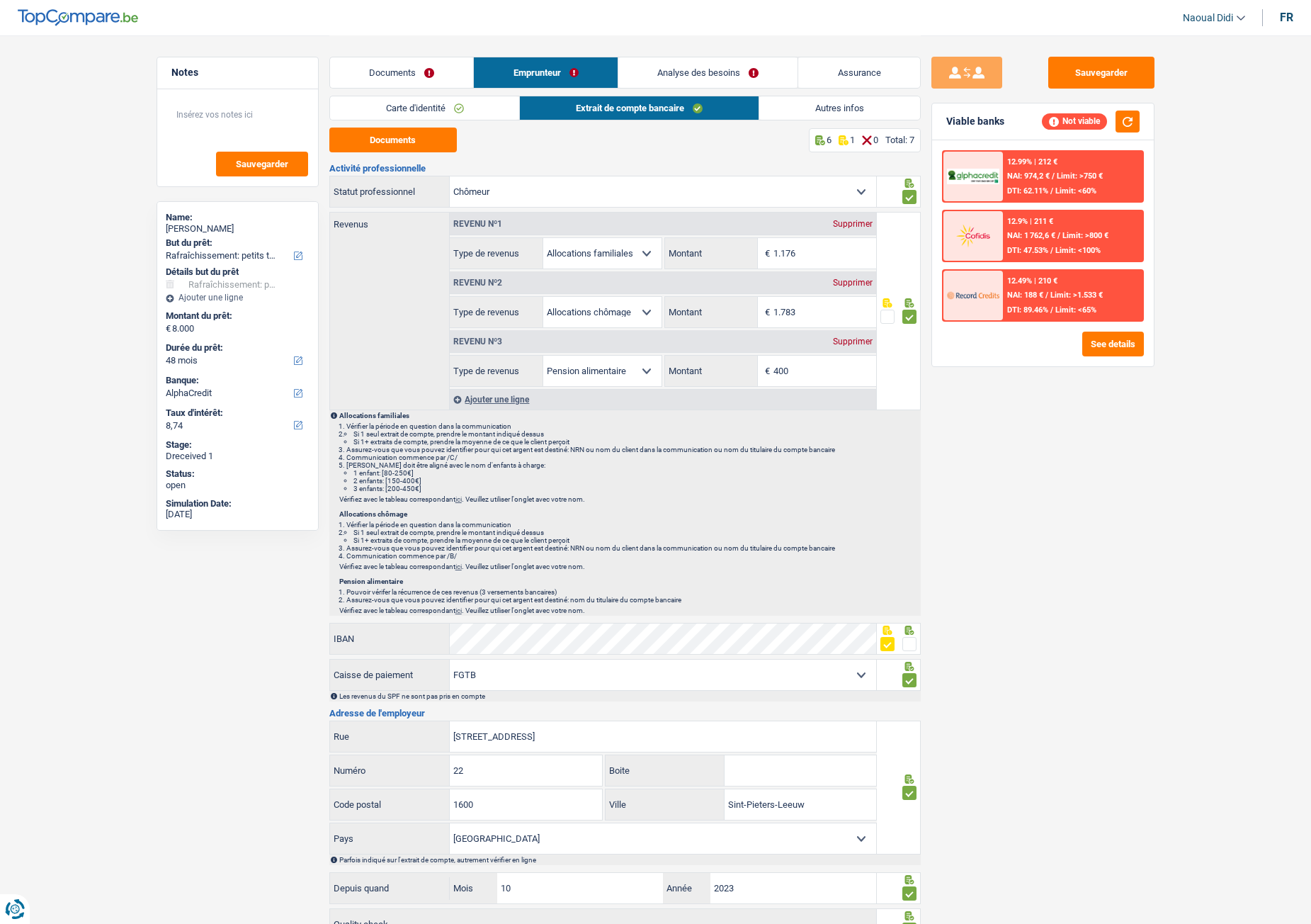
click at [777, 100] on link "Autres infos" at bounding box center [840, 108] width 160 height 24
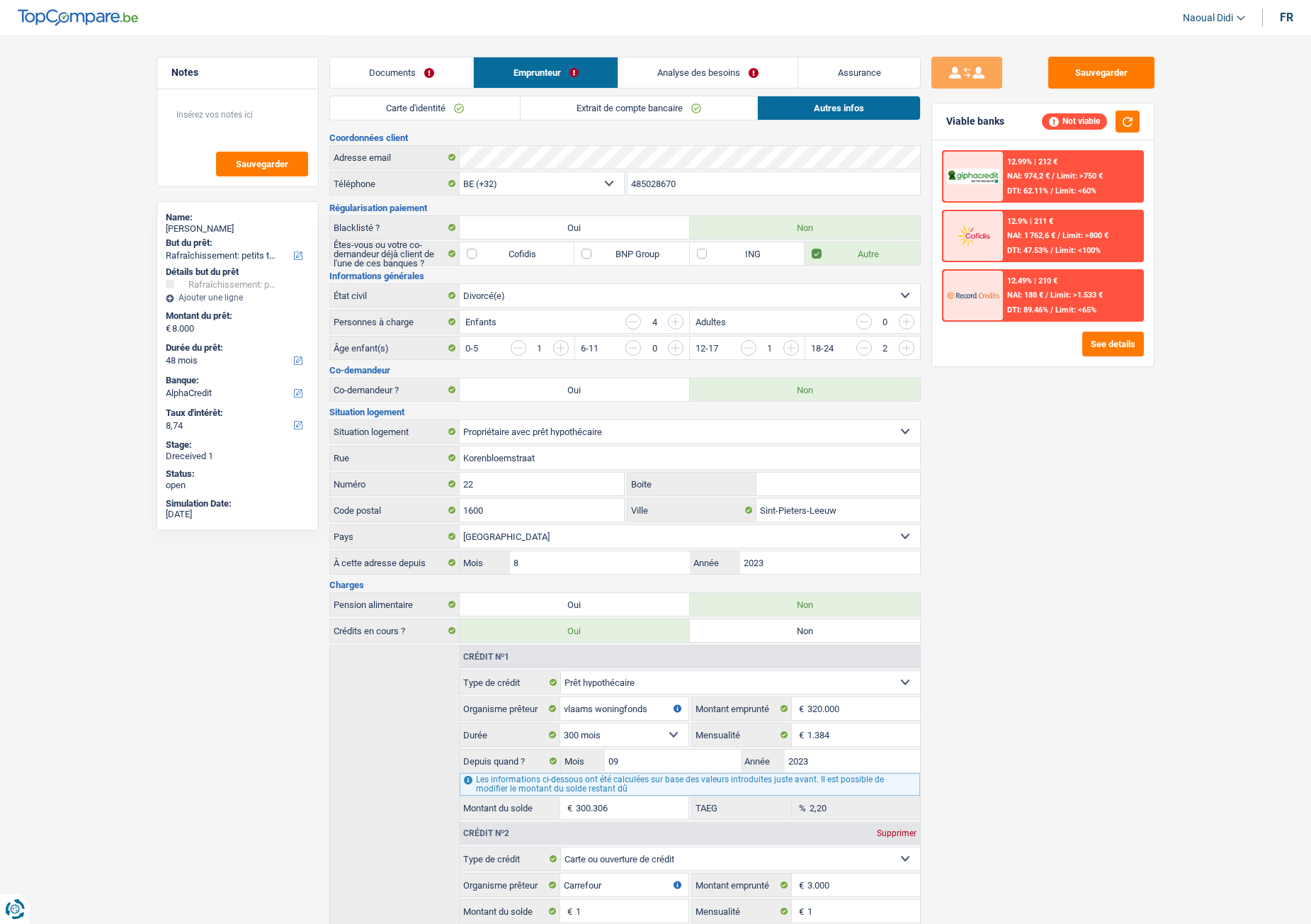
click at [436, 79] on link "Documents" at bounding box center [402, 72] width 144 height 30
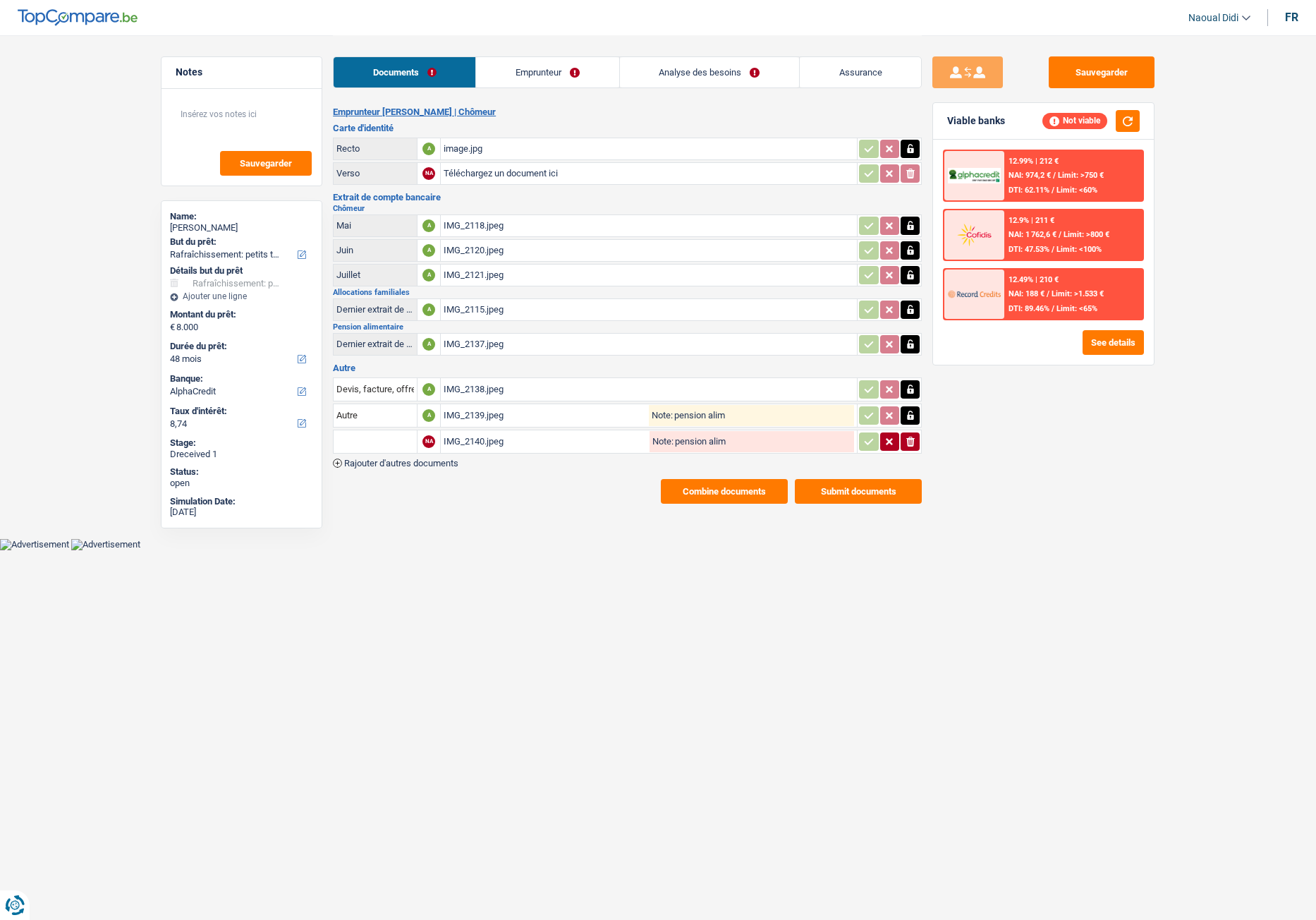
click at [559, 68] on link "Emprunteur" at bounding box center [547, 72] width 143 height 30
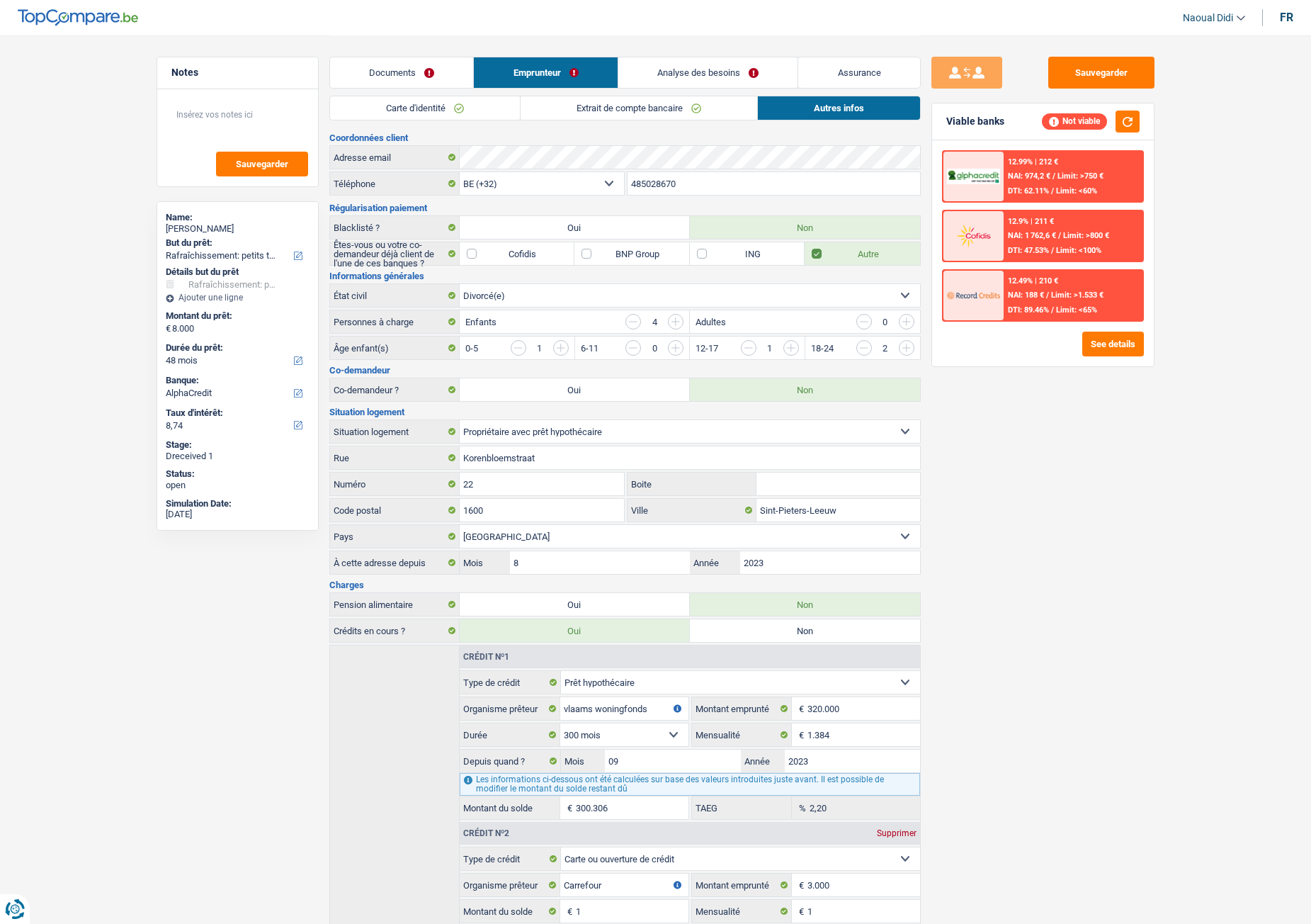
click at [670, 74] on link "Analyse des besoins" at bounding box center [709, 72] width 180 height 30
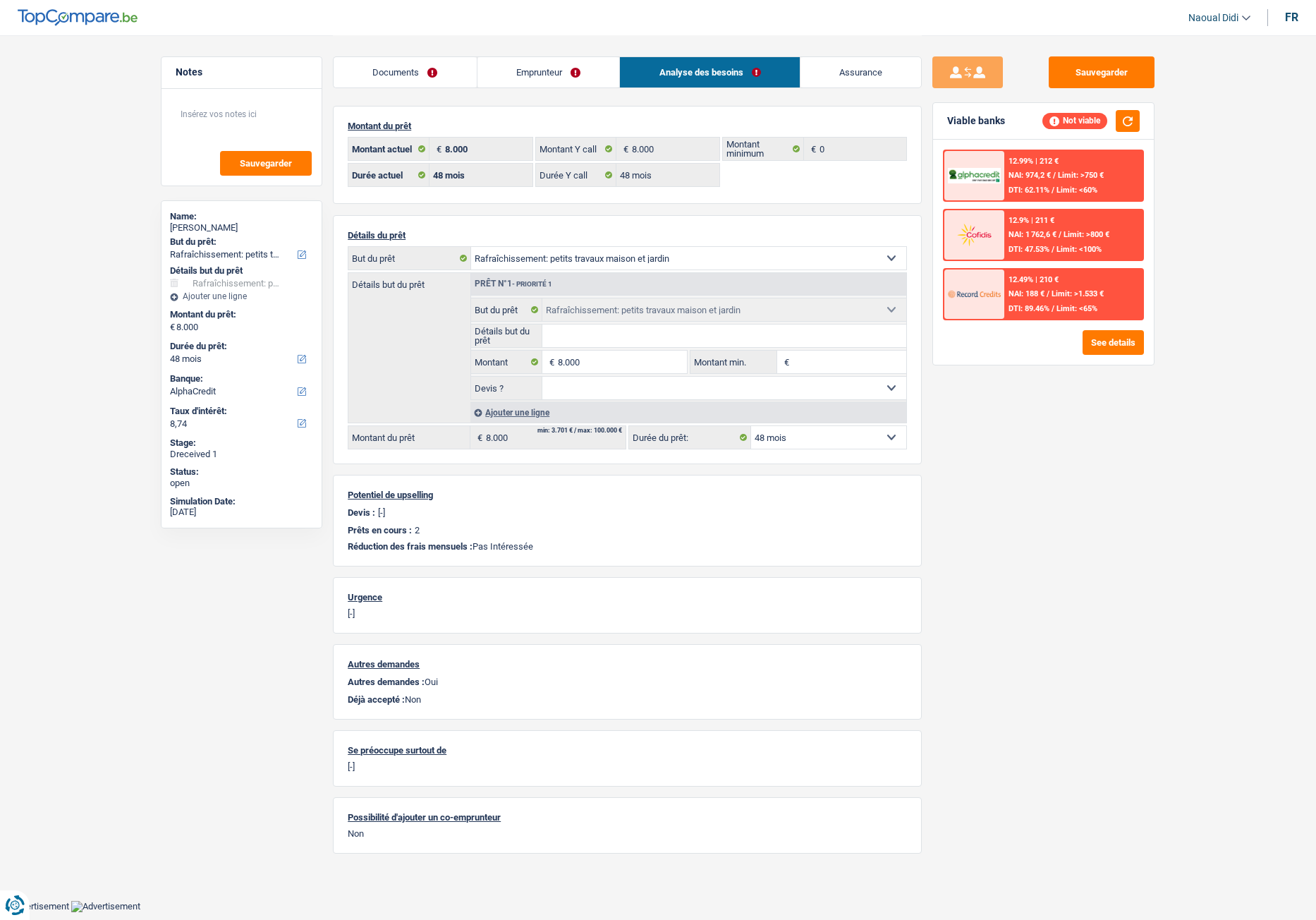
click at [566, 346] on input "Détails but du prêt" at bounding box center [724, 336] width 364 height 23
click at [565, 359] on input "8.000" at bounding box center [623, 362] width 129 height 23
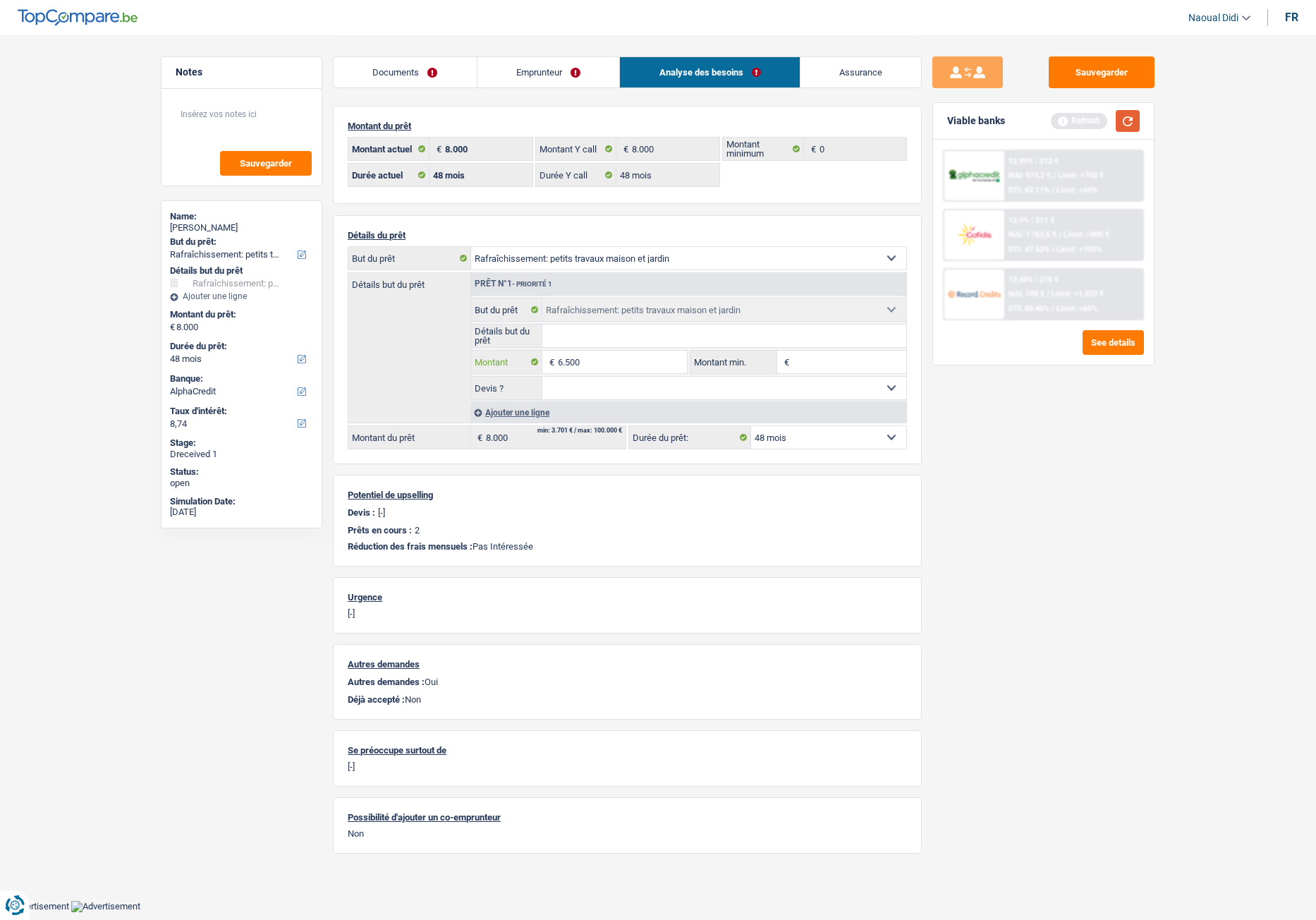
type input "6.500"
select select "42"
type input "6.500"
select select "42"
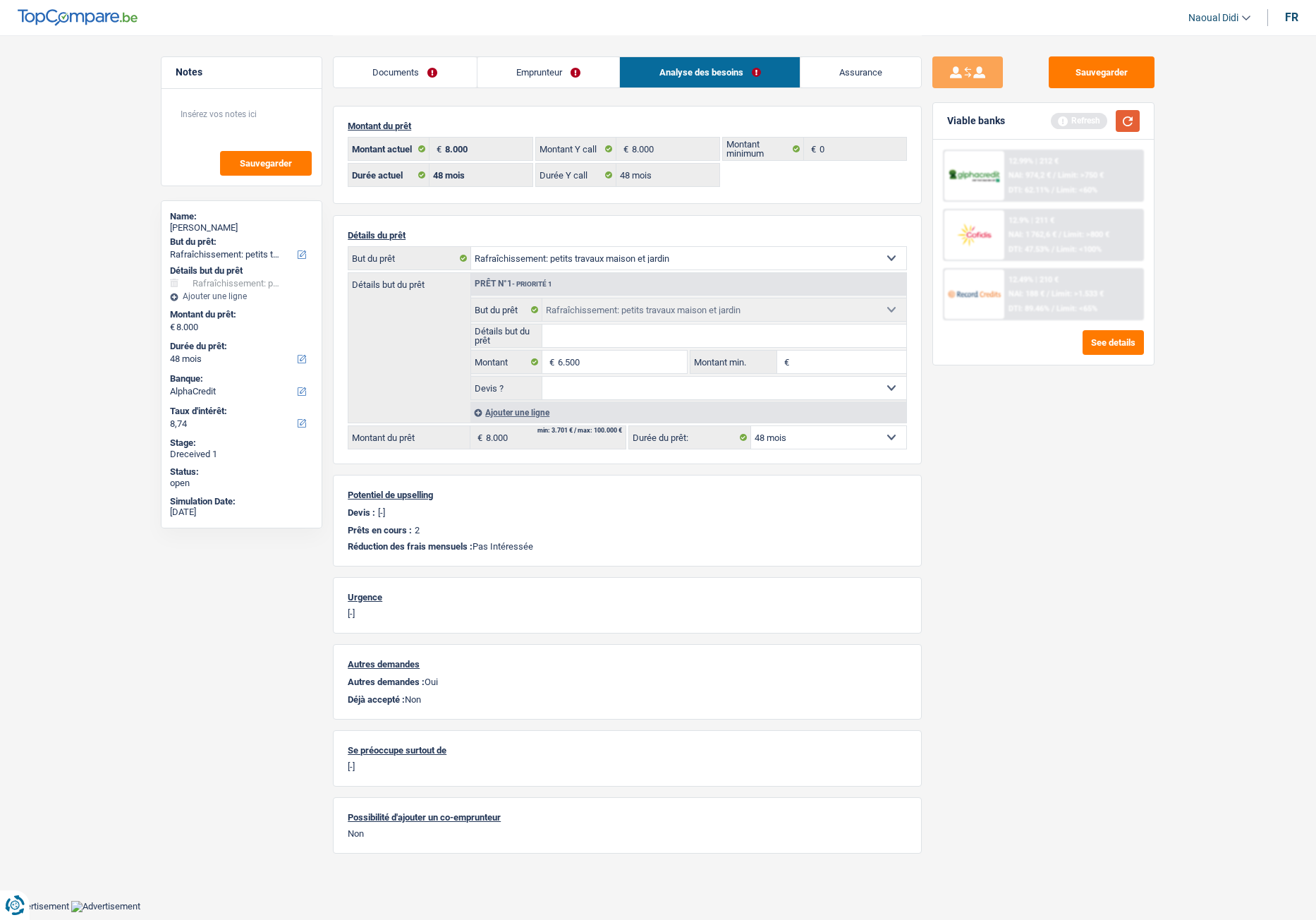
type input "6.500"
select select "42"
click at [1083, 123] on button "button" at bounding box center [1127, 121] width 24 height 22
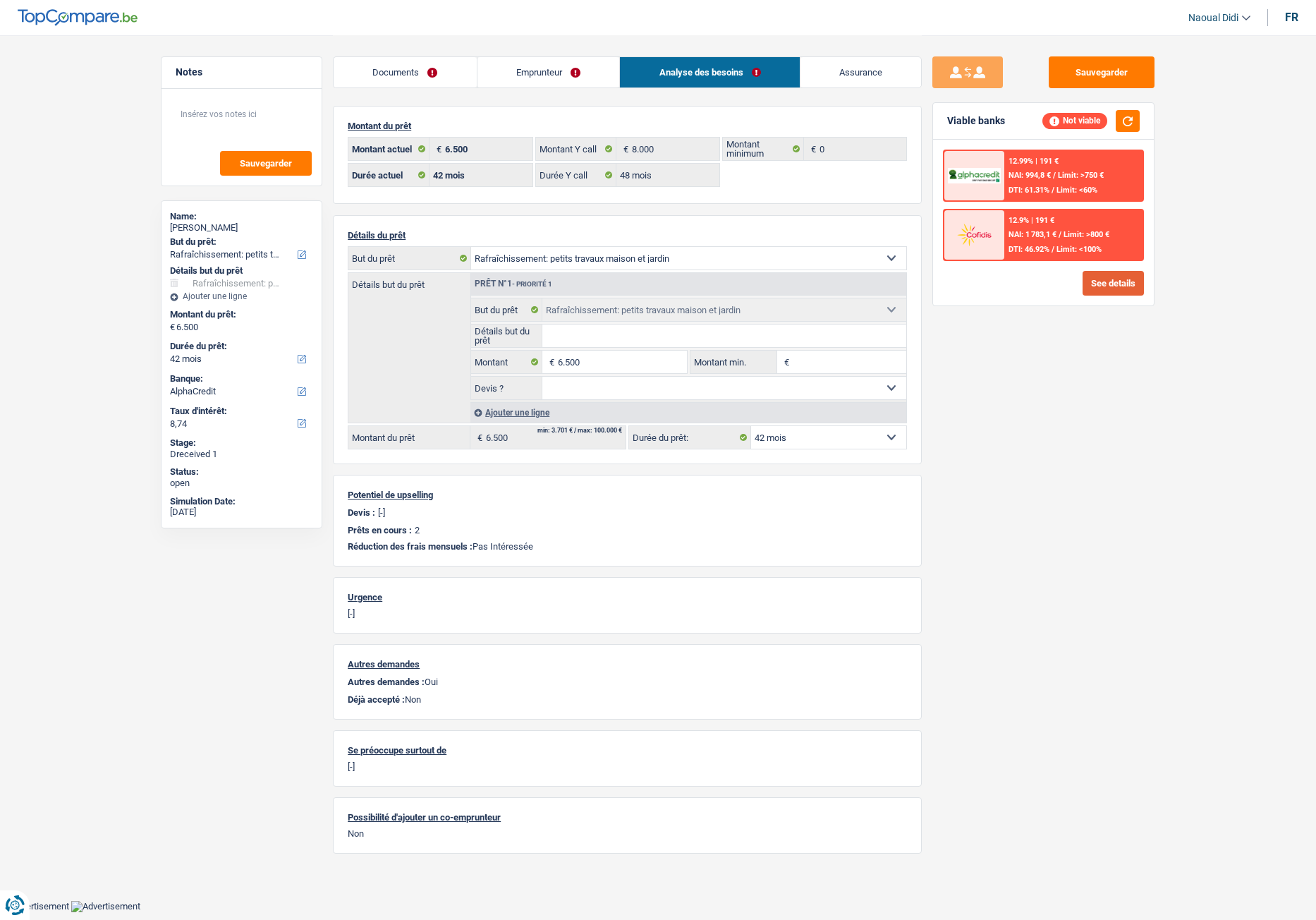
click at [1083, 282] on button "See details" at bounding box center [1113, 283] width 61 height 24
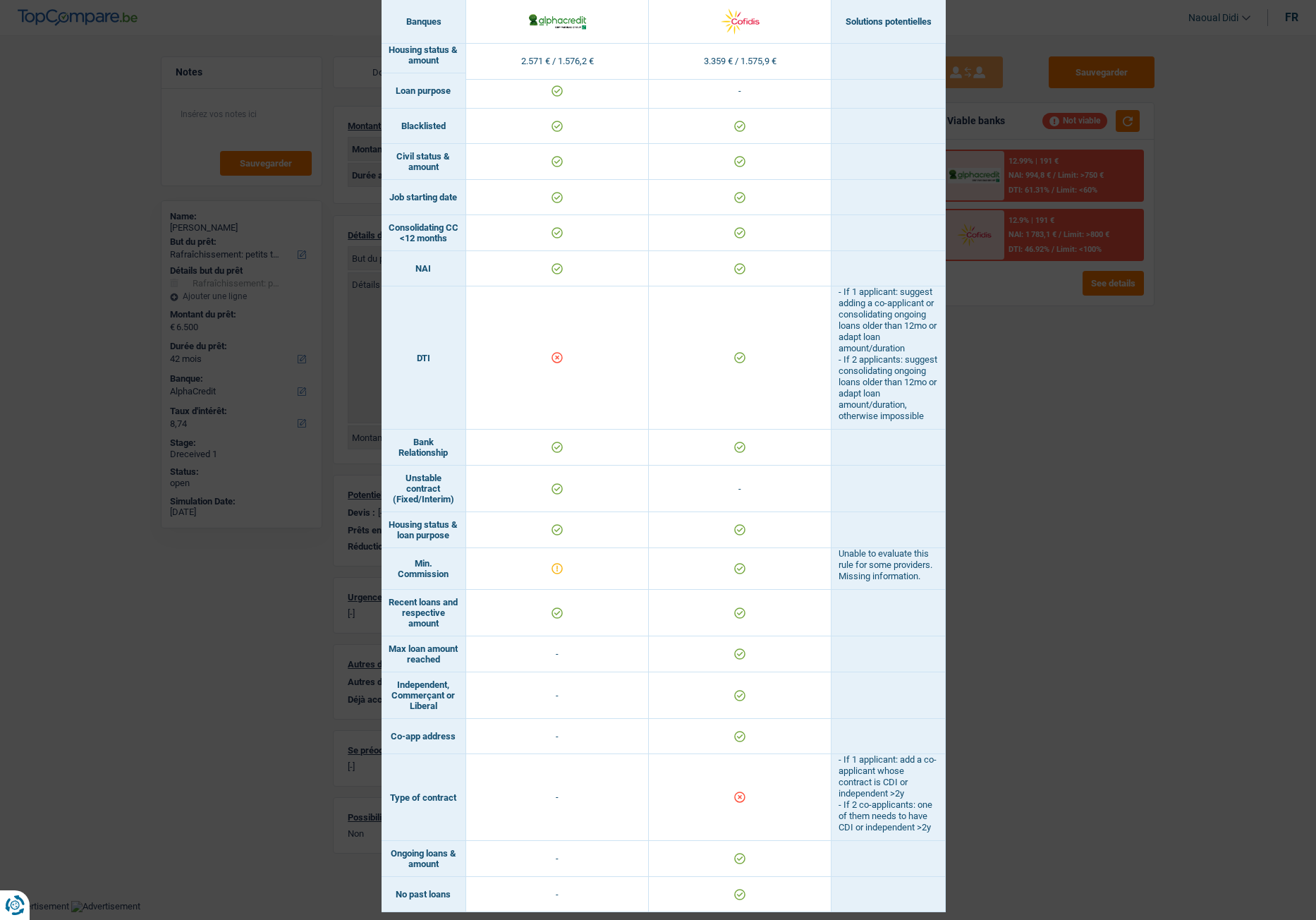
scroll to position [470, 0]
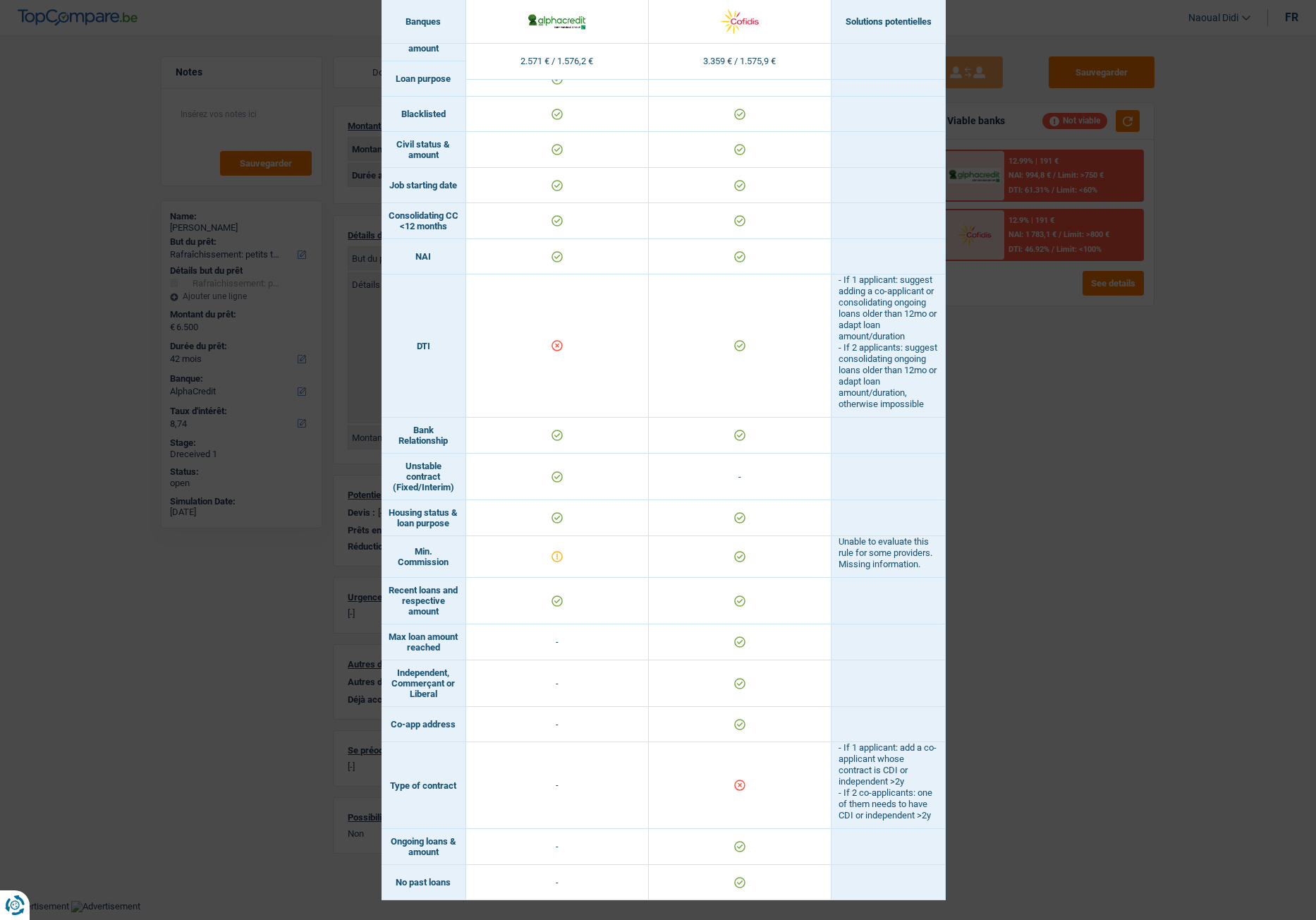
drag, startPoint x: 1109, startPoint y: 557, endPoint x: 1107, endPoint y: 535, distance: 22.1
click at [1083, 514] on div "Banks conditions × Banques Solutions potentielles Revenus / Charges 2.571 € / 1…" at bounding box center [658, 460] width 1316 height 920
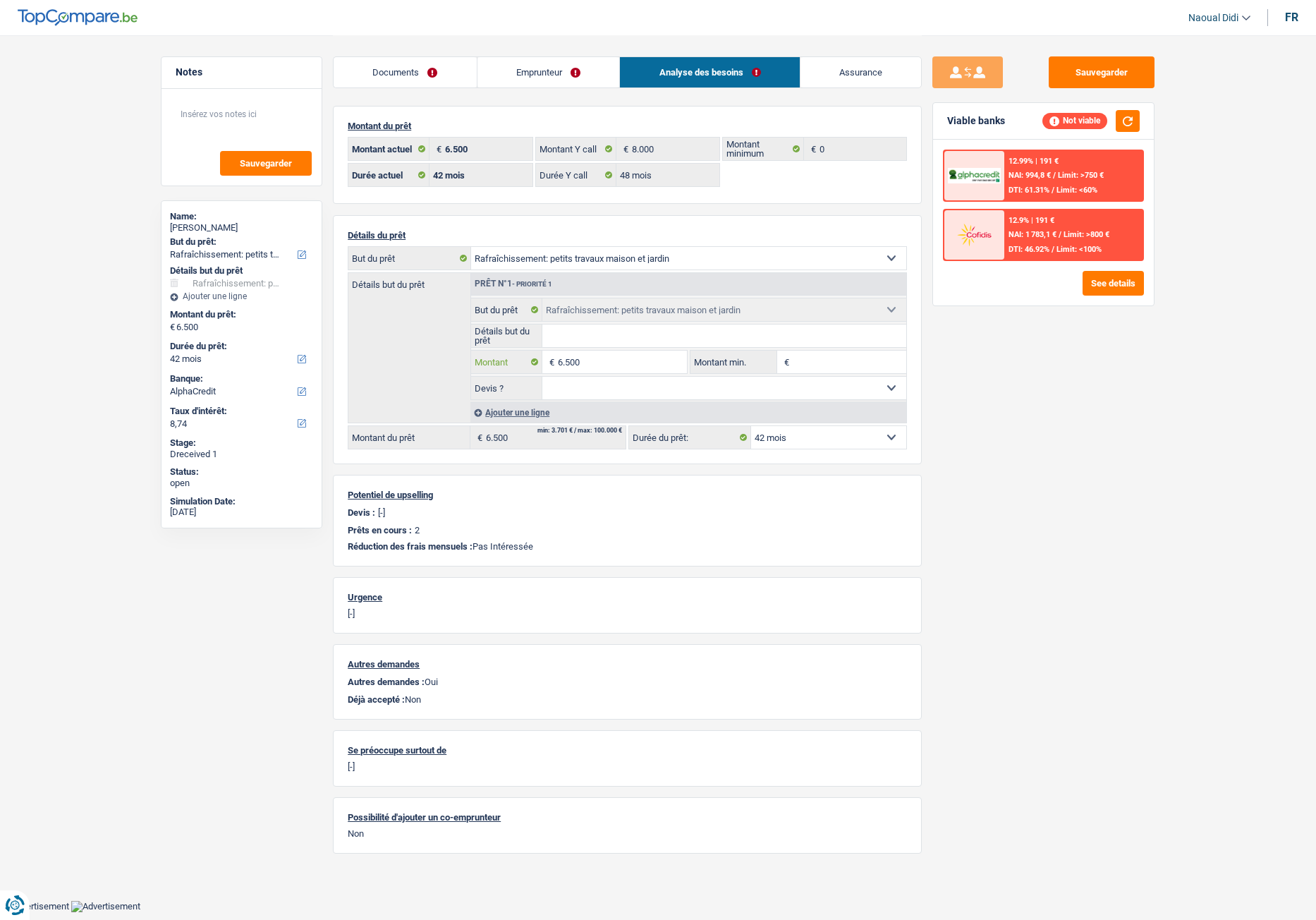
click at [564, 359] on input "6.500" at bounding box center [623, 362] width 129 height 23
click at [568, 361] on input "6.500" at bounding box center [623, 362] width 129 height 23
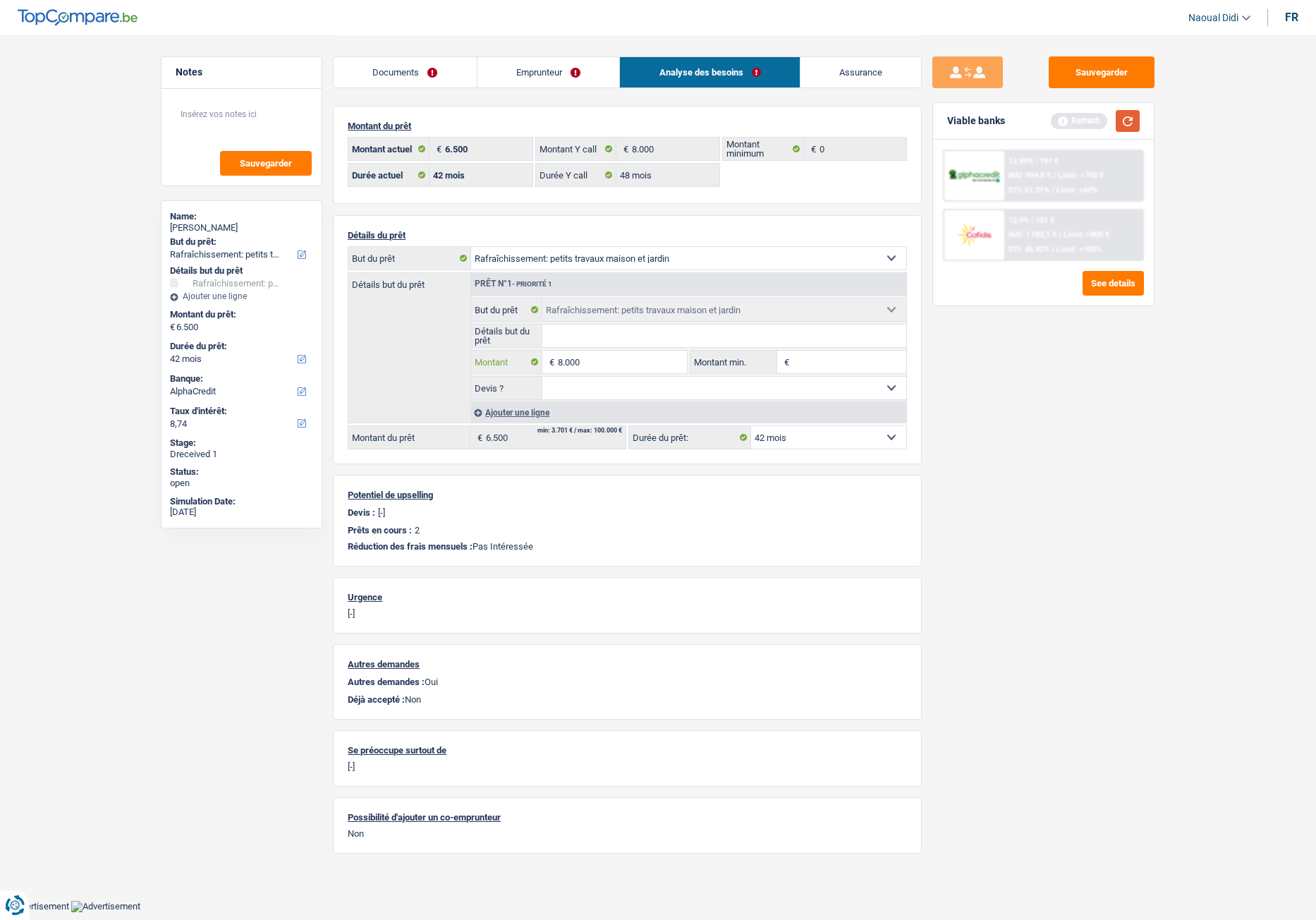
type input "8.000"
select select "48"
type input "8.000"
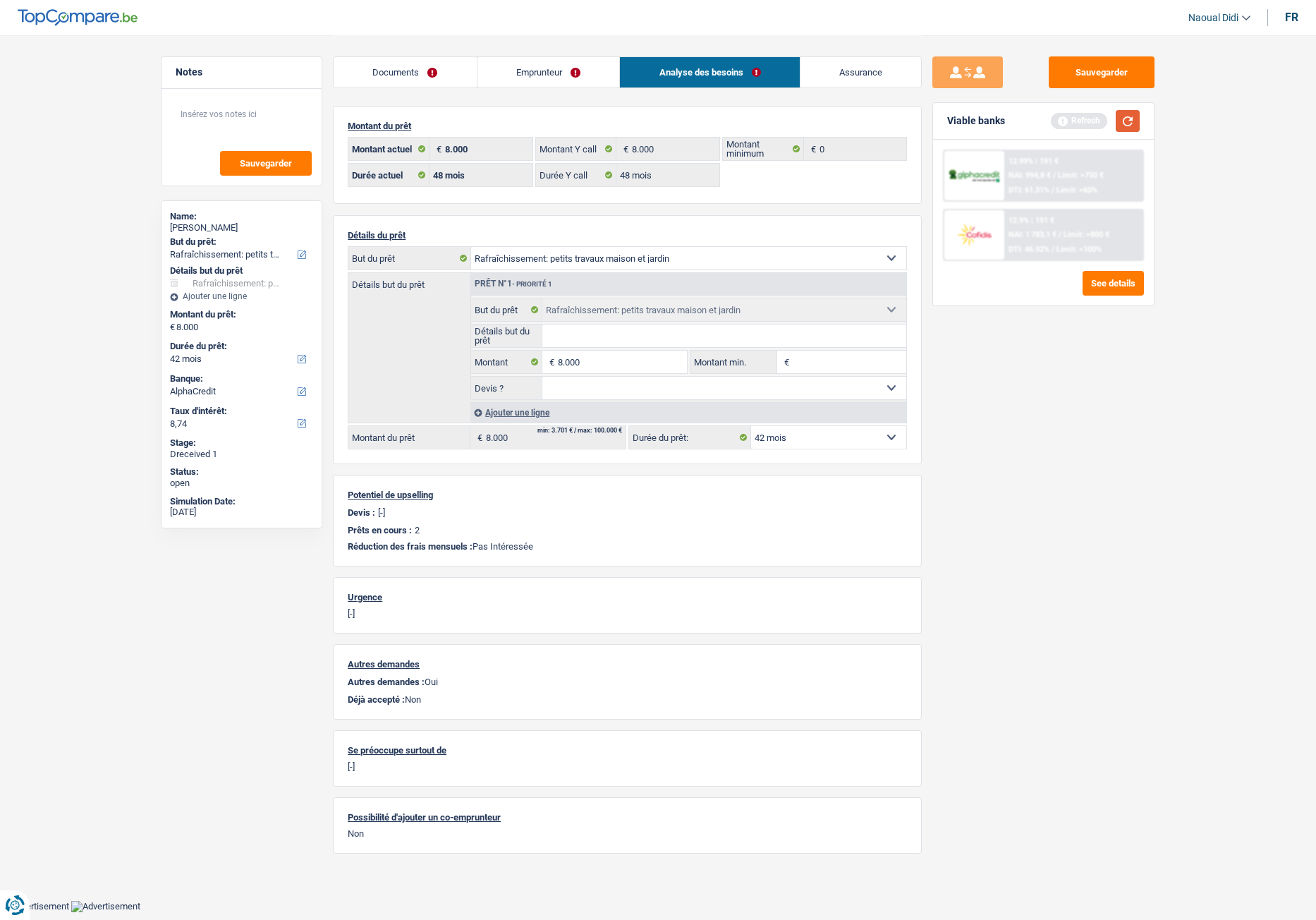
drag, startPoint x: 1133, startPoint y: 123, endPoint x: 1141, endPoint y: 122, distance: 8.1
click at [1083, 122] on div "Viable banks Refresh" at bounding box center [1043, 121] width 221 height 37
select select "48"
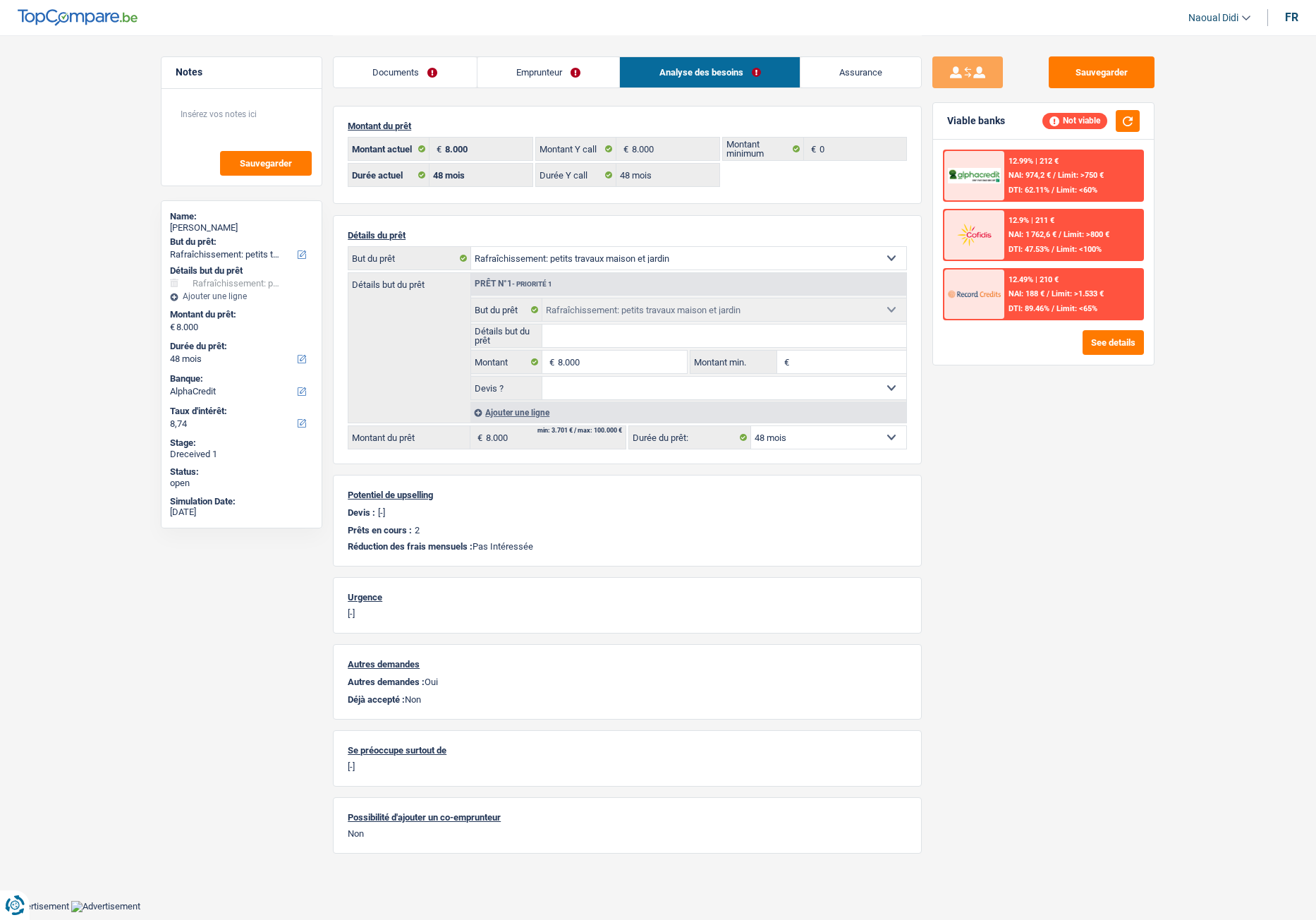
click at [1057, 234] on span "NAI: 1 762,6 €" at bounding box center [1032, 234] width 48 height 9
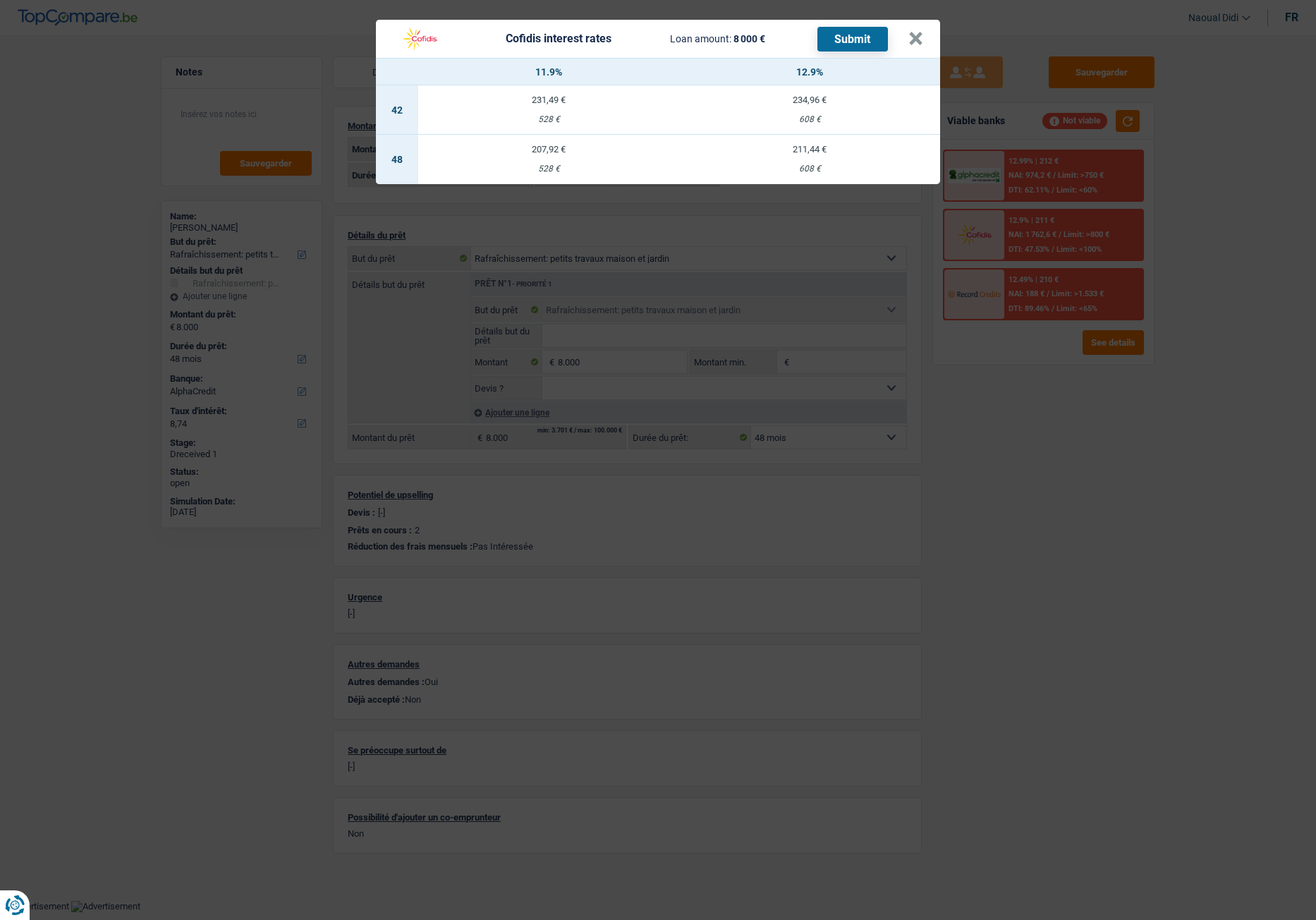
click at [538, 158] on td "207,92 € 528 €" at bounding box center [548, 159] width 261 height 50
select select "cofidis"
type input "11,90"
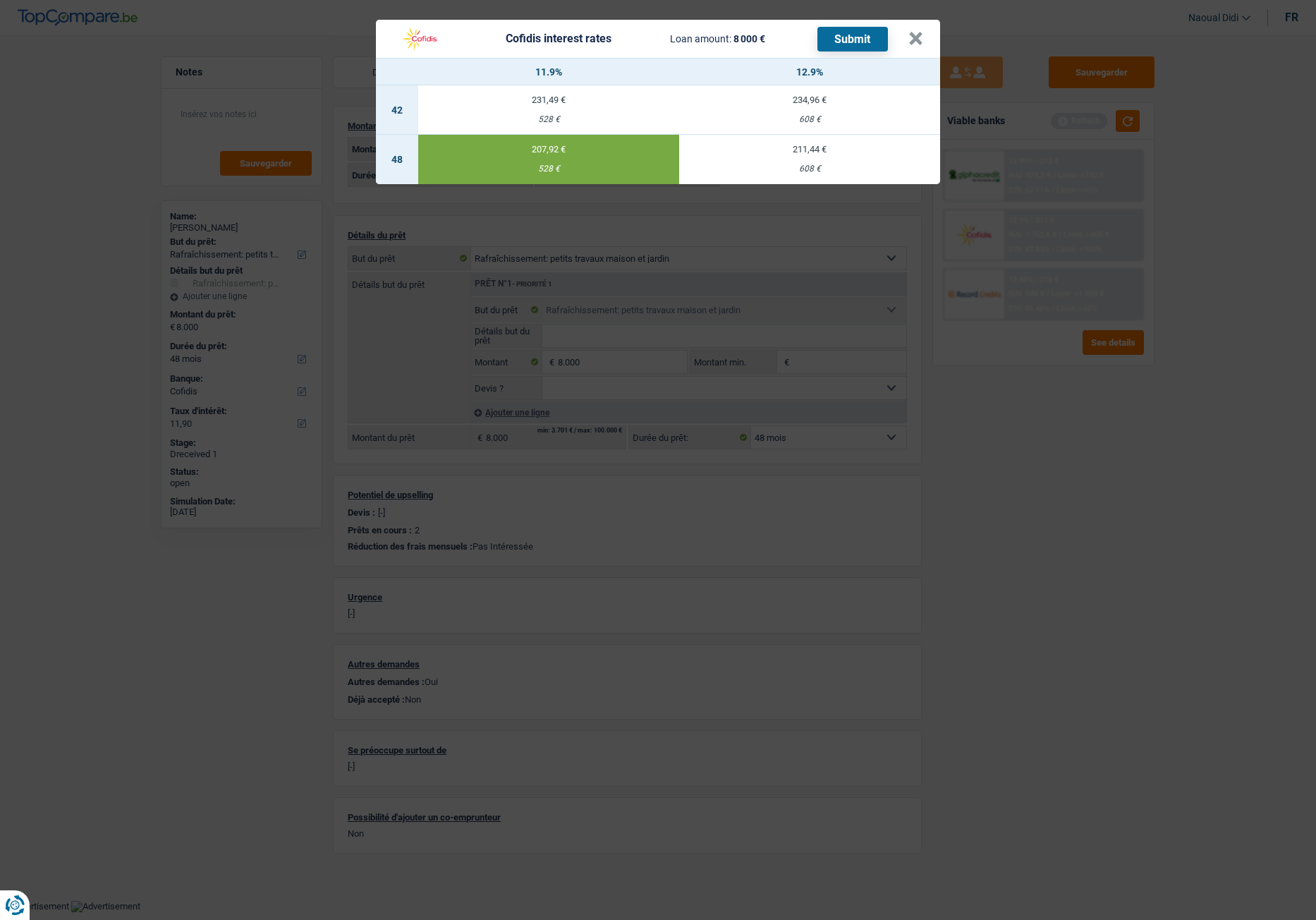
click at [868, 37] on button "Submit" at bounding box center [852, 39] width 71 height 24
click at [913, 32] on button "×" at bounding box center [916, 38] width 15 height 14
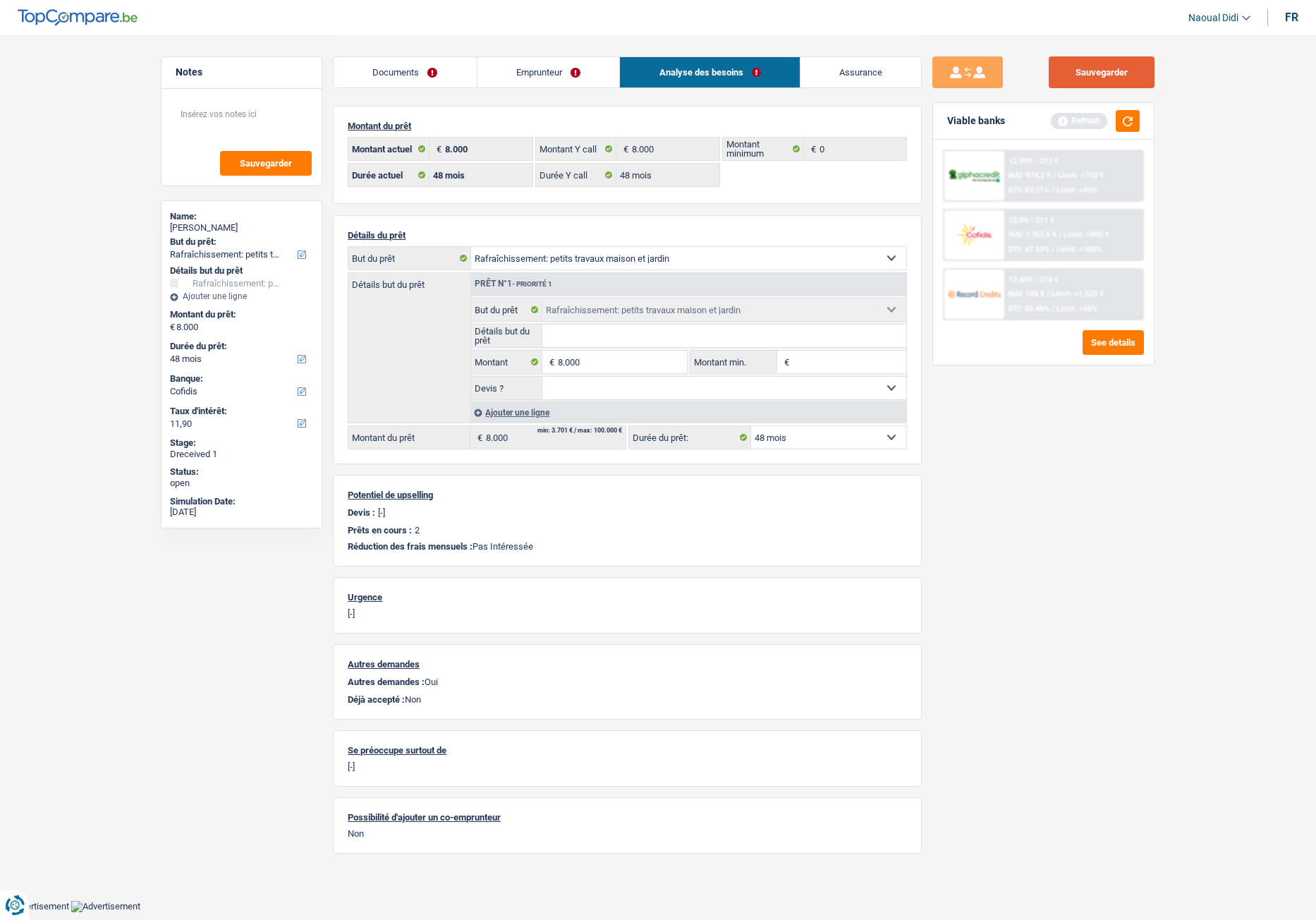
click at [1078, 76] on button "Sauvegarder" at bounding box center [1102, 72] width 106 height 32
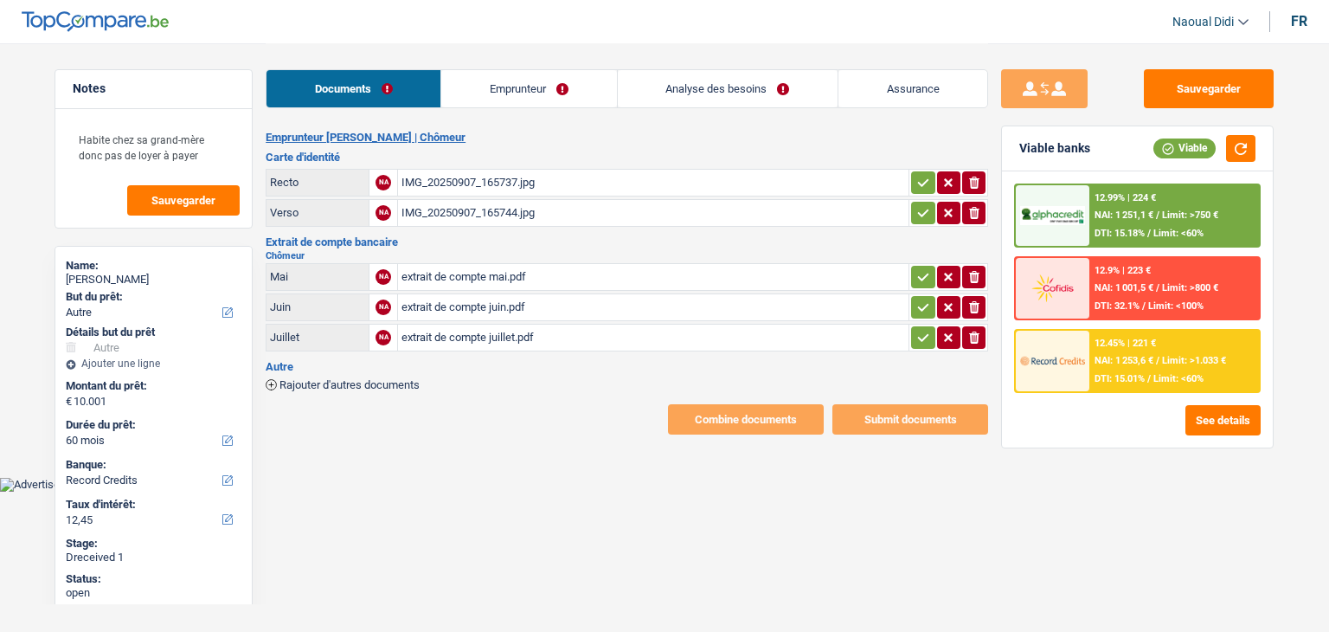
select select "other"
select select "60"
select select "record credits"
click at [460, 183] on div "IMG_20250907_165737.jpg" at bounding box center [654, 183] width 504 height 26
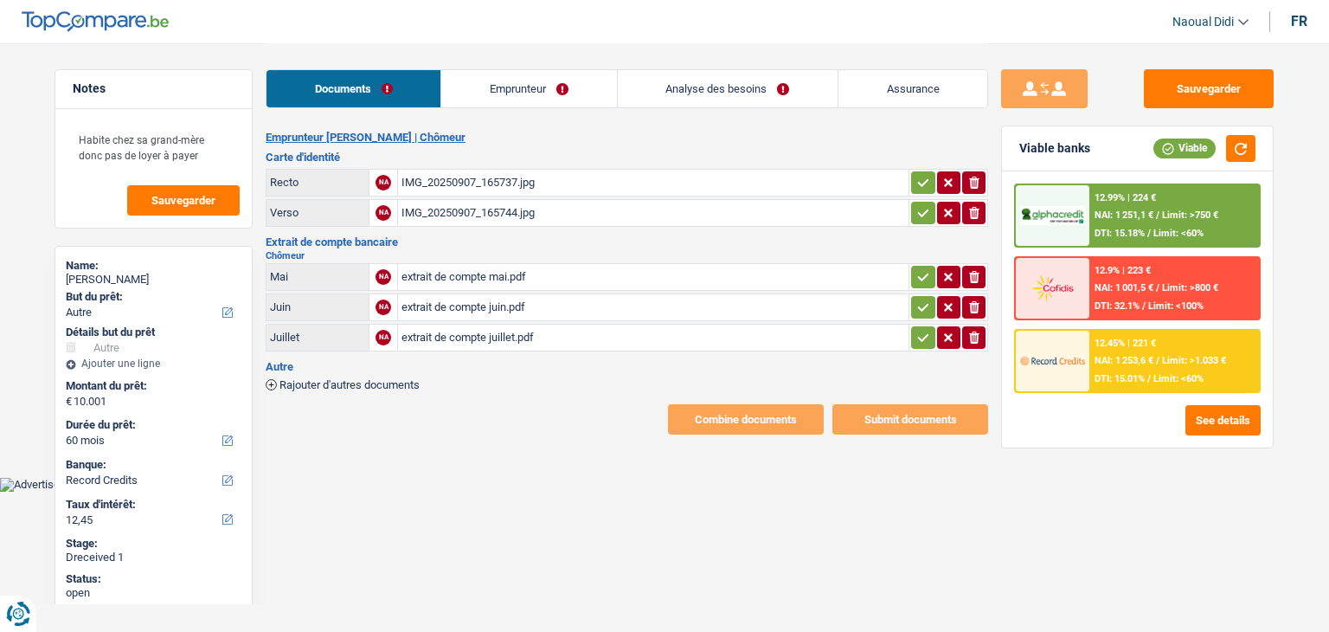
click at [441, 208] on div "IMG_20250907_165744.jpg" at bounding box center [654, 213] width 504 height 26
click at [463, 265] on div "extrait de compte mai.pdf" at bounding box center [654, 277] width 504 height 26
click at [496, 302] on div "extrait de compte juin.pdf" at bounding box center [654, 307] width 504 height 26
click at [499, 71] on link "Emprunteur" at bounding box center [528, 88] width 175 height 37
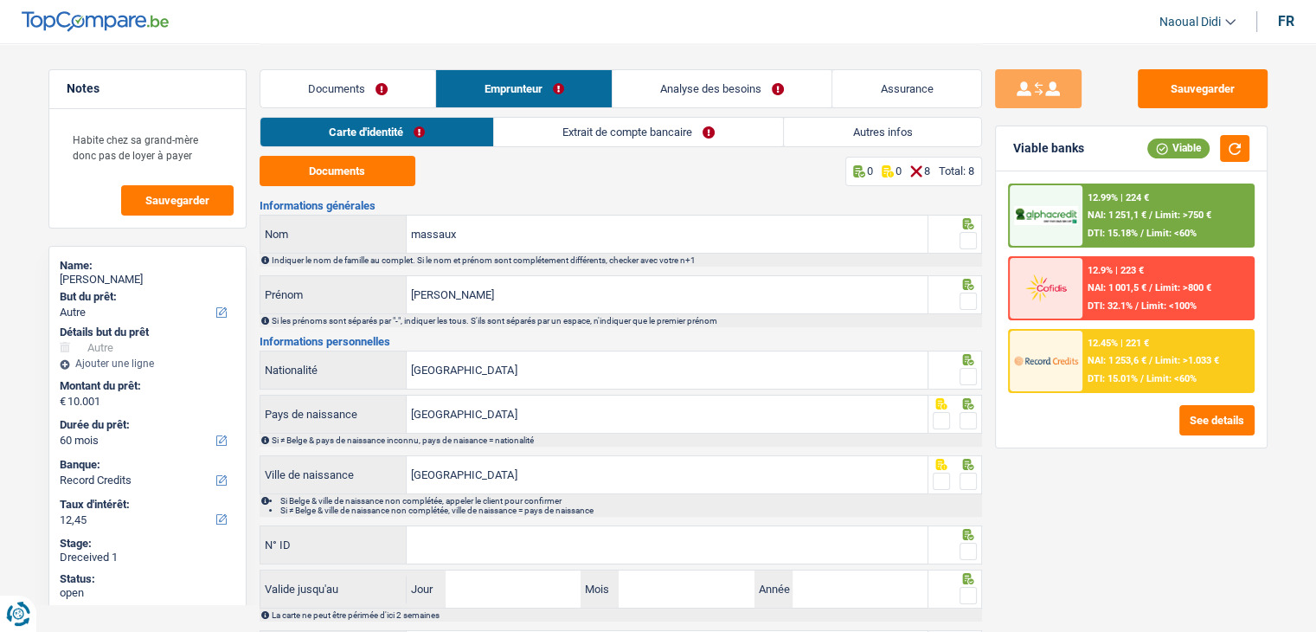
click at [618, 129] on link "Extrait de compte bancaire" at bounding box center [638, 132] width 289 height 29
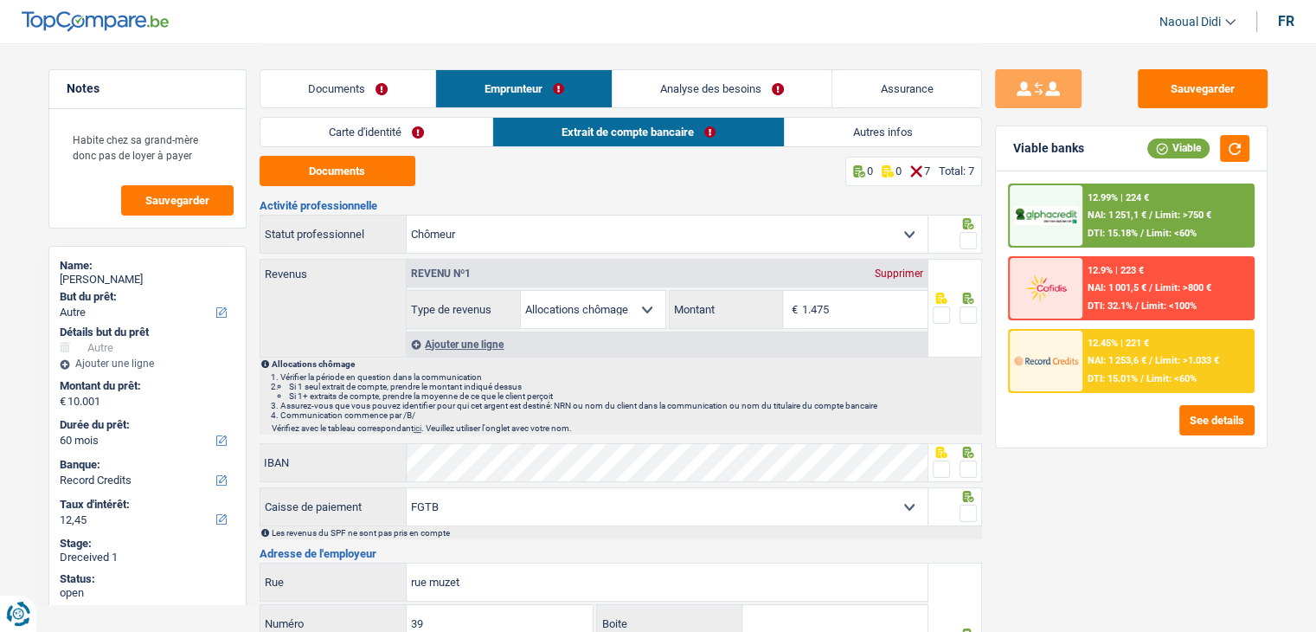
click at [334, 84] on link "Documents" at bounding box center [349, 88] width 176 height 37
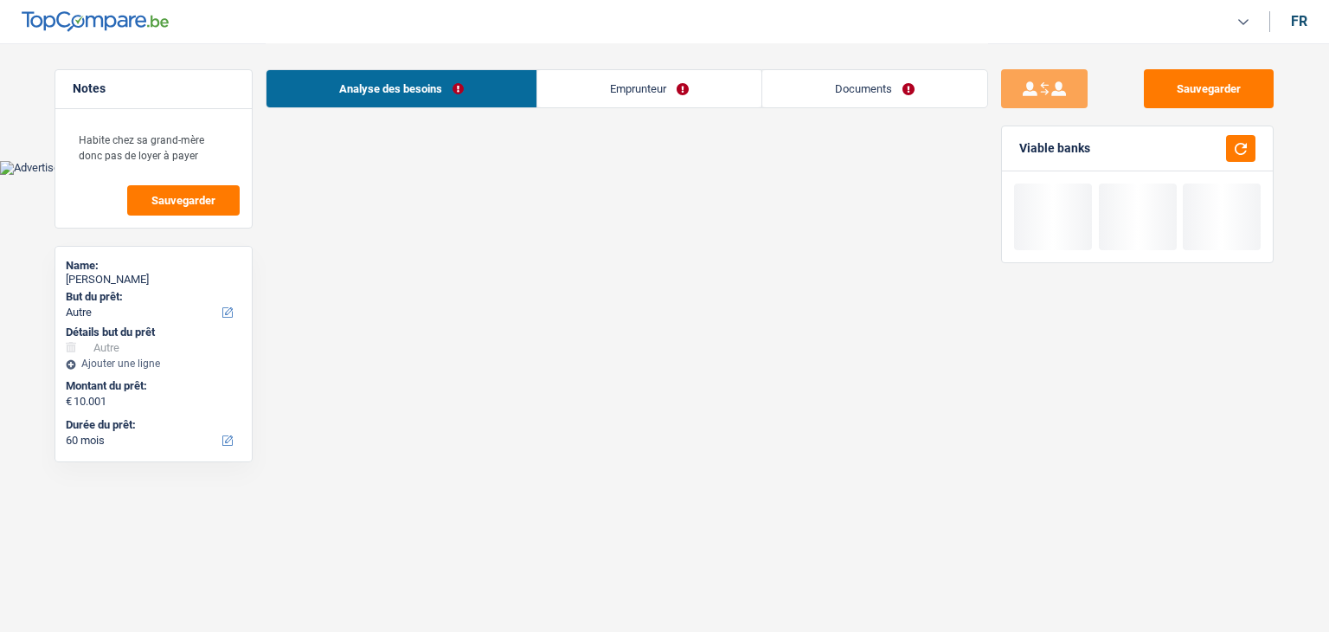
select select "other"
select select "60"
select select "record credits"
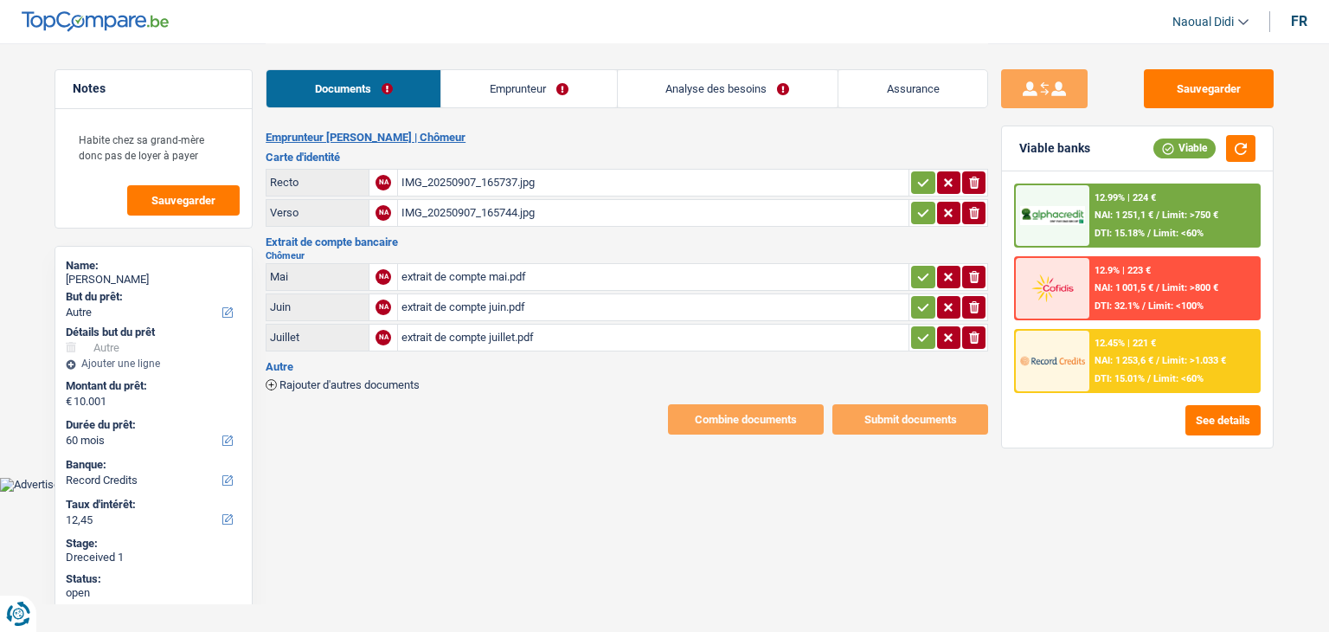
click at [444, 328] on div "extrait de compte juillet.pdf" at bounding box center [654, 338] width 504 height 26
click at [481, 301] on div "extrait de compte juin.pdf" at bounding box center [654, 307] width 504 height 26
